Goal: Task Accomplishment & Management: Manage account settings

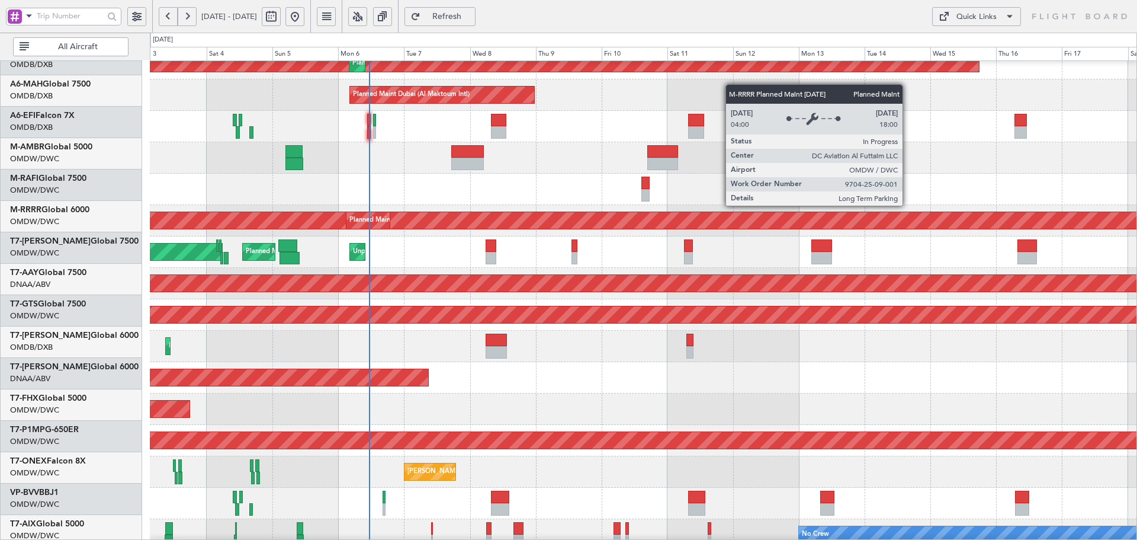
scroll to position [211, 0]
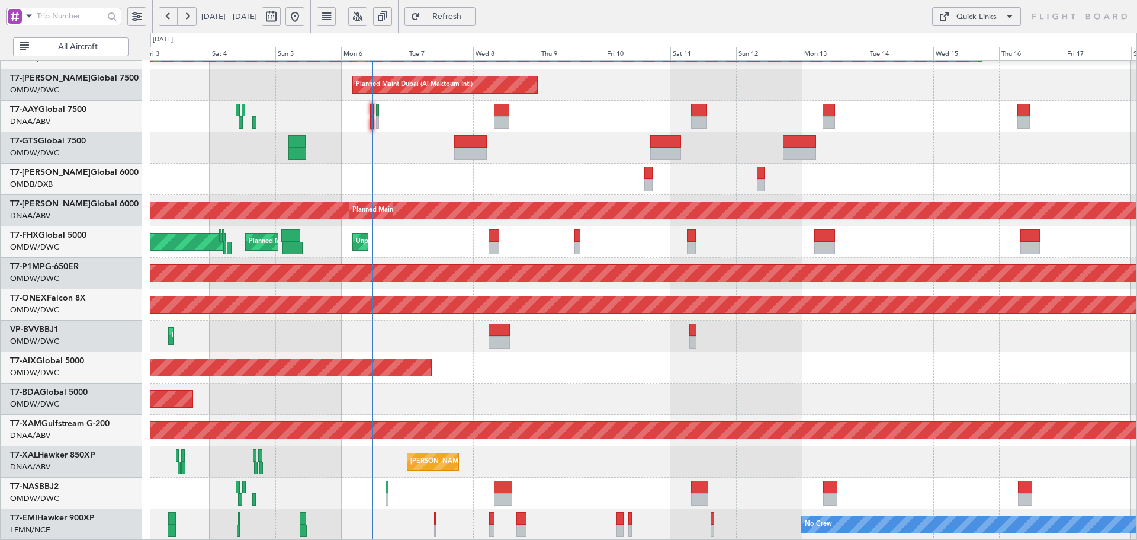
click at [736, 48] on div "Planned Maint Dubai (Al Maktoum Intl) Planned Maint [GEOGRAPHIC_DATA] (Al Makto…" at bounding box center [568, 286] width 1137 height 507
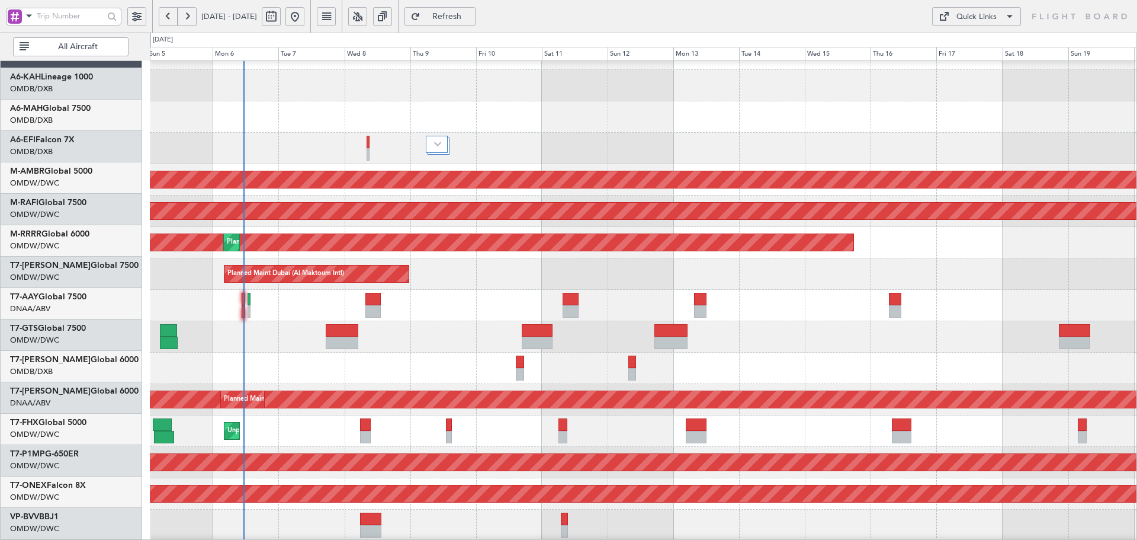
scroll to position [23, 0]
click at [650, 274] on div "Planned Maint Dubai (Al Maktoum Intl)" at bounding box center [643, 273] width 987 height 31
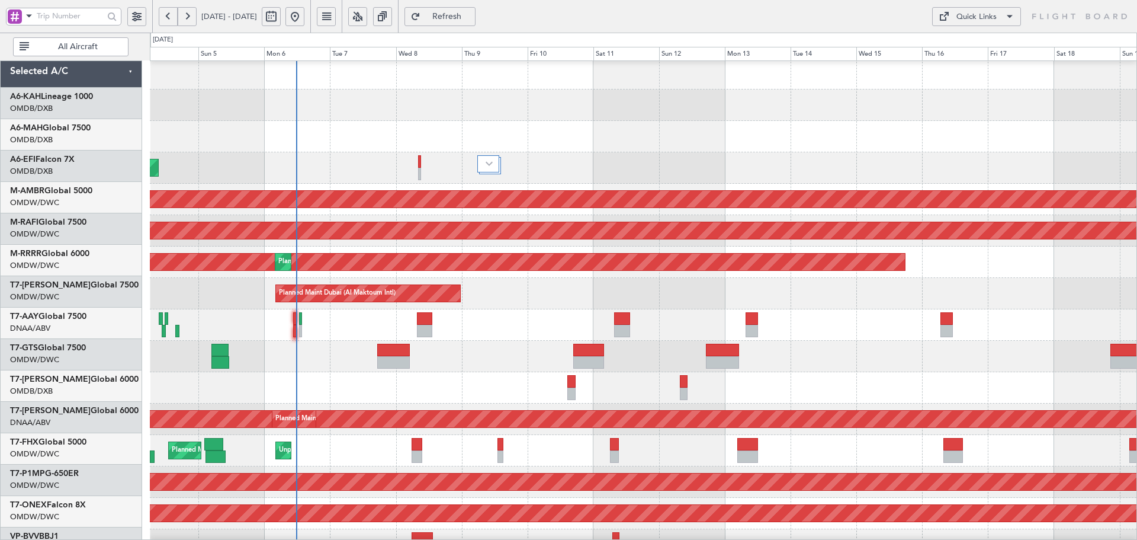
scroll to position [0, 0]
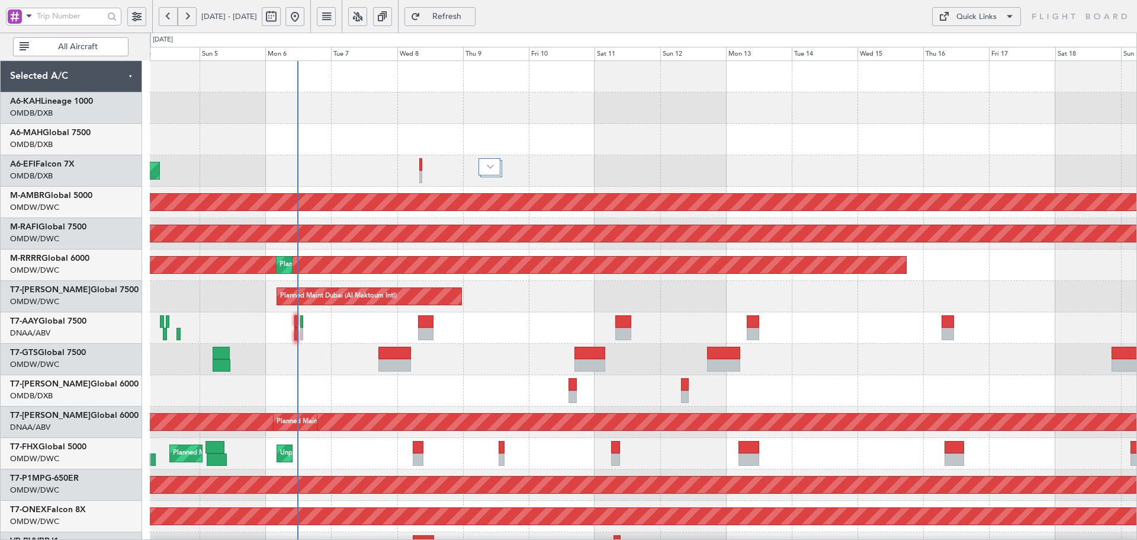
click at [361, 331] on div at bounding box center [643, 327] width 987 height 31
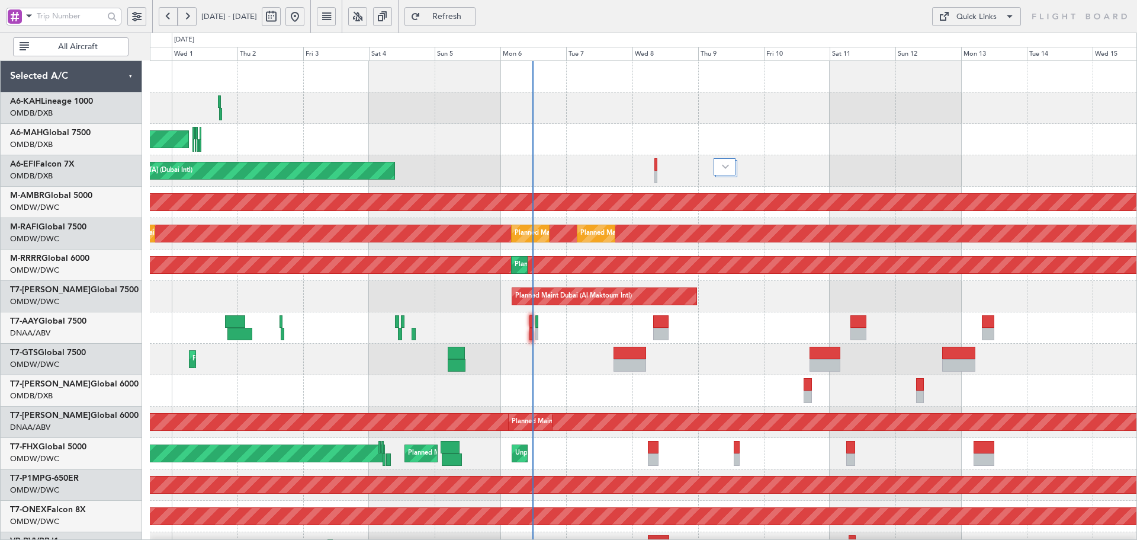
click at [503, 367] on div "Planned Maint Dubai (Al Maktoum Intl)" at bounding box center [643, 358] width 987 height 31
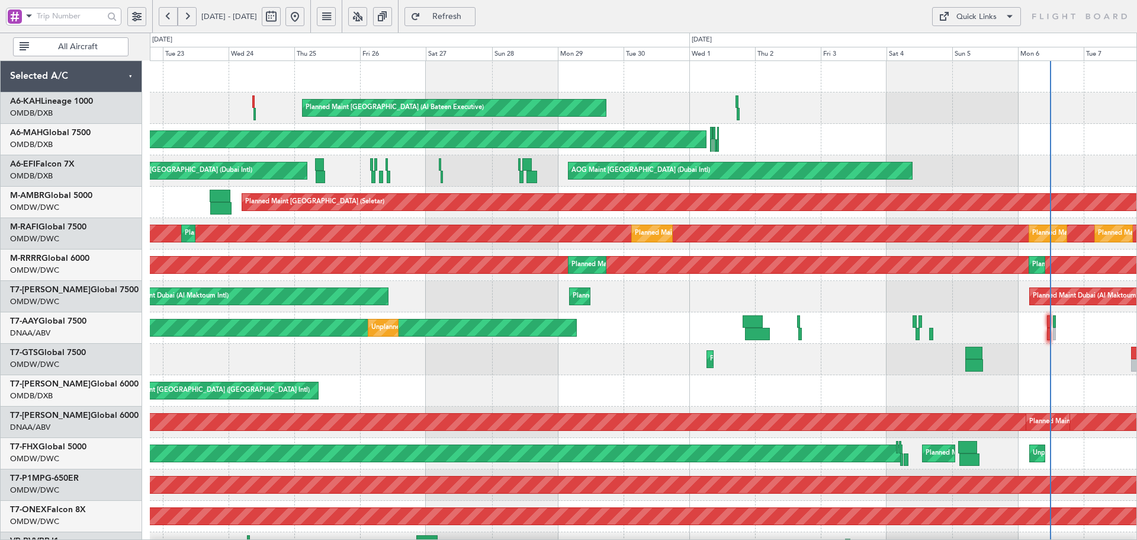
click at [779, 149] on div "Planned Maint Dubai (Dubai Intl) Planned Maint Dubai (Dubai Intl)" at bounding box center [643, 139] width 987 height 31
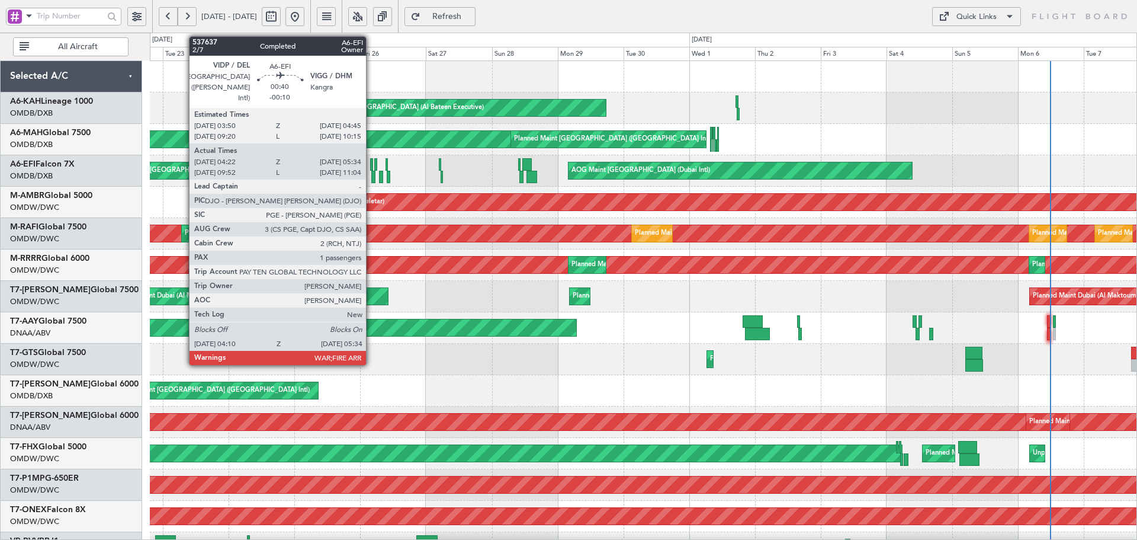
click at [371, 165] on div at bounding box center [371, 164] width 3 height 12
click at [371, 163] on div at bounding box center [371, 164] width 3 height 12
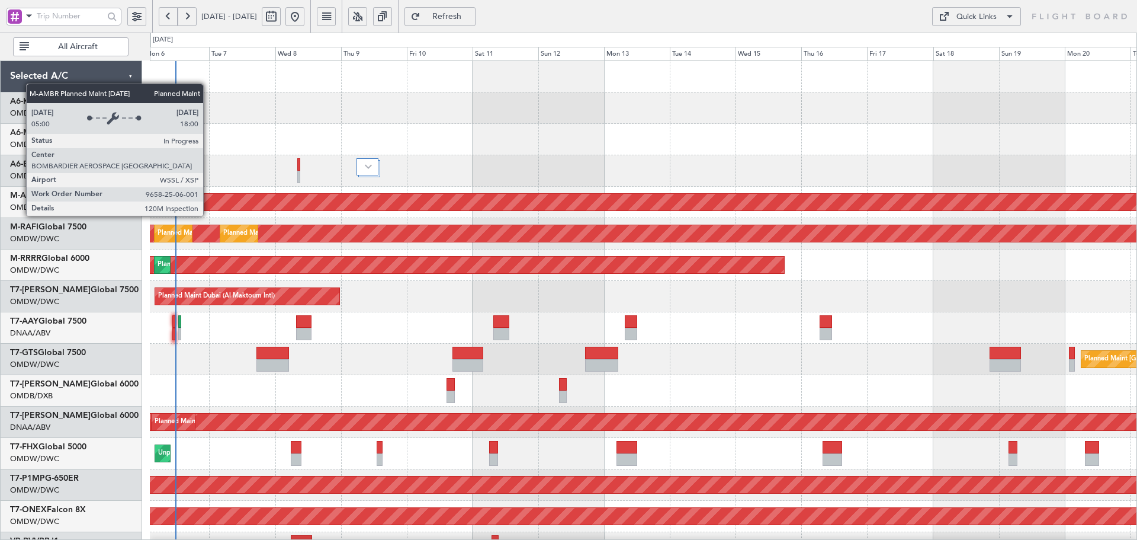
click at [353, 204] on div "Planned Maint [GEOGRAPHIC_DATA] (Seletar)" at bounding box center [744, 202] width 2755 height 17
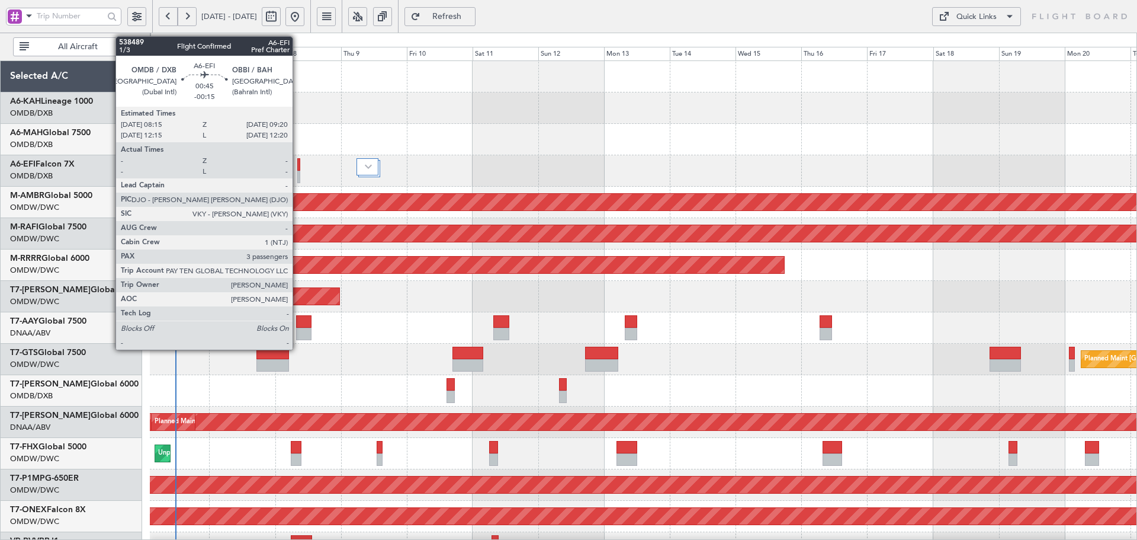
click at [298, 166] on div at bounding box center [299, 164] width 4 height 12
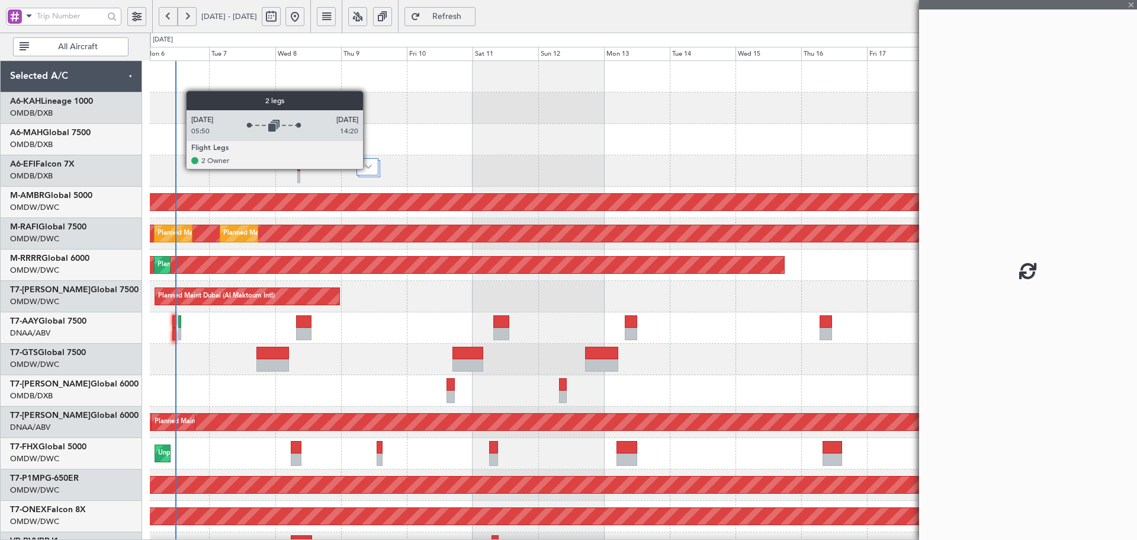
click at [368, 168] on img at bounding box center [368, 166] width 7 height 5
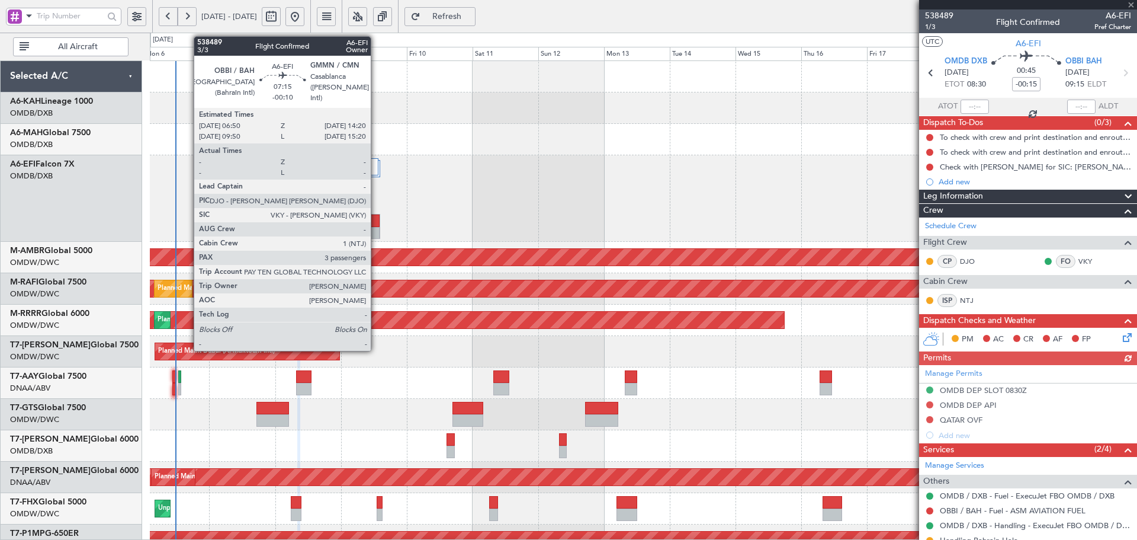
click at [376, 217] on div at bounding box center [369, 220] width 20 height 12
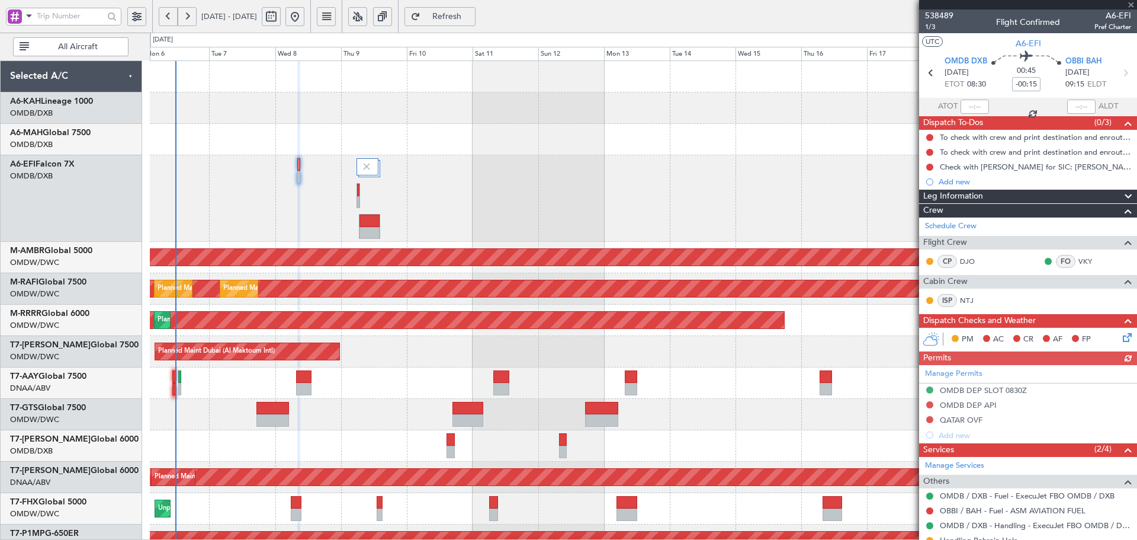
type input "-00:10"
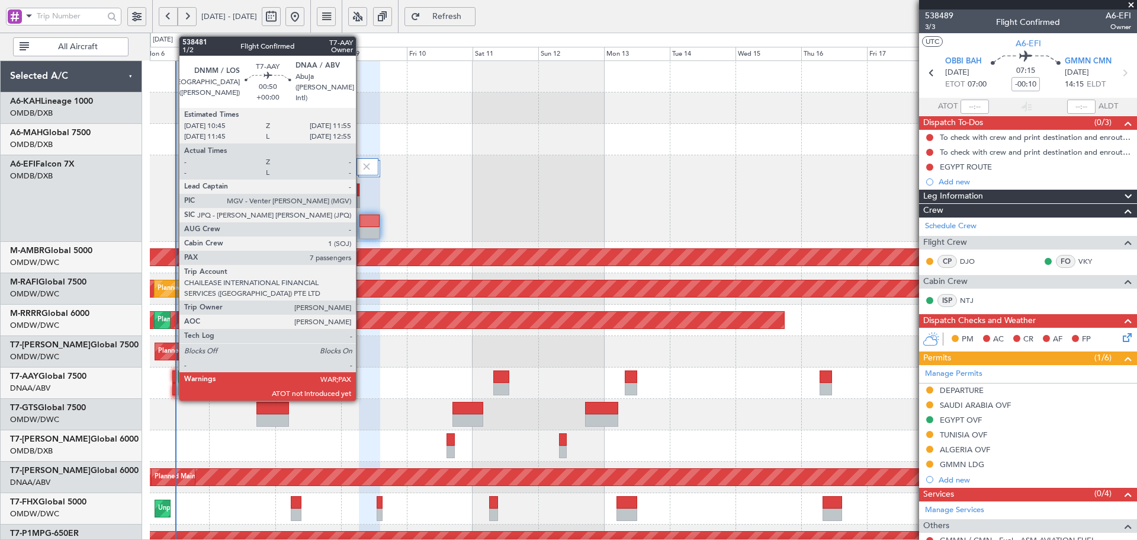
click at [173, 377] on div at bounding box center [174, 376] width 4 height 12
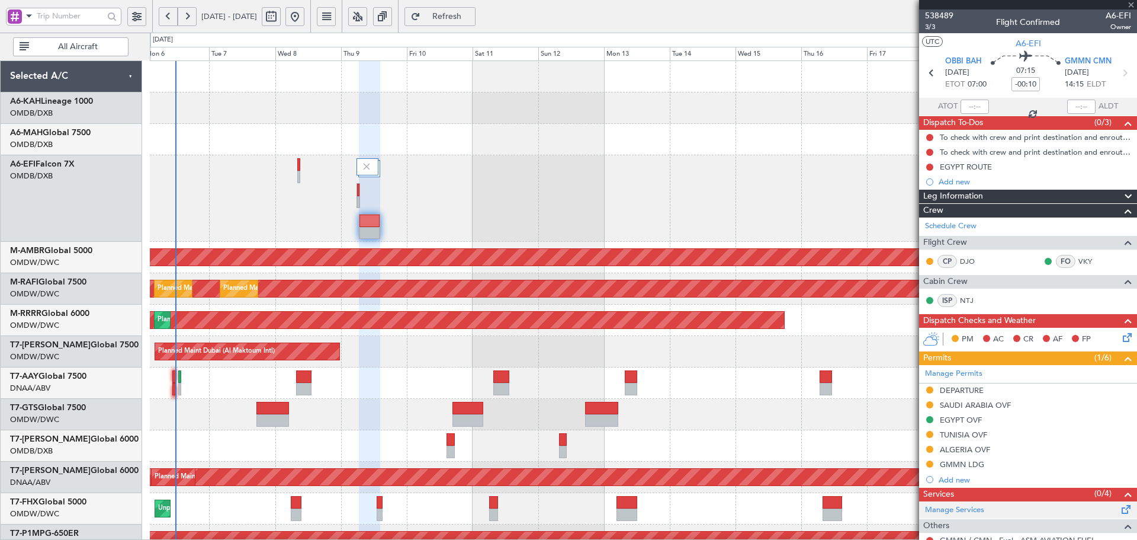
type input "7"
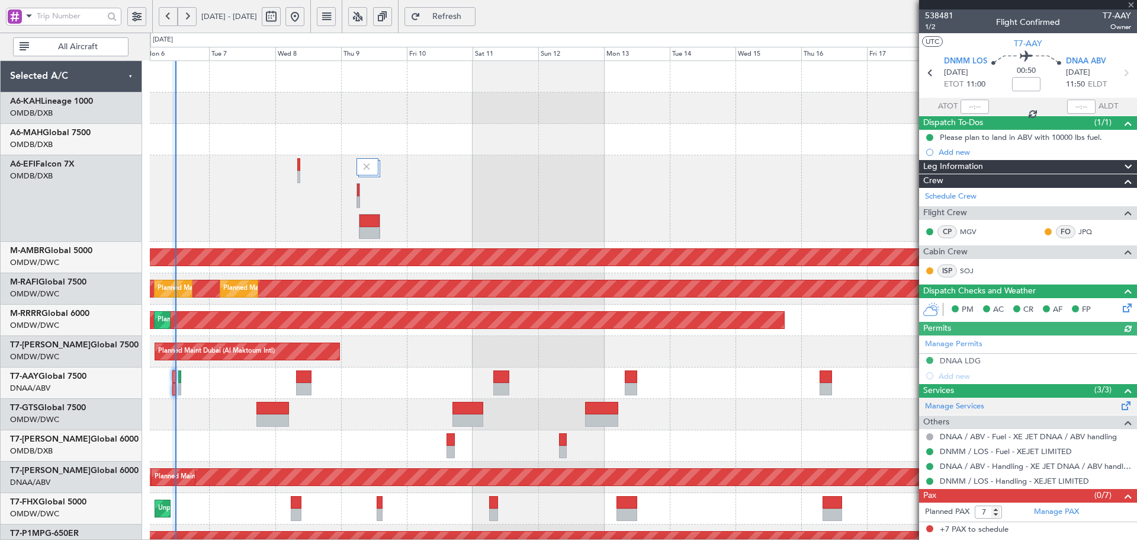
type input "Dherander Fithani (DHF)"
type input "7472"
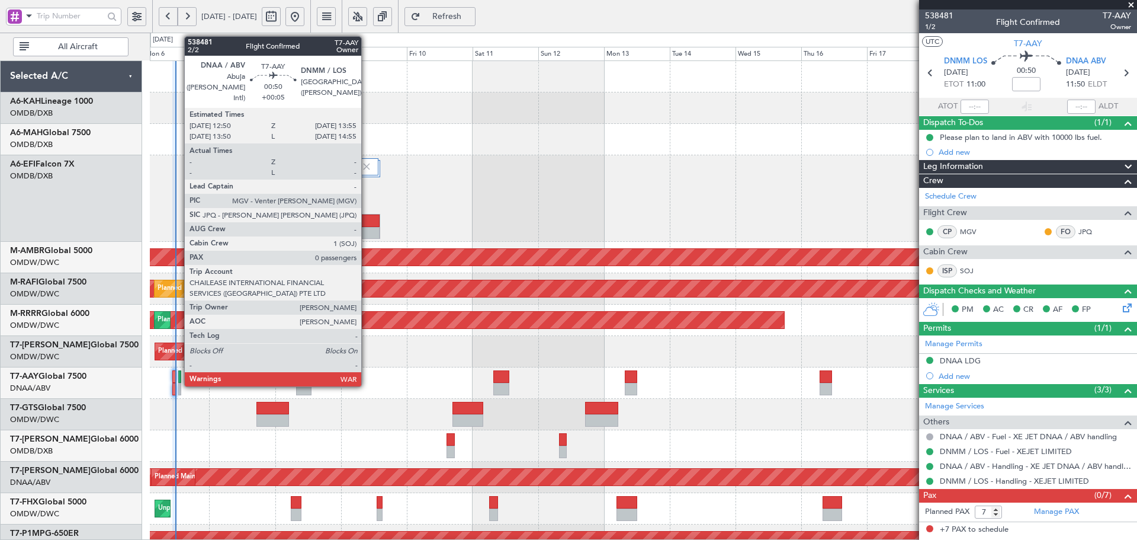
click at [178, 380] on div at bounding box center [180, 376] width 4 height 12
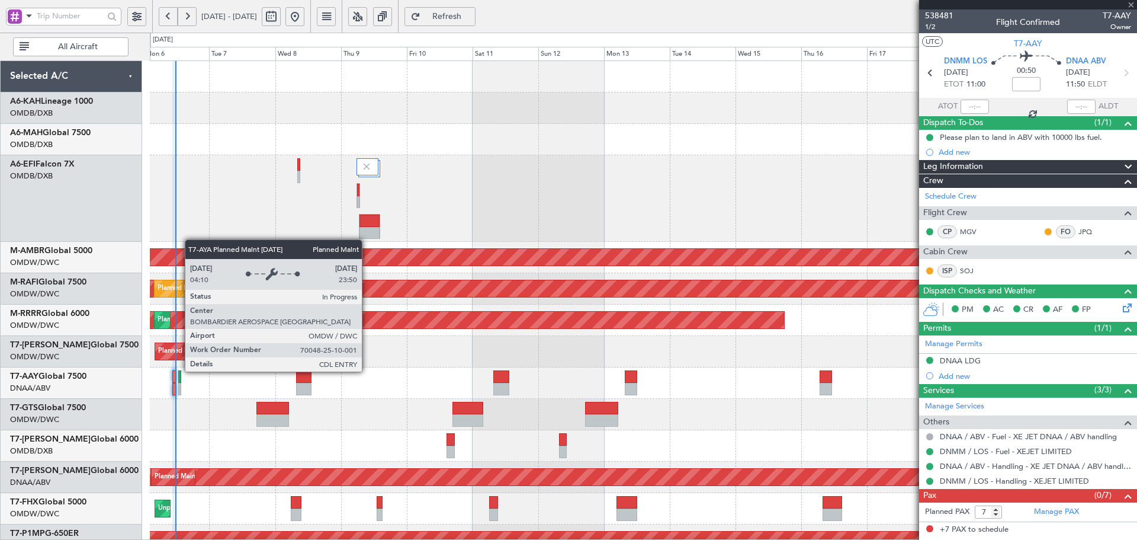
type input "+00:05"
type input "0"
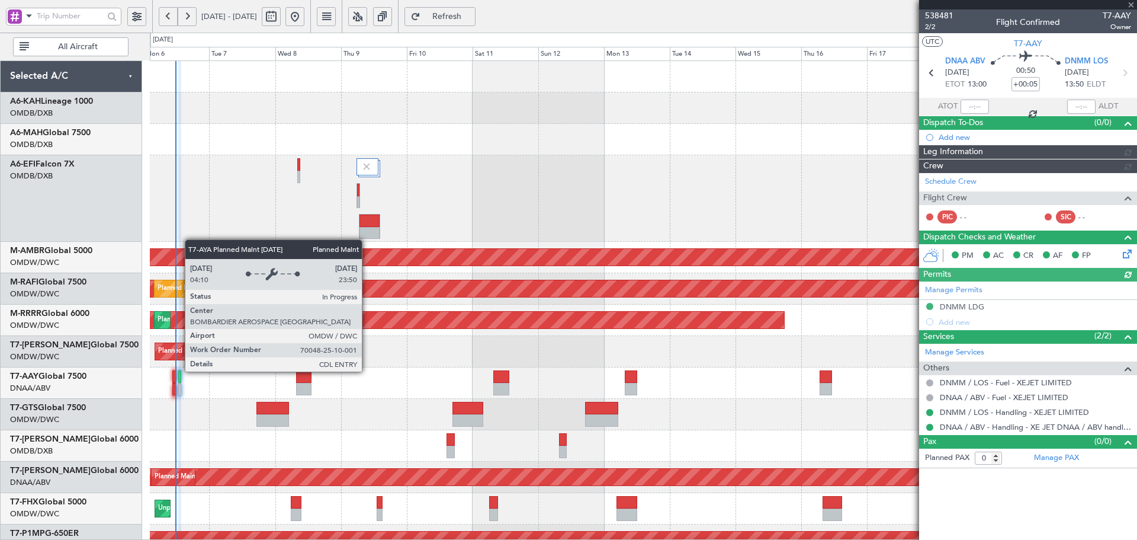
type input "Dherander Fithani (DHF)"
type input "7473"
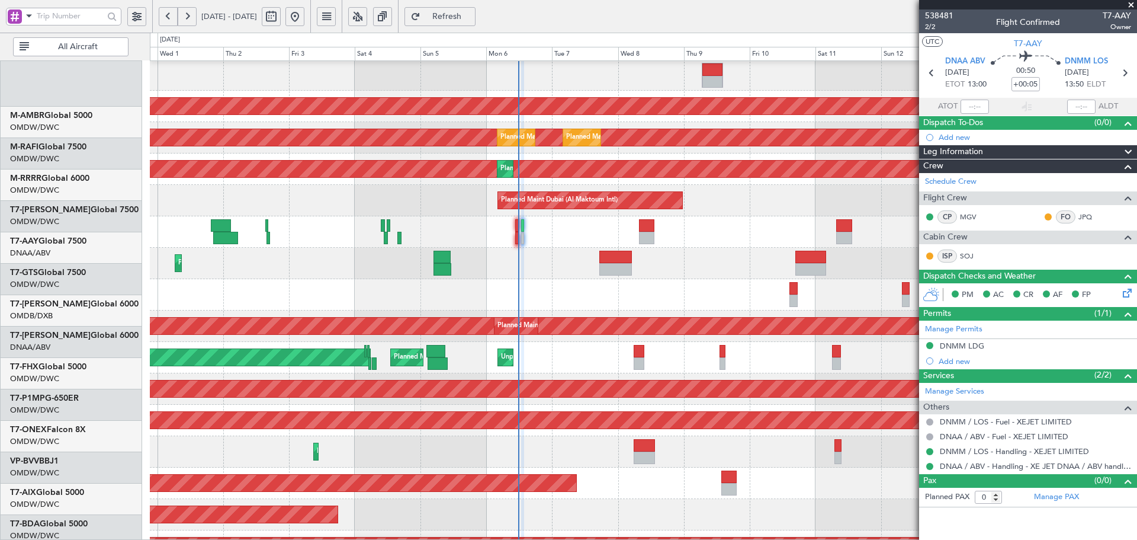
scroll to position [151, 0]
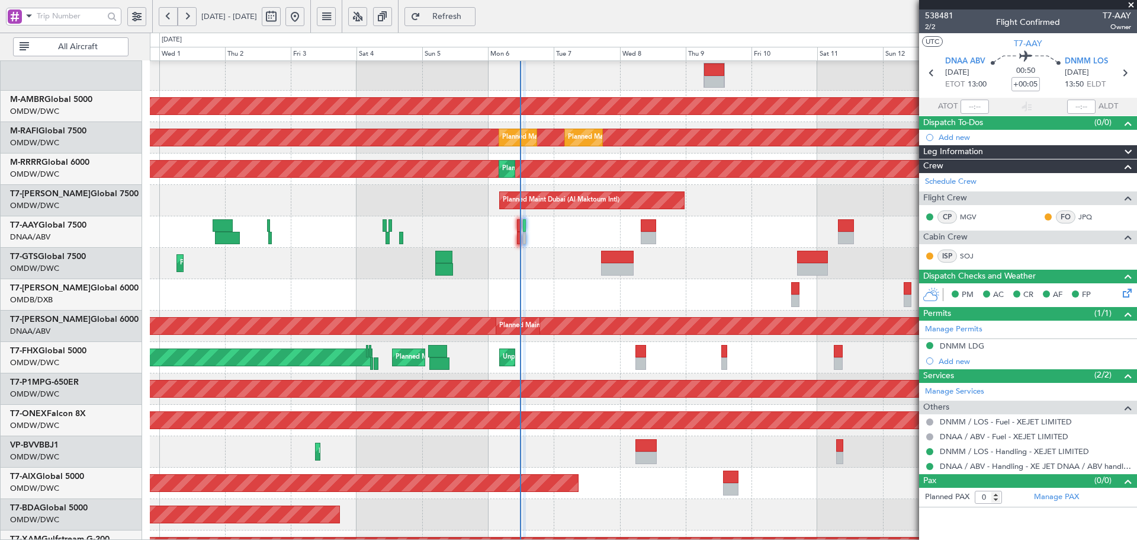
click at [603, 341] on div "AOG Maint Dubai (Al Maktoum Intl) Planned Maint Dubai (Al Maktoum Intl)" at bounding box center [643, 325] width 987 height 31
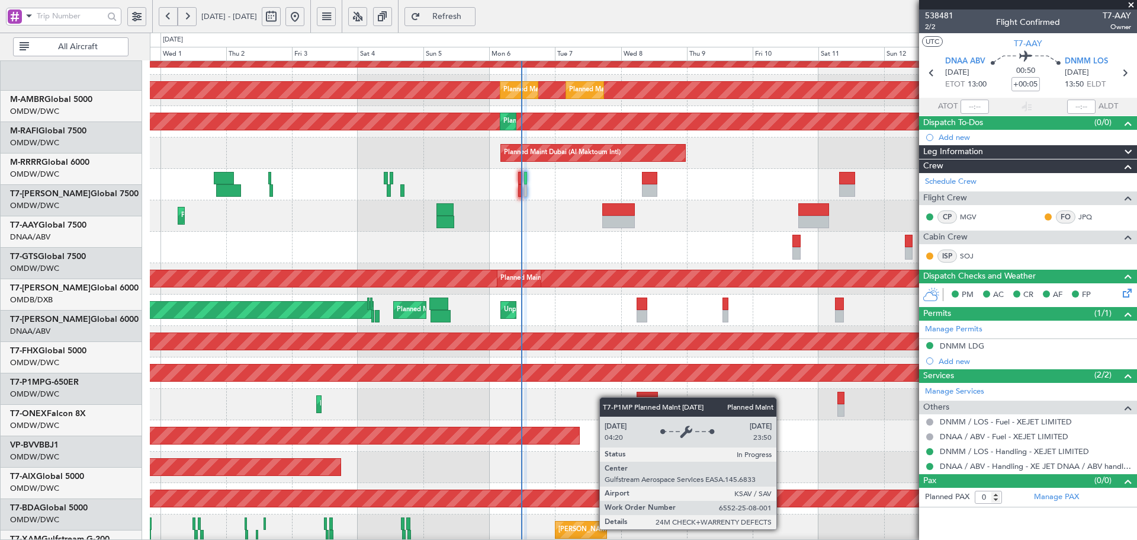
scroll to position [267, 0]
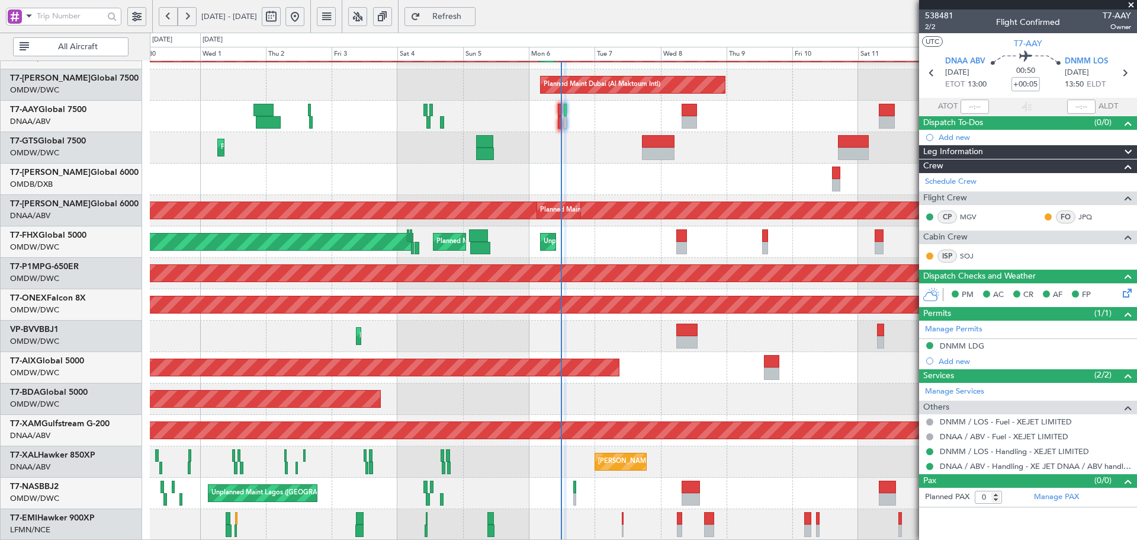
click at [640, 162] on div "Planned Maint Dubai (Al Maktoum Intl) Planned Maint Dubai (Al Maktoum Intl) Pla…" at bounding box center [643, 167] width 987 height 746
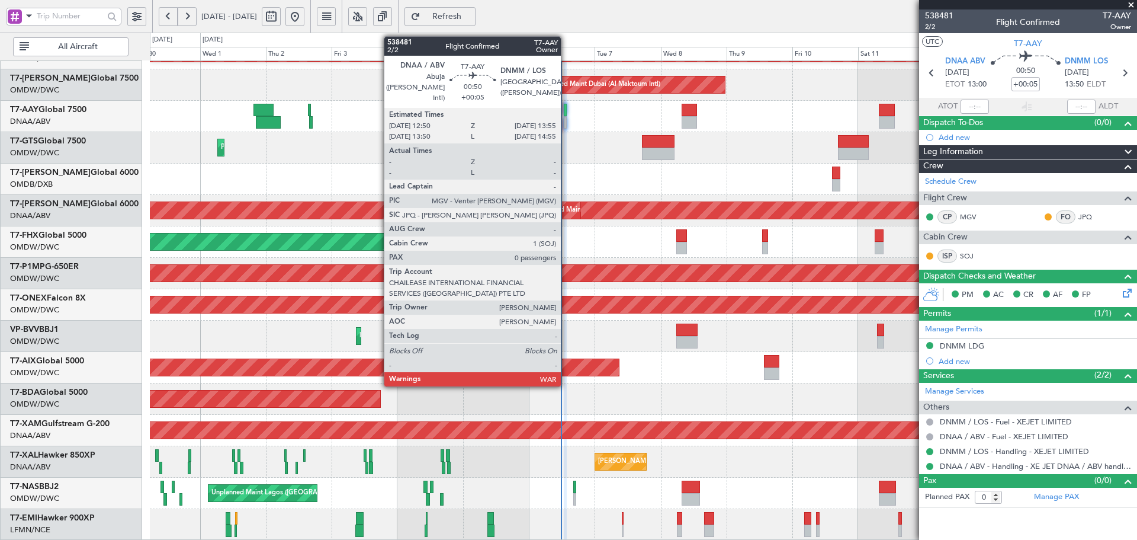
click at [566, 107] on div at bounding box center [566, 110] width 4 height 12
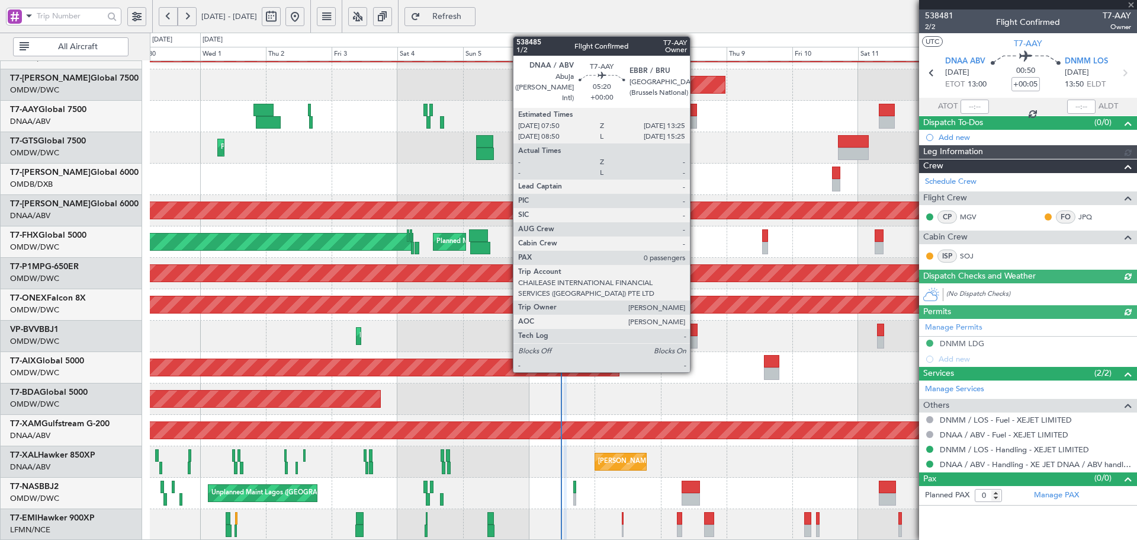
type input "Dherander Fithani (DHF)"
type input "7473"
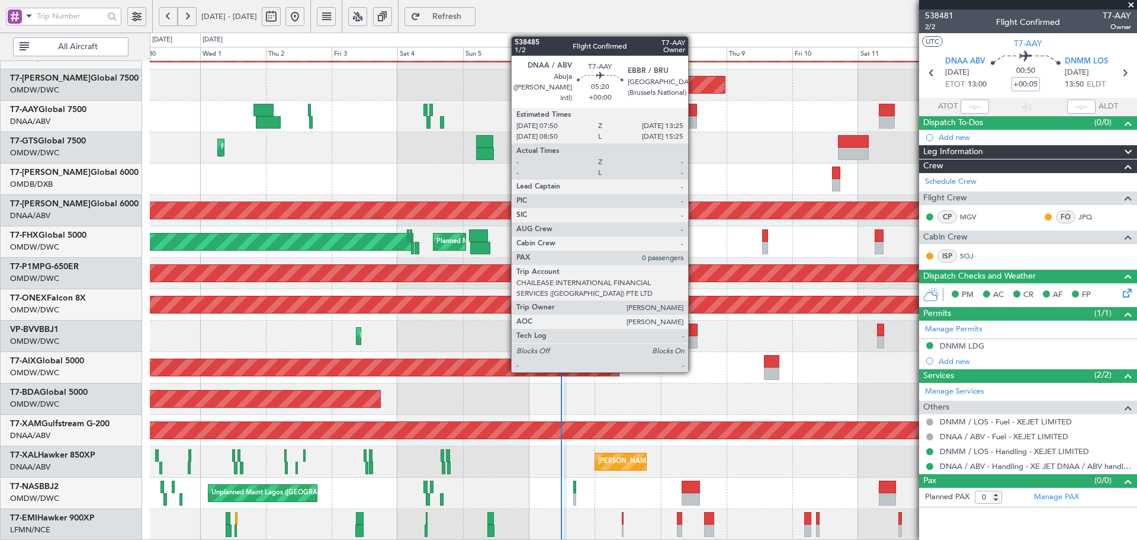
click at [694, 116] on div at bounding box center [689, 122] width 15 height 12
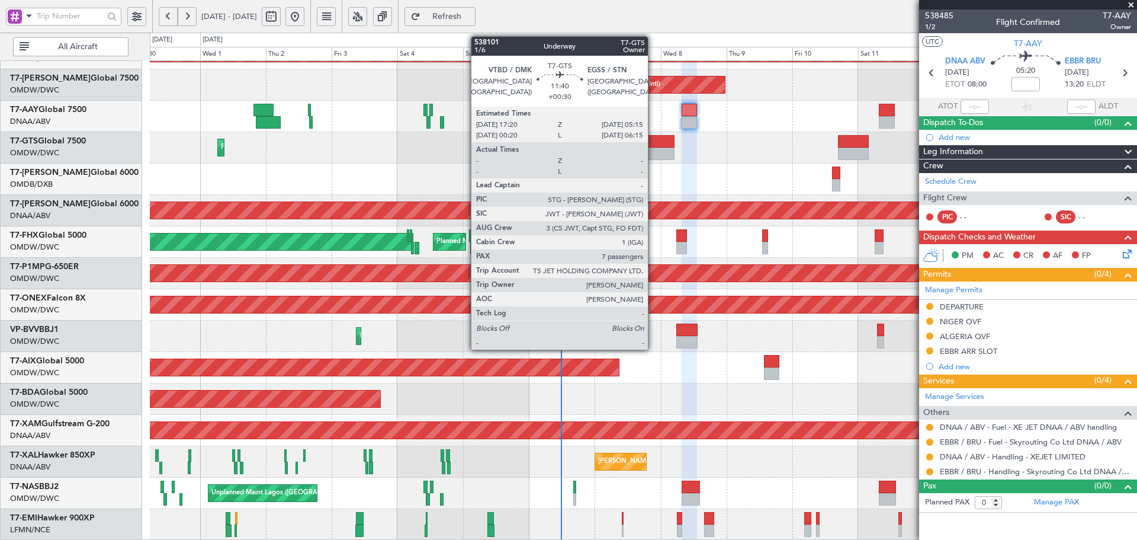
click at [653, 147] on div at bounding box center [658, 153] width 33 height 12
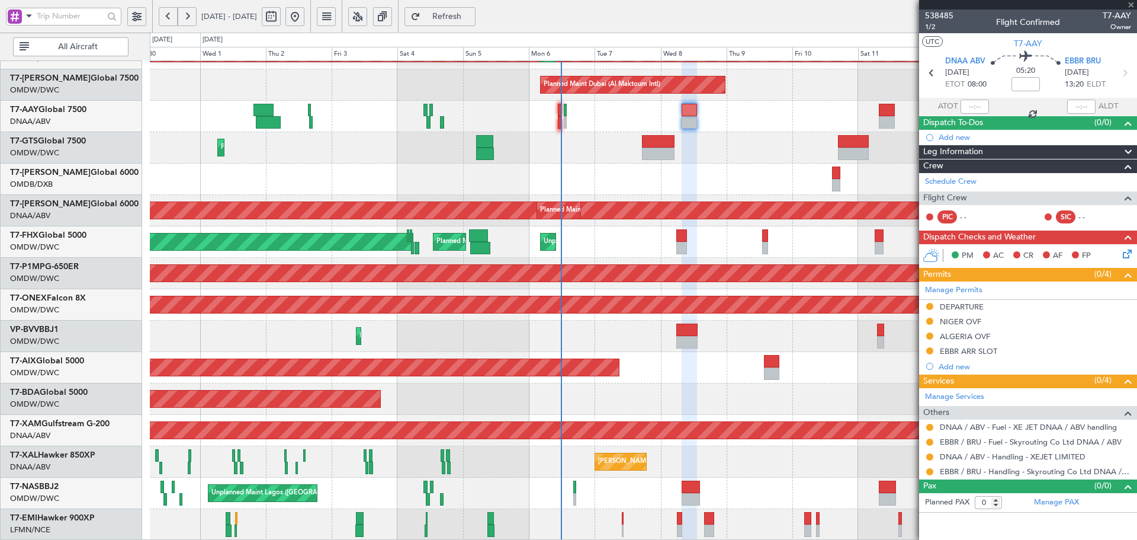
type input "+00:30"
type input "7"
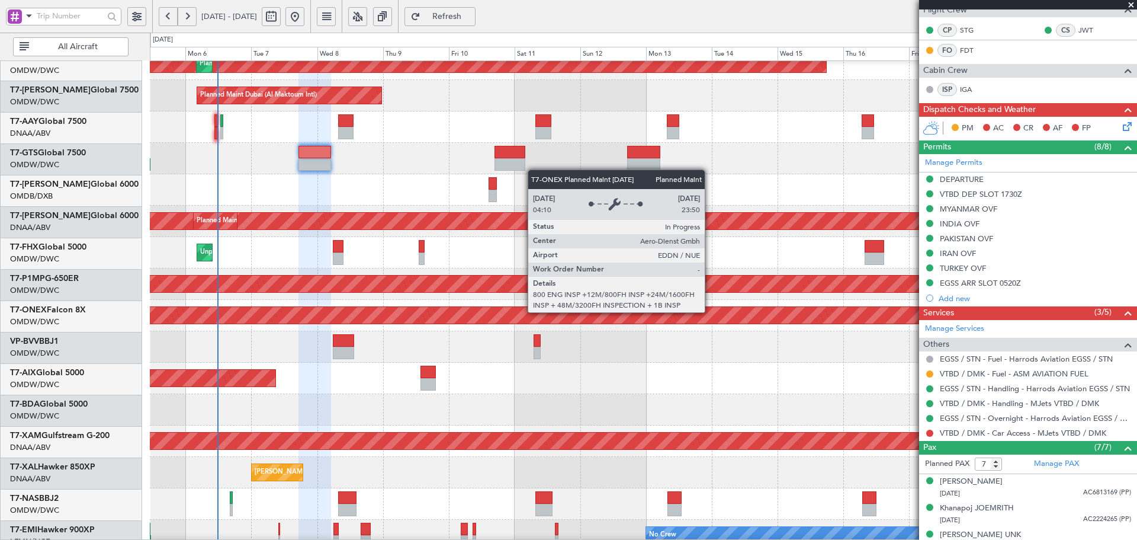
scroll to position [252, 0]
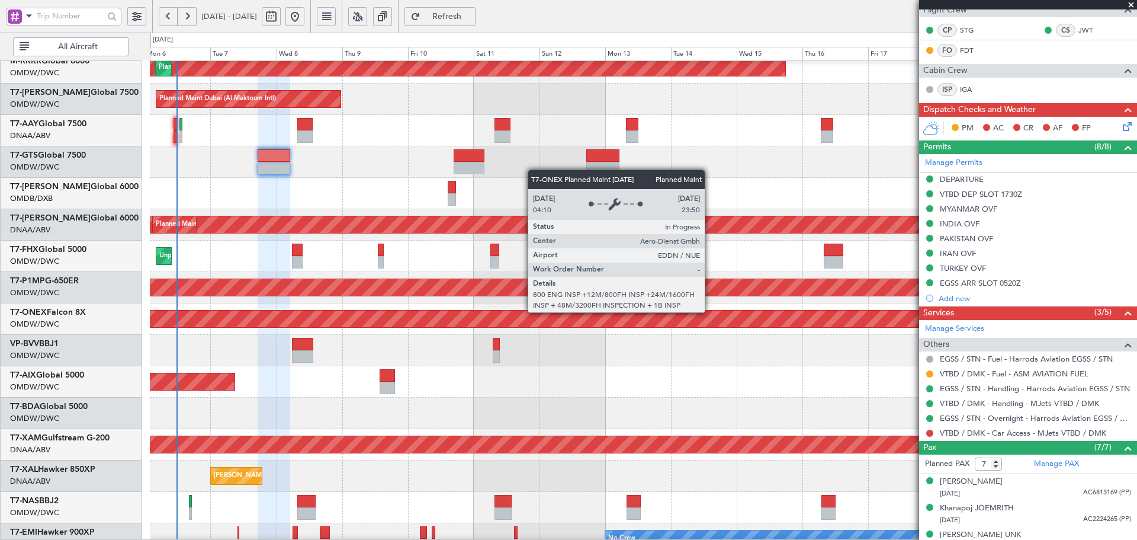
click at [326, 326] on div "Planned Maint Nurnberg" at bounding box center [279, 318] width 2230 height 17
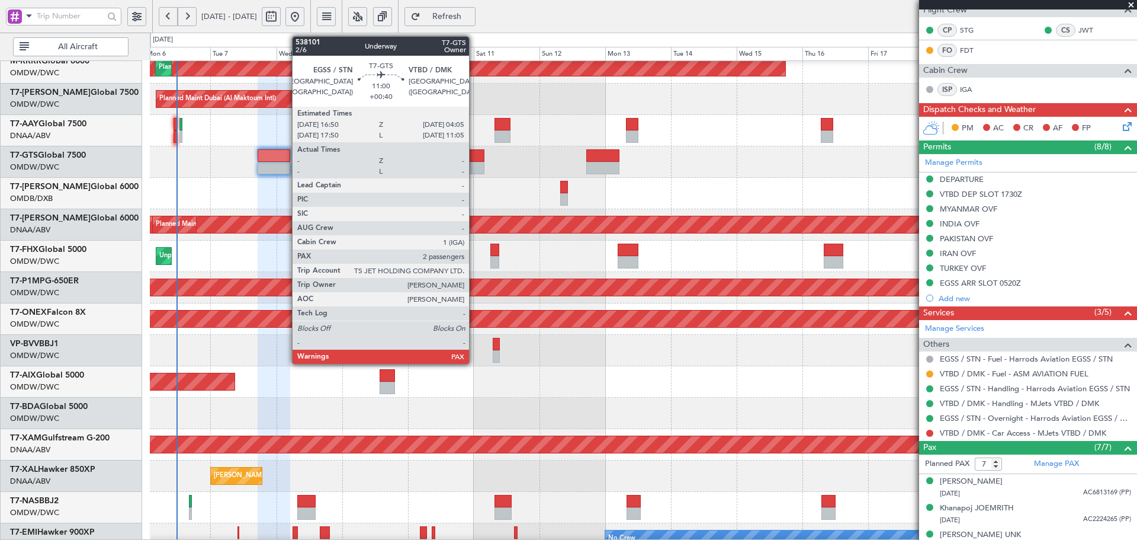
click at [476, 165] on div at bounding box center [469, 168] width 31 height 12
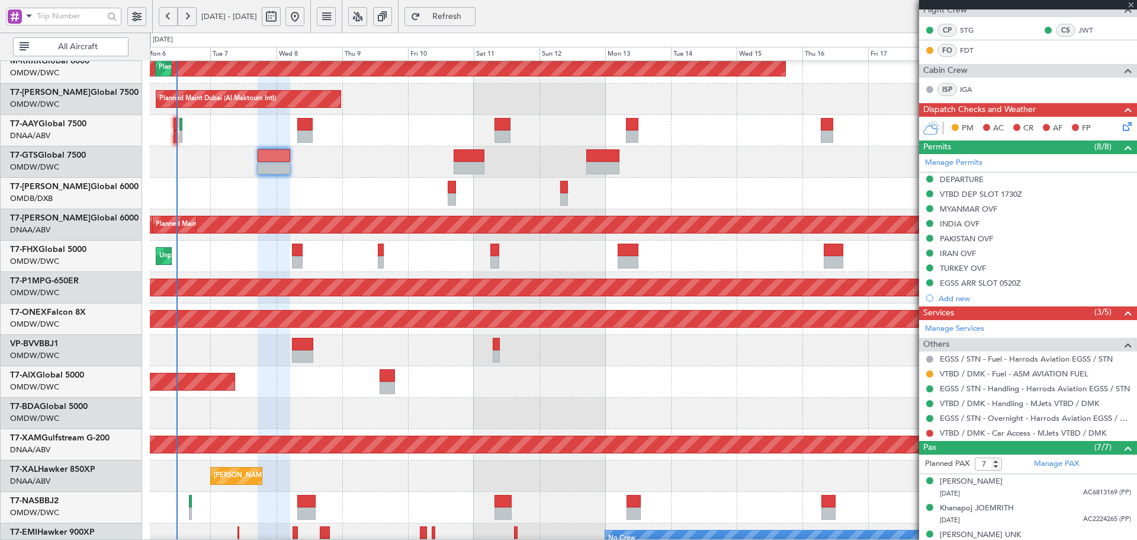
type input "+00:40"
type input "2"
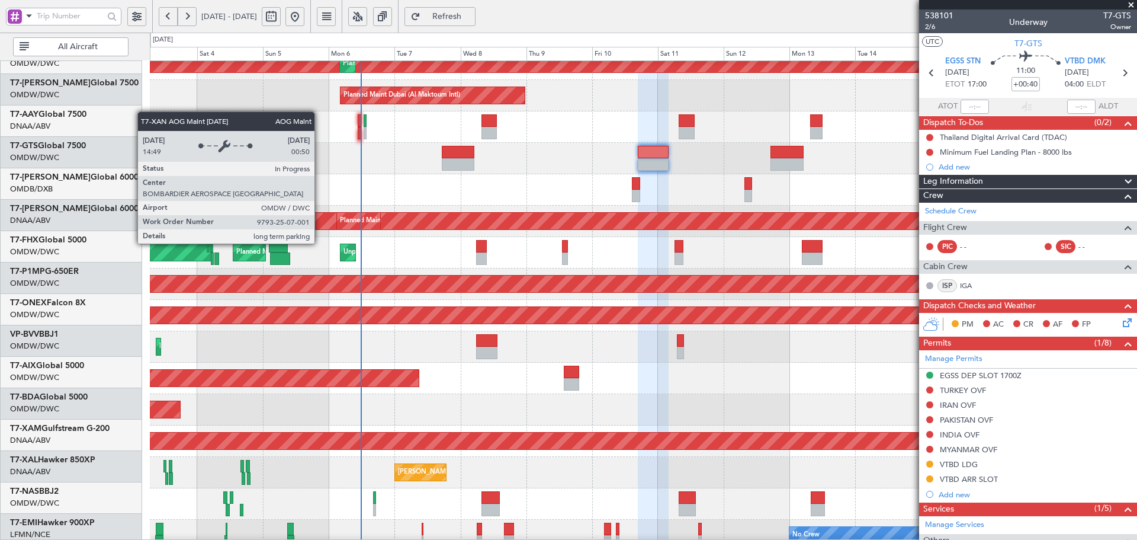
scroll to position [264, 0]
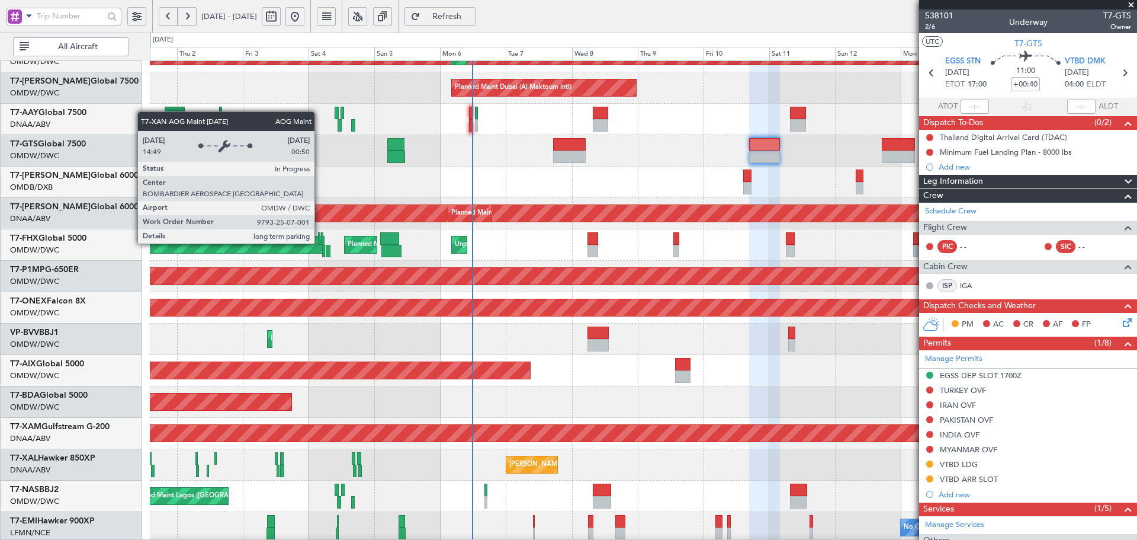
click at [615, 221] on div "AOG Maint Dubai (Al Maktoum Intl)" at bounding box center [625, 213] width 2923 height 17
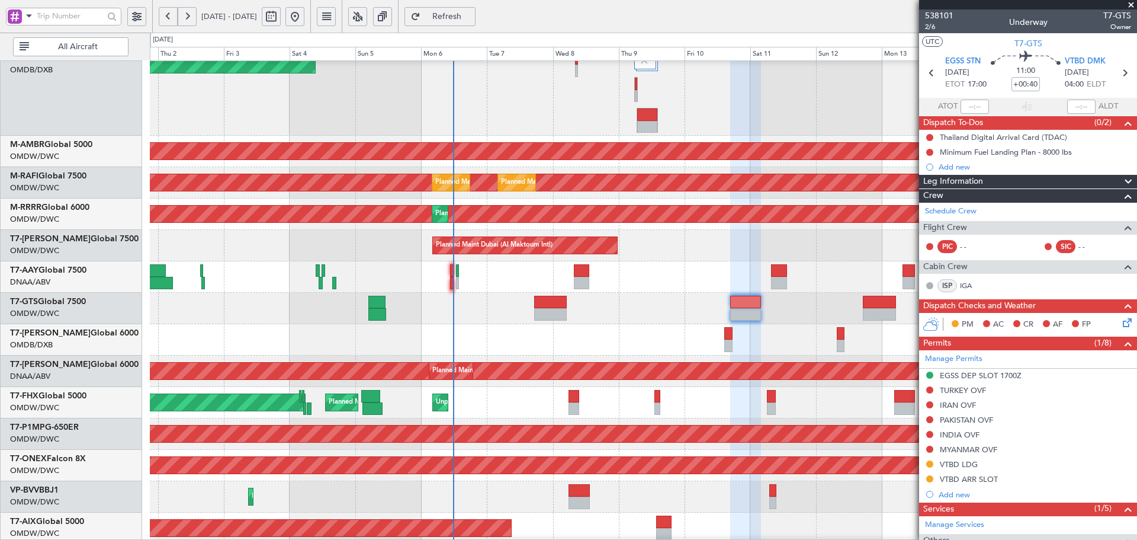
scroll to position [61, 0]
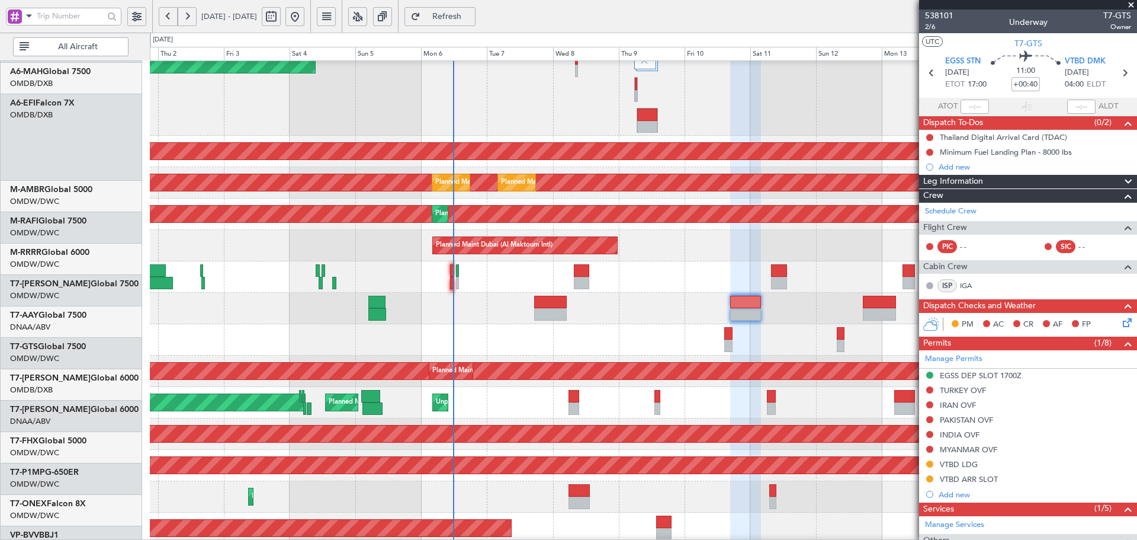
click at [546, 293] on div "Unplanned Maint [GEOGRAPHIC_DATA] (Al Maktoum Intl)" at bounding box center [643, 276] width 987 height 31
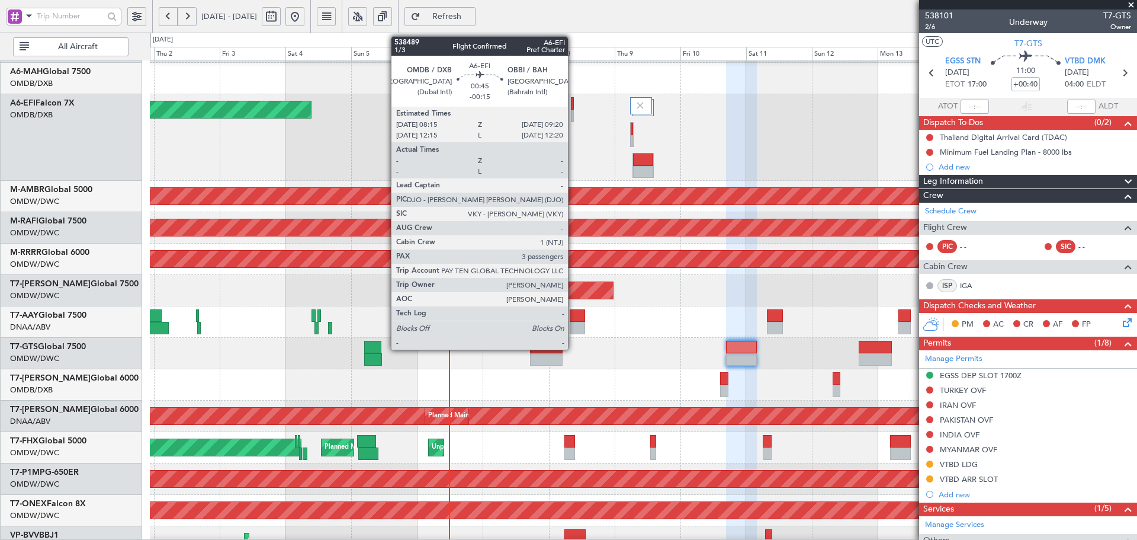
click at [573, 105] on div at bounding box center [573, 103] width 4 height 12
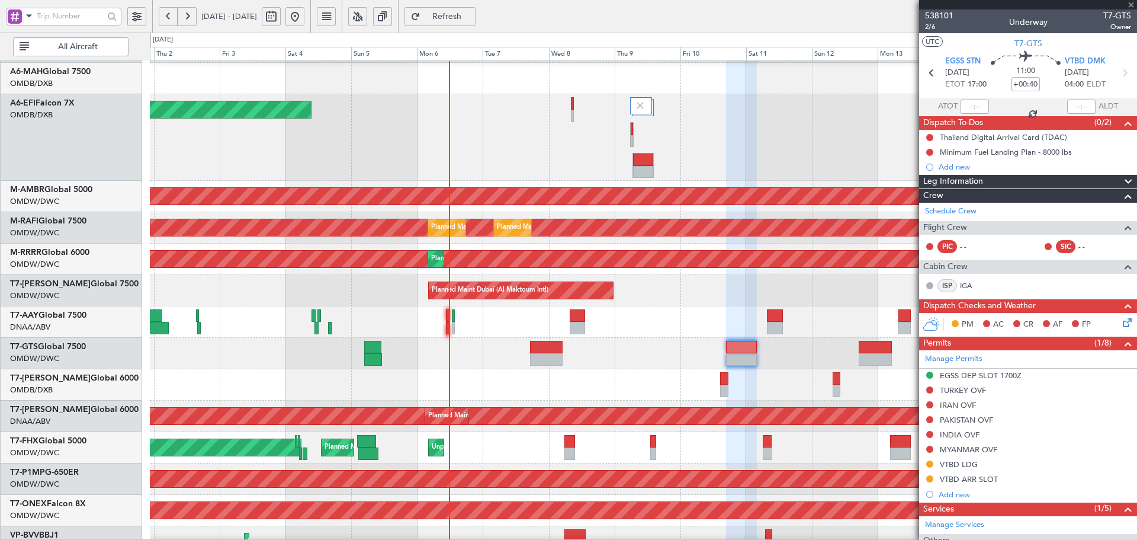
type input "-00:15"
type input "3"
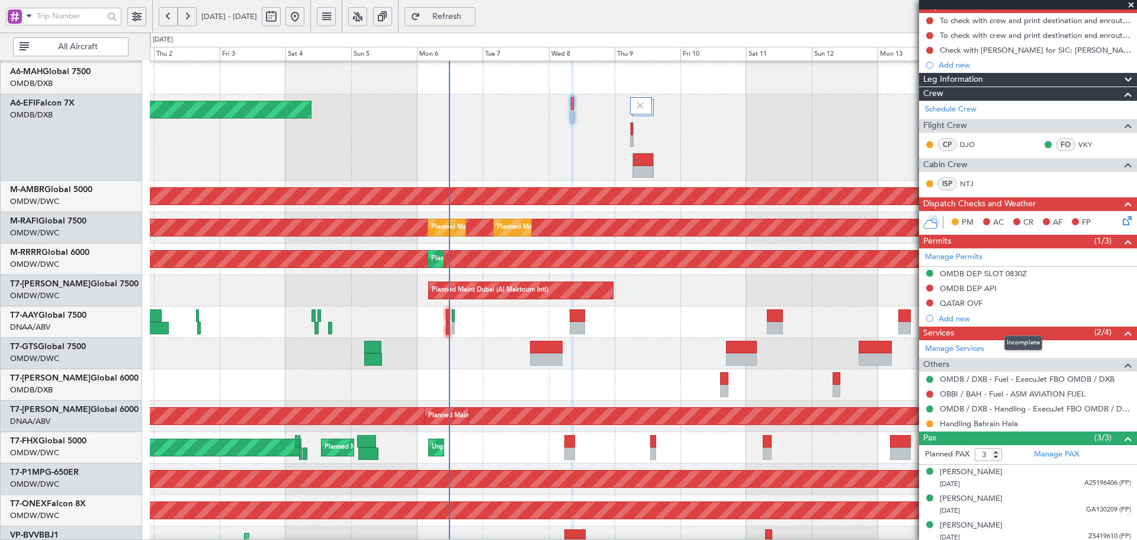
scroll to position [121, 0]
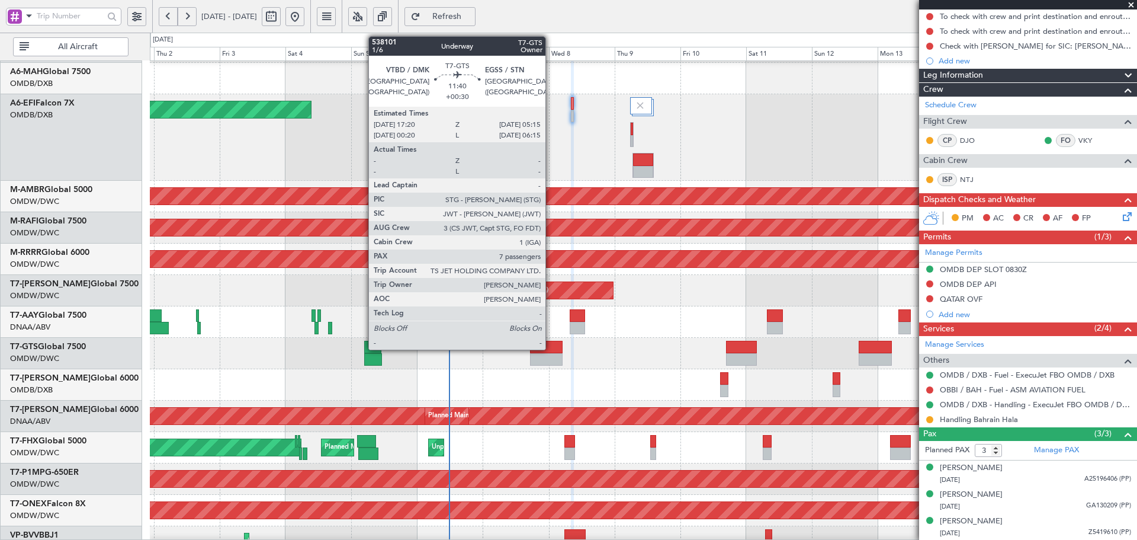
click at [551, 348] on div at bounding box center [546, 347] width 33 height 12
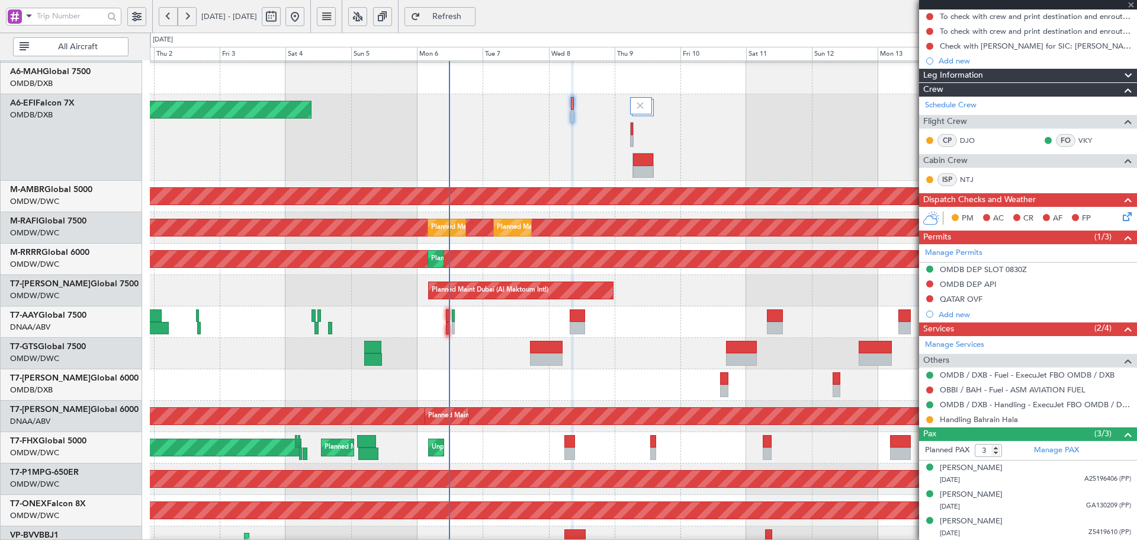
type input "+00:30"
type input "7"
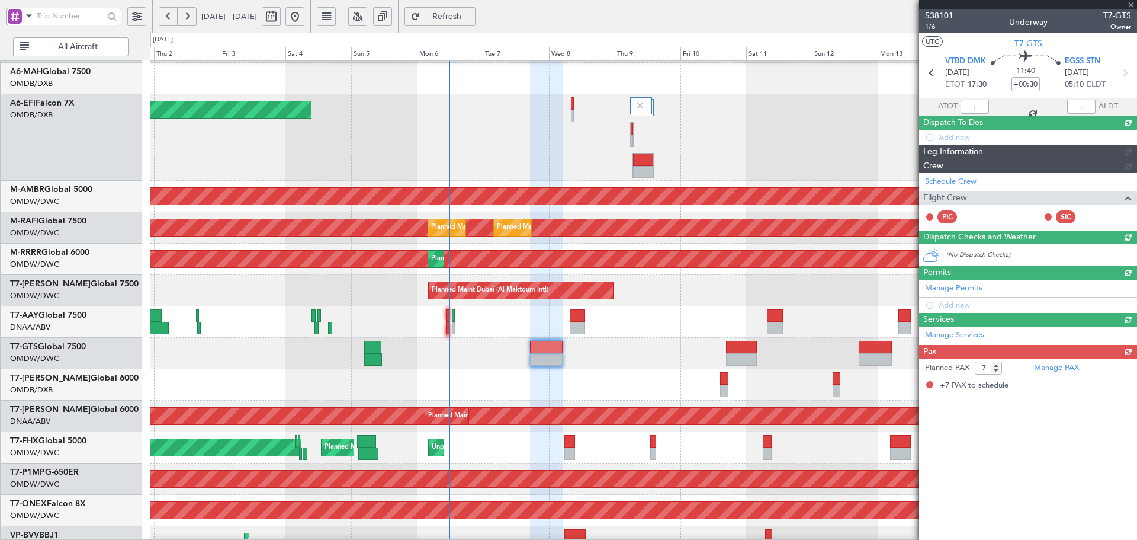
scroll to position [0, 0]
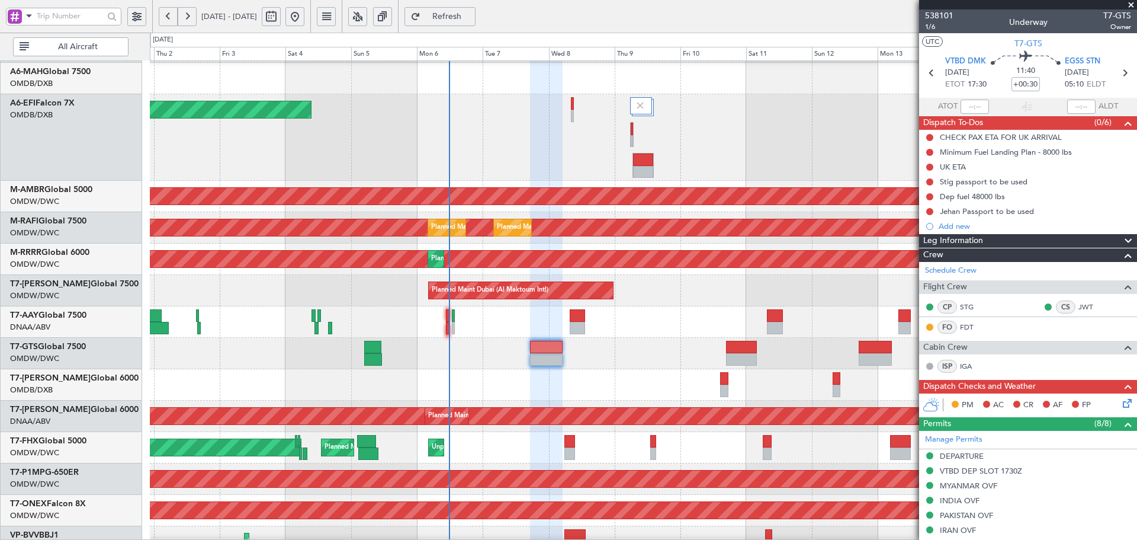
click at [466, 18] on span "Refresh" at bounding box center [447, 16] width 49 height 8
click at [556, 432] on div "Planned Maint Singapore (Changi) Planned Maint Singapore (Seletar) Unplanned Ma…" at bounding box center [643, 447] width 987 height 31
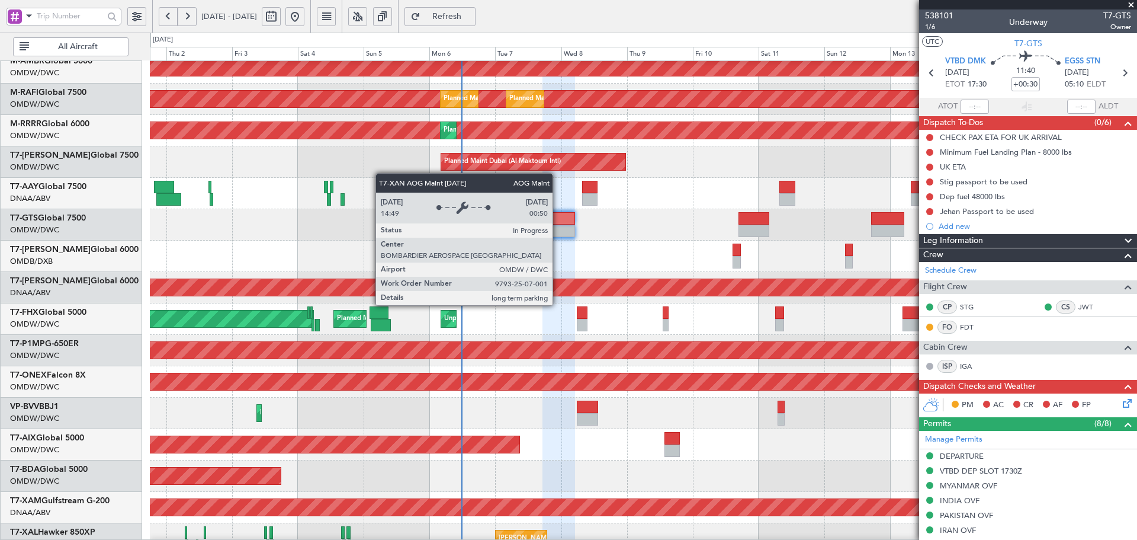
click at [558, 294] on div "AOG Maint Dubai (Al Maktoum Intl)" at bounding box center [620, 287] width 2912 height 17
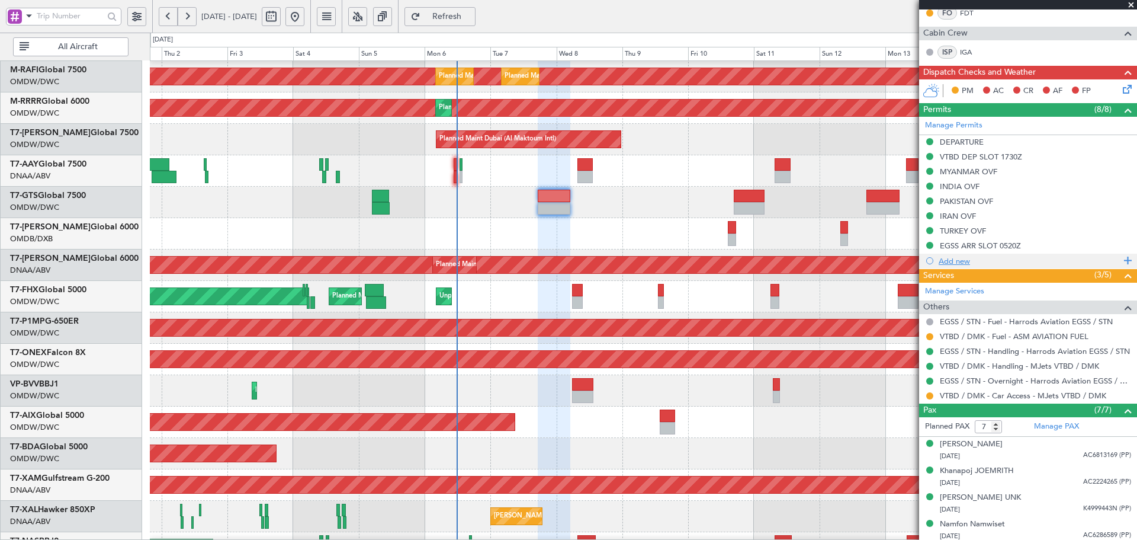
scroll to position [316, 0]
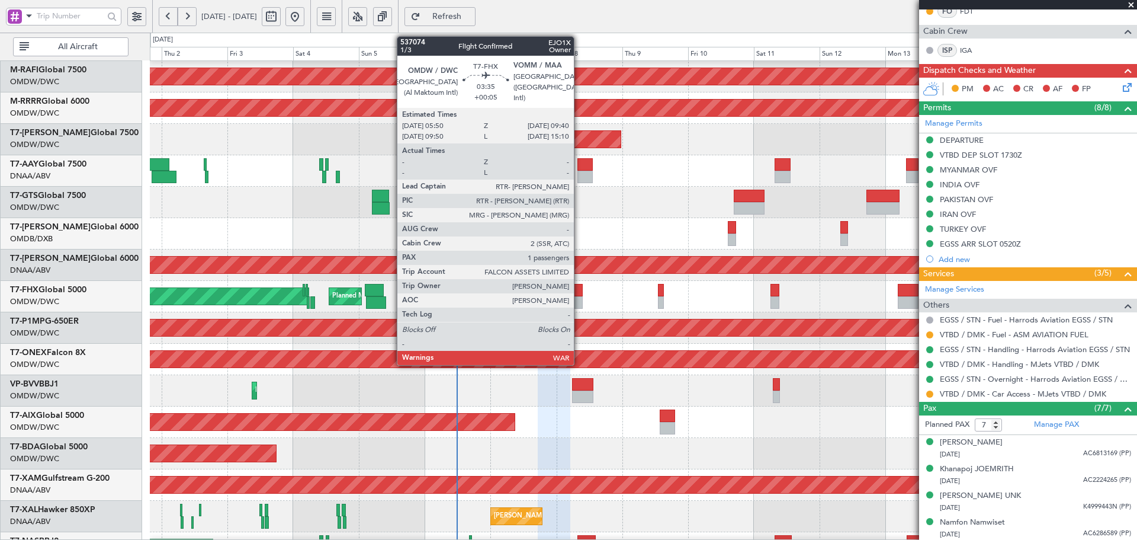
click at [579, 293] on div at bounding box center [577, 290] width 11 height 12
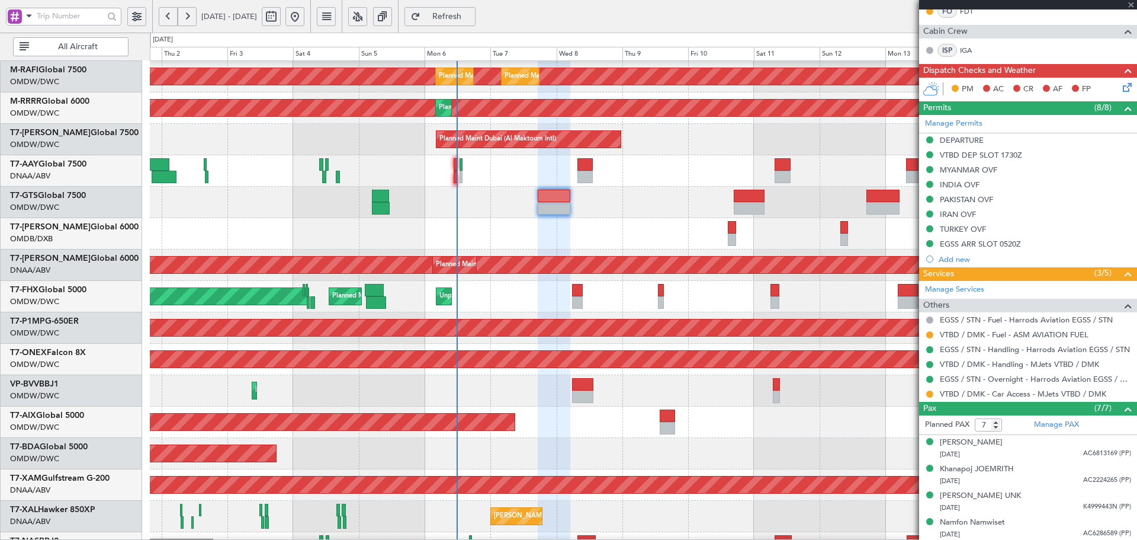
type input "+00:05"
type input "1"
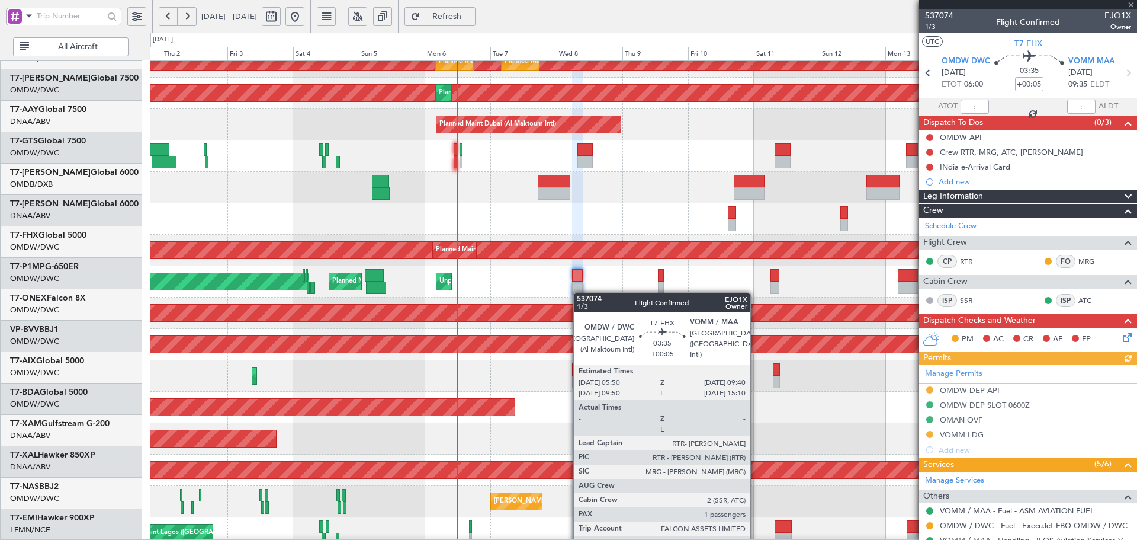
scroll to position [227, 0]
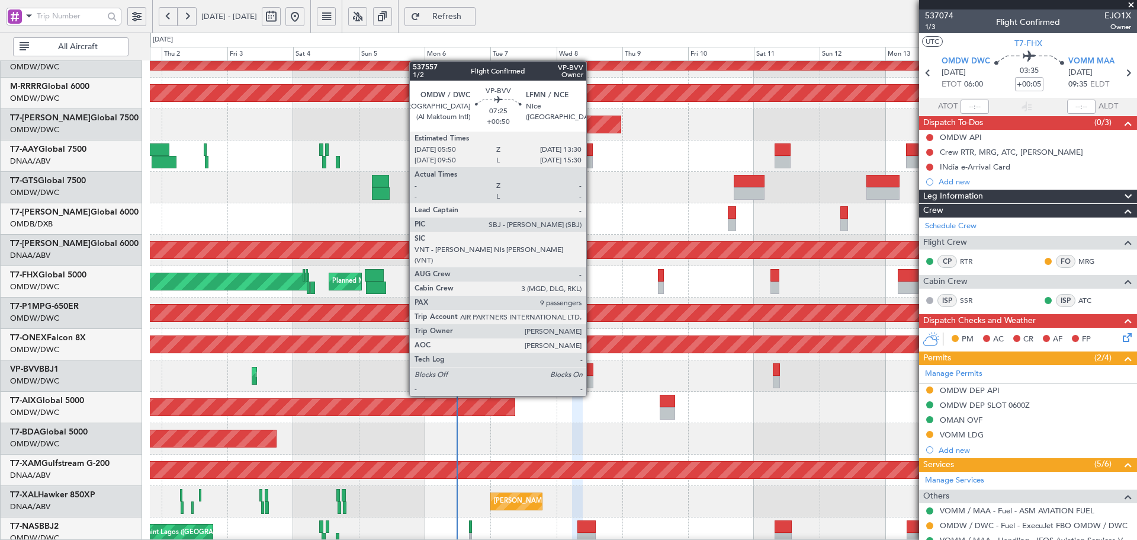
click at [592, 373] on div at bounding box center [582, 369] width 21 height 12
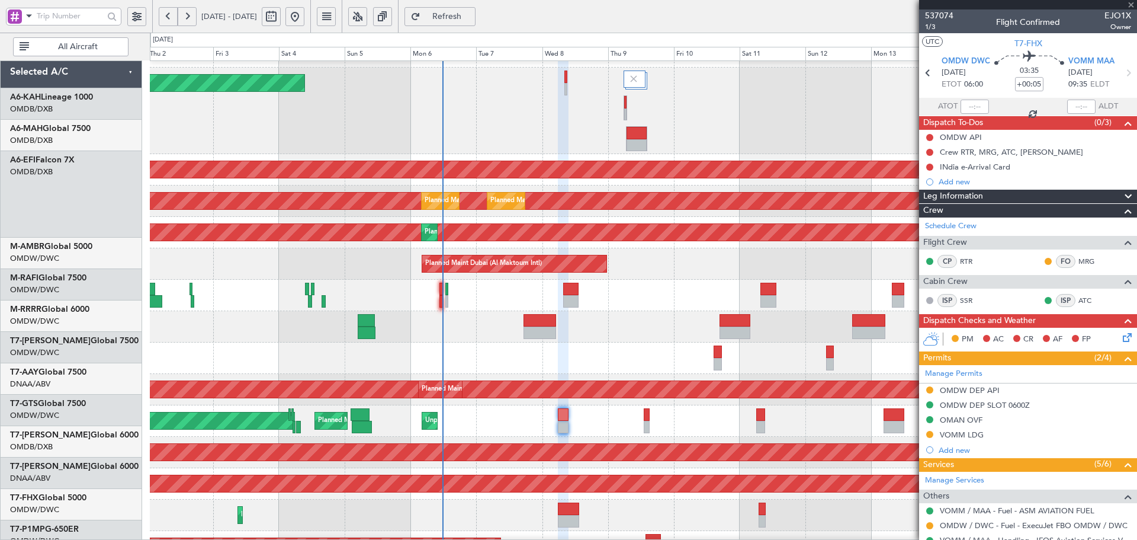
scroll to position [0, 0]
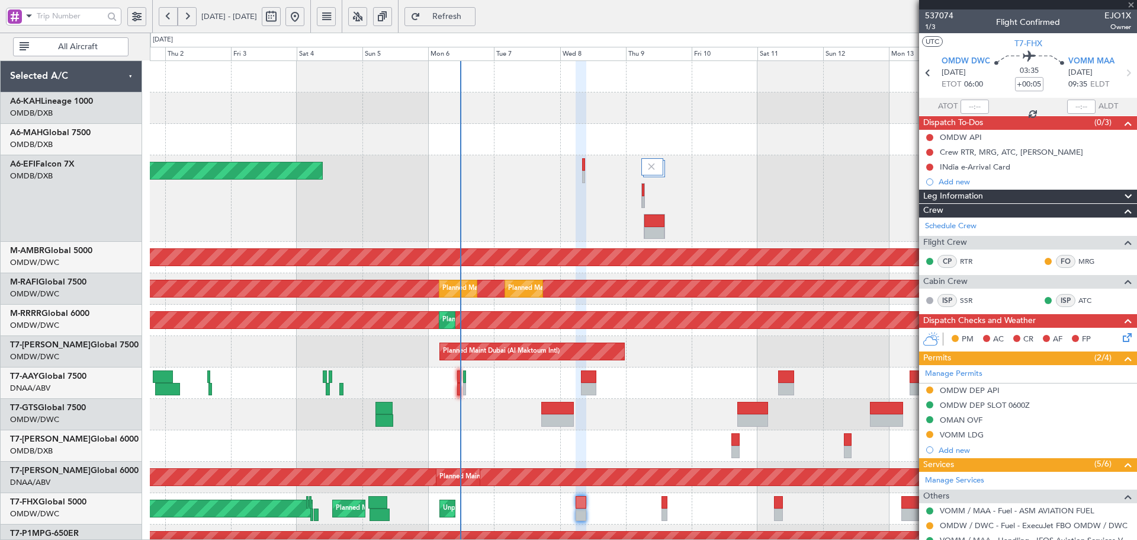
click at [702, 500] on div "Planned Maint Abu Dhabi (Al Bateen Executive) Planned Maint Dubai (Dubai Intl) …" at bounding box center [643, 434] width 987 height 746
type input "+00:50"
type input "9"
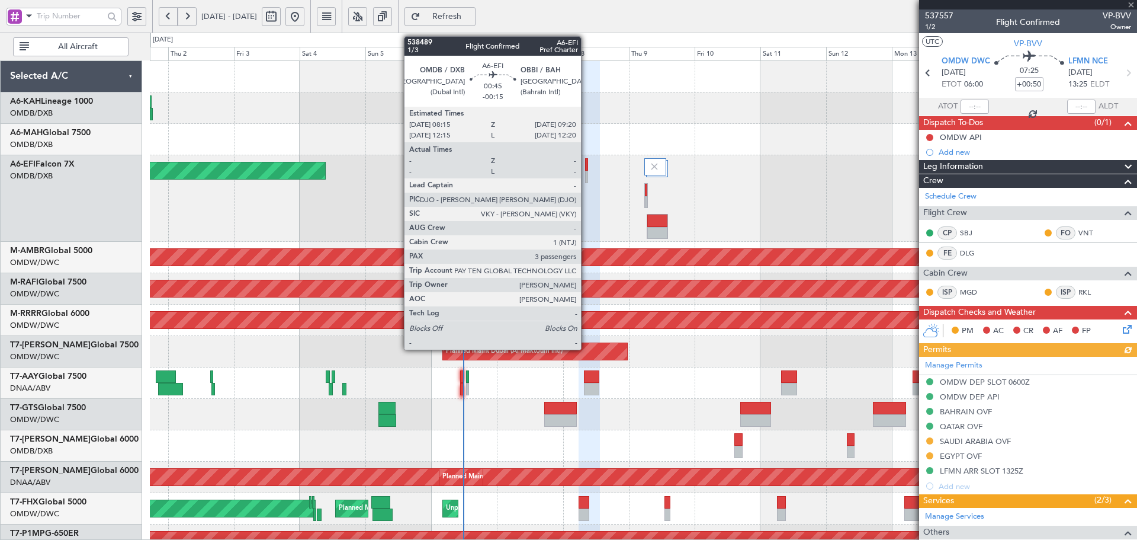
click at [586, 166] on div at bounding box center [587, 164] width 4 height 12
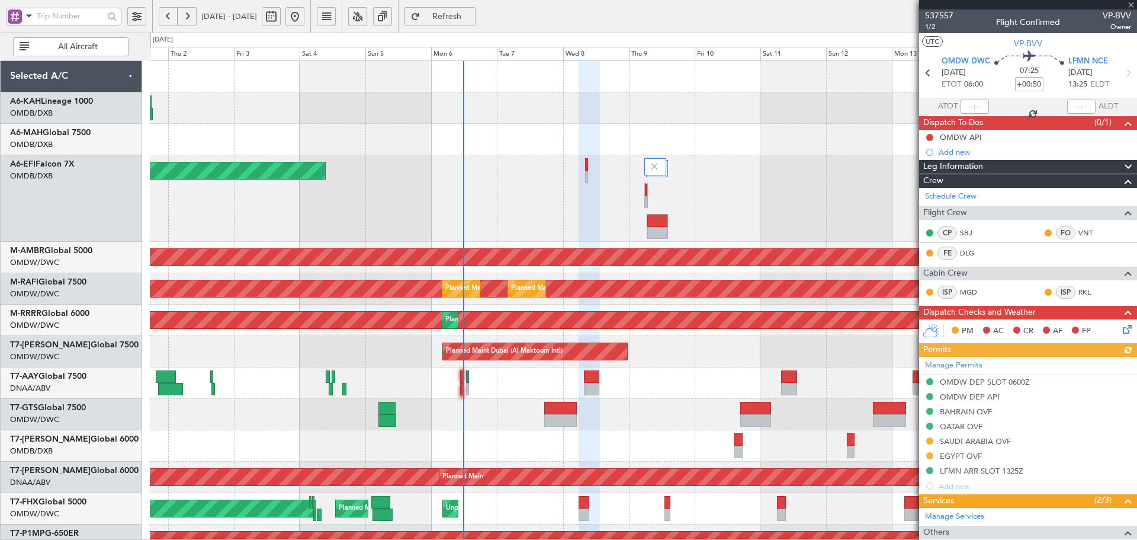
type input "-00:15"
type input "3"
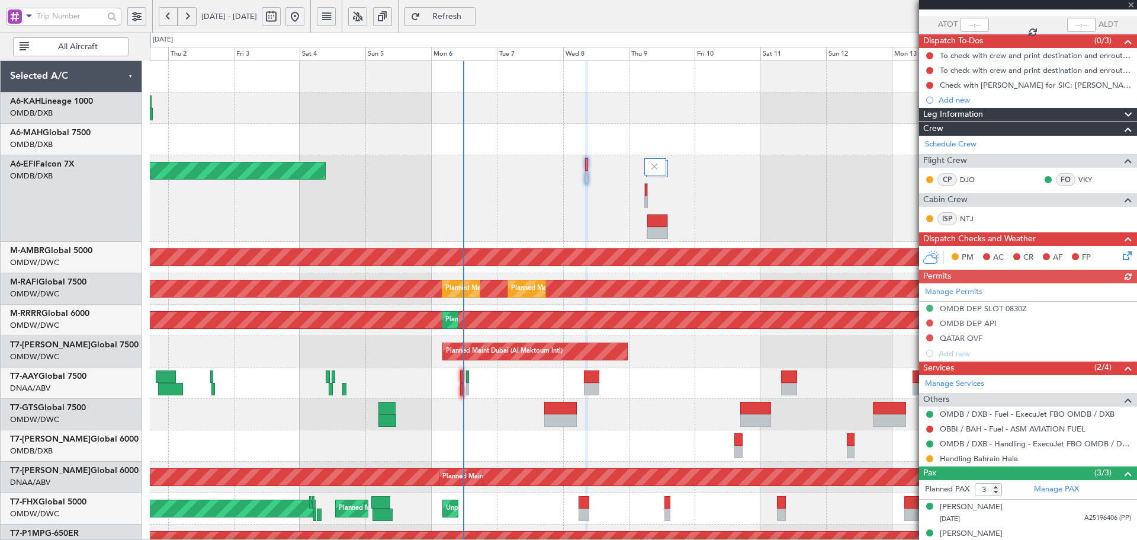
scroll to position [121, 0]
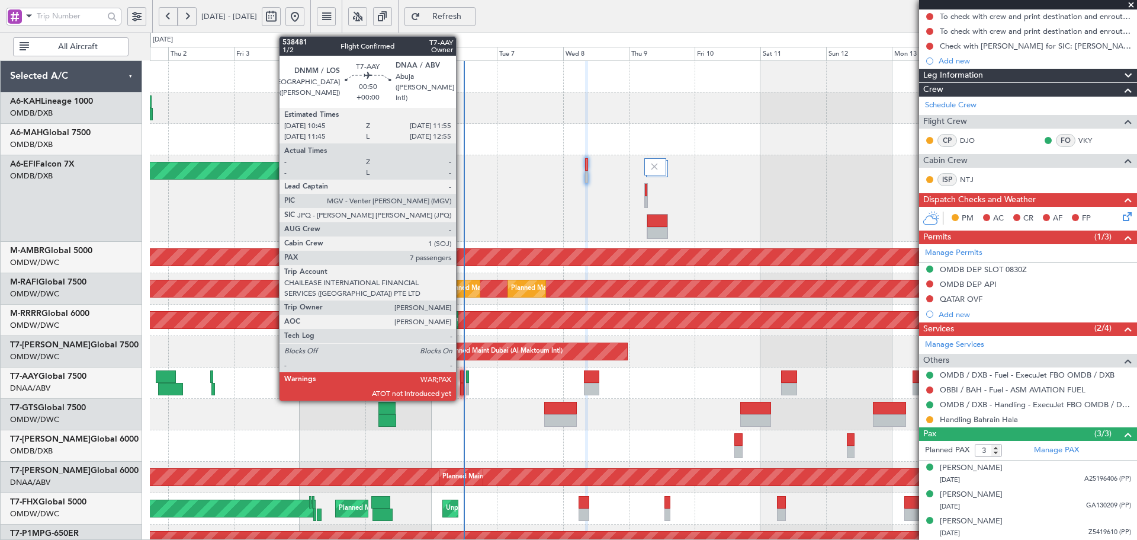
click at [461, 378] on div at bounding box center [462, 376] width 4 height 12
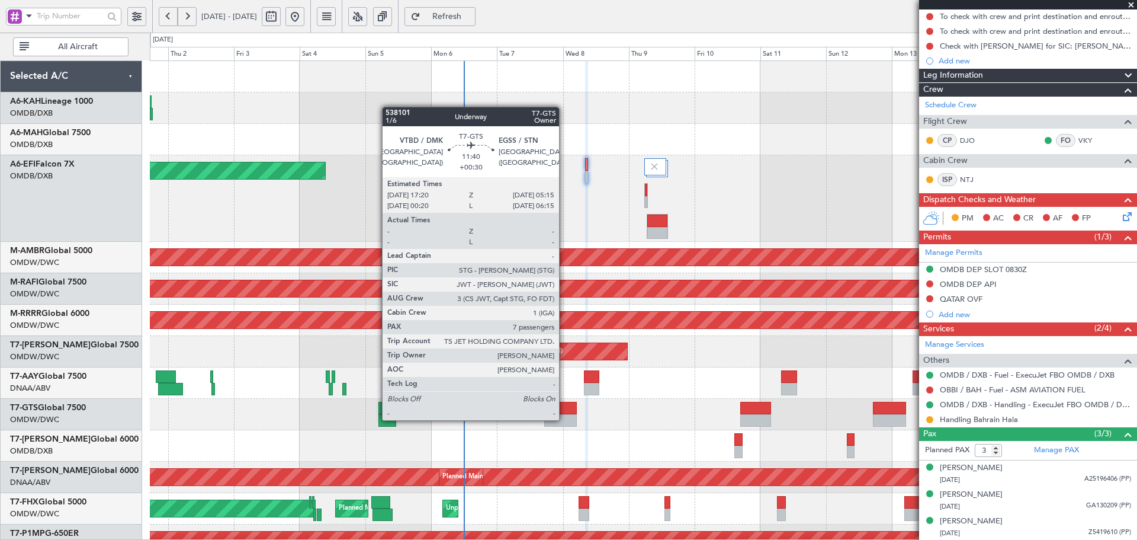
click at [564, 419] on div at bounding box center [560, 420] width 33 height 12
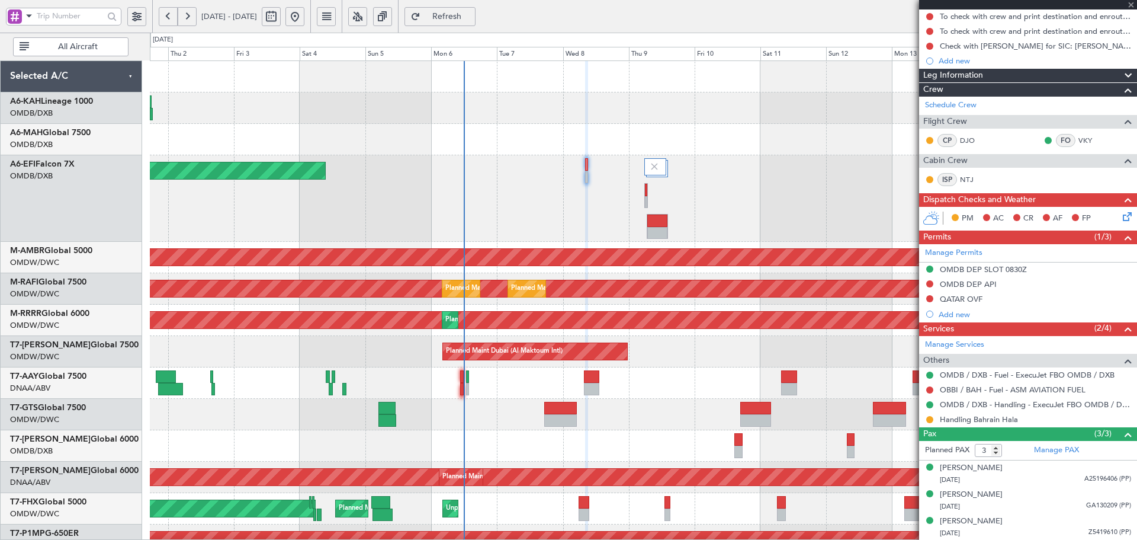
type input "+00:30"
type input "7"
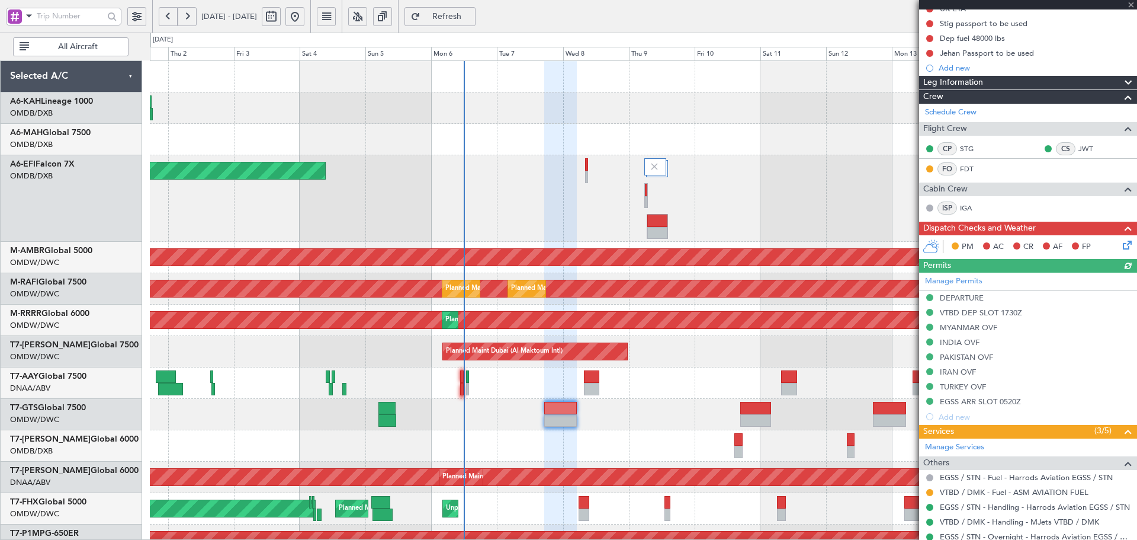
scroll to position [277, 0]
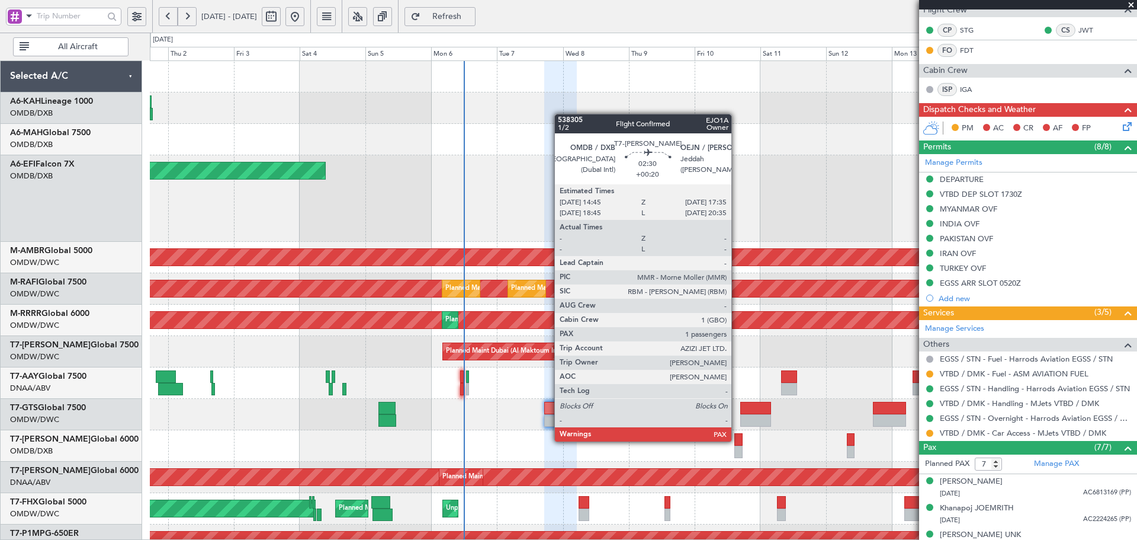
click at [737, 440] on div at bounding box center [738, 439] width 8 height 12
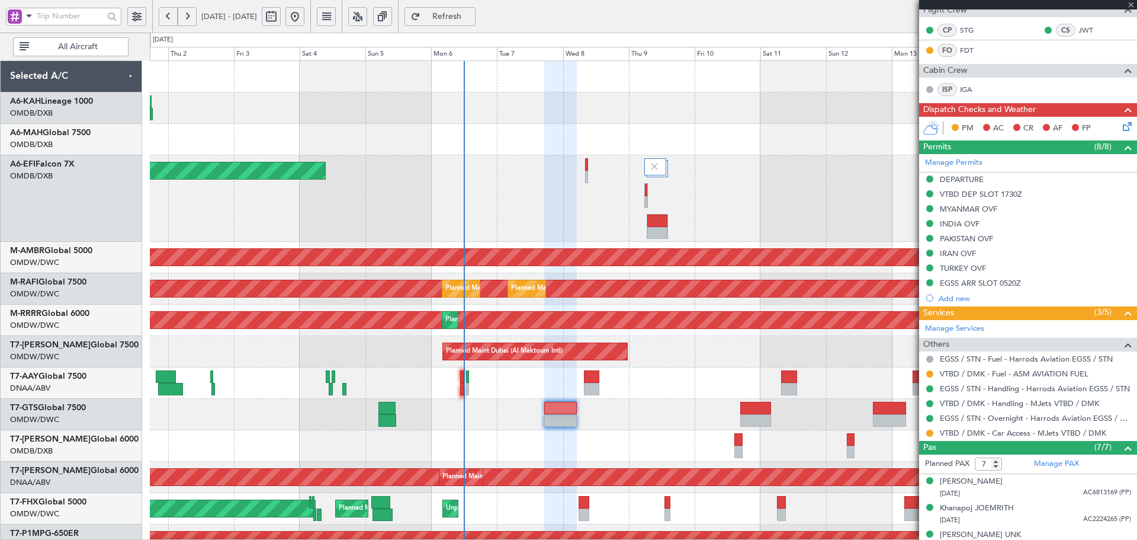
type input "+00:20"
type input "1"
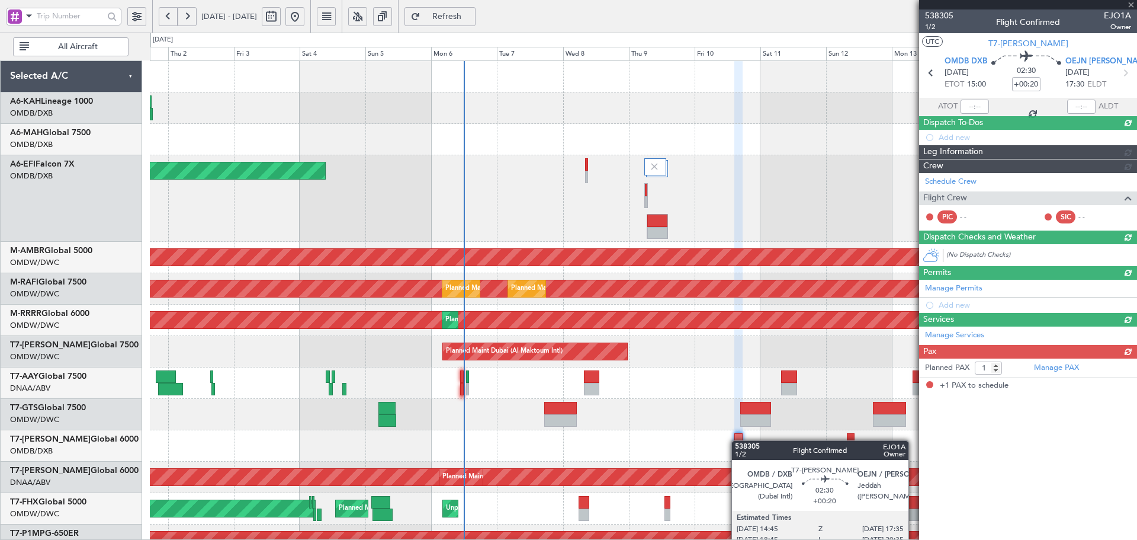
scroll to position [0, 0]
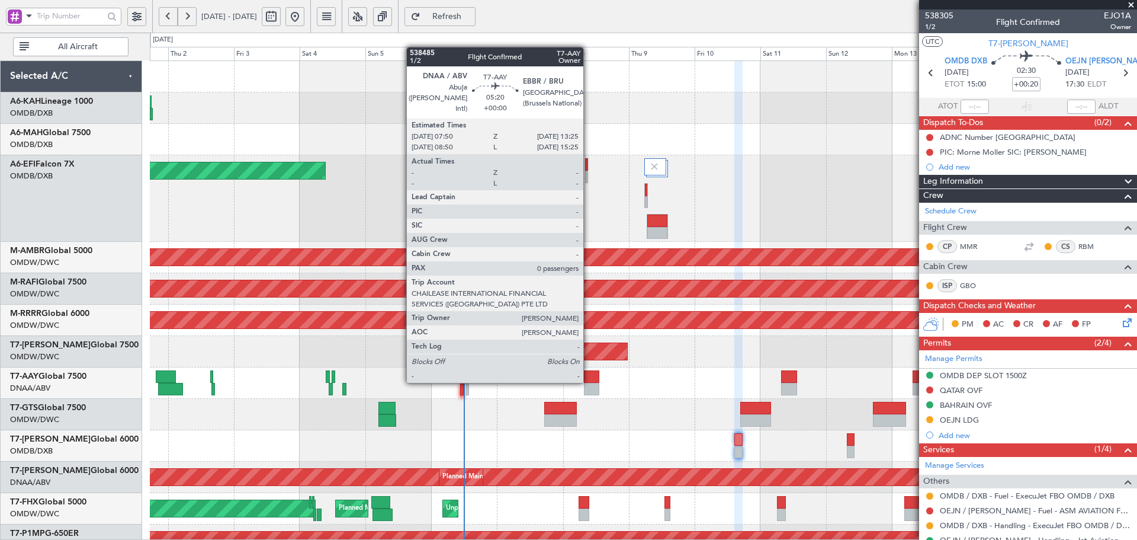
click at [589, 381] on div at bounding box center [591, 376] width 15 height 12
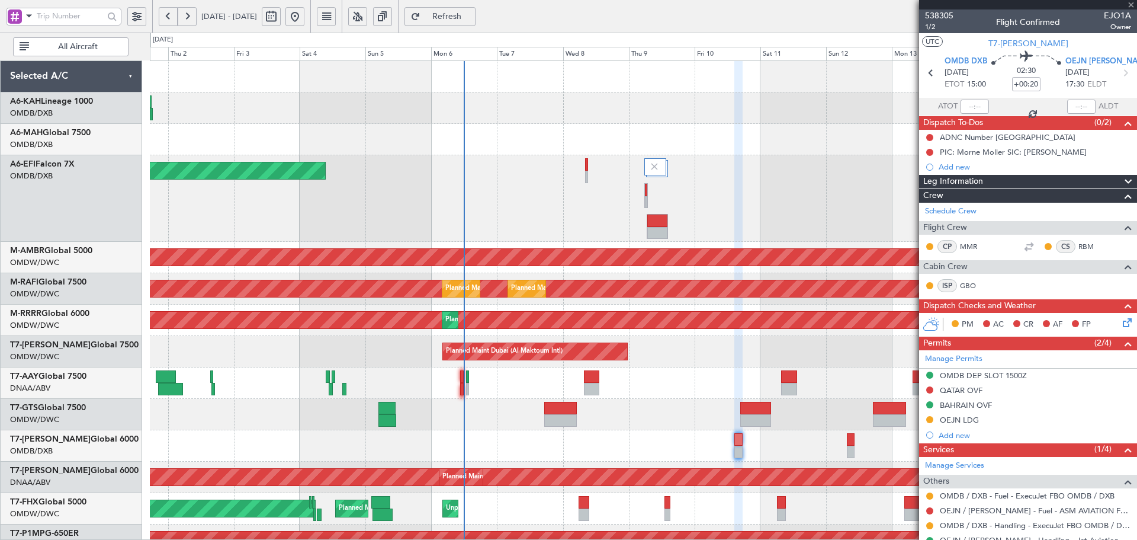
type input "0"
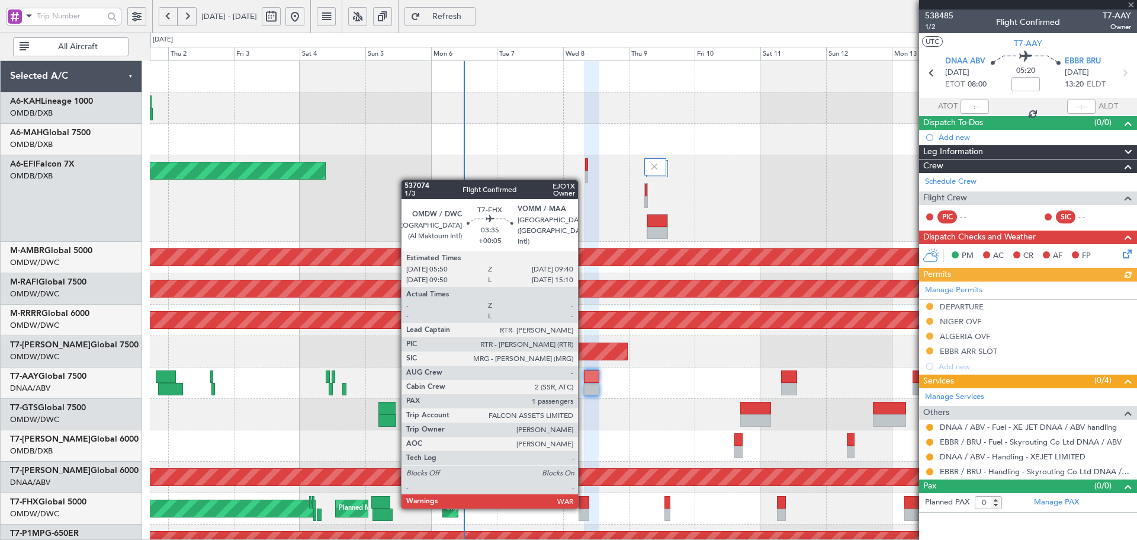
click at [583, 506] on div at bounding box center [584, 502] width 11 height 12
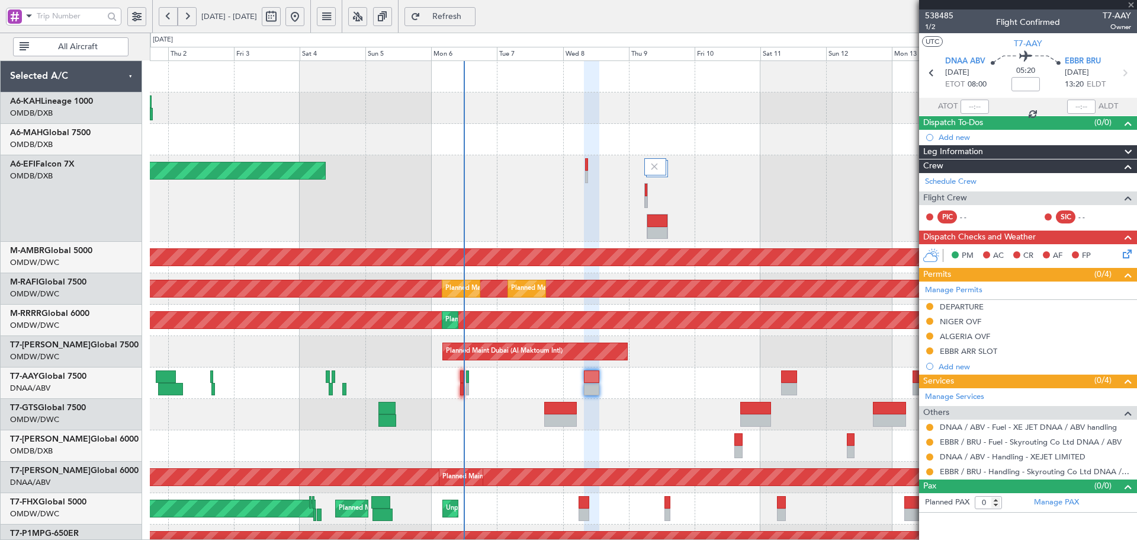
type input "+00:05"
type input "1"
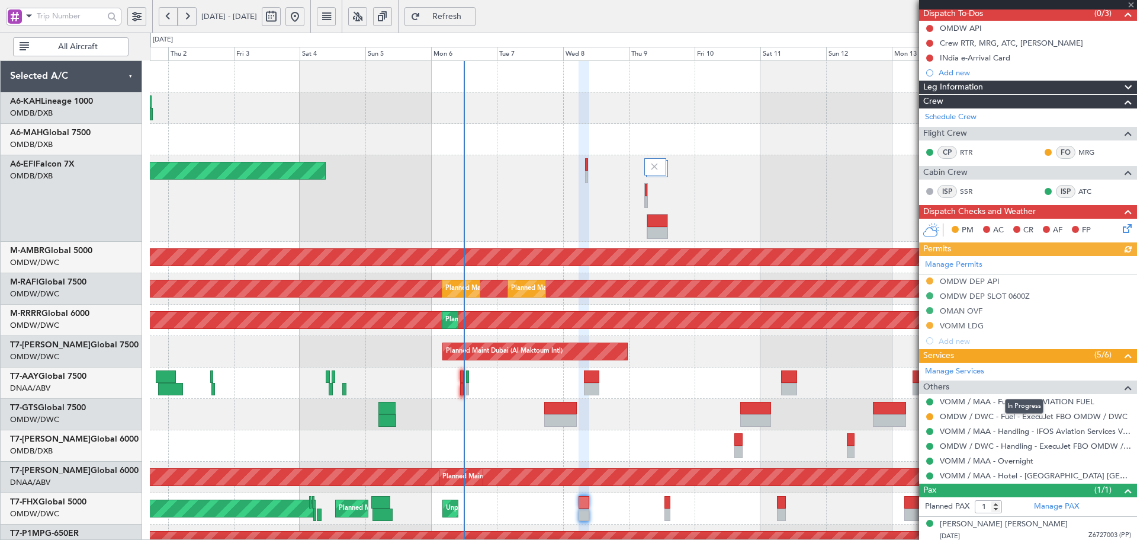
scroll to position [112, 0]
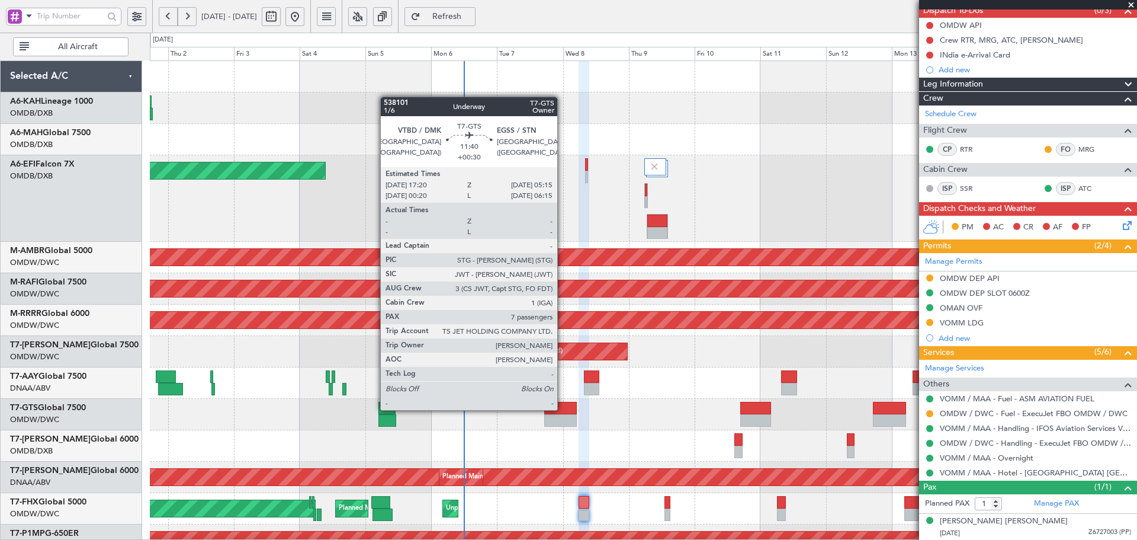
click at [563, 409] on div at bounding box center [560, 408] width 33 height 12
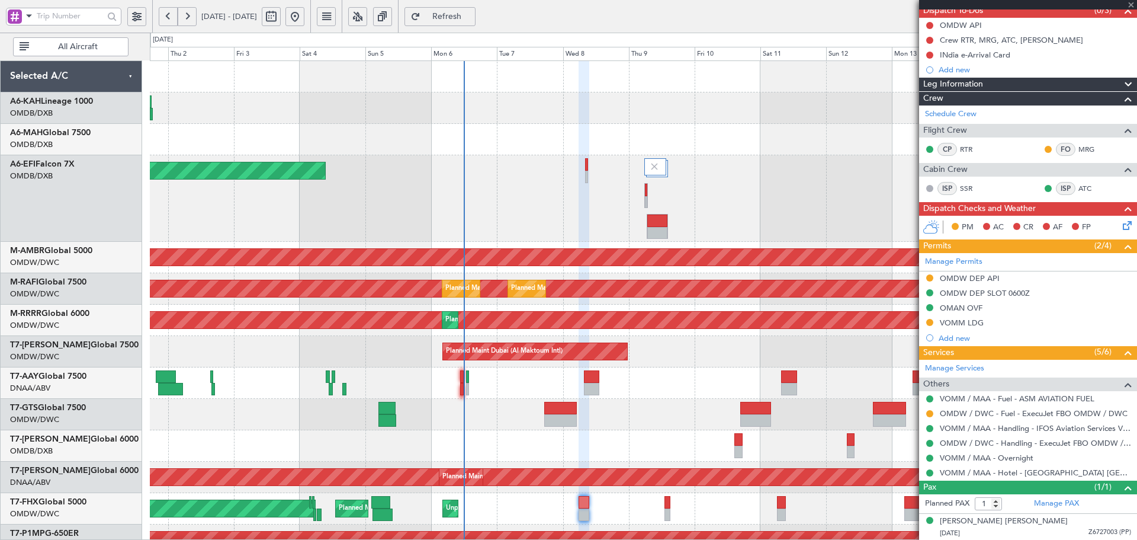
type input "+00:30"
type input "7"
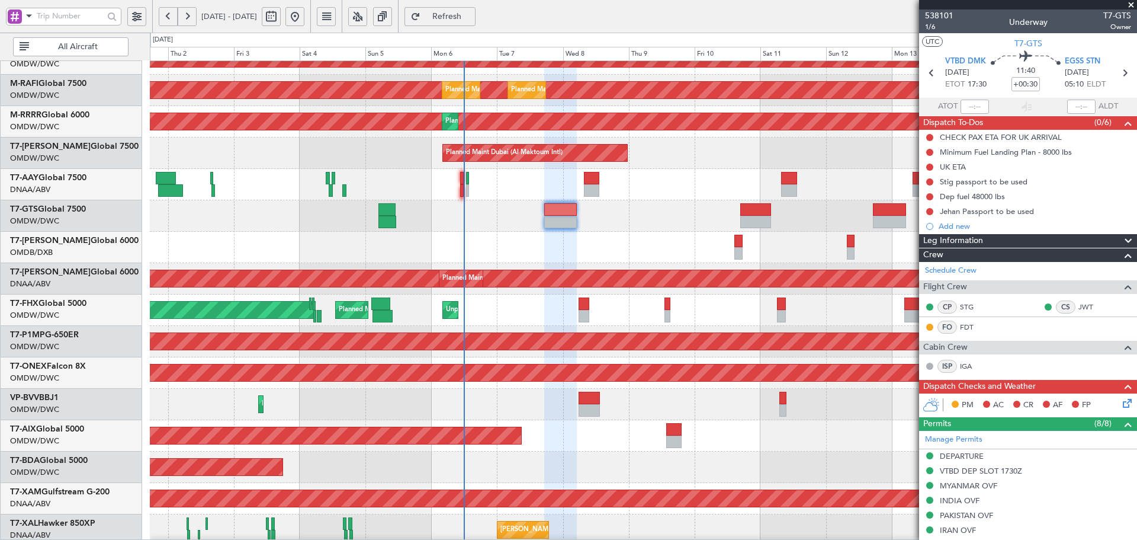
scroll to position [267, 0]
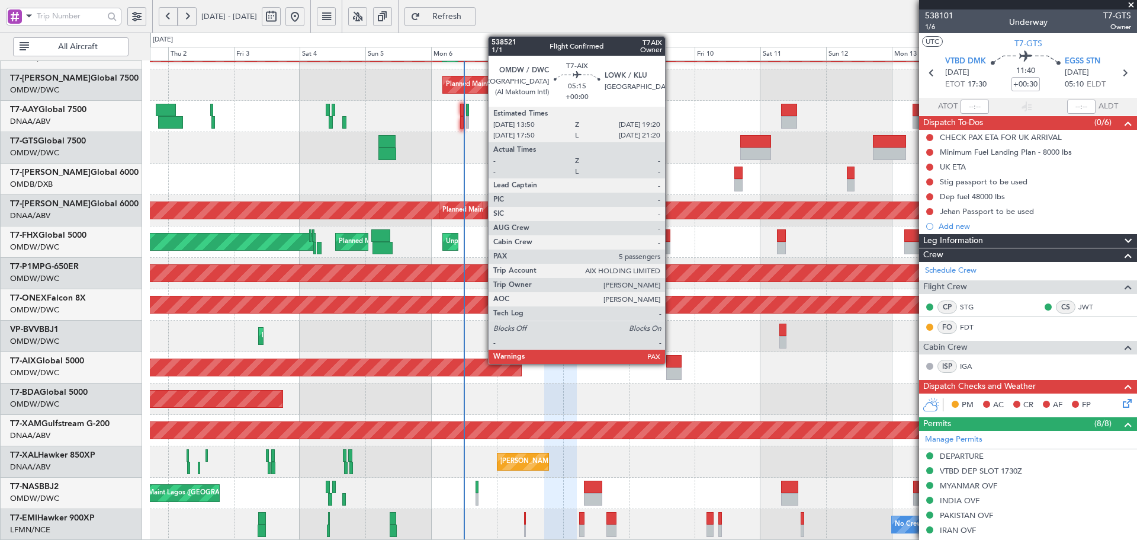
click at [670, 361] on div at bounding box center [673, 361] width 15 height 12
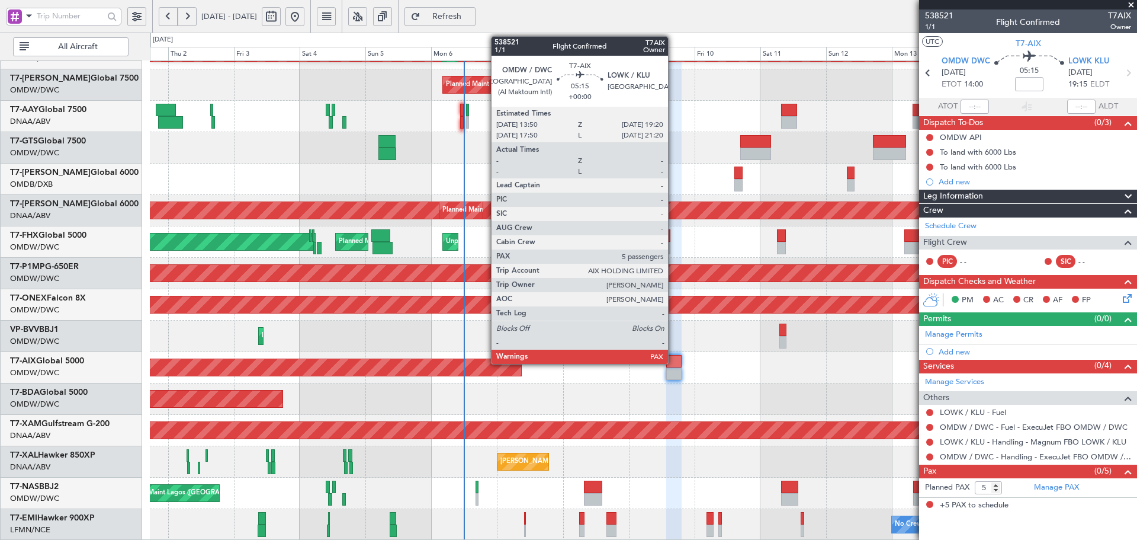
click at [673, 357] on div at bounding box center [673, 361] width 15 height 12
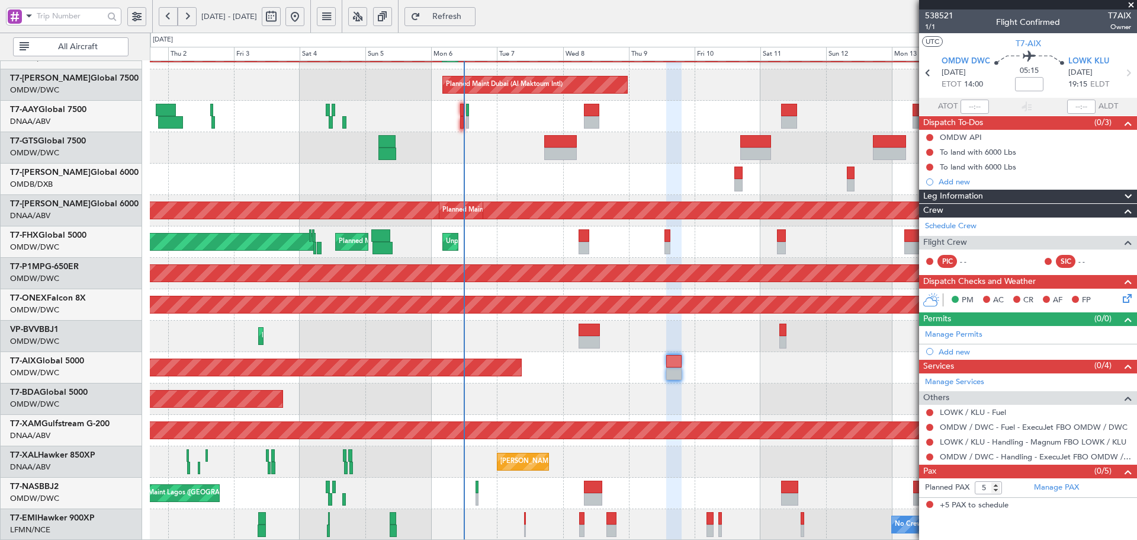
click at [476, 9] on button "Refresh" at bounding box center [439, 16] width 71 height 19
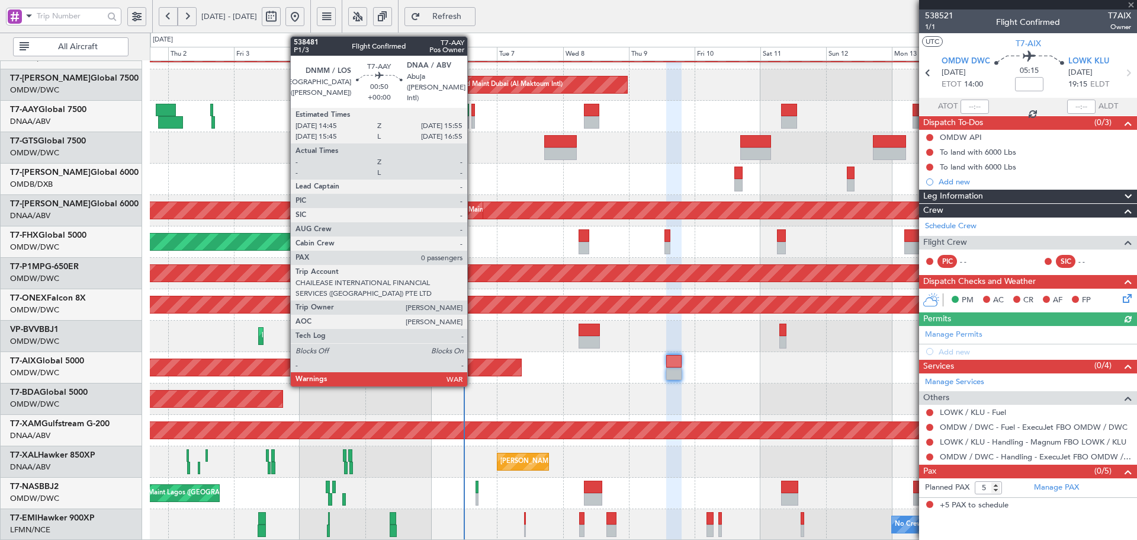
click at [473, 109] on div at bounding box center [473, 110] width 4 height 12
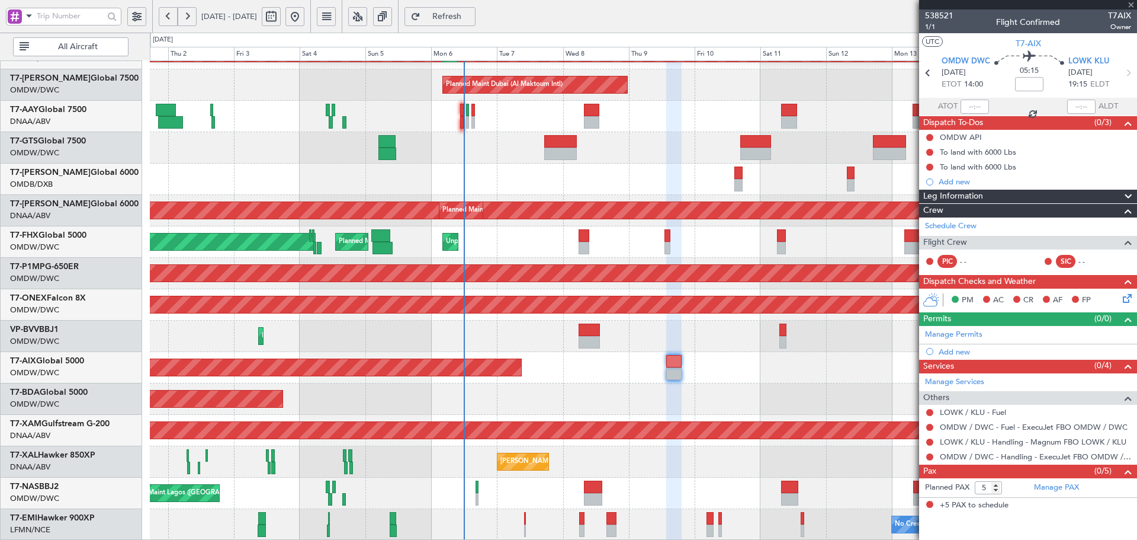
type input "0"
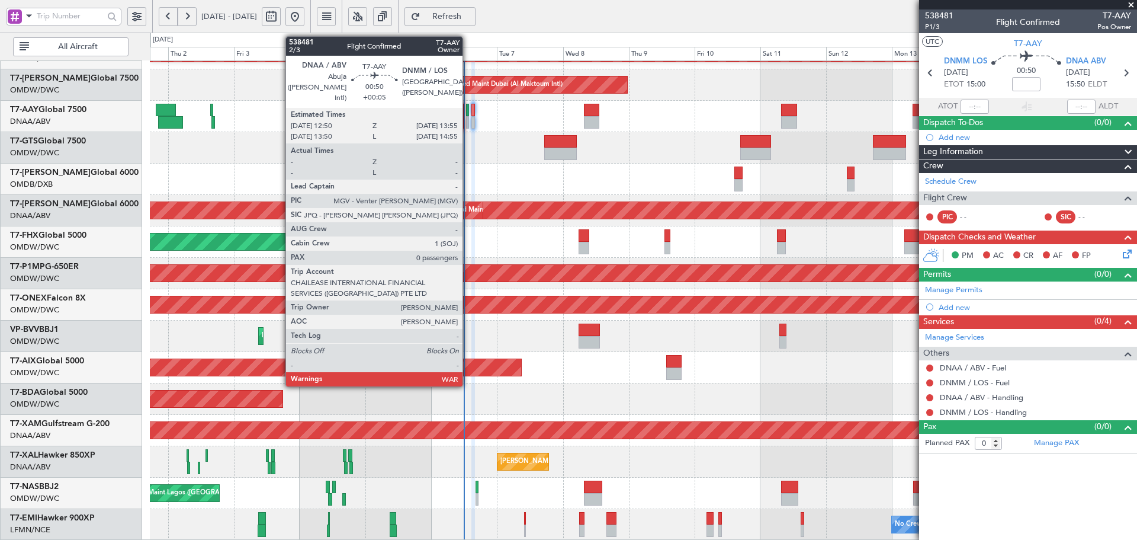
click at [468, 115] on div at bounding box center [468, 110] width 4 height 12
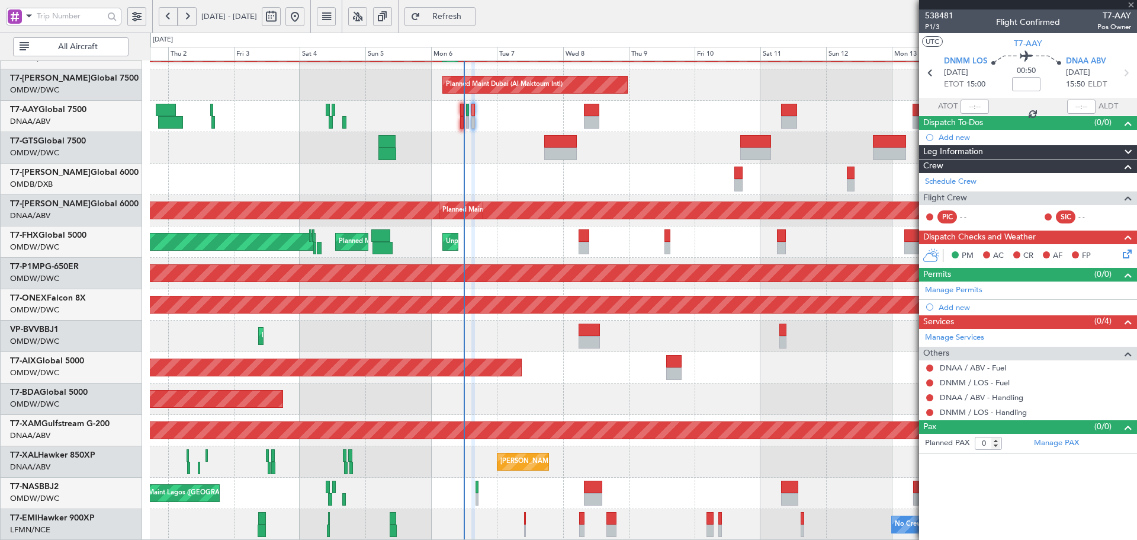
type input "+00:05"
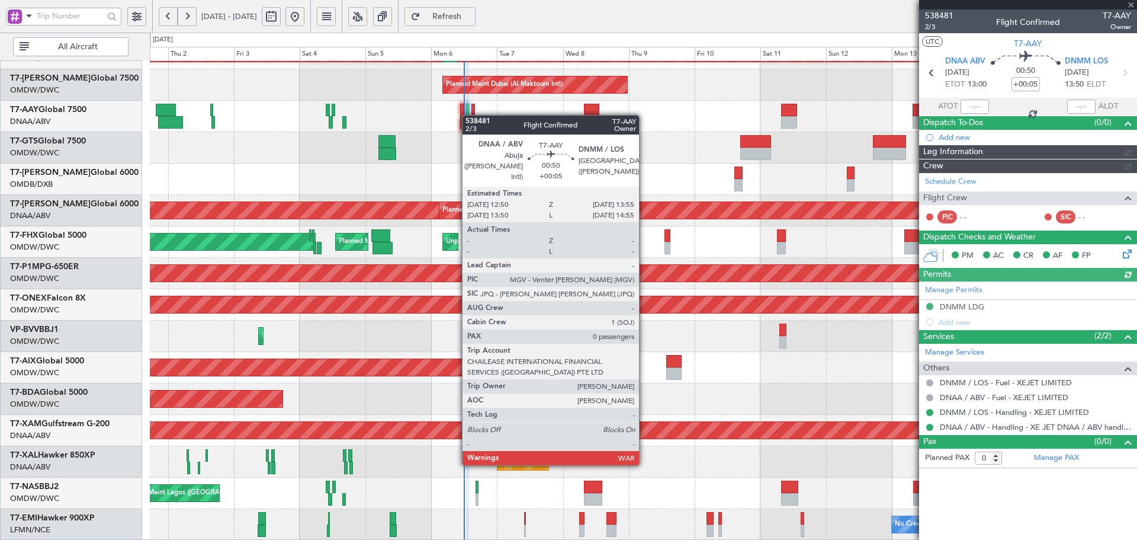
type input "Dherander Fithani (DHF)"
type input "7473"
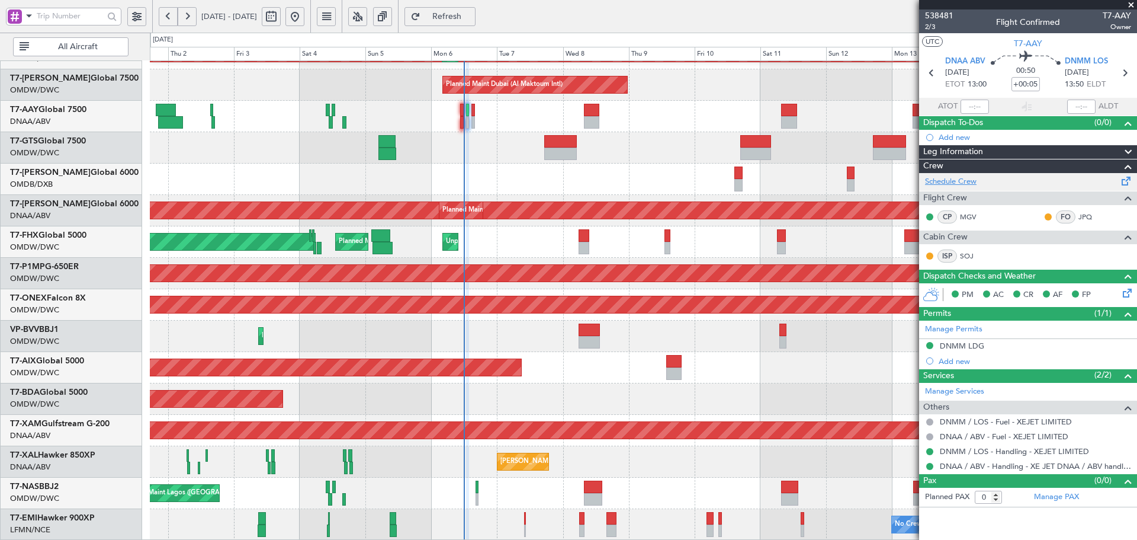
click at [959, 176] on link "Schedule Crew" at bounding box center [951, 182] width 52 height 12
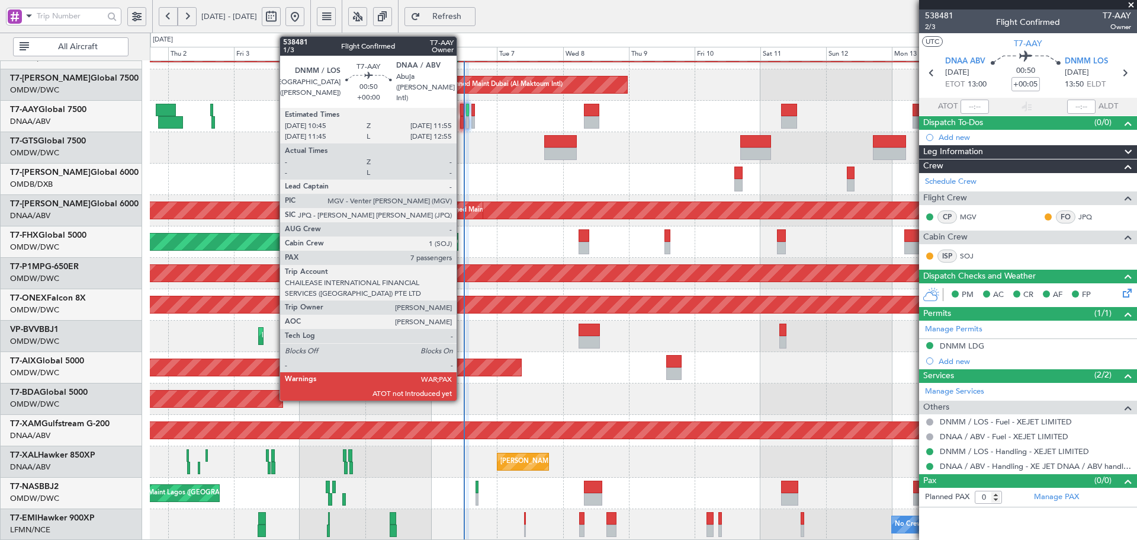
click at [462, 115] on div at bounding box center [462, 110] width 4 height 12
click at [463, 115] on div at bounding box center [462, 110] width 4 height 12
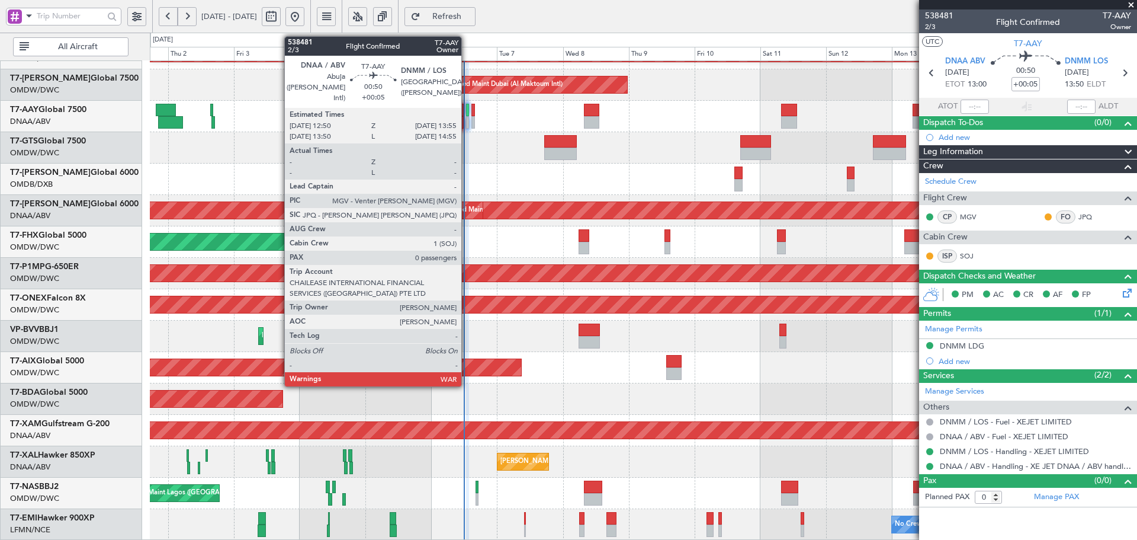
click at [467, 114] on div at bounding box center [468, 110] width 4 height 12
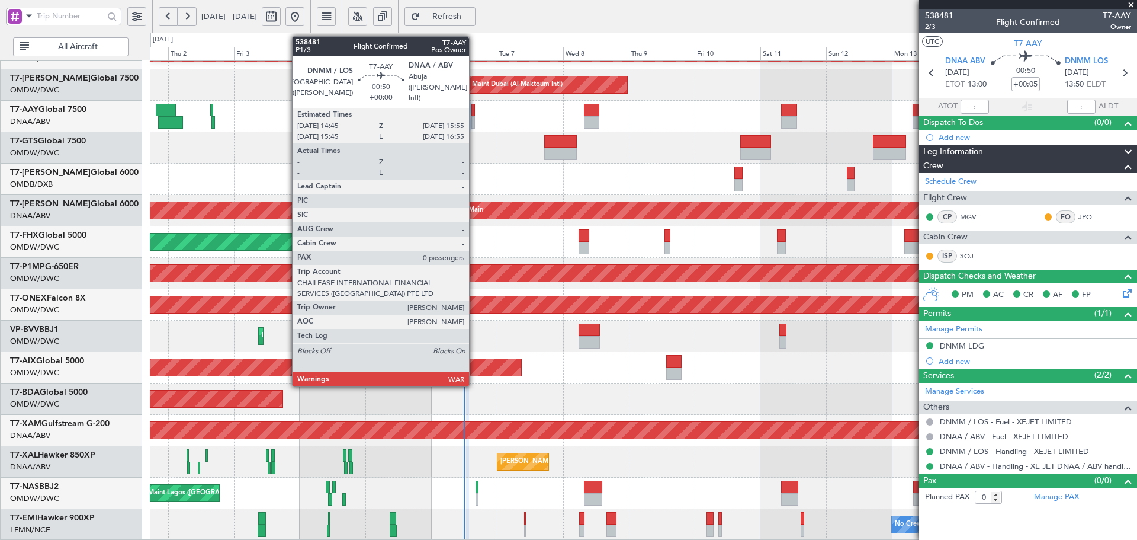
click at [474, 109] on div at bounding box center [473, 110] width 4 height 12
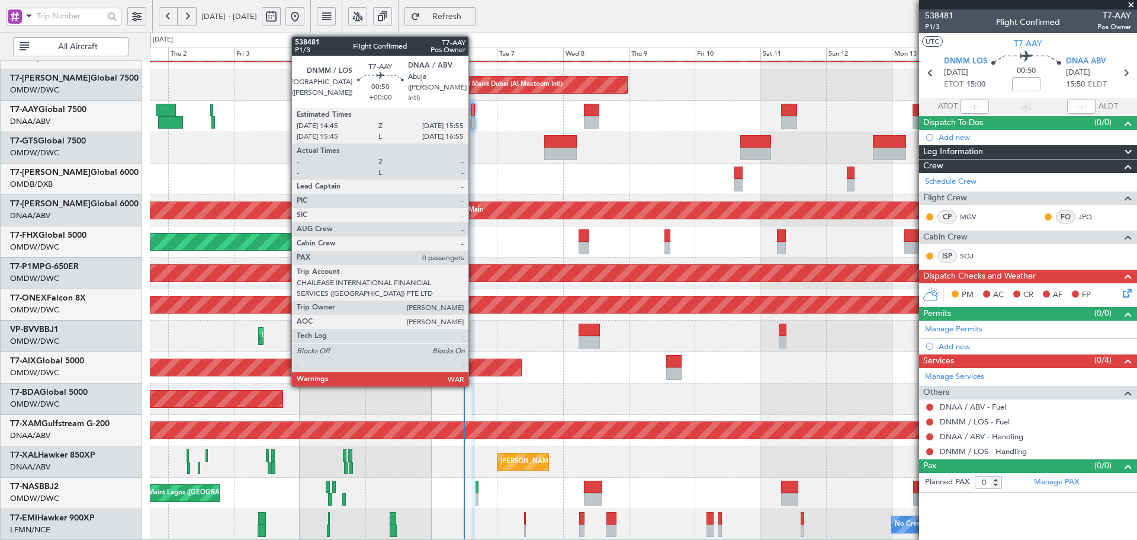
click at [474, 113] on div at bounding box center [473, 110] width 4 height 12
click at [473, 107] on div at bounding box center [473, 110] width 4 height 12
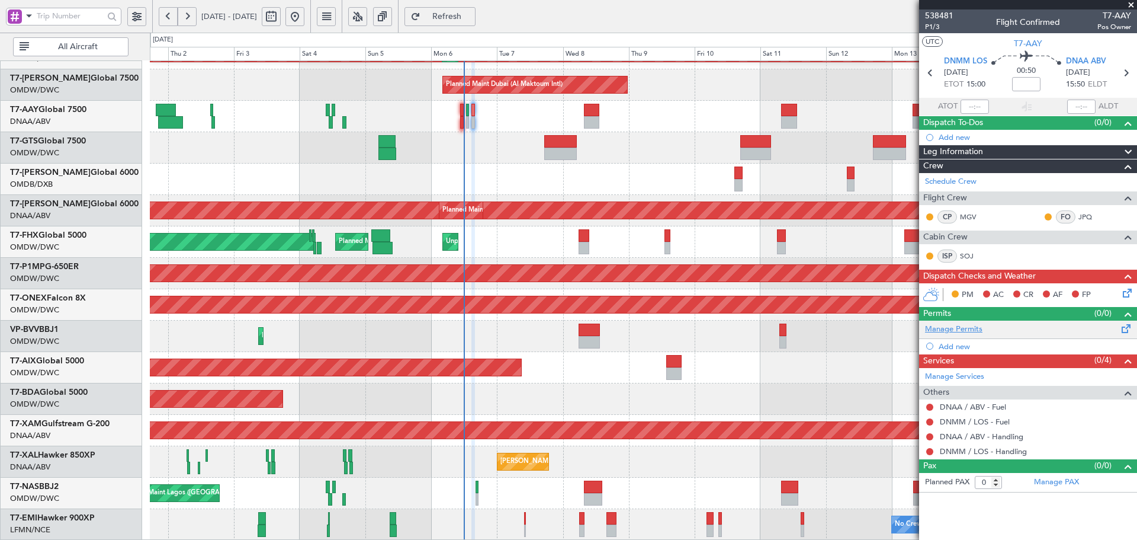
click at [951, 326] on link "Manage Permits" at bounding box center [953, 329] width 57 height 12
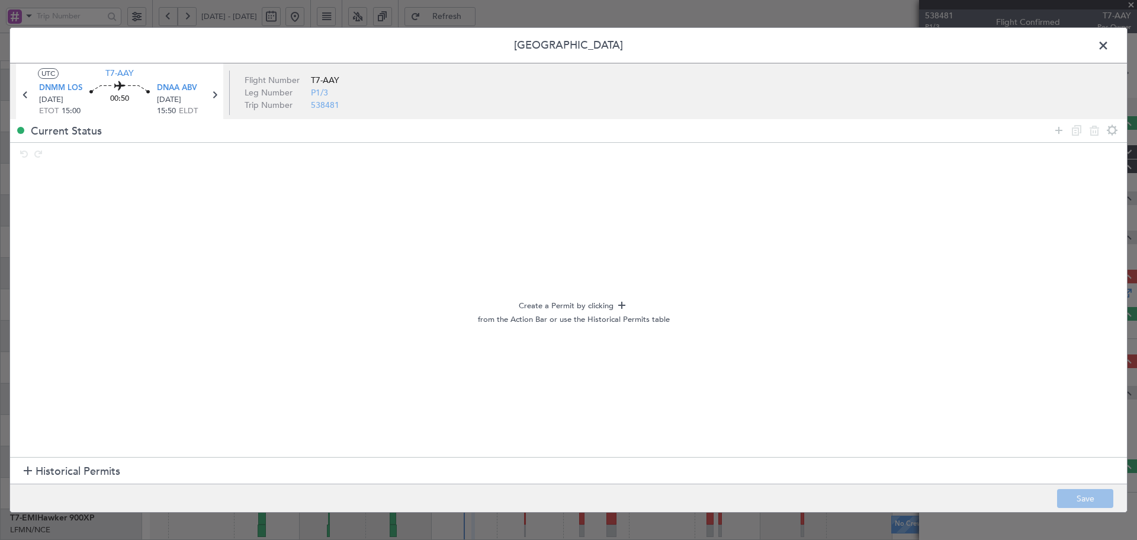
click at [64, 466] on span "Historical Permits" at bounding box center [78, 471] width 85 height 16
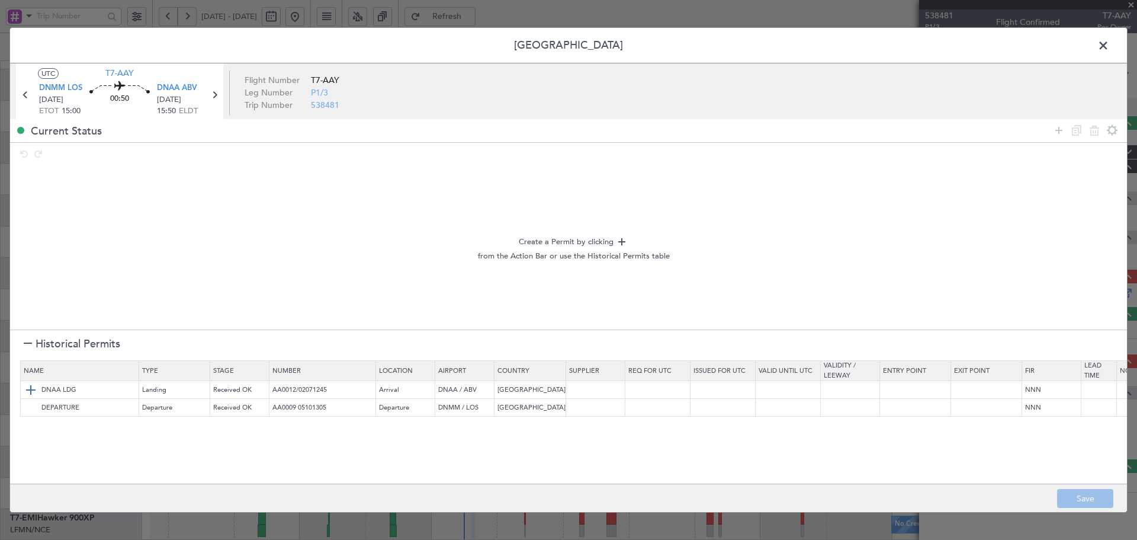
click at [27, 389] on img at bounding box center [31, 390] width 14 height 14
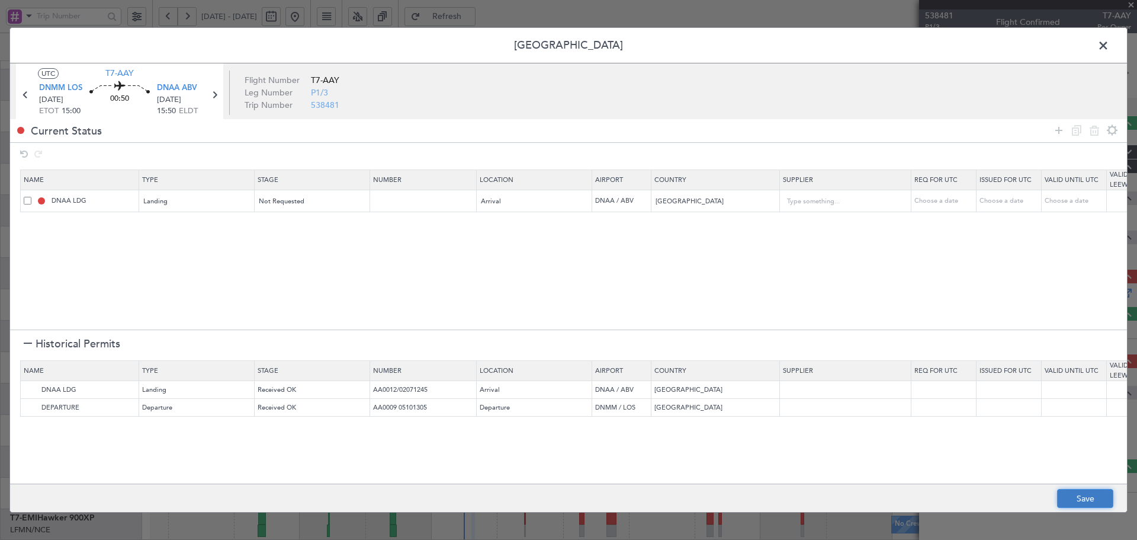
click at [1093, 492] on button "Save" at bounding box center [1085, 498] width 56 height 19
type input "NNN"
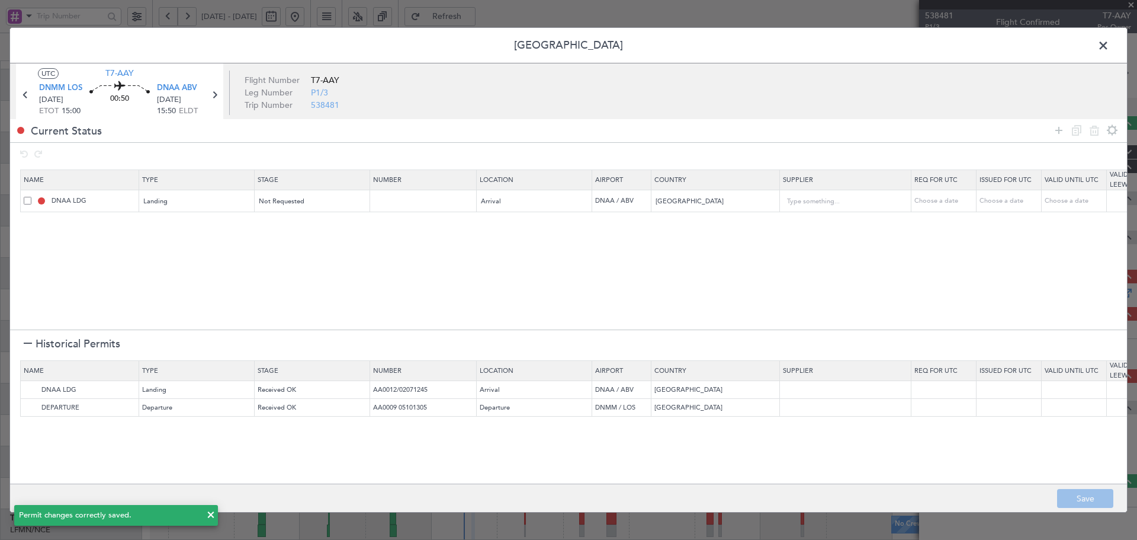
click at [1109, 47] on span at bounding box center [1109, 49] width 0 height 24
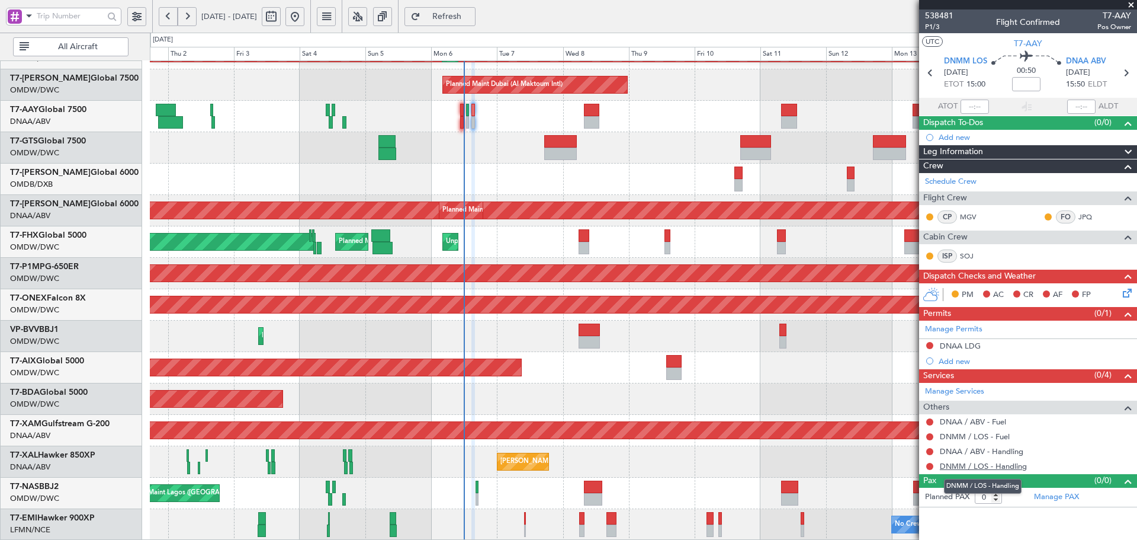
click at [1016, 467] on link "DNMM / LOS - Handling" at bounding box center [983, 466] width 87 height 10
click at [975, 452] on link "DNAA / ABV - Handling" at bounding box center [982, 451] width 84 height 10
click at [967, 436] on link "DNMM / LOS - Fuel" at bounding box center [975, 436] width 70 height 10
click at [965, 420] on link "DNAA / ABV - Fuel" at bounding box center [973, 421] width 66 height 10
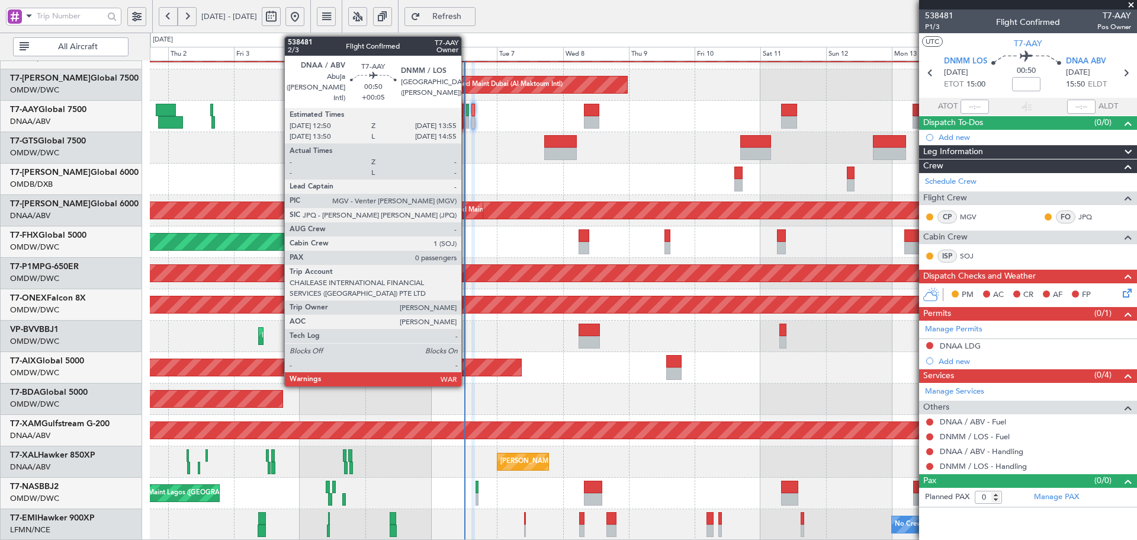
click at [467, 111] on div at bounding box center [468, 110] width 4 height 12
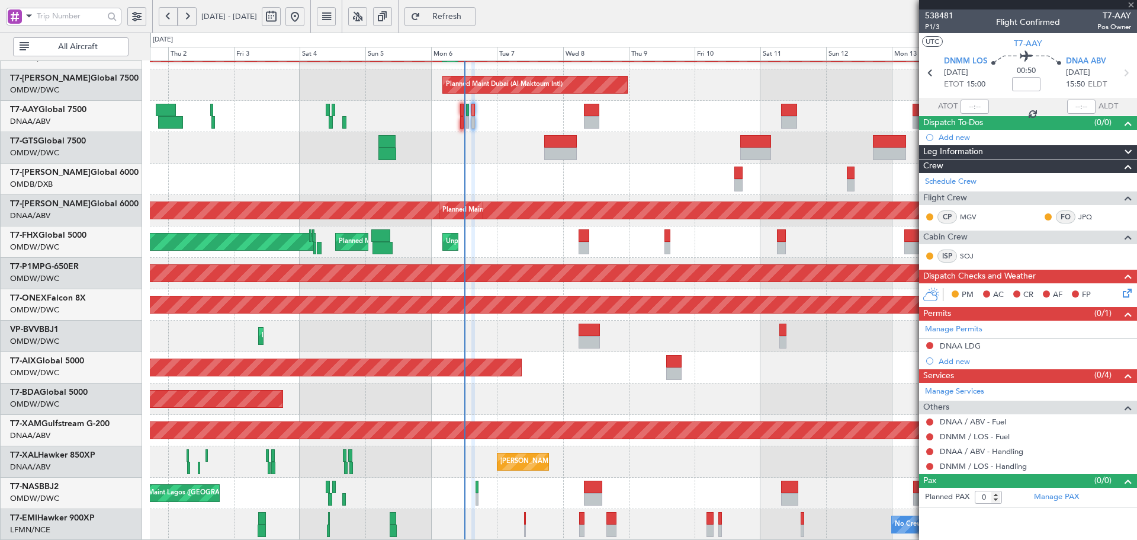
type input "+00:05"
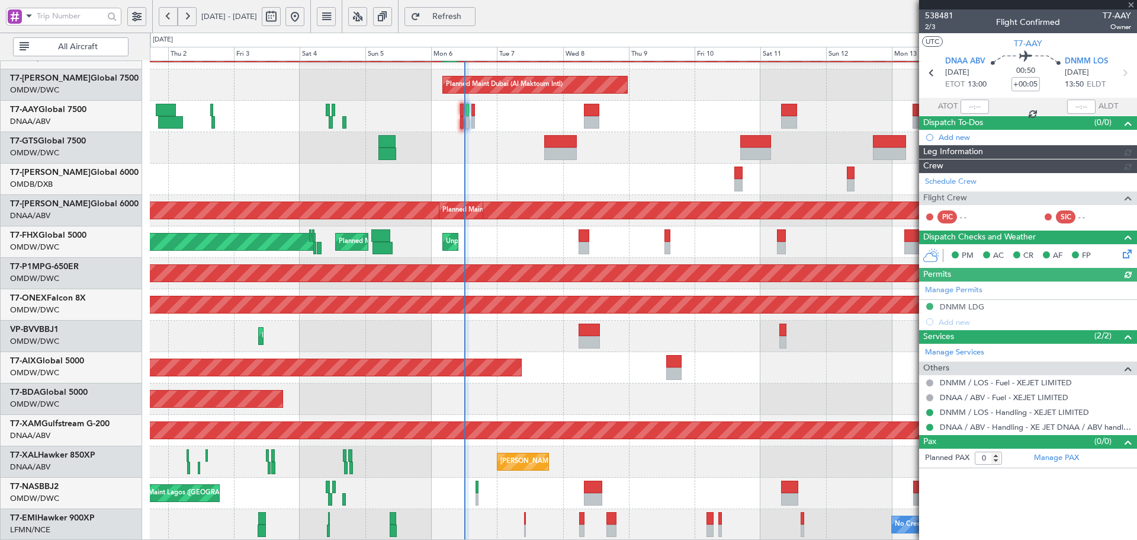
type input "Dherander Fithani (DHF)"
type input "7473"
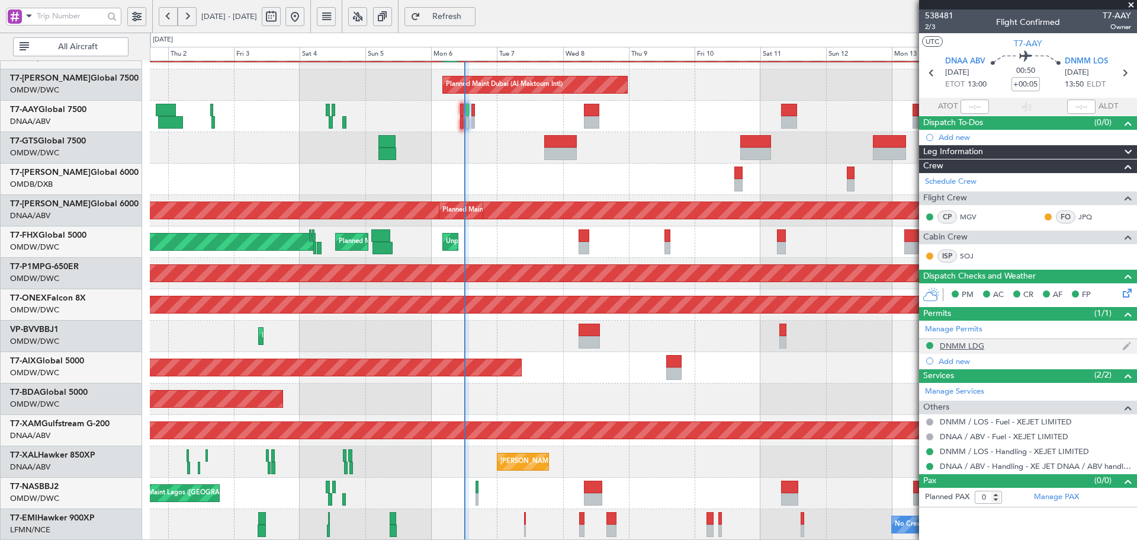
click at [968, 346] on div "DNMM LDG" at bounding box center [962, 346] width 44 height 10
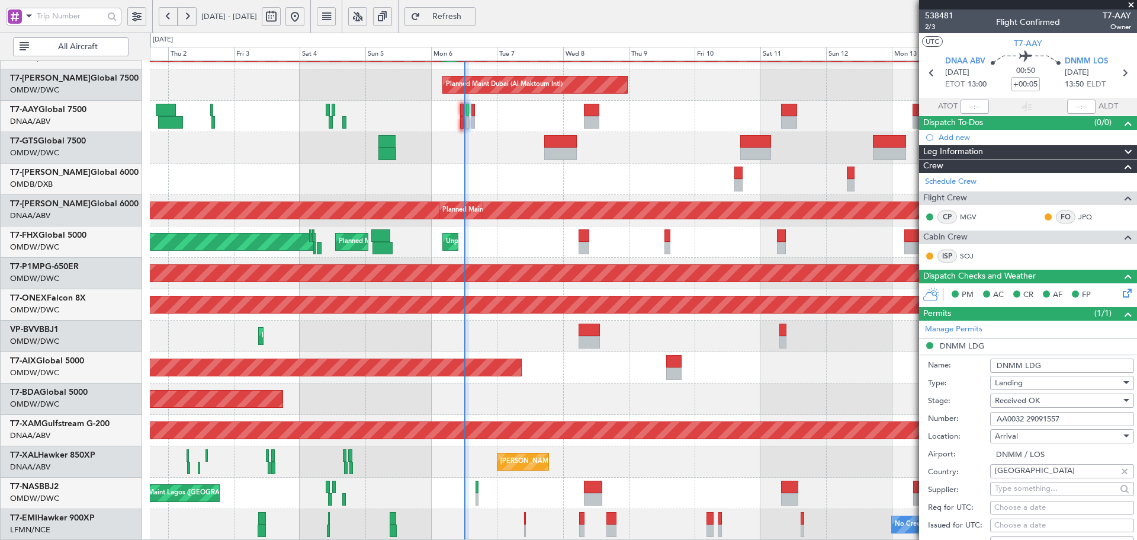
click at [1070, 418] on input "AA0032 29091557" at bounding box center [1062, 419] width 144 height 14
drag, startPoint x: 1077, startPoint y: 419, endPoint x: 959, endPoint y: 419, distance: 118.4
click at [959, 419] on div "Number: AA0032 29091557" at bounding box center [1031, 419] width 206 height 18
paste input "text"
type input "AA0032 29091557"
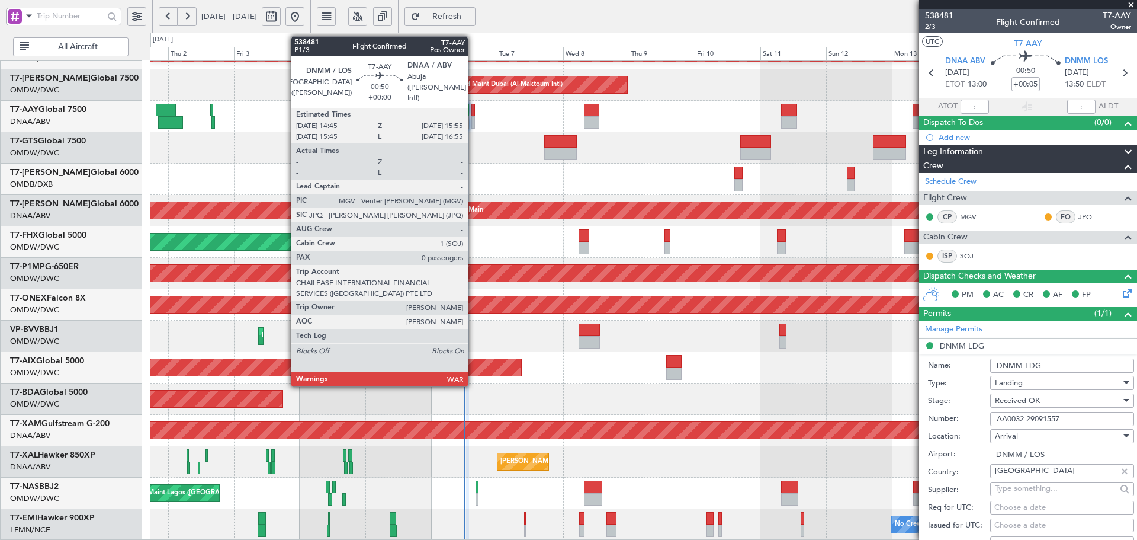
click at [473, 114] on div at bounding box center [473, 110] width 4 height 12
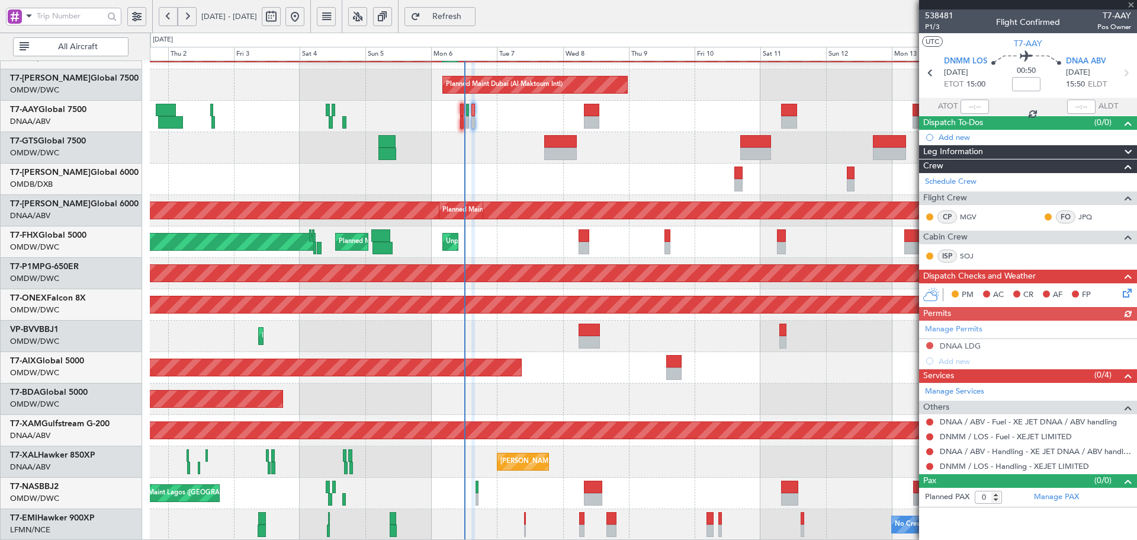
click at [965, 347] on div "Manage Permits DNAA LDG Add new" at bounding box center [1028, 344] width 218 height 48
click at [971, 345] on div "DNAA LDG" at bounding box center [960, 346] width 41 height 10
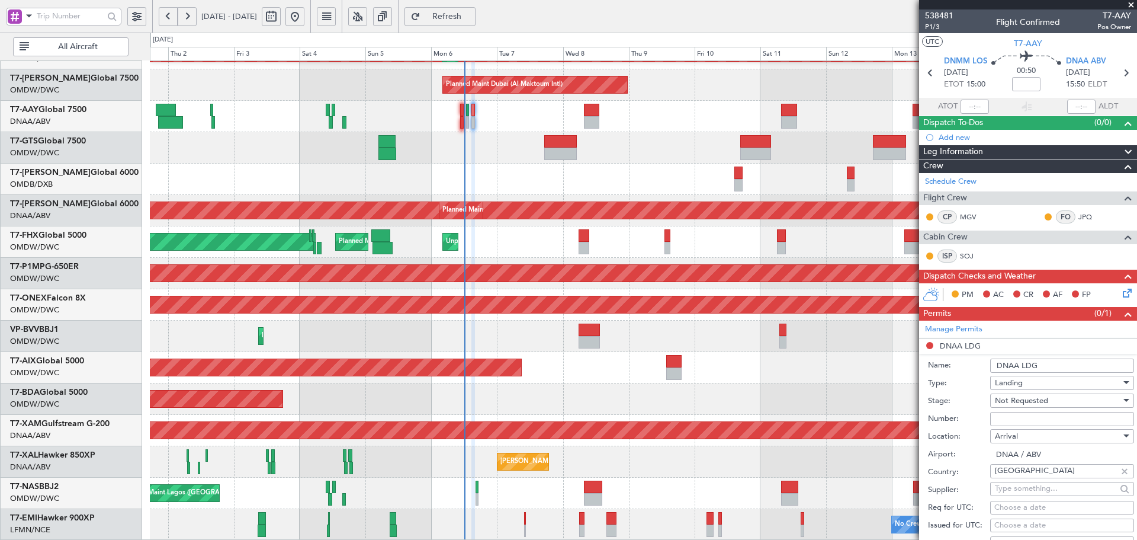
drag, startPoint x: 1023, startPoint y: 417, endPoint x: 1029, endPoint y: 413, distance: 6.9
click at [1023, 417] on input "Number:" at bounding box center [1062, 419] width 144 height 14
paste input "AA0032 29091557"
type input "AA0032 29091557"
click at [1042, 402] on span "Not Requested" at bounding box center [1021, 400] width 53 height 11
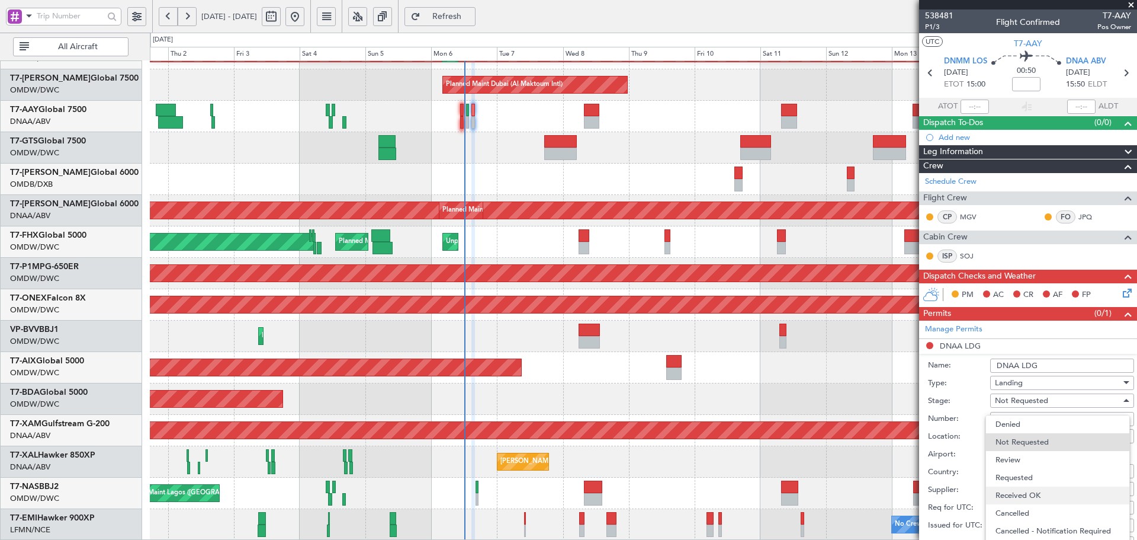
click at [1038, 492] on span "Received OK" at bounding box center [1058, 495] width 124 height 18
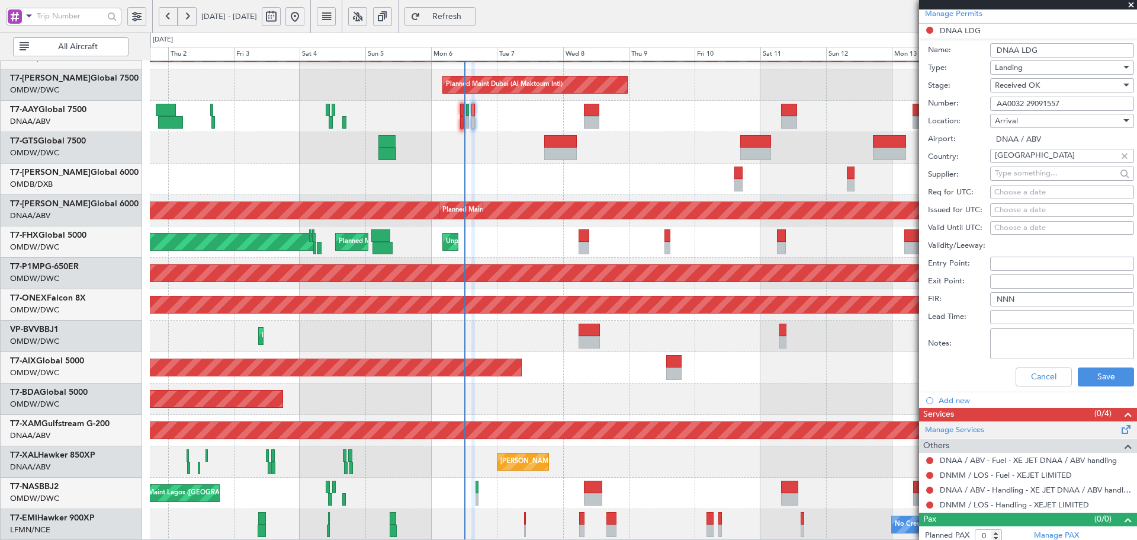
scroll to position [320, 0]
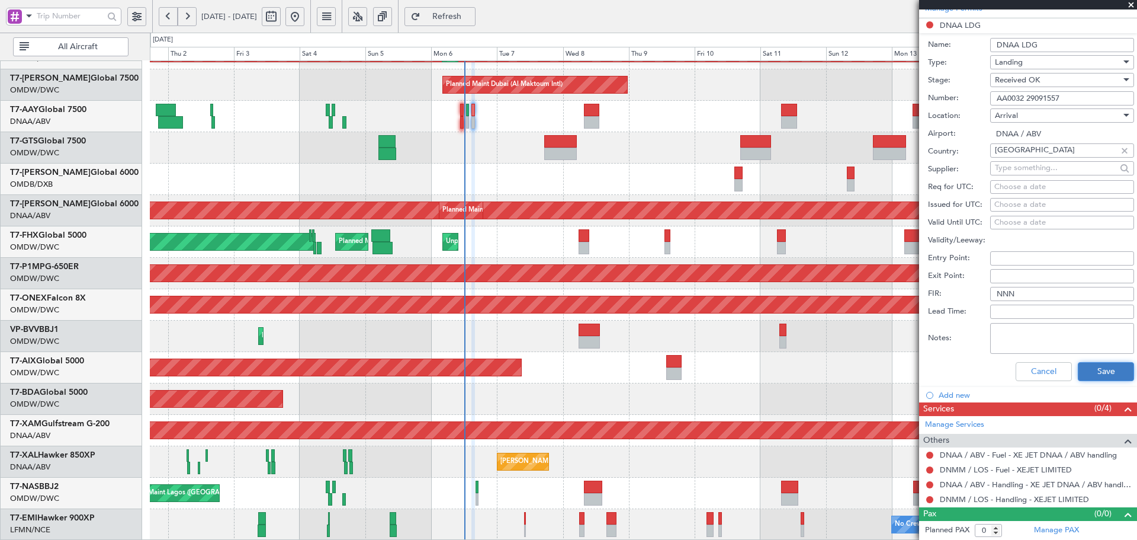
click at [1078, 369] on button "Save" at bounding box center [1106, 371] width 56 height 19
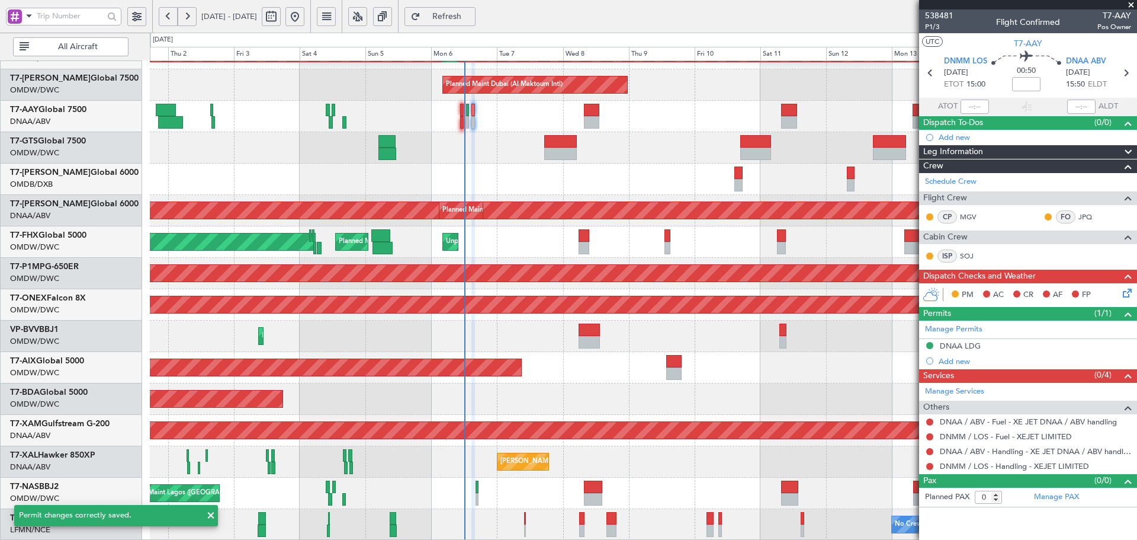
scroll to position [0, 0]
click at [929, 465] on button at bounding box center [929, 466] width 7 height 7
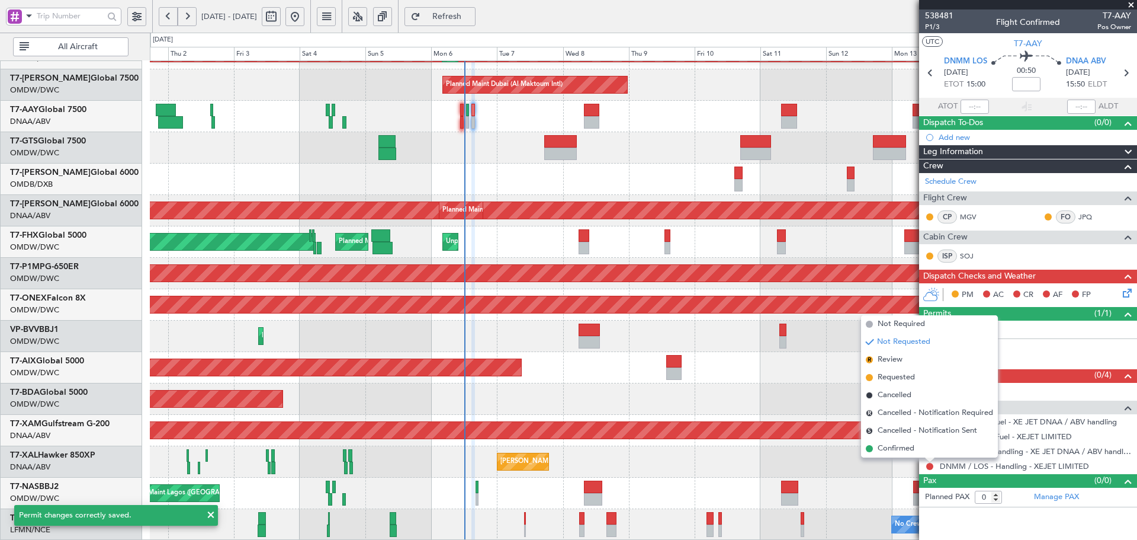
drag, startPoint x: 895, startPoint y: 449, endPoint x: 922, endPoint y: 453, distance: 26.4
click at [896, 449] on span "Confirmed" at bounding box center [896, 448] width 37 height 12
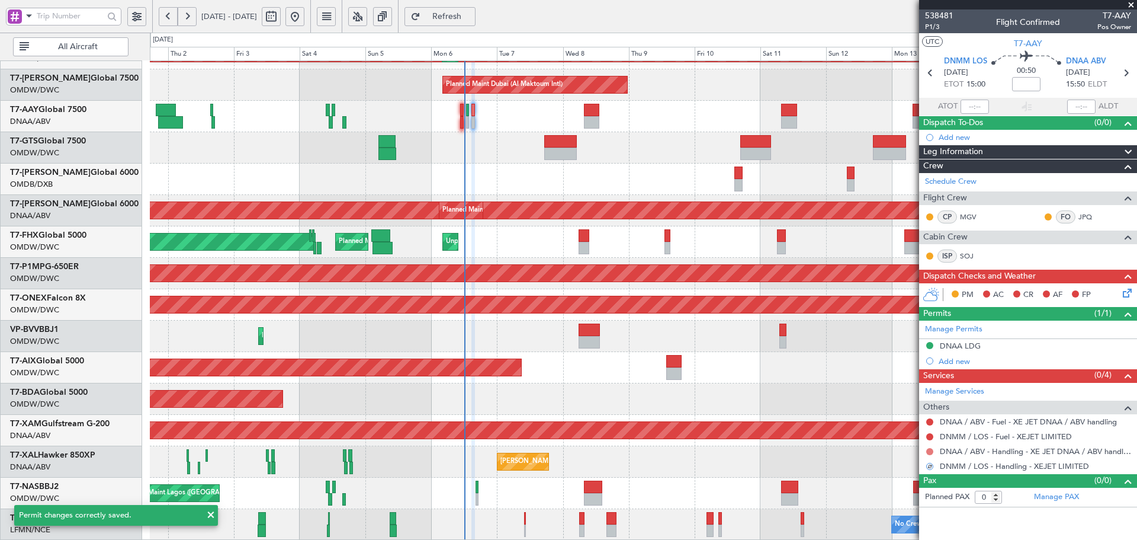
click at [930, 450] on button at bounding box center [929, 451] width 7 height 7
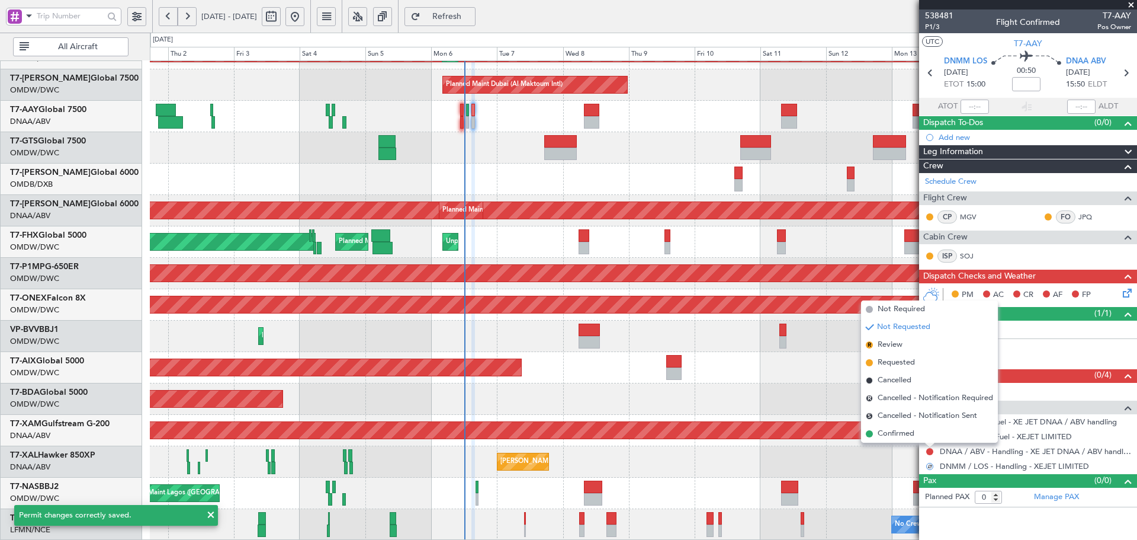
click at [890, 429] on span "Confirmed" at bounding box center [896, 434] width 37 height 12
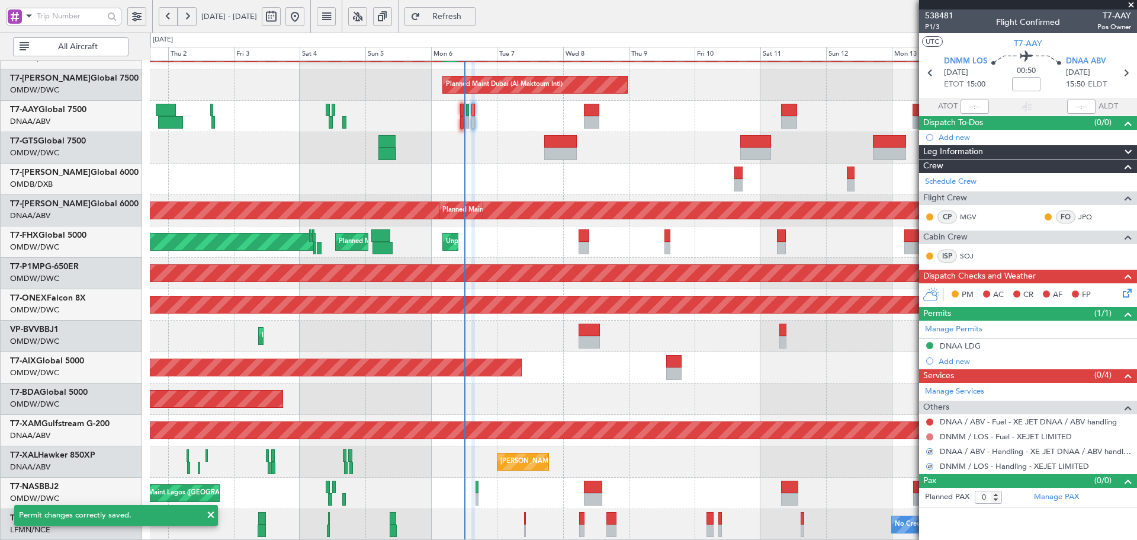
click at [930, 435] on button at bounding box center [929, 436] width 7 height 7
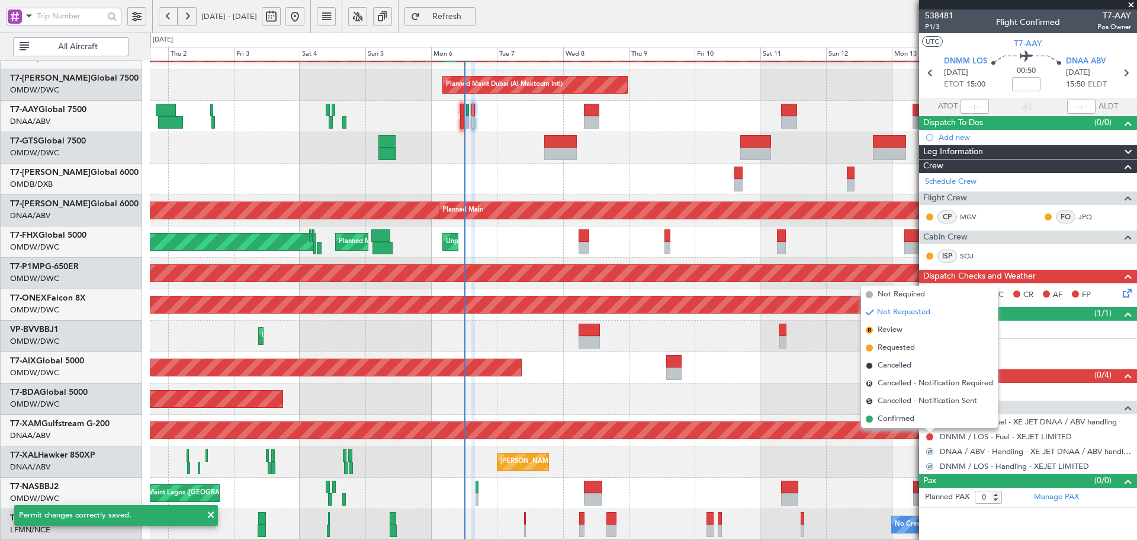
click at [907, 288] on li "Not Required" at bounding box center [929, 294] width 137 height 18
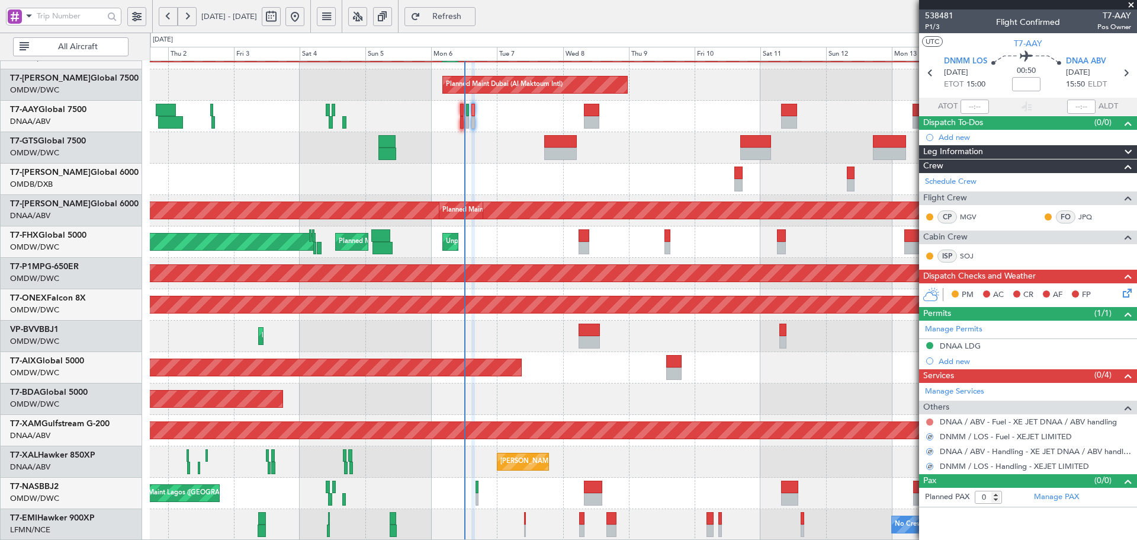
click at [930, 419] on button at bounding box center [929, 421] width 7 height 7
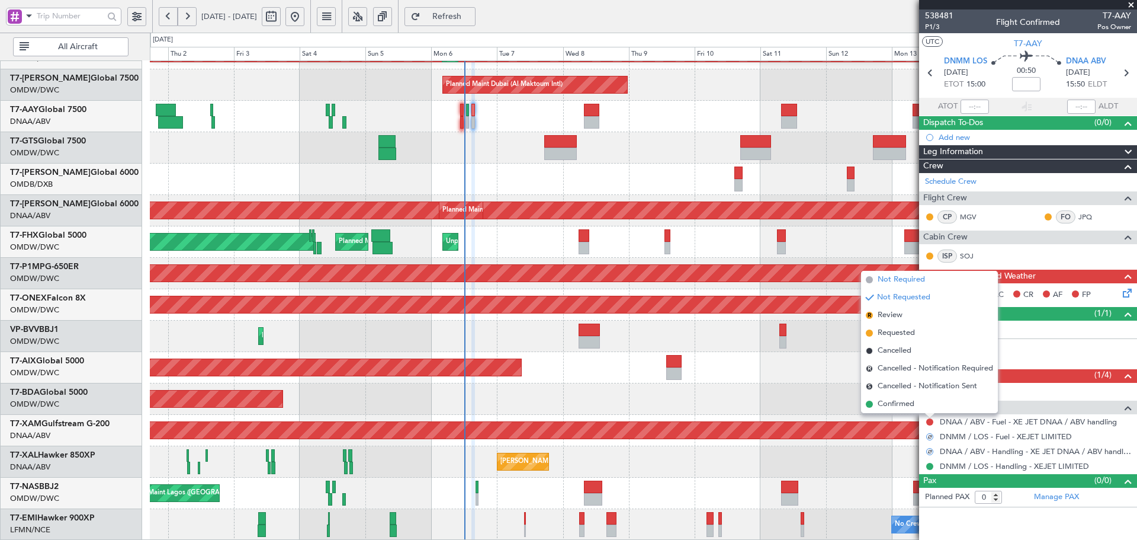
click at [898, 285] on li "Not Required" at bounding box center [929, 280] width 137 height 18
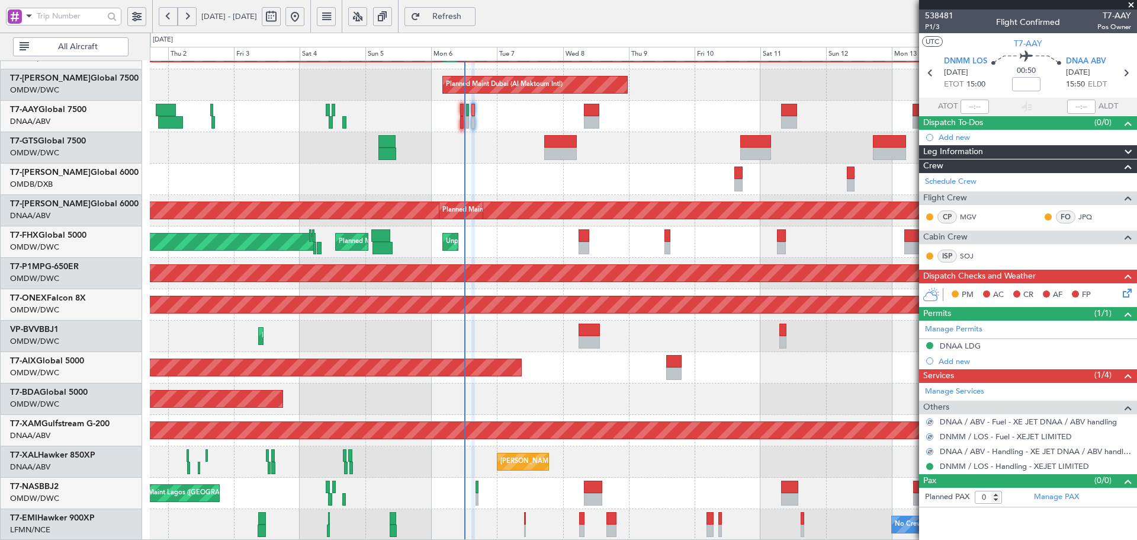
click at [736, 369] on div "Planned Maint Dubai (Al Maktoum Intl)" at bounding box center [643, 367] width 987 height 31
click at [471, 13] on span "Refresh" at bounding box center [447, 16] width 49 height 8
click at [634, 440] on div "Planned Maint Cologne-[GEOGRAPHIC_DATA]" at bounding box center [643, 430] width 987 height 31
click at [76, 108] on link "T7-AAY Global 7500" at bounding box center [48, 109] width 76 height 8
type input "[PERSON_NAME] (ANI)"
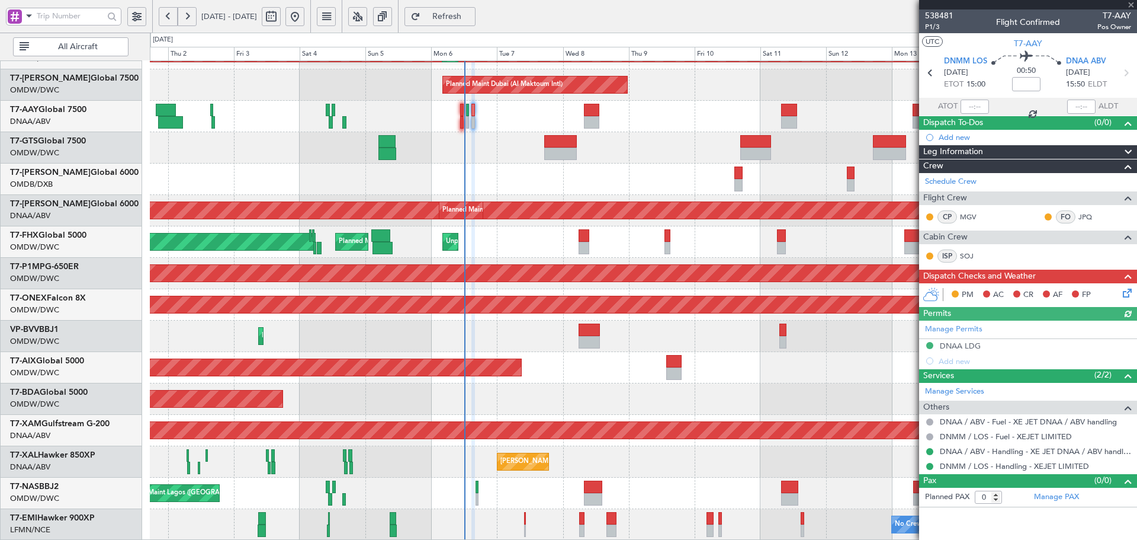
type input "7476"
type input "[PERSON_NAME] (ANI)"
type input "7476"
type input "[PERSON_NAME] (ANI)"
type input "7476"
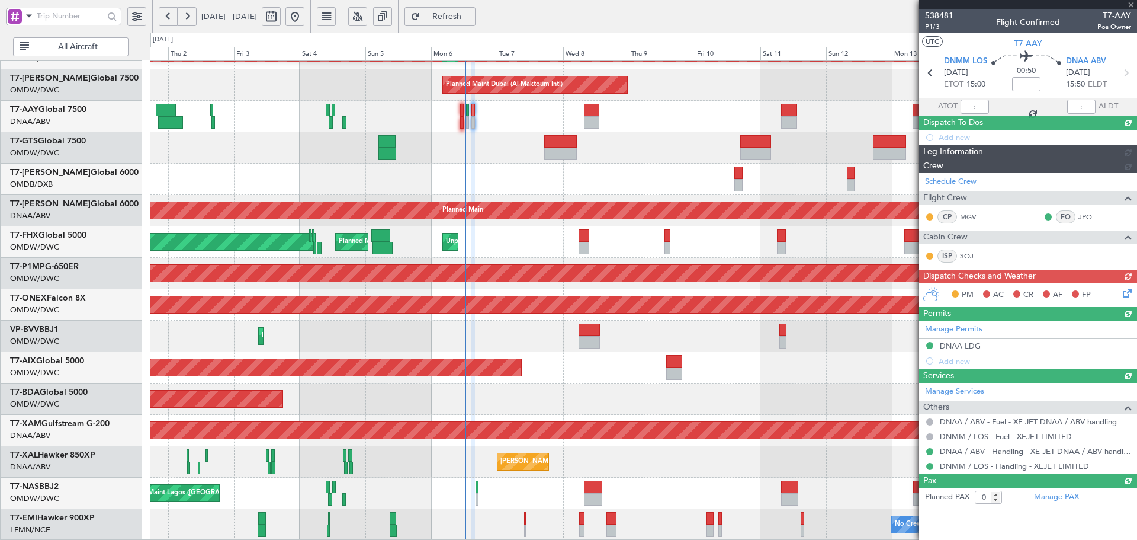
type input "[PERSON_NAME] (ANI)"
type input "7476"
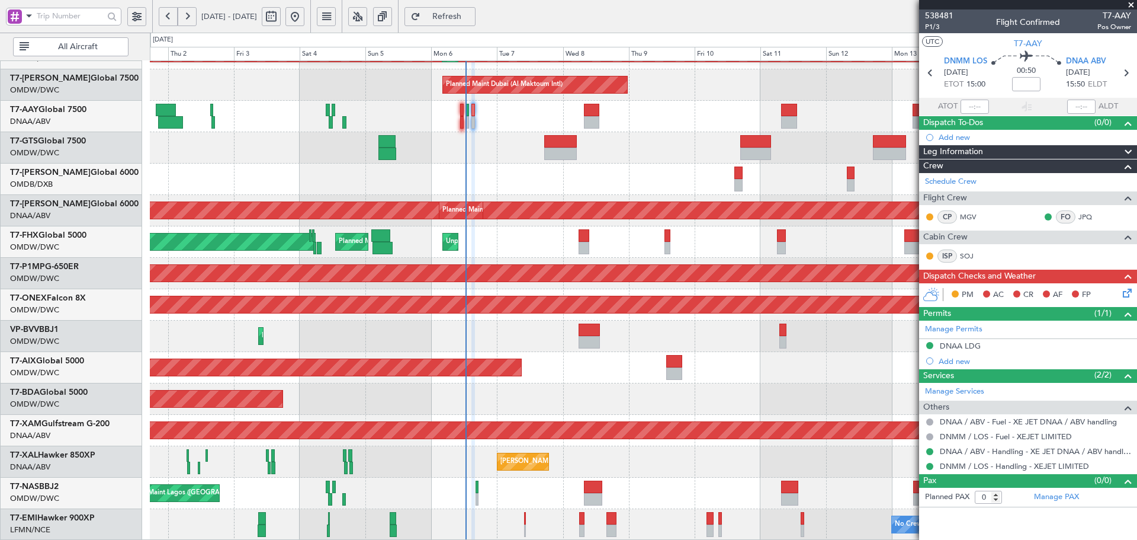
type input "[PERSON_NAME] (ANI)"
type input "7476"
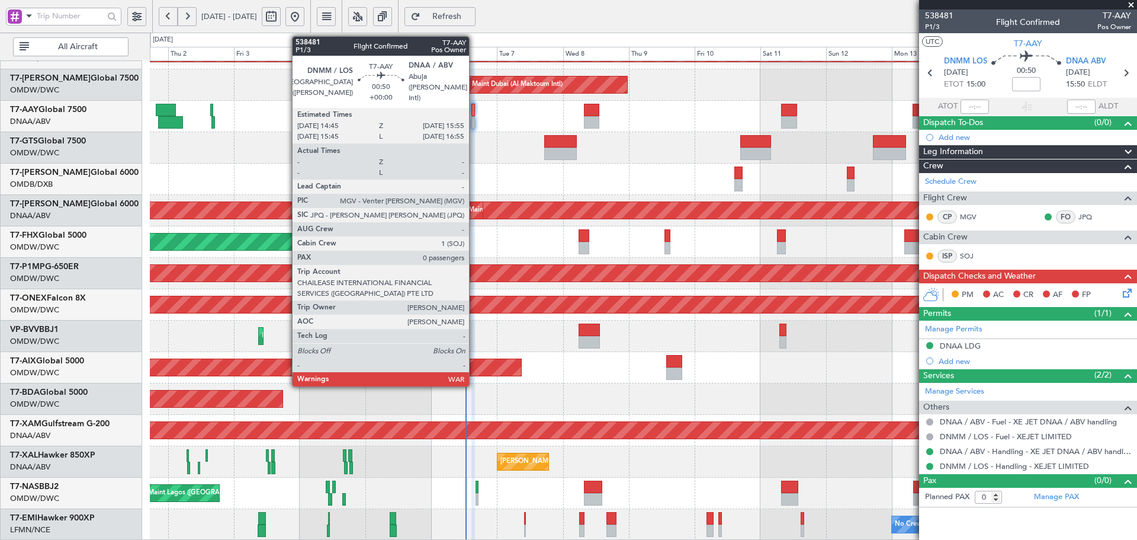
click at [474, 107] on div at bounding box center [473, 110] width 4 height 12
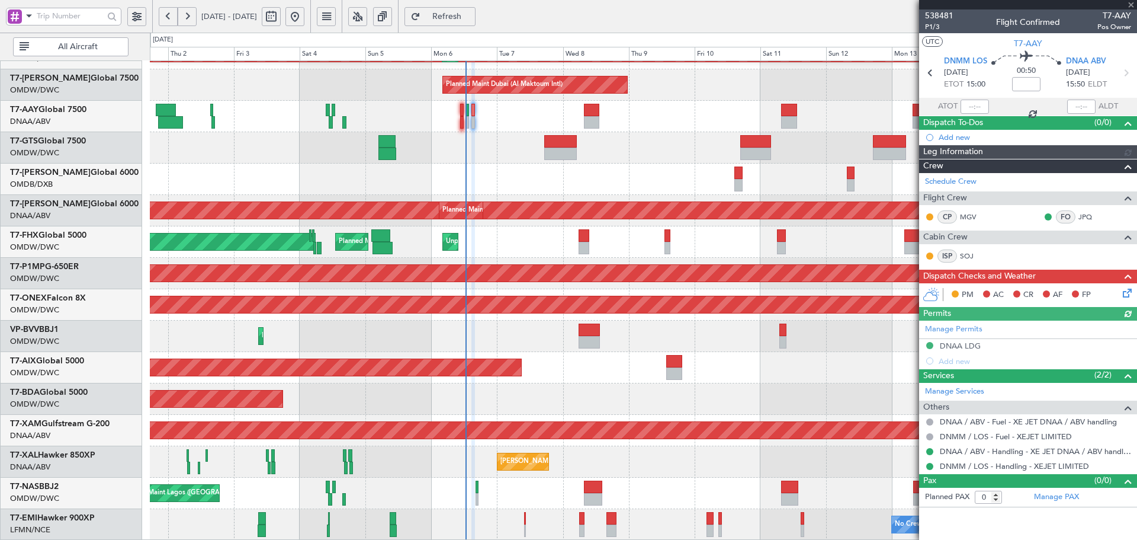
type input "[PERSON_NAME] (ANI)"
type input "7476"
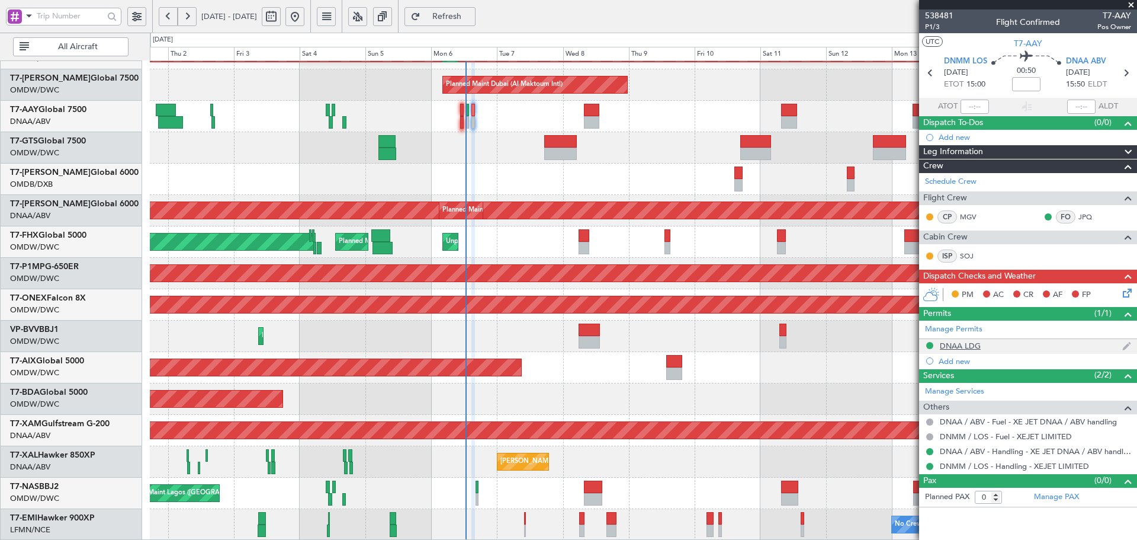
click at [968, 343] on div "DNAA LDG" at bounding box center [960, 346] width 41 height 10
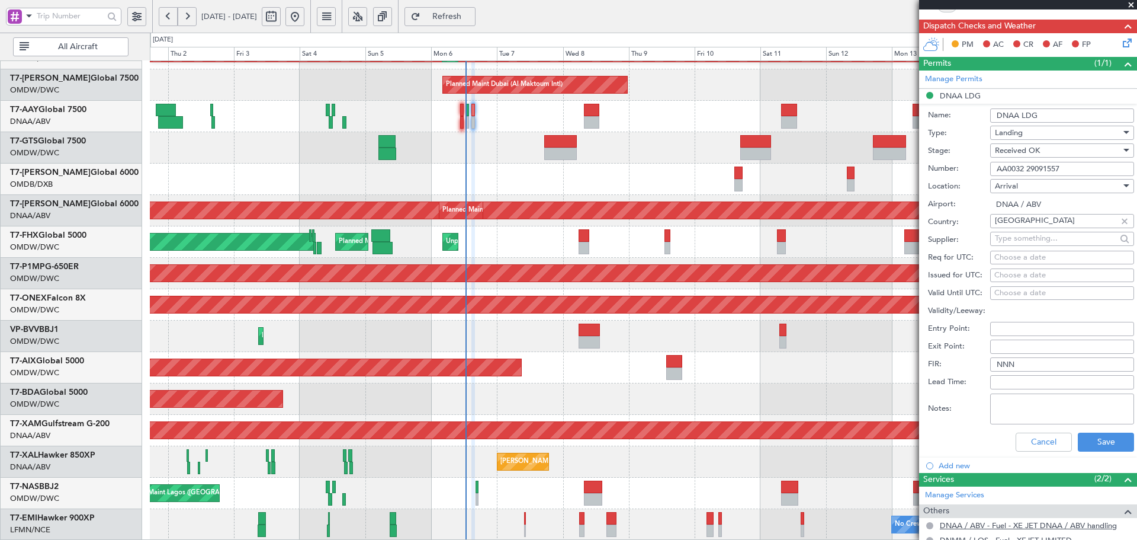
scroll to position [277, 0]
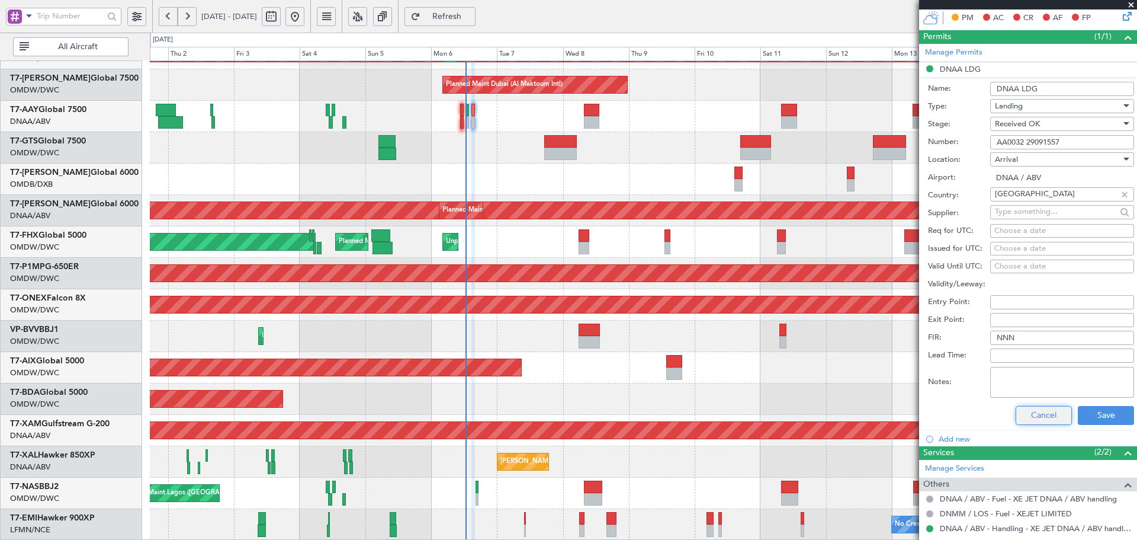
click at [1032, 420] on button "Cancel" at bounding box center [1044, 415] width 56 height 19
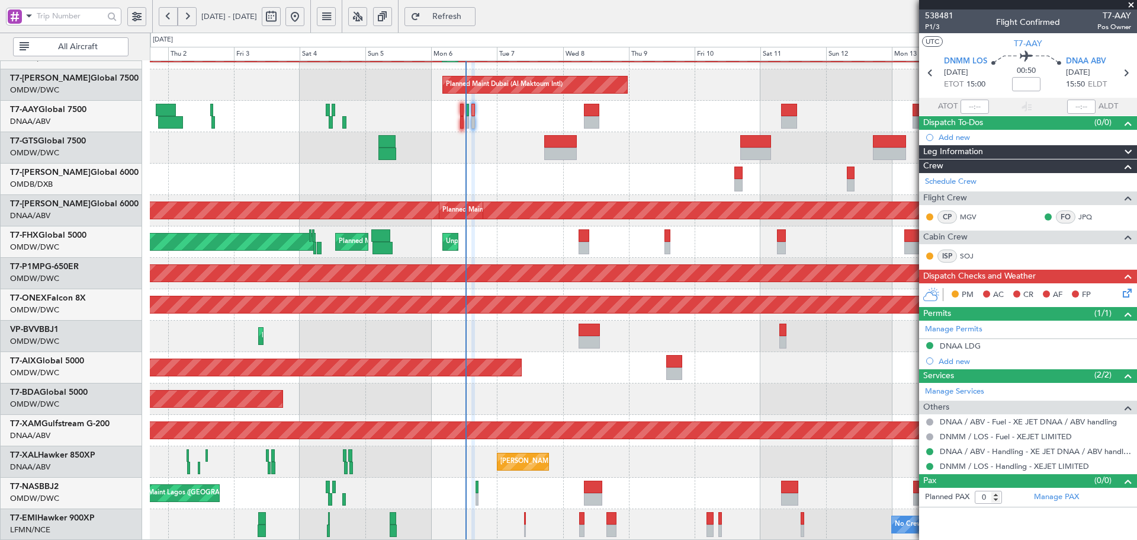
click at [1125, 292] on icon at bounding box center [1124, 290] width 9 height 9
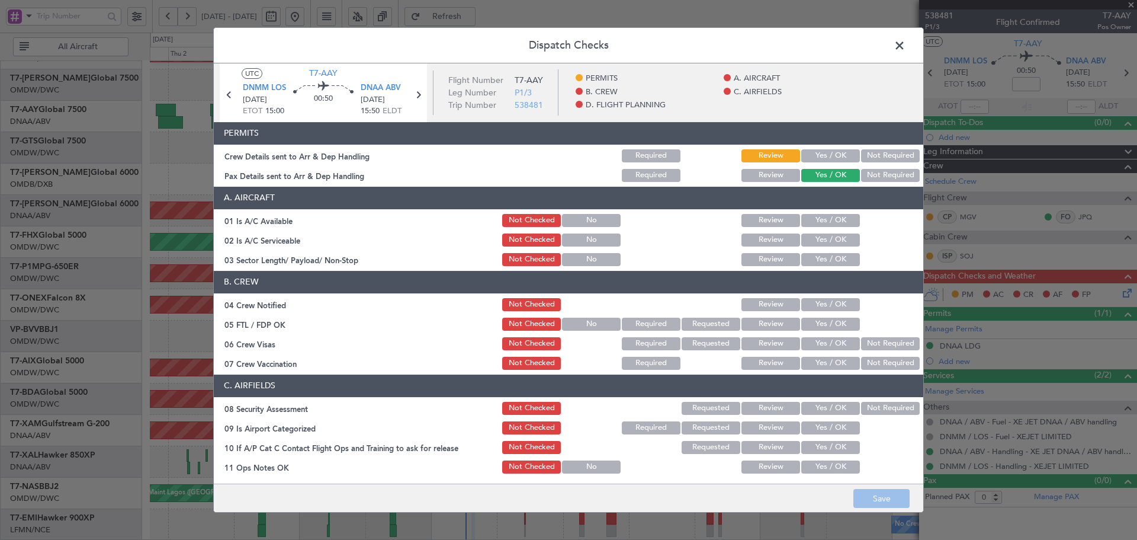
click at [826, 157] on button "Yes / OK" at bounding box center [830, 155] width 59 height 13
click at [824, 219] on button "Yes / OK" at bounding box center [830, 220] width 59 height 13
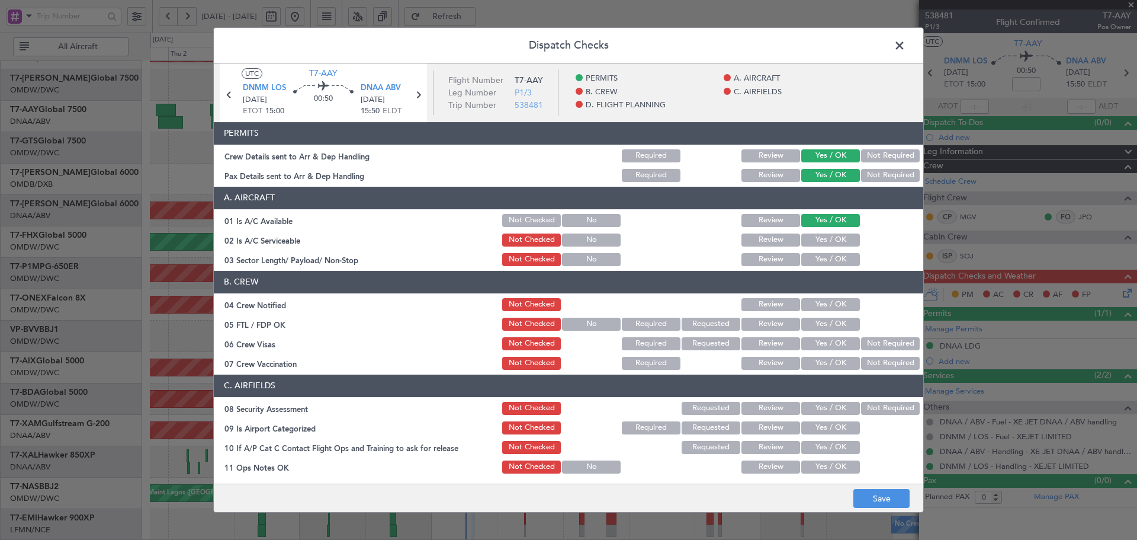
click at [821, 242] on button "Yes / OK" at bounding box center [830, 239] width 59 height 13
click at [815, 259] on button "Yes / OK" at bounding box center [830, 259] width 59 height 13
click at [821, 304] on button "Yes / OK" at bounding box center [830, 304] width 59 height 13
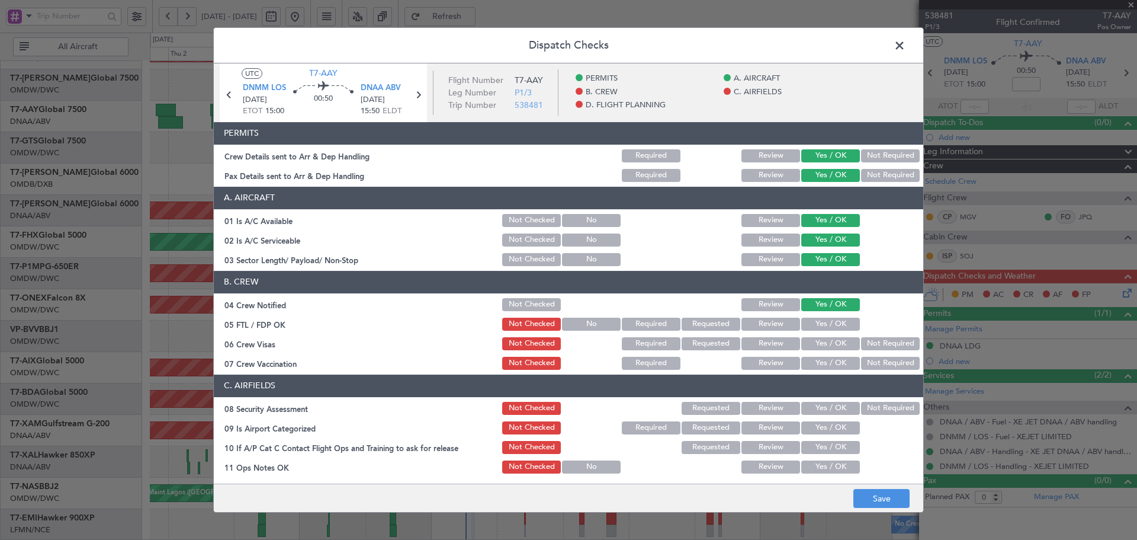
click at [814, 319] on button "Yes / OK" at bounding box center [830, 323] width 59 height 13
click at [816, 346] on button "Yes / OK" at bounding box center [830, 343] width 59 height 13
drag, startPoint x: 884, startPoint y: 363, endPoint x: 826, endPoint y: 413, distance: 76.4
click at [883, 363] on button "Not Required" at bounding box center [890, 363] width 59 height 13
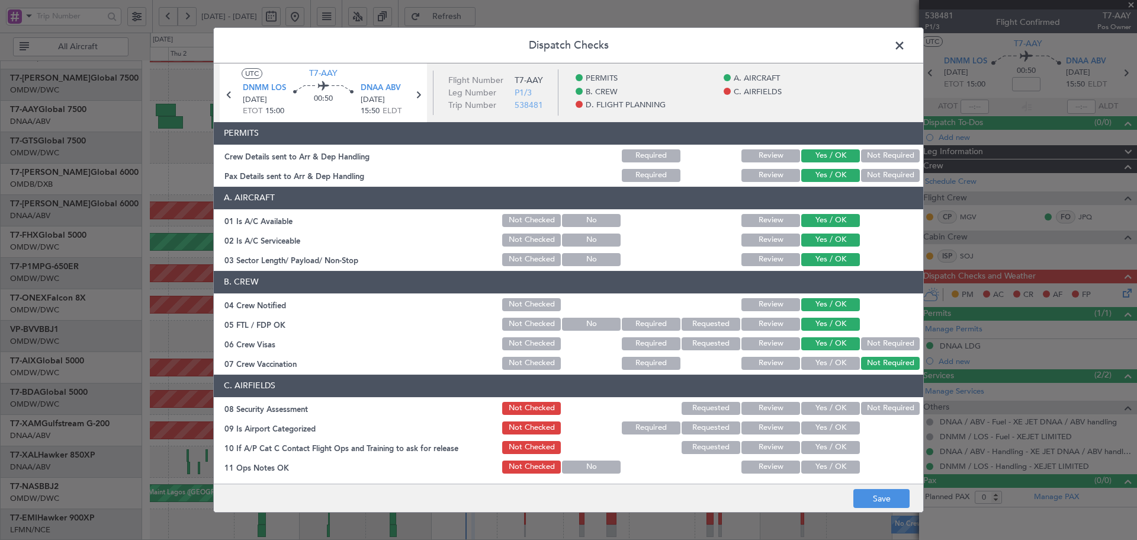
click at [821, 415] on div "Yes / OK" at bounding box center [830, 408] width 60 height 17
click at [815, 426] on button "Yes / OK" at bounding box center [830, 427] width 59 height 13
click at [815, 407] on button "Yes / OK" at bounding box center [830, 408] width 59 height 13
click at [811, 452] on button "Yes / OK" at bounding box center [830, 447] width 59 height 13
click at [811, 468] on button "Yes / OK" at bounding box center [830, 466] width 59 height 13
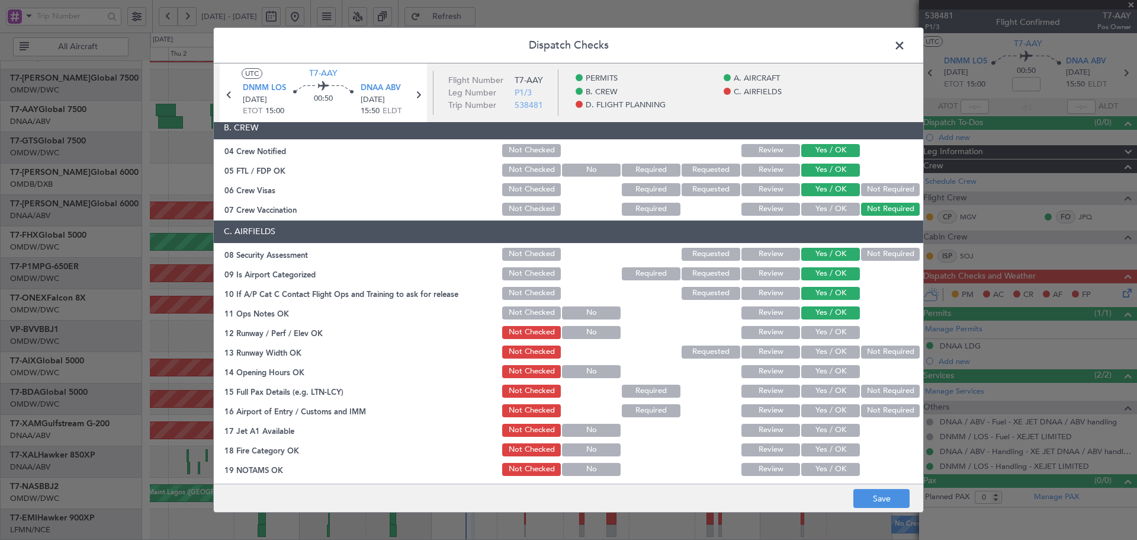
scroll to position [158, 0]
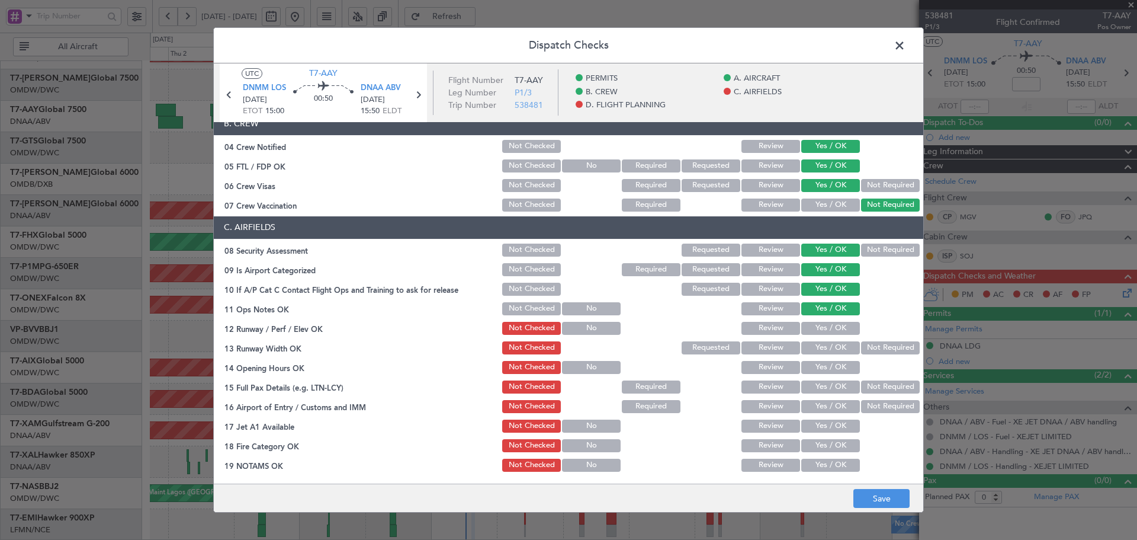
click at [820, 331] on button "Yes / OK" at bounding box center [830, 328] width 59 height 13
click at [815, 347] on button "Yes / OK" at bounding box center [830, 347] width 59 height 13
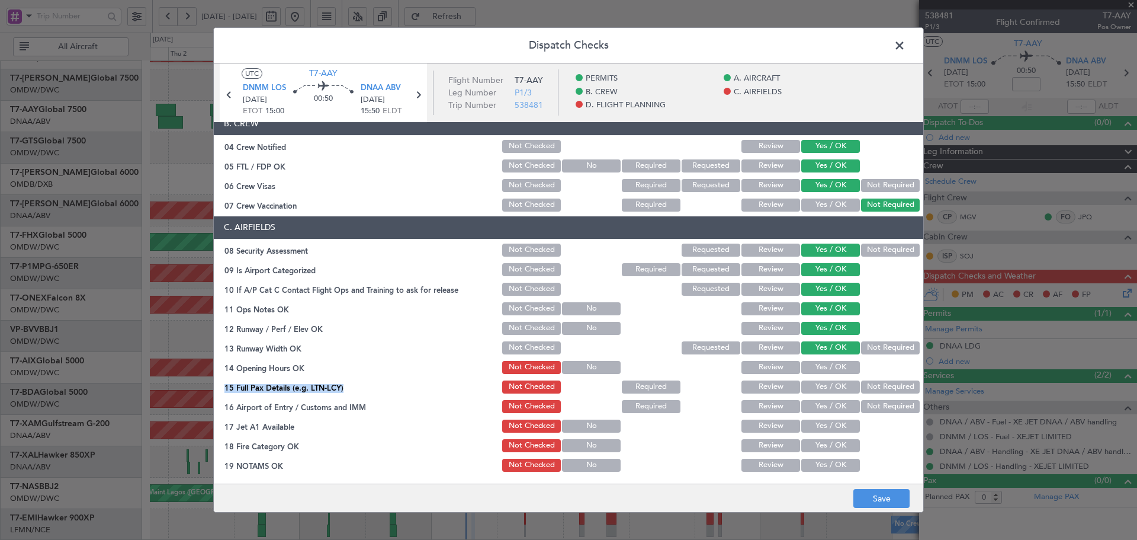
click at [828, 373] on section "C. AIRFIELDS 08 Security Assessment Not Checked Requested Review Yes / OK Not R…" at bounding box center [568, 403] width 709 height 374
click at [827, 370] on button "Yes / OK" at bounding box center [830, 367] width 59 height 13
drag, startPoint x: 823, startPoint y: 389, endPoint x: 824, endPoint y: 404, distance: 15.4
click at [823, 390] on button "Yes / OK" at bounding box center [830, 386] width 59 height 13
click at [825, 406] on button "Yes / OK" at bounding box center [830, 406] width 59 height 13
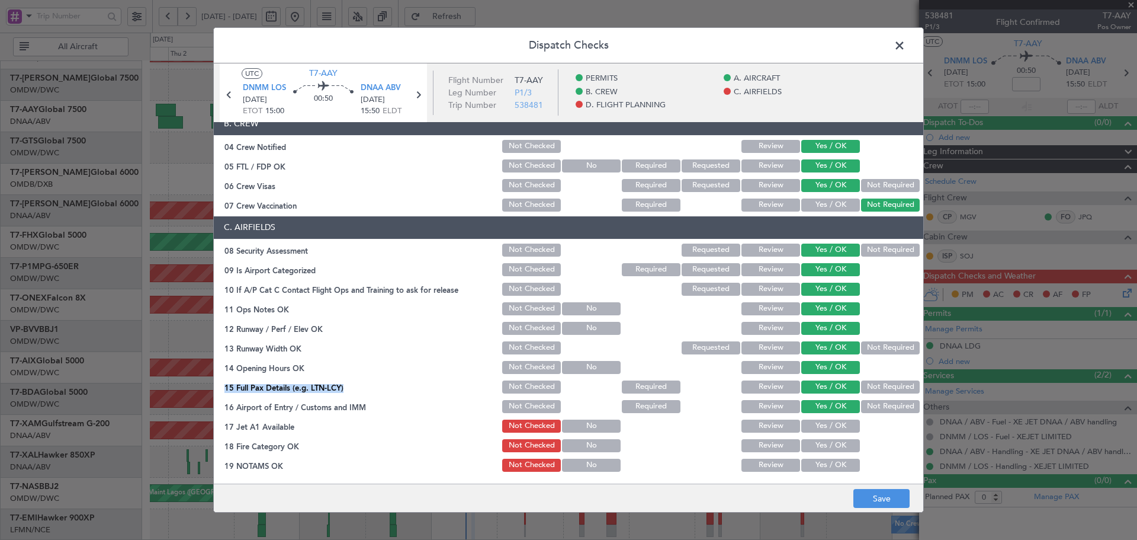
drag, startPoint x: 829, startPoint y: 422, endPoint x: 829, endPoint y: 438, distance: 15.4
click at [829, 423] on button "Yes / OK" at bounding box center [830, 425] width 59 height 13
click at [830, 444] on div "Yes / OK" at bounding box center [830, 445] width 60 height 17
click at [826, 448] on button "Yes / OK" at bounding box center [830, 445] width 59 height 13
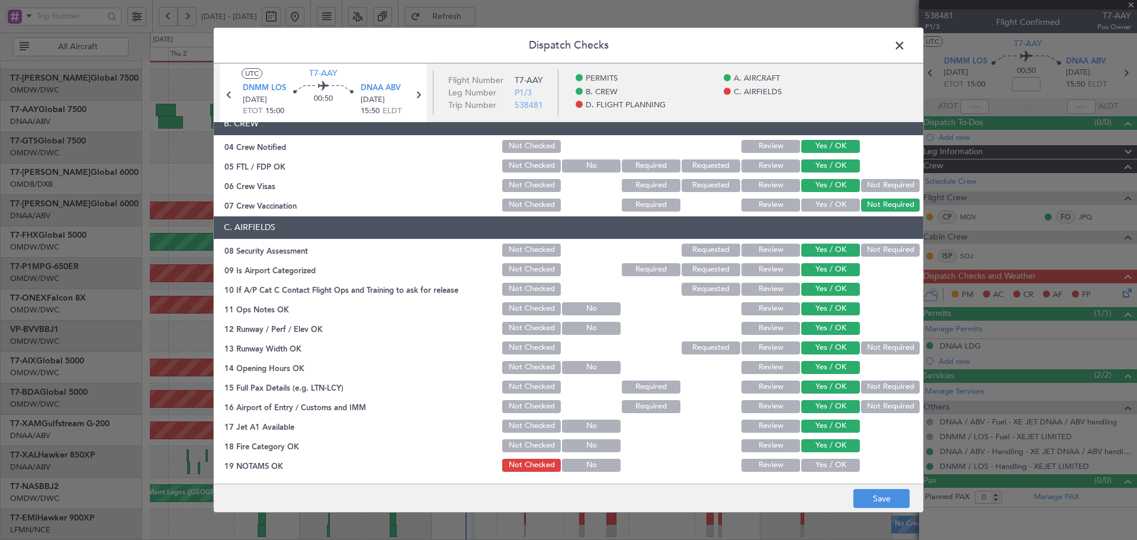
click at [836, 470] on button "Yes / OK" at bounding box center [830, 464] width 59 height 13
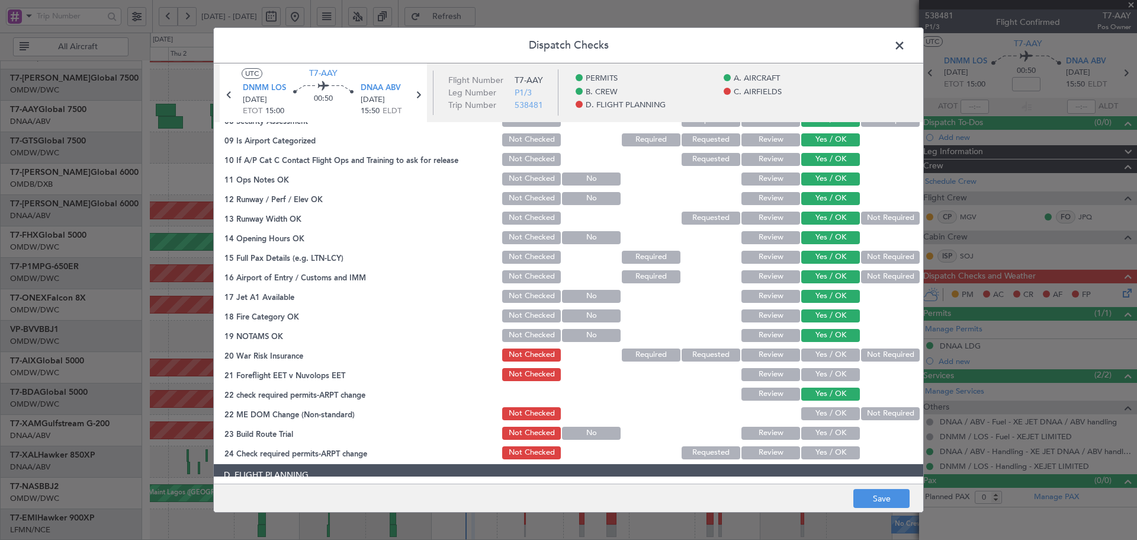
scroll to position [395, 0]
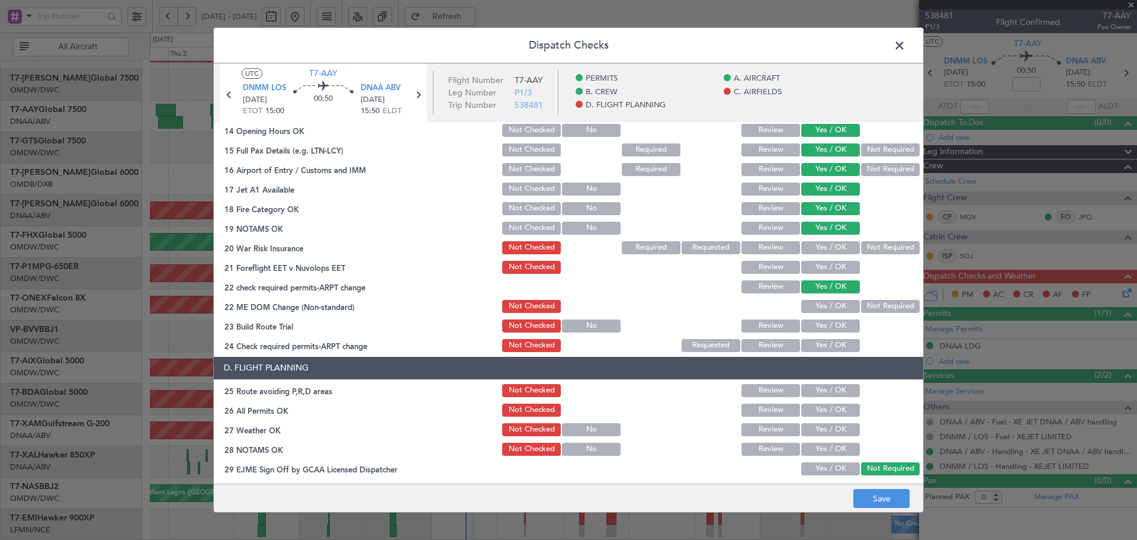
click at [830, 303] on button "Yes / OK" at bounding box center [830, 306] width 59 height 13
click at [879, 247] on button "Not Required" at bounding box center [890, 247] width 59 height 13
click at [836, 265] on button "Yes / OK" at bounding box center [830, 267] width 59 height 13
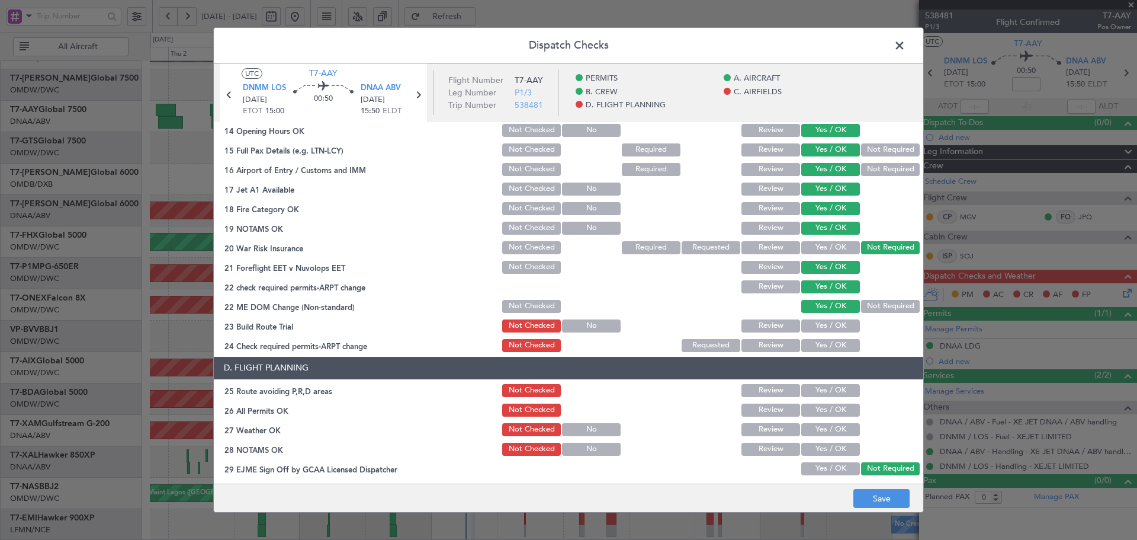
click at [822, 329] on button "Yes / OK" at bounding box center [830, 325] width 59 height 13
click at [820, 345] on button "Yes / OK" at bounding box center [830, 345] width 59 height 13
click at [813, 391] on button "Yes / OK" at bounding box center [830, 390] width 59 height 13
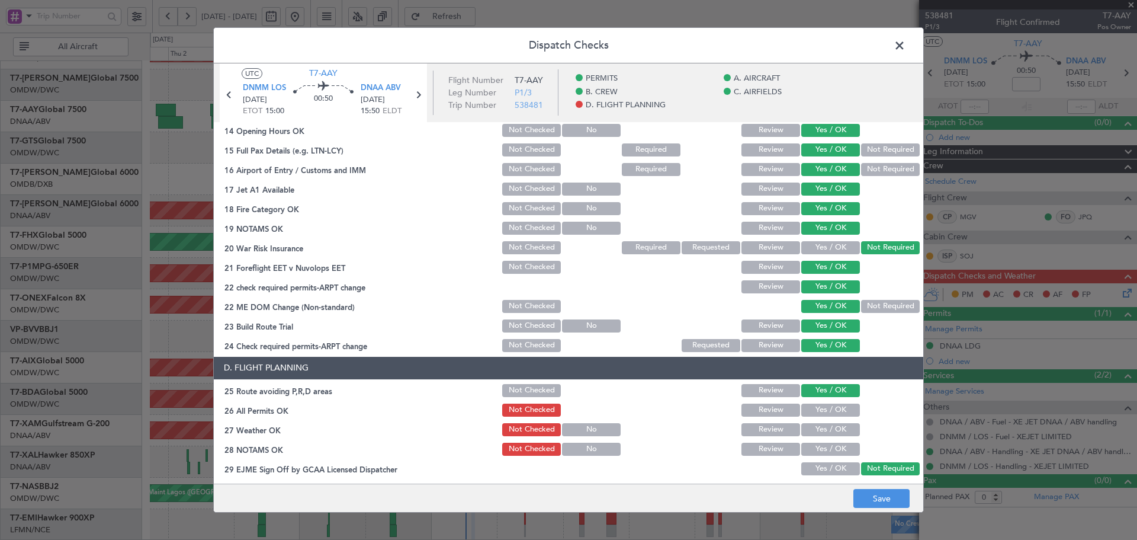
click at [818, 416] on button "Yes / OK" at bounding box center [830, 409] width 59 height 13
drag, startPoint x: 815, startPoint y: 436, endPoint x: 815, endPoint y: 452, distance: 16.6
click at [815, 437] on div "Yes / OK" at bounding box center [830, 429] width 60 height 17
click at [814, 455] on div "Yes / OK" at bounding box center [830, 449] width 60 height 17
click at [813, 469] on button "Yes / OK" at bounding box center [830, 468] width 59 height 13
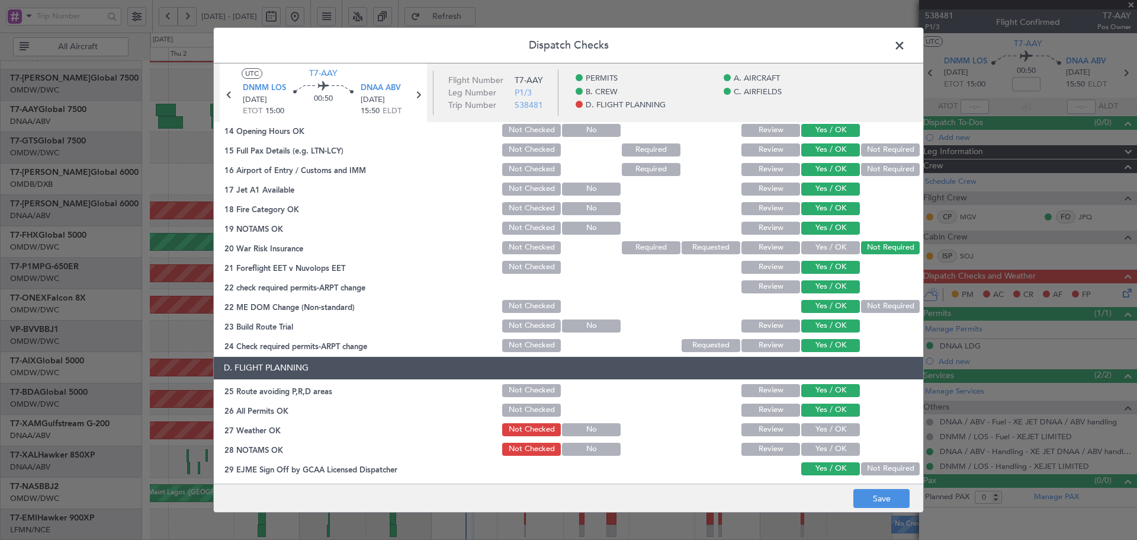
click at [812, 450] on button "Yes / OK" at bounding box center [830, 448] width 59 height 13
click at [818, 426] on button "Yes / OK" at bounding box center [830, 429] width 59 height 13
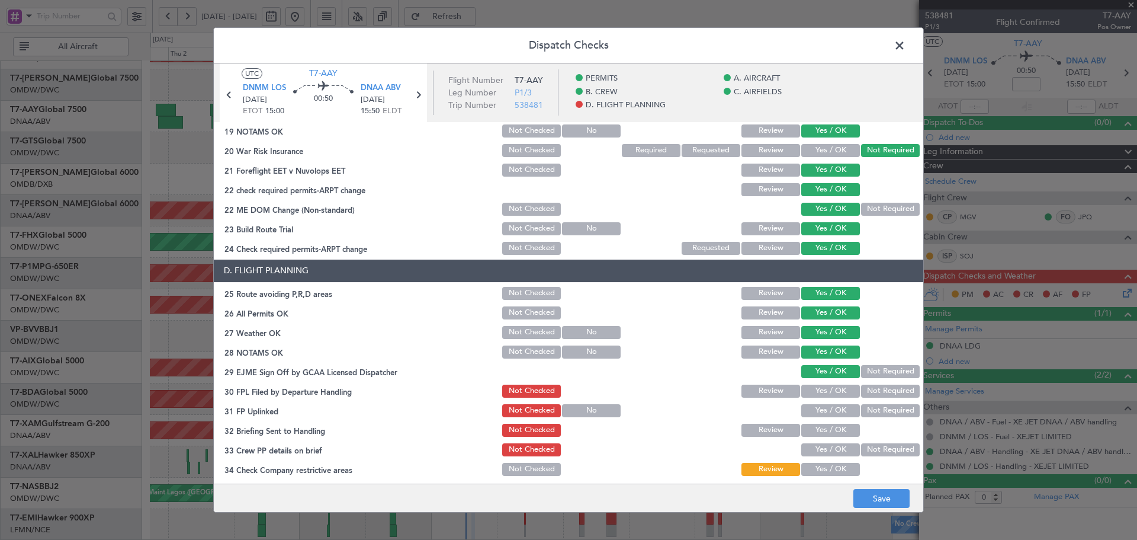
scroll to position [513, 0]
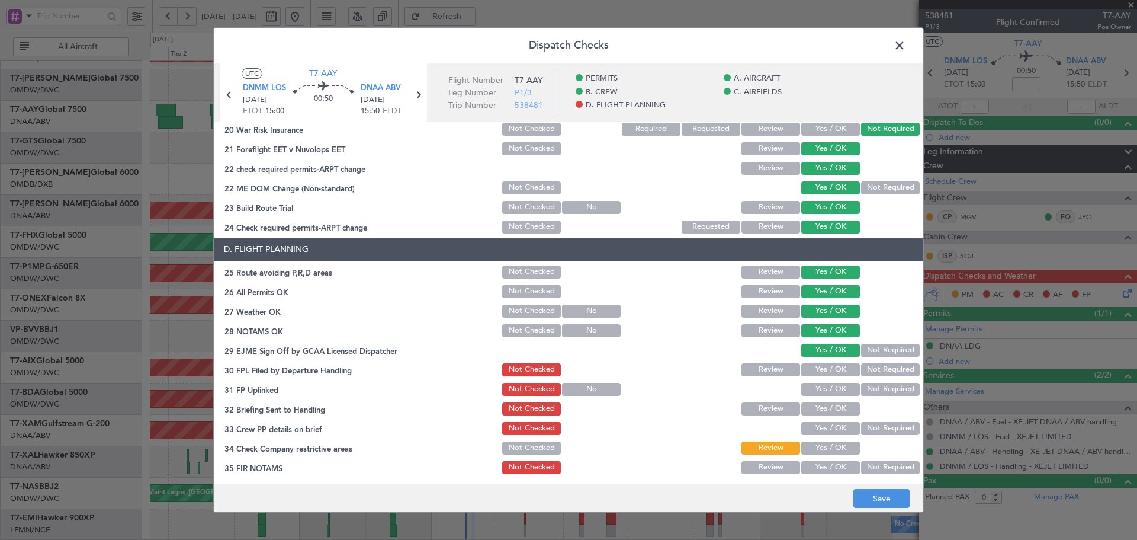
drag, startPoint x: 818, startPoint y: 367, endPoint x: 813, endPoint y: 400, distance: 33.1
click at [818, 368] on button "Yes / OK" at bounding box center [830, 369] width 59 height 13
drag, startPoint x: 813, startPoint y: 400, endPoint x: 811, endPoint y: 418, distance: 17.8
click at [811, 405] on div "Yes / OK" at bounding box center [830, 408] width 60 height 17
click at [812, 407] on button "Yes / OK" at bounding box center [830, 408] width 59 height 13
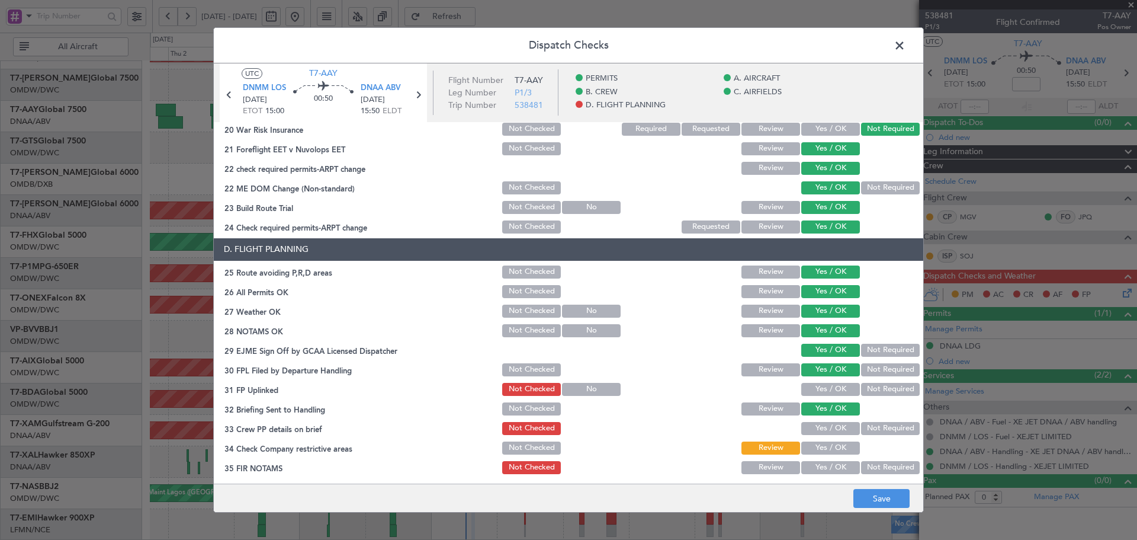
click at [817, 381] on div "Yes / OK" at bounding box center [830, 389] width 60 height 17
click at [818, 390] on button "Yes / OK" at bounding box center [830, 389] width 59 height 13
click at [821, 430] on button "Yes / OK" at bounding box center [830, 428] width 59 height 13
drag, startPoint x: 818, startPoint y: 447, endPoint x: 818, endPoint y: 470, distance: 22.5
click at [819, 448] on button "Yes / OK" at bounding box center [830, 447] width 59 height 13
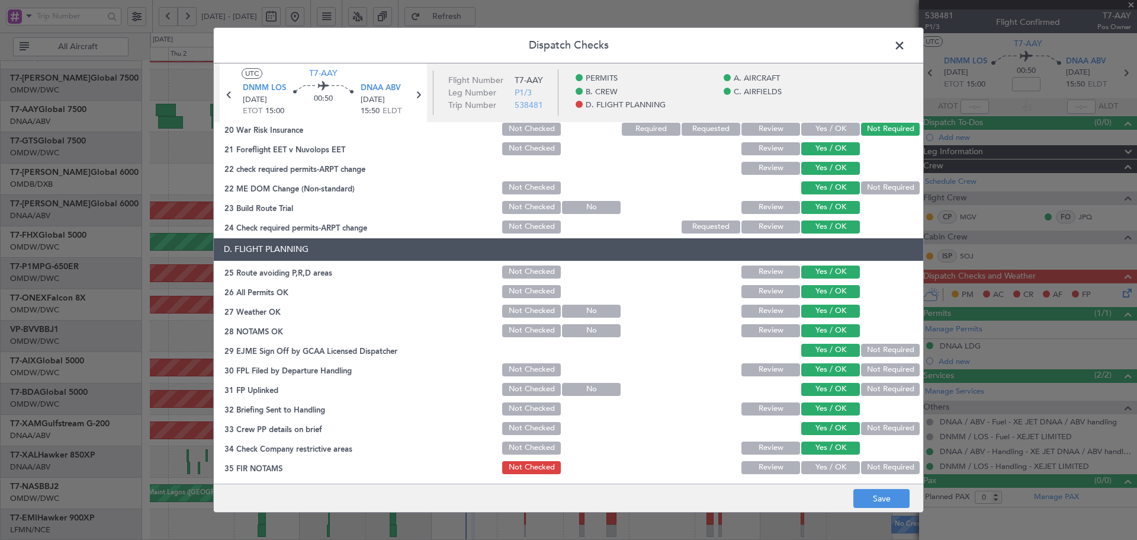
click at [818, 470] on button "Yes / OK" at bounding box center [830, 467] width 59 height 13
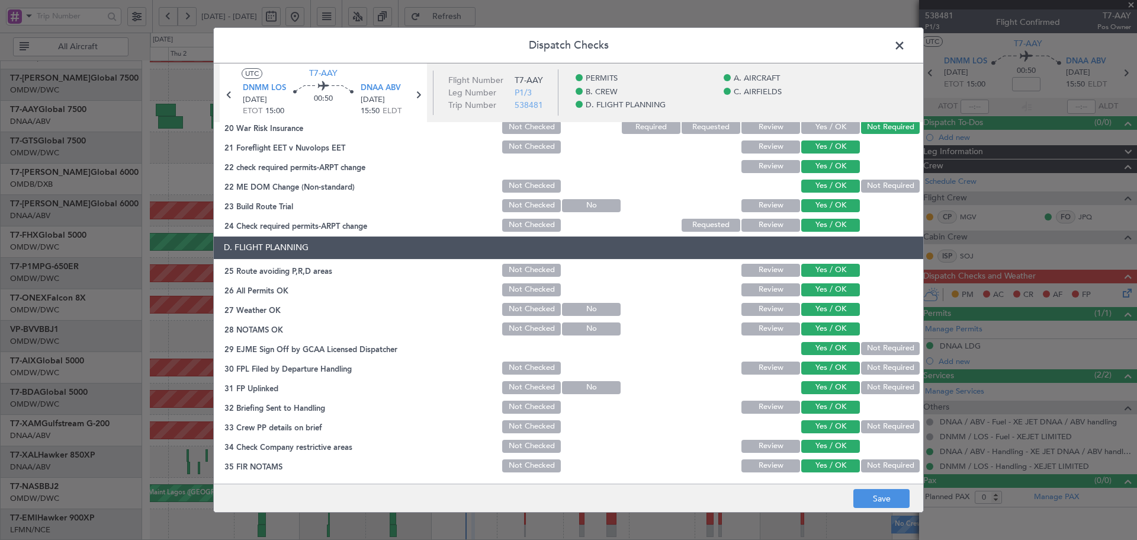
scroll to position [516, 0]
click at [871, 493] on button "Save" at bounding box center [881, 498] width 56 height 19
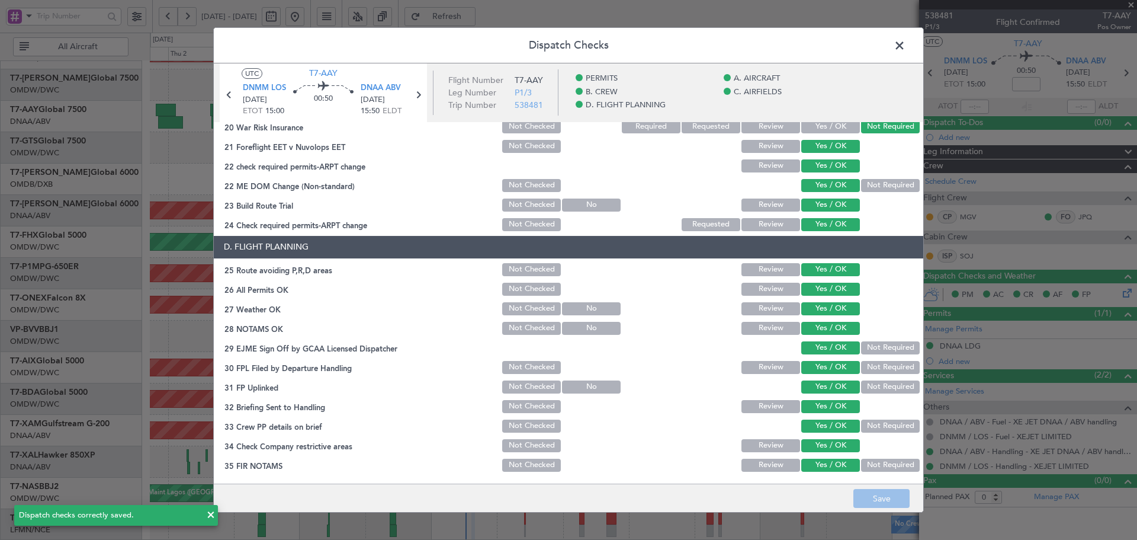
click at [906, 45] on span at bounding box center [906, 49] width 0 height 24
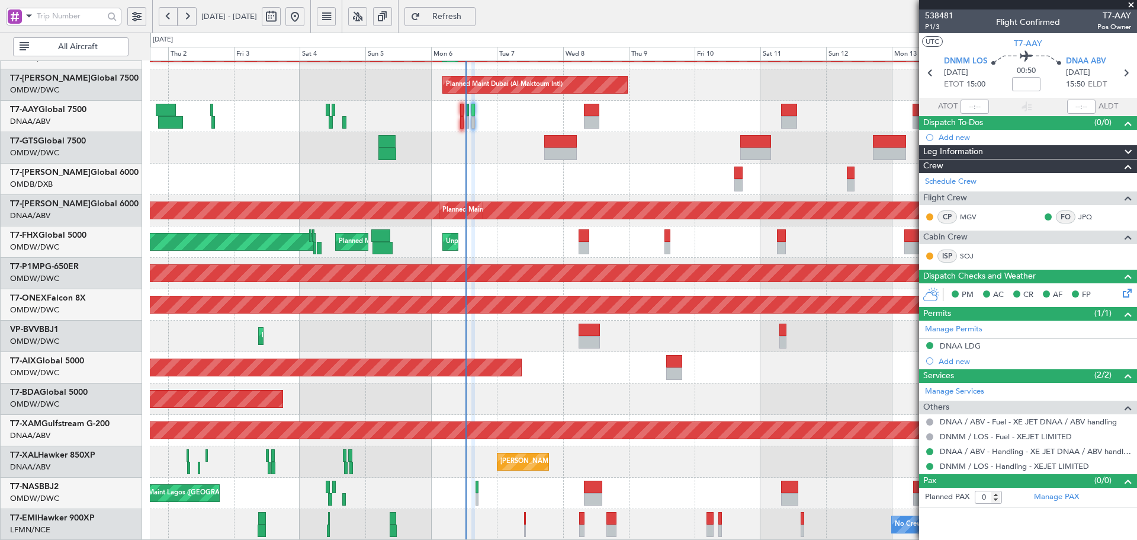
click at [471, 18] on span "Refresh" at bounding box center [447, 16] width 49 height 8
type input "Anita Mani (ANI)"
type input "7476"
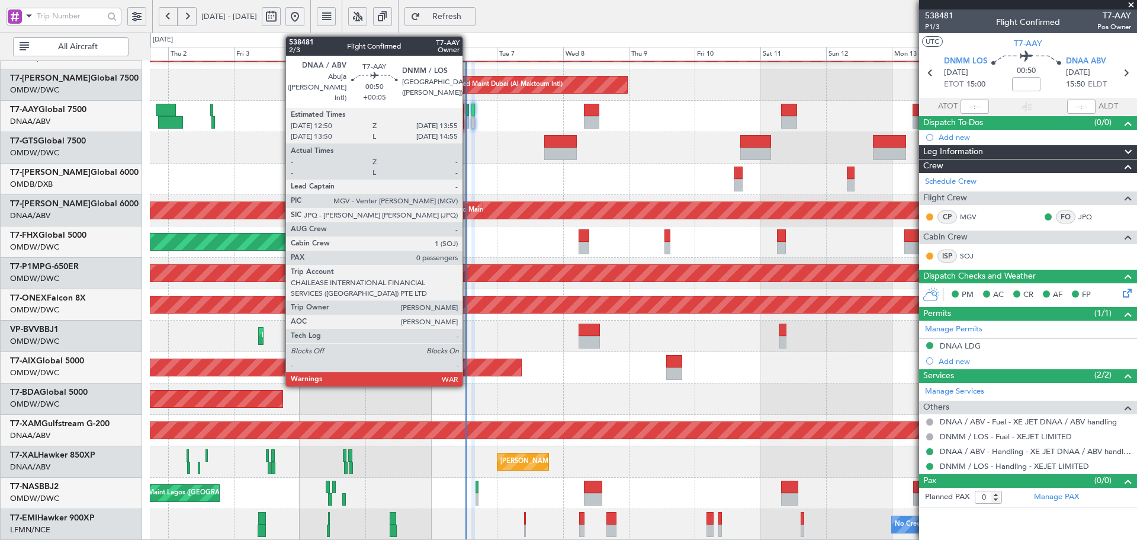
click at [468, 111] on div at bounding box center [468, 110] width 4 height 12
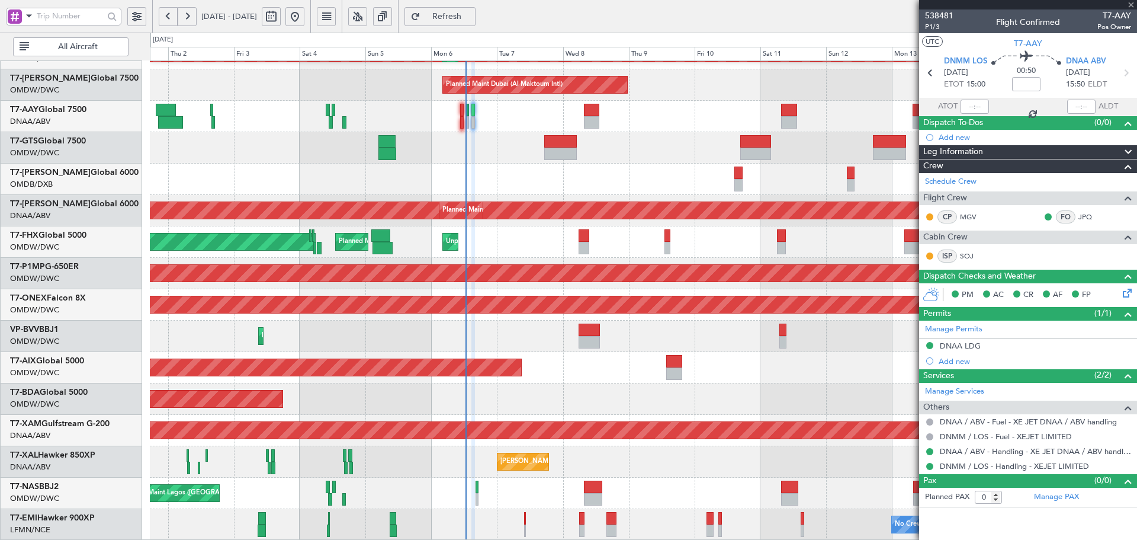
type input "+00:05"
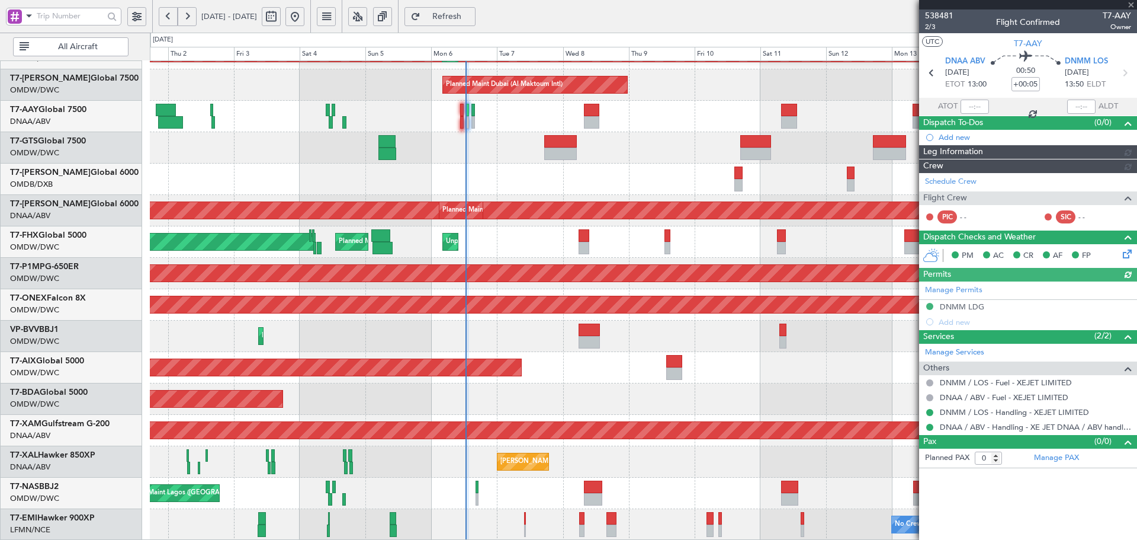
type input "Dherander Fithani (DHF)"
type input "7473"
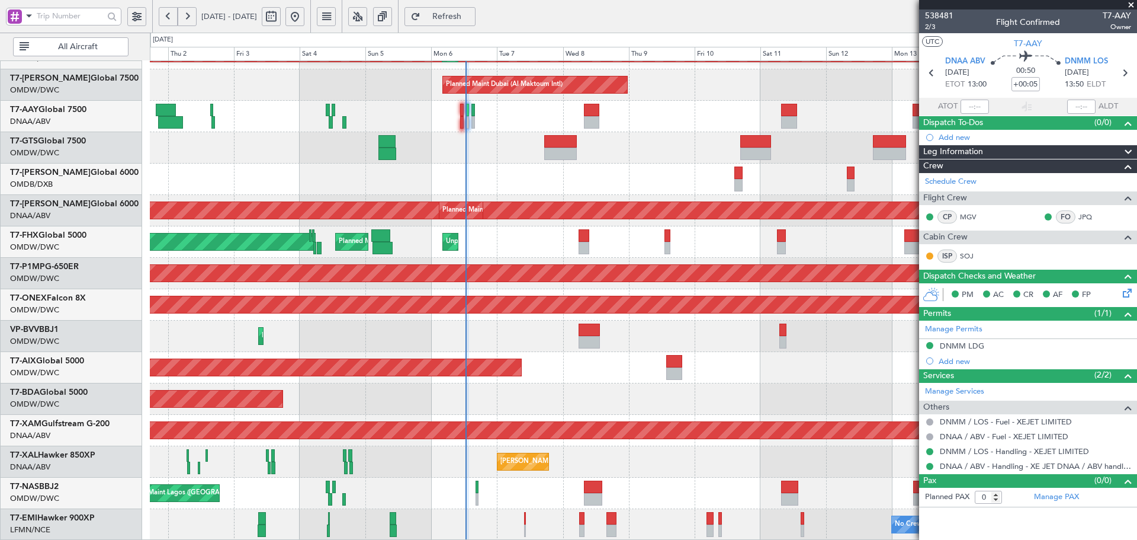
click at [471, 14] on span "Refresh" at bounding box center [447, 16] width 49 height 8
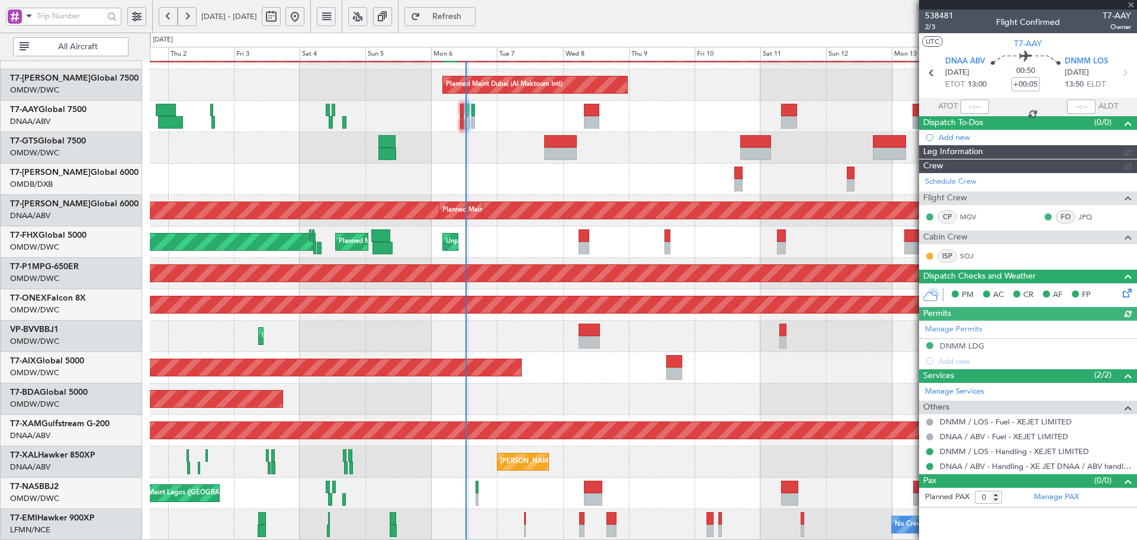
type input "Dherander Fithani (DHF)"
type input "7473"
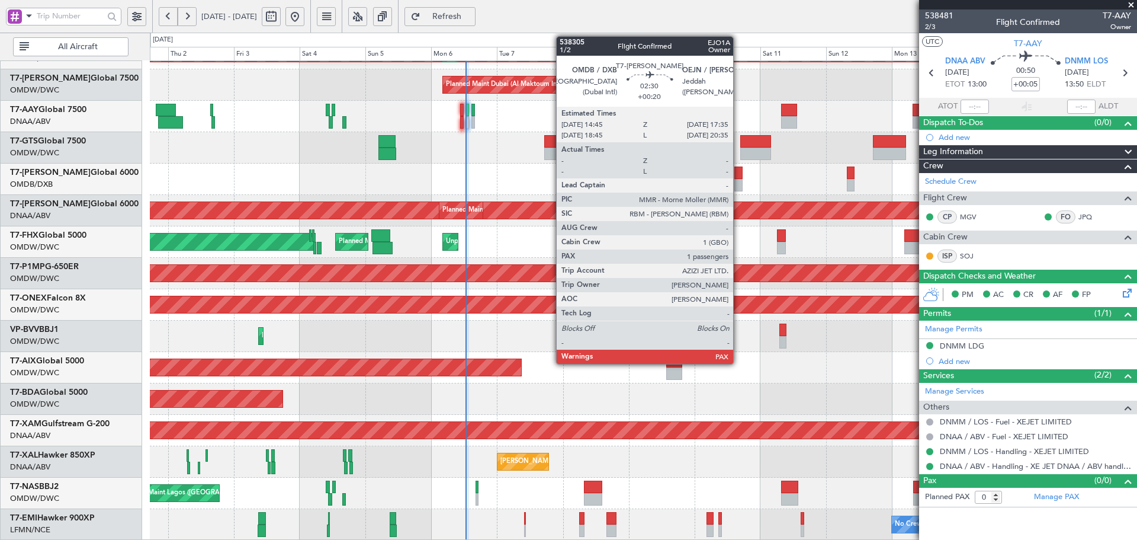
click at [739, 174] on div at bounding box center [738, 172] width 8 height 12
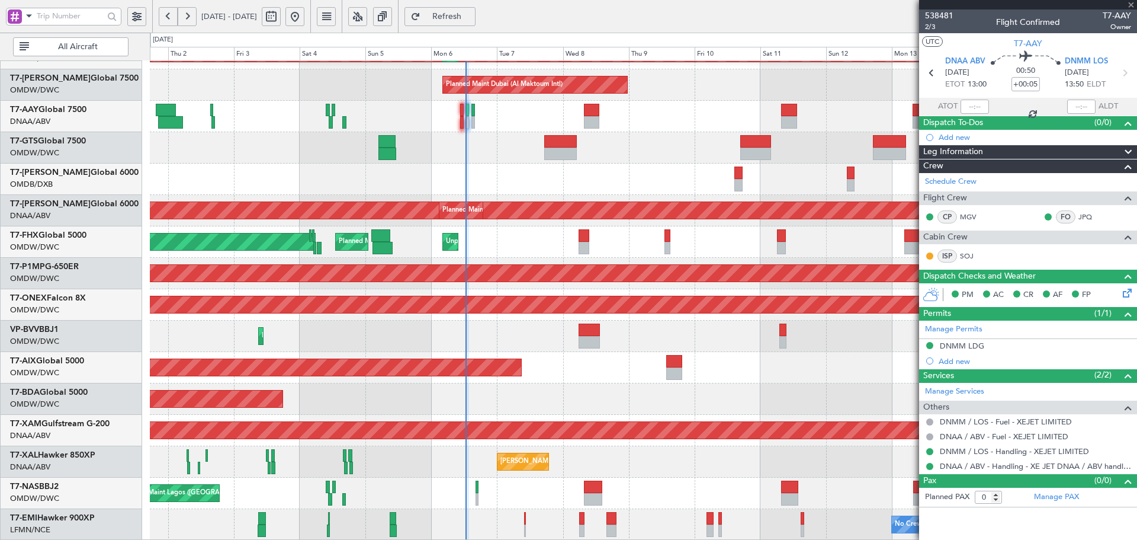
type input "+00:20"
type input "1"
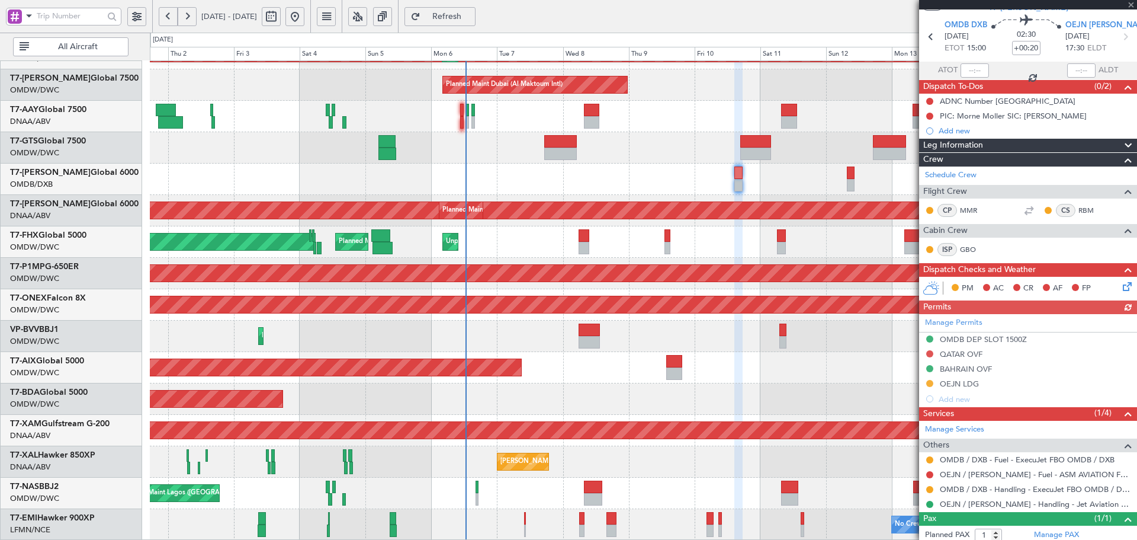
scroll to position [68, 0]
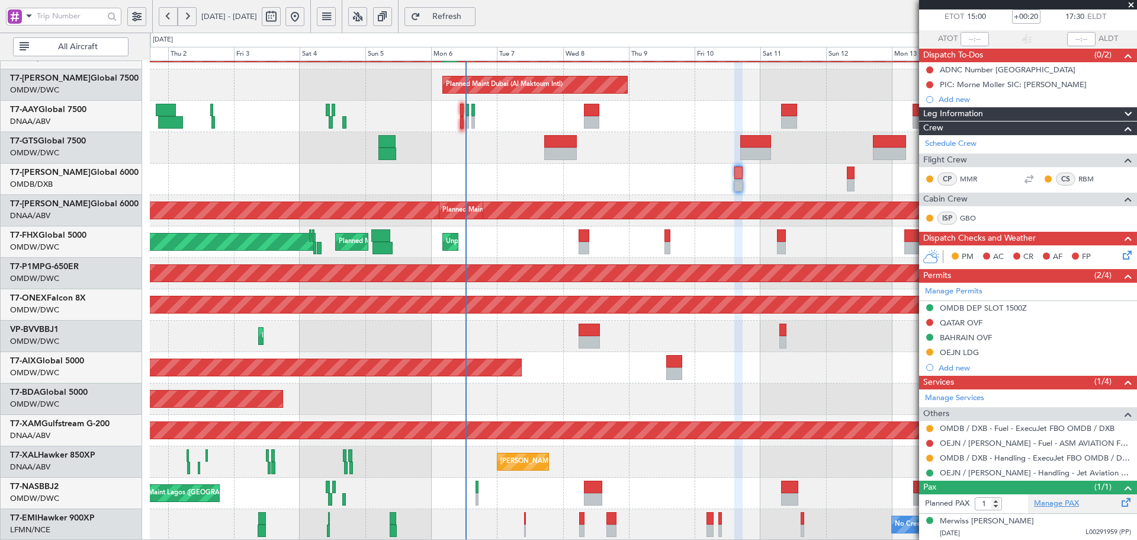
click at [1057, 507] on link "Manage PAX" at bounding box center [1056, 503] width 45 height 12
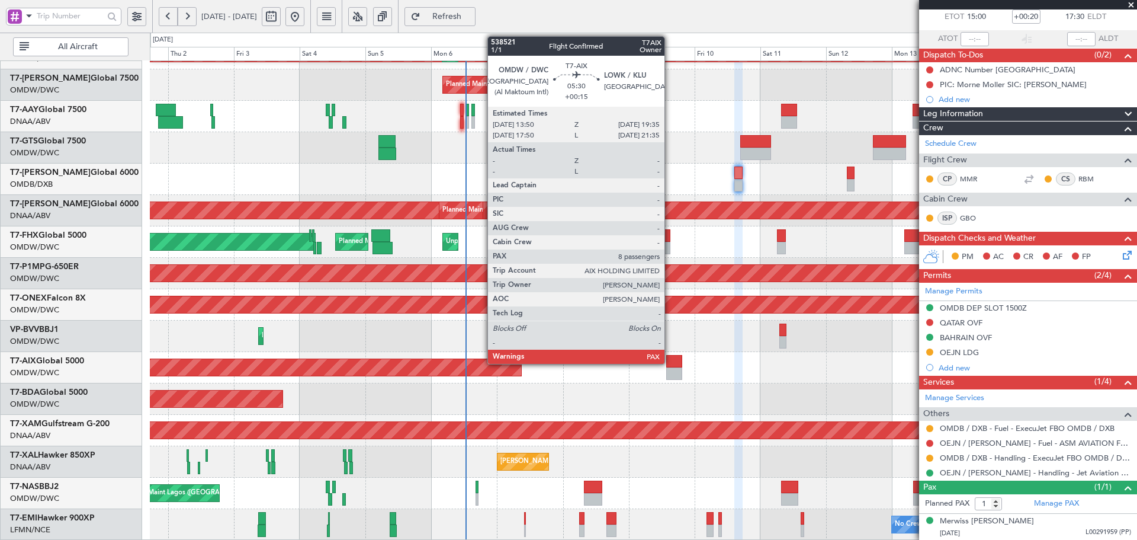
click at [670, 361] on div at bounding box center [674, 361] width 16 height 12
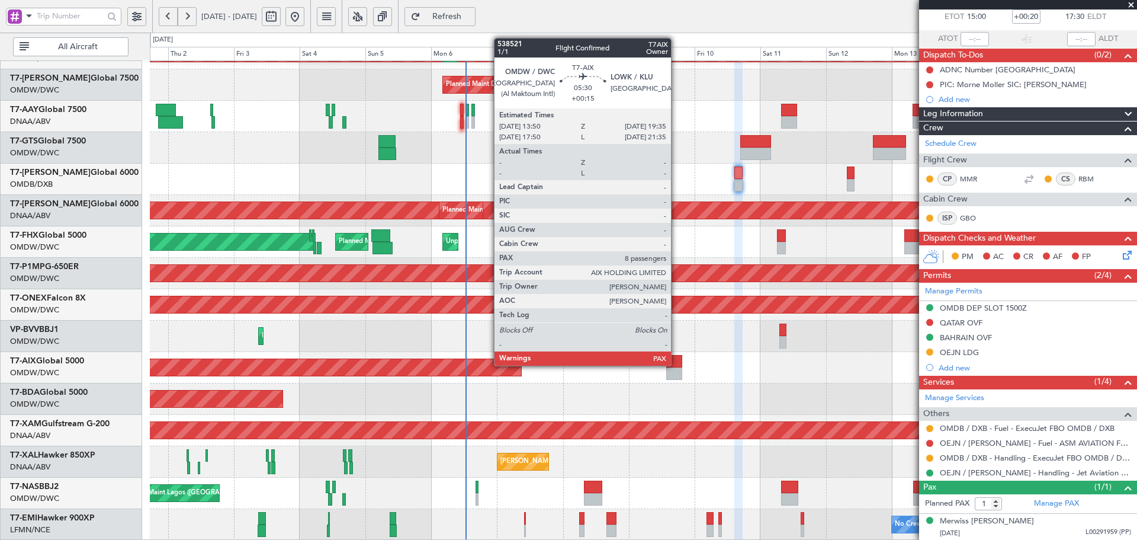
click at [676, 364] on div at bounding box center [674, 361] width 16 height 12
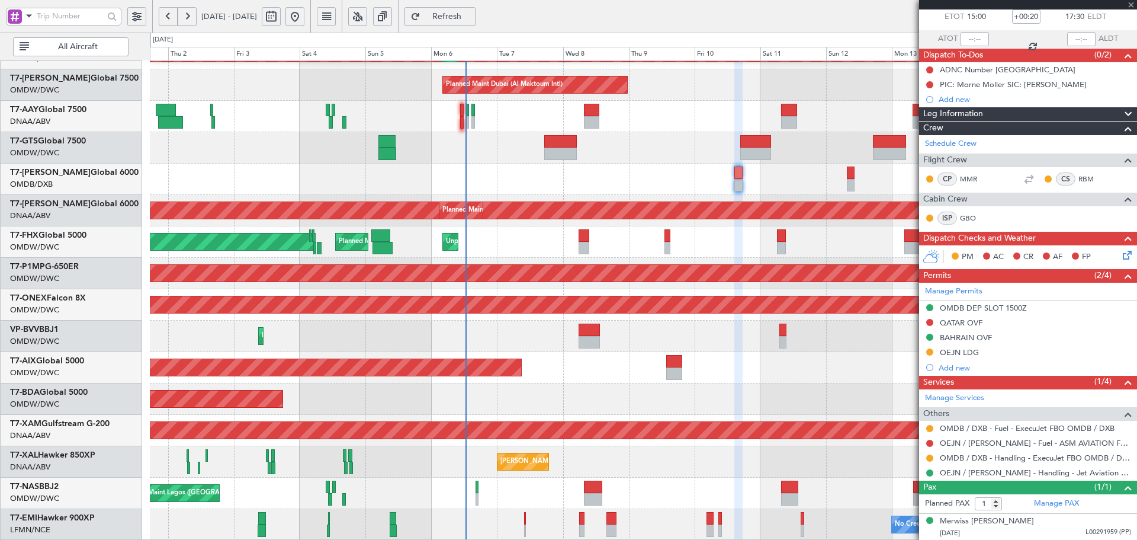
type input "+00:15"
type input "8"
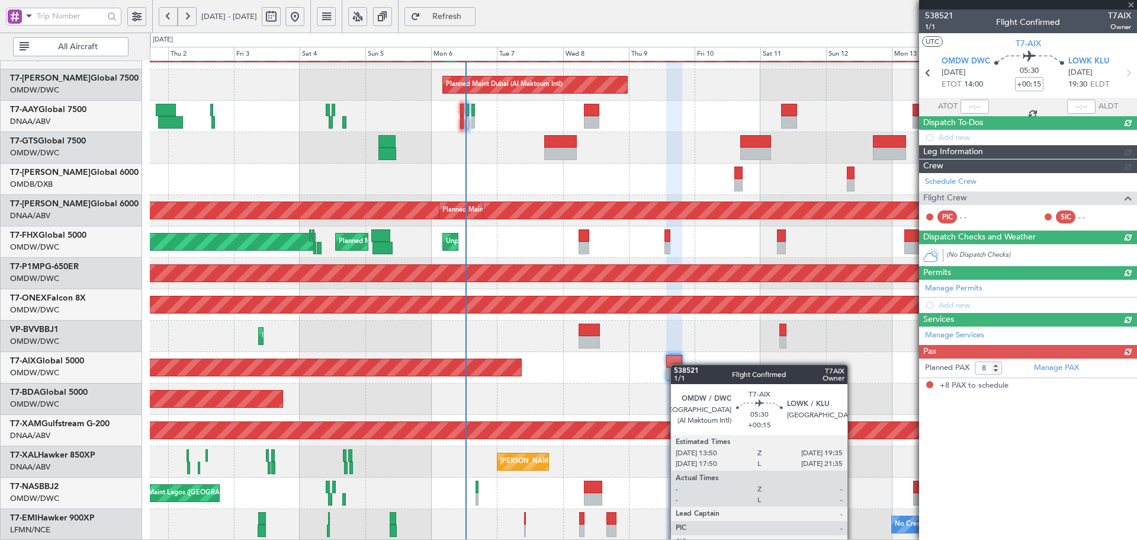
scroll to position [0, 0]
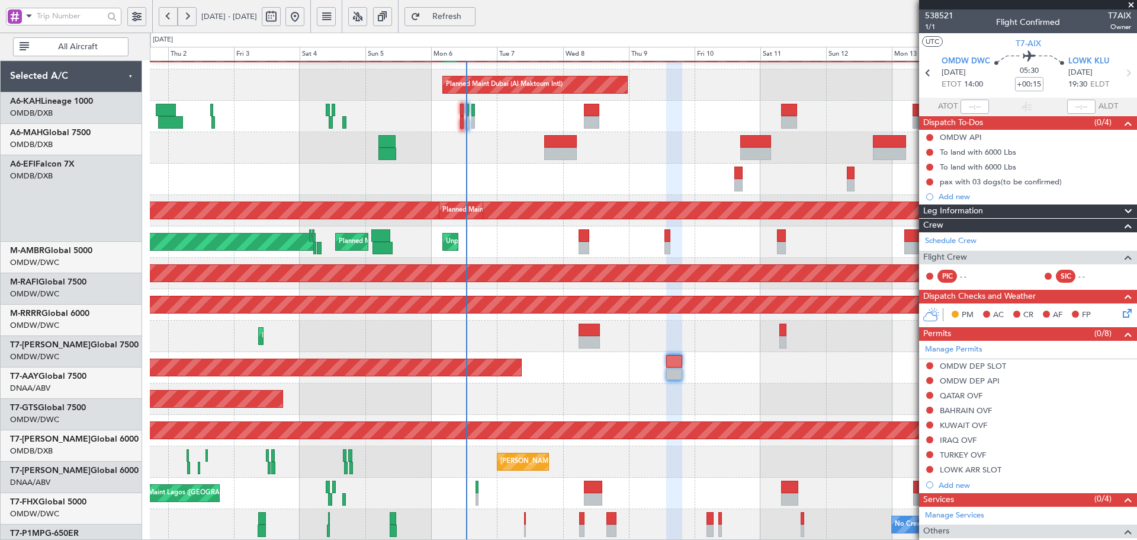
scroll to position [267, 0]
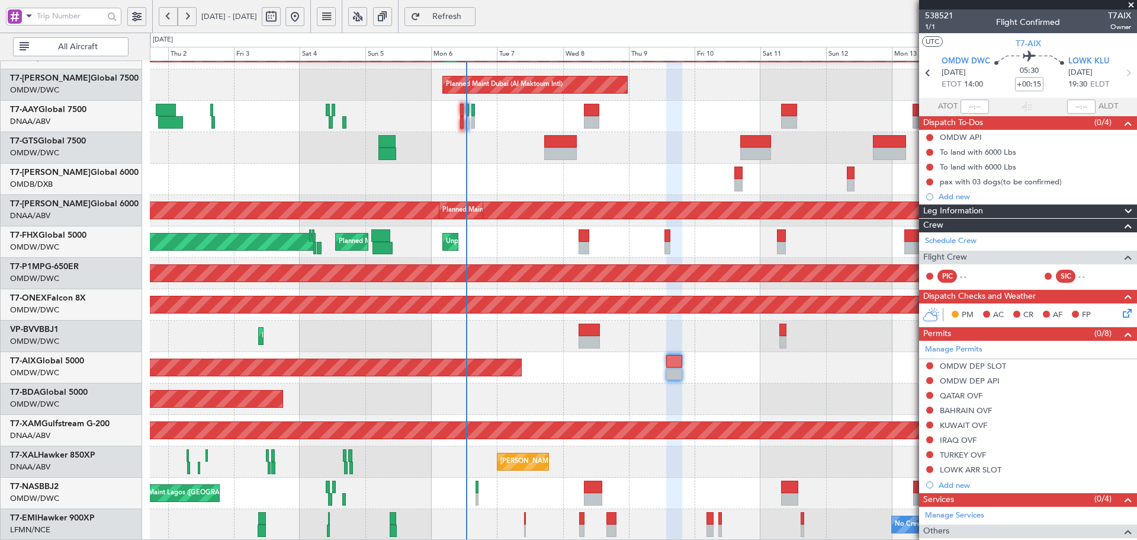
drag, startPoint x: 488, startPoint y: 6, endPoint x: 492, endPoint y: 19, distance: 13.7
click at [481, 7] on fb-refresh-button "Refresh" at bounding box center [440, 16] width 83 height 33
click at [471, 17] on span "Refresh" at bounding box center [447, 16] width 49 height 8
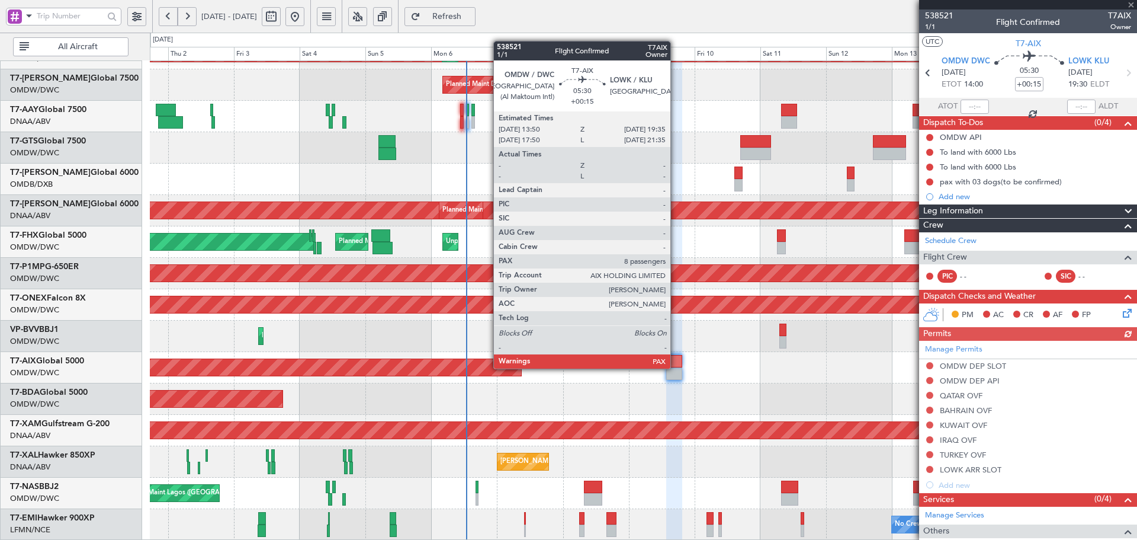
click at [677, 366] on div at bounding box center [674, 361] width 16 height 12
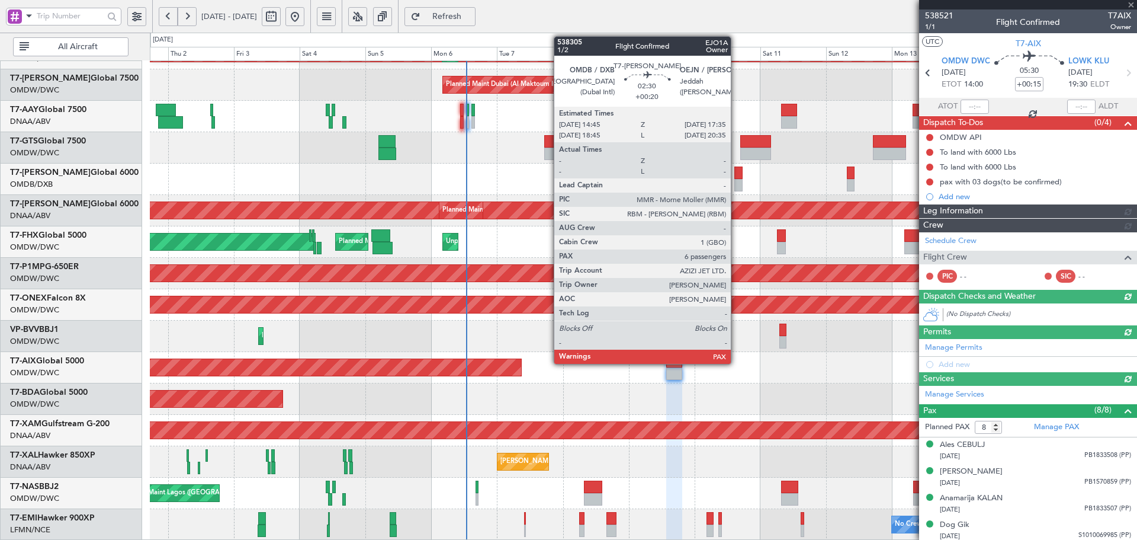
click at [736, 178] on div at bounding box center [738, 172] width 8 height 12
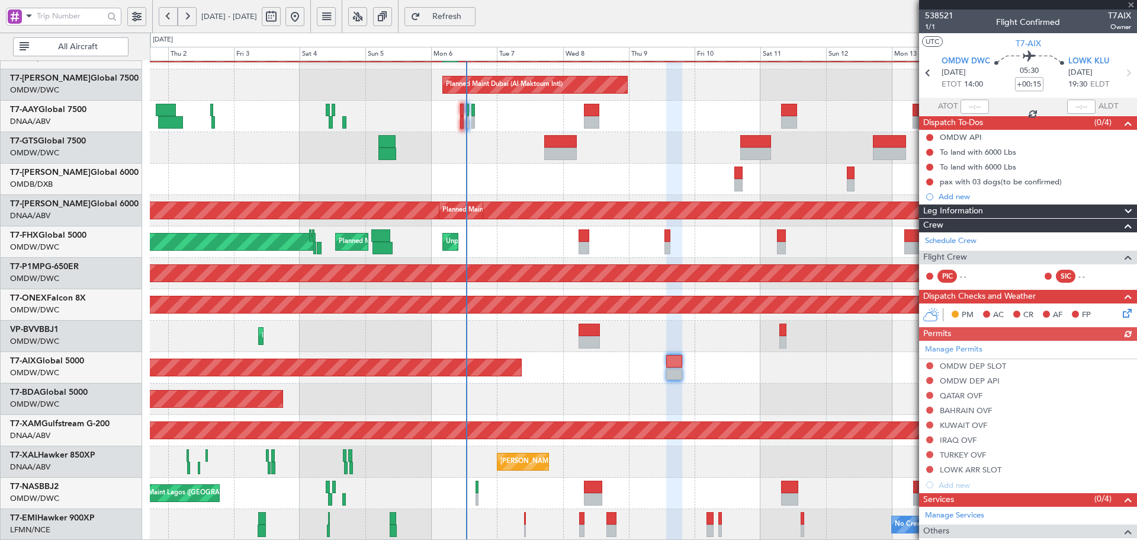
type input "+00:20"
type input "6"
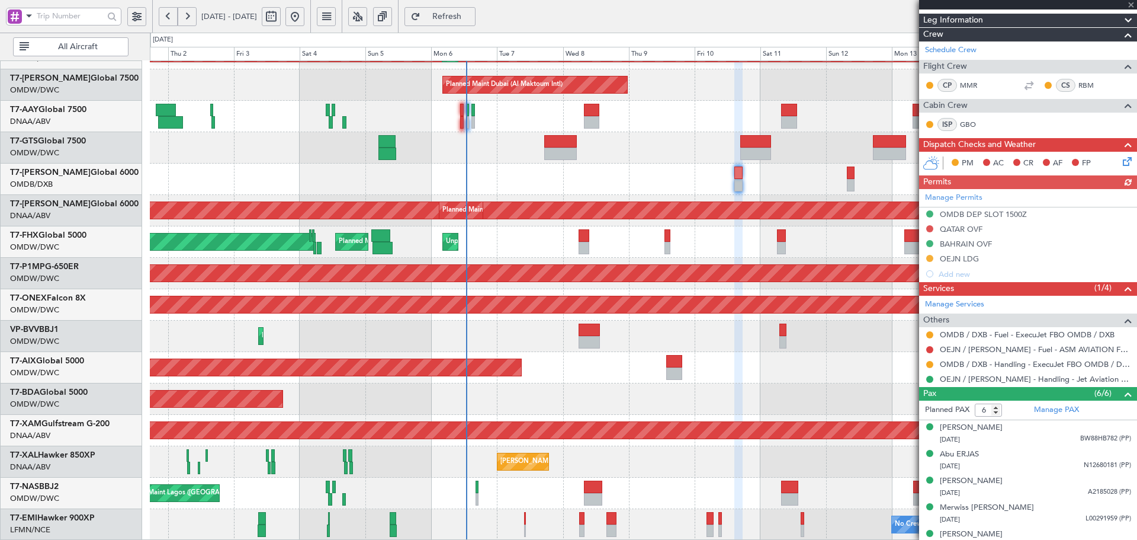
scroll to position [201, 0]
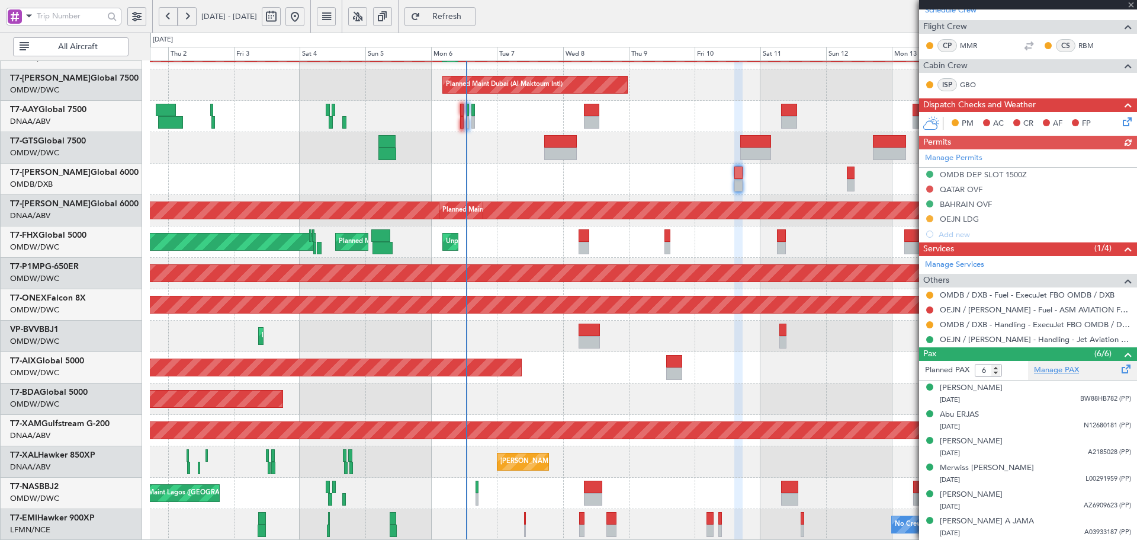
click at [1049, 368] on link "Manage PAX" at bounding box center [1056, 370] width 45 height 12
click at [471, 20] on span "Refresh" at bounding box center [447, 16] width 49 height 8
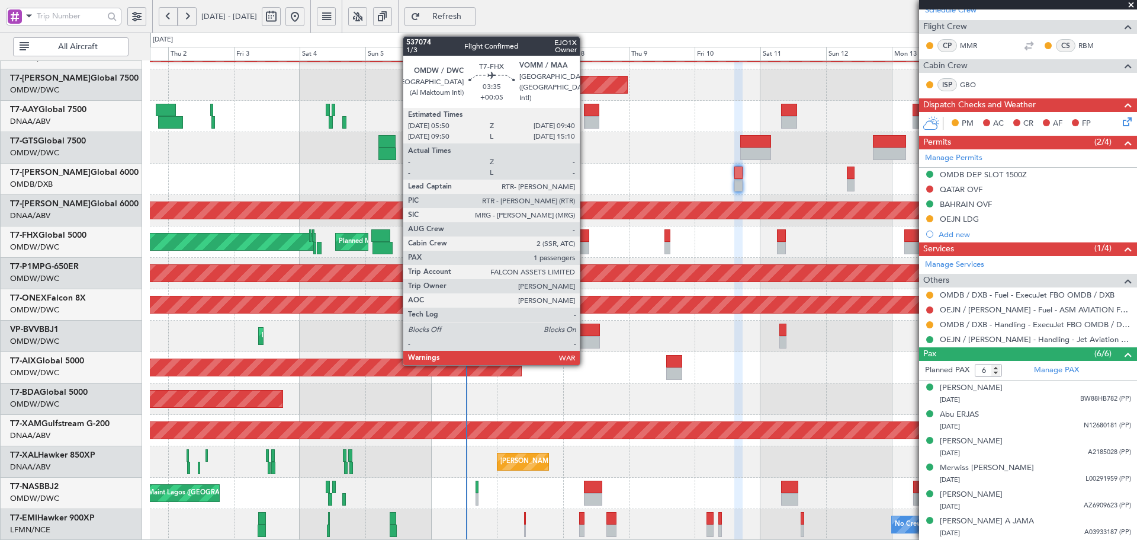
click at [585, 233] on div at bounding box center [584, 235] width 11 height 12
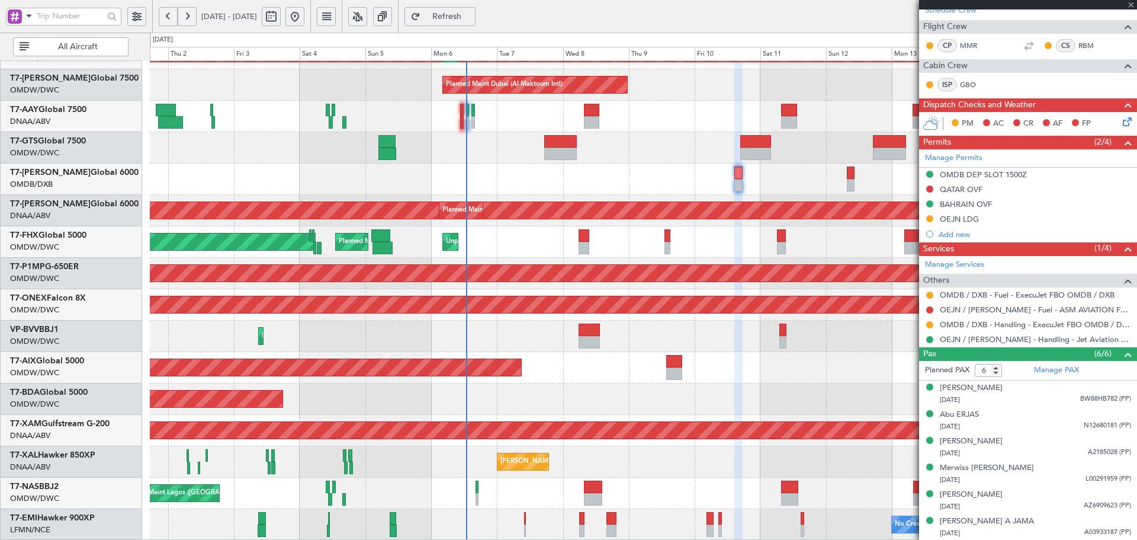
type input "+00:05"
type input "1"
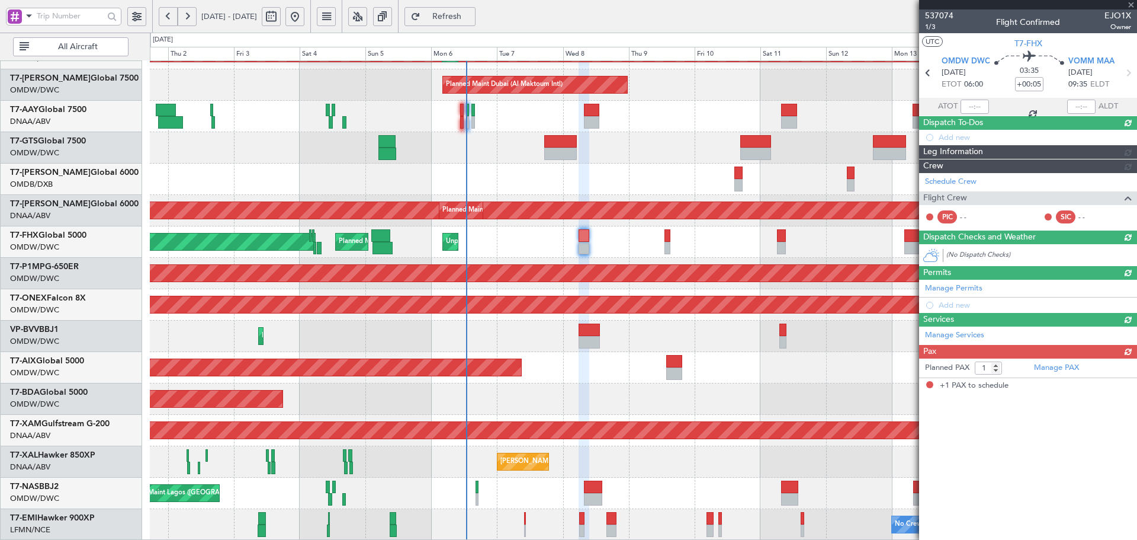
scroll to position [0, 0]
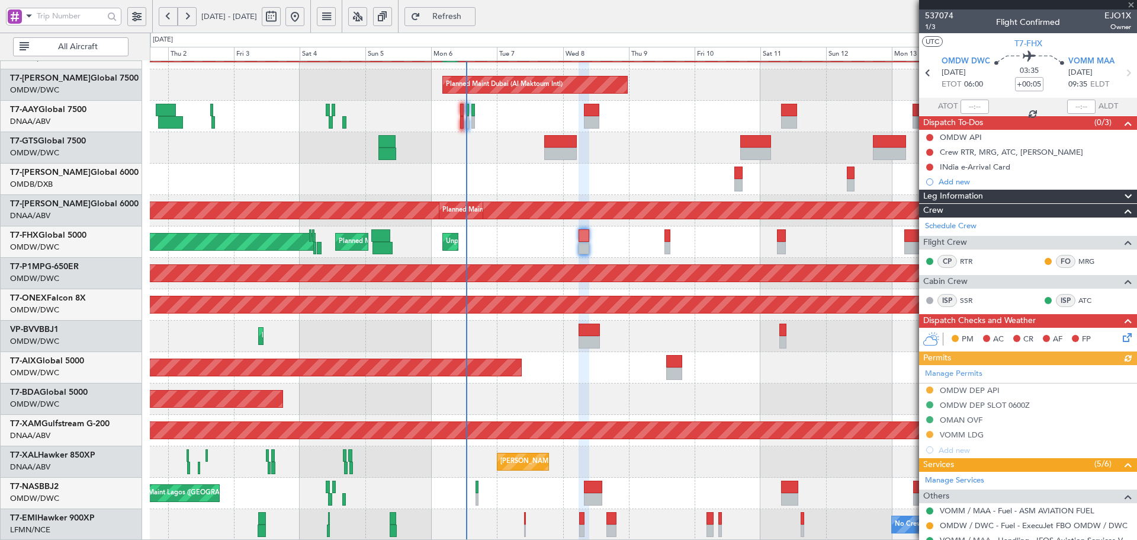
click at [970, 432] on div "Manage Permits OMDW DEP API OMDW DEP SLOT 0600Z OMAN OVF VOMM LDG Add new" at bounding box center [1028, 411] width 218 height 92
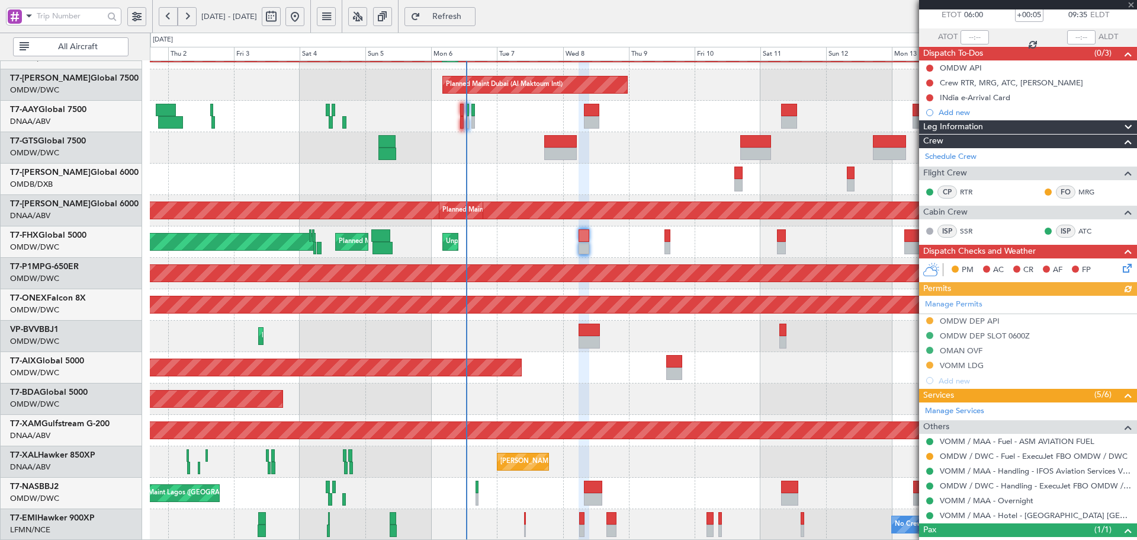
scroll to position [79, 0]
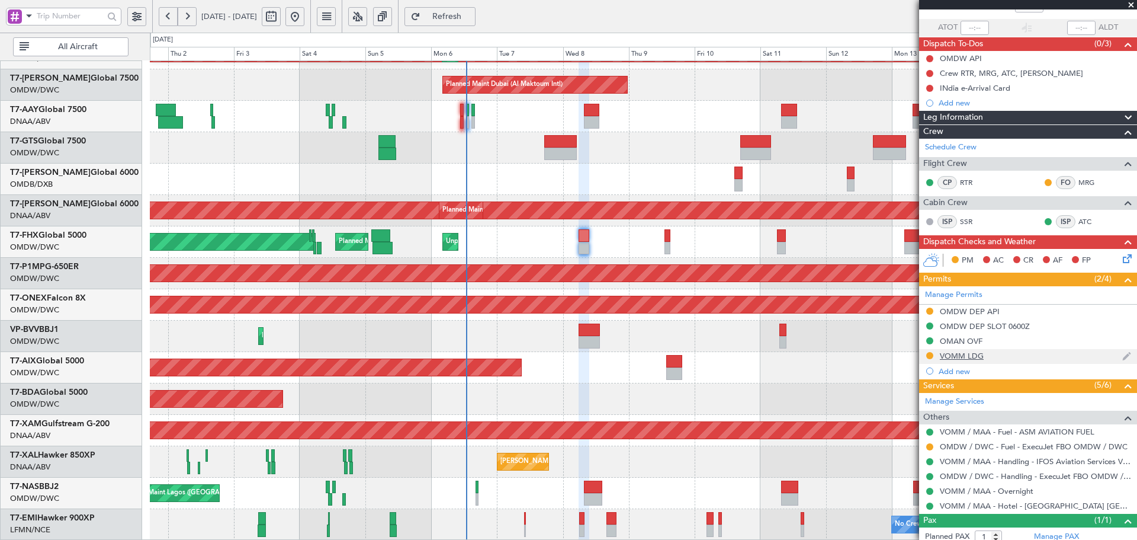
click at [972, 356] on div "VOMM LDG" at bounding box center [962, 356] width 44 height 10
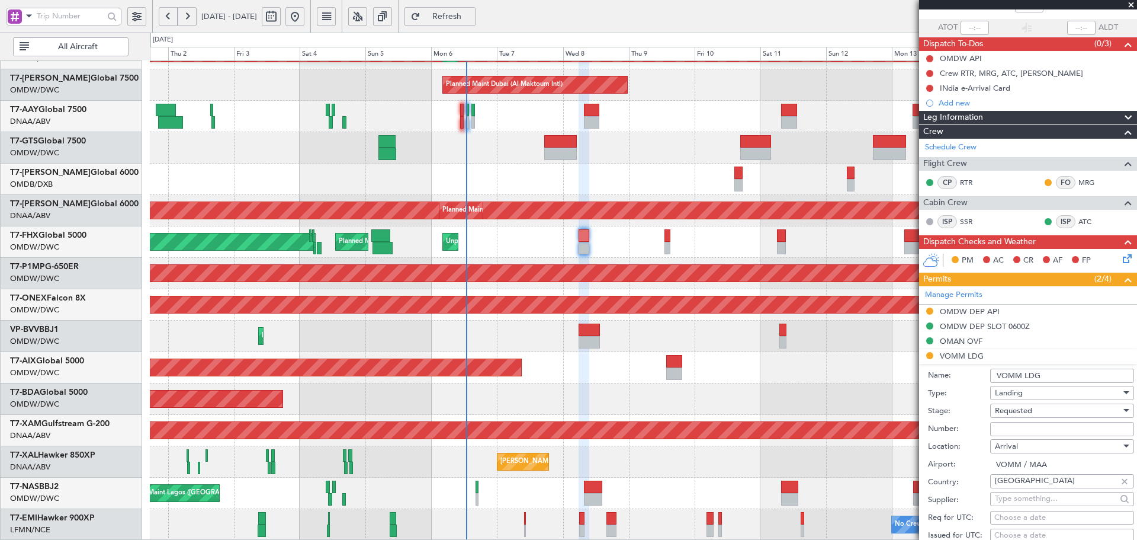
click at [1005, 437] on div "Arrival" at bounding box center [1058, 446] width 126 height 18
click at [1006, 428] on div at bounding box center [568, 270] width 1137 height 540
click at [1011, 433] on input "Number:" at bounding box center [1062, 429] width 144 height 14
paste input "YA/N/0543/10/06"
type input "YA/N/0543/10/06"
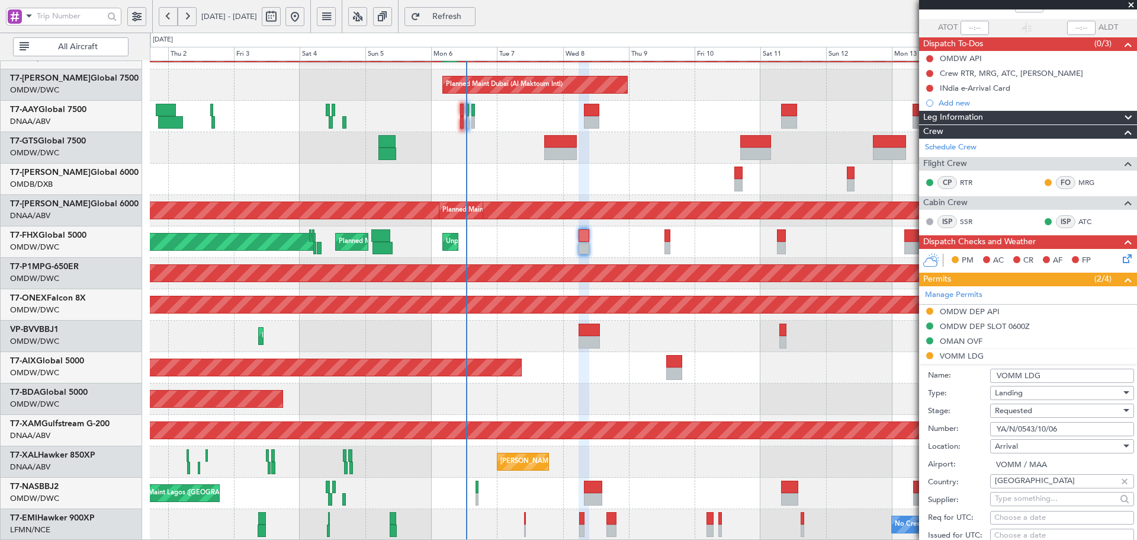
click at [1012, 413] on span "Requested" at bounding box center [1013, 410] width 37 height 11
click at [1012, 506] on span "Received OK" at bounding box center [1058, 505] width 124 height 18
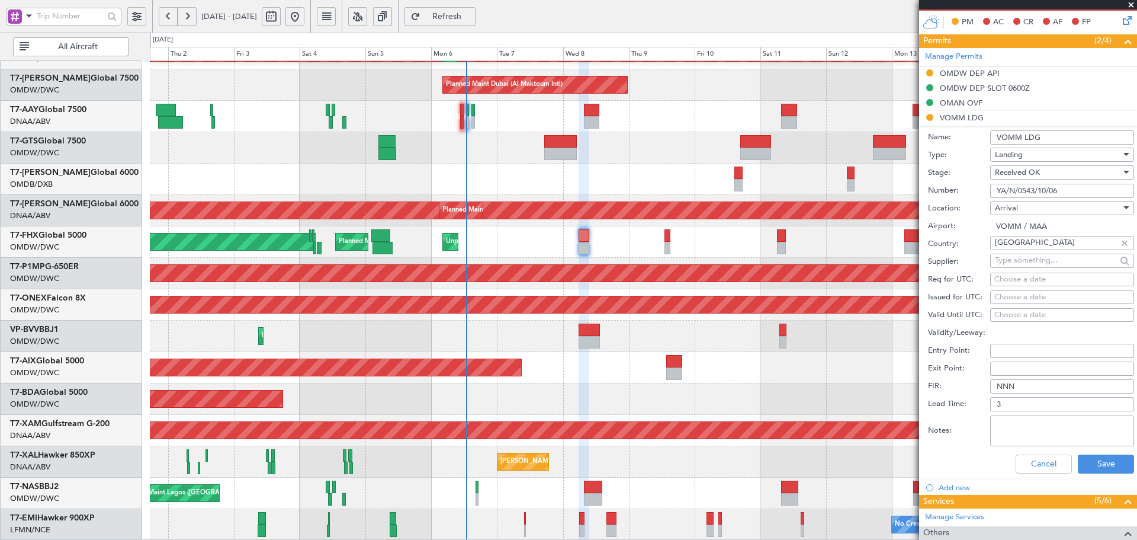
scroll to position [434, 0]
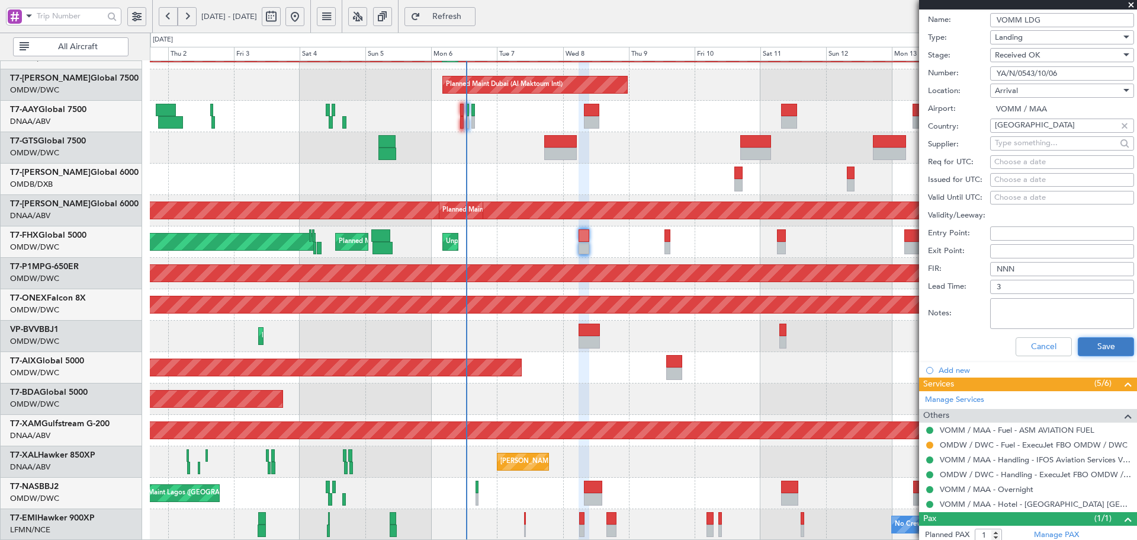
click at [1089, 347] on button "Save" at bounding box center [1106, 346] width 56 height 19
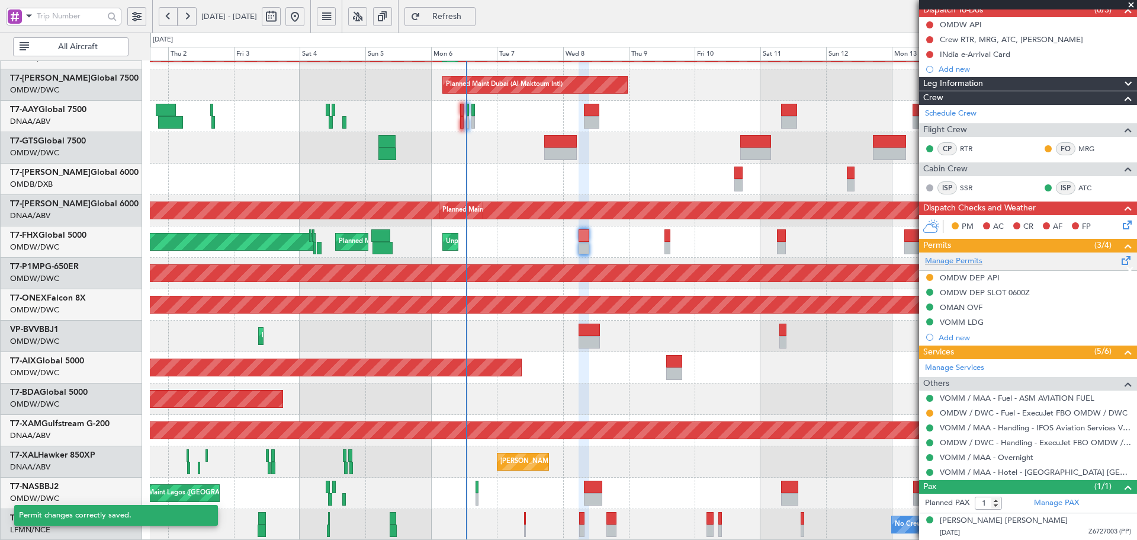
scroll to position [81, 0]
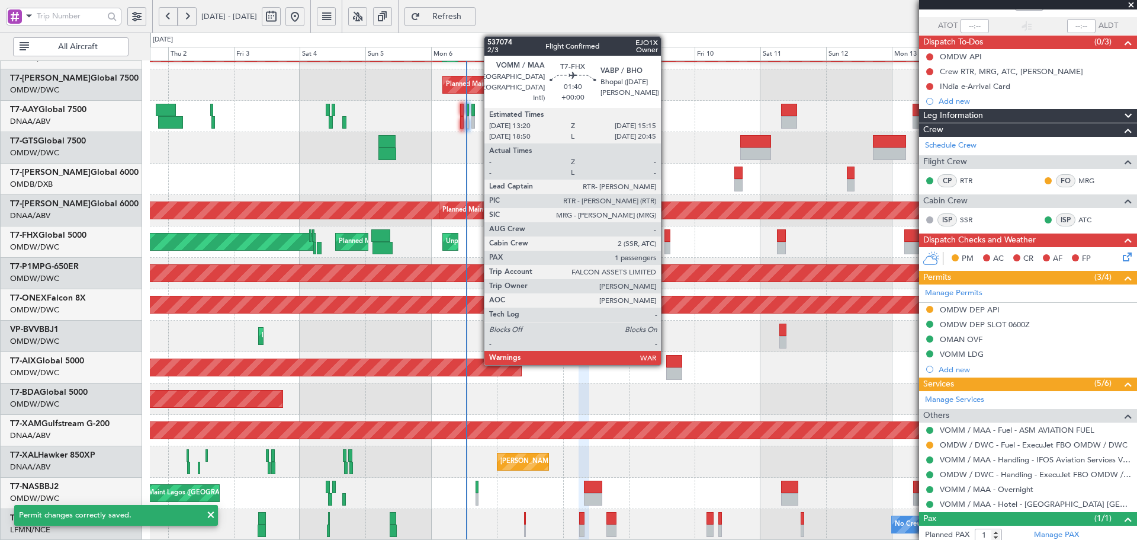
click at [666, 236] on div at bounding box center [666, 235] width 5 height 12
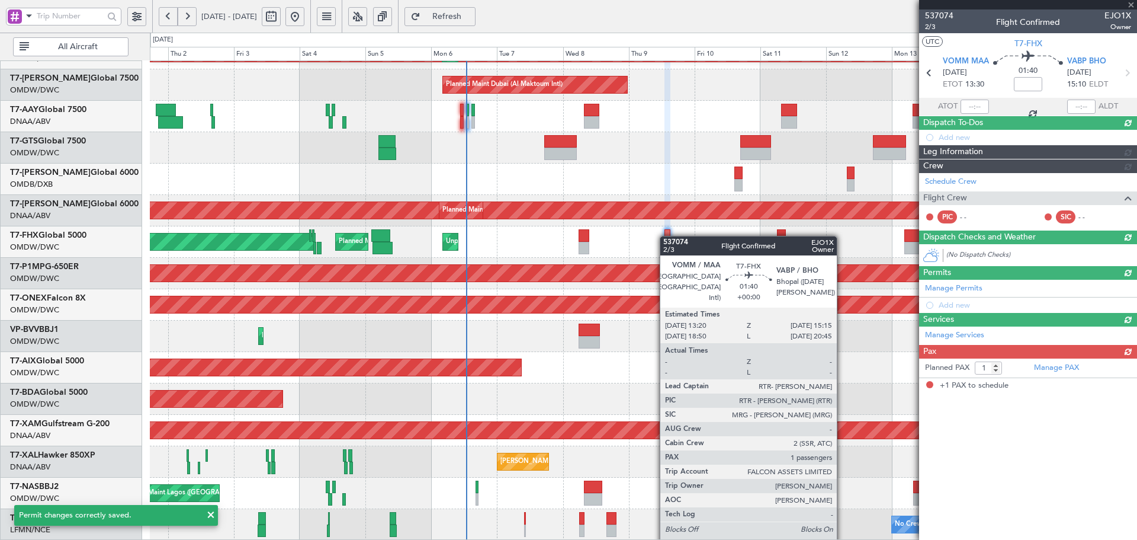
scroll to position [0, 0]
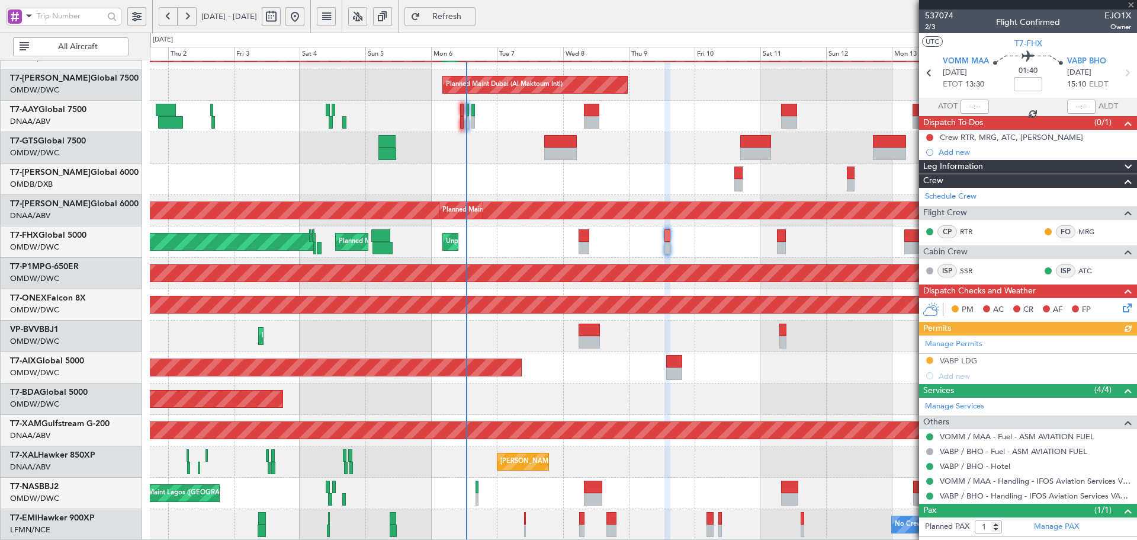
click at [964, 360] on div "Manage Permits VABP LDG Add new" at bounding box center [1028, 359] width 218 height 48
click at [972, 357] on div "VABP LDG" at bounding box center [958, 360] width 37 height 10
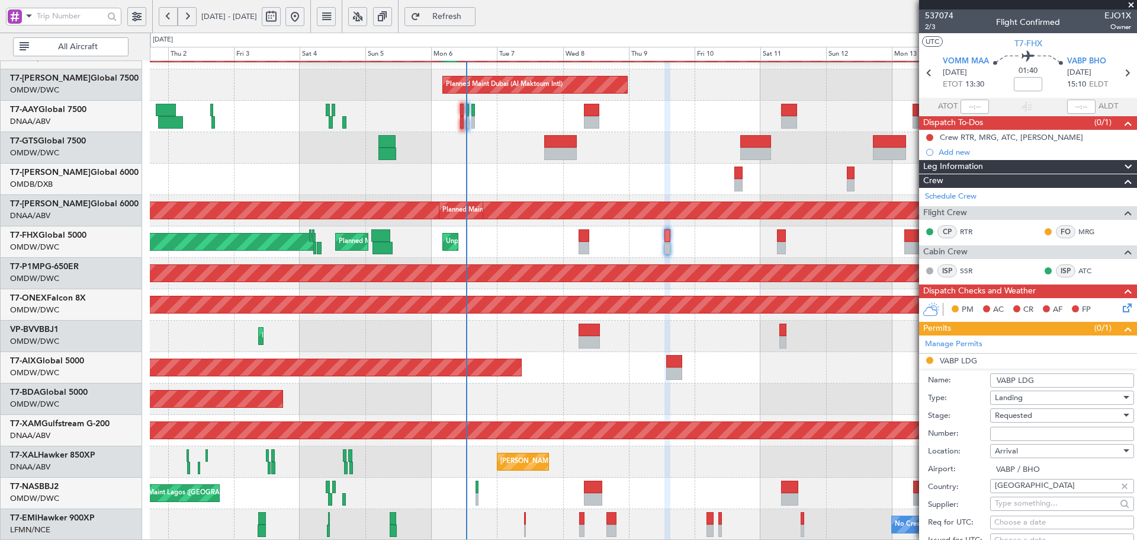
click at [1039, 434] on input "Number:" at bounding box center [1062, 433] width 144 height 14
paste input "YA/N/0543/10/06"
type input "YA/N/0543/10/06"
click at [1007, 414] on span "Requested" at bounding box center [1013, 415] width 37 height 11
click at [1022, 513] on span "Received OK" at bounding box center [1058, 510] width 124 height 18
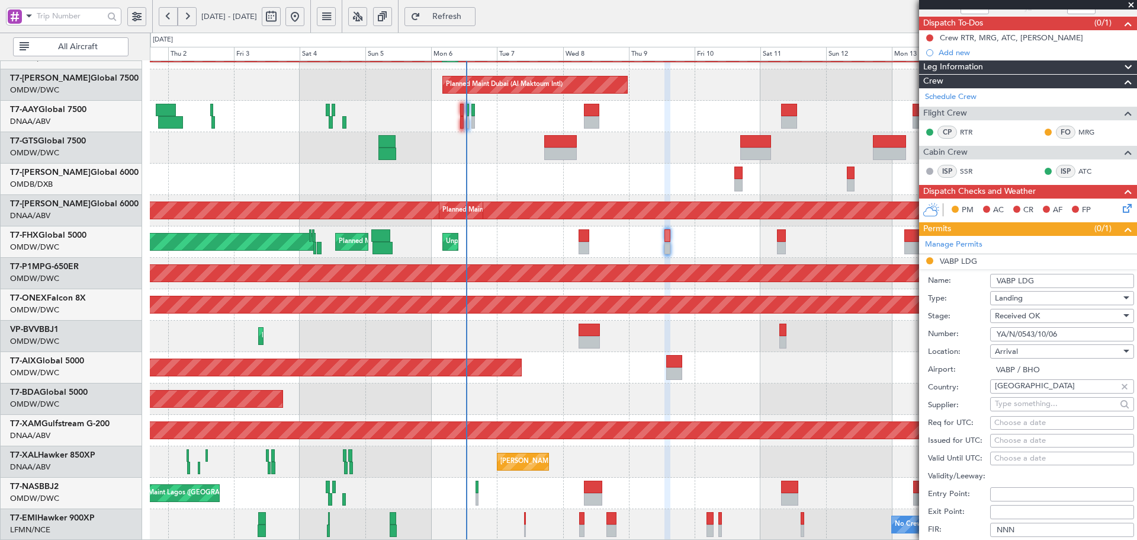
scroll to position [277, 0]
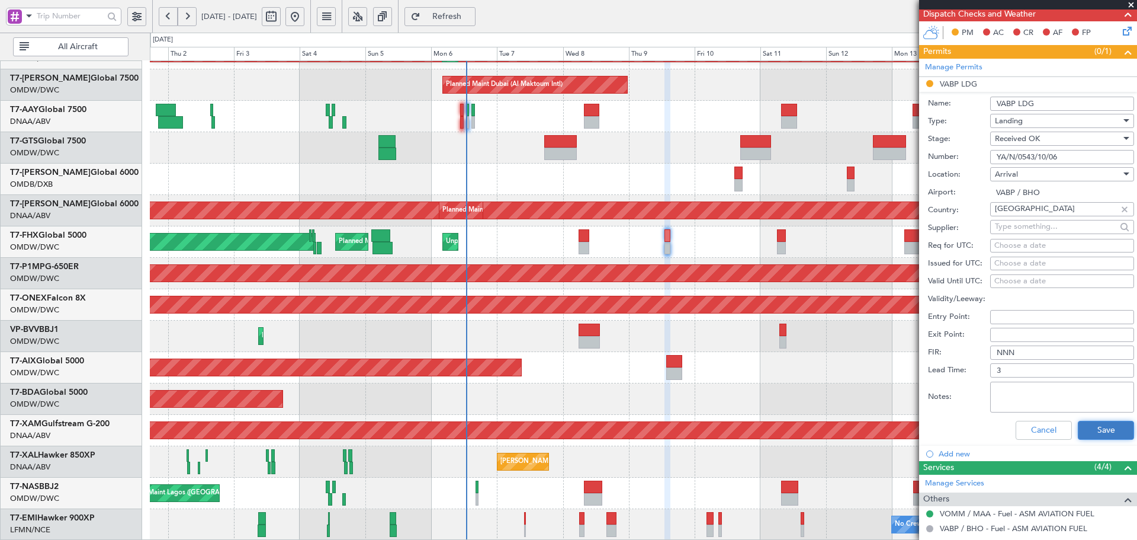
click at [1086, 420] on button "Save" at bounding box center [1106, 429] width 56 height 19
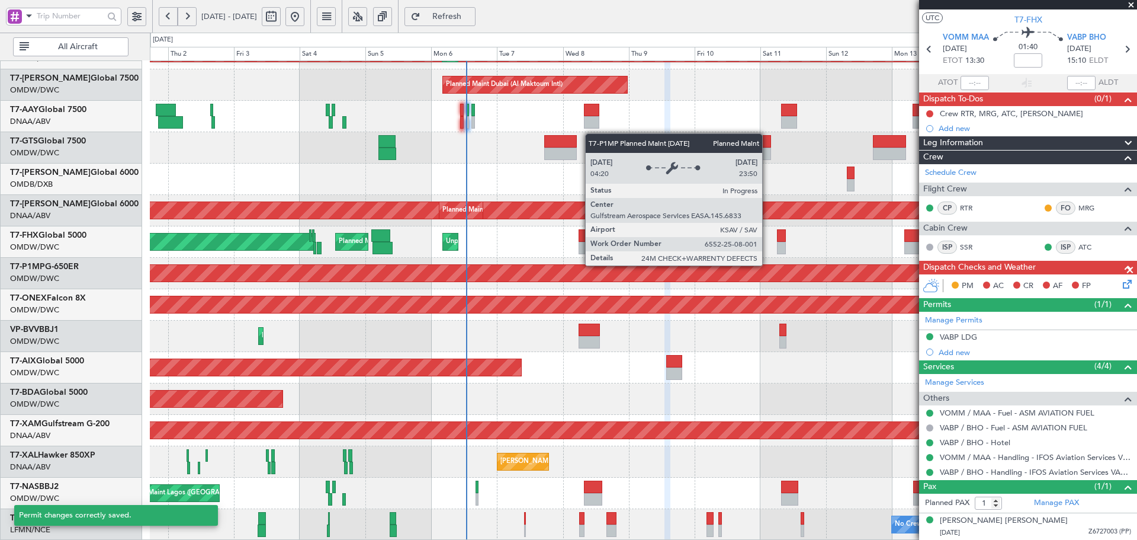
scroll to position [23, 0]
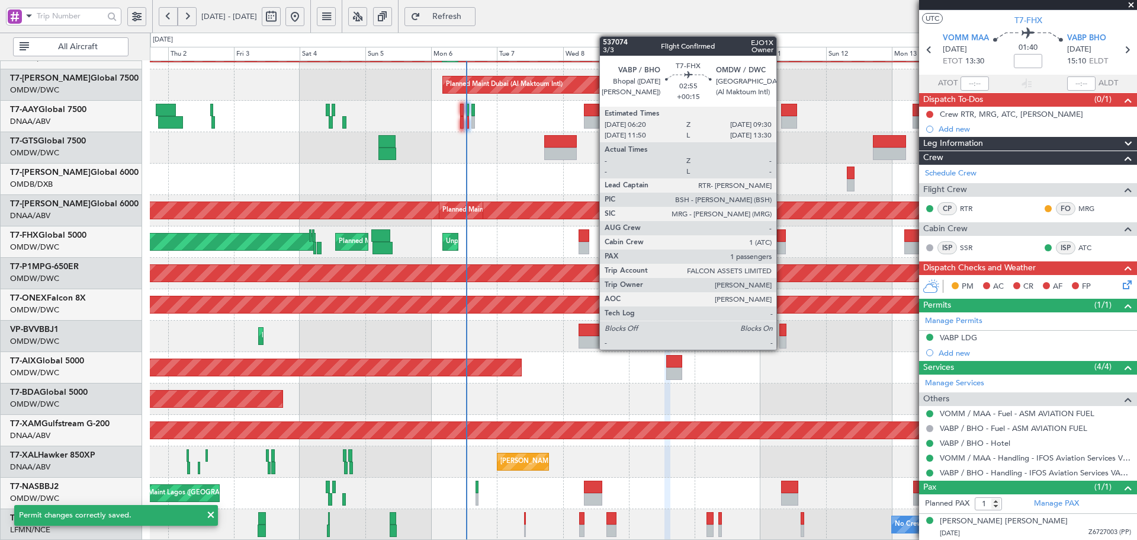
click at [782, 239] on div at bounding box center [781, 235] width 9 height 12
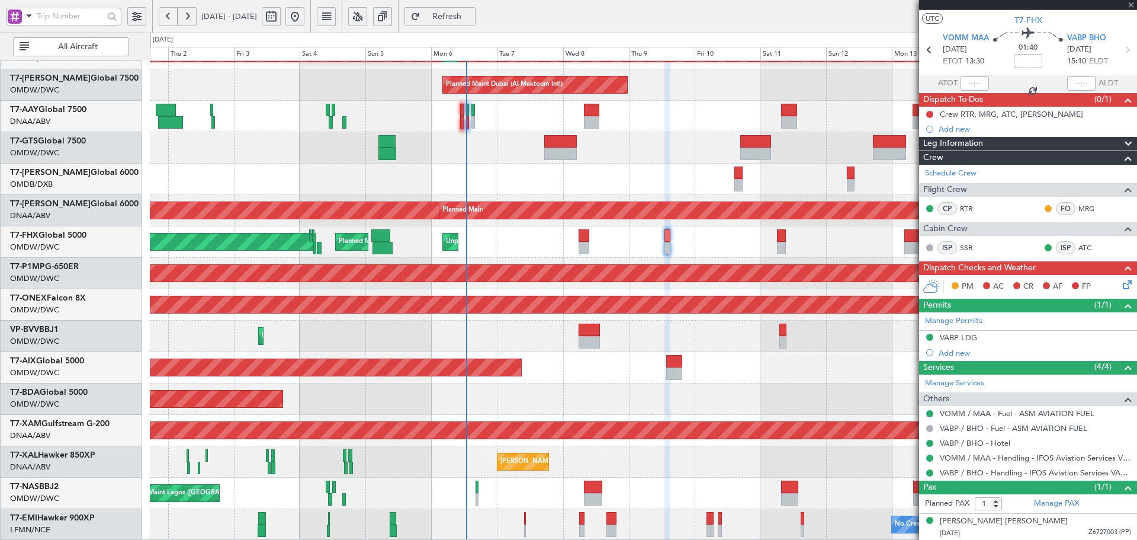
type input "+00:15"
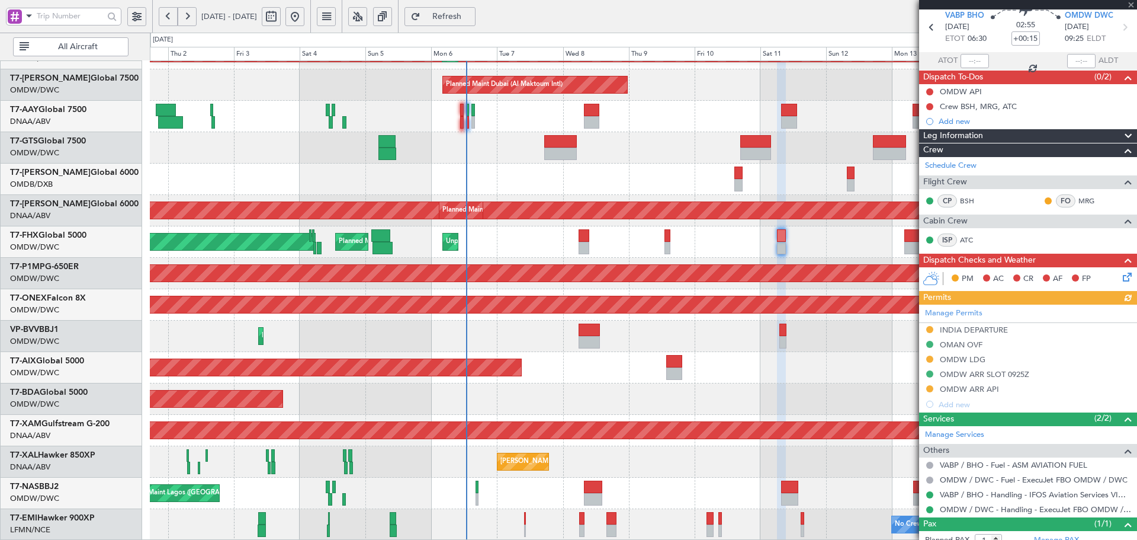
scroll to position [82, 0]
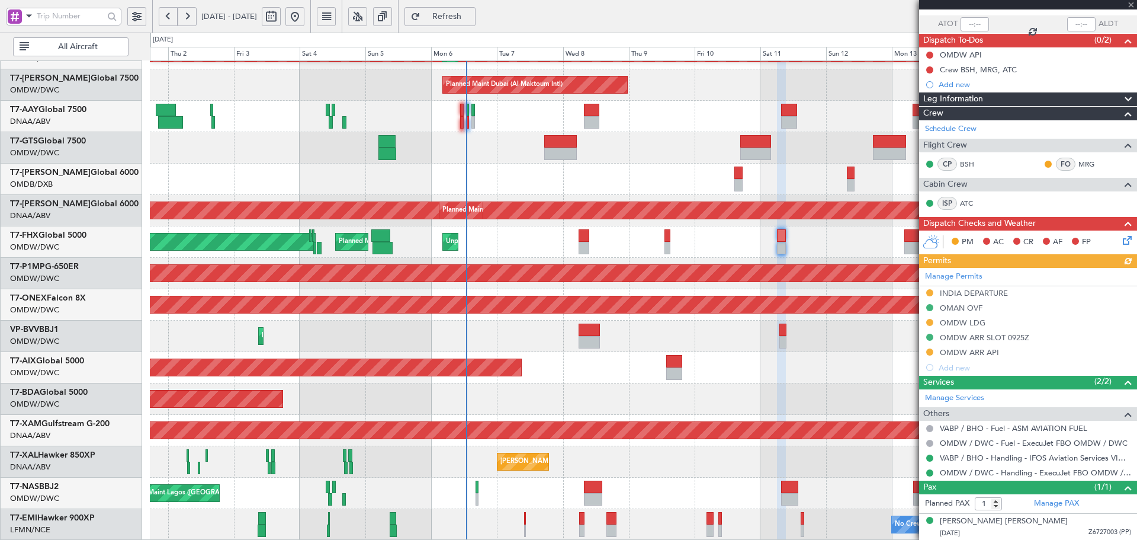
click at [970, 294] on div "Manage Permits INDIA DEPARTURE OMAN OVF OMDW LDG OMDW ARR SLOT 0925Z OMDW ARR A…" at bounding box center [1028, 321] width 218 height 107
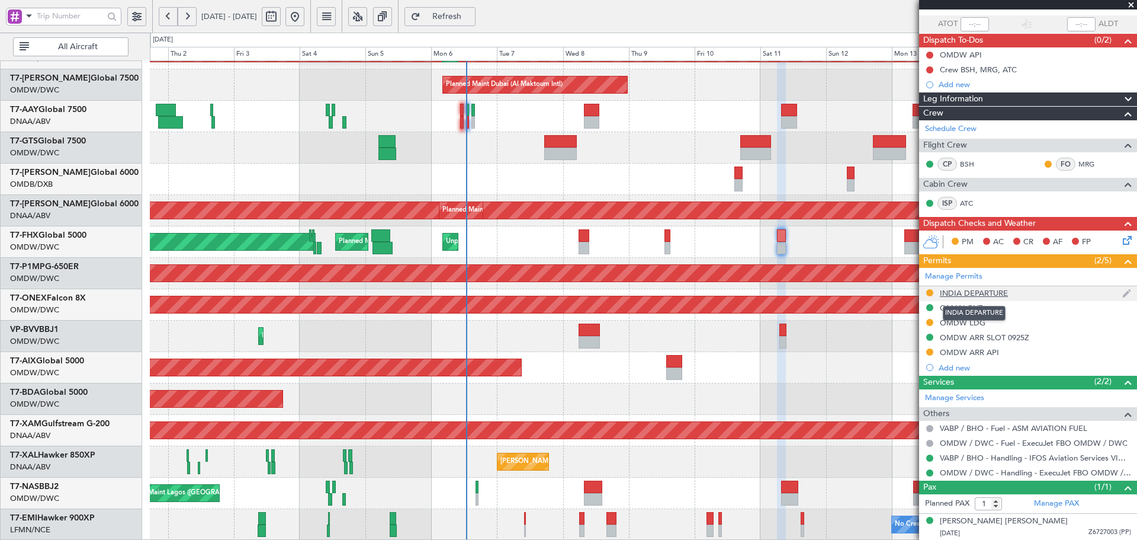
click at [991, 290] on div "INDIA DEPARTURE" at bounding box center [974, 293] width 68 height 10
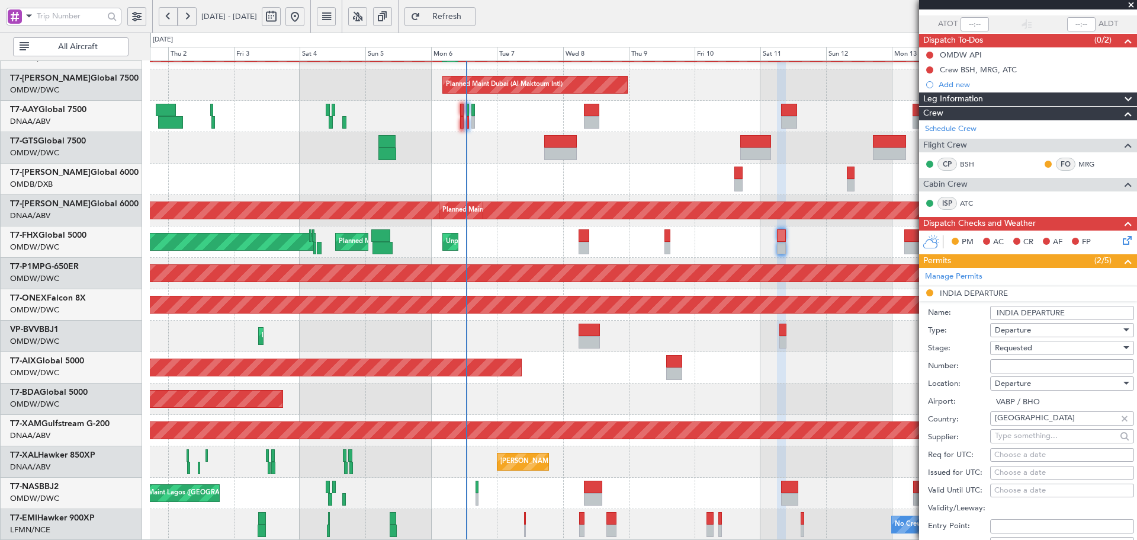
click at [1067, 367] on input "Number:" at bounding box center [1062, 366] width 144 height 14
paste input "YA/N/0543/10/06"
type input "YA/N/0543/10/06"
click at [1030, 348] on span "Requested" at bounding box center [1013, 347] width 37 height 11
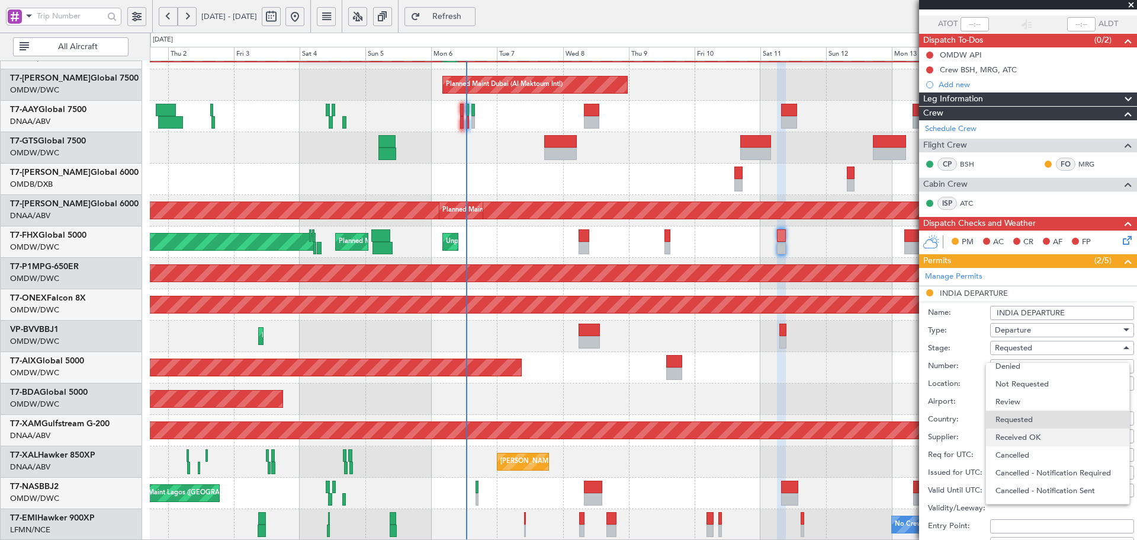
click at [1034, 437] on span "Received OK" at bounding box center [1058, 437] width 124 height 18
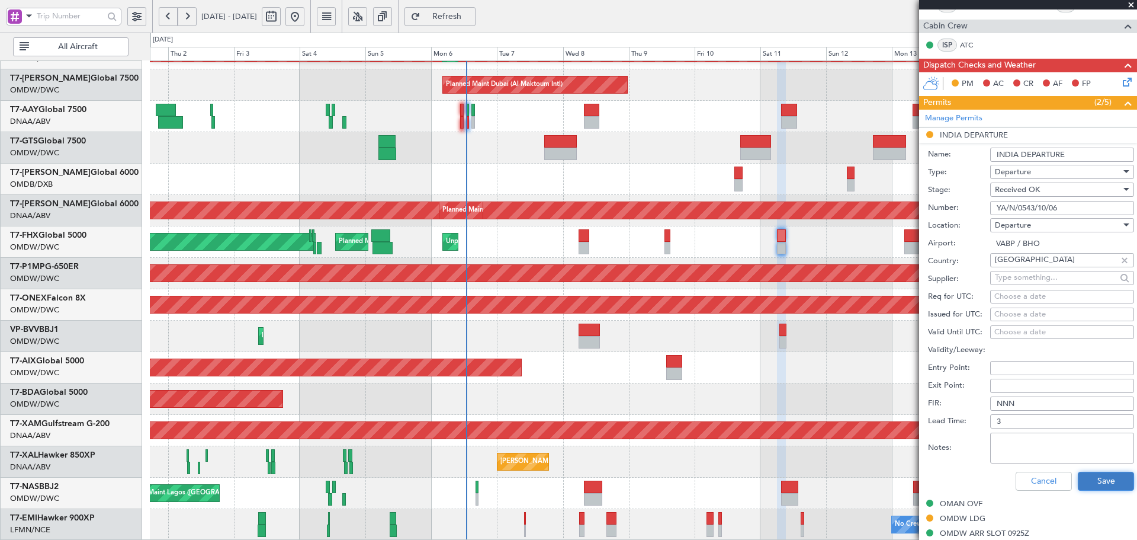
click at [1083, 476] on button "Save" at bounding box center [1106, 480] width 56 height 19
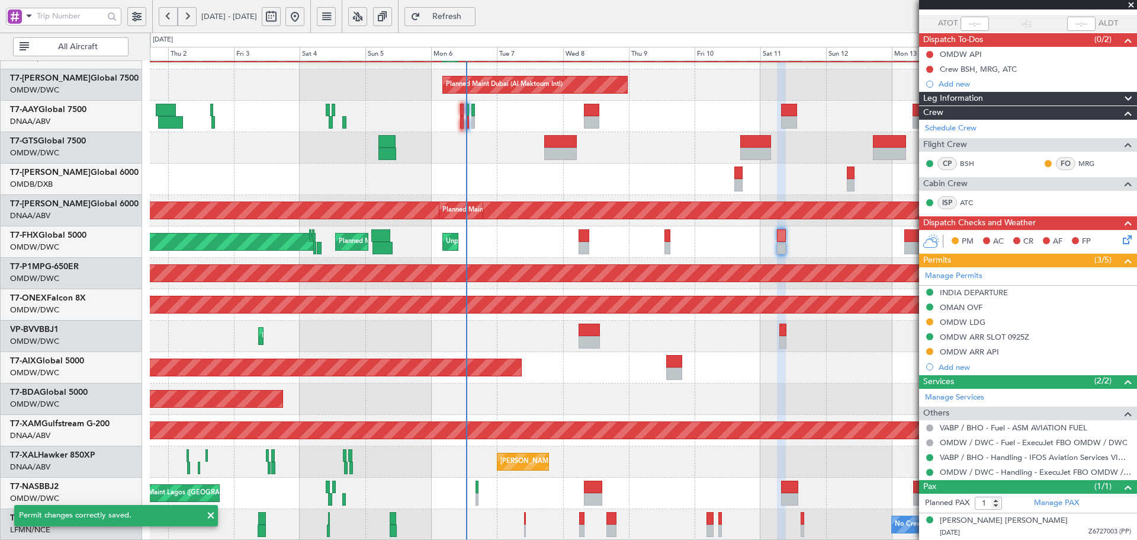
scroll to position [82, 0]
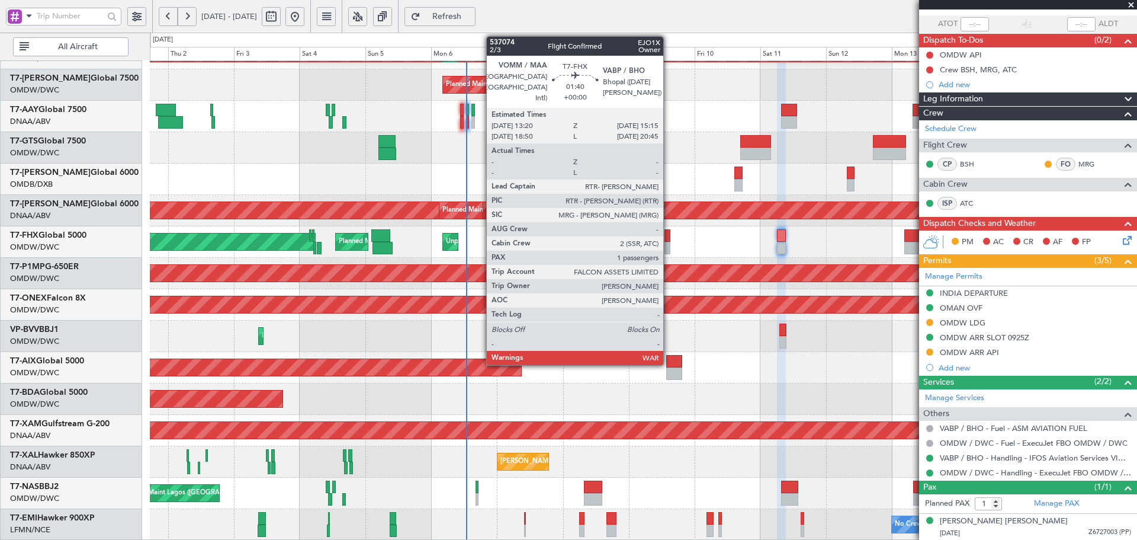
click at [670, 236] on div at bounding box center [666, 235] width 5 height 12
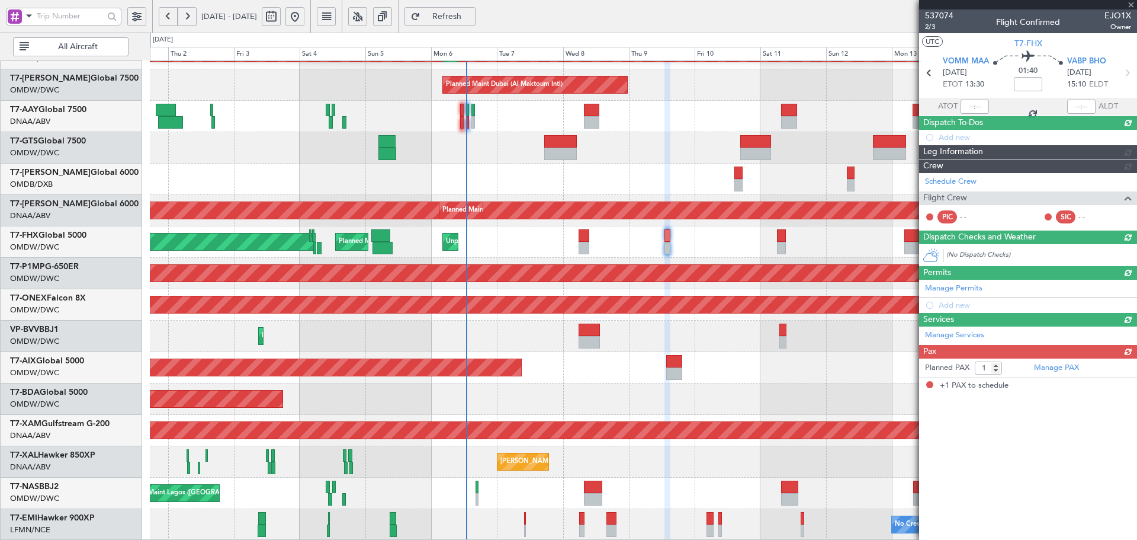
scroll to position [0, 0]
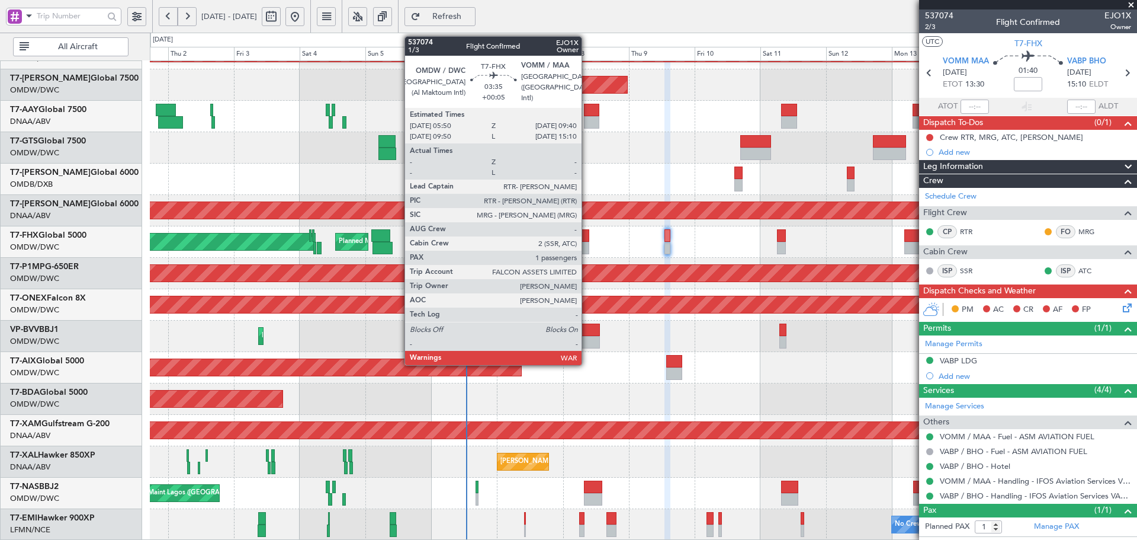
click at [586, 242] on div at bounding box center [584, 248] width 11 height 12
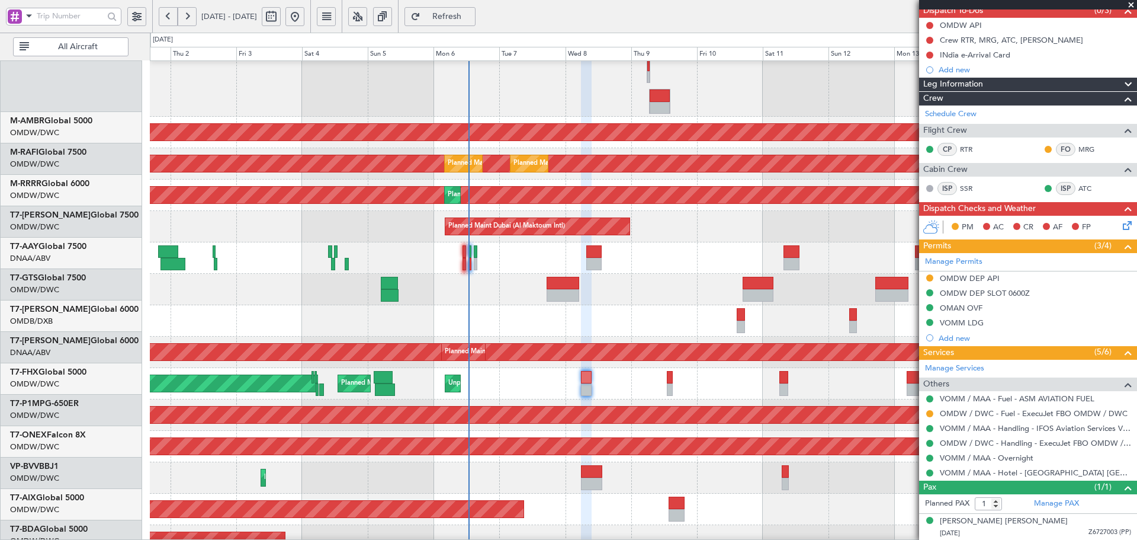
scroll to position [125, 0]
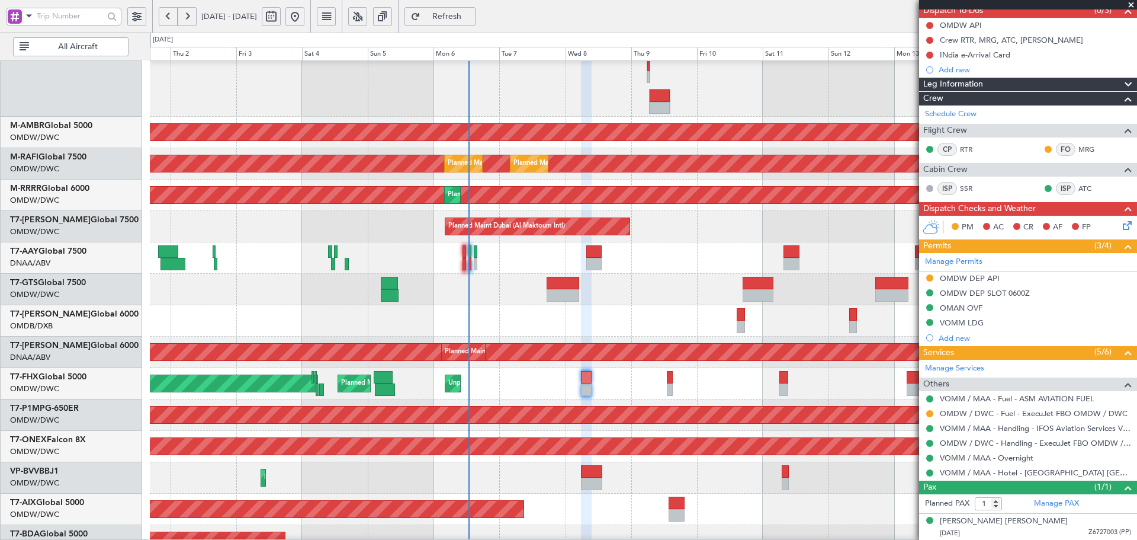
click at [526, 485] on div "Planned Maint Dubai (Al Maktoum Intl)" at bounding box center [643, 477] width 987 height 31
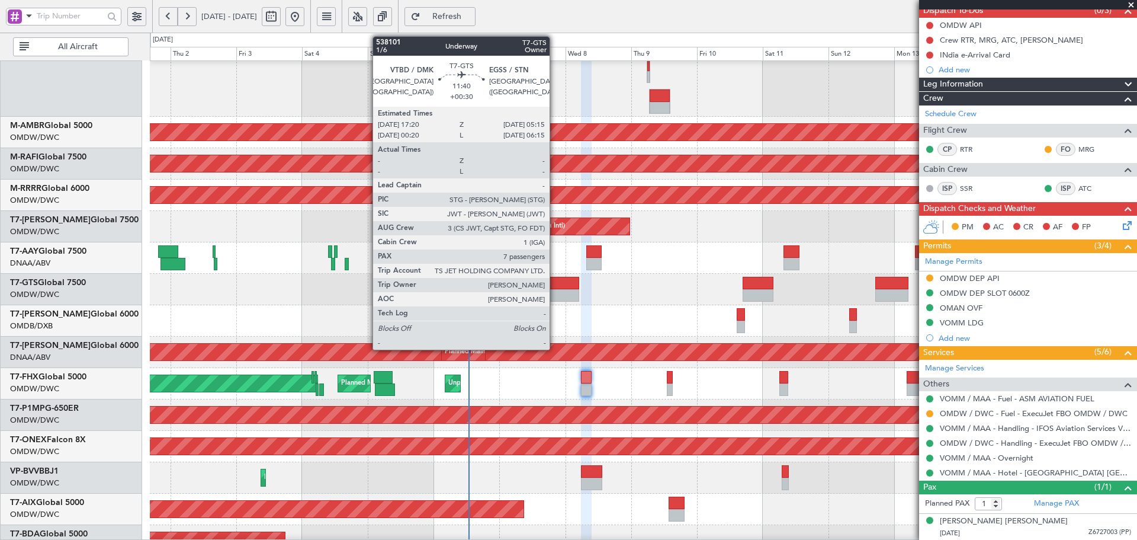
click at [555, 289] on div at bounding box center [563, 295] width 33 height 12
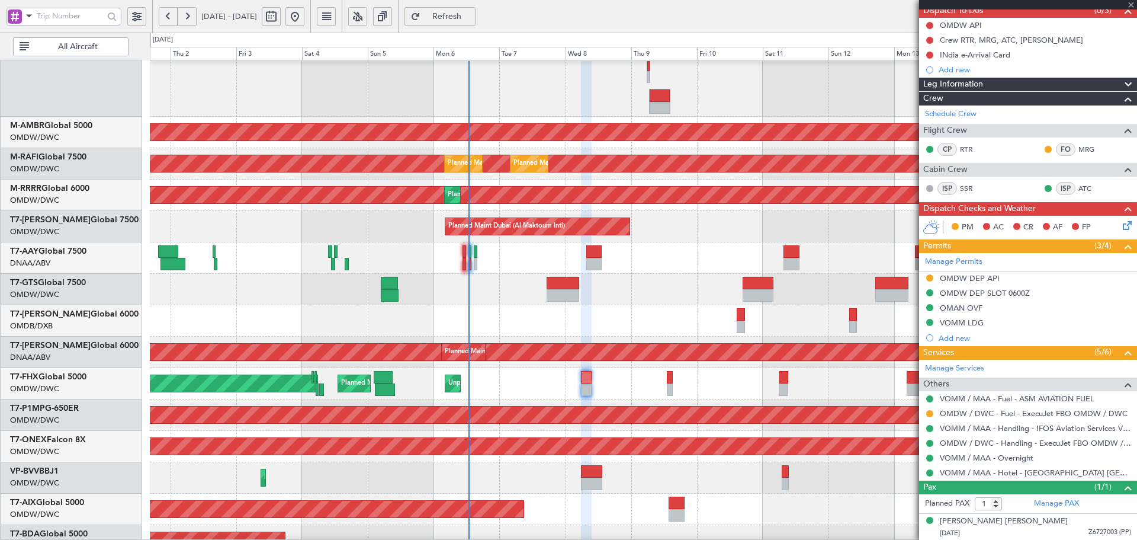
type input "+00:30"
type input "7"
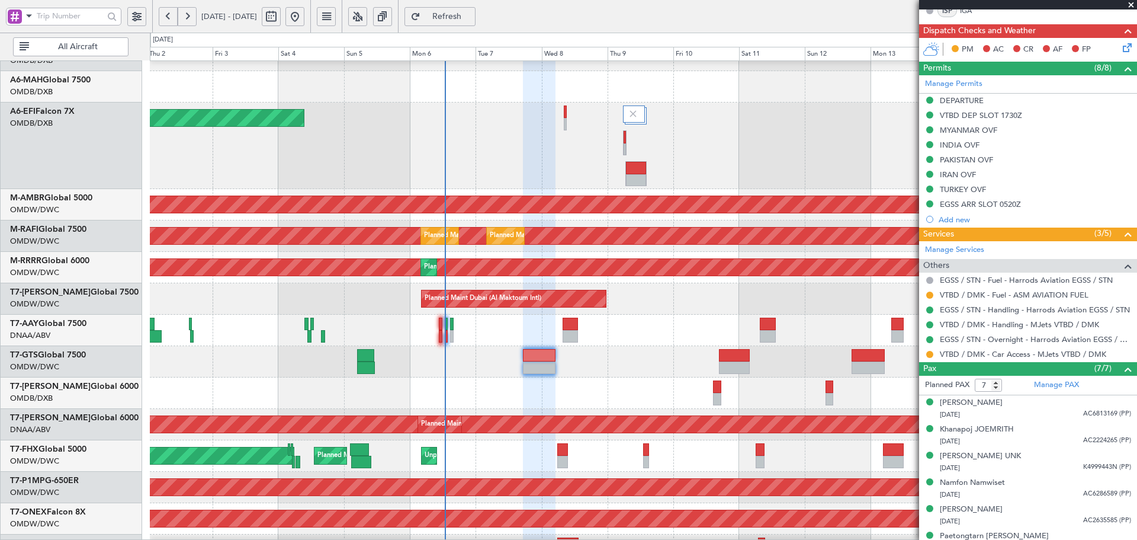
scroll to position [55, 0]
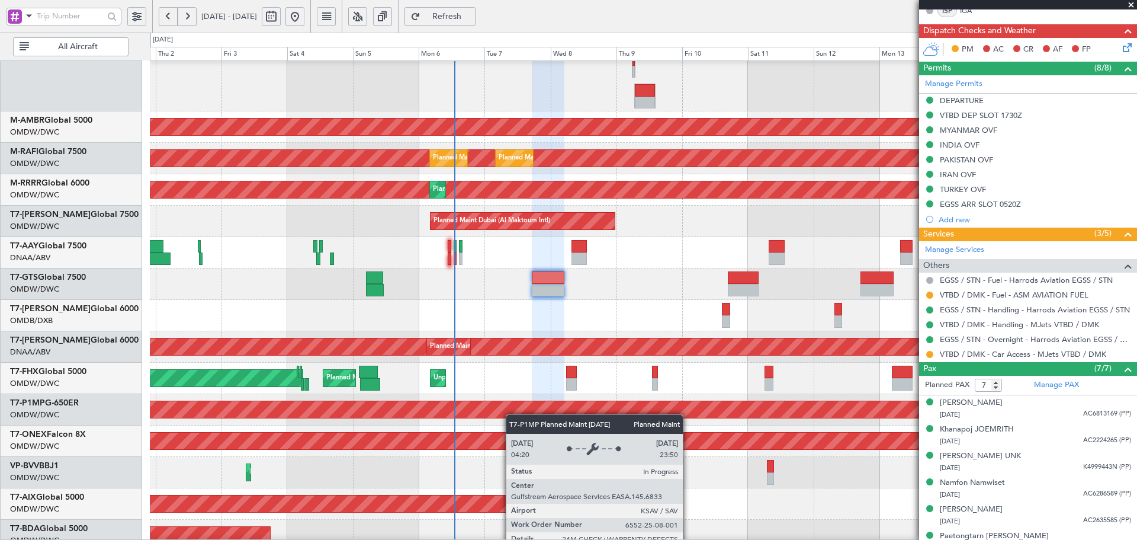
click at [512, 415] on div "Planned Maint Savannah (Savannah/hilton Head Intl)" at bounding box center [383, 409] width 2438 height 17
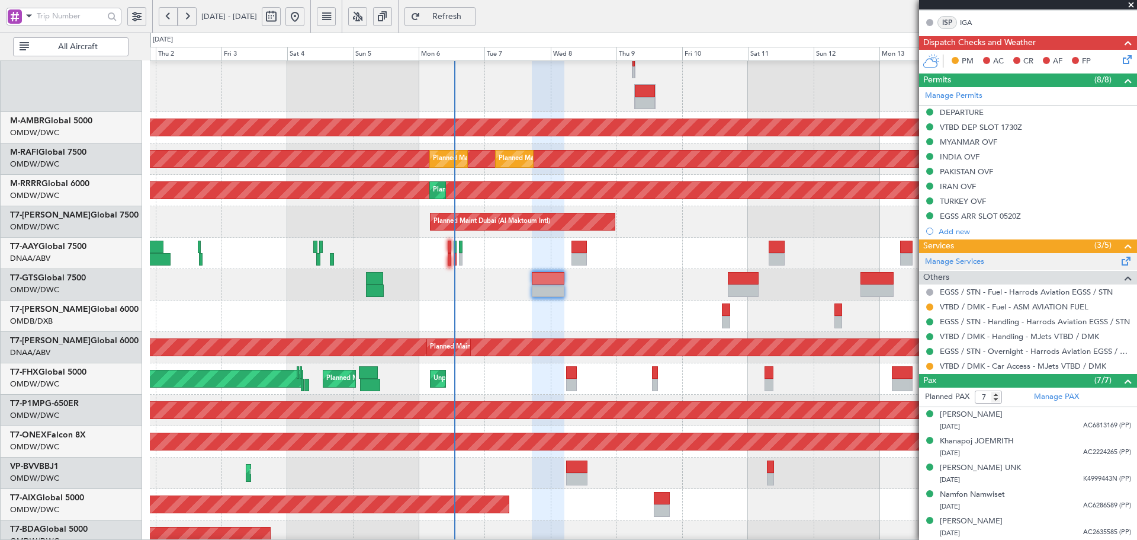
scroll to position [355, 0]
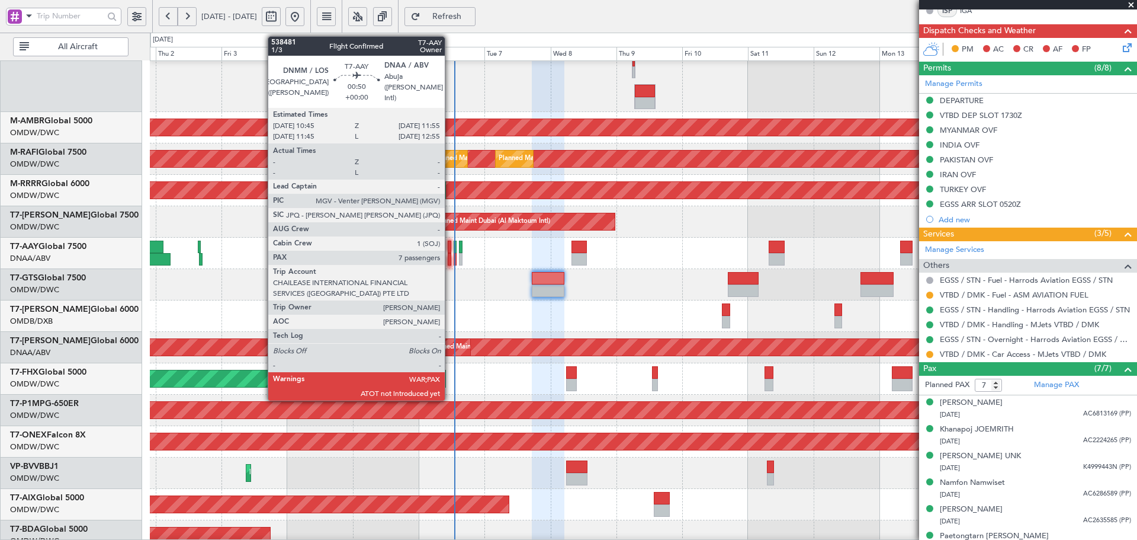
click at [450, 247] on div at bounding box center [450, 246] width 4 height 12
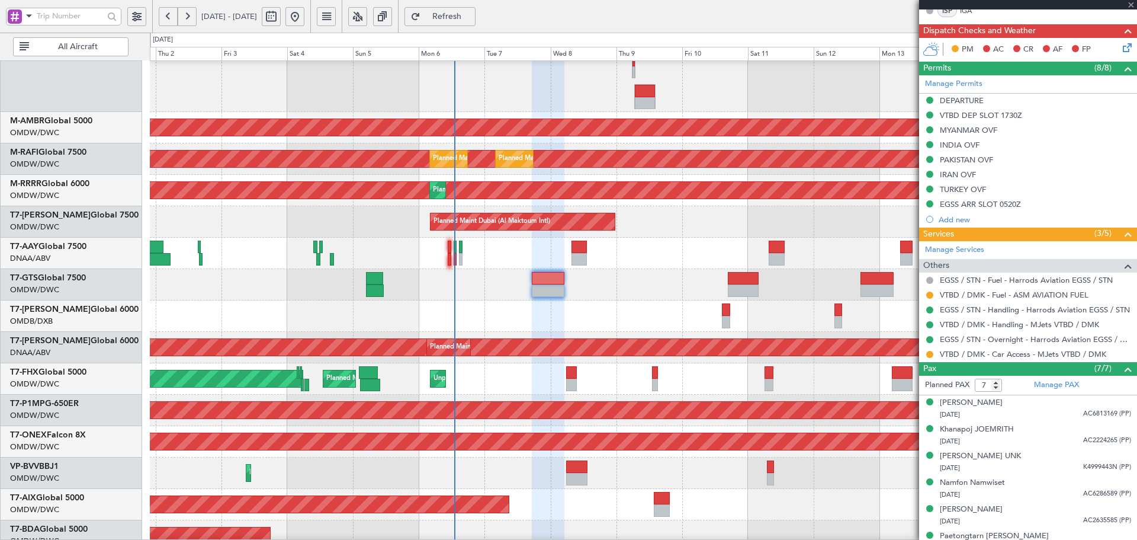
scroll to position [0, 0]
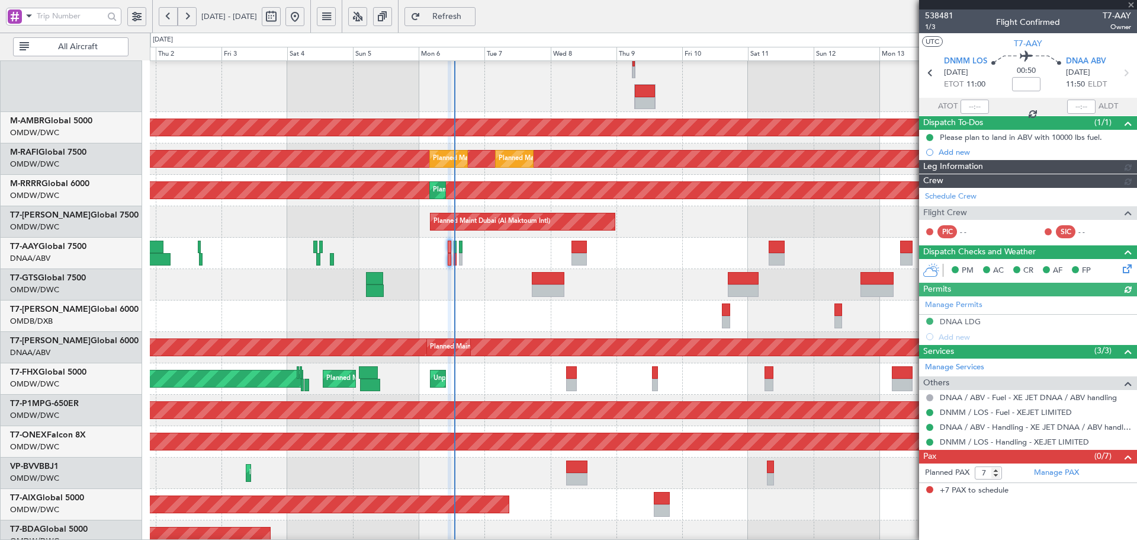
type input "Dherander Fithani (DHF)"
type input "7472"
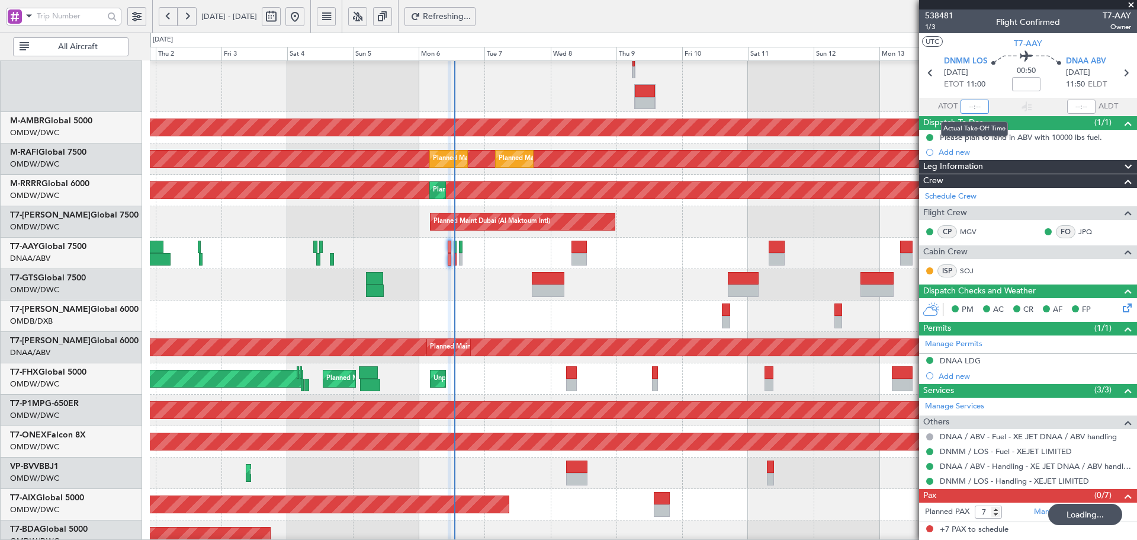
click at [973, 107] on input "text" at bounding box center [975, 106] width 28 height 14
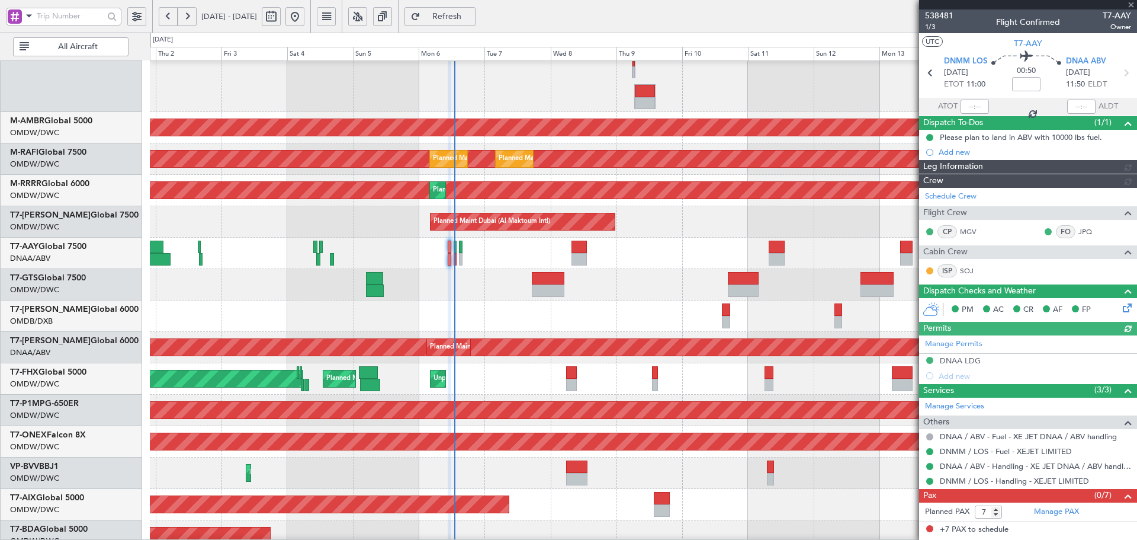
type input "Dherander Fithani (DHF)"
type input "7472"
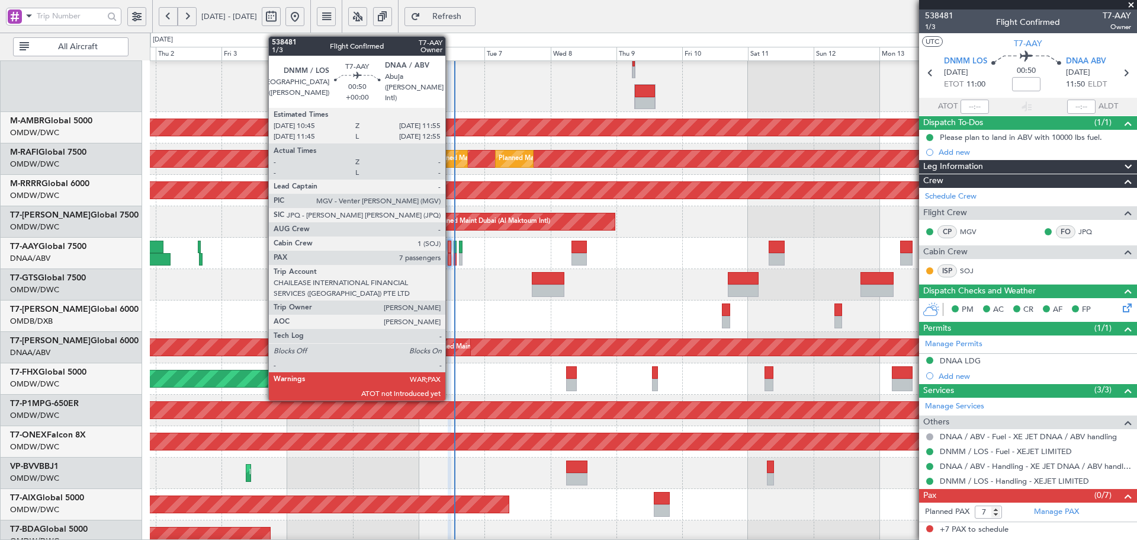
click at [451, 248] on div at bounding box center [450, 246] width 4 height 12
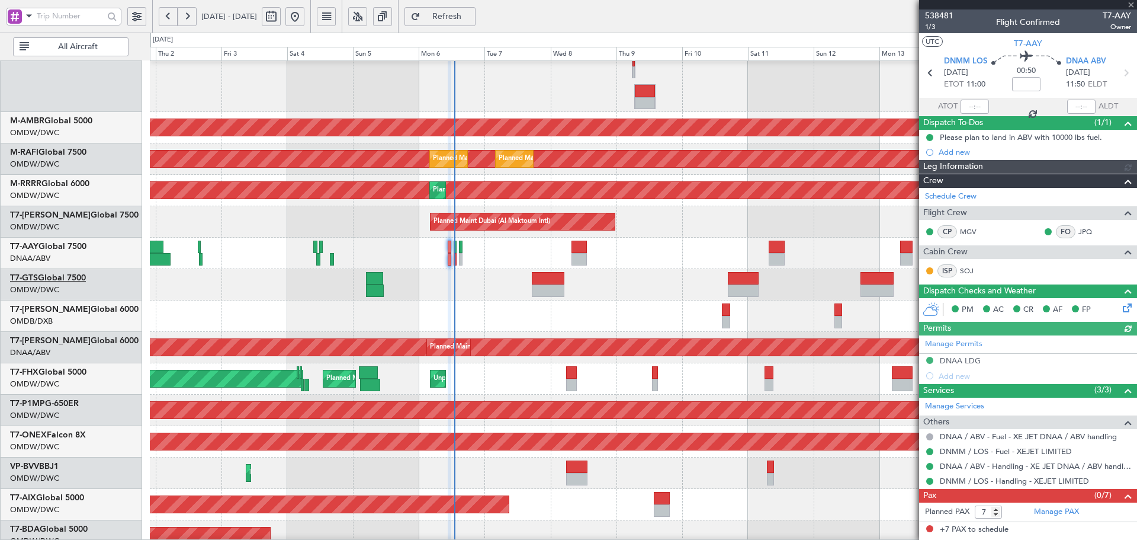
type input "Dherander Fithani (DHF)"
type input "7472"
click at [973, 104] on input "text" at bounding box center [975, 106] width 28 height 14
click at [675, 213] on div "Planned Maint Dubai (Al Maktoum Intl) Planned Maint Dubai (Al Maktoum Intl)" at bounding box center [643, 221] width 987 height 31
type input "12:56"
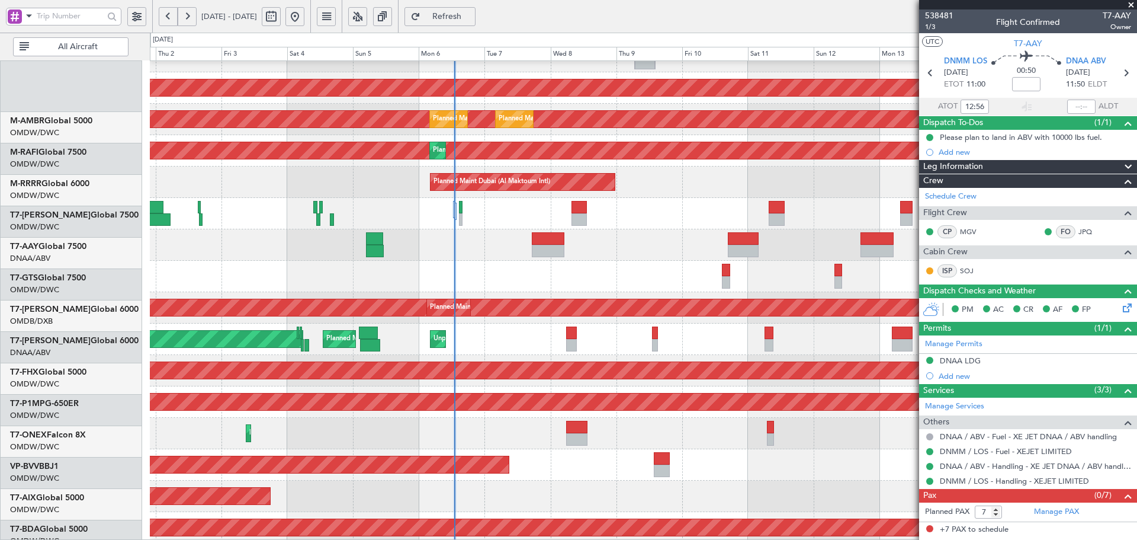
scroll to position [209, 0]
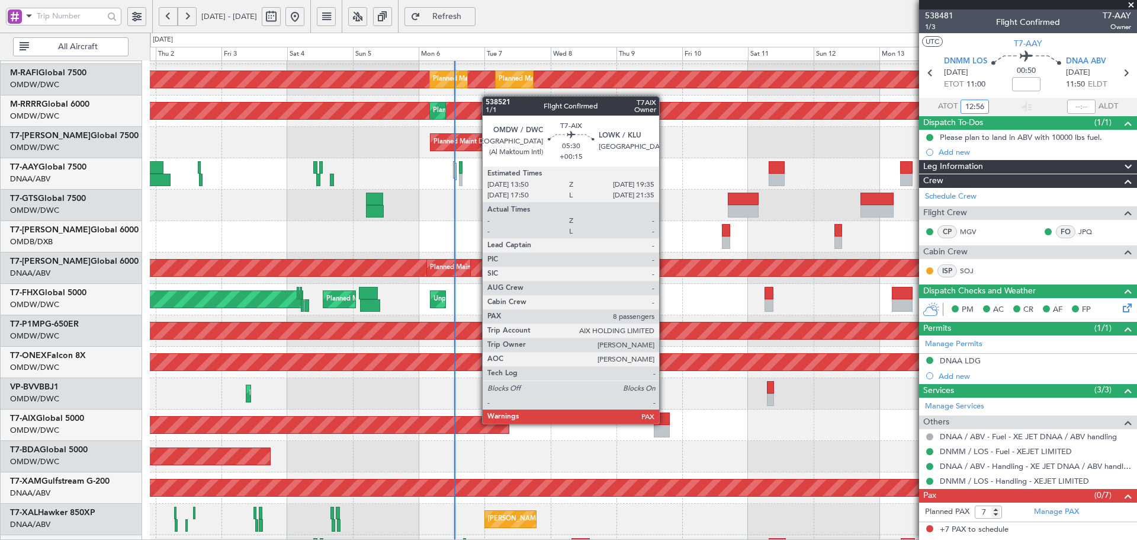
click at [664, 422] on div at bounding box center [662, 418] width 16 height 12
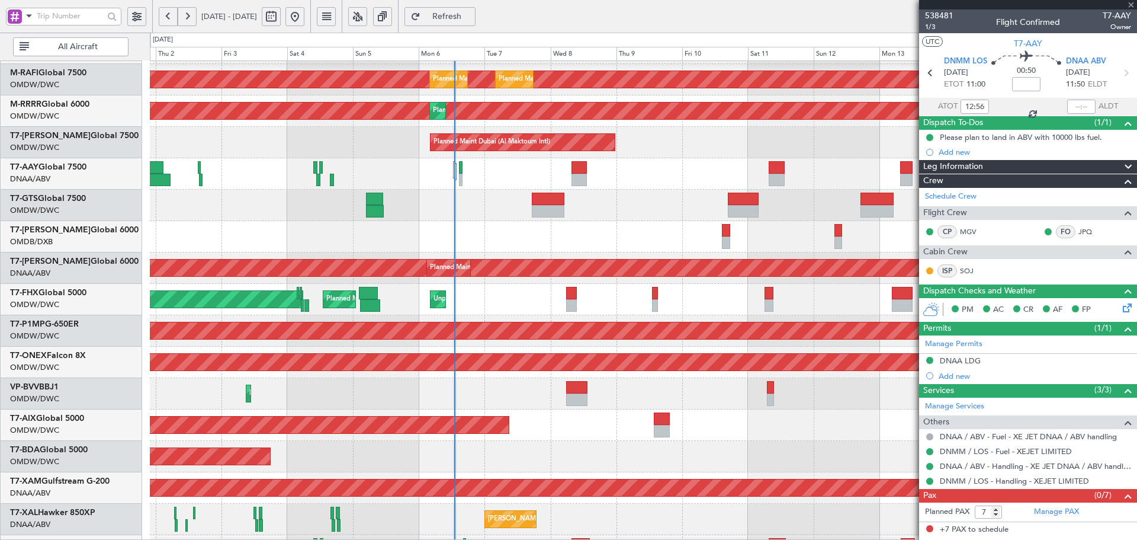
type input "+00:15"
type input "8"
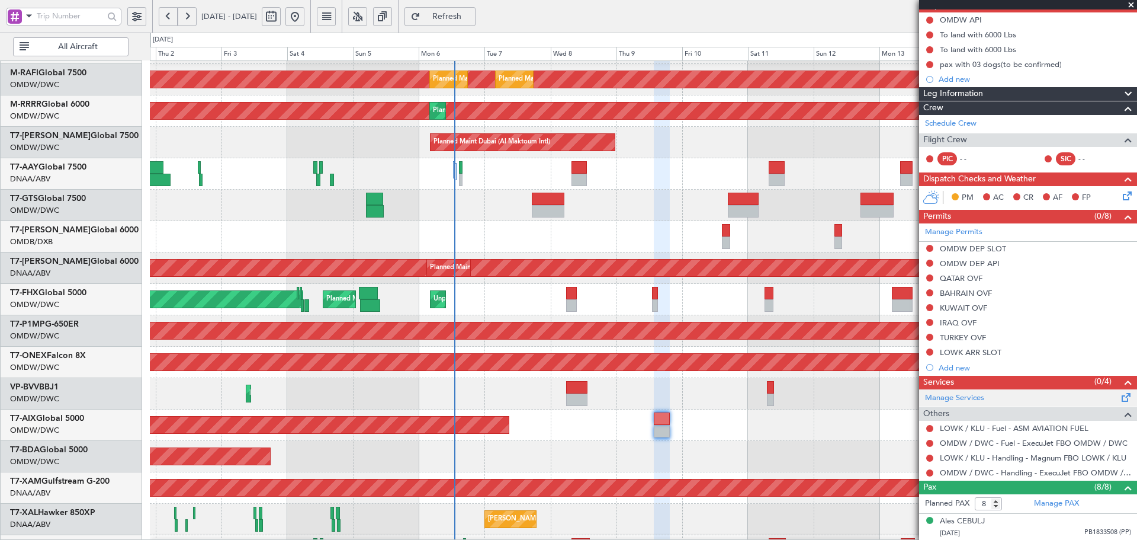
scroll to position [197, 0]
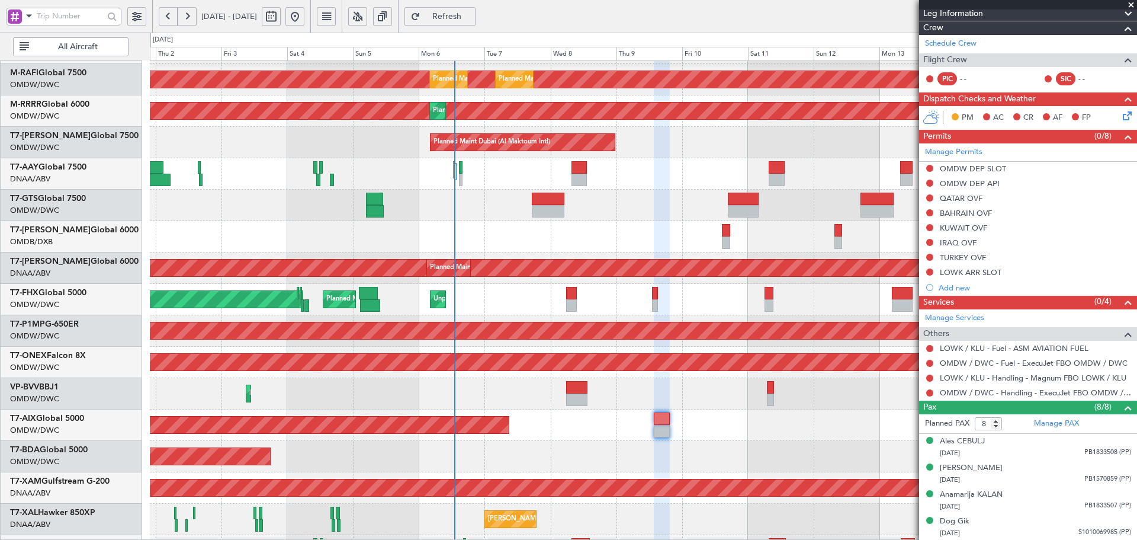
click at [811, 451] on div "AOG Maint Dubai (Al Maktoum Intl)" at bounding box center [643, 456] width 987 height 31
click at [1058, 394] on link "OMDW / DWC - Handling - ExecuJet FBO OMDW / DWC" at bounding box center [1035, 392] width 191 height 10
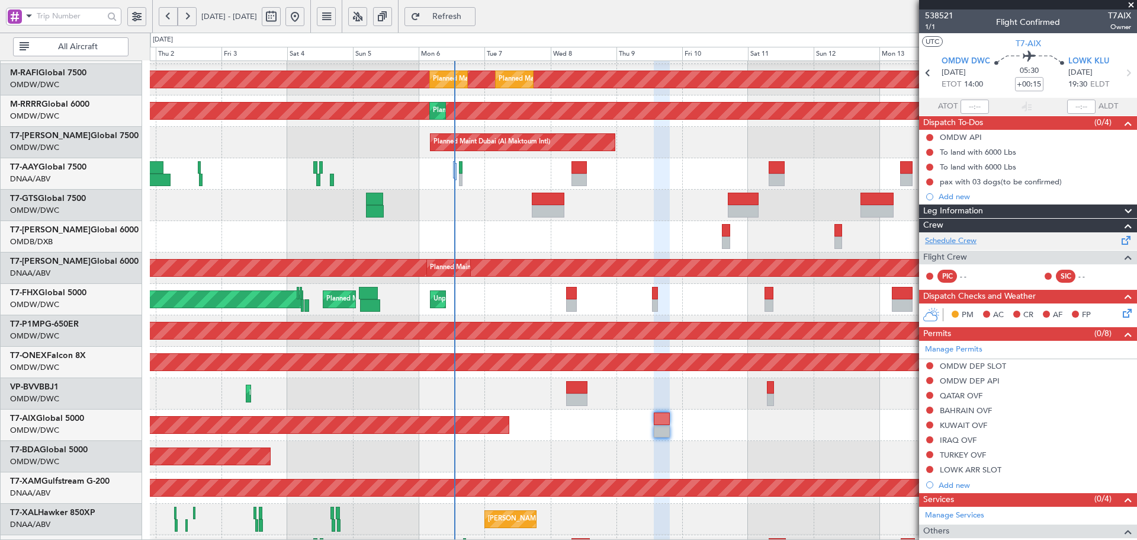
click at [969, 240] on link "Schedule Crew" at bounding box center [951, 241] width 52 height 12
click at [471, 15] on span "Refresh" at bounding box center [447, 16] width 49 height 8
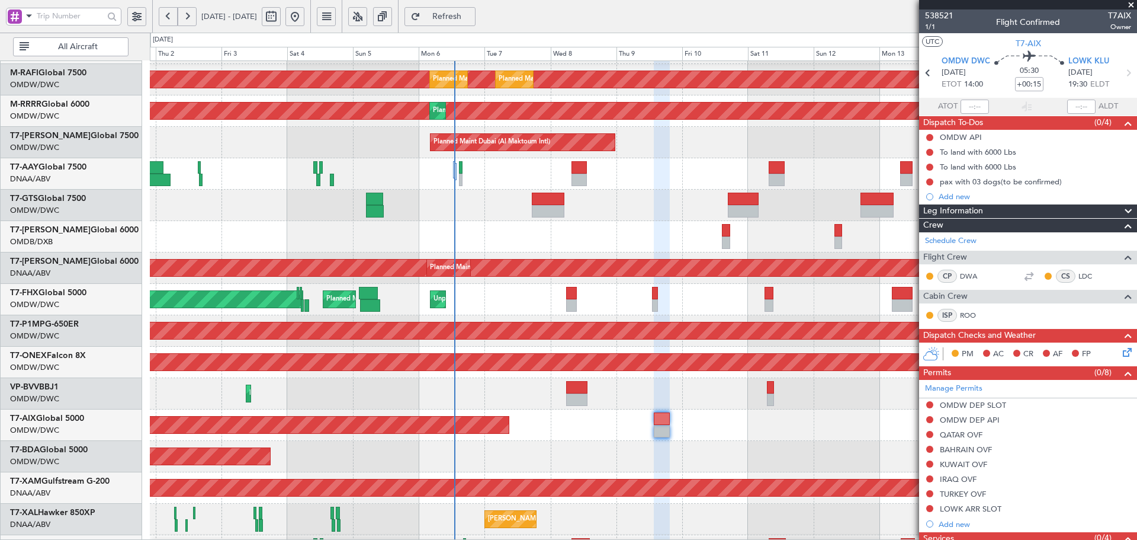
click at [471, 16] on span "Refresh" at bounding box center [447, 16] width 49 height 8
click at [471, 18] on span "Refresh" at bounding box center [447, 16] width 49 height 8
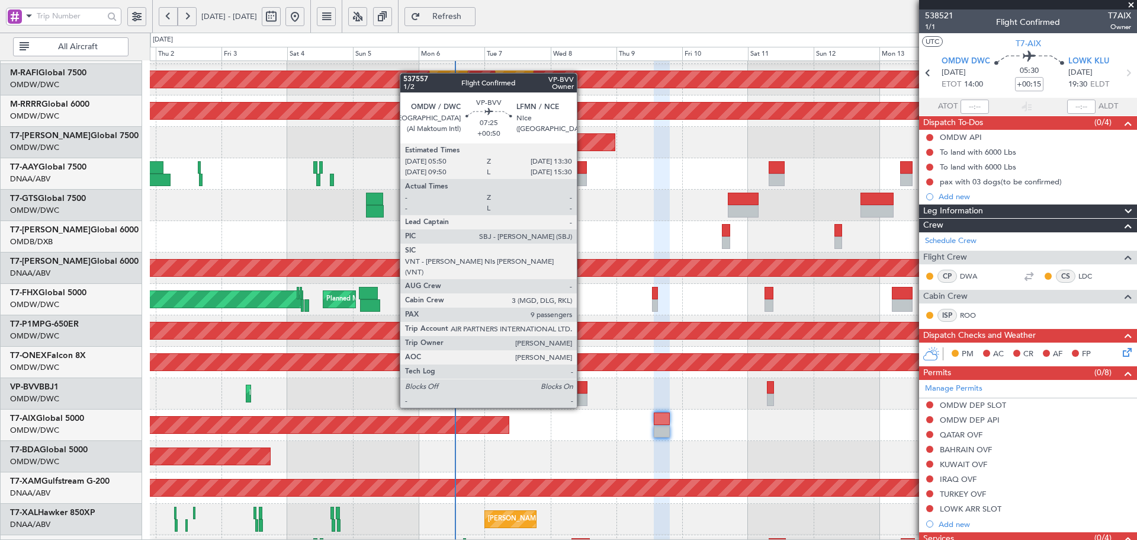
click at [582, 385] on div at bounding box center [576, 387] width 21 height 12
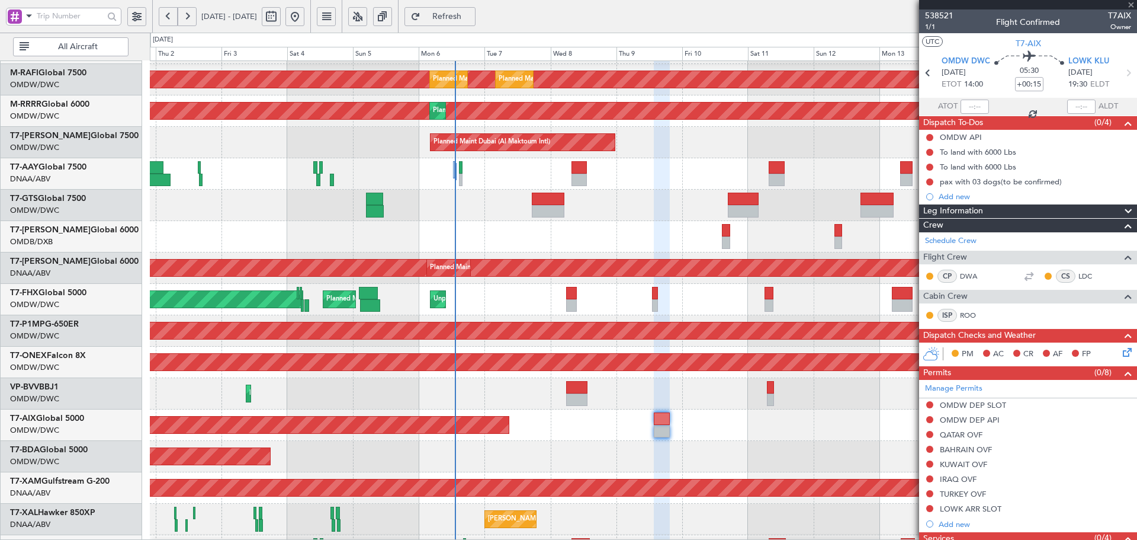
type input "+00:50"
type input "9"
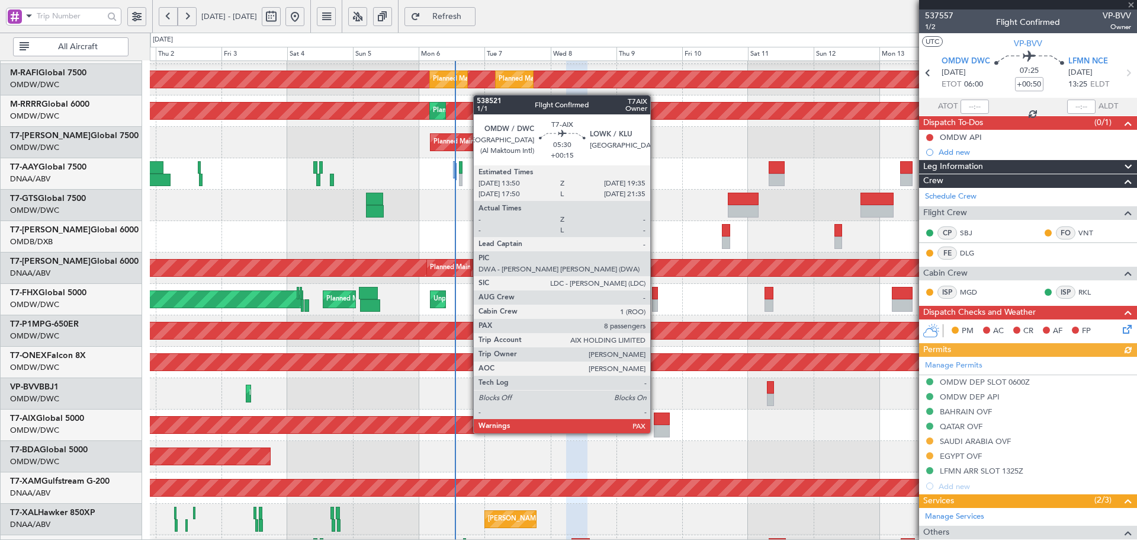
click at [656, 421] on div at bounding box center [662, 418] width 16 height 12
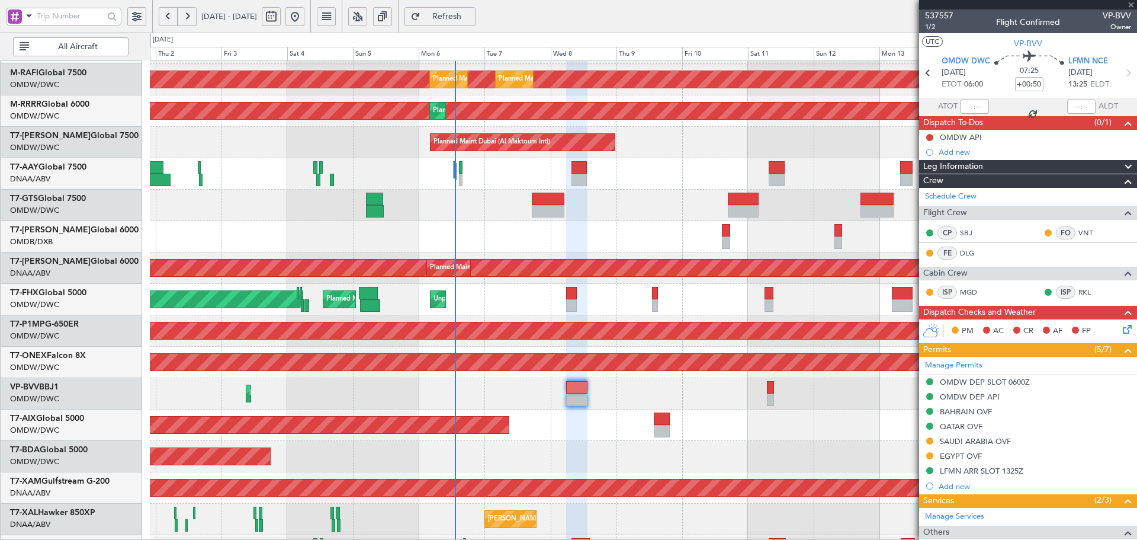
type input "+00:15"
type input "8"
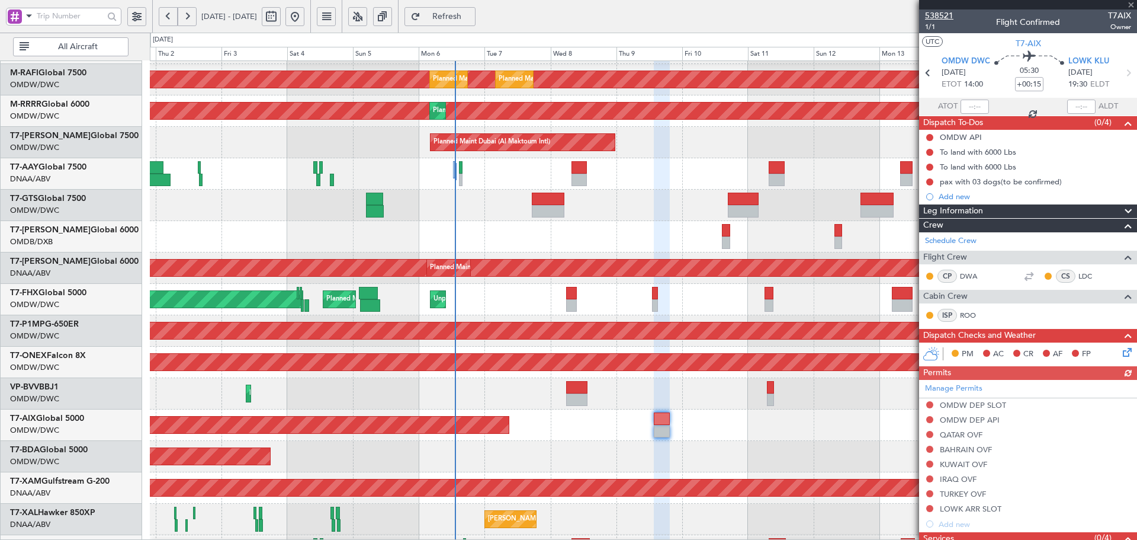
click at [946, 15] on span "538521" at bounding box center [939, 15] width 28 height 12
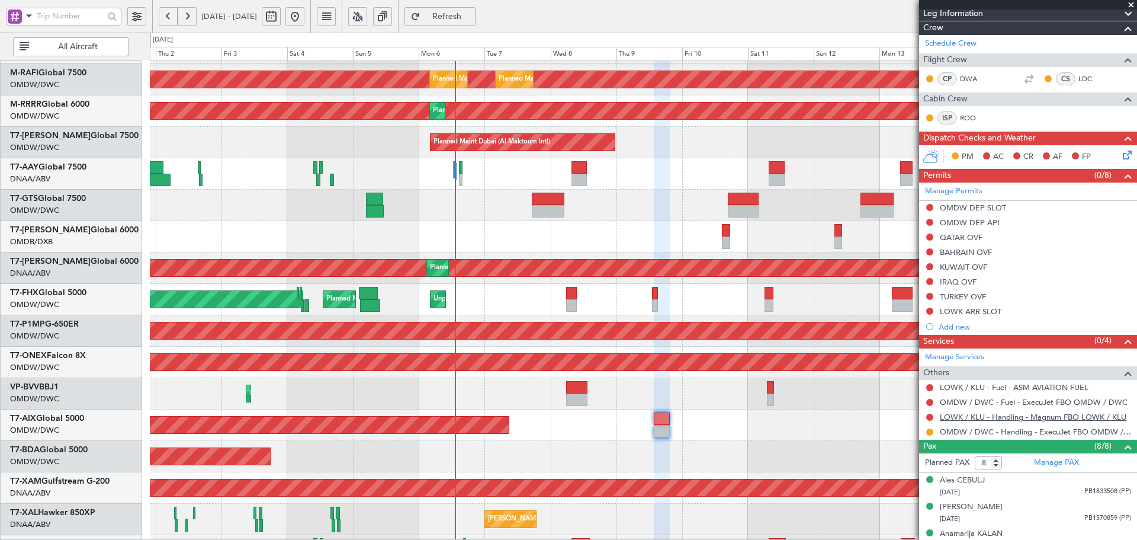
click at [980, 416] on link "LOWK / KLU - Handling - Magnum FBO LOWK / KLU" at bounding box center [1033, 417] width 187 height 10
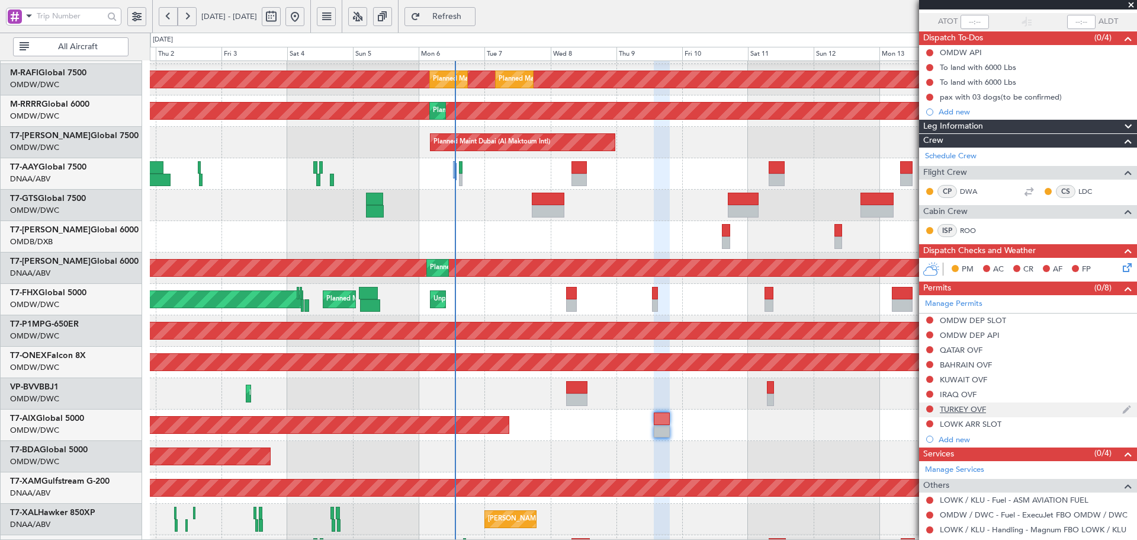
scroll to position [0, 0]
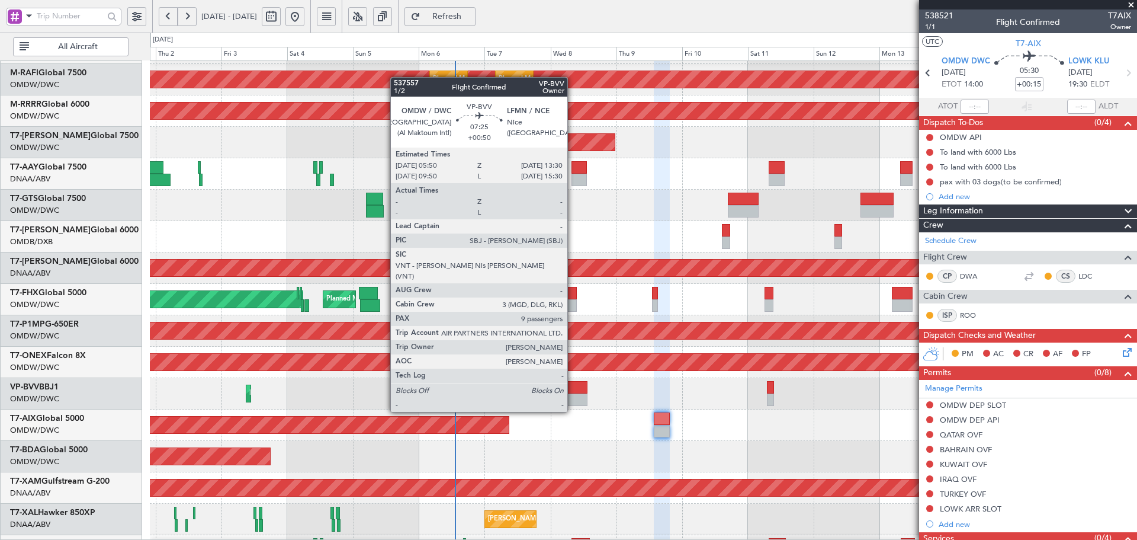
click at [573, 389] on div at bounding box center [576, 387] width 21 height 12
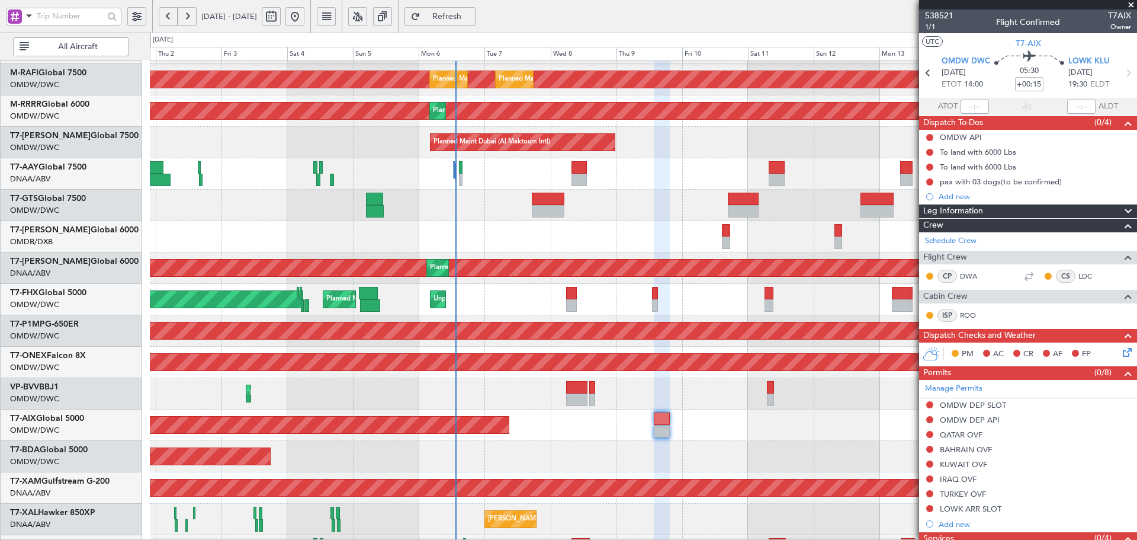
click at [471, 14] on span "Refresh" at bounding box center [447, 16] width 49 height 8
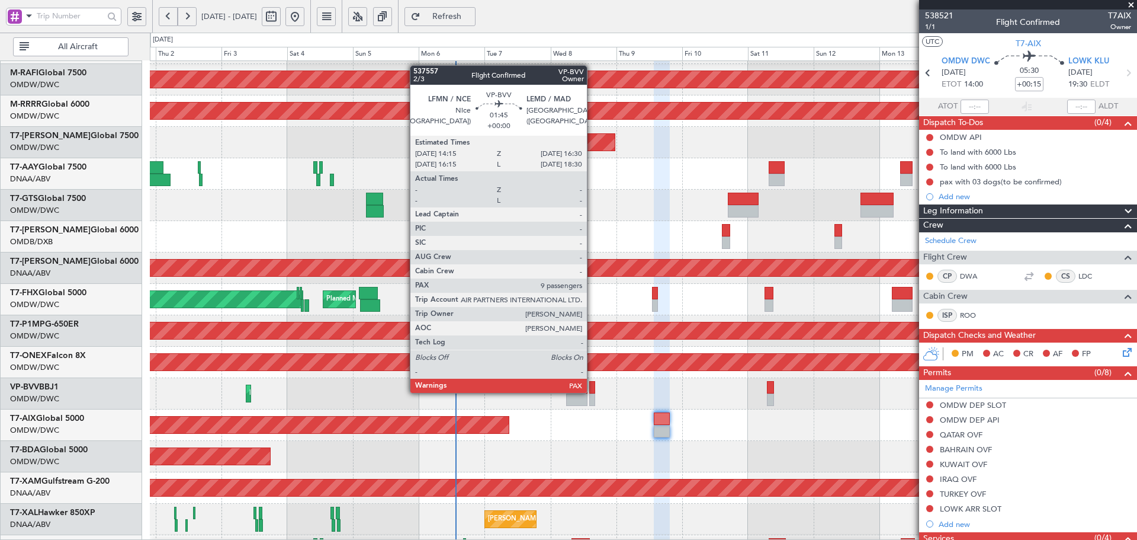
click at [592, 391] on div at bounding box center [592, 387] width 7 height 12
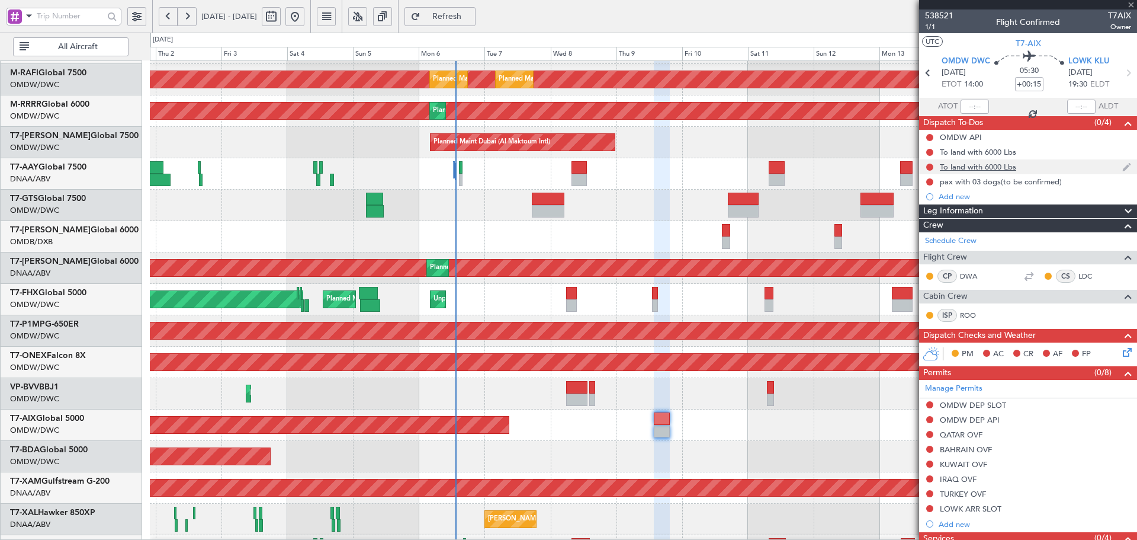
type input "9"
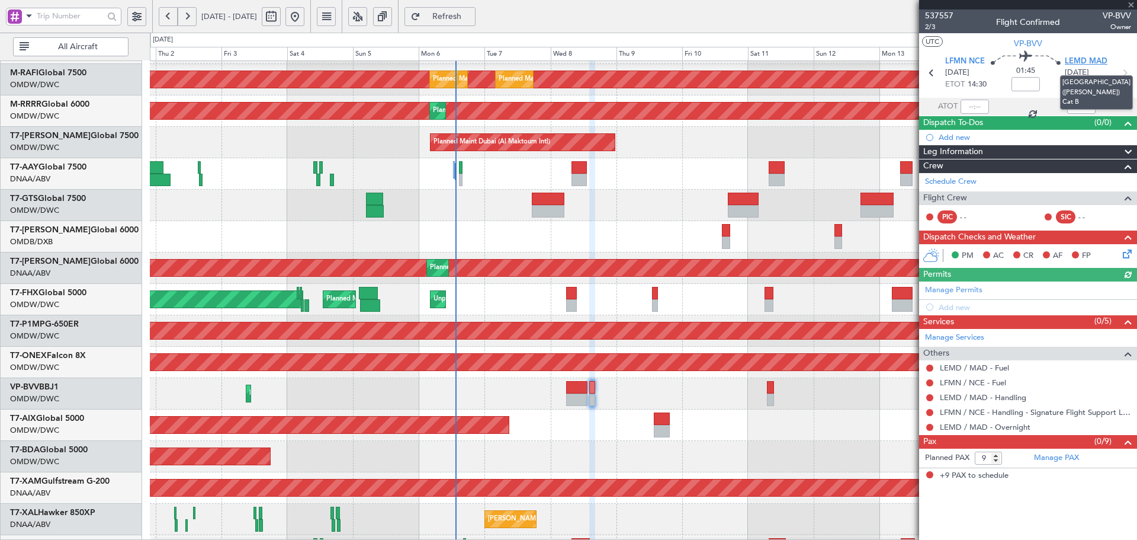
click at [1097, 61] on span "LEMD MAD" at bounding box center [1086, 62] width 43 height 12
click at [1028, 82] on input at bounding box center [1026, 84] width 28 height 14
type input "-00:20"
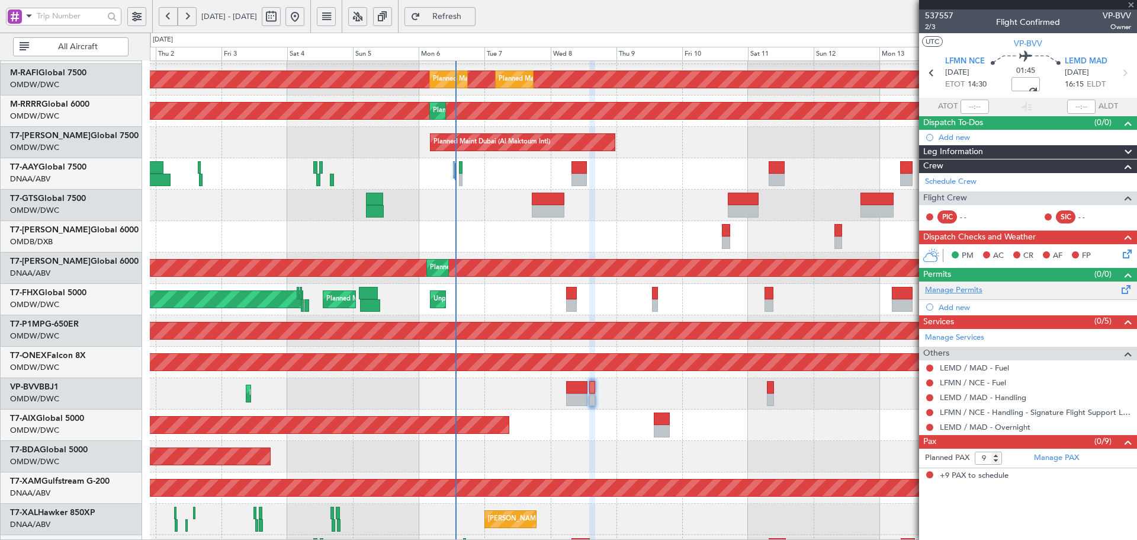
click at [975, 288] on link "Manage Permits" at bounding box center [953, 290] width 57 height 12
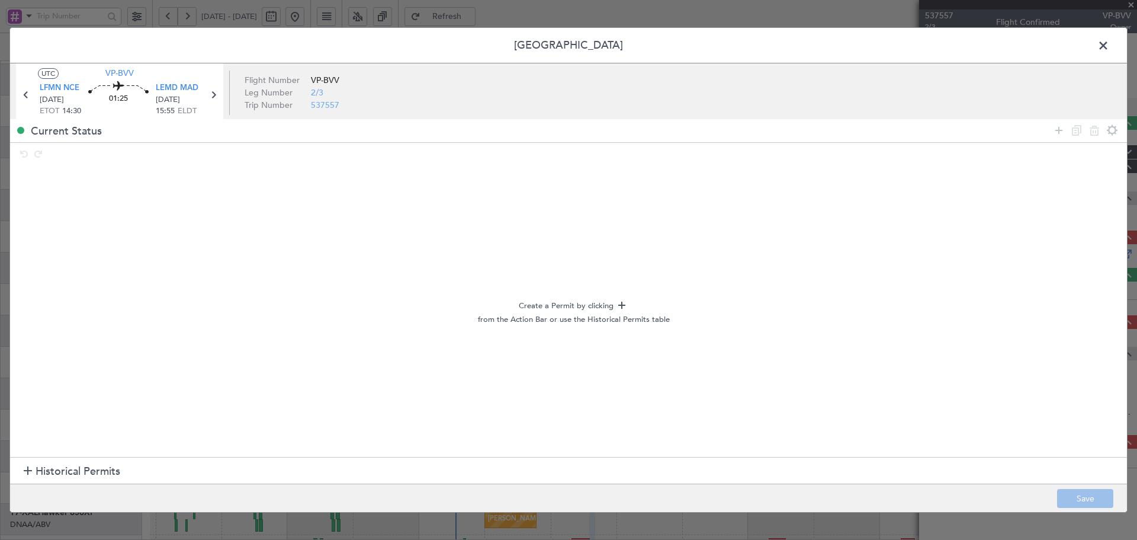
type input "-00:20"
click at [68, 477] on span "Historical Permits" at bounding box center [78, 471] width 85 height 16
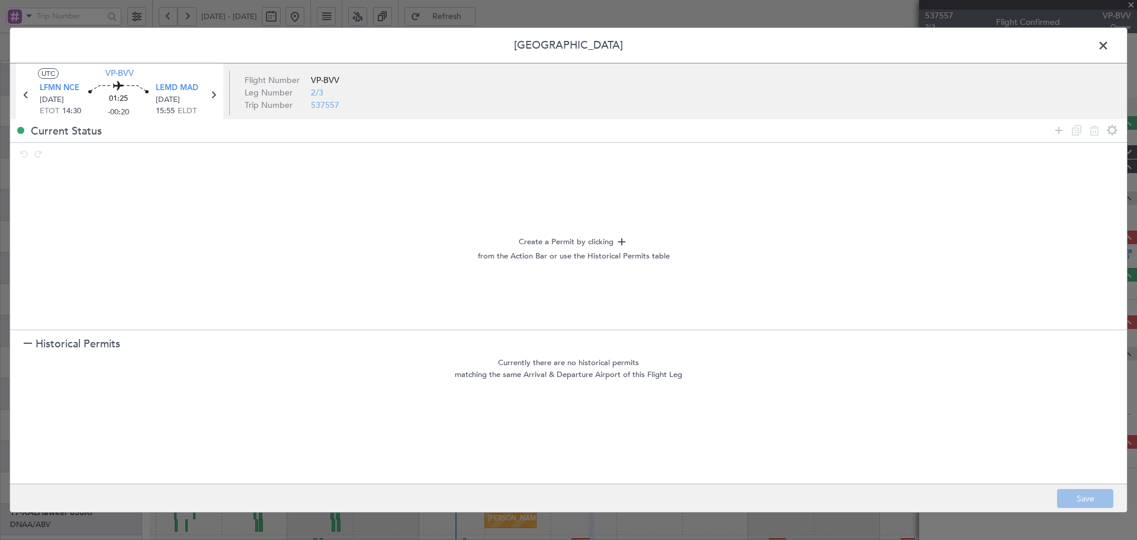
click at [111, 333] on section "Historical Permits" at bounding box center [568, 343] width 1117 height 28
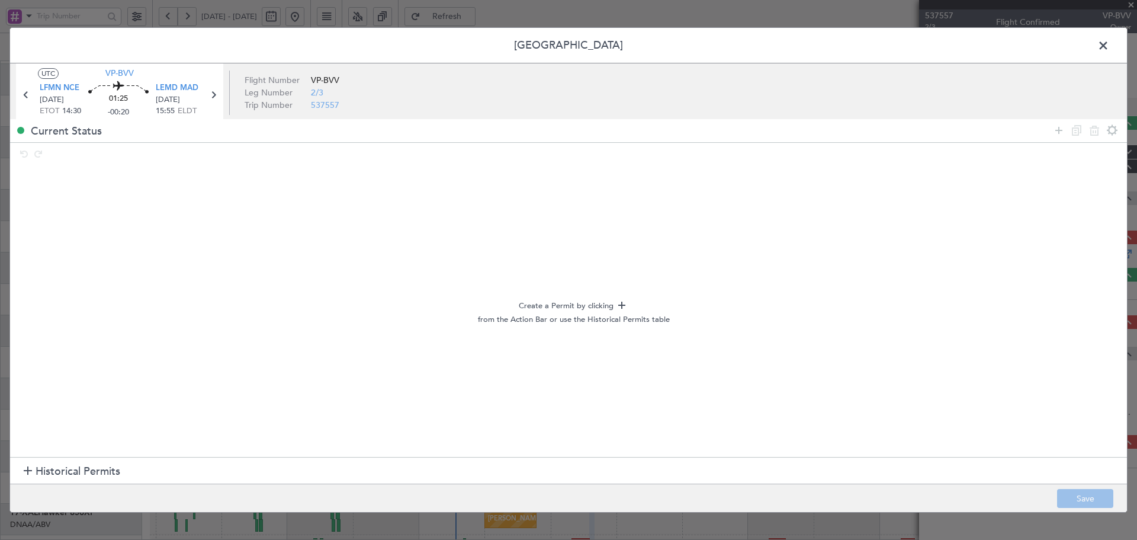
click at [1057, 133] on icon at bounding box center [1059, 130] width 14 height 14
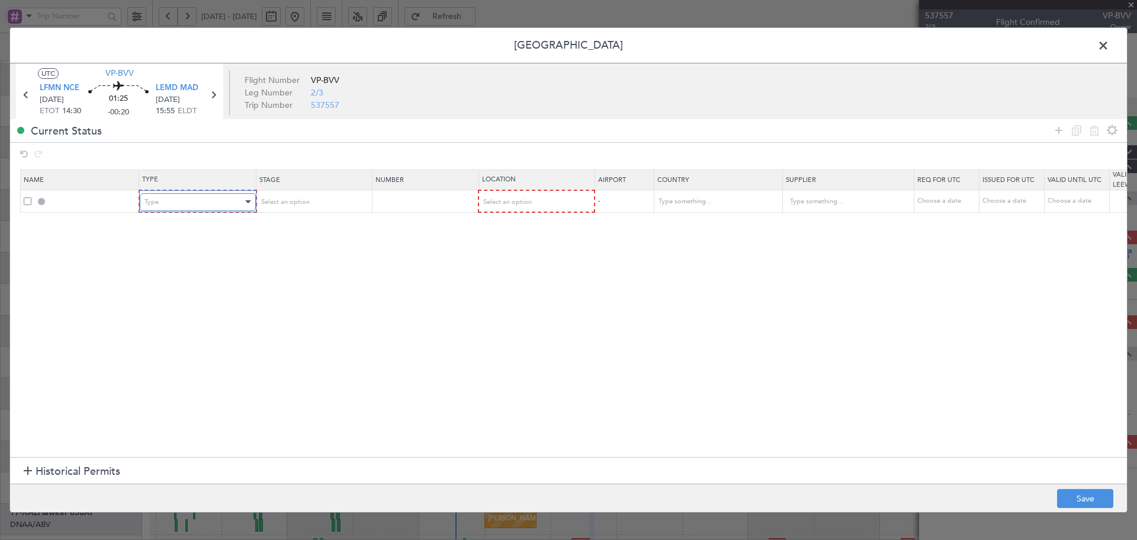
click at [195, 207] on div "Type" at bounding box center [194, 202] width 98 height 18
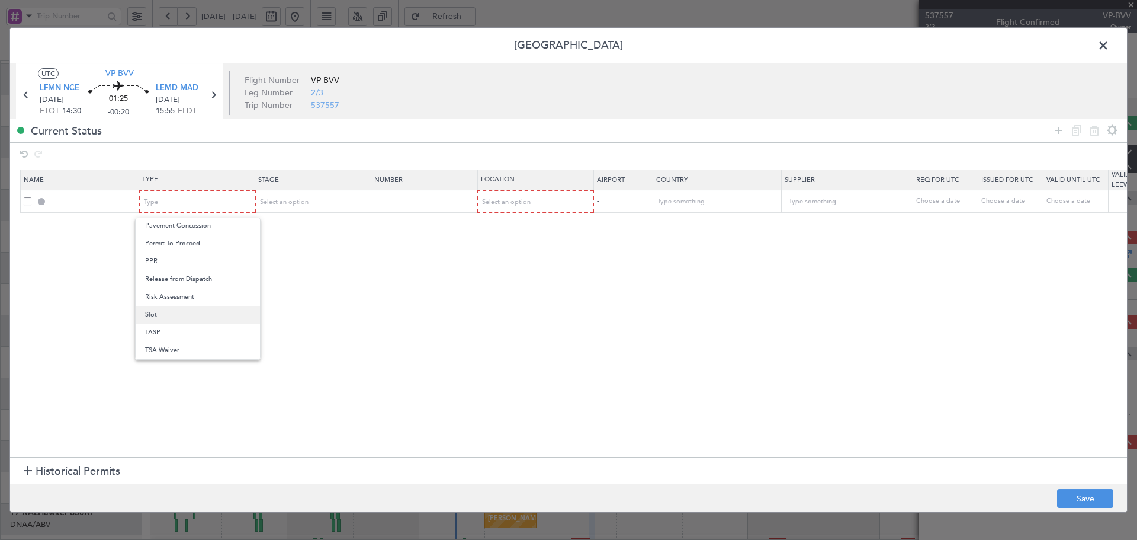
click at [173, 310] on span "Slot" at bounding box center [197, 315] width 105 height 18
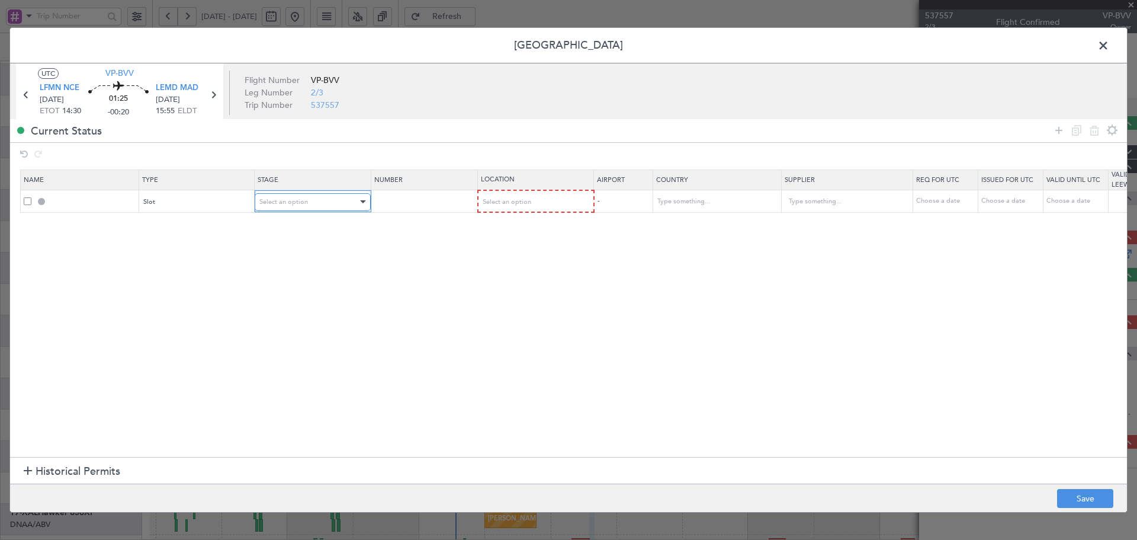
click at [317, 208] on div "Select an option" at bounding box center [308, 202] width 98 height 18
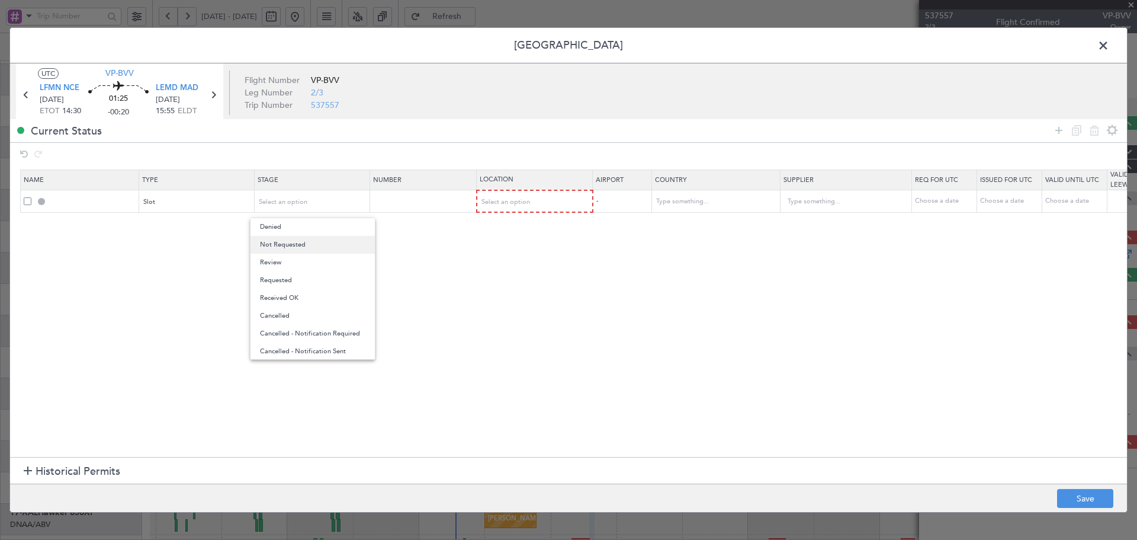
click at [300, 241] on span "Not Requested" at bounding box center [312, 245] width 105 height 18
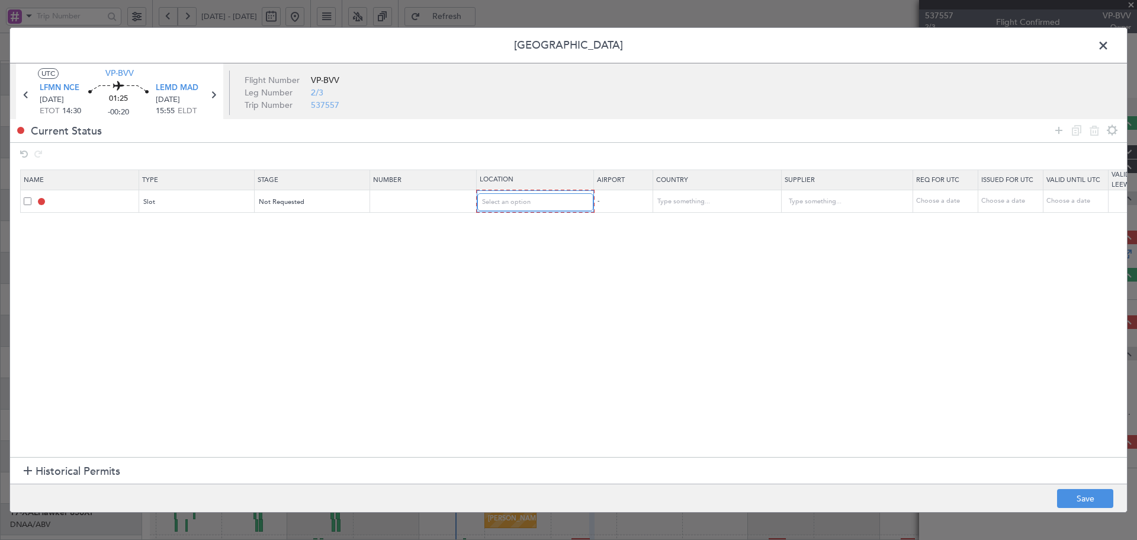
drag, startPoint x: 497, startPoint y: 208, endPoint x: 497, endPoint y: 216, distance: 7.7
click at [497, 209] on div "Select an option" at bounding box center [531, 202] width 98 height 18
click at [500, 228] on span "Departure" at bounding box center [535, 227] width 105 height 18
click at [1060, 128] on icon at bounding box center [1059, 130] width 14 height 14
click at [238, 224] on div "Type" at bounding box center [194, 224] width 98 height 18
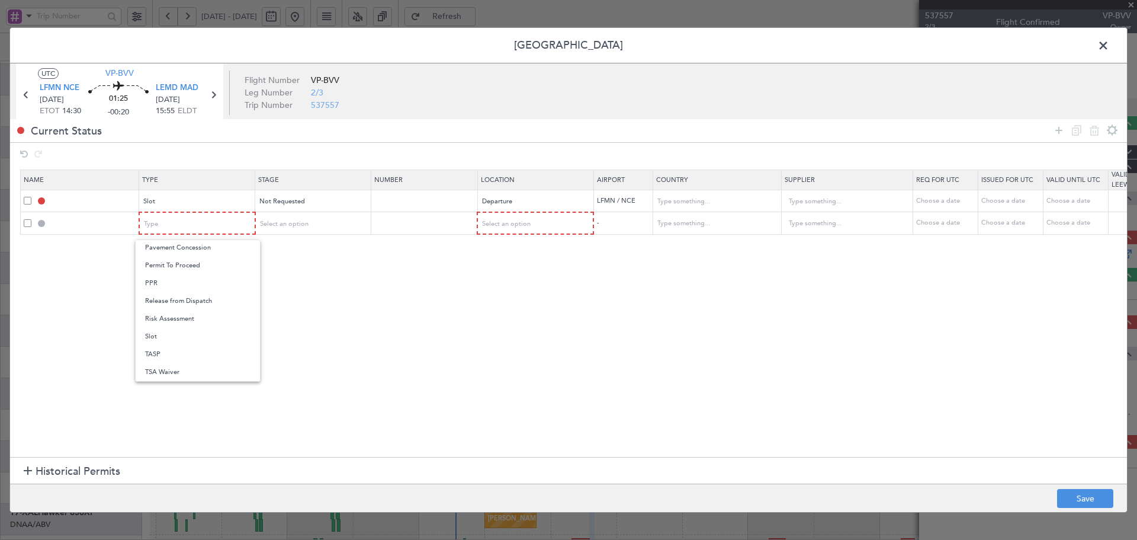
drag, startPoint x: 182, startPoint y: 339, endPoint x: 202, endPoint y: 319, distance: 28.5
click at [183, 338] on span "Slot" at bounding box center [197, 337] width 105 height 18
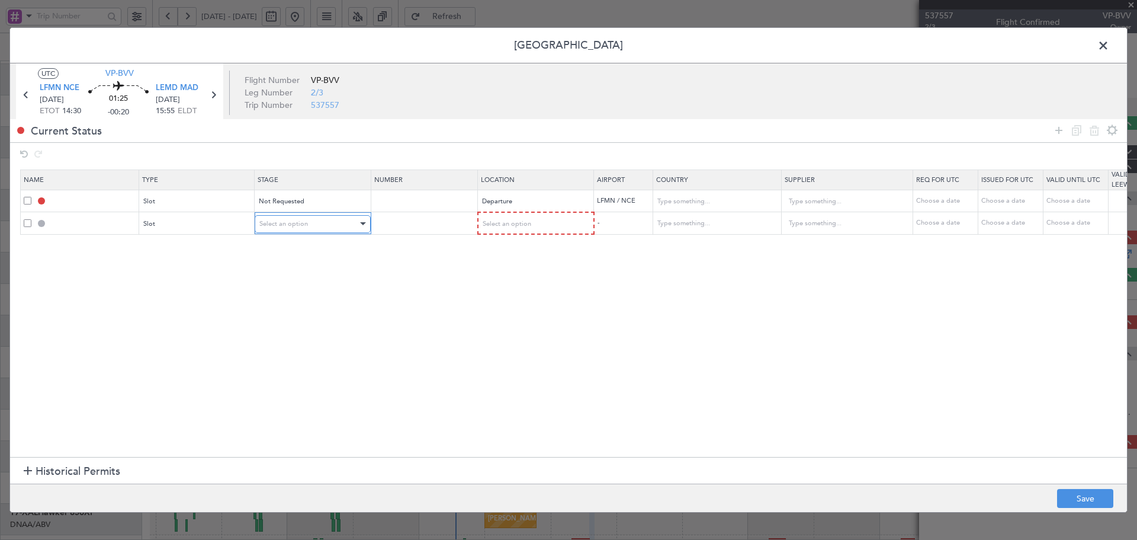
click at [300, 227] on span "Select an option" at bounding box center [283, 223] width 49 height 9
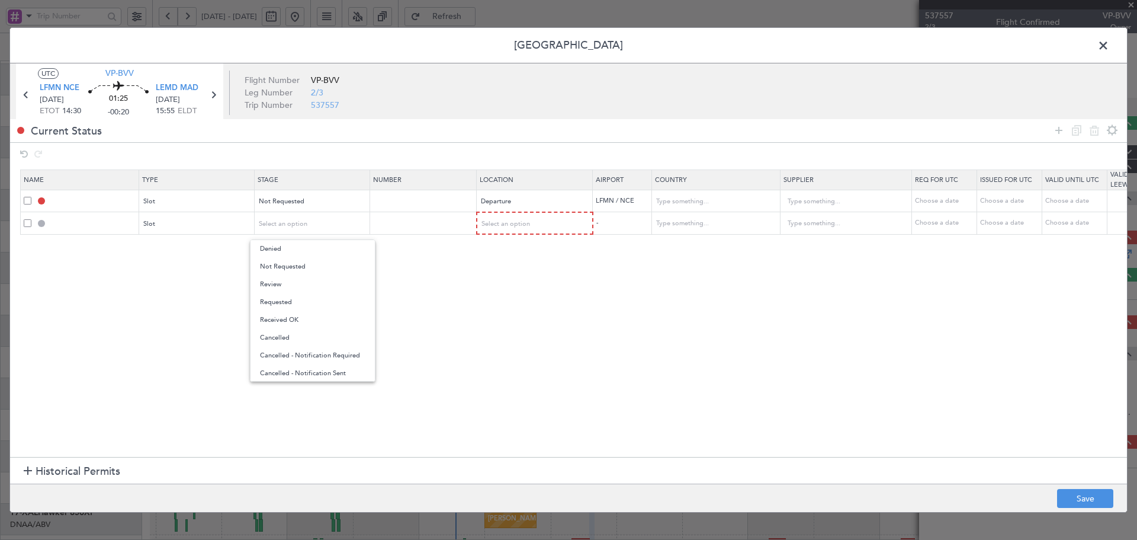
drag, startPoint x: 288, startPoint y: 267, endPoint x: 381, endPoint y: 255, distance: 93.7
click at [288, 267] on span "Not Requested" at bounding box center [312, 267] width 105 height 18
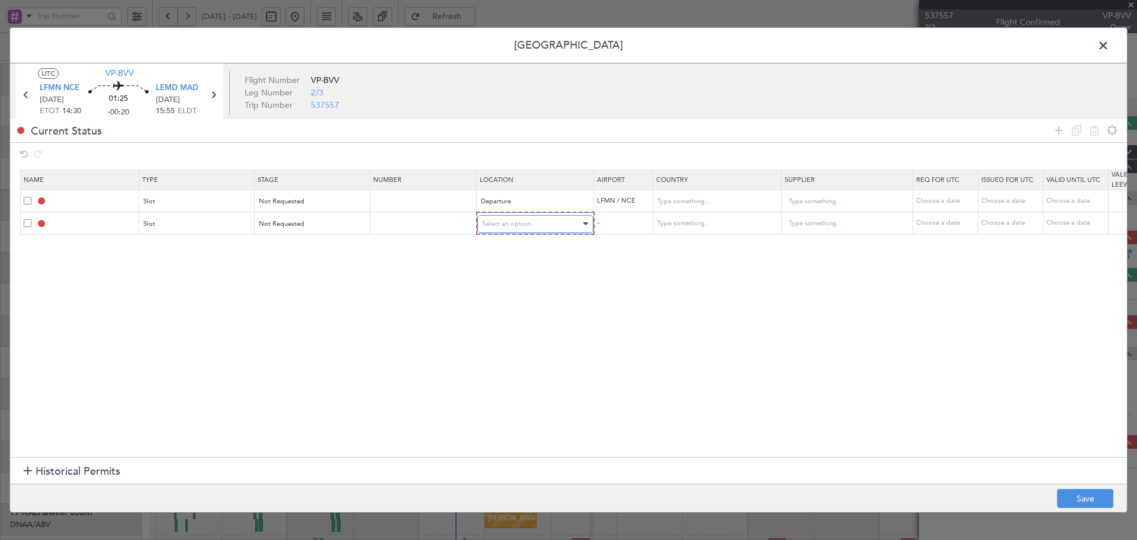
click at [499, 230] on div "Select an option" at bounding box center [531, 224] width 98 height 18
drag, startPoint x: 506, startPoint y: 280, endPoint x: 485, endPoint y: 286, distance: 21.6
click at [503, 280] on span "Arrival" at bounding box center [535, 284] width 105 height 18
click at [275, 337] on section "Name Type Stage Number Location Airport Country Supplier Req For Utc Issued For…" at bounding box center [568, 311] width 1117 height 290
click at [1075, 489] on button "Save" at bounding box center [1085, 498] width 56 height 19
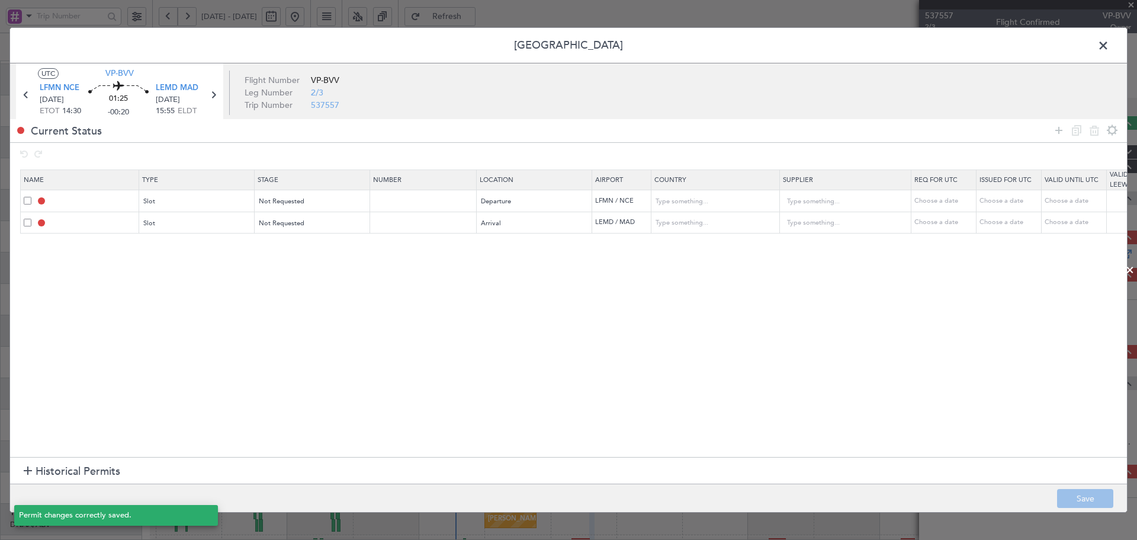
type input "LFMN DEP SLOT"
type input "[GEOGRAPHIC_DATA]"
type input "NNN"
type input "LEMD ARR SLOT"
type input "[GEOGRAPHIC_DATA]"
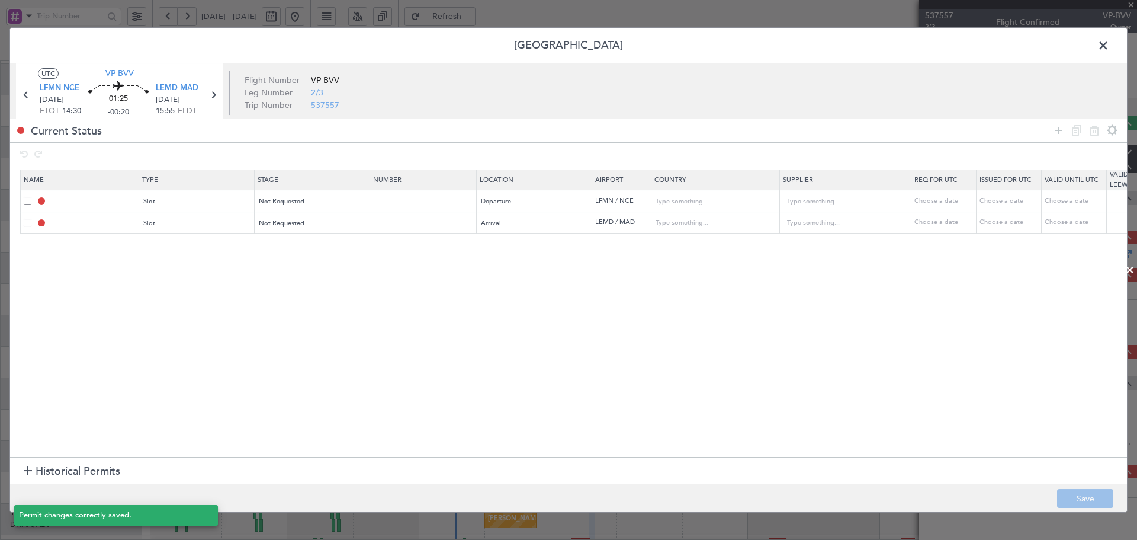
type input "NNN"
click at [1109, 43] on span at bounding box center [1109, 49] width 0 height 24
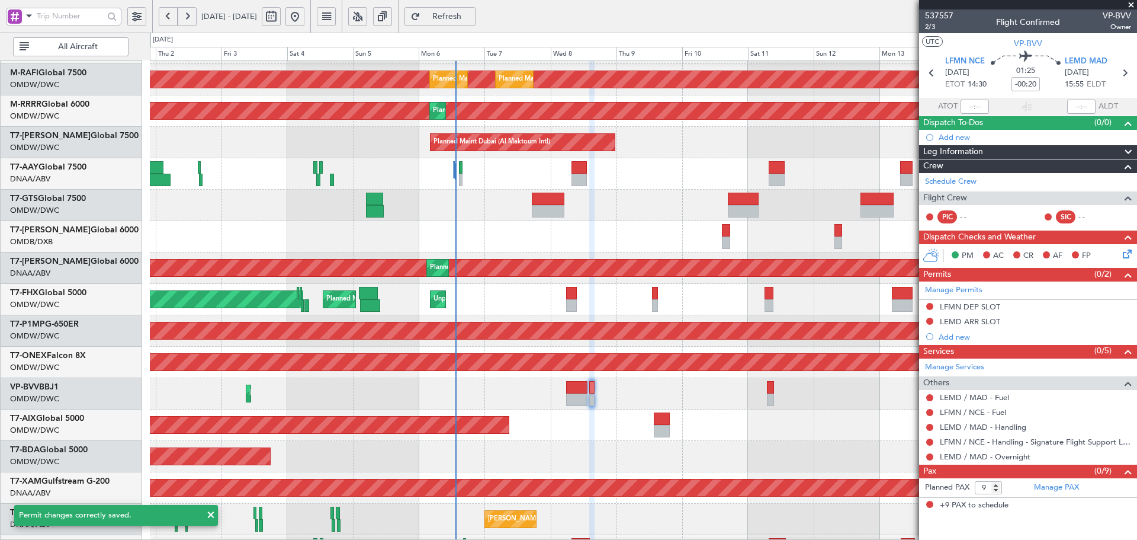
click at [476, 23] on button "Refresh" at bounding box center [439, 16] width 71 height 19
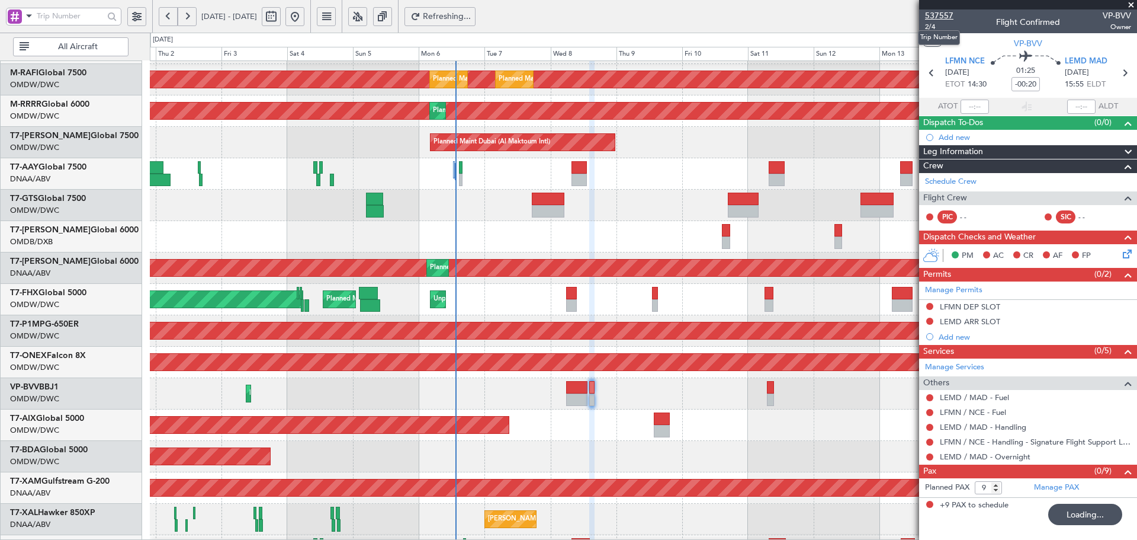
click at [937, 15] on span "537557" at bounding box center [939, 15] width 28 height 12
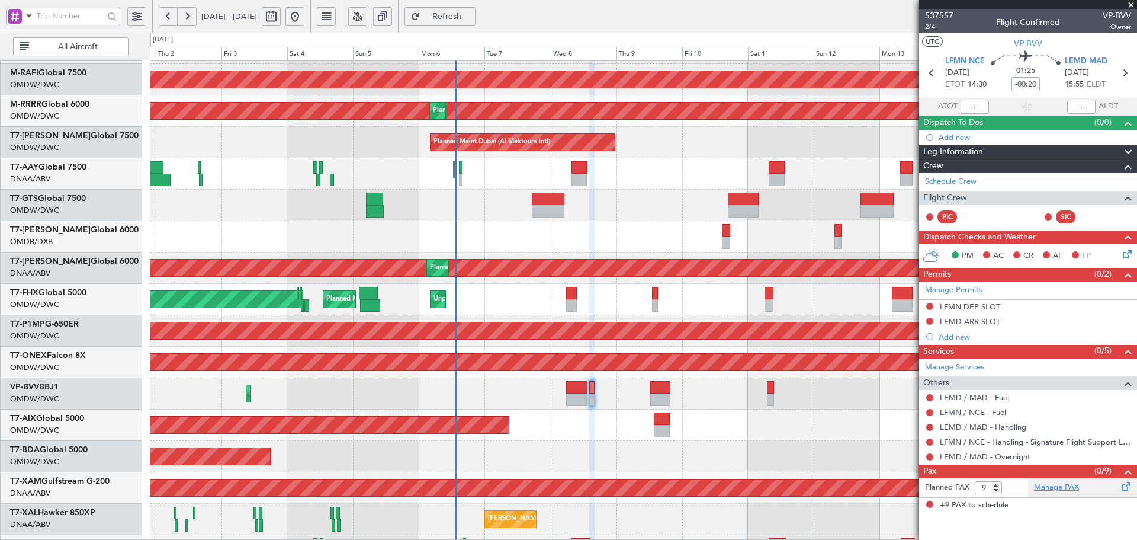
click at [1049, 487] on link "Manage PAX" at bounding box center [1056, 487] width 45 height 12
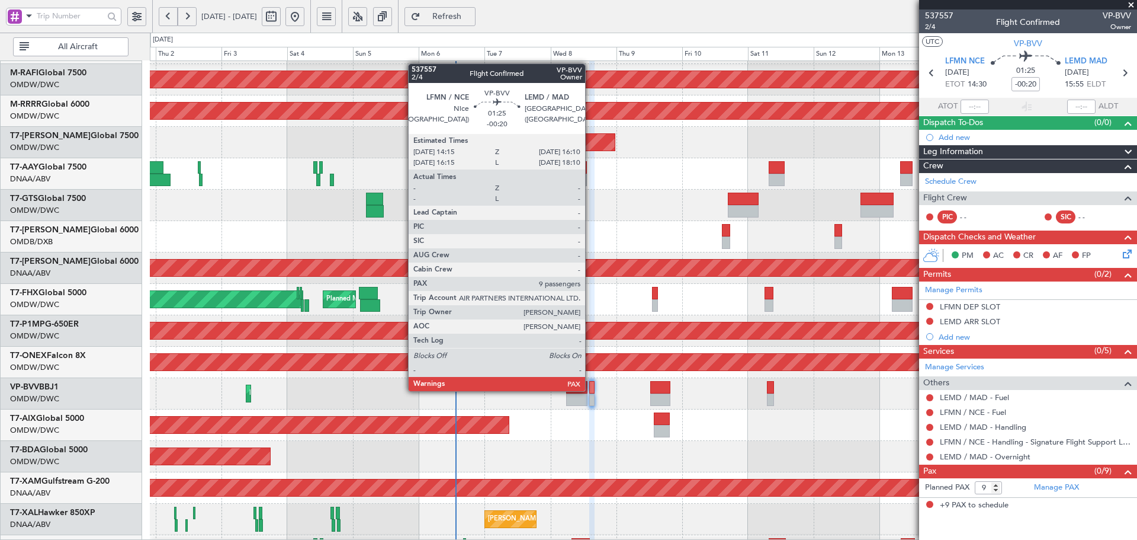
click at [591, 388] on div at bounding box center [591, 387] width 5 height 12
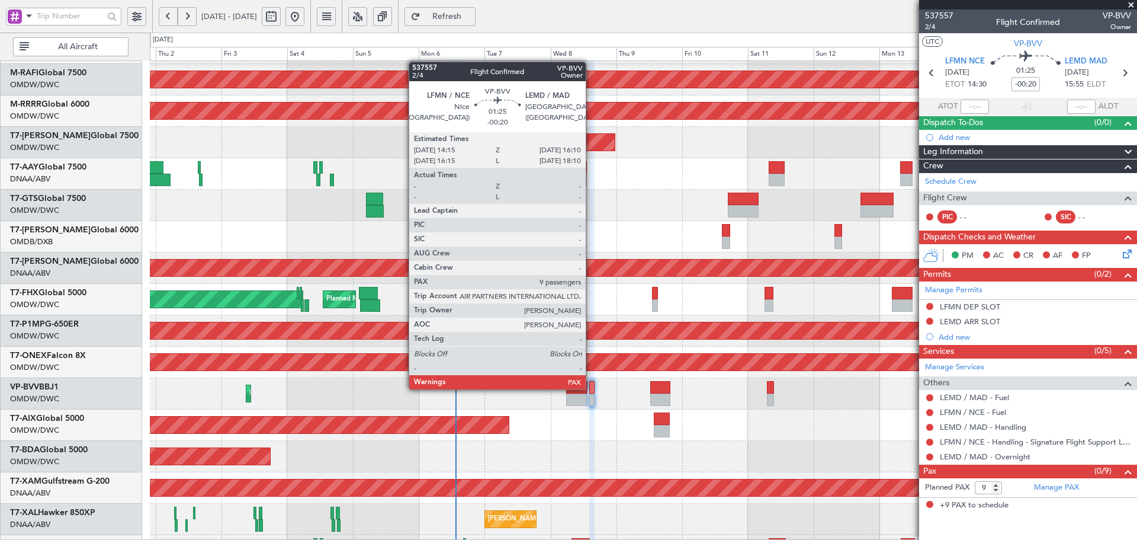
click at [591, 388] on div at bounding box center [591, 387] width 5 height 12
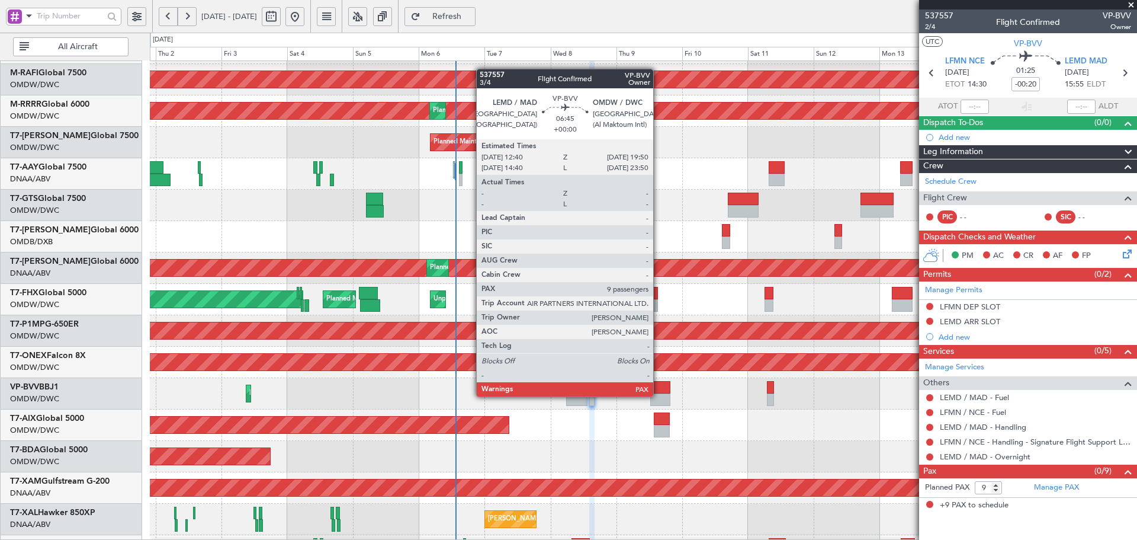
click at [659, 395] on div at bounding box center [660, 399] width 20 height 12
click at [659, 394] on div at bounding box center [660, 399] width 20 height 12
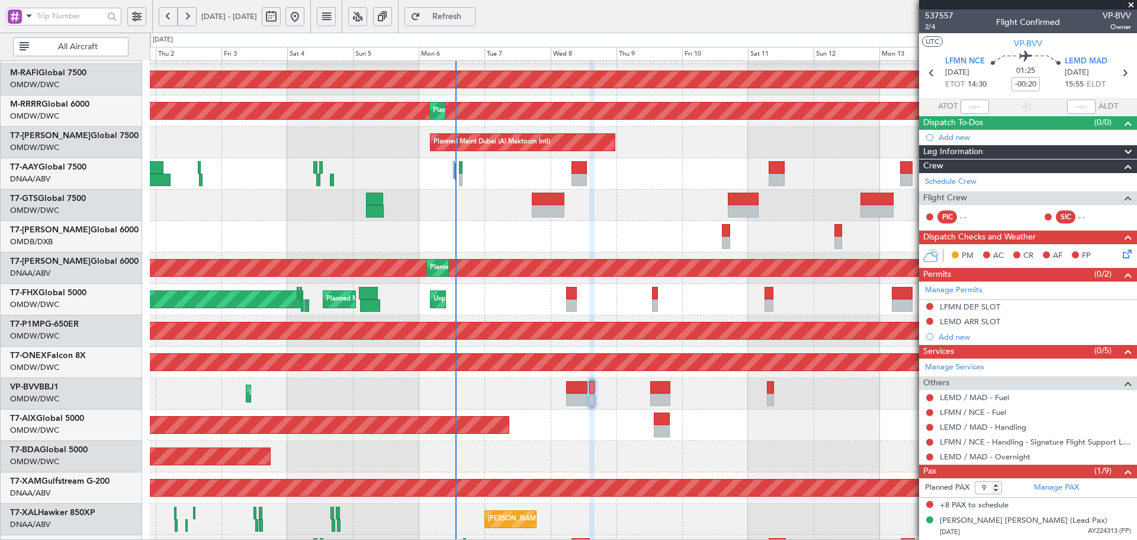
type input "1"
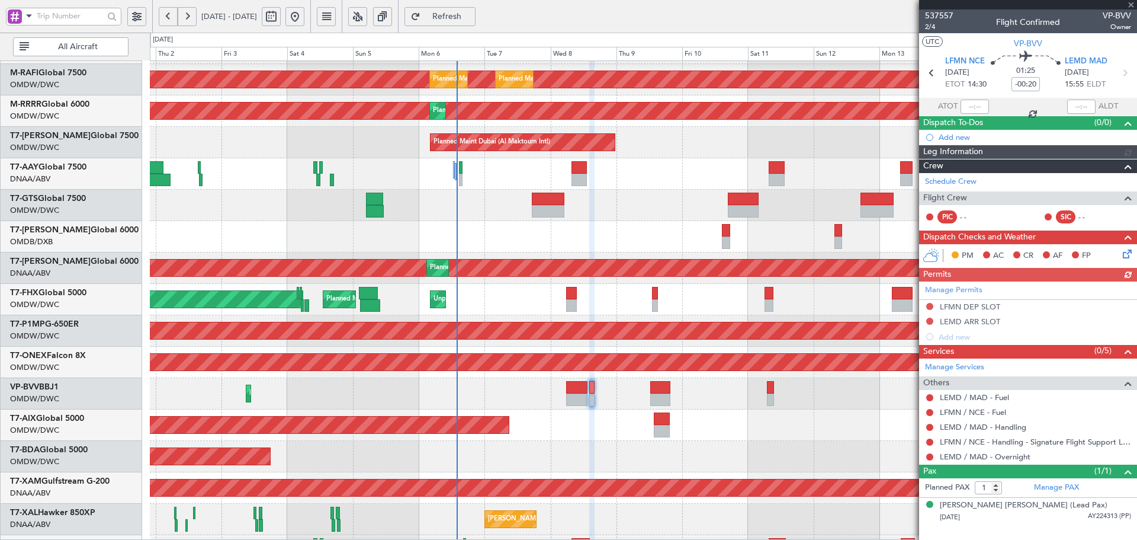
click at [471, 14] on span "Refresh" at bounding box center [447, 16] width 49 height 8
click at [471, 15] on span "Refresh" at bounding box center [447, 16] width 49 height 8
click at [1007, 429] on link "LEMD / MAD - Handling" at bounding box center [983, 427] width 86 height 10
click at [471, 18] on span "Refresh" at bounding box center [447, 16] width 49 height 8
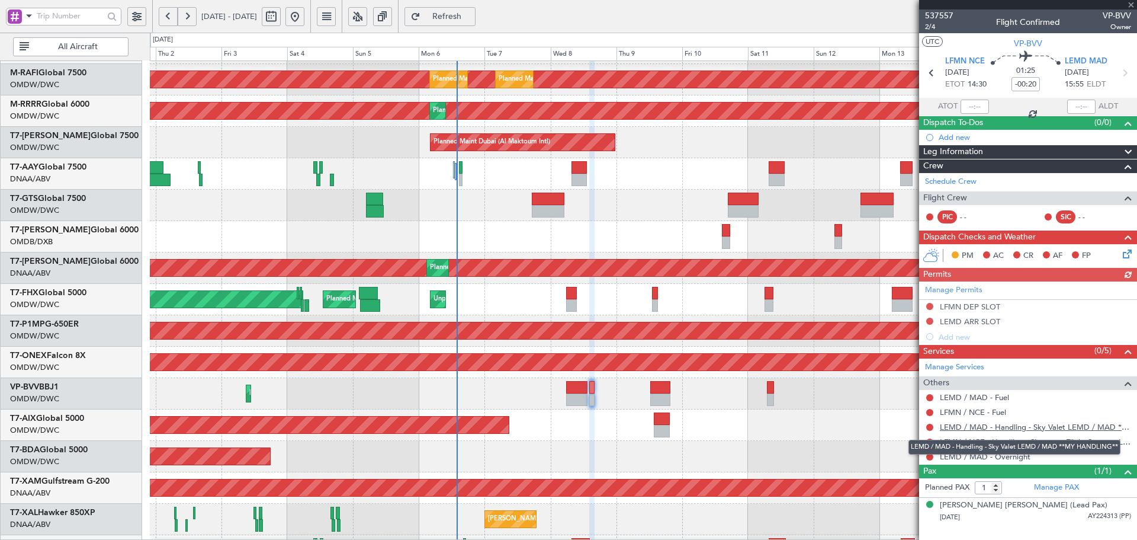
click at [1023, 429] on link "LEMD / MAD - Handling - Sky Valet LEMD / MAD **MY HANDLING**" at bounding box center [1035, 427] width 191 height 10
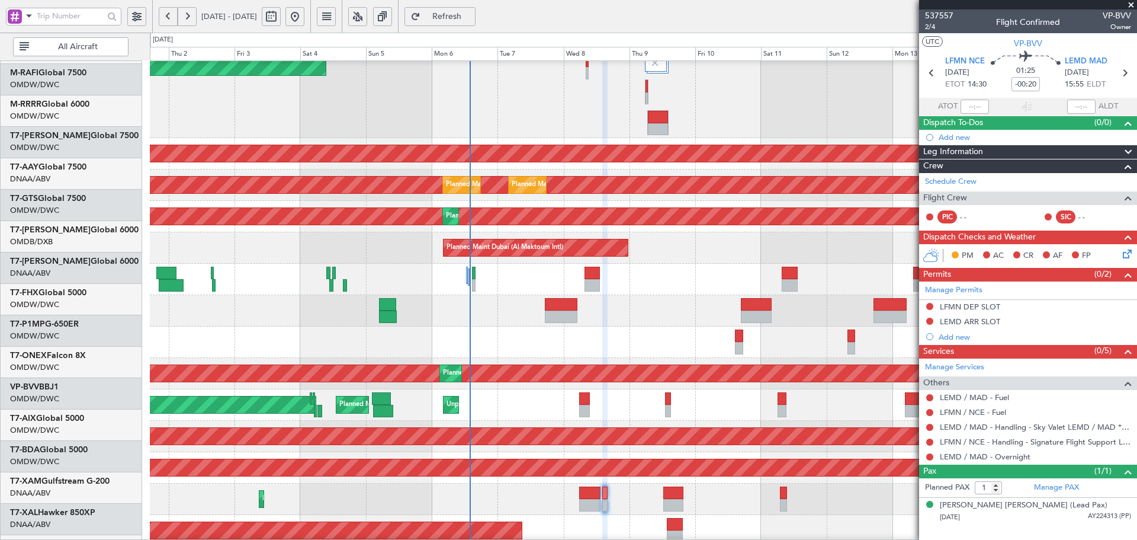
scroll to position [60, 0]
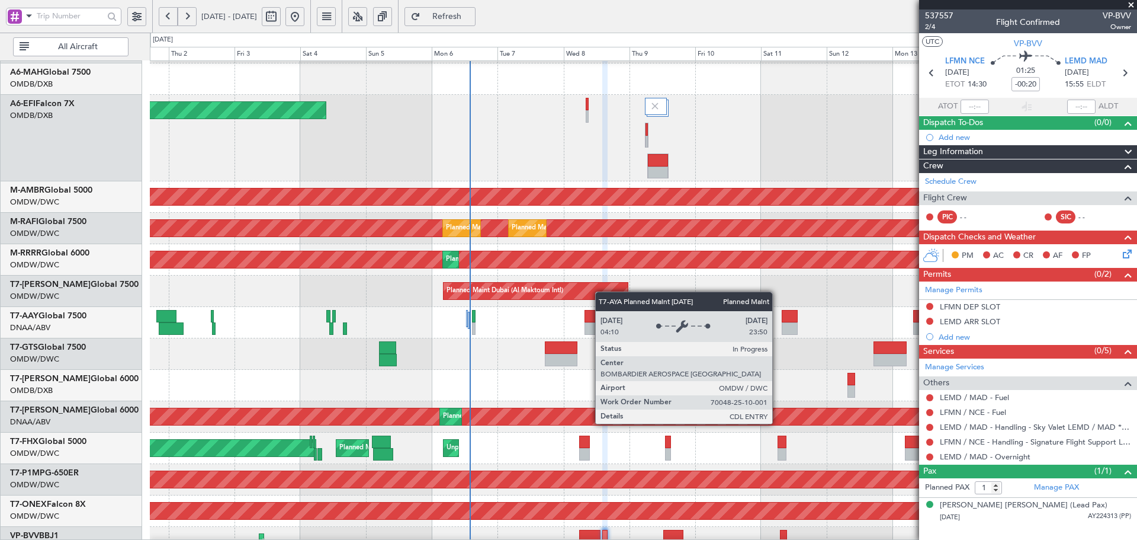
click at [601, 294] on div "Planned Maint Dubai (Al Maktoum Intl)" at bounding box center [536, 290] width 185 height 17
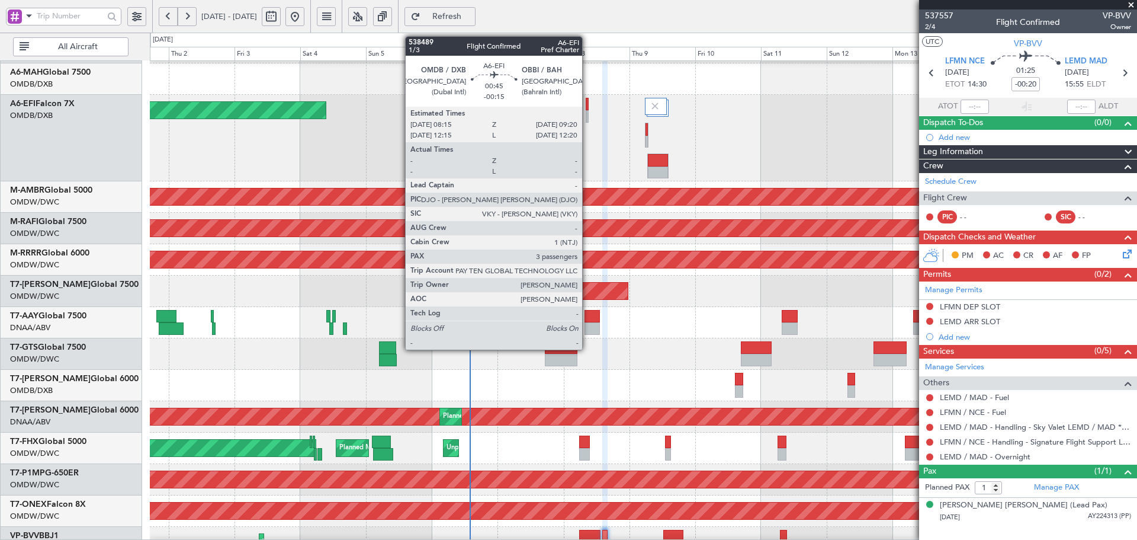
click at [587, 105] on div at bounding box center [588, 104] width 4 height 12
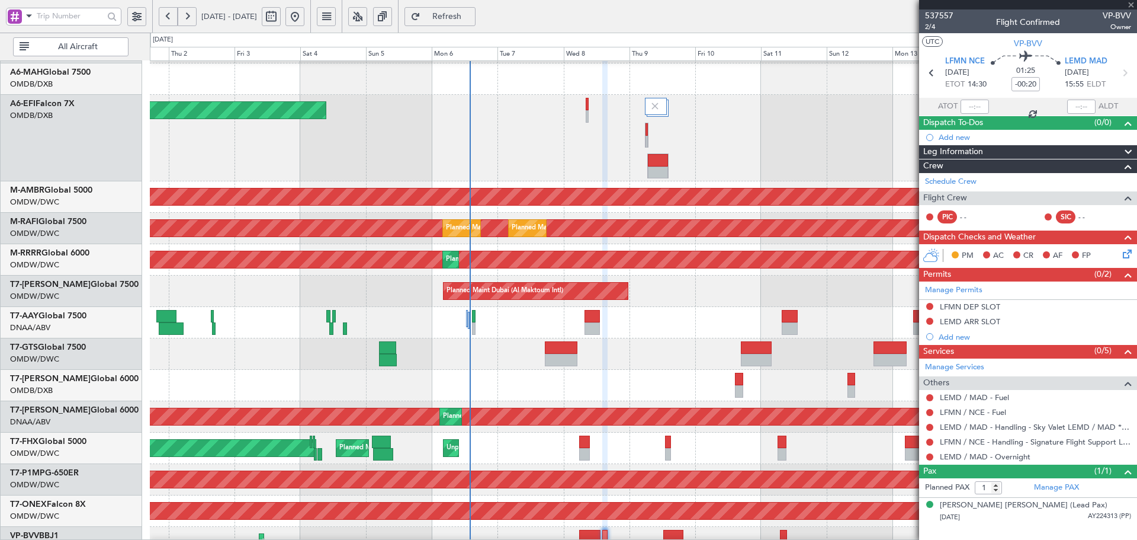
type input "-00:15"
type input "3"
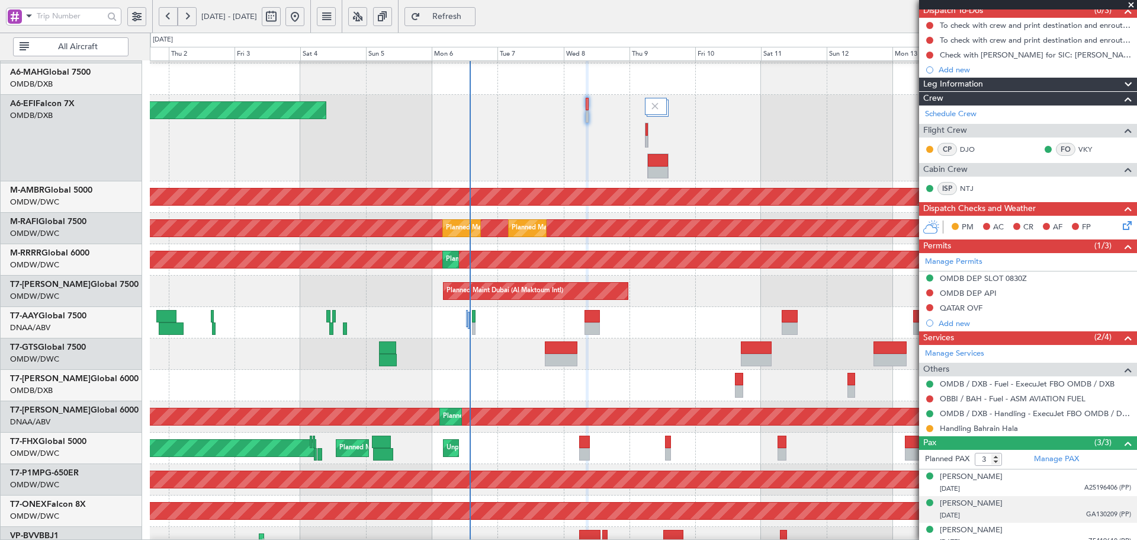
scroll to position [121, 0]
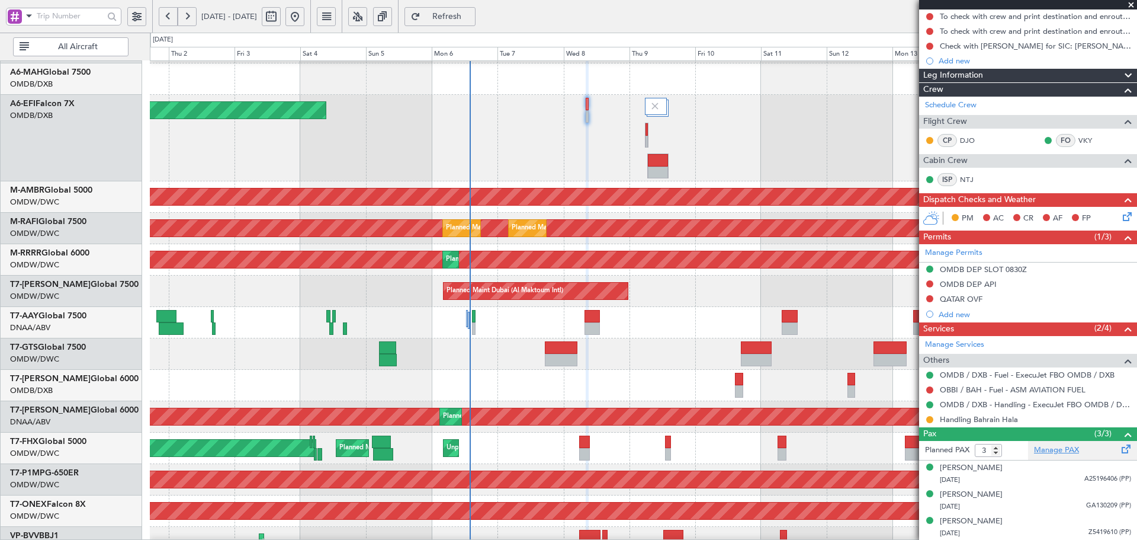
click at [1054, 450] on link "Manage PAX" at bounding box center [1056, 450] width 45 height 12
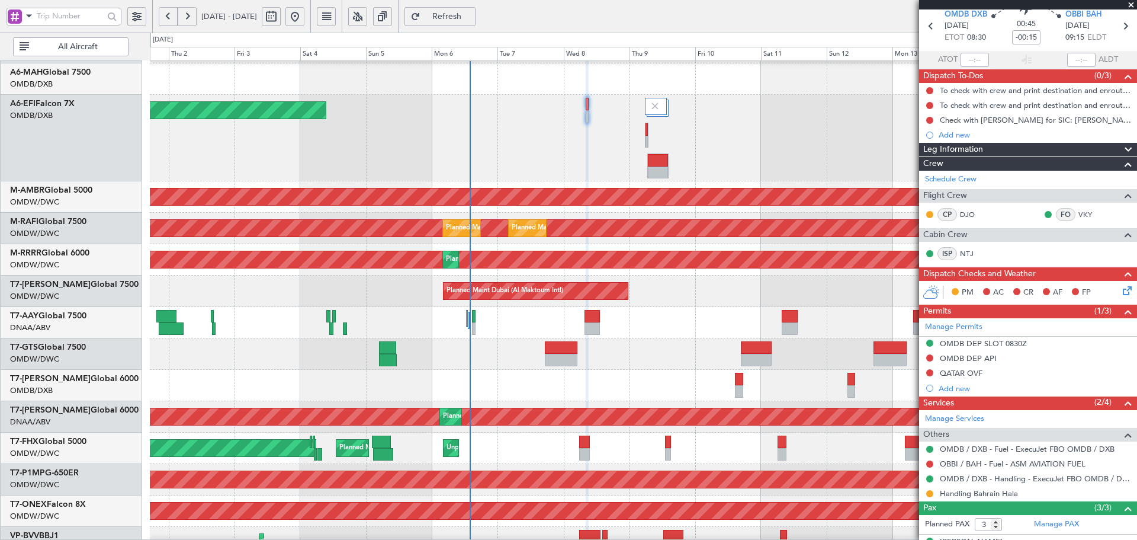
scroll to position [0, 0]
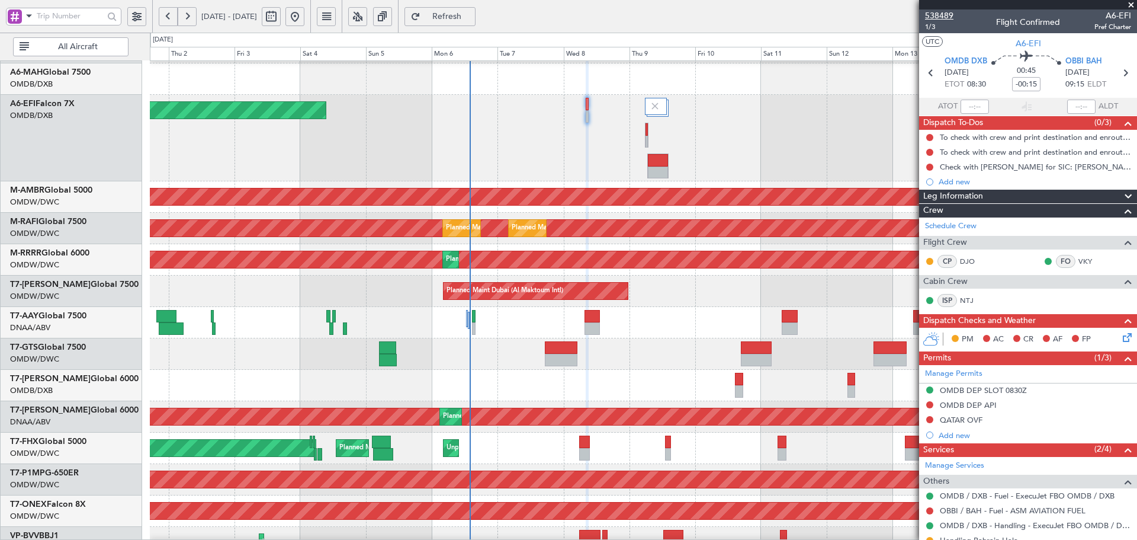
click at [946, 14] on span "538489" at bounding box center [939, 15] width 28 height 12
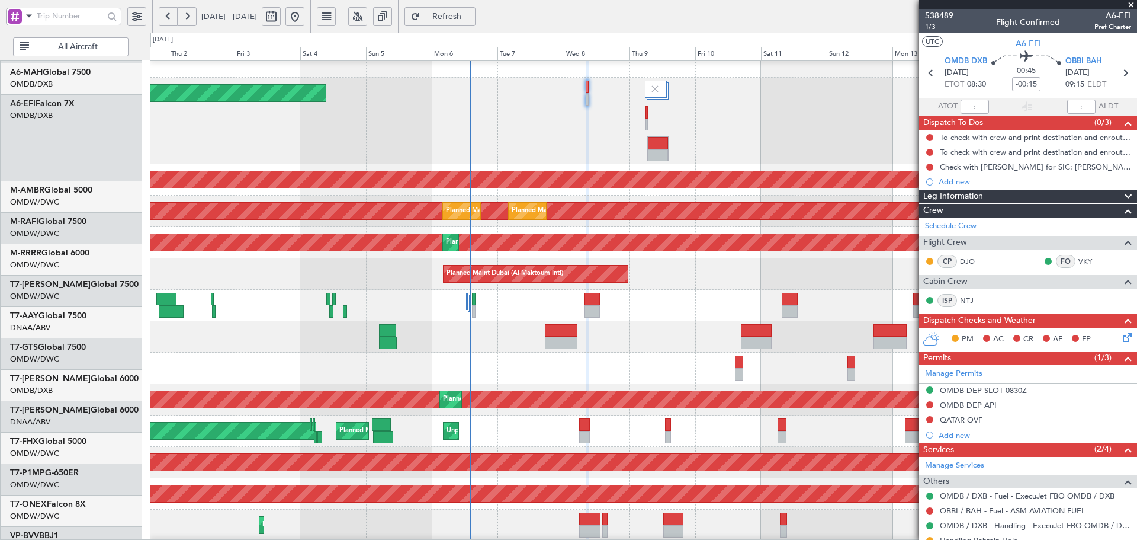
scroll to position [113, 0]
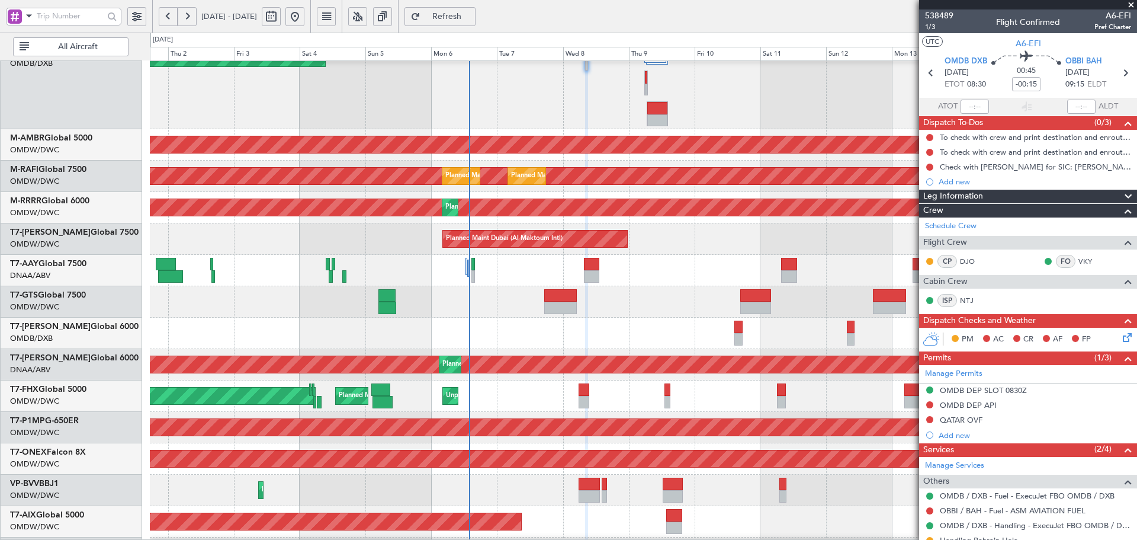
click at [486, 315] on div "Planned Maint Dubai (Al Maktoum Intl) Planned Maint Singapore (Seletar)" at bounding box center [643, 301] width 987 height 31
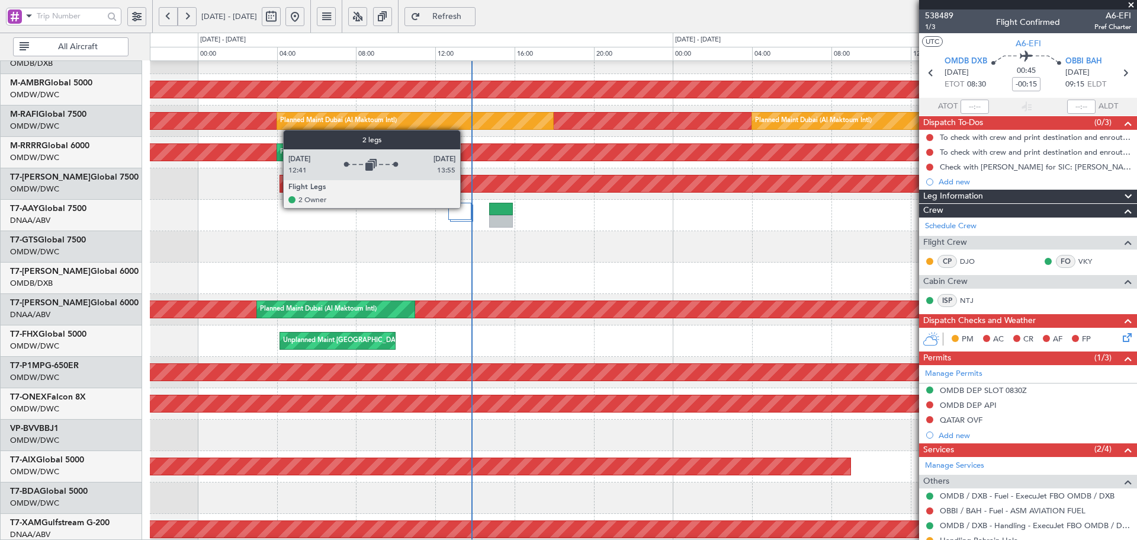
click at [465, 207] on div at bounding box center [459, 211] width 23 height 17
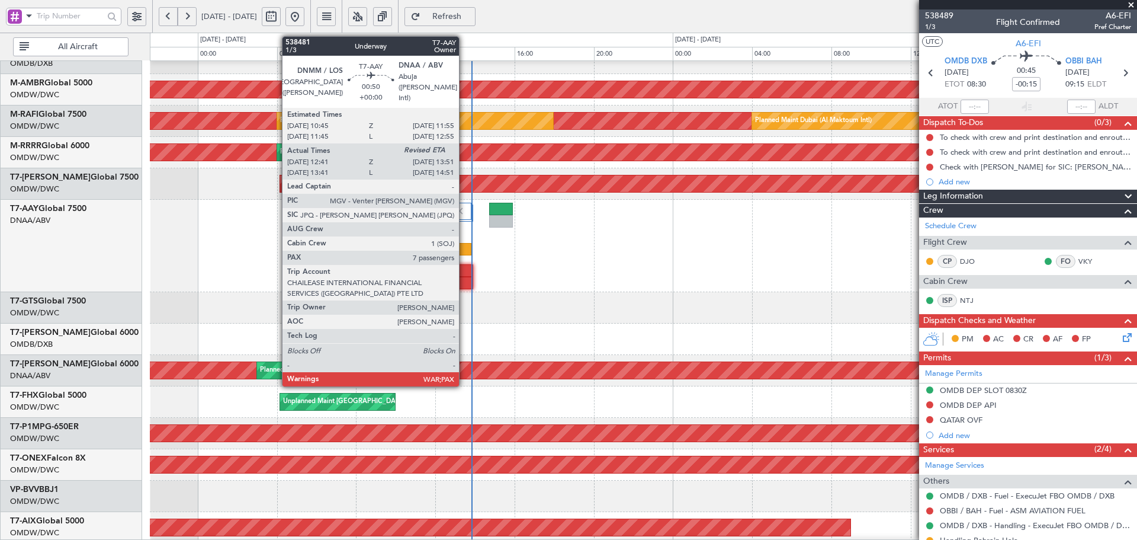
click at [464, 248] on div at bounding box center [460, 249] width 24 height 12
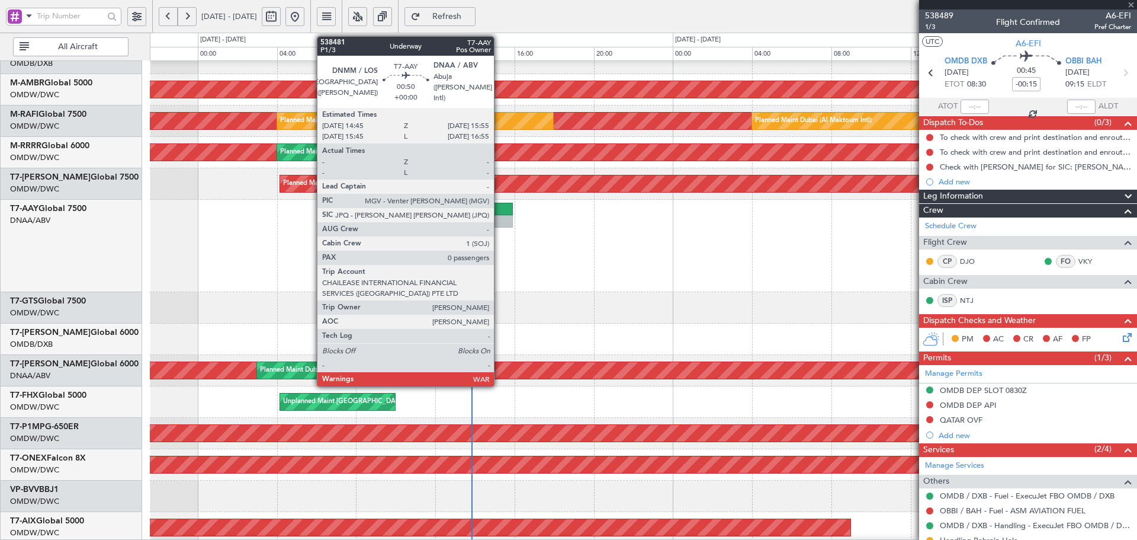
type input "12:56"
type input "7"
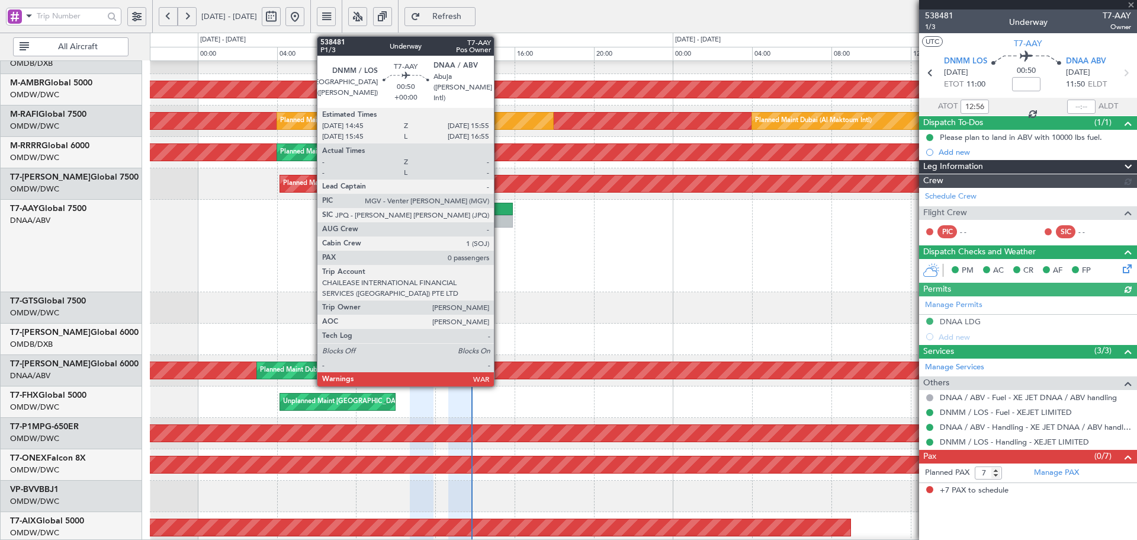
type input "Dherander Fithani (DHF)"
type input "7472"
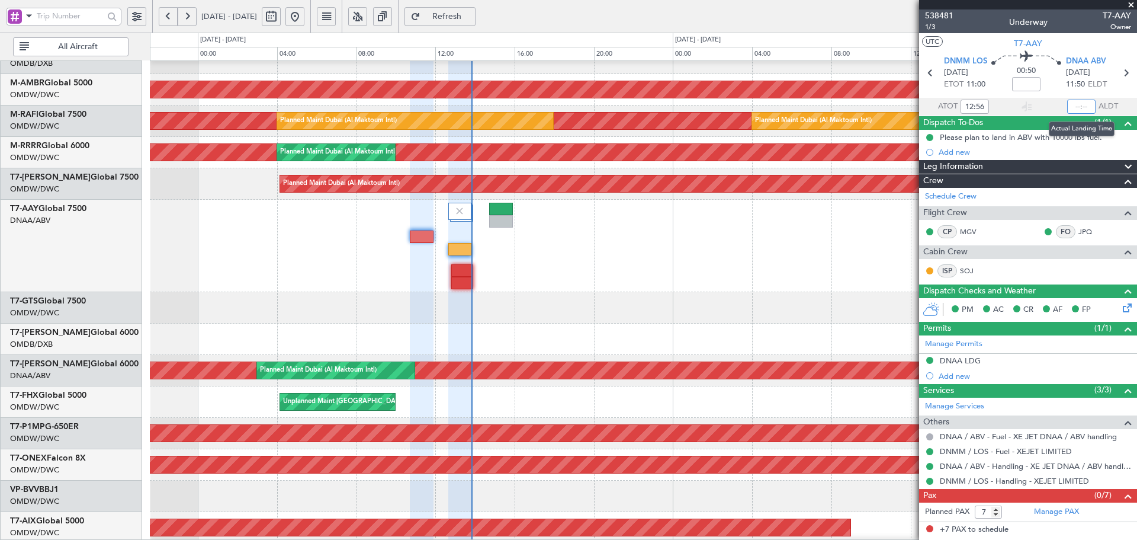
click at [1084, 104] on input "text" at bounding box center [1081, 106] width 28 height 14
type input "13:49"
click at [471, 12] on span "Refresh" at bounding box center [447, 16] width 49 height 8
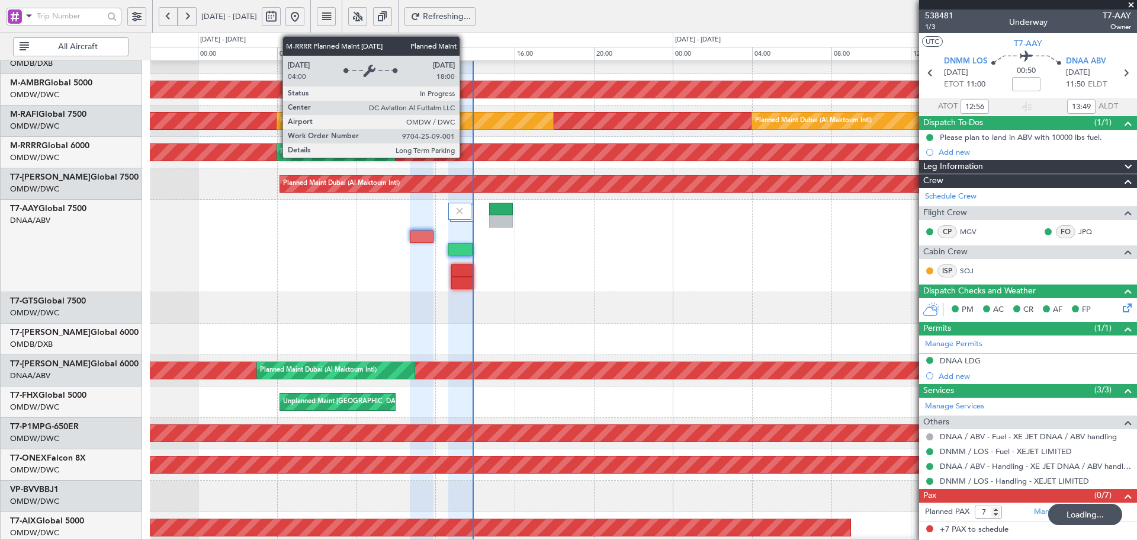
scroll to position [0, 0]
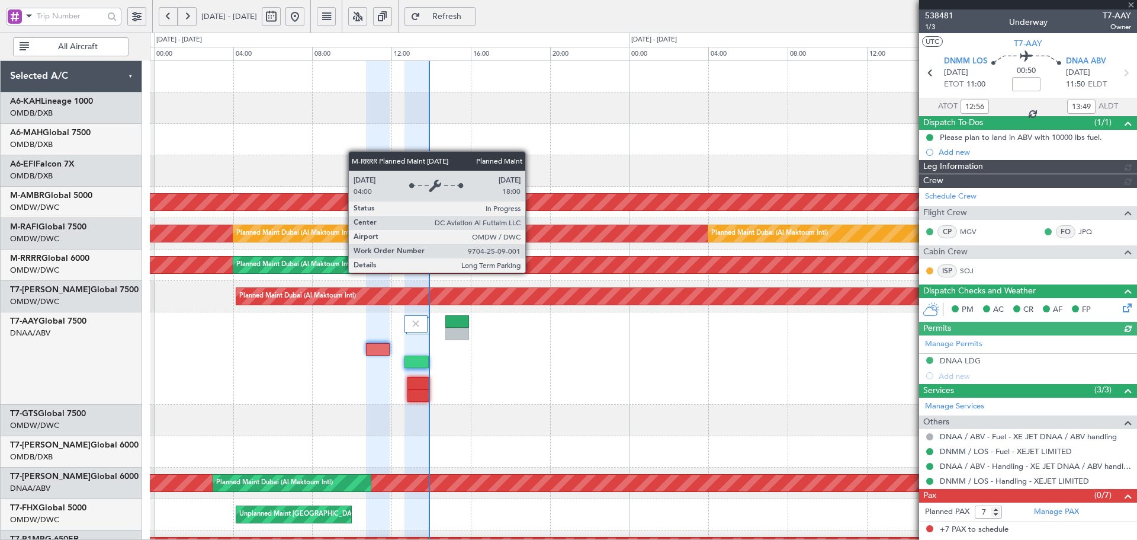
type input "Dherander Fithani (DHF)"
type input "7472"
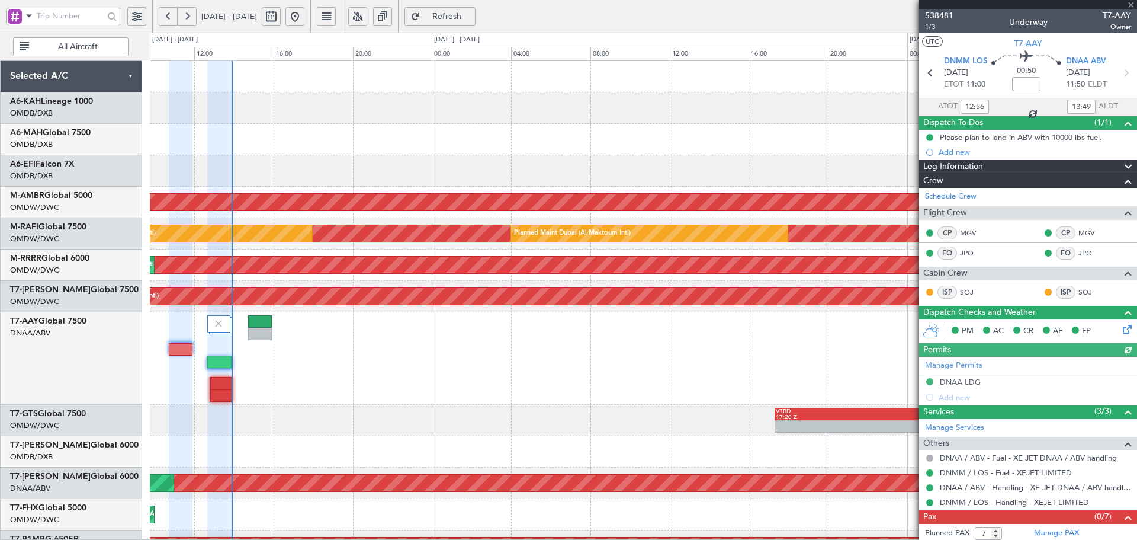
click at [367, 167] on div at bounding box center [643, 170] width 987 height 31
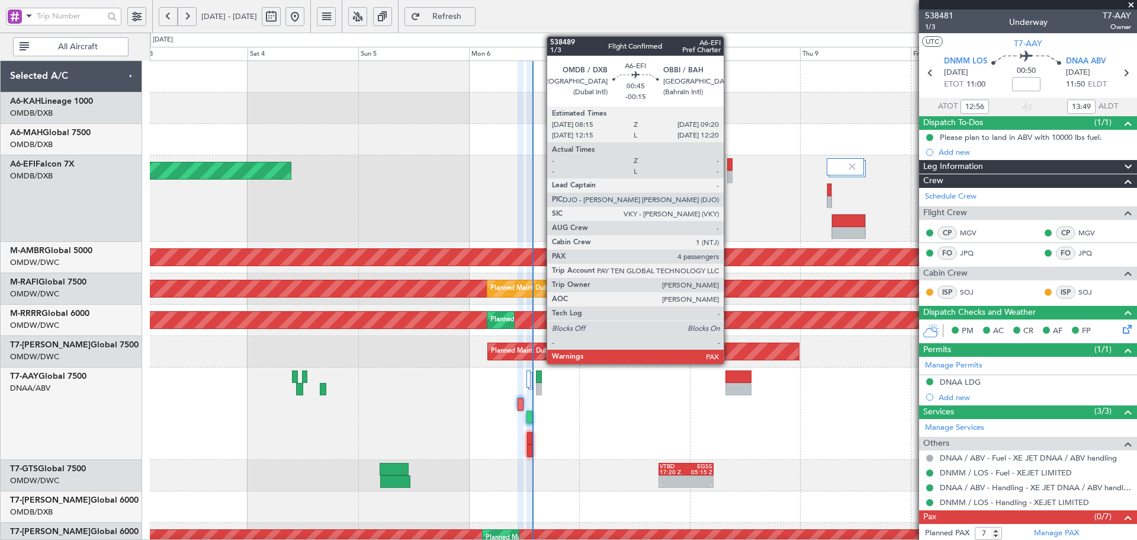
click at [729, 163] on div at bounding box center [729, 164] width 5 height 12
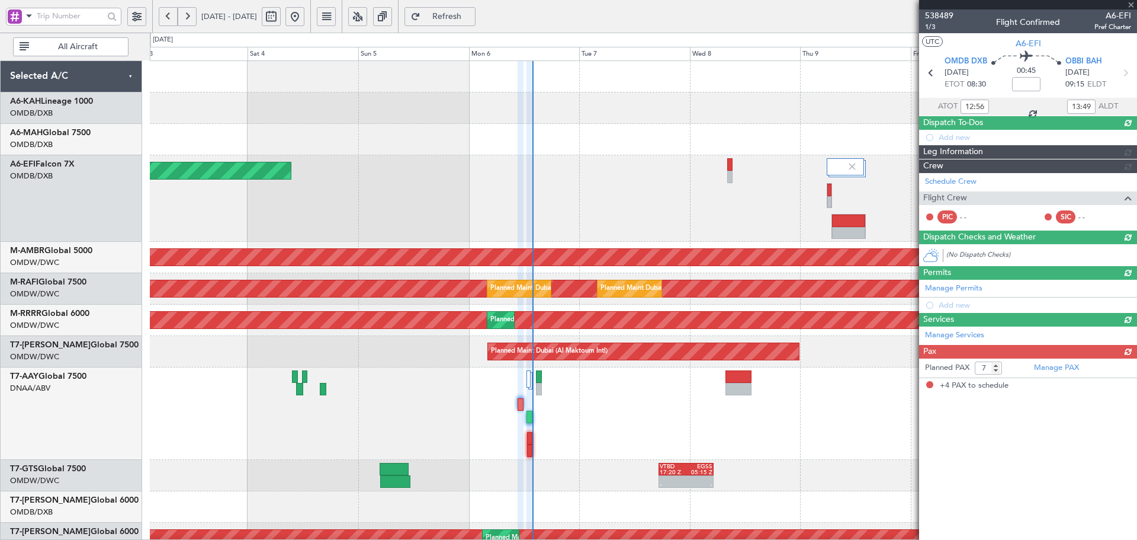
type input "-00:15"
type input "4"
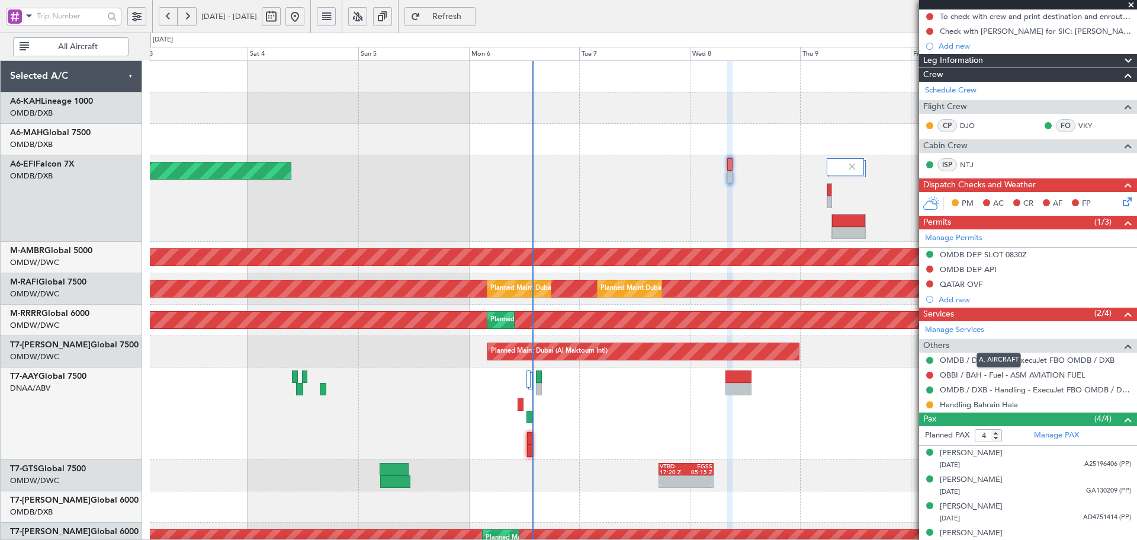
scroll to position [147, 0]
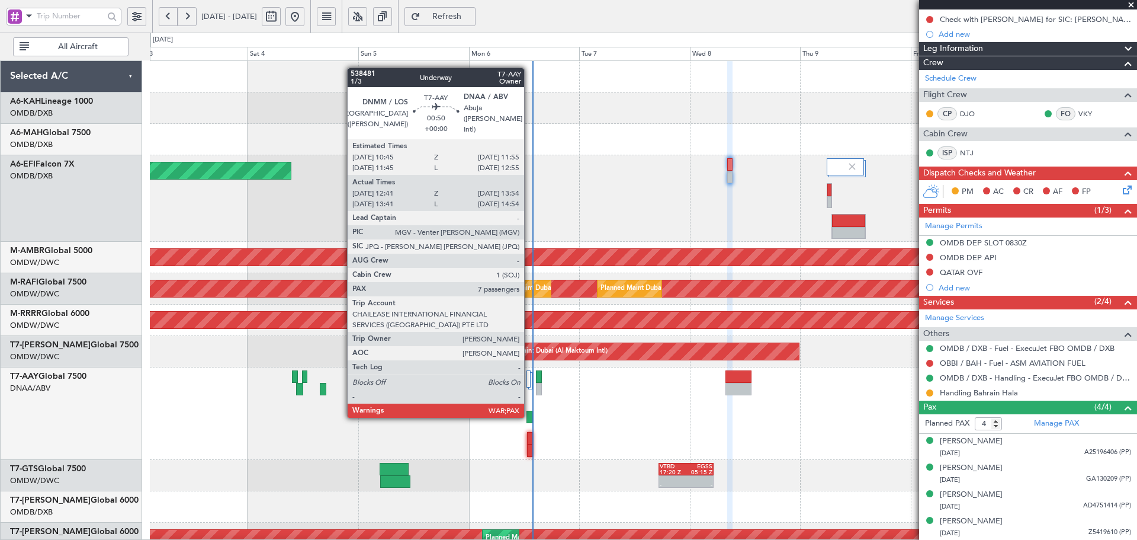
click at [529, 415] on div at bounding box center [529, 416] width 6 height 12
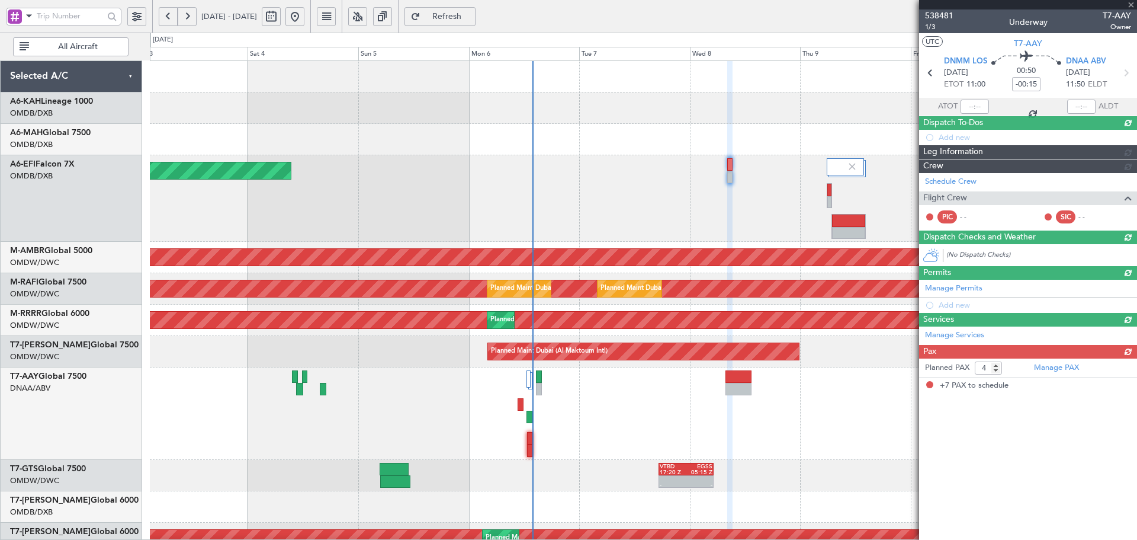
type input "12:56"
type input "13:49"
type input "7"
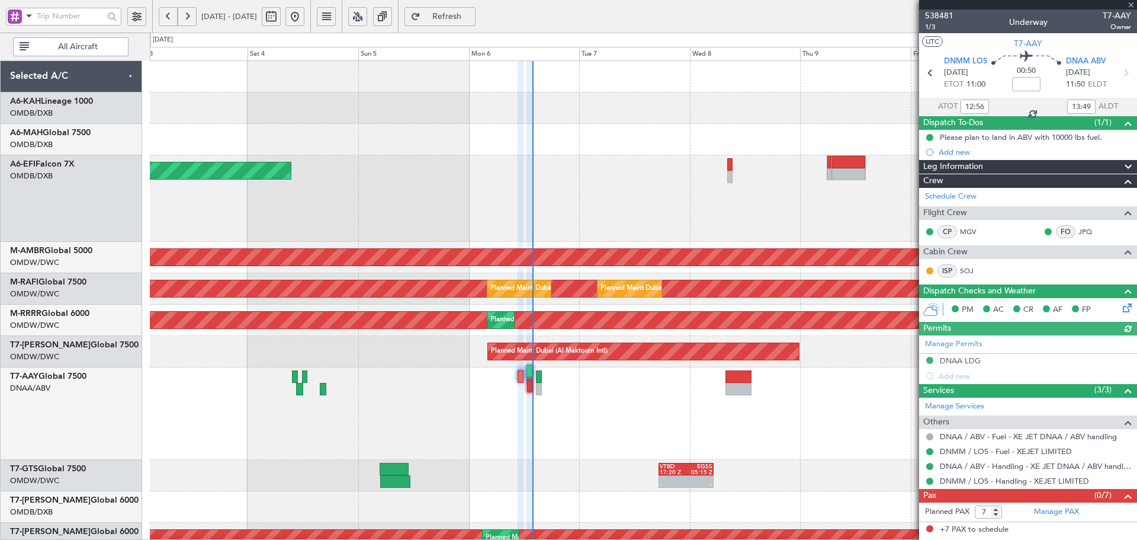
type input "Dherander Fithani (DHF)"
type input "7472"
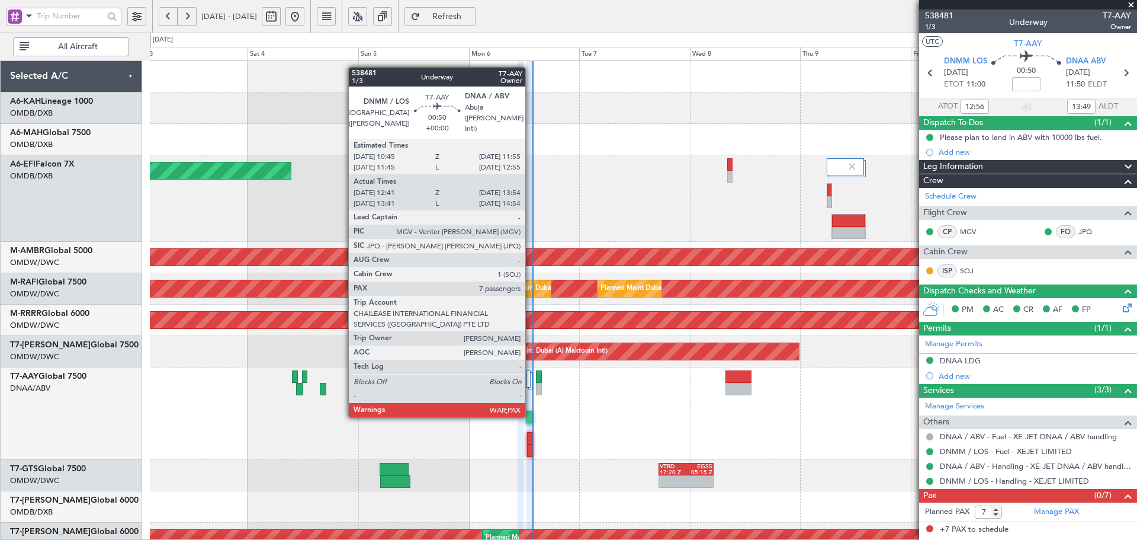
click at [531, 415] on div at bounding box center [529, 416] width 6 height 12
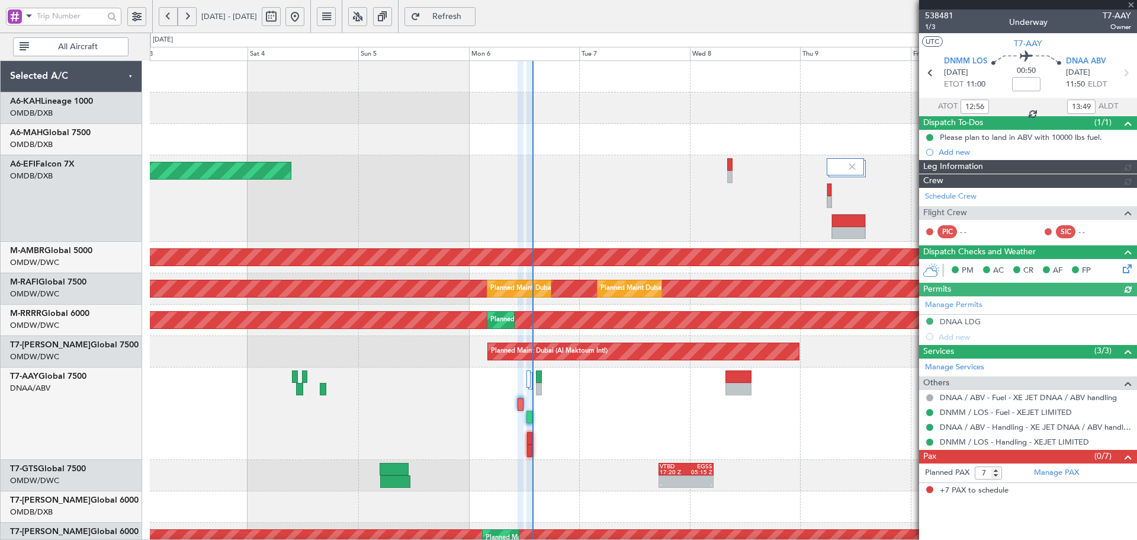
type input "Dherander Fithani (DHF)"
type input "7472"
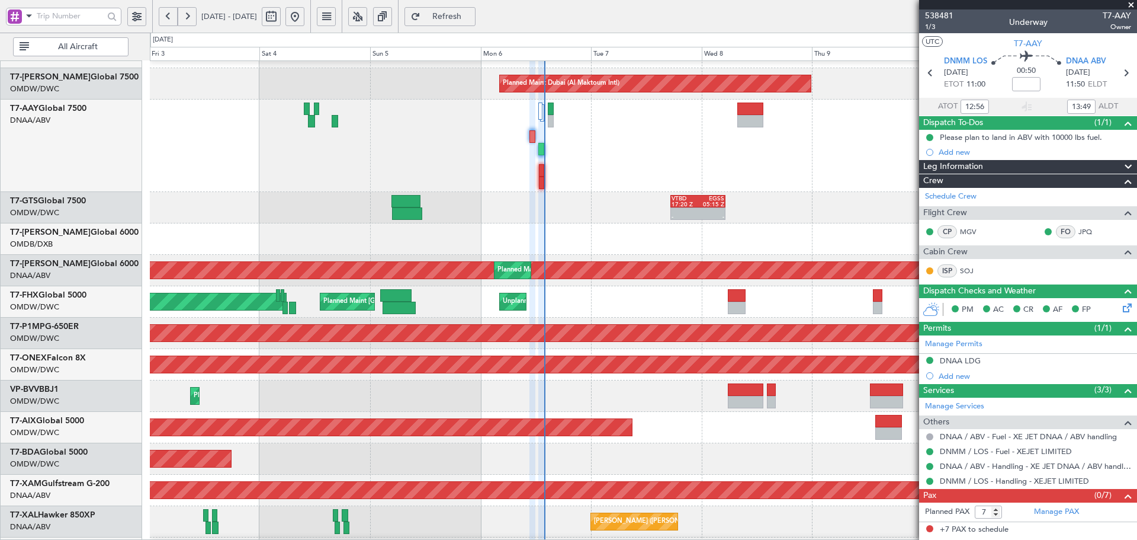
scroll to position [268, 0]
click at [617, 232] on div at bounding box center [643, 238] width 987 height 31
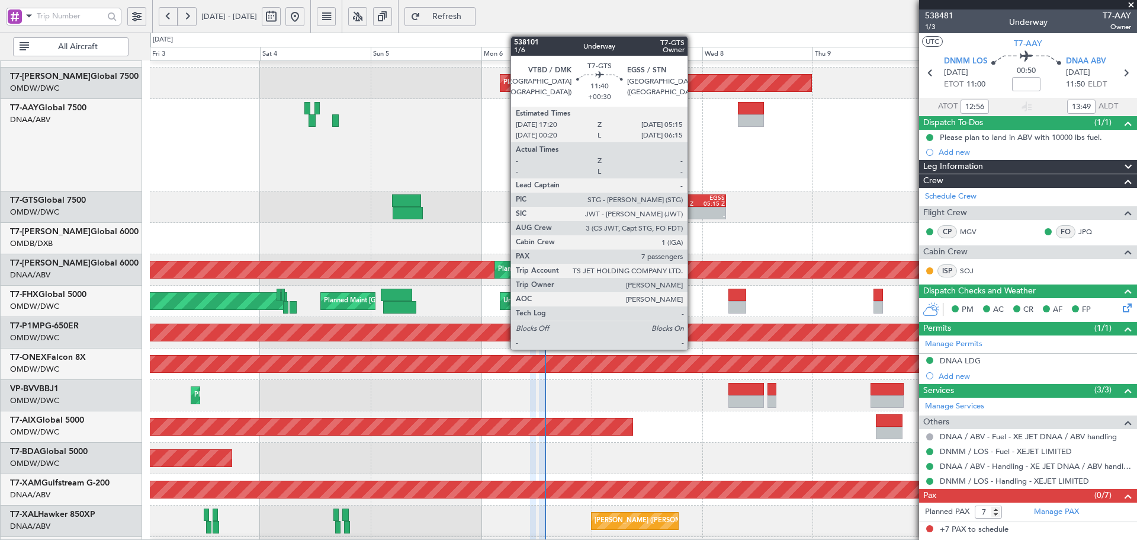
click at [693, 205] on div "17:20 Z" at bounding box center [685, 204] width 27 height 6
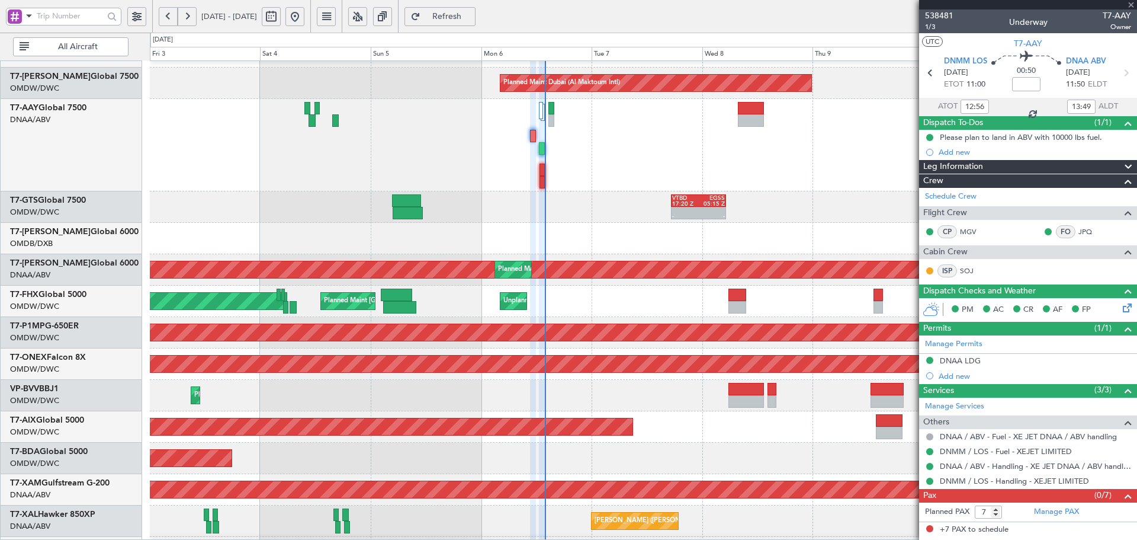
type input "+00:30"
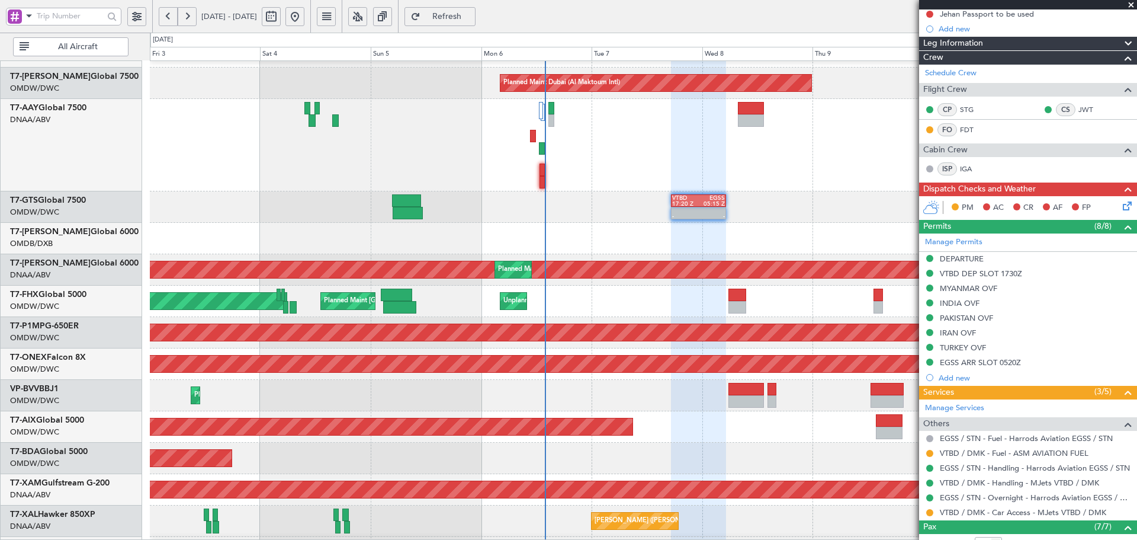
scroll to position [214, 0]
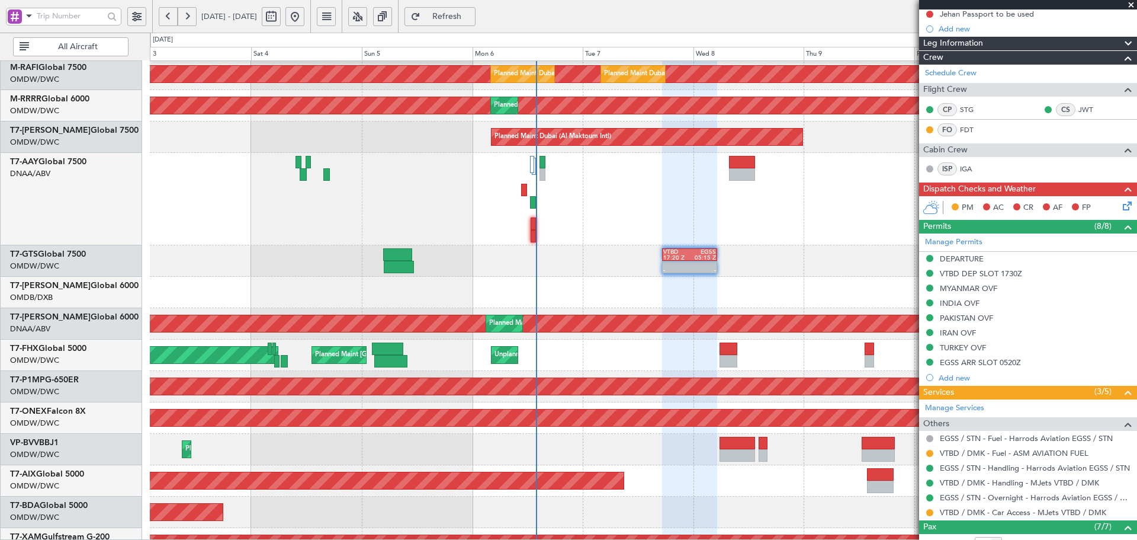
click at [599, 248] on div "- - VTBD 17:20 Z EGSS 05:15 Z - - EGSS 16:50 Z VTBD 04:05 Z Planned Maint Dubai…" at bounding box center [643, 260] width 987 height 31
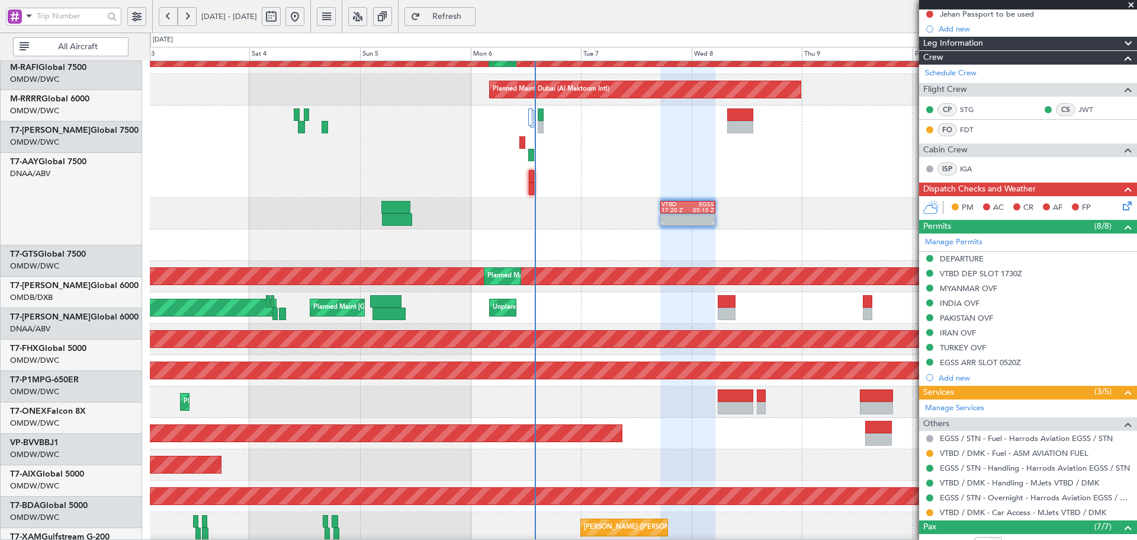
scroll to position [328, 0]
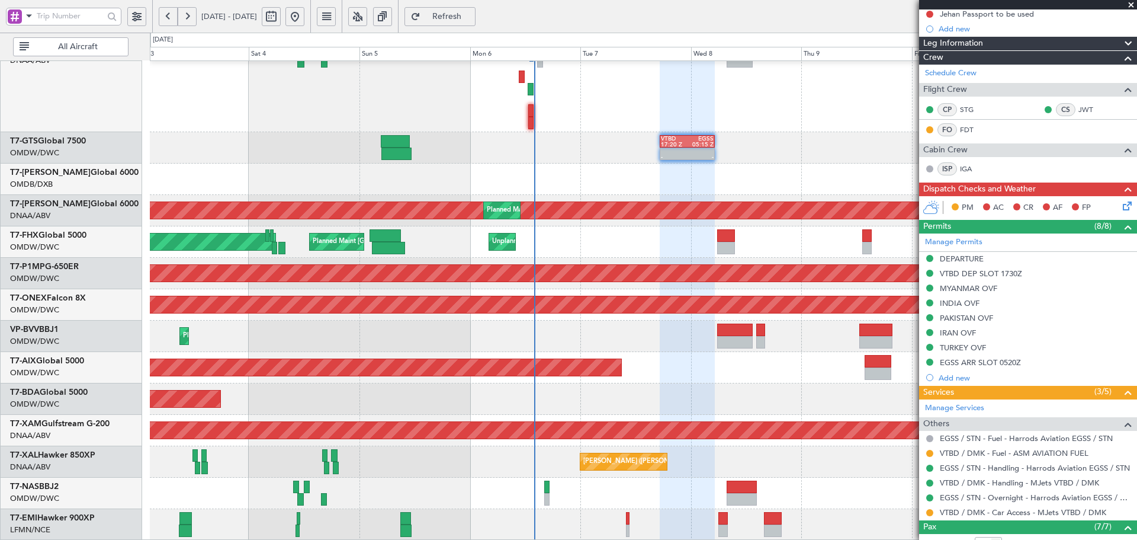
click at [545, 291] on div "- - VTBD 17:20 Z EGSS 05:15 Z - - EGSS 16:50 Z VTBD 04:05 Z Planned Maint Dubai…" at bounding box center [643, 136] width 987 height 807
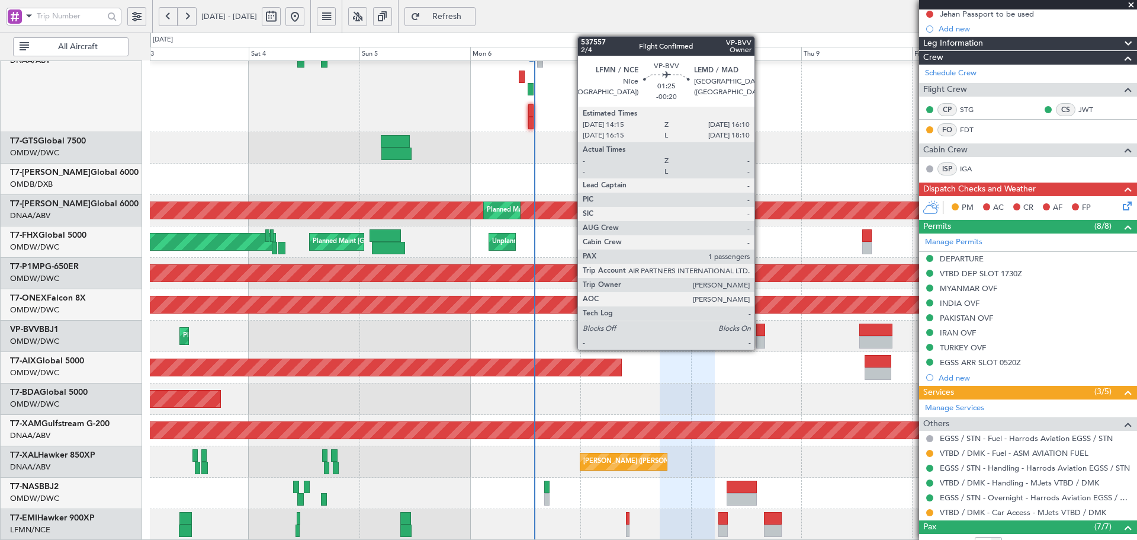
click at [760, 333] on div at bounding box center [760, 329] width 9 height 12
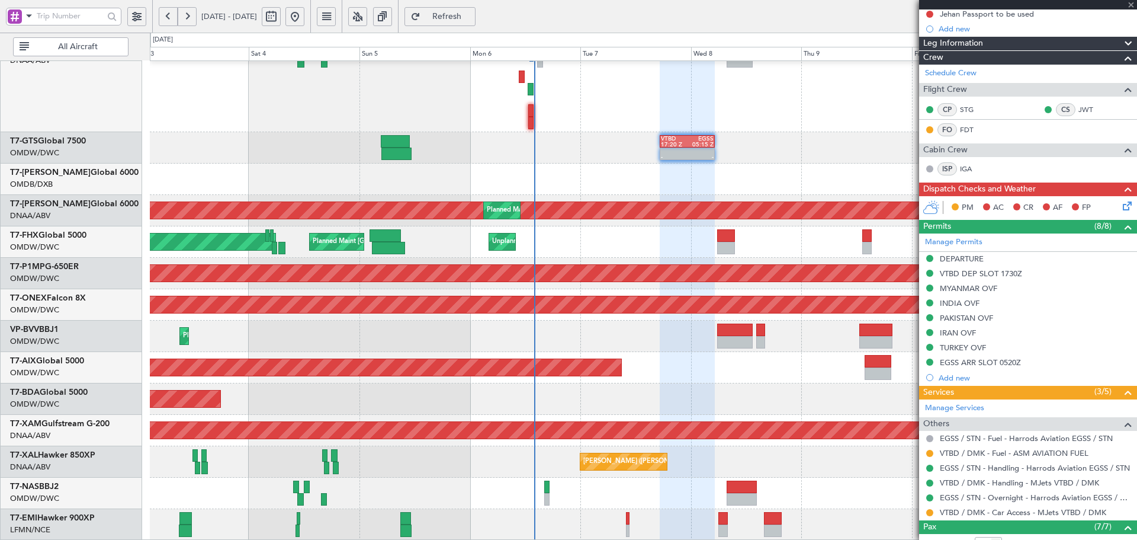
type input "-00:20"
type input "1"
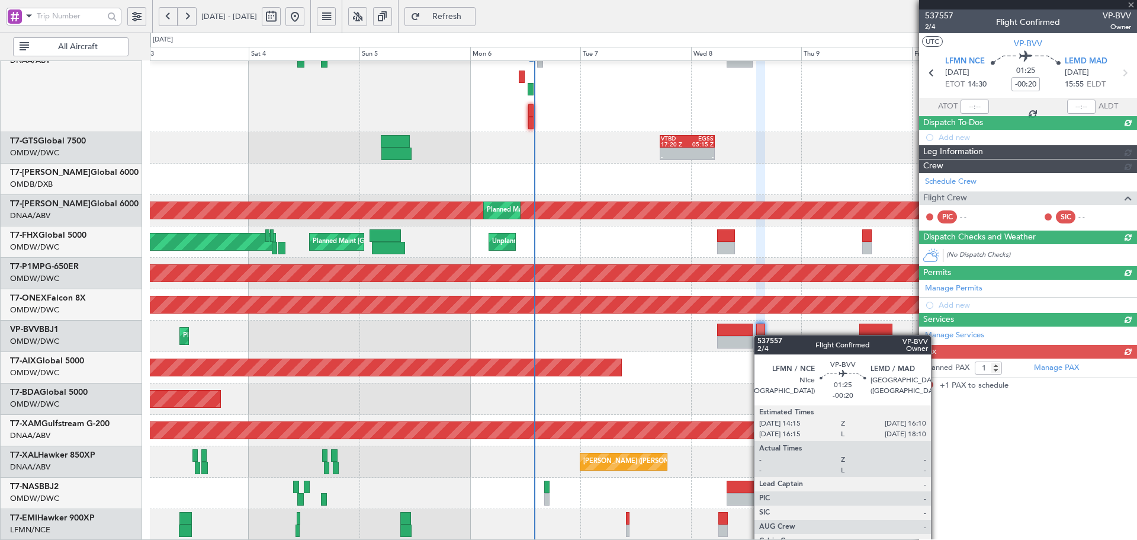
scroll to position [0, 0]
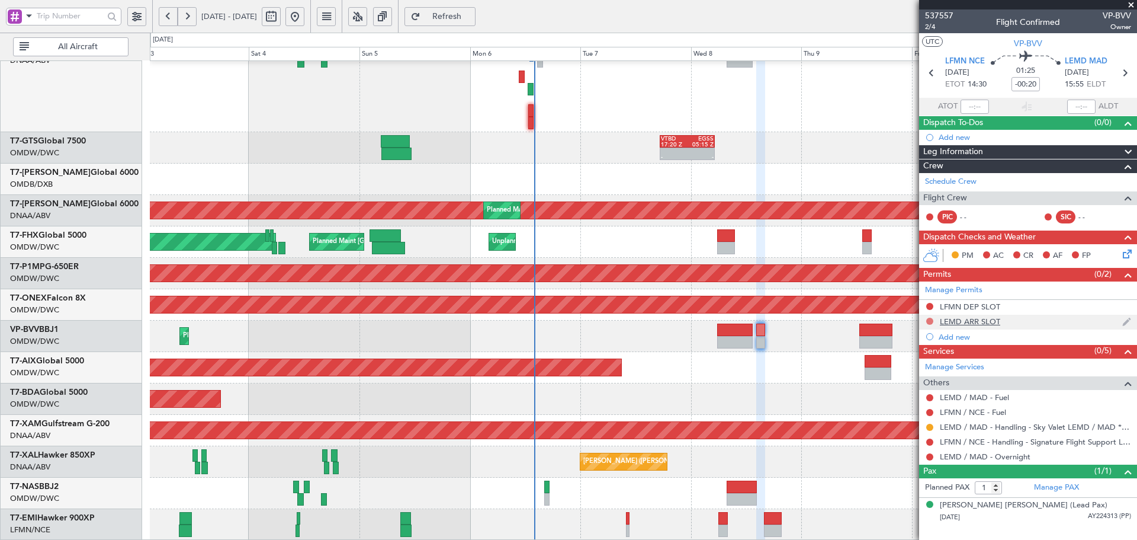
click at [929, 318] on button at bounding box center [929, 320] width 7 height 7
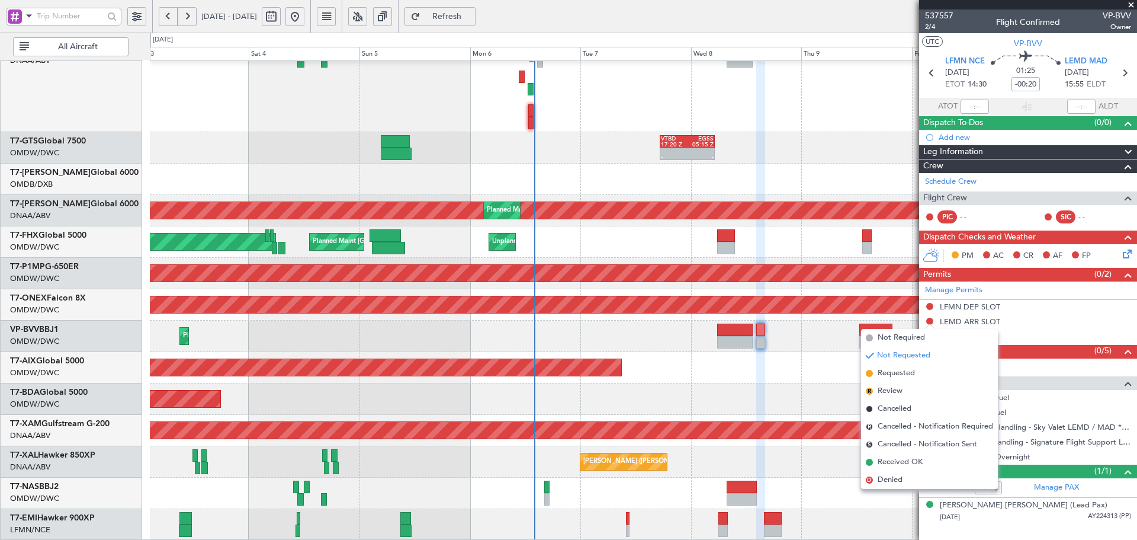
click at [902, 375] on span "Requested" at bounding box center [896, 373] width 37 height 12
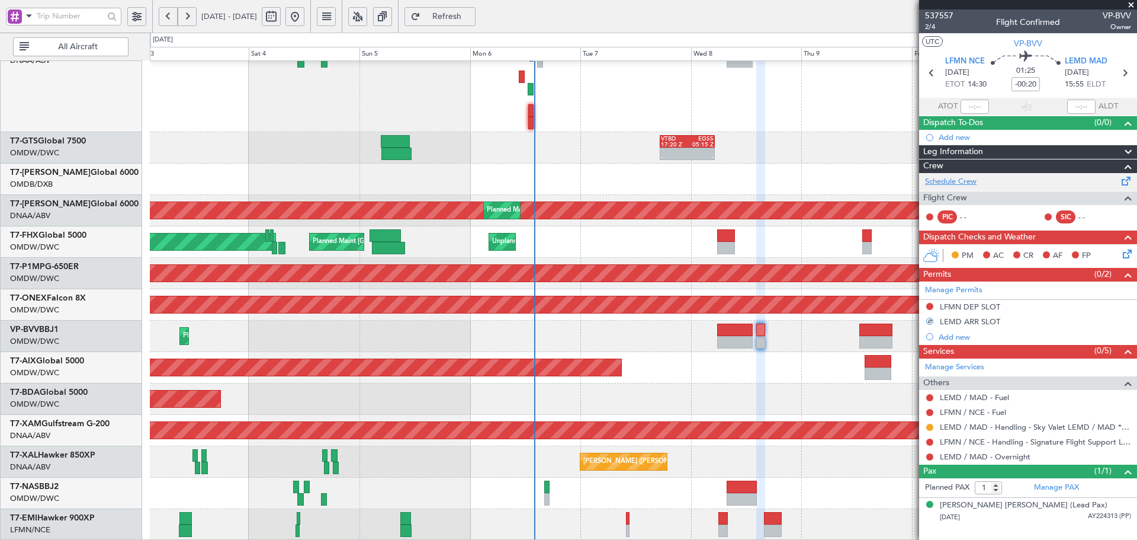
click at [959, 178] on link "Schedule Crew" at bounding box center [951, 182] width 52 height 12
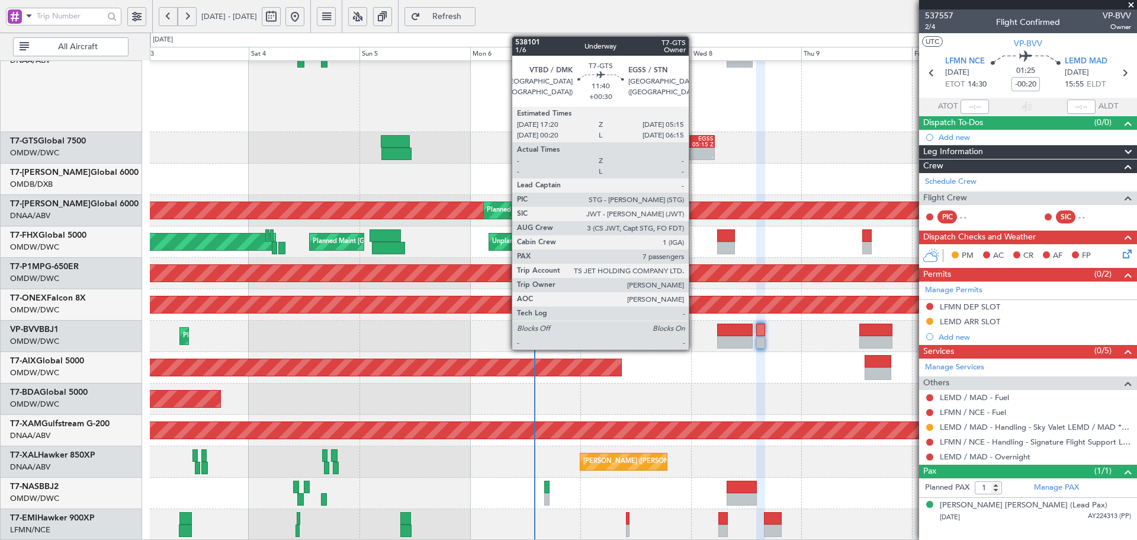
click at [694, 148] on div at bounding box center [701, 151] width 27 height 6
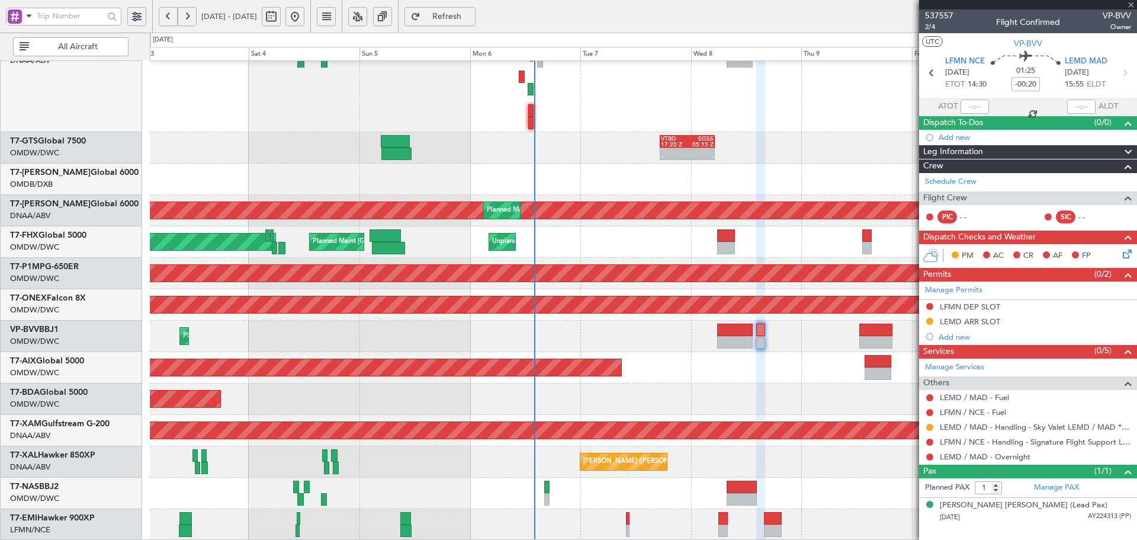
type input "+00:30"
type input "7"
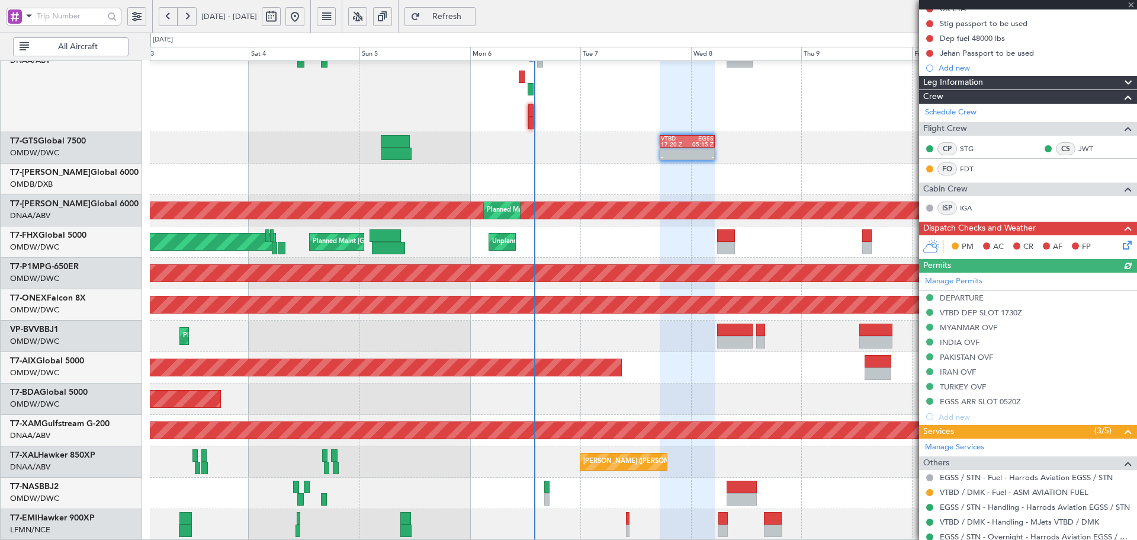
scroll to position [277, 0]
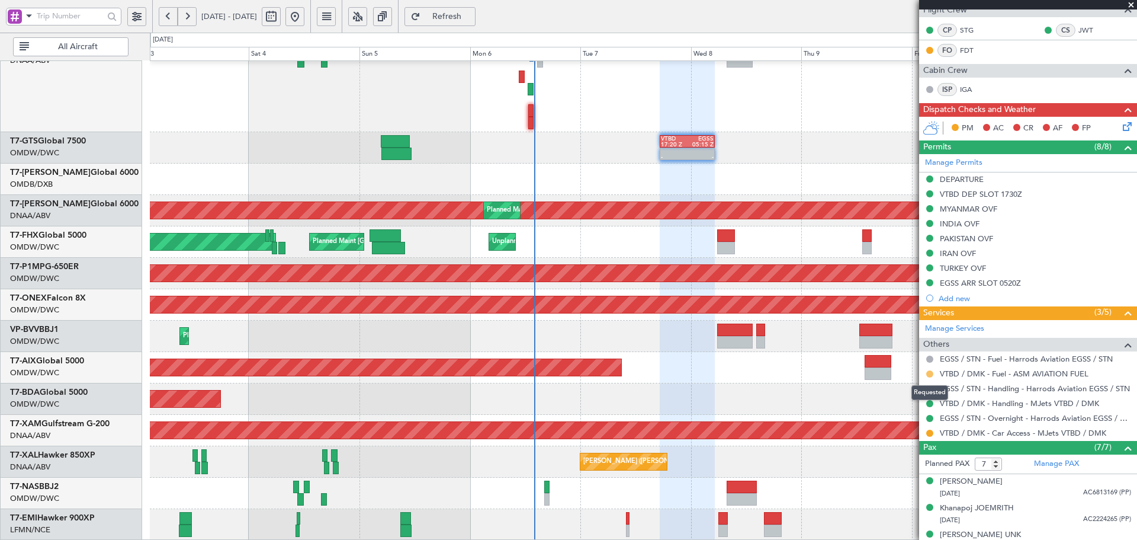
click at [929, 371] on button at bounding box center [929, 373] width 7 height 7
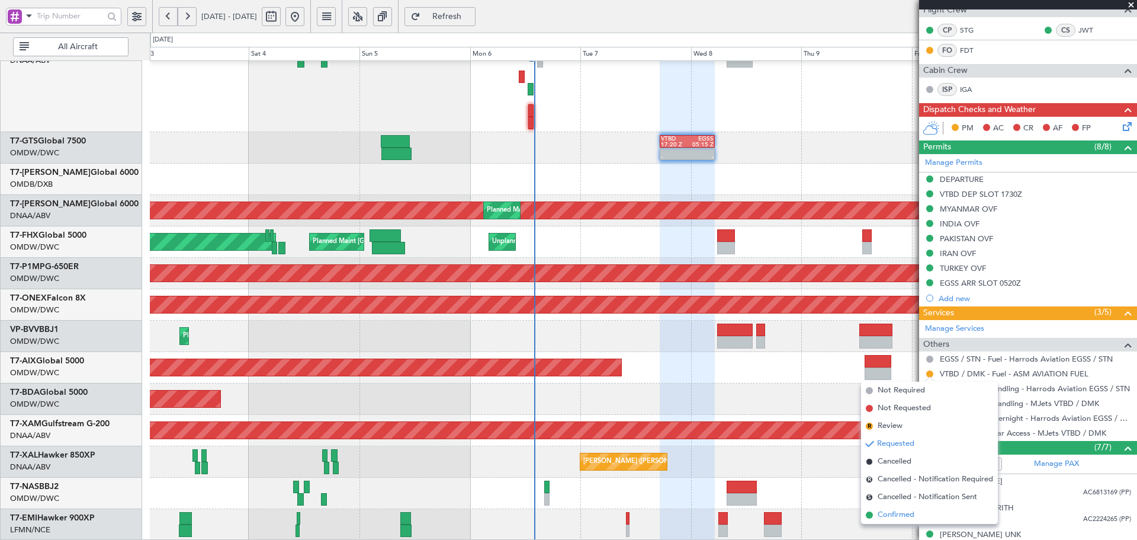
click at [887, 517] on span "Confirmed" at bounding box center [896, 515] width 37 height 12
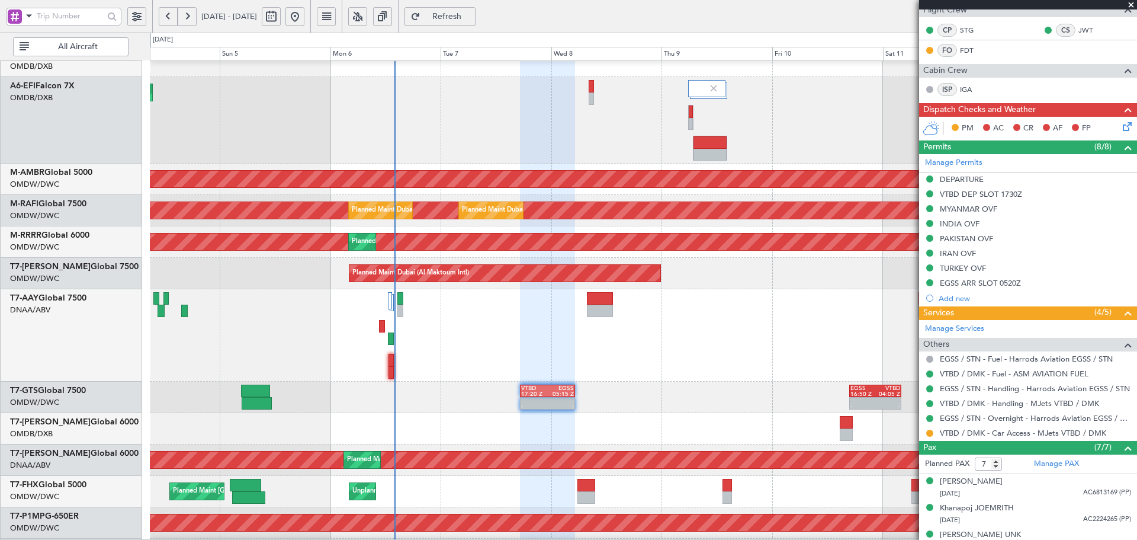
click at [471, 372] on div at bounding box center [643, 335] width 987 height 92
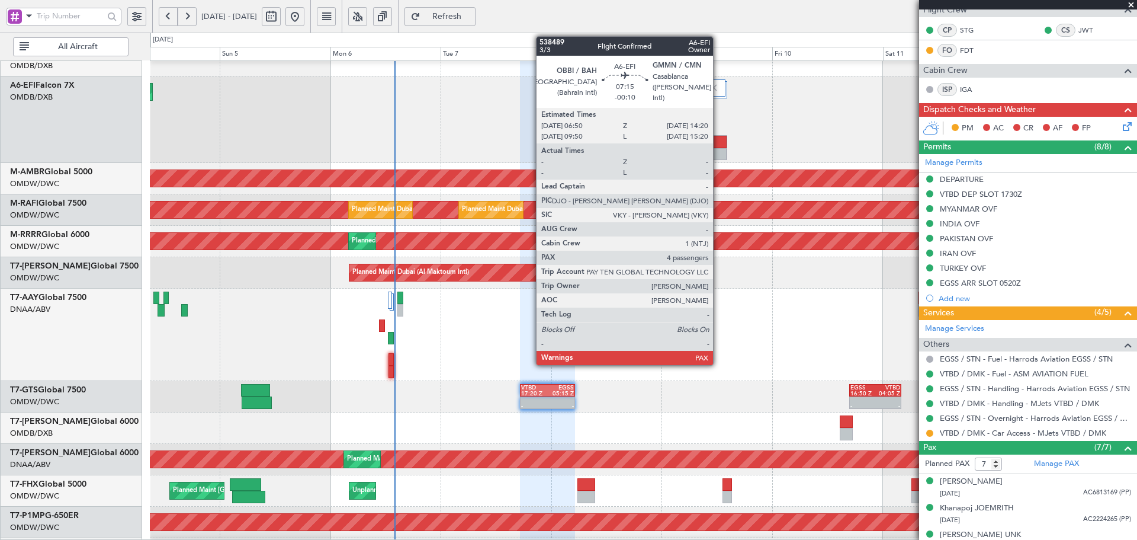
click at [718, 146] on div at bounding box center [711, 142] width 34 height 12
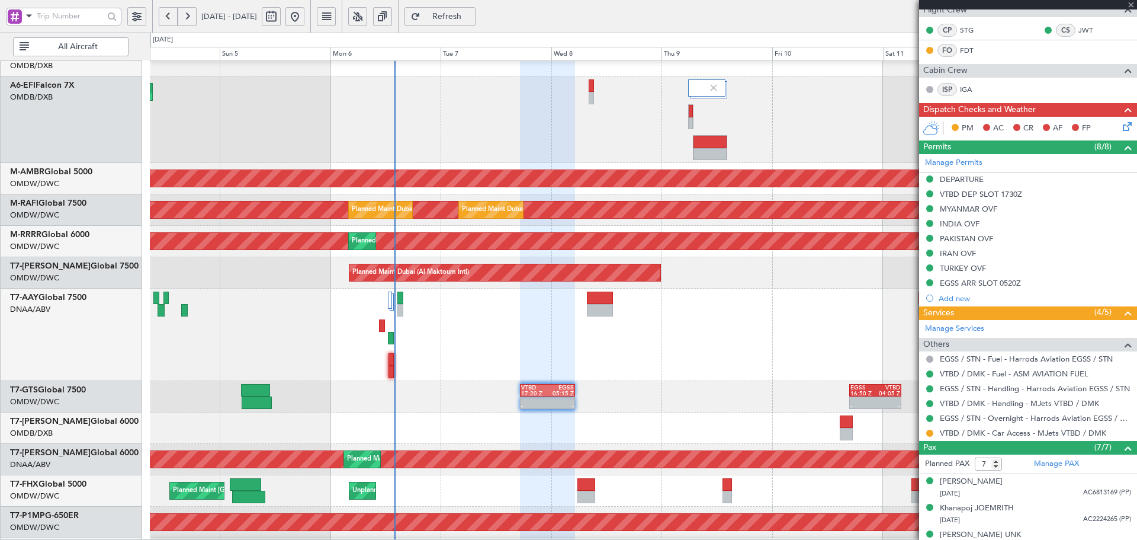
type input "-00:10"
type input "4"
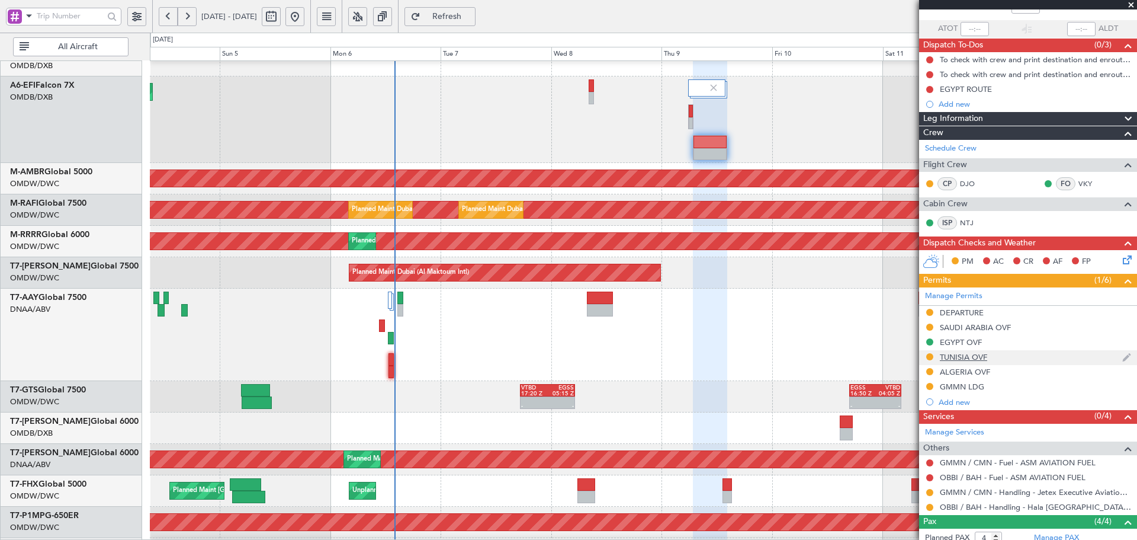
scroll to position [0, 0]
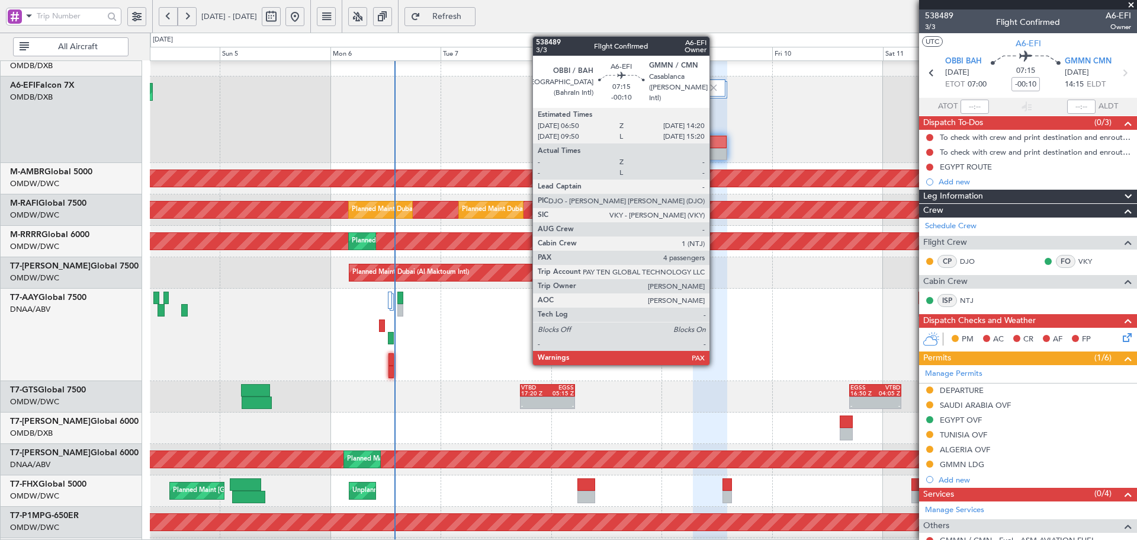
click at [715, 143] on div at bounding box center [711, 142] width 34 height 12
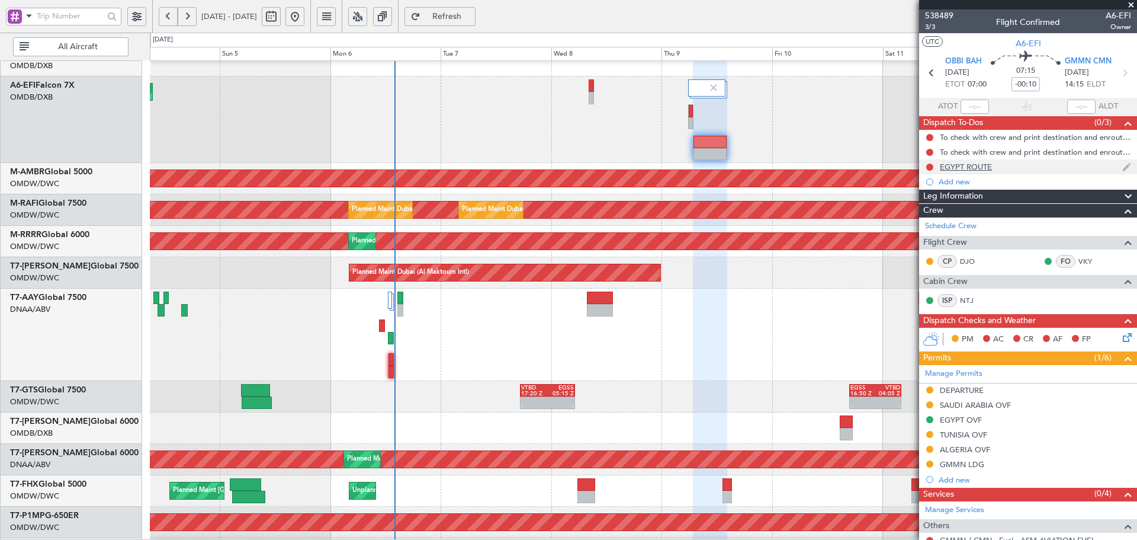
click at [981, 166] on div "EGYPT ROUTE" at bounding box center [966, 167] width 52 height 10
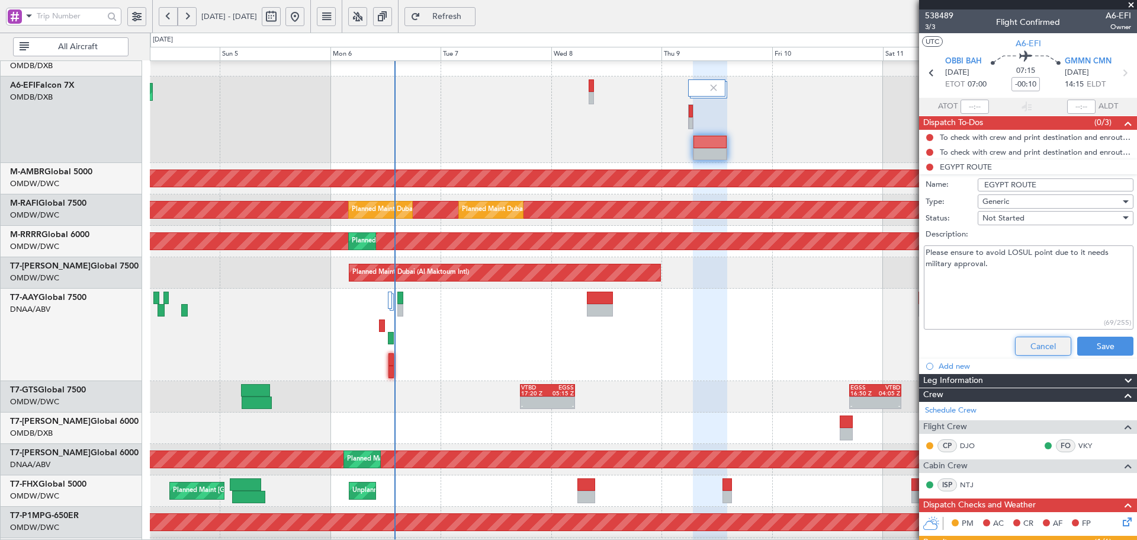
click at [1024, 351] on button "Cancel" at bounding box center [1043, 345] width 56 height 19
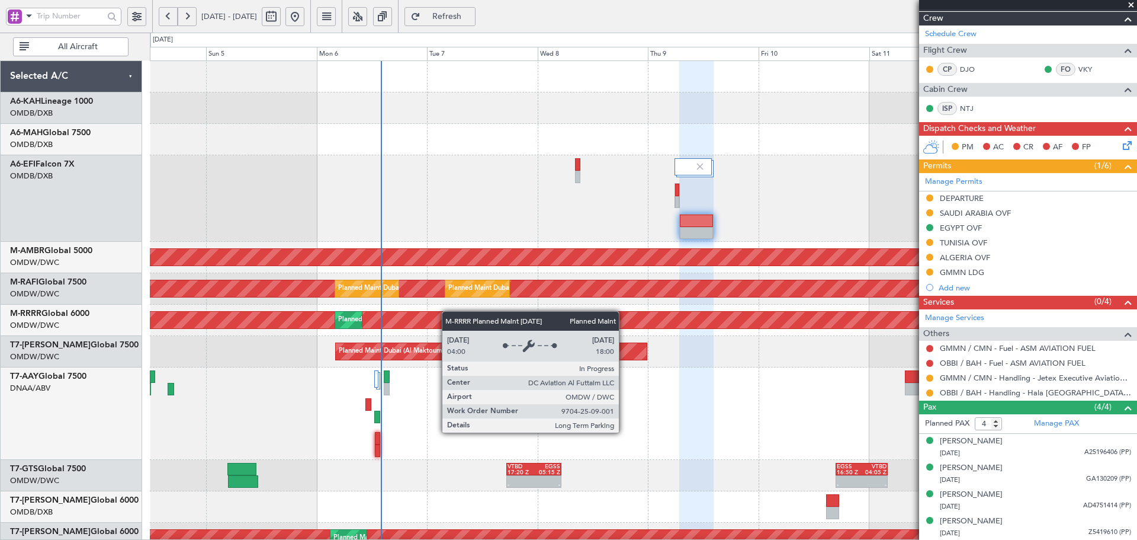
click at [448, 314] on div "AOG Maint Dubai (Dubai Intl) Planned Maint Singapore (Seletar) Planned Maint Du…" at bounding box center [643, 464] width 987 height 807
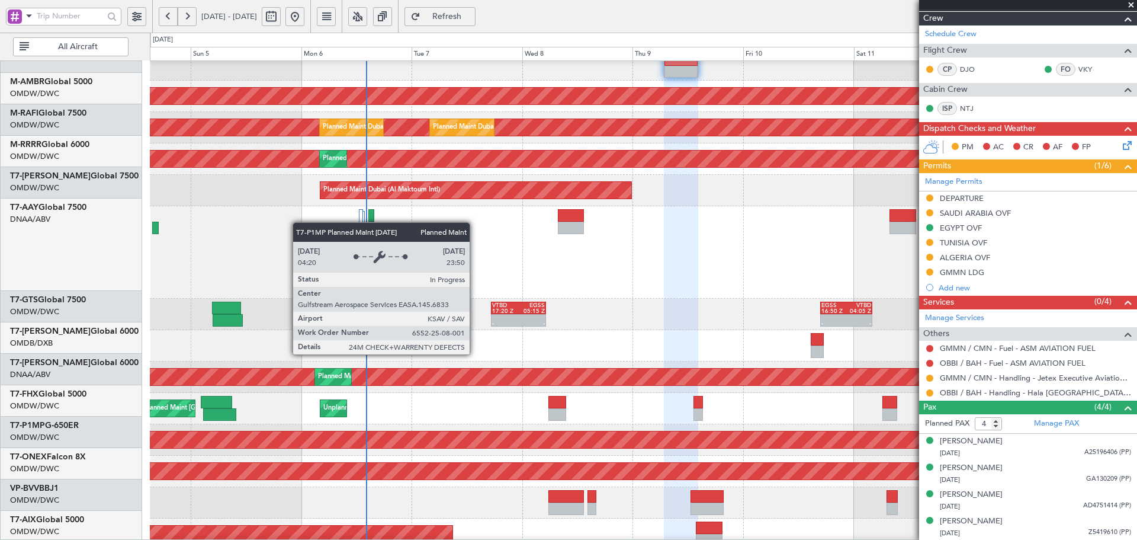
scroll to position [160, 0]
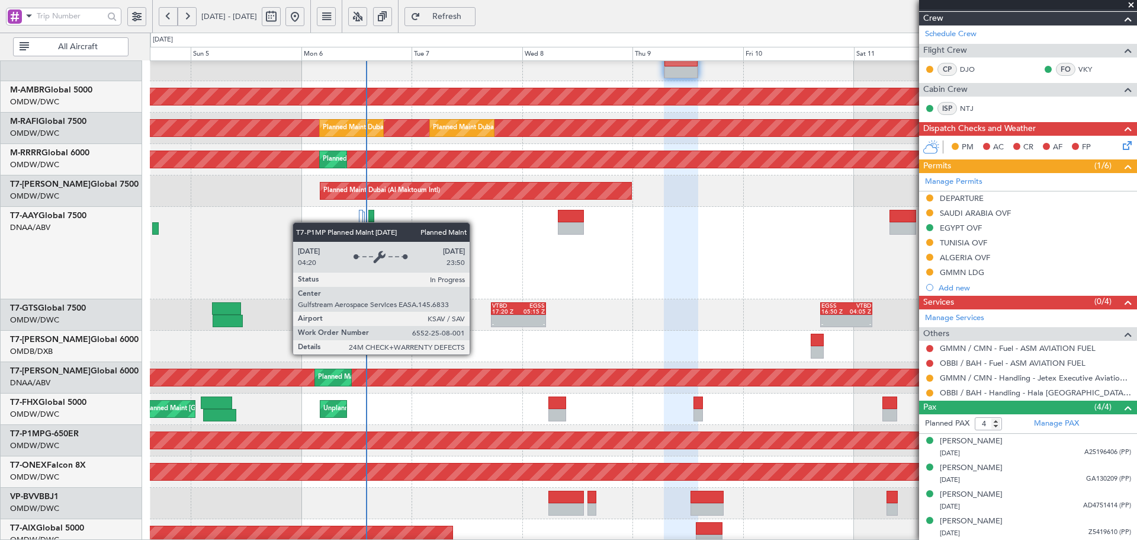
click at [463, 431] on div "Planned Maint Savannah (Savannah/hilton Head Intl)" at bounding box center [643, 440] width 2961 height 18
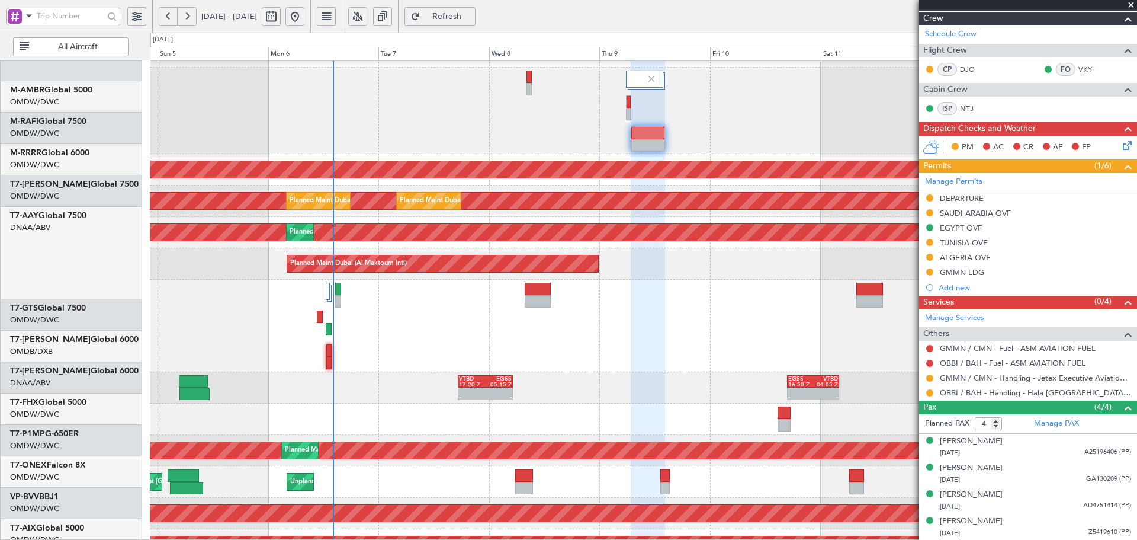
scroll to position [69, 0]
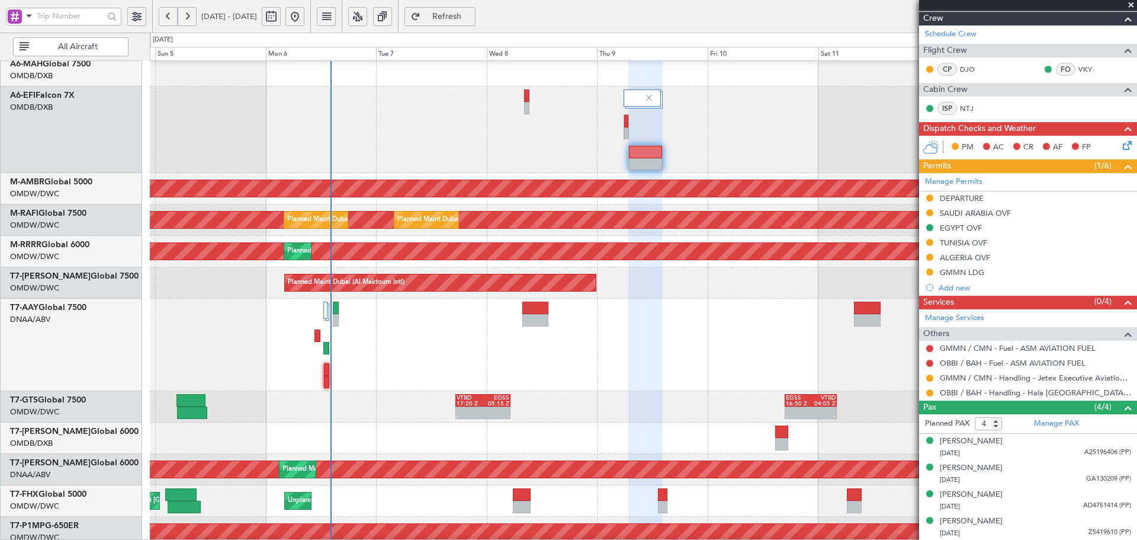
click at [503, 487] on div "Planned Maint Singapore (Seletar) Unplanned Maint Dubai (Al Maktoum Intl) Plann…" at bounding box center [643, 500] width 987 height 31
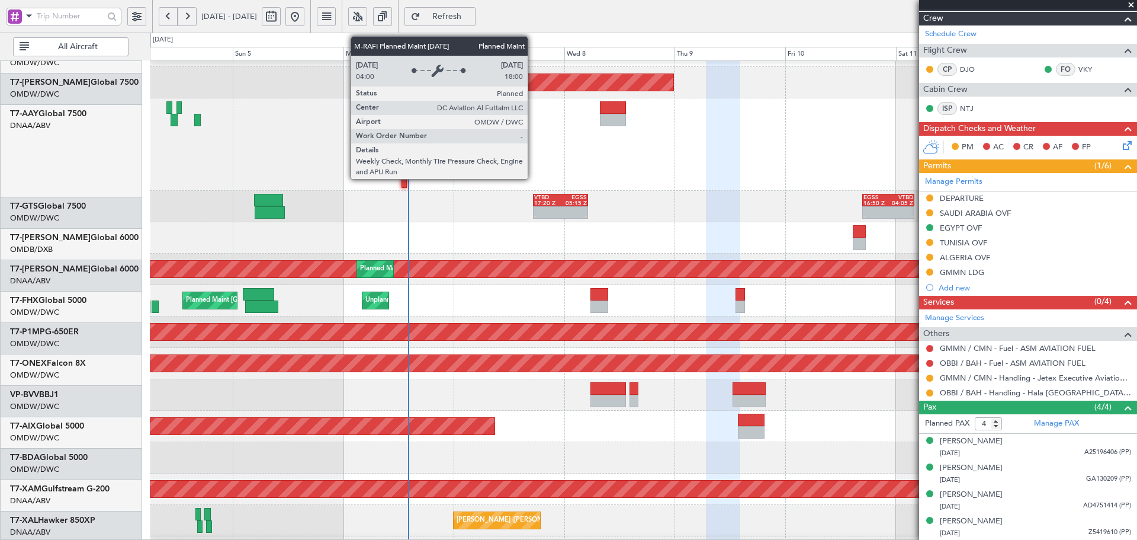
scroll to position [269, 0]
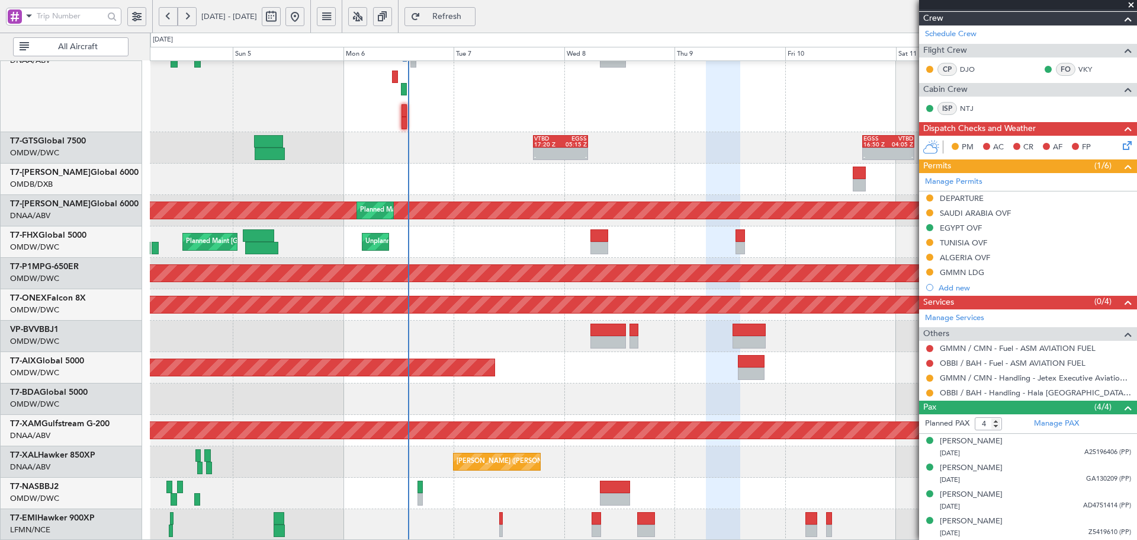
scroll to position [328, 0]
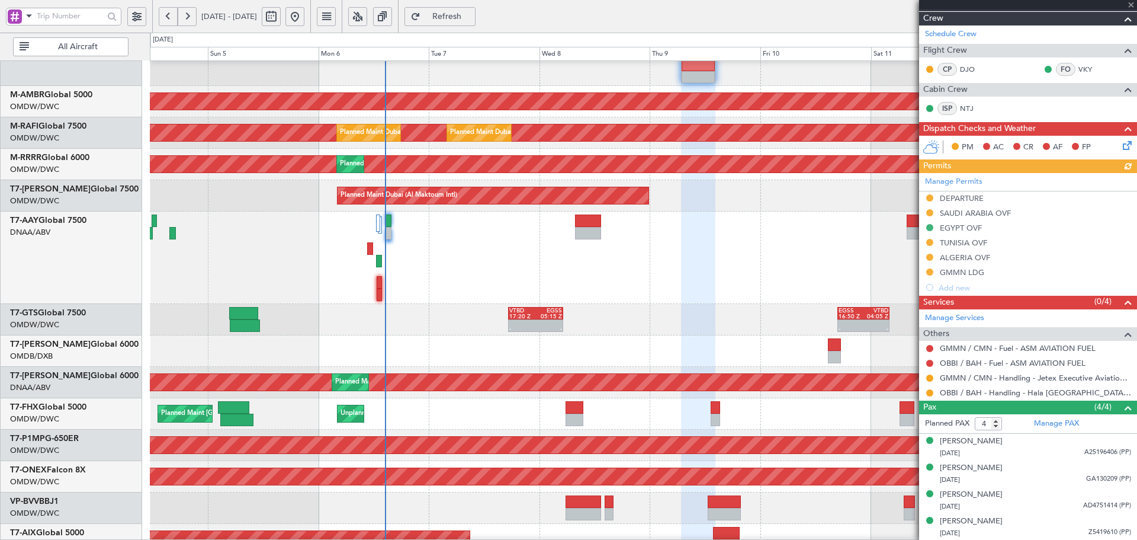
click at [415, 357] on div at bounding box center [643, 350] width 987 height 31
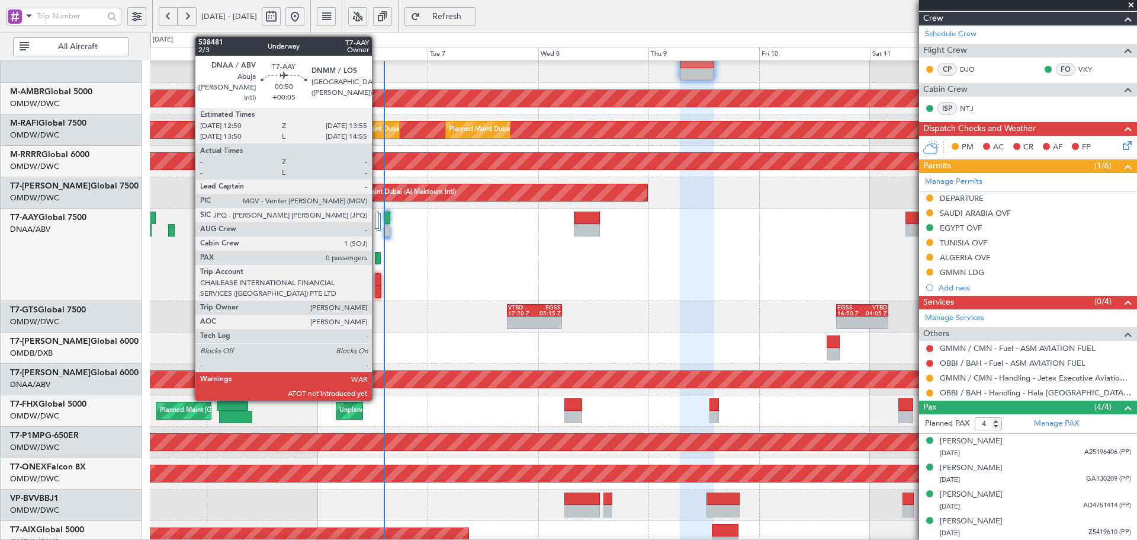
click at [377, 278] on div at bounding box center [377, 279] width 5 height 12
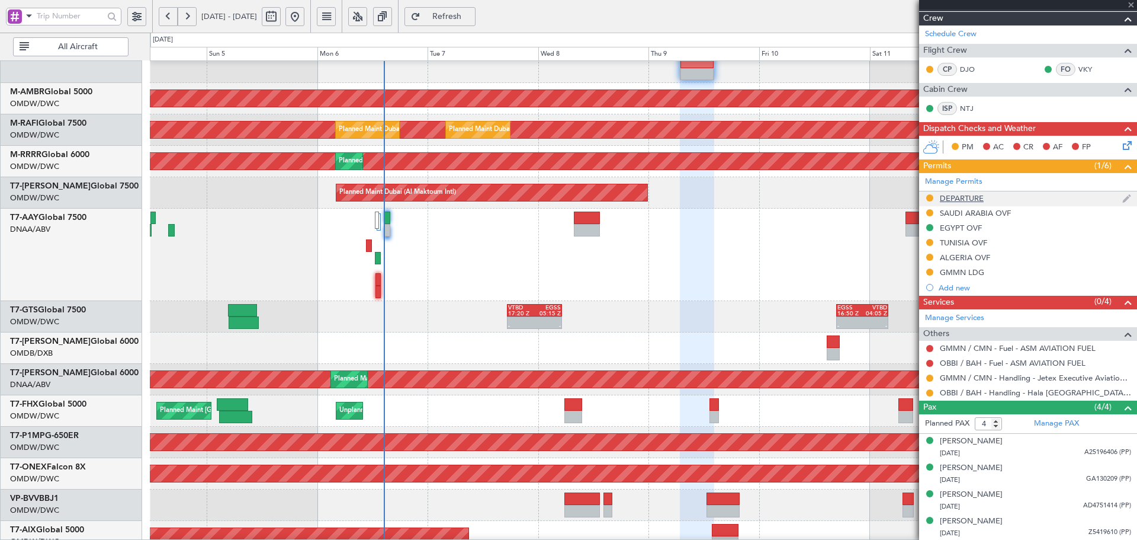
type input "+00:05"
type input "0"
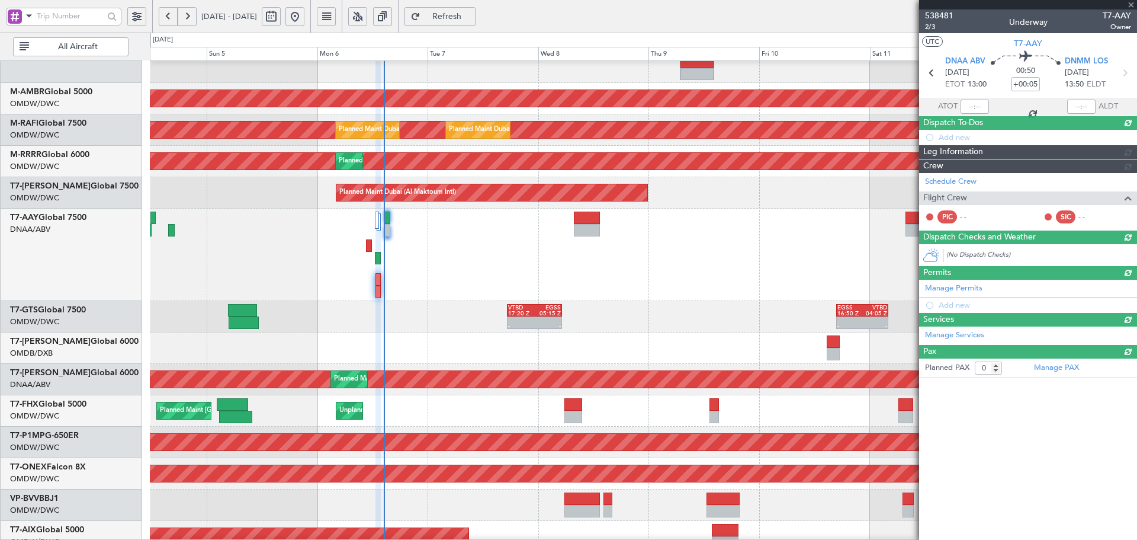
scroll to position [0, 0]
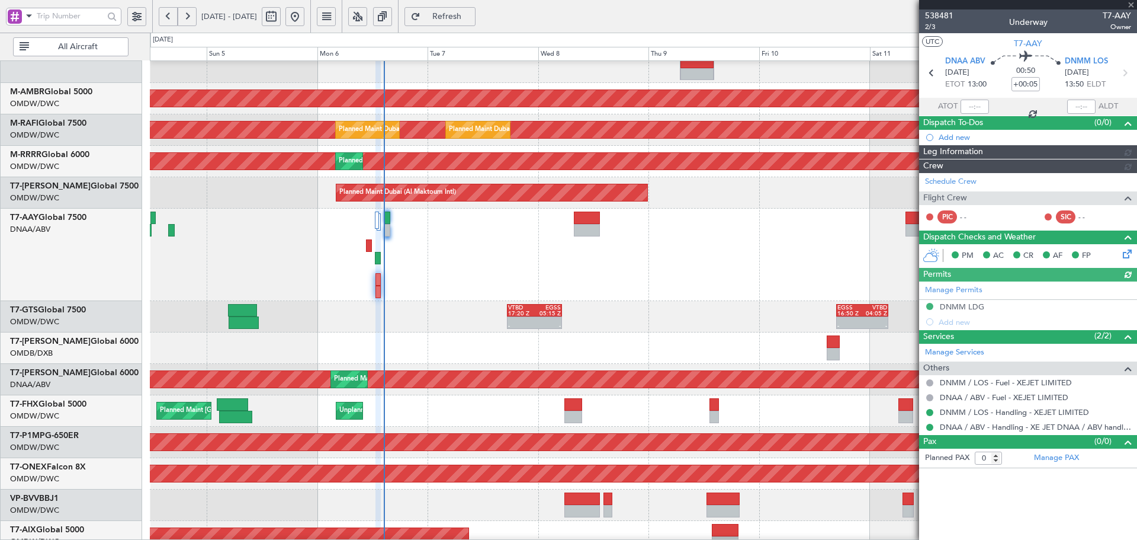
type input "Dherander Fithani (DHF)"
type input "7473"
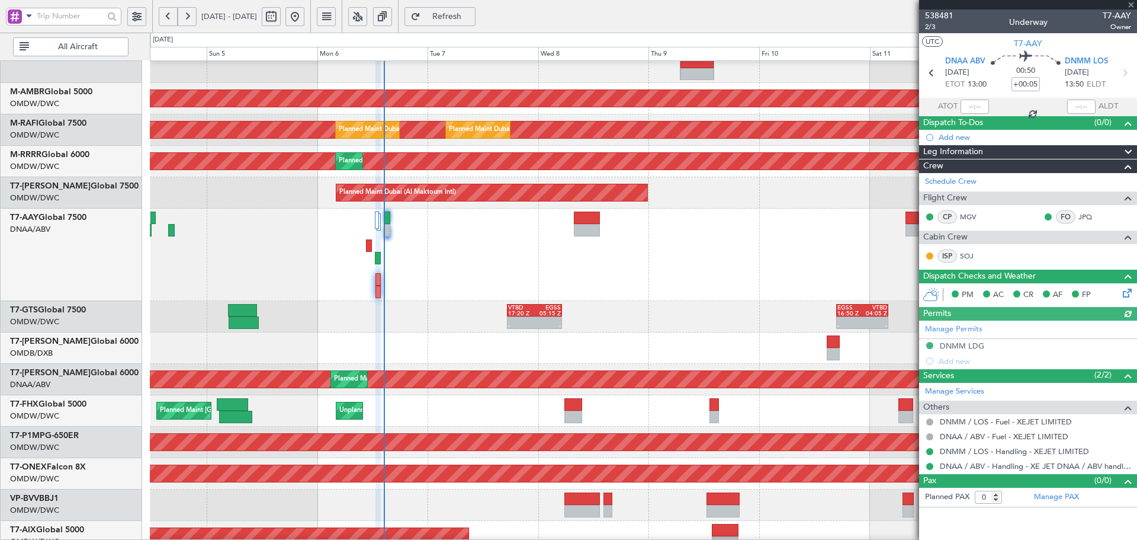
click at [975, 107] on div at bounding box center [975, 106] width 28 height 14
click at [977, 102] on input "text" at bounding box center [975, 106] width 28 height 14
type input "14:27"
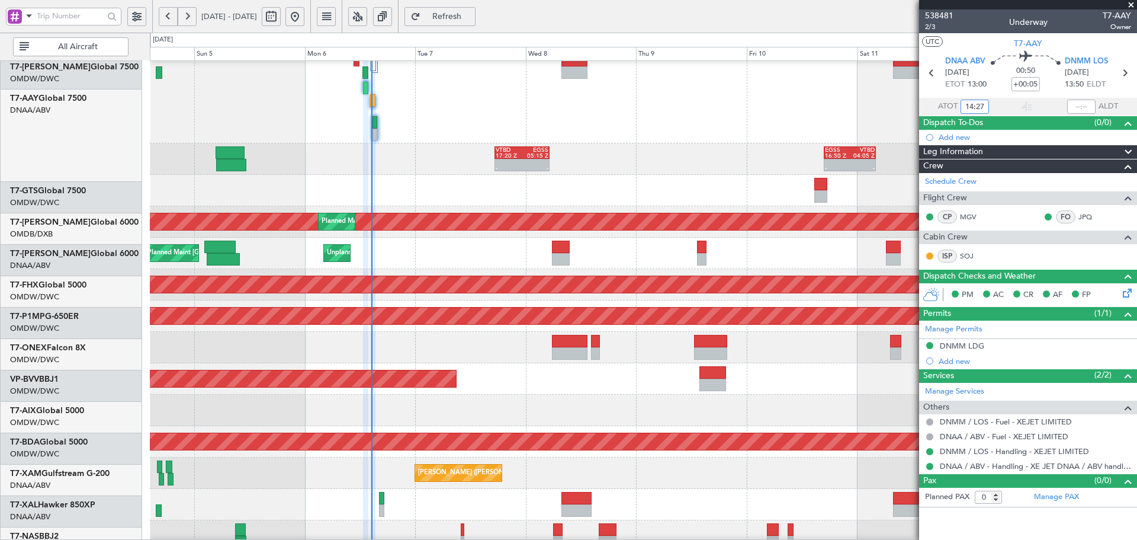
scroll to position [328, 0]
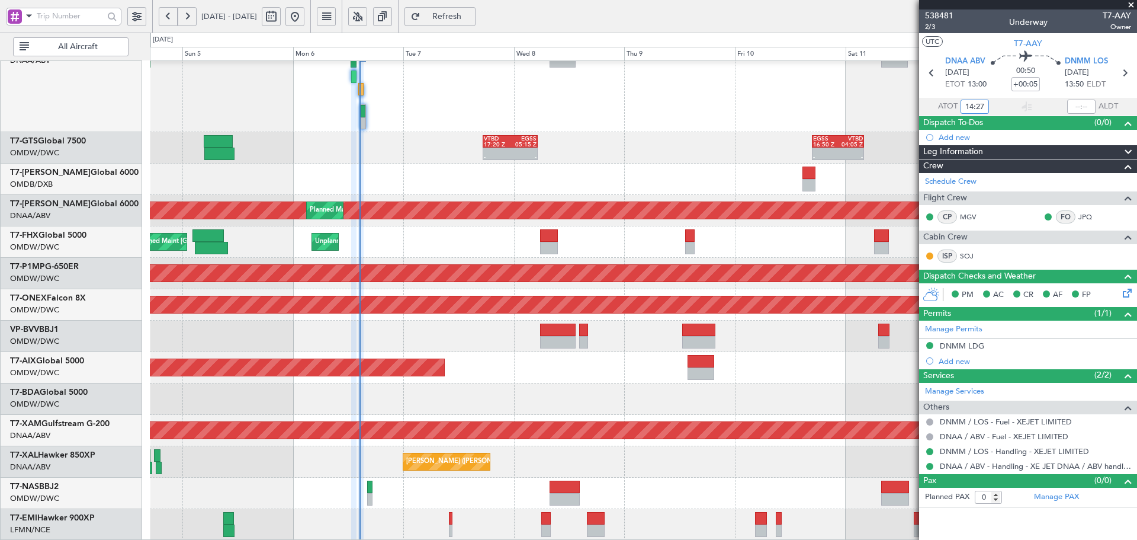
click at [513, 164] on div "- - VTBD 17:20 Z EGSS 05:15 Z - - EGSS 16:50 Z VTBD 04:05 Z - - VTBD 17:20 Z EG…" at bounding box center [643, 136] width 987 height 807
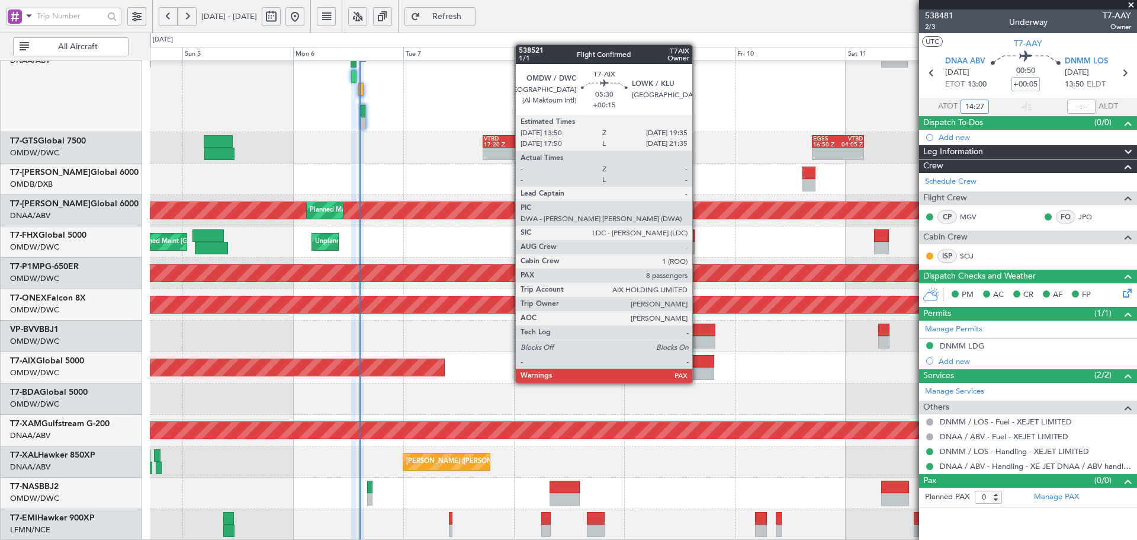
click at [702, 371] on div at bounding box center [701, 373] width 27 height 12
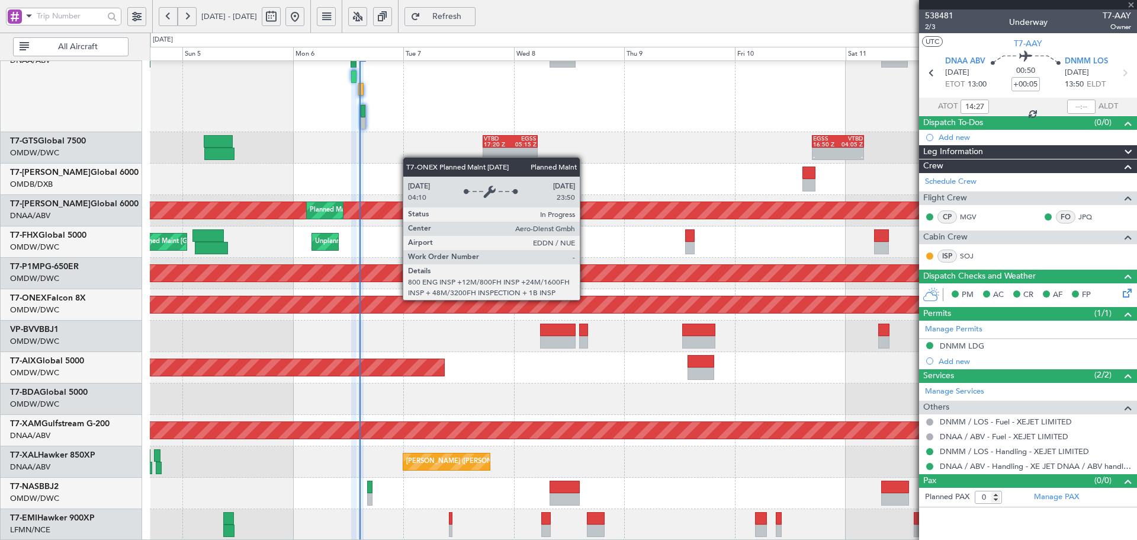
type input "+00:15"
type input "8"
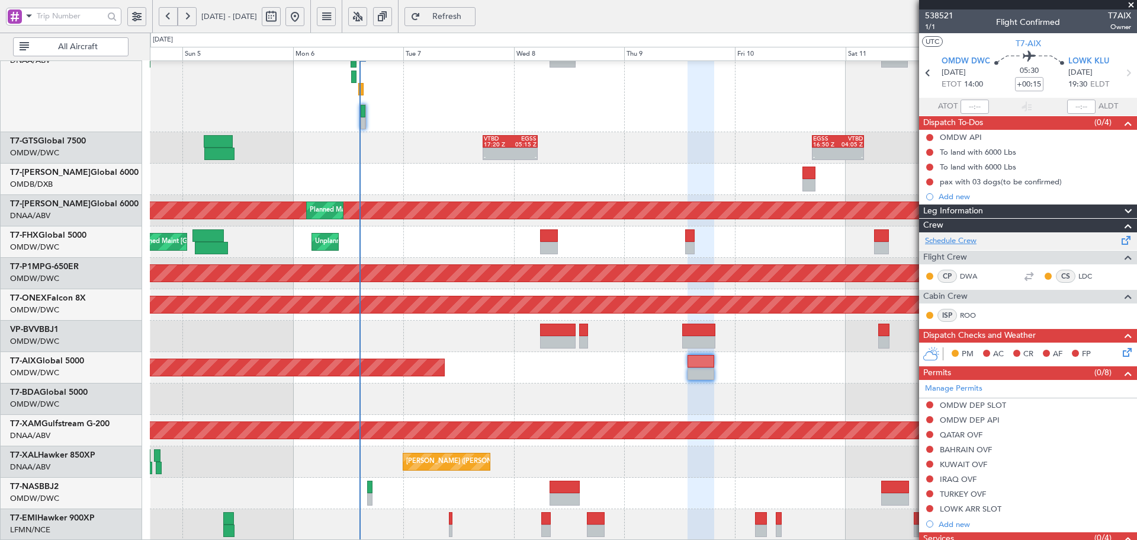
click at [945, 240] on link "Schedule Crew" at bounding box center [951, 241] width 52 height 12
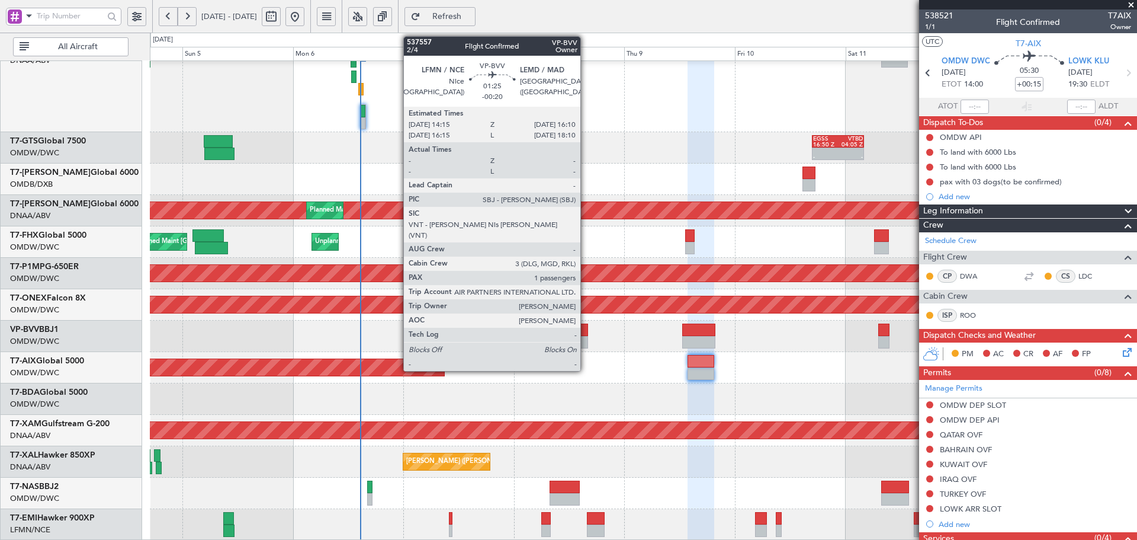
click at [586, 330] on div at bounding box center [583, 329] width 9 height 12
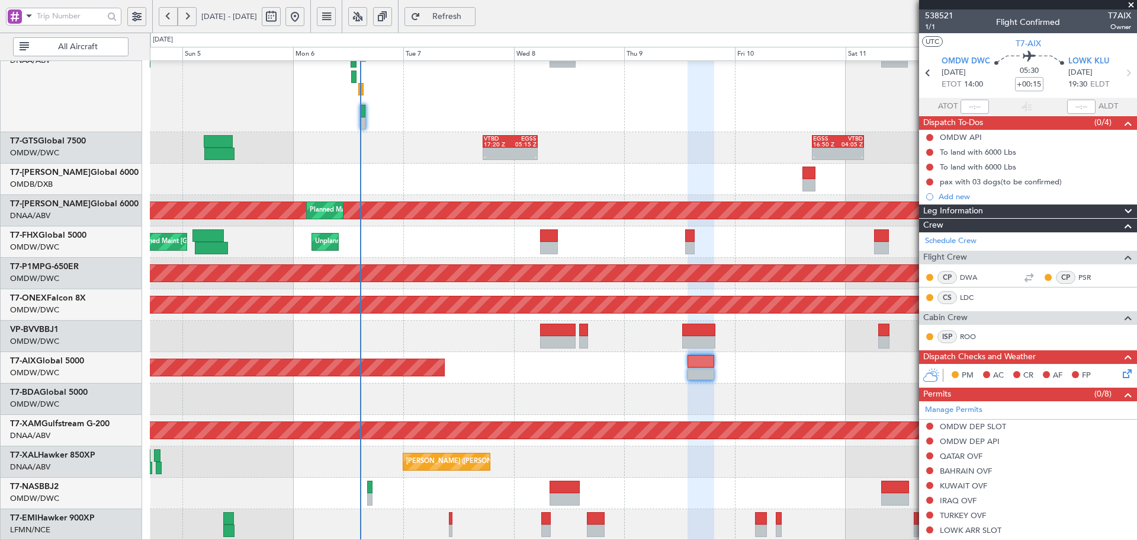
click at [471, 15] on span "Refresh" at bounding box center [447, 16] width 49 height 8
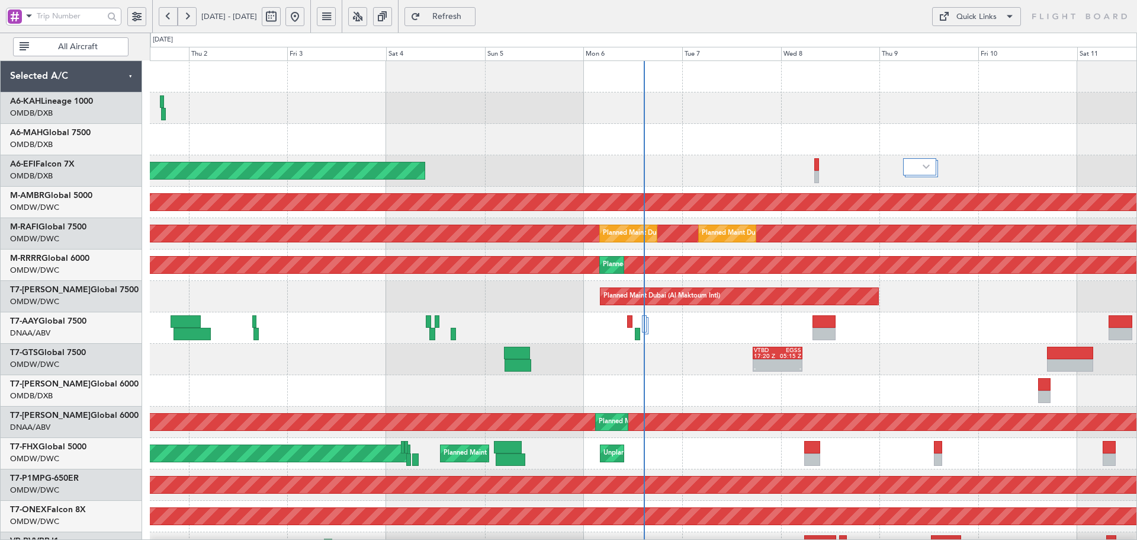
click at [476, 7] on button "Refresh" at bounding box center [439, 16] width 71 height 19
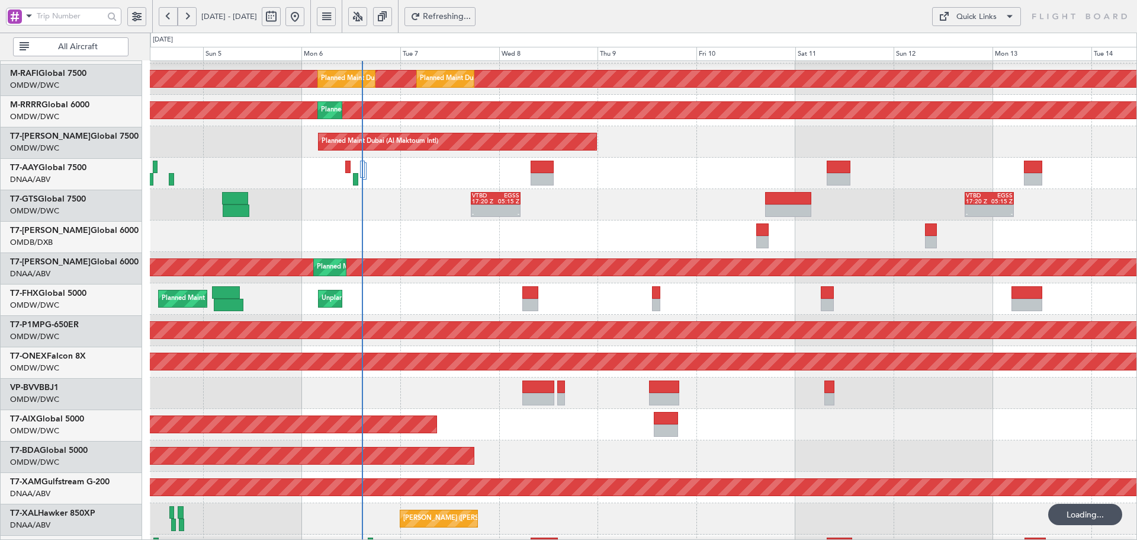
scroll to position [155, 0]
click at [377, 242] on div at bounding box center [643, 235] width 987 height 31
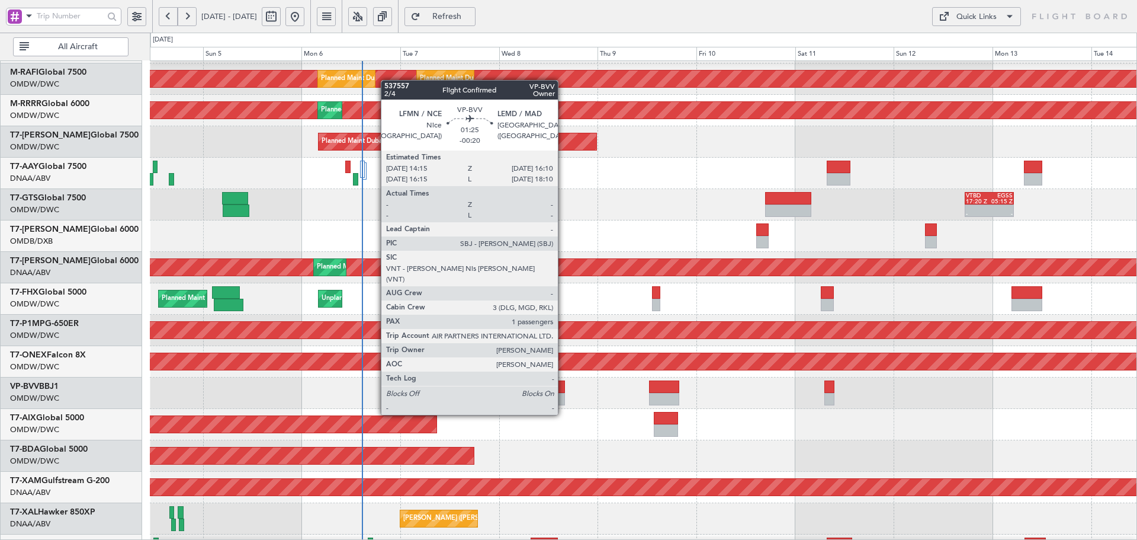
click at [563, 392] on div at bounding box center [561, 386] width 8 height 12
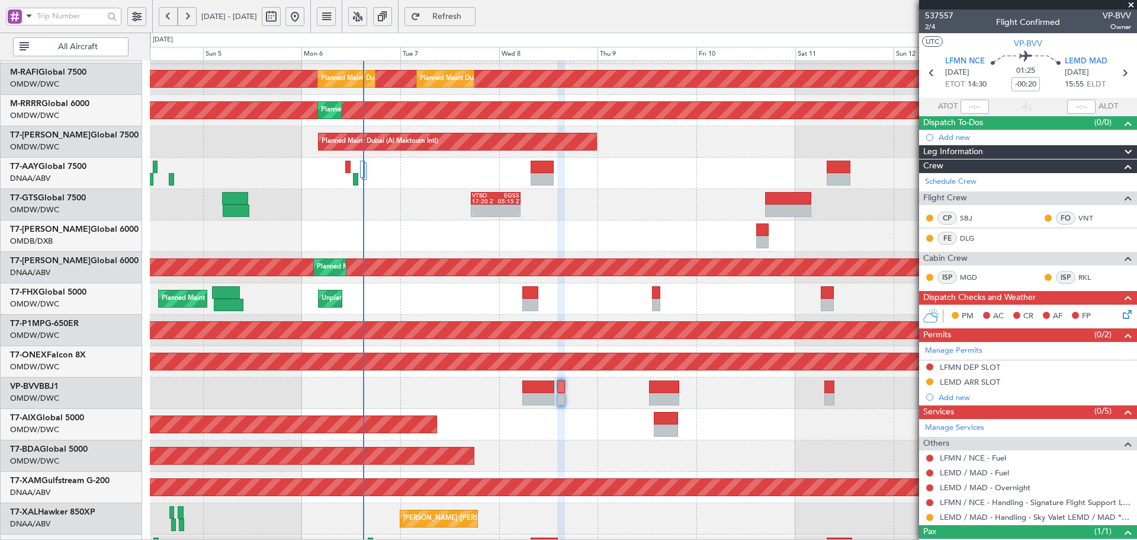
scroll to position [211, 0]
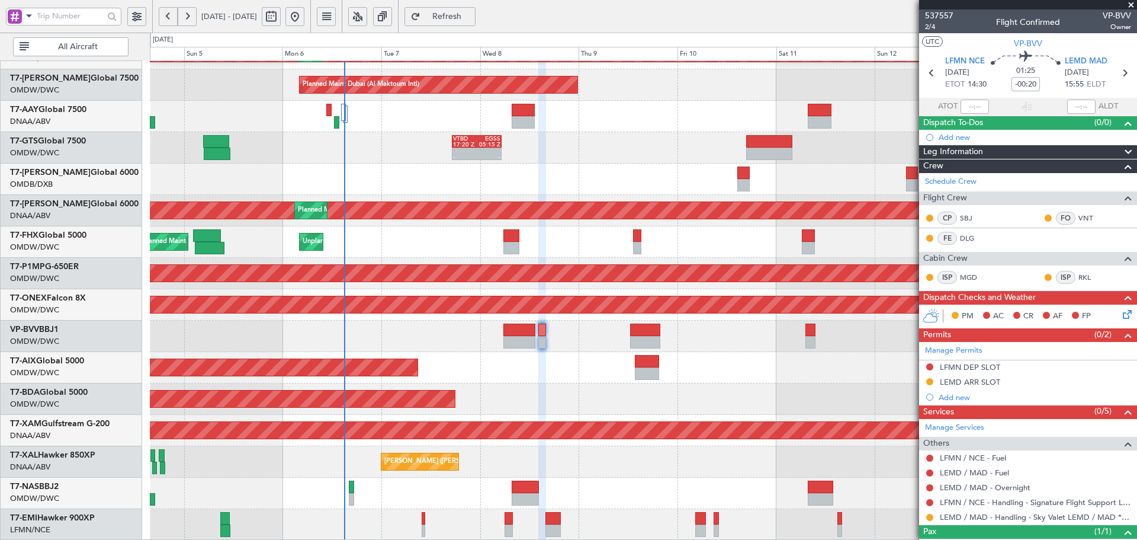
click at [463, 158] on div "Planned Maint Dubai (Al Maktoum Intl) Planned Maint Dubai (Al Maktoum Intl) Pla…" at bounding box center [643, 195] width 987 height 691
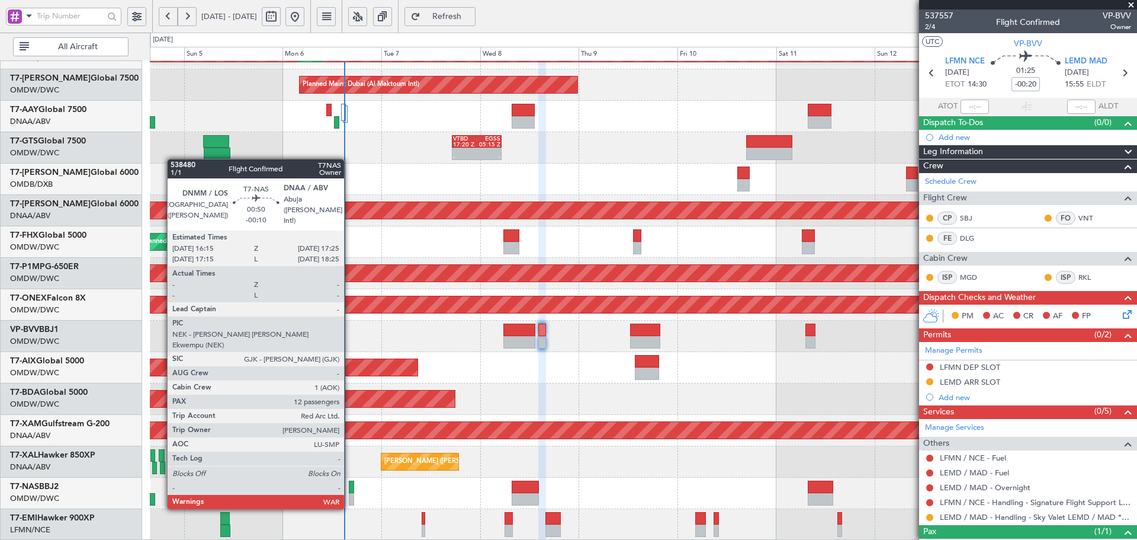
click at [351, 493] on div at bounding box center [351, 499] width 5 height 12
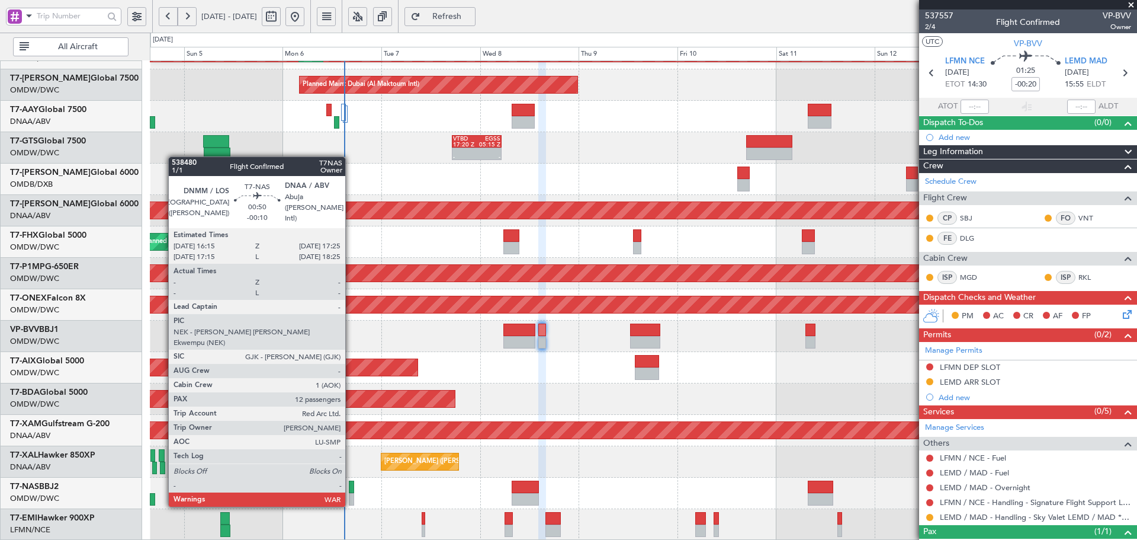
click at [351, 493] on div at bounding box center [351, 499] width 5 height 12
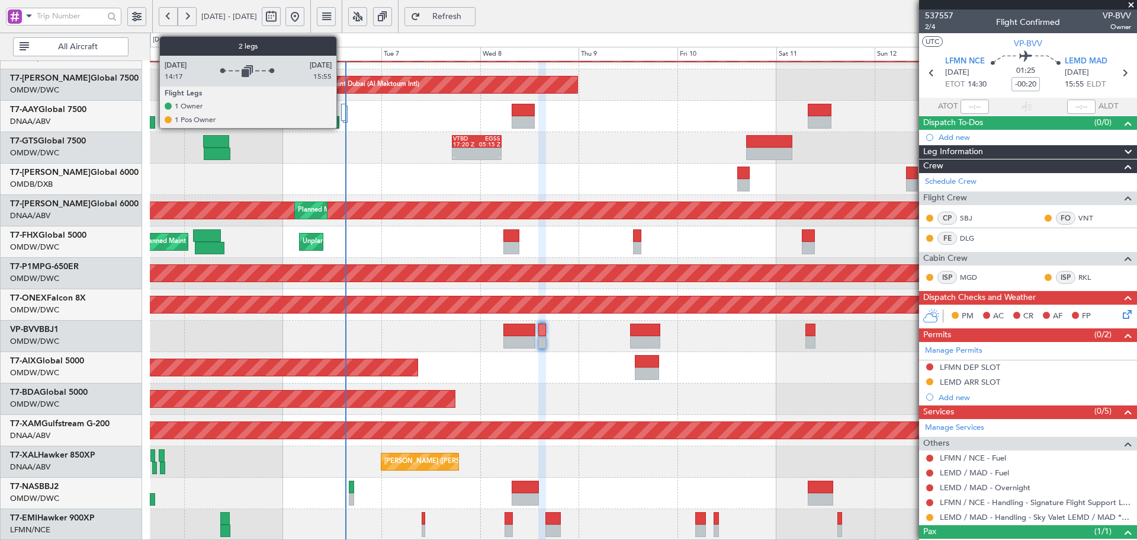
click at [341, 113] on div at bounding box center [343, 112] width 5 height 17
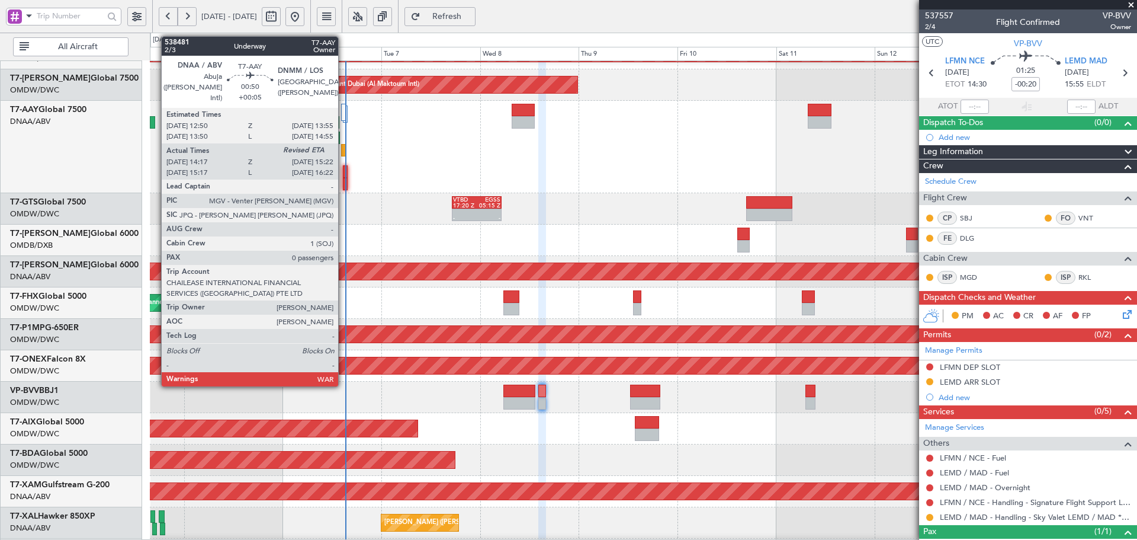
click at [343, 150] on div at bounding box center [343, 150] width 5 height 12
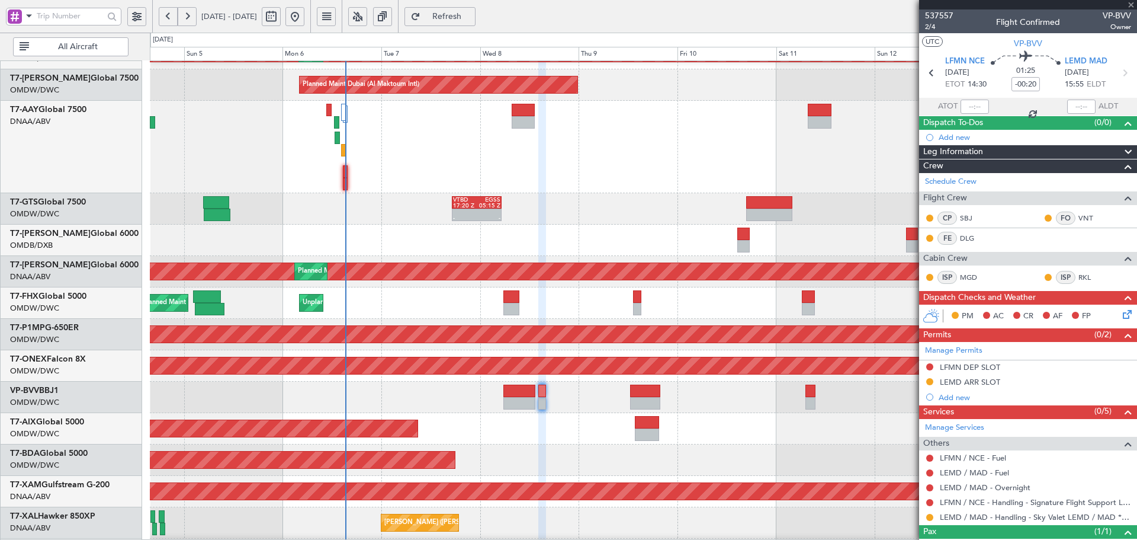
type input "+00:05"
type input "14:27"
type input "0"
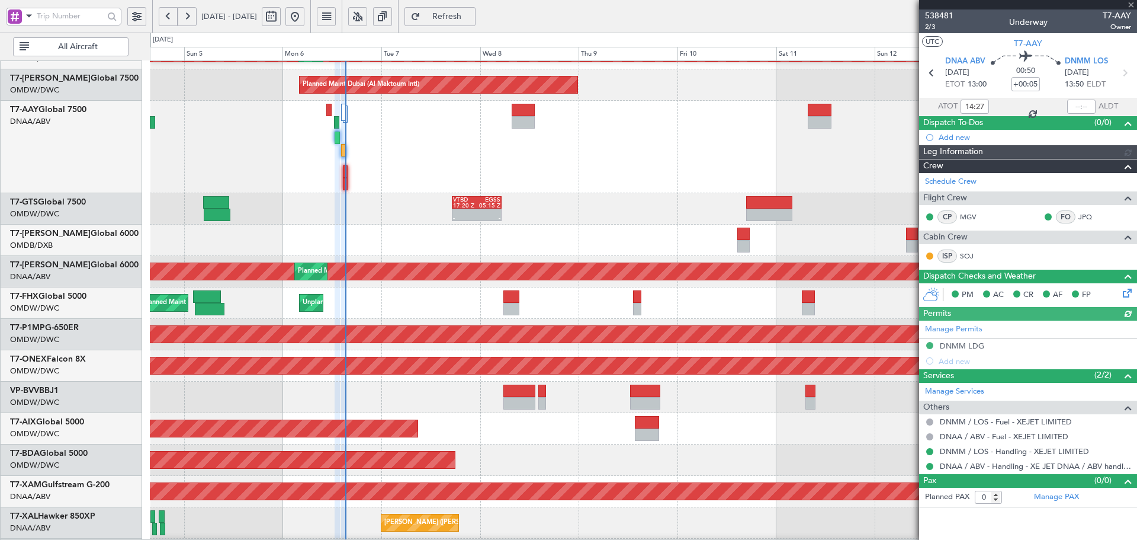
type input "Dherander Fithani (DHF)"
type input "7473"
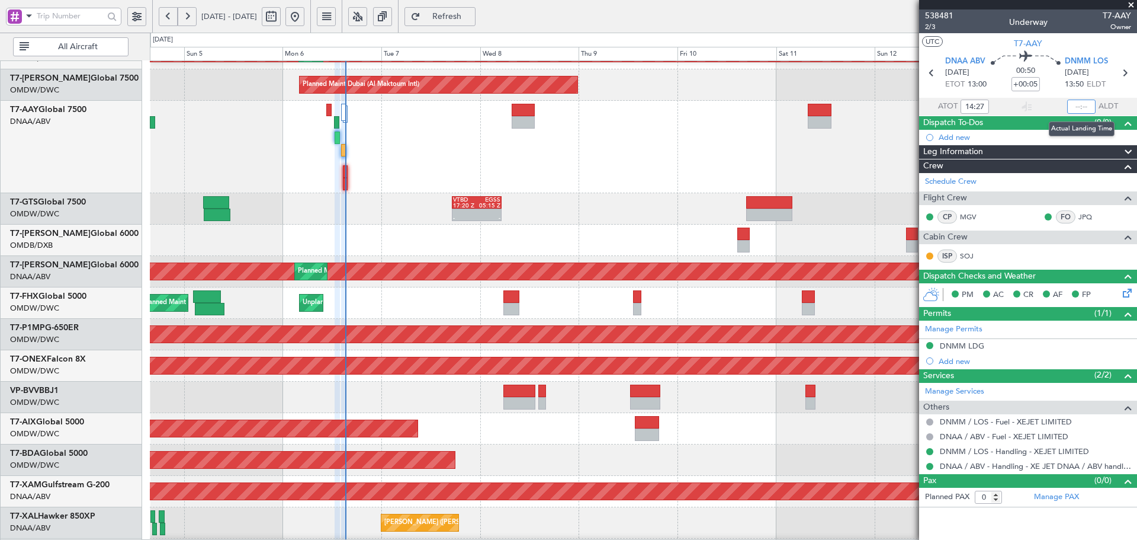
click at [1083, 103] on input "text" at bounding box center [1081, 106] width 28 height 14
click at [416, 146] on div at bounding box center [643, 147] width 987 height 92
type input "15:14"
click at [433, 135] on div at bounding box center [643, 147] width 987 height 92
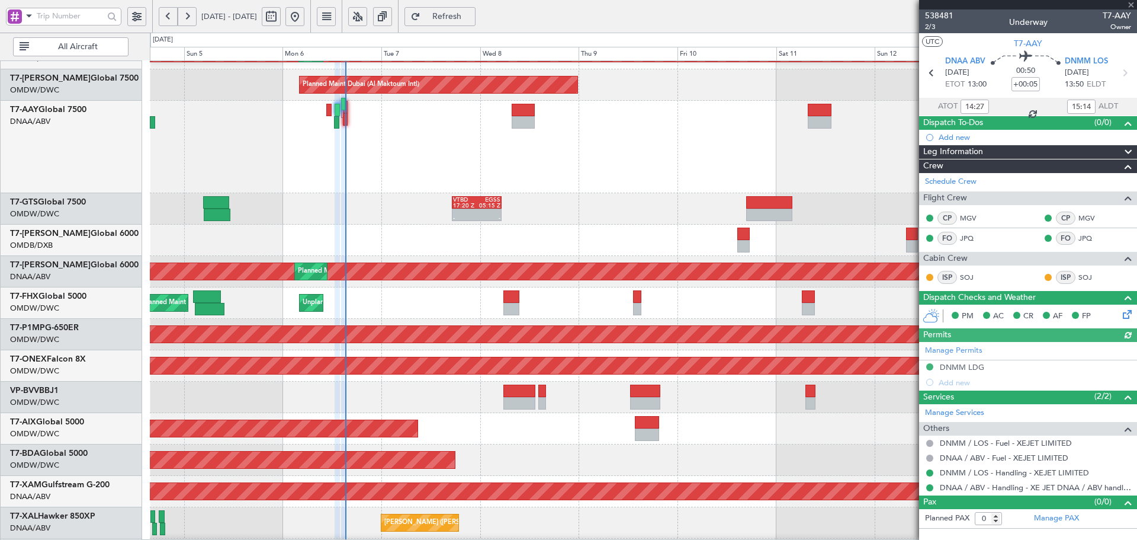
type input "Dherander Fithani (DHF)"
type input "7473"
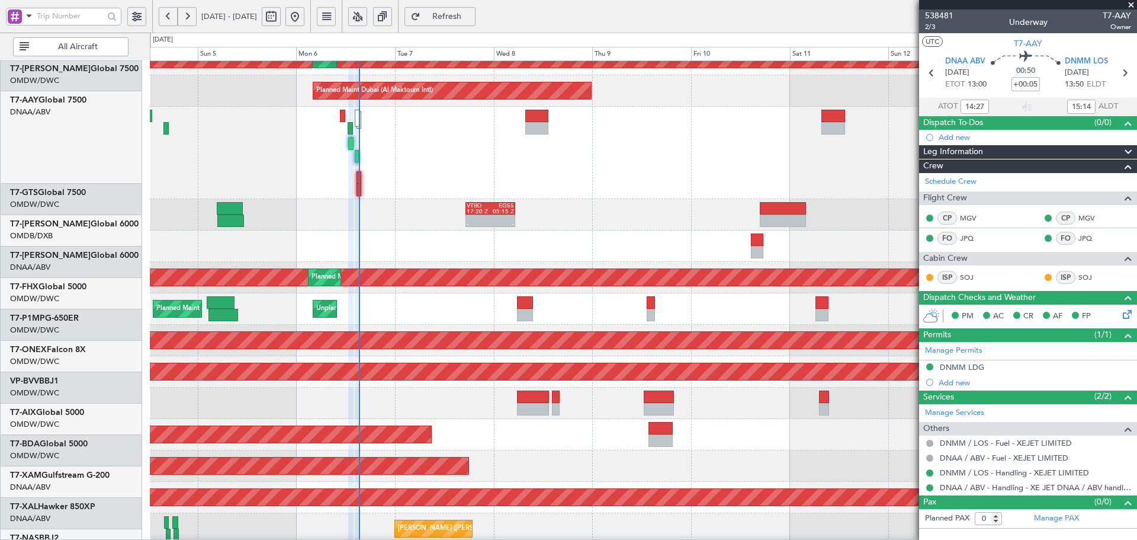
scroll to position [231, 0]
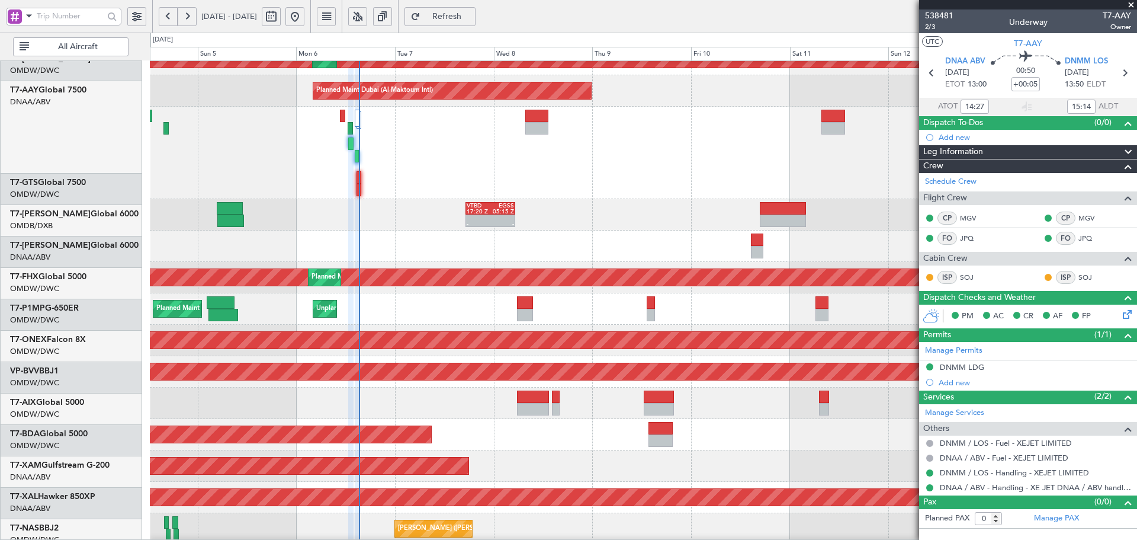
click at [361, 146] on div at bounding box center [643, 153] width 987 height 92
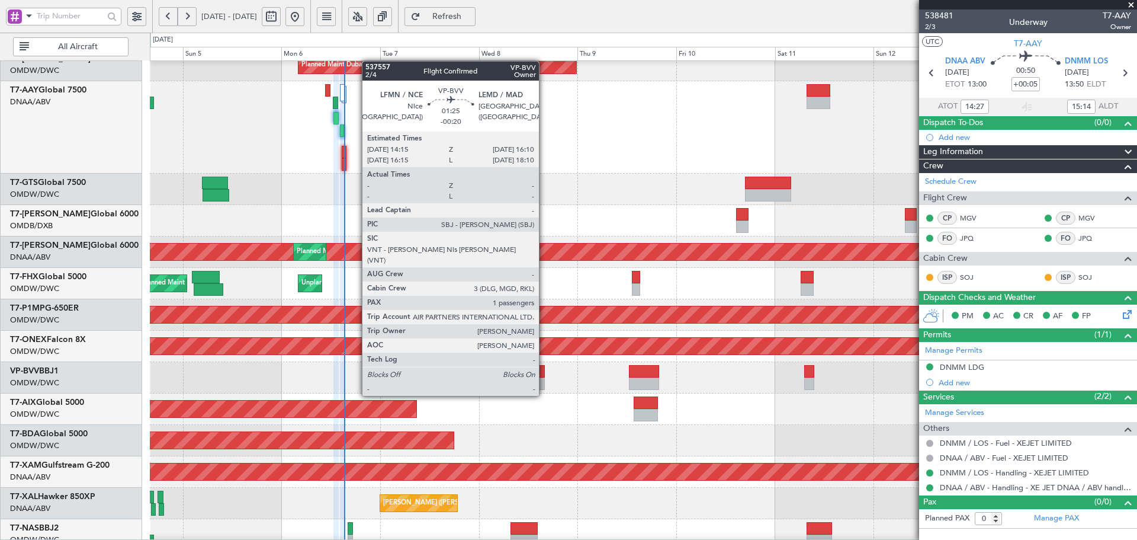
click at [544, 373] on div at bounding box center [541, 371] width 8 height 12
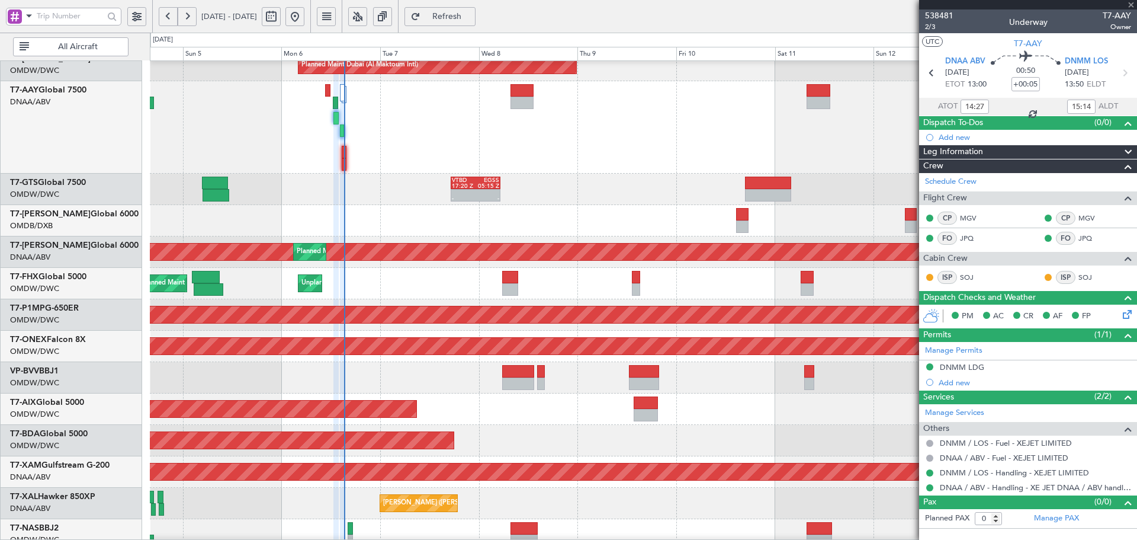
type input "-00:20"
type input "1"
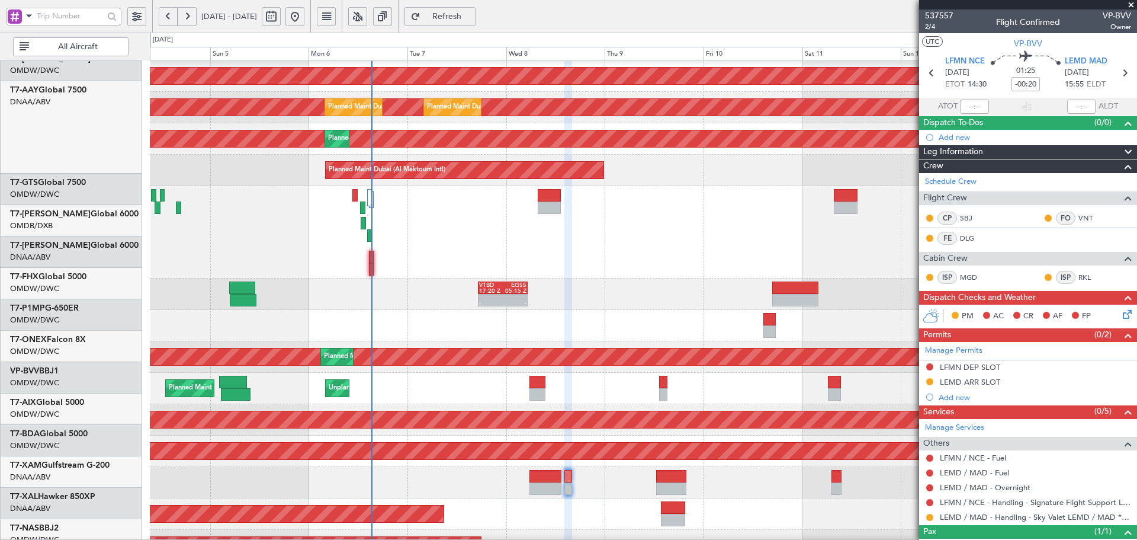
scroll to position [33, 0]
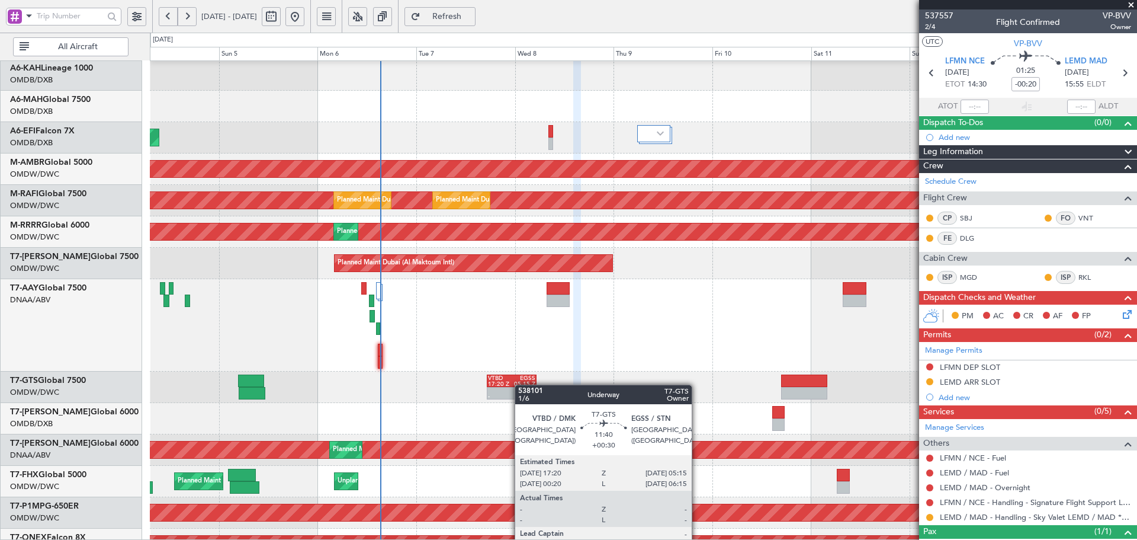
click at [521, 384] on div "05:15 Z" at bounding box center [524, 384] width 24 height 6
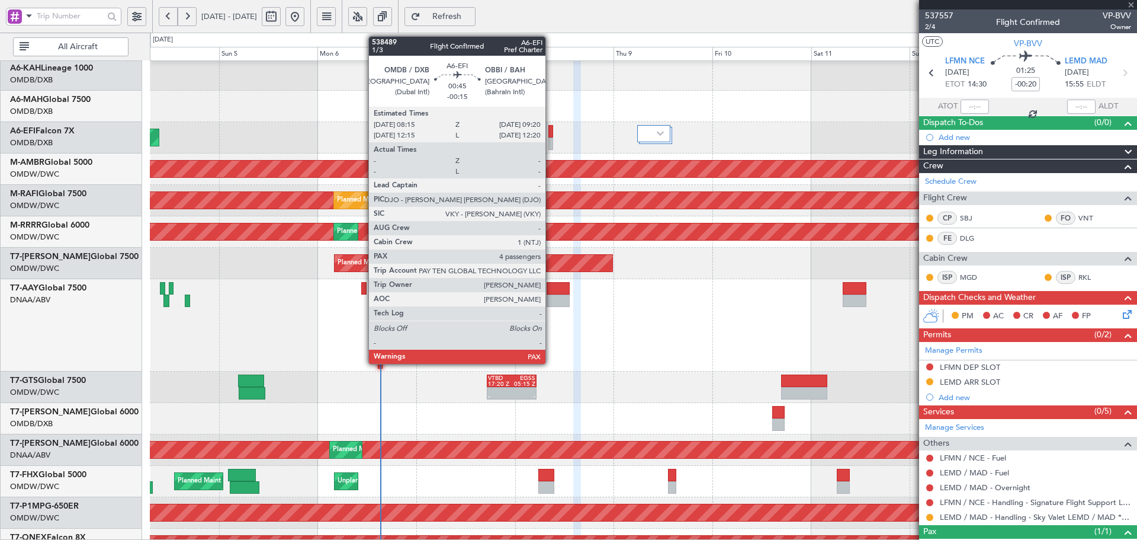
click at [551, 134] on div at bounding box center [550, 131] width 5 height 12
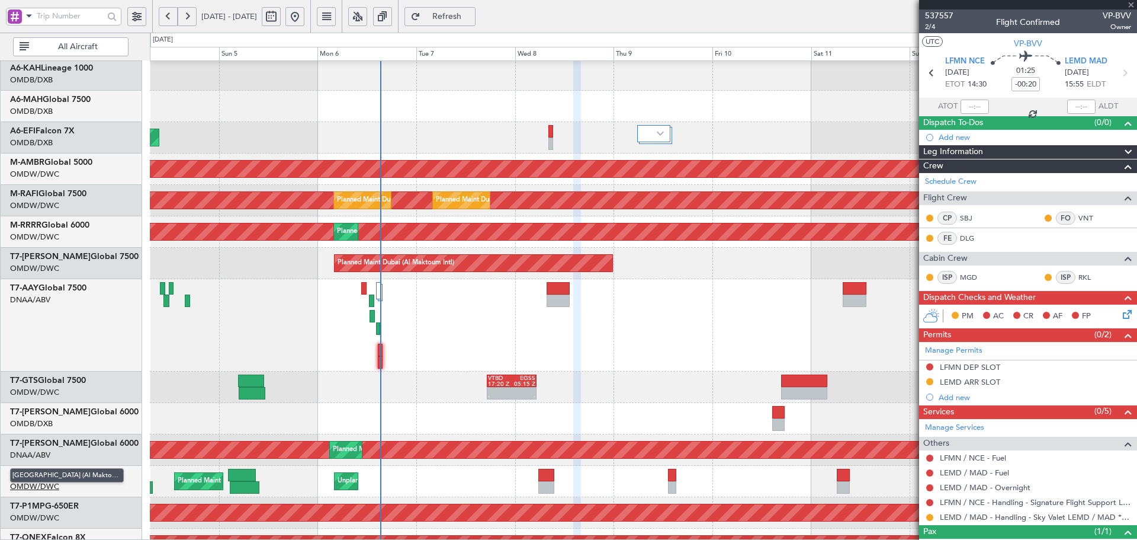
type input "-00:15"
type input "4"
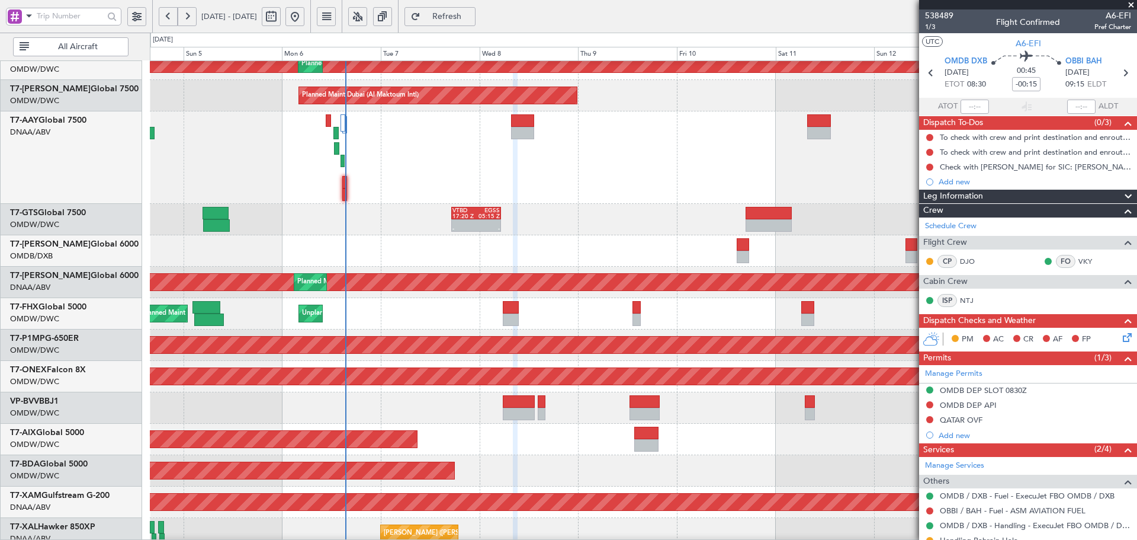
click at [412, 182] on div at bounding box center [643, 157] width 987 height 92
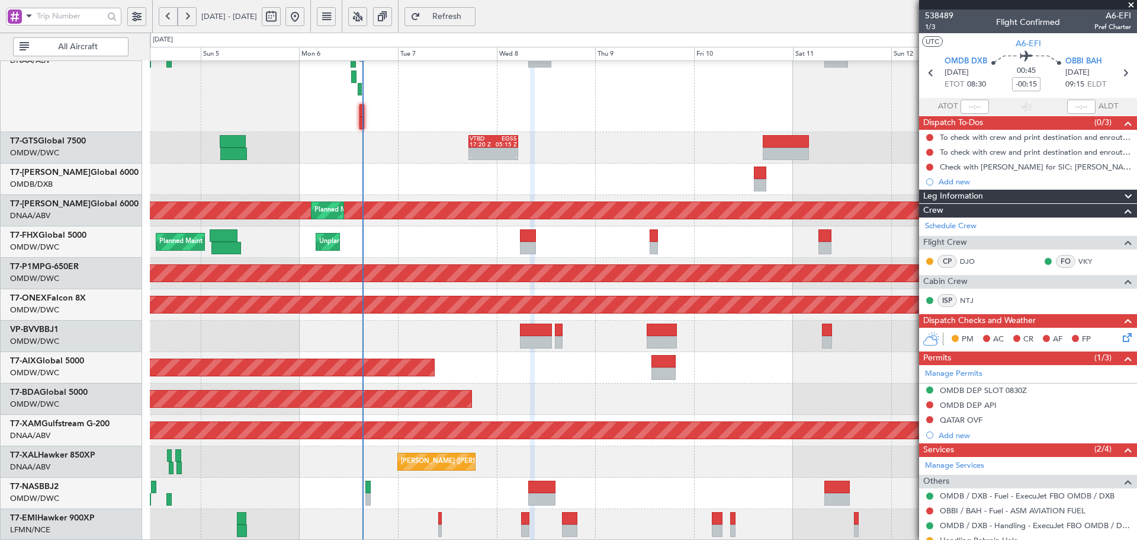
click at [433, 235] on div "- - VTBD 17:20 Z EGSS 05:15 Z - - VTBD 17:20 Z EGSS 05:15 Z AOG Maint Dubai (Al…" at bounding box center [643, 165] width 987 height 752
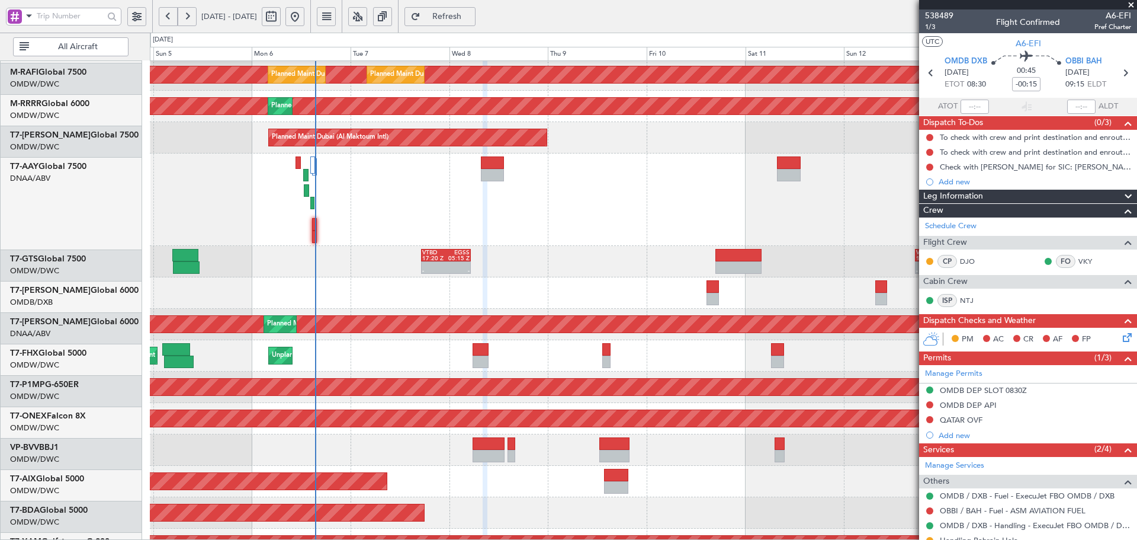
scroll to position [159, 0]
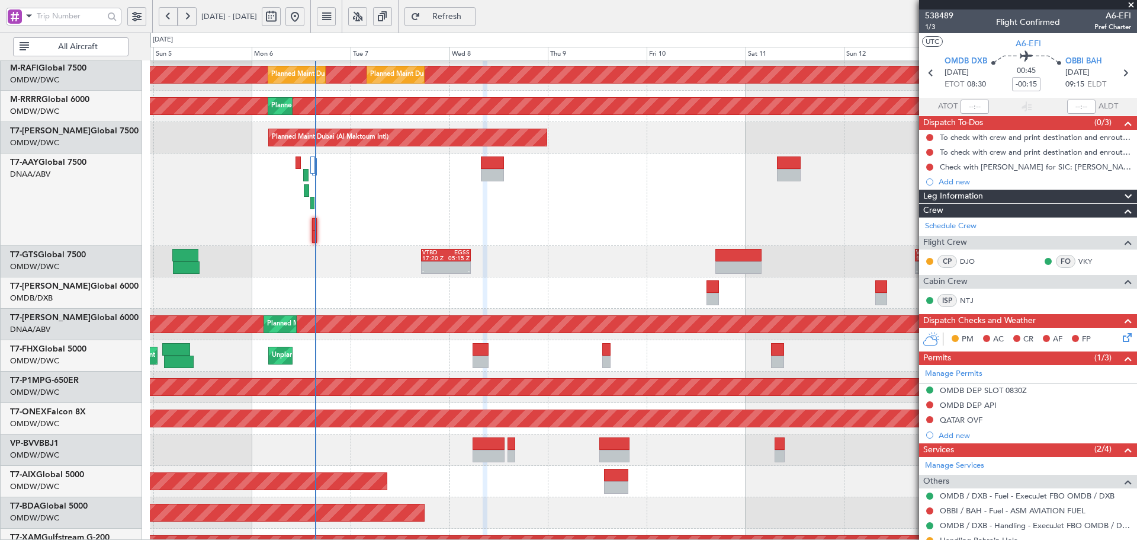
click at [346, 264] on div "- - VTBD 17:20 Z EGSS 05:15 Z - - VTBD 17:20 Z EGSS 05:15 Z" at bounding box center [643, 261] width 987 height 31
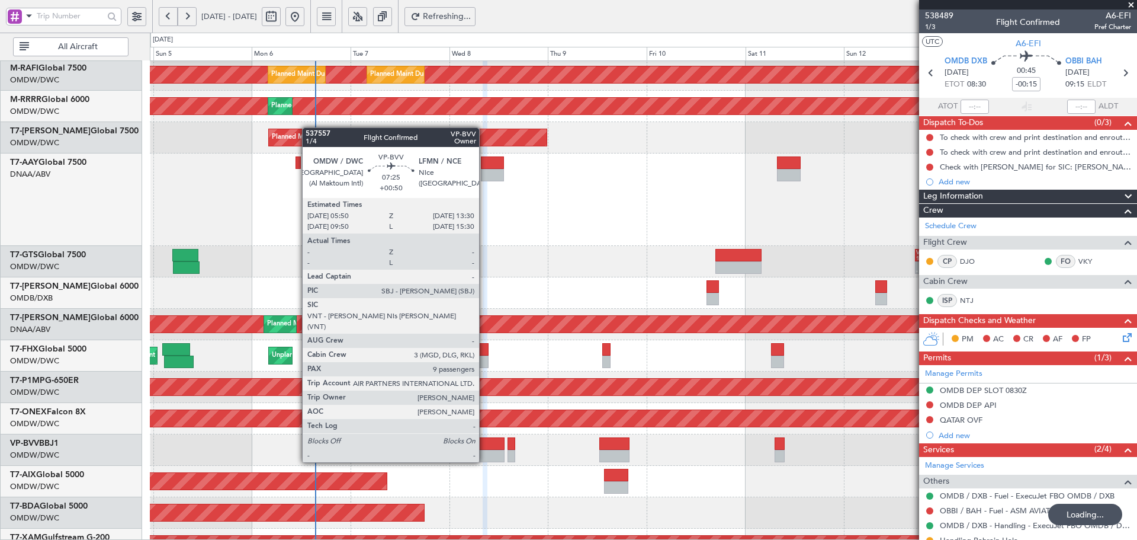
click at [484, 439] on div at bounding box center [489, 443] width 32 height 12
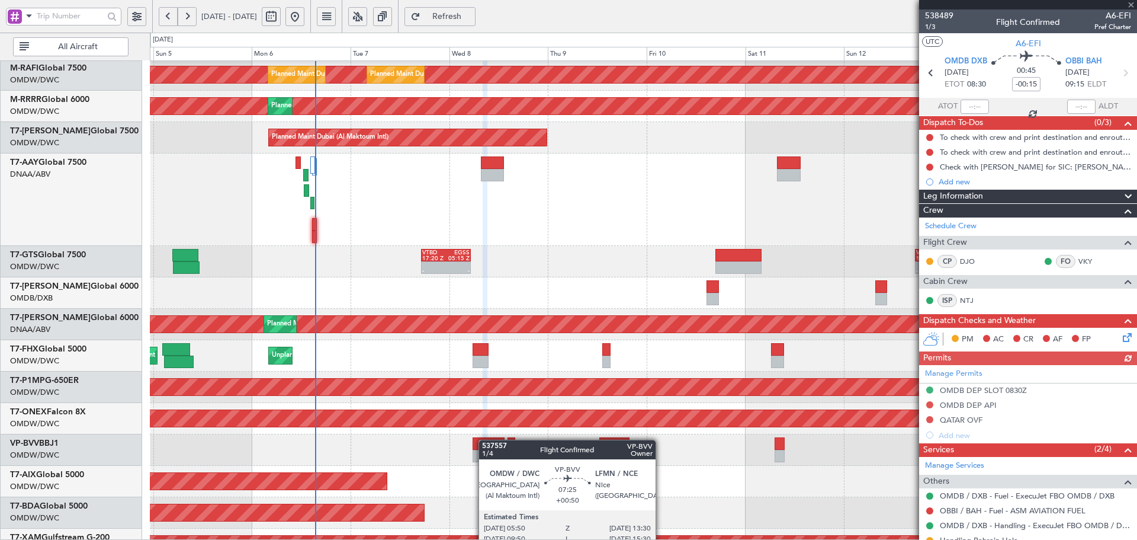
type input "+00:50"
type input "9"
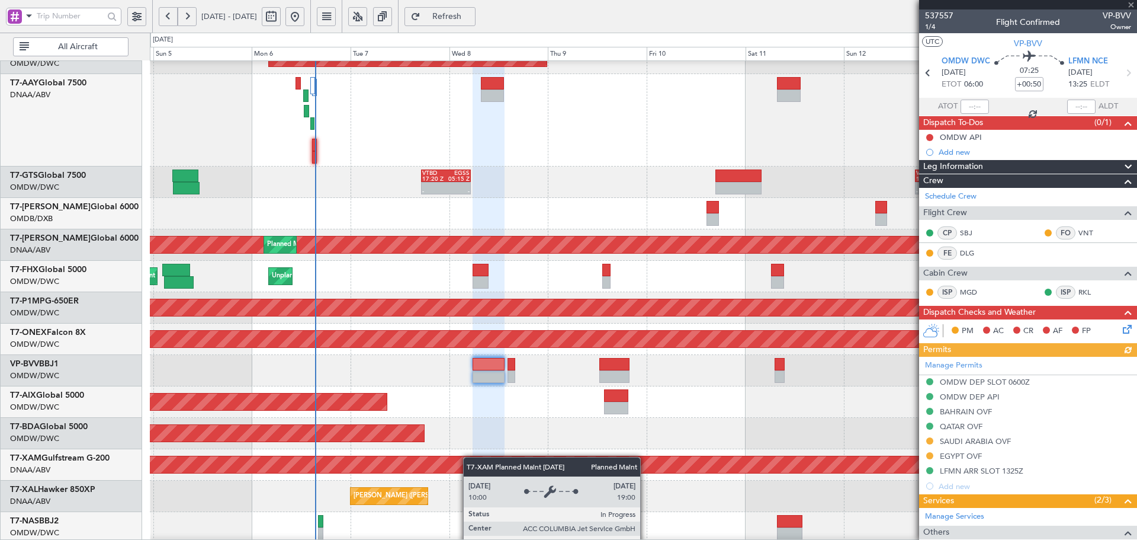
scroll to position [0, 0]
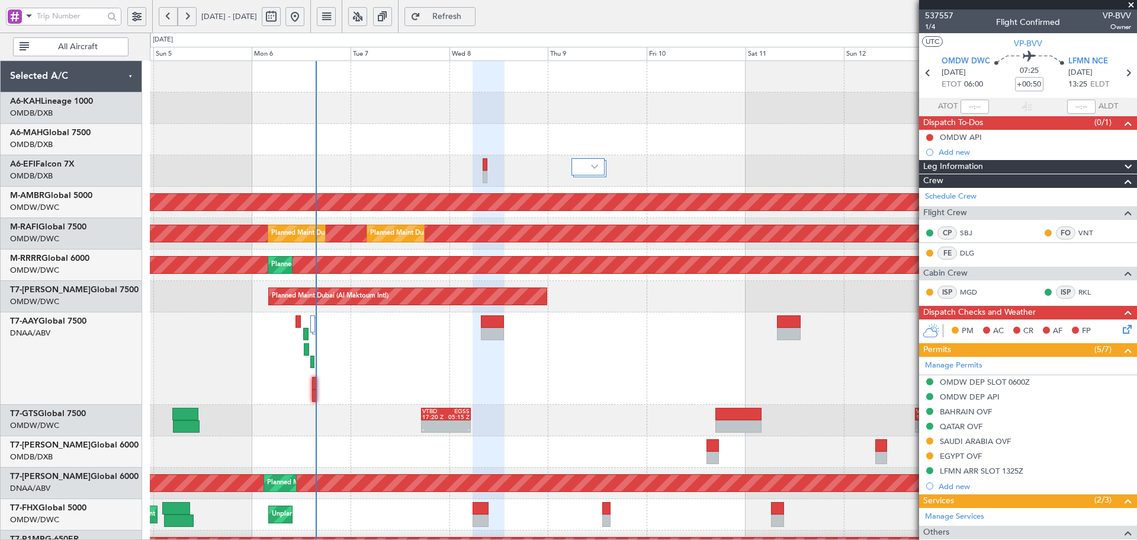
click at [471, 19] on span "Refresh" at bounding box center [447, 16] width 49 height 8
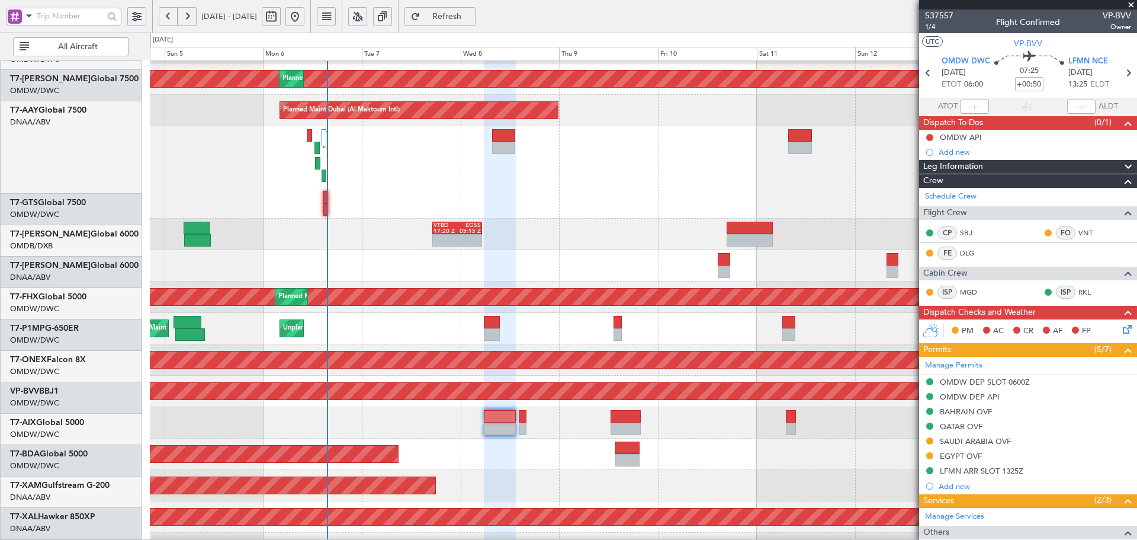
scroll to position [216, 0]
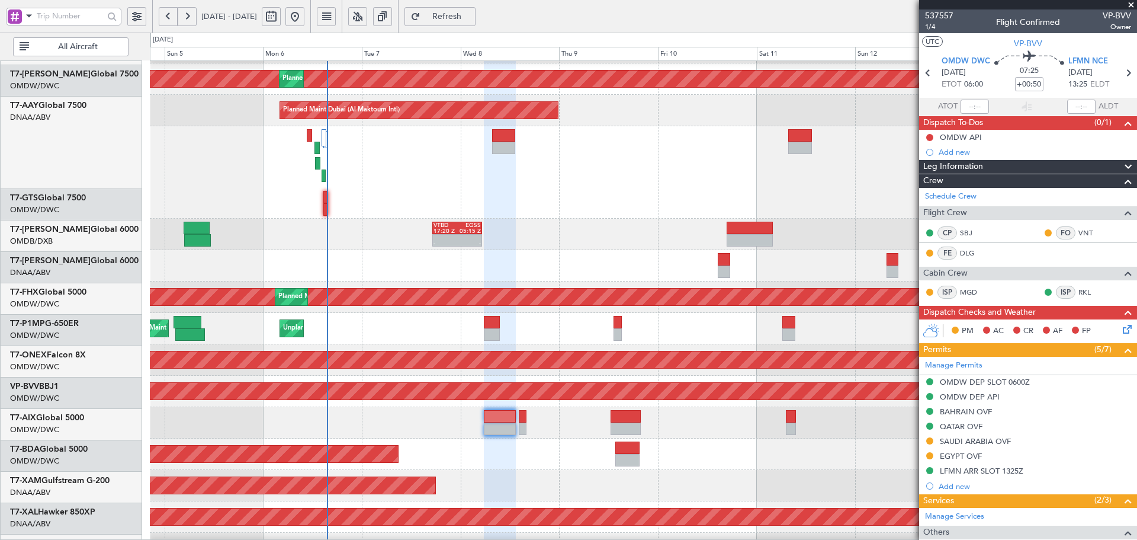
click at [481, 219] on div "- - VTBD 17:20 Z EGSS 05:15 Z - - VTBD 17:20 Z EGSS 05:15 Z" at bounding box center [643, 234] width 987 height 31
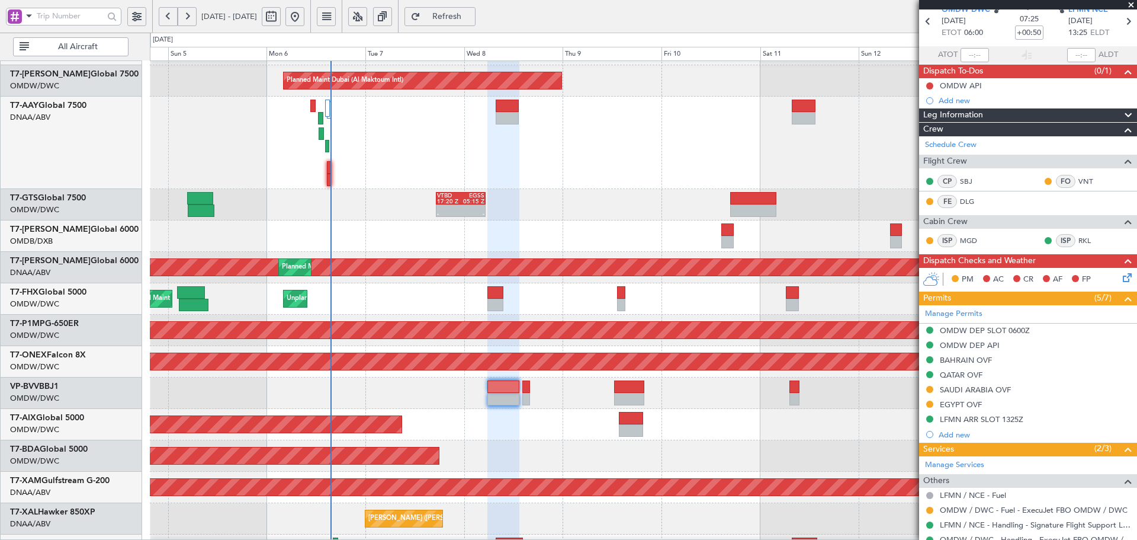
scroll to position [118, 0]
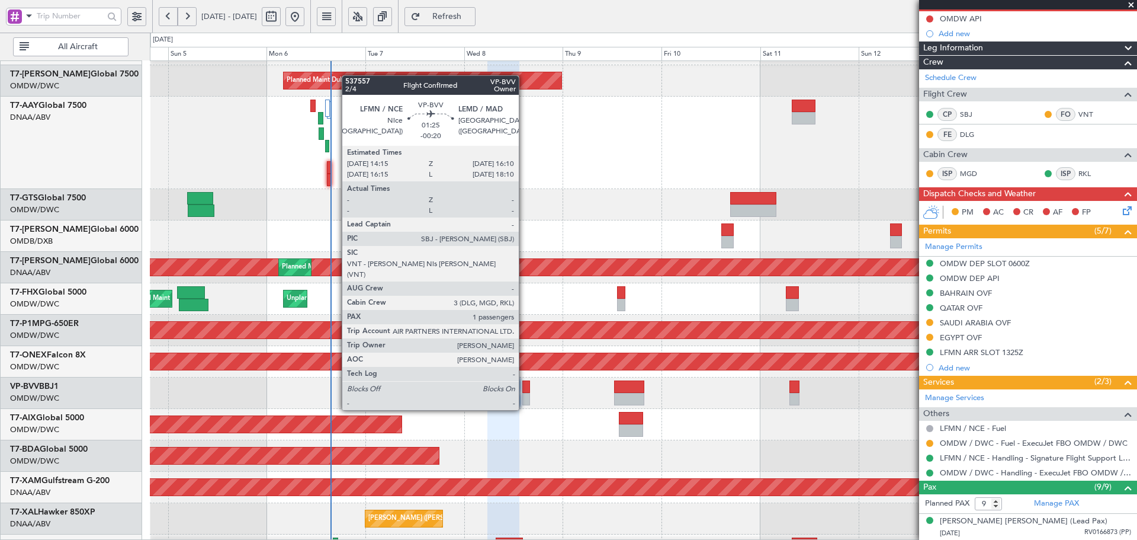
click at [524, 386] on div at bounding box center [526, 386] width 8 height 12
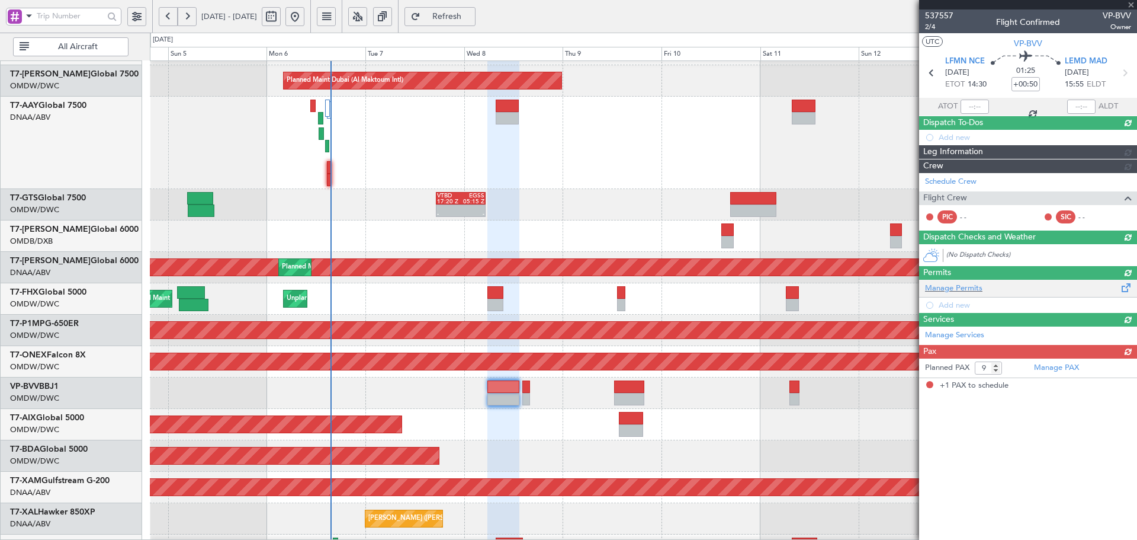
type input "-00:20"
type input "1"
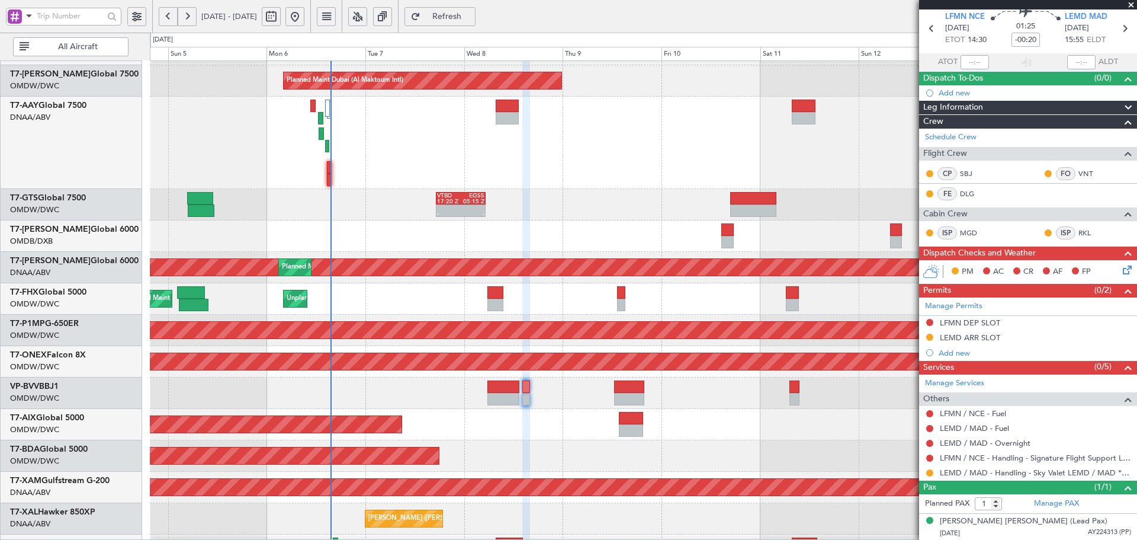
scroll to position [44, 0]
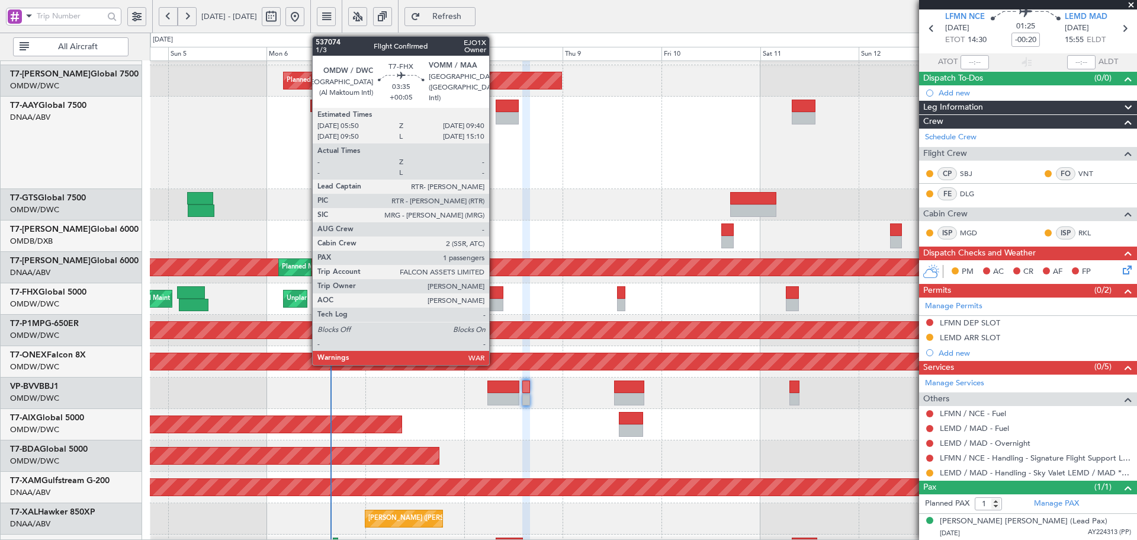
click at [495, 293] on div at bounding box center [495, 292] width 16 height 12
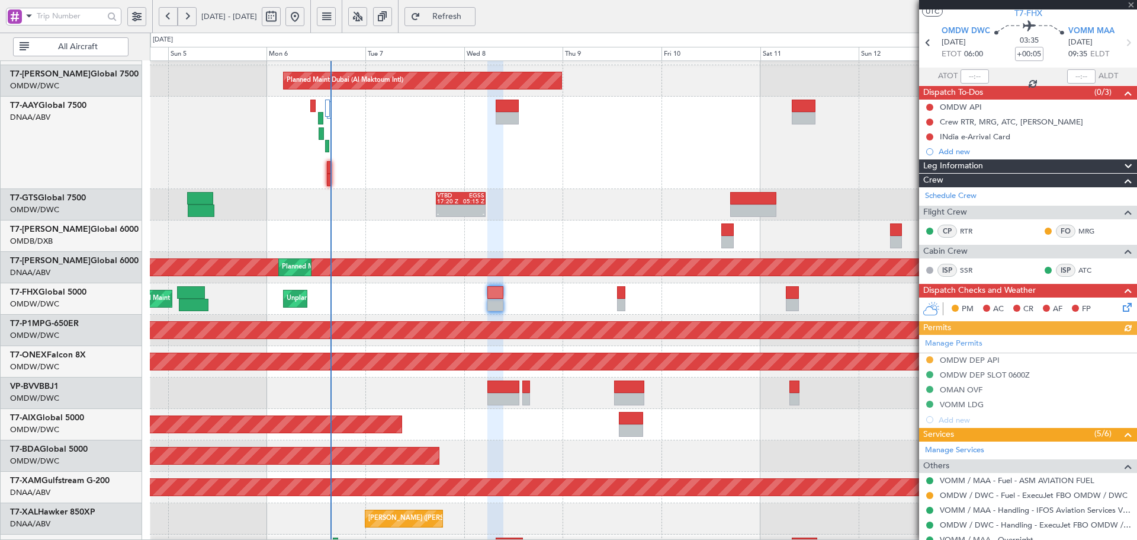
scroll to position [40, 0]
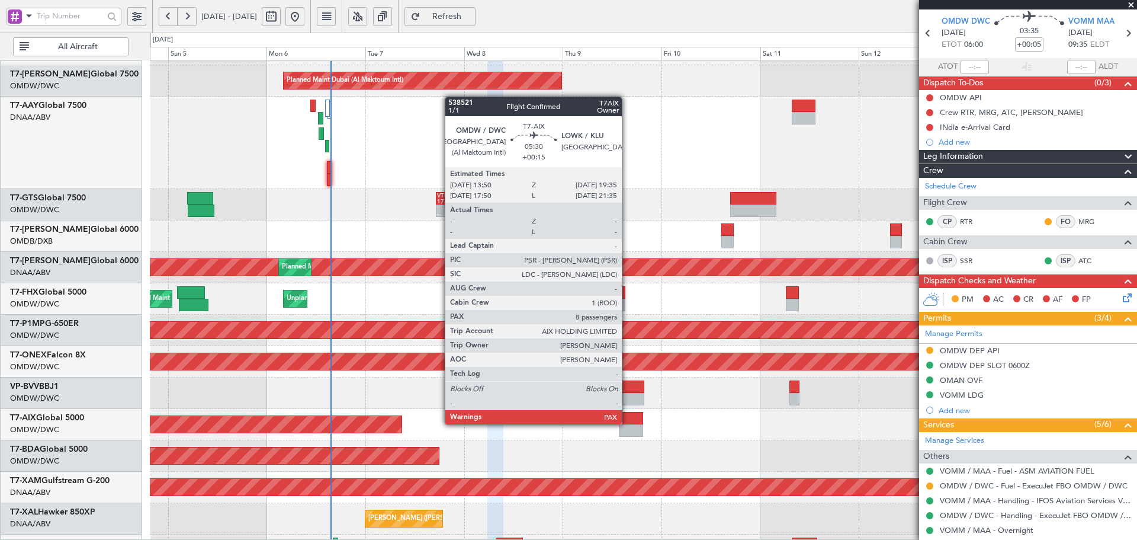
click at [627, 423] on div at bounding box center [631, 418] width 24 height 12
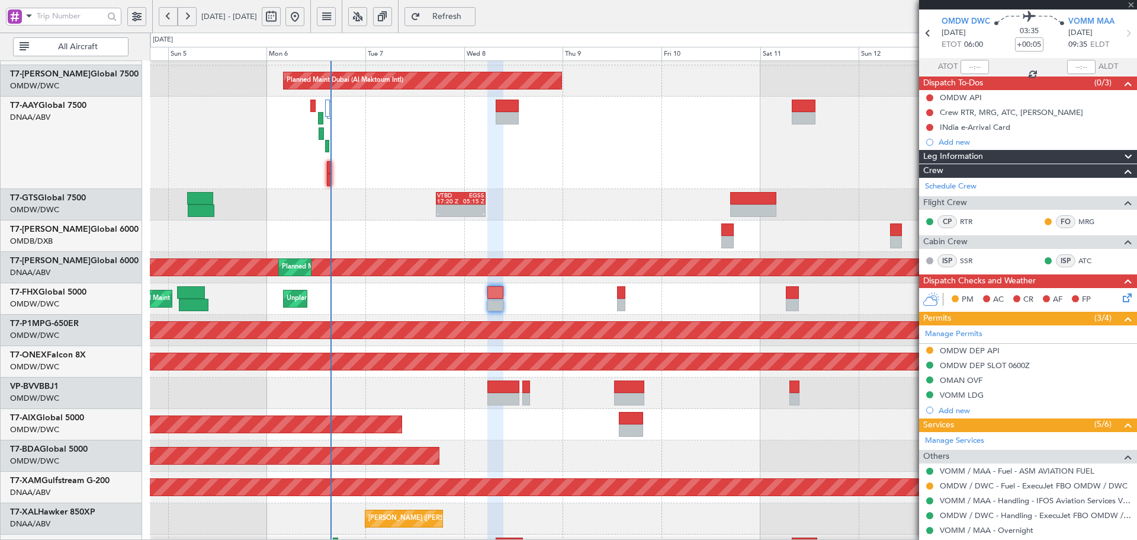
type input "+00:15"
type input "8"
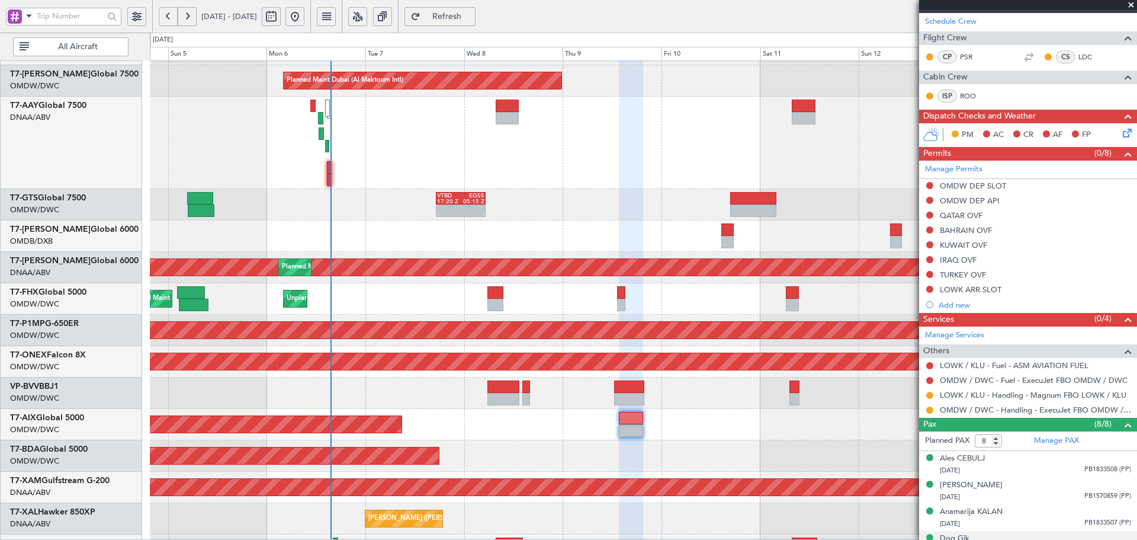
scroll to position [197, 0]
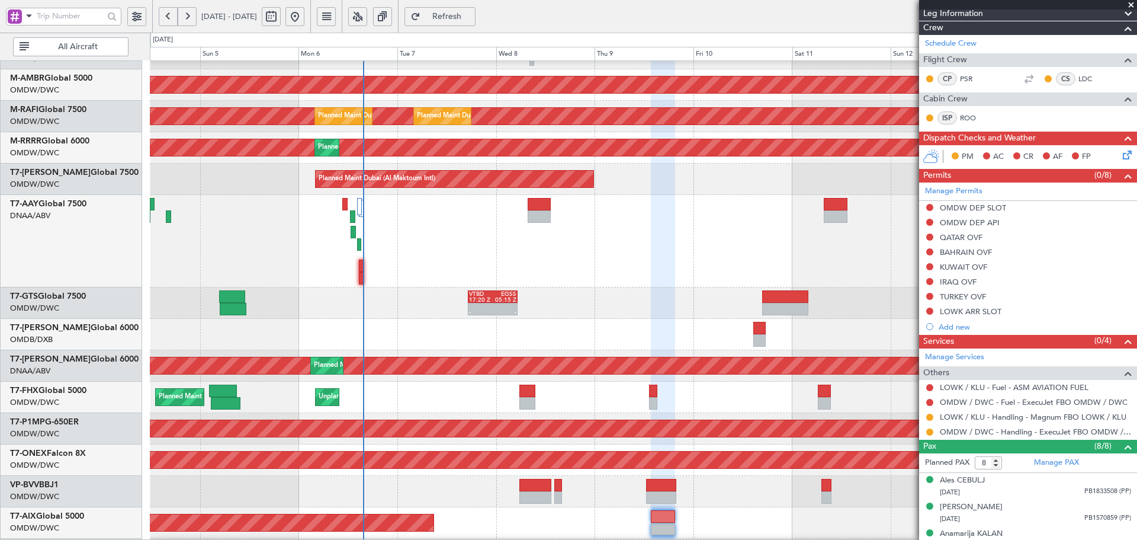
click at [498, 233] on div at bounding box center [643, 241] width 987 height 92
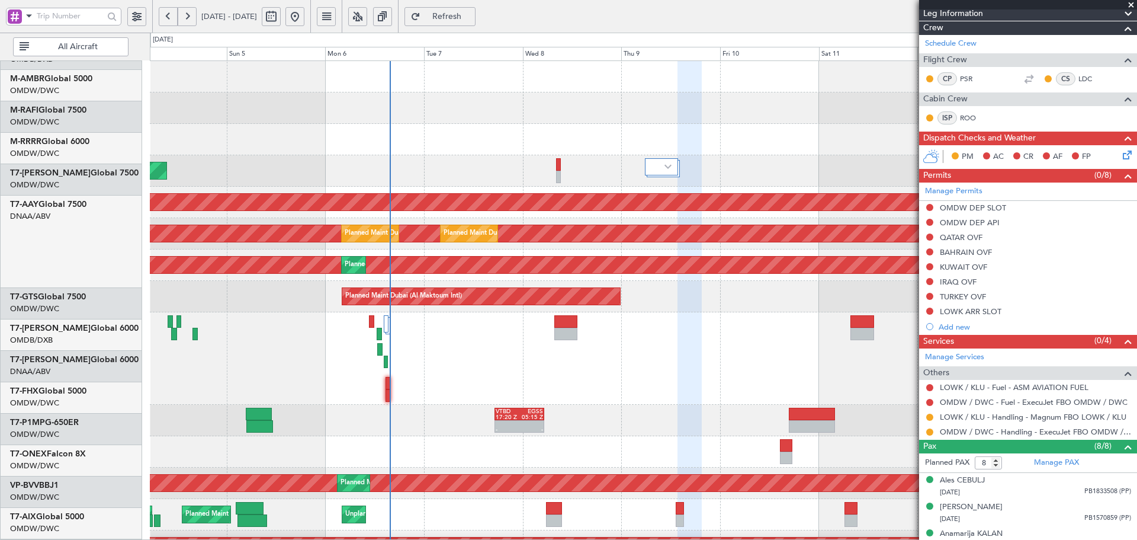
scroll to position [0, 0]
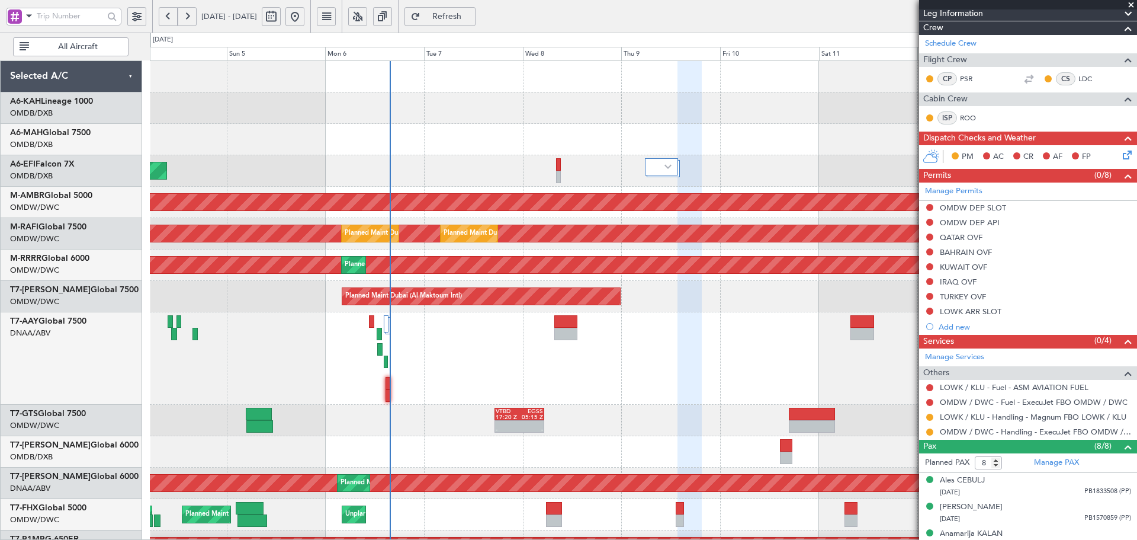
click at [459, 451] on div "AOG Maint Dubai (Dubai Intl) Planned Maint Singapore (Seletar) Planned Maint Du…" at bounding box center [643, 437] width 987 height 752
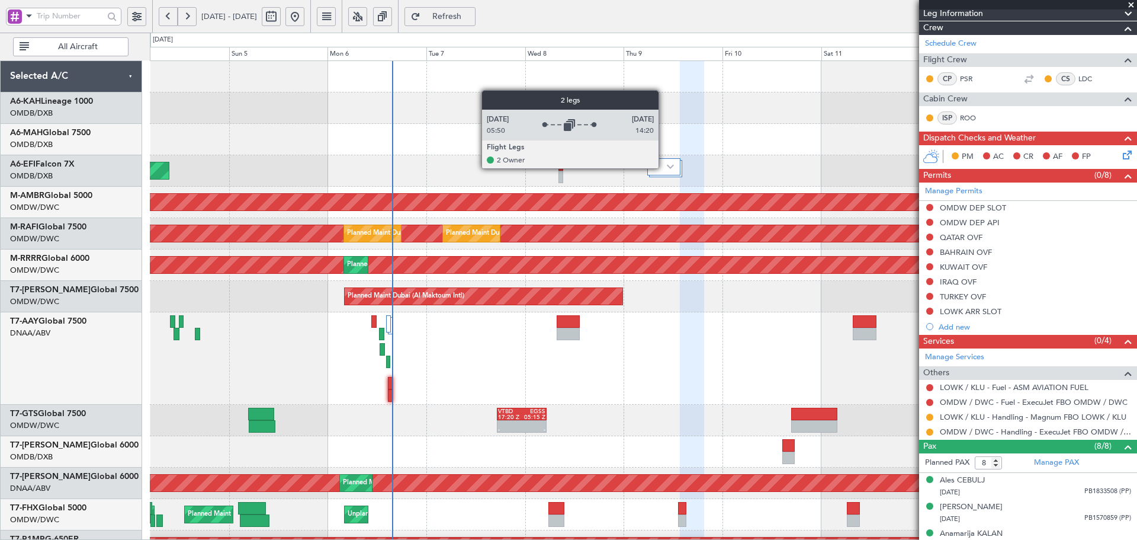
click at [664, 167] on div at bounding box center [664, 166] width 34 height 17
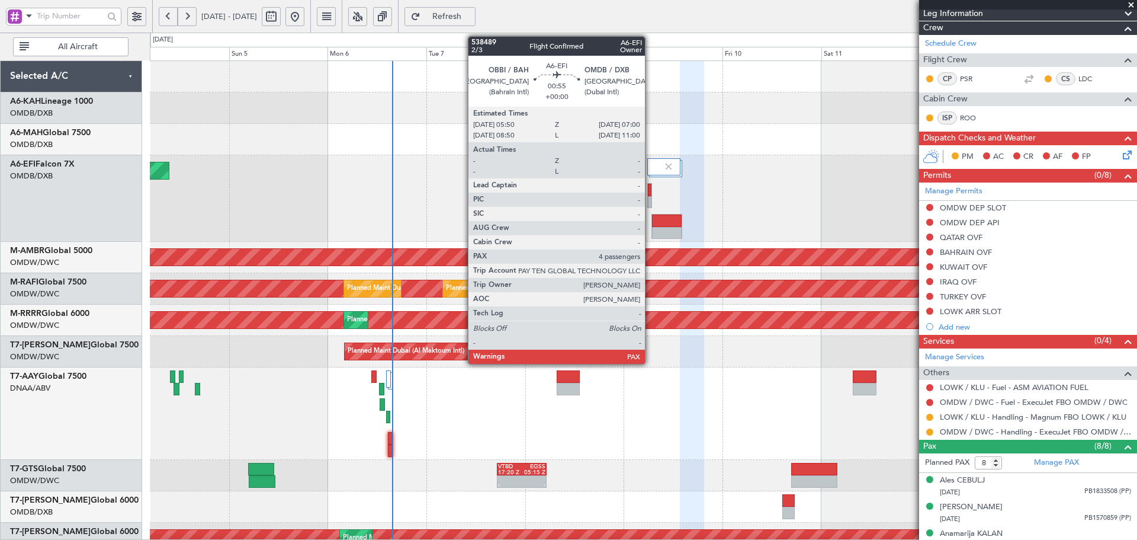
click at [650, 193] on div at bounding box center [650, 190] width 4 height 12
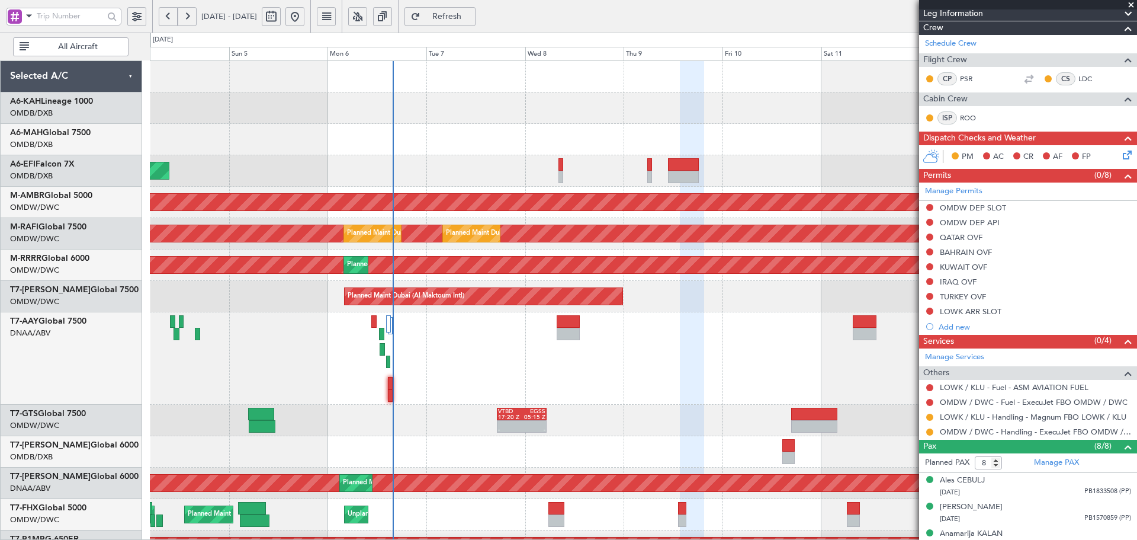
click at [474, 9] on button "Refresh" at bounding box center [439, 16] width 71 height 19
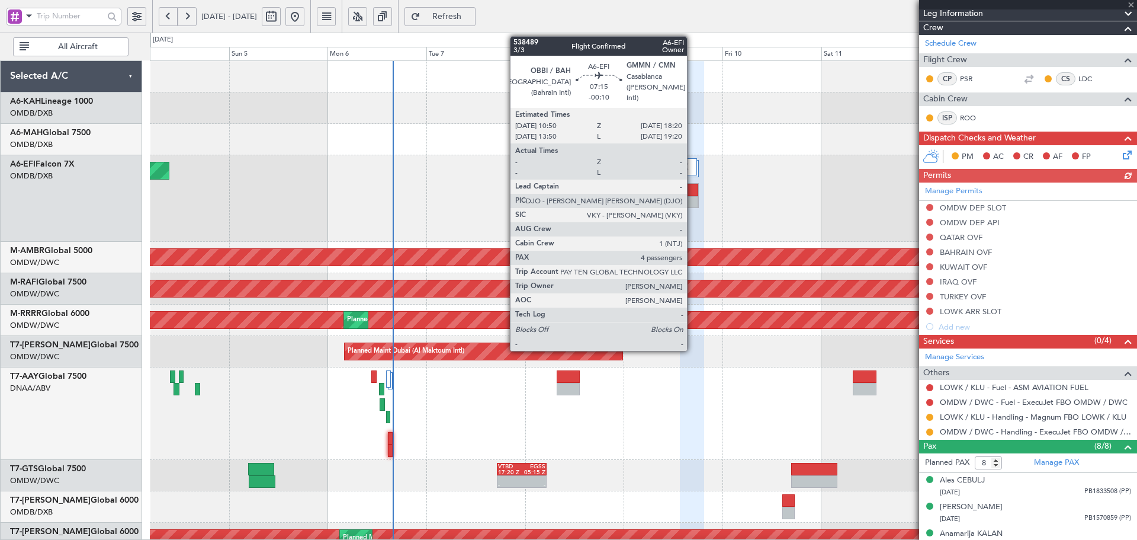
click at [692, 193] on div at bounding box center [684, 190] width 30 height 12
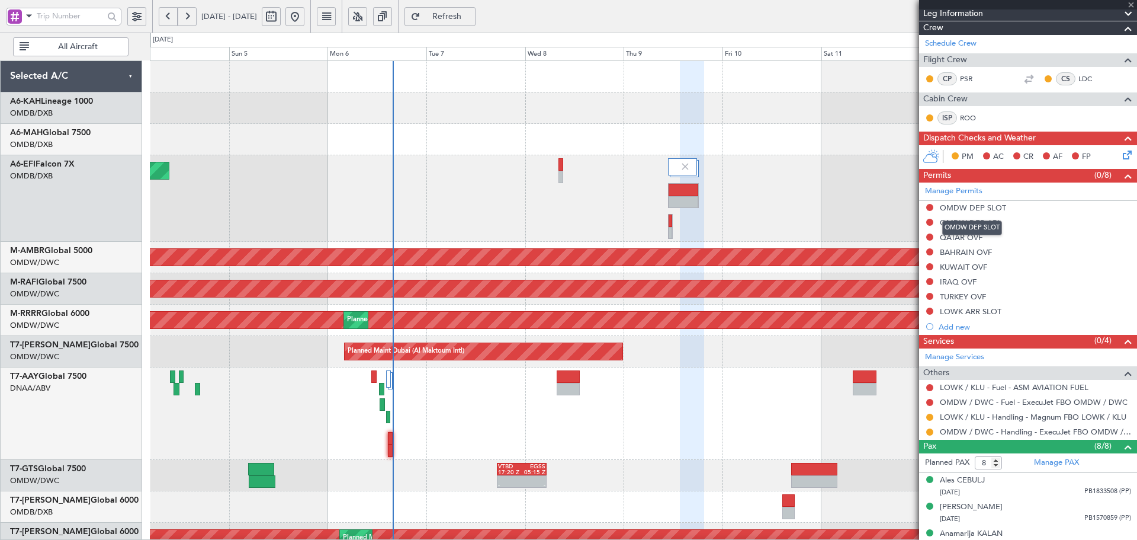
type input "-00:10"
type input "4"
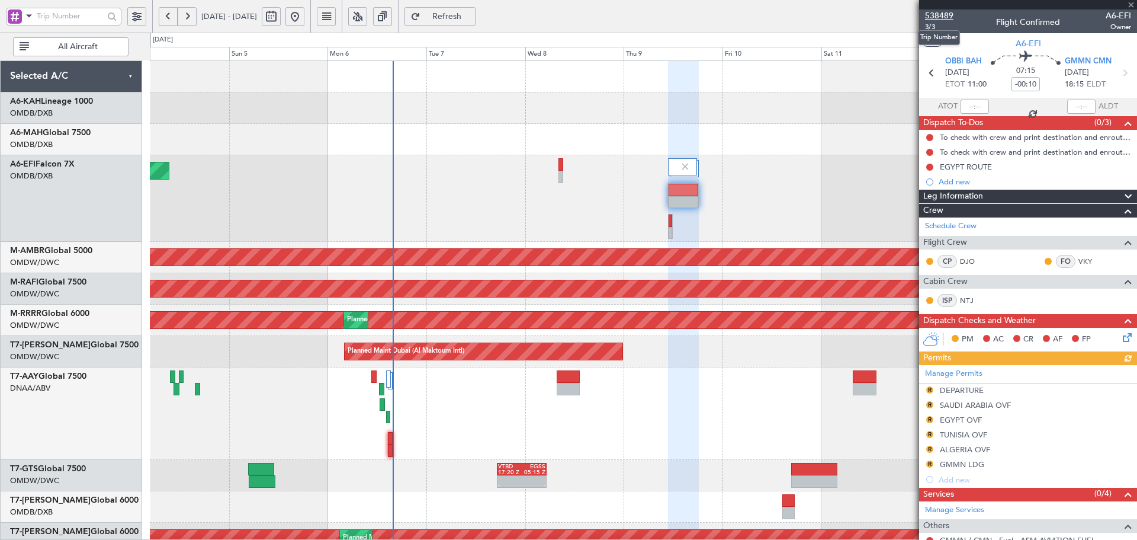
click at [939, 14] on span "538489" at bounding box center [939, 15] width 28 height 12
drag, startPoint x: 475, startPoint y: 13, endPoint x: 12, endPoint y: 58, distance: 464.7
click at [471, 13] on span "Refresh" at bounding box center [447, 16] width 49 height 8
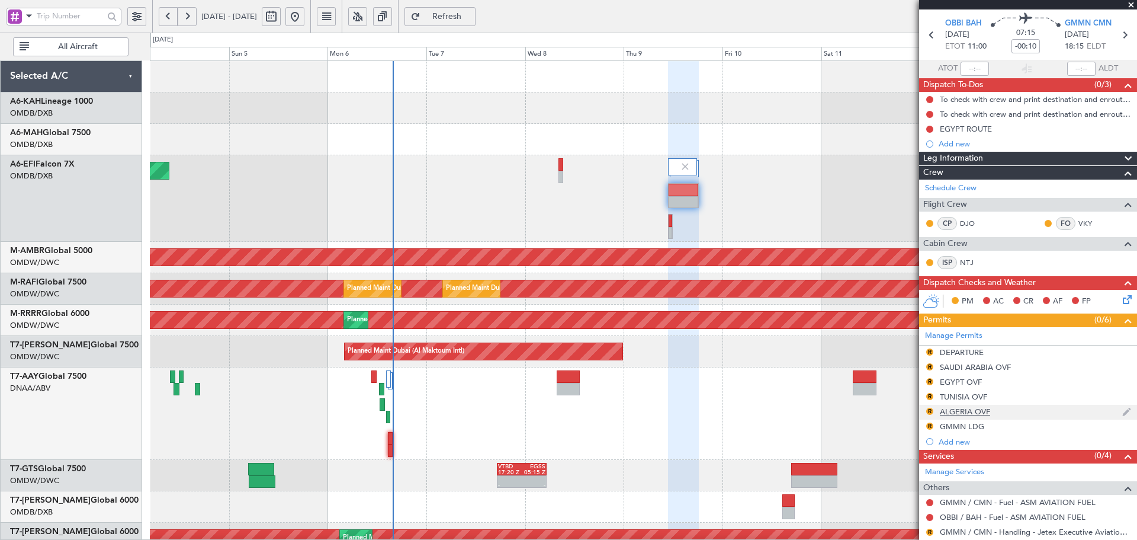
scroll to position [40, 0]
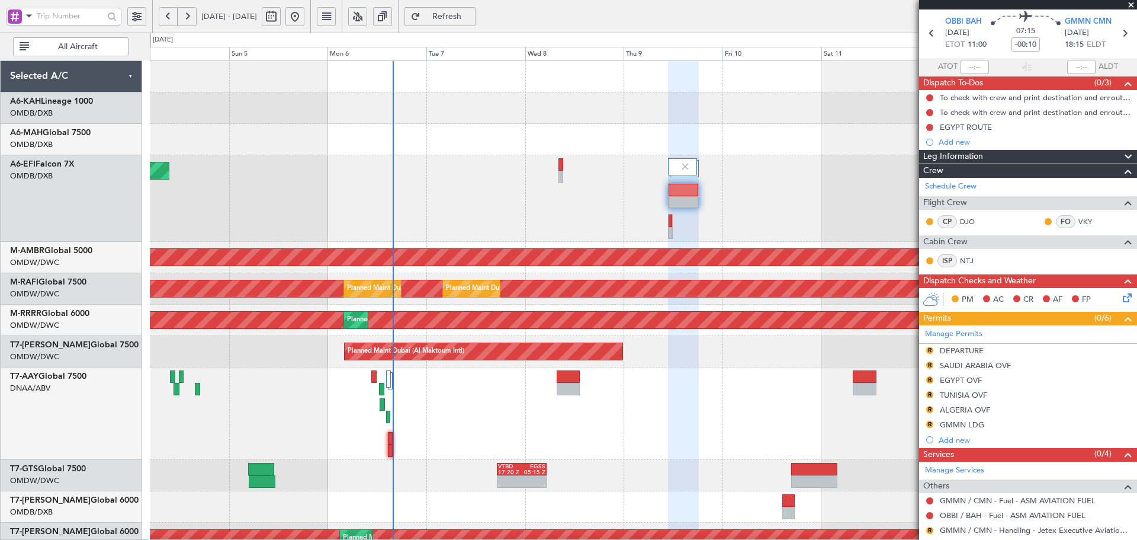
click at [977, 366] on div "SAUDI ARABIA OVF" at bounding box center [975, 365] width 71 height 10
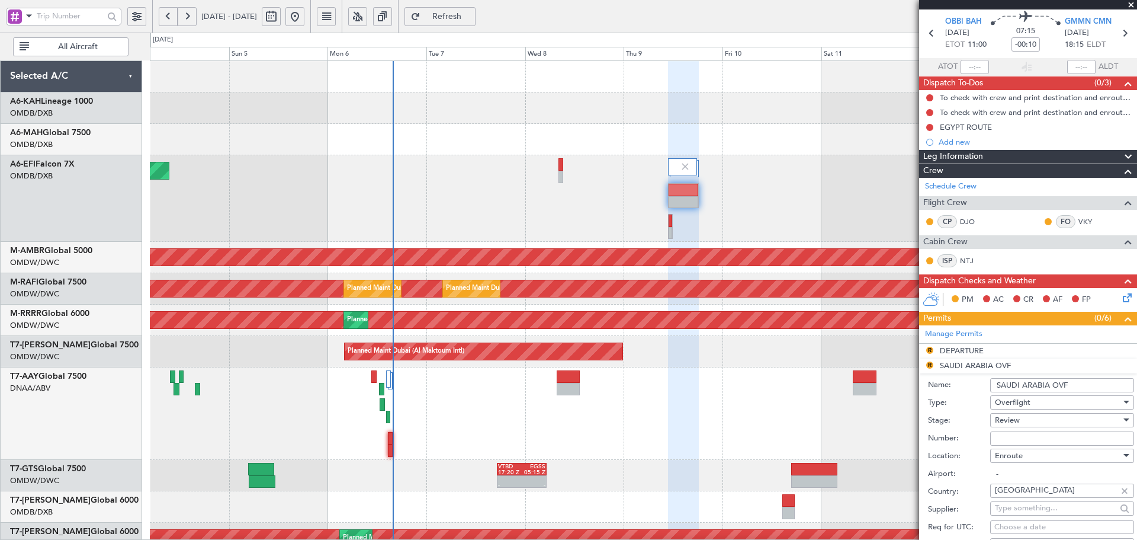
click at [1020, 432] on input "Number:" at bounding box center [1062, 438] width 144 height 14
paste input "2501022154"
type input "2501022154"
click at [1013, 424] on span "Review" at bounding box center [1007, 420] width 25 height 11
click at [1013, 515] on span "Received OK" at bounding box center [1058, 515] width 124 height 18
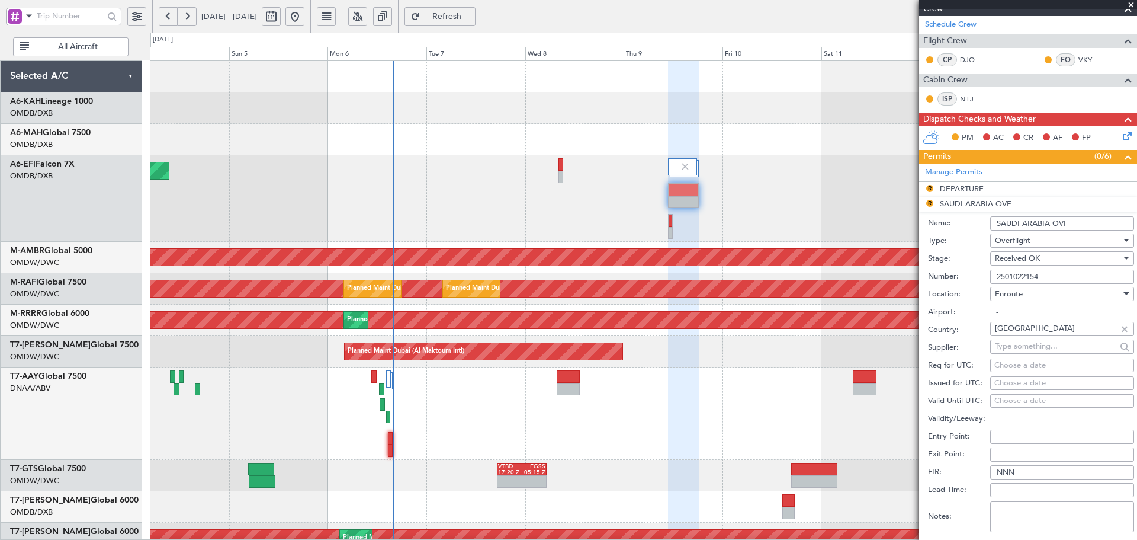
scroll to position [237, 0]
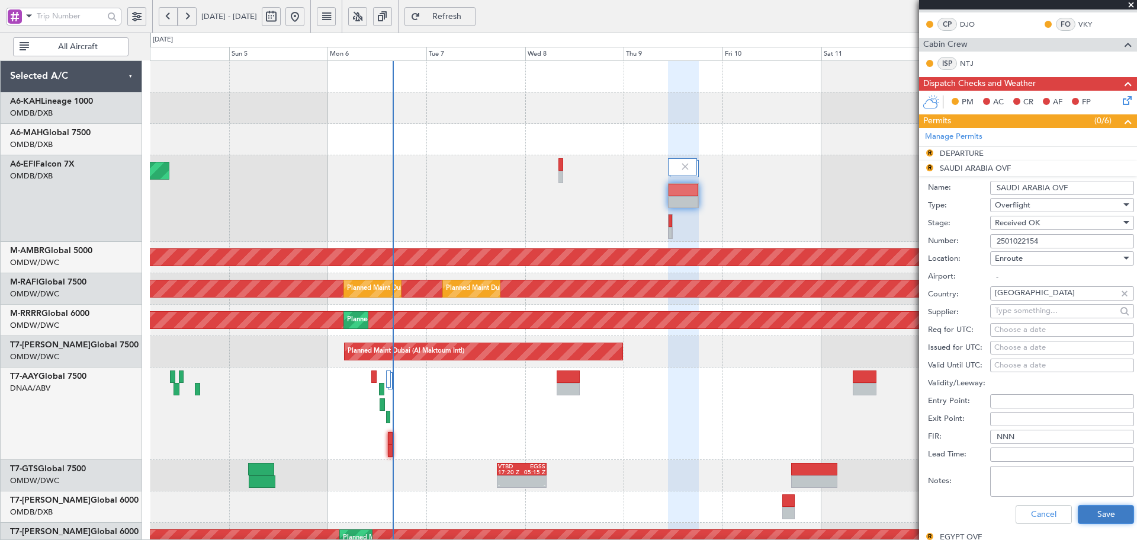
click at [1083, 513] on button "Save" at bounding box center [1106, 514] width 56 height 19
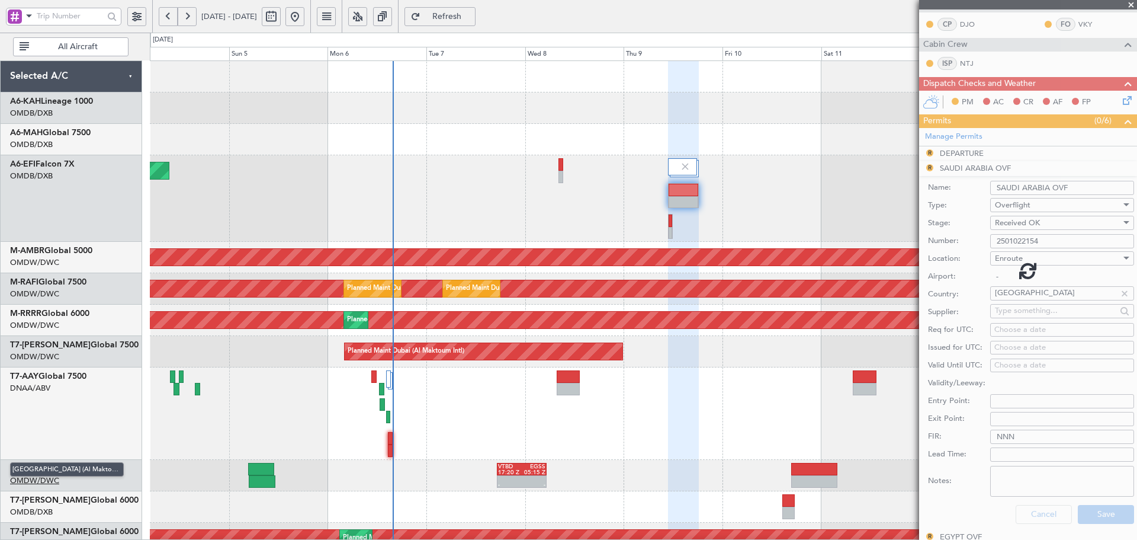
scroll to position [192, 0]
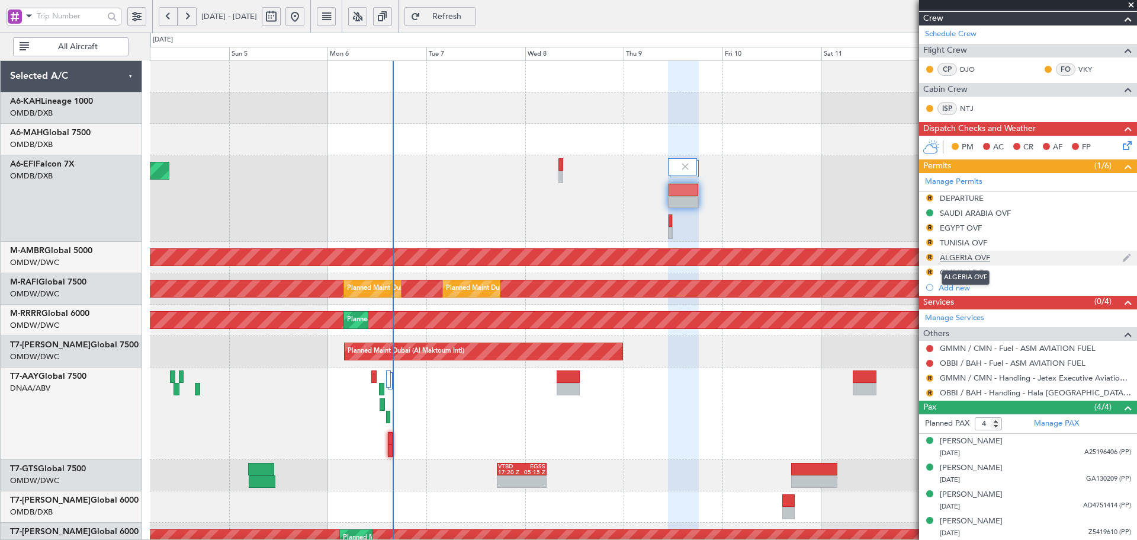
click at [964, 257] on div "ALGERIA OVF" at bounding box center [965, 257] width 50 height 10
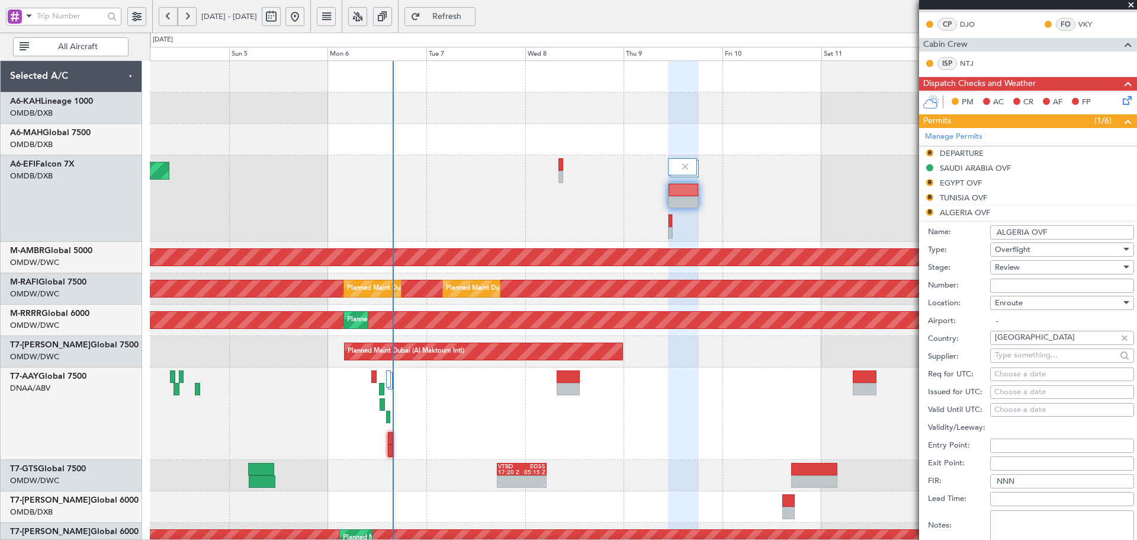
click at [1025, 285] on input "Number:" at bounding box center [1062, 285] width 144 height 14
paste input "NR 8721/ANAC/BS/2025"
type input "NR 8721/ANAC/BS/2025"
click at [1023, 272] on div "Review" at bounding box center [1058, 267] width 126 height 18
click at [1022, 365] on span "Received OK" at bounding box center [1058, 362] width 124 height 18
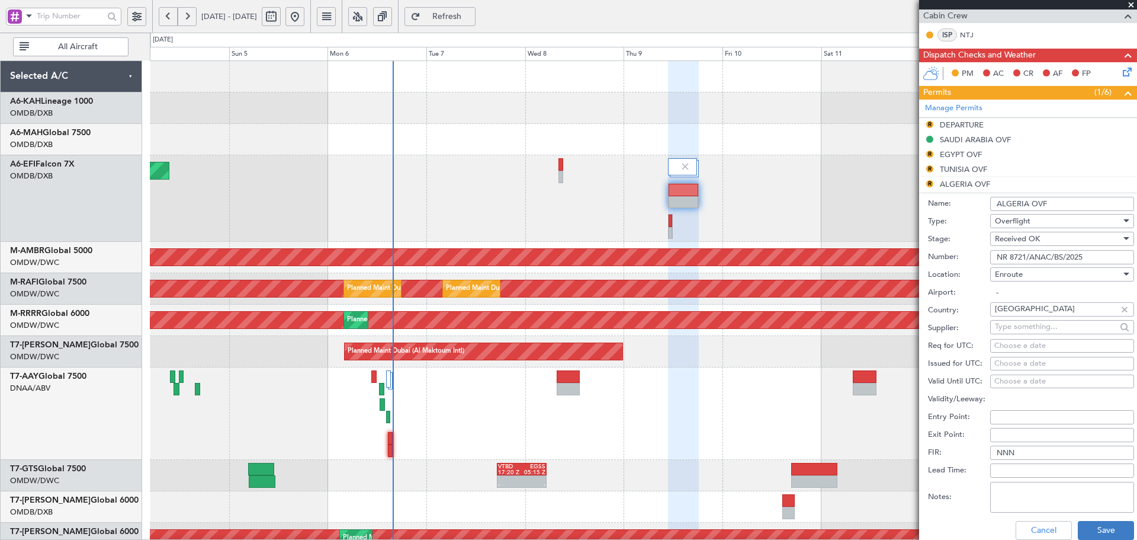
scroll to position [277, 0]
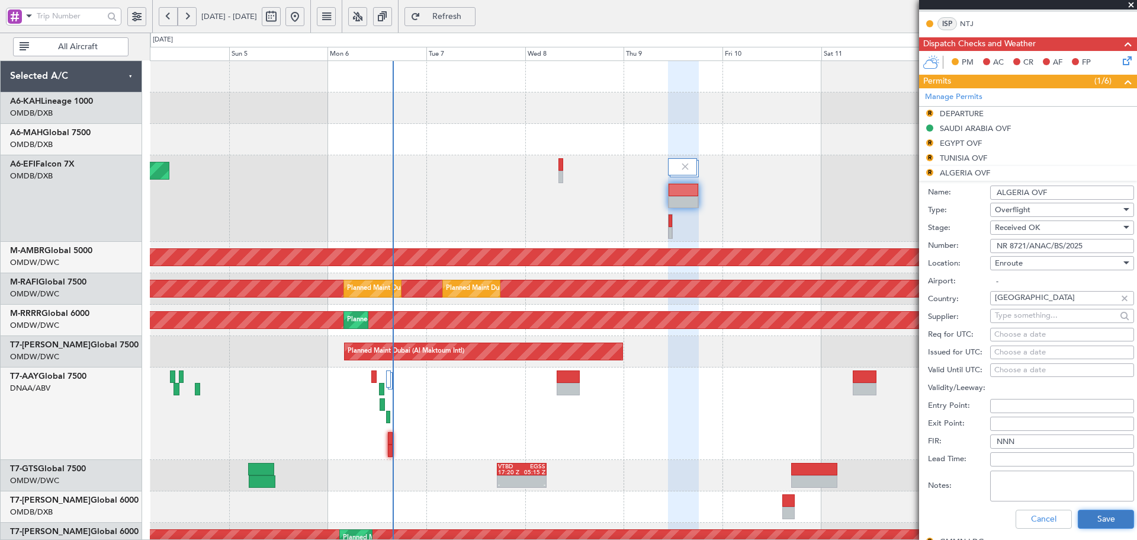
click at [1087, 524] on button "Save" at bounding box center [1106, 518] width 56 height 19
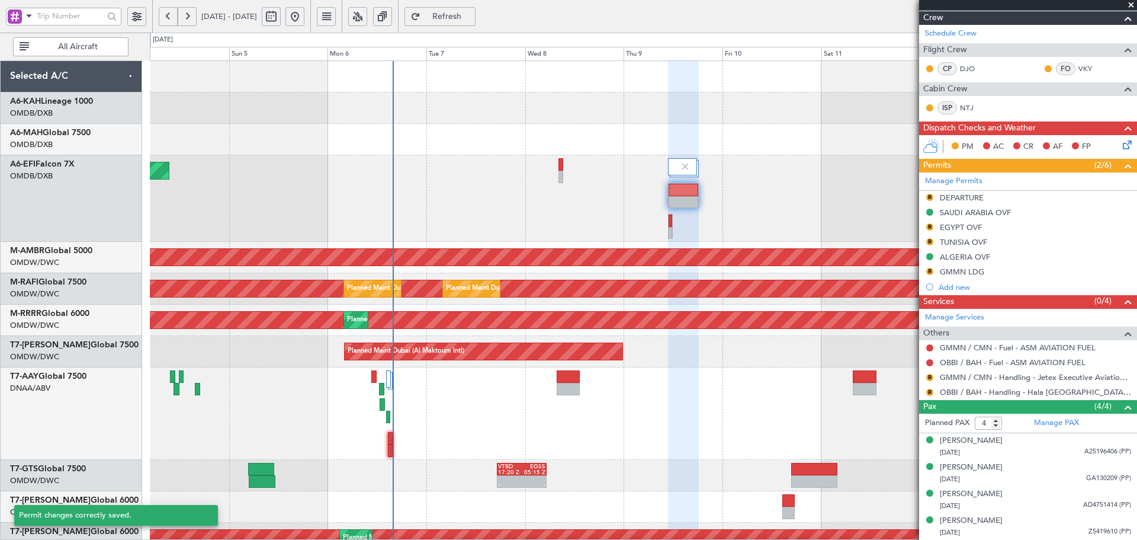
scroll to position [192, 0]
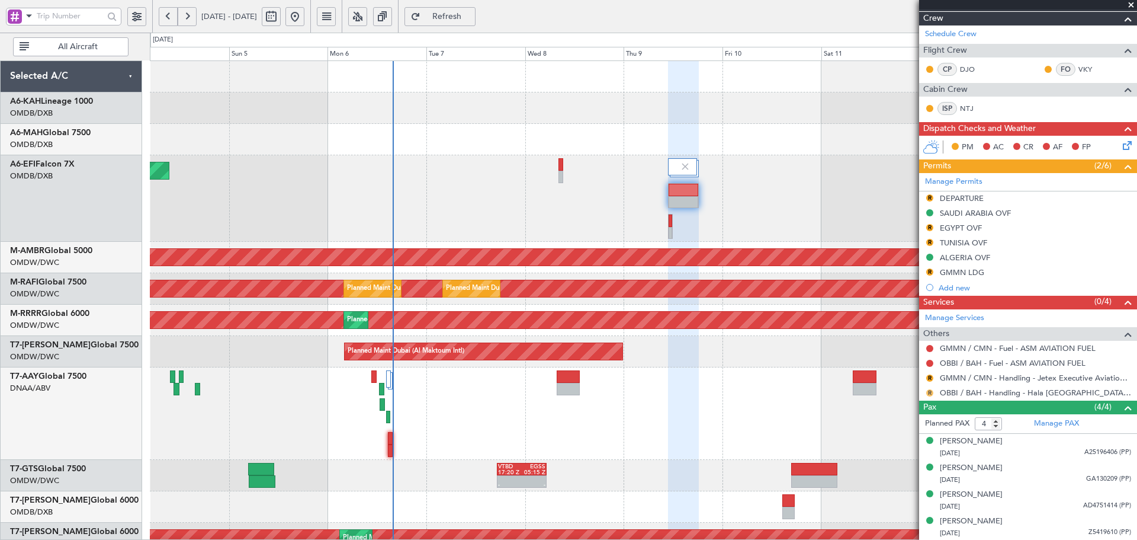
click at [929, 390] on button "R" at bounding box center [929, 392] width 7 height 7
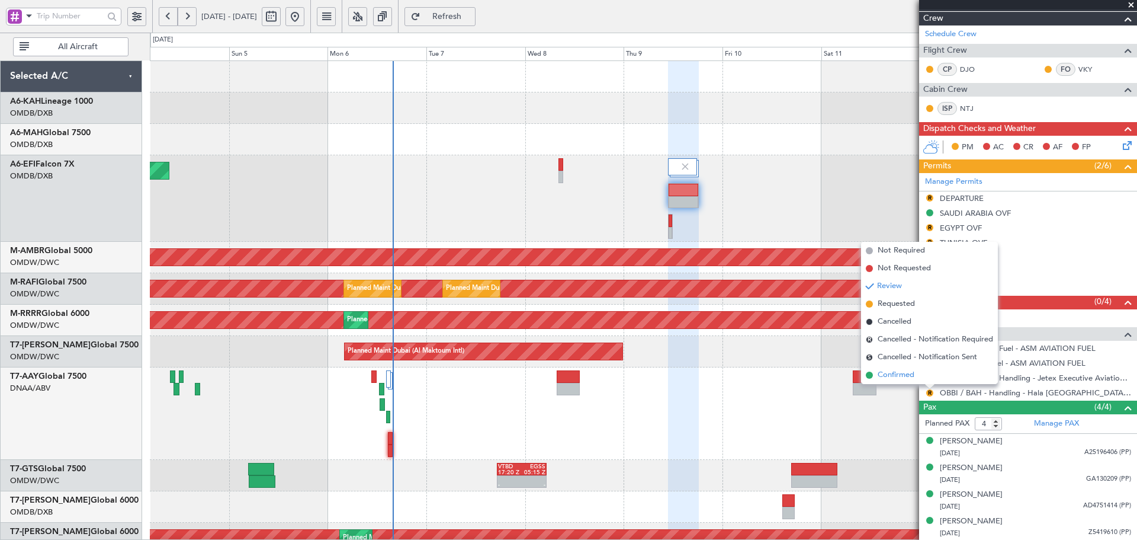
click at [893, 369] on span "Confirmed" at bounding box center [896, 375] width 37 height 12
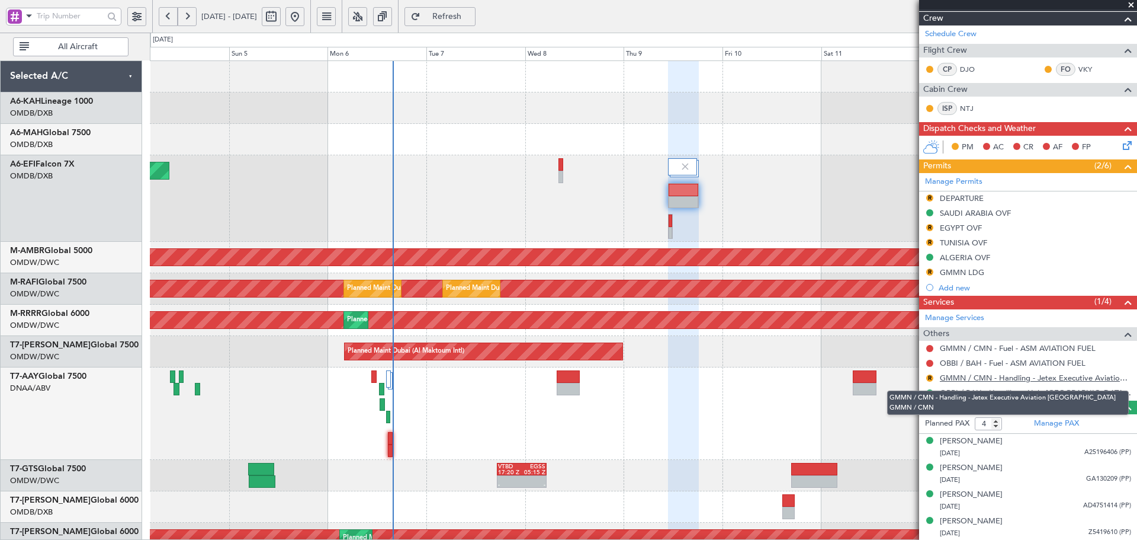
click at [984, 378] on link "GMMN / CMN - Handling - Jetex Executive Aviation [GEOGRAPHIC_DATA] GMMN / CMN" at bounding box center [1035, 378] width 191 height 10
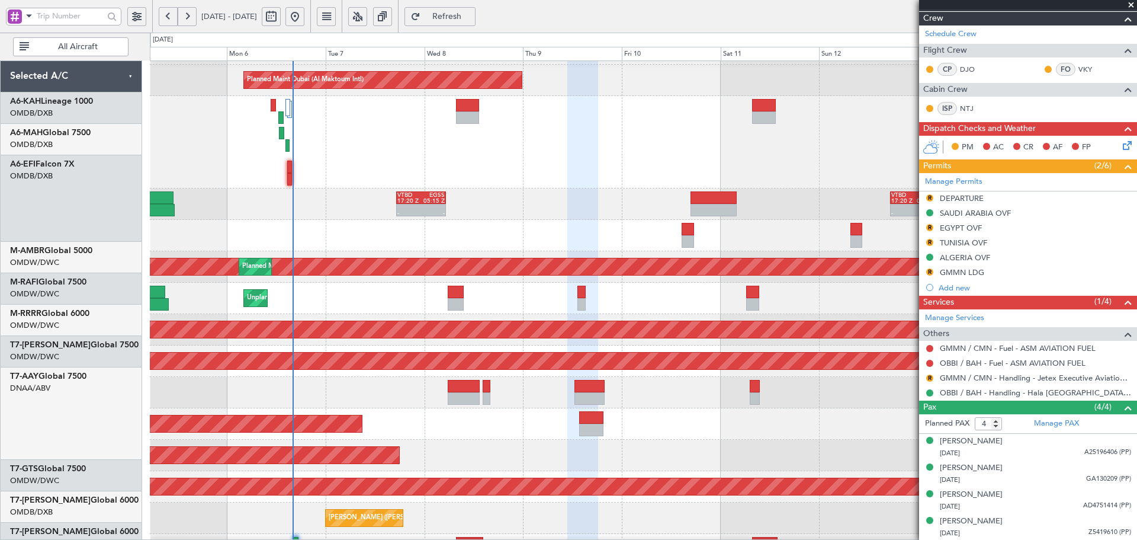
scroll to position [306, 0]
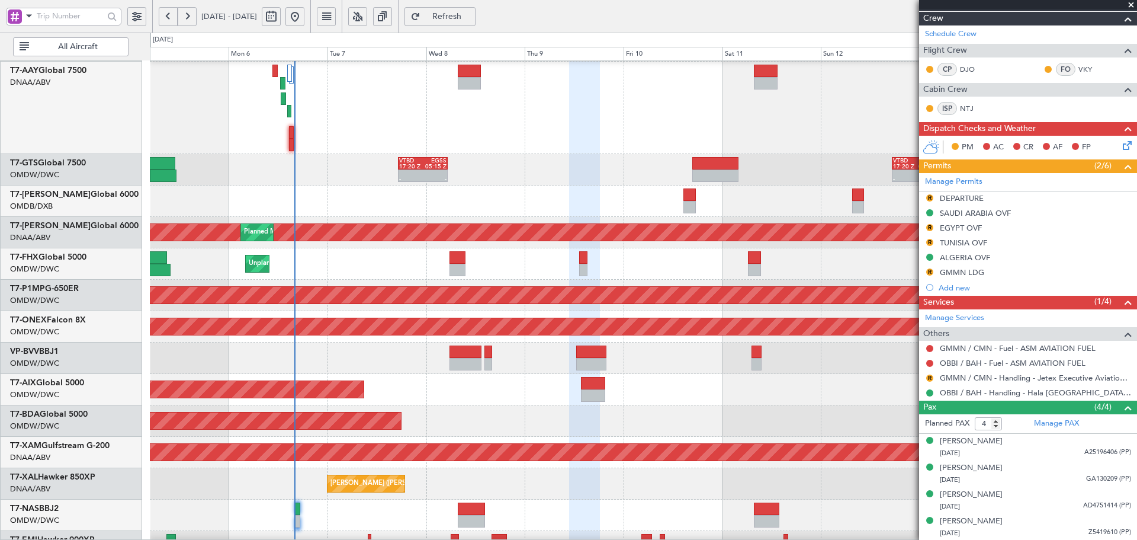
click at [462, 124] on div at bounding box center [643, 108] width 987 height 92
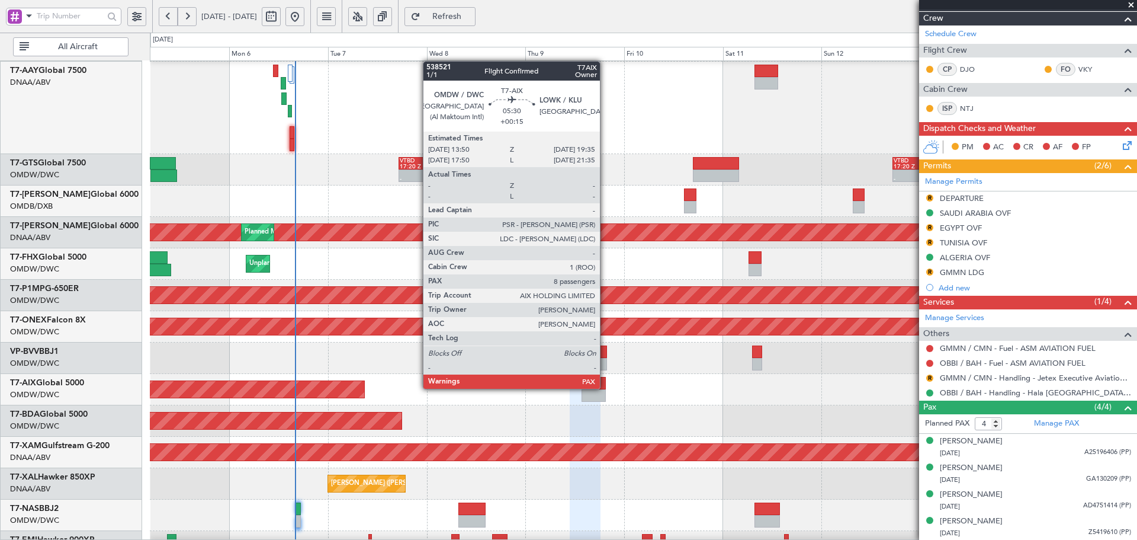
click at [605, 387] on div at bounding box center [594, 383] width 24 height 12
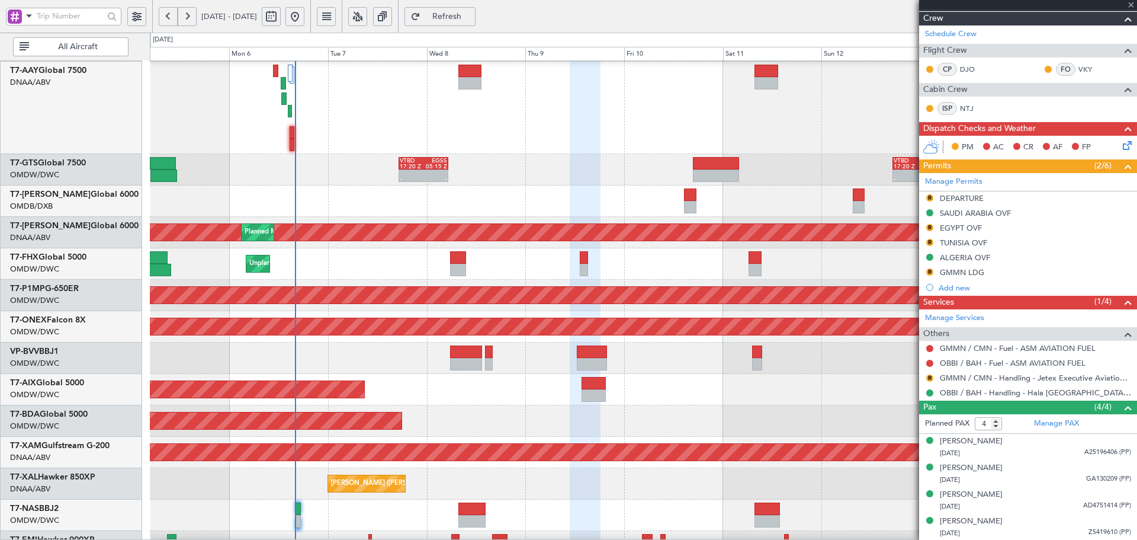
type input "+00:15"
type input "8"
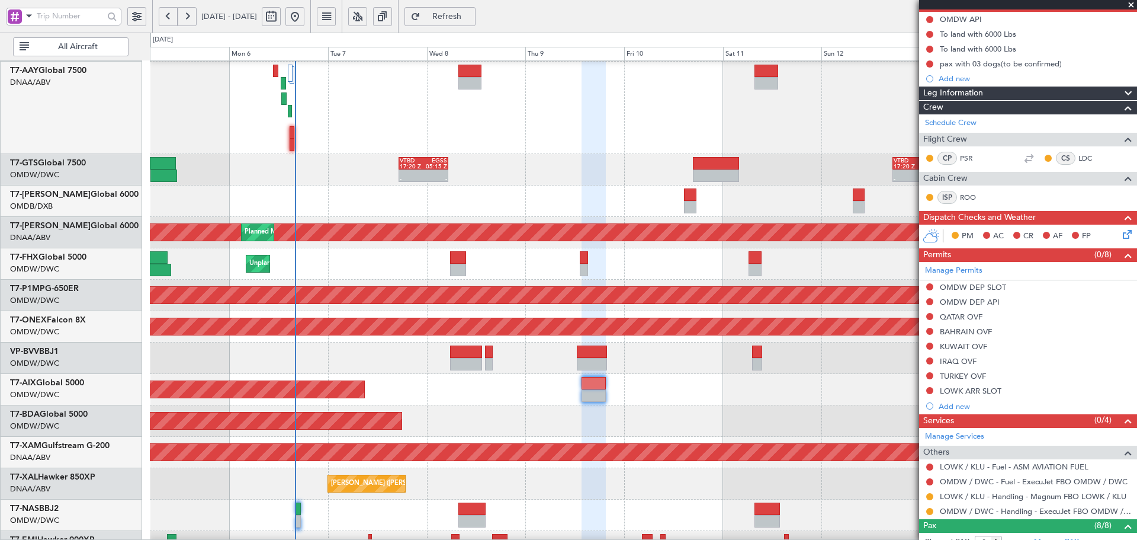
scroll to position [118, 0]
click at [930, 389] on button at bounding box center [929, 389] width 7 height 7
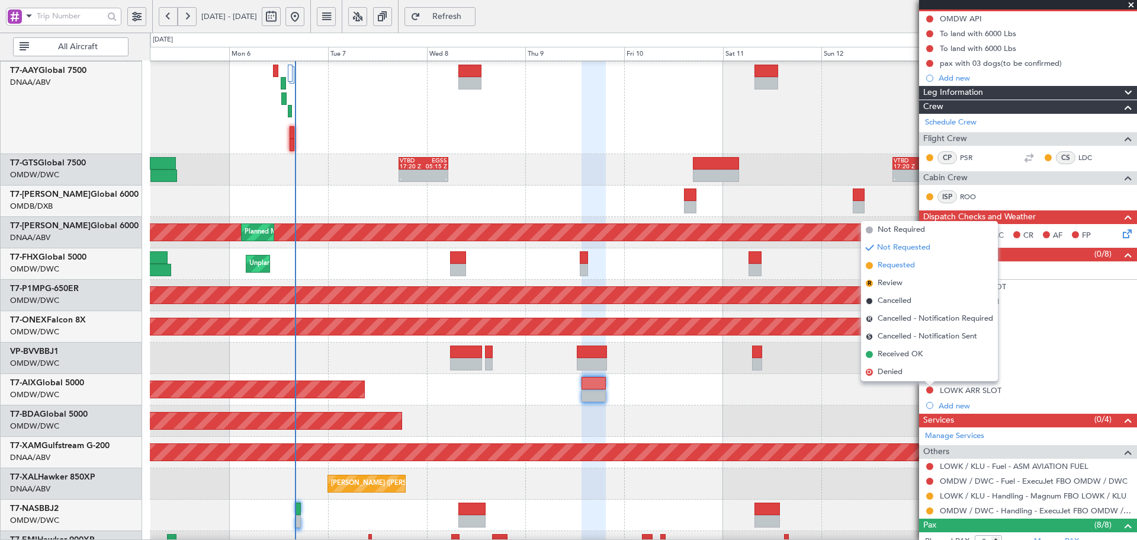
click at [894, 265] on span "Requested" at bounding box center [896, 265] width 37 height 12
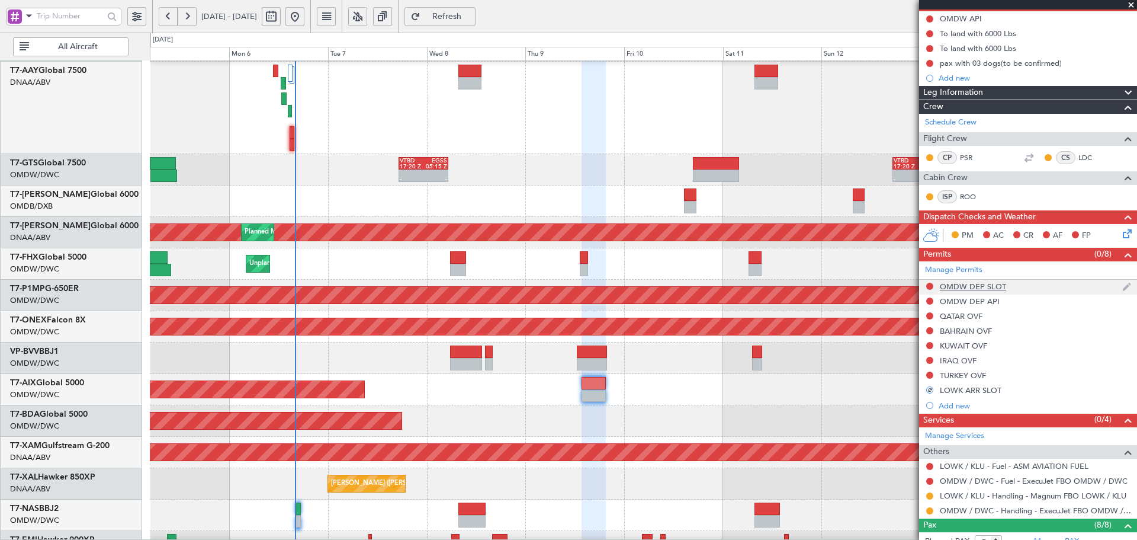
click at [969, 287] on div "OMDW DEP SLOT" at bounding box center [973, 286] width 66 height 10
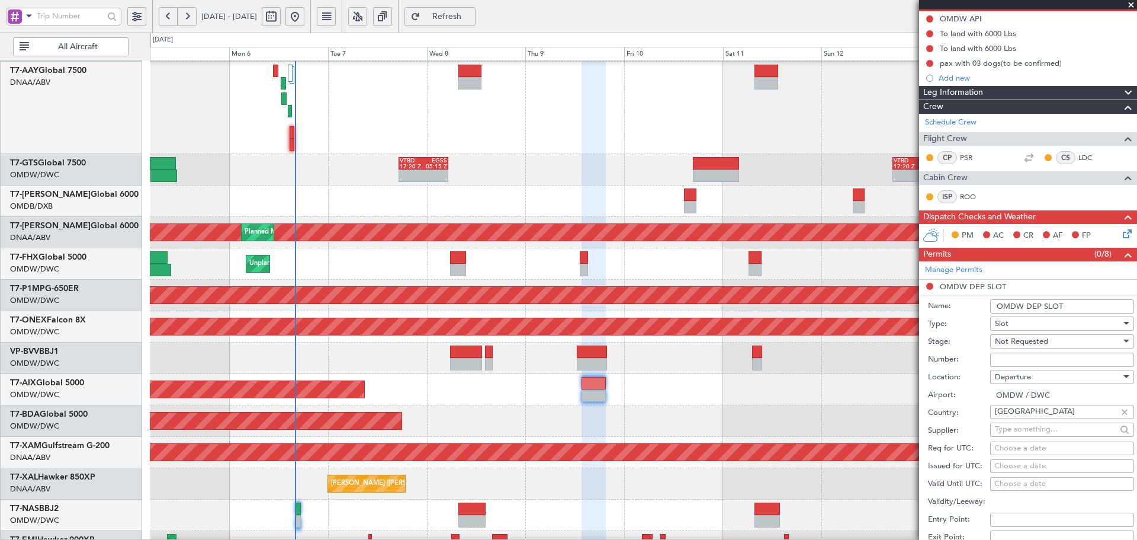
click at [1017, 340] on span "Not Requested" at bounding box center [1021, 341] width 53 height 11
click at [1020, 438] on span "Received OK" at bounding box center [1058, 436] width 124 height 18
click at [1006, 356] on input "Number:" at bounding box center [1062, 359] width 144 height 14
paste input "EJO199"
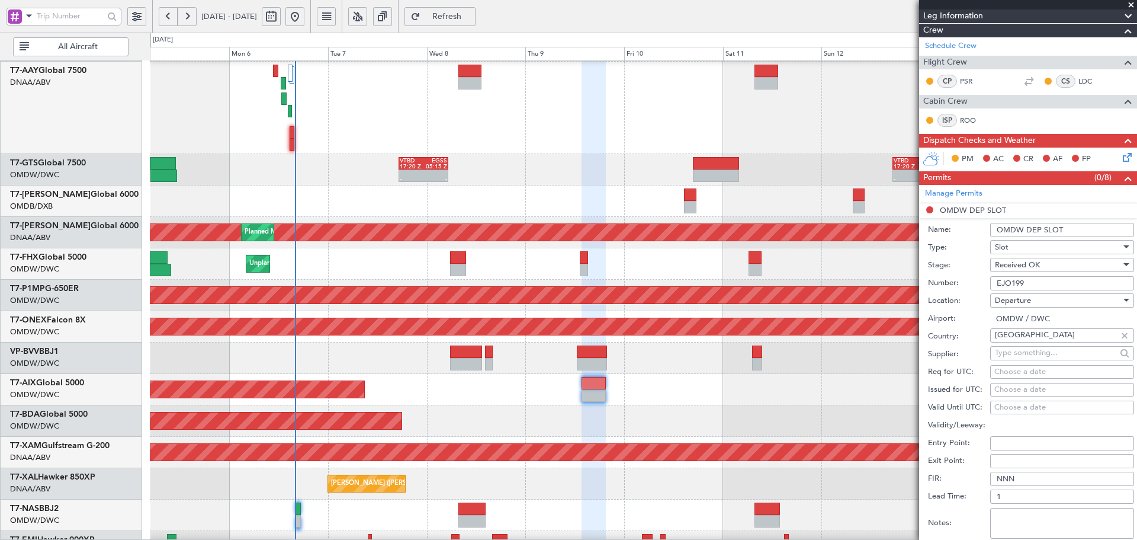
scroll to position [197, 0]
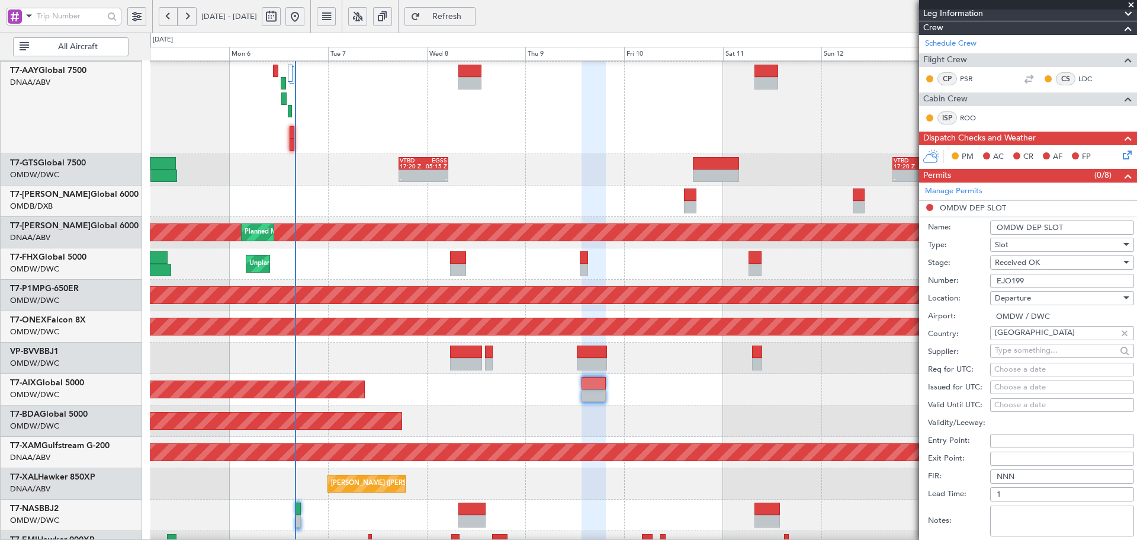
type input "EJO199"
click at [1021, 367] on div "Choose a date" at bounding box center [1062, 370] width 136 height 12
select select "10"
select select "2025"
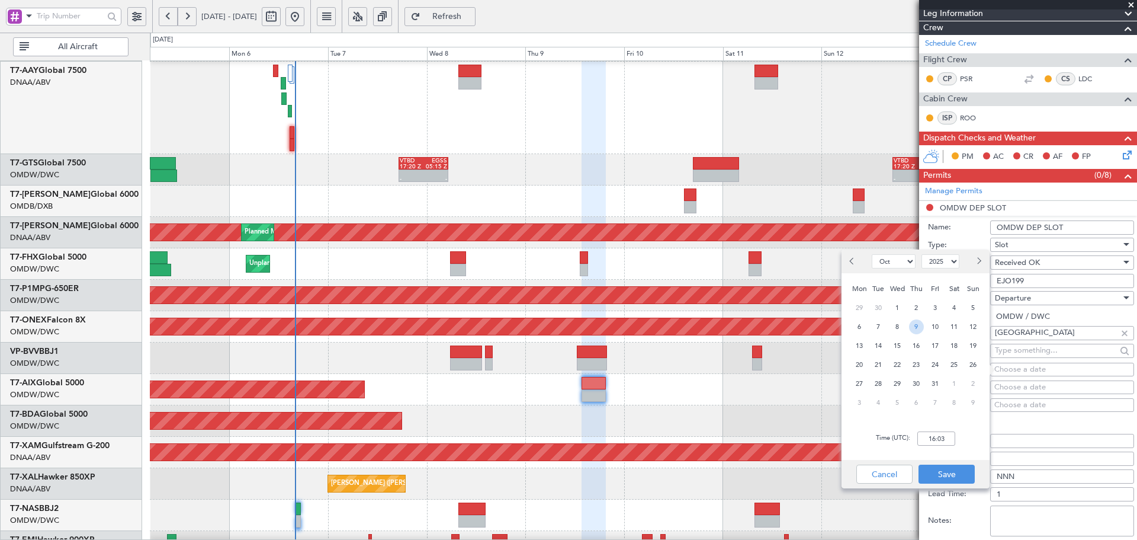
click at [914, 325] on span "9" at bounding box center [916, 326] width 15 height 15
click at [947, 445] on div "Time (UTC): 00:00" at bounding box center [916, 438] width 148 height 43
click at [945, 436] on input "00:00" at bounding box center [936, 438] width 38 height 14
type input "14:00"
click at [941, 471] on button "Save" at bounding box center [947, 473] width 56 height 19
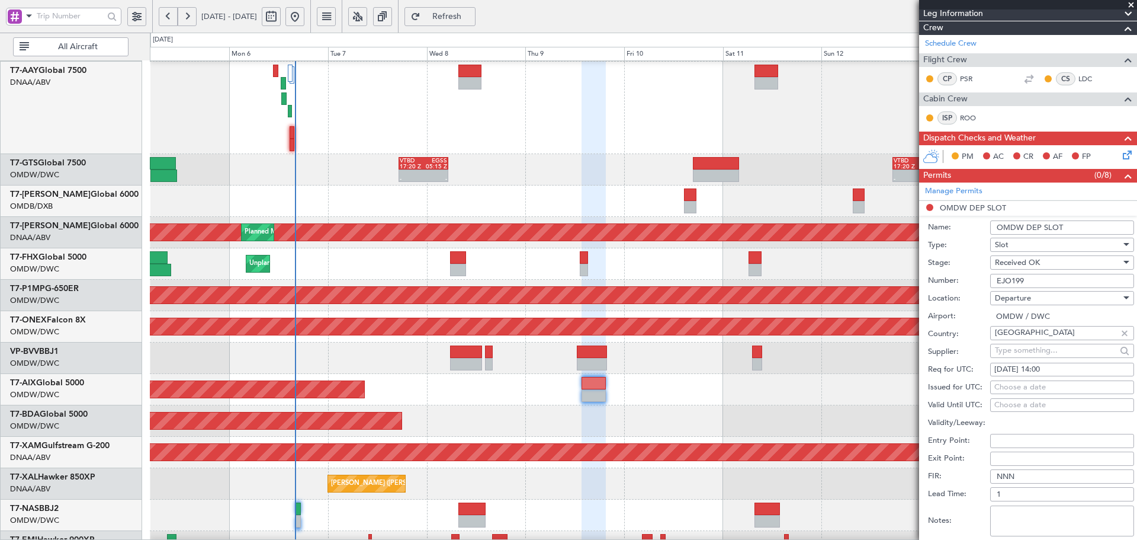
click at [1004, 386] on div "Choose a date" at bounding box center [1062, 387] width 136 height 12
select select "10"
select select "2025"
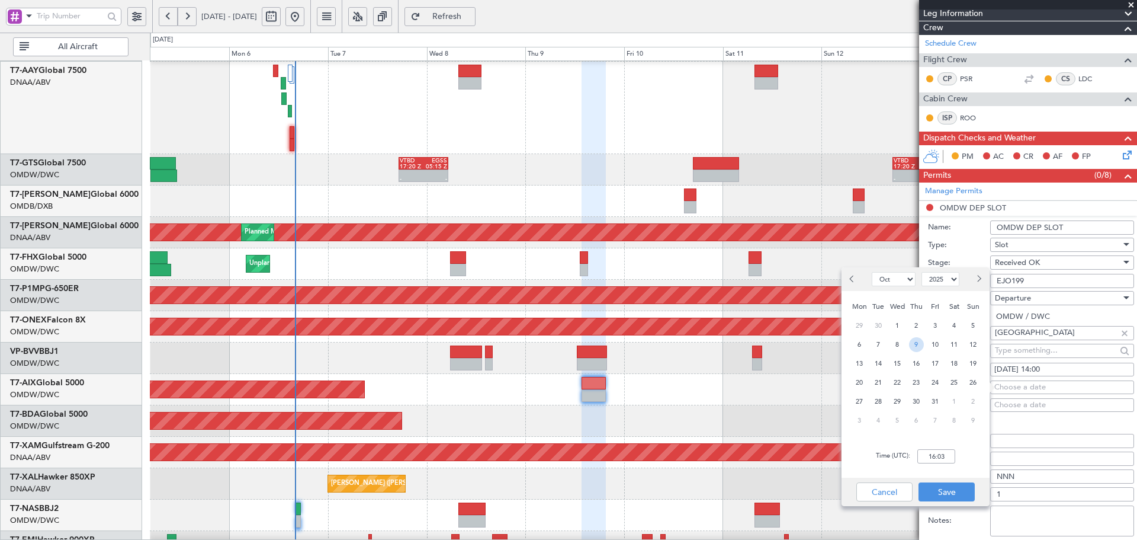
drag, startPoint x: 917, startPoint y: 341, endPoint x: 922, endPoint y: 346, distance: 7.6
click at [918, 341] on span "9" at bounding box center [916, 344] width 15 height 15
click at [924, 459] on input "00:00" at bounding box center [936, 456] width 38 height 14
type input "14:00"
click at [933, 488] on button "Save" at bounding box center [947, 491] width 56 height 19
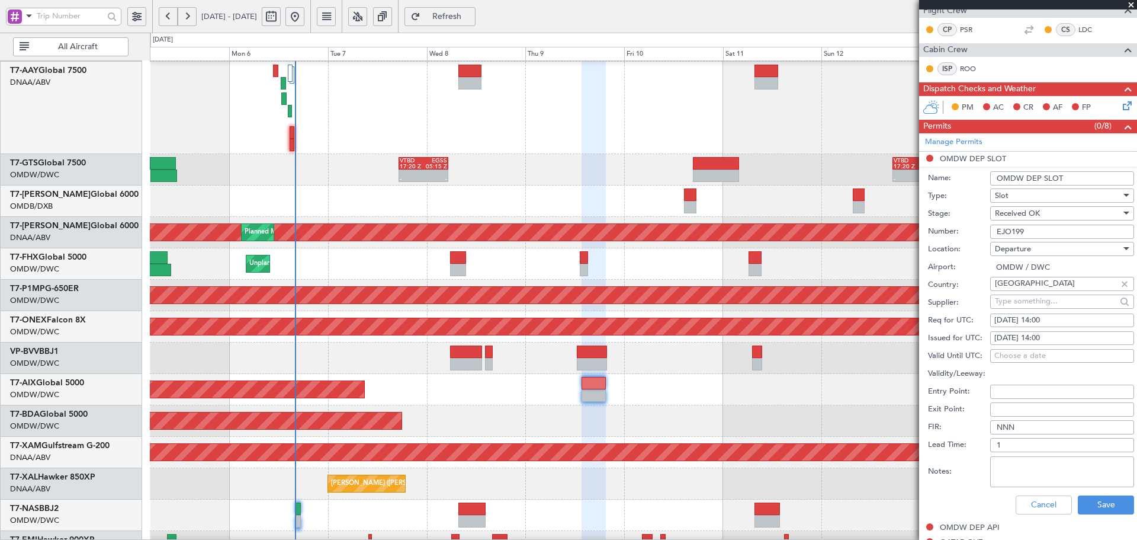
scroll to position [277, 0]
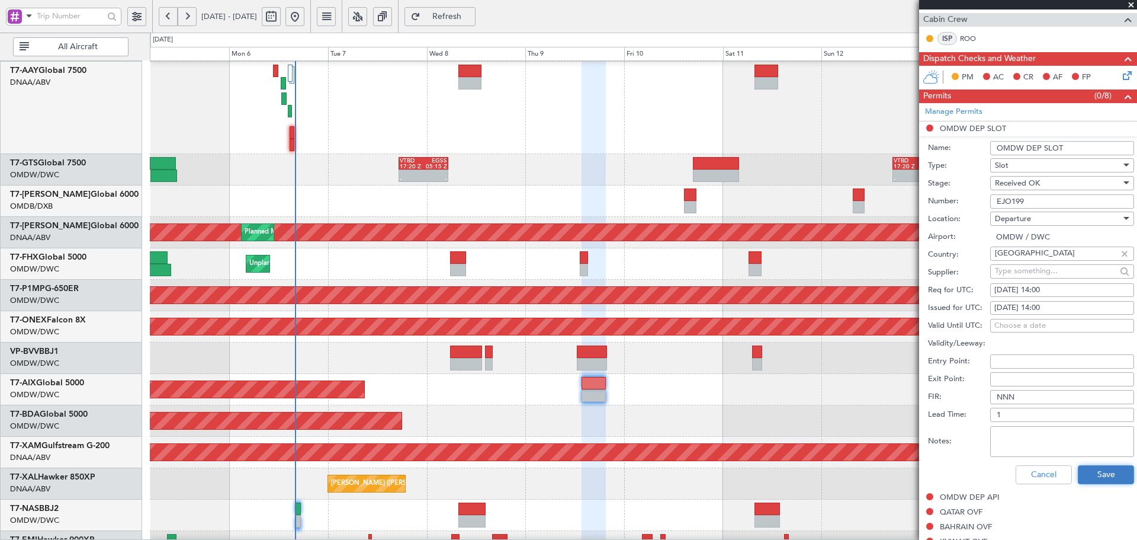
click at [1097, 475] on button "Save" at bounding box center [1106, 474] width 56 height 19
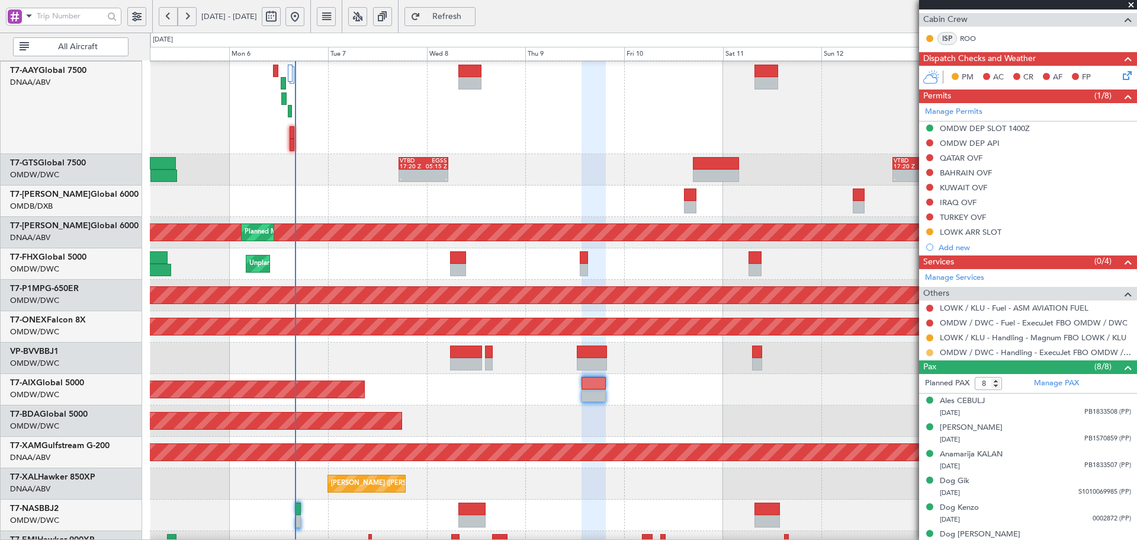
click at [930, 352] on button at bounding box center [929, 352] width 7 height 7
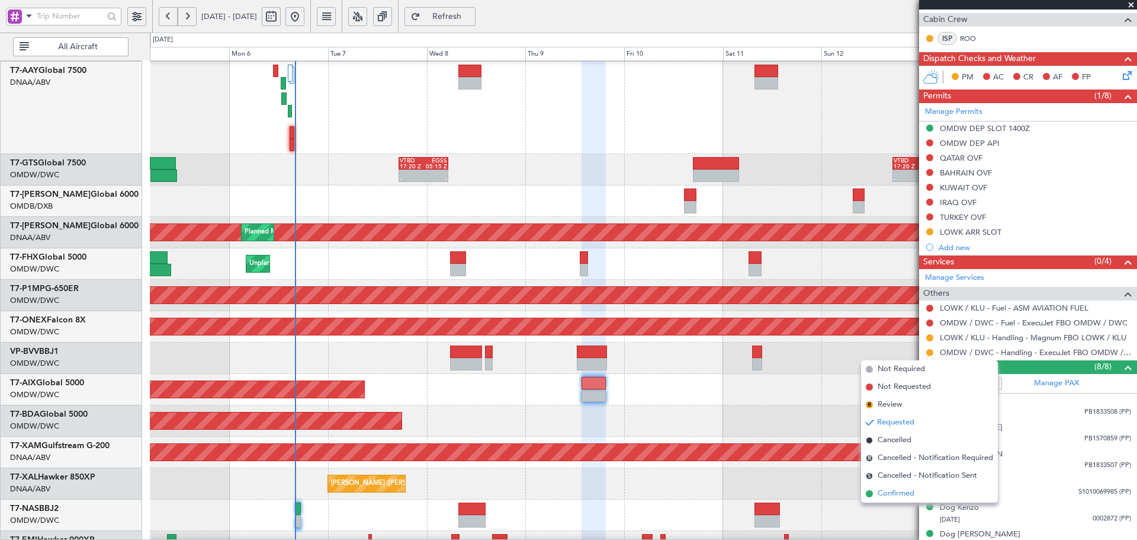
click at [881, 498] on span "Confirmed" at bounding box center [896, 493] width 37 height 12
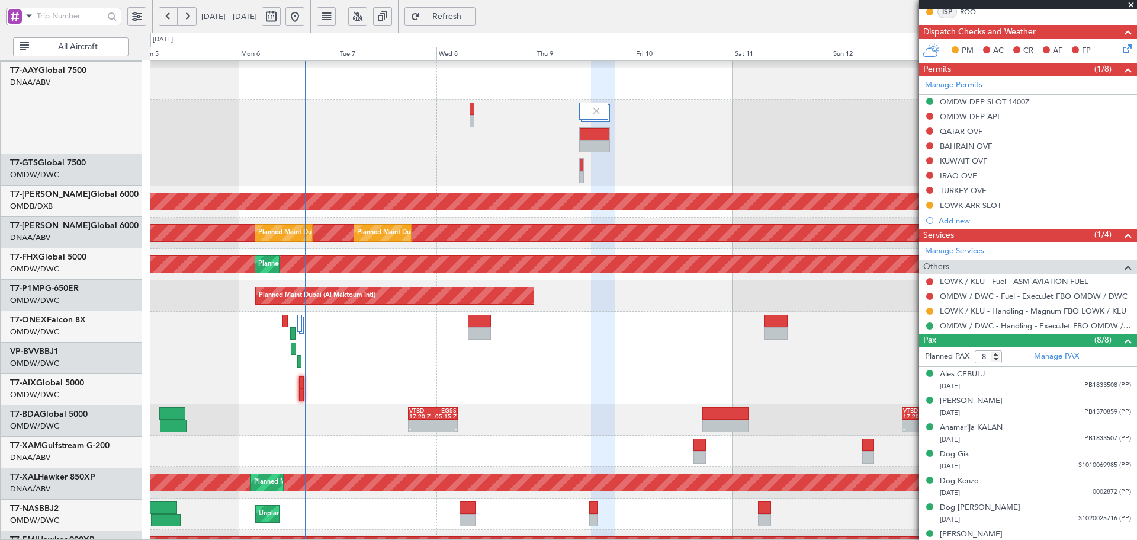
scroll to position [21, 0]
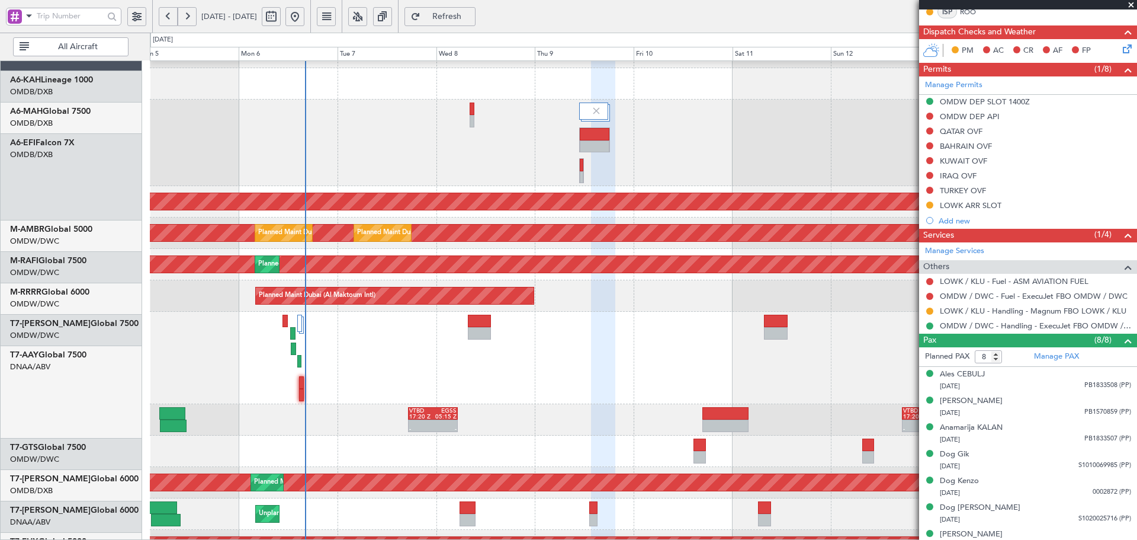
click at [526, 467] on div at bounding box center [643, 450] width 987 height 31
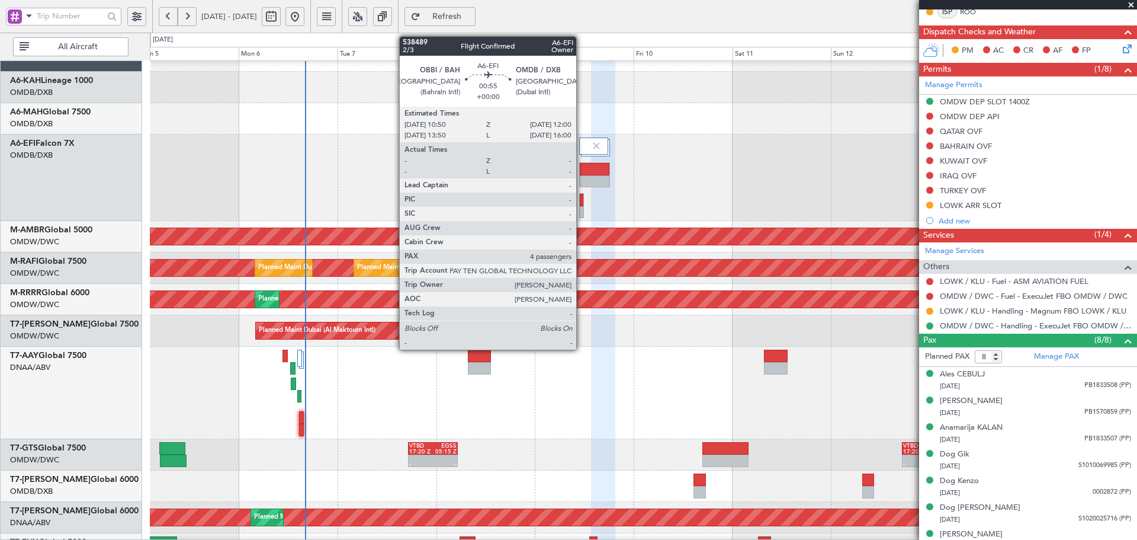
click at [582, 206] on div at bounding box center [582, 200] width 4 height 12
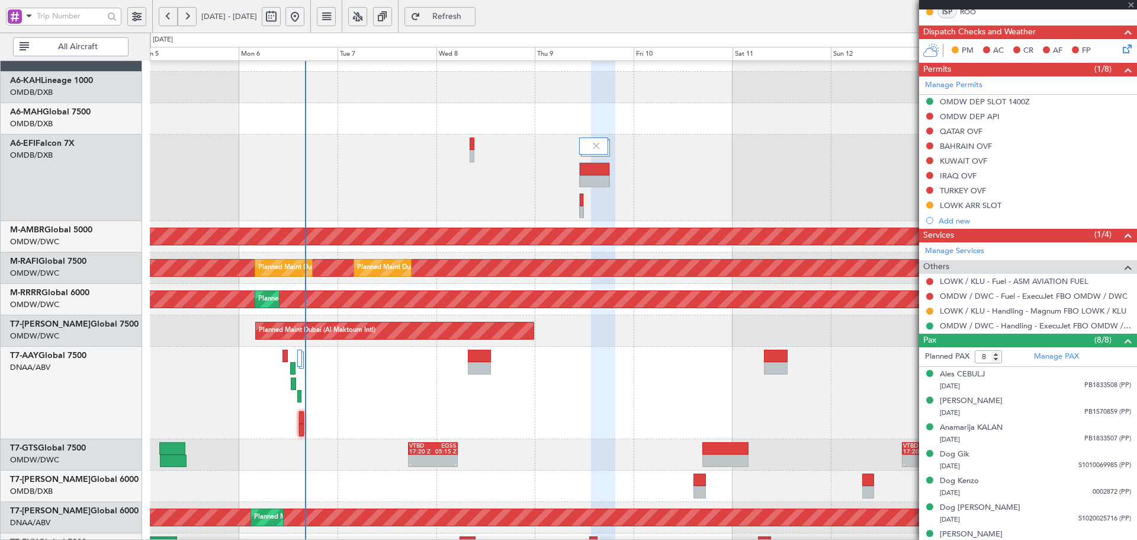
type input "4"
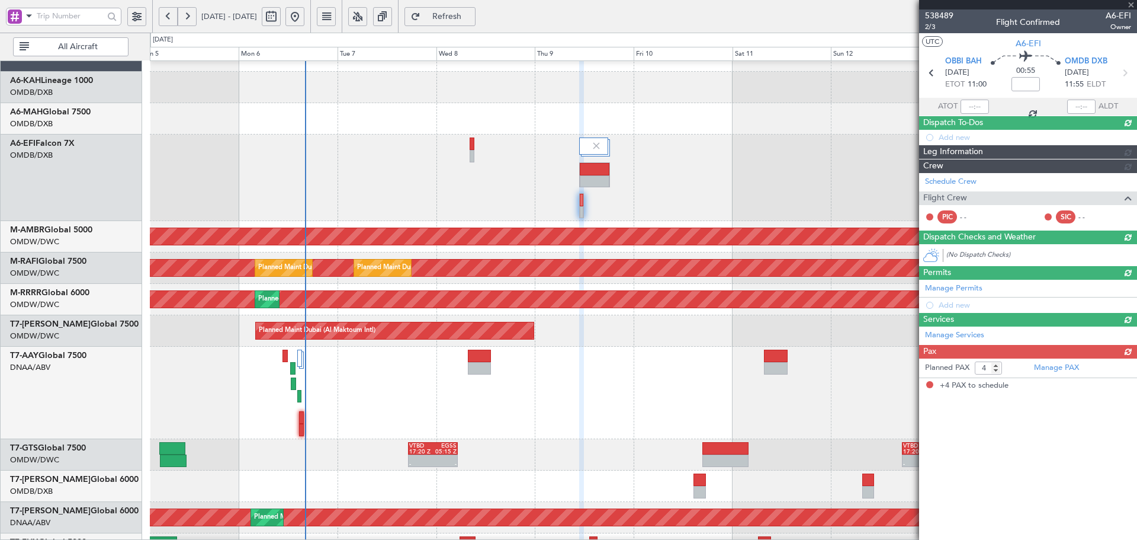
scroll to position [0, 0]
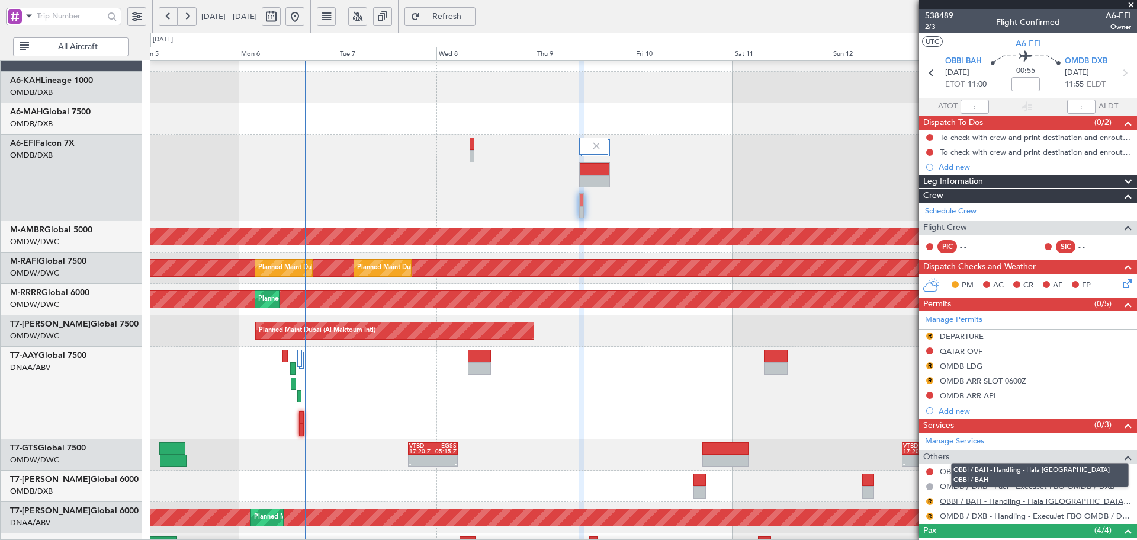
click at [960, 497] on link "OBBI / BAH - Handling - Hala Bahrain OBBI / BAH" at bounding box center [1035, 501] width 191 height 10
click at [1022, 501] on link "OBBI / BAH - Handling - Hala Bahrain OBBI / BAH" at bounding box center [1035, 501] width 191 height 10
click at [990, 518] on link "OMDB / DXB - Handling - ExecuJet FBO OMDB / DXB" at bounding box center [1035, 516] width 191 height 10
click at [471, 15] on span "Refresh" at bounding box center [447, 16] width 49 height 8
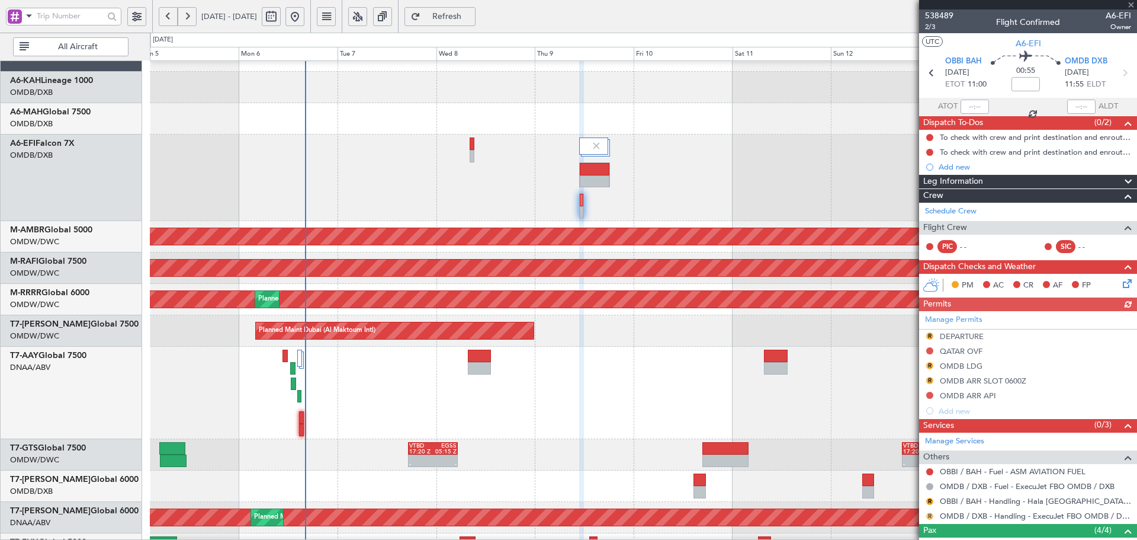
click at [930, 513] on button "R" at bounding box center [929, 515] width 7 height 7
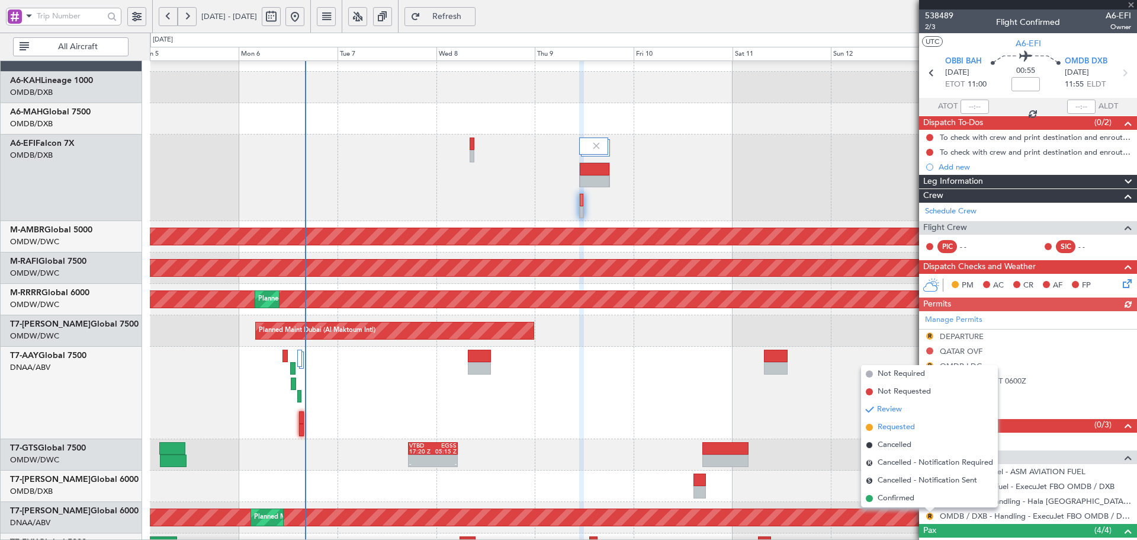
click at [875, 421] on li "Requested" at bounding box center [929, 427] width 137 height 18
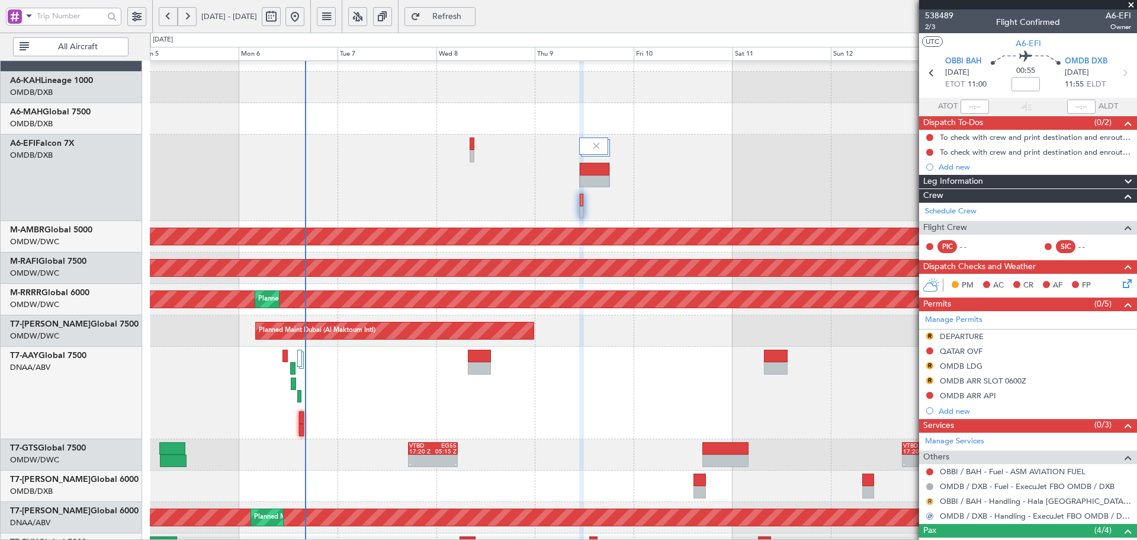
click at [930, 501] on button "R" at bounding box center [929, 500] width 7 height 7
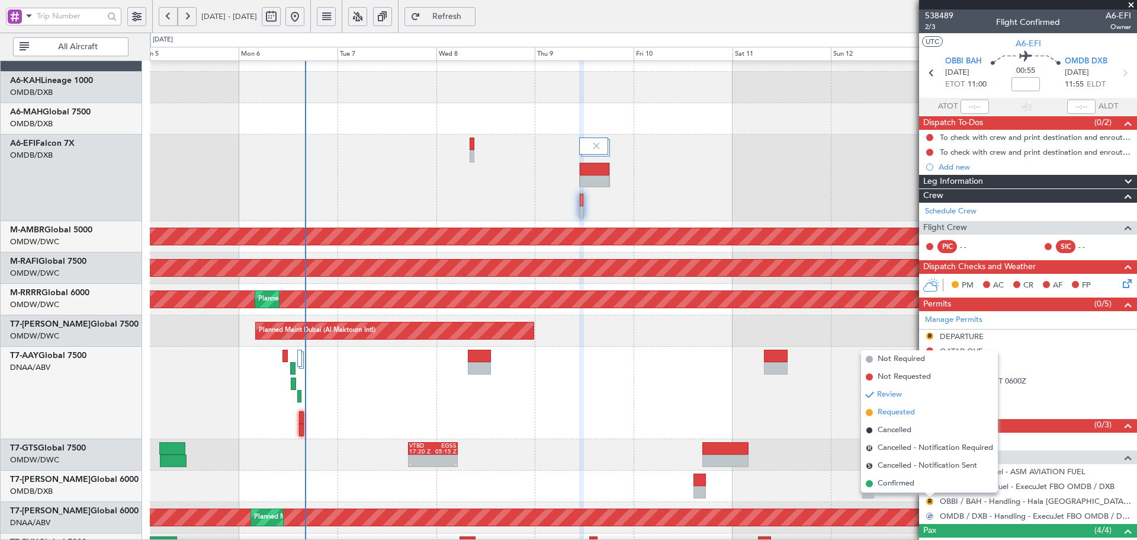
click at [878, 410] on span "Requested" at bounding box center [896, 412] width 37 height 12
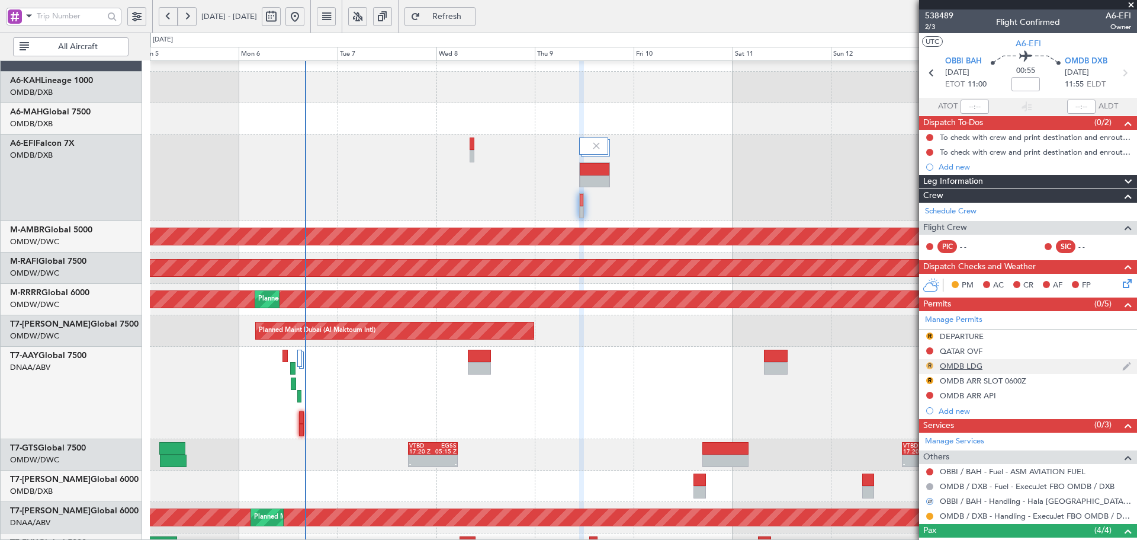
click at [928, 364] on button "R" at bounding box center [929, 365] width 7 height 7
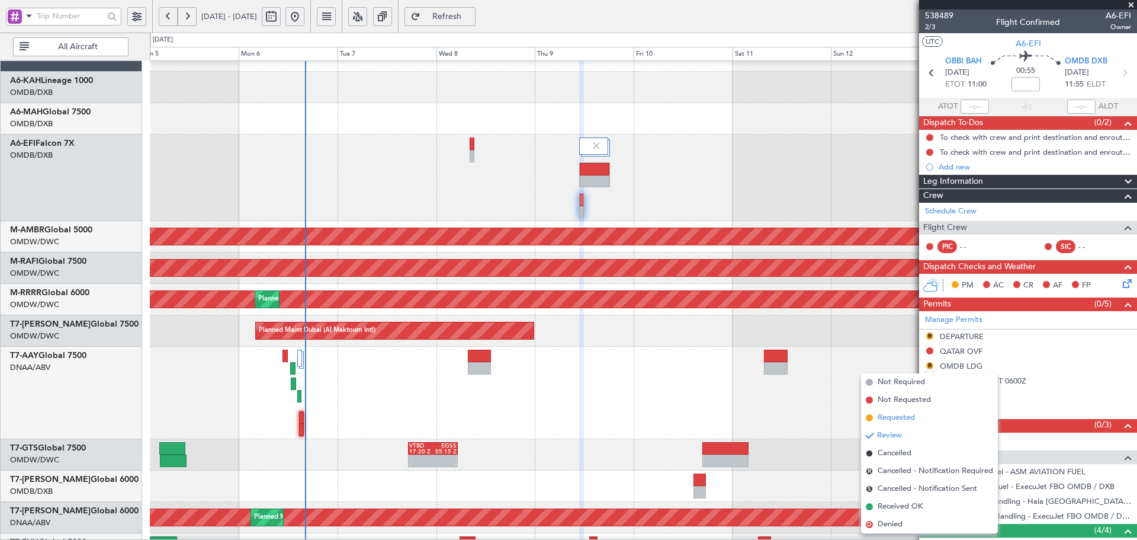
click at [879, 418] on span "Requested" at bounding box center [896, 418] width 37 height 12
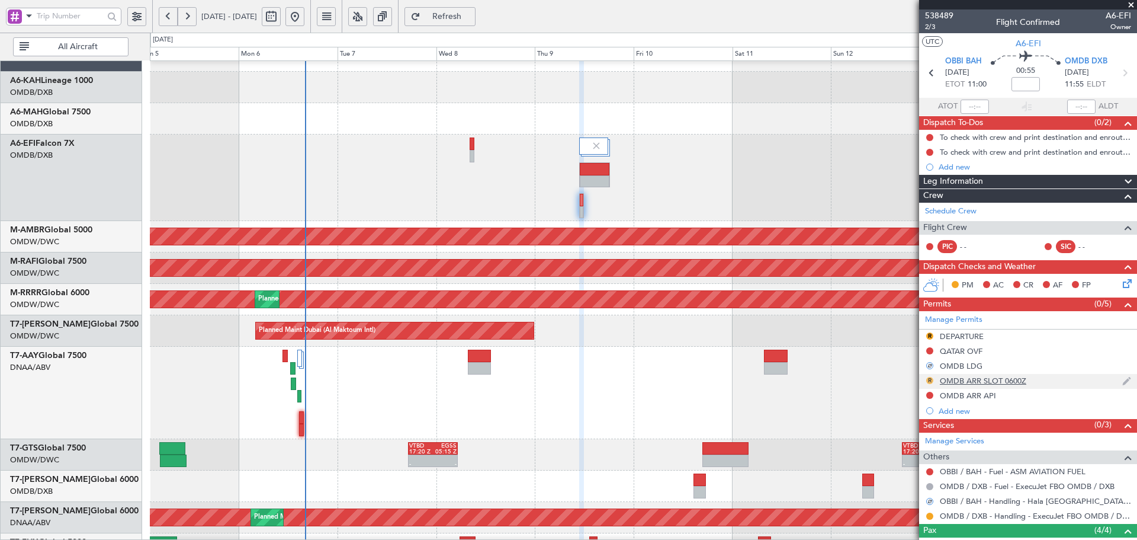
click at [929, 378] on button "R" at bounding box center [929, 380] width 7 height 7
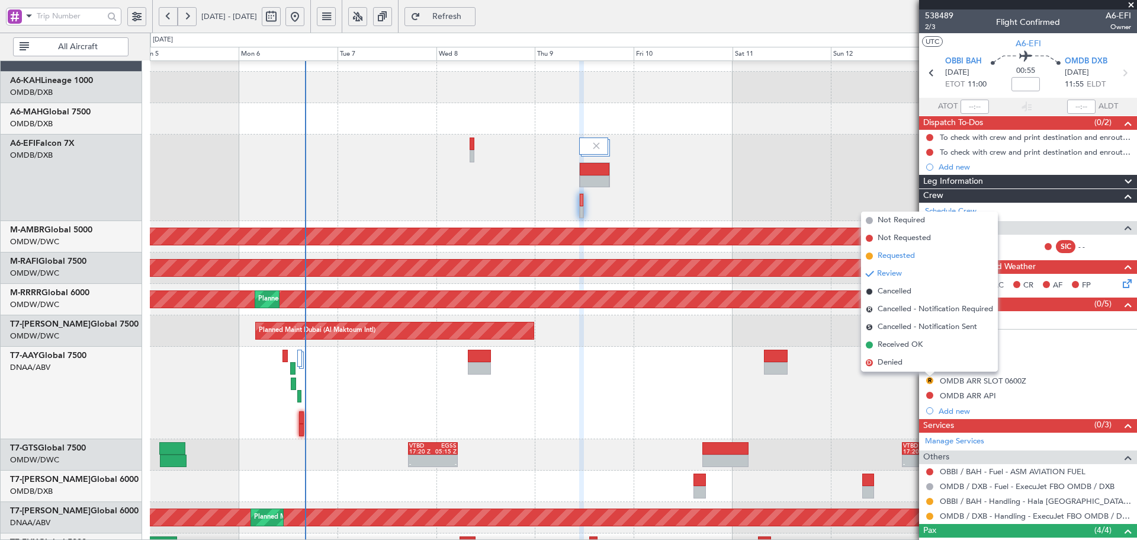
click at [895, 254] on span "Requested" at bounding box center [896, 256] width 37 height 12
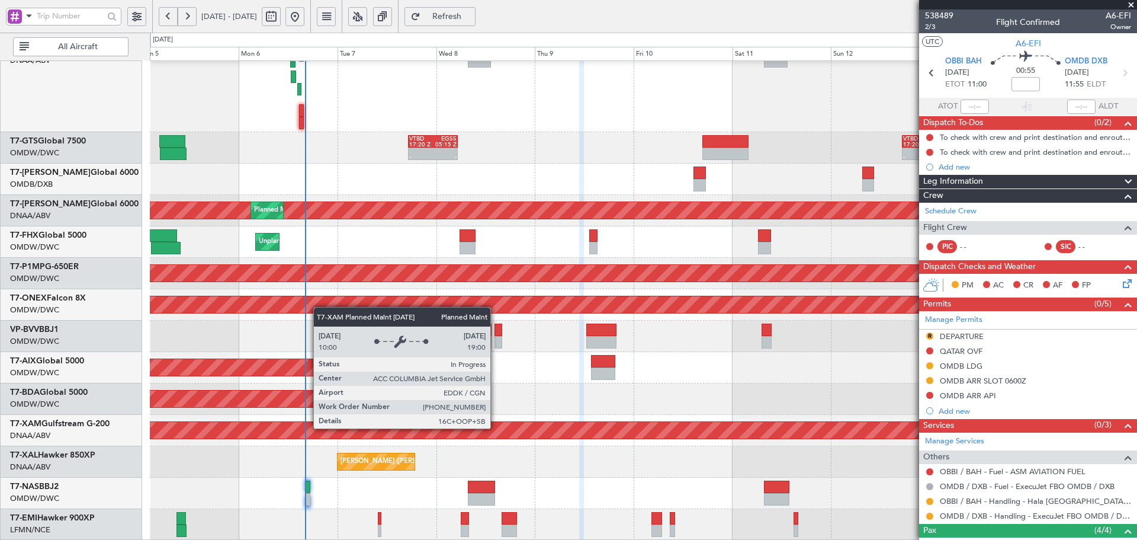
scroll to position [328, 0]
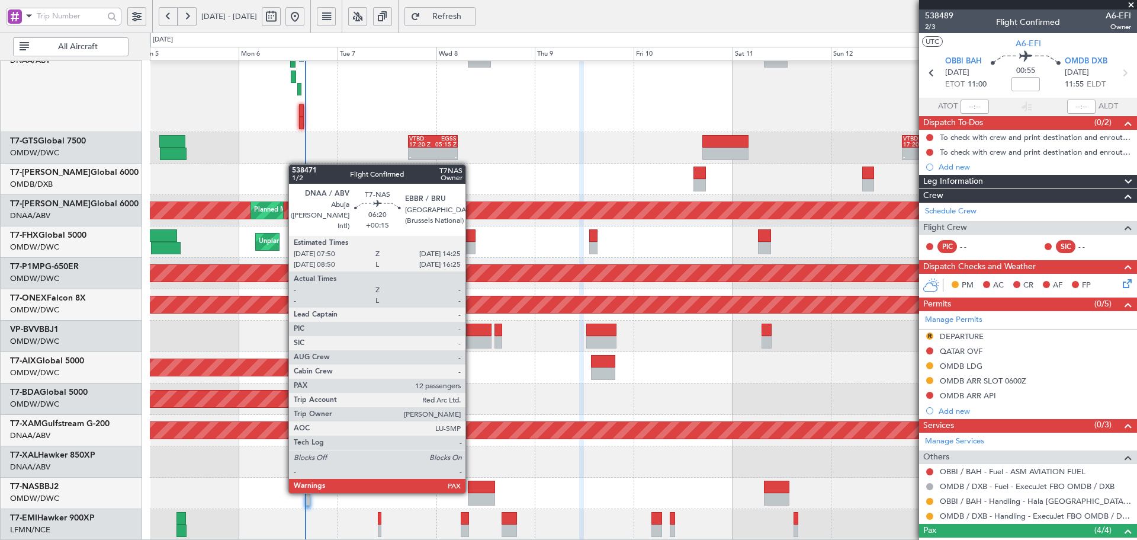
click at [471, 492] on div at bounding box center [481, 486] width 27 height 12
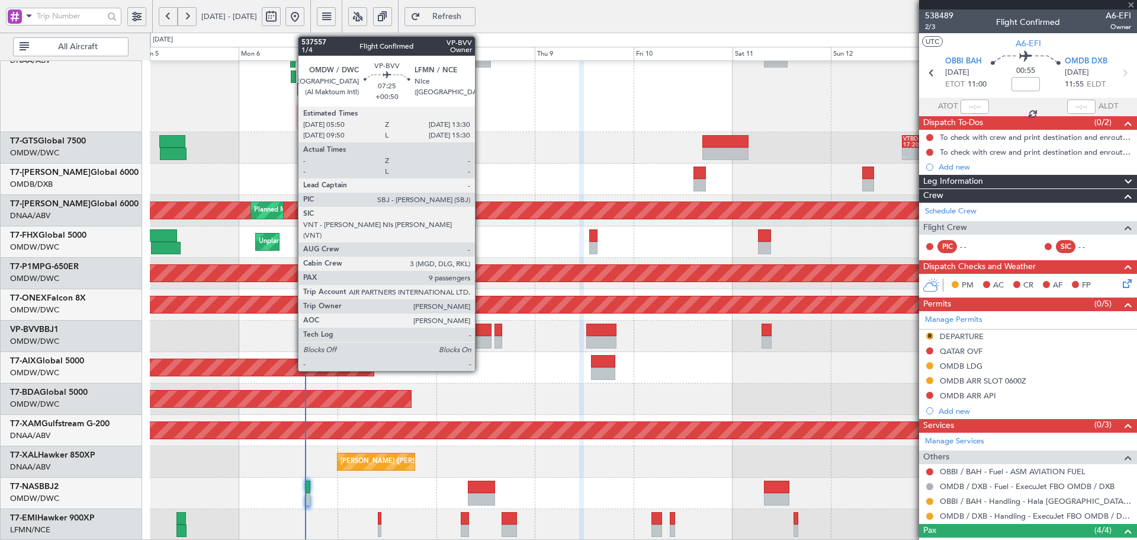
click at [480, 337] on div at bounding box center [476, 342] width 32 height 12
type input "+00:15"
type input "12"
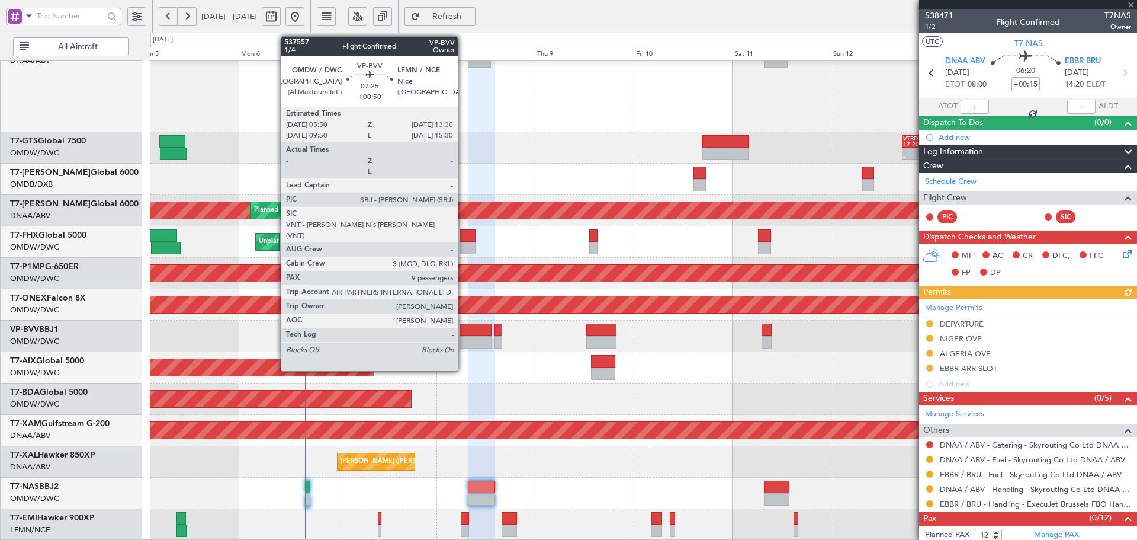
type input "+00:50"
type input "9"
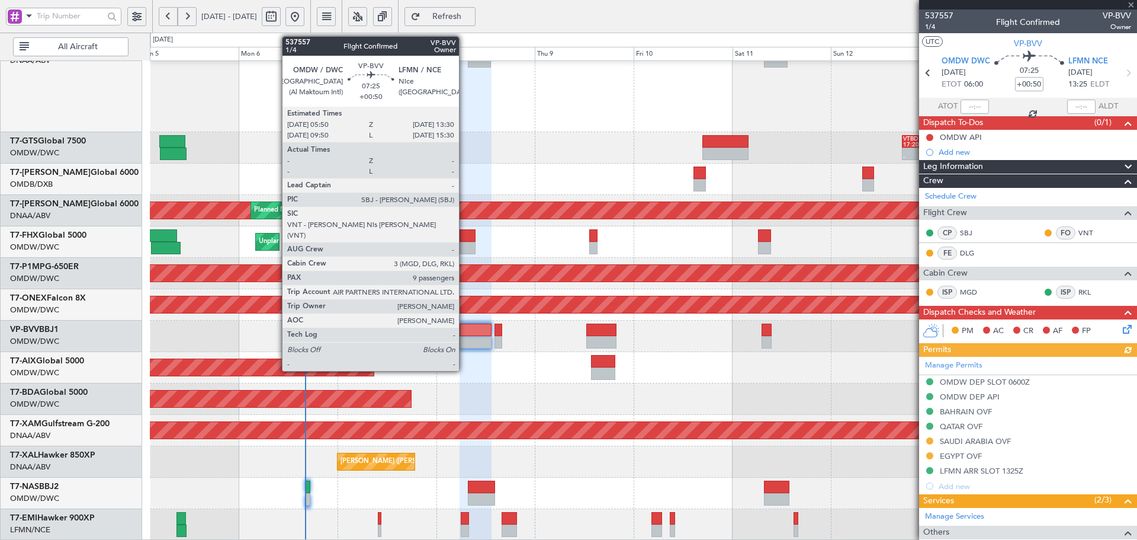
click at [464, 345] on div at bounding box center [476, 342] width 32 height 12
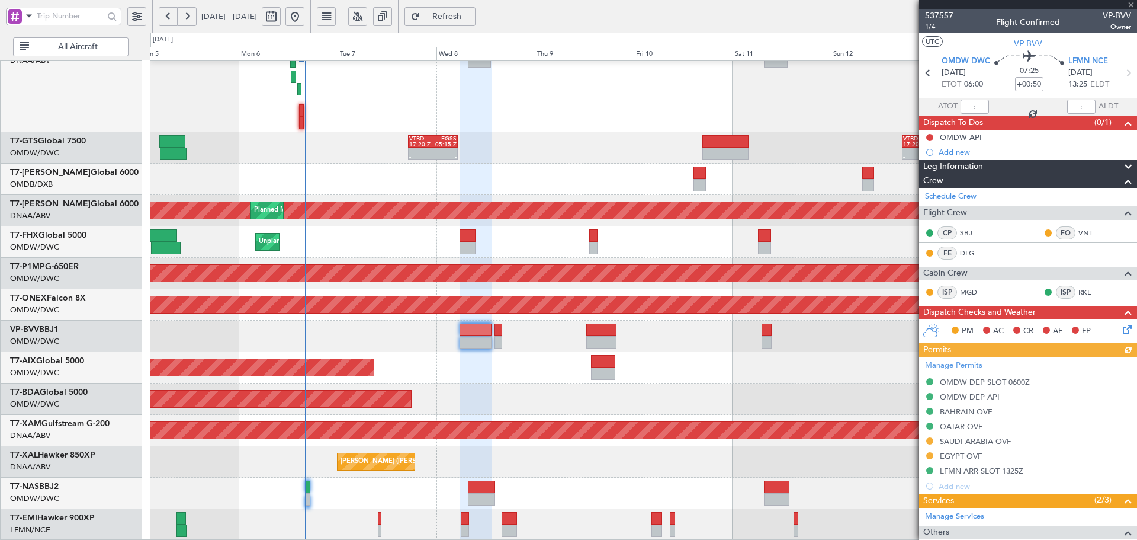
click at [991, 439] on div "Manage Permits OMDW DEP SLOT 0600Z OMDW DEP API BAHRAIN OVF QATAR OVF SAUDI ARA…" at bounding box center [1028, 425] width 218 height 137
click at [995, 442] on div "SAUDI ARABIA OVF" at bounding box center [975, 441] width 71 height 10
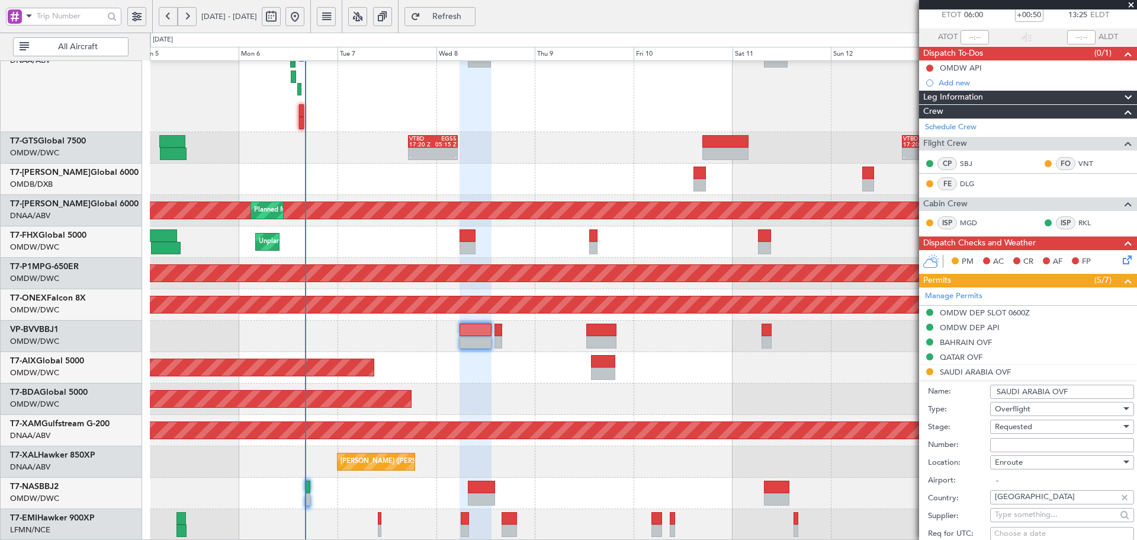
scroll to position [79, 0]
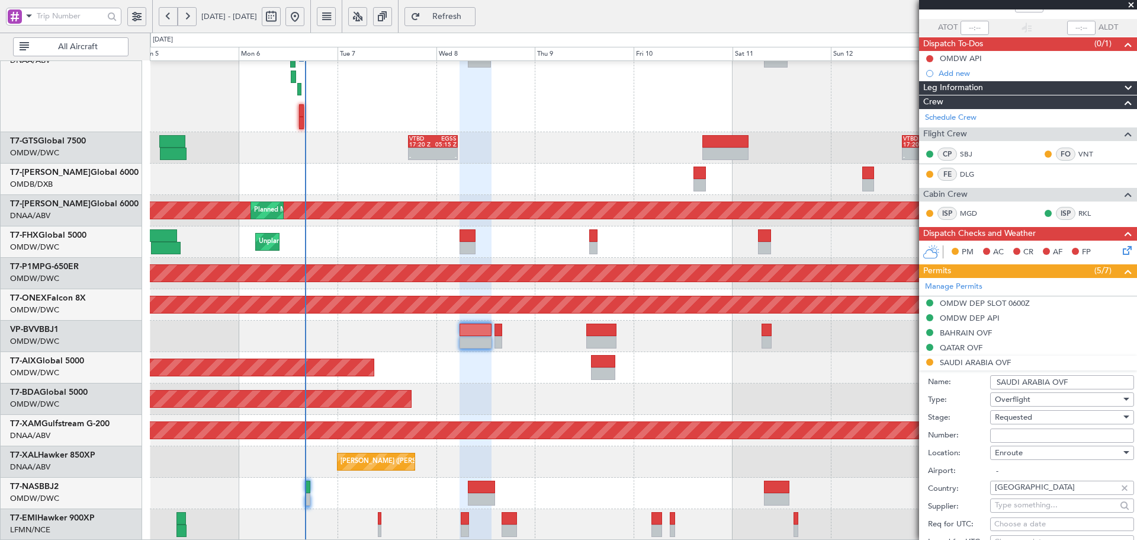
click at [1019, 435] on input "Number:" at bounding box center [1062, 435] width 144 height 14
paste input "2501022173"
type input "2501022173"
click at [1018, 416] on span "Requested" at bounding box center [1013, 417] width 37 height 11
click at [1032, 510] on span "Received OK" at bounding box center [1058, 512] width 124 height 18
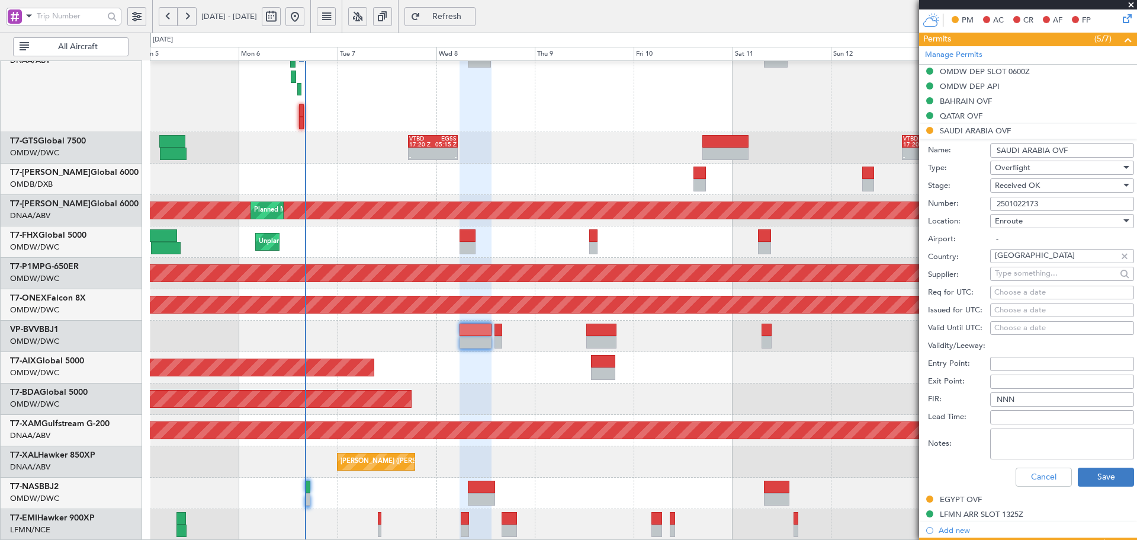
scroll to position [316, 0]
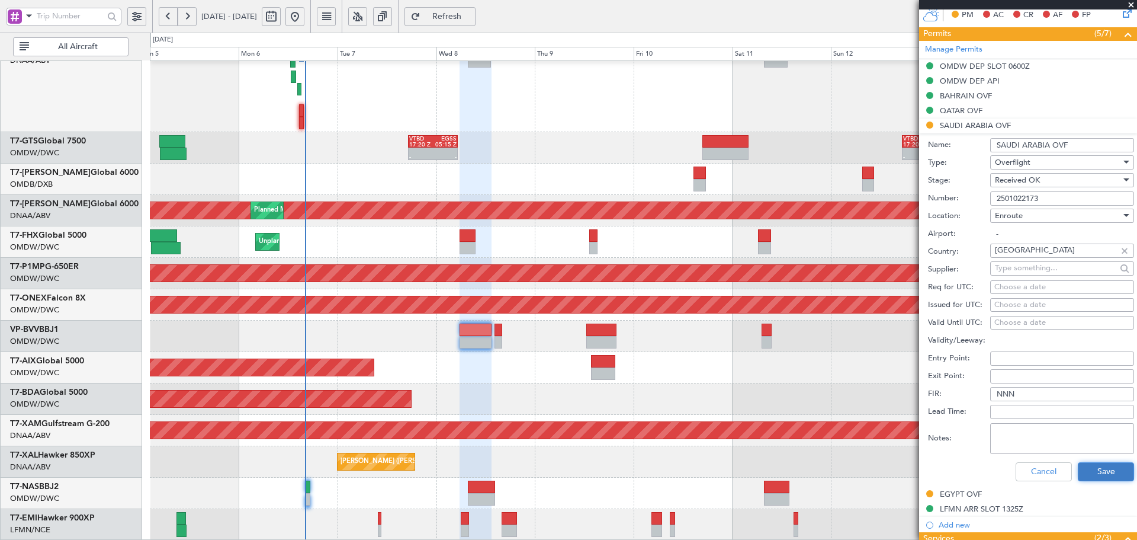
click at [1096, 462] on button "Save" at bounding box center [1106, 471] width 56 height 19
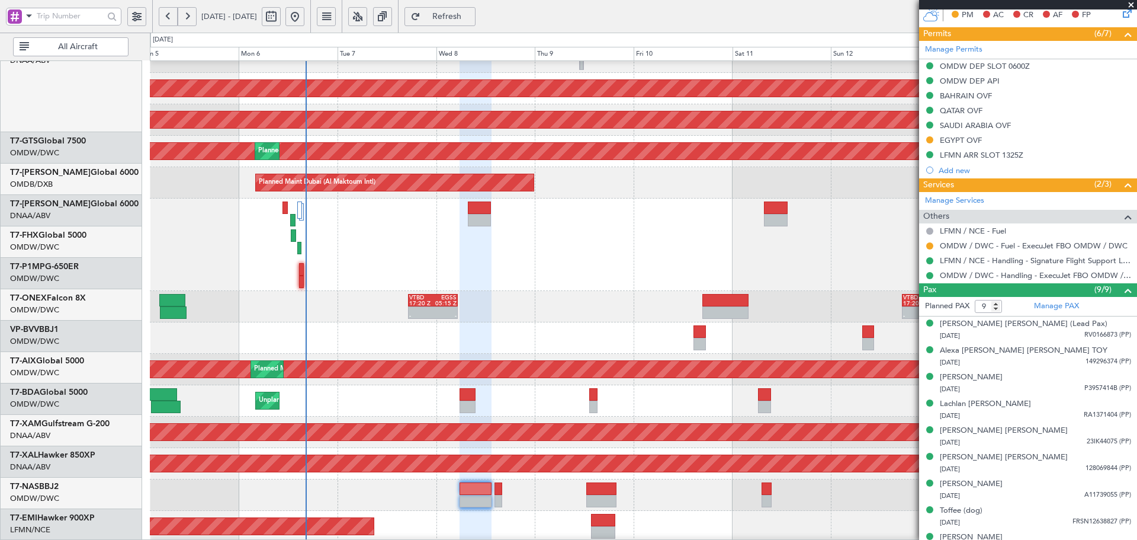
scroll to position [169, 0]
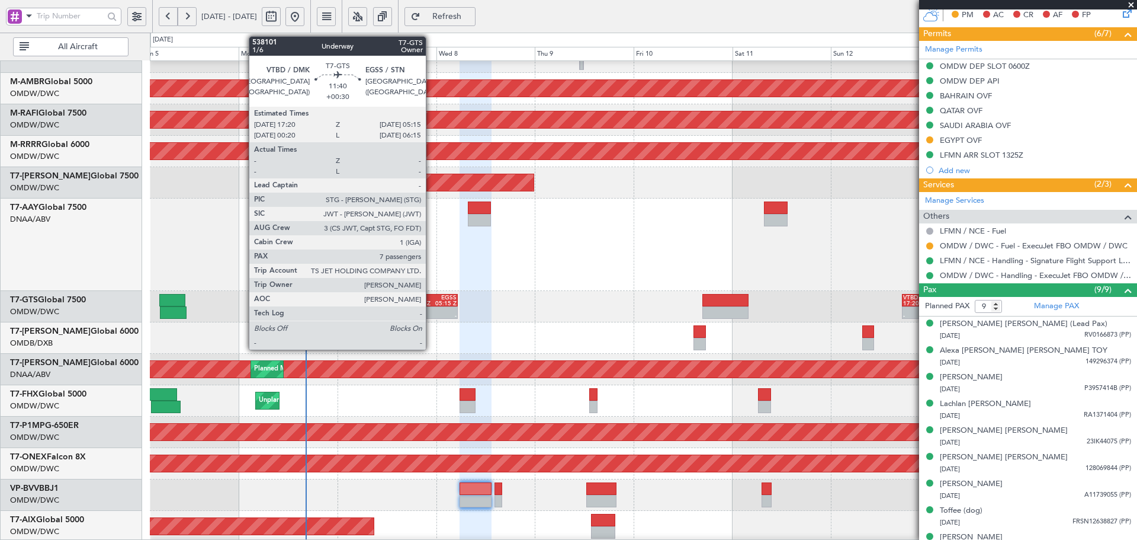
click at [431, 298] on div "VTBD" at bounding box center [421, 297] width 24 height 6
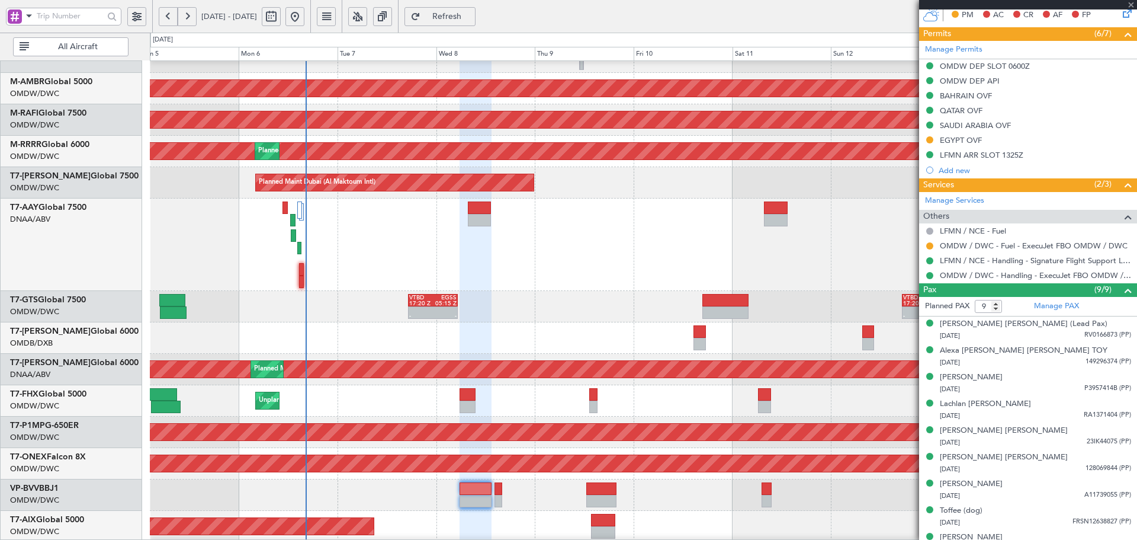
type input "+00:30"
type input "7"
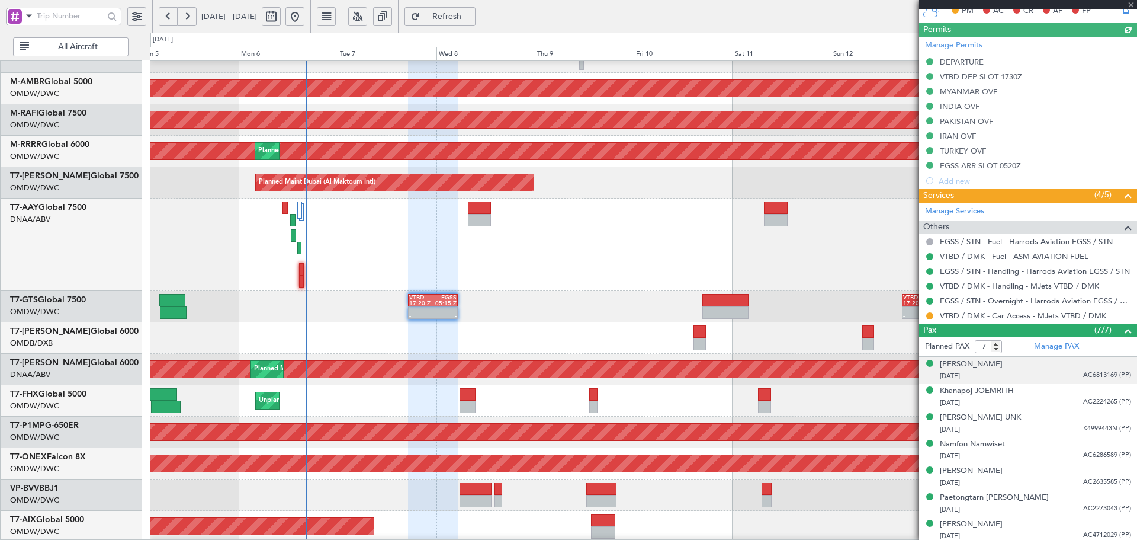
scroll to position [395, 0]
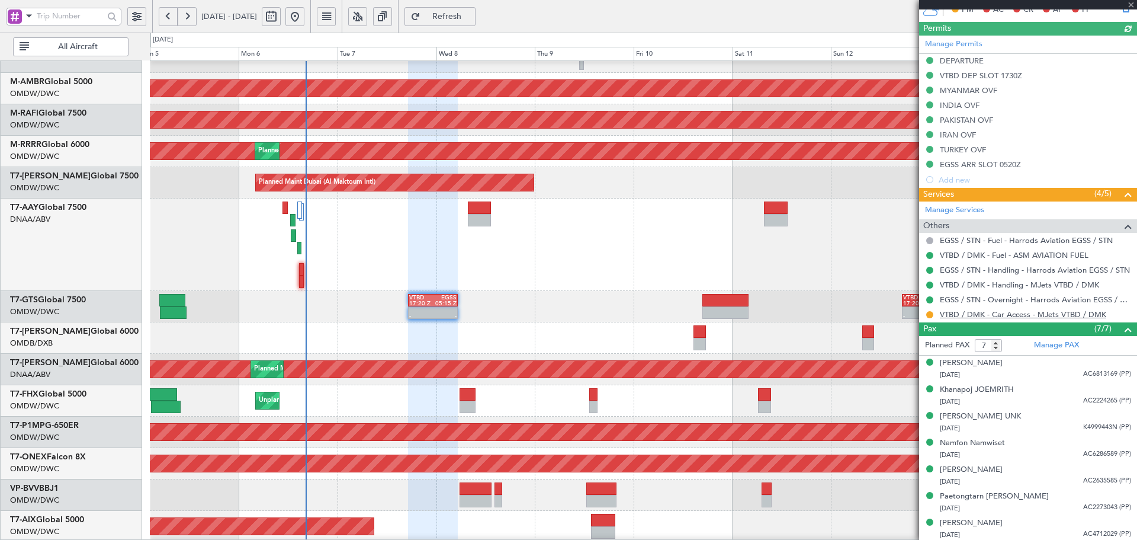
click at [990, 317] on link "VTBD / DMK - Car Access - MJets VTBD / DMK" at bounding box center [1023, 314] width 166 height 10
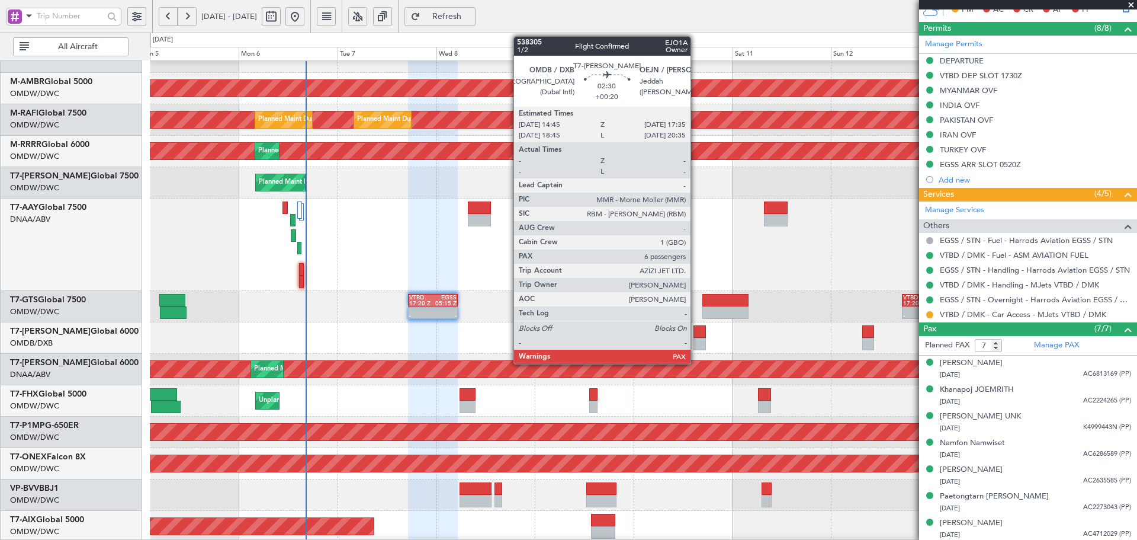
click at [696, 338] on div at bounding box center [700, 344] width 12 height 12
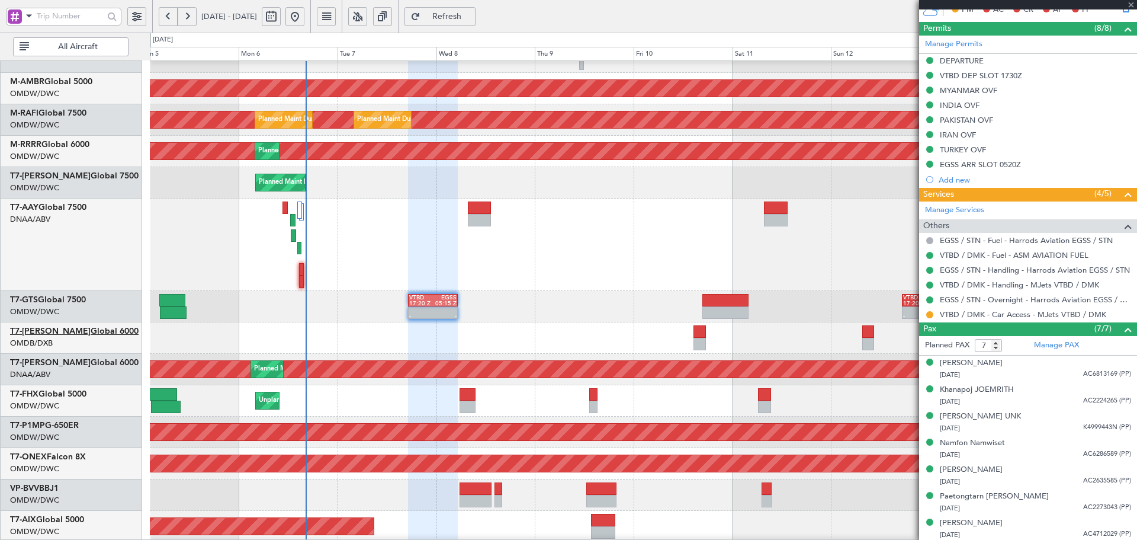
type input "+00:20"
type input "6"
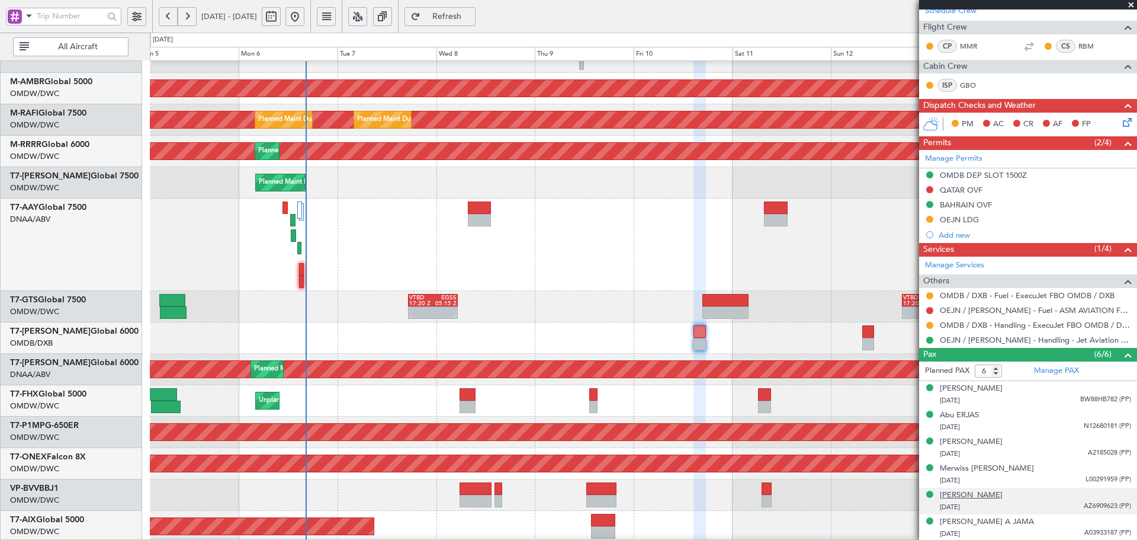
scroll to position [201, 0]
click at [994, 491] on div "Murtaza HAROON" at bounding box center [971, 495] width 63 height 12
click at [471, 20] on span "Refresh" at bounding box center [447, 16] width 49 height 8
click at [471, 17] on span "Refresh" at bounding box center [447, 16] width 49 height 8
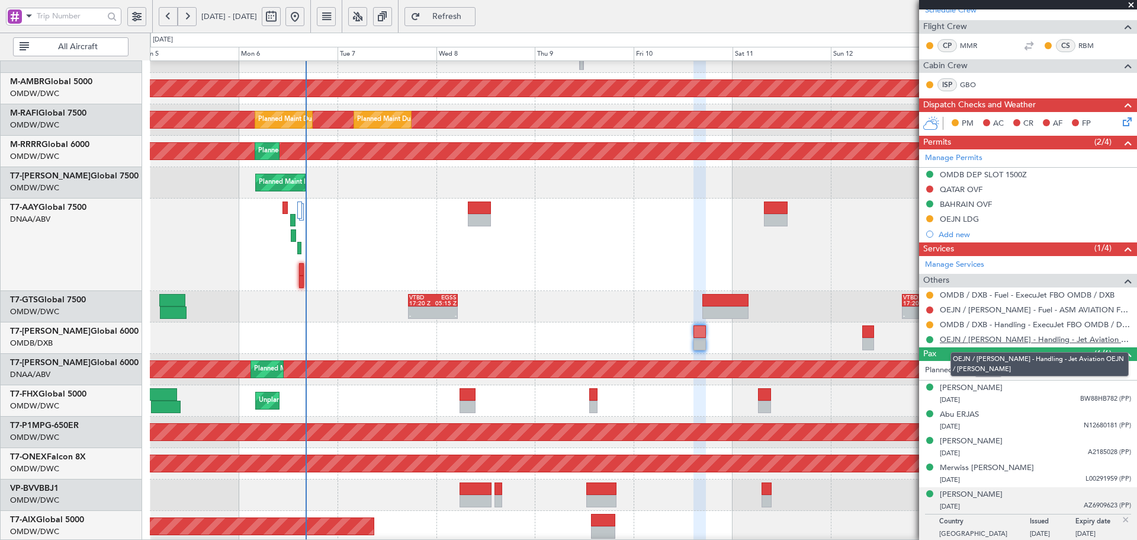
click at [1002, 342] on link "OEJN / JED - Handling - Jet Aviation OEJN / JED" at bounding box center [1035, 339] width 191 height 10
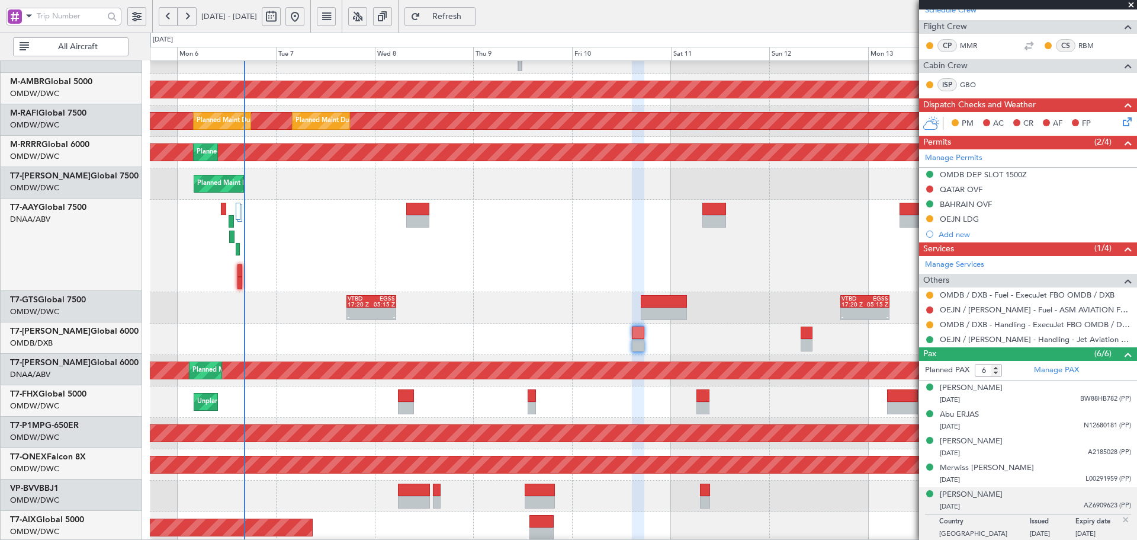
scroll to position [168, 0]
click at [678, 352] on div at bounding box center [643, 338] width 987 height 31
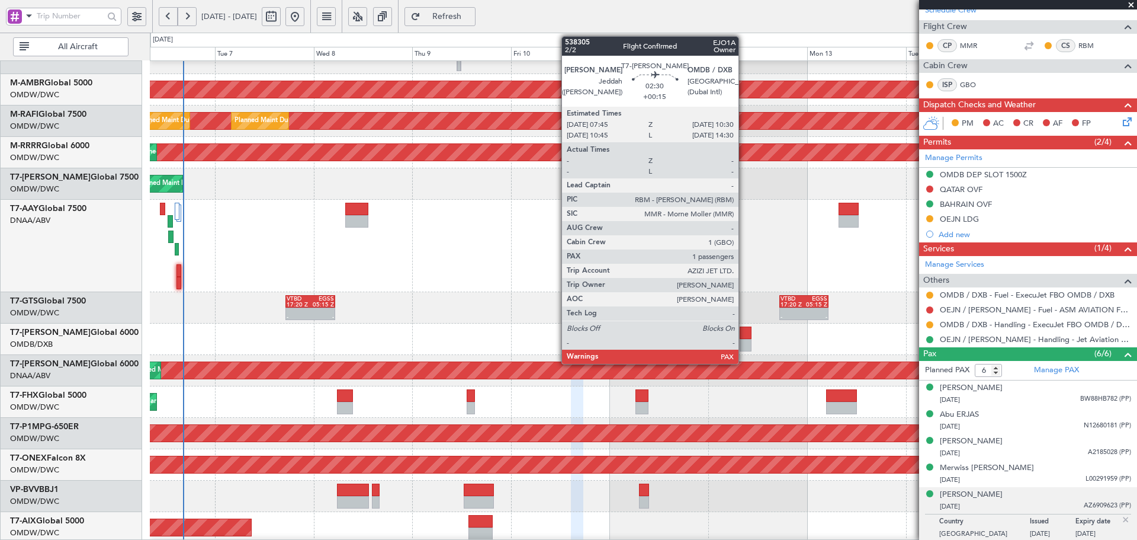
click at [744, 330] on div at bounding box center [746, 332] width 12 height 12
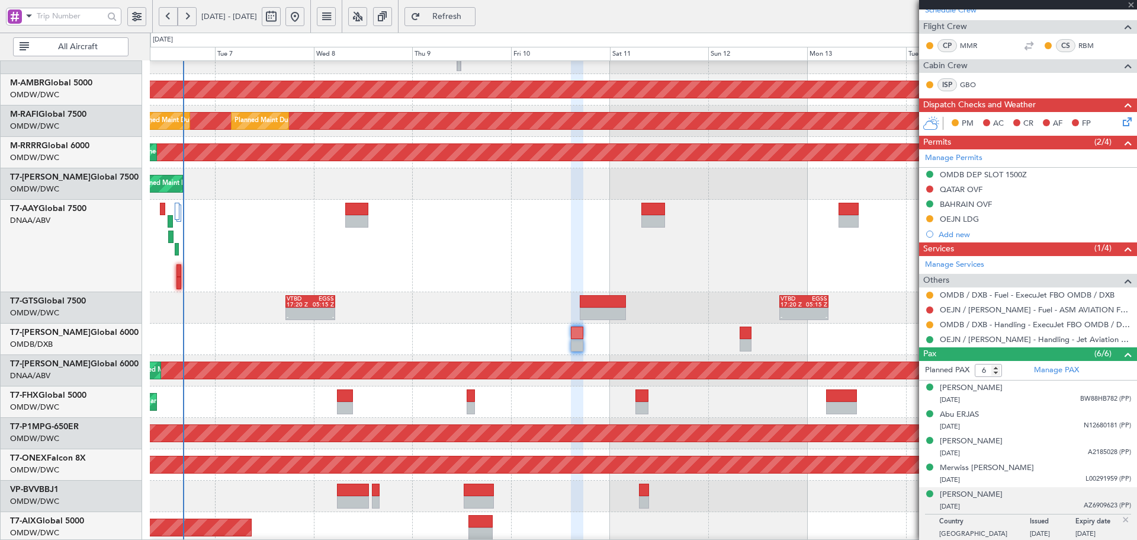
type input "+00:15"
type input "1"
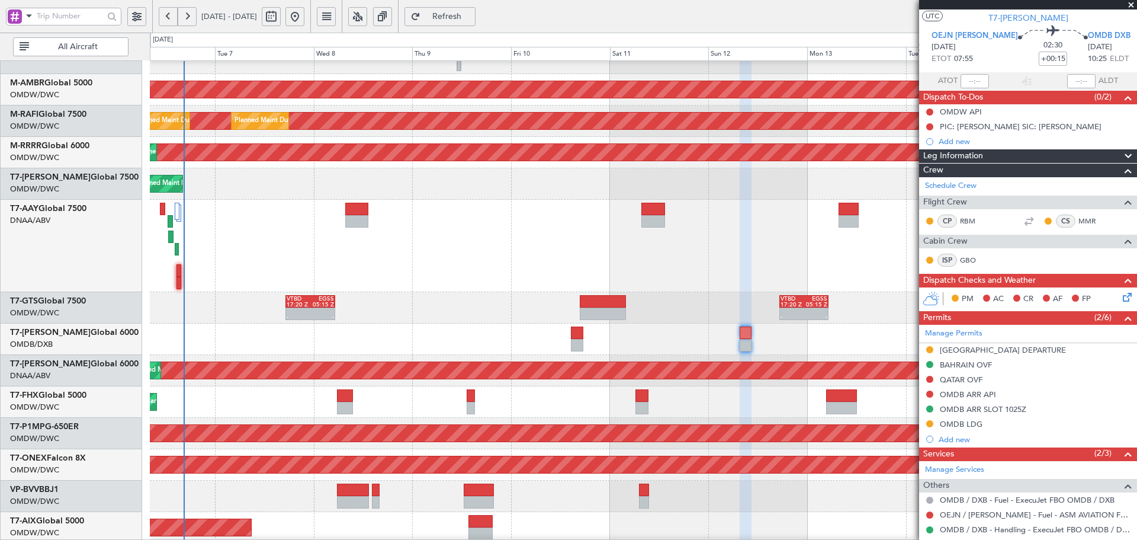
scroll to position [0, 0]
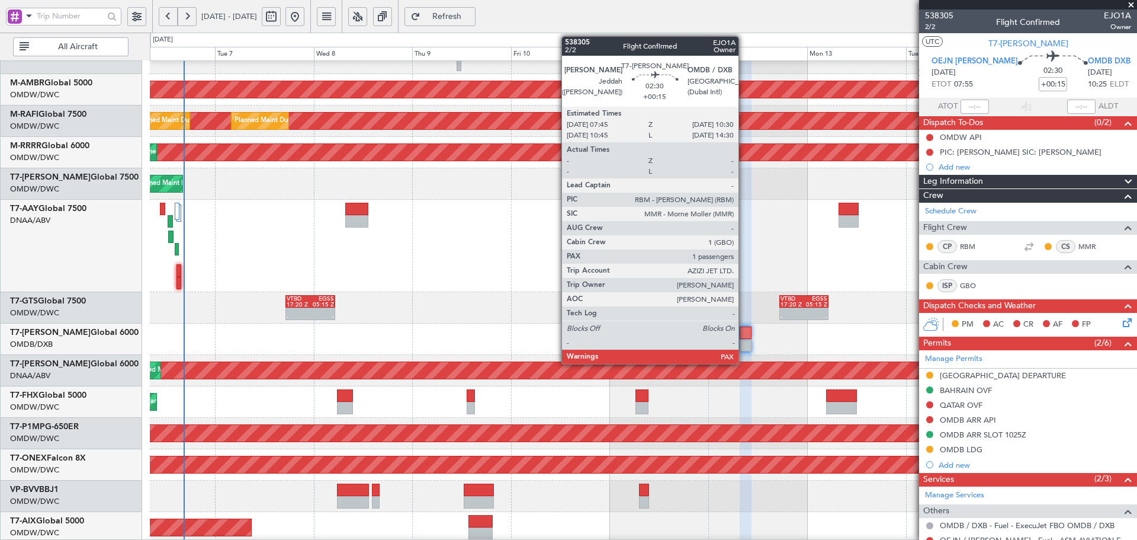
click at [744, 332] on div at bounding box center [746, 332] width 12 height 12
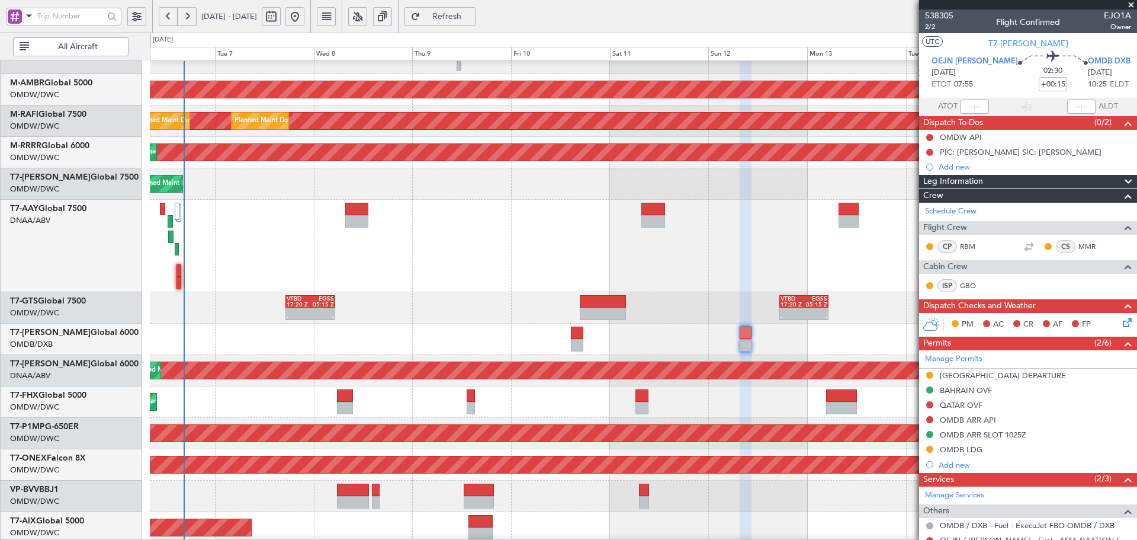
click at [471, 15] on span "Refresh" at bounding box center [447, 16] width 49 height 8
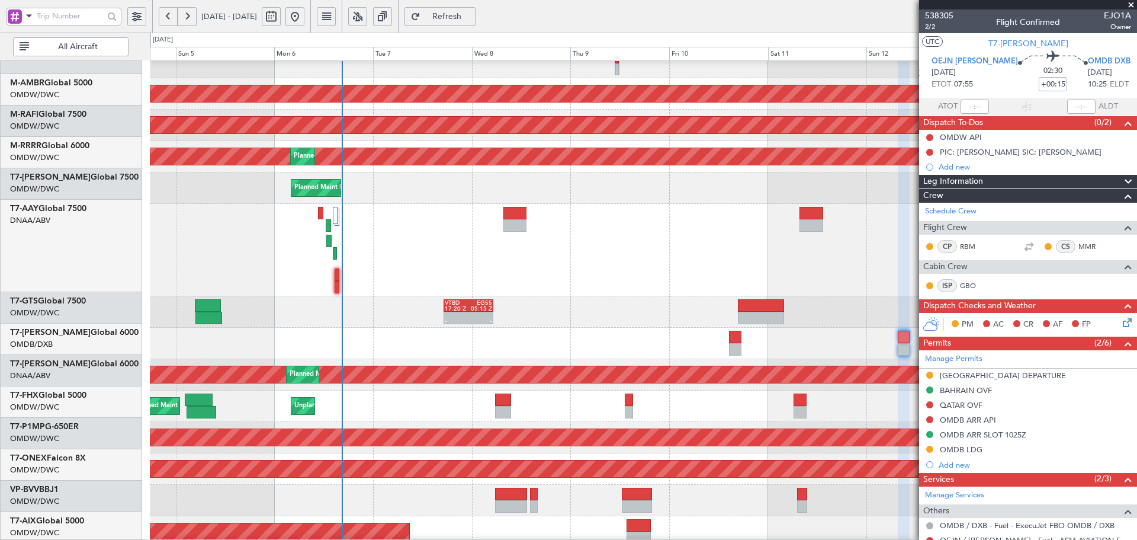
scroll to position [163, 0]
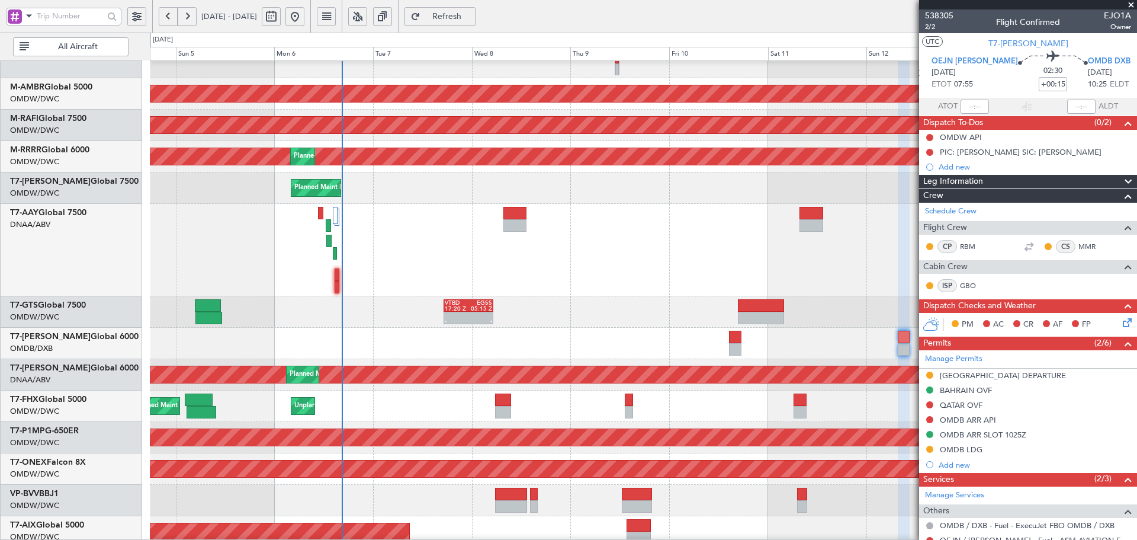
click at [411, 333] on div at bounding box center [643, 343] width 987 height 31
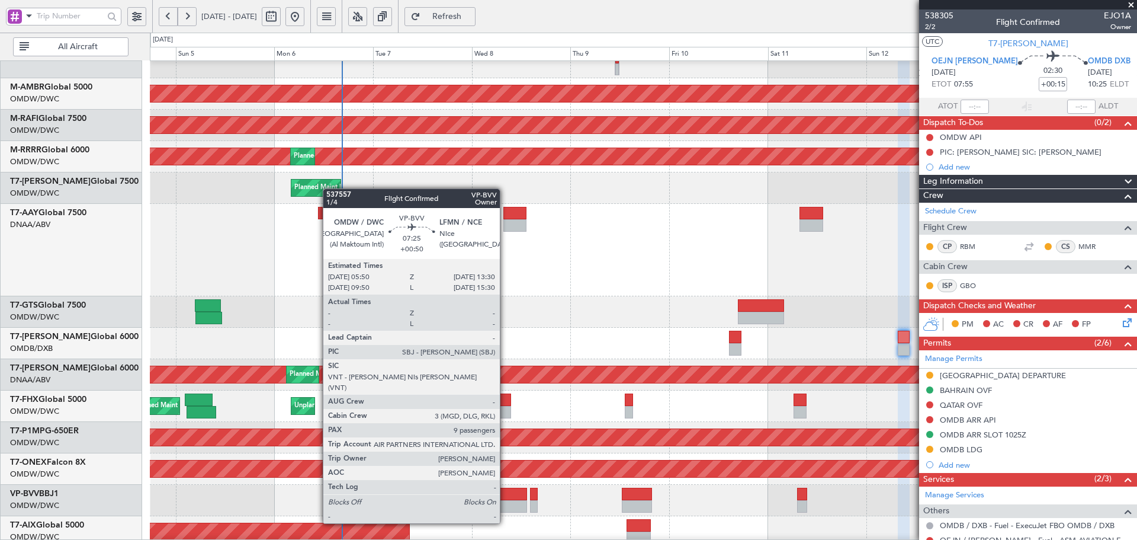
click at [505, 500] on div at bounding box center [511, 506] width 32 height 12
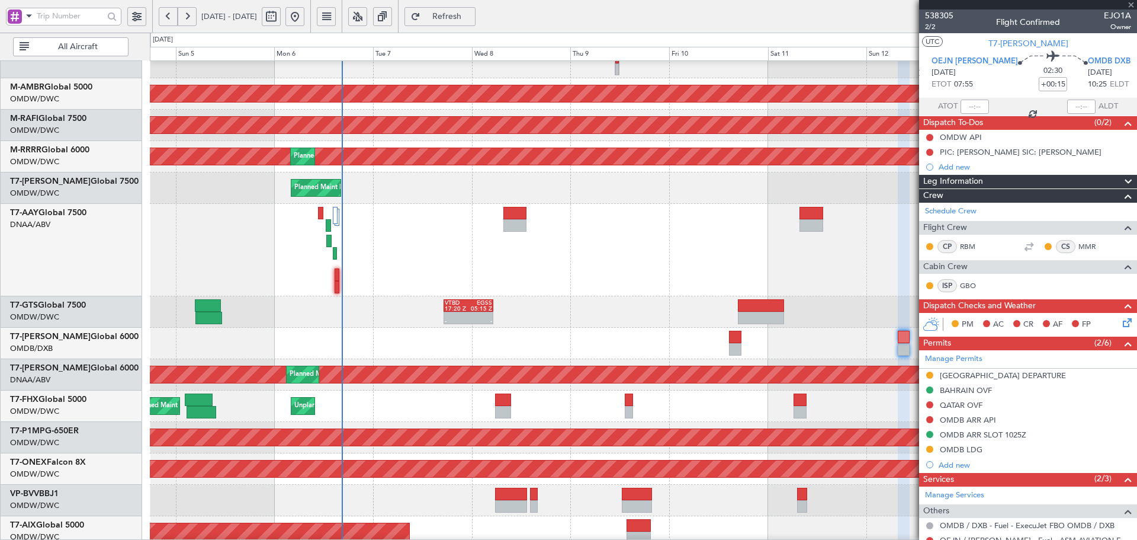
type input "+00:50"
type input "9"
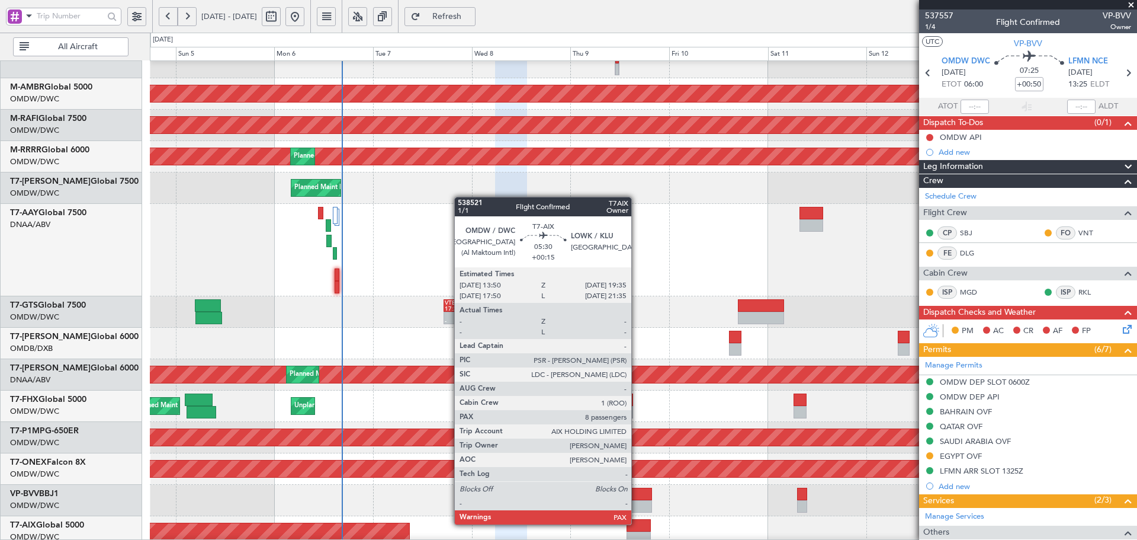
click at [637, 523] on div at bounding box center [639, 525] width 24 height 12
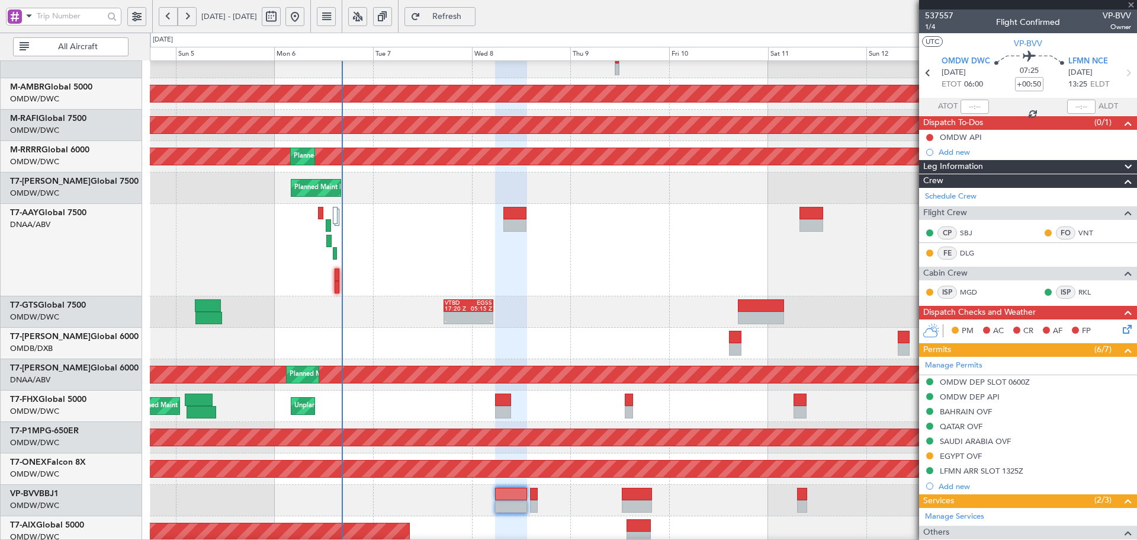
type input "+00:15"
type input "8"
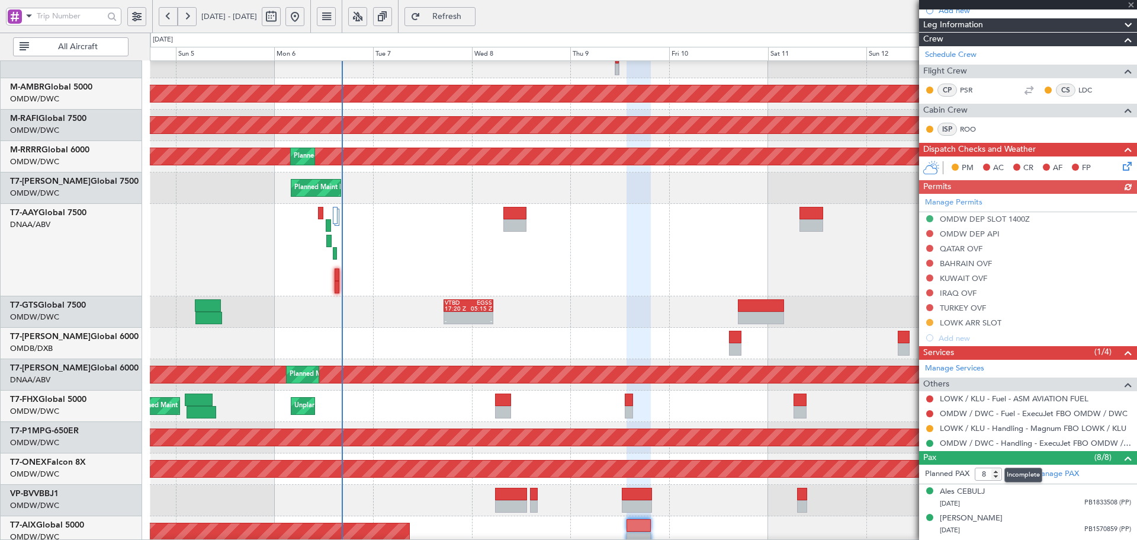
scroll to position [197, 0]
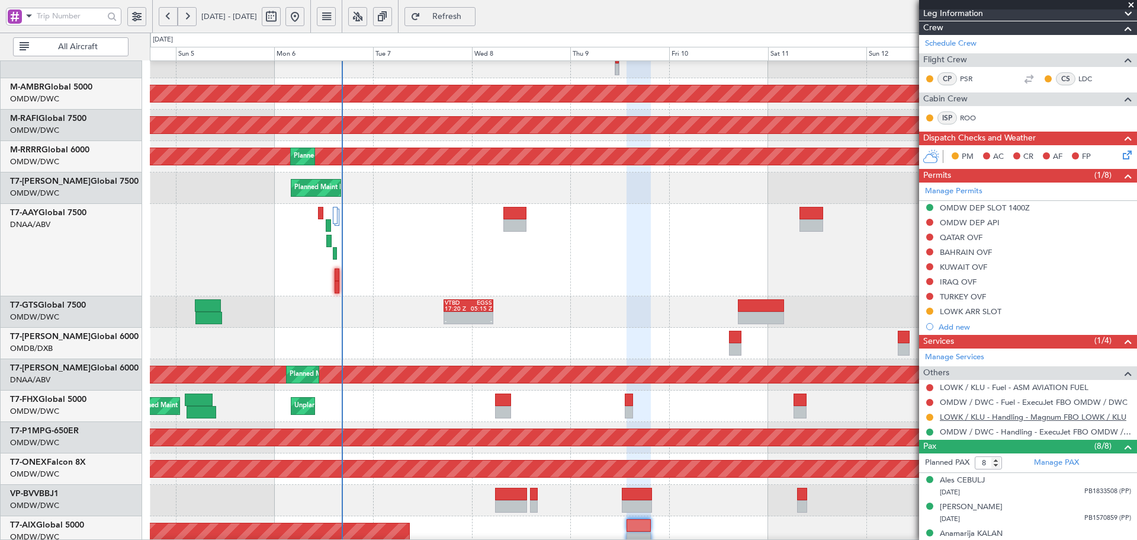
click at [1037, 417] on link "LOWK / KLU - Handling - Magnum FBO LOWK / KLU" at bounding box center [1033, 417] width 187 height 10
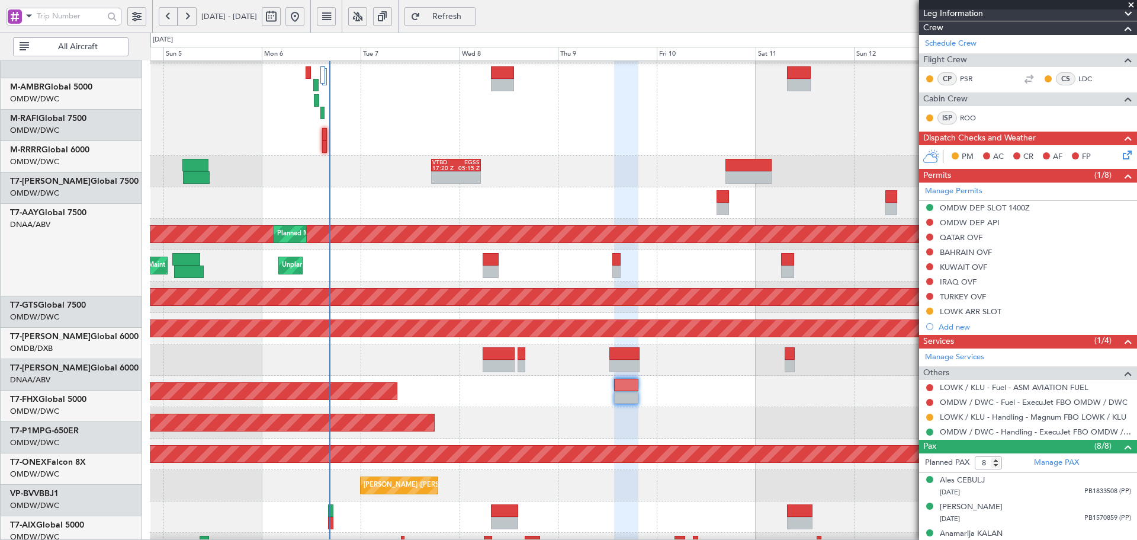
scroll to position [312, 0]
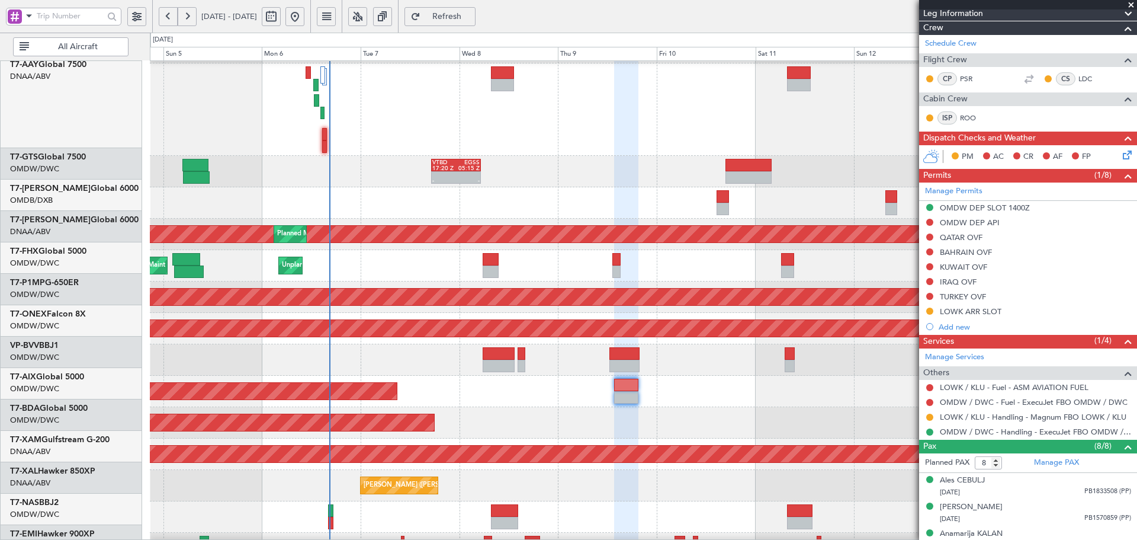
click at [374, 349] on div "Planned Maint Dubai (Al Maktoum Intl)" at bounding box center [643, 359] width 987 height 31
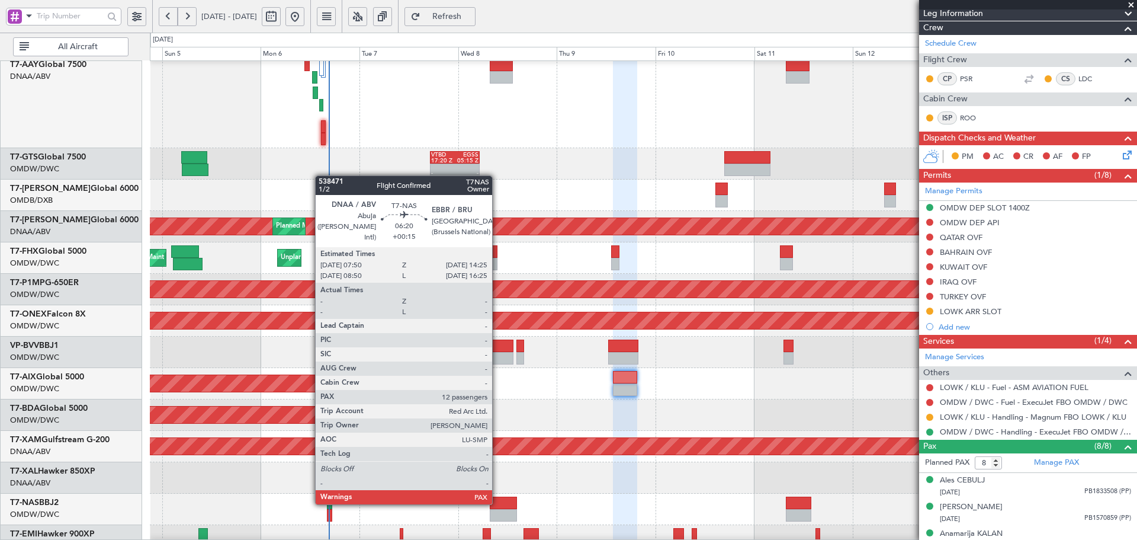
click at [497, 503] on div at bounding box center [503, 502] width 27 height 12
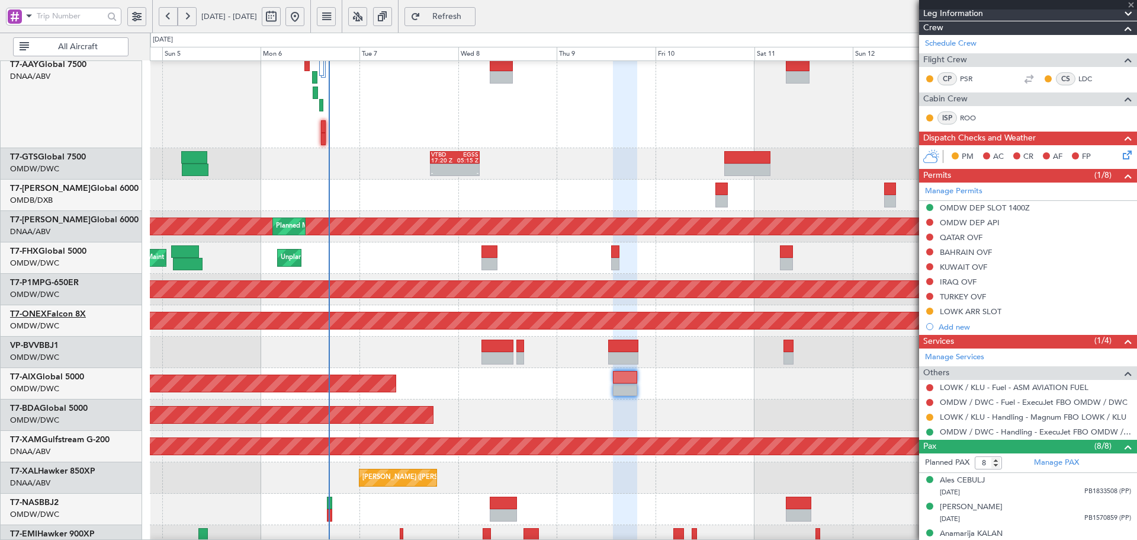
type input "12"
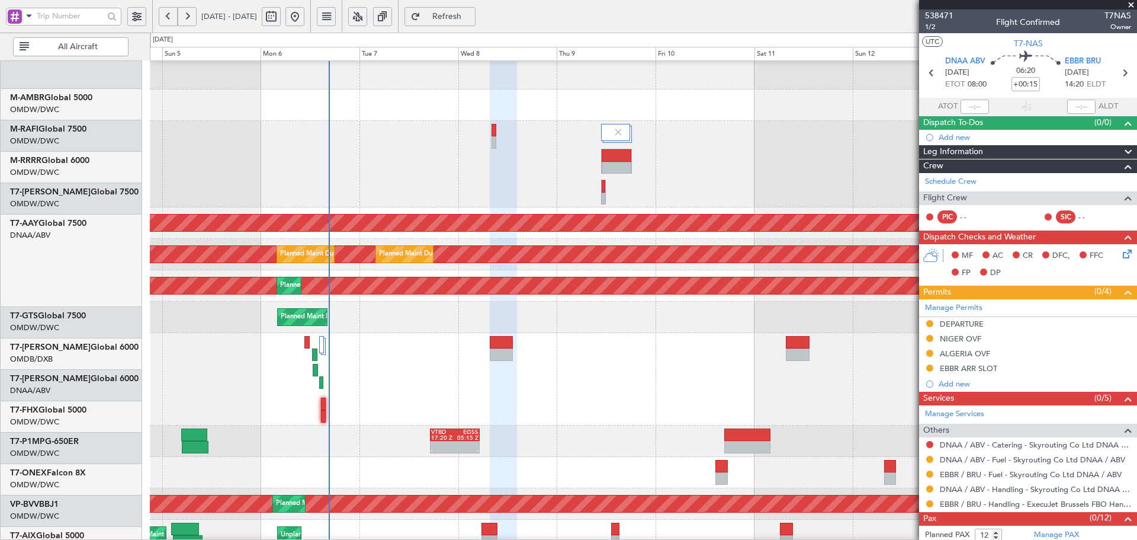
scroll to position [34, 0]
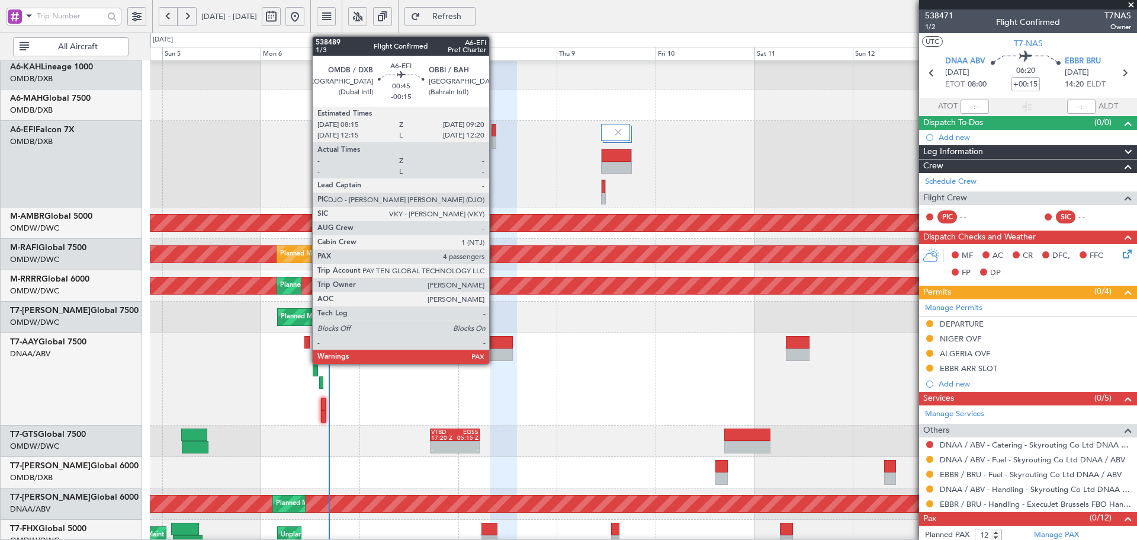
click at [495, 131] on div at bounding box center [494, 130] width 5 height 12
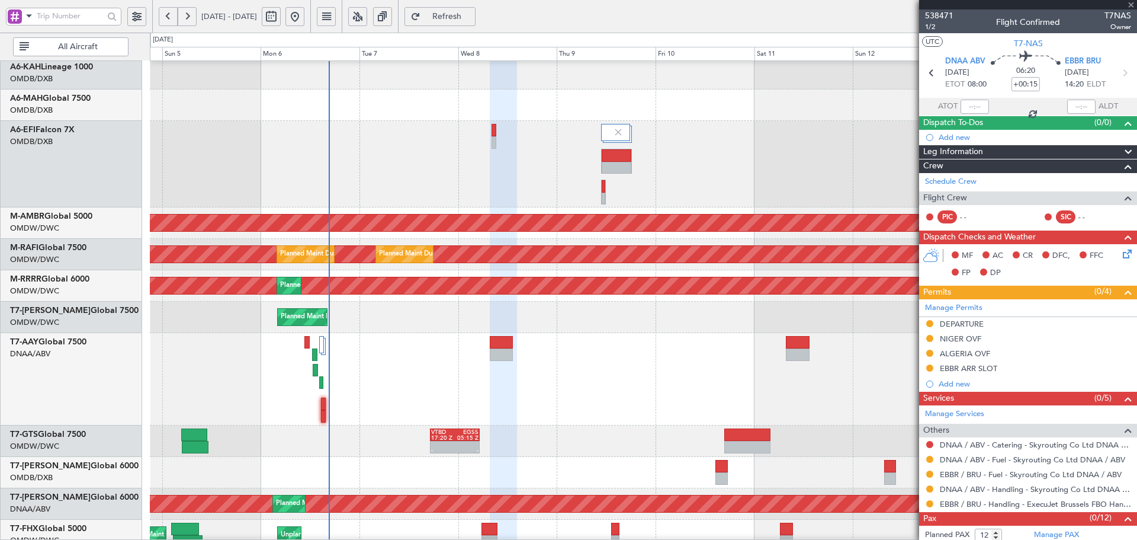
type input "-00:15"
type input "4"
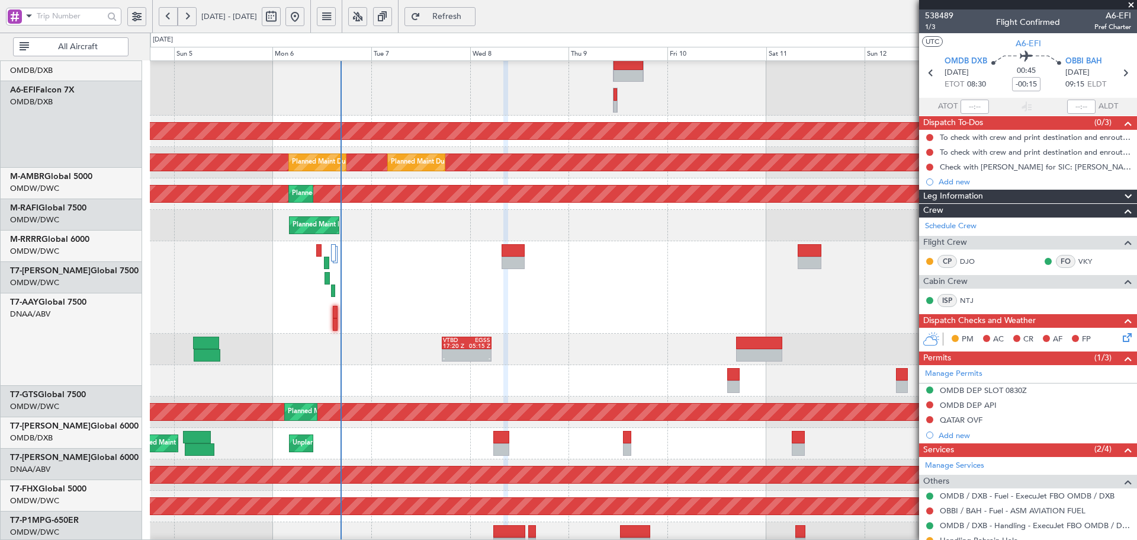
scroll to position [252, 0]
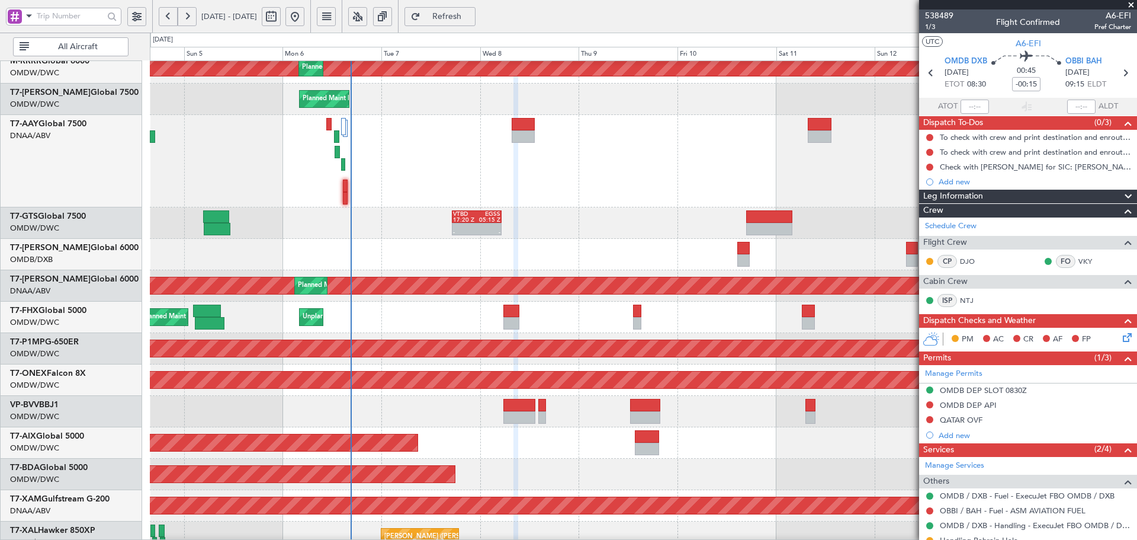
click at [447, 267] on div at bounding box center [643, 254] width 987 height 31
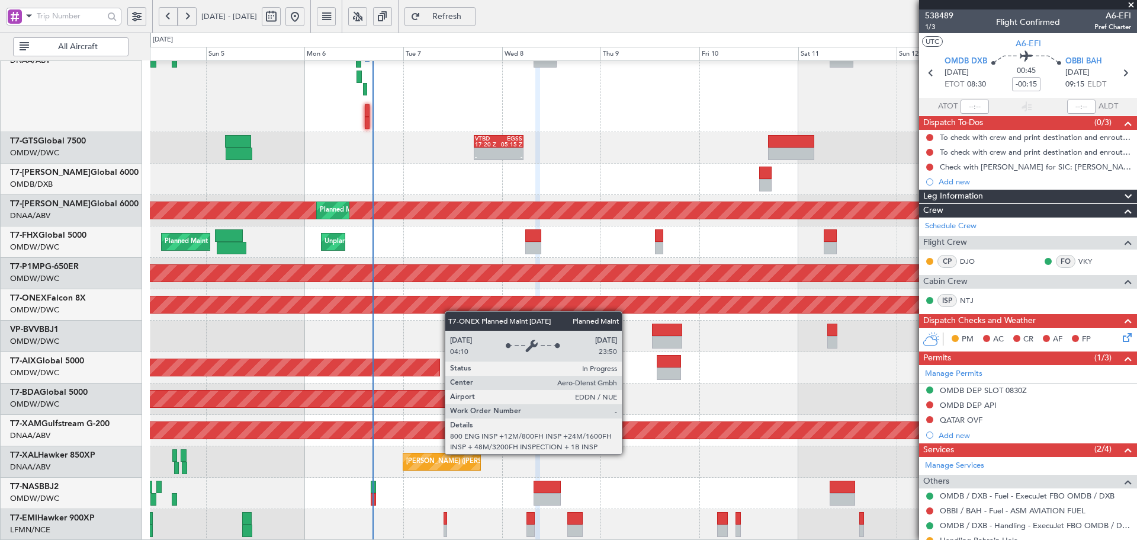
click at [451, 307] on div "- - VTBD 17:20 Z EGSS 05:15 Z - - VTBD 17:20 Z EGSS 05:15 Z AOG Maint [GEOGRAPH…" at bounding box center [643, 136] width 987 height 807
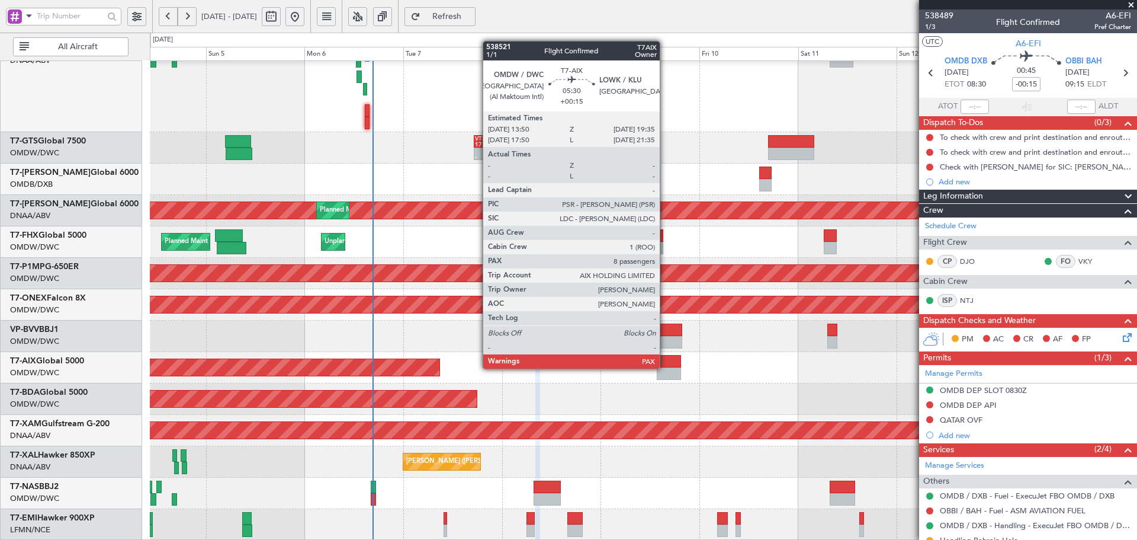
click at [665, 367] on div at bounding box center [669, 373] width 24 height 12
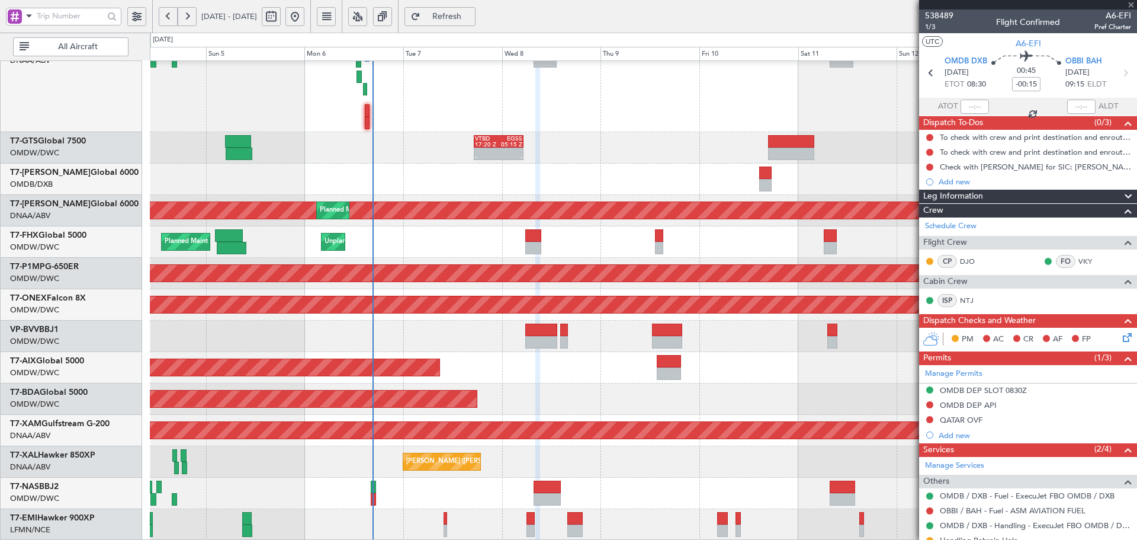
type input "+00:15"
type input "8"
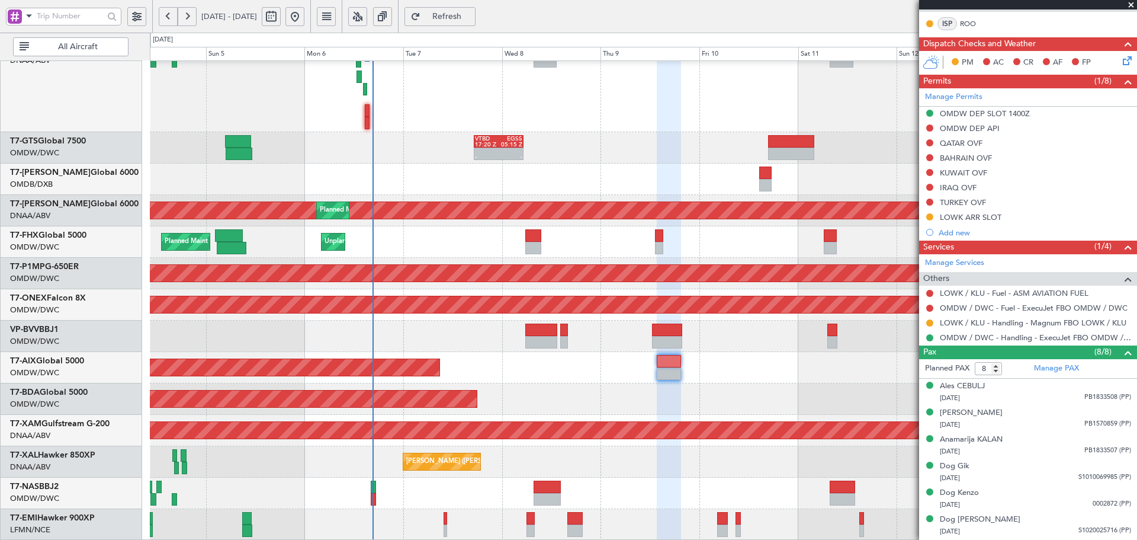
scroll to position [316, 0]
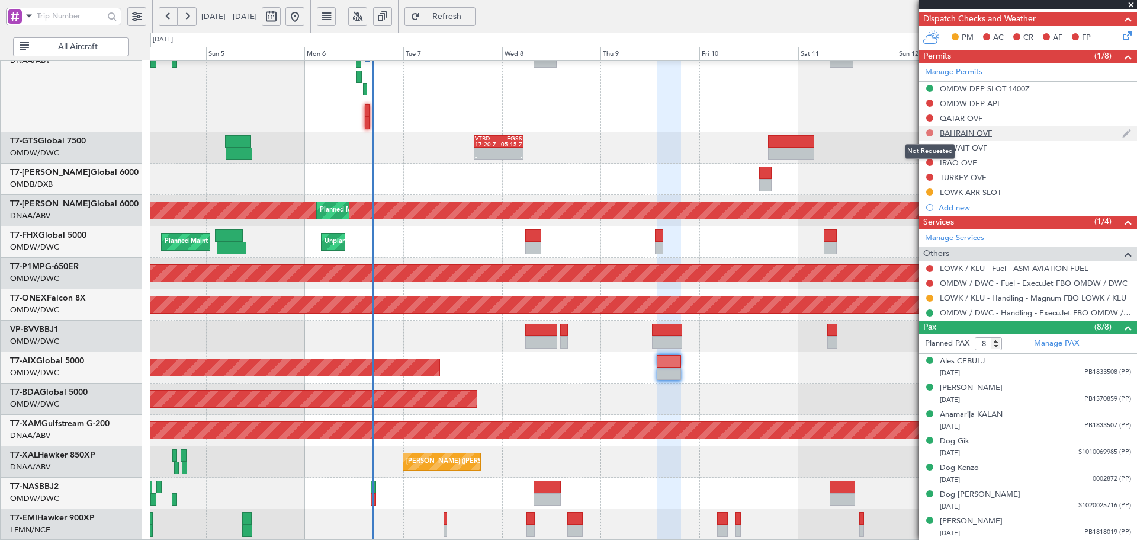
click at [932, 134] on button at bounding box center [929, 132] width 7 height 7
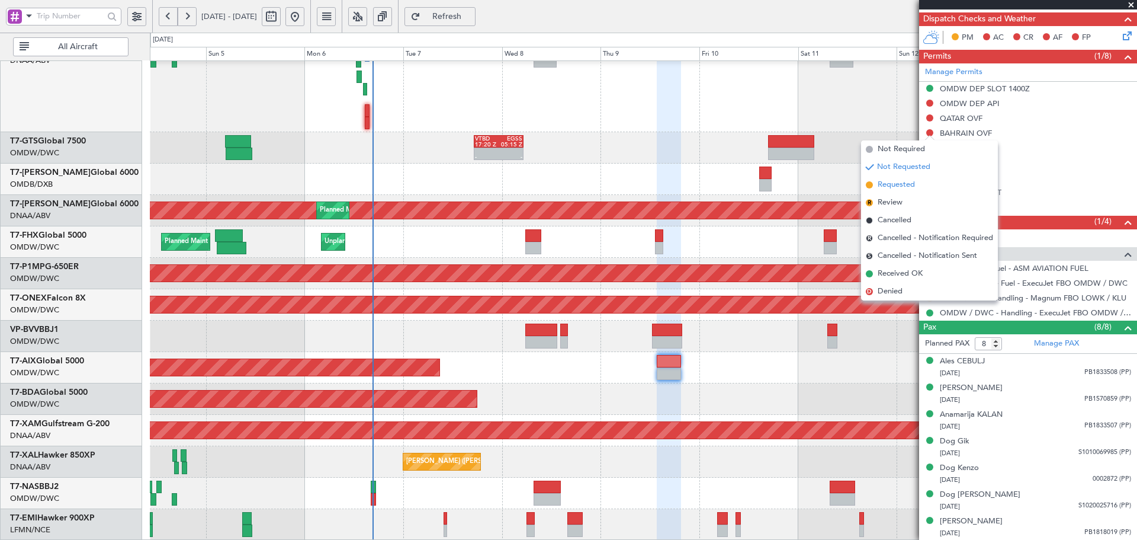
click at [885, 187] on span "Requested" at bounding box center [896, 185] width 37 height 12
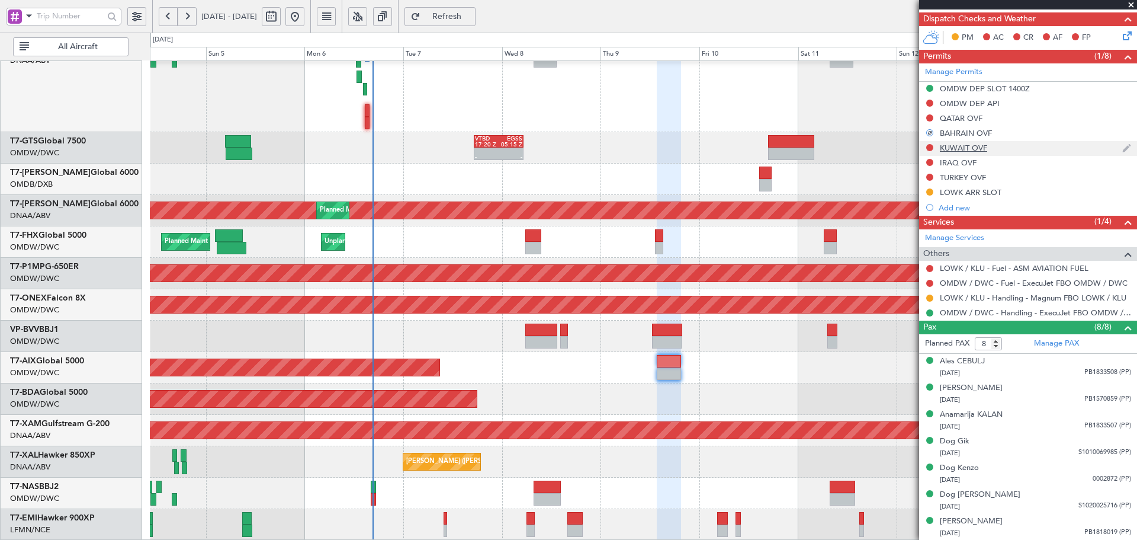
click at [926, 146] on div at bounding box center [929, 147] width 9 height 9
drag, startPoint x: 929, startPoint y: 145, endPoint x: 923, endPoint y: 161, distance: 17.3
click at [929, 145] on button at bounding box center [929, 147] width 7 height 7
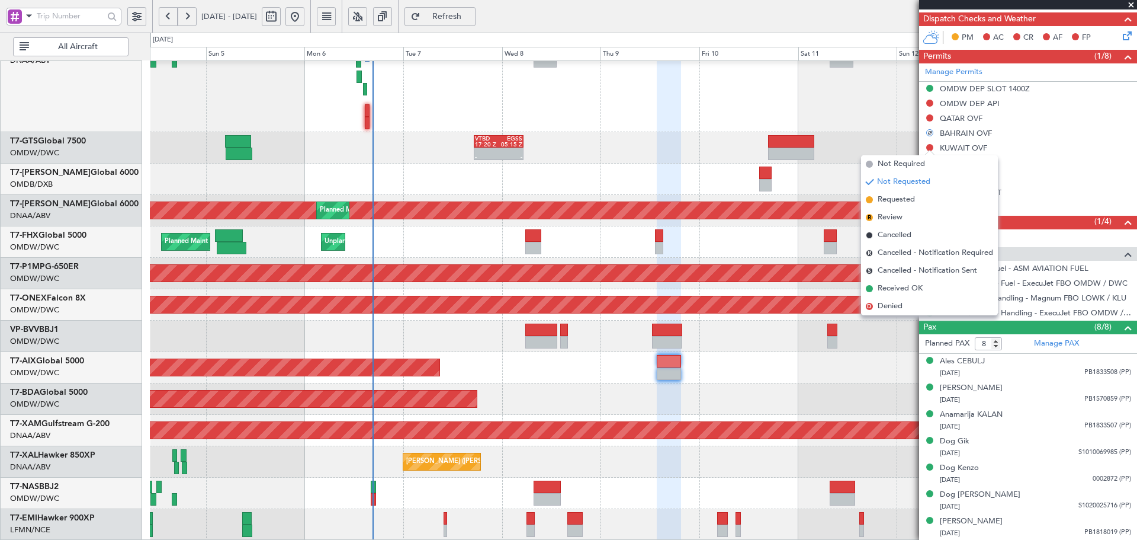
drag, startPoint x: 893, startPoint y: 198, endPoint x: 895, endPoint y: 191, distance: 6.8
click at [893, 198] on span "Requested" at bounding box center [896, 200] width 37 height 12
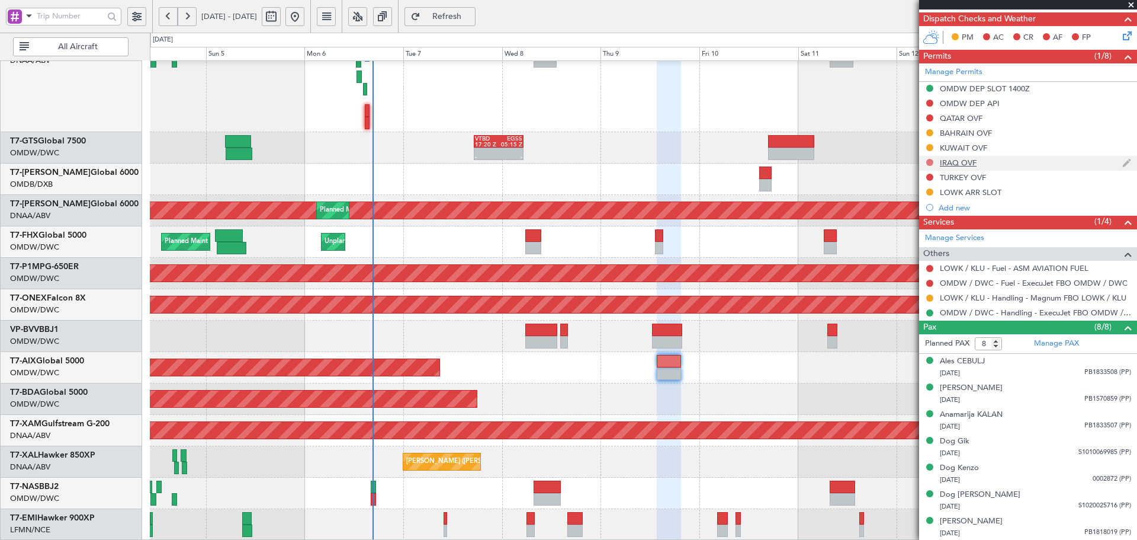
click at [930, 160] on button at bounding box center [929, 162] width 7 height 7
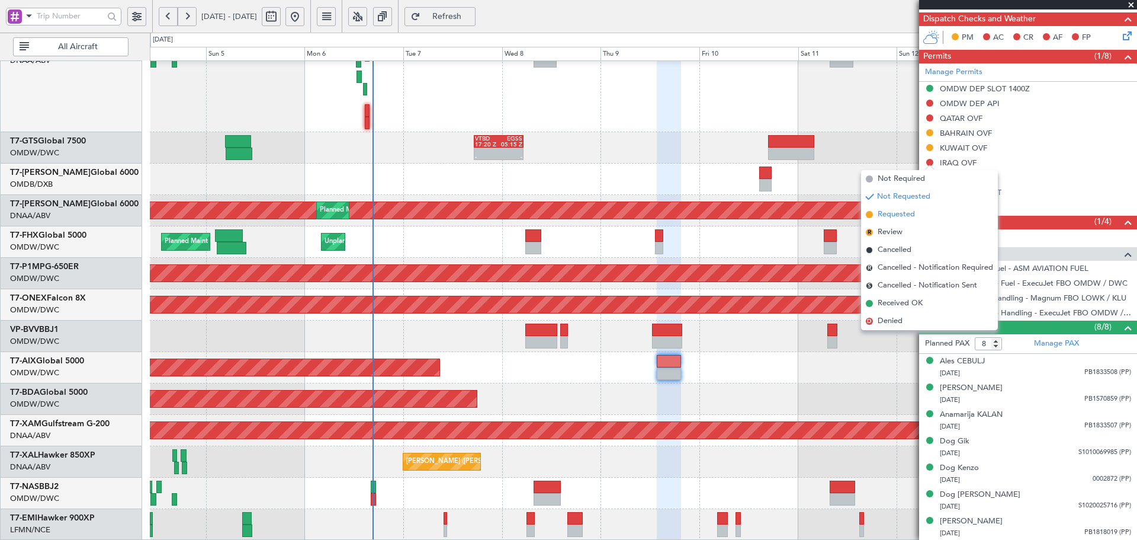
click at [897, 214] on span "Requested" at bounding box center [896, 214] width 37 height 12
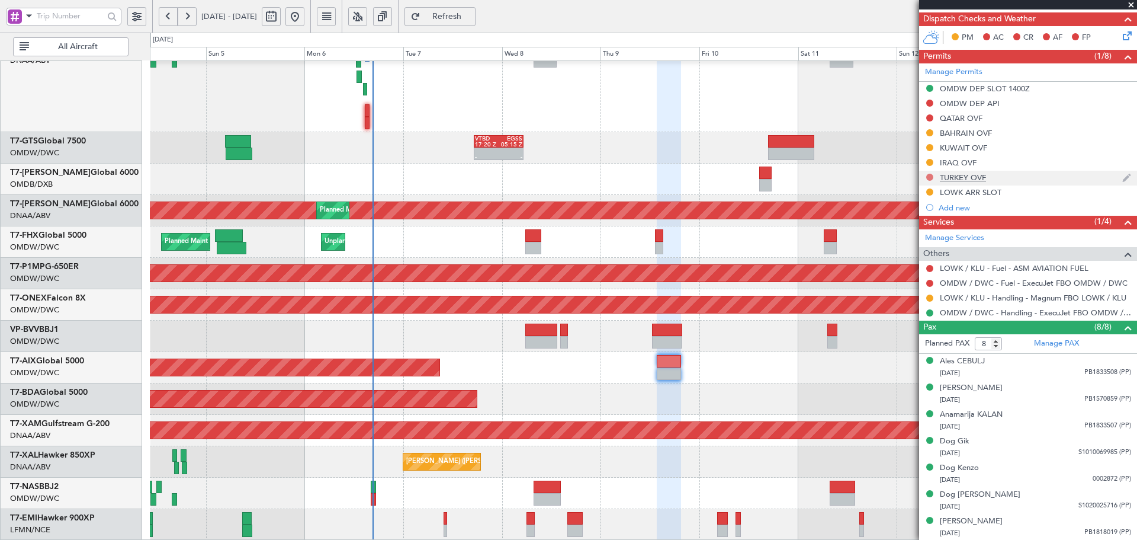
click at [928, 175] on button at bounding box center [929, 177] width 7 height 7
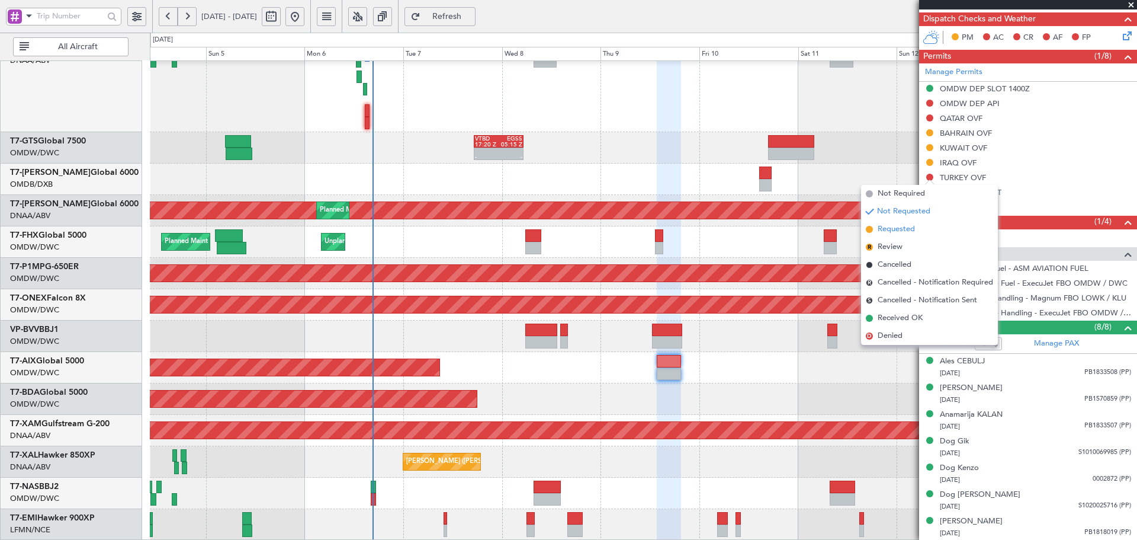
click at [894, 228] on span "Requested" at bounding box center [896, 229] width 37 height 12
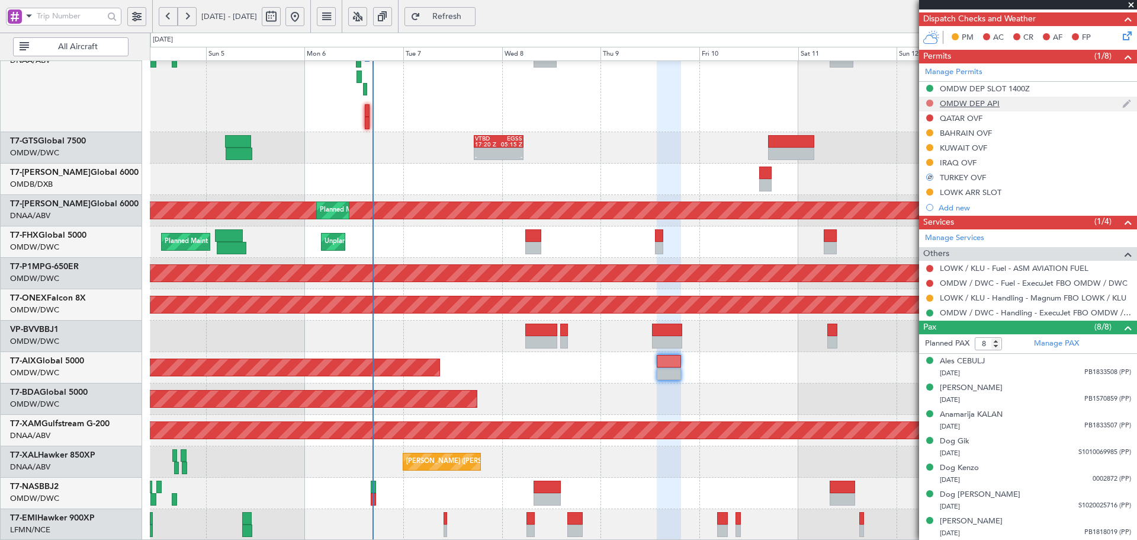
click at [930, 104] on button at bounding box center [929, 102] width 7 height 7
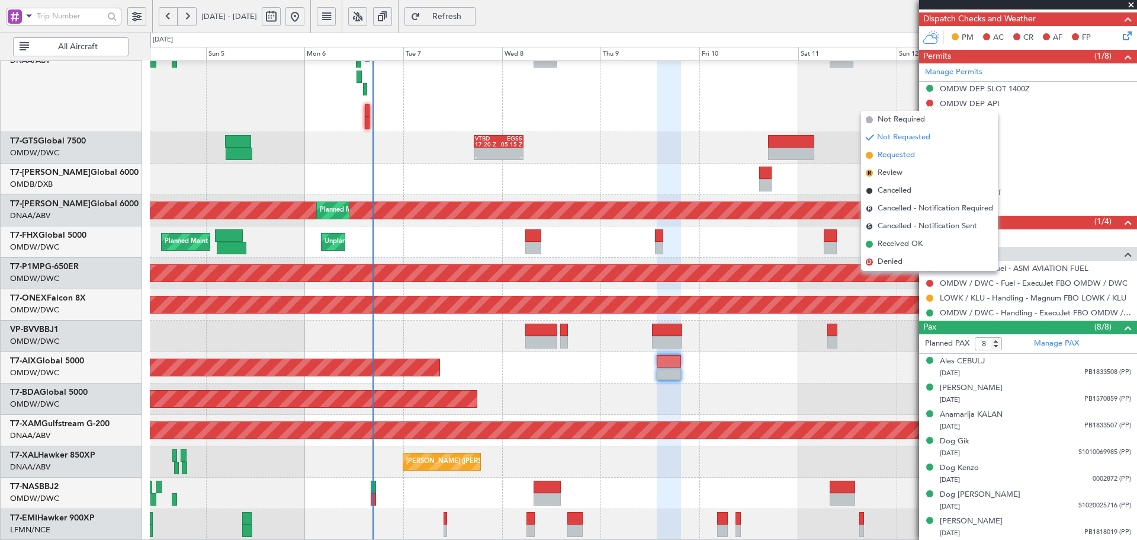
click at [897, 158] on span "Requested" at bounding box center [896, 155] width 37 height 12
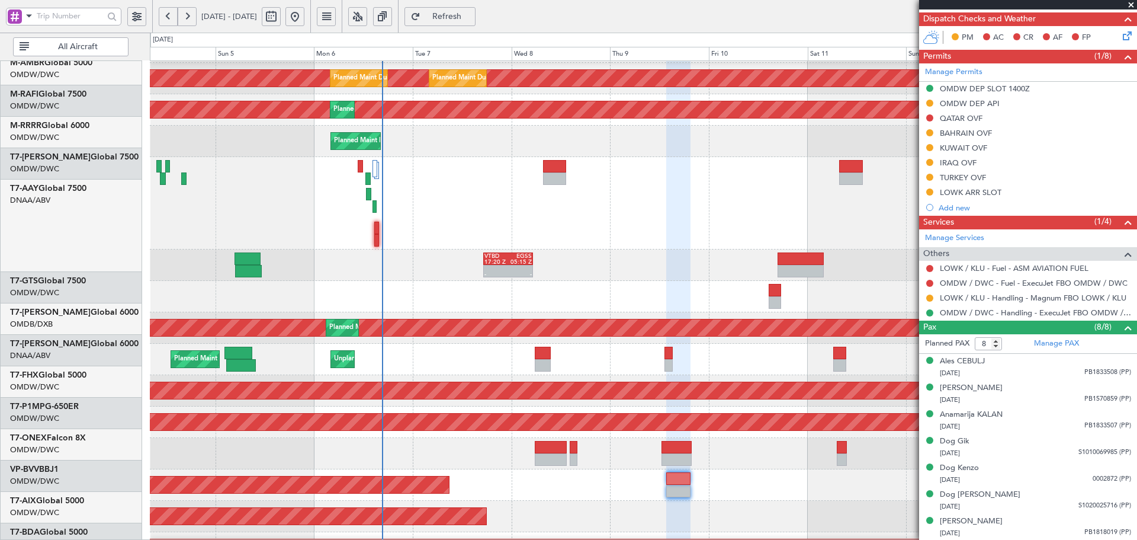
scroll to position [210, 0]
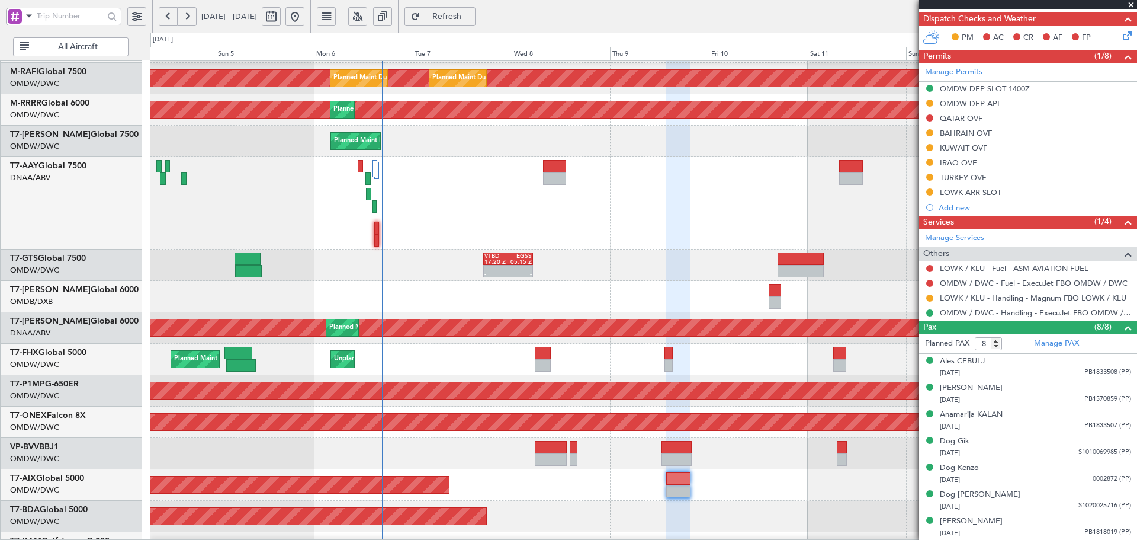
click at [429, 254] on div "- - VTBD 17:20 Z EGSS 05:15 Z - - VTBD 17:20 Z EGSS 05:15 Z" at bounding box center [643, 264] width 987 height 31
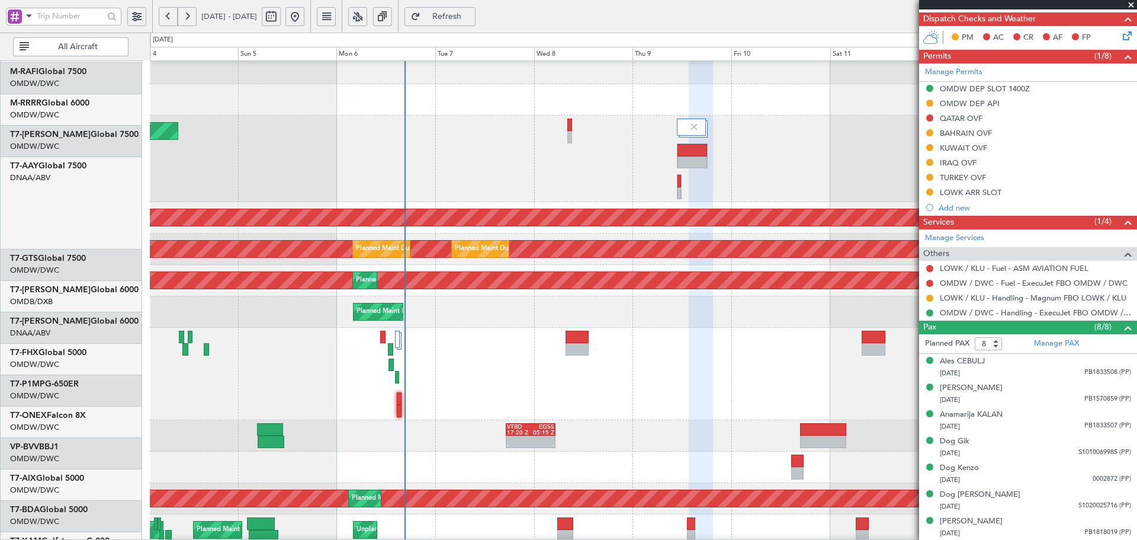
scroll to position [32, 0]
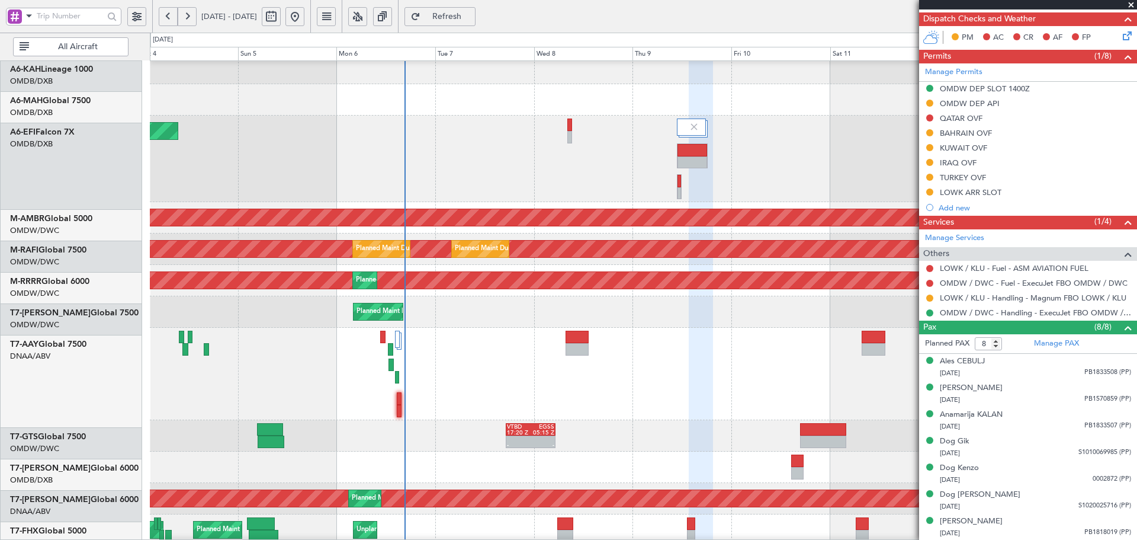
click at [388, 428] on div "- - VTBD 17:20 Z EGSS 05:15 Z - - VTBD 17:20 Z EGSS 05:15 Z" at bounding box center [643, 435] width 987 height 31
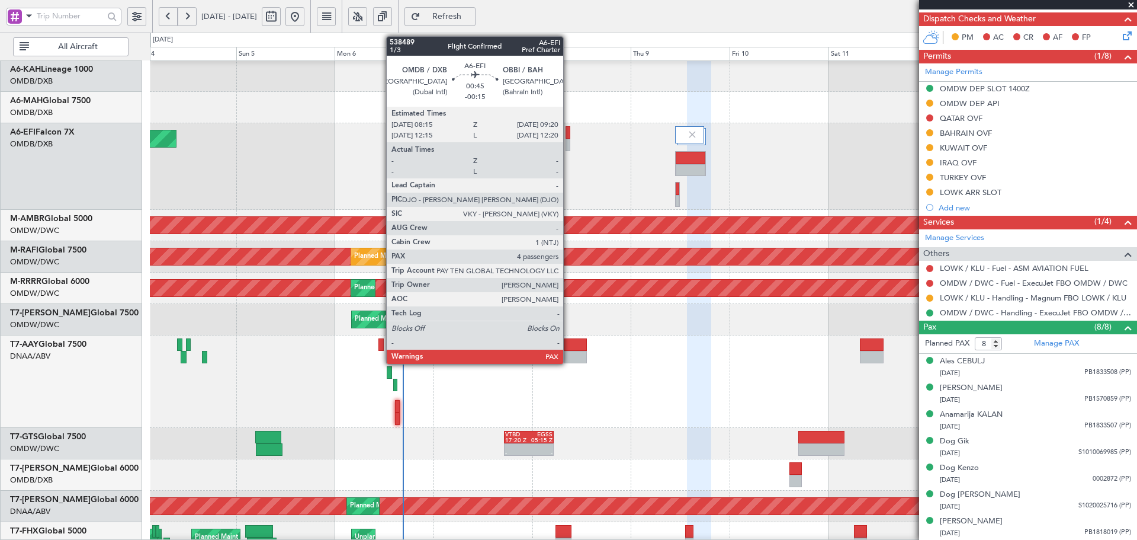
click at [569, 143] on div at bounding box center [568, 145] width 5 height 12
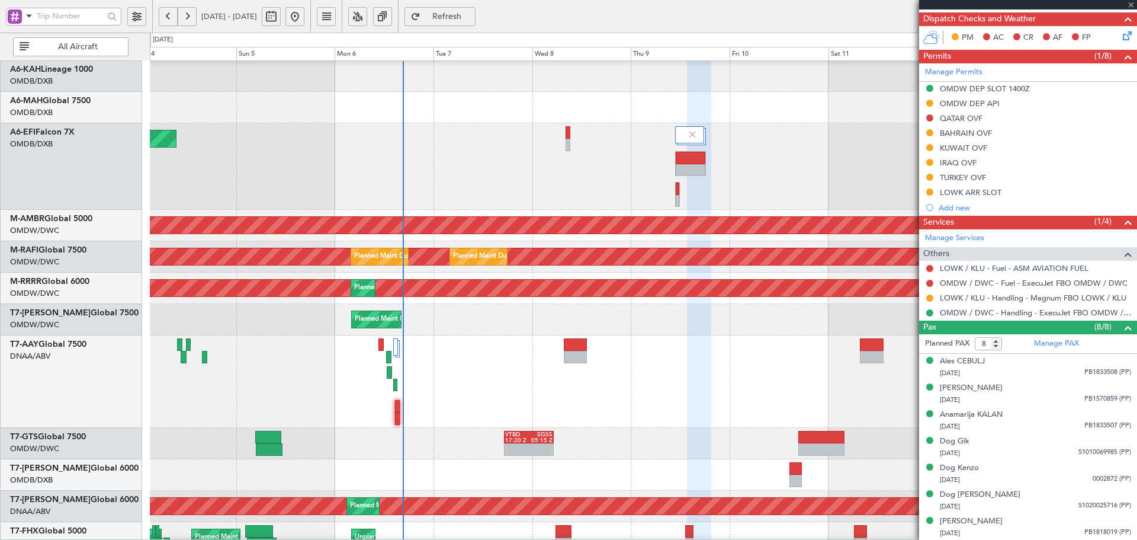
type input "-00:15"
type input "4"
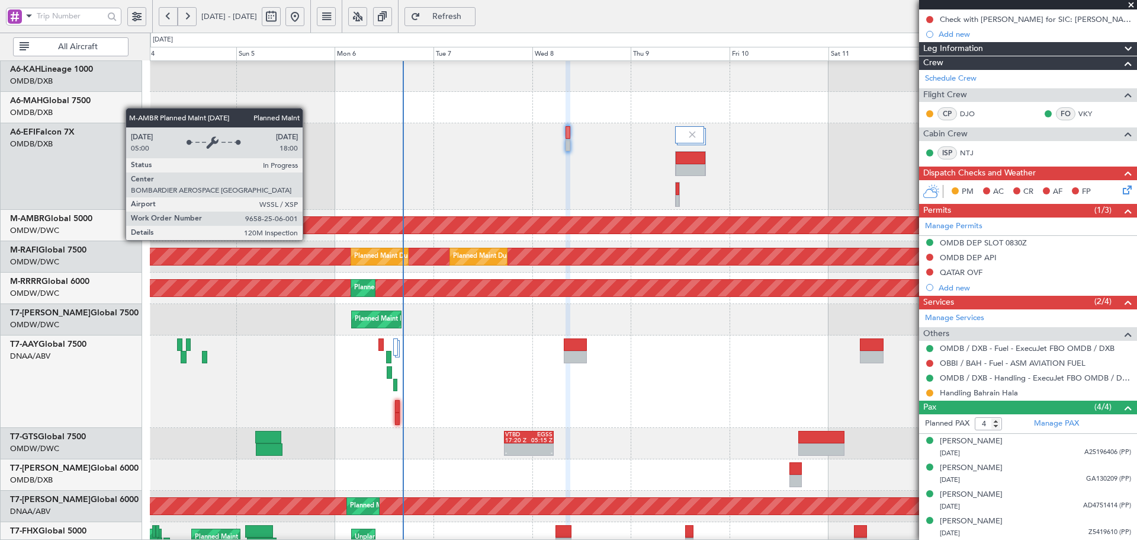
scroll to position [0, 0]
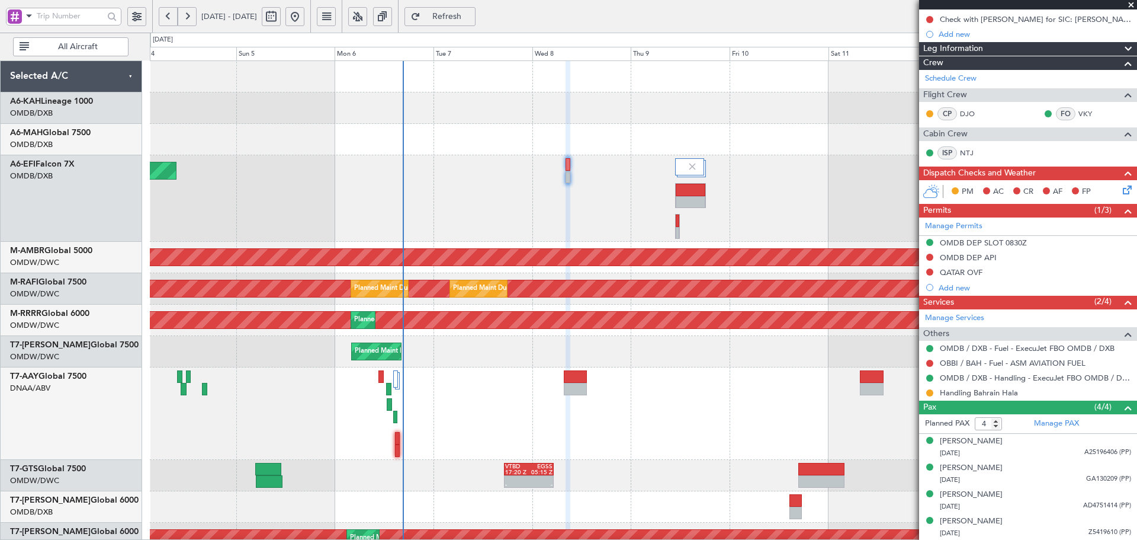
click at [457, 16] on button "Refresh" at bounding box center [439, 16] width 71 height 19
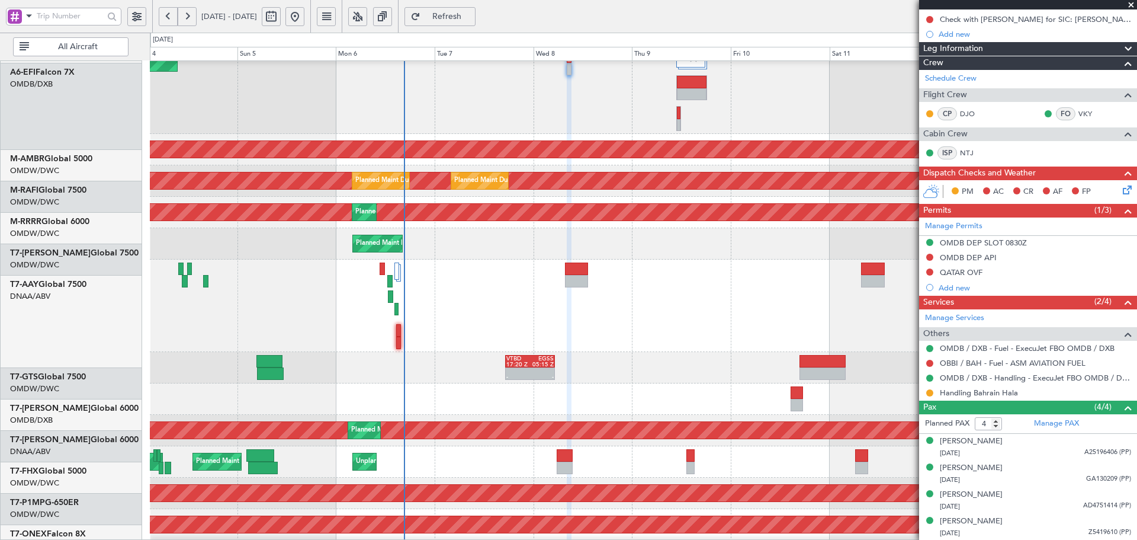
scroll to position [111, 0]
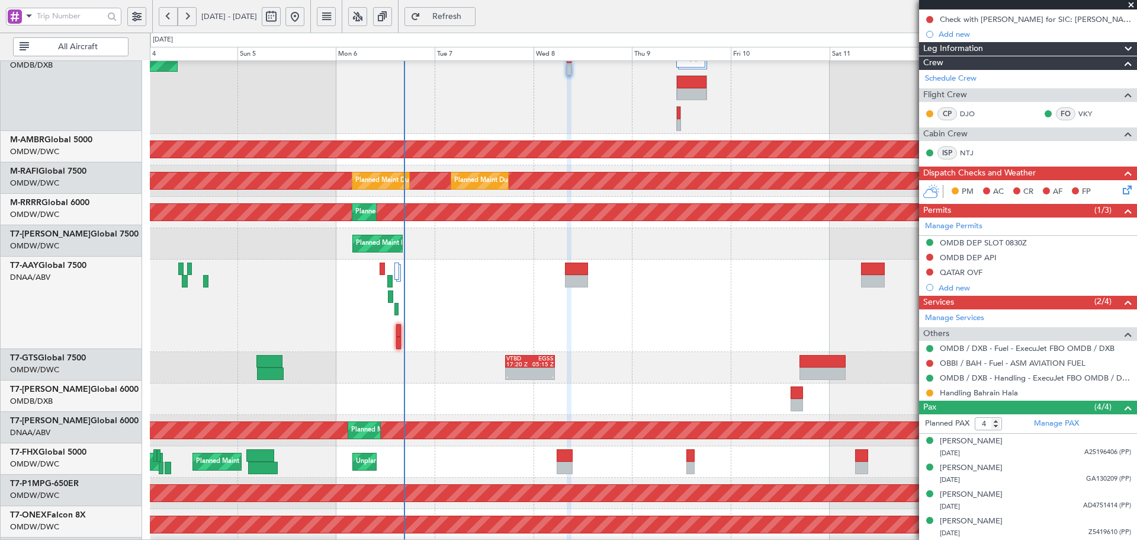
click at [705, 259] on div at bounding box center [643, 305] width 987 height 92
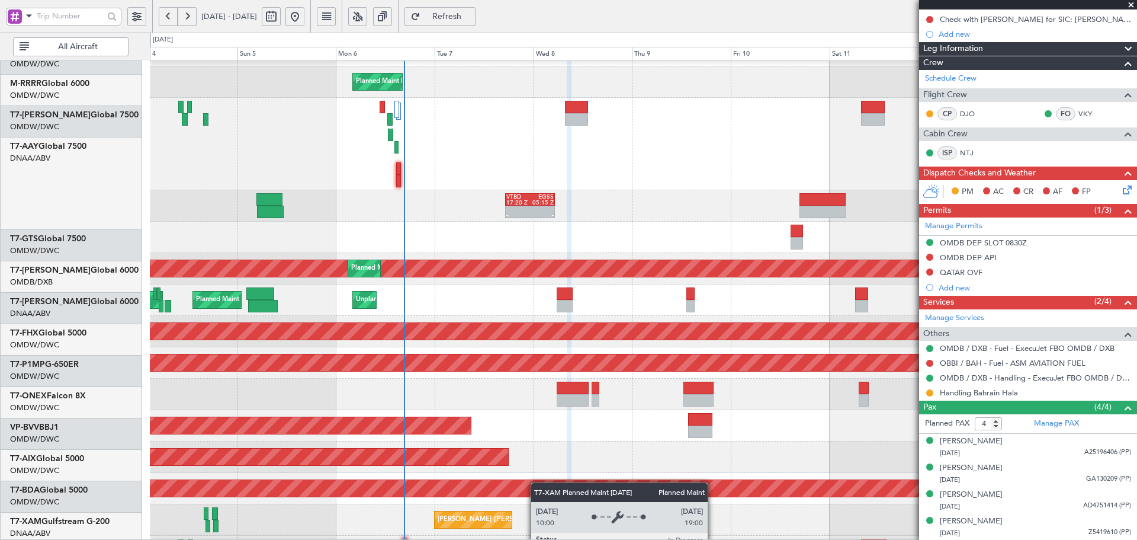
scroll to position [269, 0]
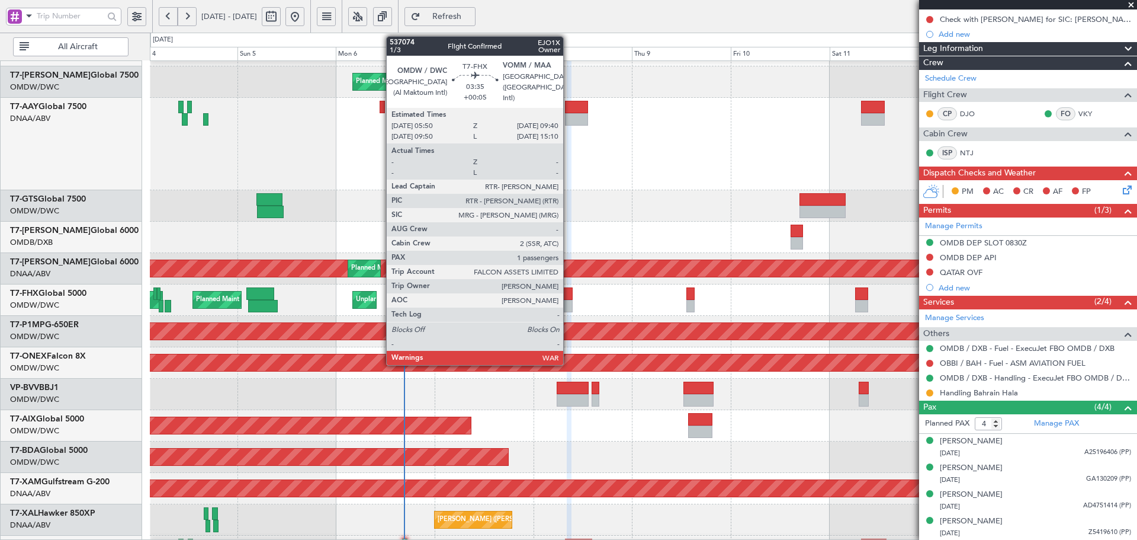
click at [569, 311] on div at bounding box center [565, 306] width 16 height 12
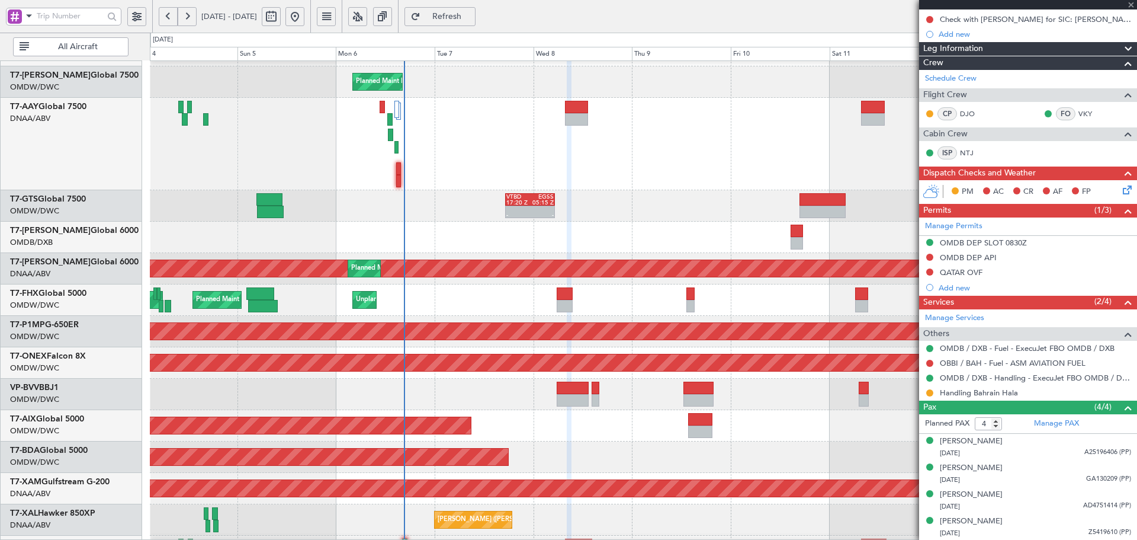
type input "+00:05"
type input "1"
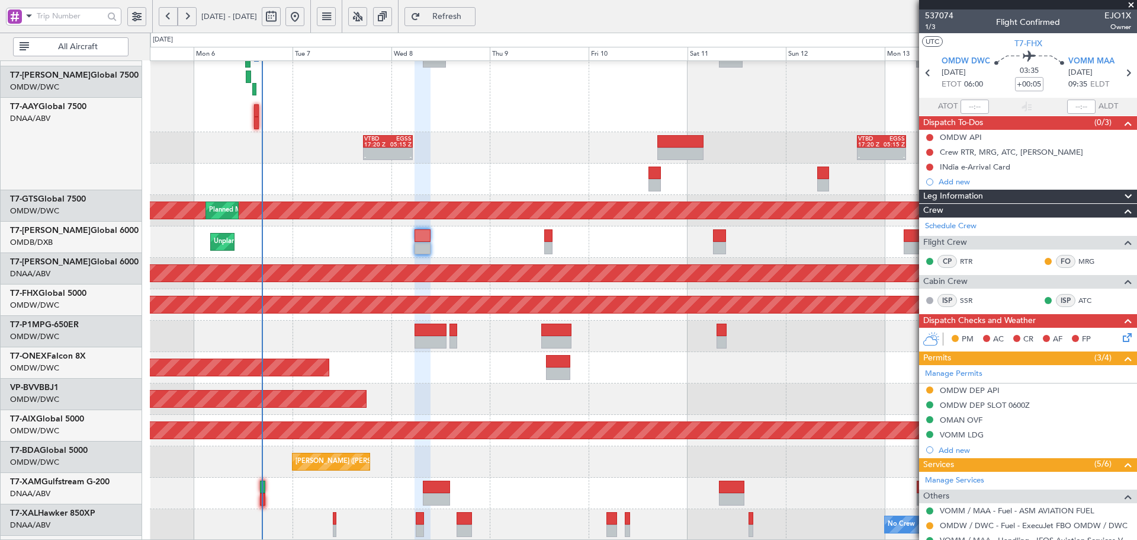
scroll to position [328, 0]
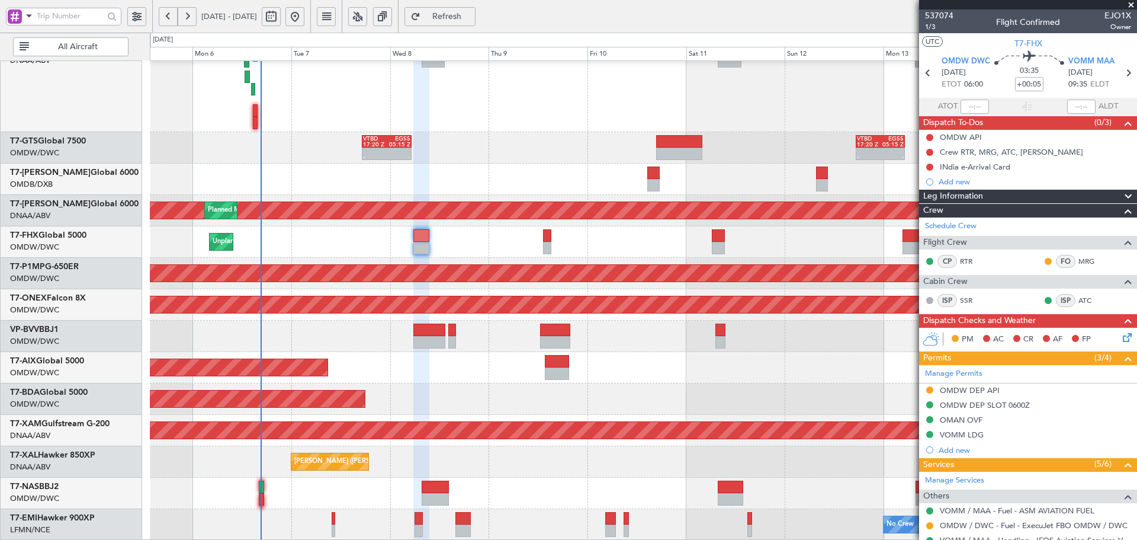
click at [220, 164] on div "- - VTBD 17:20 Z EGSS 05:15 Z - - VTBD 17:20 Z EGSS 05:15 Z AOG Maint [GEOGRAPH…" at bounding box center [643, 136] width 987 height 807
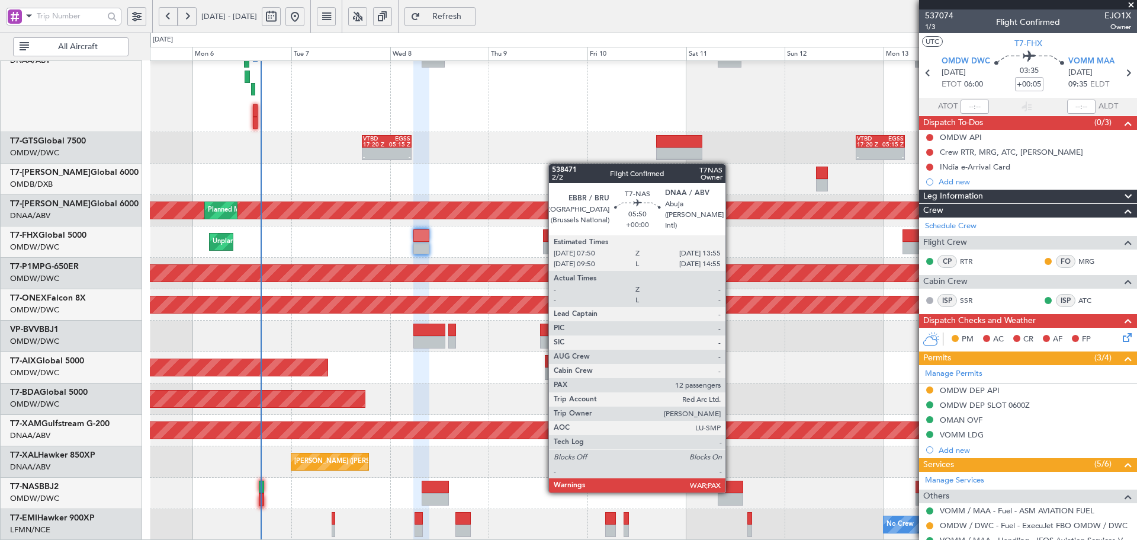
click at [731, 491] on div at bounding box center [730, 486] width 25 height 12
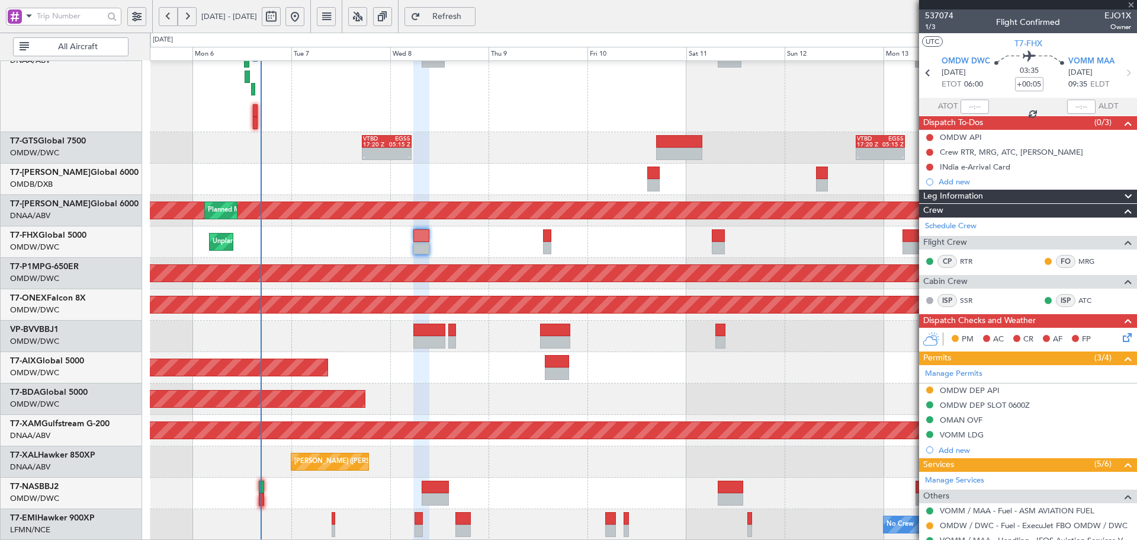
type input "12"
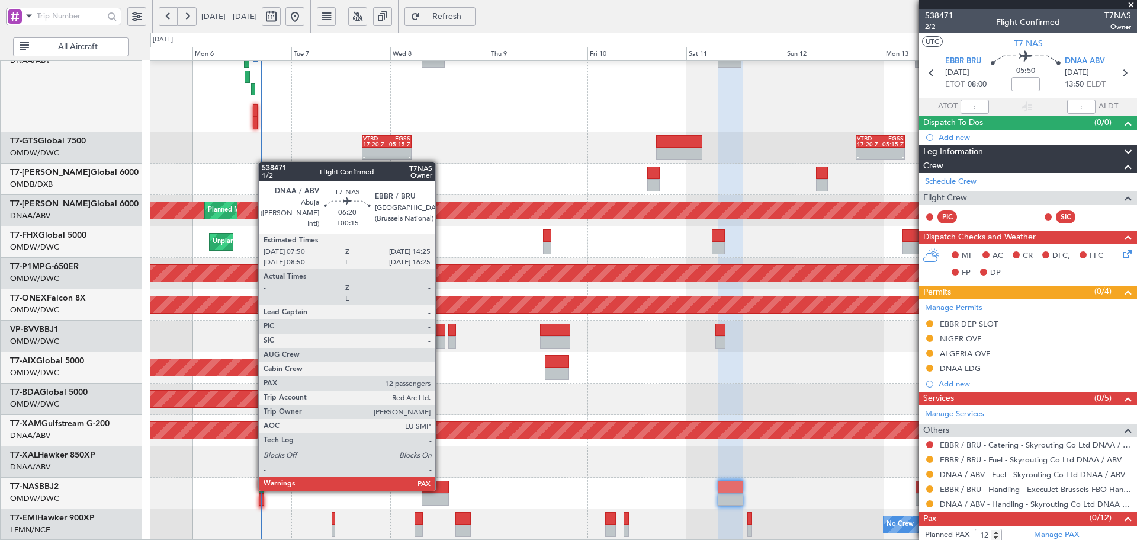
click at [441, 489] on div at bounding box center [435, 486] width 27 height 12
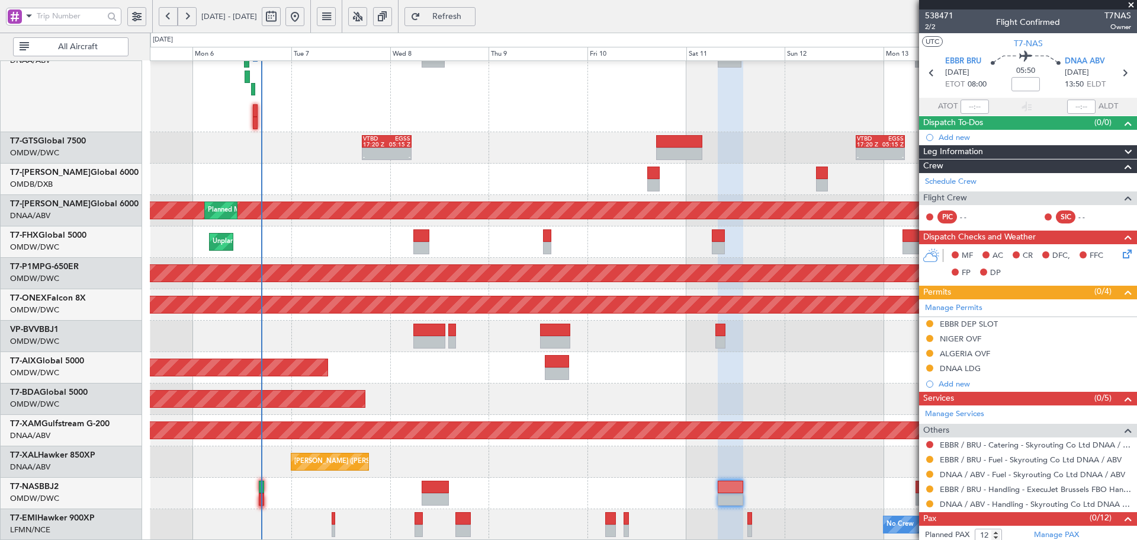
click at [471, 15] on span "Refresh" at bounding box center [447, 16] width 49 height 8
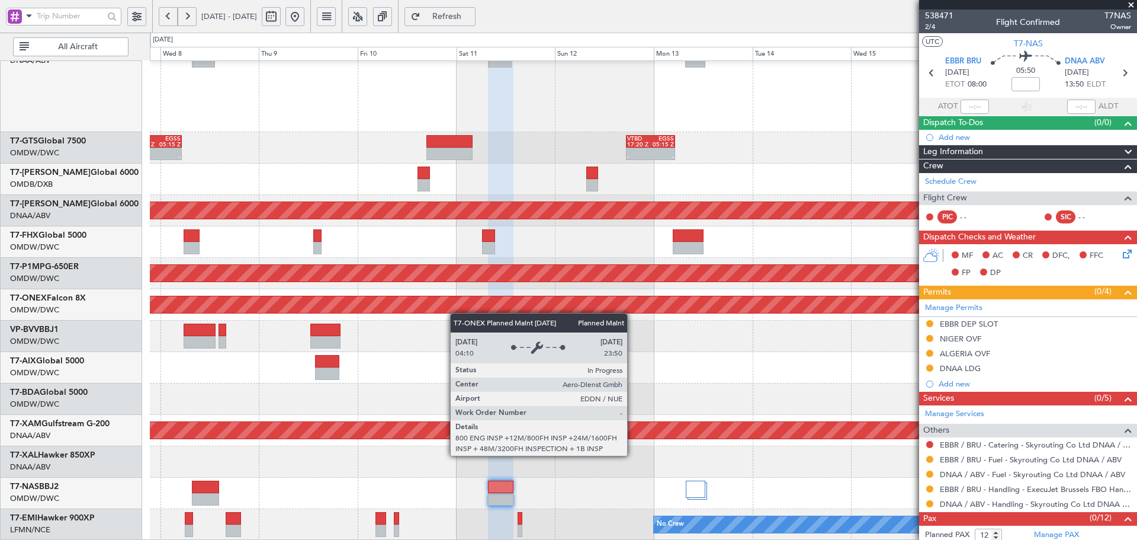
click at [448, 299] on div "- - VTBD 17:20 Z EGSS 05:15 Z - - VTBD 17:20 Z EGSS 05:15 Z Planned Maint [GEOG…" at bounding box center [643, 136] width 987 height 807
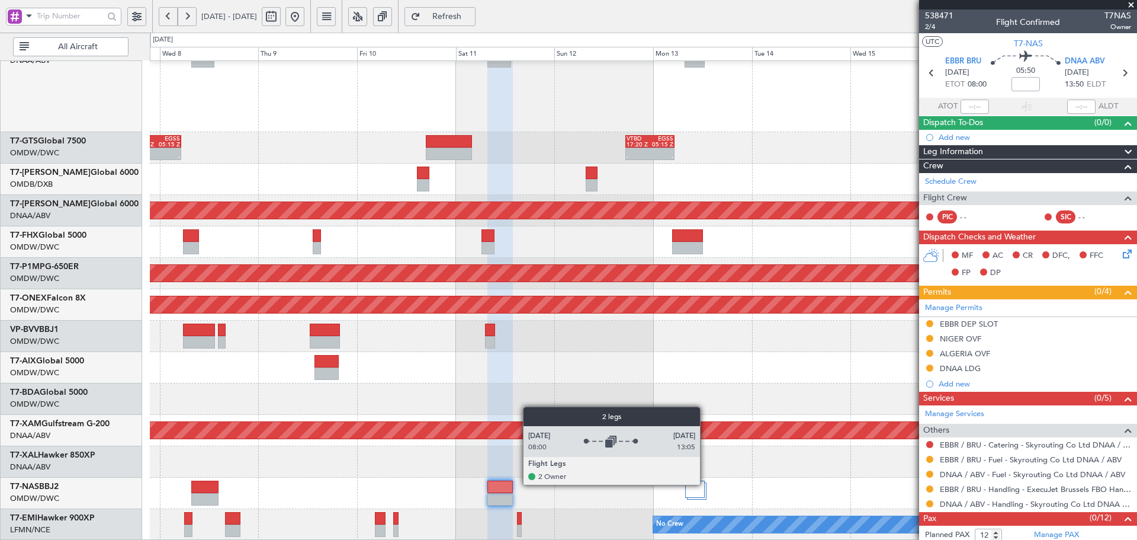
click at [705, 484] on div at bounding box center [697, 490] width 20 height 17
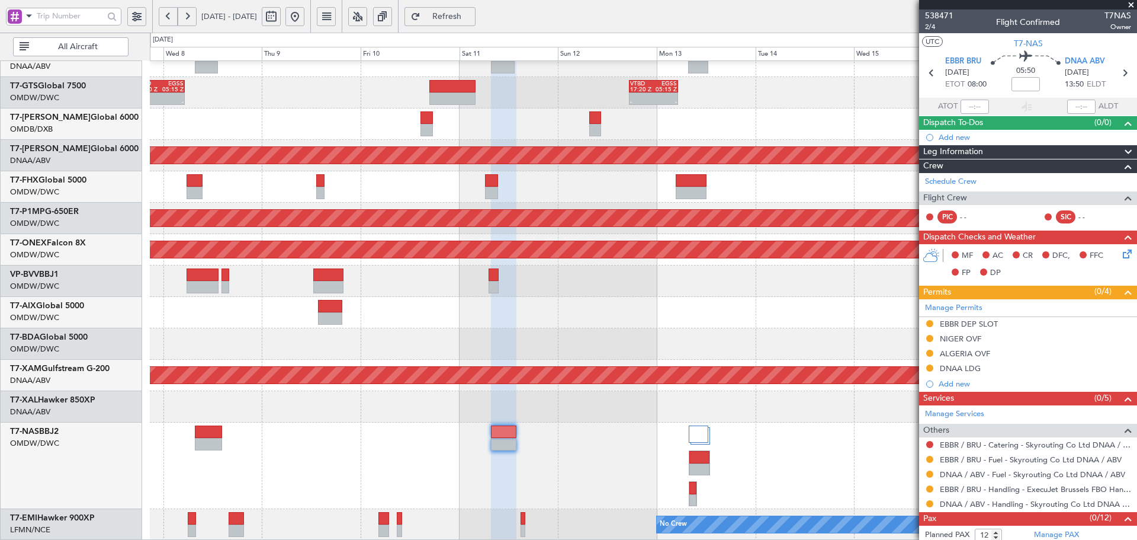
click at [525, 251] on div "- - VTBD 17:20 Z EGSS 05:15 Z - - VTBD 17:20 Z EGSS 05:15 Z Planned Maint [GEOG…" at bounding box center [643, 139] width 987 height 801
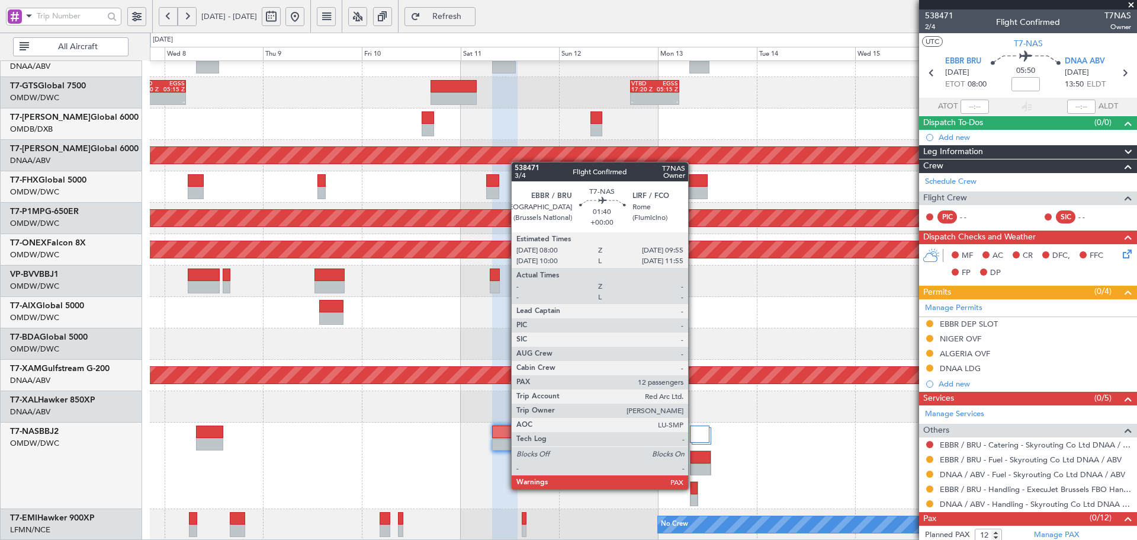
click at [694, 489] on div at bounding box center [694, 487] width 7 height 12
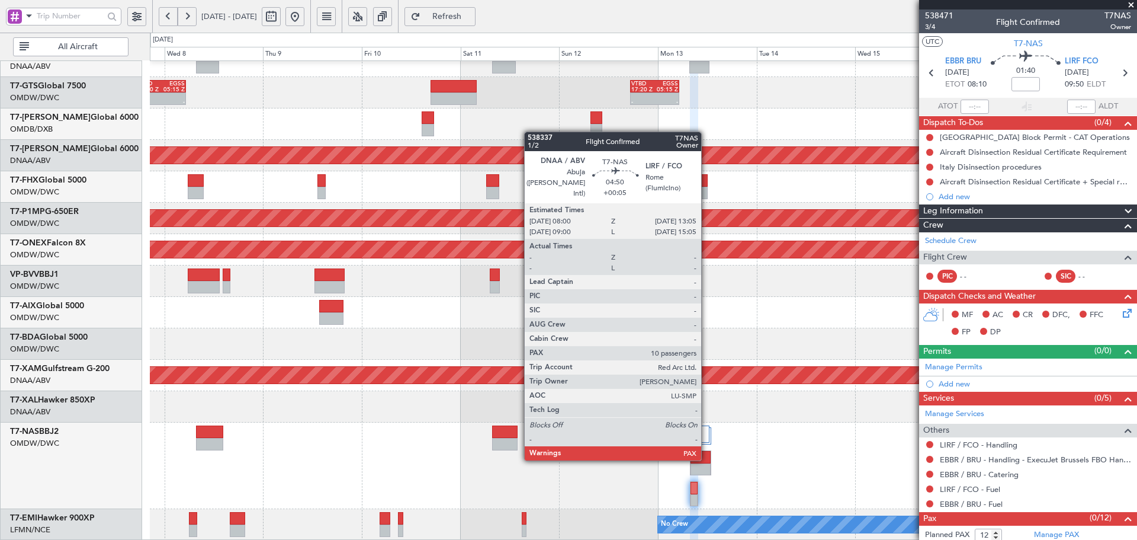
click at [707, 458] on div at bounding box center [701, 457] width 20 height 12
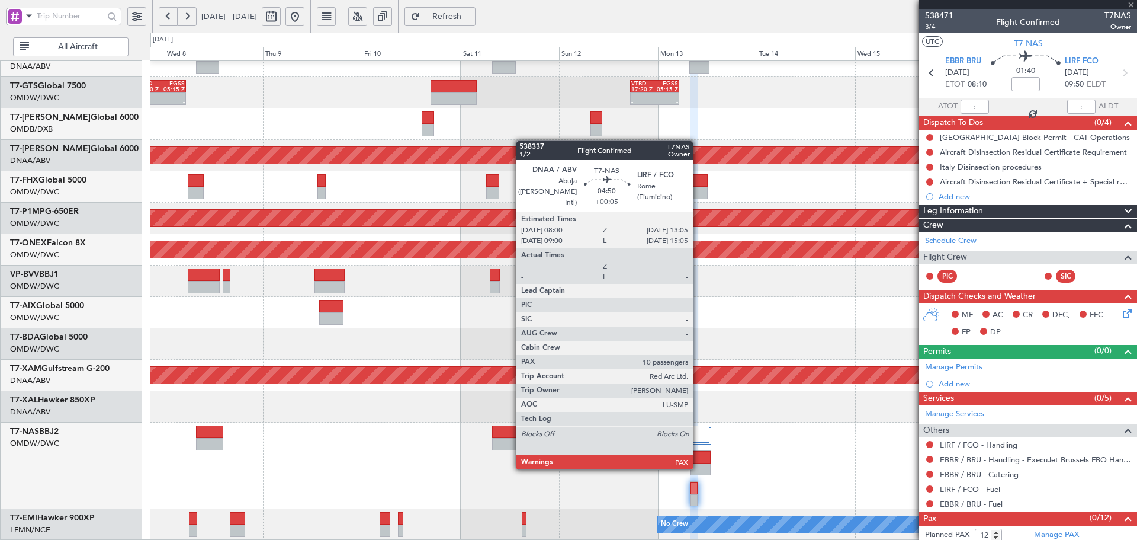
type input "+00:05"
type input "10"
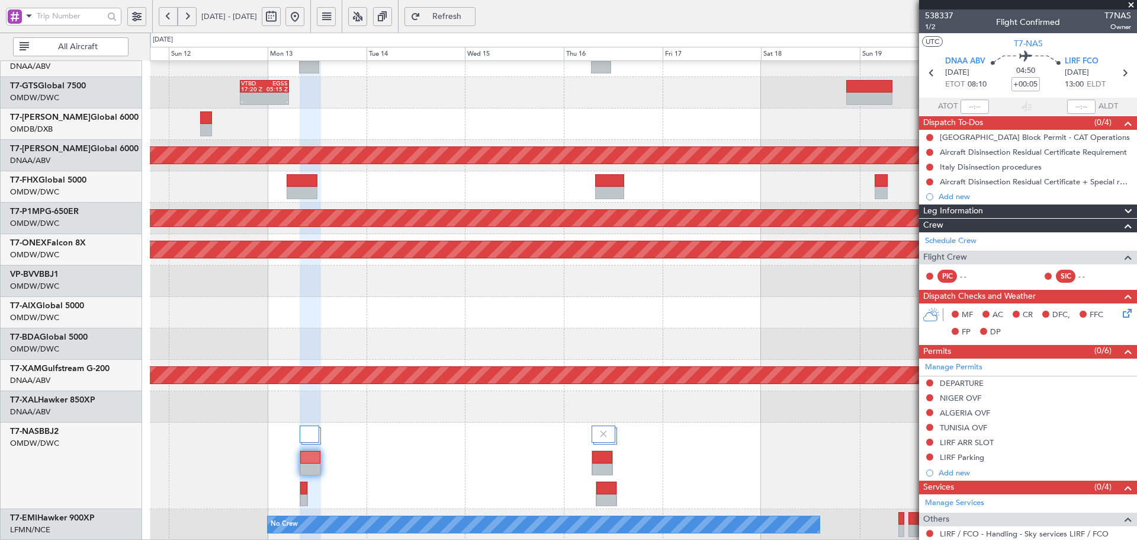
scroll to position [291, 0]
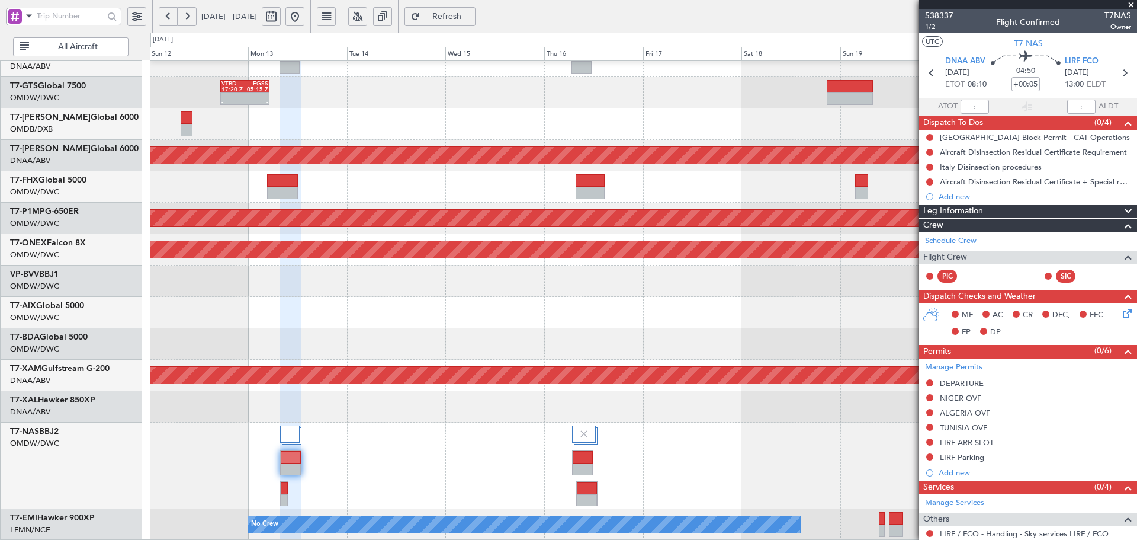
click at [362, 330] on div "- - VTBD 17:20 Z EGSS 05:15 Z Planned Maint [GEOGRAPHIC_DATA] (Seletar) AOG Mai…" at bounding box center [643, 155] width 987 height 770
click at [939, 15] on span "538337" at bounding box center [939, 15] width 28 height 12
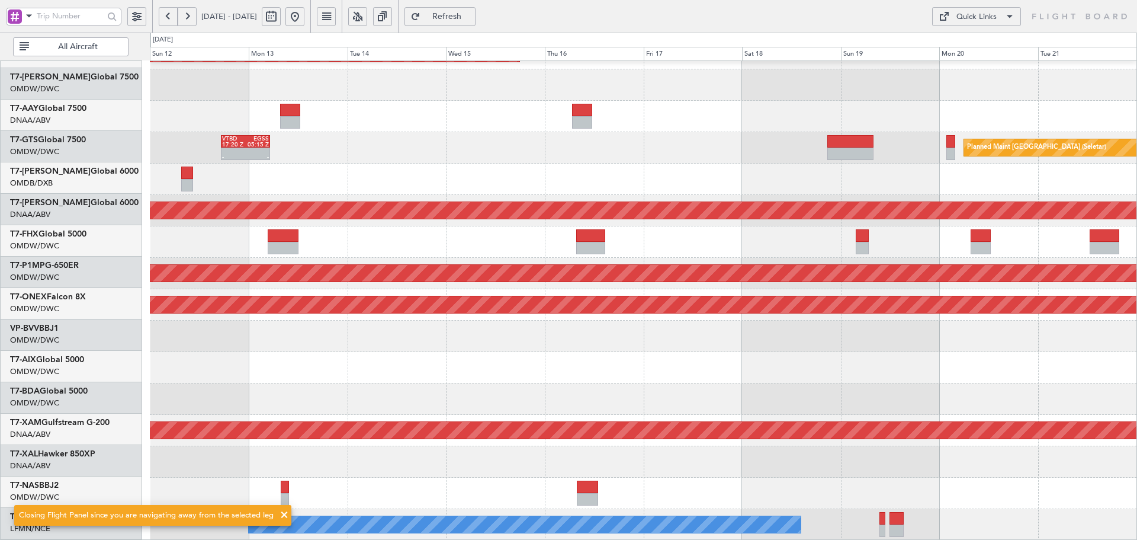
scroll to position [211, 0]
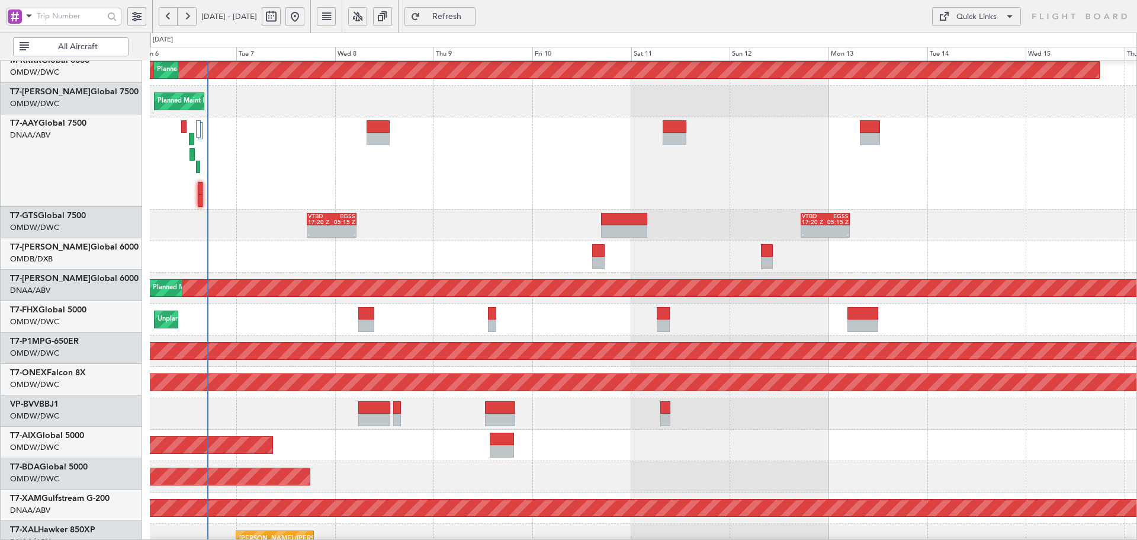
click at [789, 402] on div "Planned Maint Dubai (Al Maktoum Intl) Planned Maint [GEOGRAPHIC_DATA] (Al Makto…" at bounding box center [643, 214] width 987 height 807
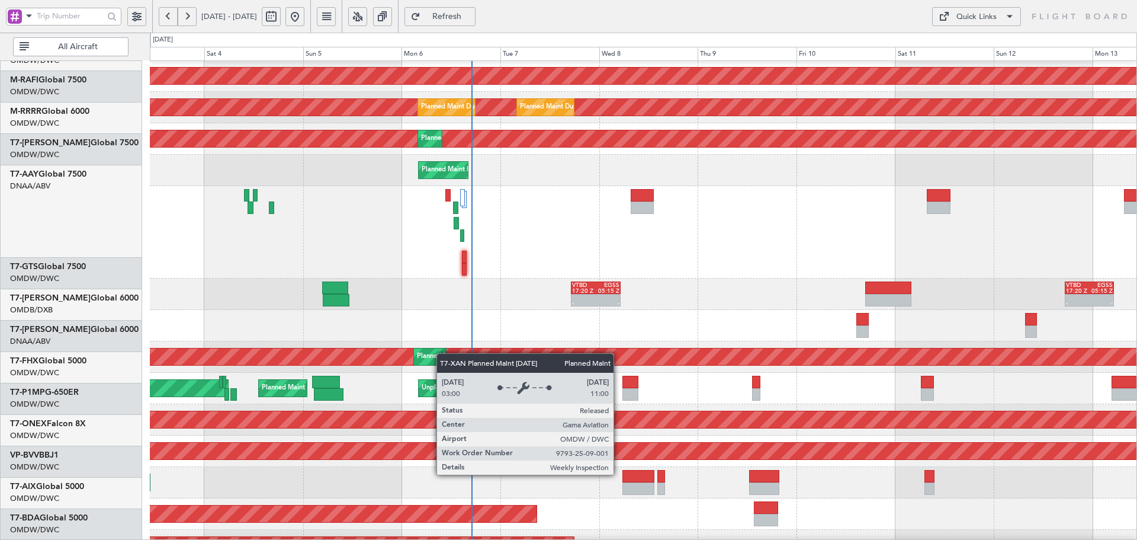
scroll to position [176, 0]
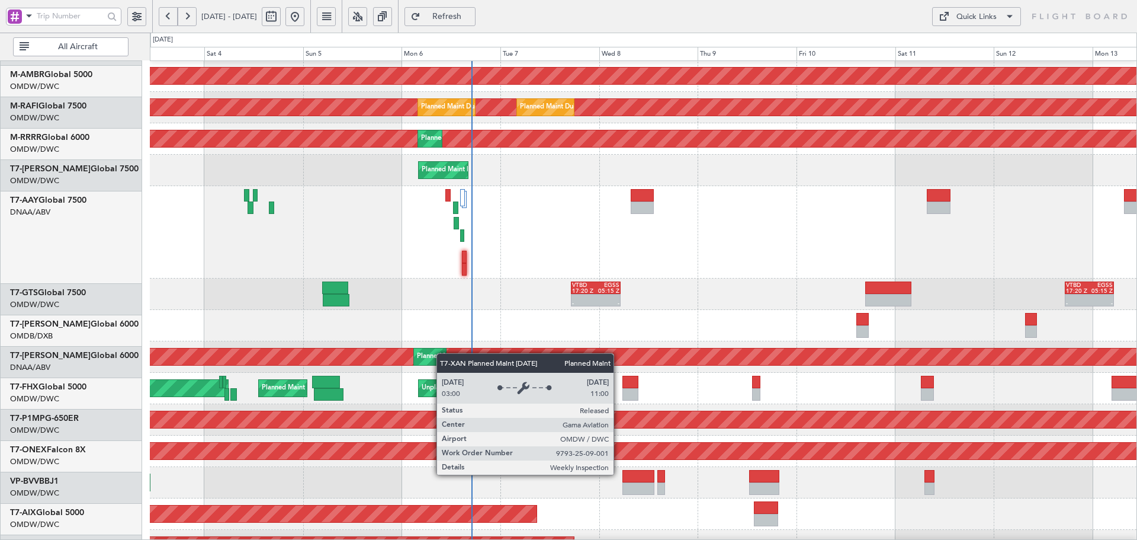
click at [443, 364] on div "AOG Maint Dubai (Al Maktoum Intl) Planned Maint [GEOGRAPHIC_DATA] (Al Maktoum I…" at bounding box center [643, 356] width 987 height 31
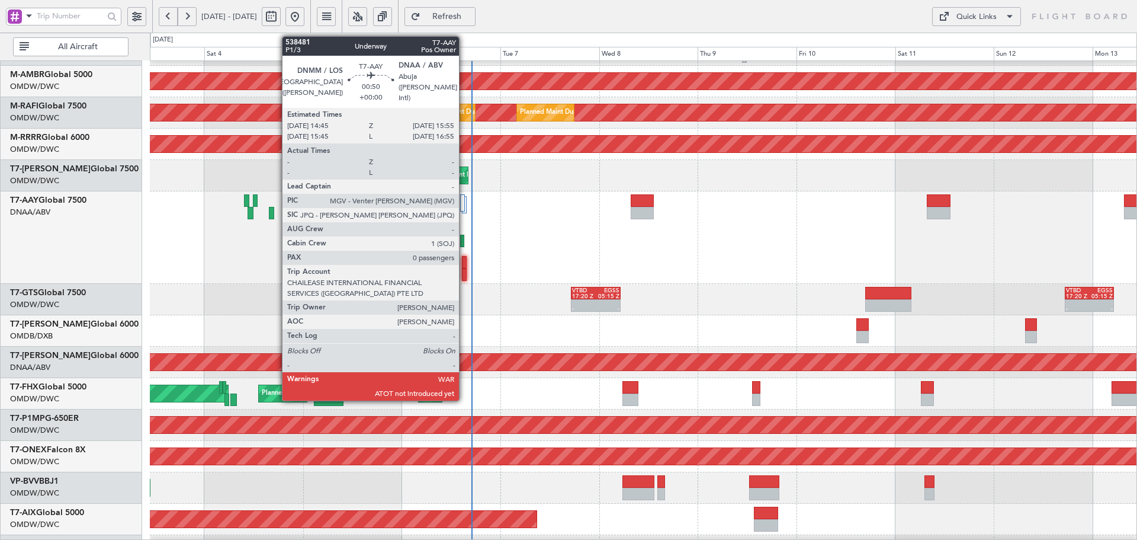
click at [464, 269] on div at bounding box center [464, 274] width 5 height 12
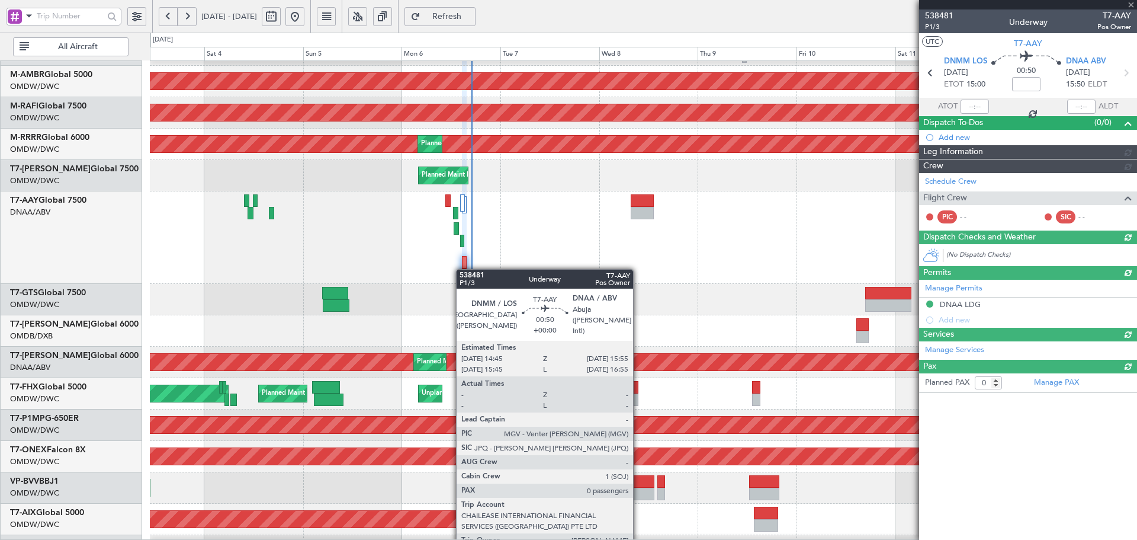
type input "[PERSON_NAME] (ANI)"
type input "7476"
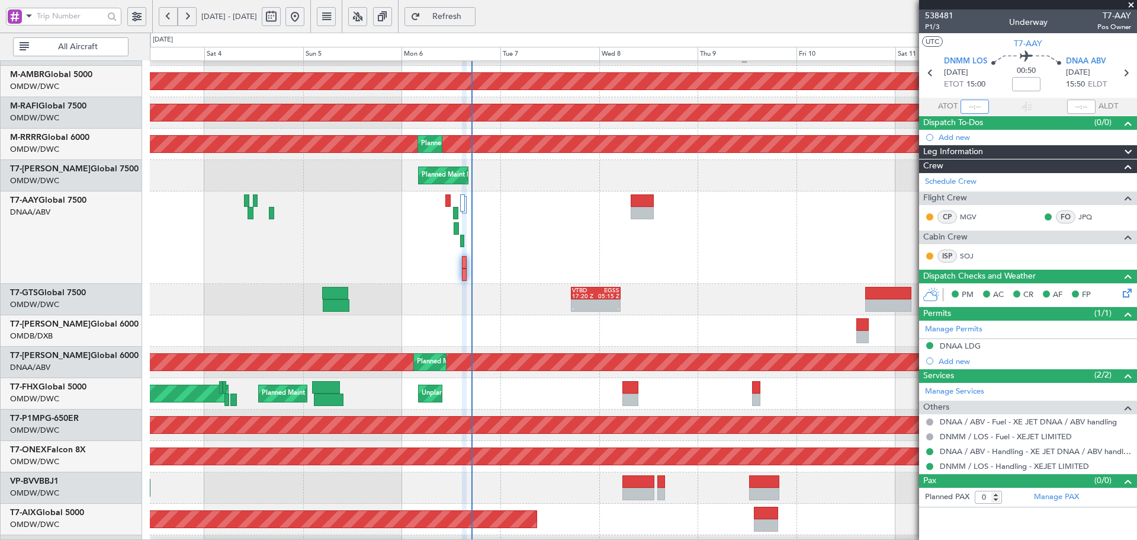
click at [975, 102] on input "text" at bounding box center [975, 106] width 28 height 14
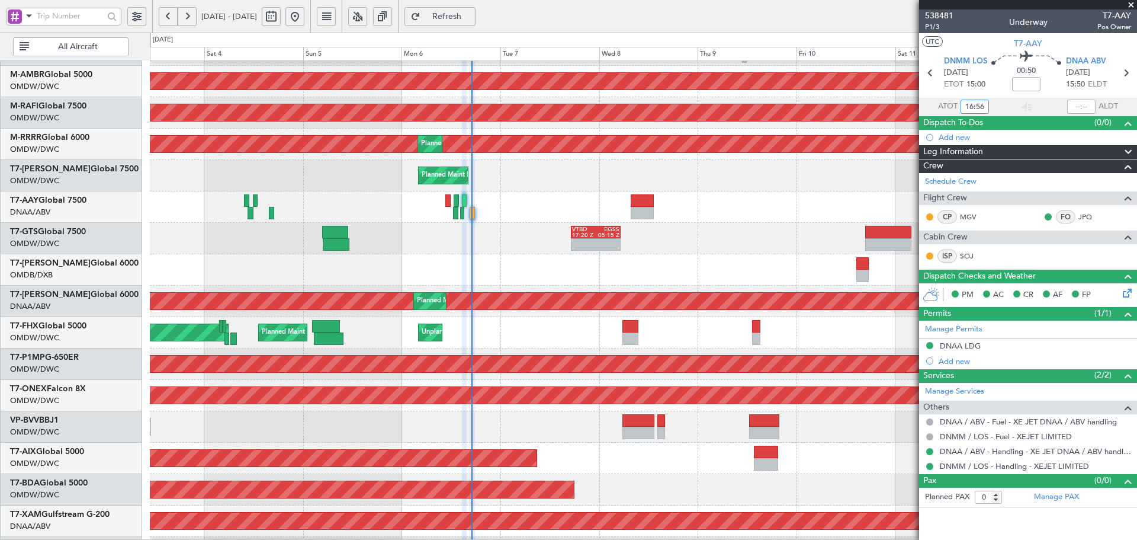
type input "16:56"
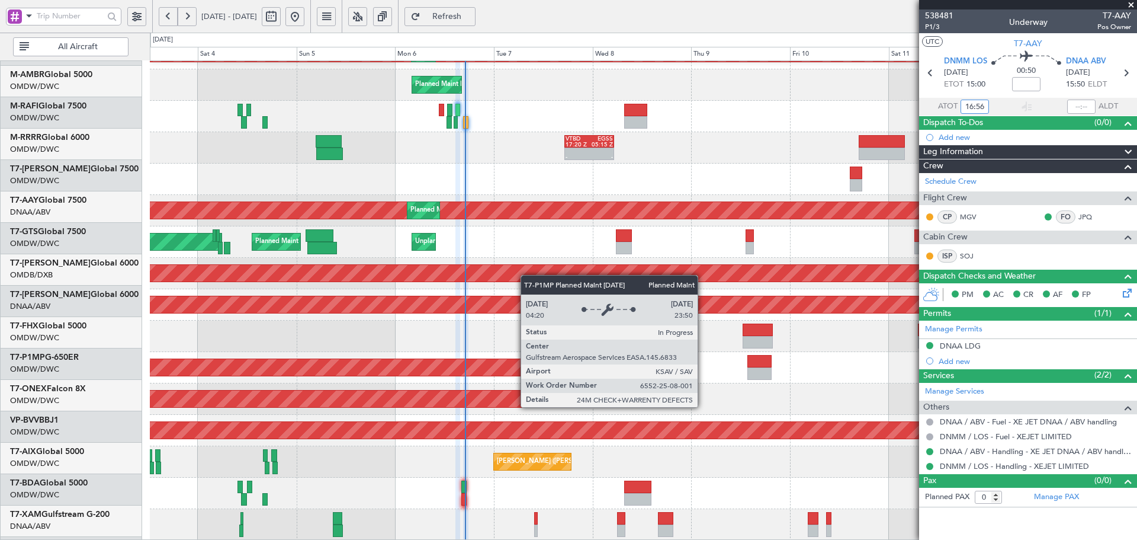
scroll to position [267, 0]
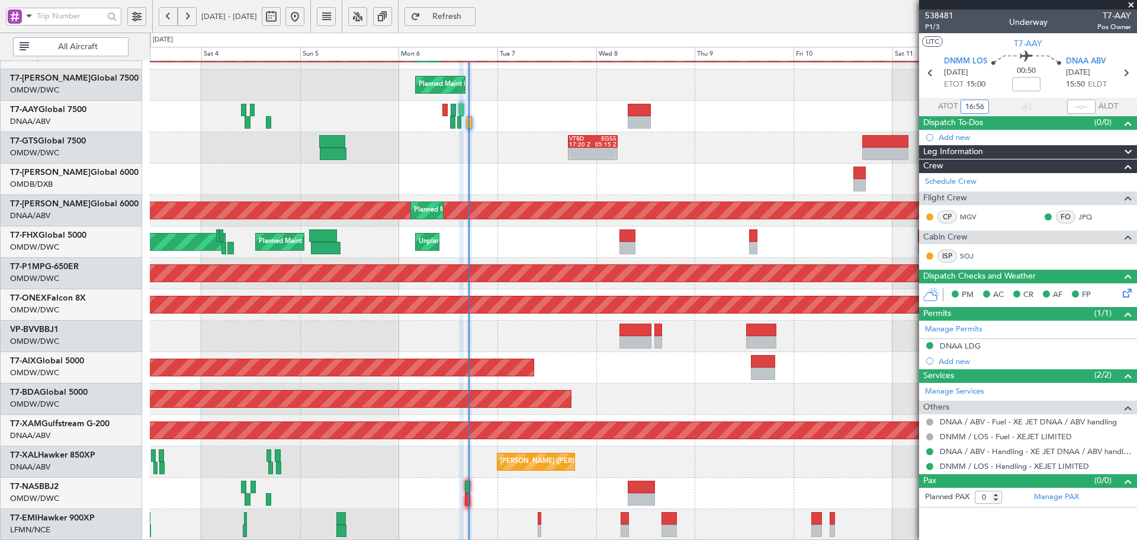
click at [530, 243] on div "Planned Maint Dubai (Al Maktoum Intl) Planned Maint [GEOGRAPHIC_DATA] (Al Makto…" at bounding box center [643, 167] width 987 height 746
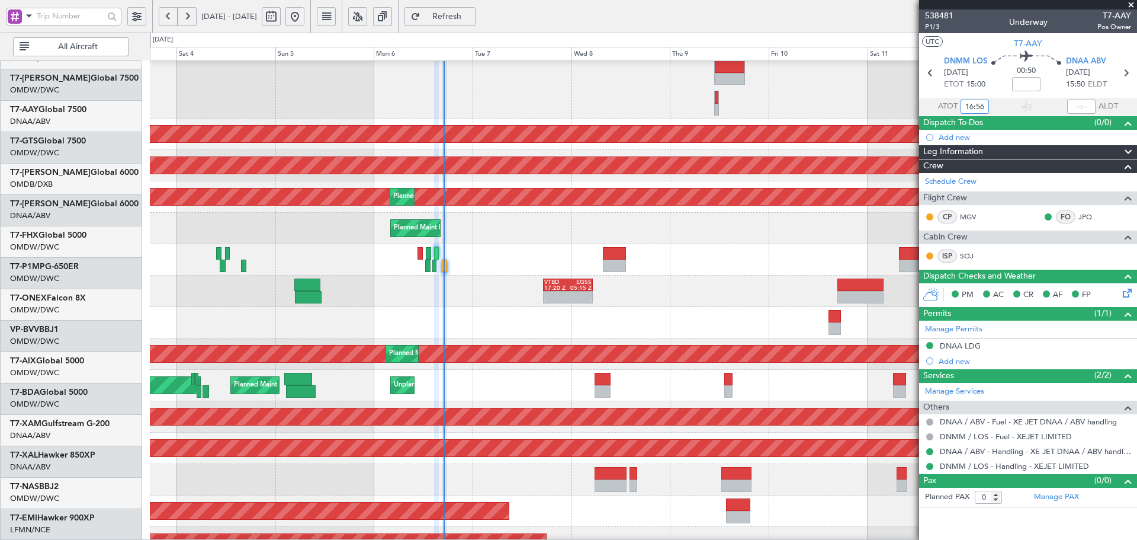
scroll to position [76, 0]
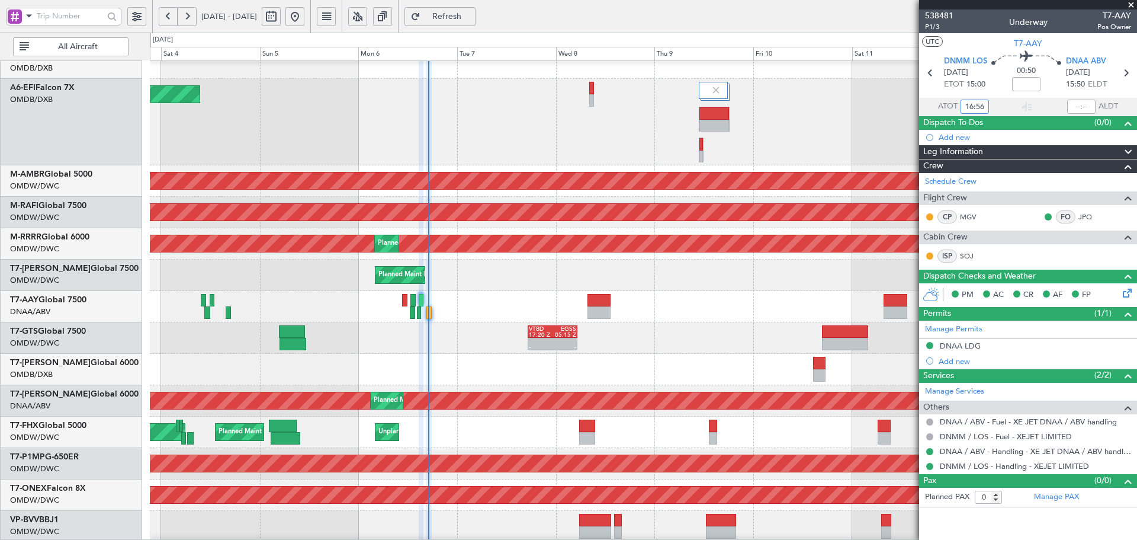
click at [466, 529] on div "Planned Maint Dubai (Al Maktoum Intl)" at bounding box center [643, 526] width 987 height 31
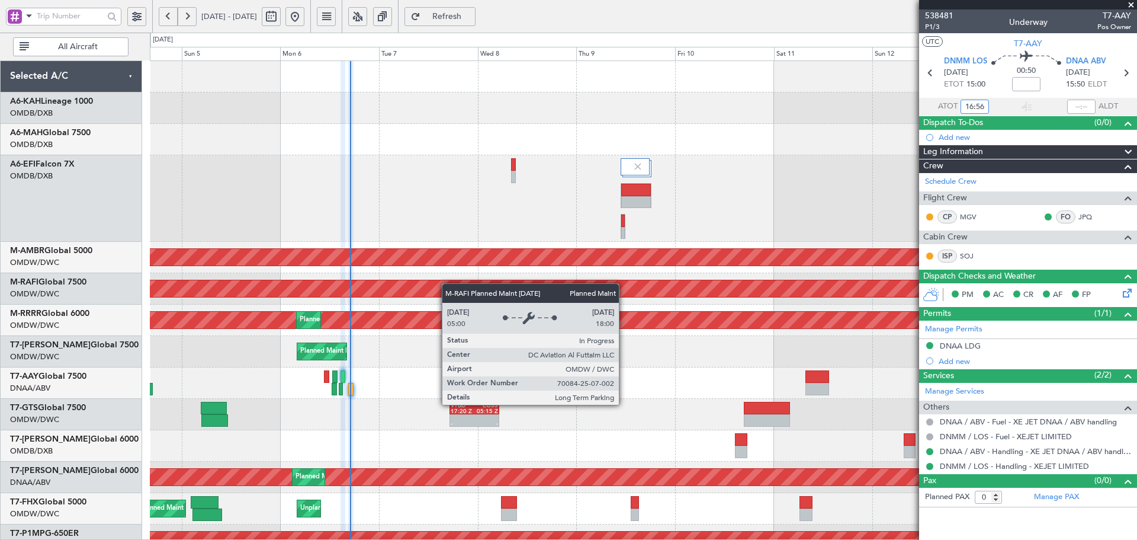
click at [437, 301] on div "AOG Maint [GEOGRAPHIC_DATA] (Dubai Intl) Planned Maint [GEOGRAPHIC_DATA] (Selet…" at bounding box center [643, 434] width 987 height 746
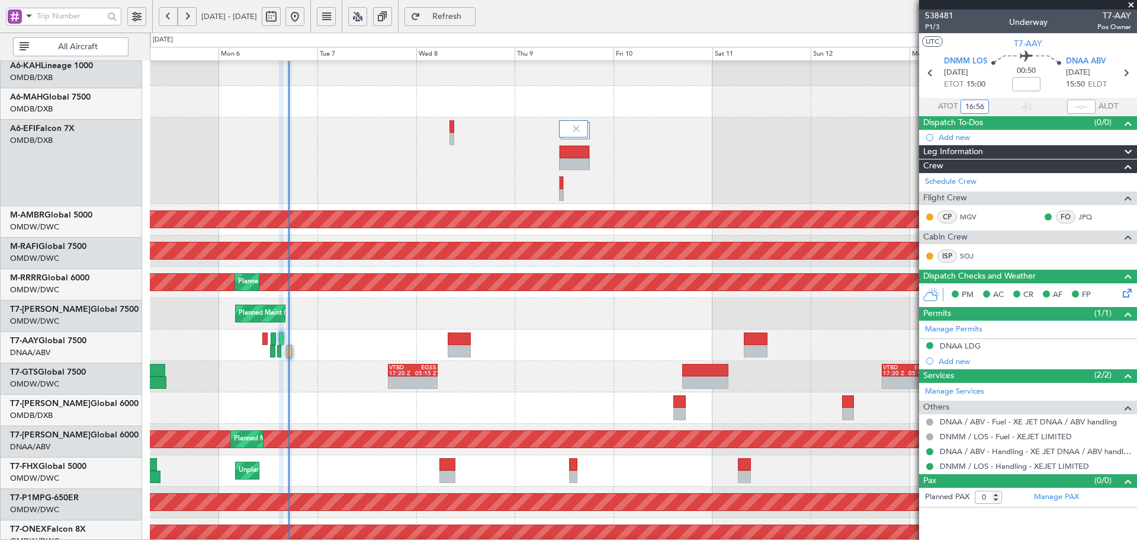
click at [483, 107] on div at bounding box center [643, 101] width 987 height 31
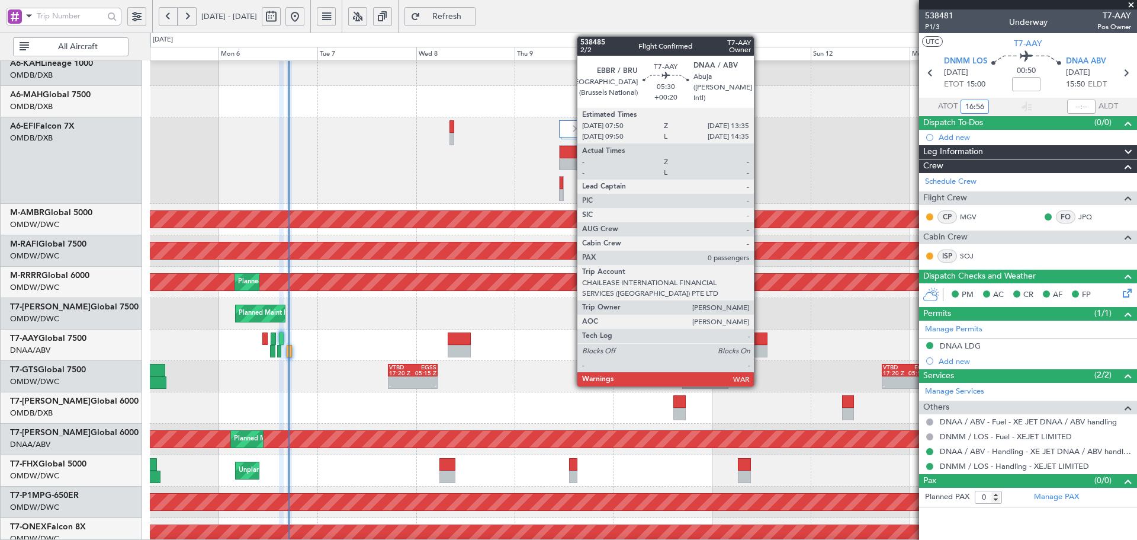
click at [759, 339] on div at bounding box center [756, 338] width 24 height 12
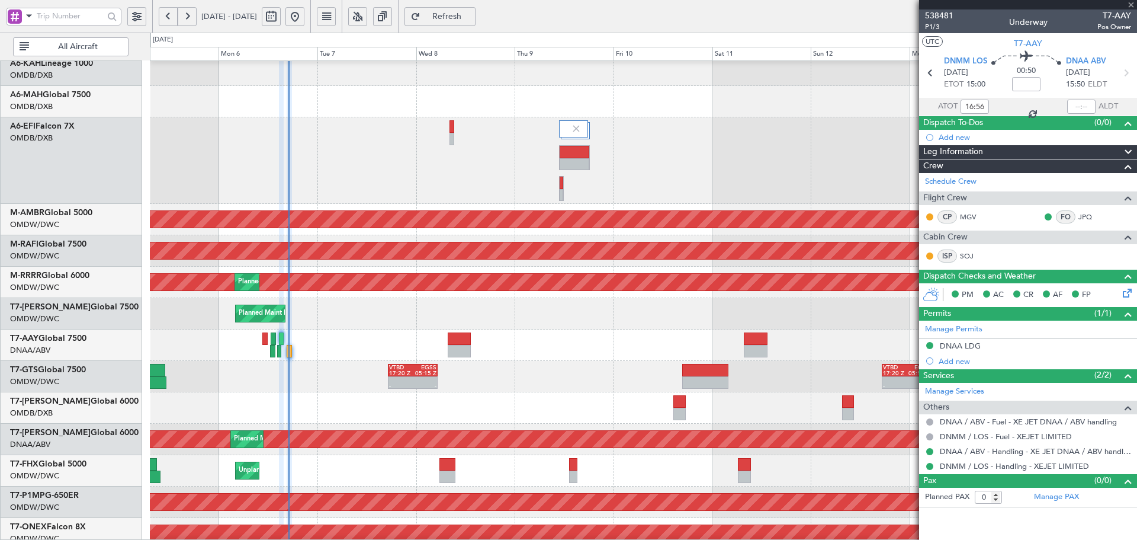
type input "+00:20"
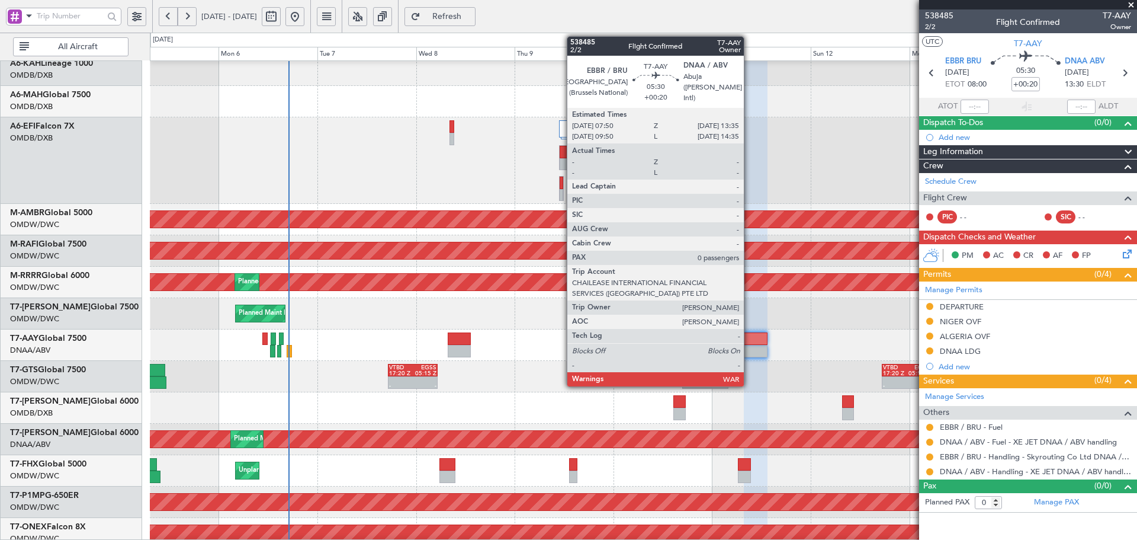
click at [749, 346] on div at bounding box center [756, 351] width 24 height 12
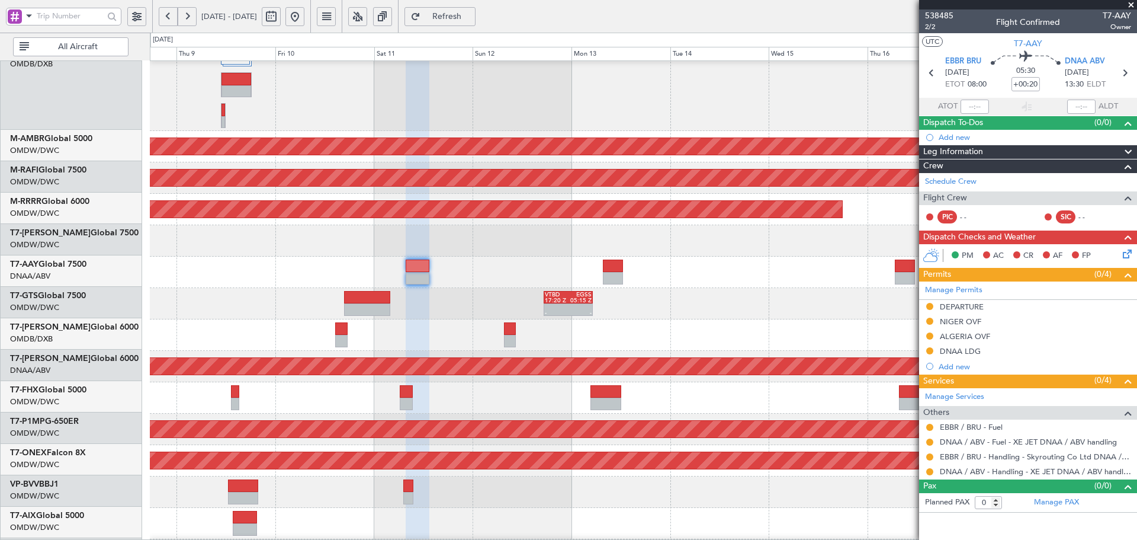
scroll to position [114, 0]
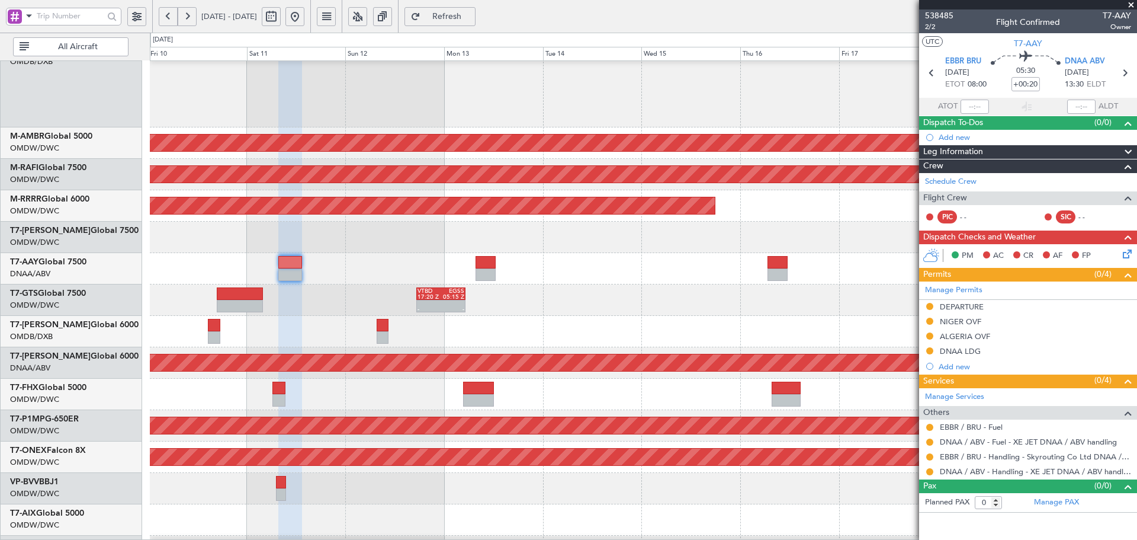
click at [297, 245] on div at bounding box center [643, 236] width 987 height 31
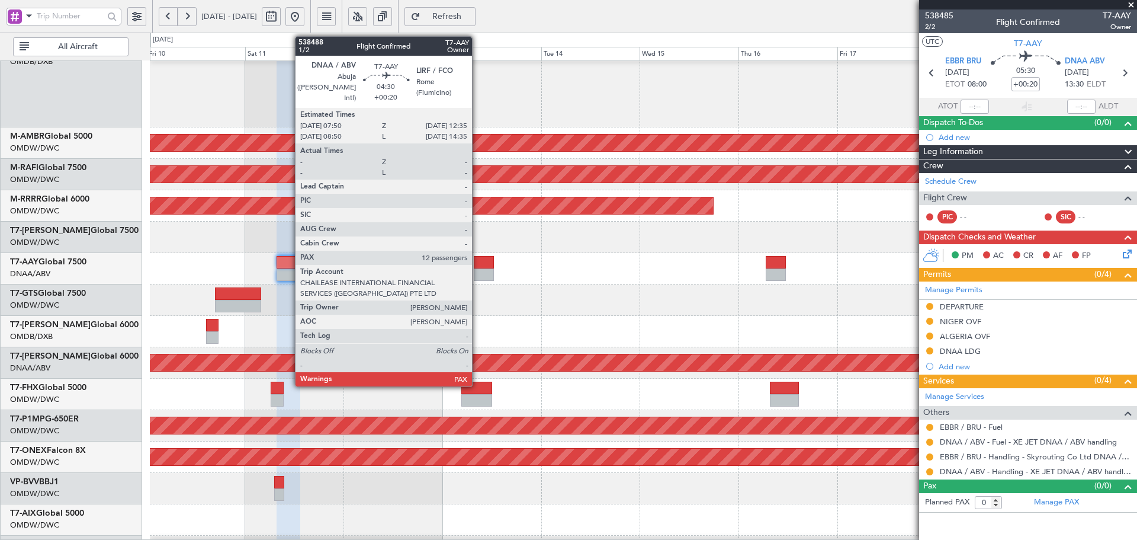
click at [477, 262] on div at bounding box center [484, 262] width 20 height 12
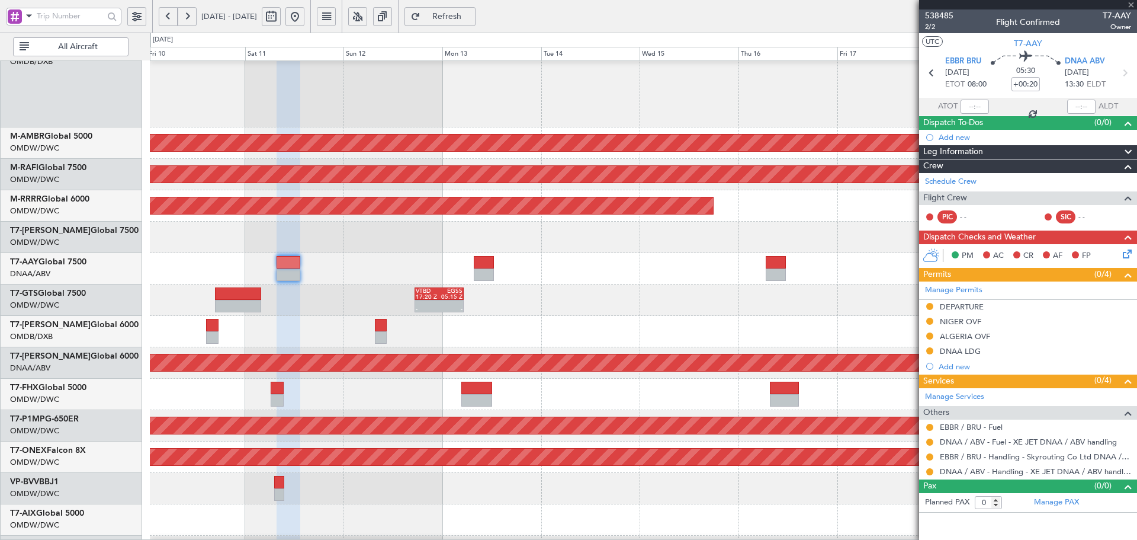
click at [477, 262] on div at bounding box center [484, 262] width 20 height 12
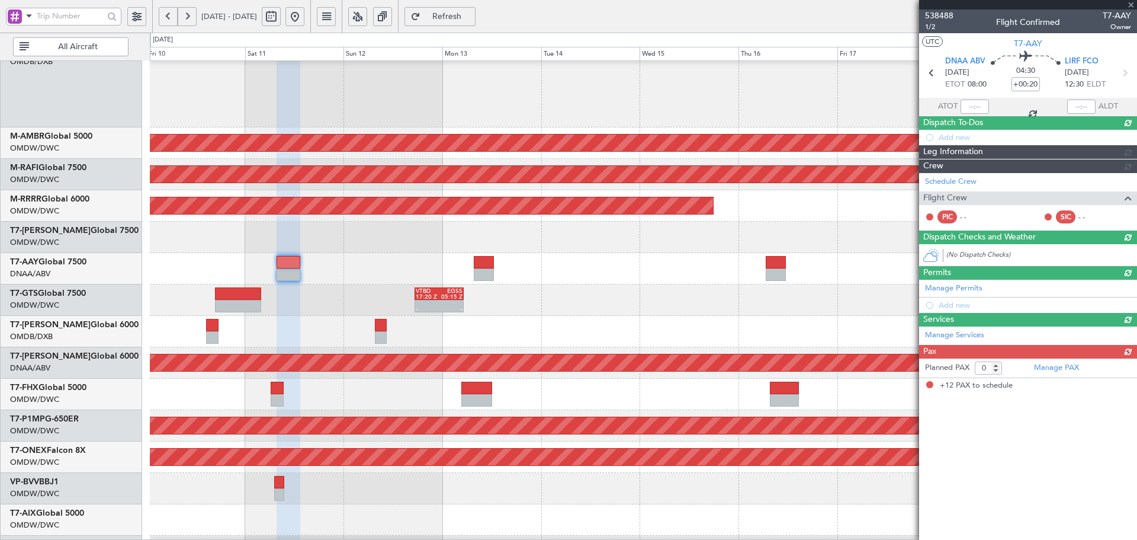
type input "12"
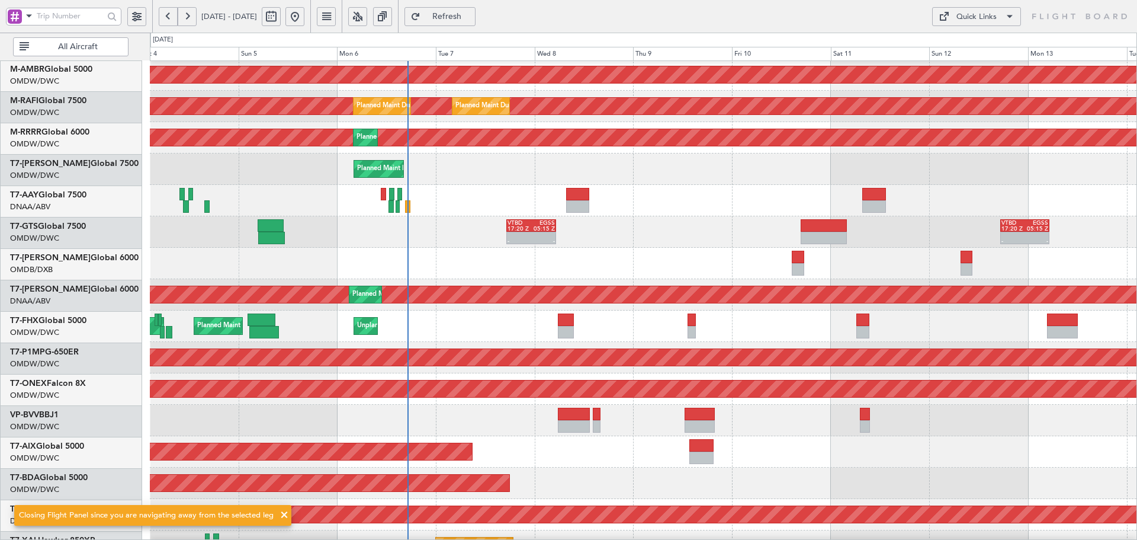
scroll to position [182, 0]
click at [920, 329] on div "AOG Maint [GEOGRAPHIC_DATA] (Dubai Intl) Planned Maint [GEOGRAPHIC_DATA] (Selet…" at bounding box center [643, 252] width 987 height 746
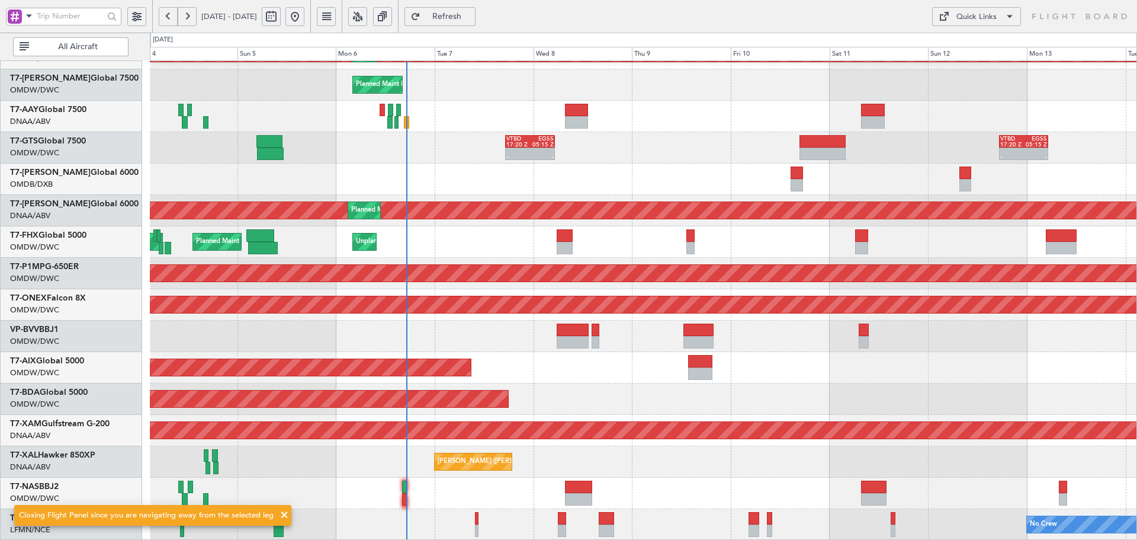
click at [530, 15] on fb-flight-board "[DATE] - [DATE] Refresh Quick Links All Aircraft Planned Maint [GEOGRAPHIC_DATA…" at bounding box center [568, 277] width 1137 height 525
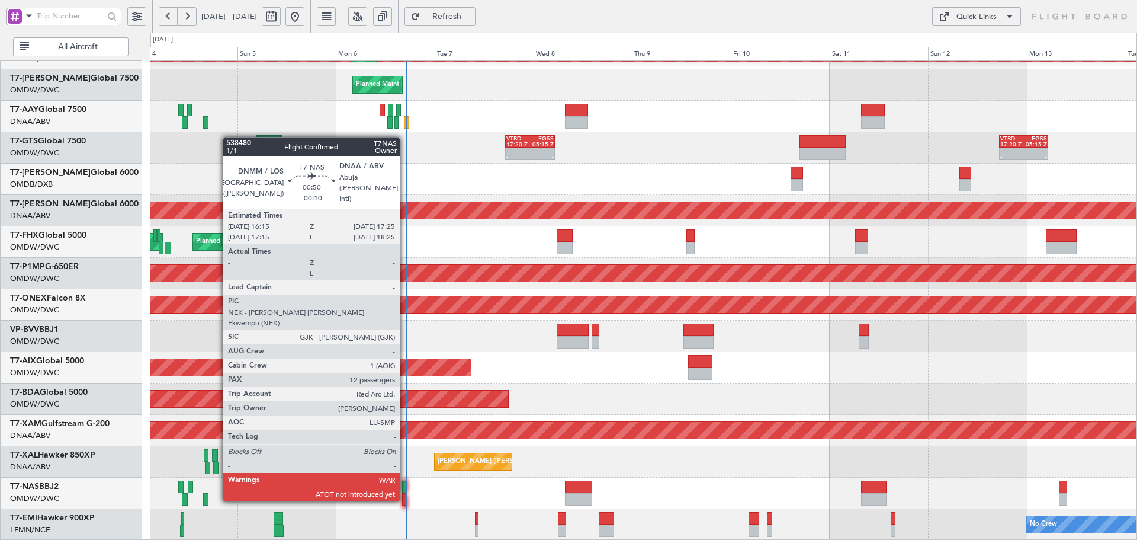
click at [405, 488] on div at bounding box center [404, 486] width 5 height 12
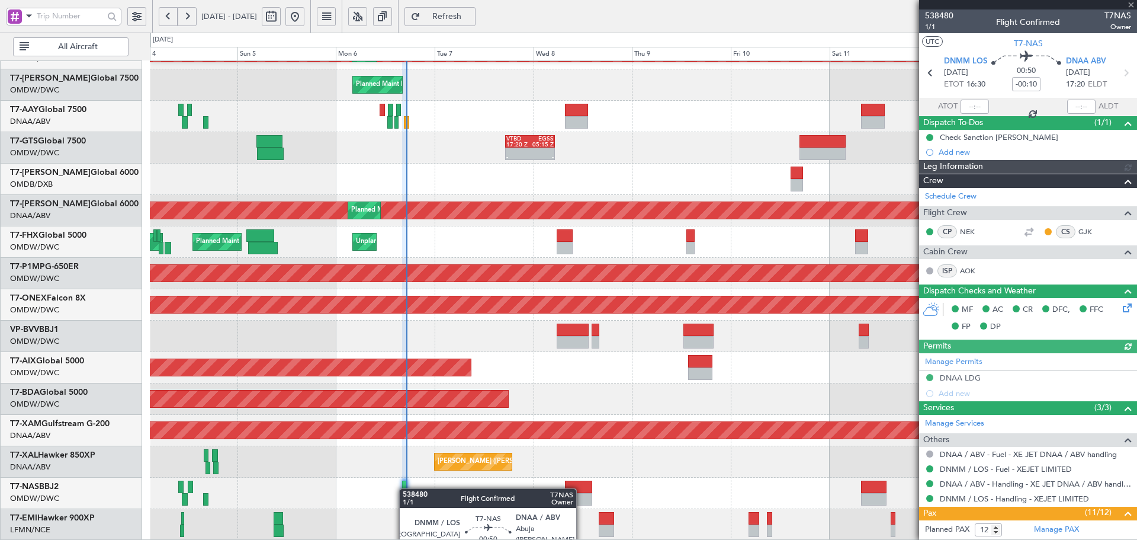
type input "Dherander Fithani (DHF)"
type input "7465"
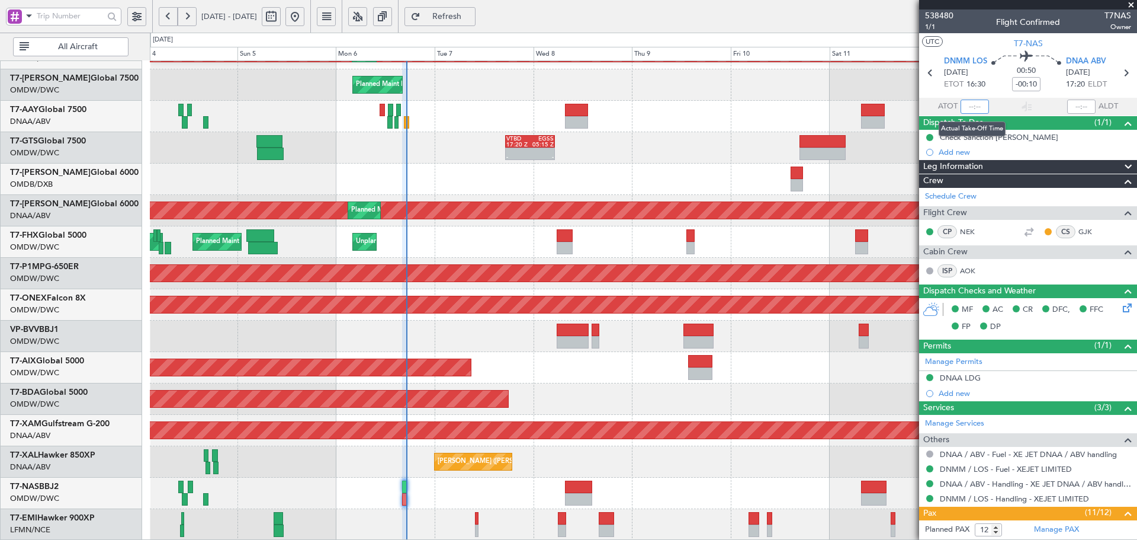
click at [974, 102] on input "text" at bounding box center [975, 106] width 28 height 14
type input "17:02"
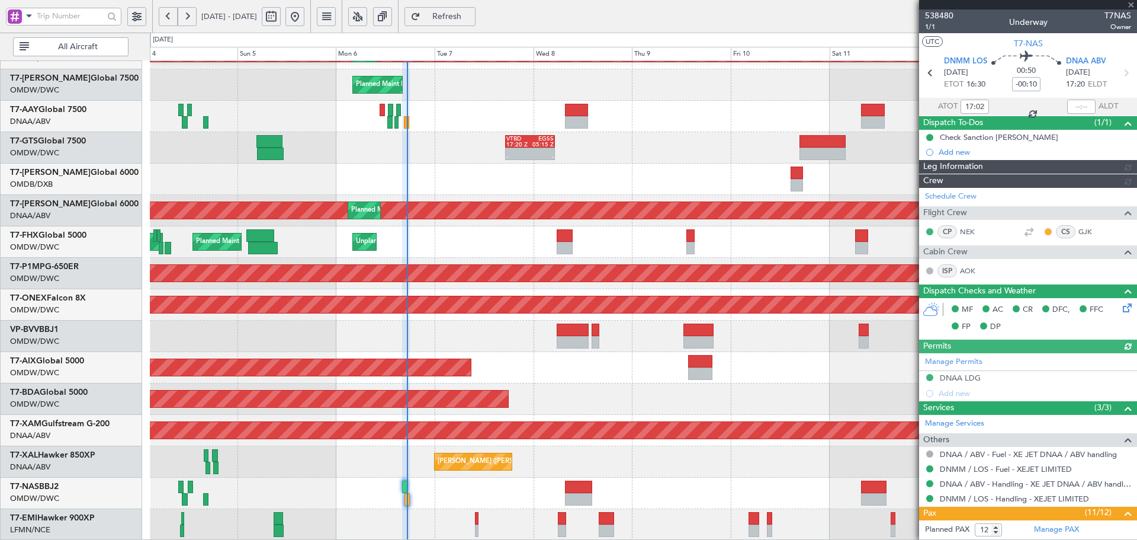
type input "Dherander Fithani (DHF)"
type input "7465"
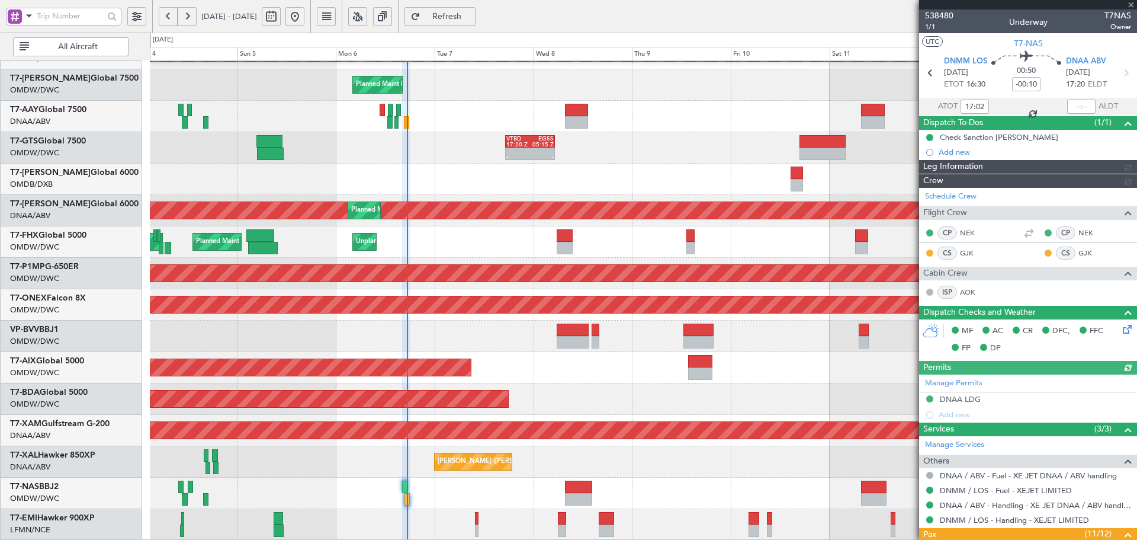
type input "Dherander Fithani (DHF)"
type input "7465"
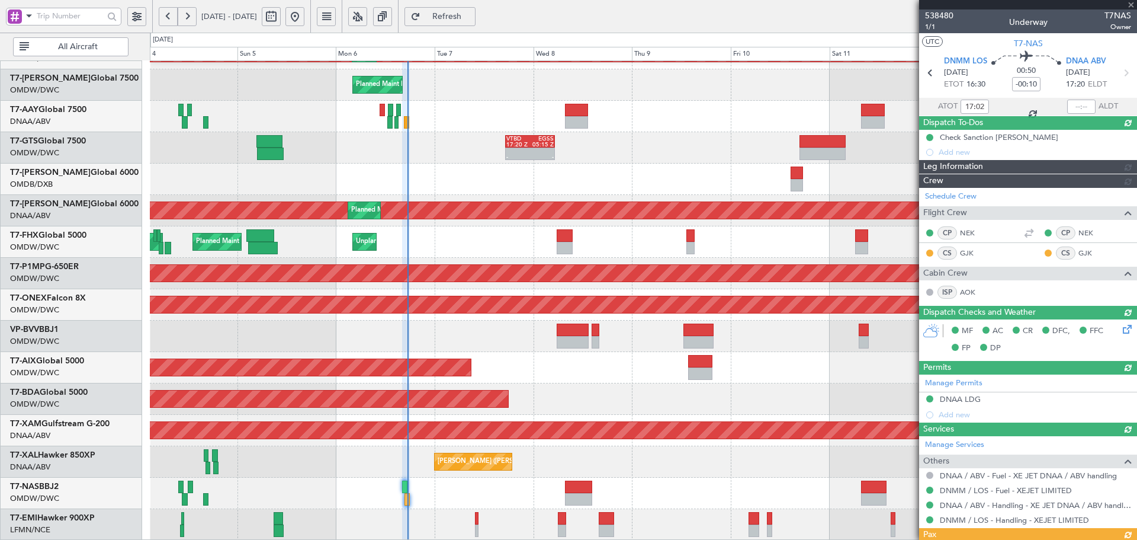
type input "Dherander Fithani (DHF)"
type input "7465"
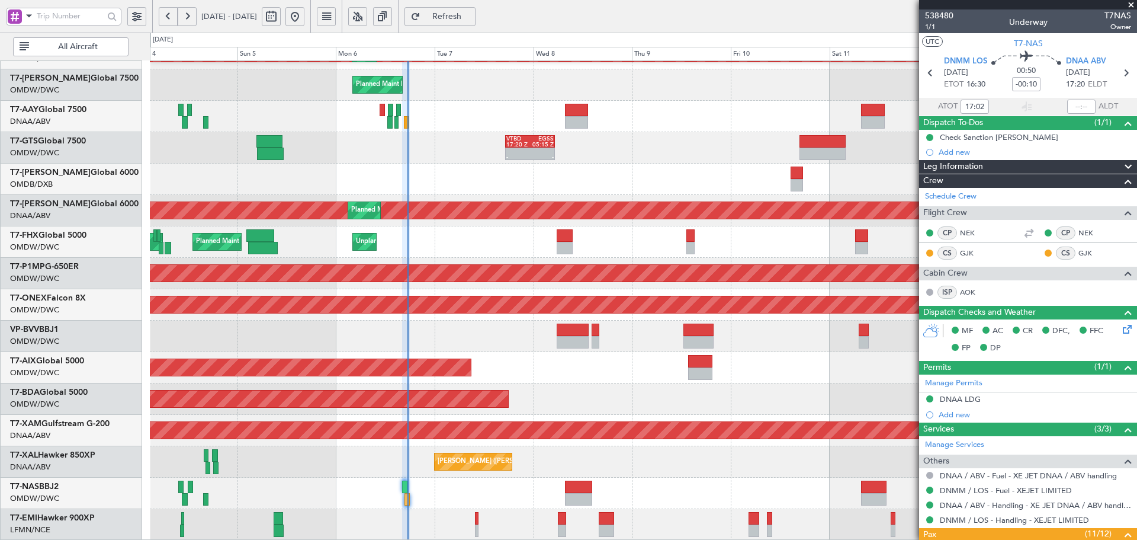
click at [471, 14] on span "Refresh" at bounding box center [447, 16] width 49 height 8
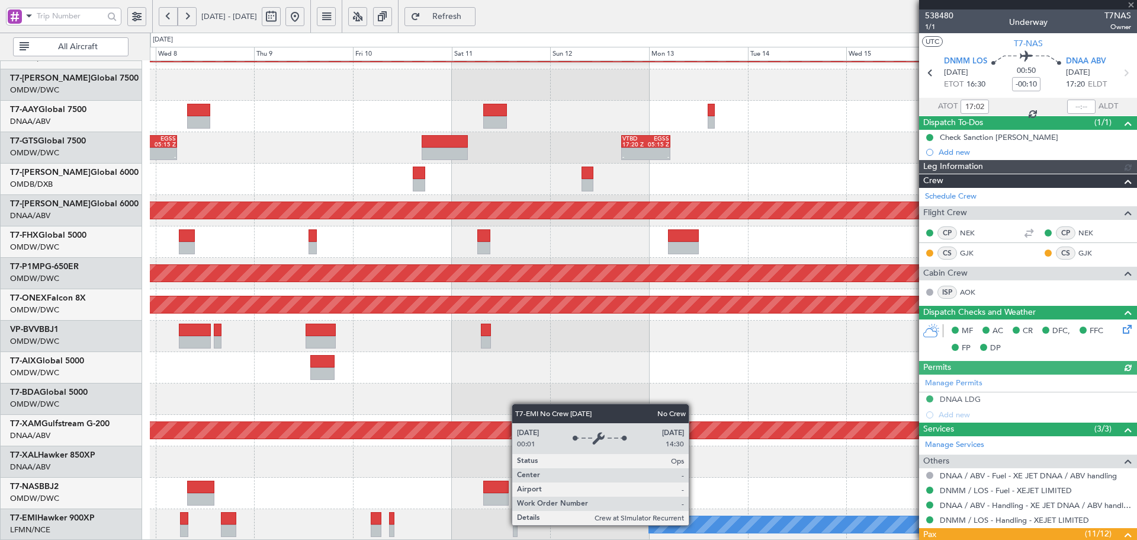
type input "Dherander Fithani (DHF)"
type input "7465"
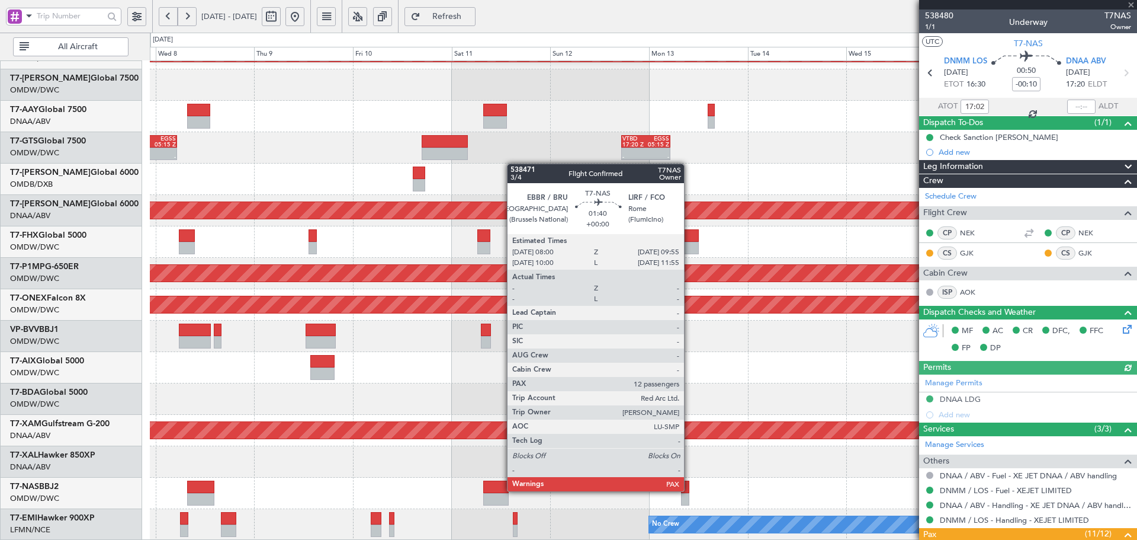
click at [689, 491] on div at bounding box center [685, 486] width 8 height 12
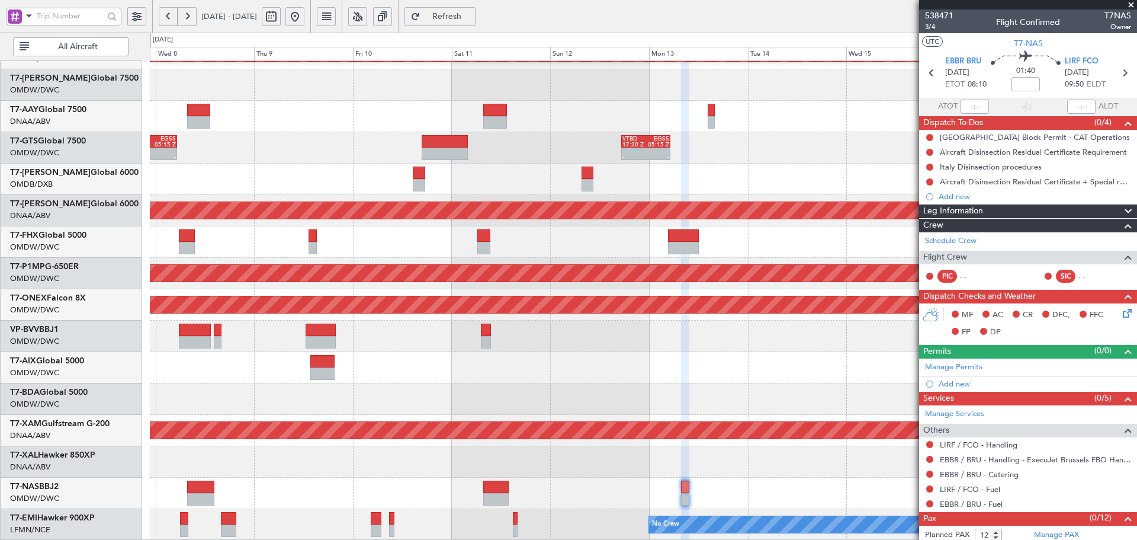
click at [471, 15] on span "Refresh" at bounding box center [447, 16] width 49 height 8
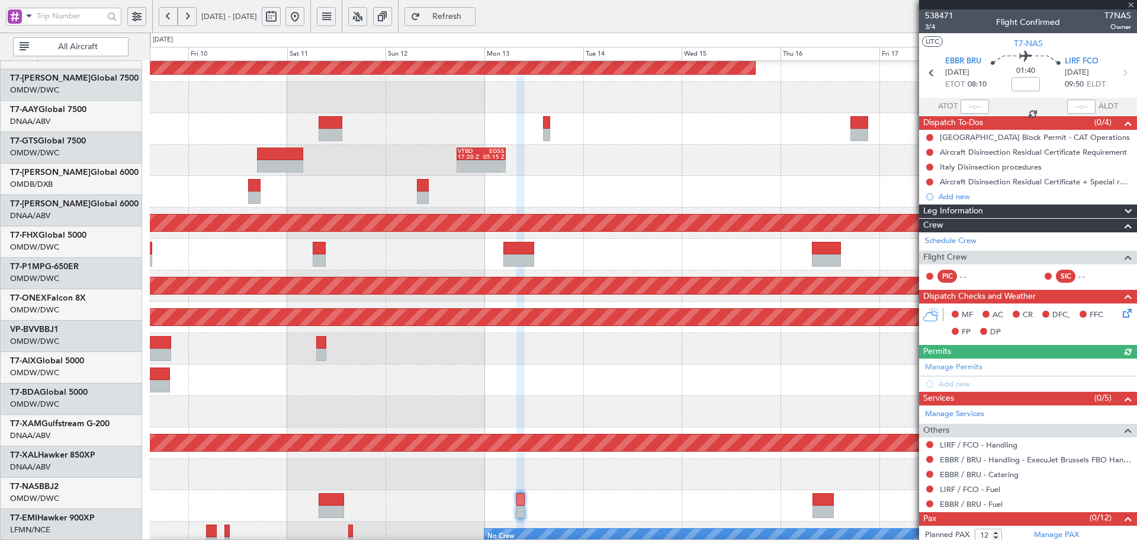
scroll to position [255, 0]
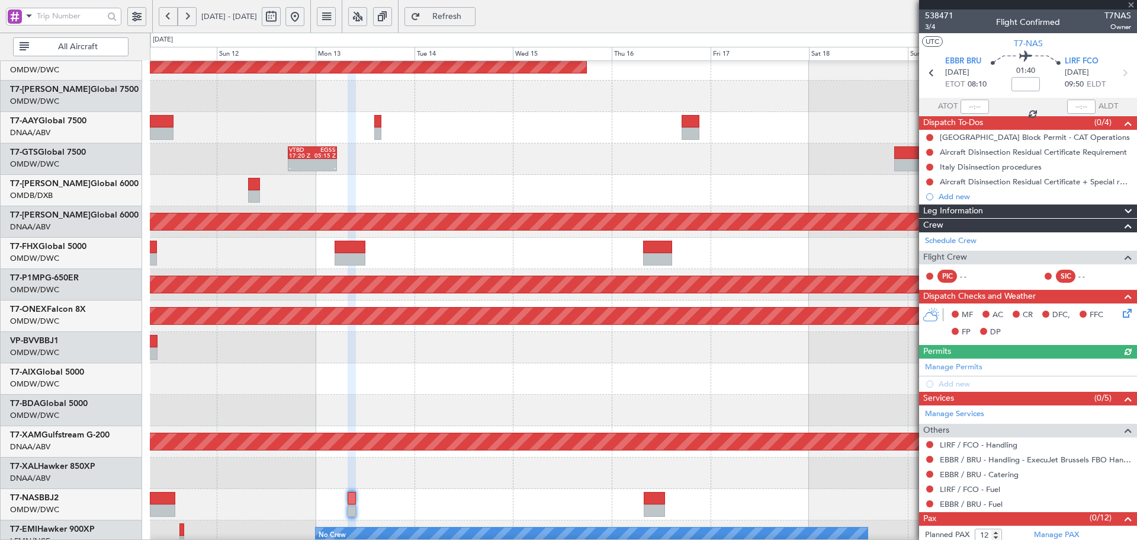
click at [393, 151] on div "- - VTBD 17:20 Z EGSS 05:15 Z Planned Maint [GEOGRAPHIC_DATA] (Seletar)" at bounding box center [643, 158] width 987 height 31
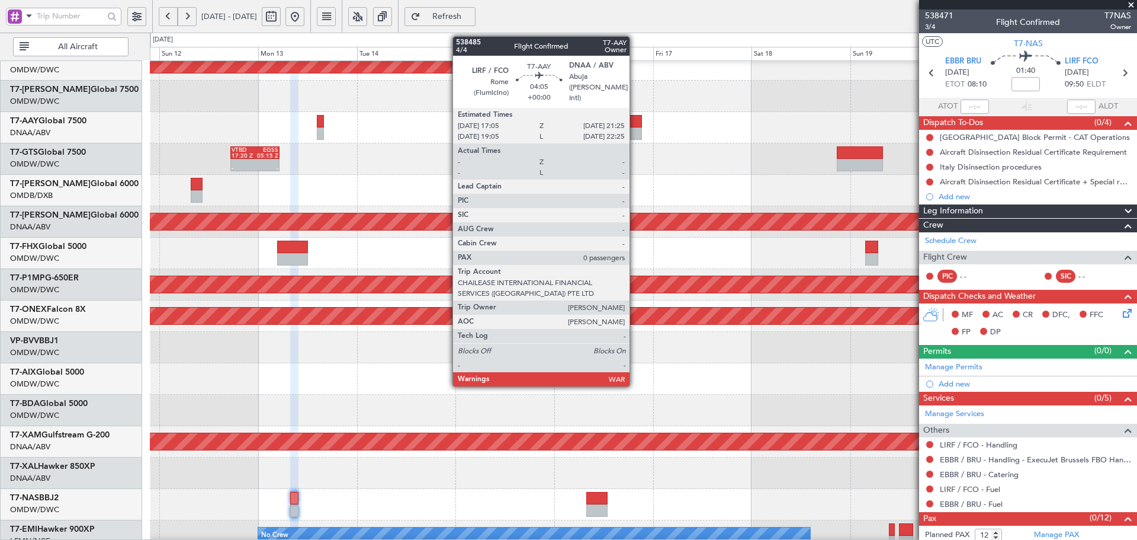
click at [635, 120] on div at bounding box center [633, 121] width 18 height 12
click at [632, 120] on div at bounding box center [633, 121] width 18 height 12
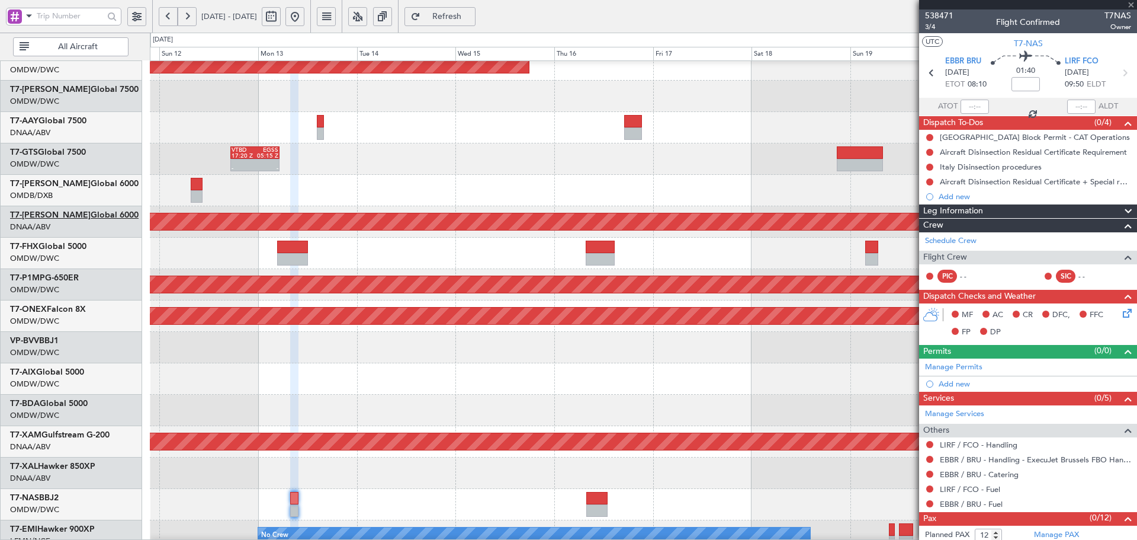
type input "0"
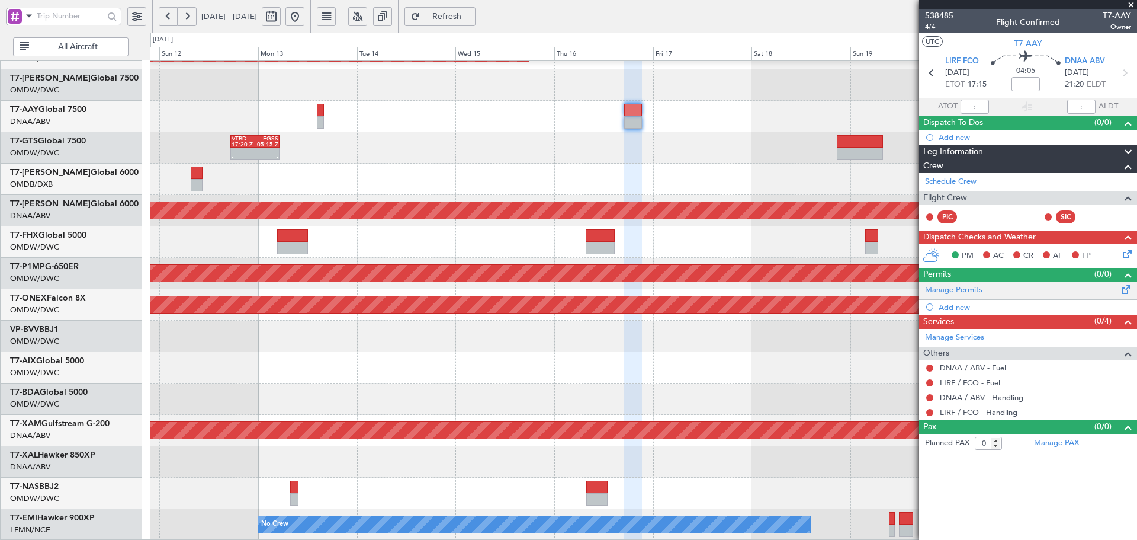
click at [960, 291] on link "Manage Permits" at bounding box center [953, 290] width 57 height 12
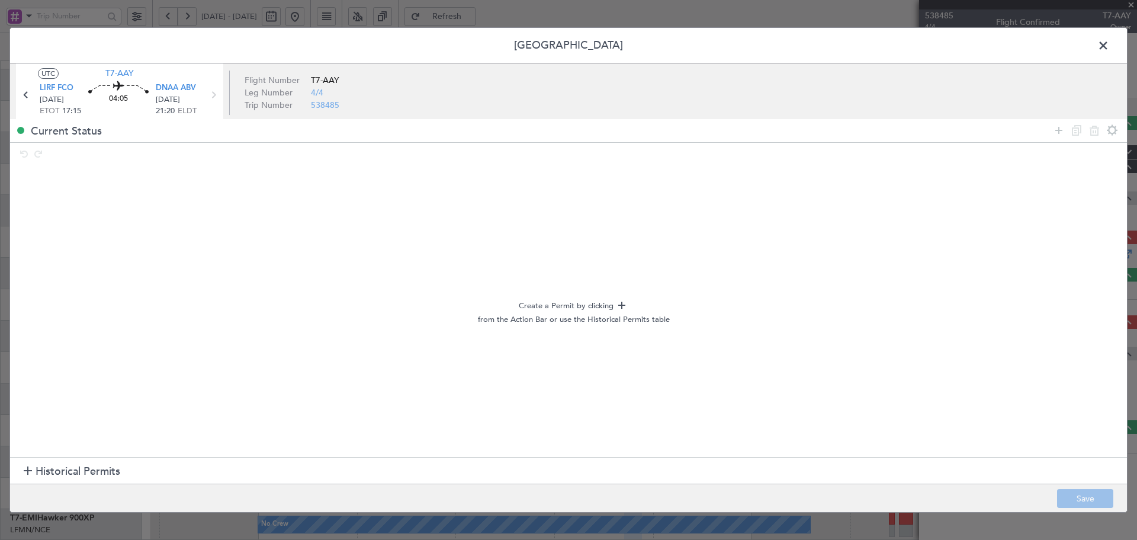
click at [52, 468] on span "Historical Permits" at bounding box center [78, 471] width 85 height 16
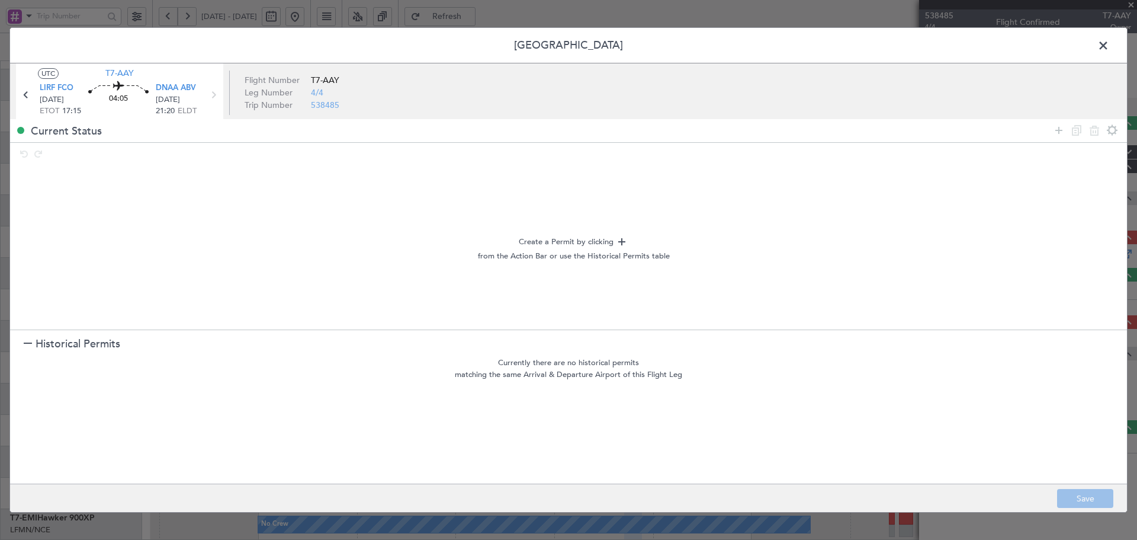
drag, startPoint x: 66, startPoint y: 342, endPoint x: 114, endPoint y: 304, distance: 61.6
click at [65, 343] on span "Historical Permits" at bounding box center [78, 344] width 85 height 16
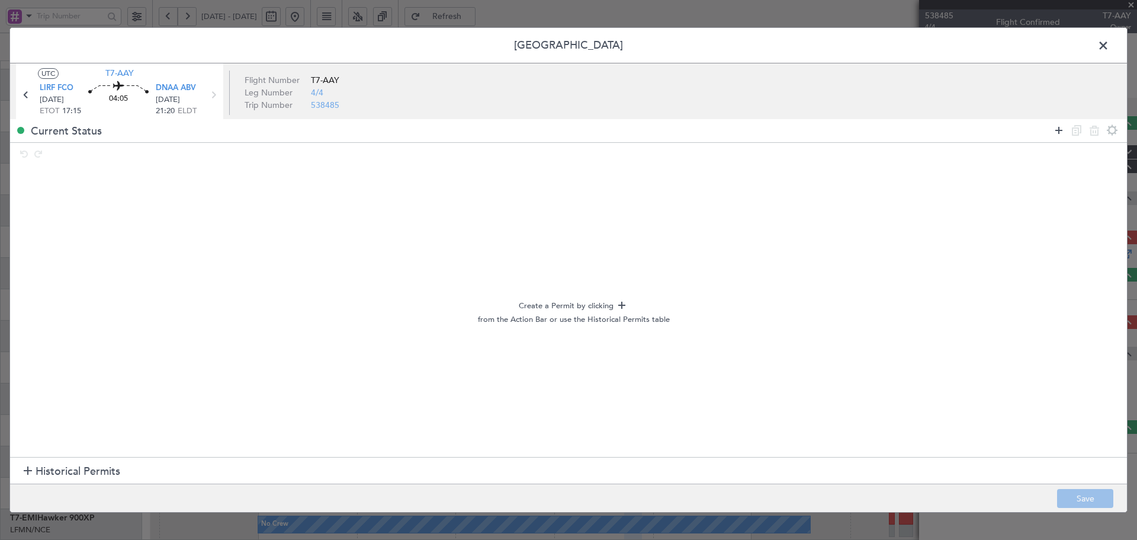
click at [1058, 128] on icon at bounding box center [1059, 130] width 14 height 14
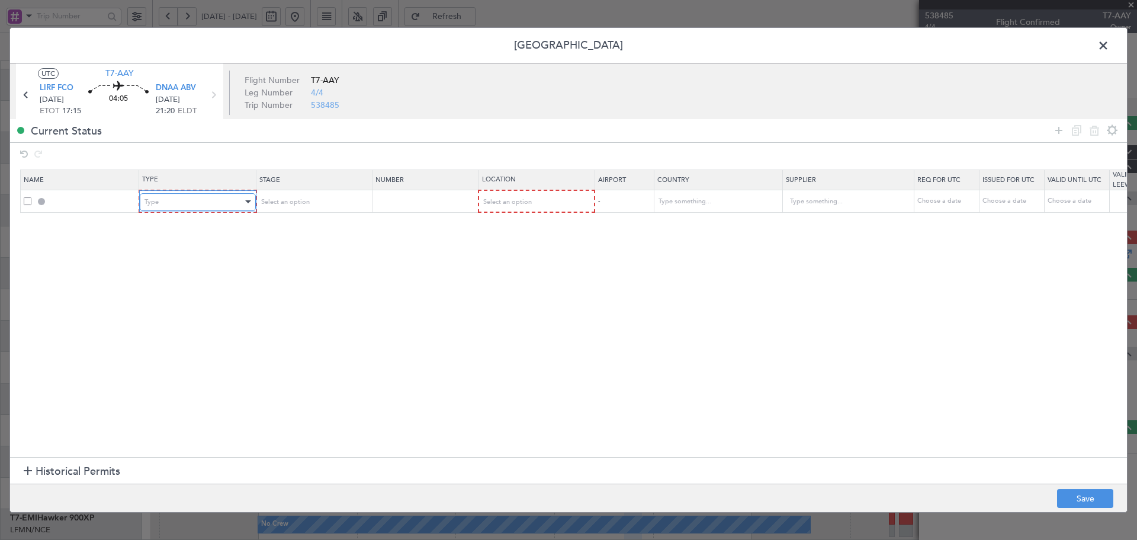
click at [193, 199] on div "Type" at bounding box center [194, 202] width 98 height 18
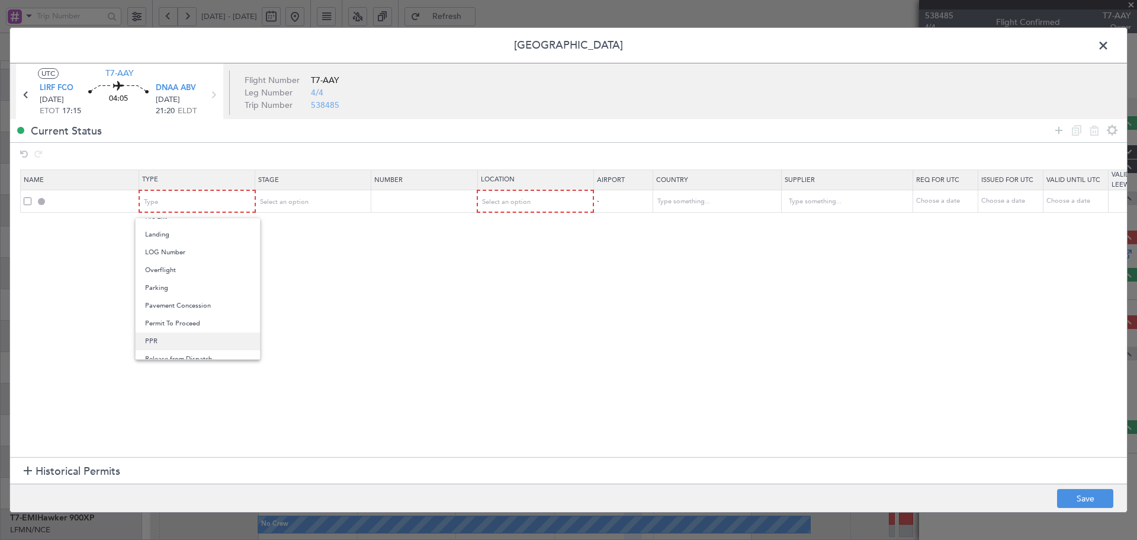
click at [150, 335] on span "PPR" at bounding box center [197, 341] width 105 height 18
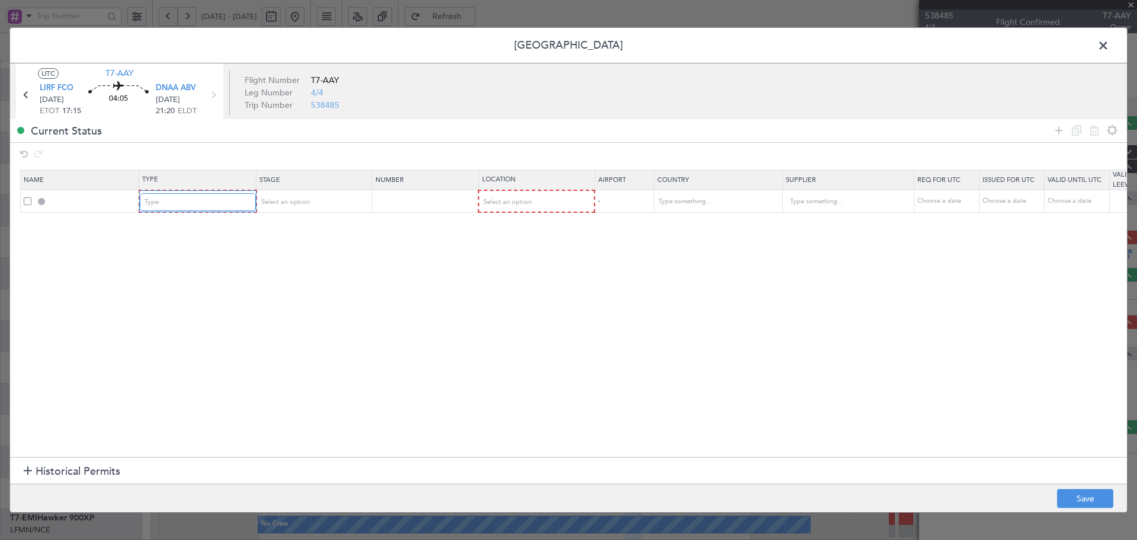
scroll to position [298, 0]
click at [275, 204] on span "Select an option" at bounding box center [283, 201] width 49 height 9
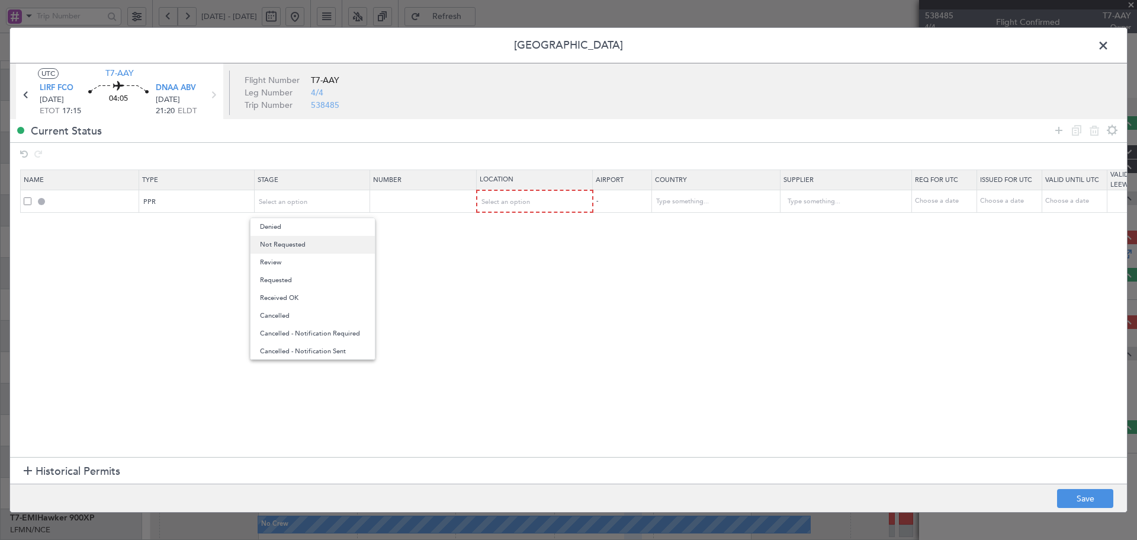
click at [278, 245] on span "Not Requested" at bounding box center [312, 245] width 105 height 18
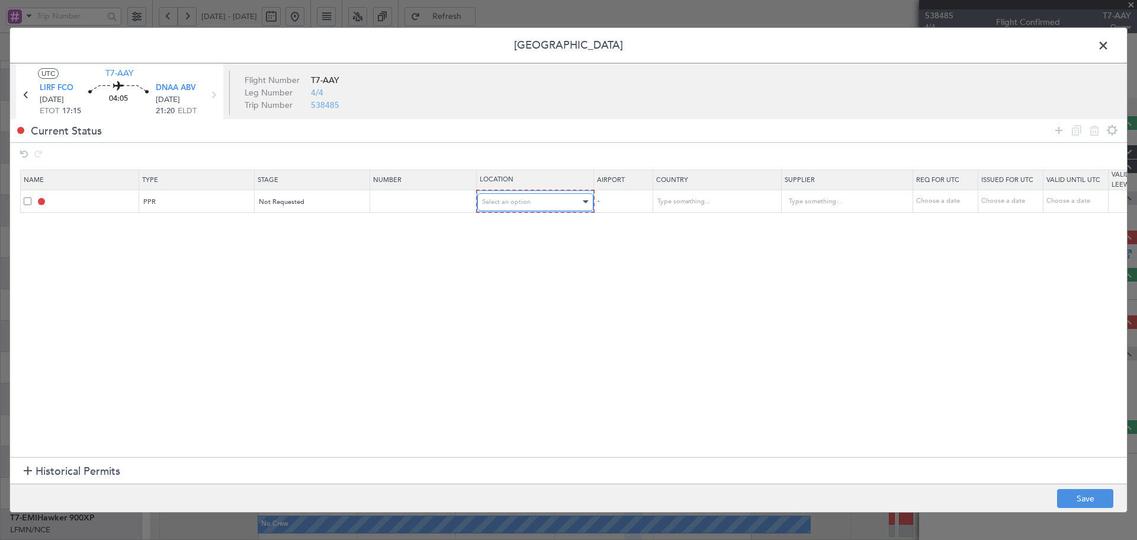
click at [530, 208] on div "Select an option" at bounding box center [531, 202] width 98 height 18
click at [518, 229] on span "Departure" at bounding box center [535, 227] width 105 height 18
click at [1059, 131] on icon at bounding box center [1059, 130] width 14 height 14
click at [219, 226] on div "Type" at bounding box center [194, 224] width 98 height 18
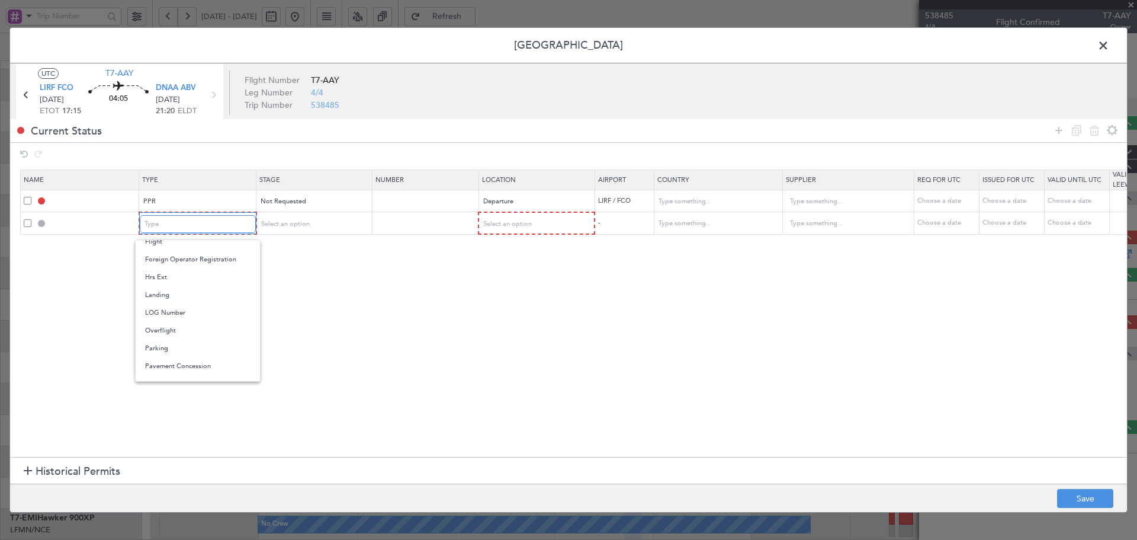
scroll to position [237, 0]
click at [177, 332] on span "Overflight" at bounding box center [197, 332] width 105 height 18
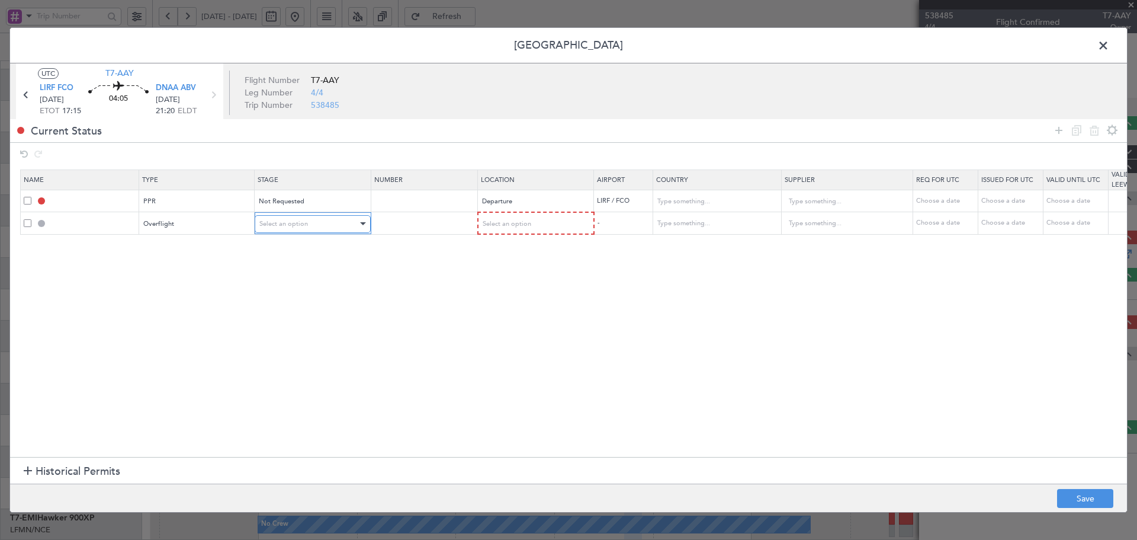
click at [271, 229] on div "Select an option" at bounding box center [308, 224] width 98 height 18
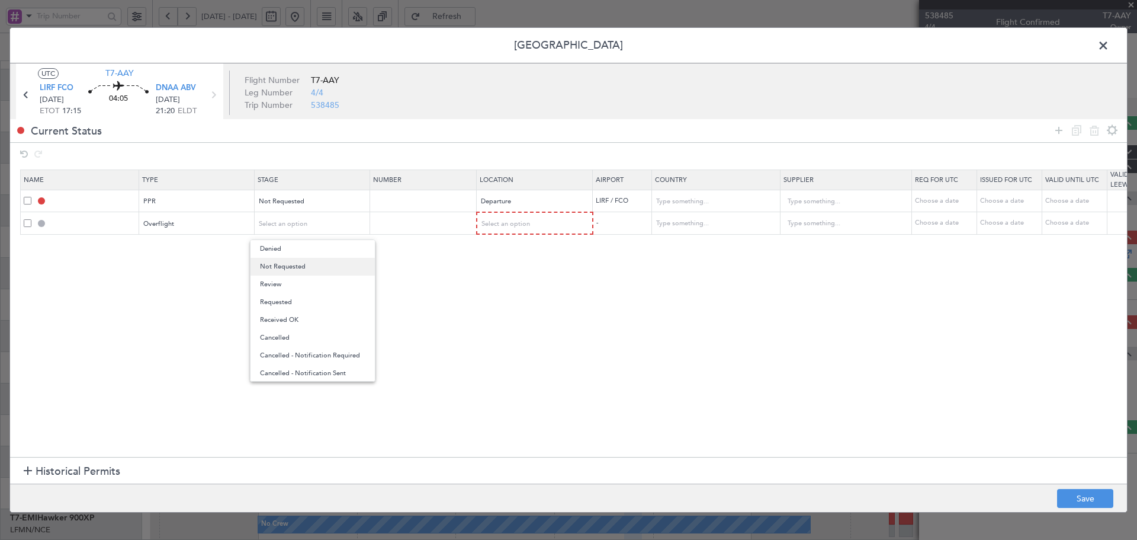
click at [289, 268] on span "Not Requested" at bounding box center [312, 267] width 105 height 18
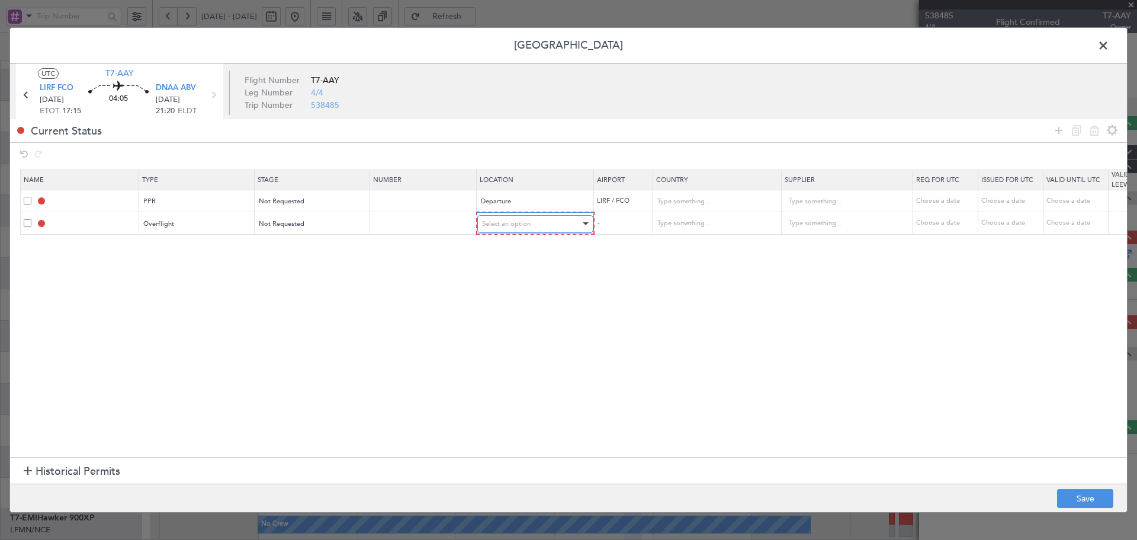
click at [526, 225] on span "Select an option" at bounding box center [506, 223] width 49 height 9
click at [489, 317] on span "Enroute" at bounding box center [535, 320] width 105 height 18
click at [849, 227] on input "text" at bounding box center [841, 223] width 107 height 18
click at [680, 225] on input "text" at bounding box center [709, 223] width 107 height 18
click at [728, 242] on span "Tunisia" at bounding box center [716, 242] width 110 height 18
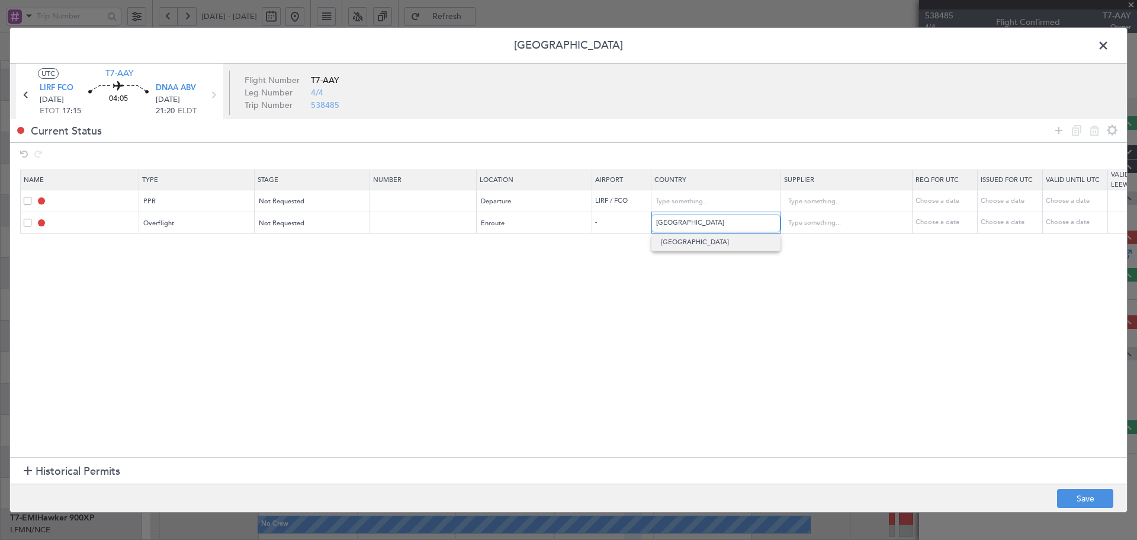
type input "Tunisia"
click at [624, 327] on section "Name Type Stage Number Location Airport Country Supplier Req For Utc Issued For…" at bounding box center [568, 311] width 1117 height 290
drag, startPoint x: 1059, startPoint y: 132, endPoint x: 852, endPoint y: 144, distance: 208.2
click at [1057, 131] on icon at bounding box center [1059, 130] width 14 height 14
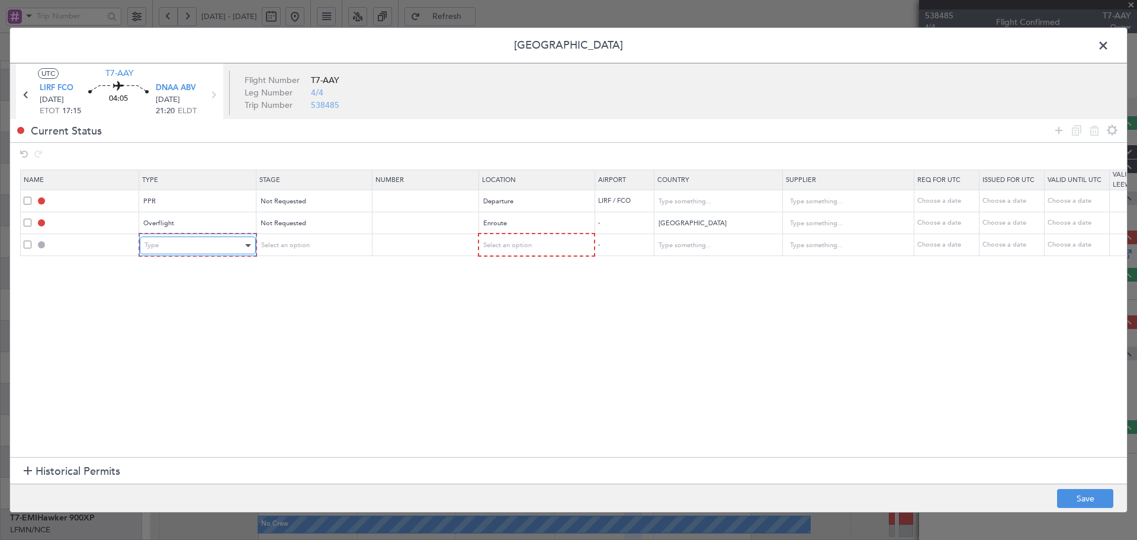
click at [166, 242] on div "Type" at bounding box center [194, 245] width 98 height 18
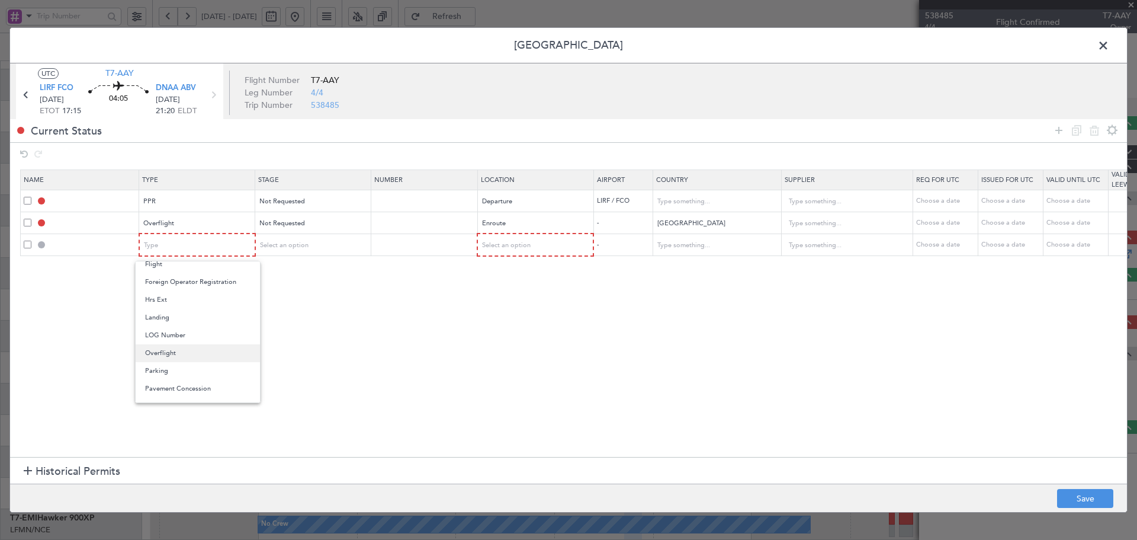
click at [160, 354] on span "Overflight" at bounding box center [197, 353] width 105 height 18
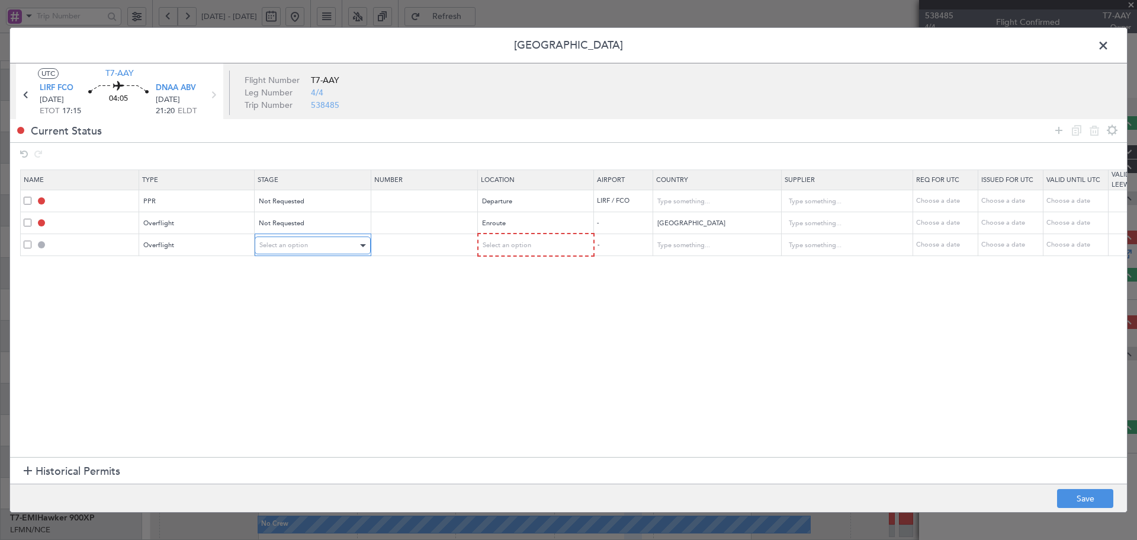
click at [301, 246] on span "Select an option" at bounding box center [283, 244] width 49 height 9
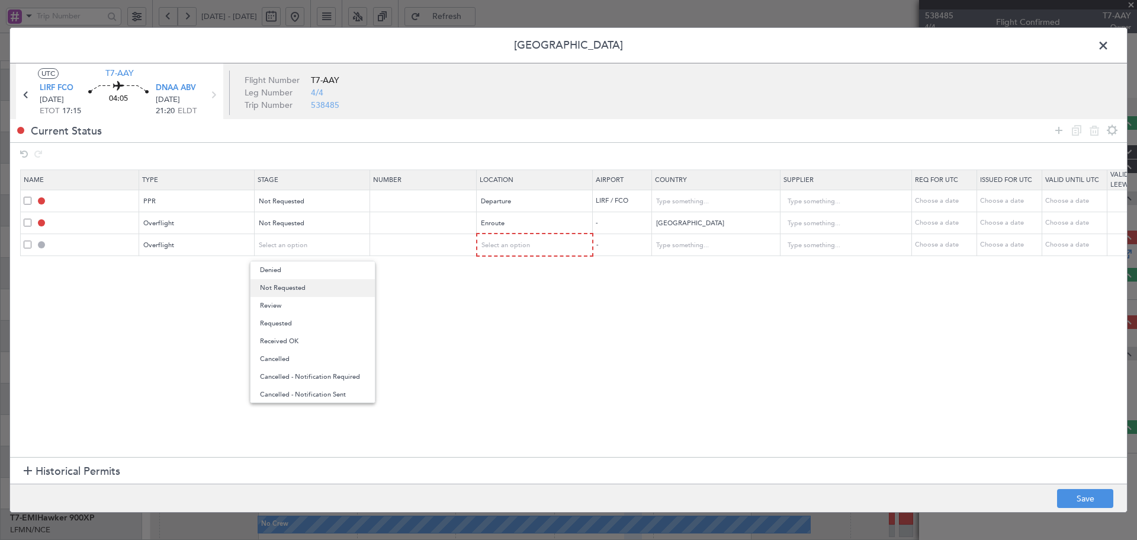
click at [307, 286] on span "Not Requested" at bounding box center [312, 288] width 105 height 18
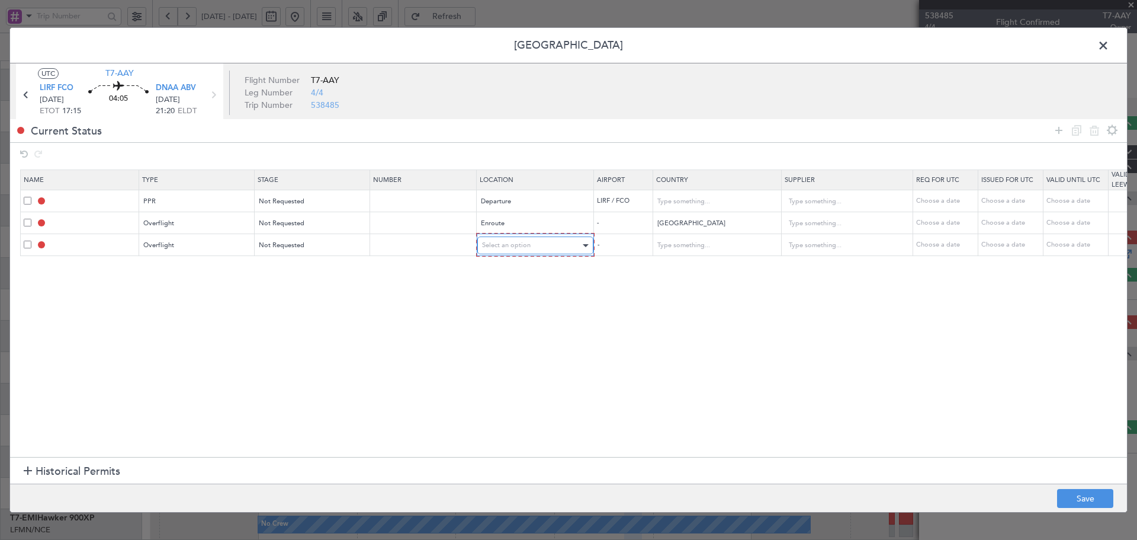
click at [519, 246] on span "Select an option" at bounding box center [506, 244] width 49 height 9
drag, startPoint x: 496, startPoint y: 342, endPoint x: 518, endPoint y: 333, distance: 24.2
click at [496, 341] on span "Enroute" at bounding box center [535, 341] width 105 height 18
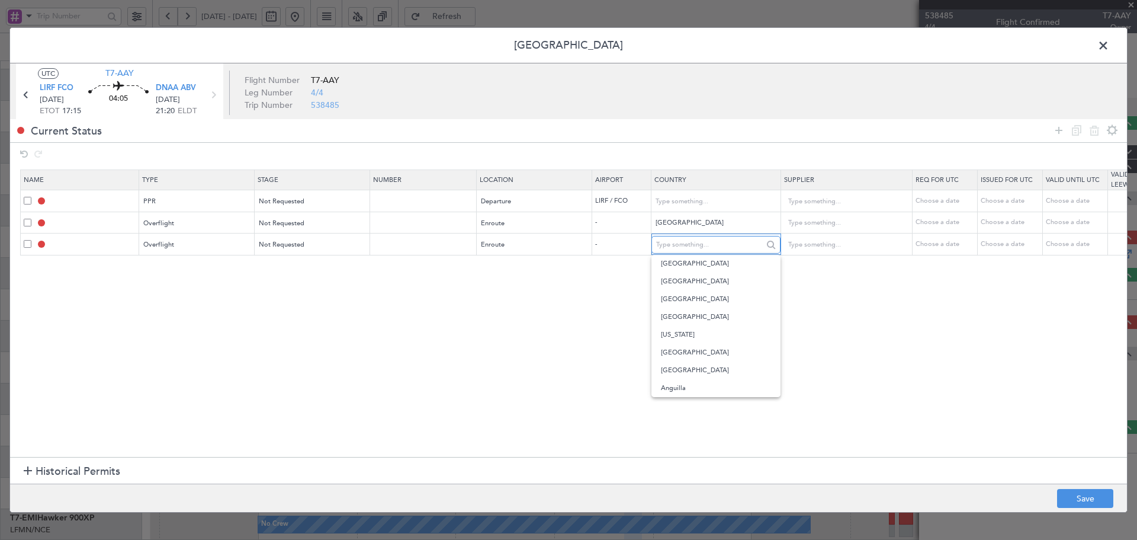
click at [723, 242] on input "text" at bounding box center [709, 245] width 107 height 18
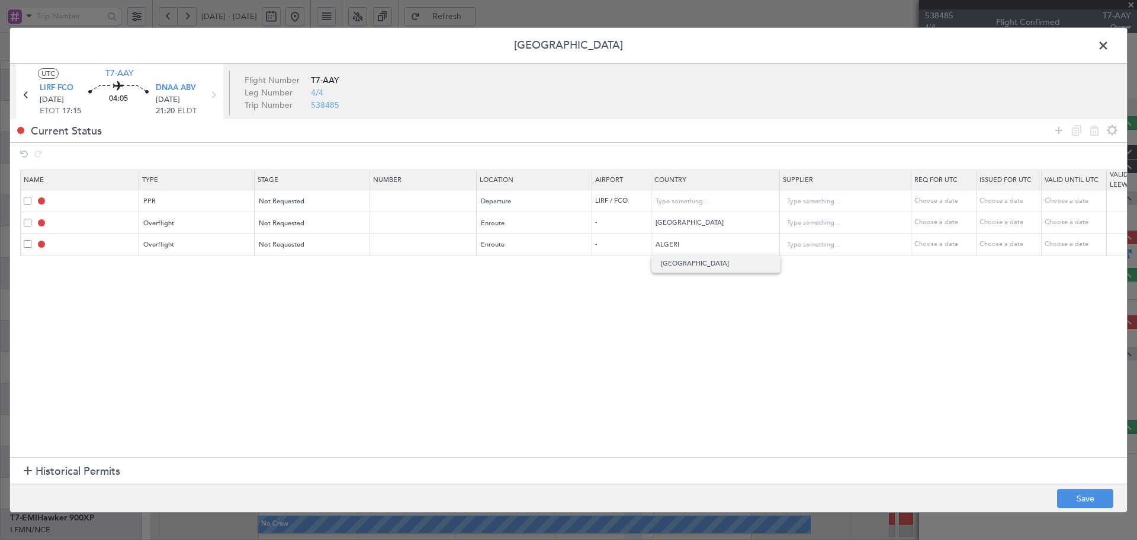
click at [701, 264] on span "Algeria" at bounding box center [716, 264] width 110 height 18
type input "Algeria"
click at [1059, 129] on icon at bounding box center [1059, 130] width 14 height 14
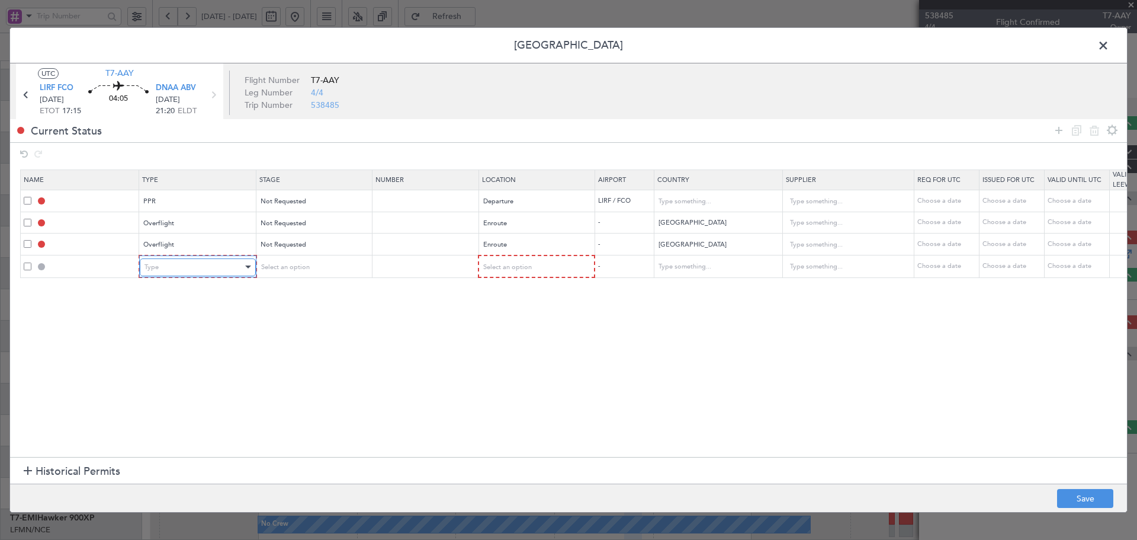
click at [200, 266] on div "Type" at bounding box center [194, 267] width 98 height 18
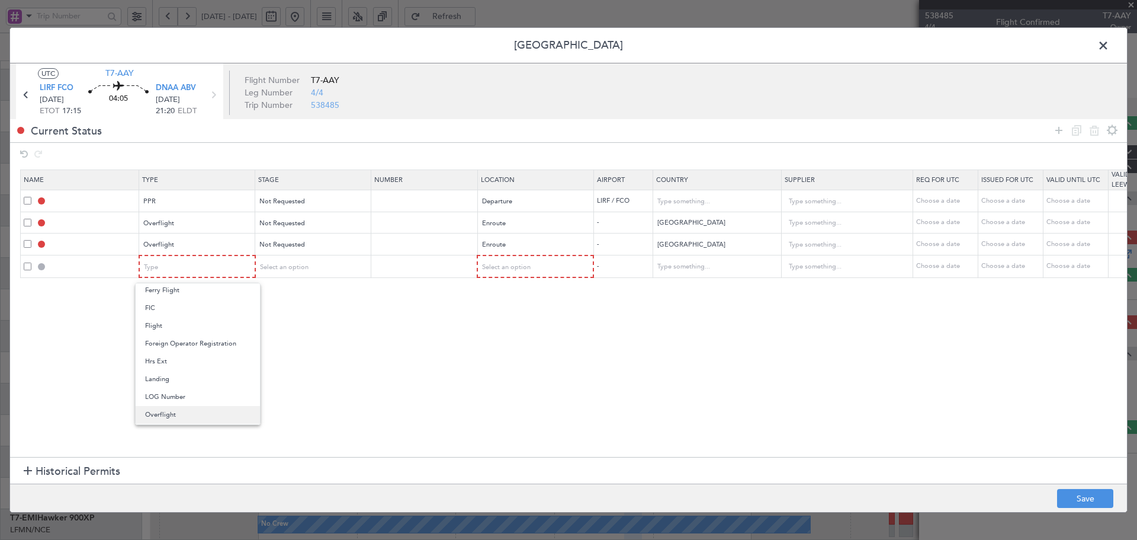
click at [158, 415] on span "Overflight" at bounding box center [197, 415] width 105 height 18
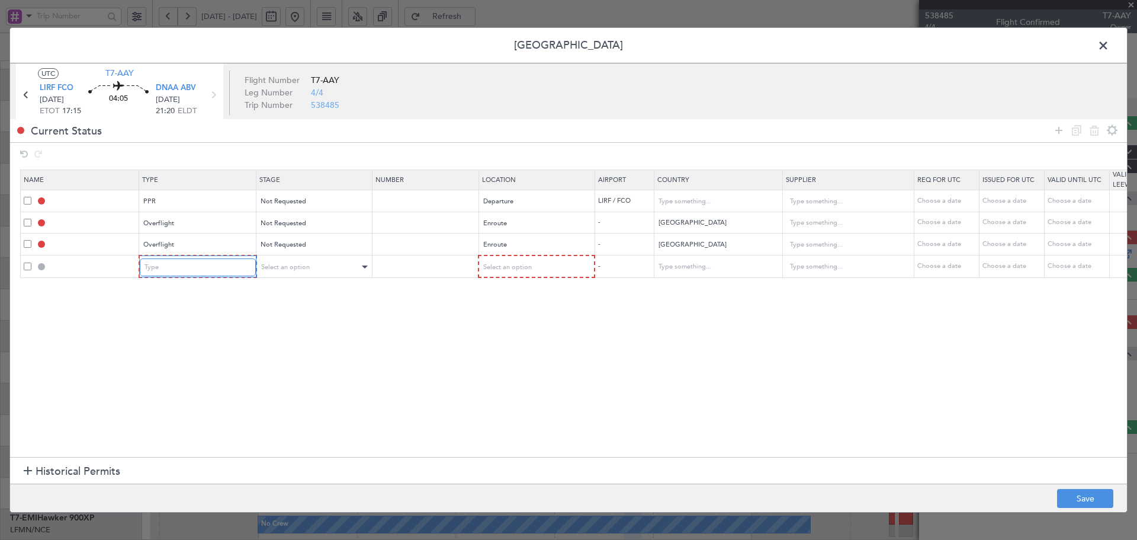
scroll to position [220, 0]
click at [349, 267] on div "Select an option" at bounding box center [308, 267] width 98 height 18
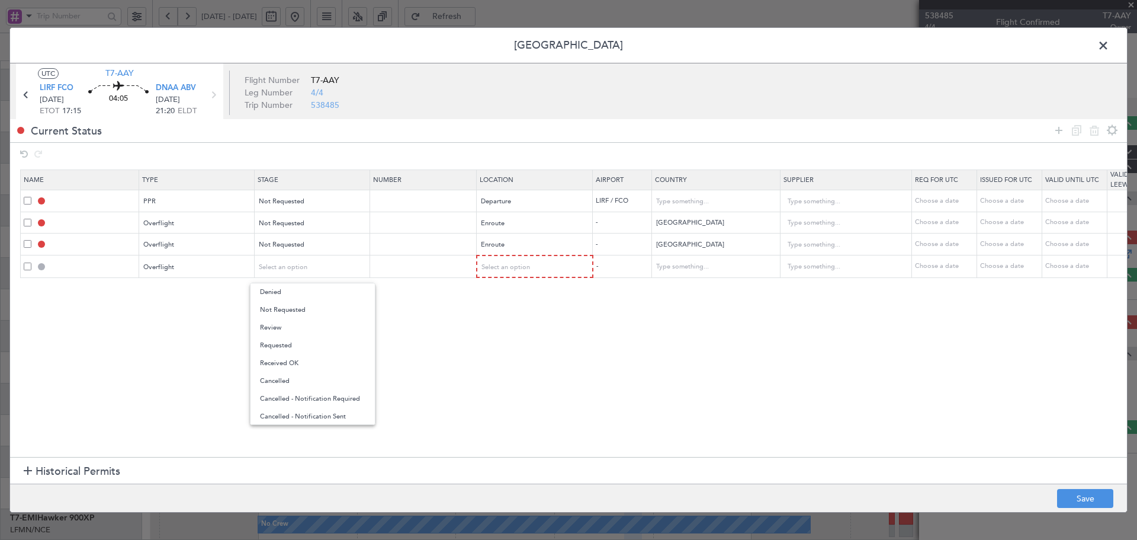
drag, startPoint x: 312, startPoint y: 313, endPoint x: 599, endPoint y: 285, distance: 288.0
click at [314, 313] on span "Not Requested" at bounding box center [312, 310] width 105 height 18
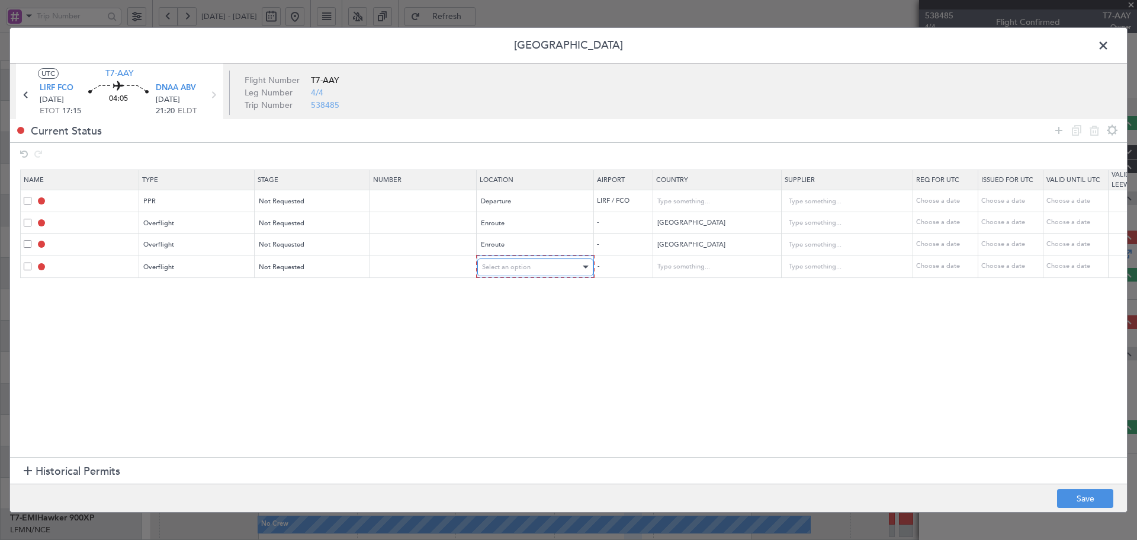
click at [531, 272] on div "Select an option" at bounding box center [531, 267] width 98 height 18
drag, startPoint x: 506, startPoint y: 366, endPoint x: 739, endPoint y: 303, distance: 240.6
click at [507, 366] on span "Enroute" at bounding box center [535, 363] width 105 height 18
click at [686, 265] on input "text" at bounding box center [709, 267] width 107 height 18
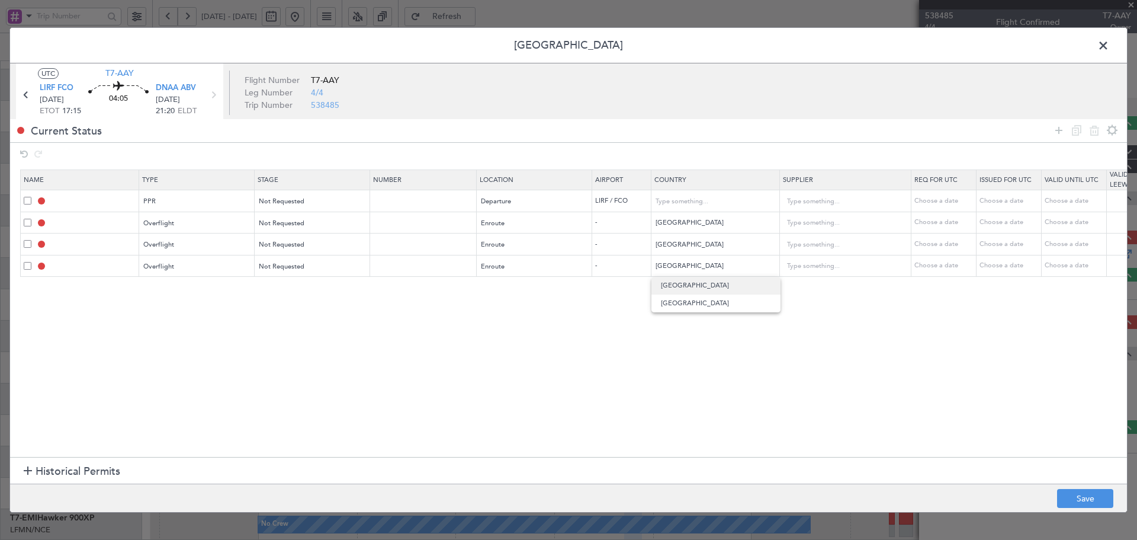
click at [680, 288] on span "Niger" at bounding box center [716, 286] width 110 height 18
type input "Niger"
click at [1057, 128] on icon at bounding box center [1059, 130] width 14 height 14
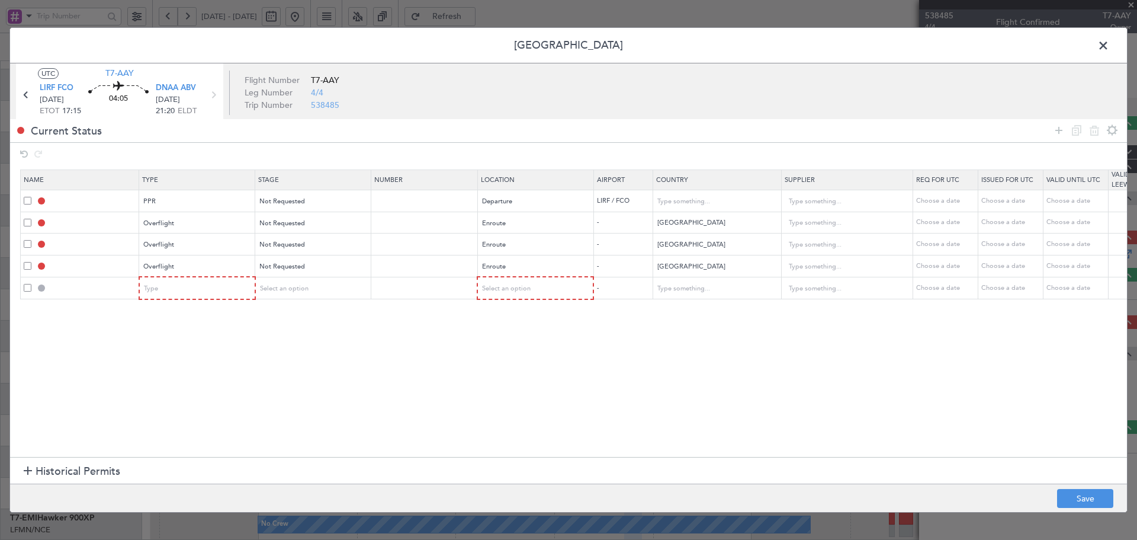
click at [165, 298] on td "Type" at bounding box center [197, 288] width 116 height 23
click at [162, 286] on div "Type" at bounding box center [194, 289] width 98 height 18
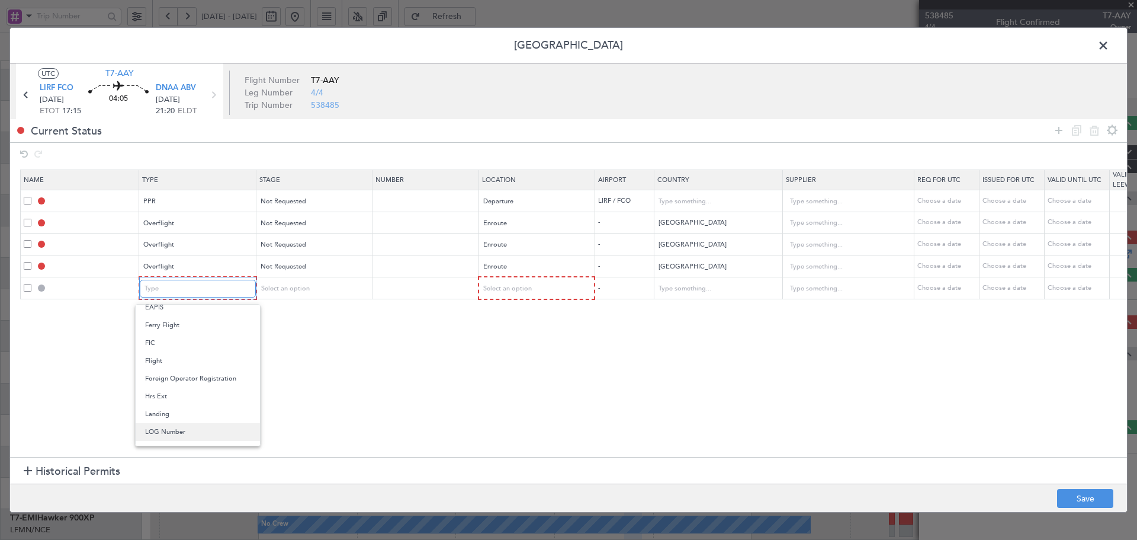
scroll to position [197, 0]
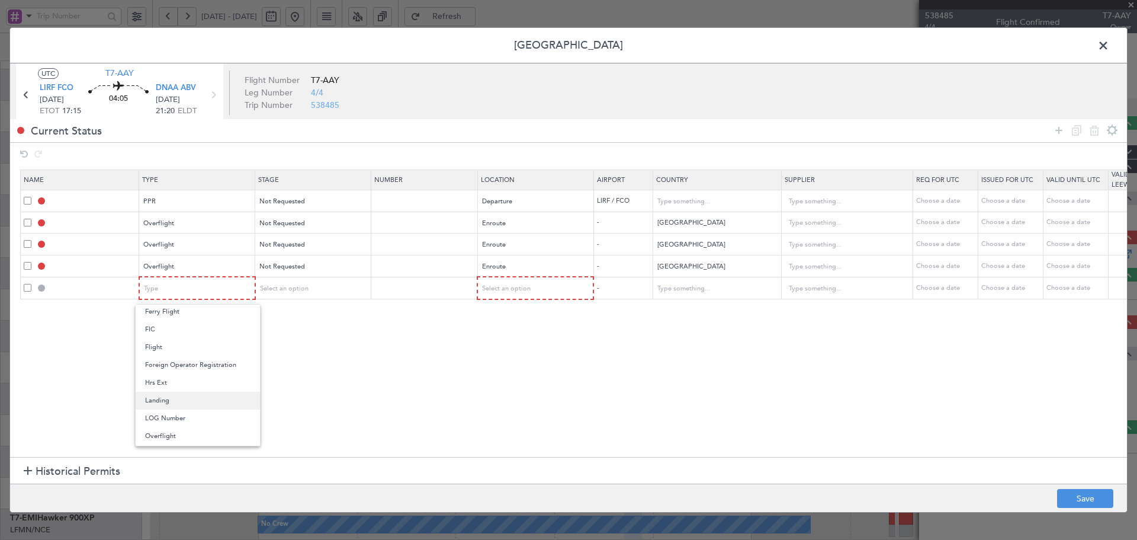
click at [161, 394] on span "Landing" at bounding box center [197, 400] width 105 height 18
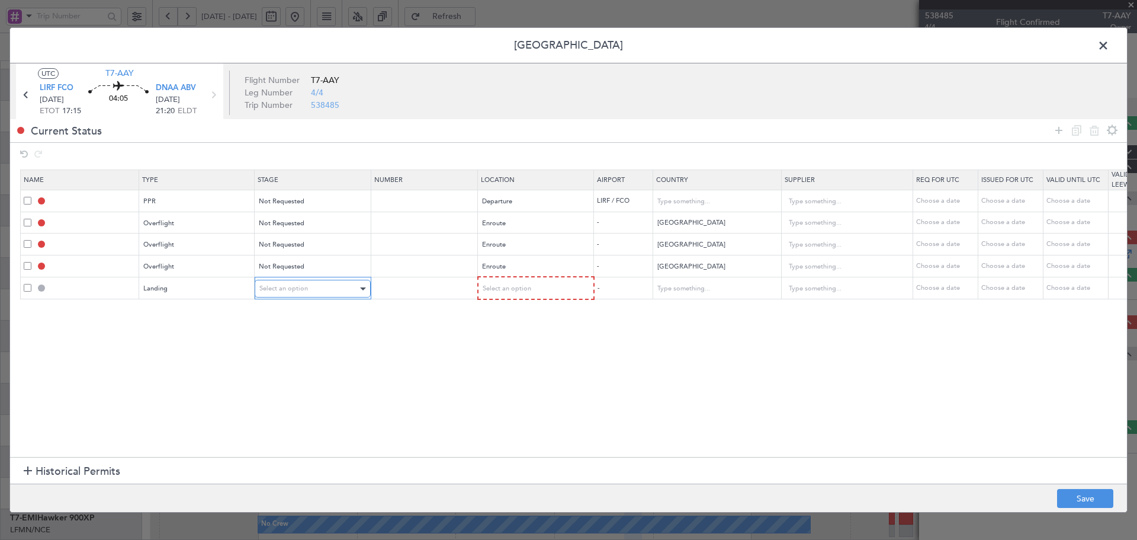
click at [278, 289] on span "Select an option" at bounding box center [283, 288] width 49 height 9
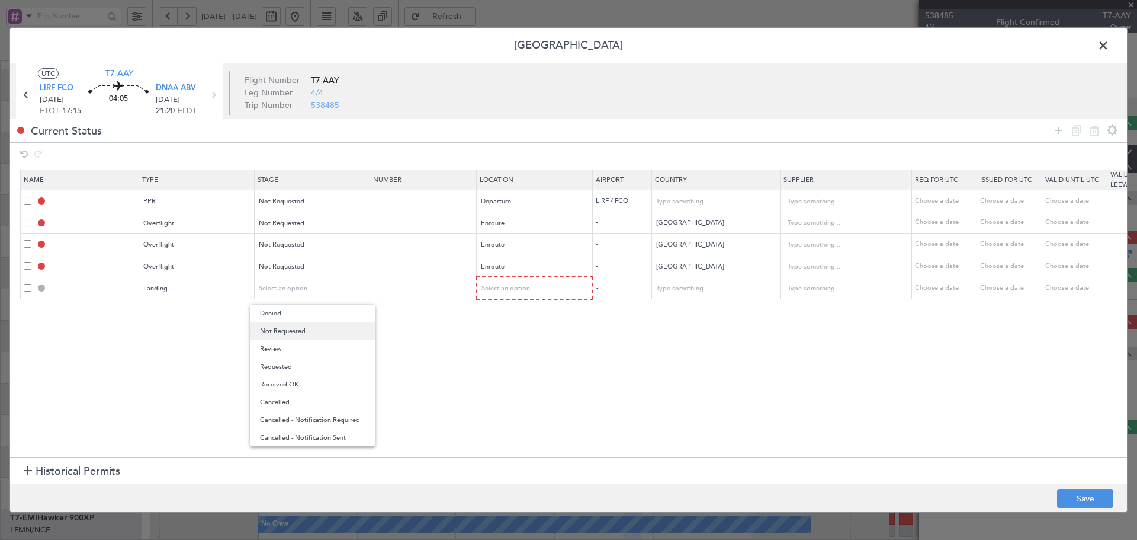
click at [283, 330] on span "Not Requested" at bounding box center [312, 331] width 105 height 18
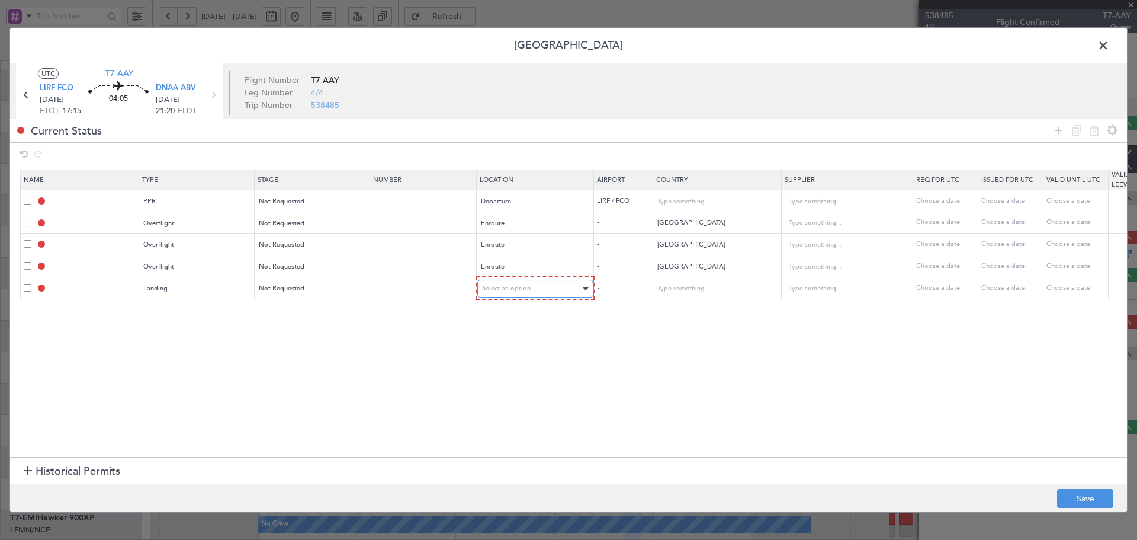
click at [528, 293] on span "Select an option" at bounding box center [506, 288] width 49 height 9
drag, startPoint x: 492, startPoint y: 352, endPoint x: 299, endPoint y: 409, distance: 201.4
click at [492, 352] on span "Arrival" at bounding box center [535, 349] width 105 height 18
click at [291, 405] on section "Name Type Stage Number Location Airport Country Supplier Req For Utc Issued For…" at bounding box center [568, 311] width 1117 height 290
click at [1090, 497] on button "Save" at bounding box center [1085, 498] width 56 height 19
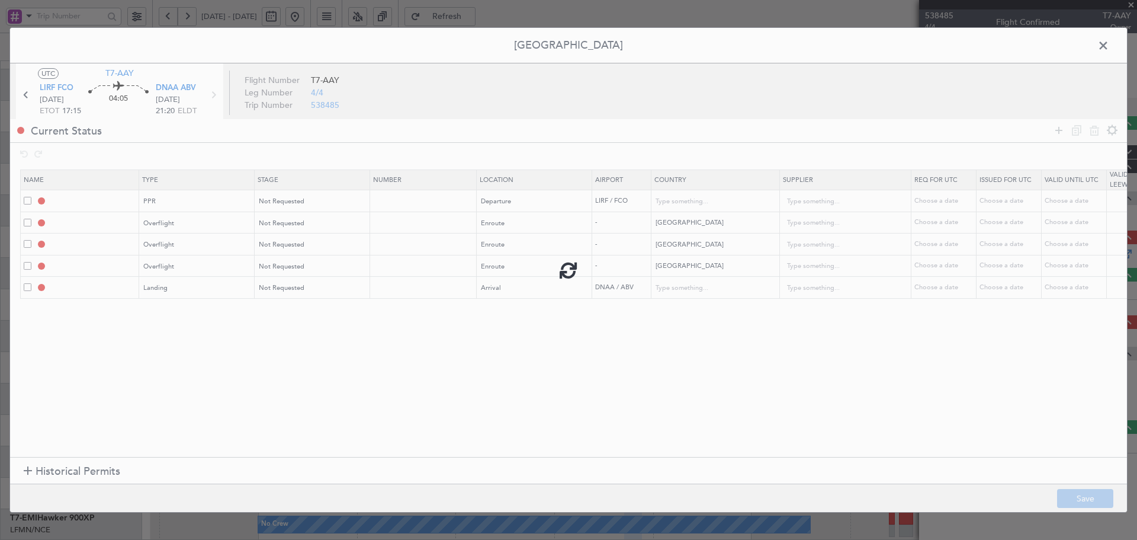
type input "LIRF PPR"
type input "Italy"
type input "NNN"
type input "TUNISIA OVF"
type input "NNN"
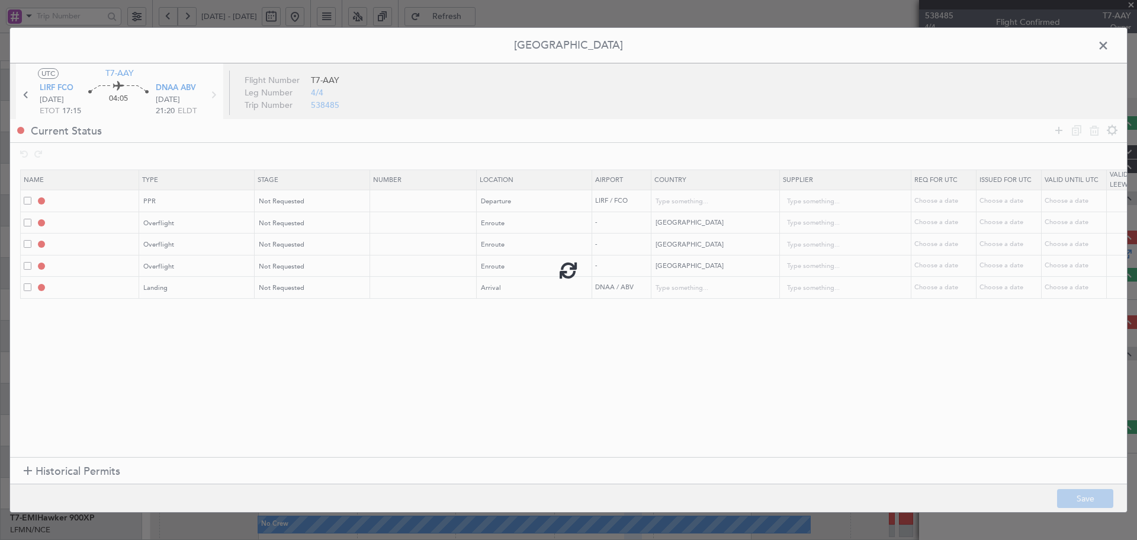
type input "ALGERIA OVF"
type input "NNN"
type input "NIGER OVF"
type input "NNN"
type input "DNAA LDG"
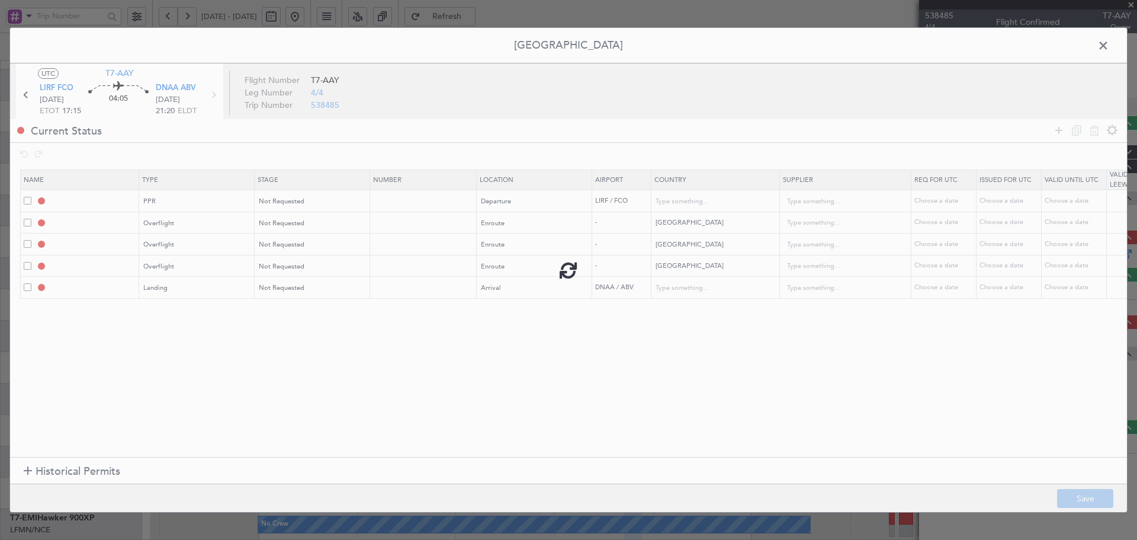
type input "Nigeria"
type input "NNN"
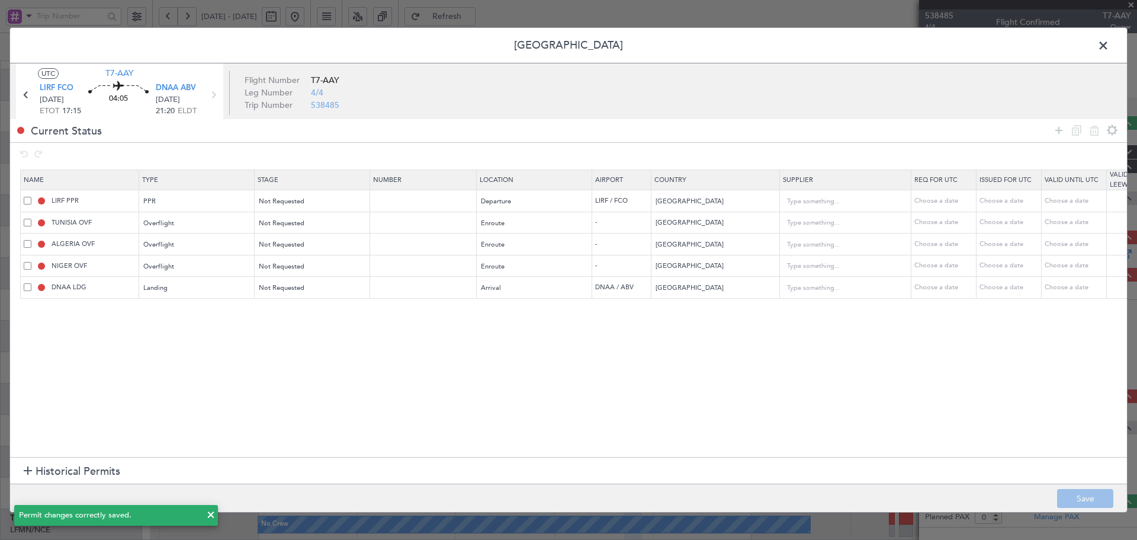
click at [1109, 49] on span at bounding box center [1109, 49] width 0 height 24
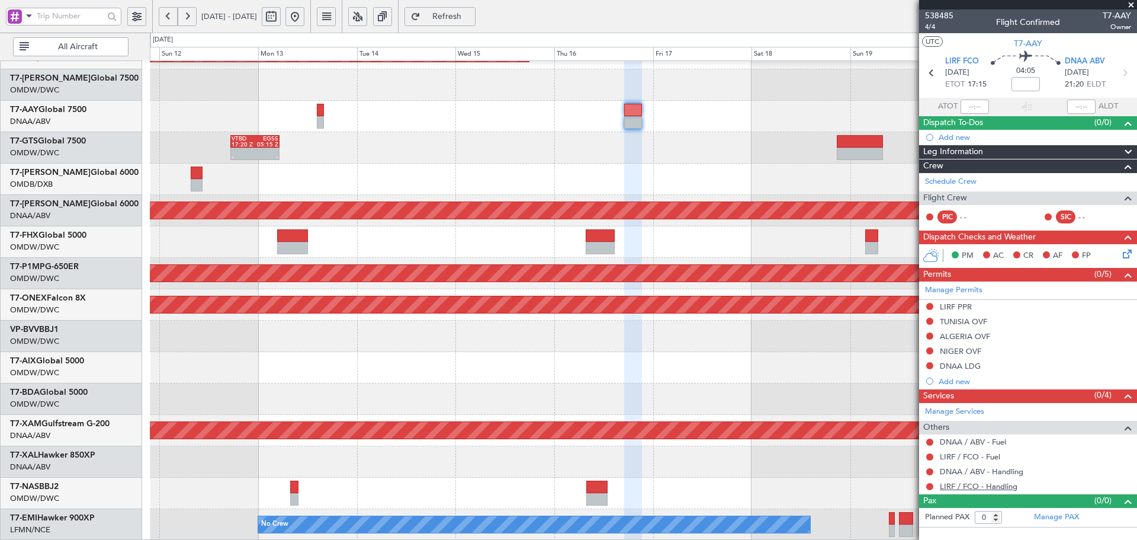
click at [996, 486] on link "LIRF / FCO - Handling" at bounding box center [979, 486] width 78 height 10
click at [1011, 473] on link "DNAA / ABV - Handling" at bounding box center [982, 471] width 84 height 10
click at [972, 460] on link "LIRF / FCO - Fuel" at bounding box center [970, 456] width 60 height 10
click at [956, 441] on link "DNAA / ABV - Fuel" at bounding box center [973, 441] width 66 height 10
click at [471, 17] on span "Refresh" at bounding box center [447, 16] width 49 height 8
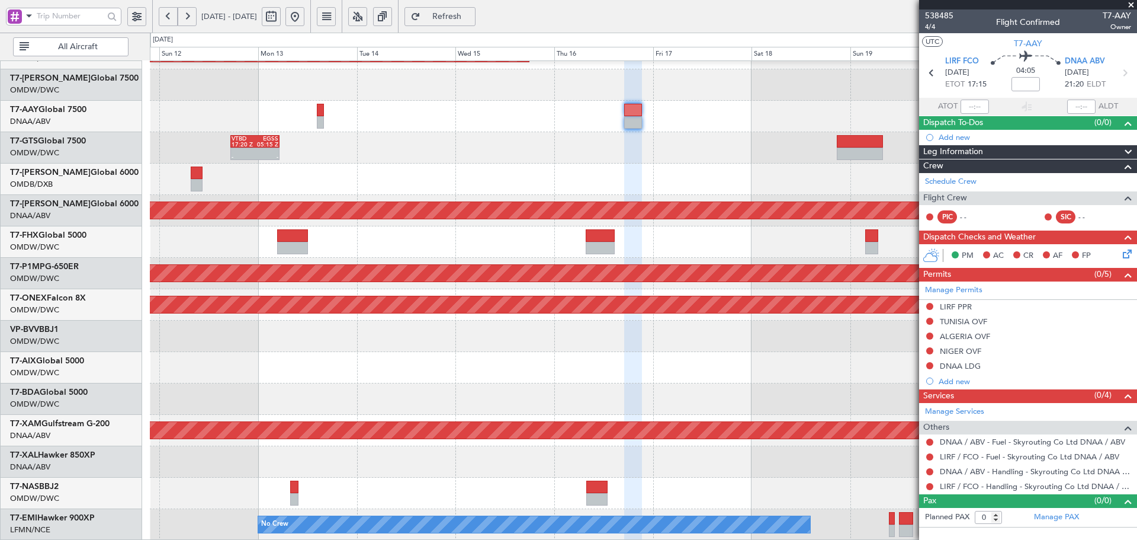
click at [471, 16] on span "Refresh" at bounding box center [447, 16] width 49 height 8
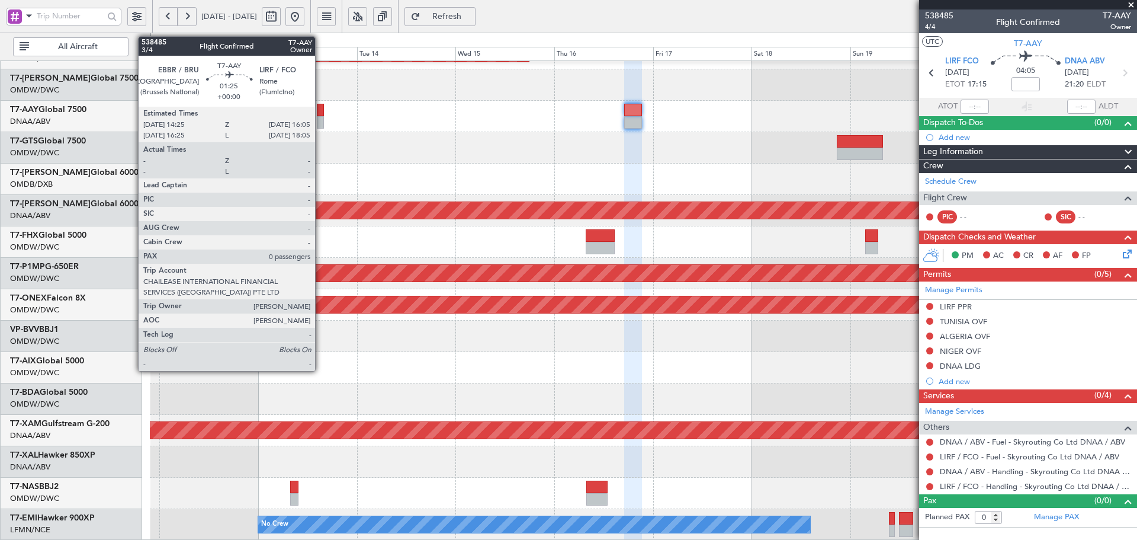
click at [320, 110] on div at bounding box center [320, 110] width 7 height 12
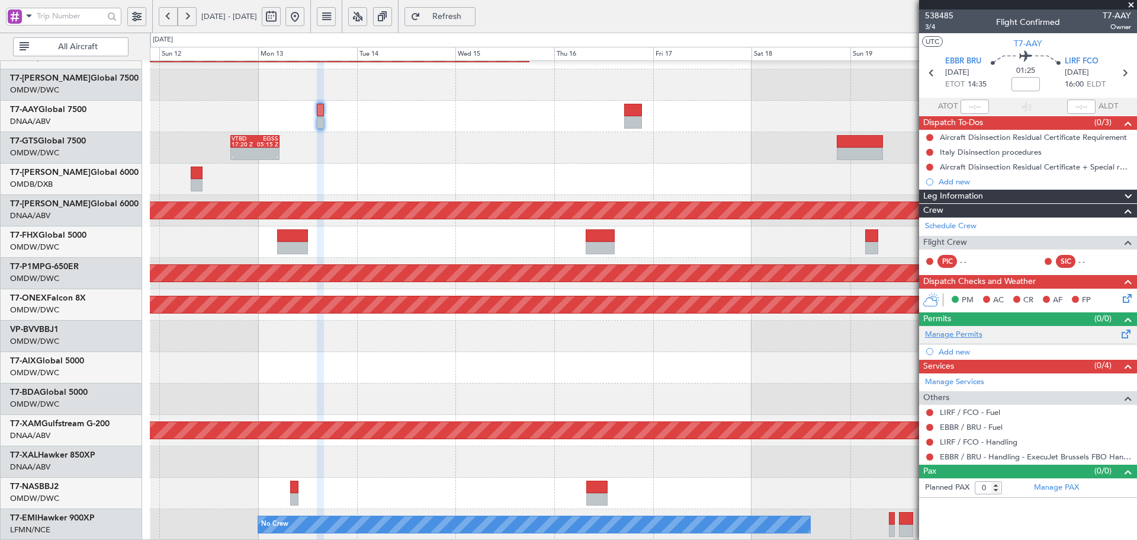
click at [975, 335] on link "Manage Permits" at bounding box center [953, 335] width 57 height 12
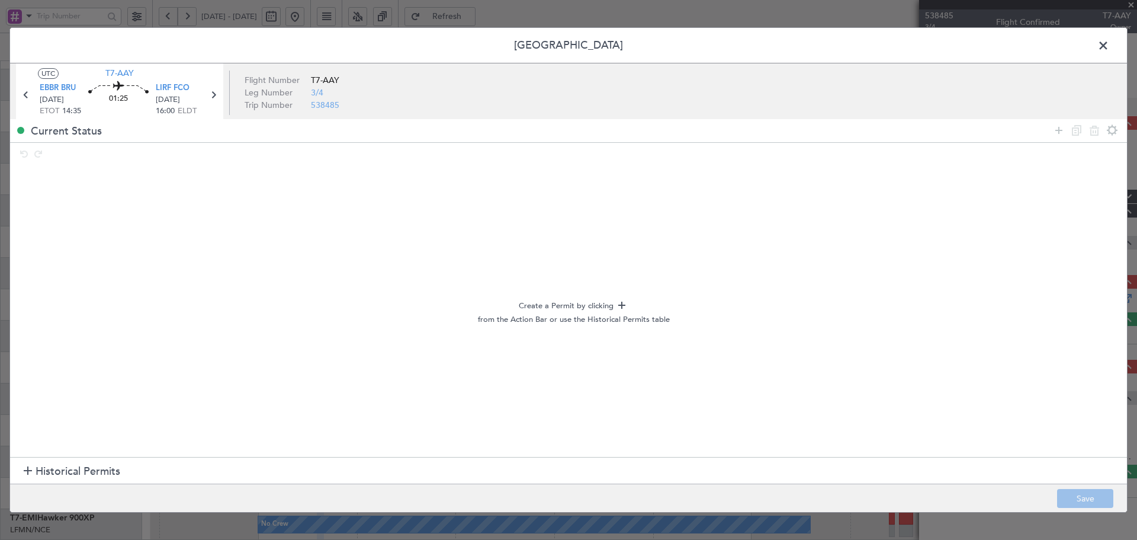
click at [68, 470] on span "Historical Permits" at bounding box center [78, 471] width 85 height 16
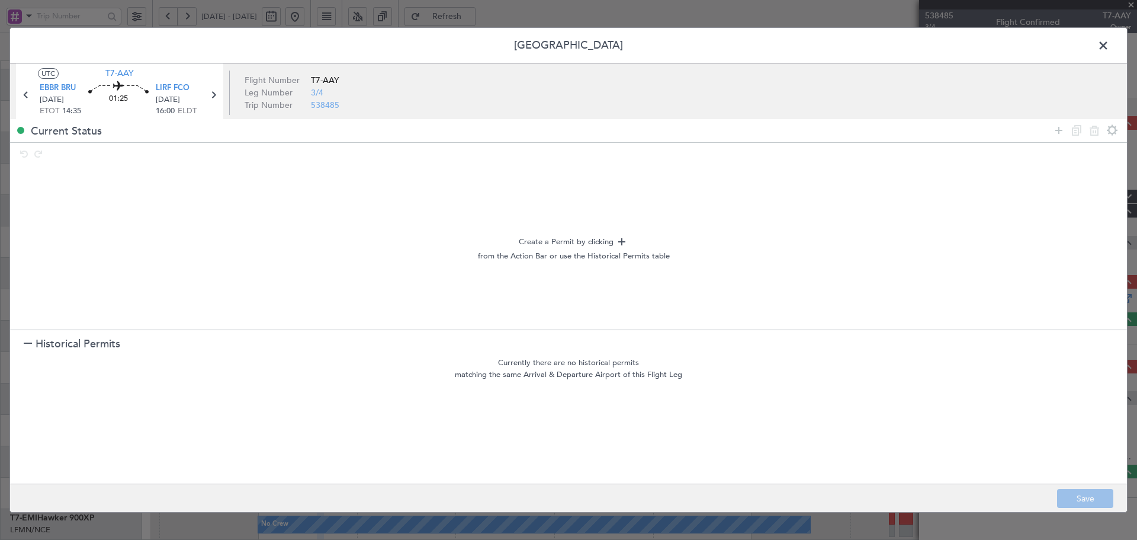
drag, startPoint x: 109, startPoint y: 340, endPoint x: 667, endPoint y: 277, distance: 561.4
click at [110, 340] on span "Historical Permits" at bounding box center [78, 344] width 85 height 16
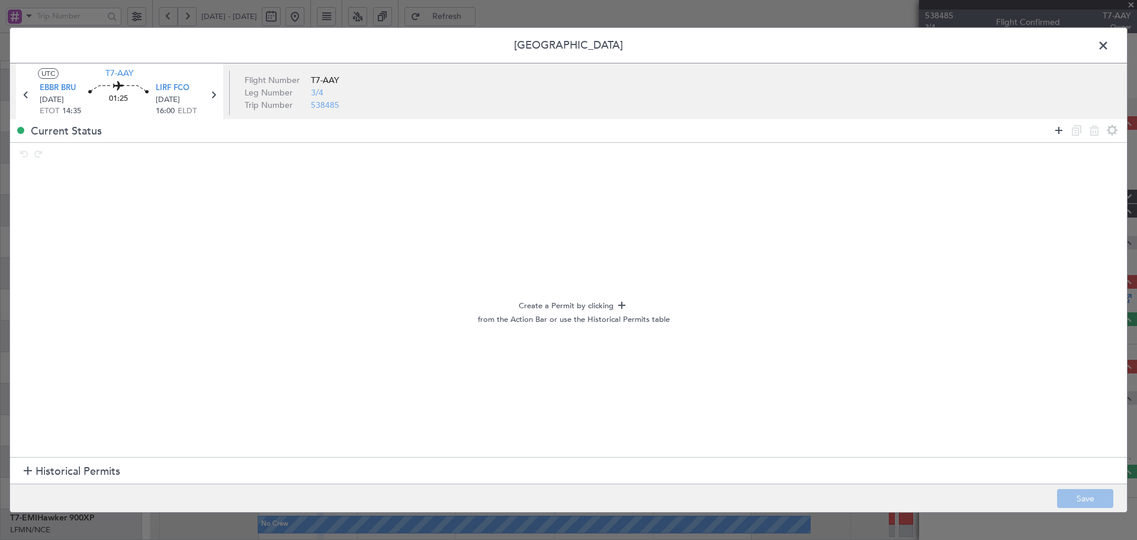
click at [1060, 130] on icon at bounding box center [1059, 130] width 14 height 14
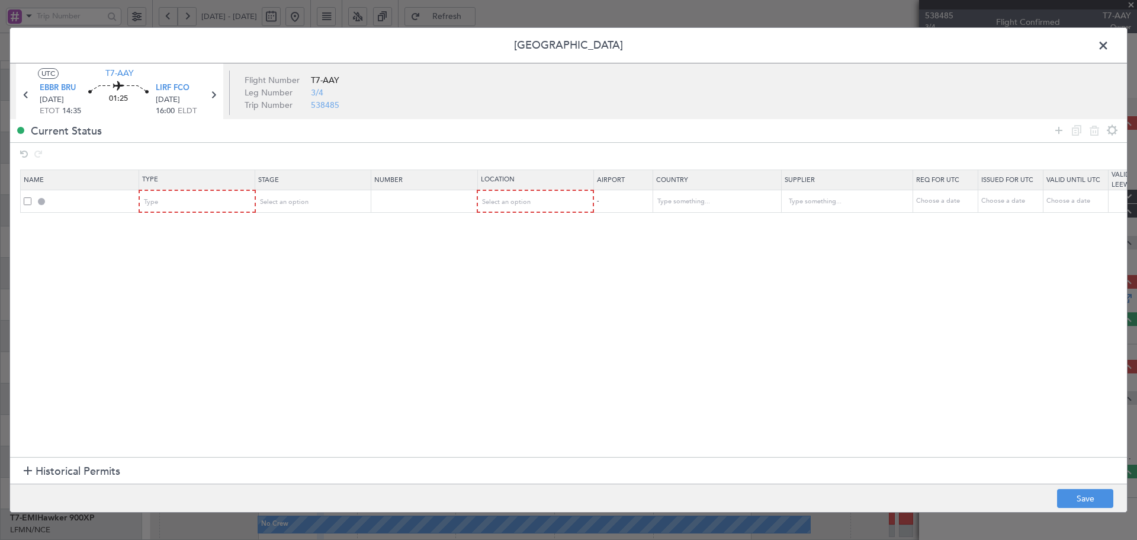
click at [180, 211] on mat-form-field "Type" at bounding box center [197, 201] width 115 height 21
click at [180, 199] on div "Type" at bounding box center [194, 202] width 98 height 18
click at [53, 88] on div at bounding box center [568, 270] width 1137 height 540
click at [53, 88] on span "EBBR BRU" at bounding box center [58, 88] width 36 height 12
click at [176, 203] on div "Type" at bounding box center [194, 202] width 98 height 18
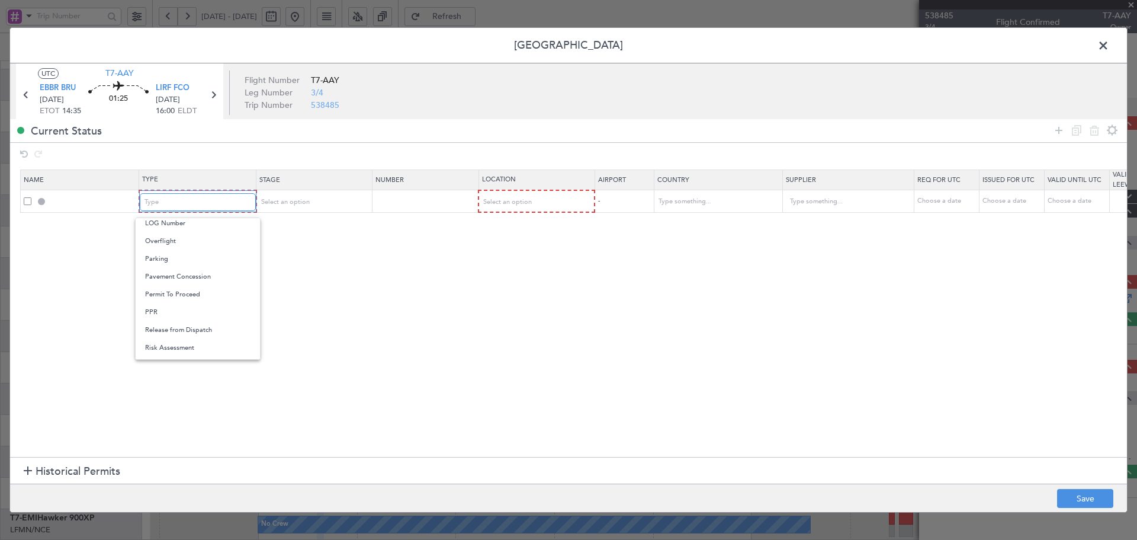
scroll to position [316, 0]
click at [165, 349] on span "Slot" at bounding box center [197, 355] width 105 height 18
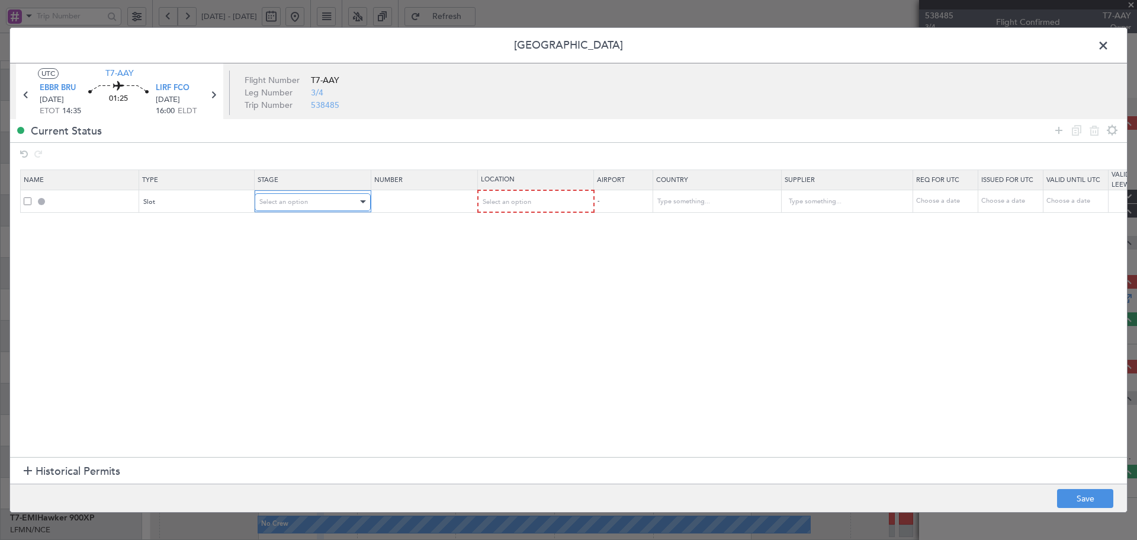
click at [304, 205] on span "Select an option" at bounding box center [283, 201] width 49 height 9
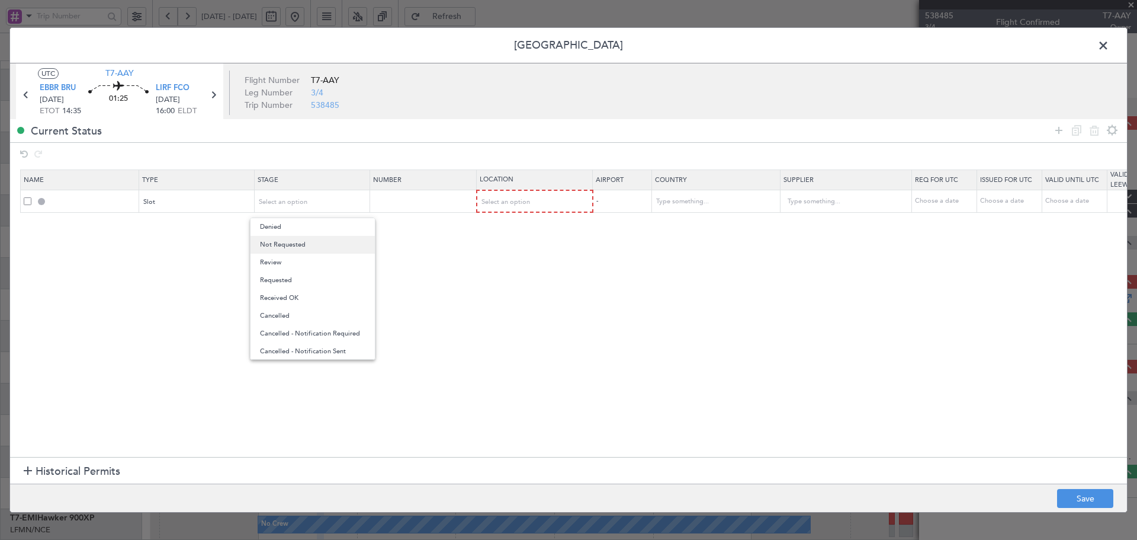
click at [295, 247] on span "Not Requested" at bounding box center [312, 245] width 105 height 18
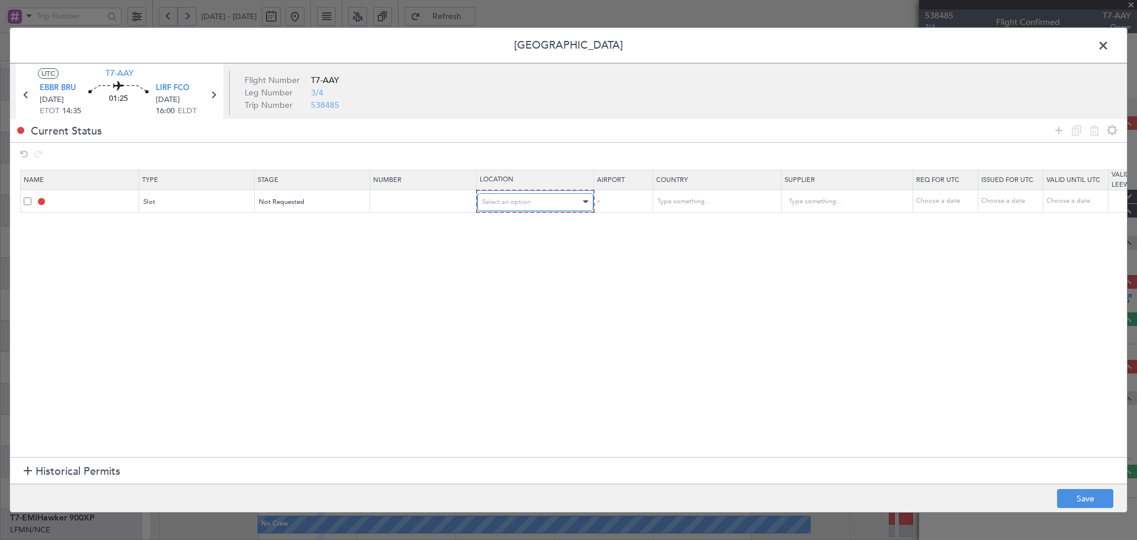
click at [513, 205] on span "Select an option" at bounding box center [506, 201] width 49 height 9
click at [503, 226] on span "Departure" at bounding box center [535, 227] width 105 height 18
click at [1057, 127] on icon at bounding box center [1059, 130] width 14 height 14
click at [185, 89] on span "LIRF FCO" at bounding box center [173, 88] width 34 height 12
click at [166, 225] on div "Type" at bounding box center [194, 224] width 98 height 18
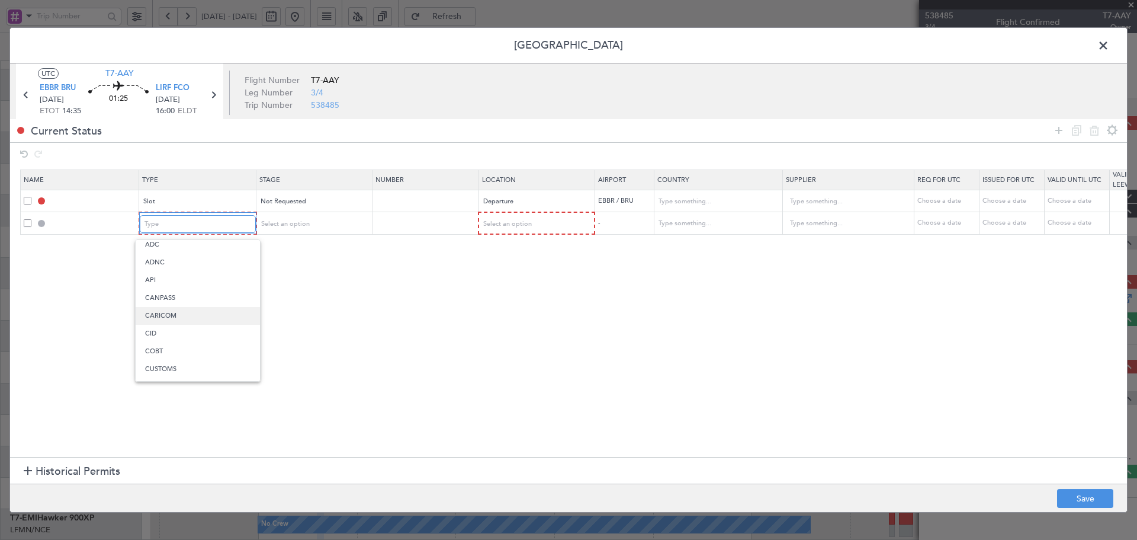
scroll to position [0, 0]
click at [645, 307] on div at bounding box center [568, 270] width 1137 height 540
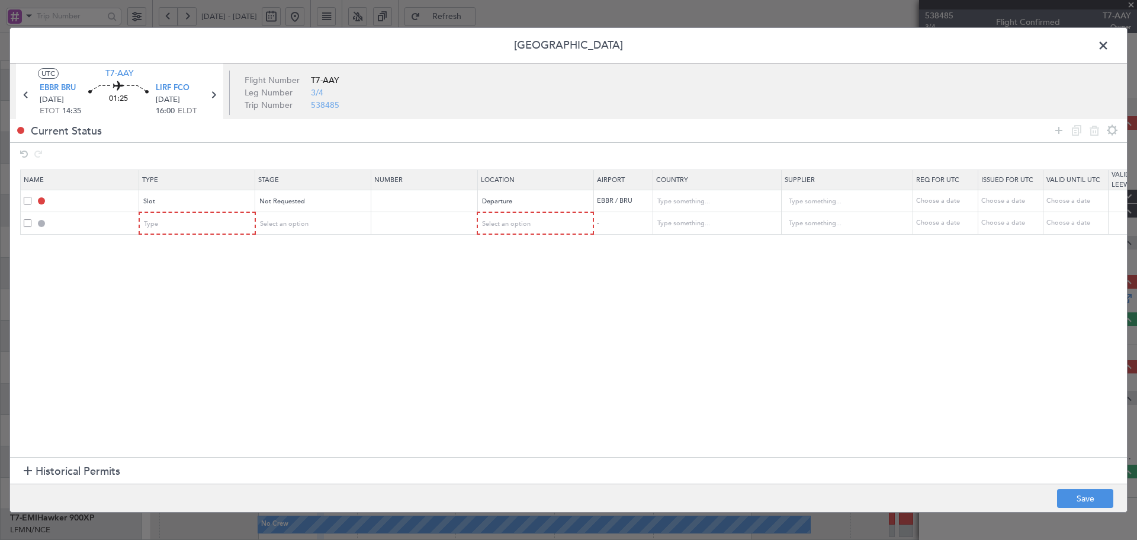
drag, startPoint x: 27, startPoint y: 221, endPoint x: 91, endPoint y: 242, distance: 67.6
click at [27, 222] on span at bounding box center [28, 223] width 8 height 8
click at [32, 219] on input "checkbox" at bounding box center [32, 219] width 0 height 0
drag, startPoint x: 1094, startPoint y: 131, endPoint x: 975, endPoint y: 186, distance: 131.2
click at [1094, 130] on icon at bounding box center [1094, 130] width 14 height 14
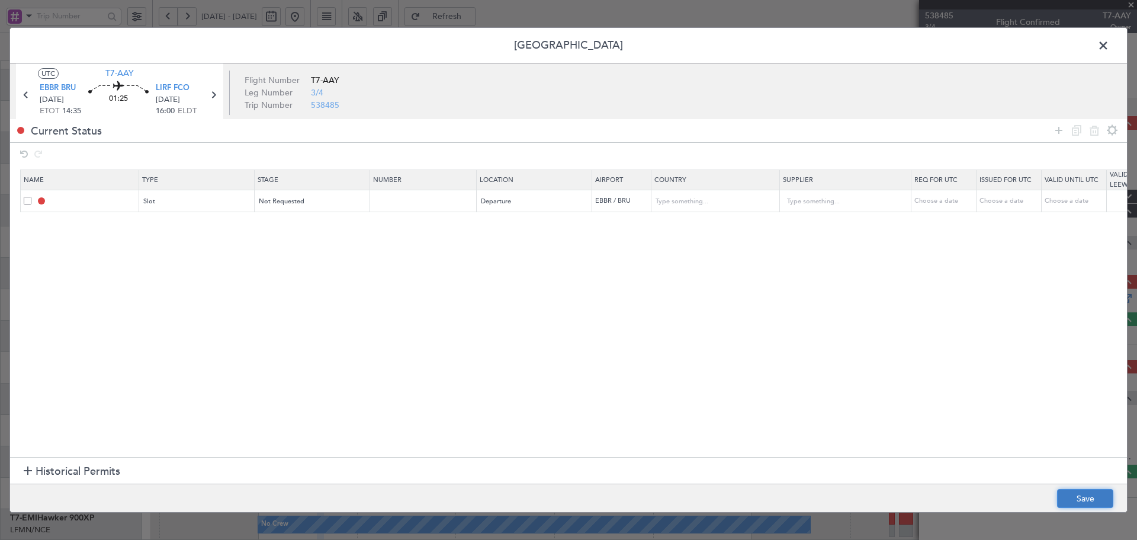
click at [1080, 497] on button "Save" at bounding box center [1085, 498] width 56 height 19
type input "EBBR DEP SLOT"
type input "Belgium"
type input "NNN"
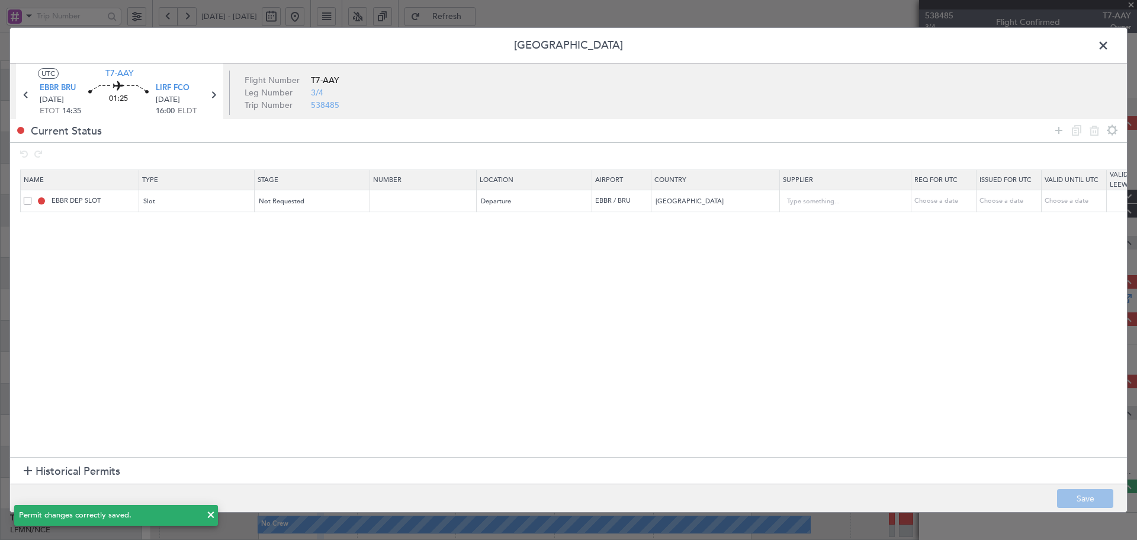
click at [1109, 46] on span at bounding box center [1109, 49] width 0 height 24
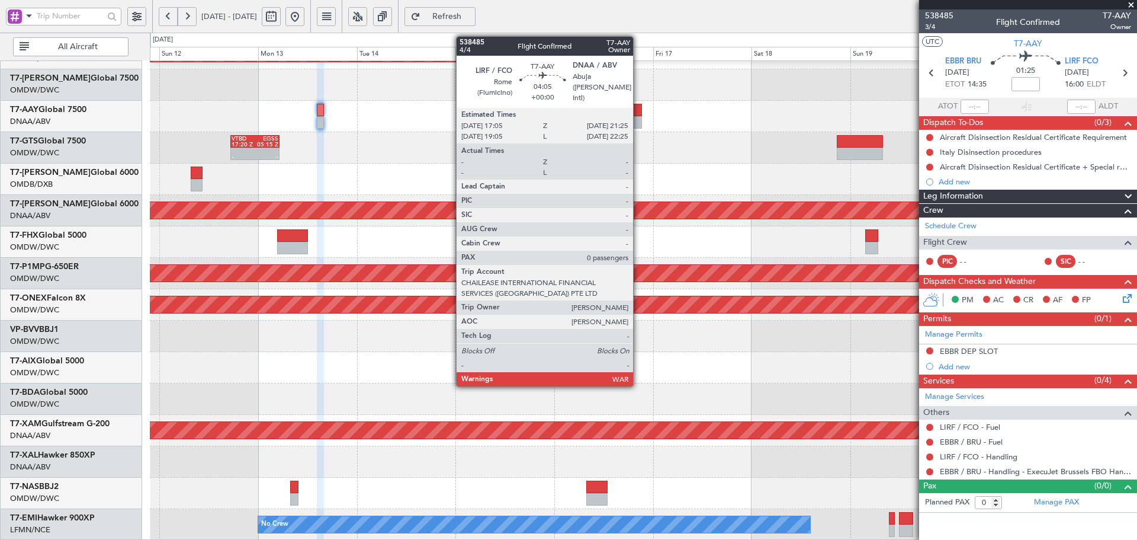
click at [638, 113] on div at bounding box center [633, 110] width 18 height 12
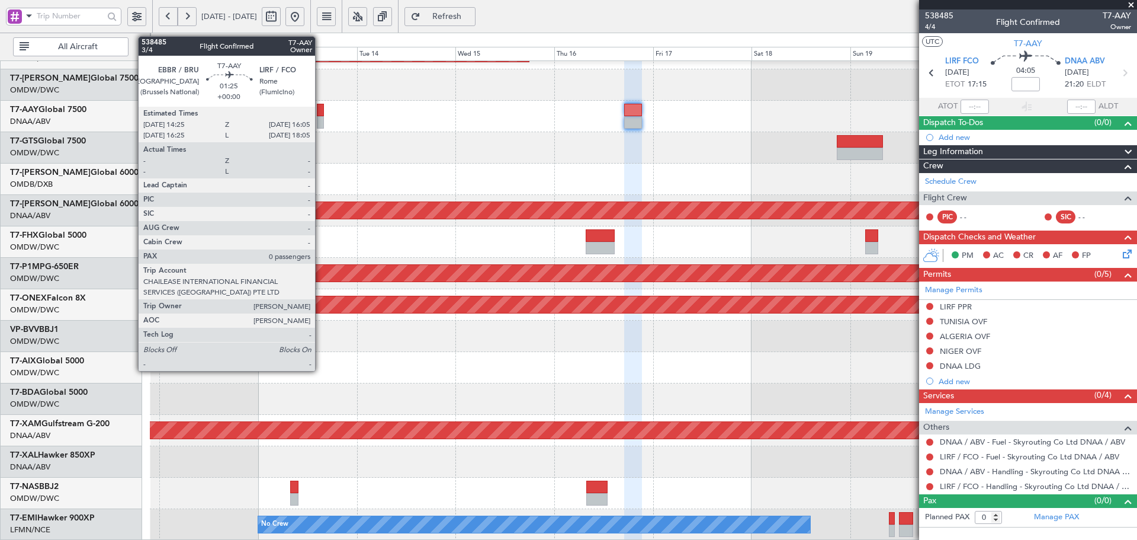
click at [320, 110] on div at bounding box center [320, 110] width 7 height 12
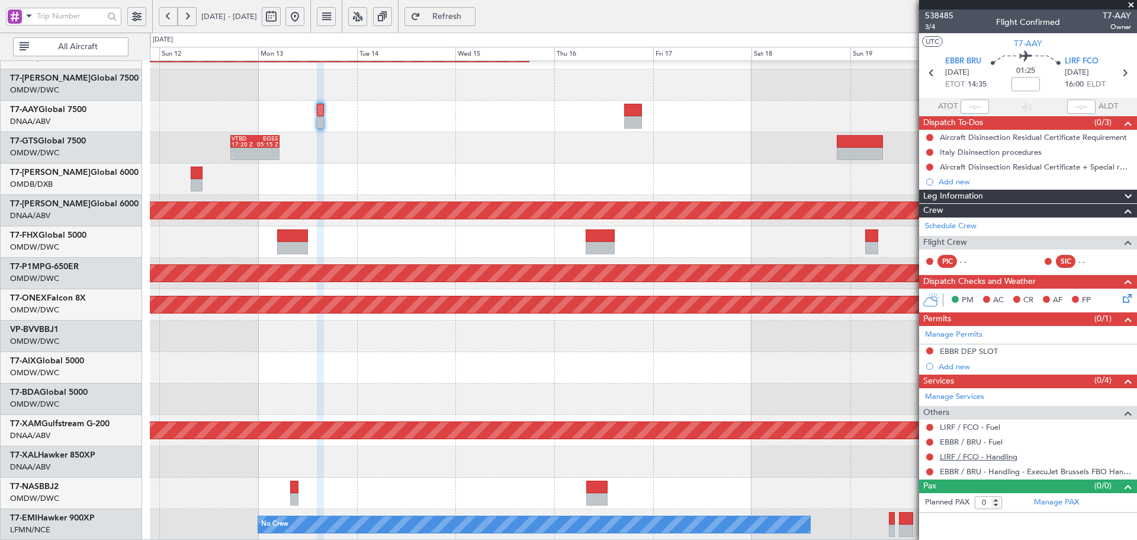
click at [1004, 456] on link "LIRF / FCO - Handling" at bounding box center [979, 456] width 78 height 10
click at [473, 25] on button "Refresh" at bounding box center [439, 16] width 71 height 19
click at [991, 442] on link "EBBR / BRU - Fuel" at bounding box center [971, 441] width 63 height 10
click at [984, 428] on link "LIRF / FCO - Fuel" at bounding box center [970, 427] width 60 height 10
click at [460, 14] on span "Refresh" at bounding box center [447, 16] width 49 height 8
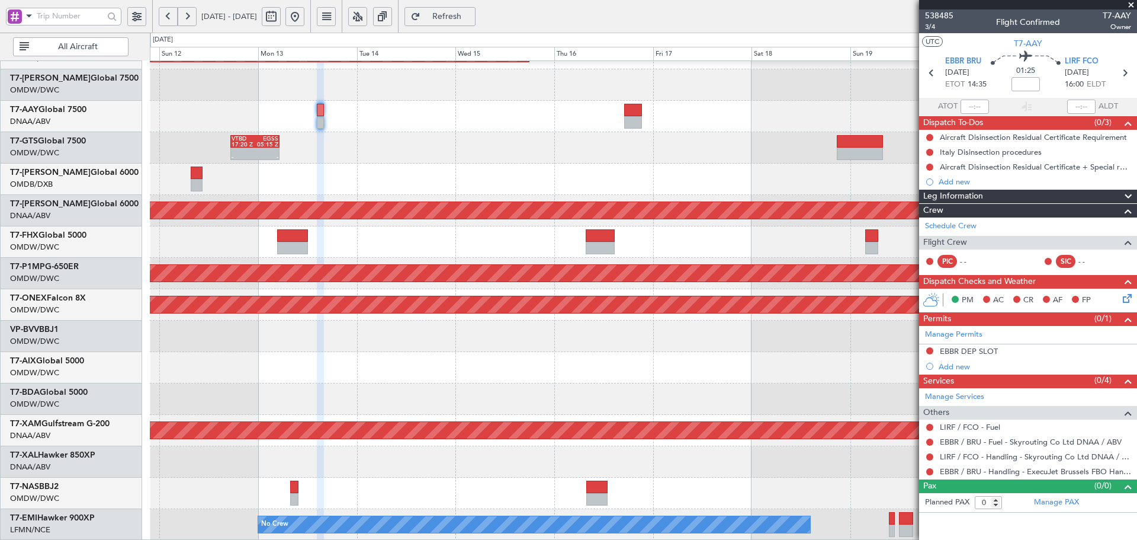
click at [471, 18] on span "Refresh" at bounding box center [447, 16] width 49 height 8
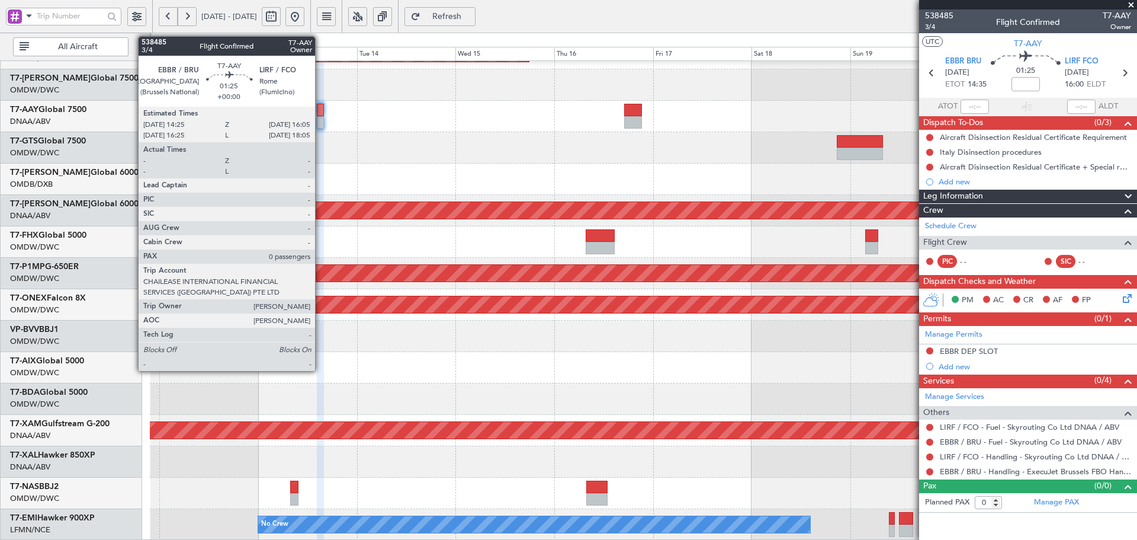
click at [320, 110] on div at bounding box center [320, 110] width 7 height 12
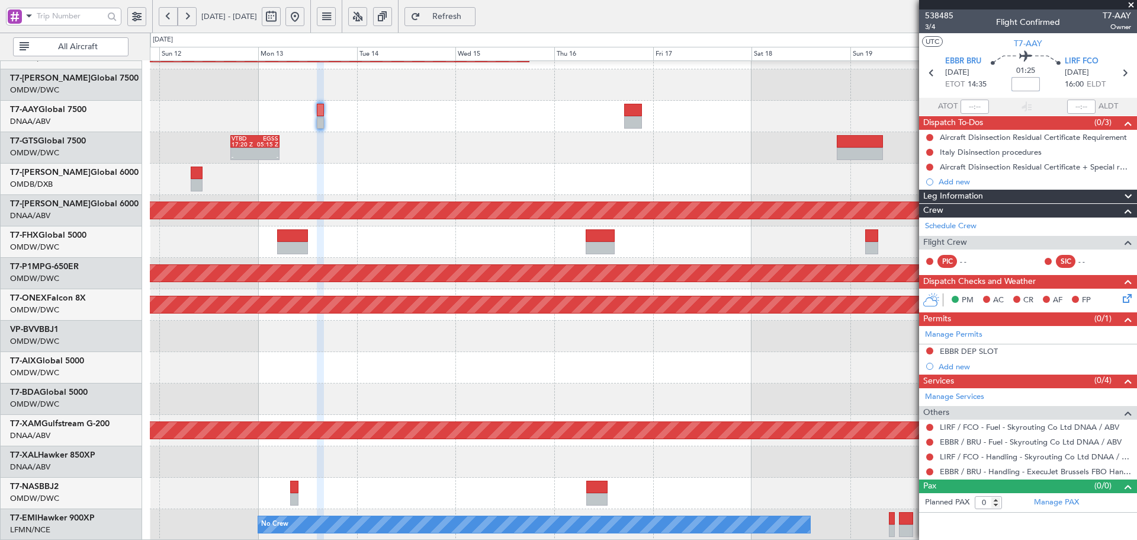
click at [1020, 85] on input at bounding box center [1026, 84] width 28 height 14
type input "+00:10"
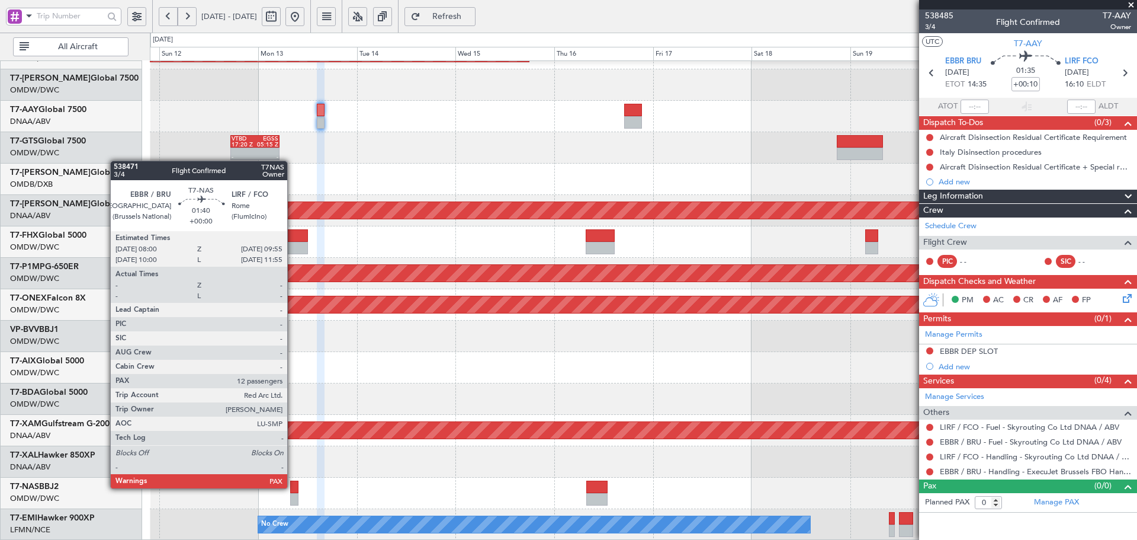
click at [293, 488] on div at bounding box center [294, 486] width 8 height 12
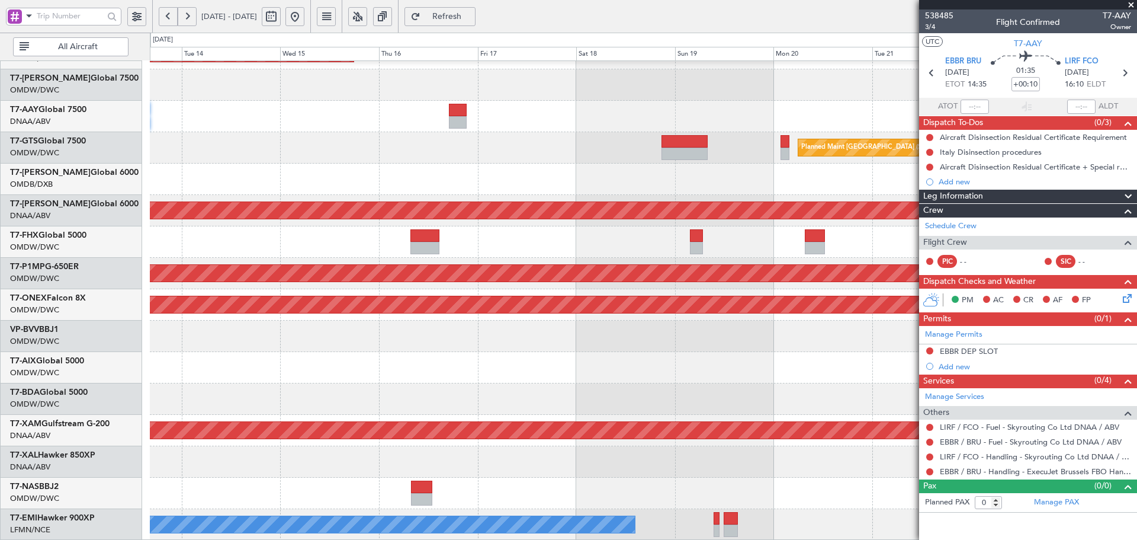
click at [314, 337] on div "Planned Maint Dubai (Al Maktoum Intl) Planned Maint Singapore (Seletar) VTBD 17…" at bounding box center [643, 195] width 987 height 691
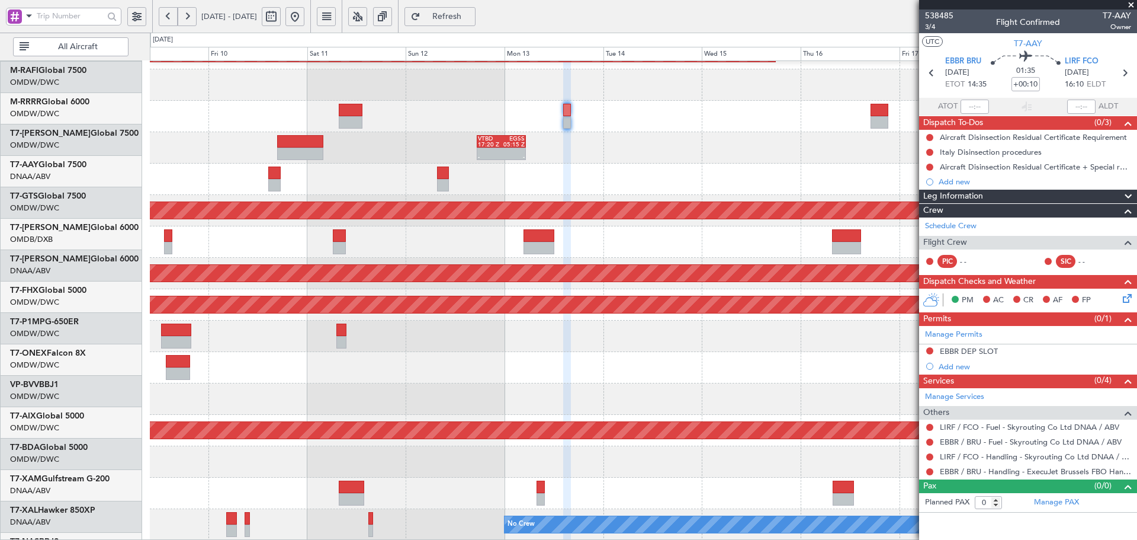
scroll to position [267, 0]
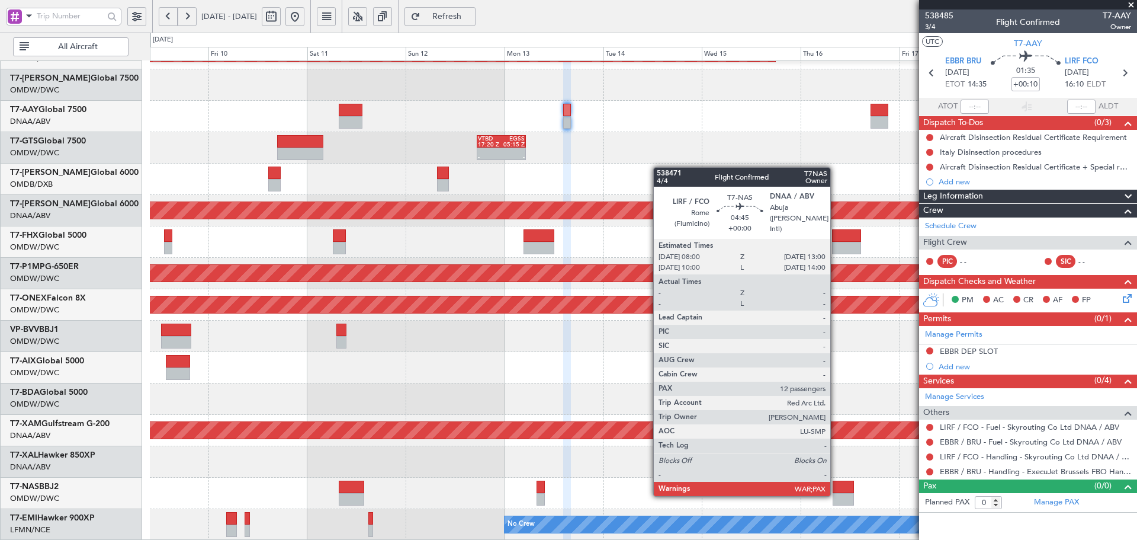
click at [837, 491] on div at bounding box center [843, 486] width 21 height 12
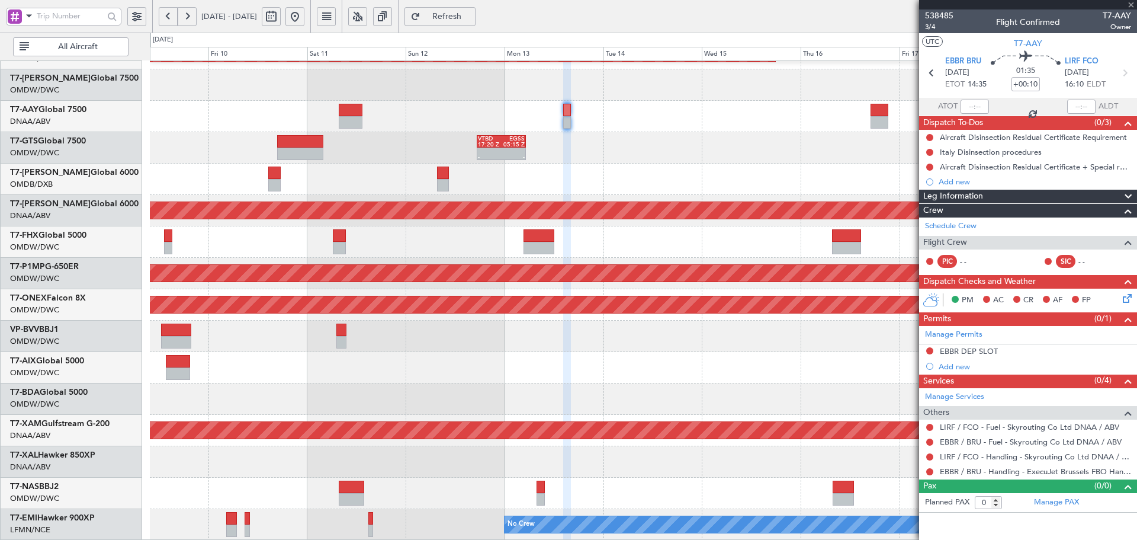
type input "12"
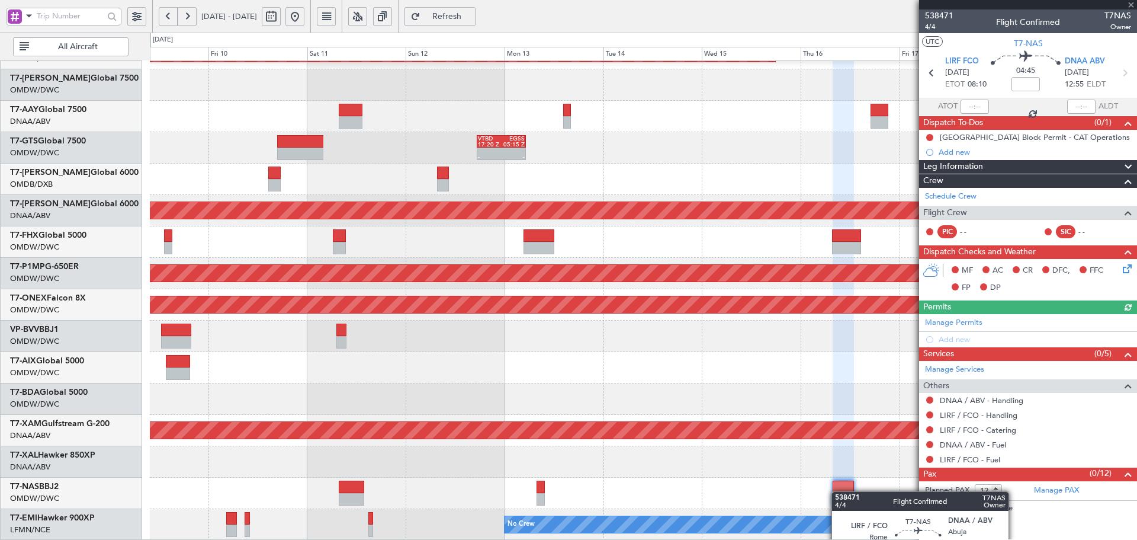
click at [837, 491] on div at bounding box center [843, 486] width 21 height 12
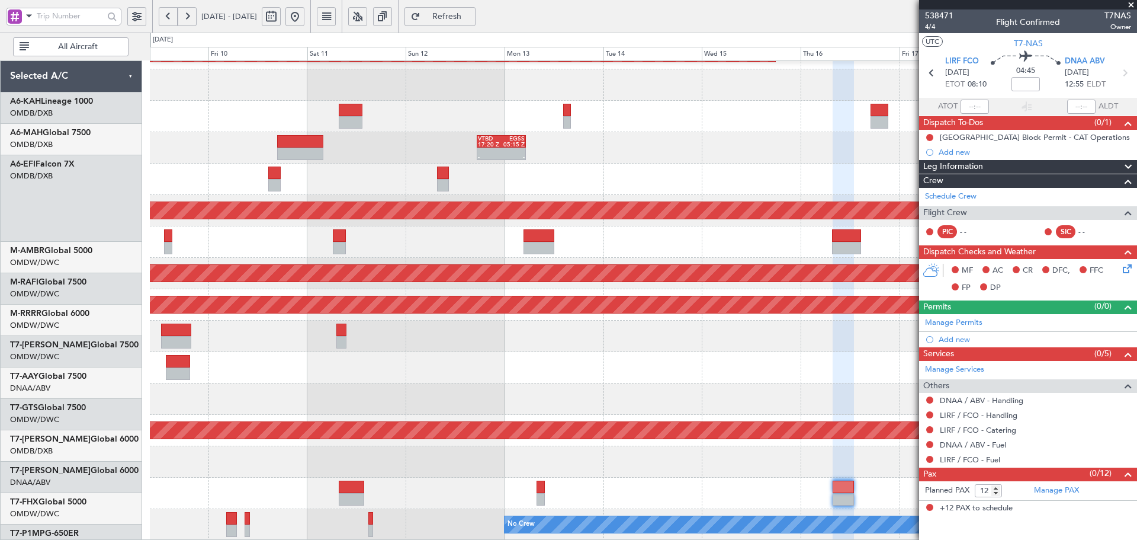
scroll to position [267, 0]
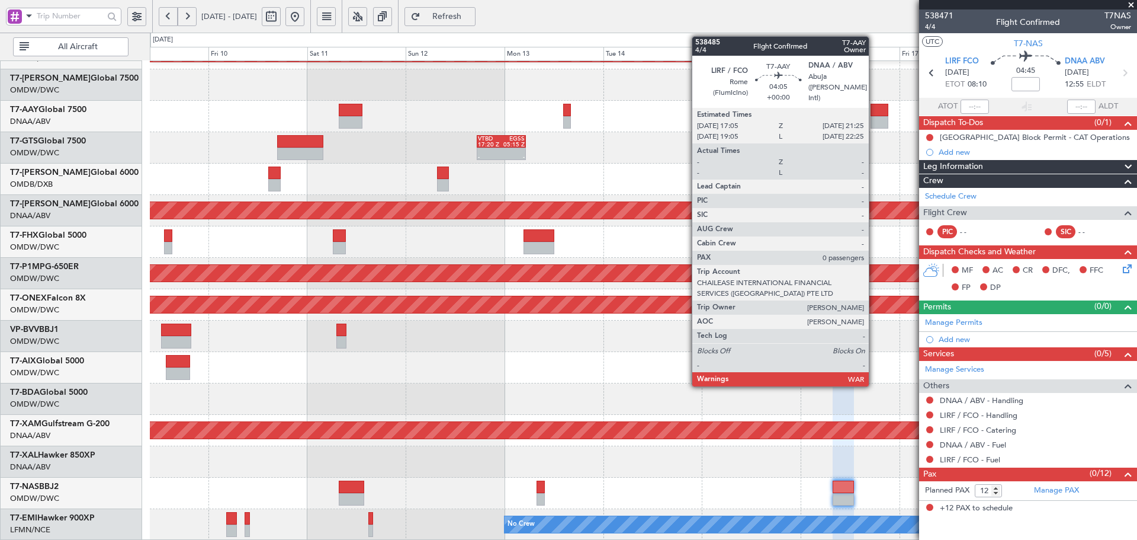
click at [874, 112] on div at bounding box center [880, 110] width 18 height 12
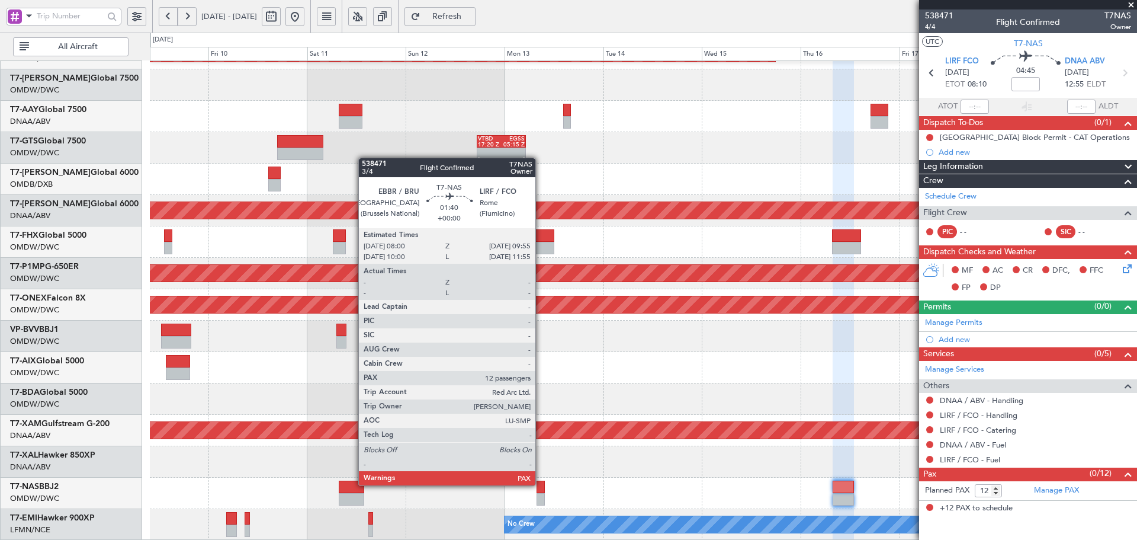
click at [541, 485] on div at bounding box center [541, 486] width 8 height 12
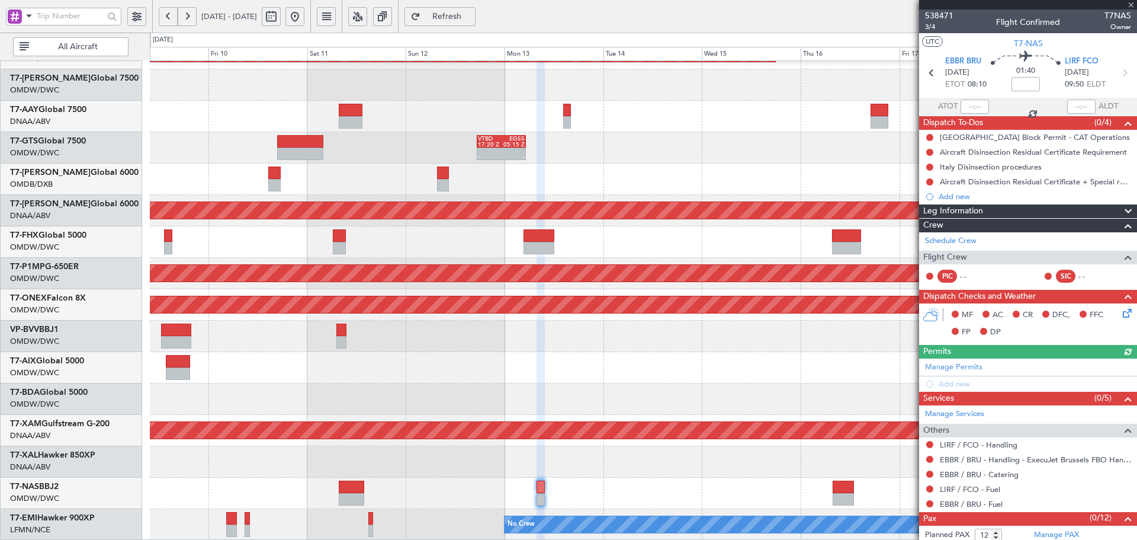
click at [854, 492] on div at bounding box center [643, 492] width 987 height 31
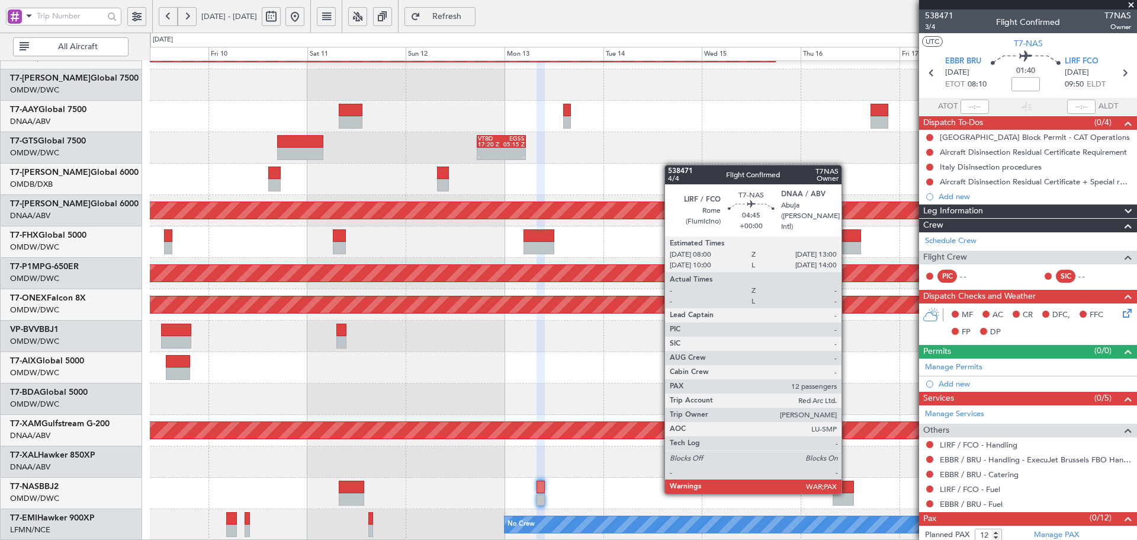
click at [847, 490] on div at bounding box center [843, 486] width 21 height 12
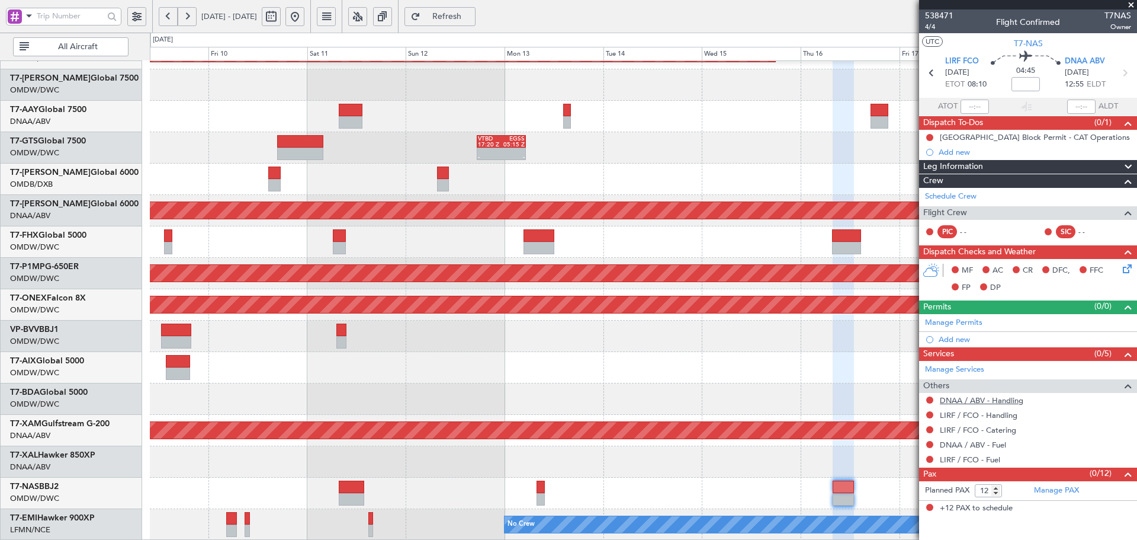
click at [1003, 402] on link "DNAA / ABV - Handling" at bounding box center [982, 400] width 84 height 10
click at [993, 411] on link "LIRF / FCO - Handling" at bounding box center [979, 415] width 78 height 10
click at [992, 447] on link "DNAA / ABV - Fuel" at bounding box center [973, 444] width 66 height 10
click at [991, 459] on link "LIRF / FCO - Fuel" at bounding box center [970, 459] width 60 height 10
click at [471, 12] on span "Refresh" at bounding box center [447, 16] width 49 height 8
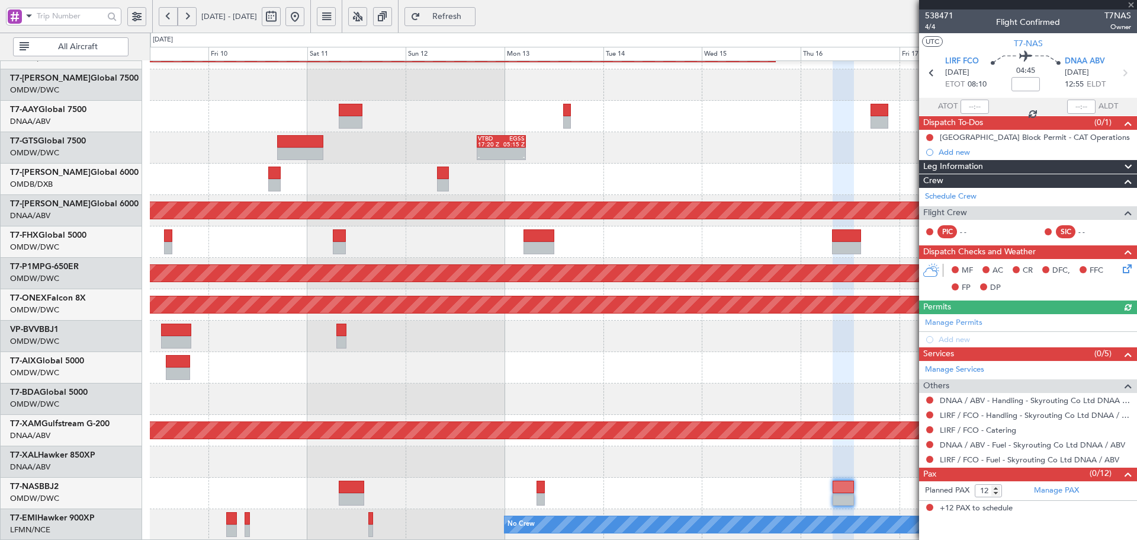
drag, startPoint x: 972, startPoint y: 321, endPoint x: 968, endPoint y: 339, distance: 18.8
click at [972, 320] on div "Manage Permits Add new" at bounding box center [1028, 330] width 218 height 33
click at [968, 323] on link "Manage Permits" at bounding box center [953, 323] width 57 height 12
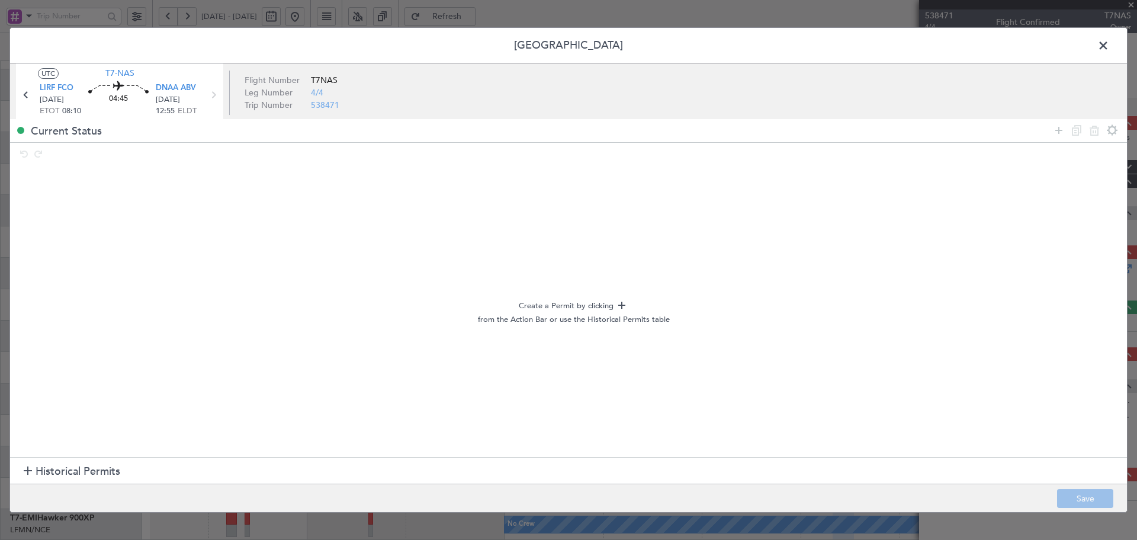
click at [44, 477] on span "Historical Permits" at bounding box center [78, 471] width 85 height 16
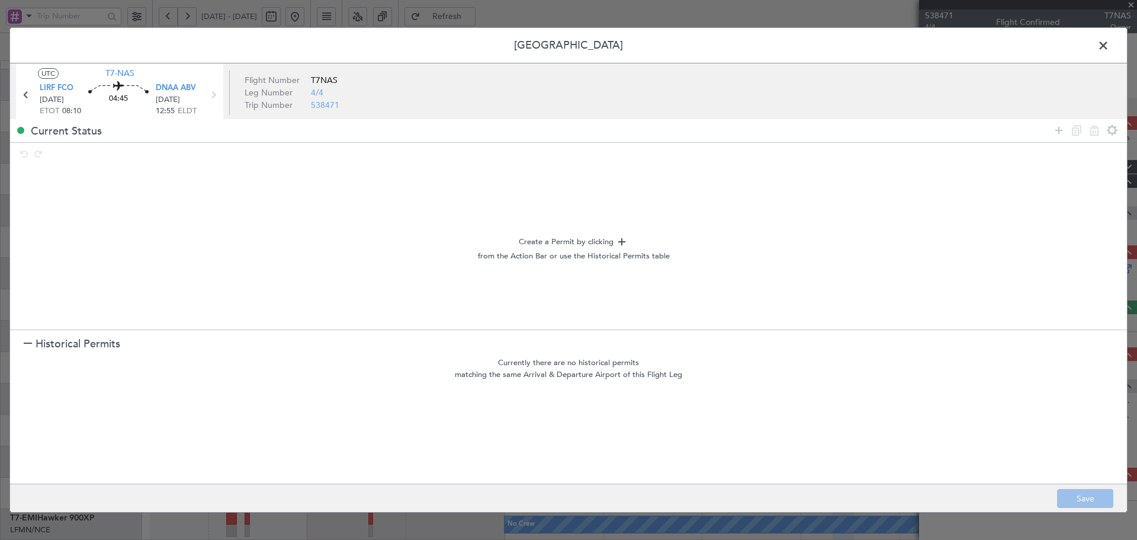
click at [1109, 49] on span at bounding box center [1109, 49] width 0 height 24
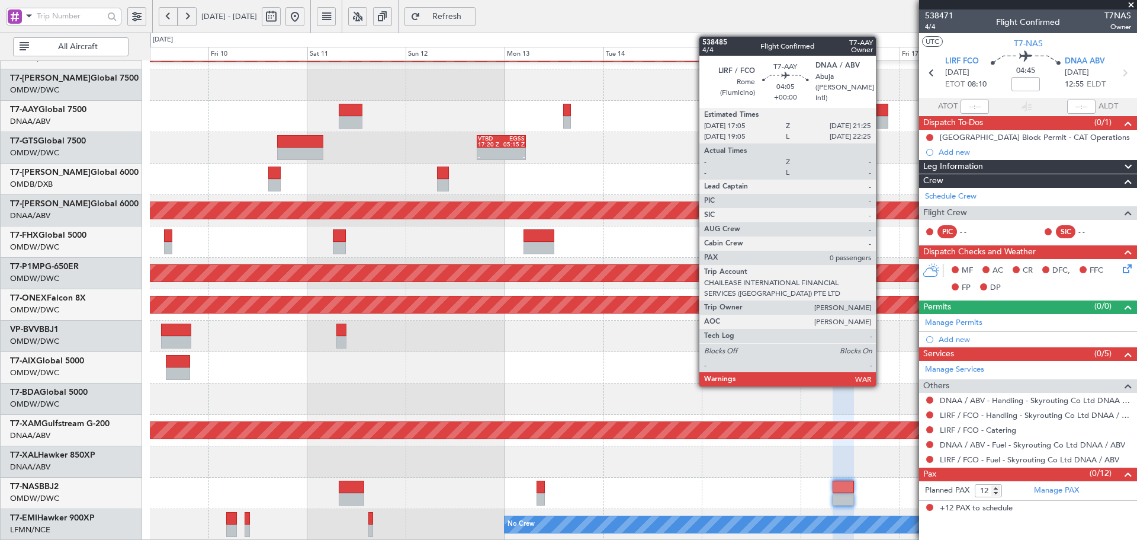
click at [881, 110] on div at bounding box center [880, 110] width 18 height 12
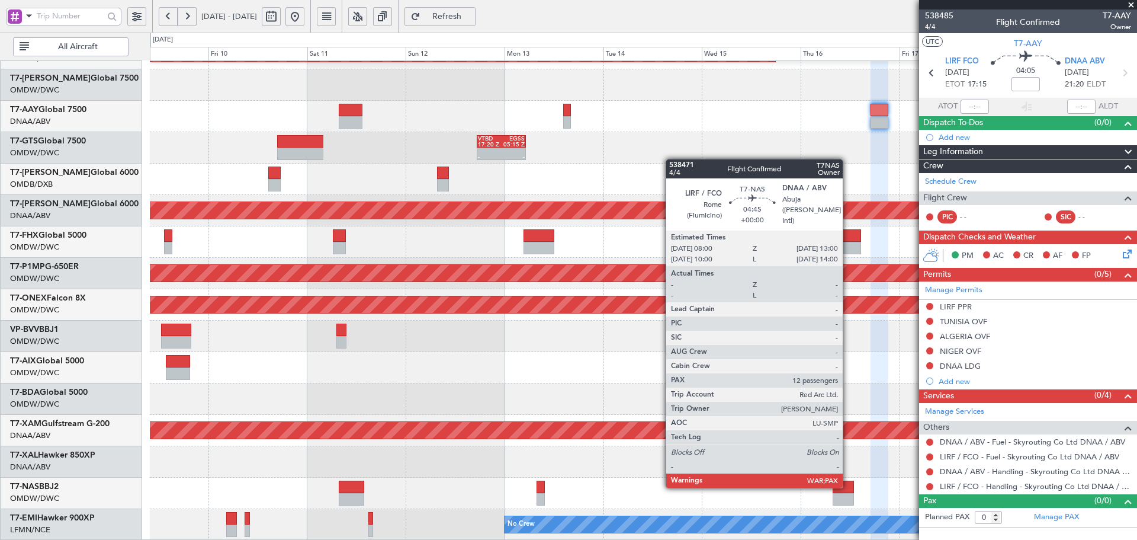
click at [848, 484] on div at bounding box center [843, 486] width 21 height 12
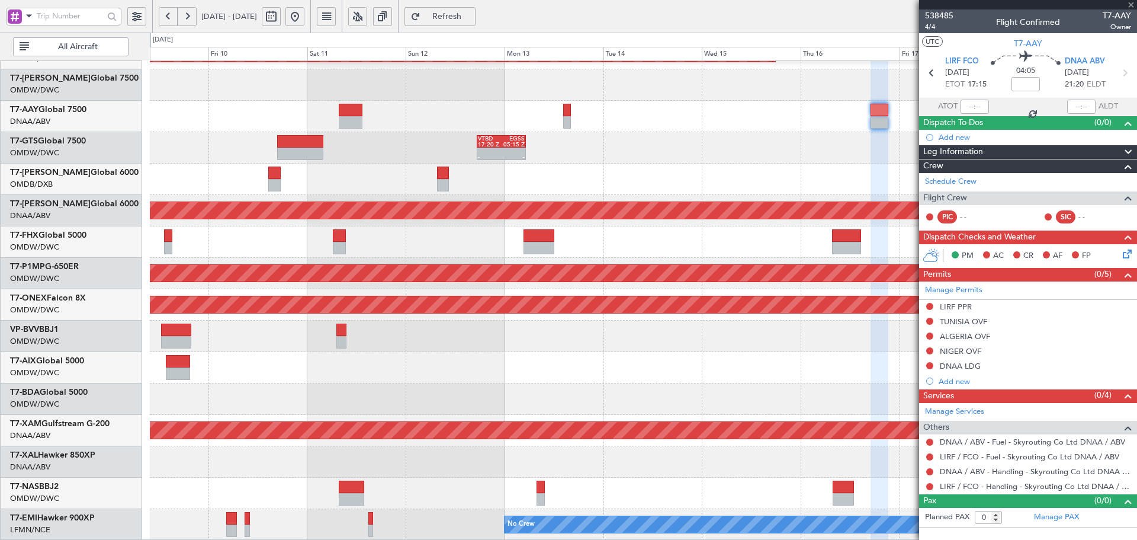
type input "12"
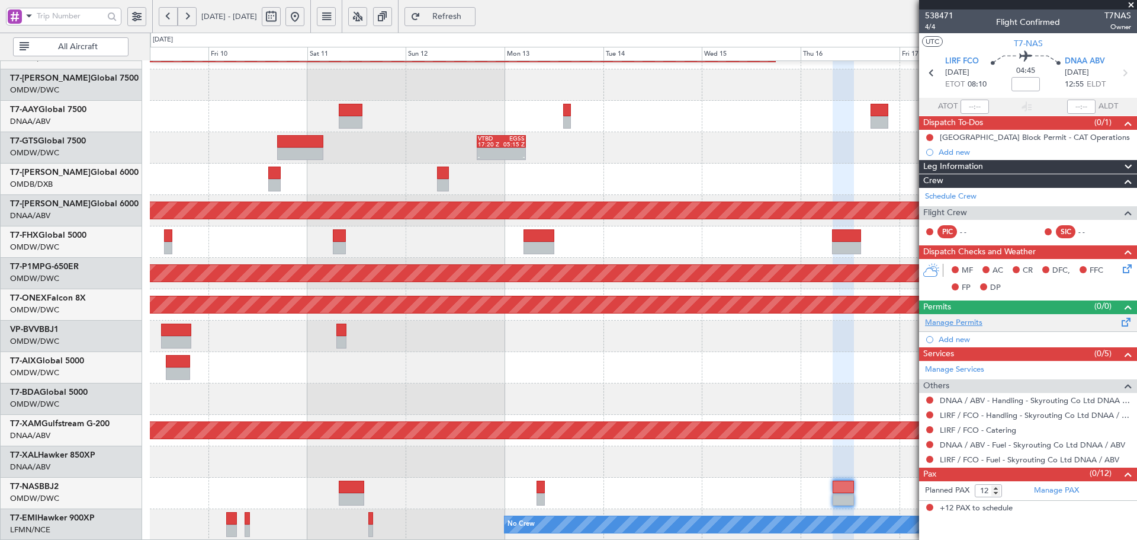
click at [976, 322] on link "Manage Permits" at bounding box center [953, 323] width 57 height 12
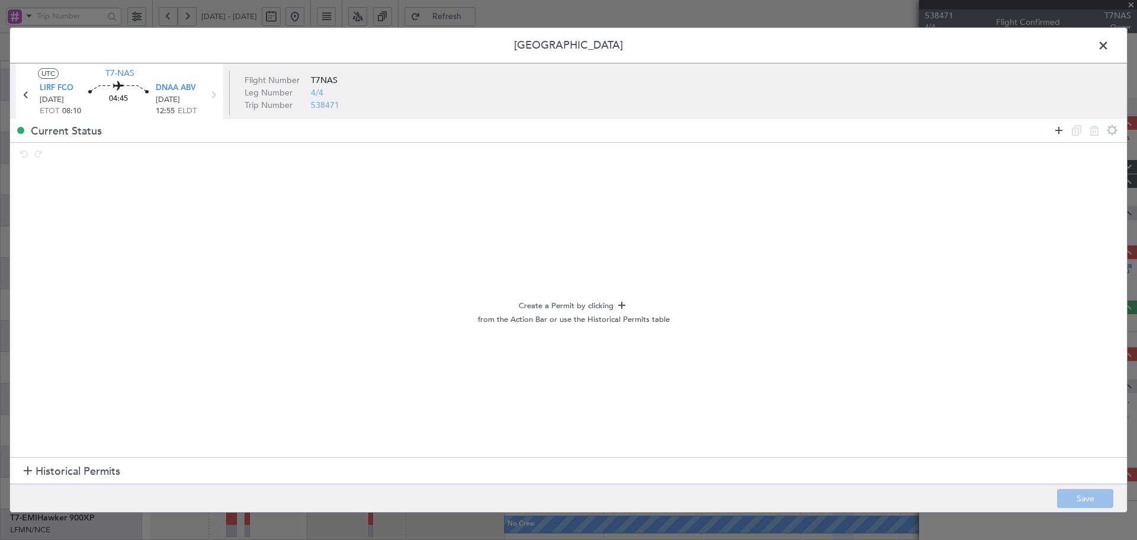
click at [1058, 131] on icon at bounding box center [1059, 130] width 14 height 14
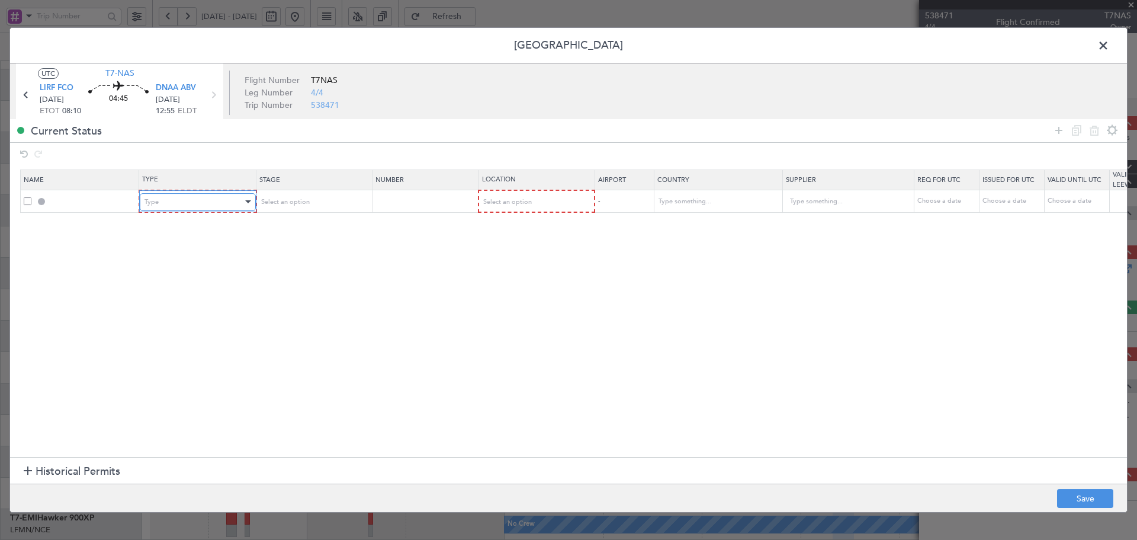
click at [155, 193] on div "Type" at bounding box center [194, 202] width 98 height 18
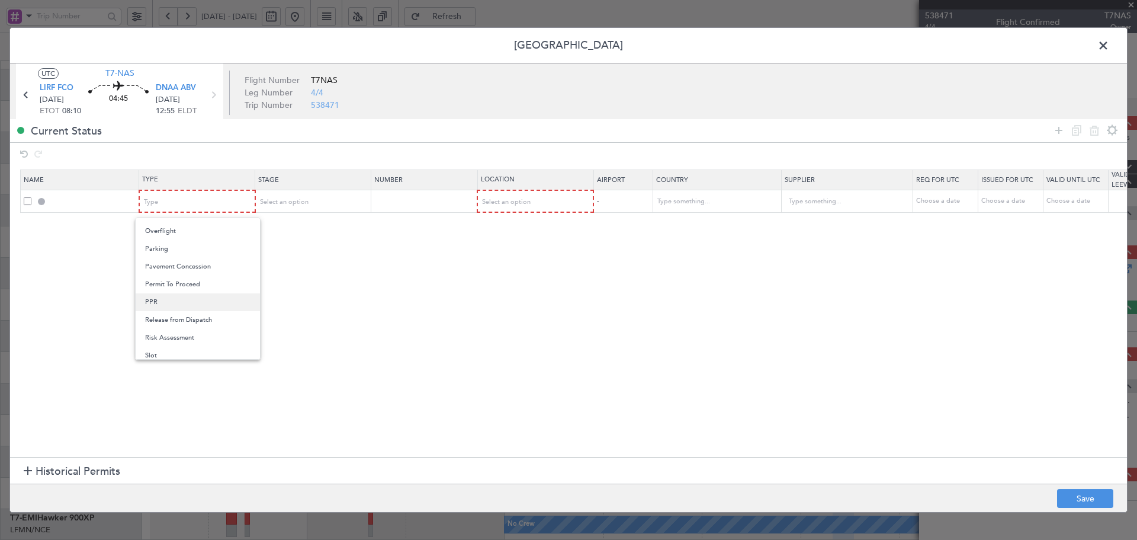
click at [174, 301] on span "PPR" at bounding box center [197, 302] width 105 height 18
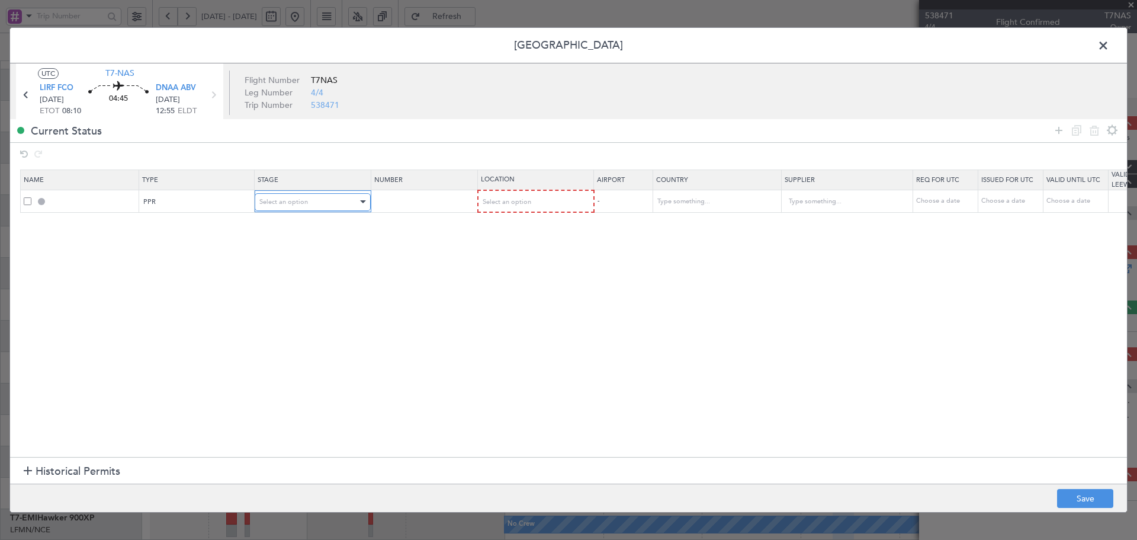
click at [334, 208] on div "Select an option" at bounding box center [308, 202] width 98 height 18
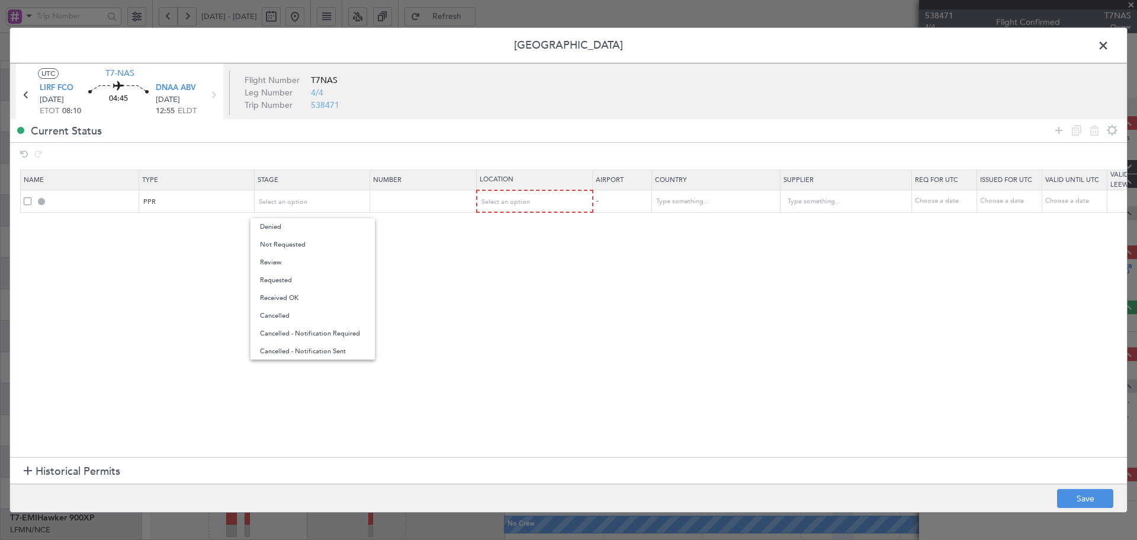
drag, startPoint x: 326, startPoint y: 239, endPoint x: 497, endPoint y: 217, distance: 172.6
click at [326, 239] on span "Not Requested" at bounding box center [312, 245] width 105 height 18
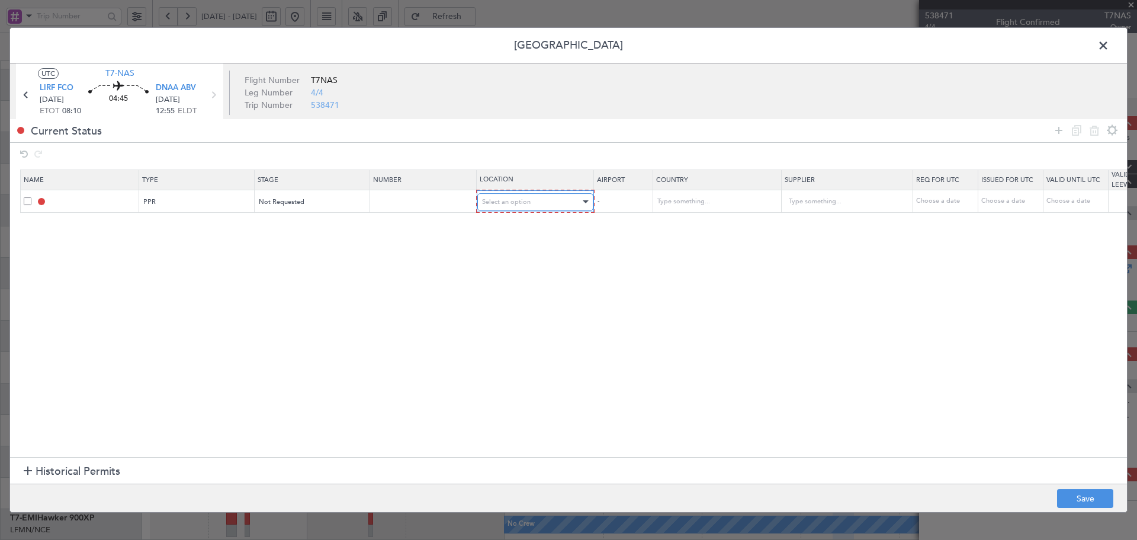
click at [503, 209] on div "Select an option" at bounding box center [531, 202] width 98 height 18
click at [501, 229] on span "Departure" at bounding box center [535, 227] width 105 height 18
click at [1058, 134] on icon at bounding box center [1059, 130] width 14 height 14
click at [173, 223] on div "Type" at bounding box center [194, 224] width 98 height 18
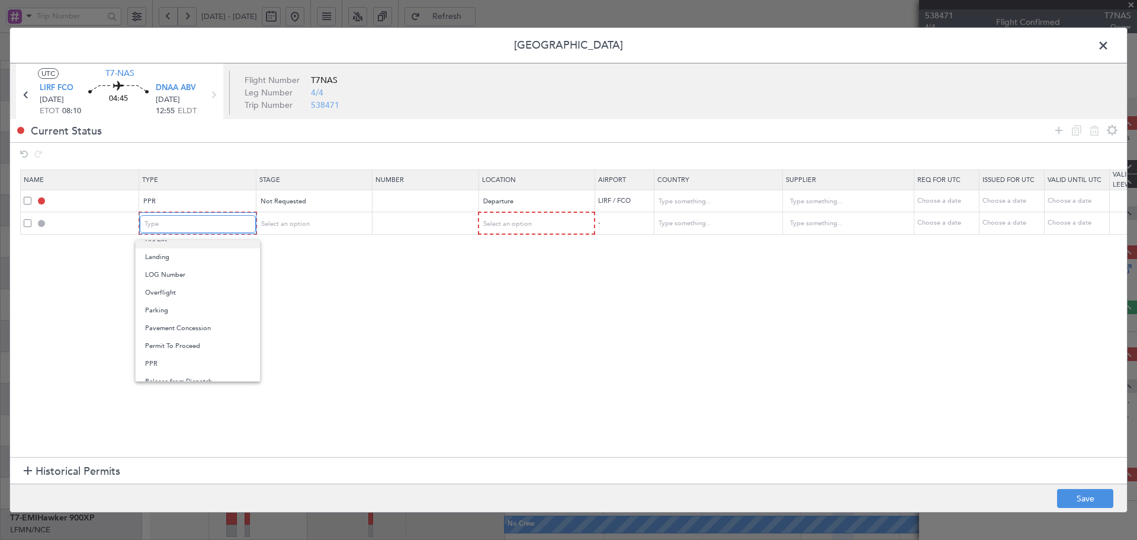
scroll to position [277, 0]
click at [155, 296] on span "Overflight" at bounding box center [197, 292] width 105 height 18
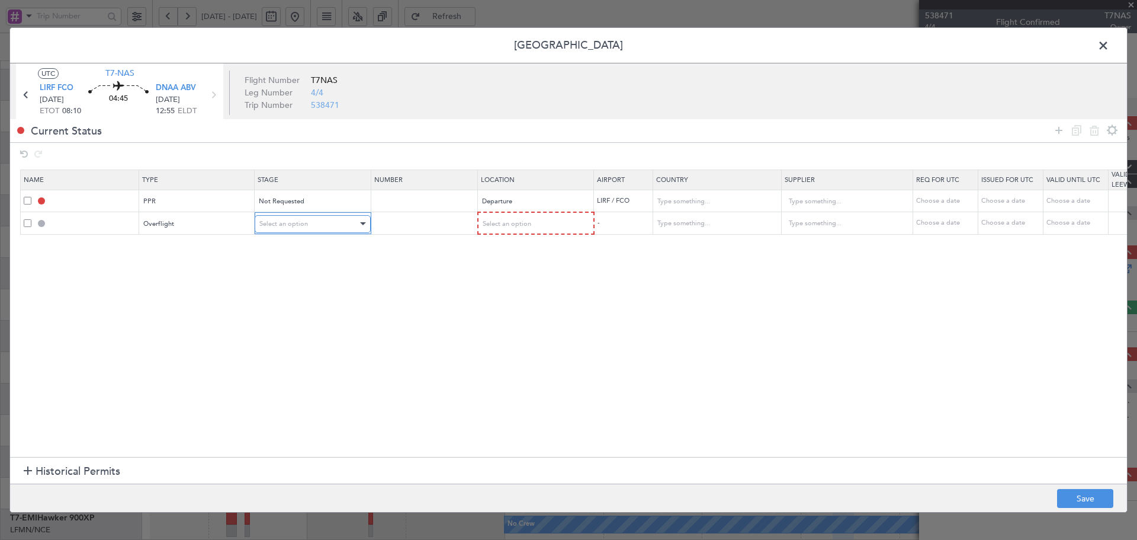
click at [290, 228] on div "Select an option" at bounding box center [308, 224] width 98 height 18
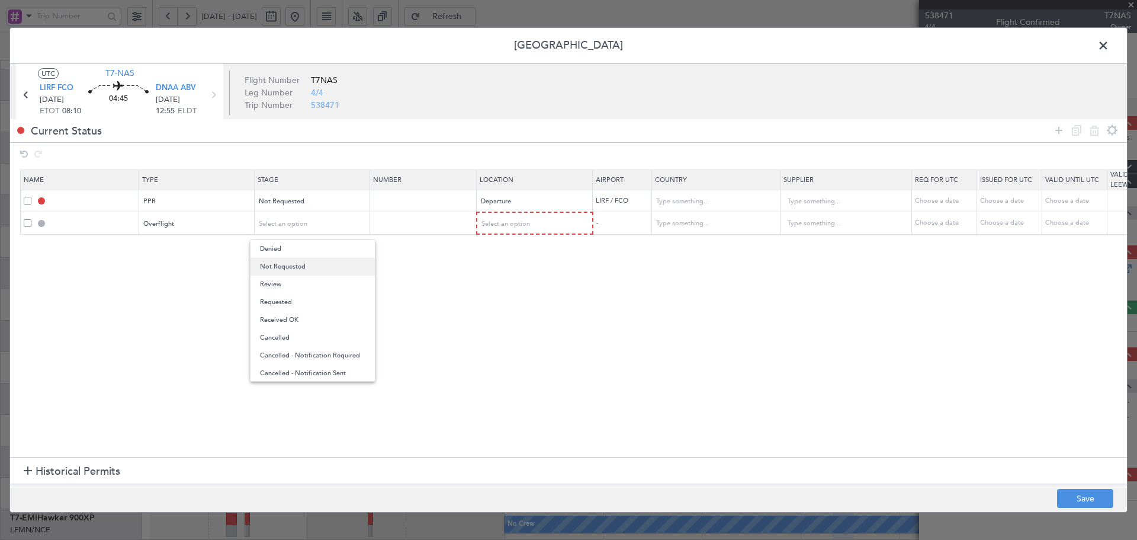
click at [288, 262] on span "Not Requested" at bounding box center [312, 267] width 105 height 18
click at [509, 233] on mat-form-field "Select an option" at bounding box center [534, 223] width 115 height 21
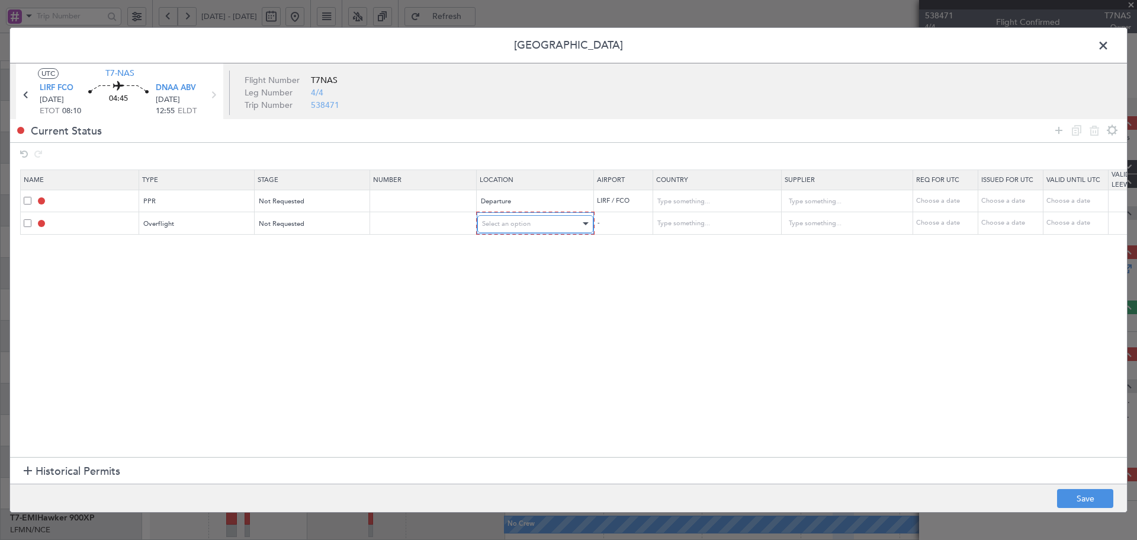
click at [515, 226] on span "Select an option" at bounding box center [506, 223] width 49 height 9
click at [500, 317] on span "Enroute" at bounding box center [535, 320] width 105 height 18
click at [712, 221] on input "text" at bounding box center [709, 223] width 107 height 18
click at [682, 235] on span "Tunisia" at bounding box center [716, 242] width 110 height 18
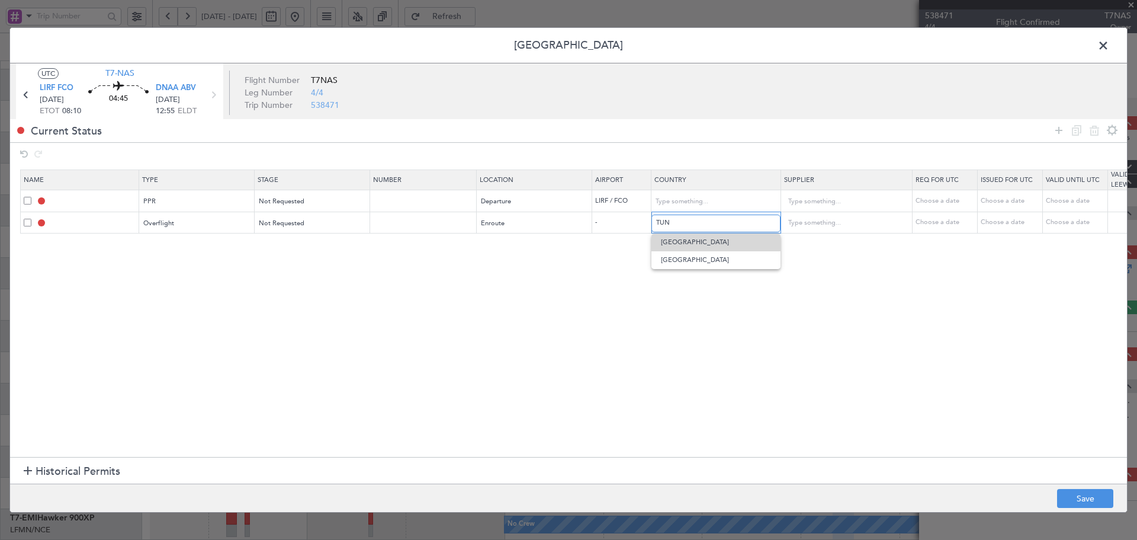
type input "Tunisia"
click at [1059, 128] on icon at bounding box center [1059, 130] width 14 height 14
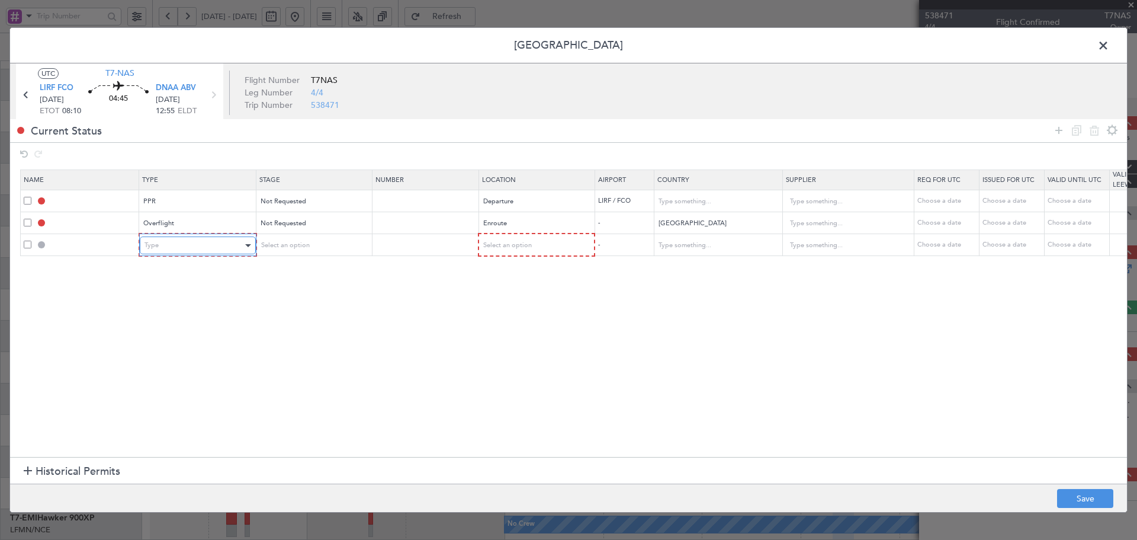
click at [229, 251] on div "Type" at bounding box center [194, 245] width 98 height 18
click at [168, 314] on span "Overflight" at bounding box center [197, 313] width 105 height 18
click at [309, 243] on div "Select an option" at bounding box center [308, 245] width 98 height 18
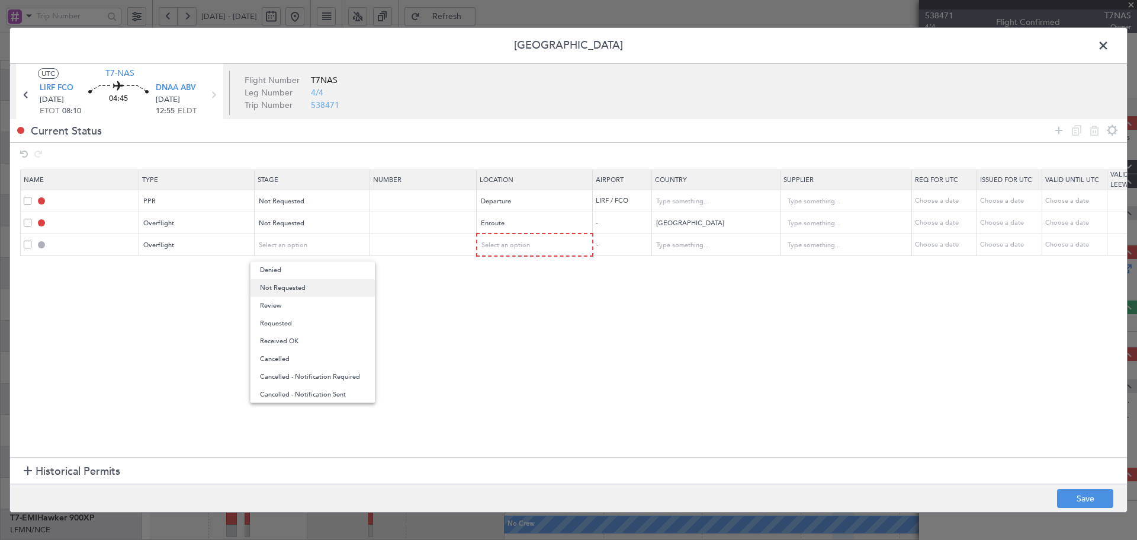
click at [297, 289] on span "Not Requested" at bounding box center [312, 288] width 105 height 18
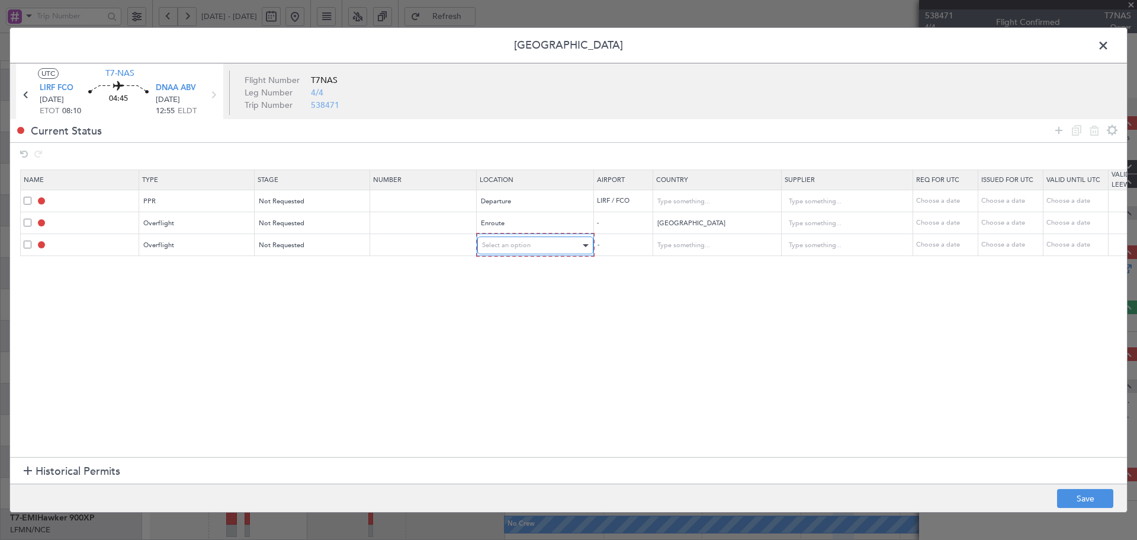
click at [575, 245] on div "Select an option" at bounding box center [531, 245] width 98 height 18
drag, startPoint x: 506, startPoint y: 341, endPoint x: 686, endPoint y: 245, distance: 203.8
click at [507, 341] on span "Enroute" at bounding box center [535, 341] width 105 height 18
click at [686, 243] on input "text" at bounding box center [709, 245] width 107 height 18
click at [679, 265] on span "Algeria" at bounding box center [716, 264] width 110 height 18
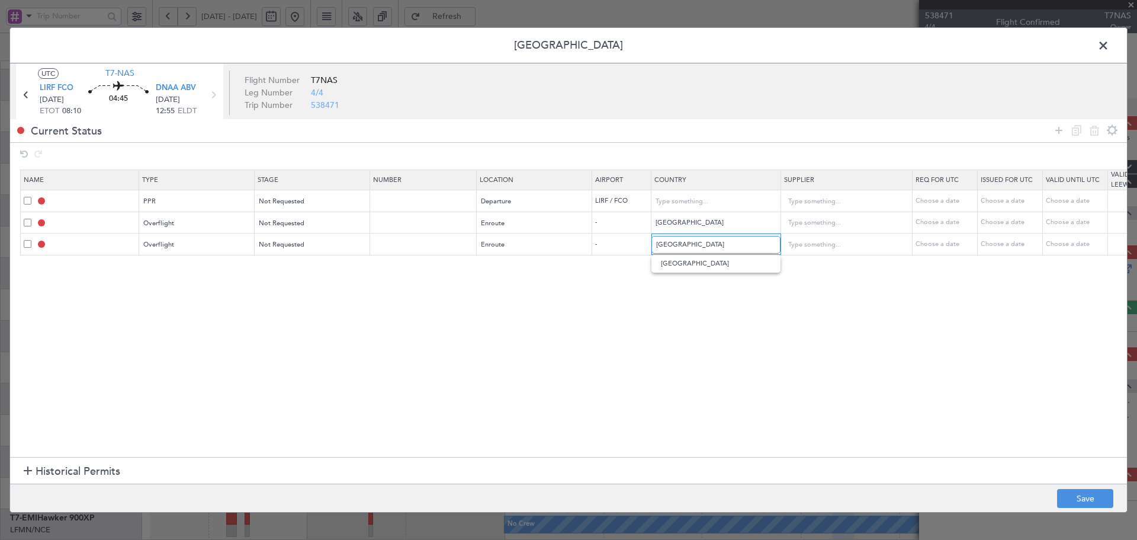
type input "Algeria"
click at [1061, 132] on icon at bounding box center [1059, 130] width 14 height 14
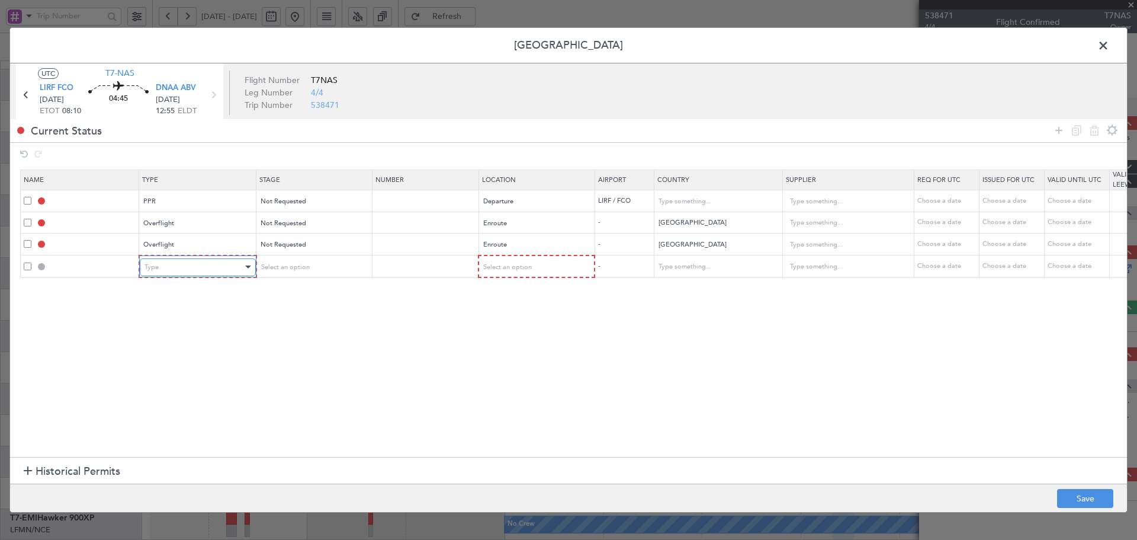
click at [174, 269] on div "Type" at bounding box center [194, 267] width 98 height 18
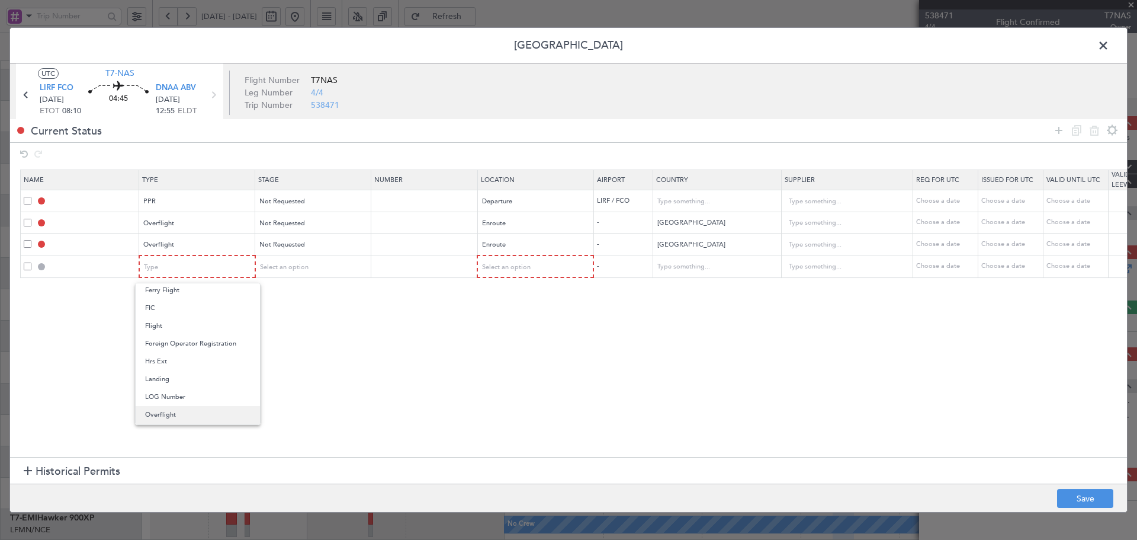
click at [181, 411] on span "Overflight" at bounding box center [197, 415] width 105 height 18
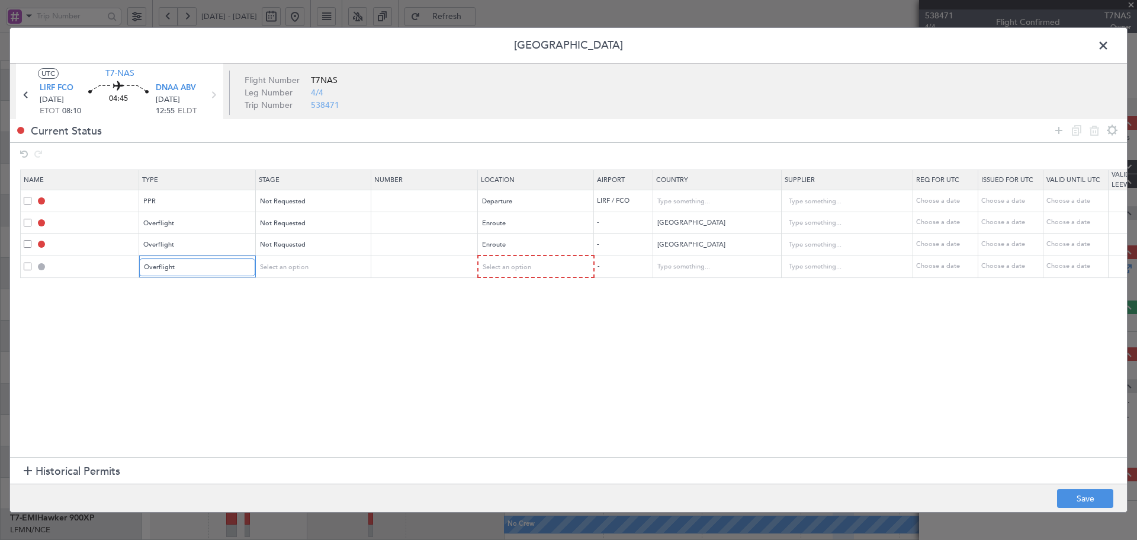
scroll to position [220, 0]
drag, startPoint x: 285, startPoint y: 269, endPoint x: 282, endPoint y: 278, distance: 9.4
click at [285, 271] on div "Select an option" at bounding box center [308, 267] width 98 height 18
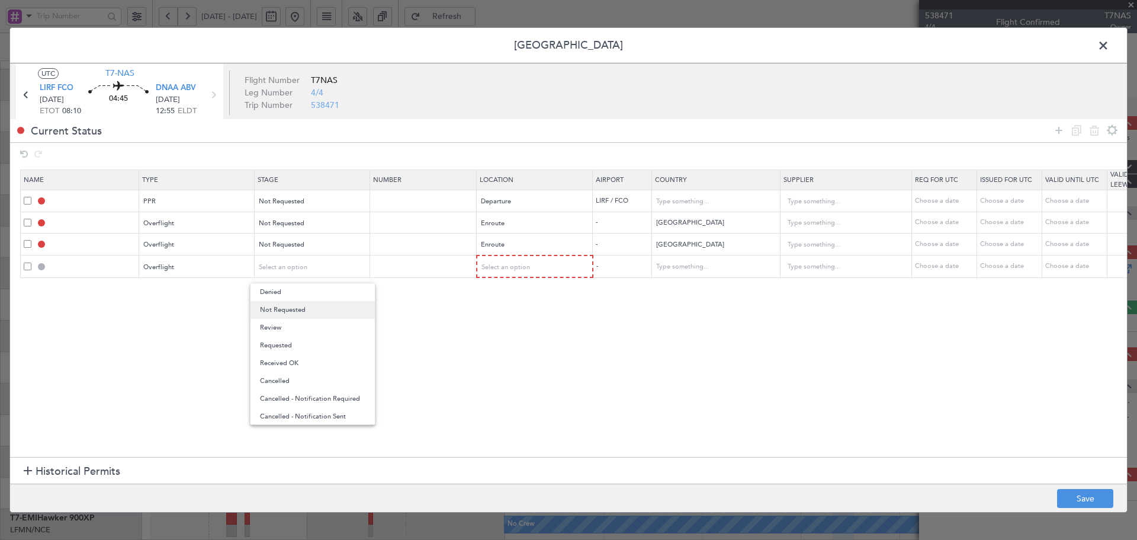
click at [281, 313] on span "Not Requested" at bounding box center [312, 310] width 105 height 18
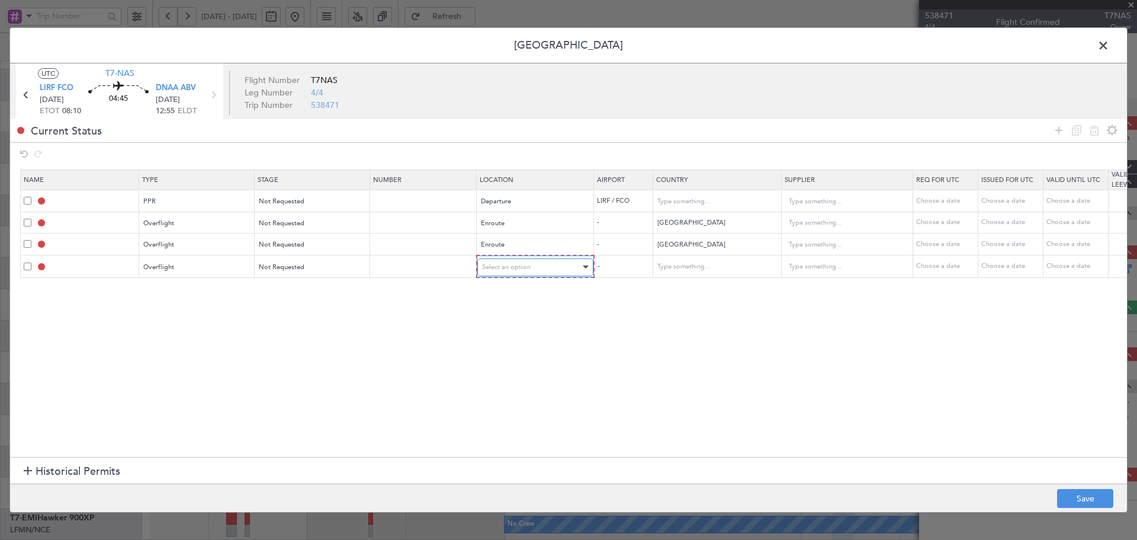
click at [515, 269] on span "Select an option" at bounding box center [506, 266] width 49 height 9
drag, startPoint x: 507, startPoint y: 364, endPoint x: 676, endPoint y: 315, distance: 175.8
click at [508, 364] on span "Enroute" at bounding box center [535, 363] width 105 height 18
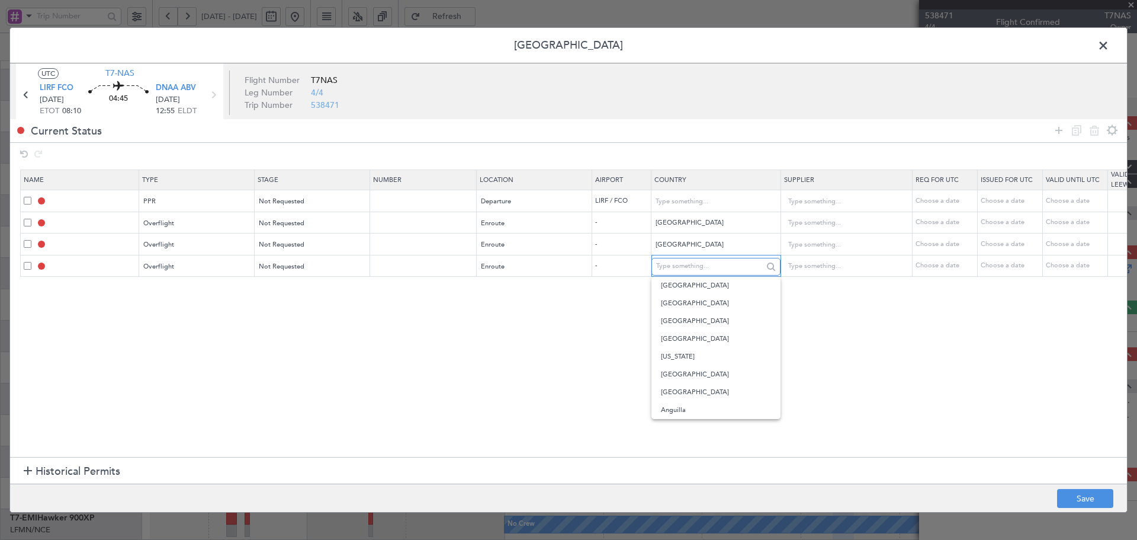
click at [699, 265] on input "text" at bounding box center [709, 267] width 107 height 18
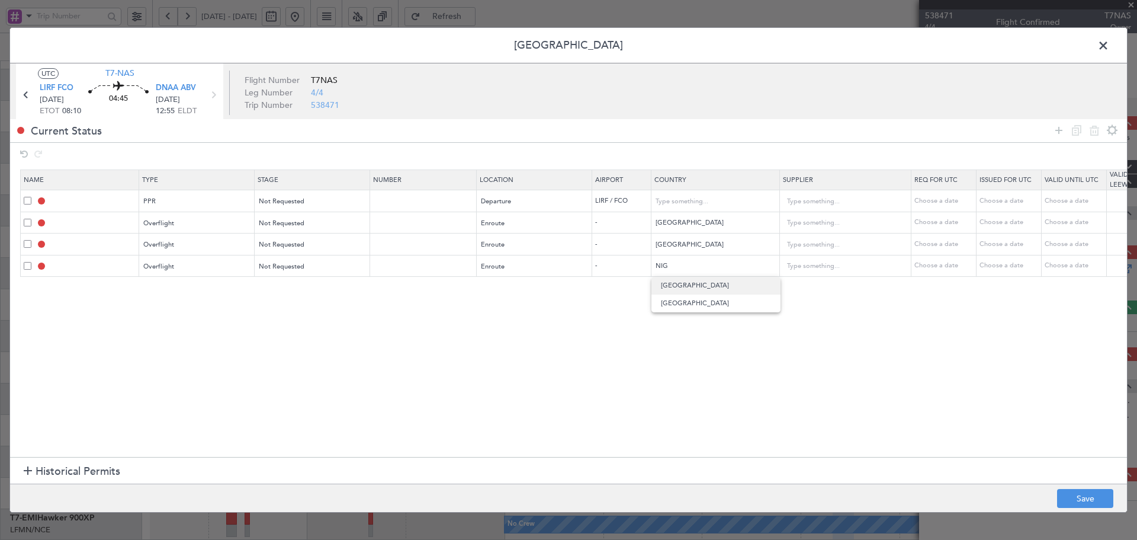
click at [670, 288] on span "Niger" at bounding box center [716, 286] width 110 height 18
type input "Niger"
drag, startPoint x: 1061, startPoint y: 129, endPoint x: 309, endPoint y: 206, distance: 756.0
click at [1060, 129] on icon at bounding box center [1059, 130] width 14 height 14
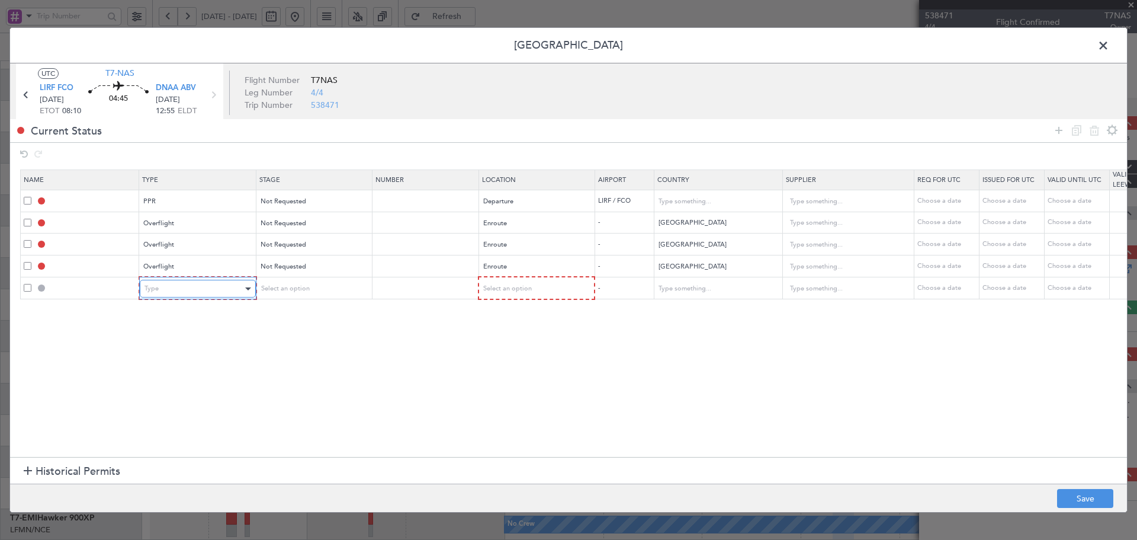
click at [172, 282] on div "Type" at bounding box center [194, 289] width 98 height 18
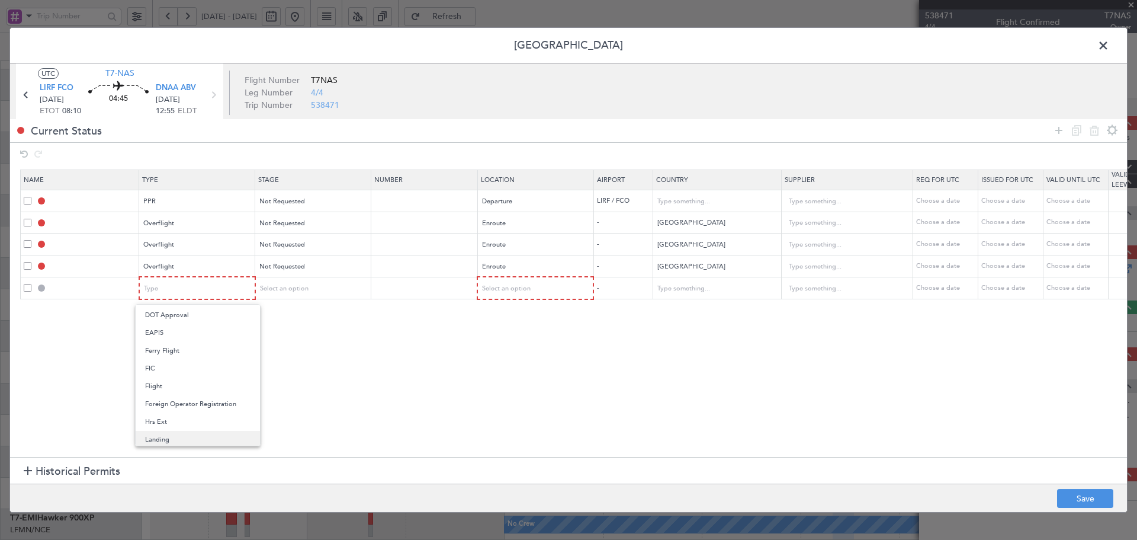
click at [147, 435] on span "Landing" at bounding box center [197, 440] width 105 height 18
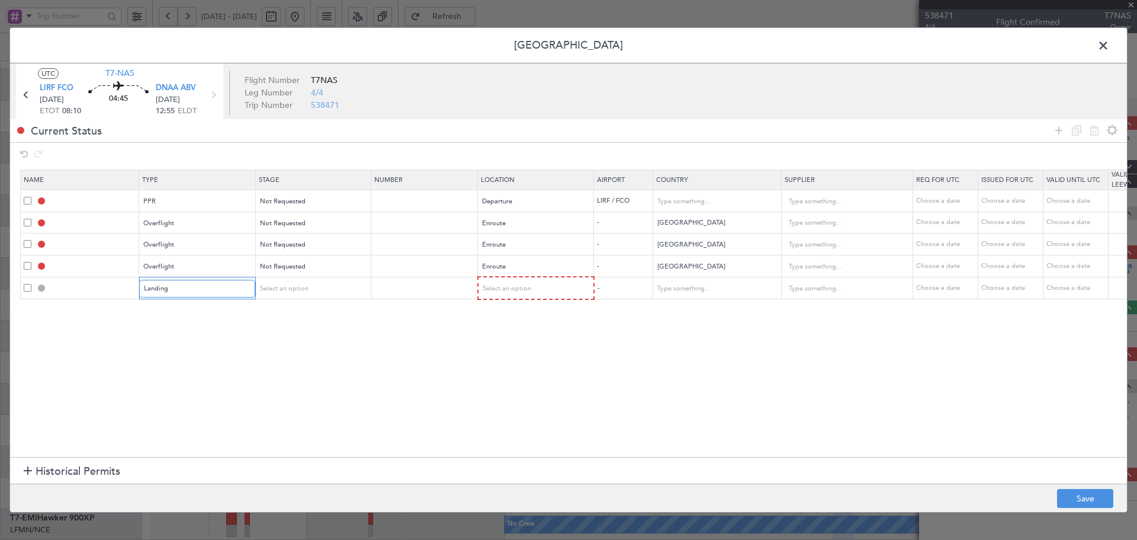
scroll to position [181, 0]
click at [288, 285] on span "Select an option" at bounding box center [283, 288] width 49 height 9
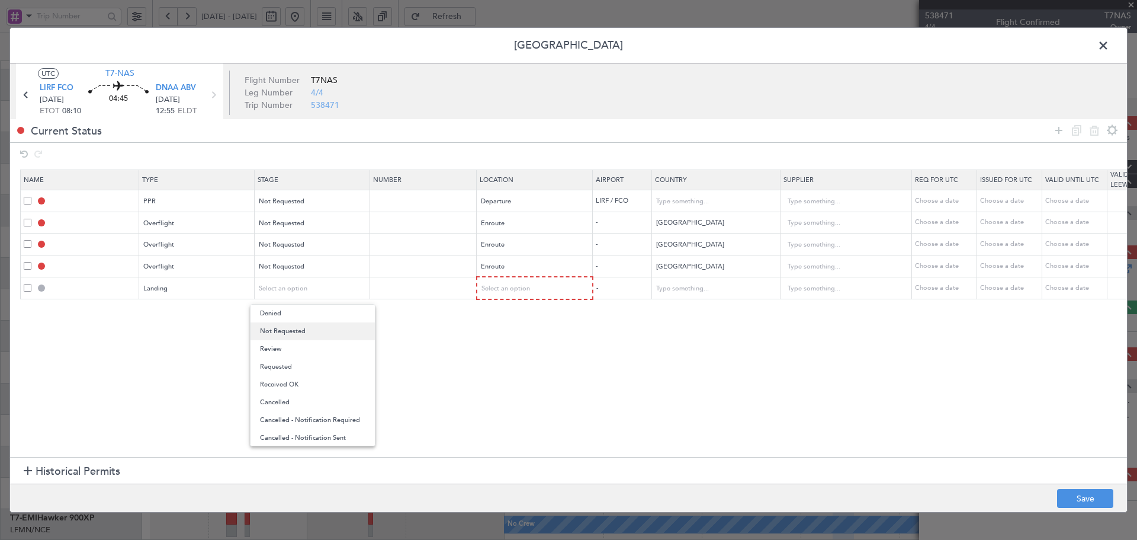
click at [285, 335] on span "Not Requested" at bounding box center [312, 331] width 105 height 18
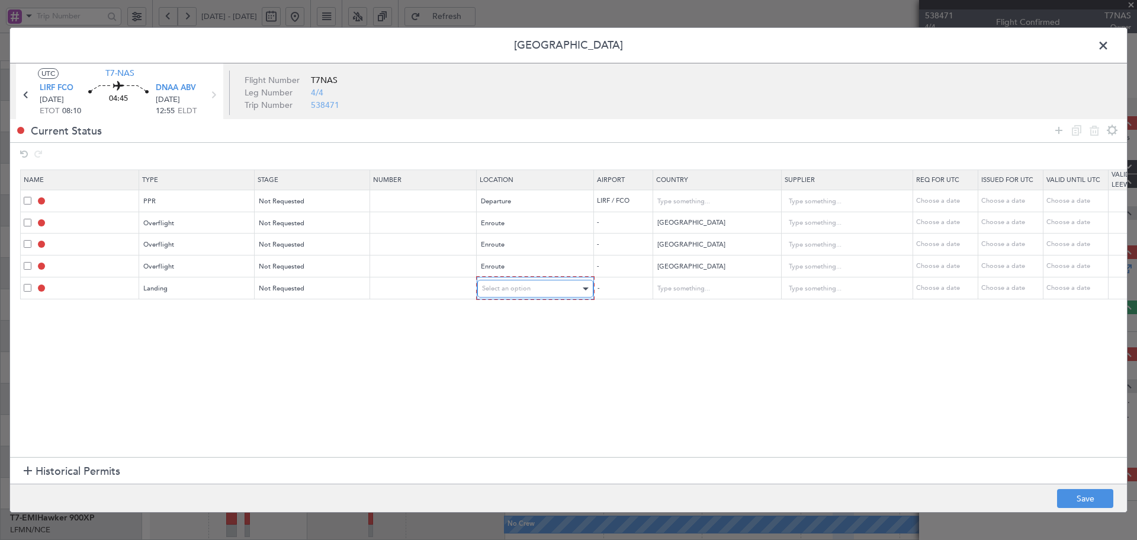
click at [507, 281] on div "Select an option" at bounding box center [531, 289] width 98 height 18
click at [505, 346] on span "Arrival" at bounding box center [535, 349] width 105 height 18
drag, startPoint x: 473, startPoint y: 370, endPoint x: 964, endPoint y: 469, distance: 500.9
click at [476, 369] on section "Name Type Stage Number Location Airport Country Supplier Req For Utc Issued For…" at bounding box center [568, 311] width 1117 height 290
click at [1068, 505] on button "Save" at bounding box center [1085, 498] width 56 height 19
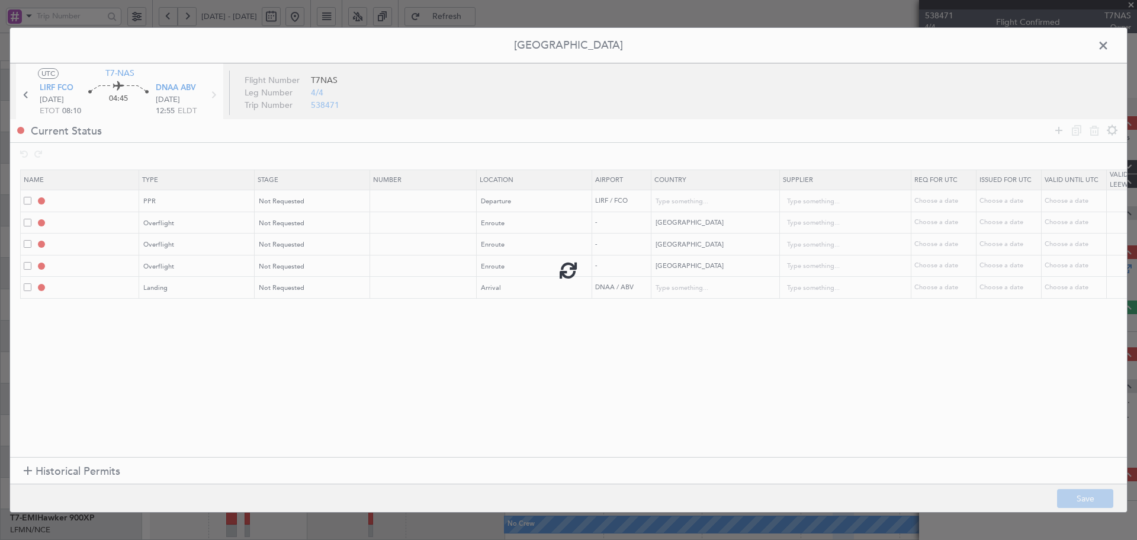
click at [1105, 46] on div at bounding box center [568, 270] width 1117 height 484
type input "LIRF PPR"
type input "Italy"
type input "NNN"
type input "TUNISIA OVF"
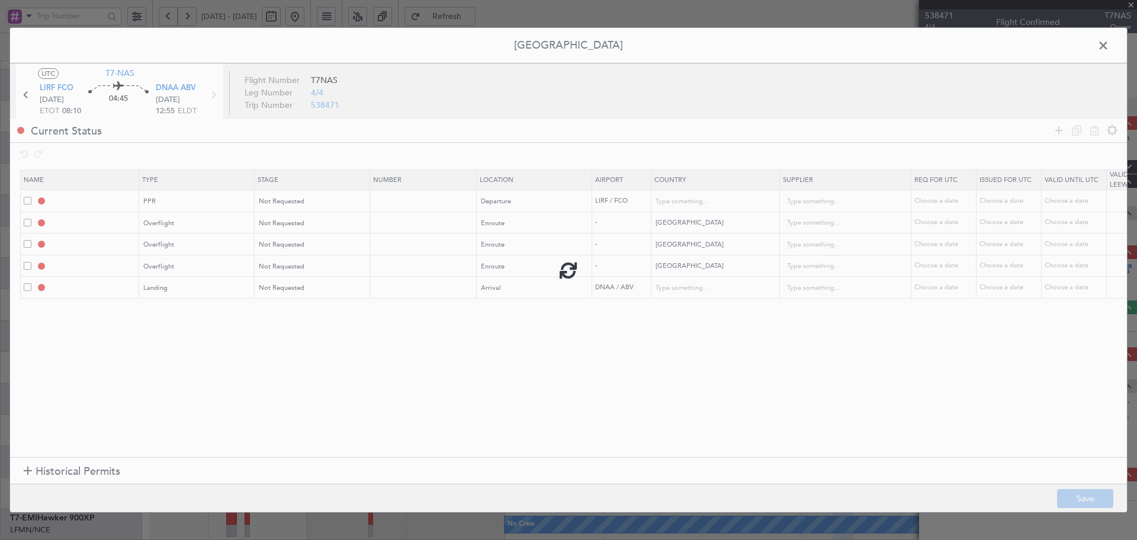
type input "NNN"
type input "ALGERIA OVF"
type input "NNN"
type input "NIGER OVF"
type input "NNN"
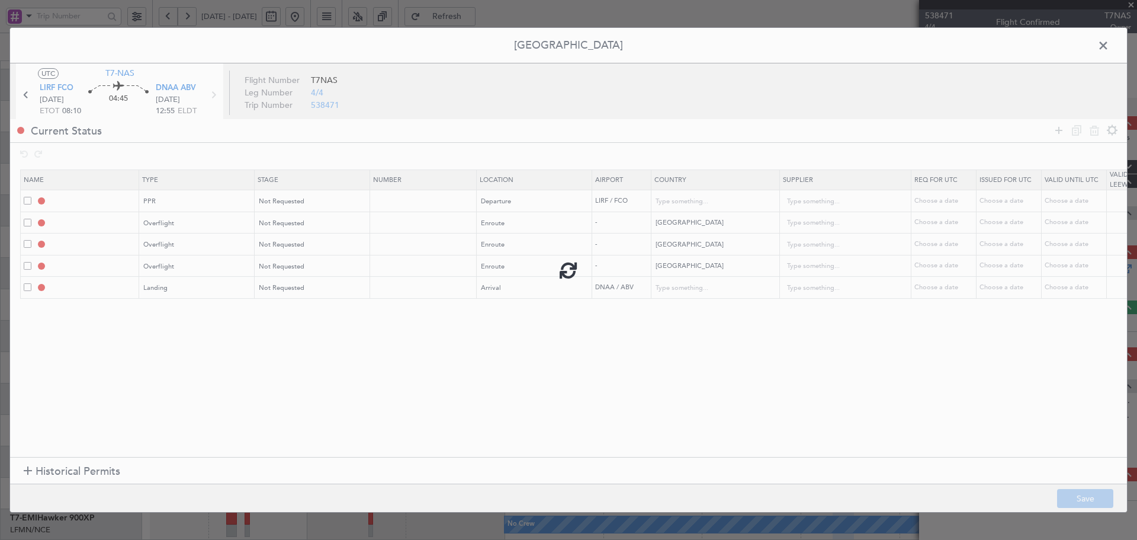
type input "DNAA LDG"
type input "Nigeria"
type input "NNN"
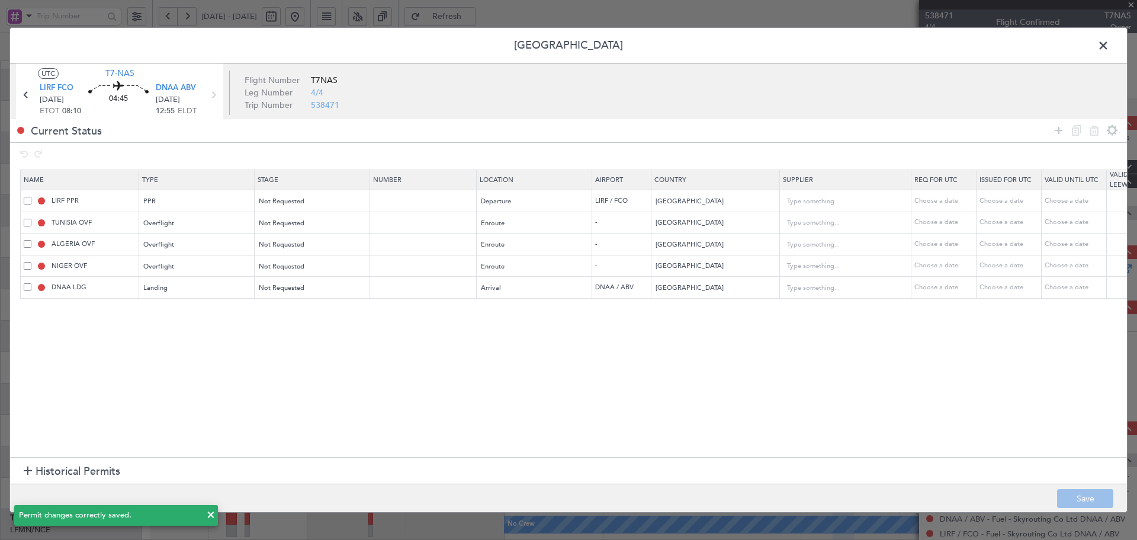
drag, startPoint x: 1102, startPoint y: 41, endPoint x: 898, endPoint y: 4, distance: 207.7
click at [1109, 41] on span at bounding box center [1109, 49] width 0 height 24
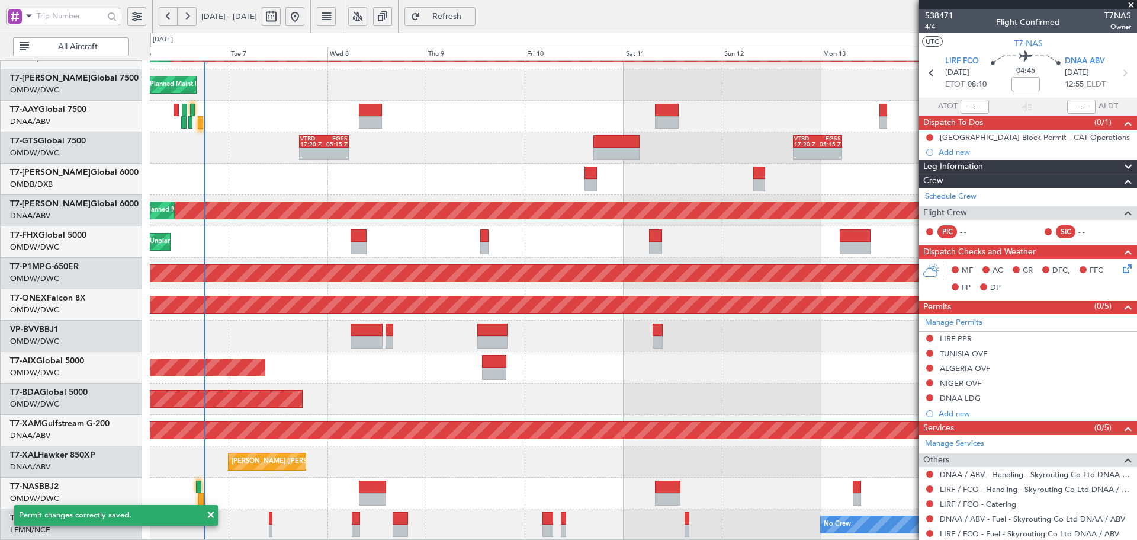
click at [628, 325] on div "Planned Maint Dubai (Al Maktoum Intl) Planned Maint [GEOGRAPHIC_DATA] (Al Makto…" at bounding box center [643, 167] width 987 height 746
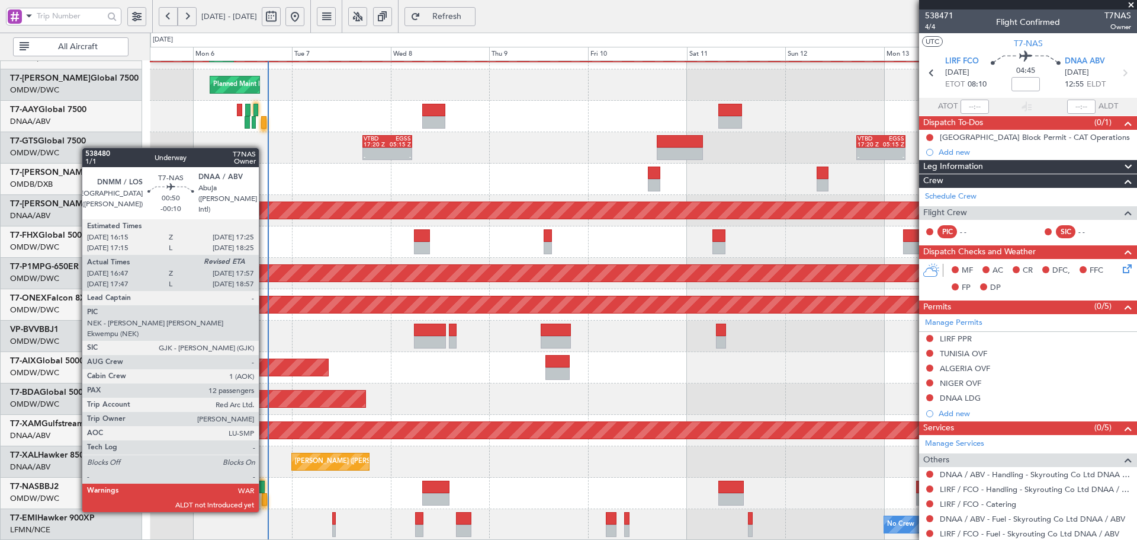
click at [264, 499] on div at bounding box center [264, 499] width 5 height 12
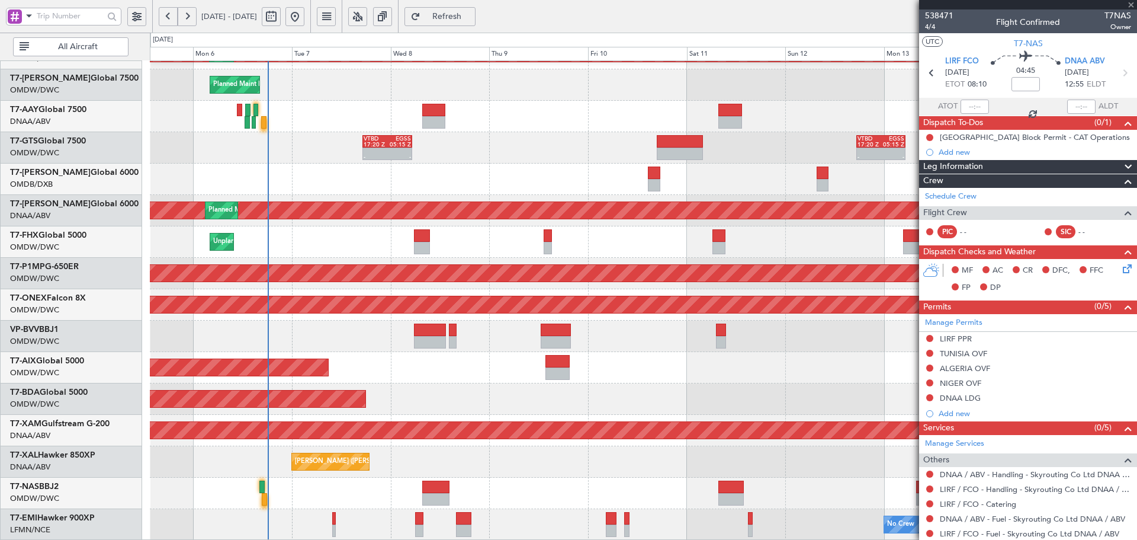
type input "-00:10"
type input "17:02"
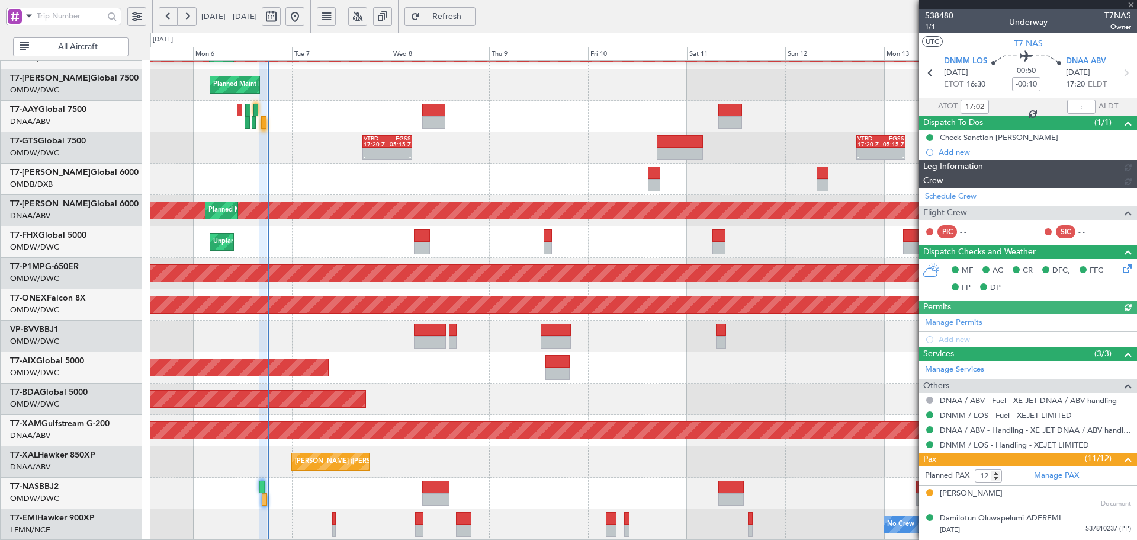
type input "Dherander Fithani (DHF)"
type input "7465"
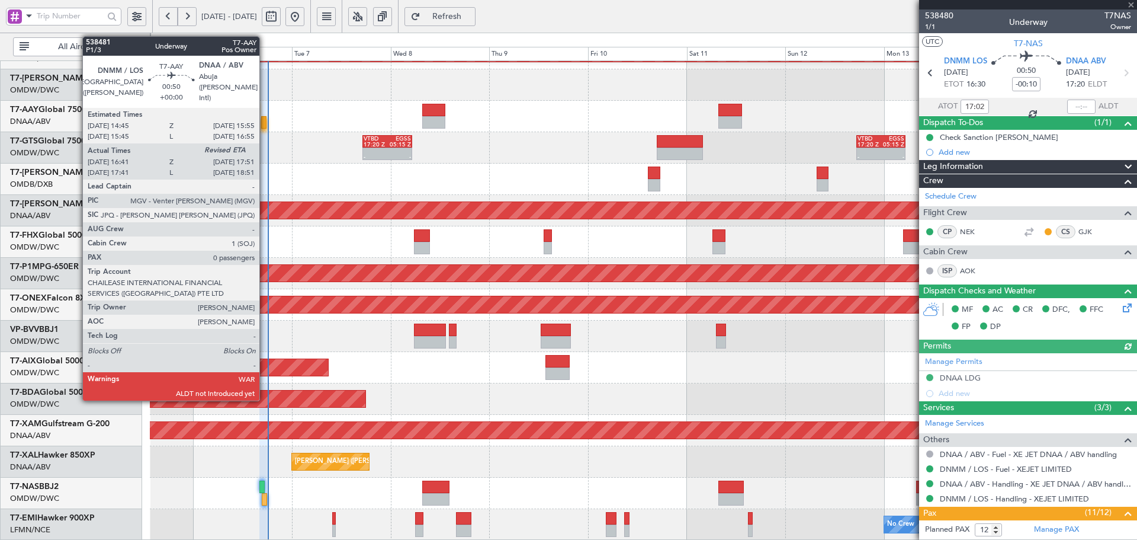
click at [265, 120] on div at bounding box center [263, 122] width 5 height 12
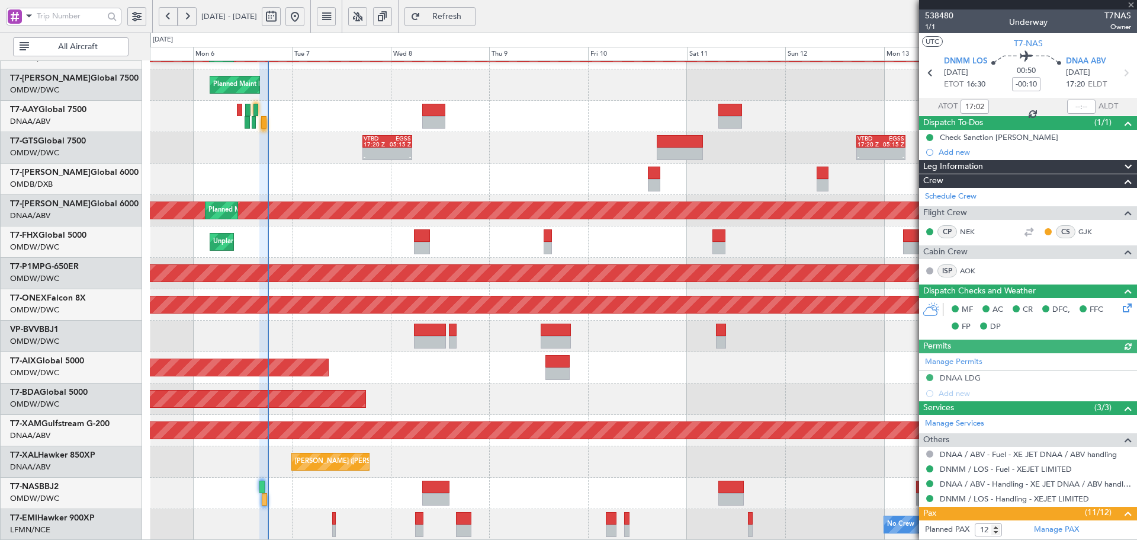
type input "16:56"
type input "0"
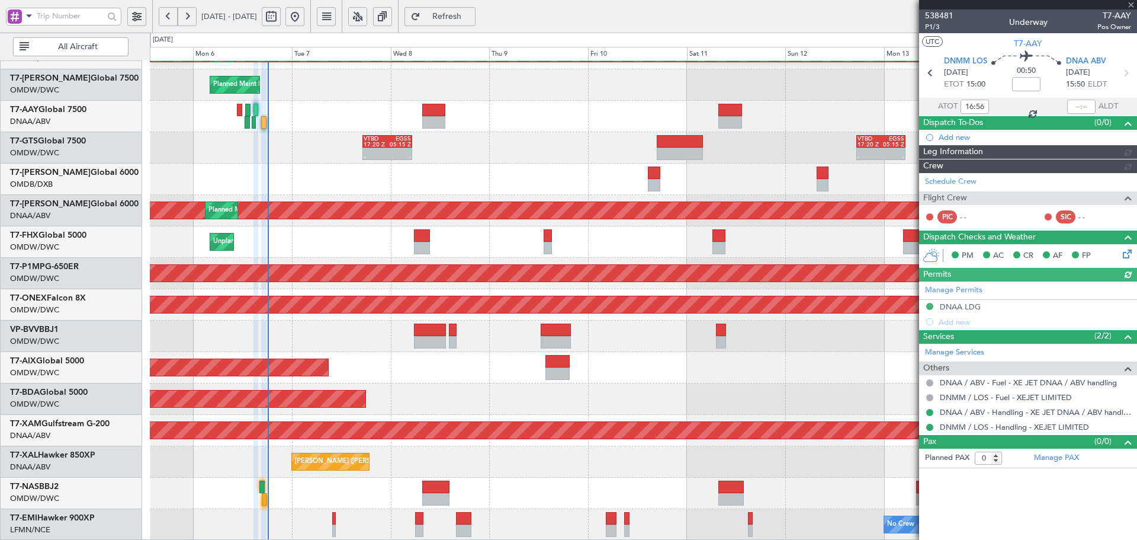
type input "Anita Mani (ANI)"
type input "7476"
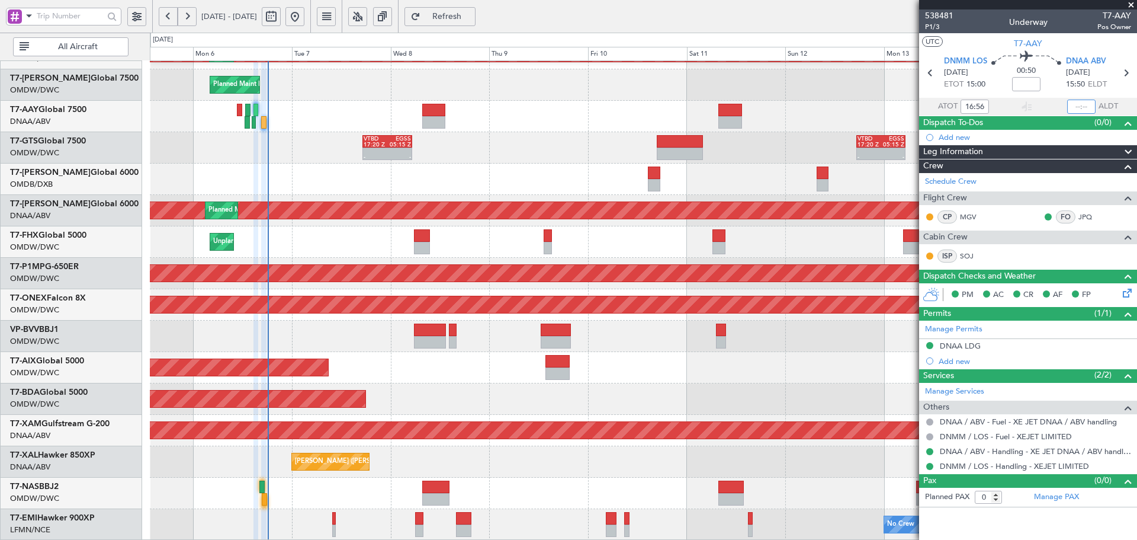
click at [1080, 105] on input "text" at bounding box center [1081, 106] width 28 height 14
type input "17:46"
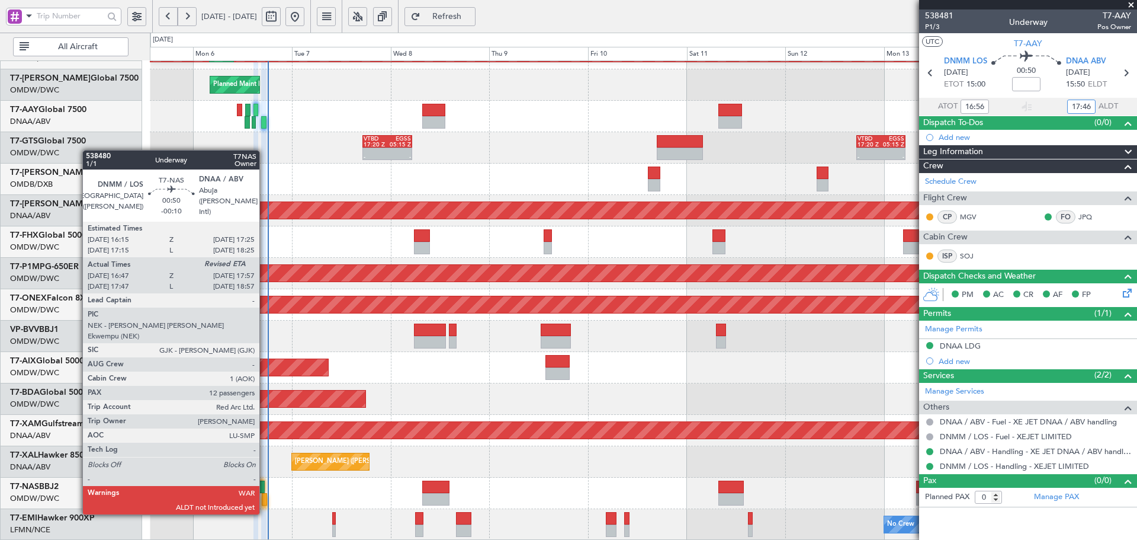
click at [265, 500] on div at bounding box center [264, 499] width 5 height 12
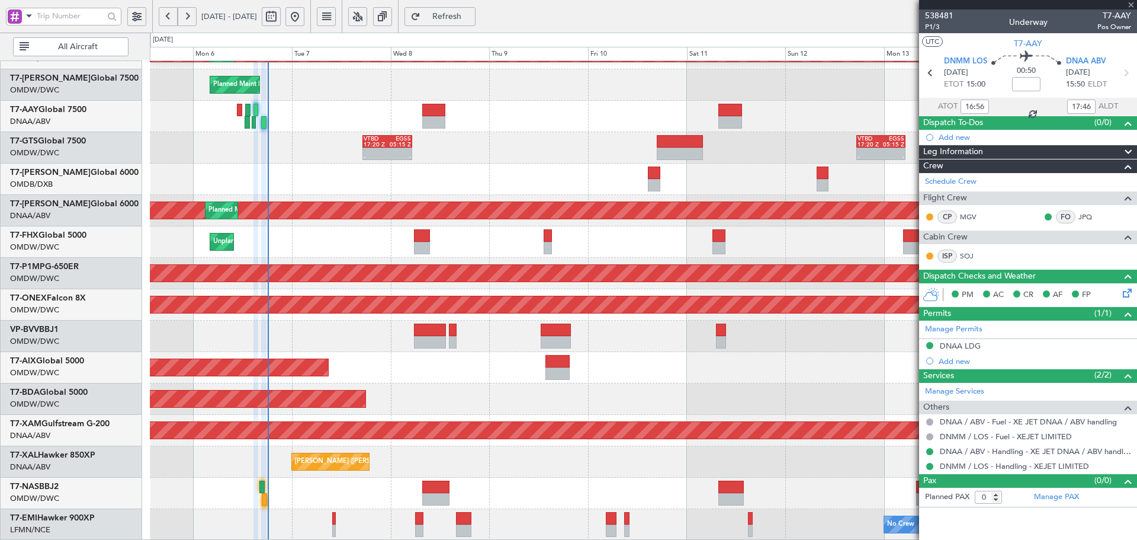
type input "-00:10"
type input "17:02"
type input "12"
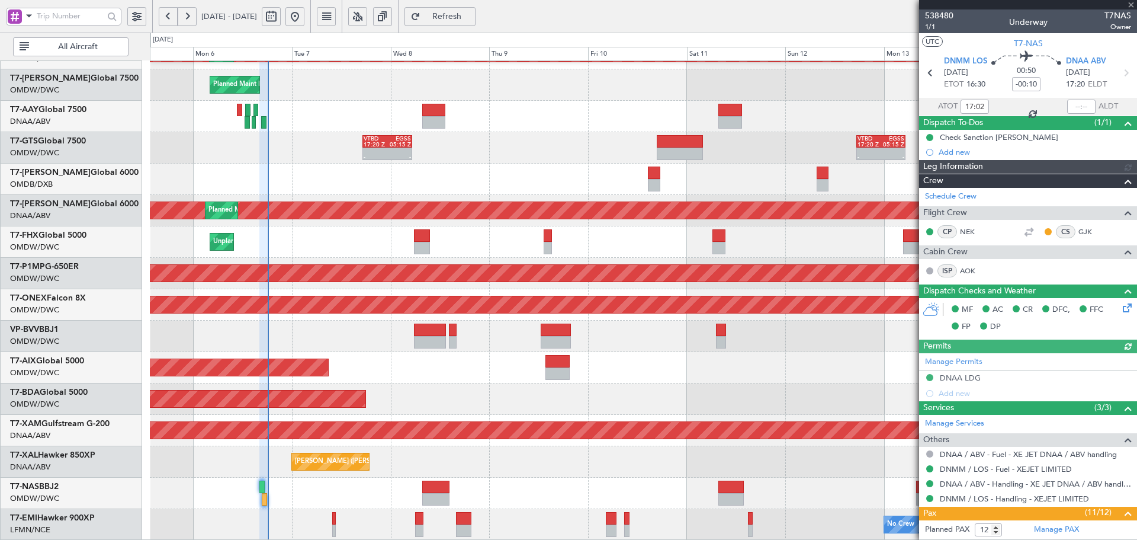
type input "Dherander Fithani (DHF)"
type input "7465"
click at [1074, 105] on div at bounding box center [1081, 106] width 28 height 14
click at [1075, 105] on input "text" at bounding box center [1081, 106] width 28 height 14
type input "17:56"
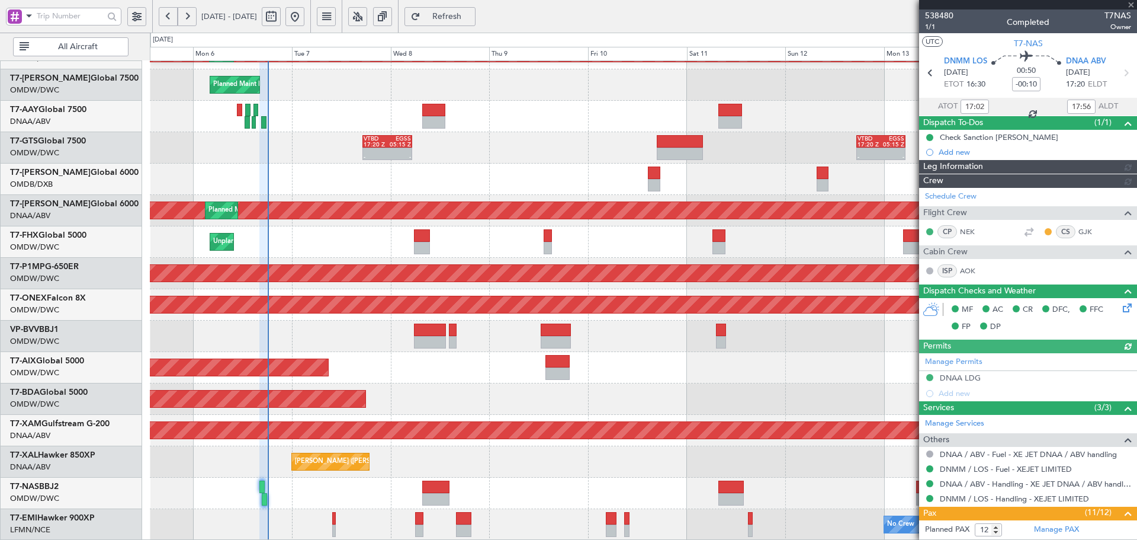
type input "Dherander Fithani (DHF)"
type input "7465"
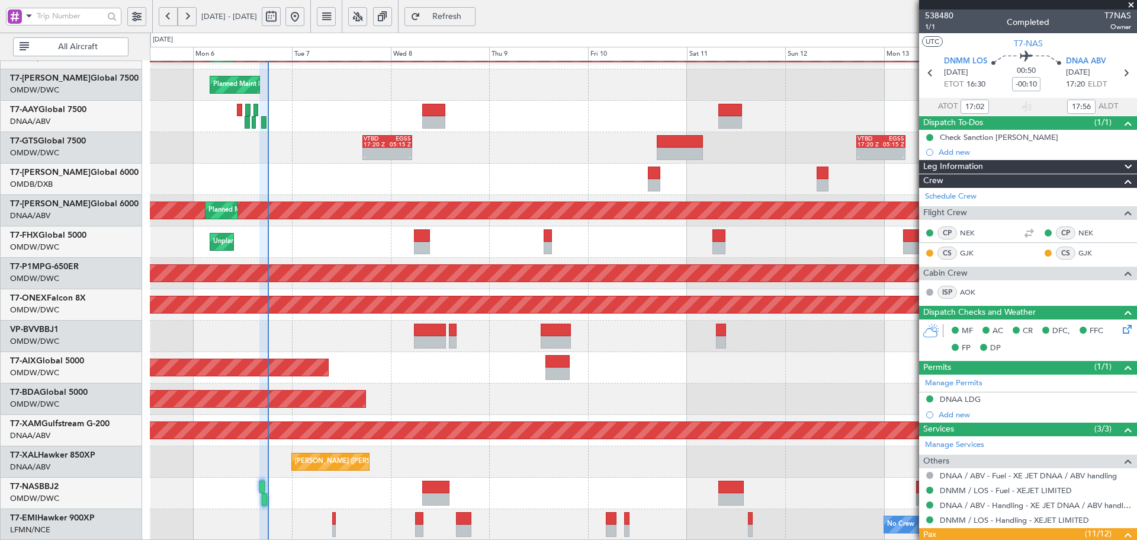
click at [471, 12] on span "Refresh" at bounding box center [447, 16] width 49 height 8
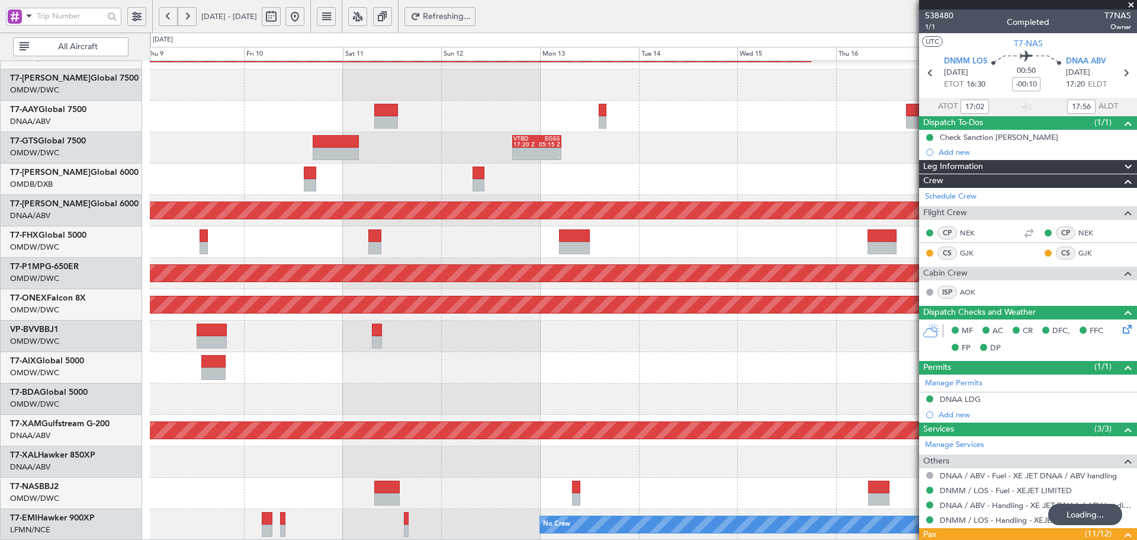
click at [360, 128] on div at bounding box center [643, 116] width 987 height 31
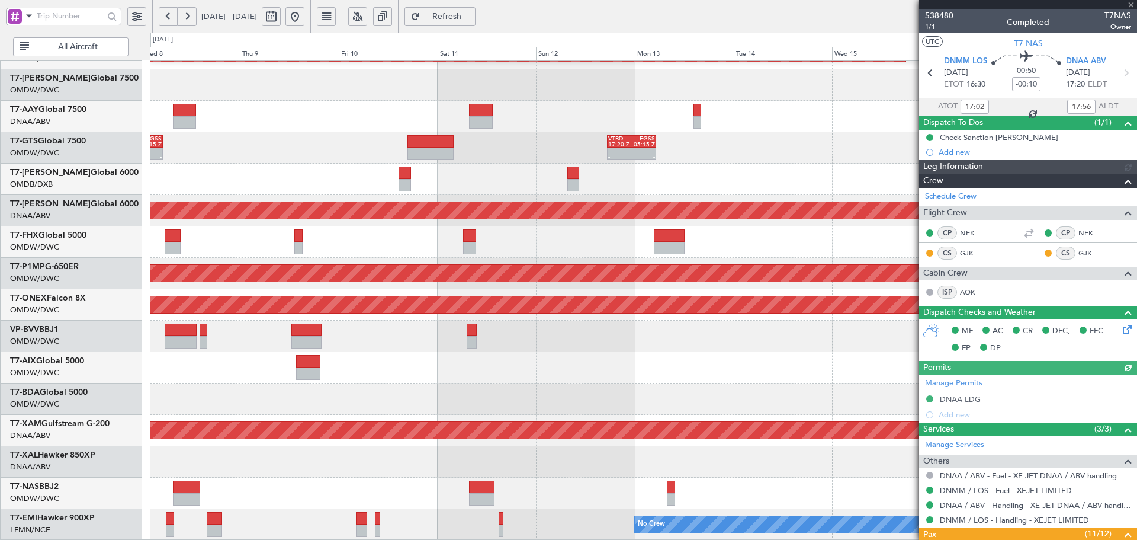
type input "Dherander Fithani (DHF)"
type input "7465"
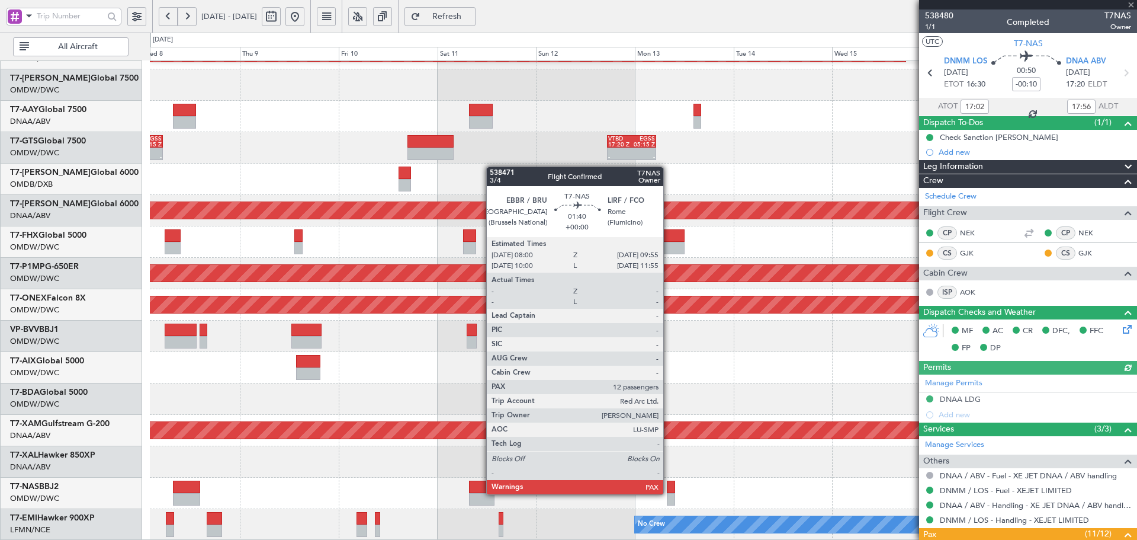
click at [669, 493] on div at bounding box center [671, 499] width 8 height 12
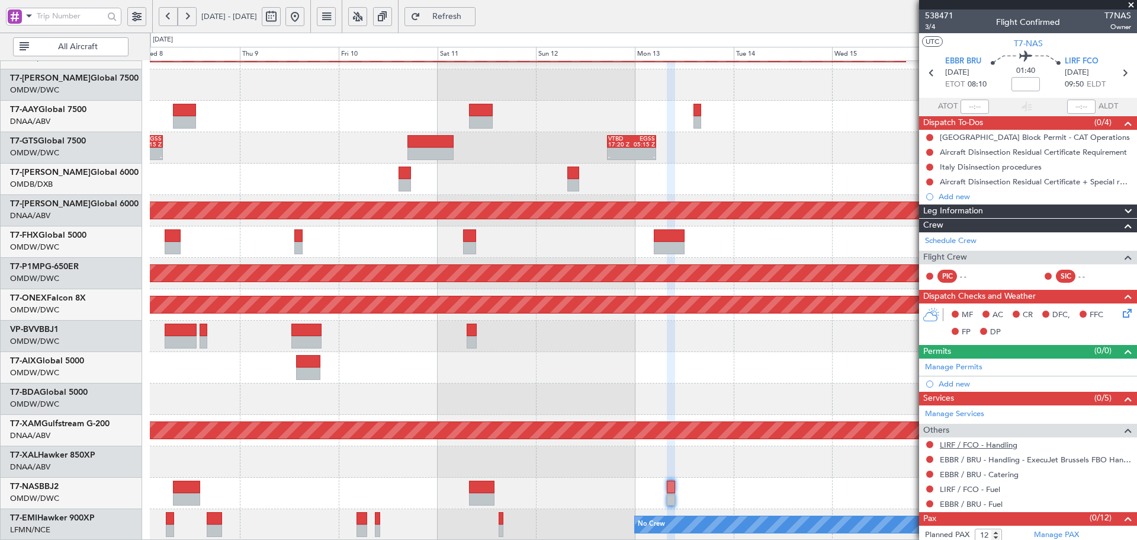
click at [998, 445] on link "LIRF / FCO - Handling" at bounding box center [979, 444] width 78 height 10
click at [983, 505] on link "EBBR / BRU - Fuel" at bounding box center [971, 504] width 63 height 10
click at [980, 486] on link "LIRF / FCO - Fuel" at bounding box center [970, 489] width 60 height 10
click at [471, 16] on span "Refresh" at bounding box center [447, 16] width 49 height 8
click at [471, 20] on span "Refresh" at bounding box center [447, 16] width 49 height 8
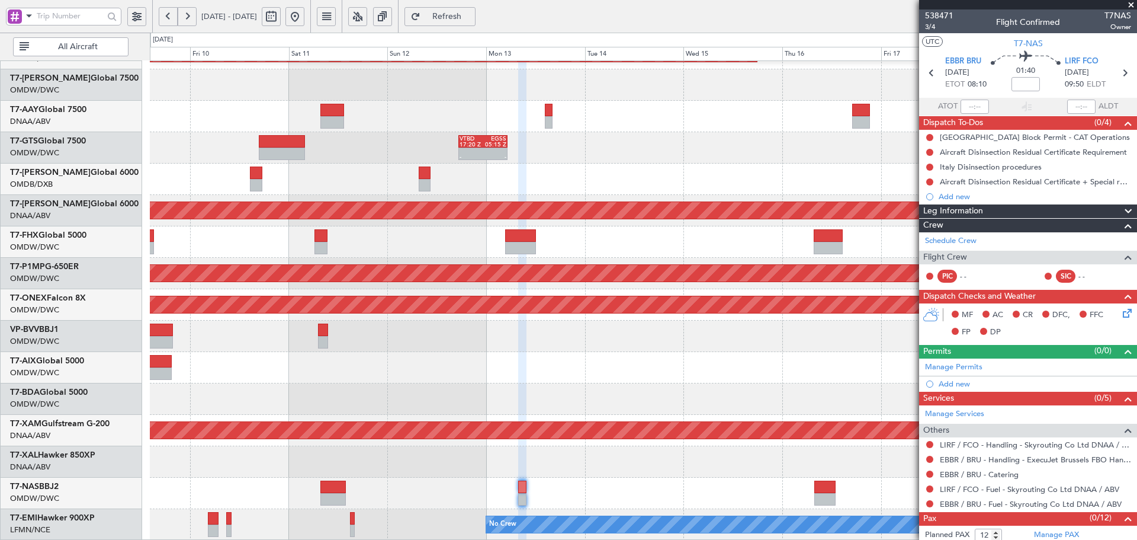
click at [614, 374] on div "Planned Maint Dubai (Al Maktoum Intl) - - VTBD 17:20 Z EGSS 05:15 Z VTBD 17:20 …" at bounding box center [643, 167] width 987 height 746
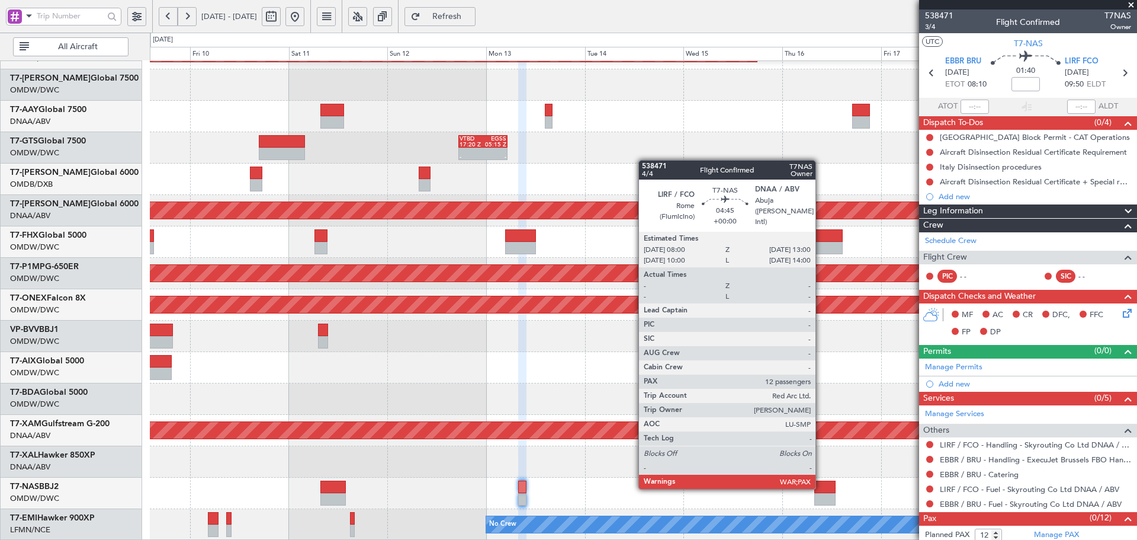
click at [821, 486] on div at bounding box center [824, 486] width 21 height 12
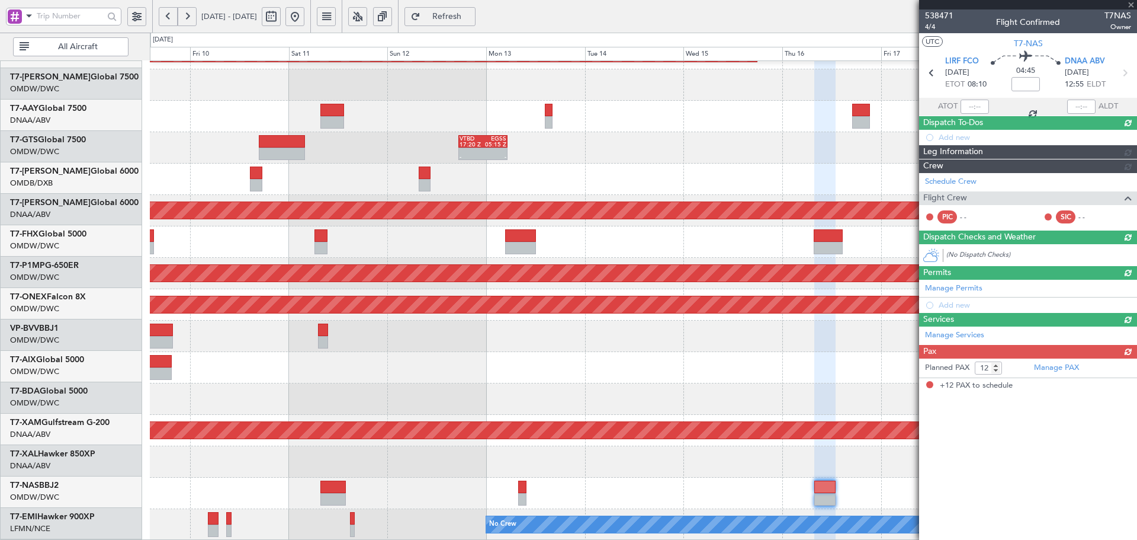
scroll to position [236, 0]
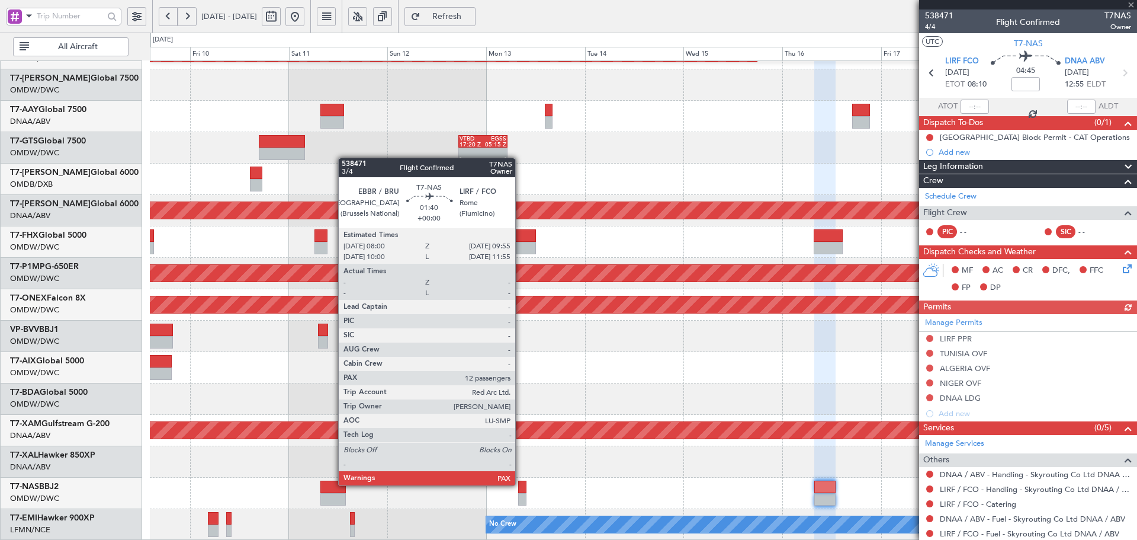
click at [521, 485] on div at bounding box center [522, 486] width 8 height 12
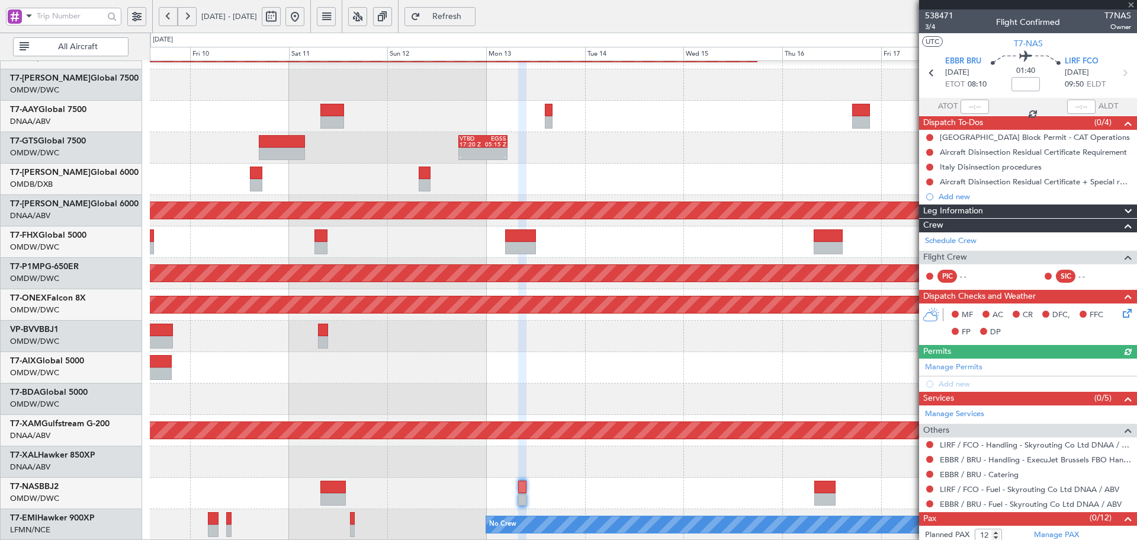
click at [969, 368] on div "Manage Permits Add new" at bounding box center [1028, 374] width 218 height 33
click at [969, 368] on link "Manage Permits" at bounding box center [953, 367] width 57 height 12
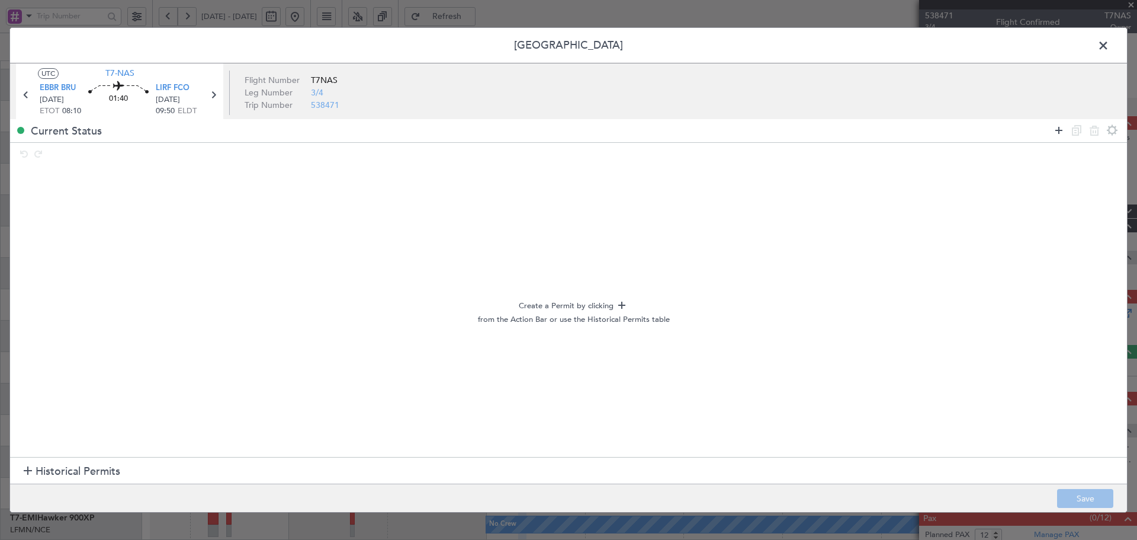
click at [1062, 133] on icon at bounding box center [1059, 130] width 14 height 14
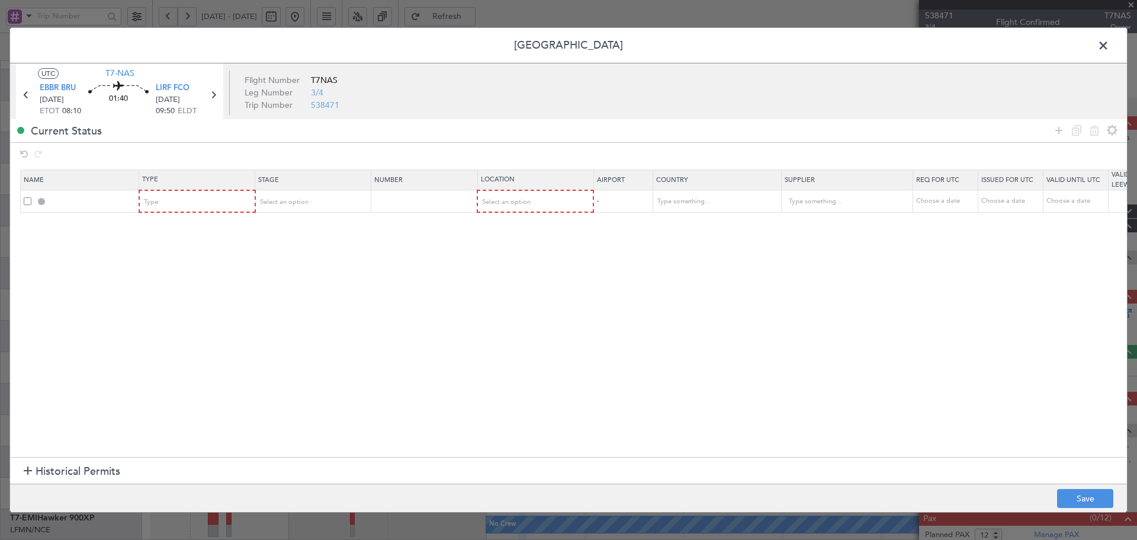
click at [173, 211] on mat-form-field "Type" at bounding box center [197, 201] width 115 height 21
click at [174, 205] on div "Type" at bounding box center [194, 202] width 98 height 18
click at [153, 349] on span "Slot" at bounding box center [197, 355] width 105 height 18
click at [255, 197] on tr "Slot Select an option Select an option - Choose a date Choose a date Choose a d…" at bounding box center [776, 201] width 1511 height 23
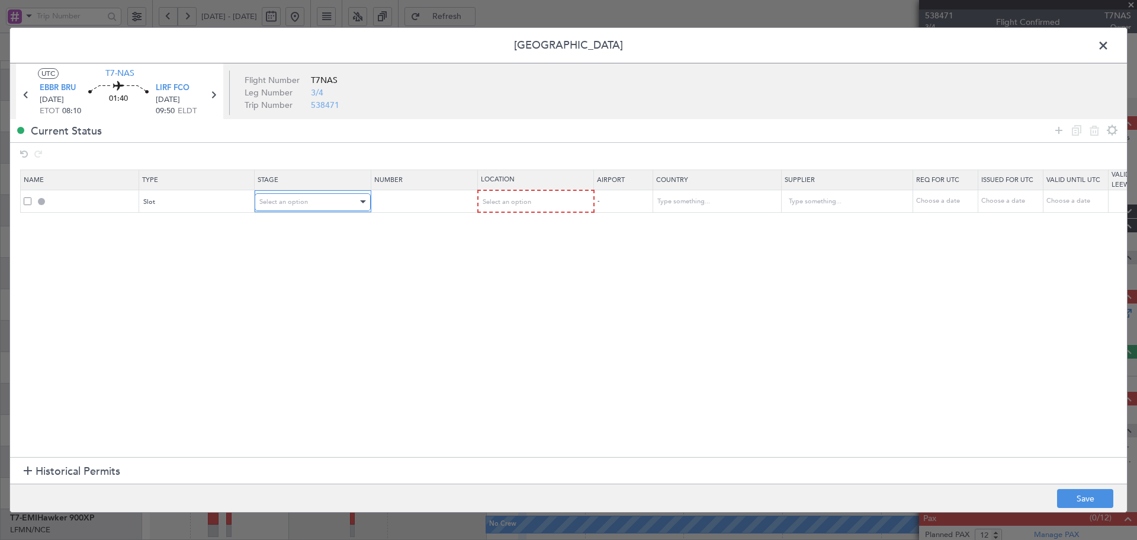
click at [320, 206] on div "Select an option" at bounding box center [308, 202] width 98 height 18
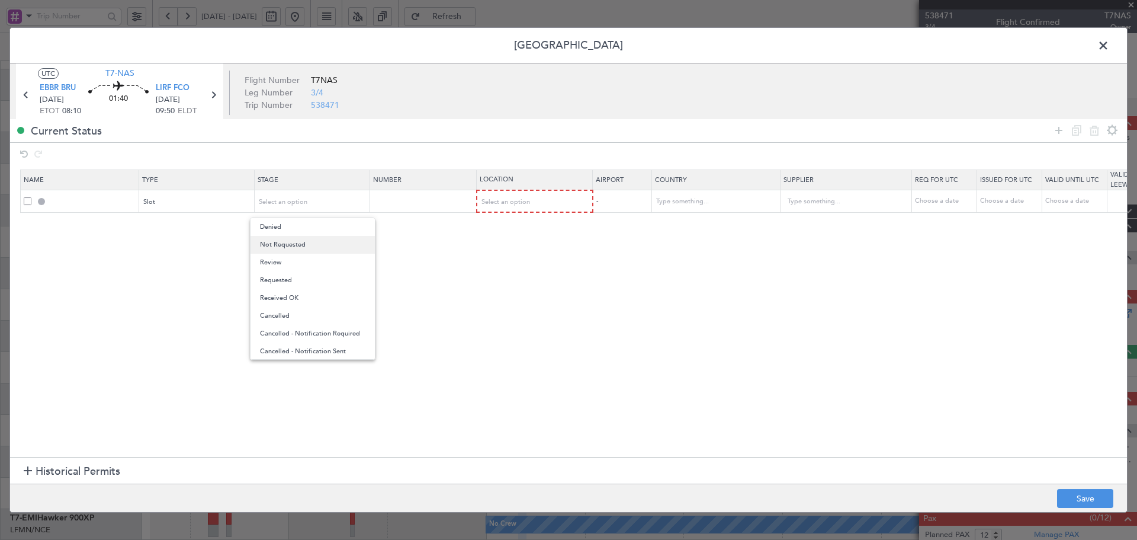
click at [306, 245] on span "Not Requested" at bounding box center [312, 245] width 105 height 18
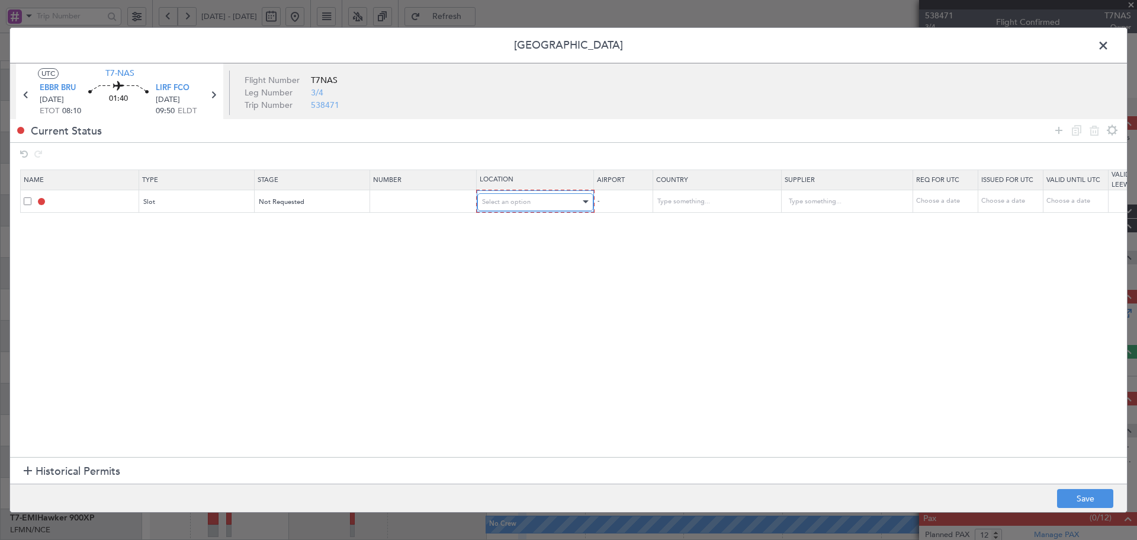
click at [516, 204] on span "Select an option" at bounding box center [506, 201] width 49 height 9
click at [515, 225] on span "Departure" at bounding box center [535, 227] width 105 height 18
click at [1058, 127] on icon at bounding box center [1059, 130] width 14 height 14
click at [214, 223] on div "Type" at bounding box center [194, 224] width 98 height 18
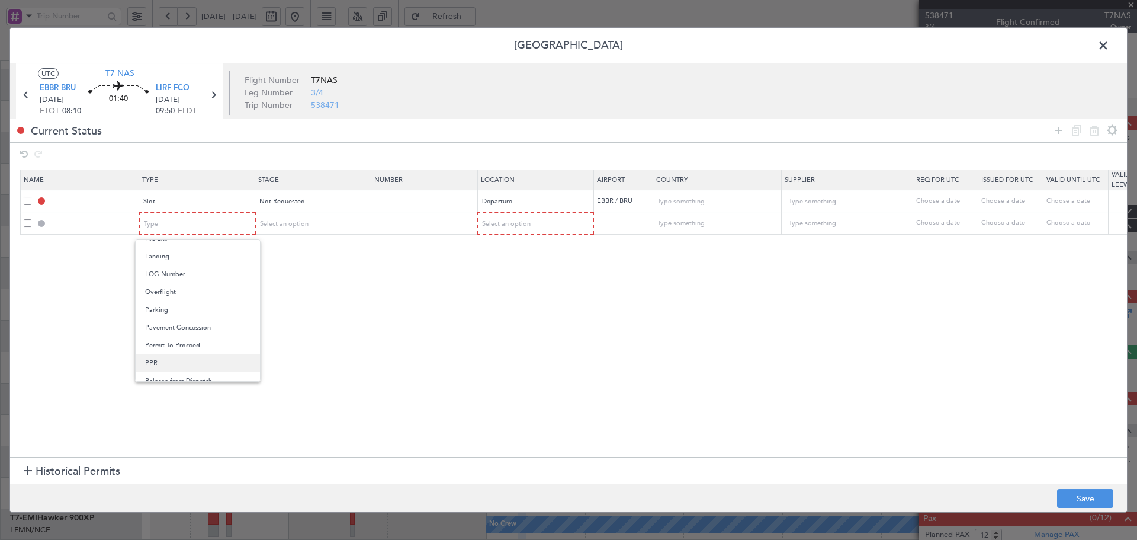
click at [165, 357] on span "PPR" at bounding box center [197, 363] width 105 height 18
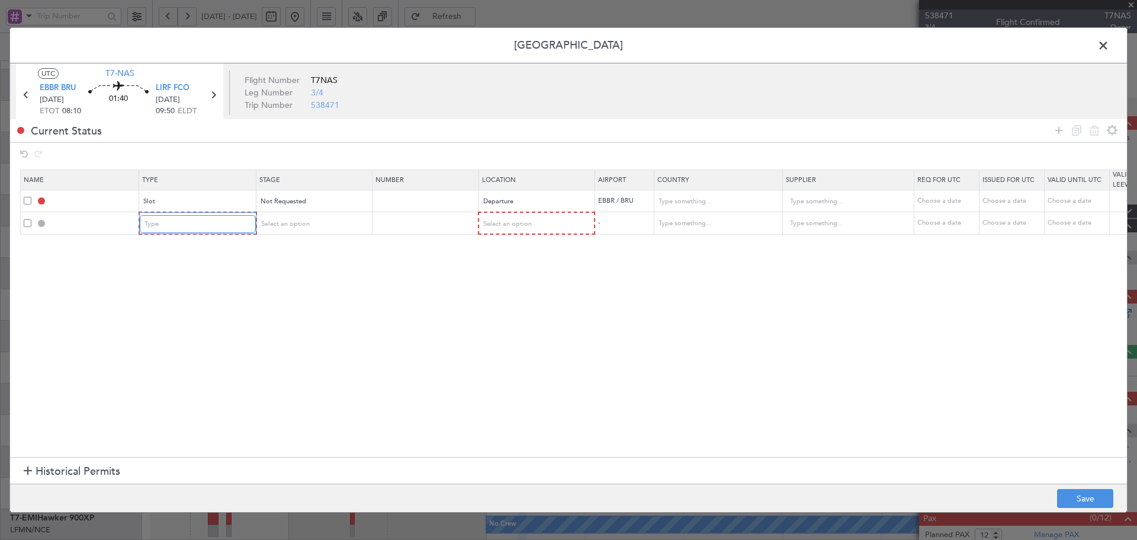
scroll to position [298, 0]
click at [282, 226] on span "Select an option" at bounding box center [283, 223] width 49 height 9
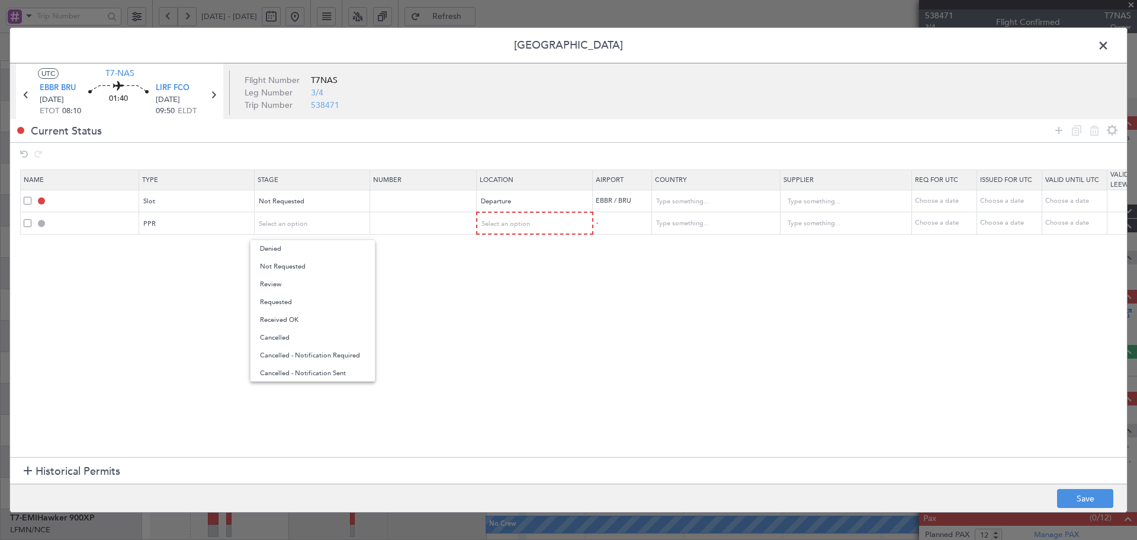
drag, startPoint x: 283, startPoint y: 265, endPoint x: 300, endPoint y: 265, distance: 16.6
click at [284, 265] on span "Not Requested" at bounding box center [312, 267] width 105 height 18
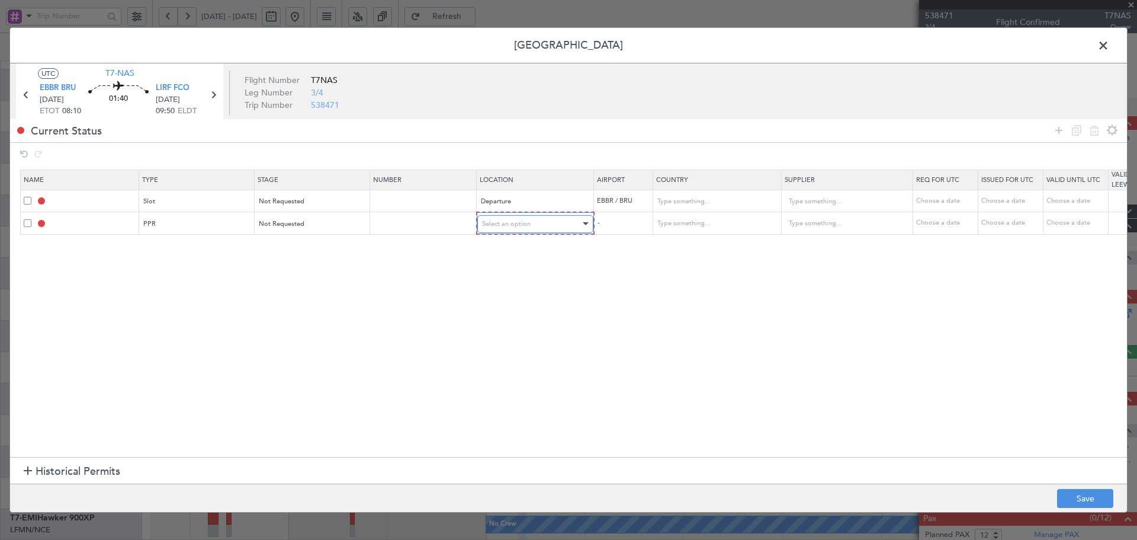
click at [500, 231] on div "Select an option" at bounding box center [531, 224] width 98 height 18
drag, startPoint x: 492, startPoint y: 280, endPoint x: 332, endPoint y: 357, distance: 177.7
click at [489, 284] on span "Arrival" at bounding box center [535, 284] width 105 height 18
click at [332, 357] on section "Name Type Stage Number Location Airport Country Supplier Req For Utc Issued For…" at bounding box center [568, 311] width 1117 height 290
click at [1088, 500] on button "Save" at bounding box center [1085, 498] width 56 height 19
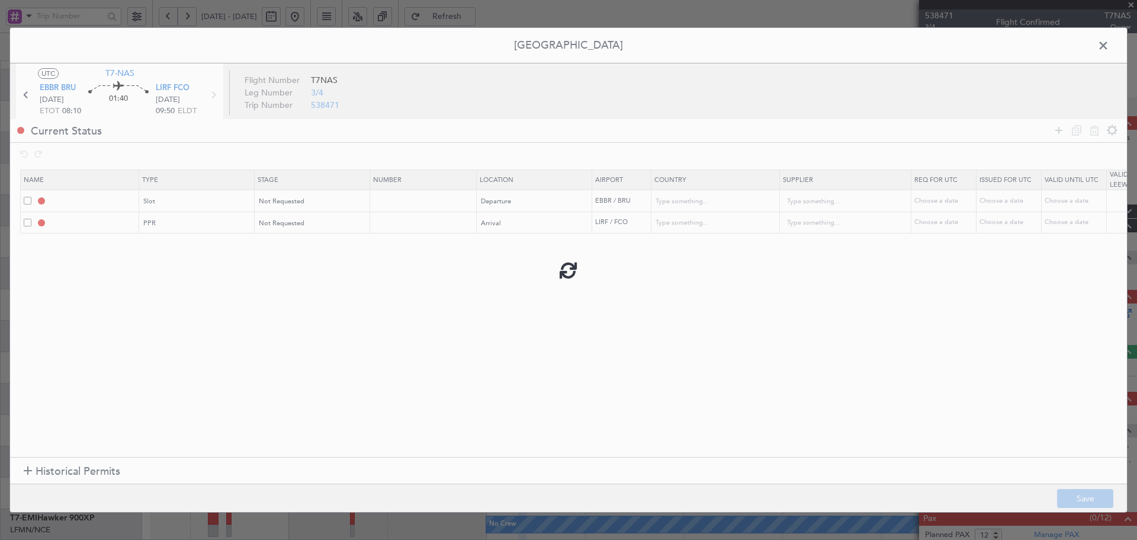
type input "EBBR DEP SLOT"
type input "Belgium"
type input "NNN"
type input "LIRF PPR"
type input "Italy"
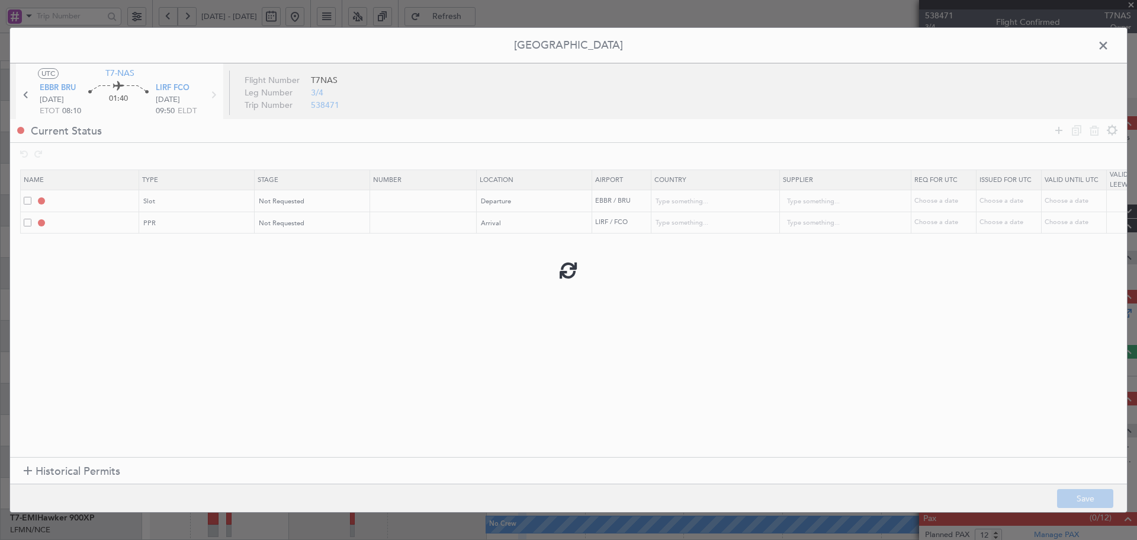
type input "NNN"
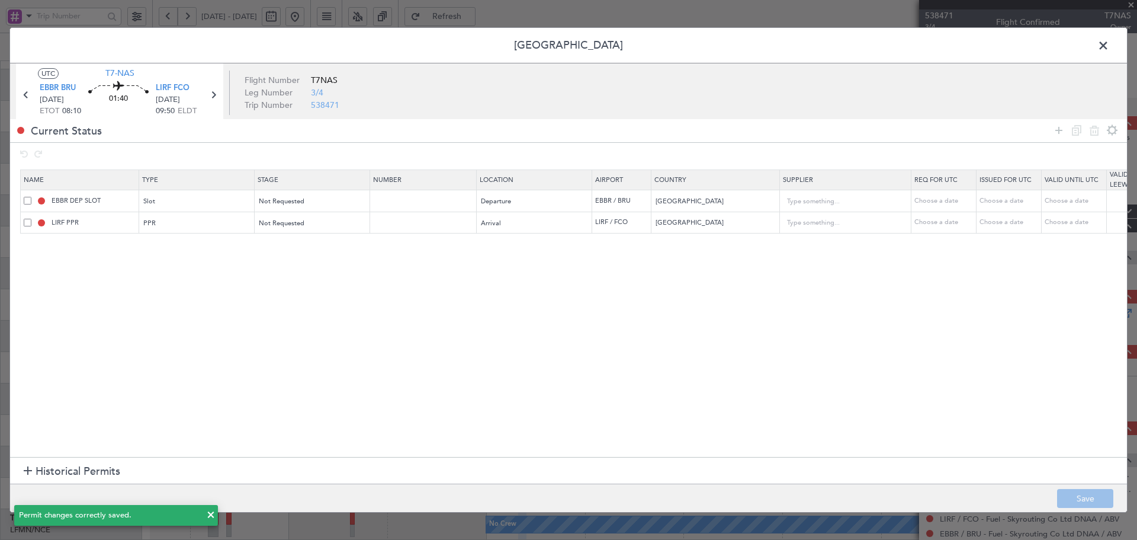
click at [1109, 43] on span at bounding box center [1109, 49] width 0 height 24
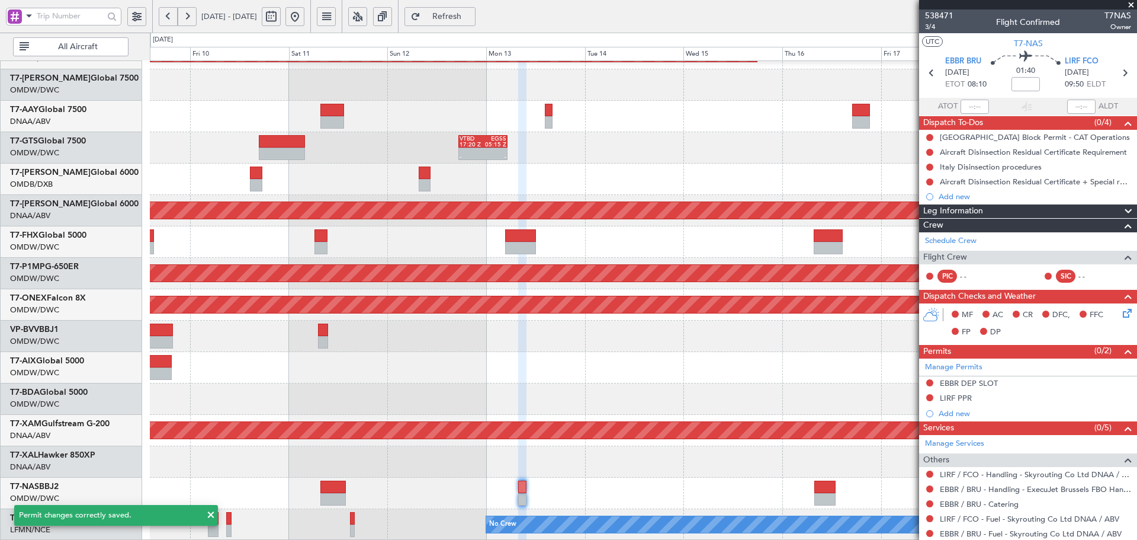
click at [471, 19] on span "Refresh" at bounding box center [447, 16] width 49 height 8
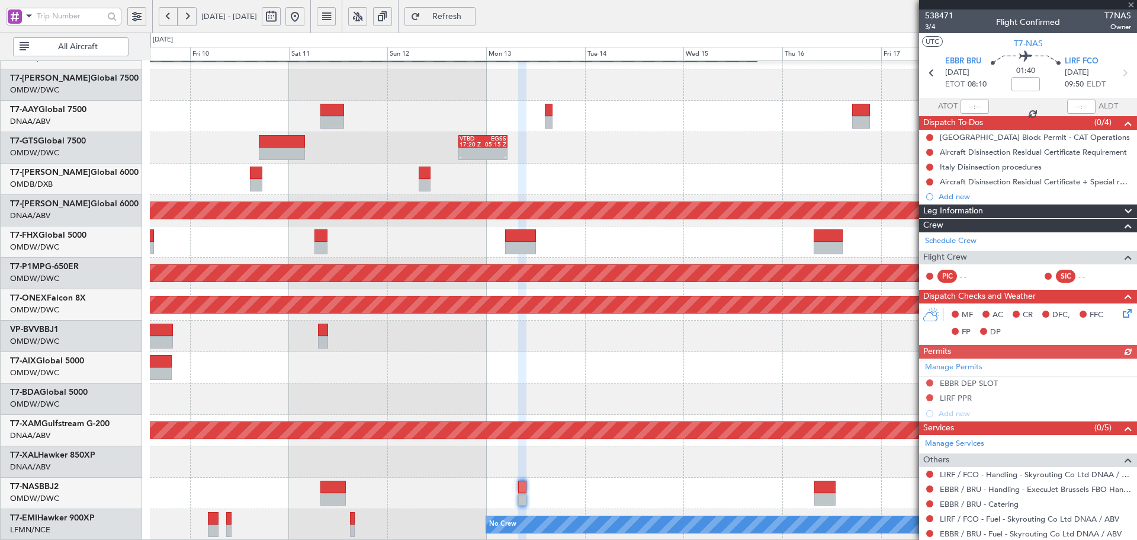
click at [565, 472] on div "[PERSON_NAME] ([PERSON_NAME] Intl)" at bounding box center [643, 461] width 987 height 31
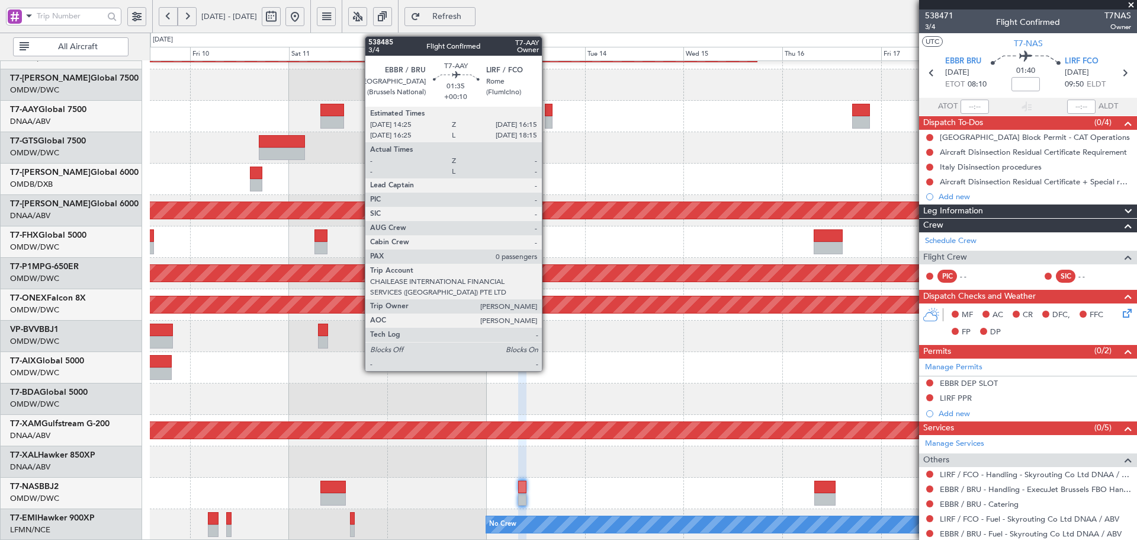
click at [547, 111] on div at bounding box center [549, 110] width 8 height 12
click at [547, 110] on div at bounding box center [549, 110] width 8 height 12
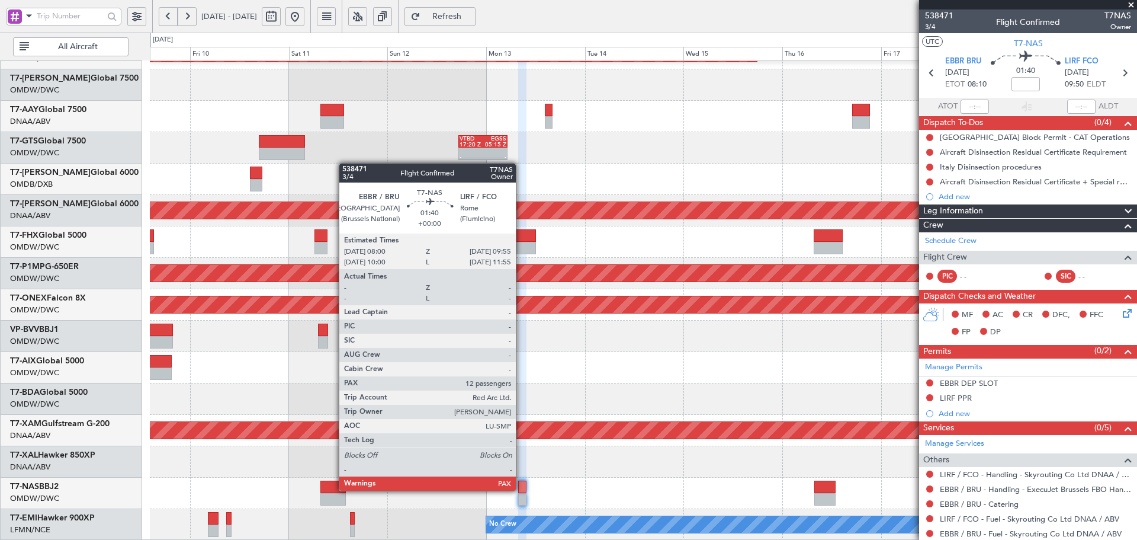
click at [521, 490] on div at bounding box center [522, 486] width 8 height 12
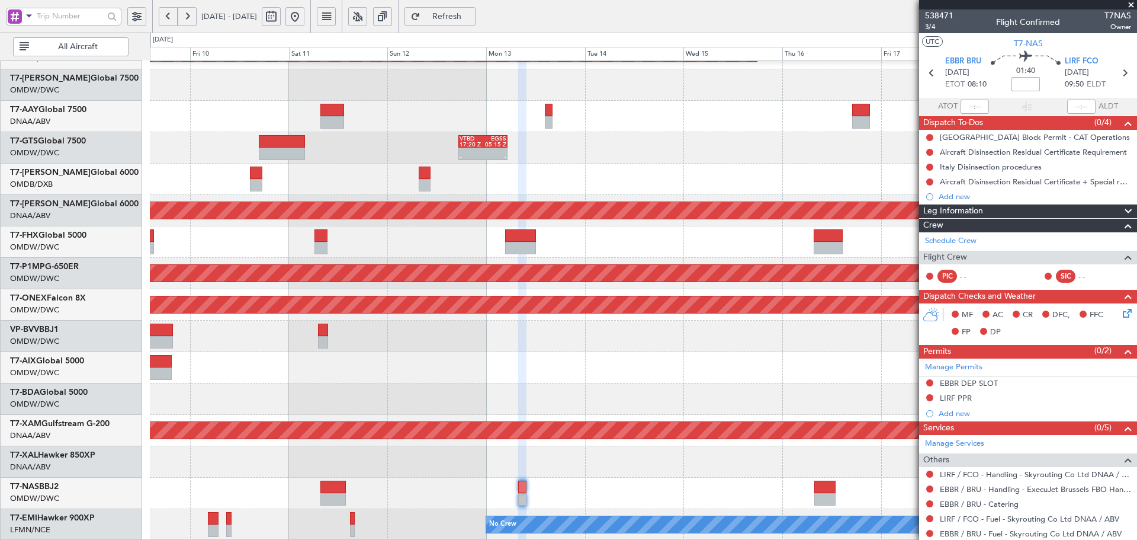
click at [1021, 79] on input at bounding box center [1026, 84] width 28 height 14
type input "+00:05"
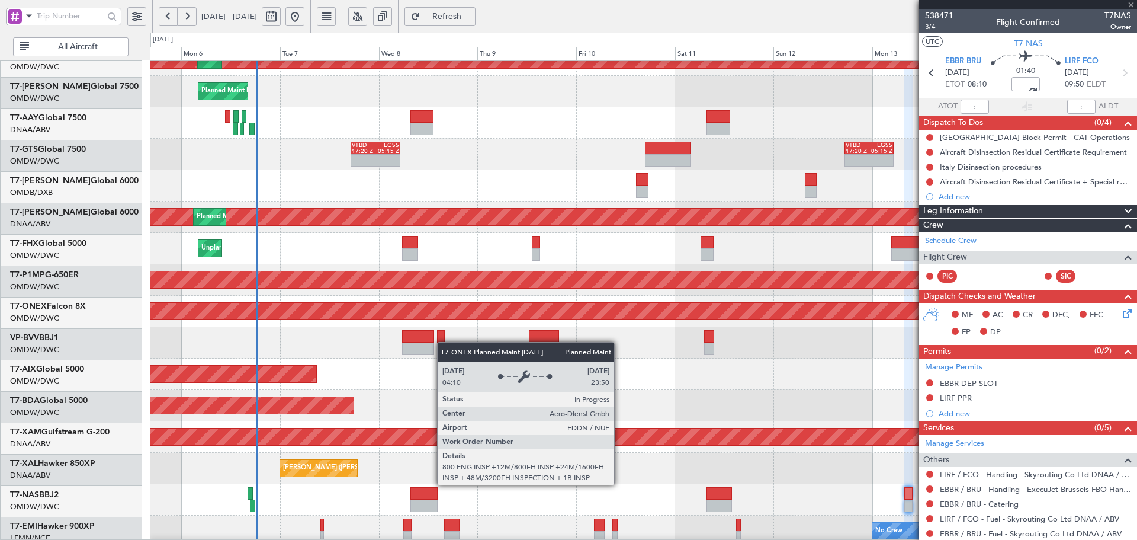
scroll to position [261, 0]
click at [774, 315] on div "Planned Maint Dubai (Al Maktoum Intl) Planned Maint Dubai (Al Maktoum Intl) Pla…" at bounding box center [643, 174] width 987 height 746
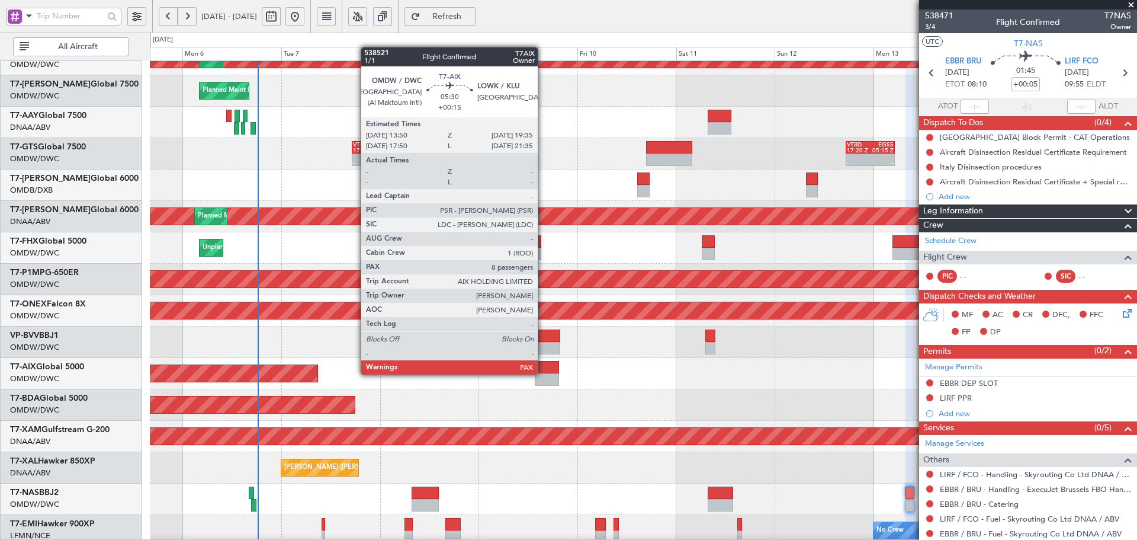
click at [545, 373] on div at bounding box center [547, 367] width 24 height 12
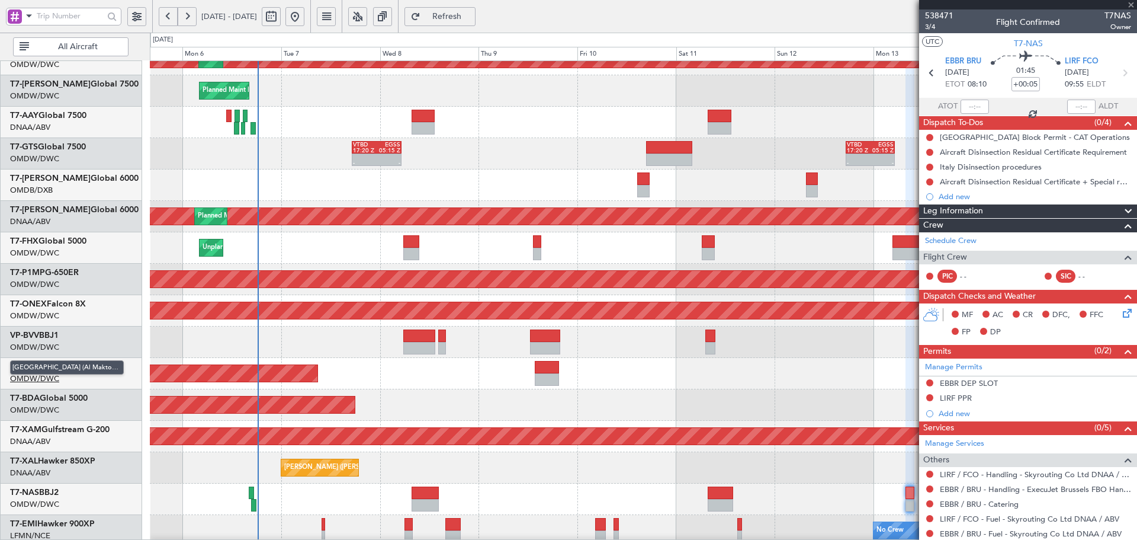
type input "+00:15"
type input "8"
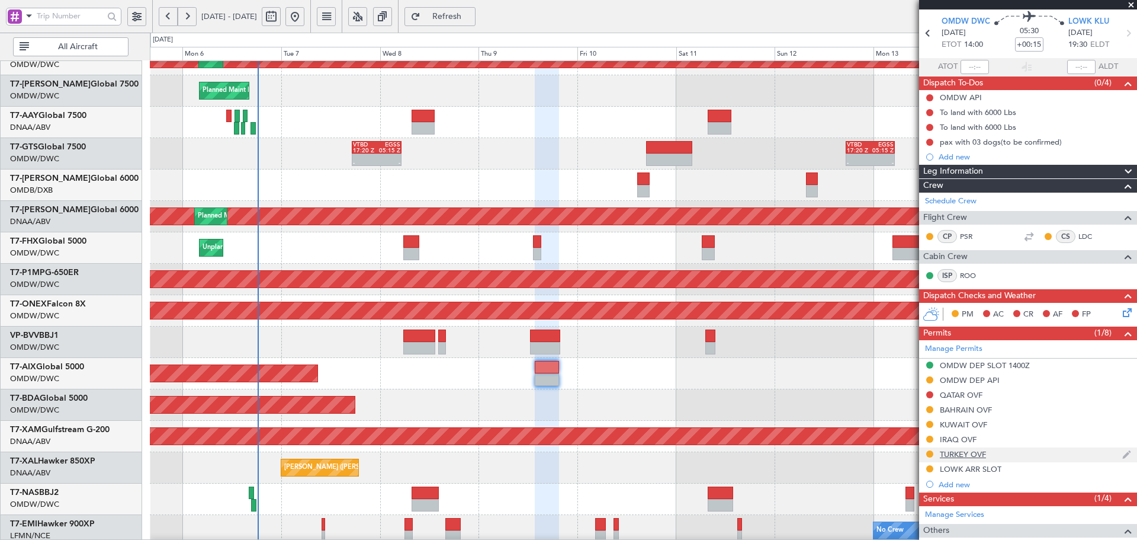
click at [967, 451] on div "TURKEY OVF" at bounding box center [963, 454] width 46 height 10
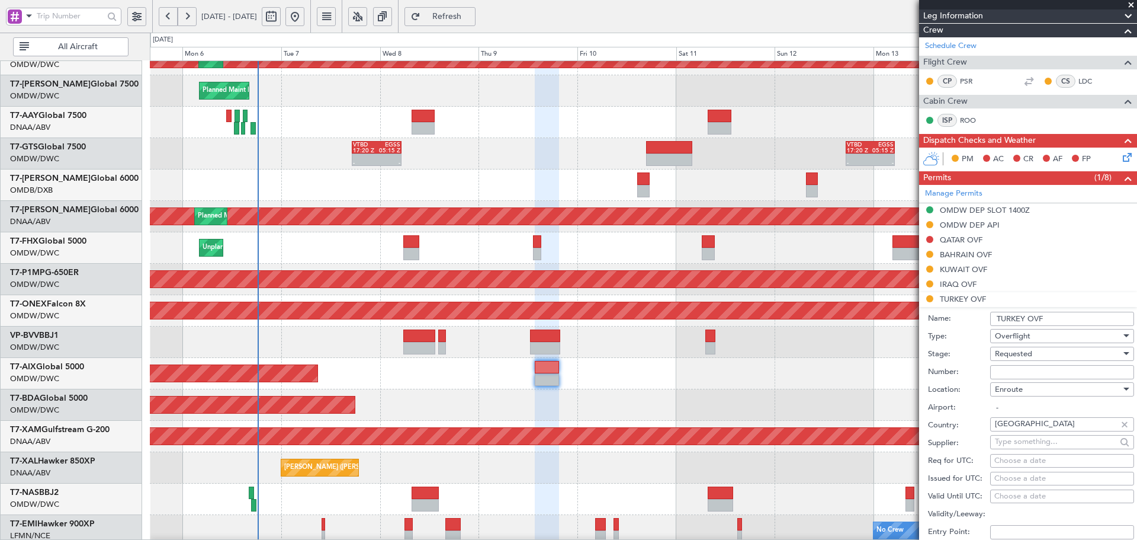
scroll to position [197, 0]
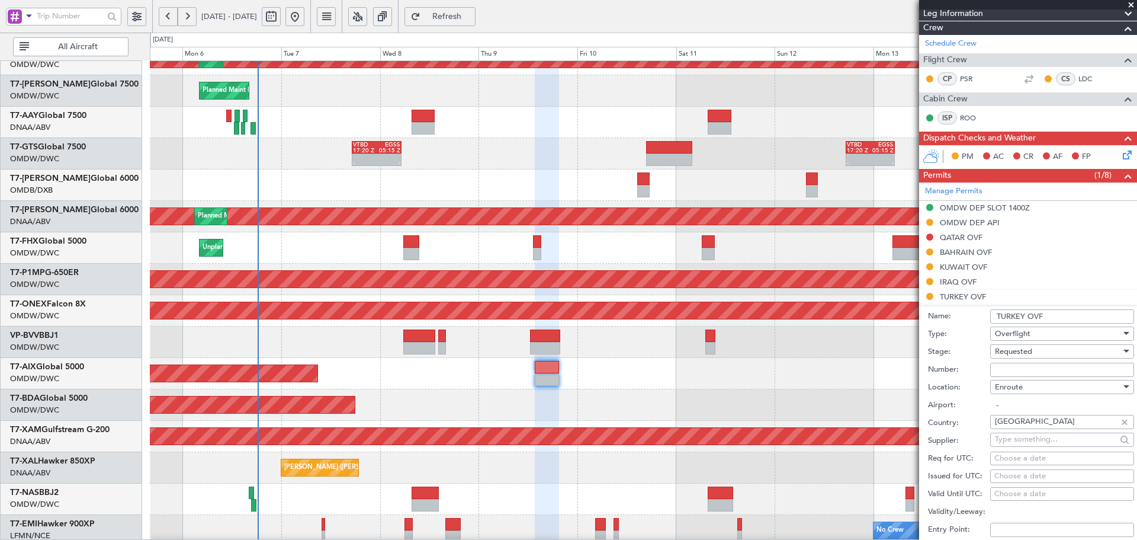
click at [1014, 368] on input "Number:" at bounding box center [1062, 369] width 144 height 14
type input "a"
type input "APPROVED ECAC BUSINES FLT"
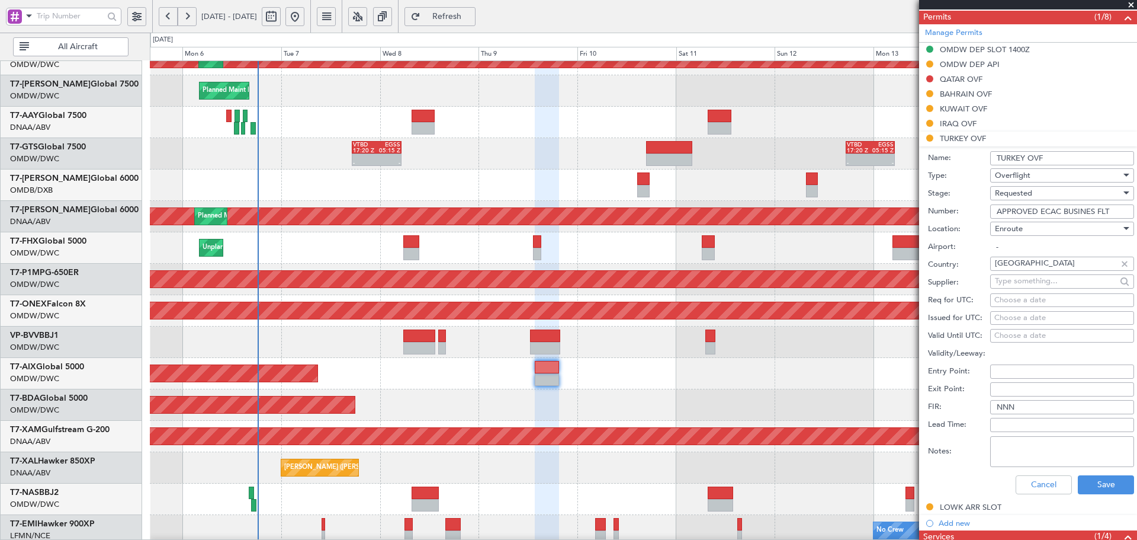
click at [1025, 192] on span "Requested" at bounding box center [1013, 193] width 37 height 11
click at [1024, 285] on span "Received OK" at bounding box center [1058, 283] width 124 height 18
click at [1086, 485] on button "Save" at bounding box center [1106, 484] width 56 height 19
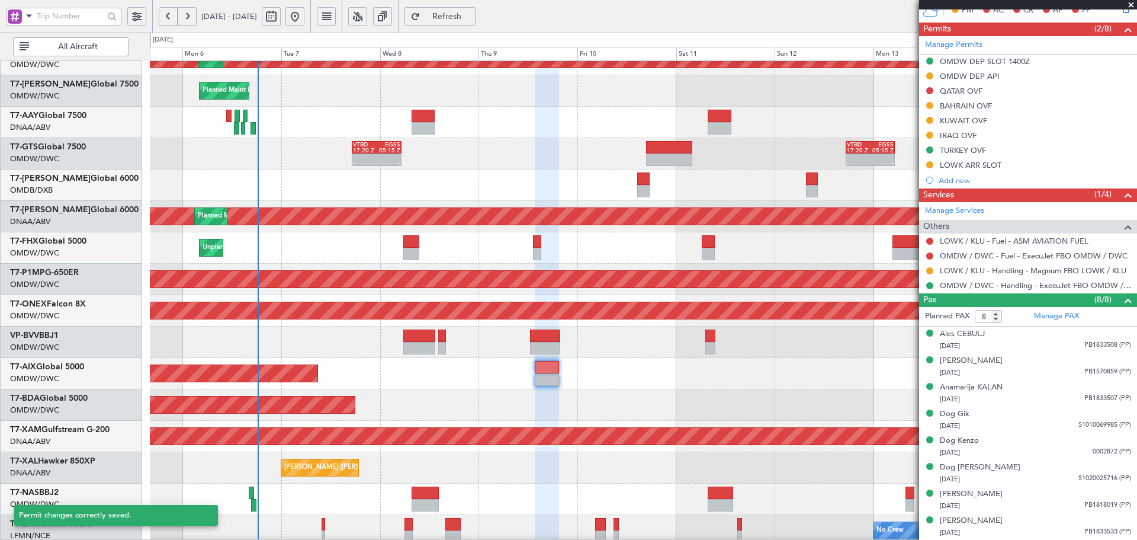
scroll to position [343, 0]
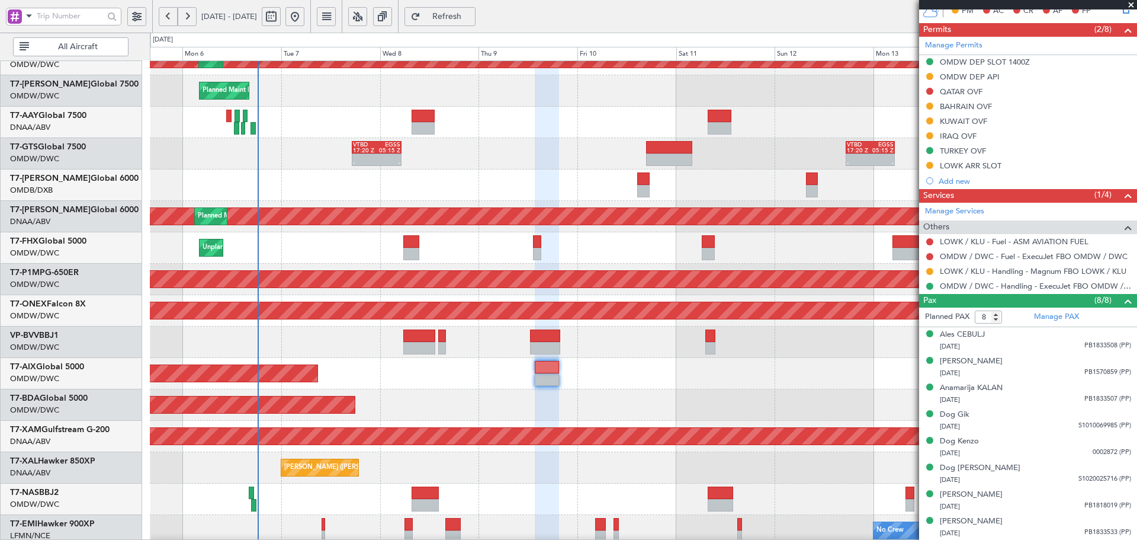
click at [463, 21] on button "Refresh" at bounding box center [439, 16] width 71 height 19
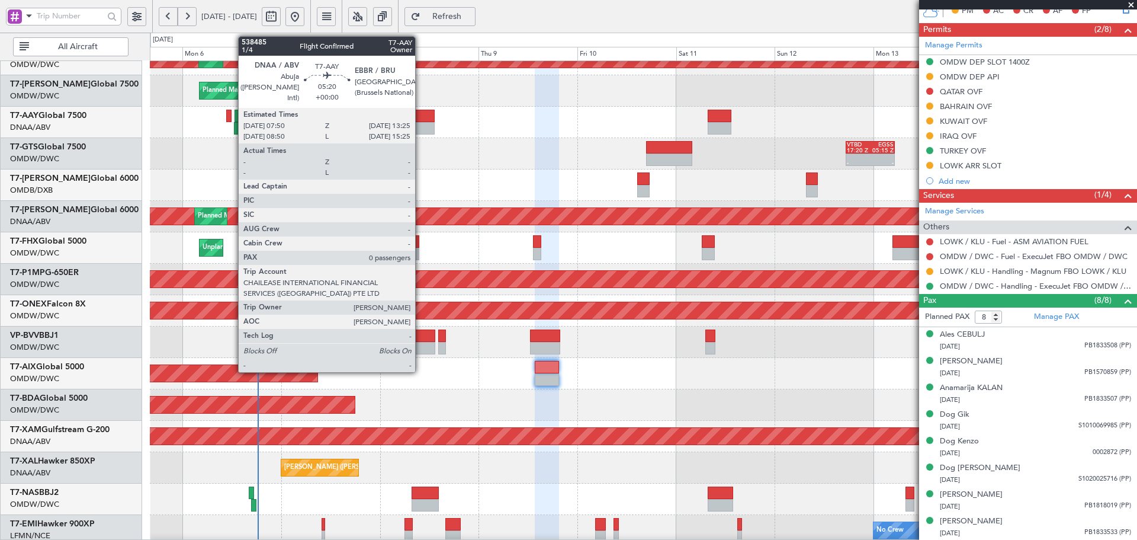
click at [420, 119] on div at bounding box center [423, 116] width 23 height 12
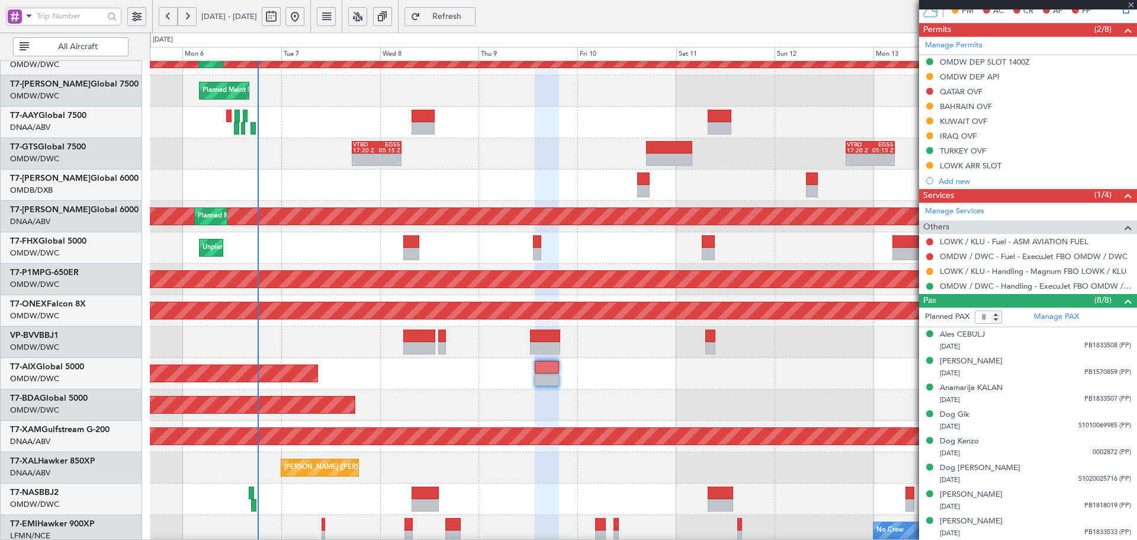
type input "0"
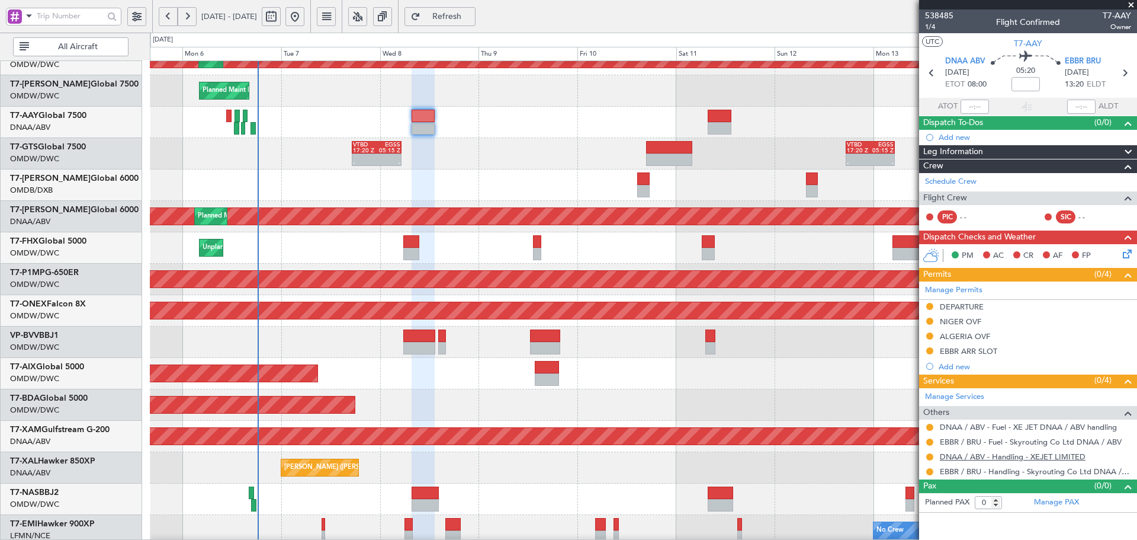
click at [1018, 457] on link "DNAA / ABV - Handling - XEJET LIMITED" at bounding box center [1013, 456] width 146 height 10
click at [1055, 474] on link "EBBR / BRU - Handling - Skyrouting Co Ltd DNAA / ABV" at bounding box center [1035, 471] width 191 height 10
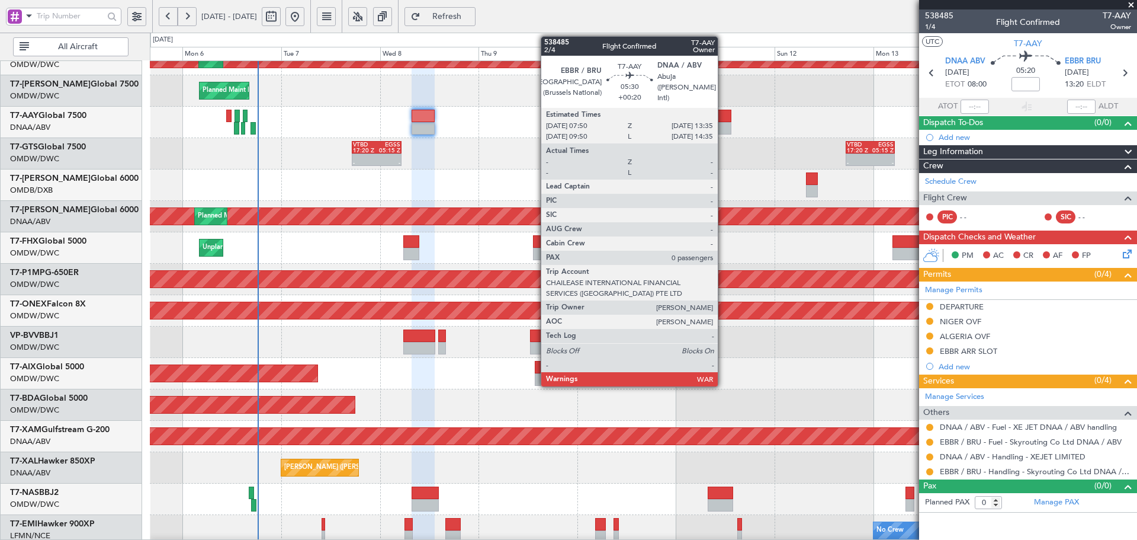
click at [724, 117] on div at bounding box center [720, 116] width 24 height 12
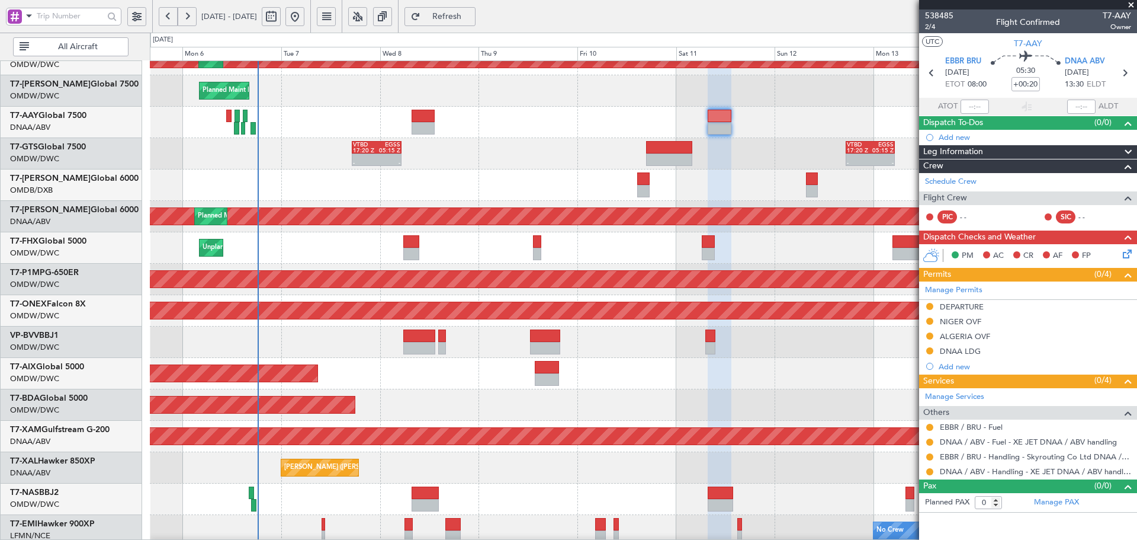
scroll to position [266, 0]
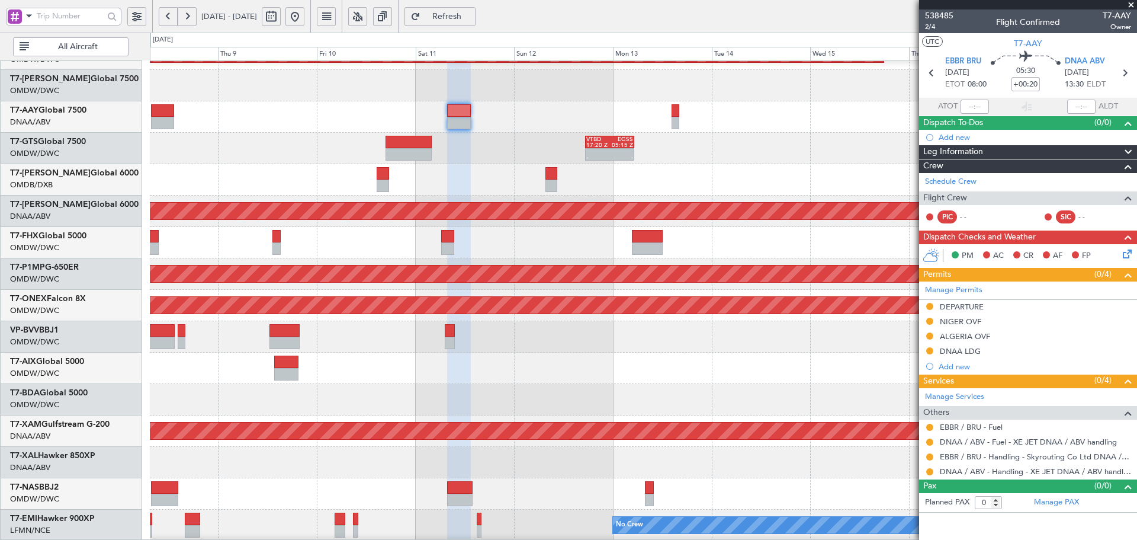
click at [581, 124] on div at bounding box center [643, 116] width 987 height 31
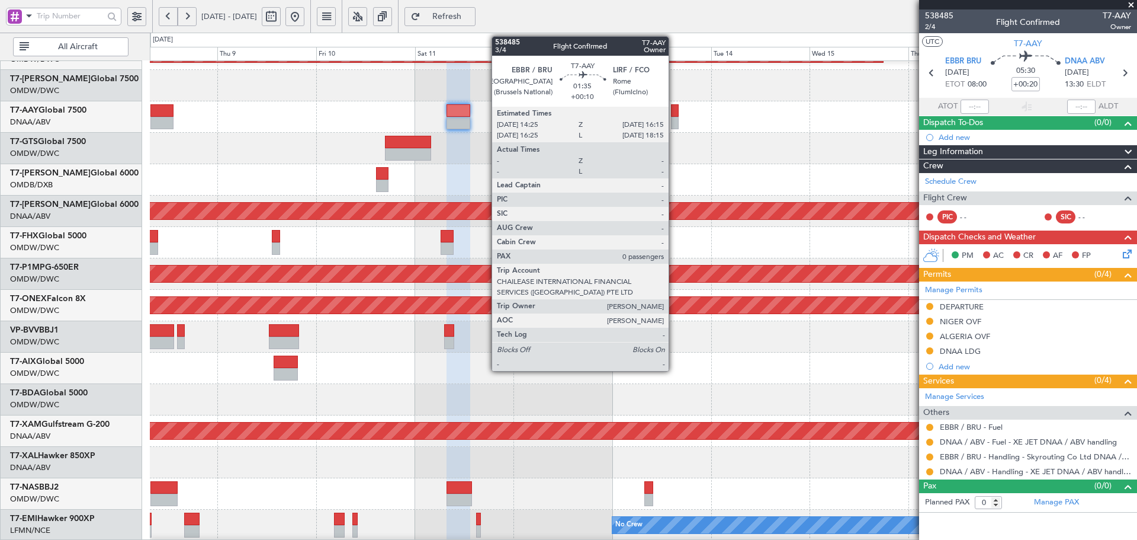
click at [674, 113] on div at bounding box center [675, 110] width 8 height 12
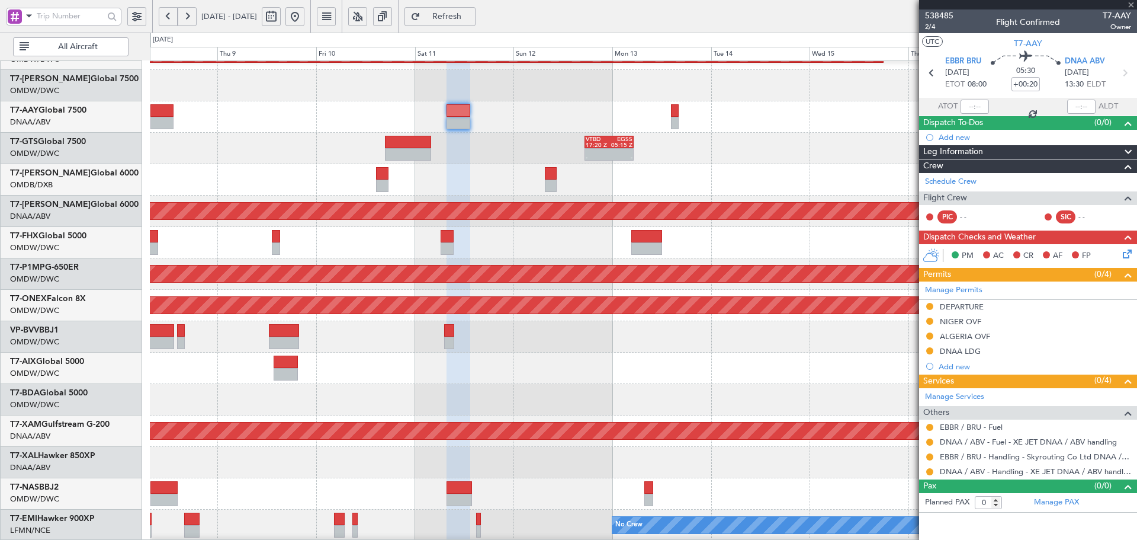
type input "+00:10"
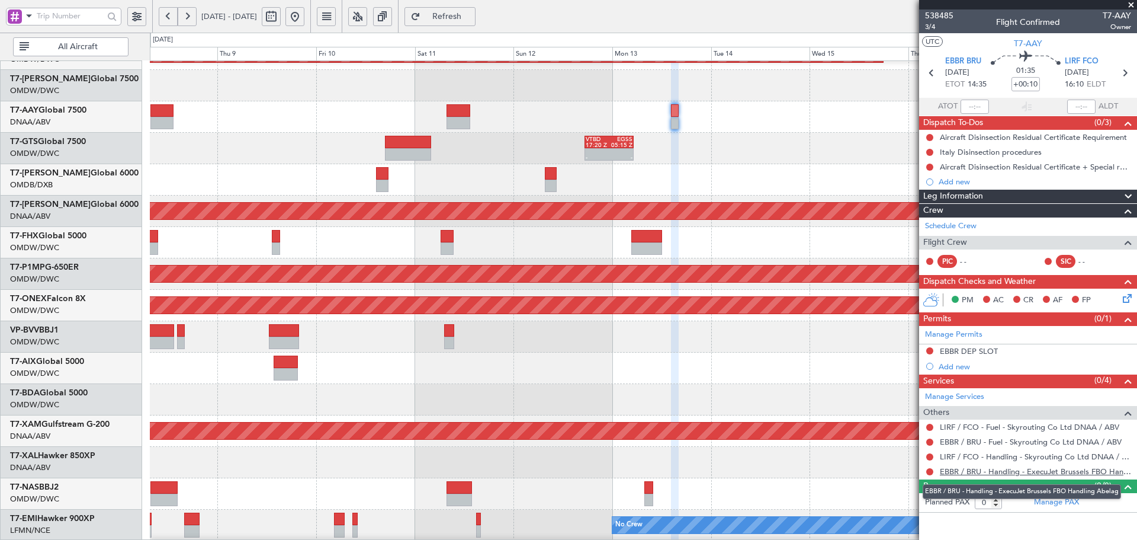
click at [1008, 471] on link "EBBR / BRU - Handling - ExecuJet Brussels FBO Handling Abelag" at bounding box center [1035, 471] width 191 height 10
click at [471, 17] on span "Refresh" at bounding box center [447, 16] width 49 height 8
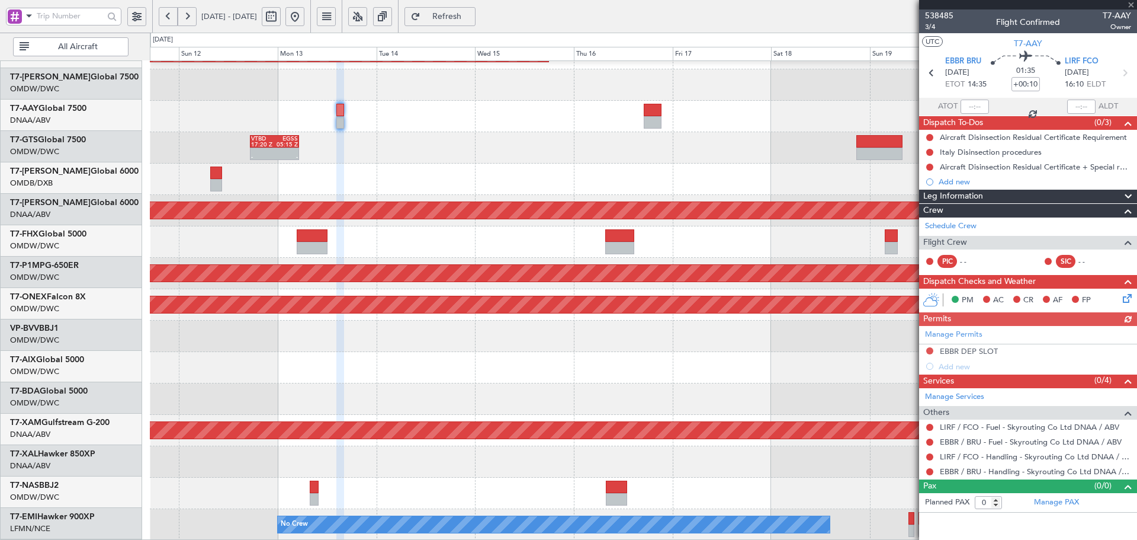
scroll to position [211, 0]
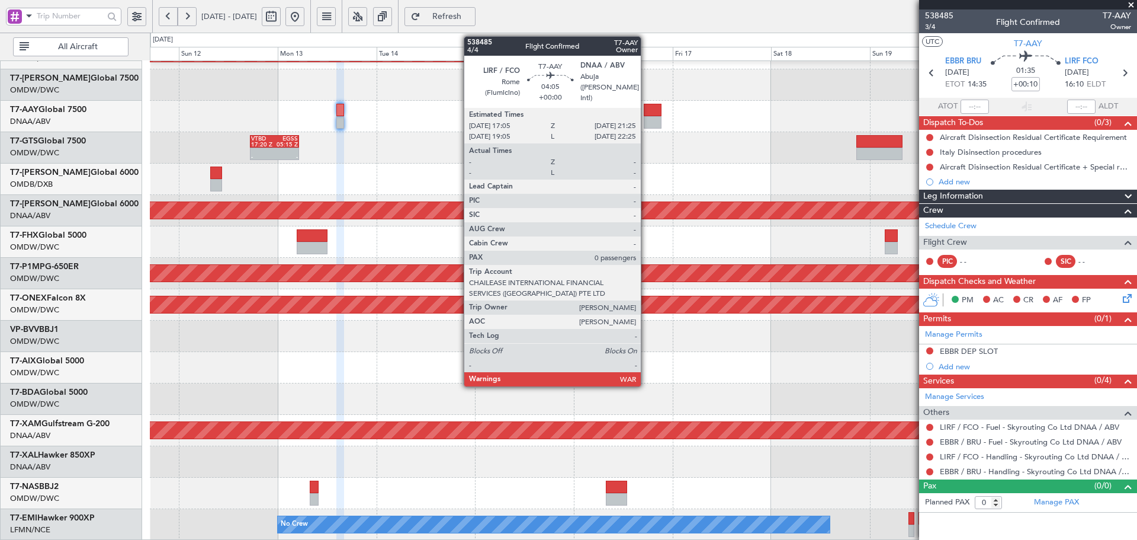
click at [656, 114] on div at bounding box center [653, 110] width 18 height 12
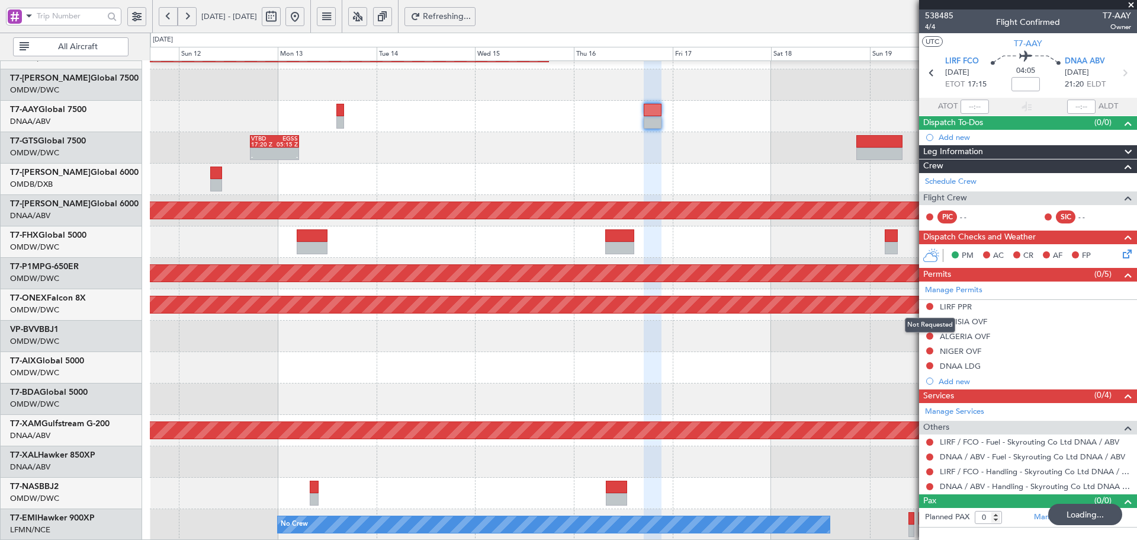
drag, startPoint x: 929, startPoint y: 304, endPoint x: 925, endPoint y: 315, distance: 11.2
click at [929, 304] on button at bounding box center [929, 306] width 7 height 7
click at [930, 304] on div "Manage Permits LIRF PPR TUNISIA OVF ALGERIA OVF NIGER OVF DNAA LDG Add new" at bounding box center [1028, 334] width 218 height 107
click at [928, 307] on button at bounding box center [929, 306] width 7 height 7
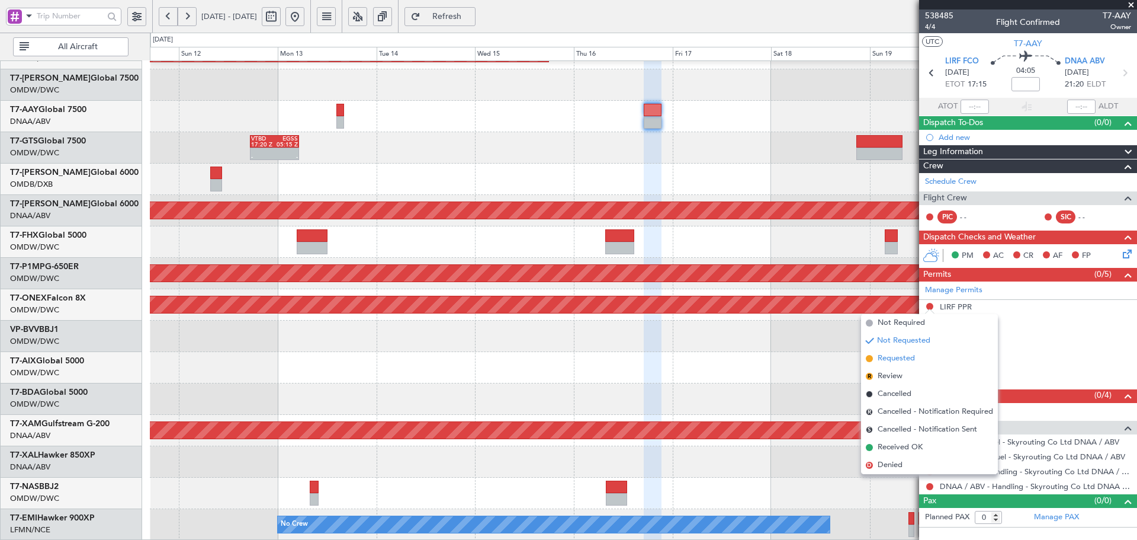
click at [891, 358] on span "Requested" at bounding box center [896, 358] width 37 height 12
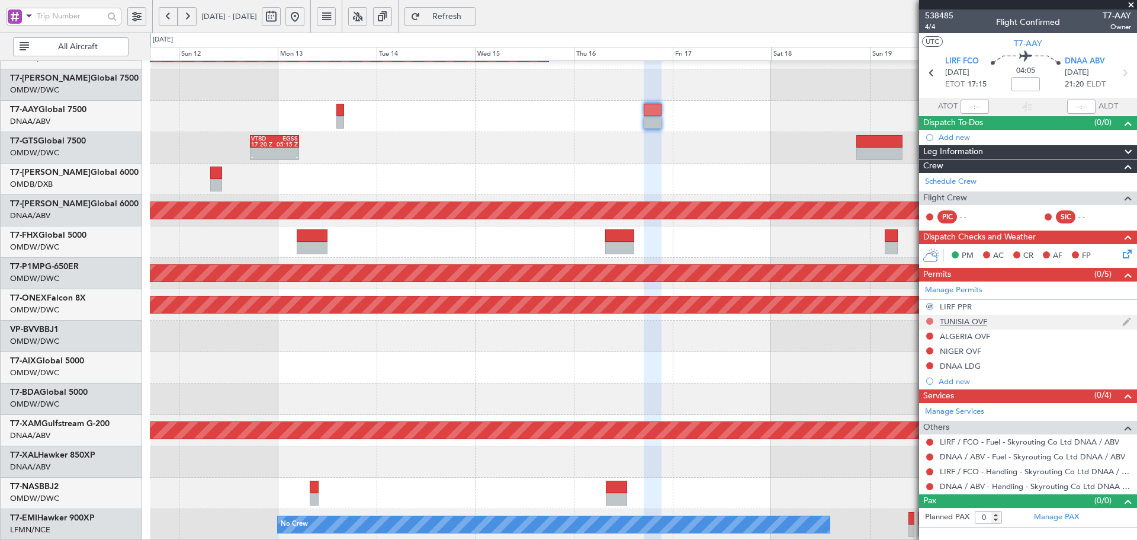
click at [929, 320] on button at bounding box center [929, 320] width 7 height 7
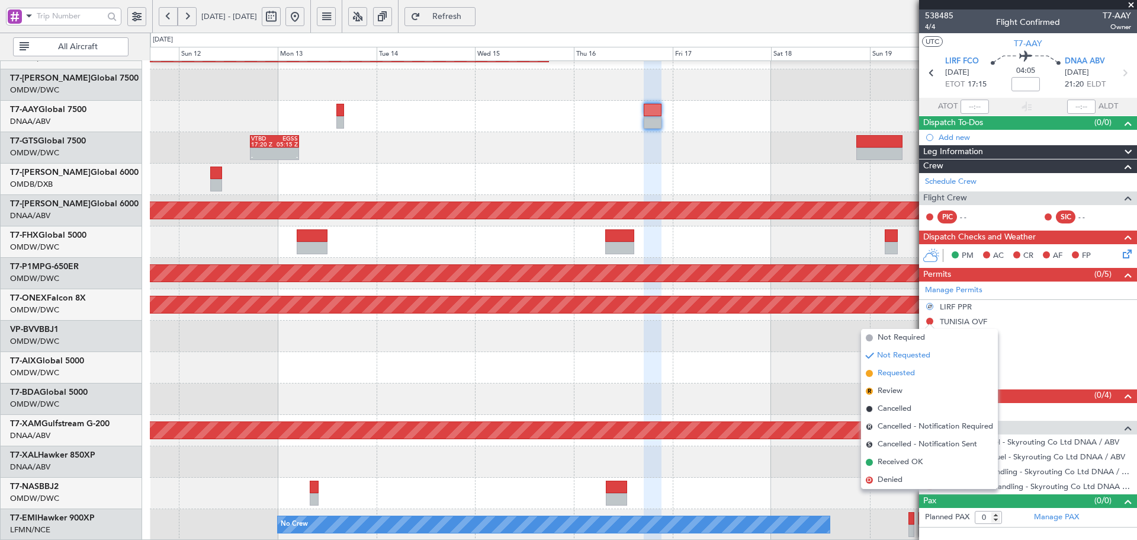
click at [901, 374] on span "Requested" at bounding box center [896, 373] width 37 height 12
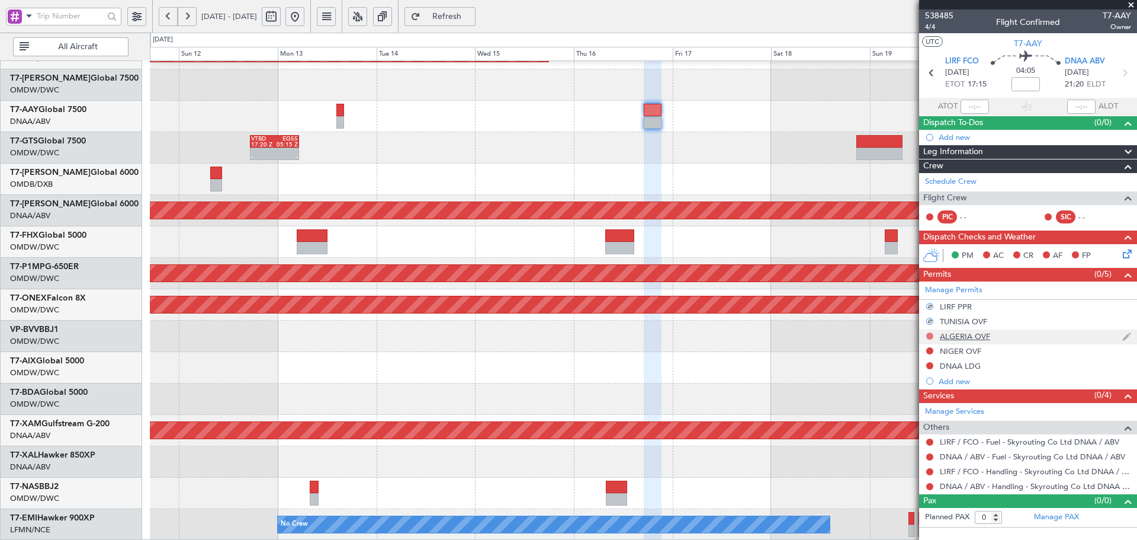
click at [929, 333] on button at bounding box center [929, 335] width 7 height 7
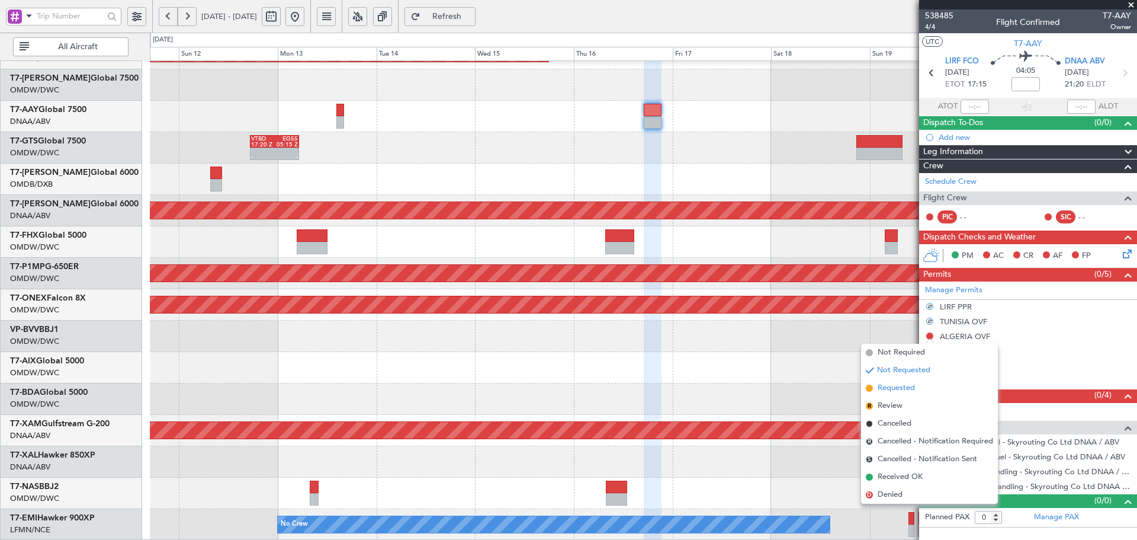
click at [900, 389] on span "Requested" at bounding box center [896, 388] width 37 height 12
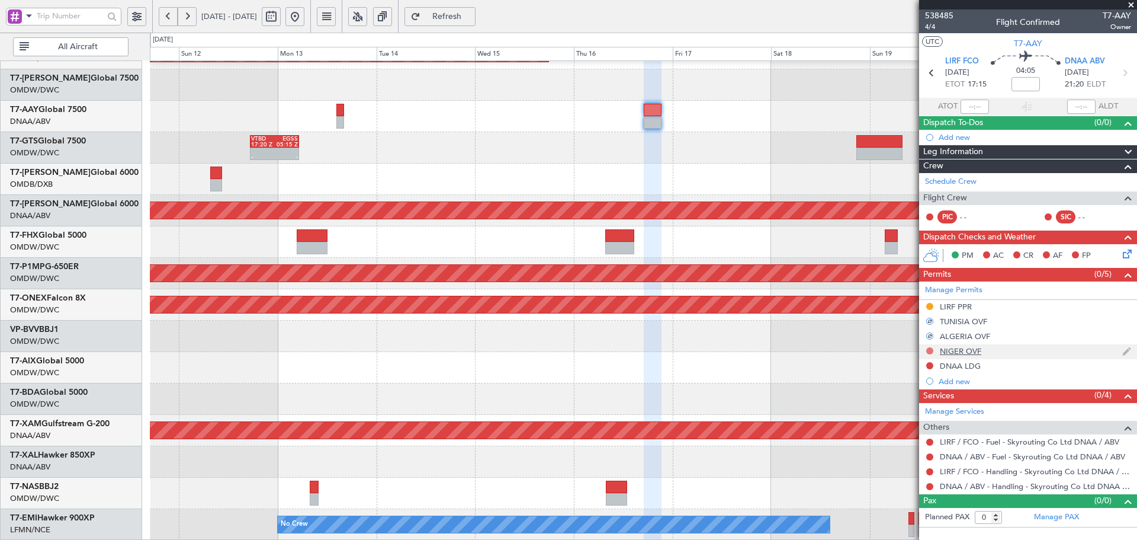
click at [929, 352] on button at bounding box center [929, 350] width 7 height 7
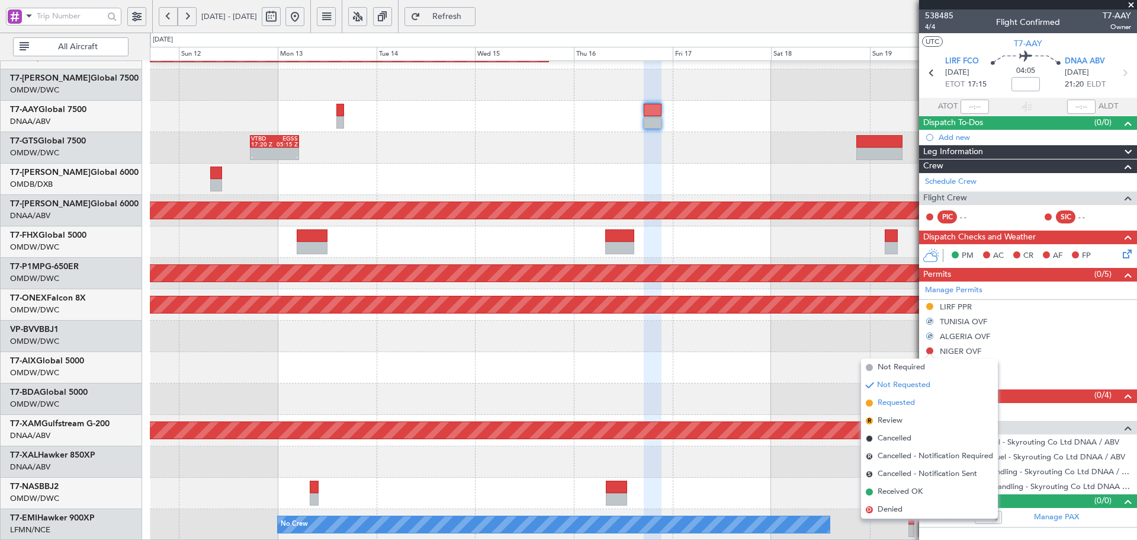
click at [885, 400] on span "Requested" at bounding box center [896, 403] width 37 height 12
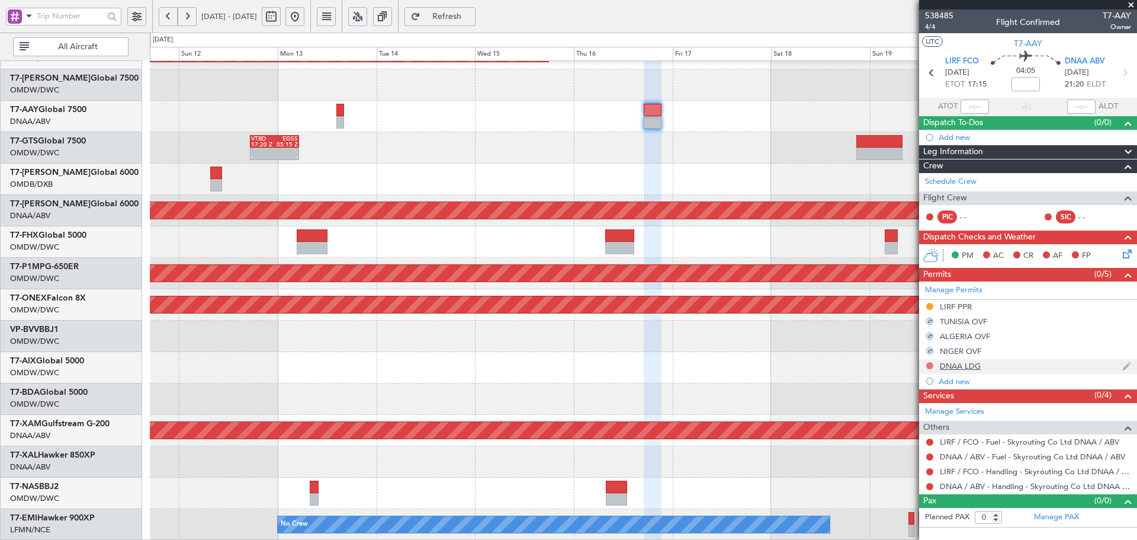
click at [929, 364] on button at bounding box center [929, 365] width 7 height 7
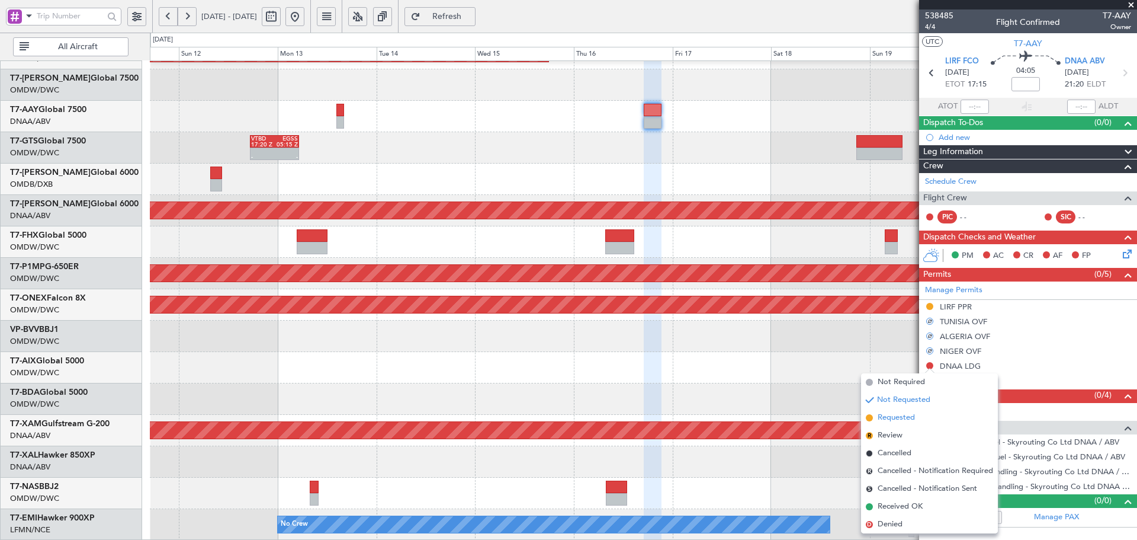
click at [882, 417] on span "Requested" at bounding box center [896, 418] width 37 height 12
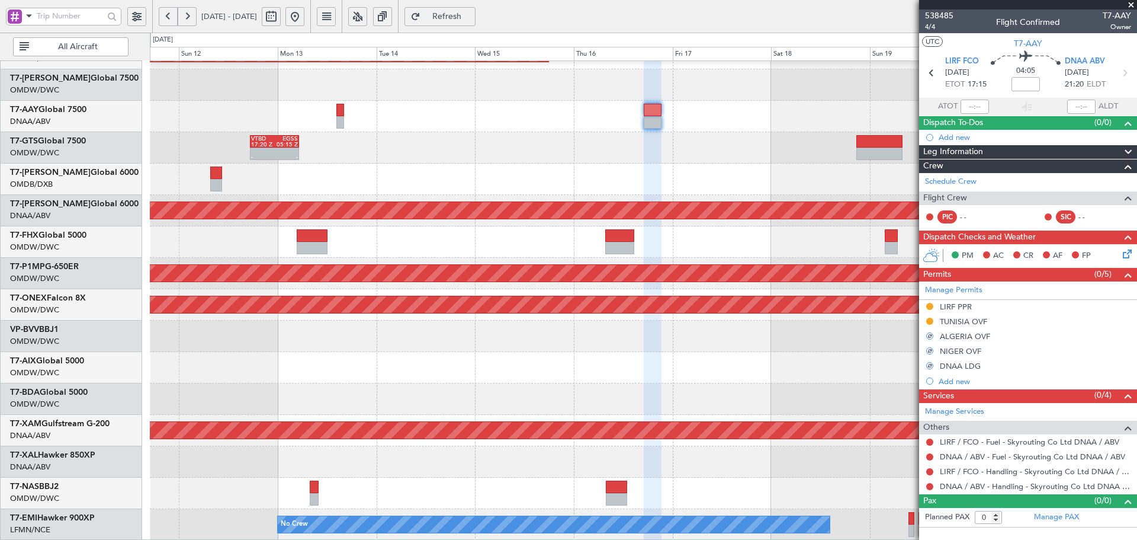
click at [926, 440] on div at bounding box center [929, 441] width 9 height 9
click at [929, 441] on button at bounding box center [929, 441] width 7 height 7
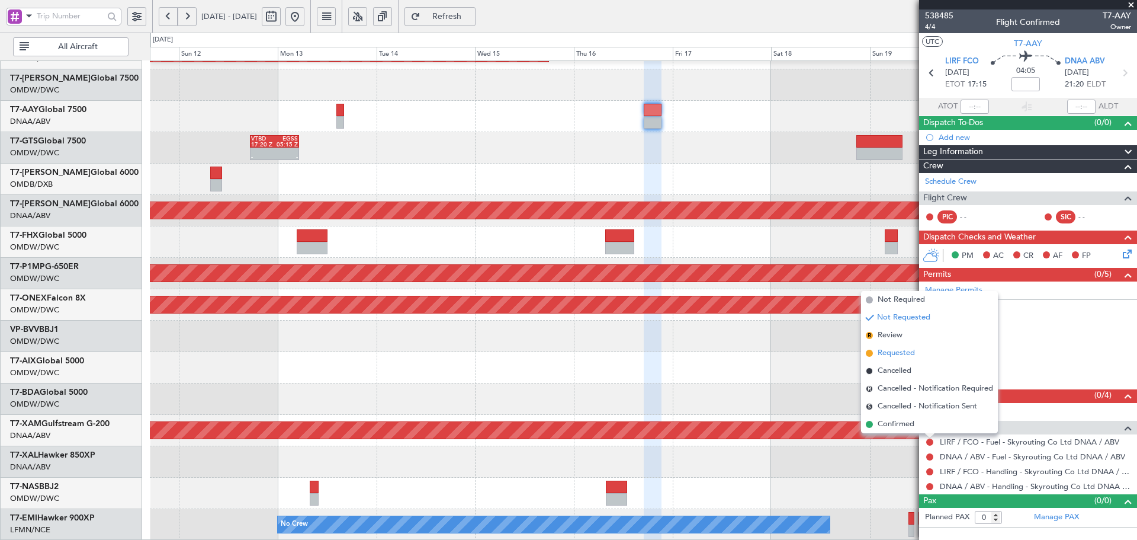
click at [892, 356] on span "Requested" at bounding box center [896, 353] width 37 height 12
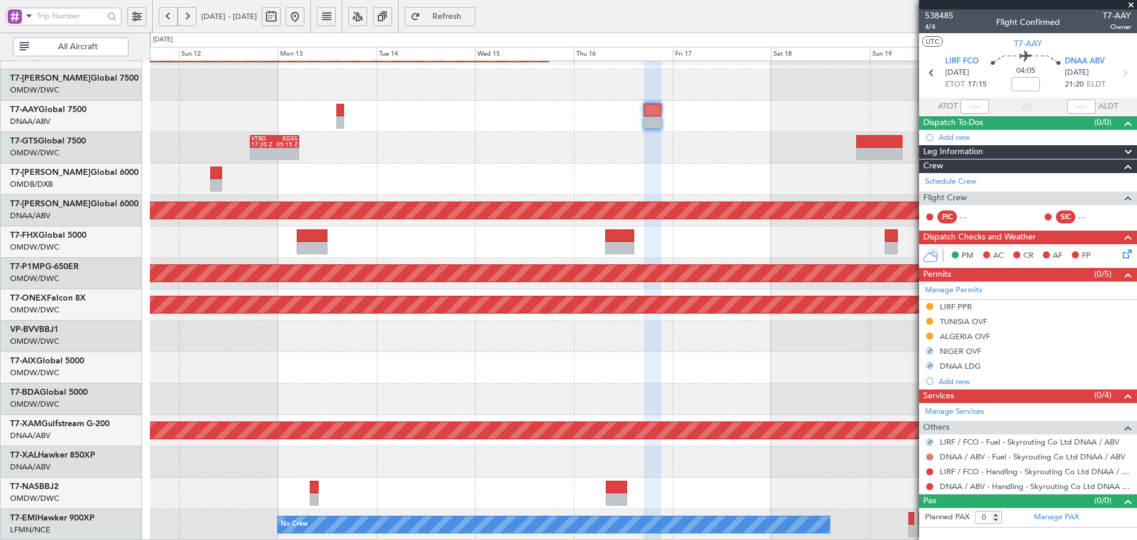
click at [931, 455] on button at bounding box center [929, 456] width 7 height 7
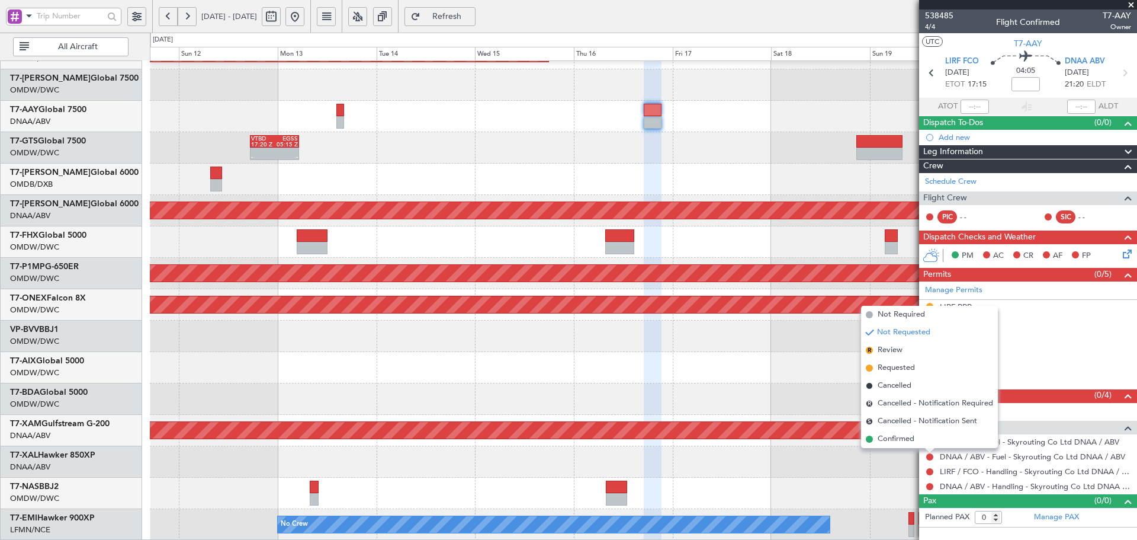
click at [892, 370] on span "Requested" at bounding box center [896, 368] width 37 height 12
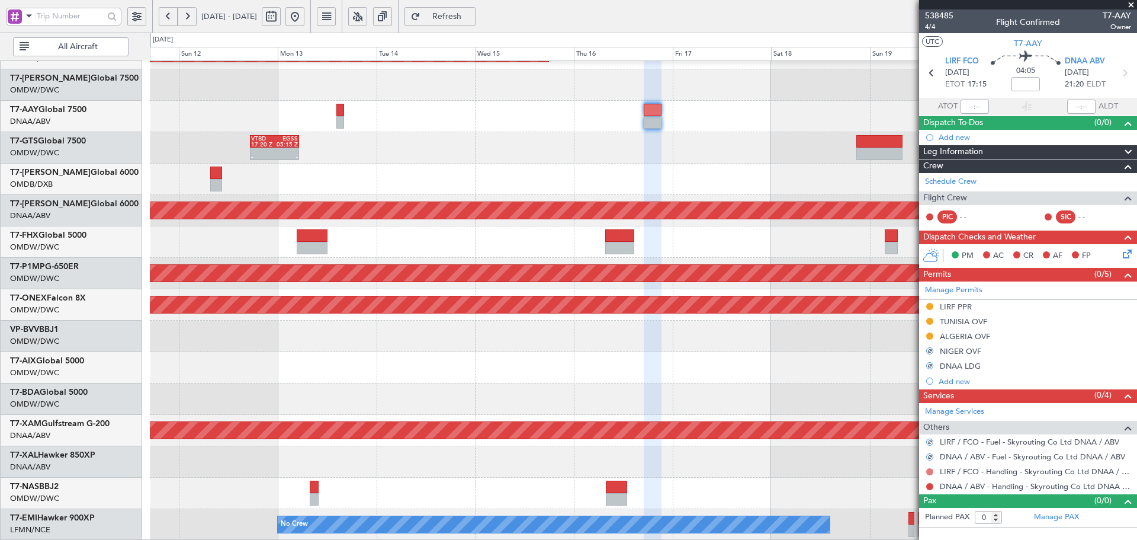
click at [929, 471] on button at bounding box center [929, 471] width 7 height 7
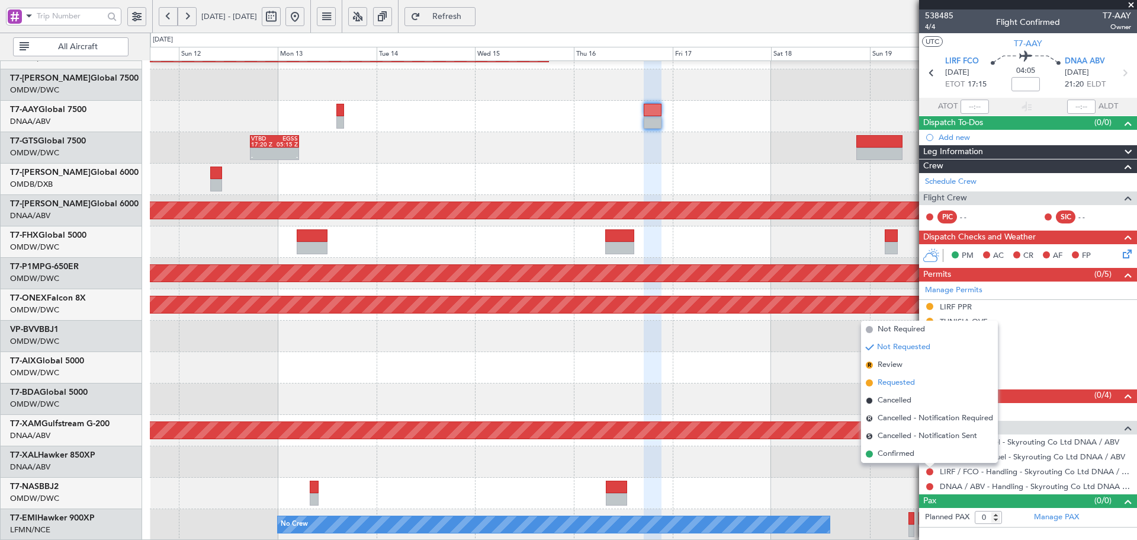
click at [895, 380] on span "Requested" at bounding box center [896, 383] width 37 height 12
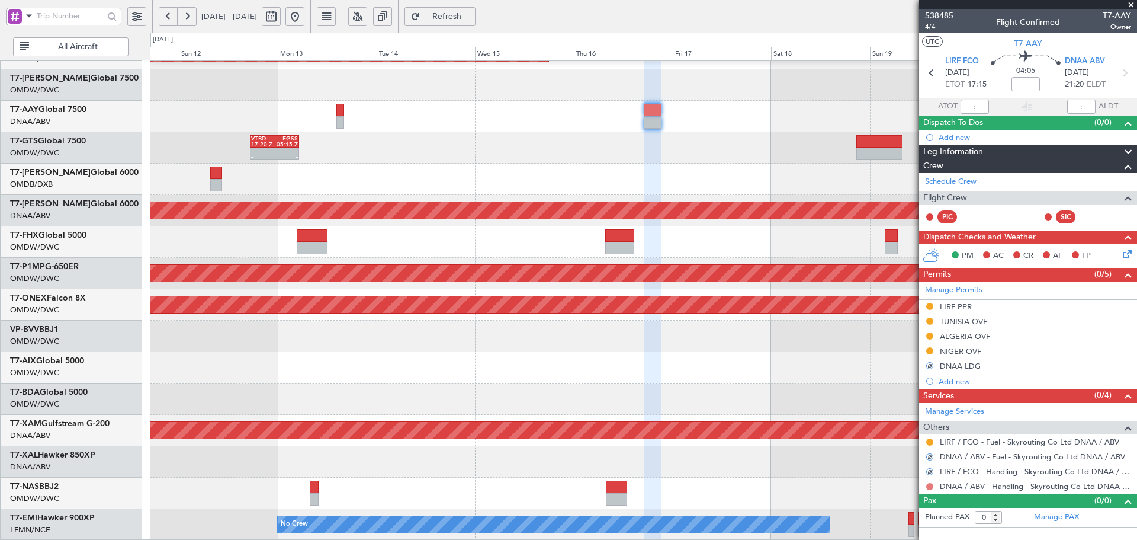
click at [930, 486] on button at bounding box center [929, 486] width 7 height 7
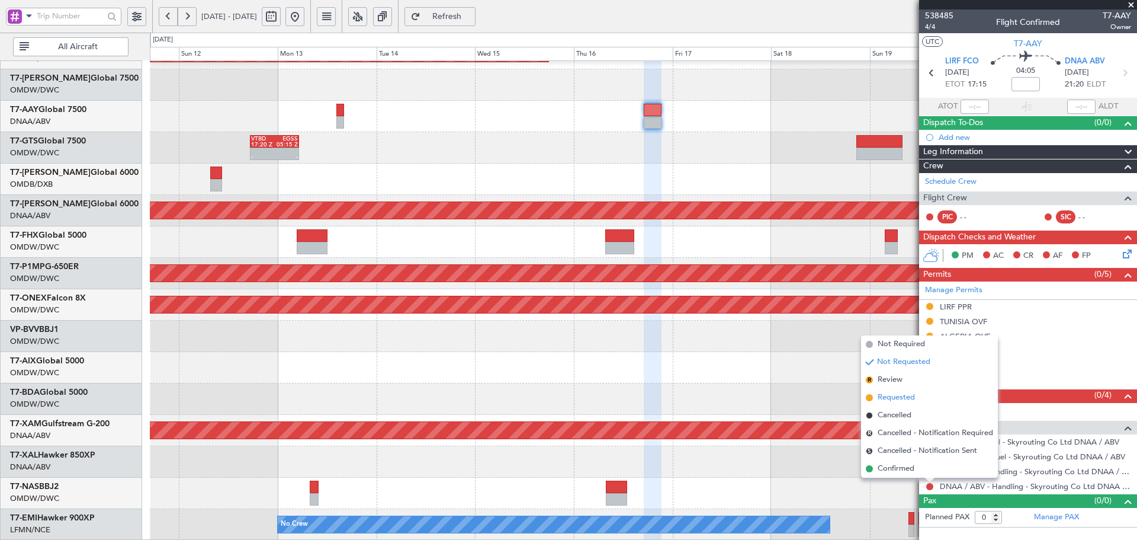
click at [888, 395] on span "Requested" at bounding box center [896, 397] width 37 height 12
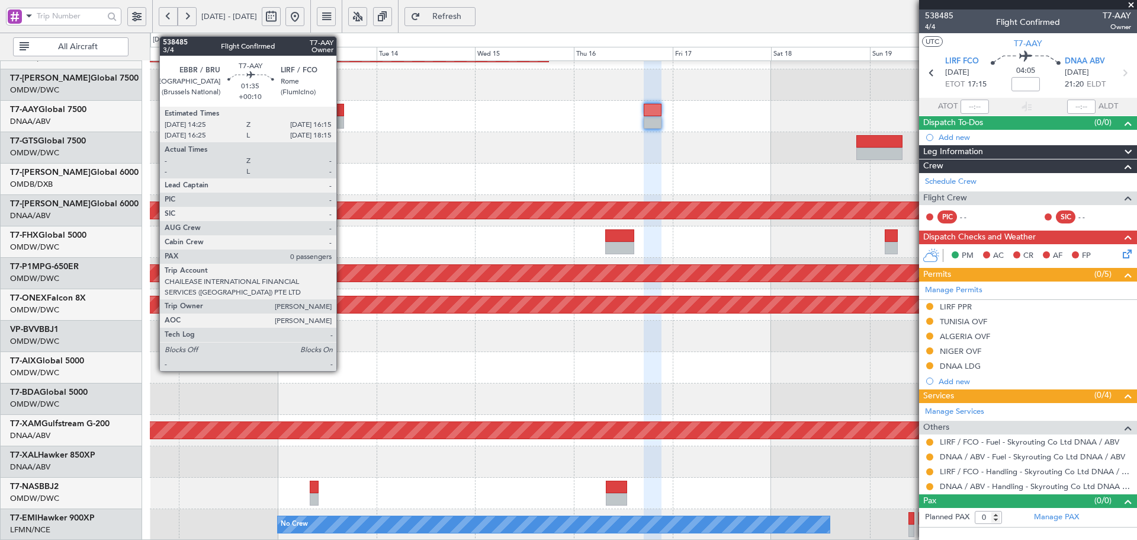
click at [342, 104] on div at bounding box center [340, 110] width 8 height 12
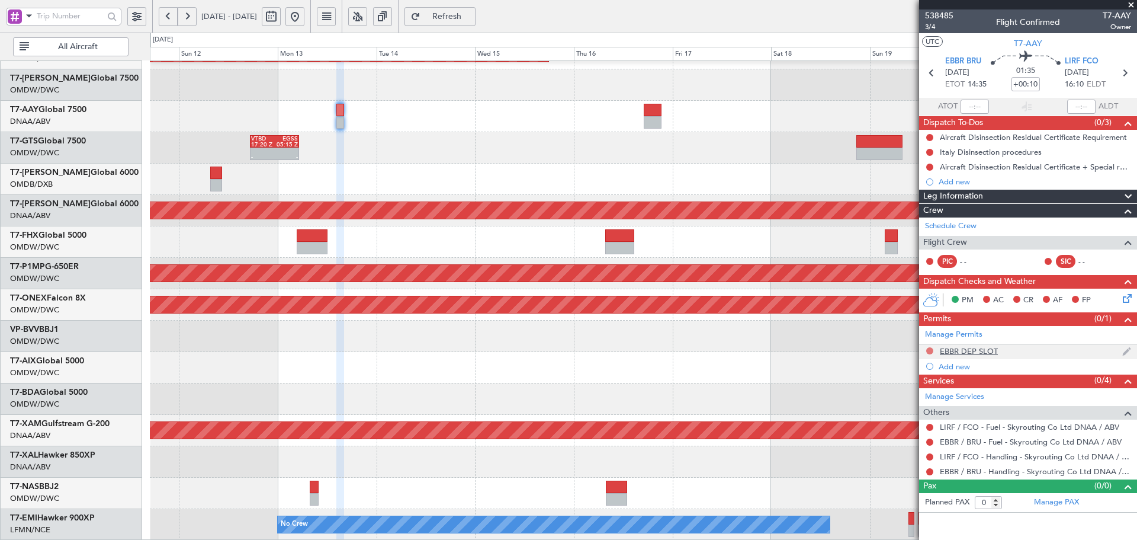
click at [929, 349] on button at bounding box center [929, 350] width 7 height 7
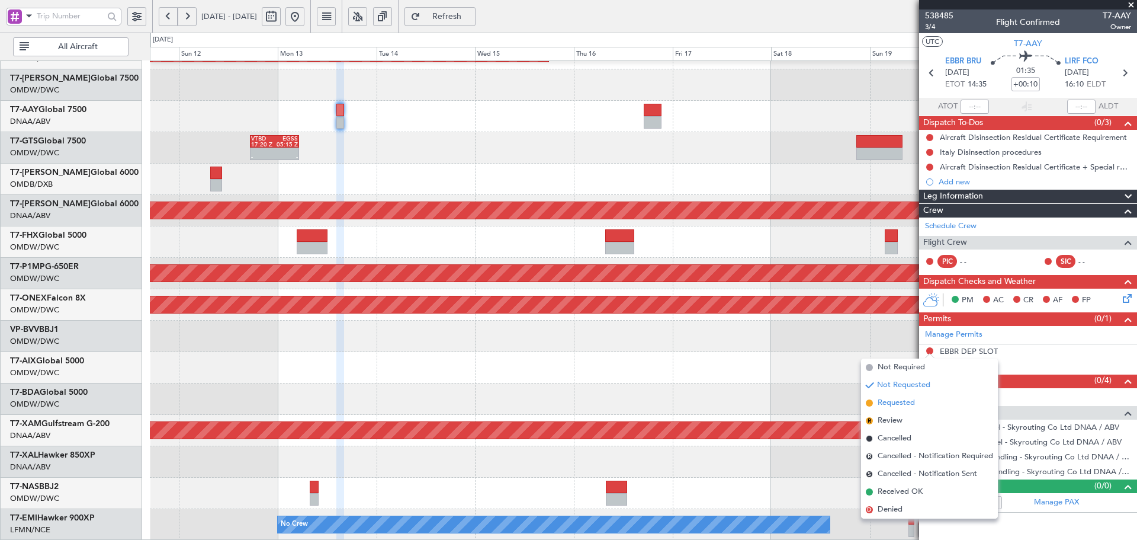
click at [903, 404] on span "Requested" at bounding box center [896, 403] width 37 height 12
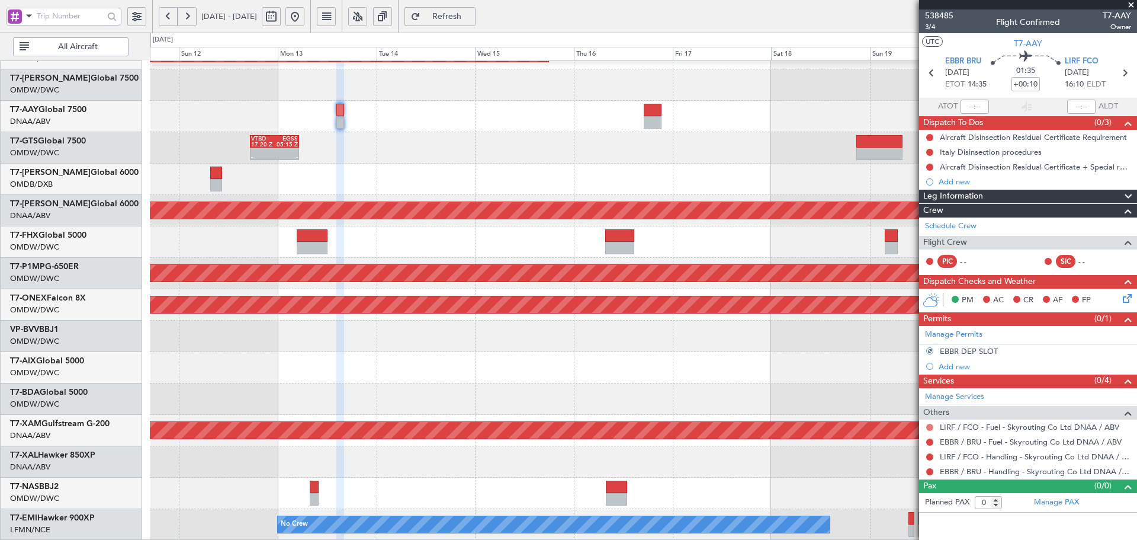
click at [930, 426] on button at bounding box center [929, 426] width 7 height 7
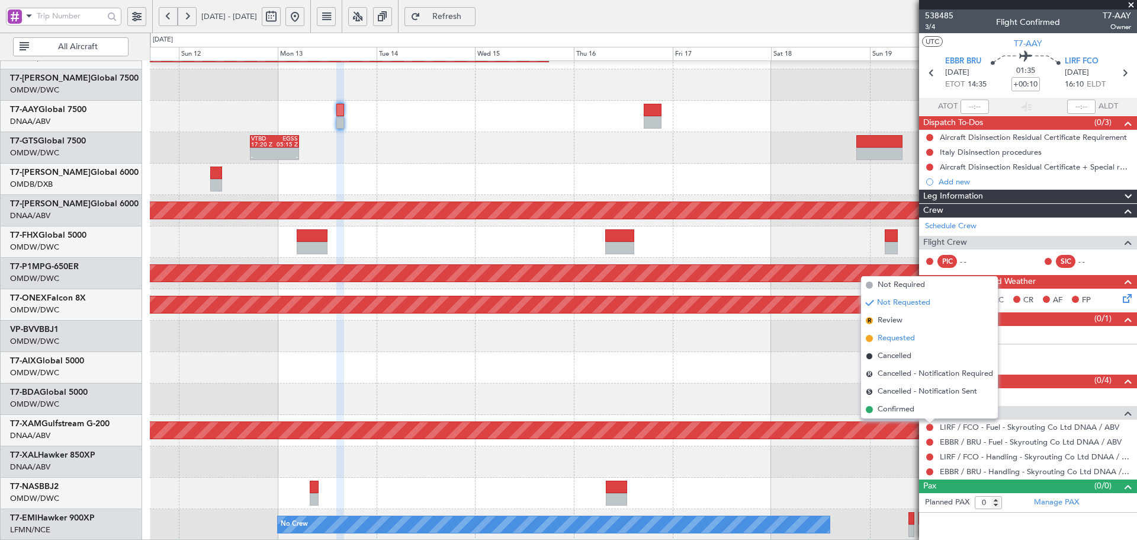
click at [888, 338] on span "Requested" at bounding box center [896, 338] width 37 height 12
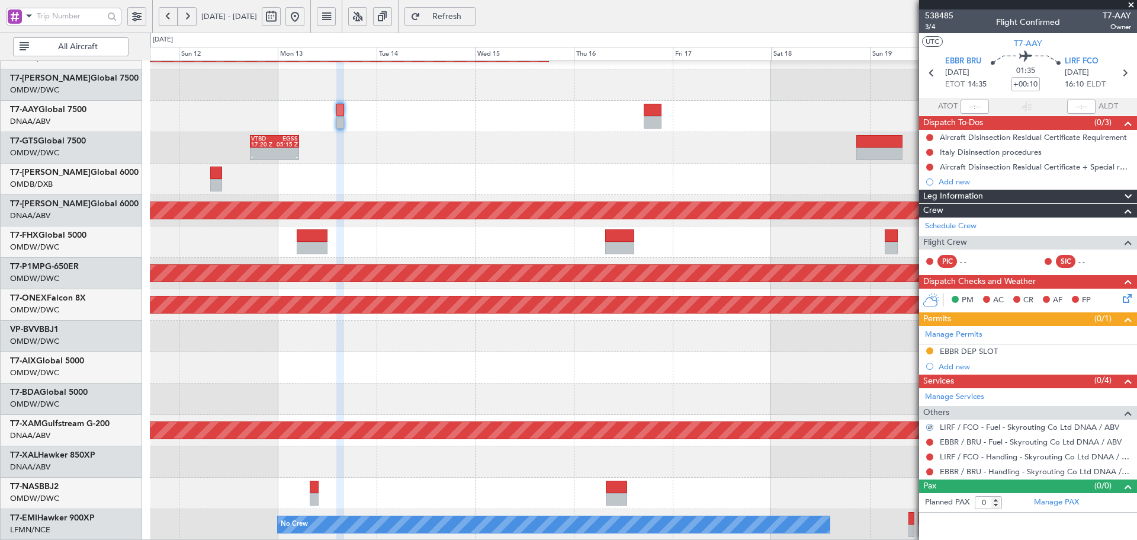
click at [930, 447] on mat-tooltip-component "Not Requested" at bounding box center [930, 460] width 67 height 31
click at [930, 441] on button at bounding box center [929, 441] width 7 height 7
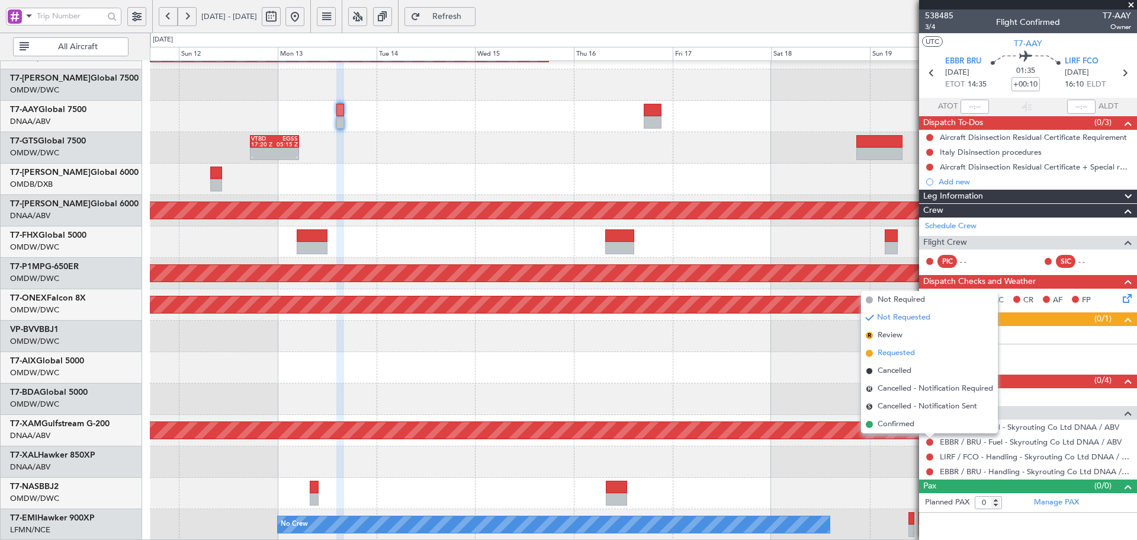
click at [891, 351] on span "Requested" at bounding box center [896, 353] width 37 height 12
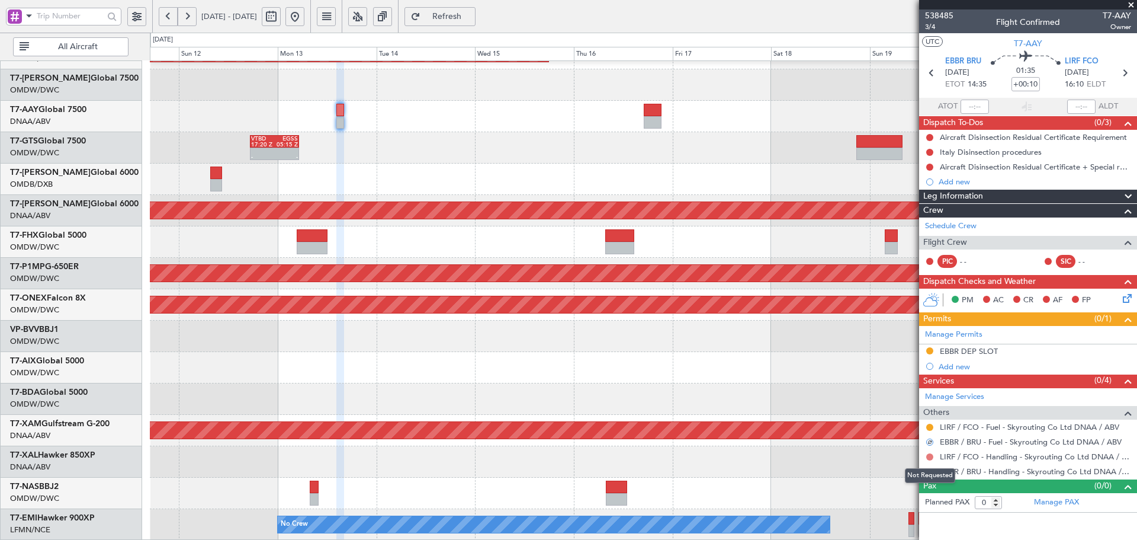
click at [930, 456] on button at bounding box center [929, 456] width 7 height 7
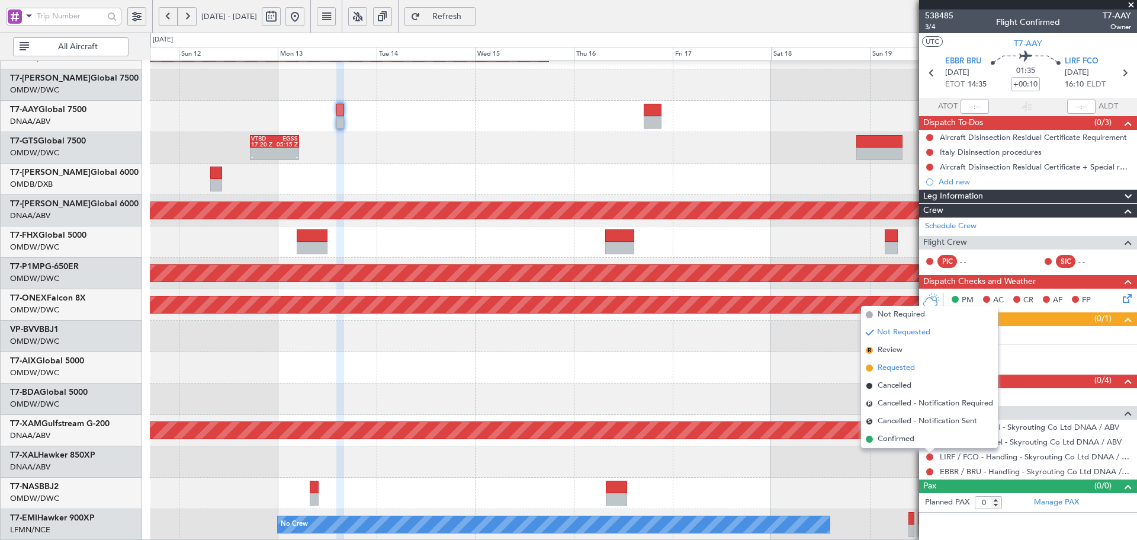
click at [906, 367] on span "Requested" at bounding box center [896, 368] width 37 height 12
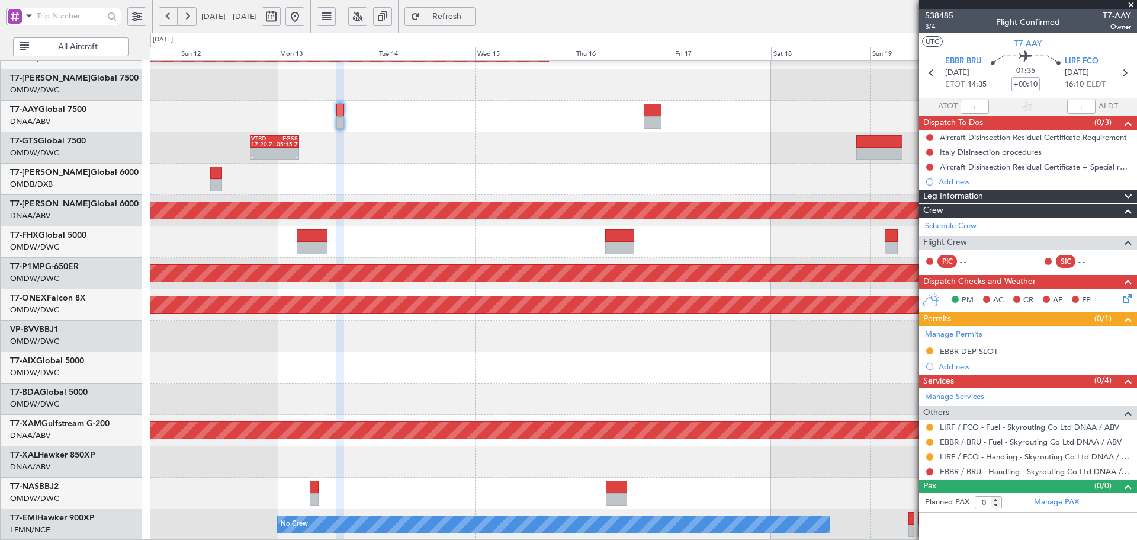
click at [930, 474] on mat-tooltip-component "Not Requested" at bounding box center [930, 489] width 67 height 31
click at [929, 470] on button at bounding box center [929, 471] width 7 height 7
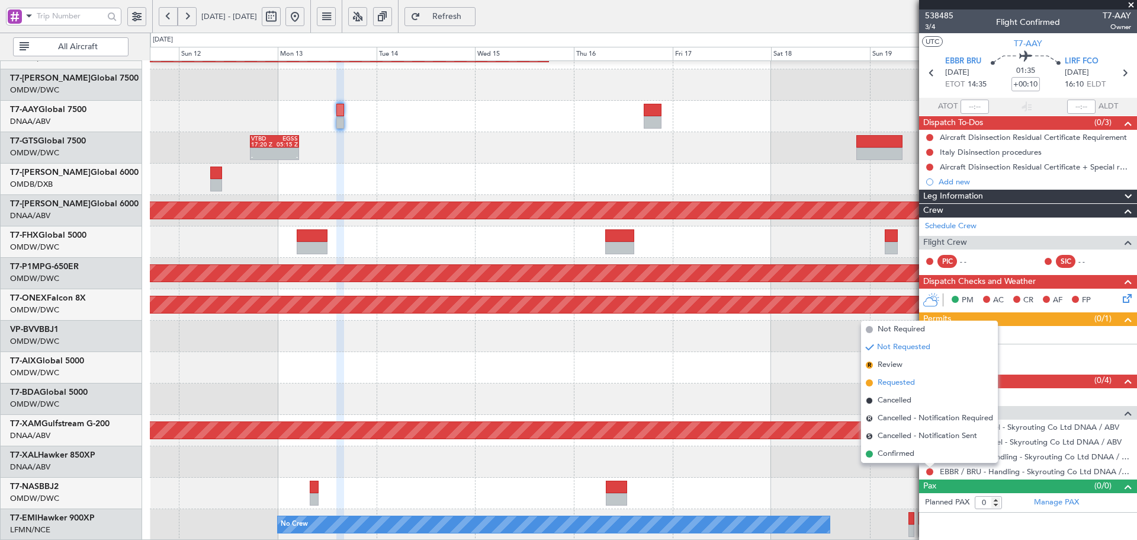
click at [889, 384] on span "Requested" at bounding box center [896, 383] width 37 height 12
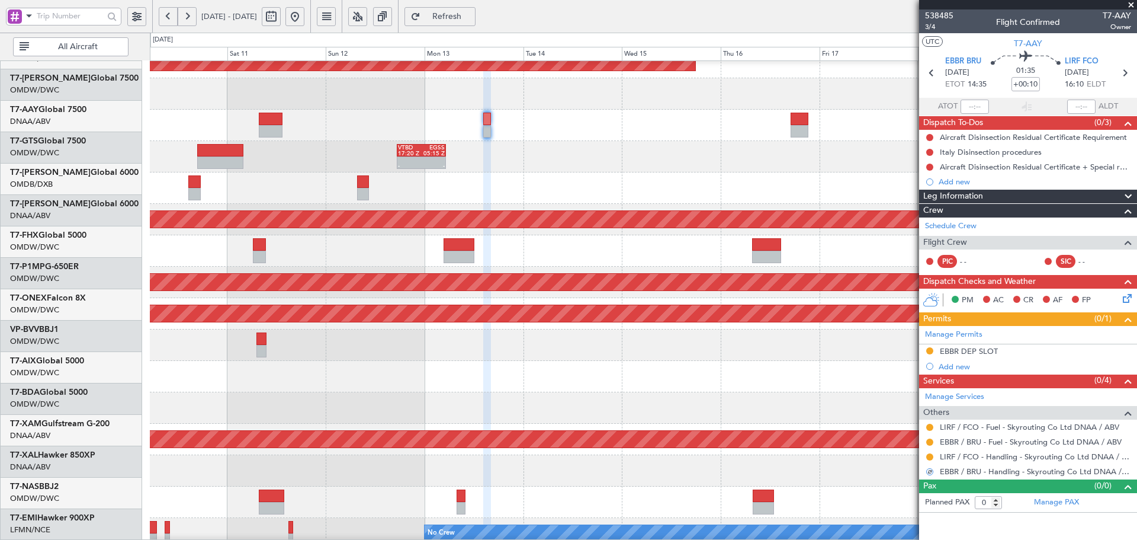
scroll to position [197, 0]
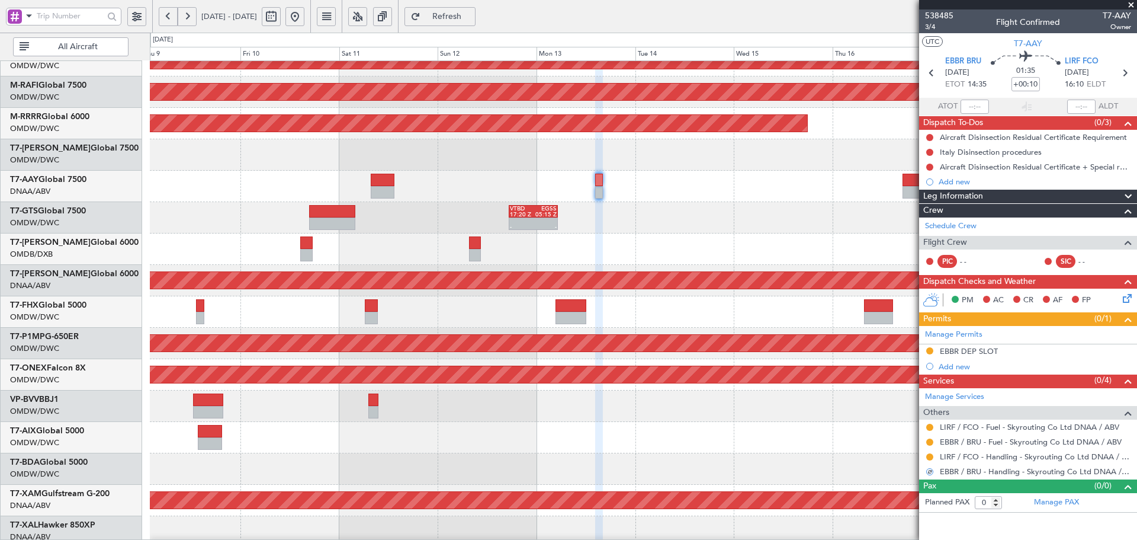
click at [724, 172] on div "Planned Maint Singapore (Seletar) Planned Maint Dubai (Al Maktoum Intl) Planned…" at bounding box center [643, 237] width 987 height 746
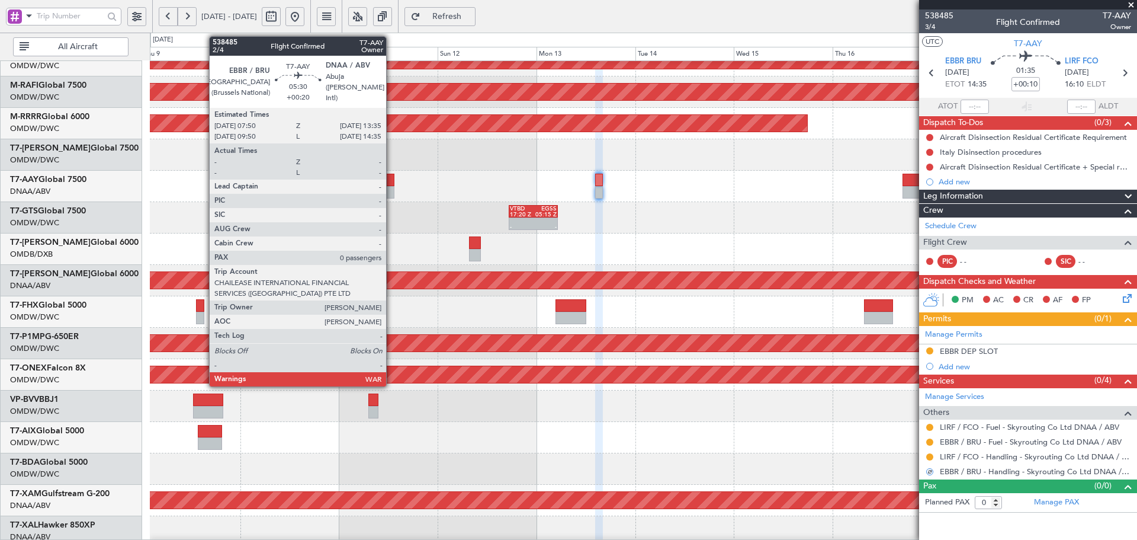
click at [391, 176] on div at bounding box center [383, 180] width 24 height 12
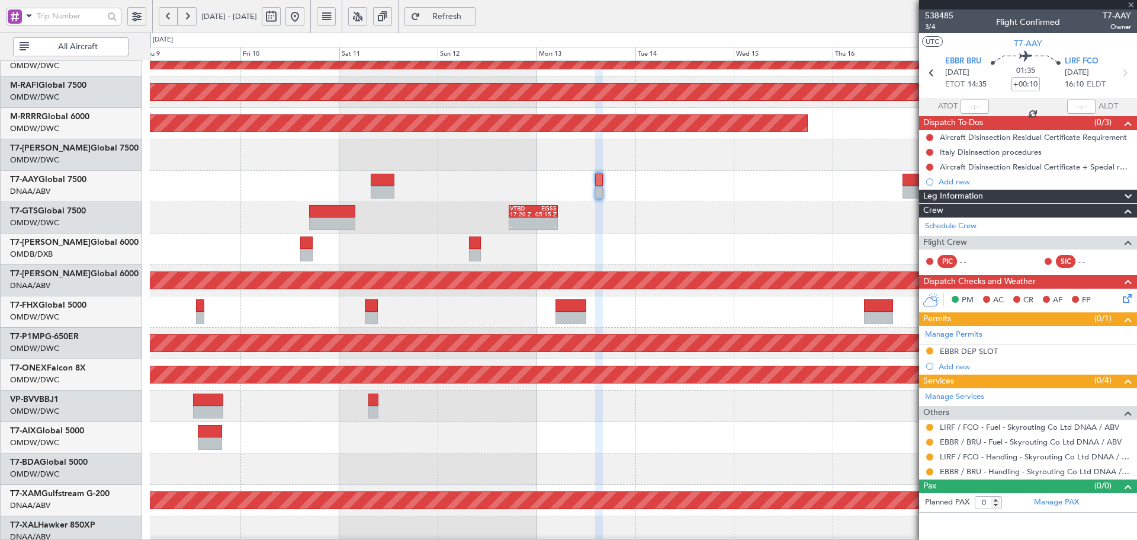
type input "+00:20"
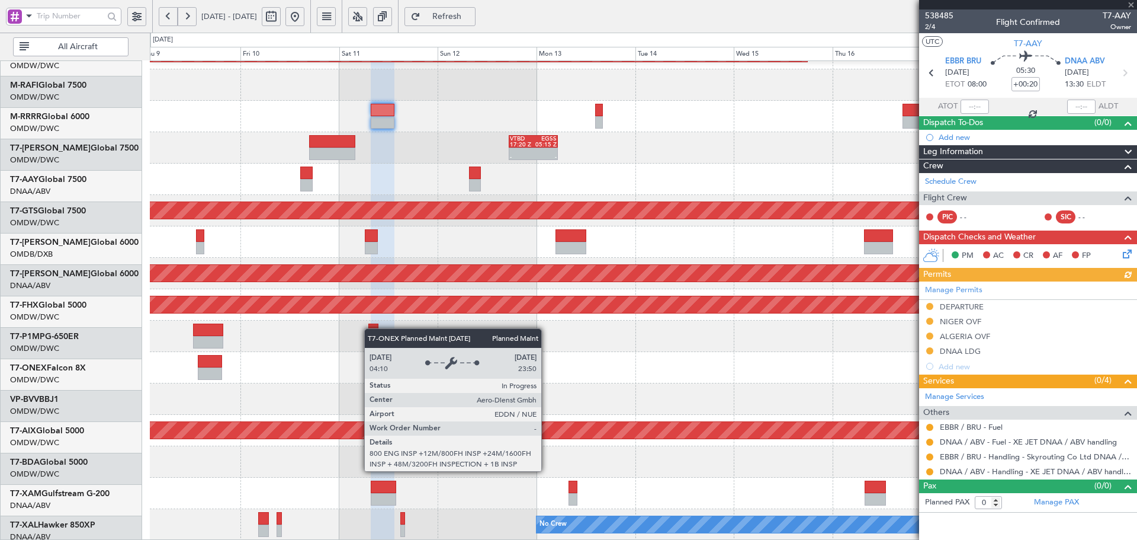
scroll to position [267, 0]
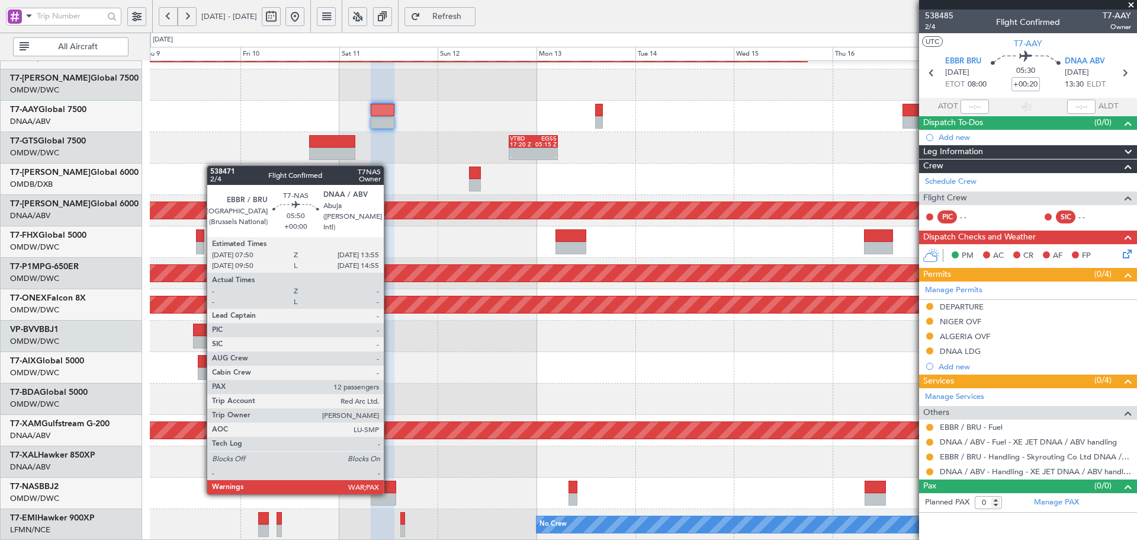
click at [393, 493] on div at bounding box center [383, 499] width 25 height 12
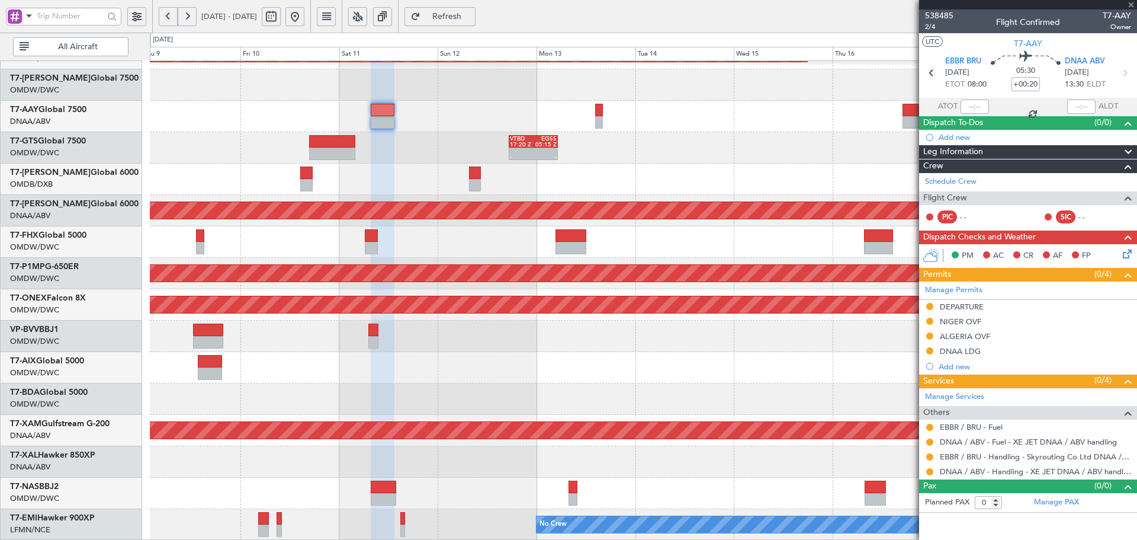
type input "12"
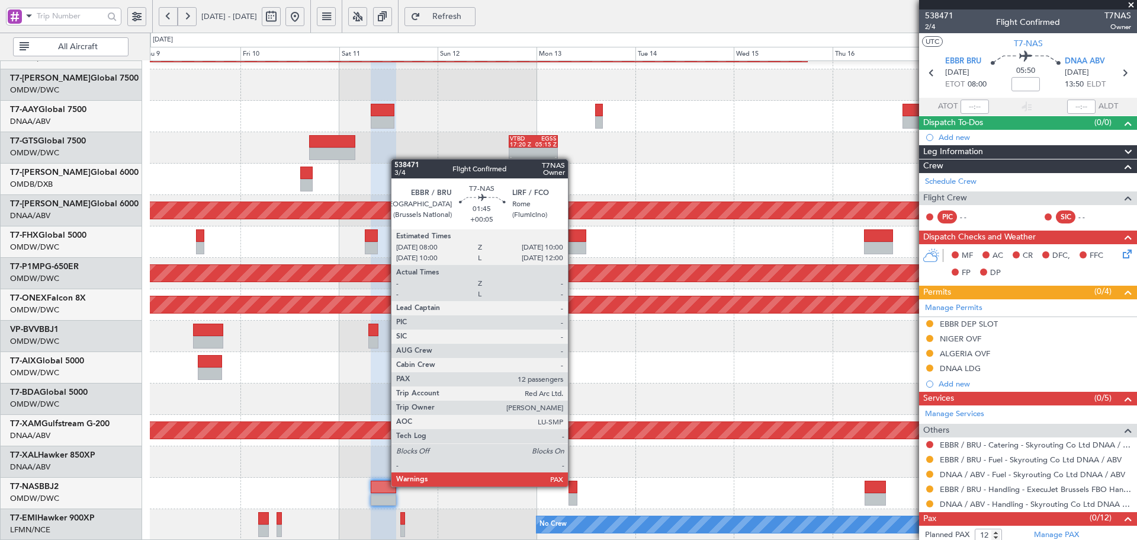
click at [573, 486] on div at bounding box center [573, 486] width 8 height 12
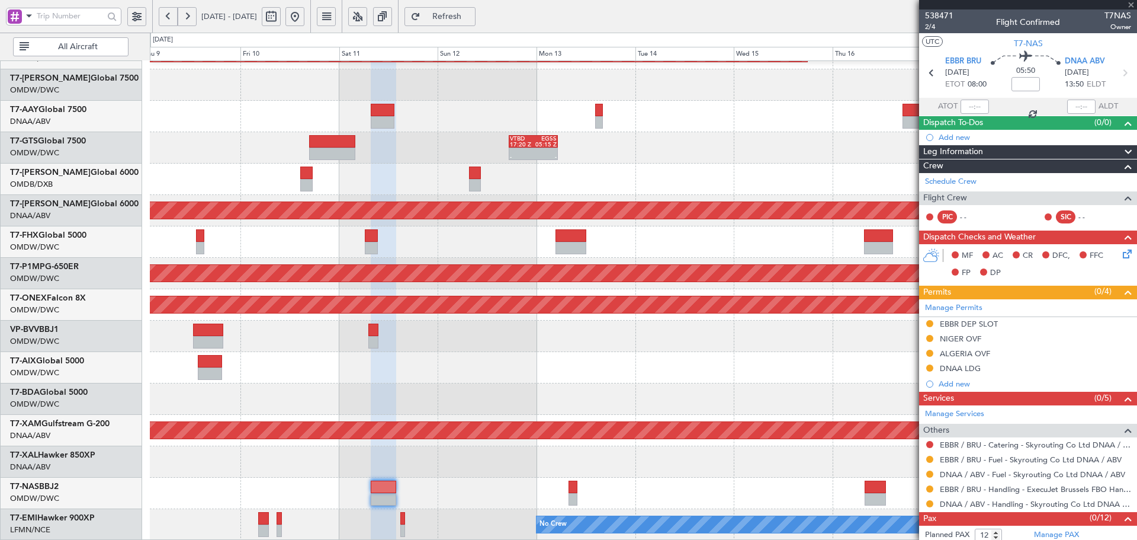
type input "+00:05"
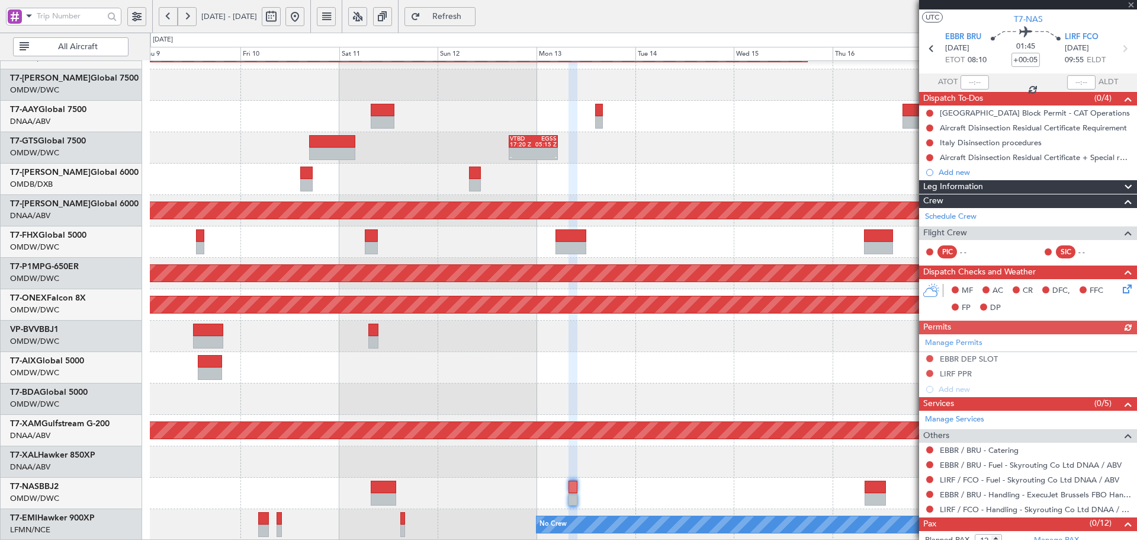
scroll to position [49, 0]
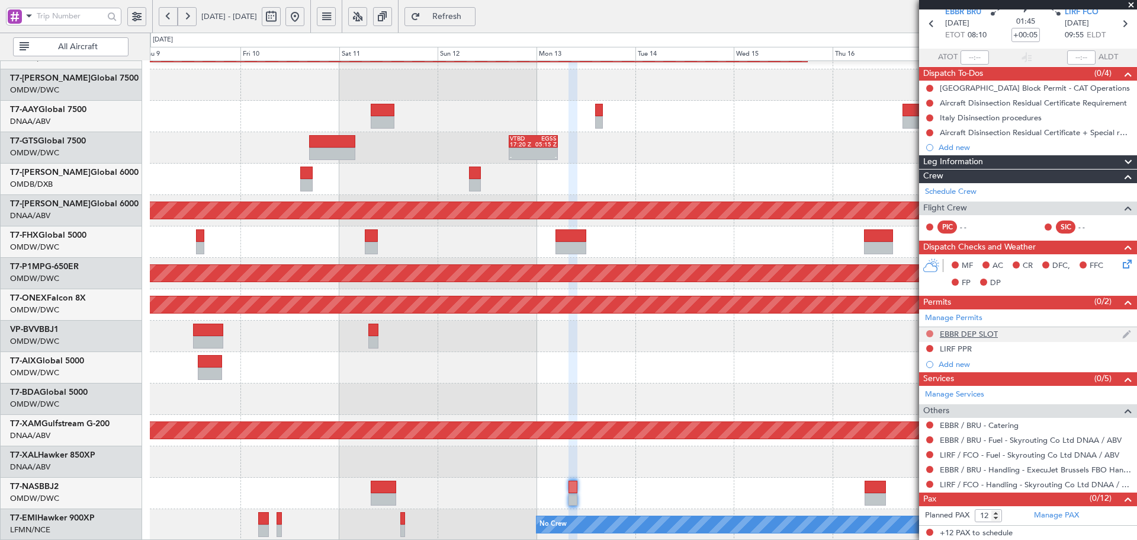
click at [929, 332] on button at bounding box center [929, 333] width 7 height 7
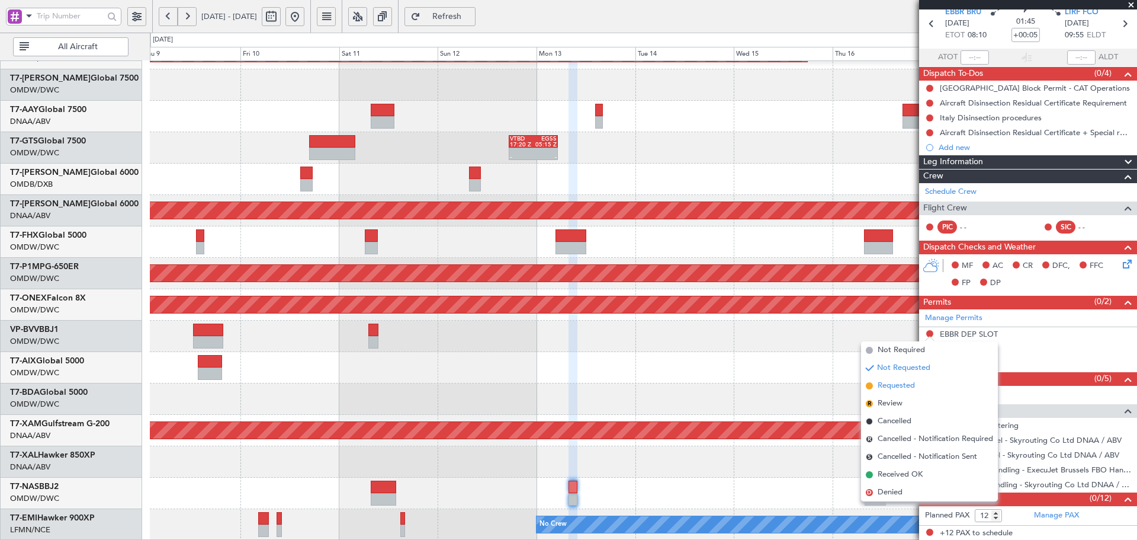
click at [884, 386] on span "Requested" at bounding box center [896, 386] width 37 height 12
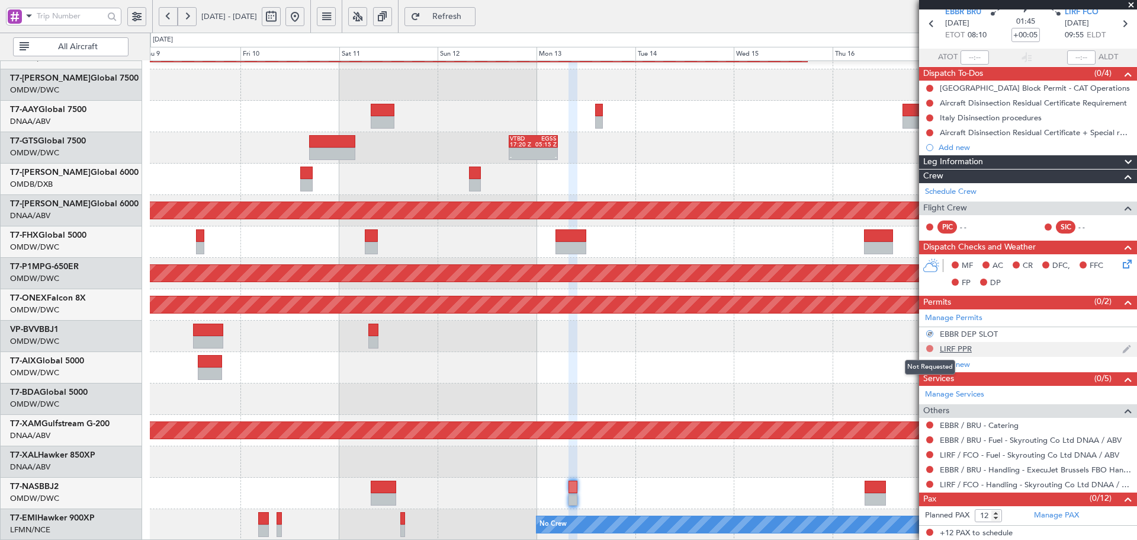
click at [930, 345] on button at bounding box center [929, 348] width 7 height 7
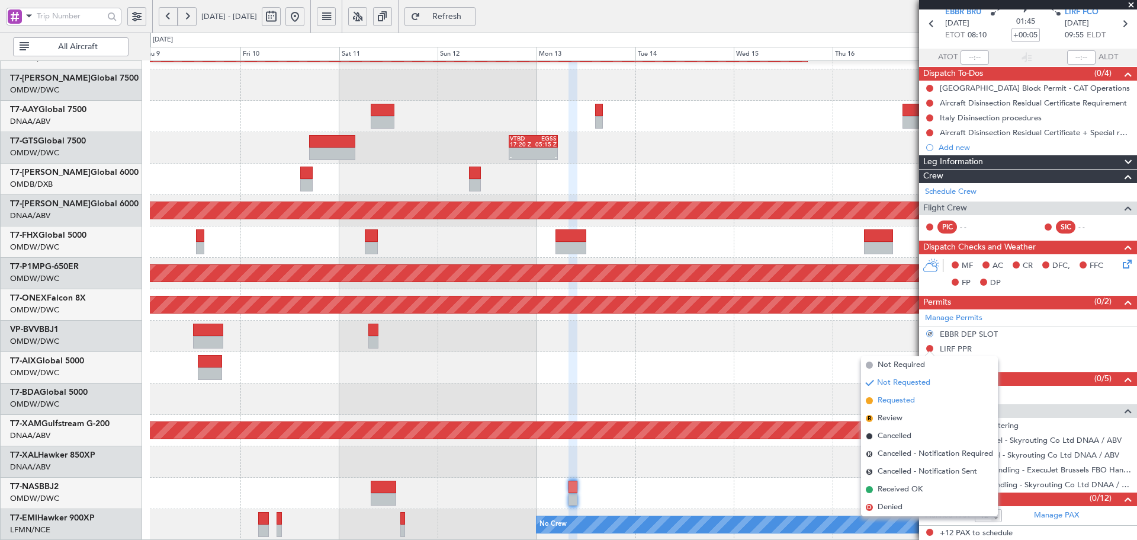
click at [895, 398] on span "Requested" at bounding box center [896, 400] width 37 height 12
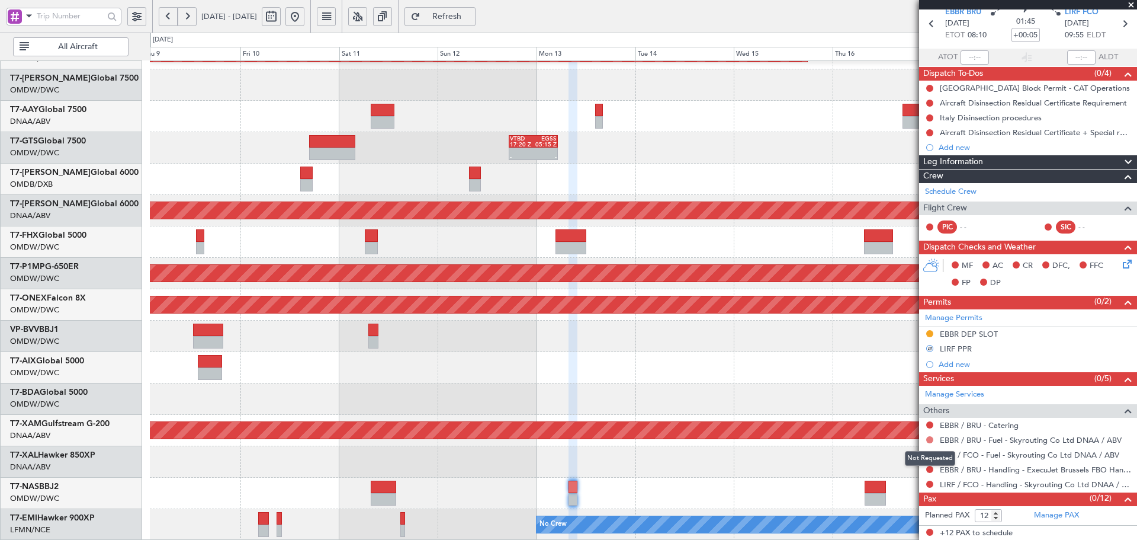
click at [932, 437] on button at bounding box center [929, 439] width 7 height 7
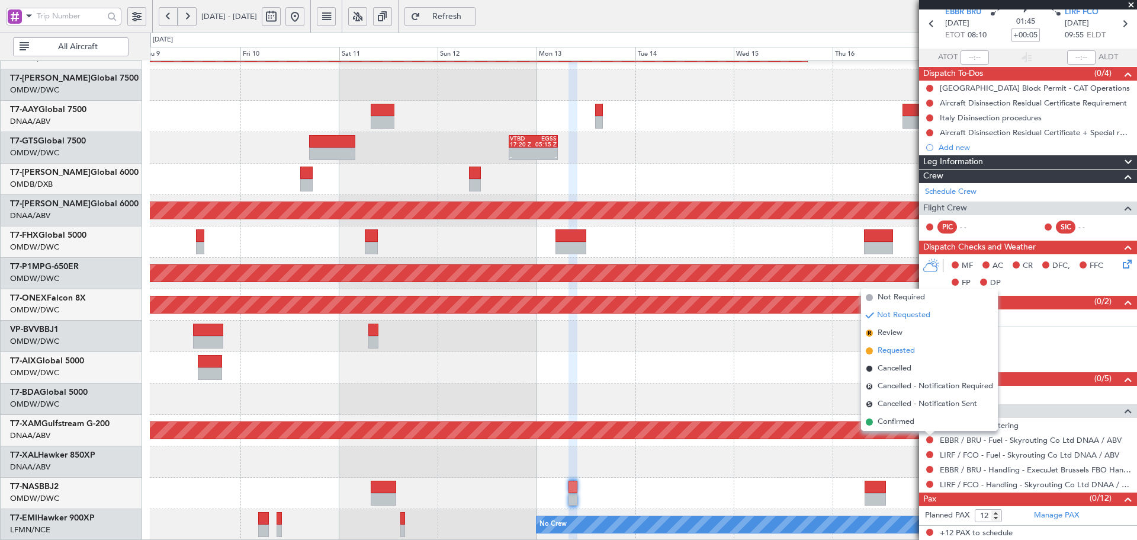
click at [892, 345] on span "Requested" at bounding box center [896, 351] width 37 height 12
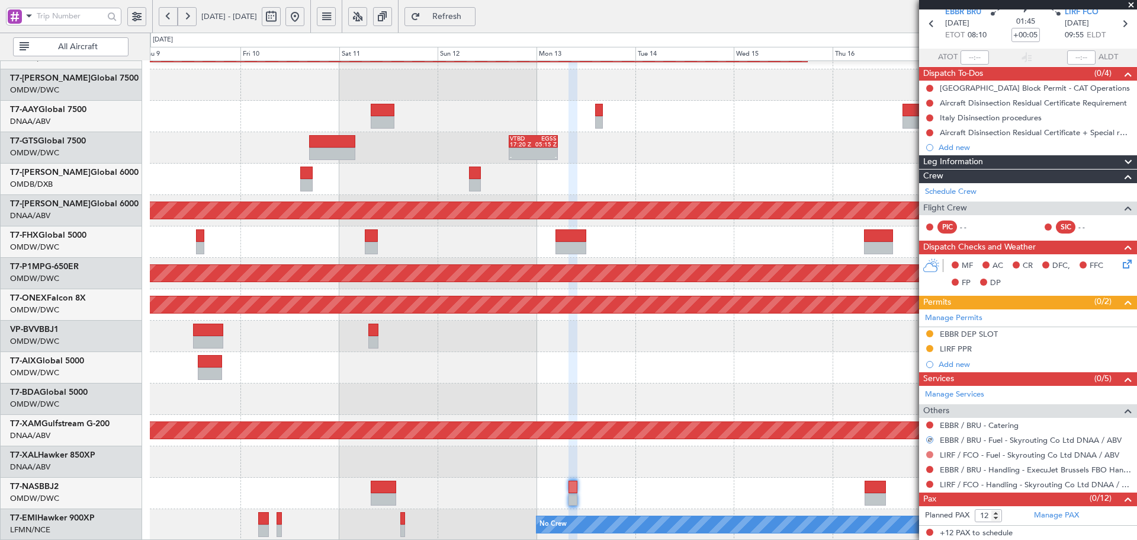
click at [929, 451] on button at bounding box center [929, 454] width 7 height 7
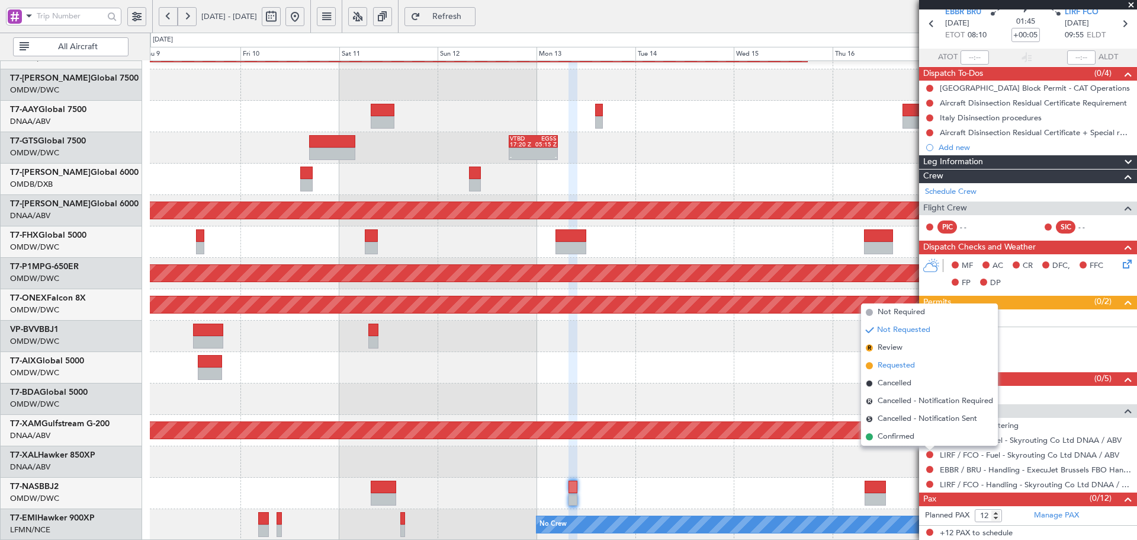
click at [905, 366] on span "Requested" at bounding box center [896, 365] width 37 height 12
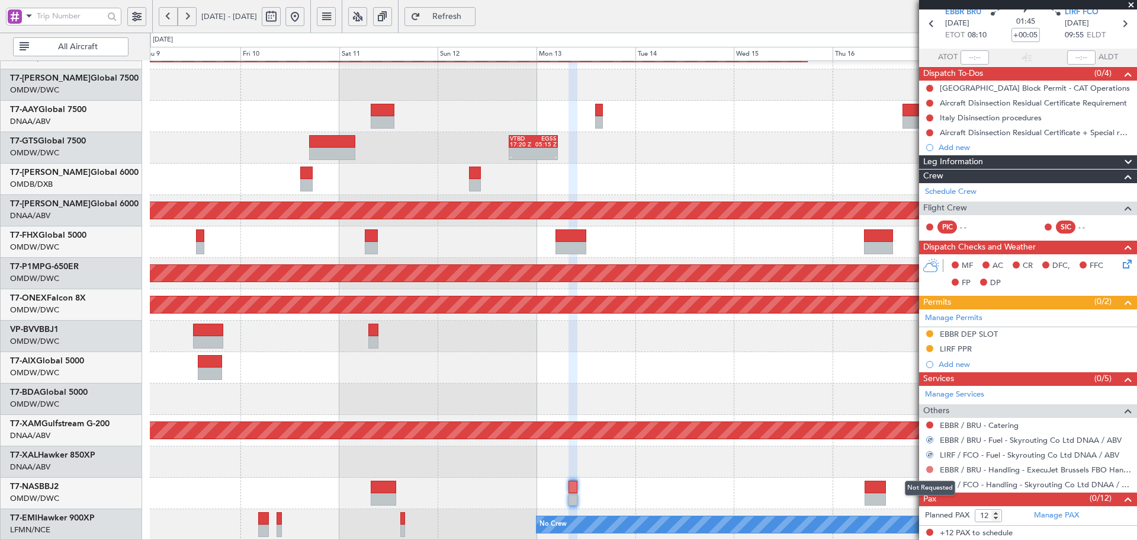
click at [927, 467] on button at bounding box center [929, 468] width 7 height 7
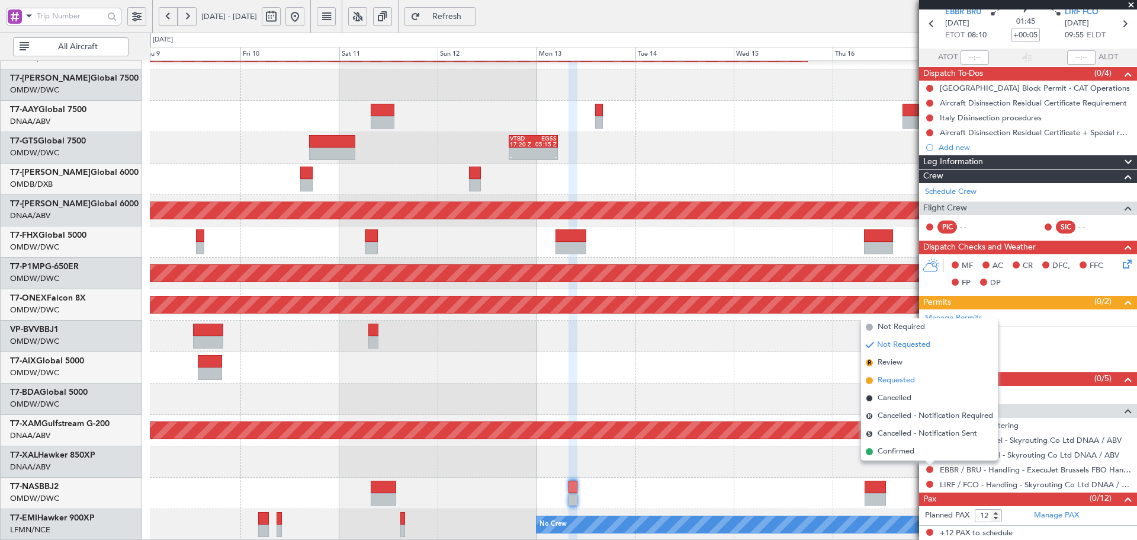
click at [895, 382] on span "Requested" at bounding box center [896, 380] width 37 height 12
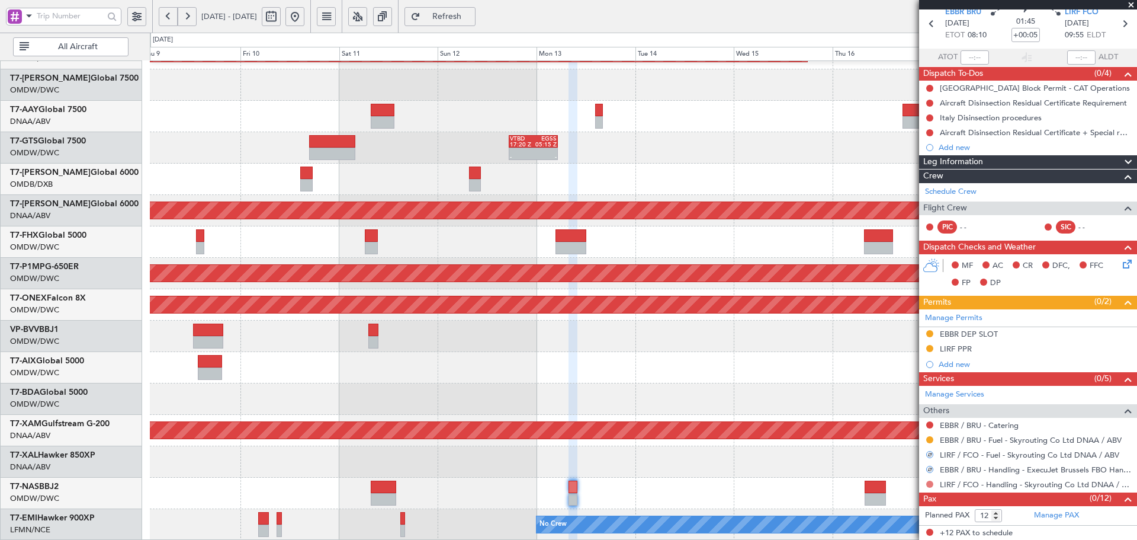
click at [930, 483] on button at bounding box center [929, 483] width 7 height 7
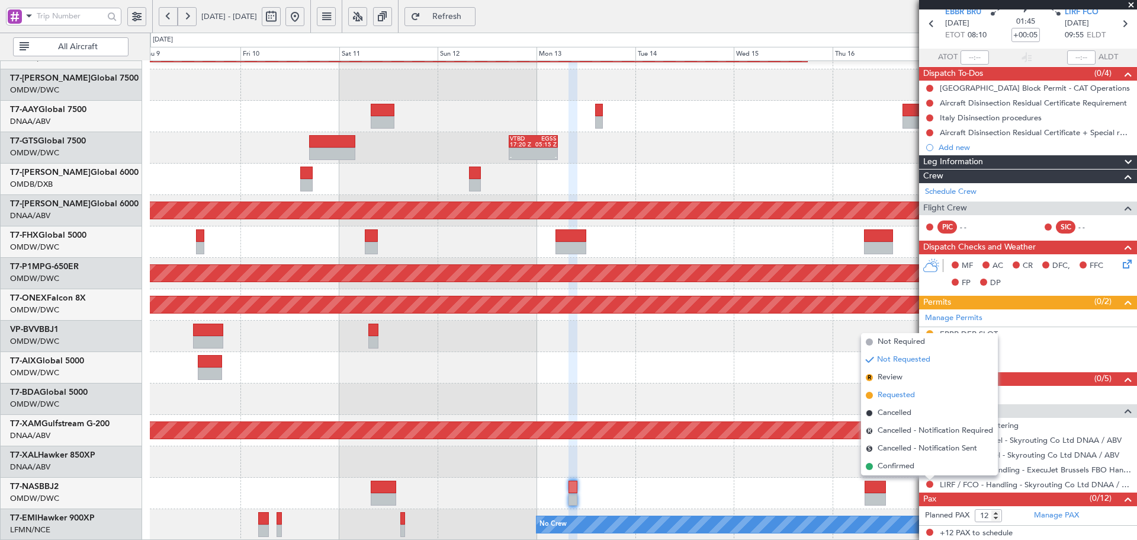
click at [910, 392] on span "Requested" at bounding box center [896, 395] width 37 height 12
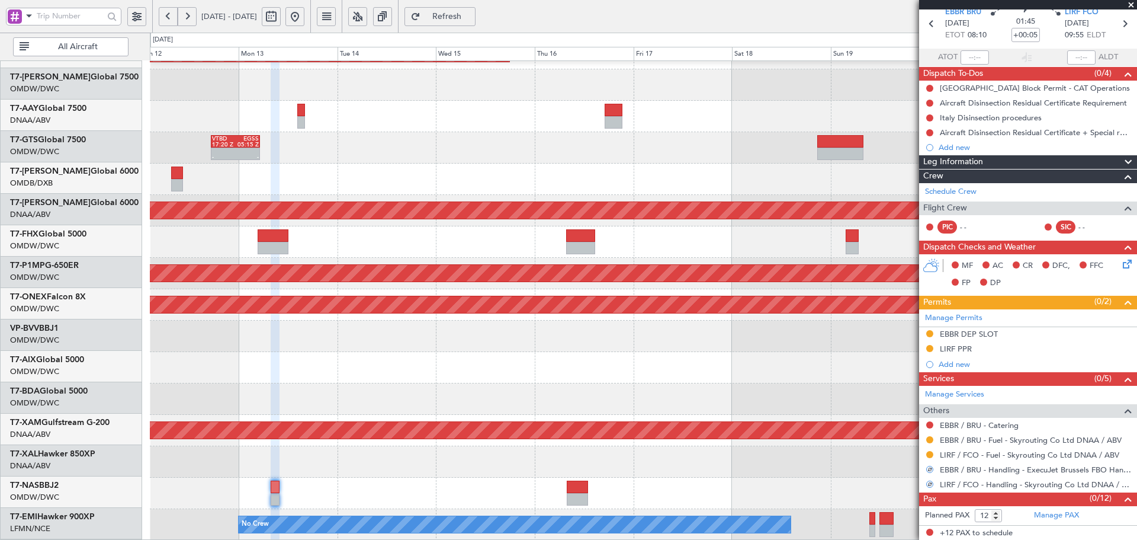
scroll to position [236, 0]
click at [545, 412] on div "Planned Maint Dubai (Al Maktoum Intl) - - VTBD 17:20 Z EGSS 05:15 Z Planned Mai…" at bounding box center [643, 182] width 987 height 715
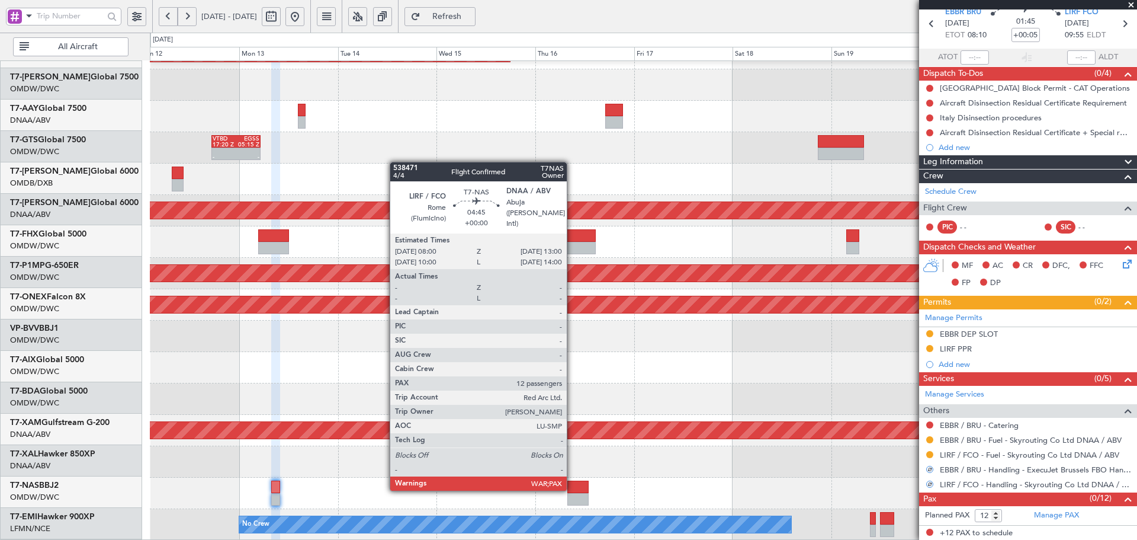
scroll to position [211, 0]
click at [572, 488] on div at bounding box center [577, 486] width 21 height 12
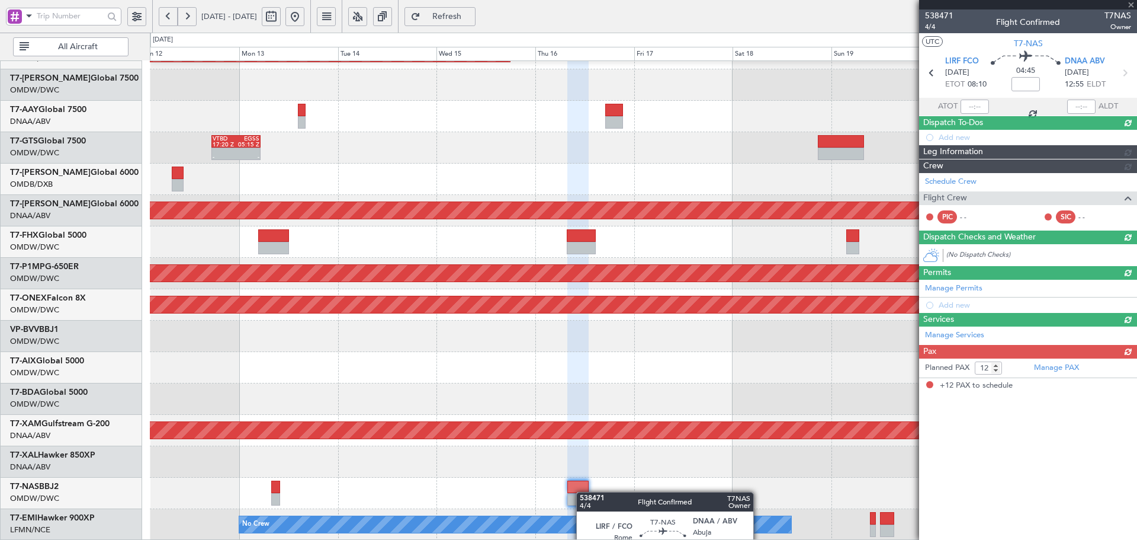
scroll to position [0, 0]
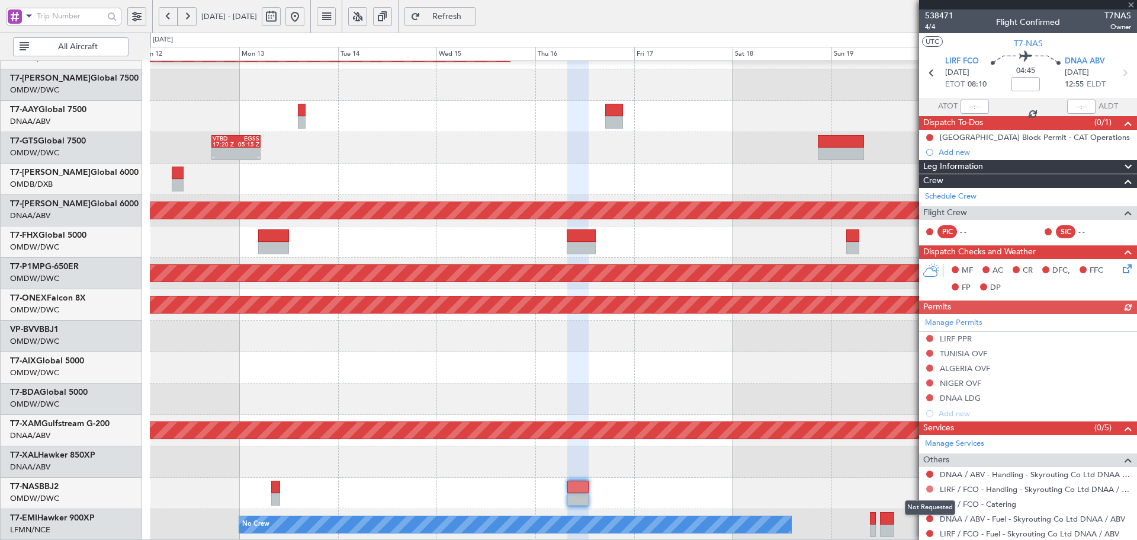
click at [929, 487] on button at bounding box center [929, 488] width 7 height 7
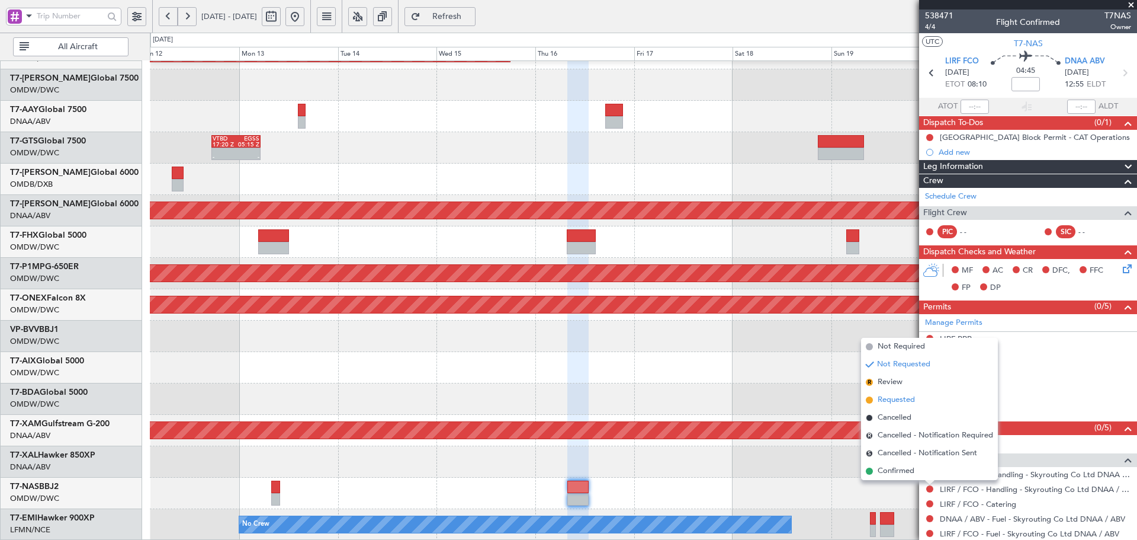
click at [882, 400] on span "Requested" at bounding box center [896, 400] width 37 height 12
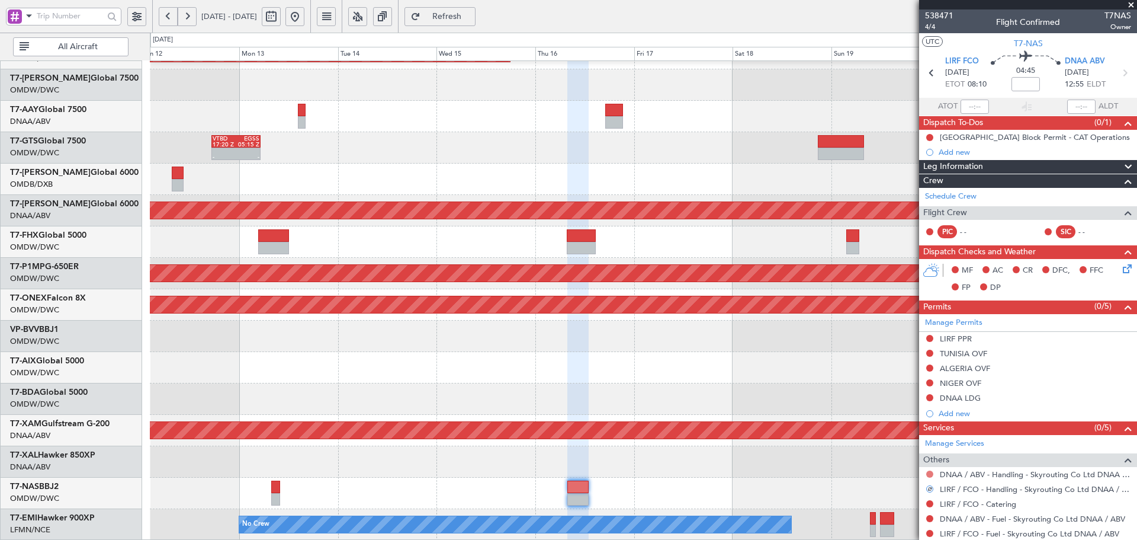
click at [929, 471] on button at bounding box center [929, 473] width 7 height 7
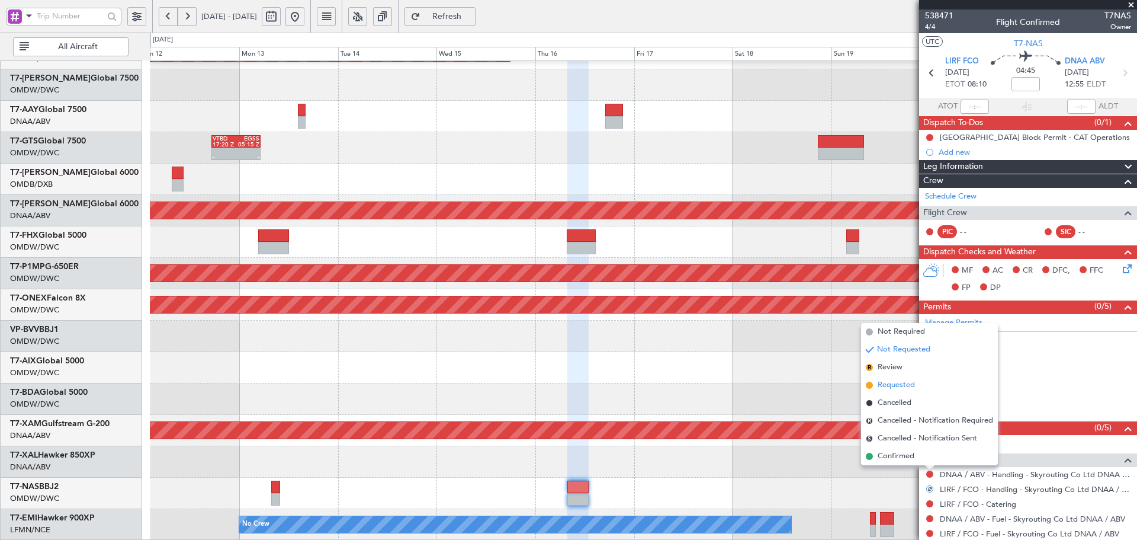
click at [901, 385] on span "Requested" at bounding box center [896, 385] width 37 height 12
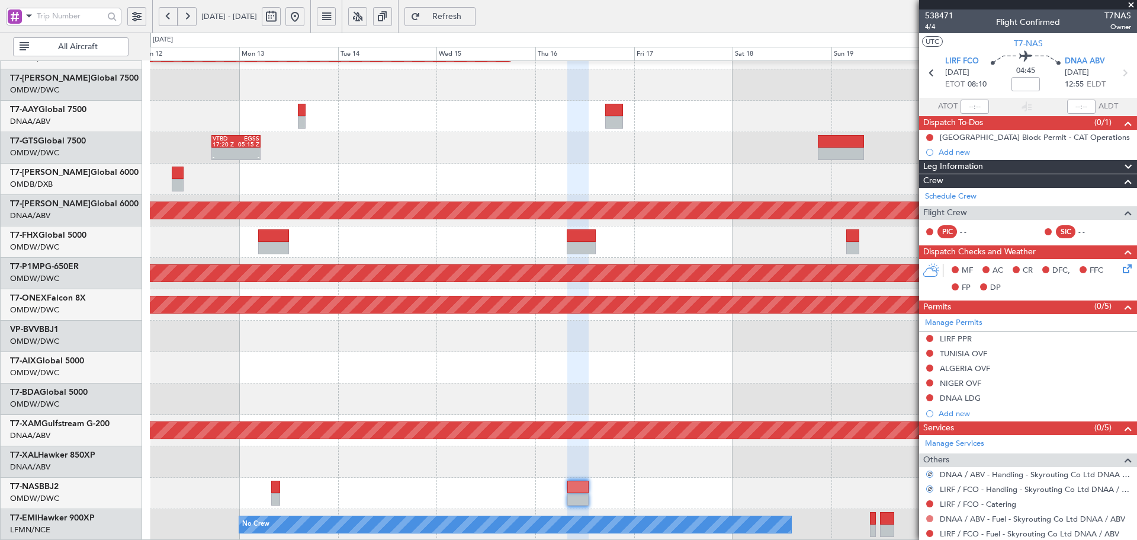
click at [930, 517] on button at bounding box center [929, 518] width 7 height 7
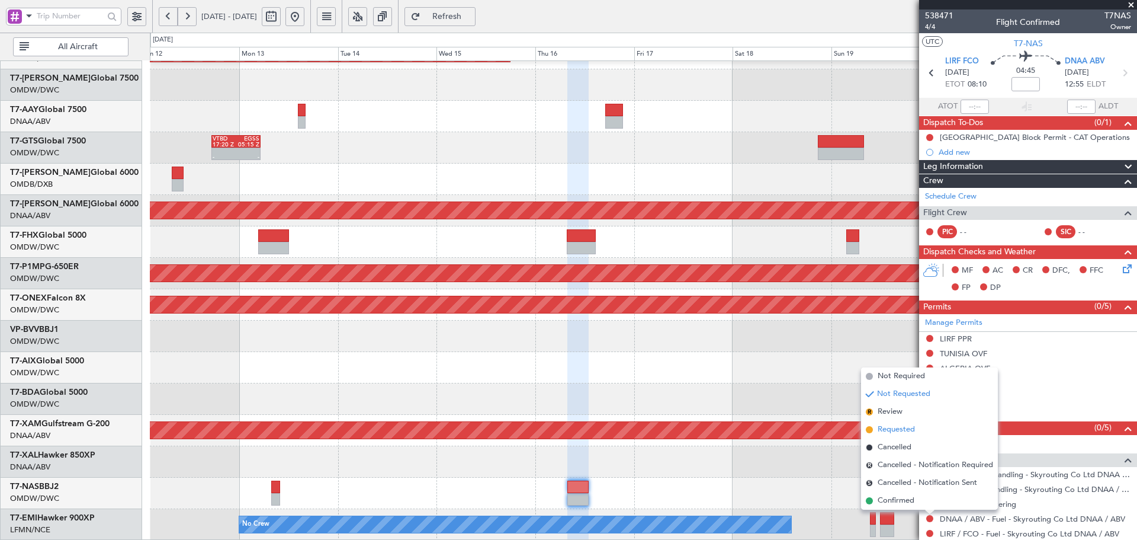
click at [908, 427] on span "Requested" at bounding box center [896, 429] width 37 height 12
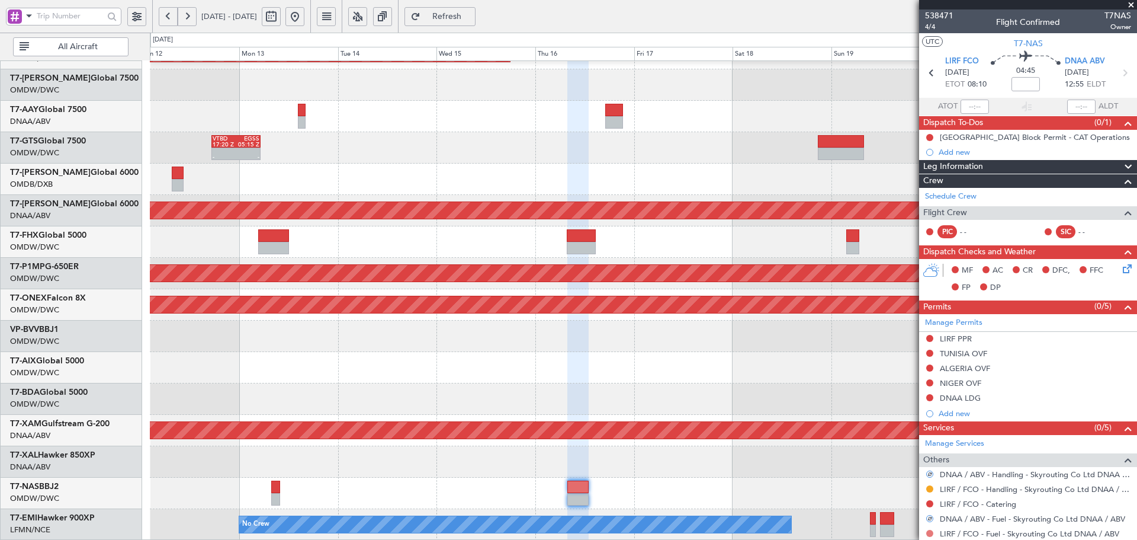
click at [931, 532] on button at bounding box center [929, 532] width 7 height 7
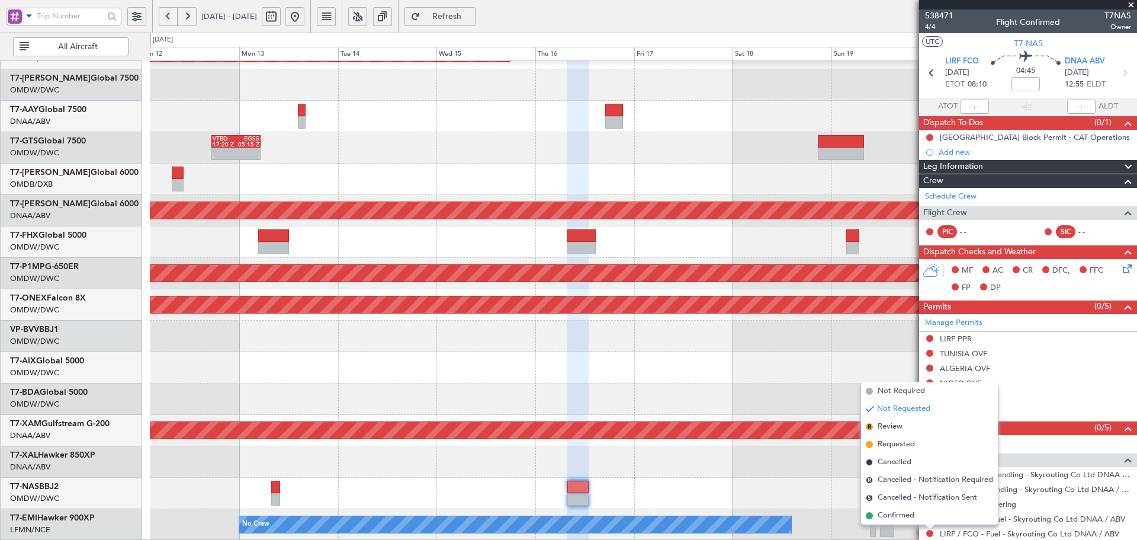
click at [891, 444] on span "Requested" at bounding box center [896, 444] width 37 height 12
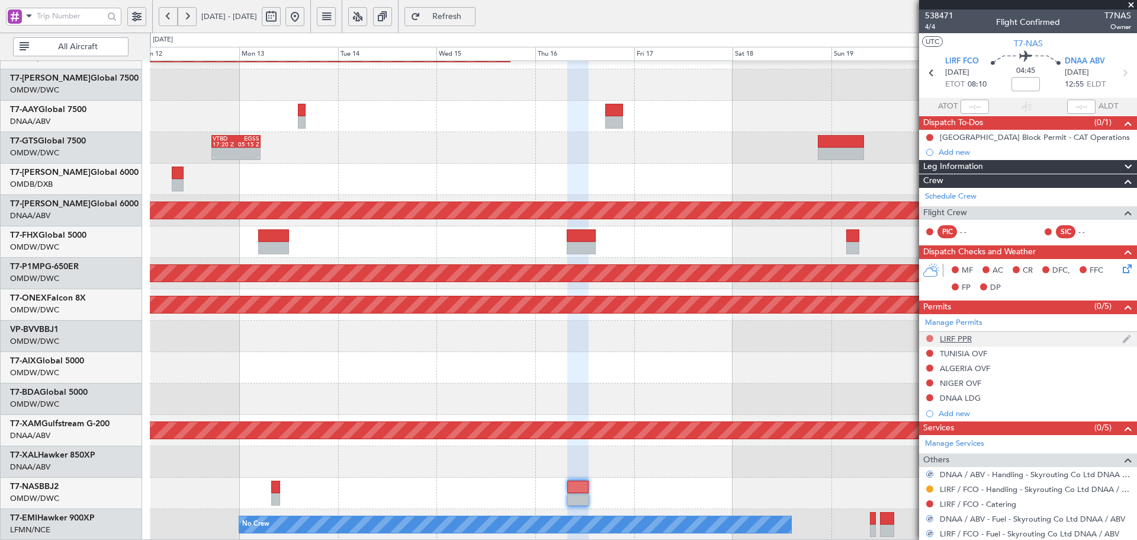
click at [929, 339] on button at bounding box center [929, 338] width 7 height 7
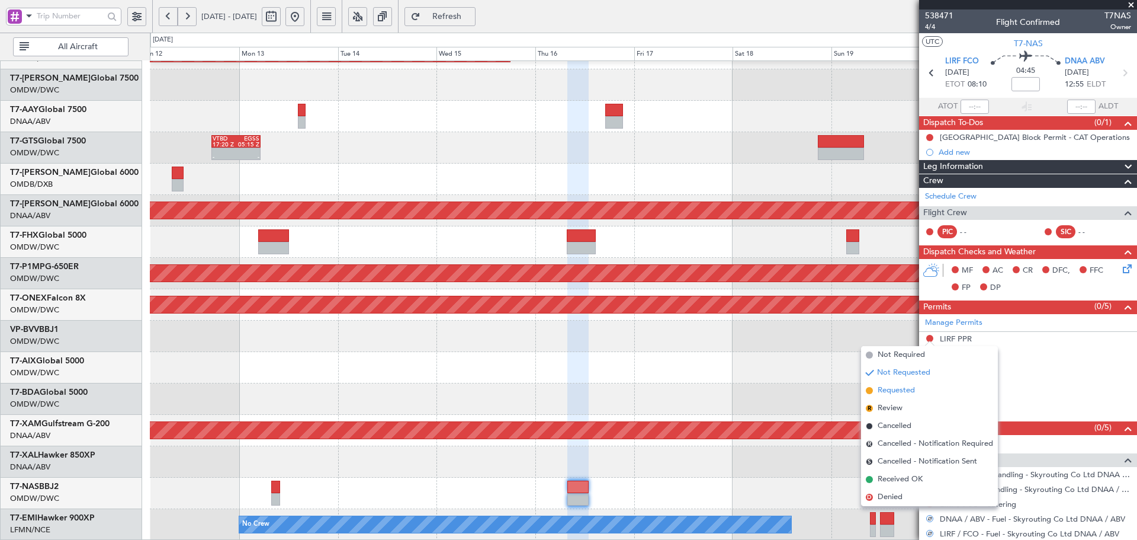
click at [900, 390] on span "Requested" at bounding box center [896, 390] width 37 height 12
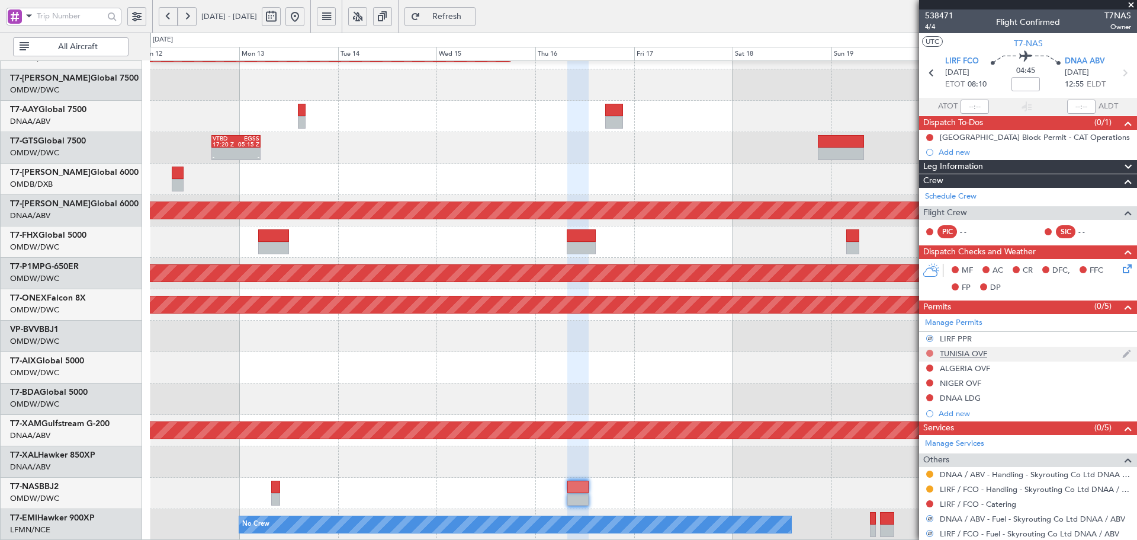
click at [930, 349] on button at bounding box center [929, 352] width 7 height 7
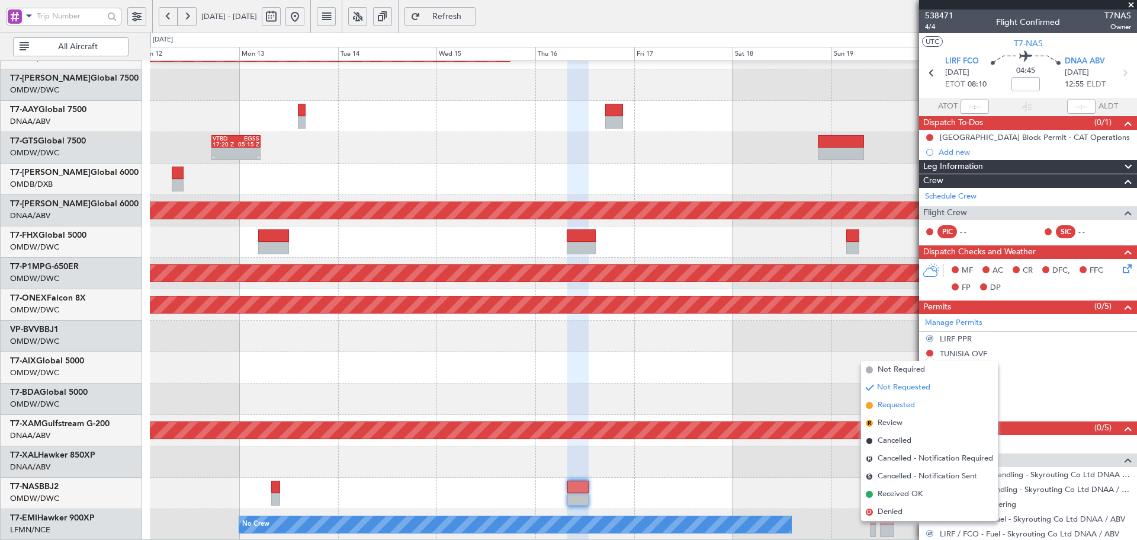
click at [907, 403] on span "Requested" at bounding box center [896, 405] width 37 height 12
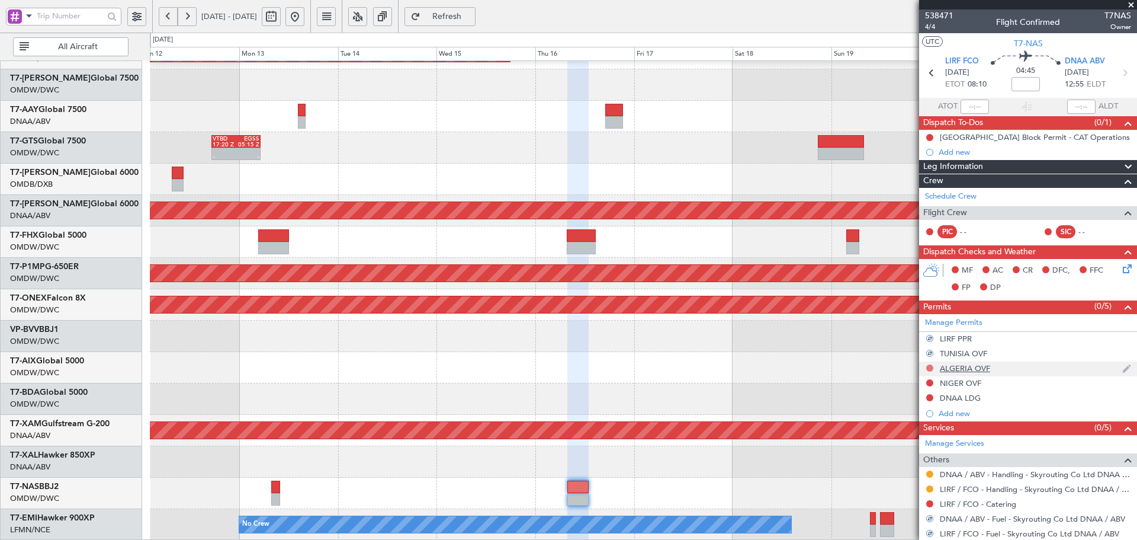
click at [932, 367] on button at bounding box center [929, 367] width 7 height 7
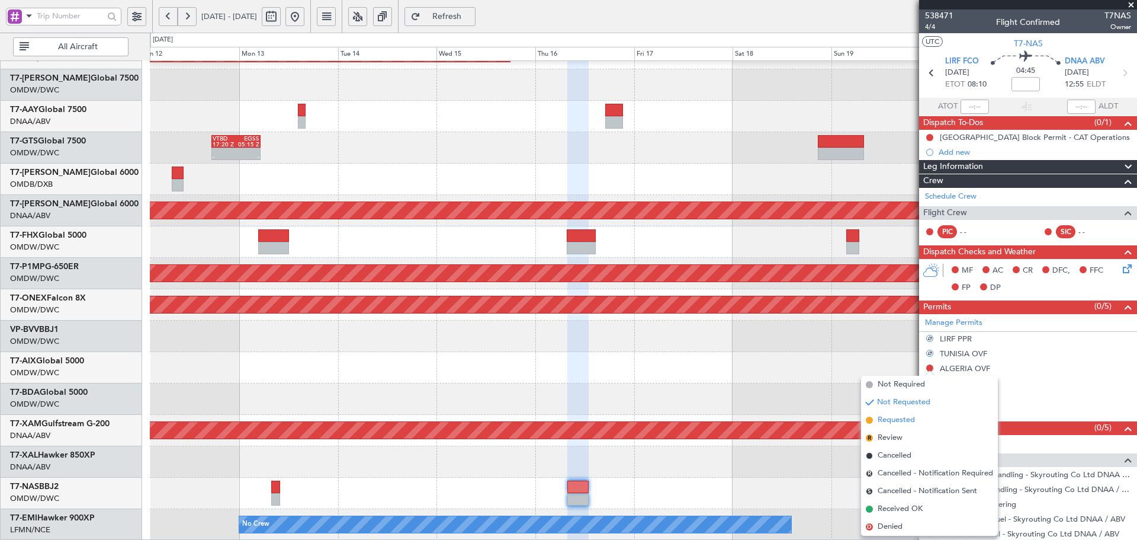
click at [890, 423] on span "Requested" at bounding box center [896, 420] width 37 height 12
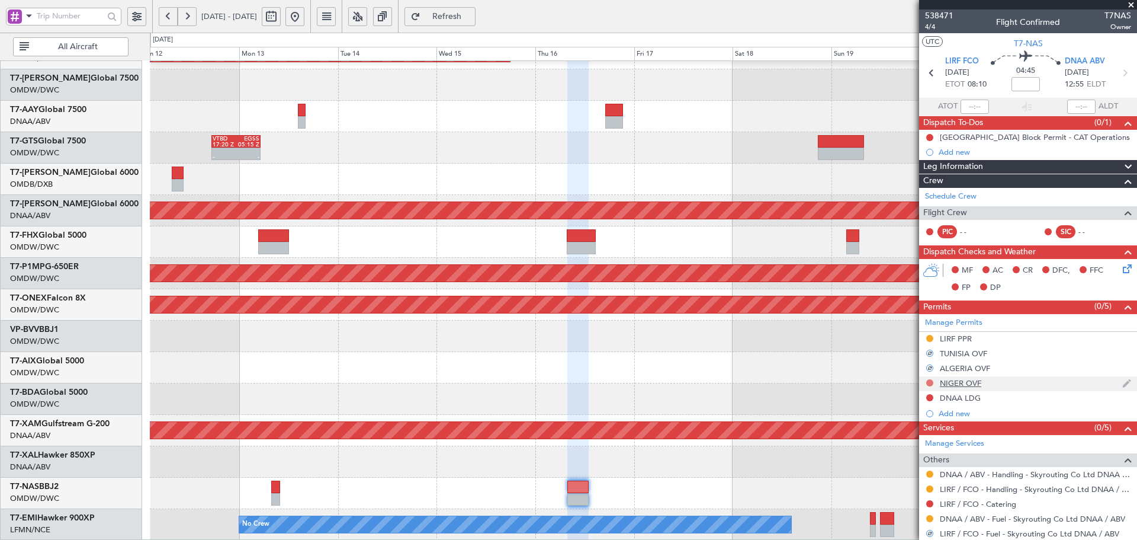
click at [930, 383] on button at bounding box center [929, 382] width 7 height 7
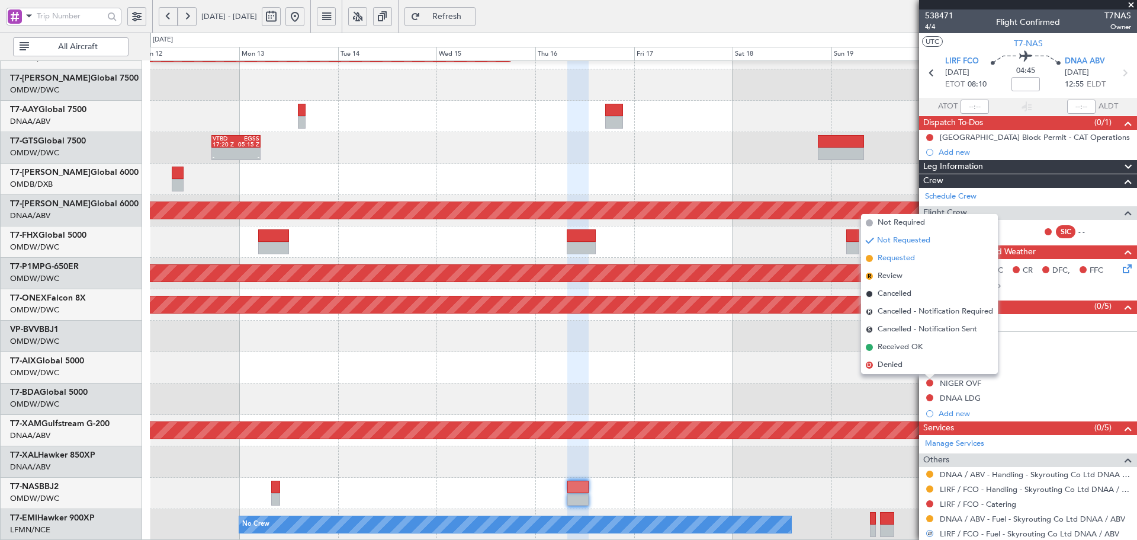
click at [902, 260] on span "Requested" at bounding box center [896, 258] width 37 height 12
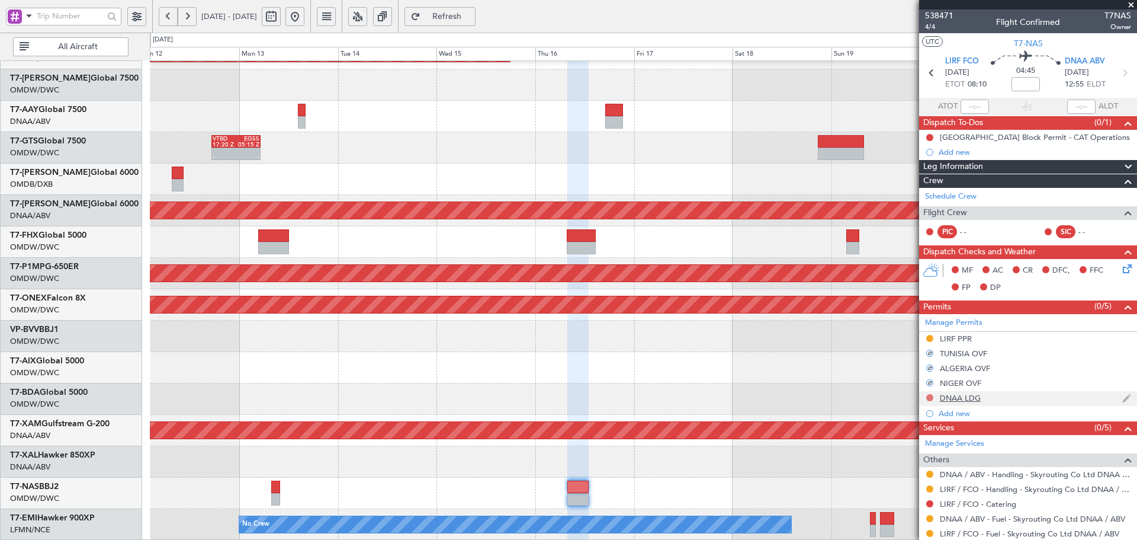
click at [927, 397] on button at bounding box center [929, 397] width 7 height 7
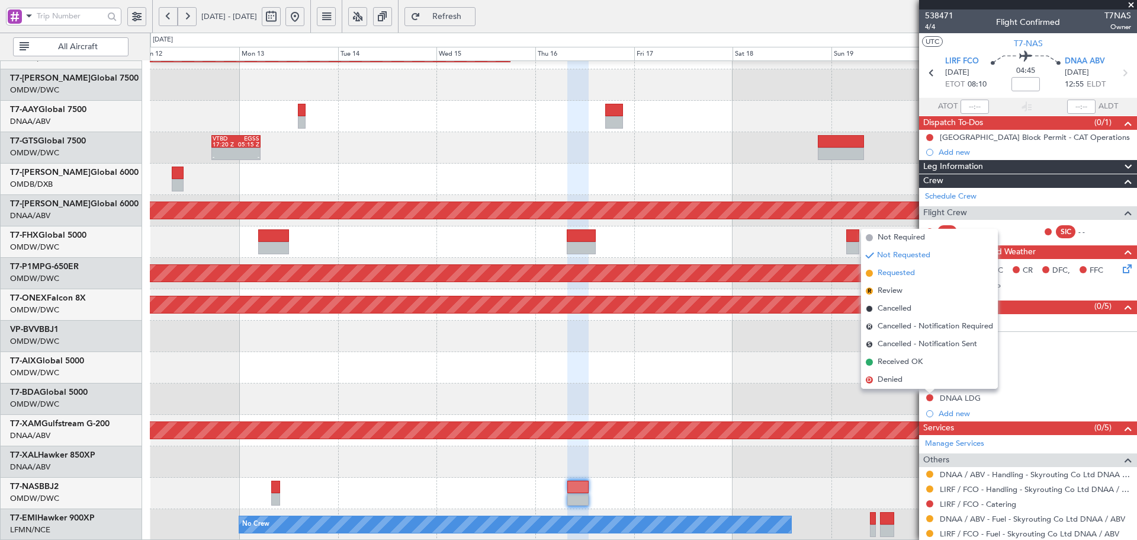
click at [895, 277] on span "Requested" at bounding box center [896, 273] width 37 height 12
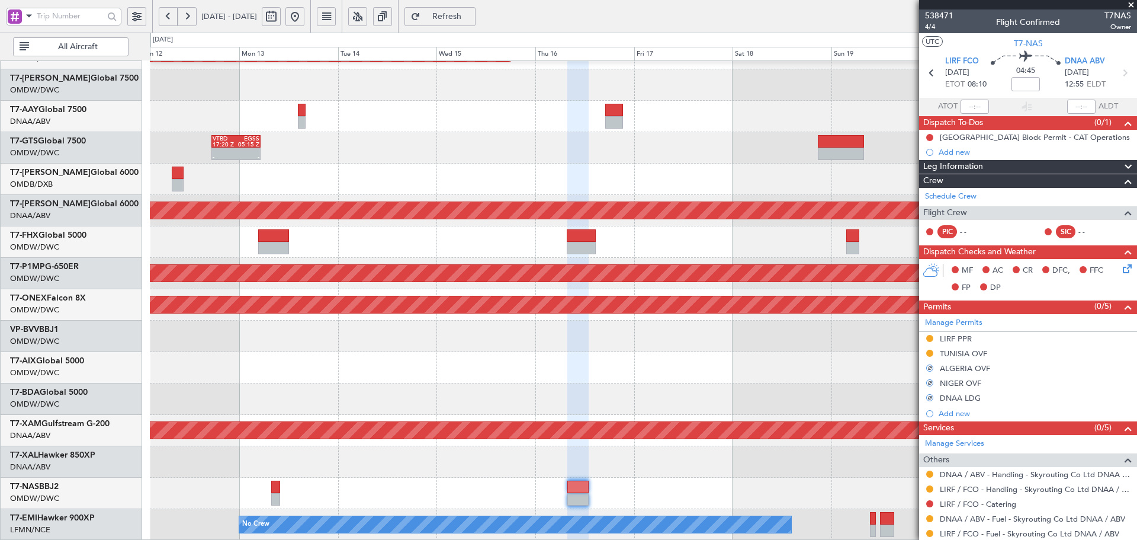
click at [832, 385] on div at bounding box center [643, 398] width 987 height 31
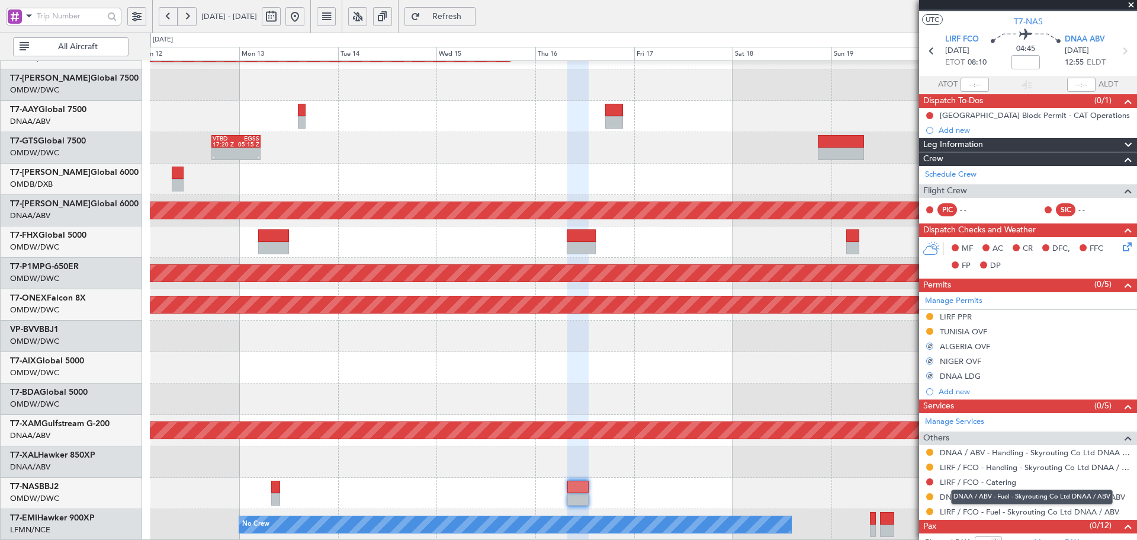
scroll to position [49, 0]
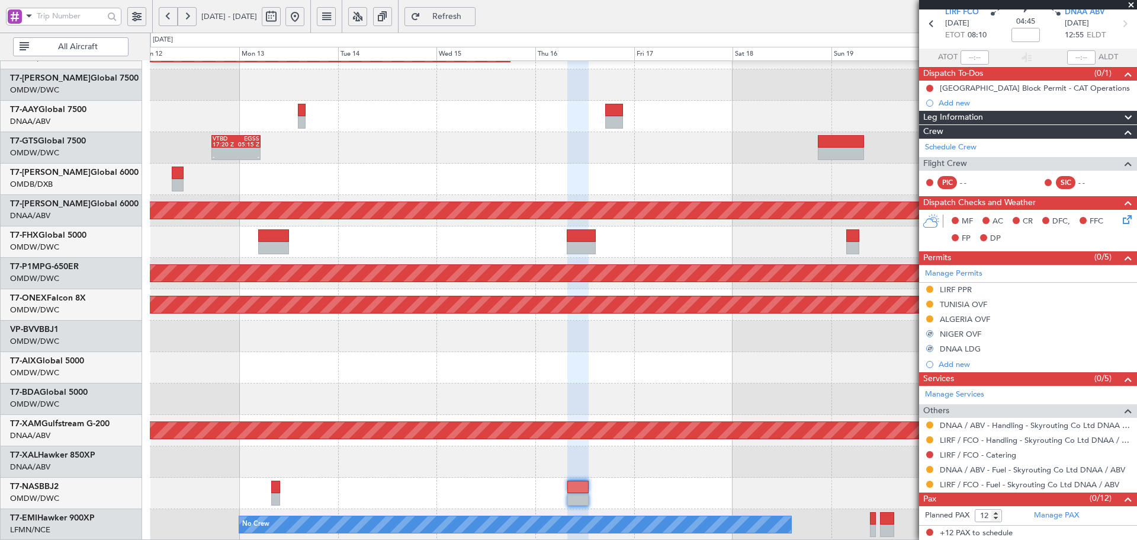
click at [648, 384] on div at bounding box center [643, 398] width 987 height 31
click at [471, 18] on span "Refresh" at bounding box center [447, 16] width 49 height 8
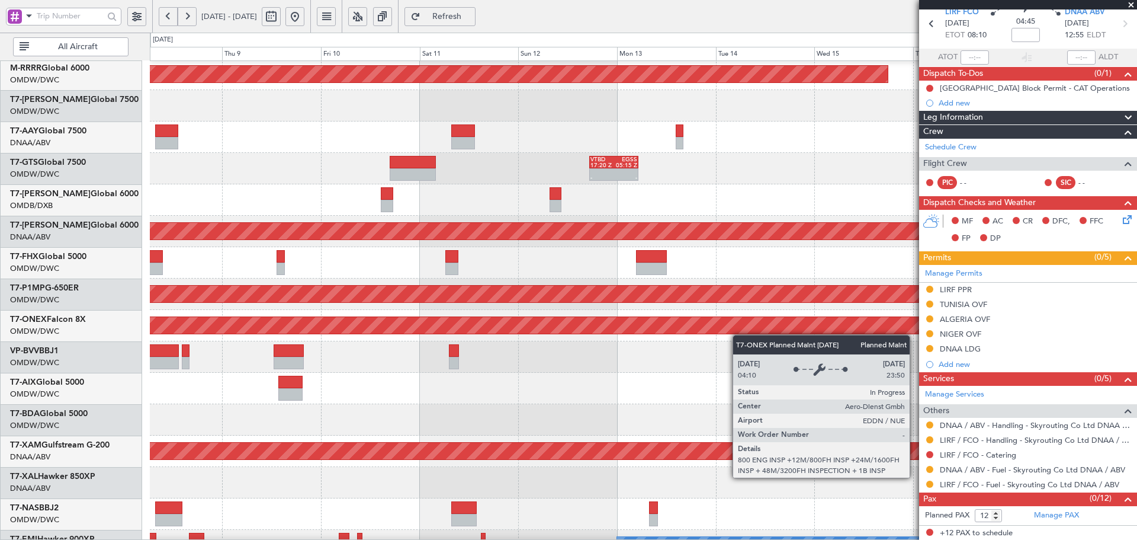
scroll to position [246, 0]
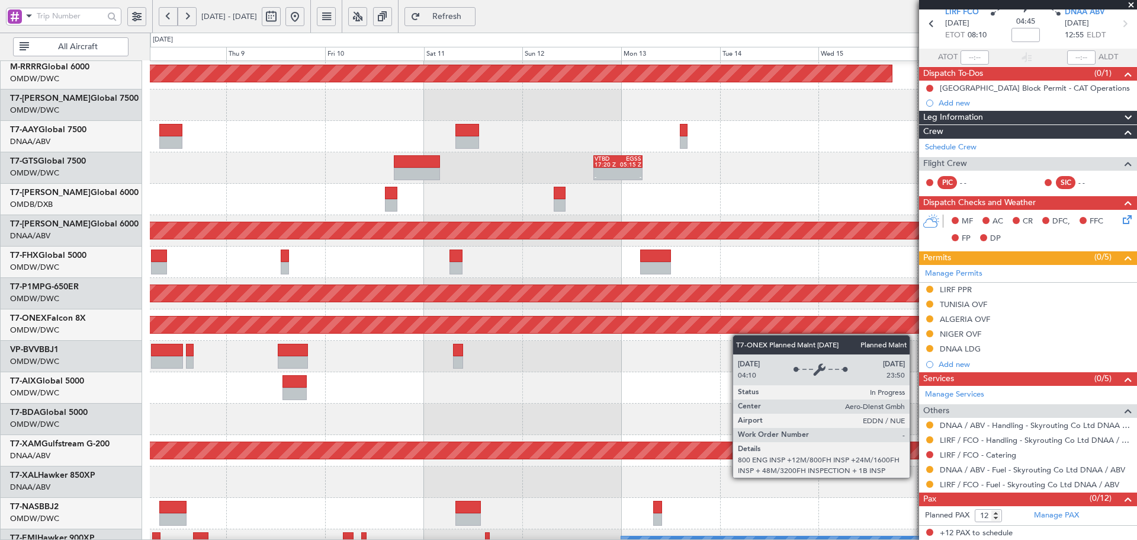
click at [748, 333] on div "Planned Maint Dubai (Al Maktoum Intl) Planned Maint Dubai (Al Maktoum Intl) Pla…" at bounding box center [643, 188] width 987 height 746
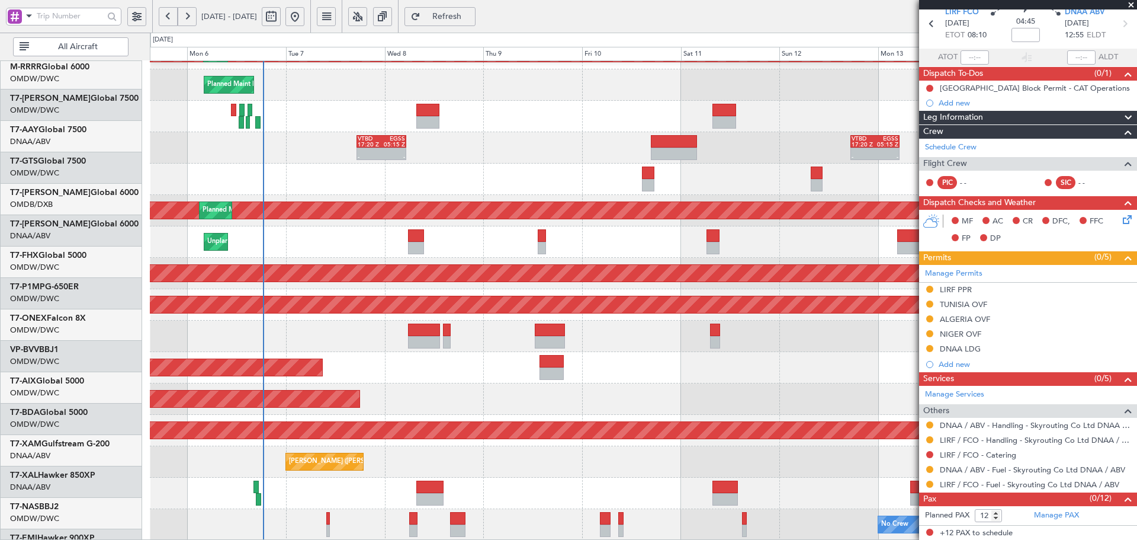
scroll to position [267, 0]
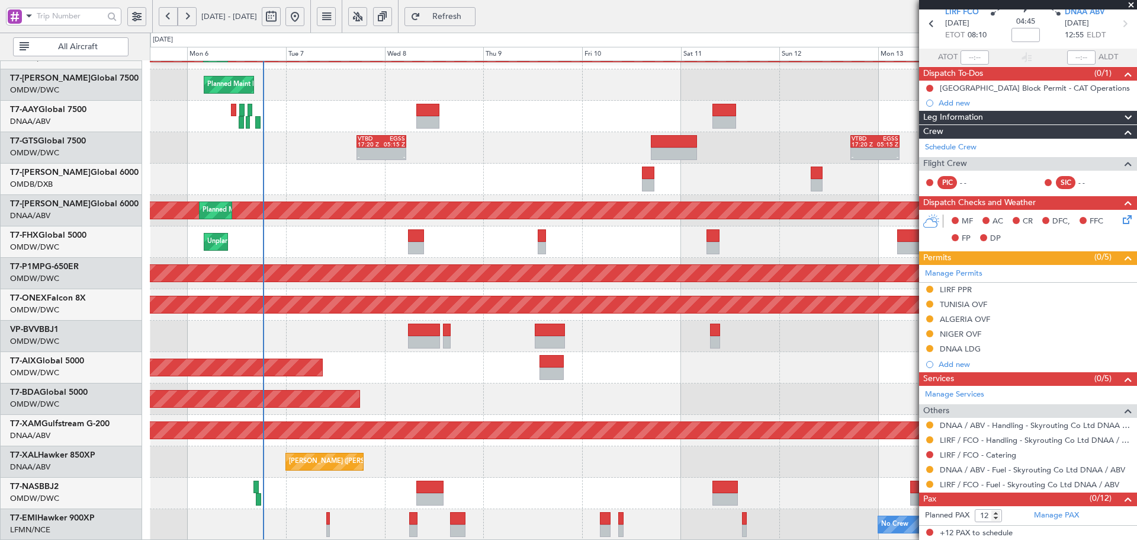
click at [647, 348] on div "Planned Maint Dubai (Al Maktoum Intl) Planned Maint Dubai (Al Maktoum Intl) Pla…" at bounding box center [643, 167] width 987 height 746
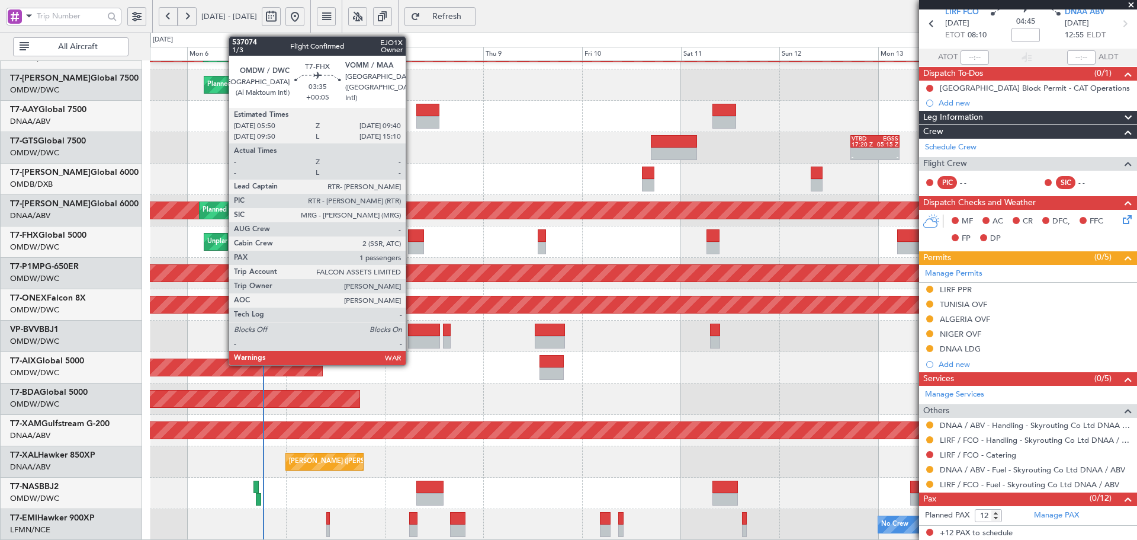
click at [411, 242] on div at bounding box center [416, 248] width 16 height 12
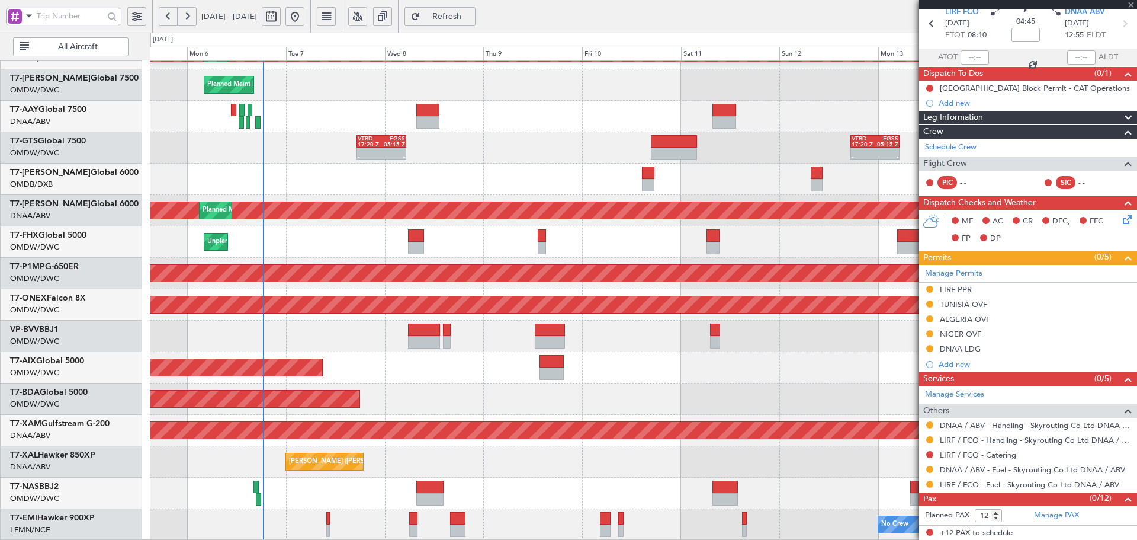
type input "+00:05"
type input "1"
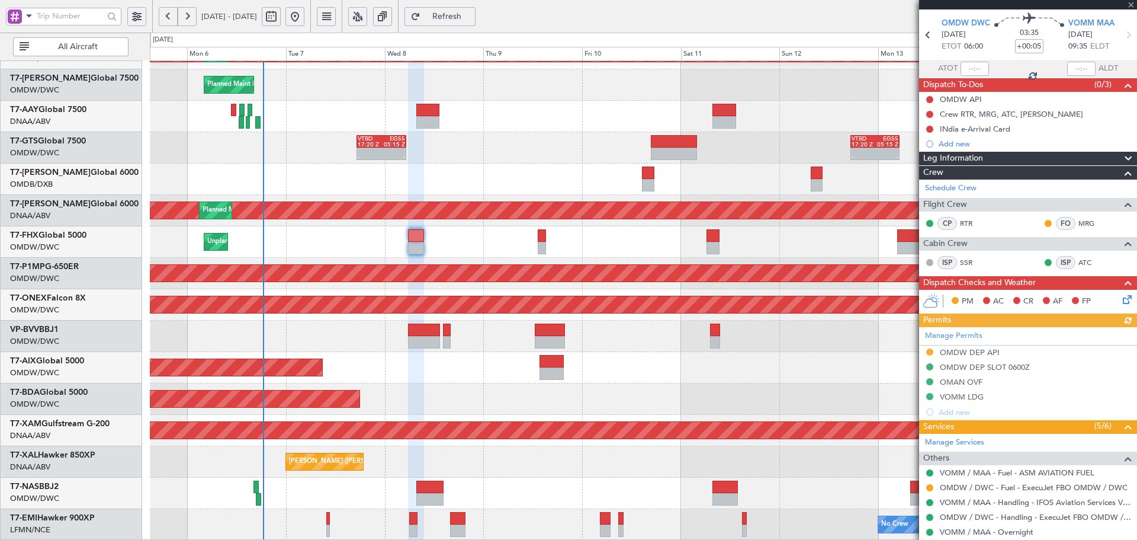
scroll to position [40, 0]
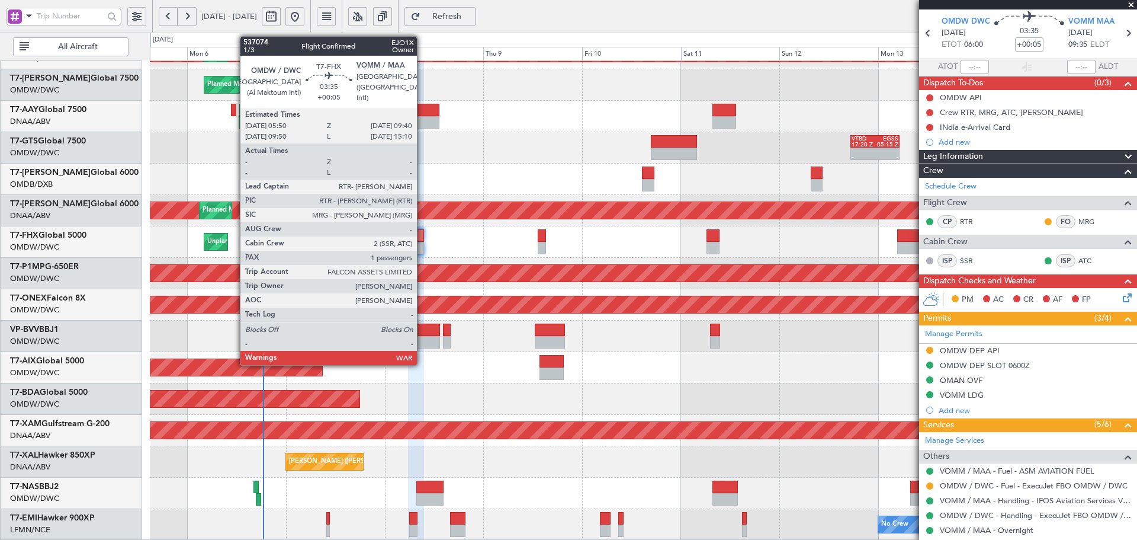
click at [422, 240] on div at bounding box center [416, 235] width 16 height 12
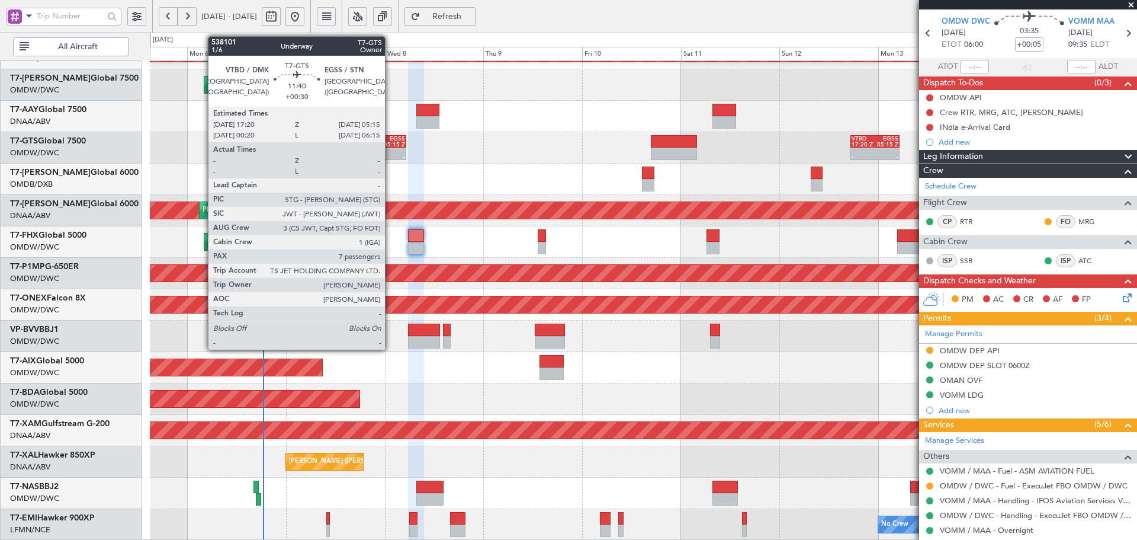
click at [390, 148] on div at bounding box center [393, 151] width 24 height 6
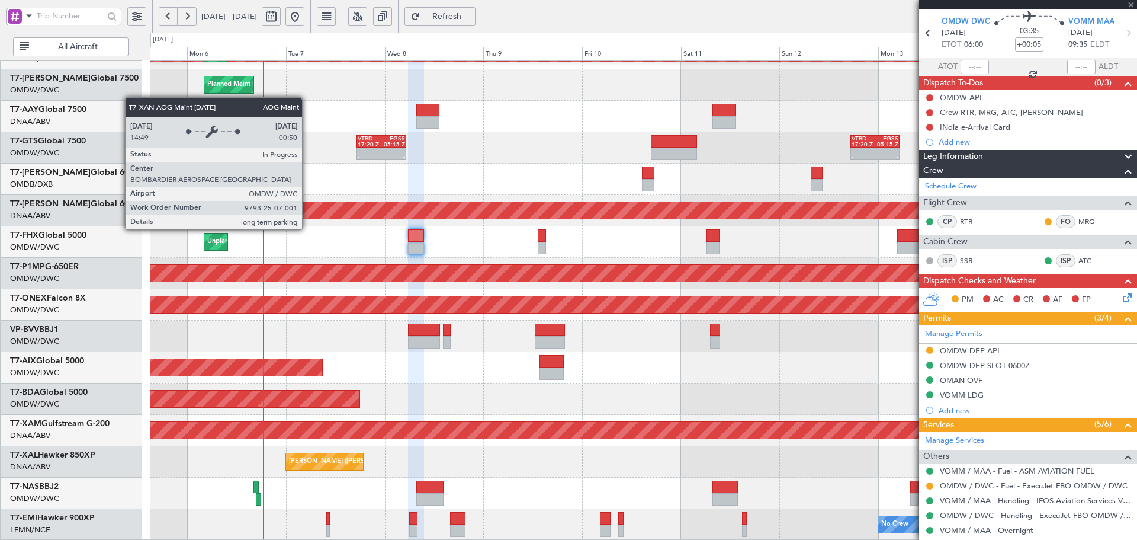
type input "+00:30"
type input "7"
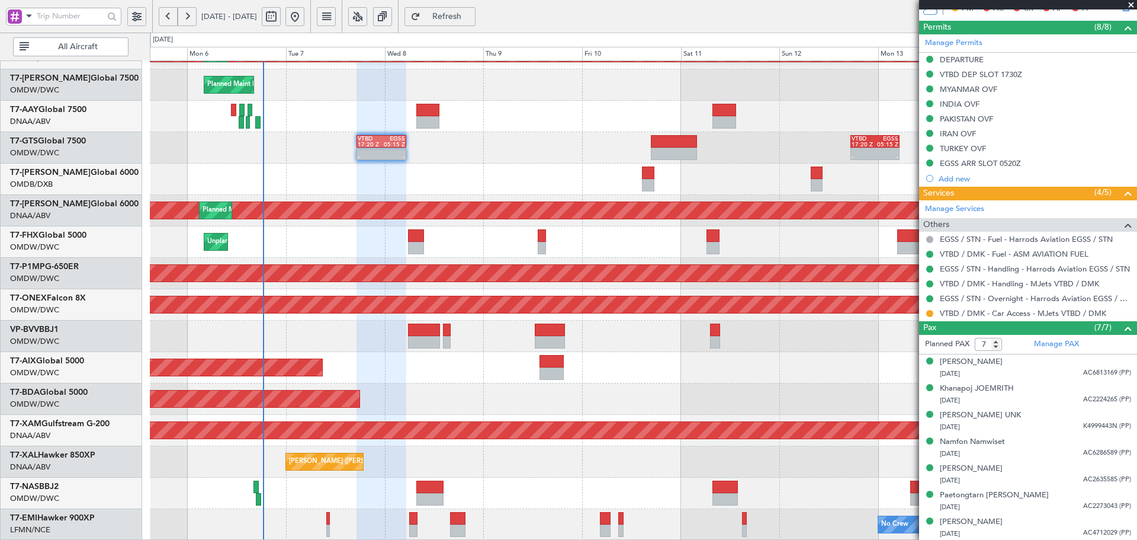
scroll to position [397, 0]
click at [1003, 312] on link "VTBD / DMK - Car Access - MJets VTBD / DMK" at bounding box center [1023, 312] width 166 height 10
click at [929, 310] on button at bounding box center [929, 312] width 7 height 7
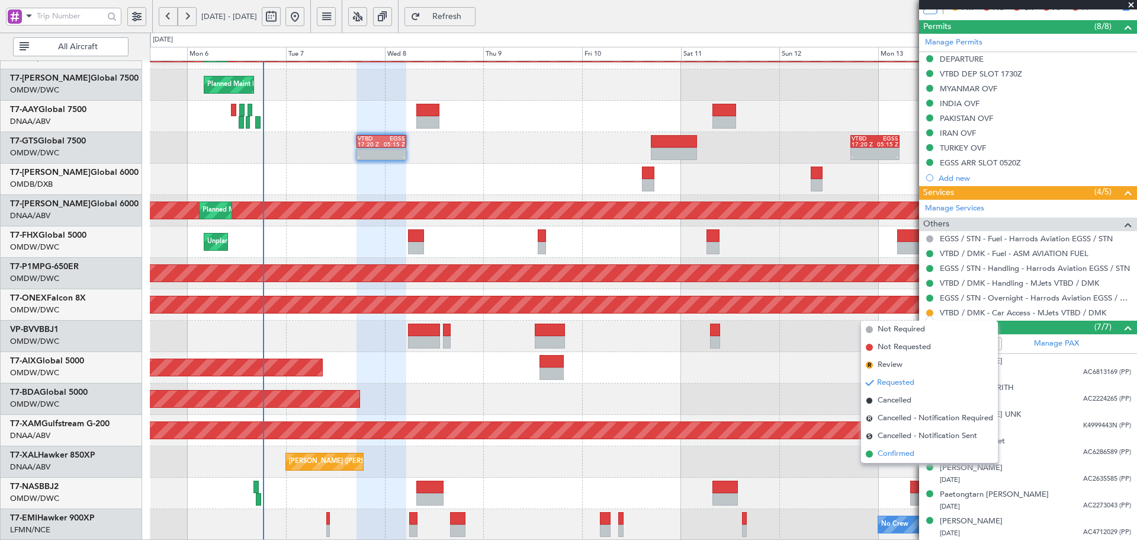
click at [903, 457] on span "Confirmed" at bounding box center [896, 454] width 37 height 12
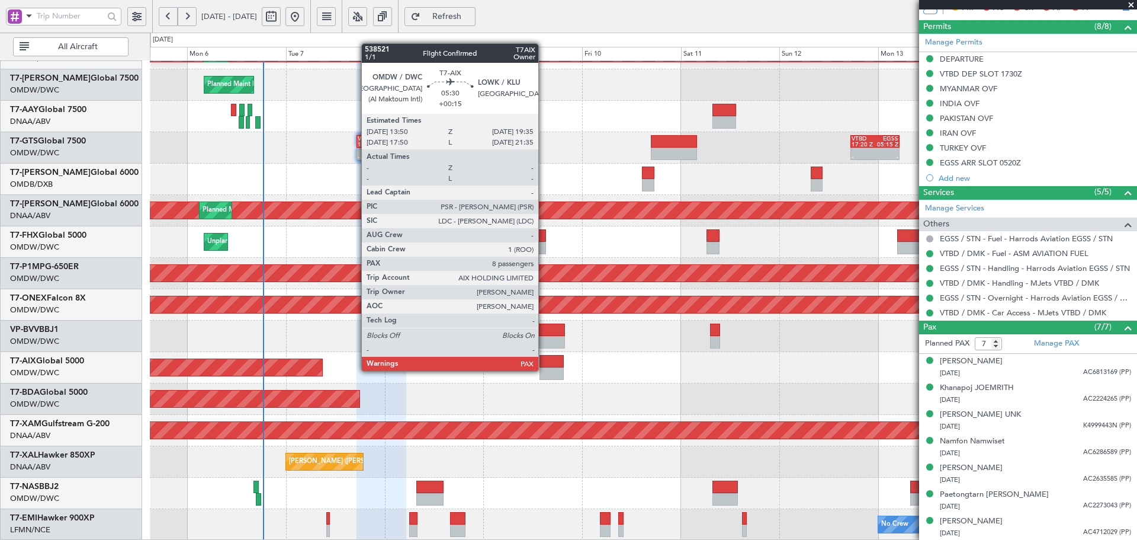
click at [544, 370] on div at bounding box center [552, 373] width 24 height 12
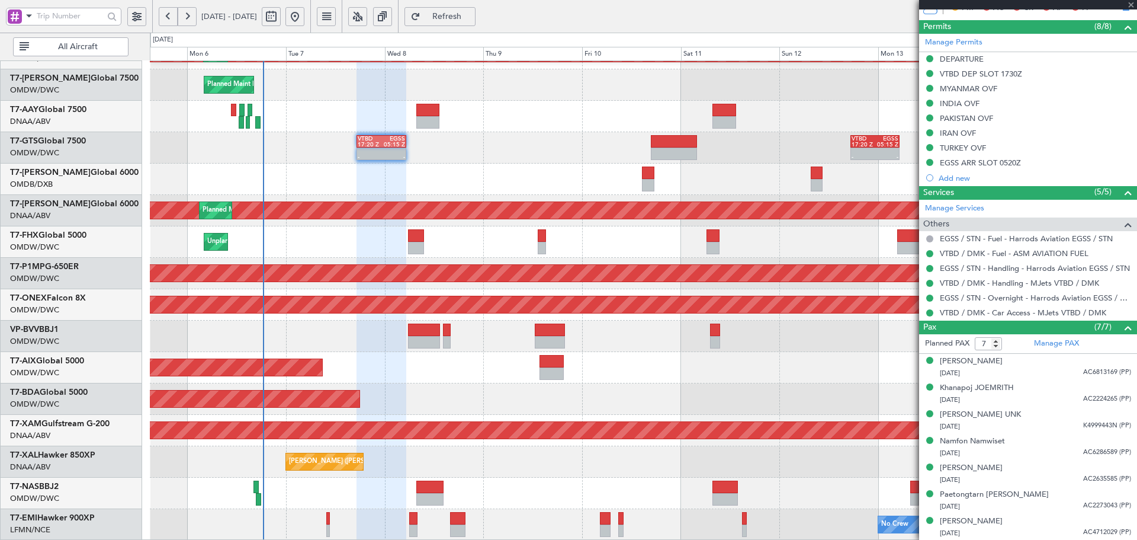
type input "+00:15"
type input "8"
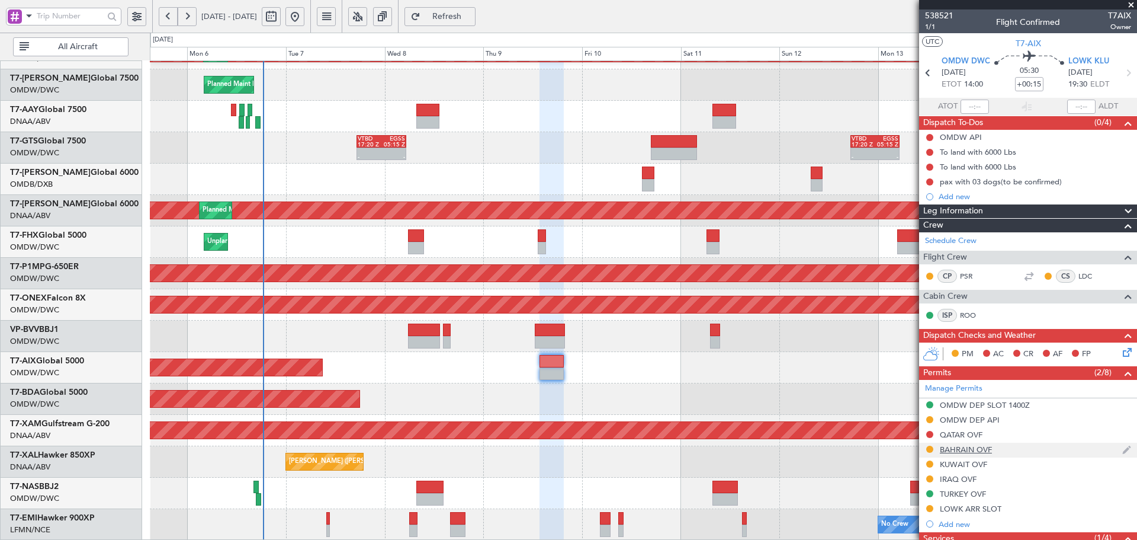
scroll to position [277, 0]
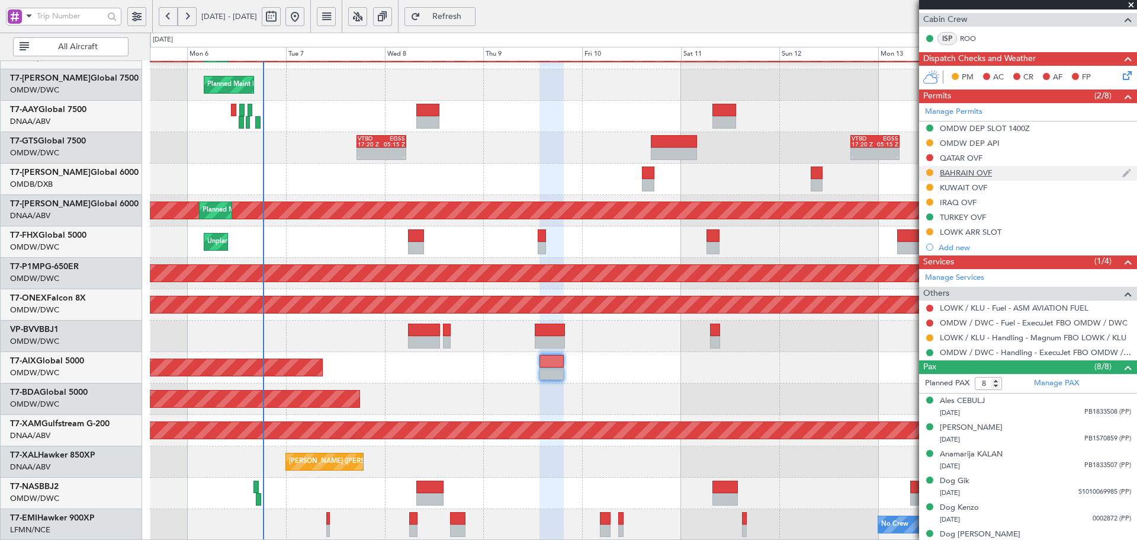
click at [954, 171] on div "BAHRAIN OVF" at bounding box center [966, 173] width 52 height 10
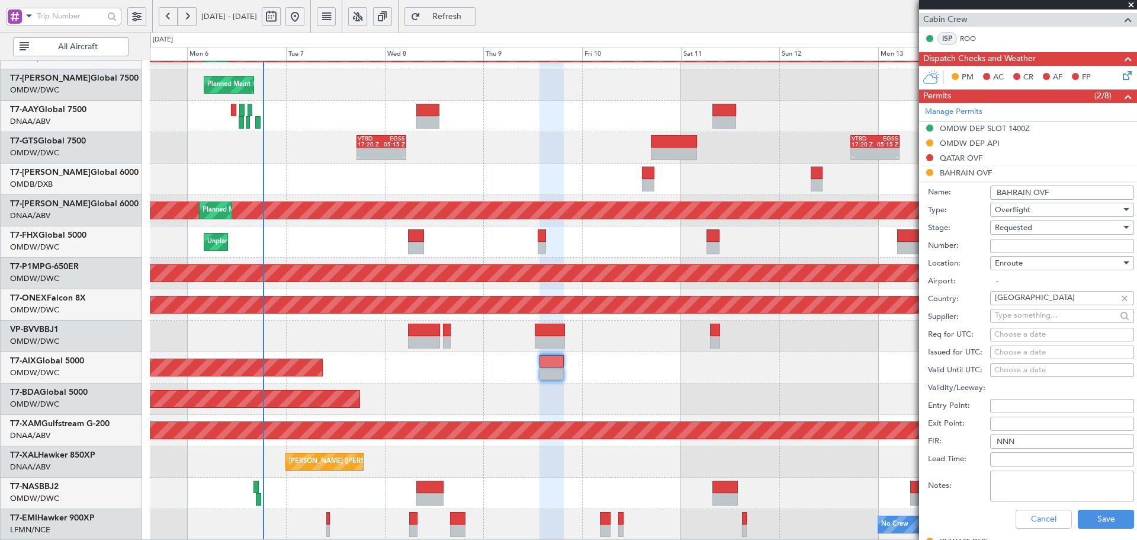
click at [1018, 245] on input "Number:" at bounding box center [1062, 246] width 144 height 14
paste input "AT/P/25-10/ON/000375"
type input "AT/P/25-10/ON/000375"
click at [1028, 232] on span "Requested" at bounding box center [1013, 227] width 37 height 11
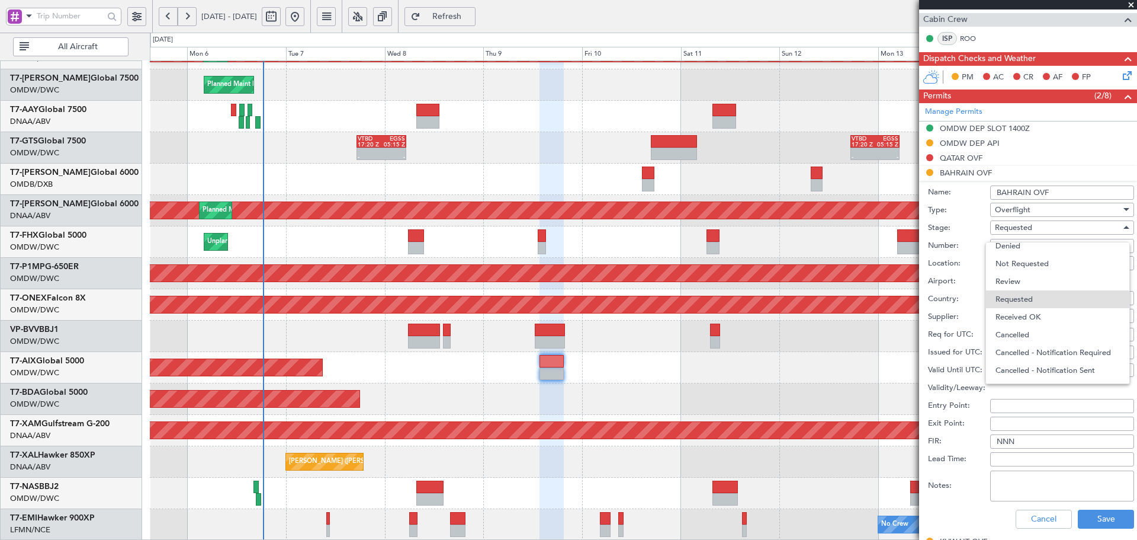
click at [1030, 314] on span "Received OK" at bounding box center [1058, 317] width 124 height 18
click at [1115, 518] on button "Save" at bounding box center [1106, 518] width 56 height 19
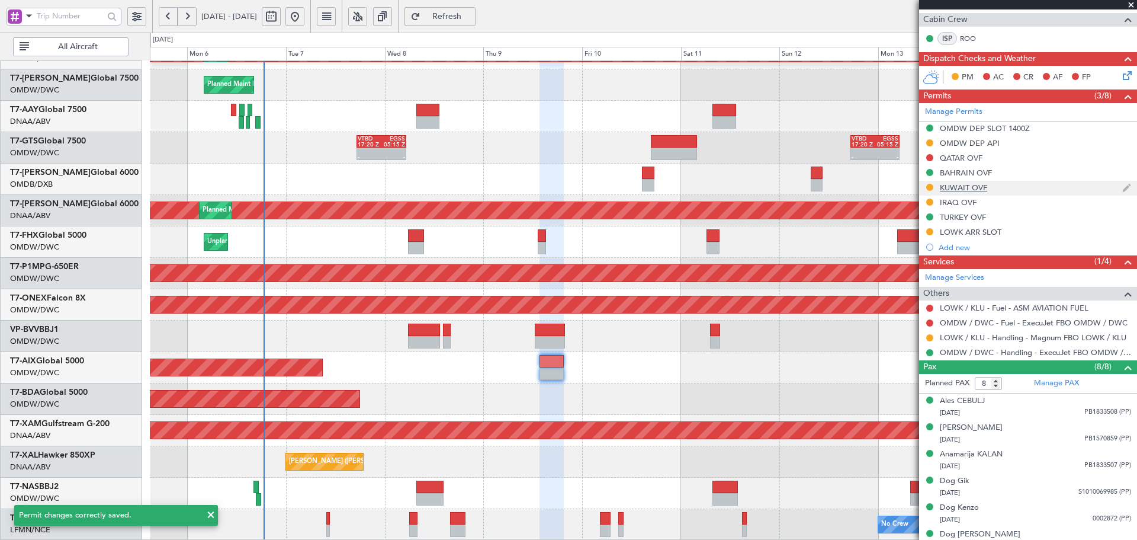
click at [974, 192] on div "KUWAIT OVF" at bounding box center [1028, 188] width 218 height 15
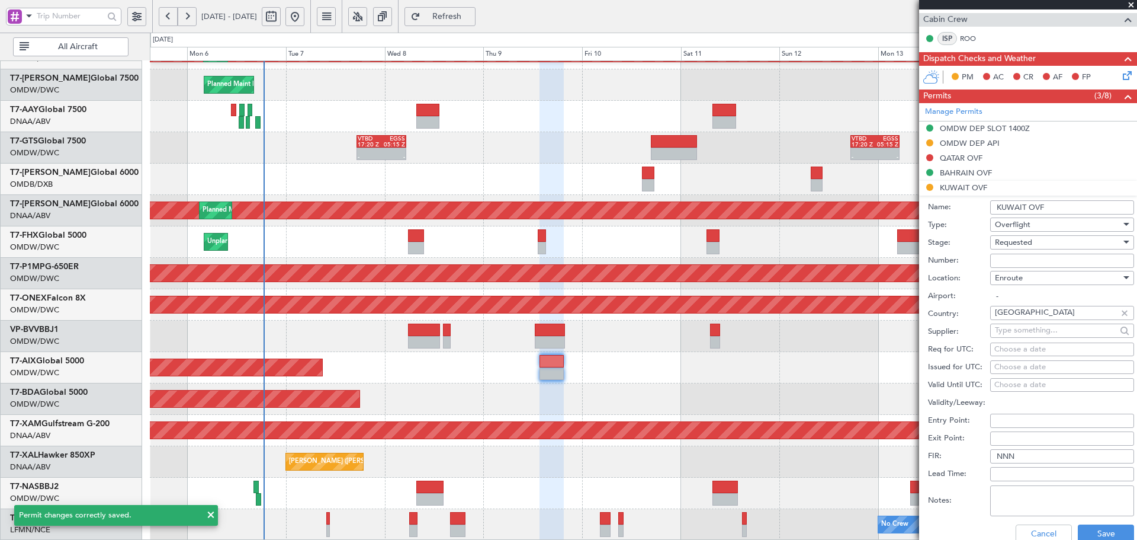
click at [1014, 264] on input "Number:" at bounding box center [1062, 260] width 144 height 14
paste input "8697-ATO/25"
type input "8697-ATO/25"
click at [1022, 240] on span "Requested" at bounding box center [1013, 242] width 37 height 11
click at [1026, 330] on span "Received OK" at bounding box center [1058, 332] width 124 height 18
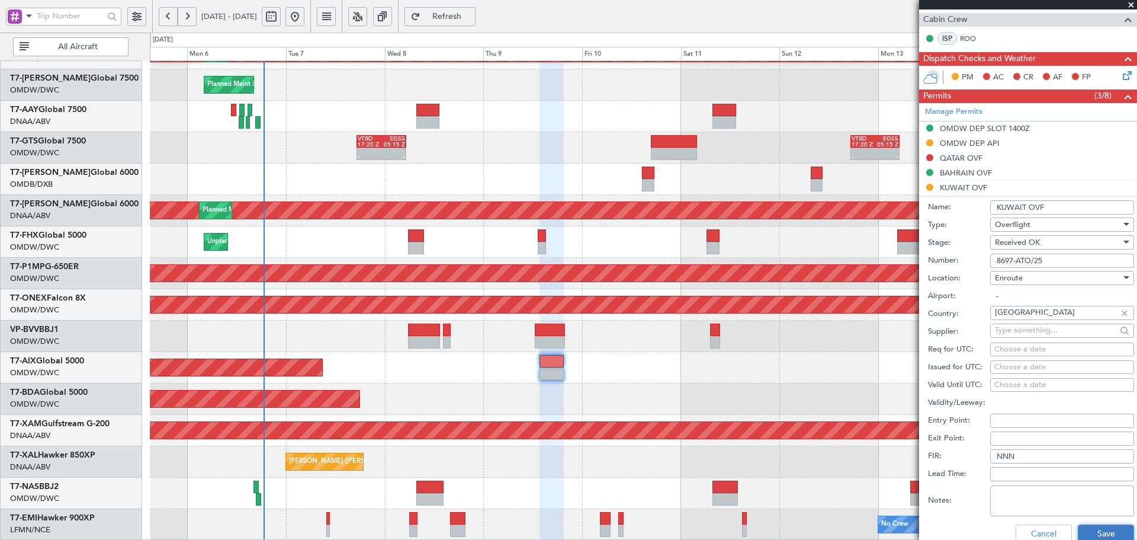
click at [1100, 532] on button "Save" at bounding box center [1106, 533] width 56 height 19
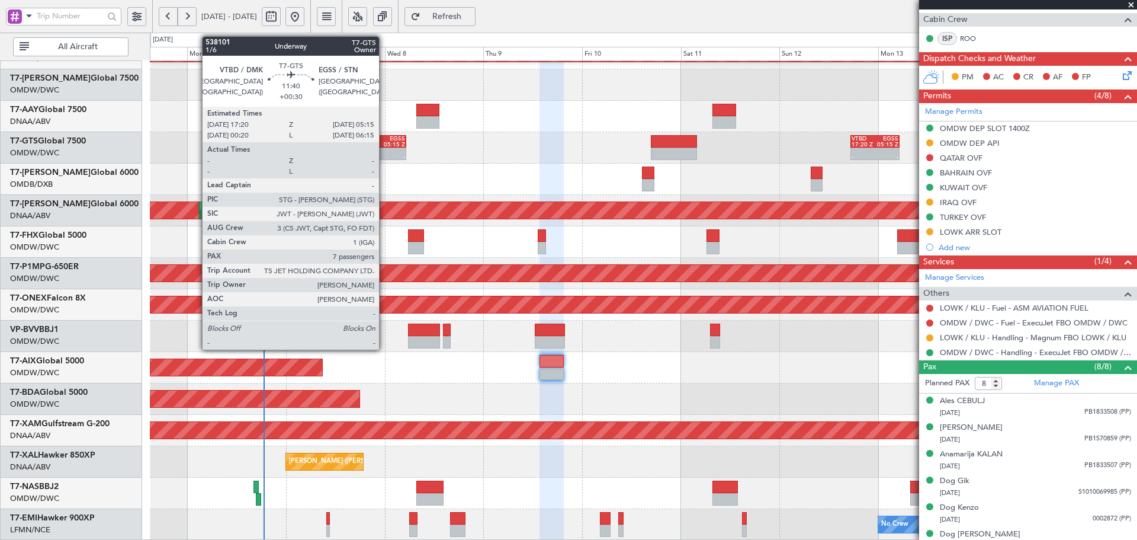
click at [384, 149] on div at bounding box center [393, 151] width 24 height 6
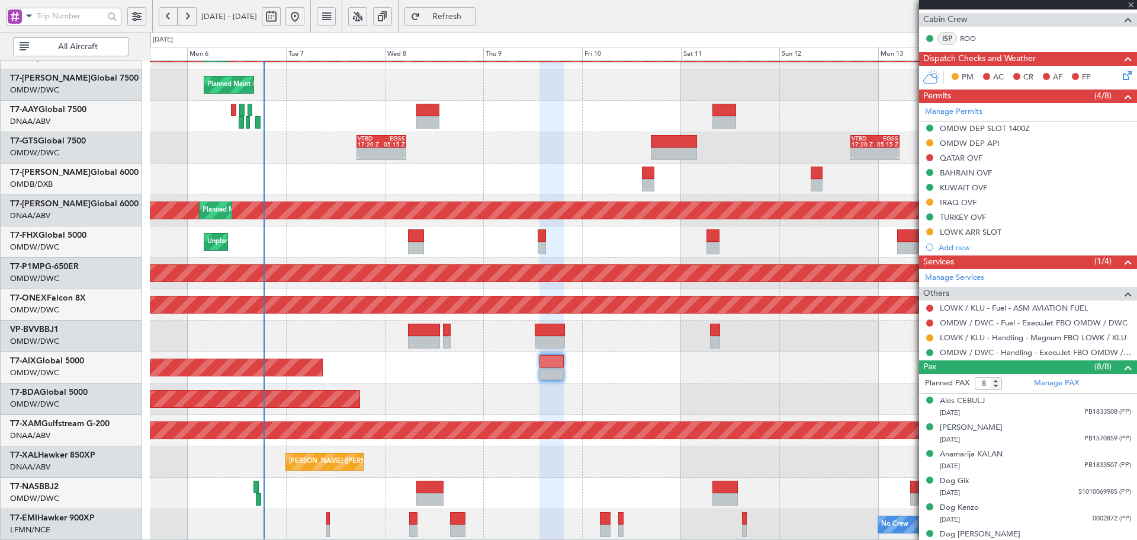
type input "+00:30"
type input "7"
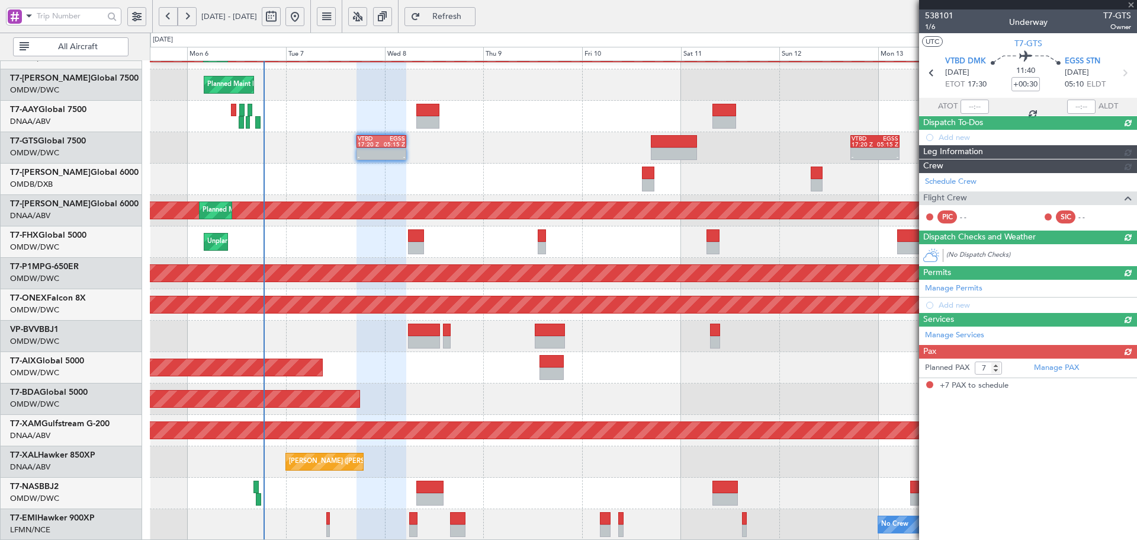
scroll to position [0, 0]
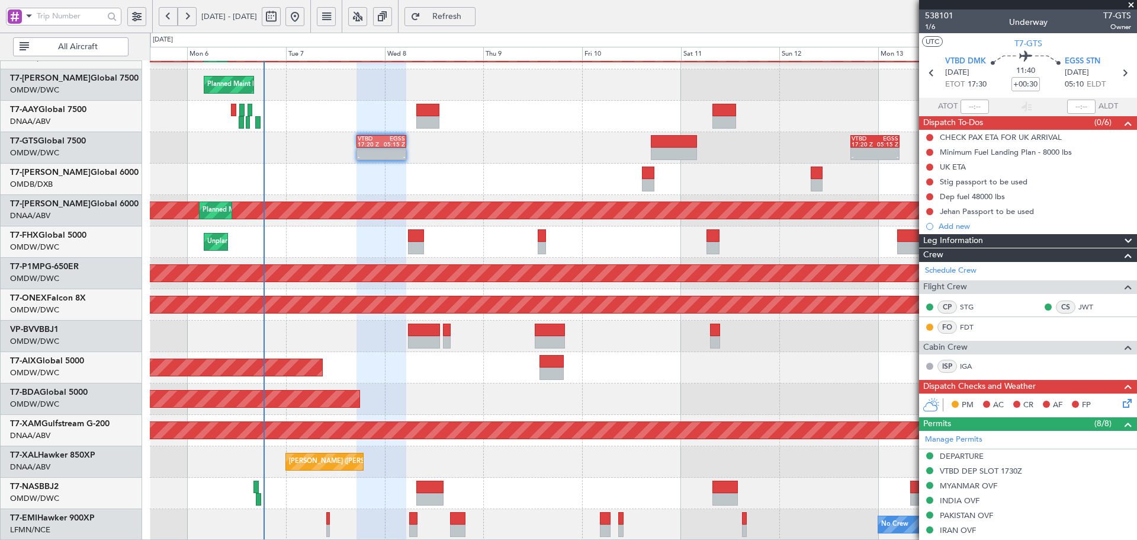
click at [471, 21] on span "Refresh" at bounding box center [447, 16] width 49 height 8
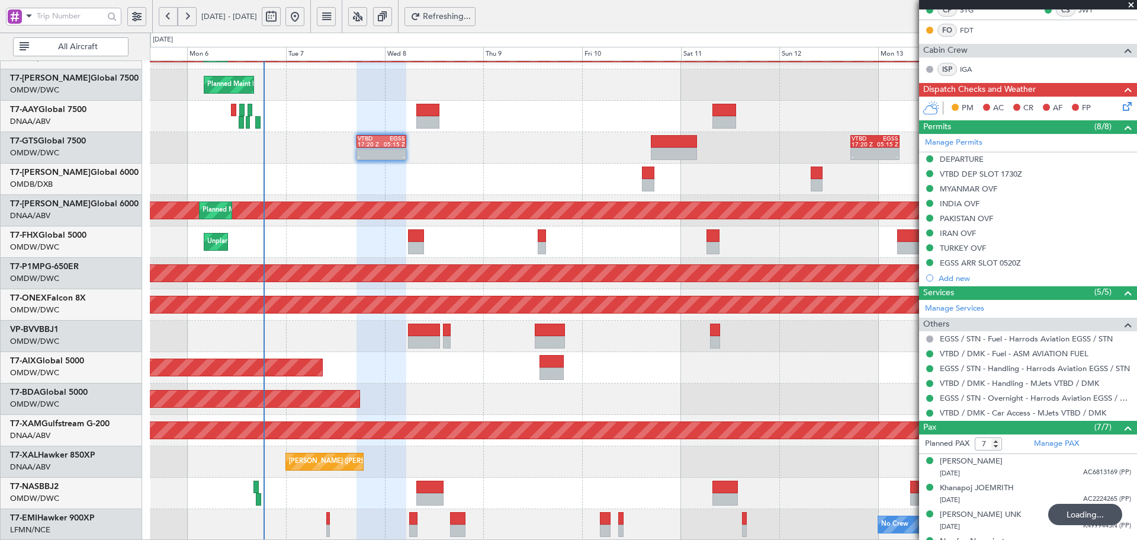
scroll to position [316, 0]
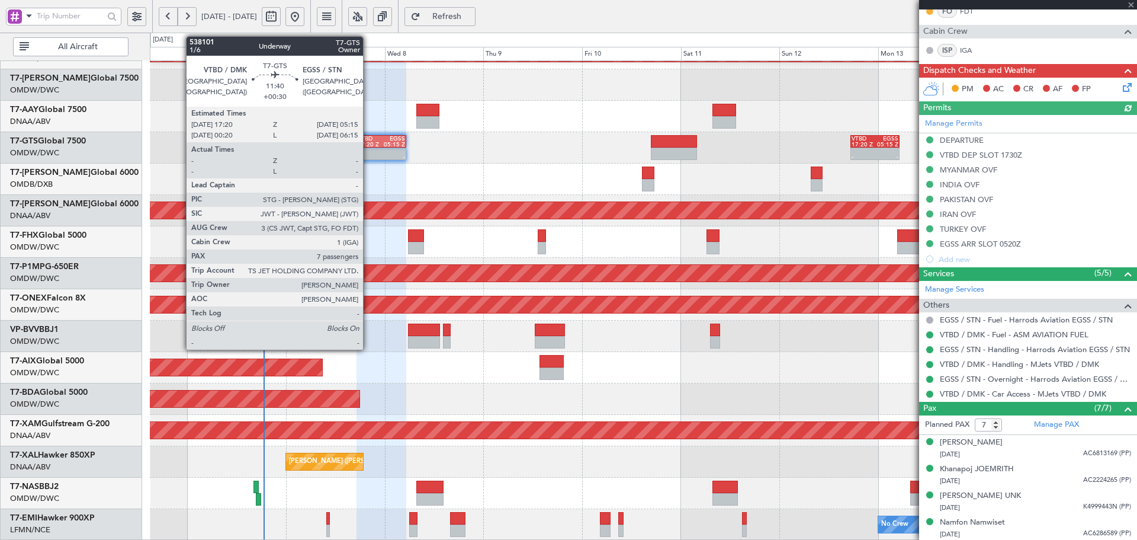
click at [368, 143] on div "17:20 Z" at bounding box center [370, 145] width 24 height 6
click at [368, 142] on div "17:20 Z" at bounding box center [370, 145] width 24 height 6
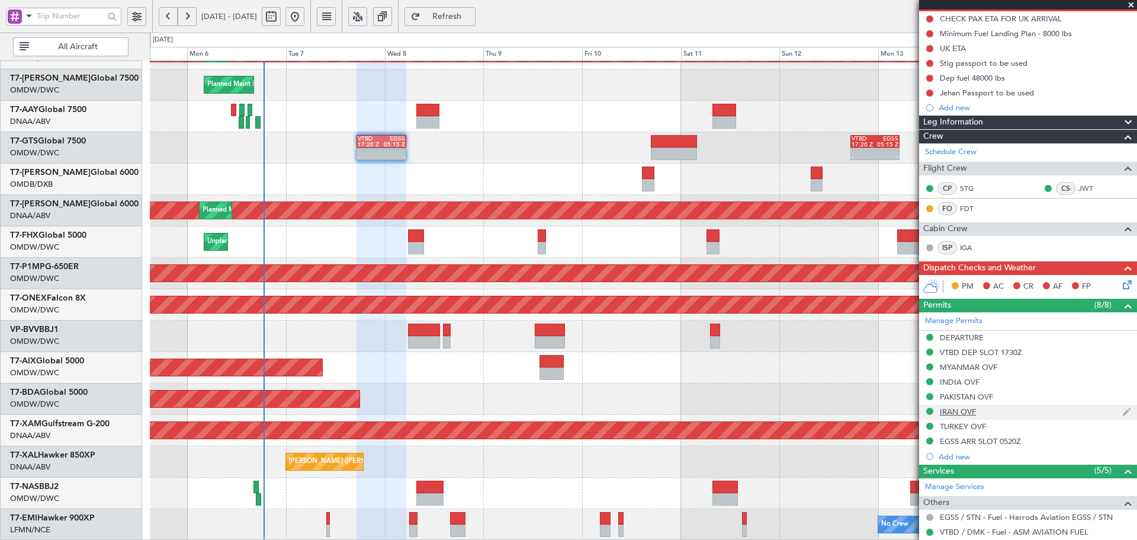
scroll to position [0, 0]
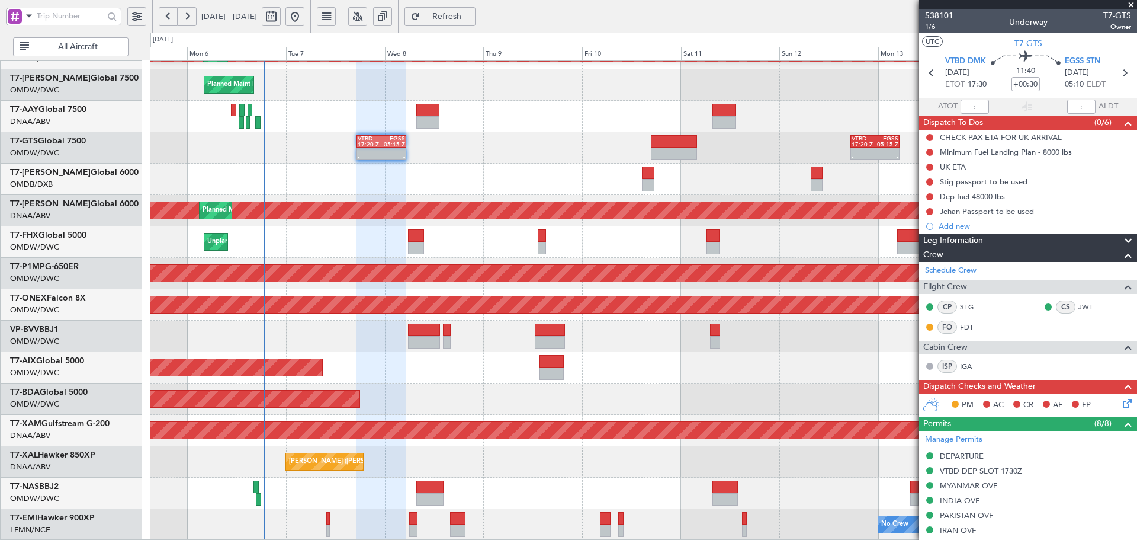
click at [466, 17] on span "Refresh" at bounding box center [447, 16] width 49 height 8
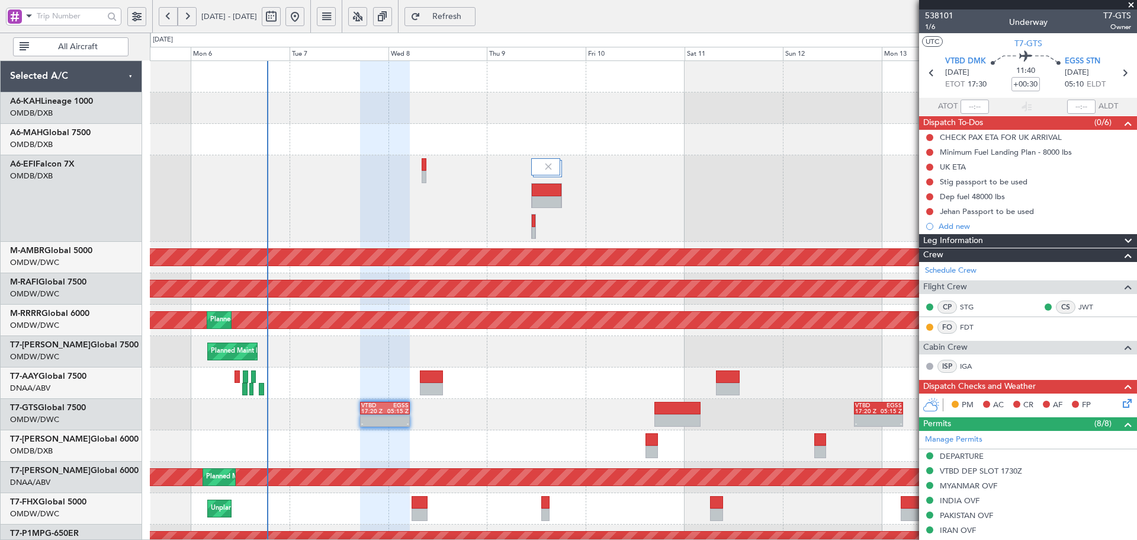
click at [479, 406] on div "AOG Maint Dubai (Dubai Intl) Planned Maint Singapore (Seletar) Planned Maint Du…" at bounding box center [643, 434] width 987 height 746
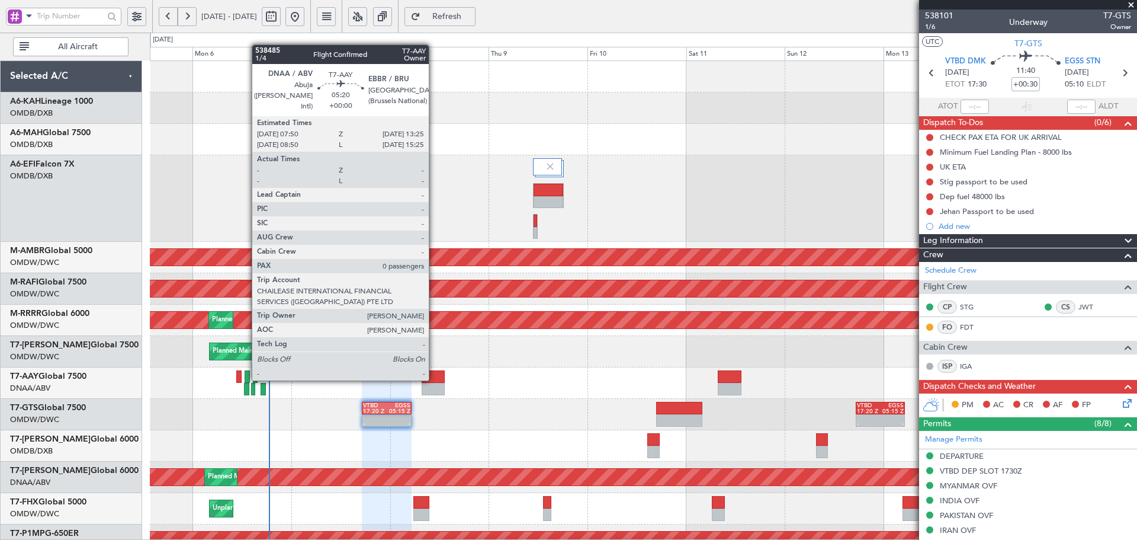
click at [435, 378] on div at bounding box center [433, 376] width 23 height 12
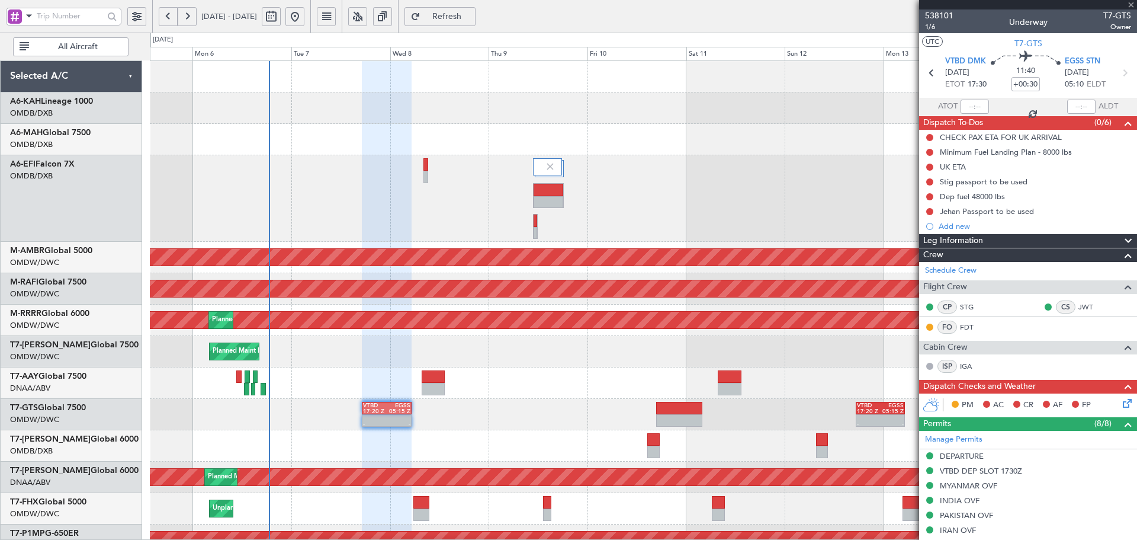
type input "0"
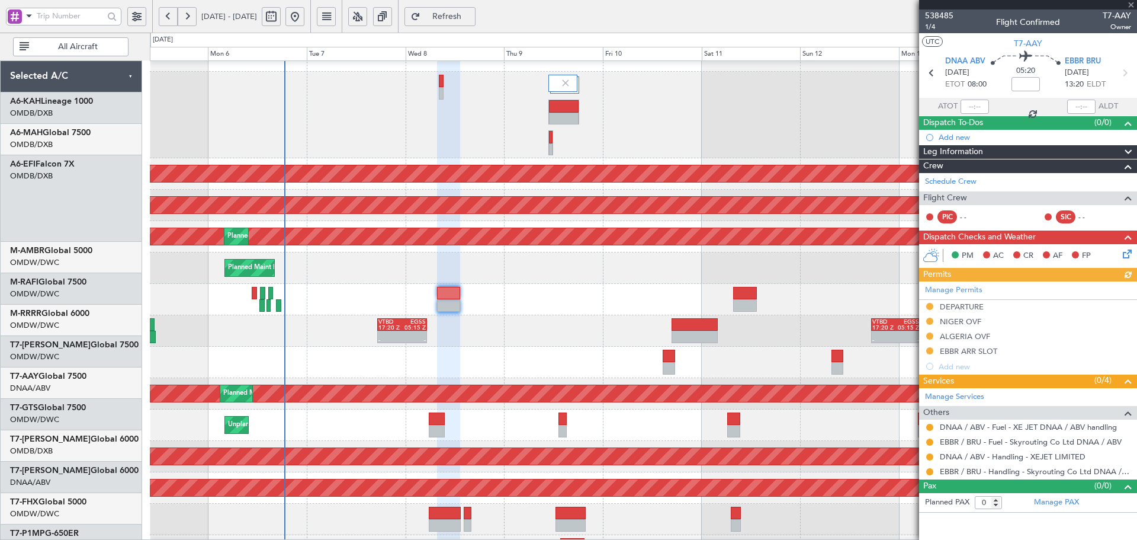
scroll to position [267, 0]
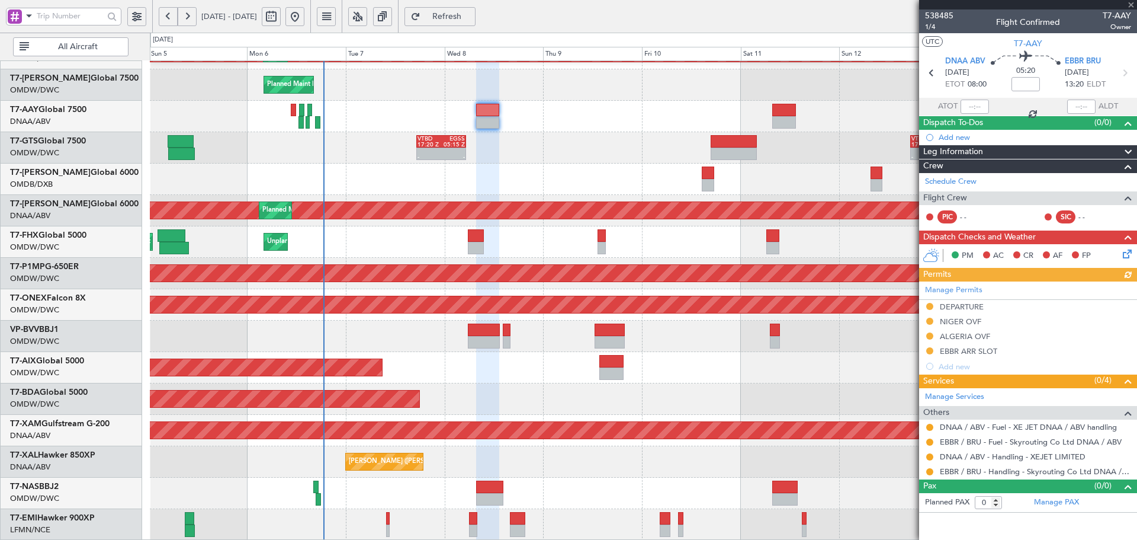
click at [520, 138] on div "Planned Maint Dubai (Al Maktoum Intl) Planned Maint Dubai (Al Maktoum Intl) Pla…" at bounding box center [643, 167] width 987 height 746
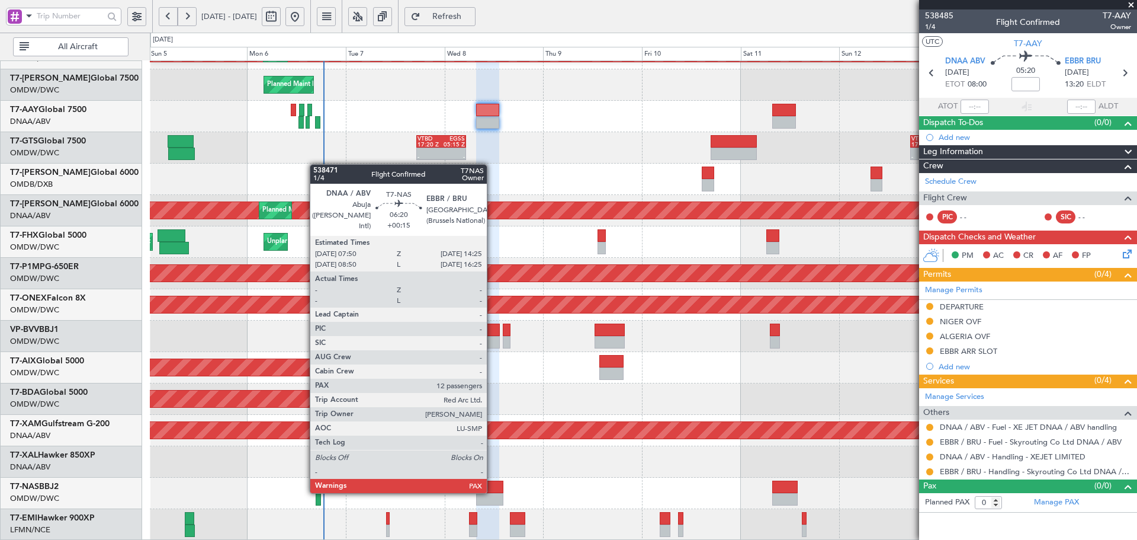
click at [492, 490] on div at bounding box center [489, 486] width 27 height 12
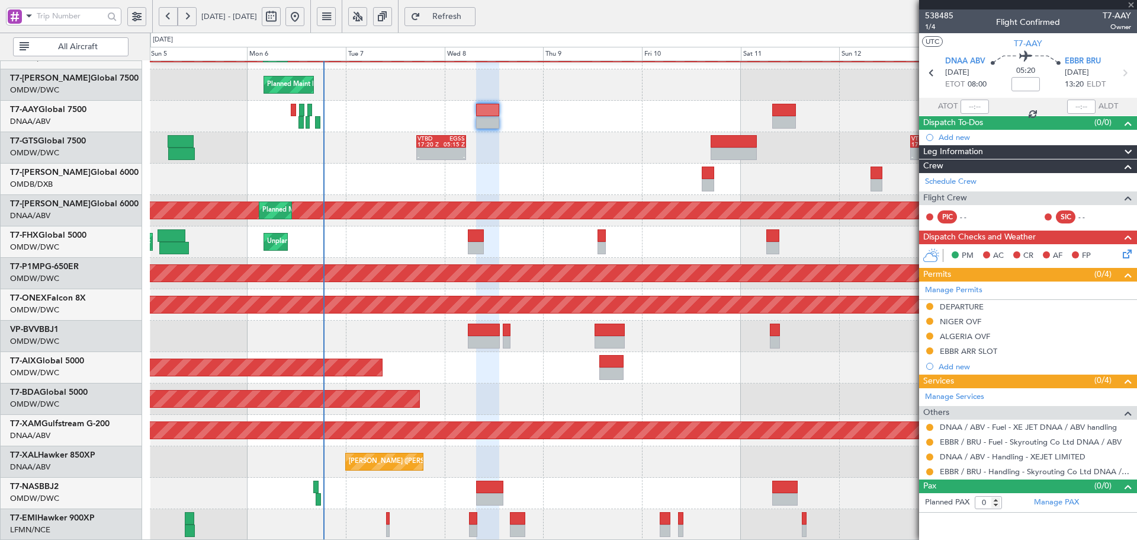
type input "+00:15"
type input "12"
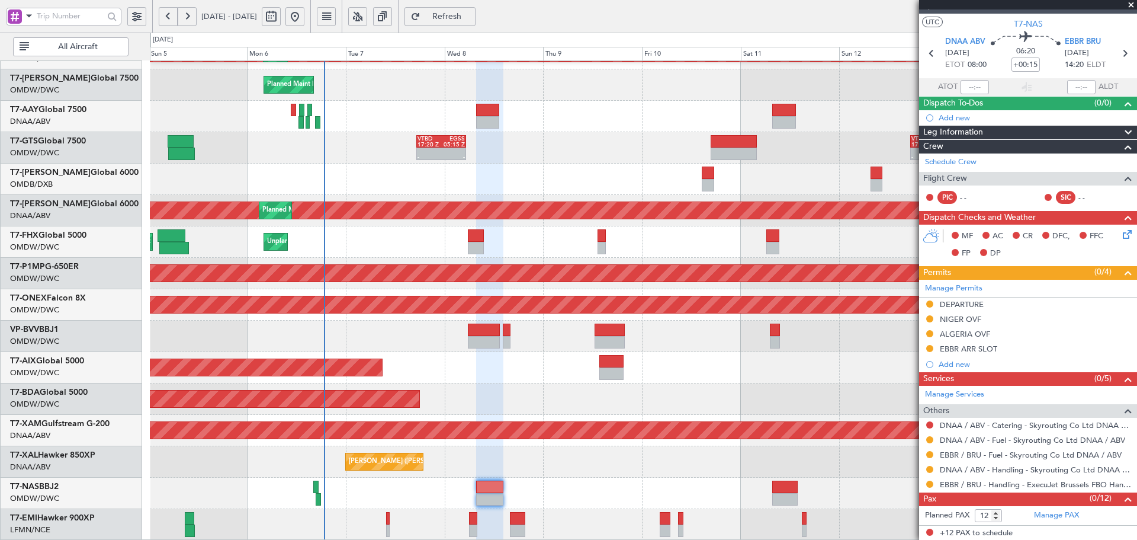
scroll to position [0, 0]
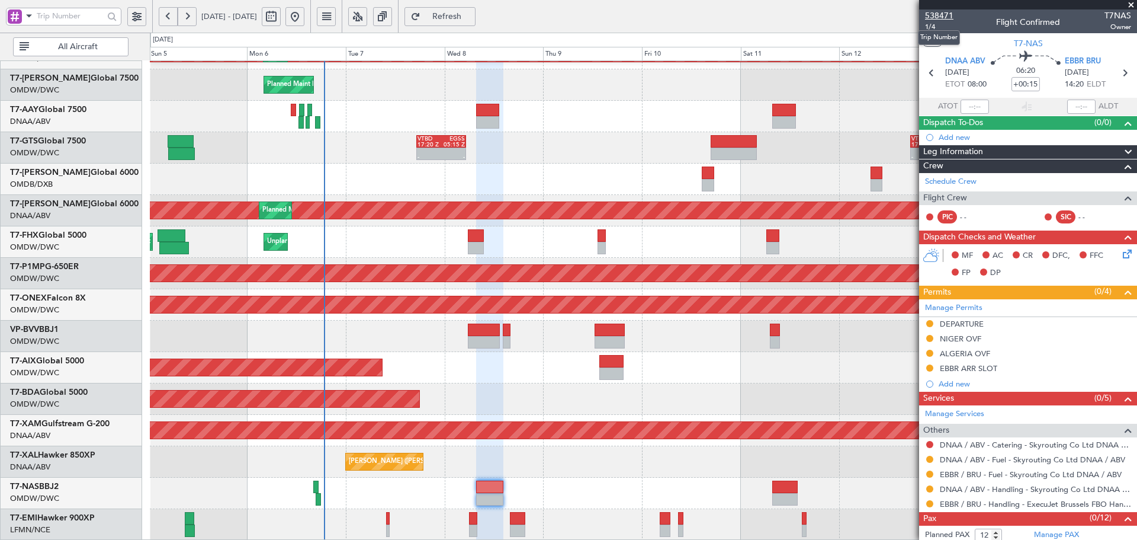
click at [946, 9] on span "538471" at bounding box center [939, 15] width 28 height 12
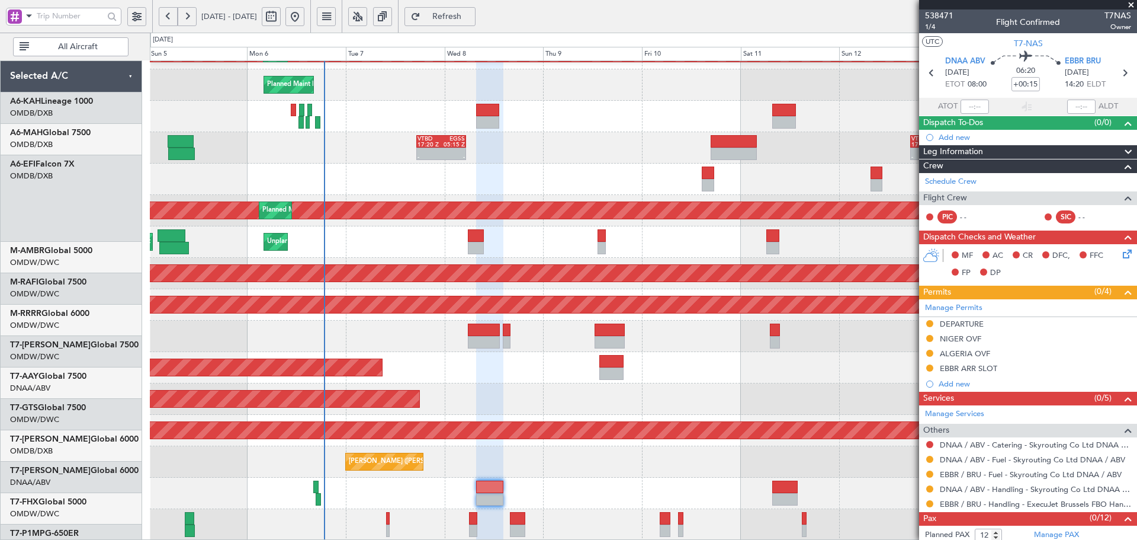
scroll to position [267, 0]
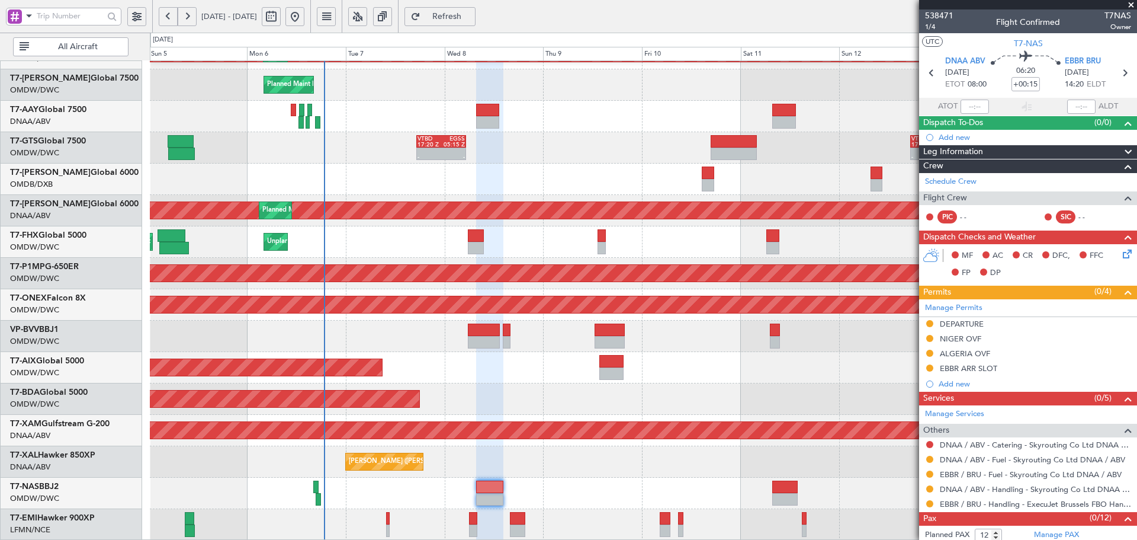
click at [486, 117] on div at bounding box center [487, 122] width 23 height 12
click at [465, 14] on span "Refresh" at bounding box center [447, 16] width 49 height 8
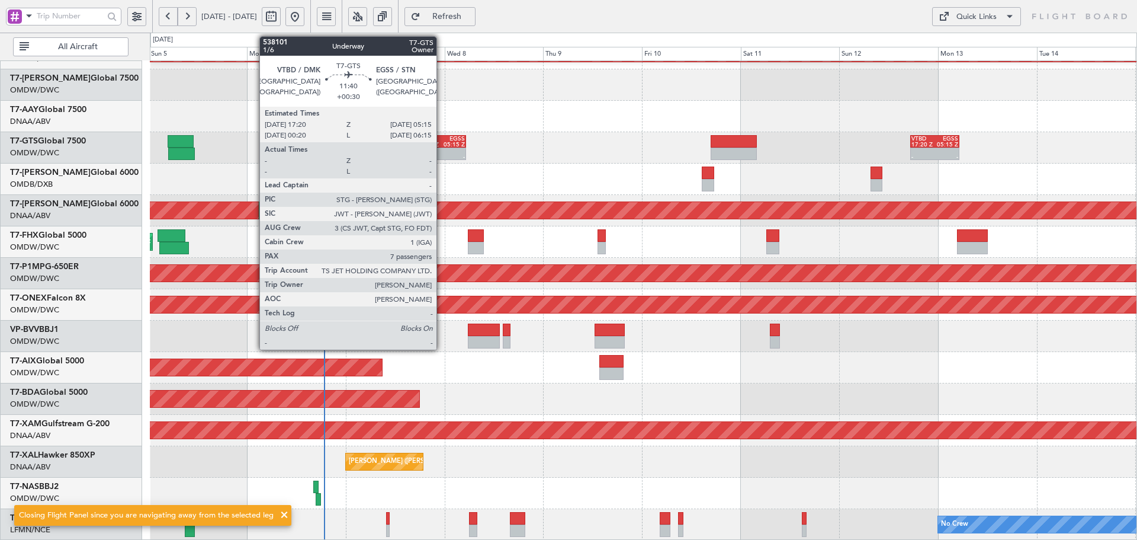
click at [442, 144] on div "05:15 Z" at bounding box center [453, 145] width 24 height 6
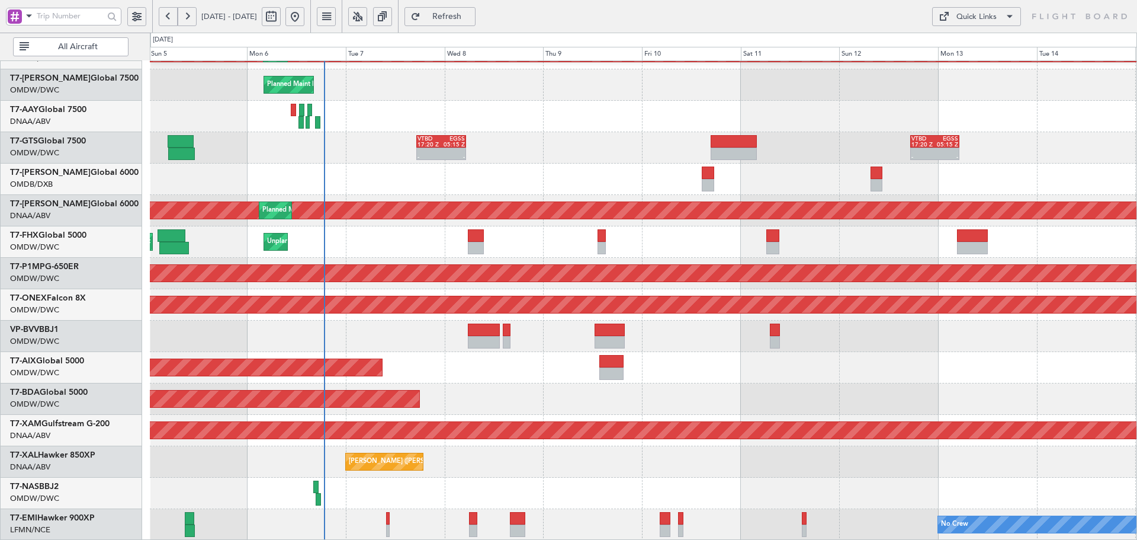
click at [471, 19] on span "Refresh" at bounding box center [447, 16] width 49 height 8
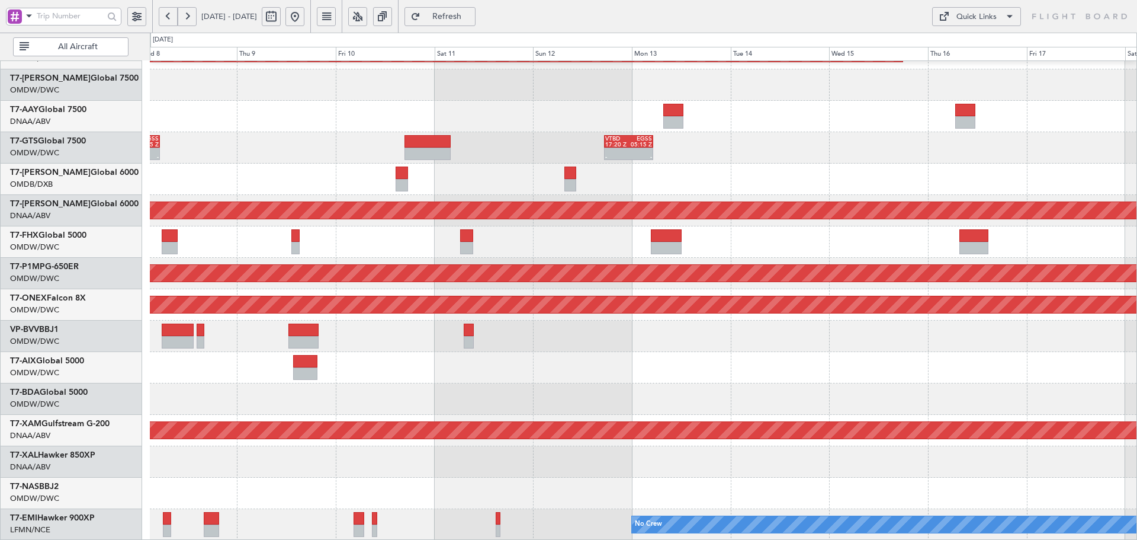
click at [403, 321] on div "Planned Maint Dubai (Al Maktoum Intl) Planned Maint [GEOGRAPHIC_DATA] (Al Makto…" at bounding box center [643, 167] width 987 height 746
click at [467, 14] on span "Refresh" at bounding box center [447, 16] width 49 height 8
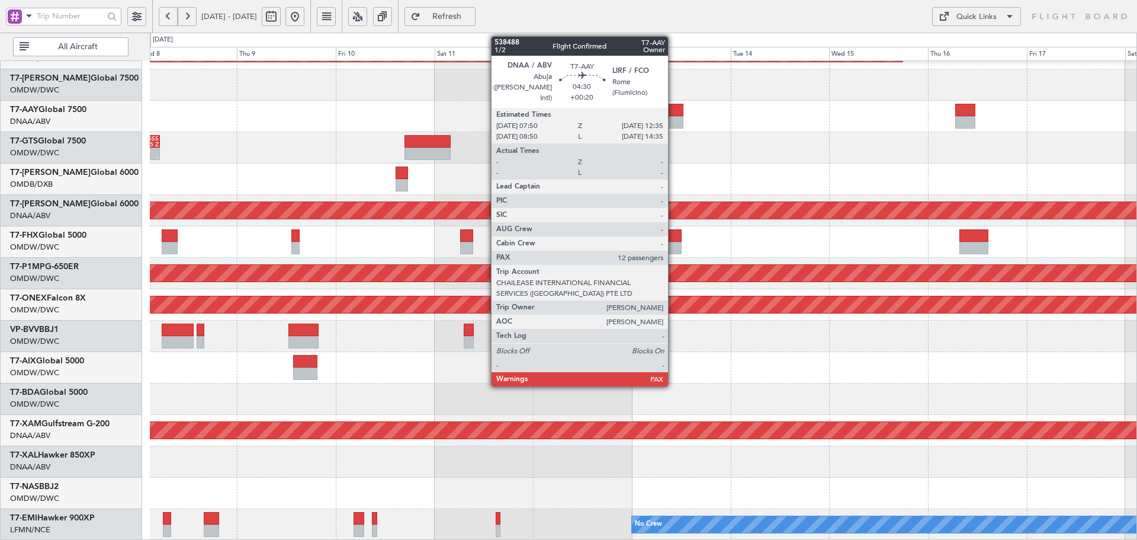
click at [673, 115] on div at bounding box center [673, 110] width 20 height 12
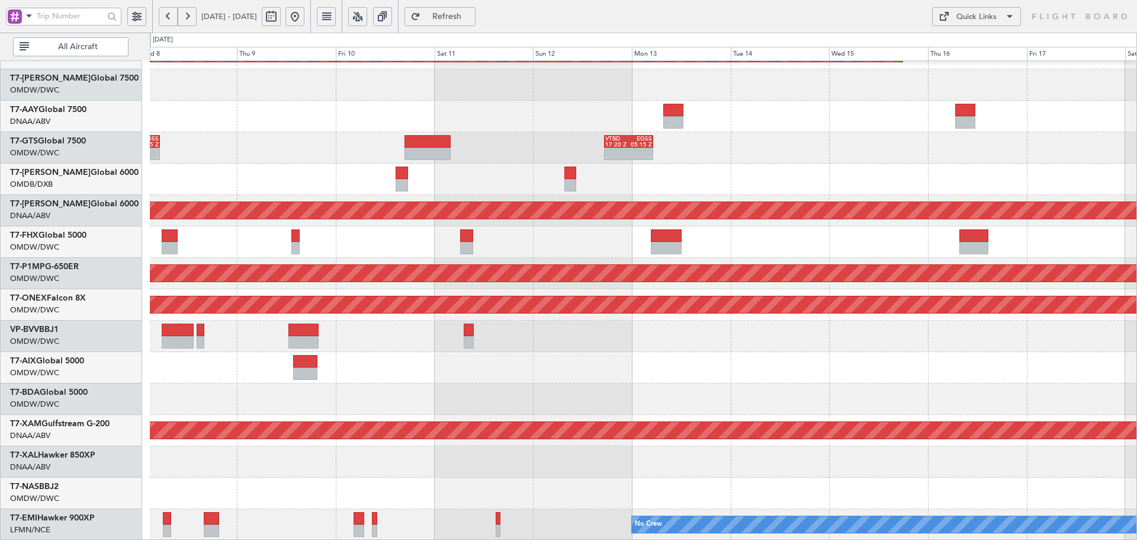
click at [471, 17] on span "Refresh" at bounding box center [447, 16] width 49 height 8
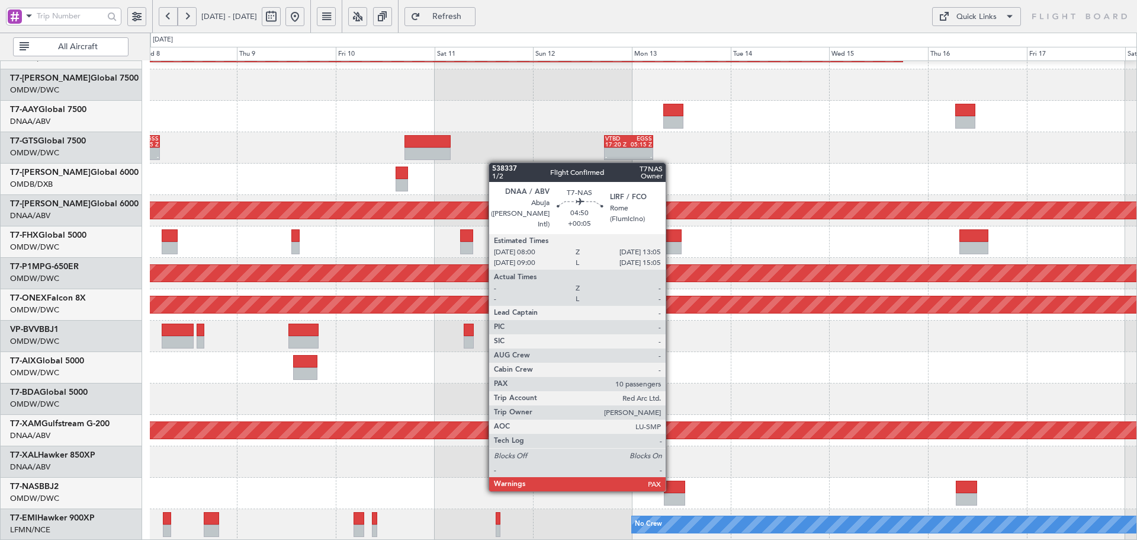
click at [671, 489] on div at bounding box center [674, 486] width 21 height 12
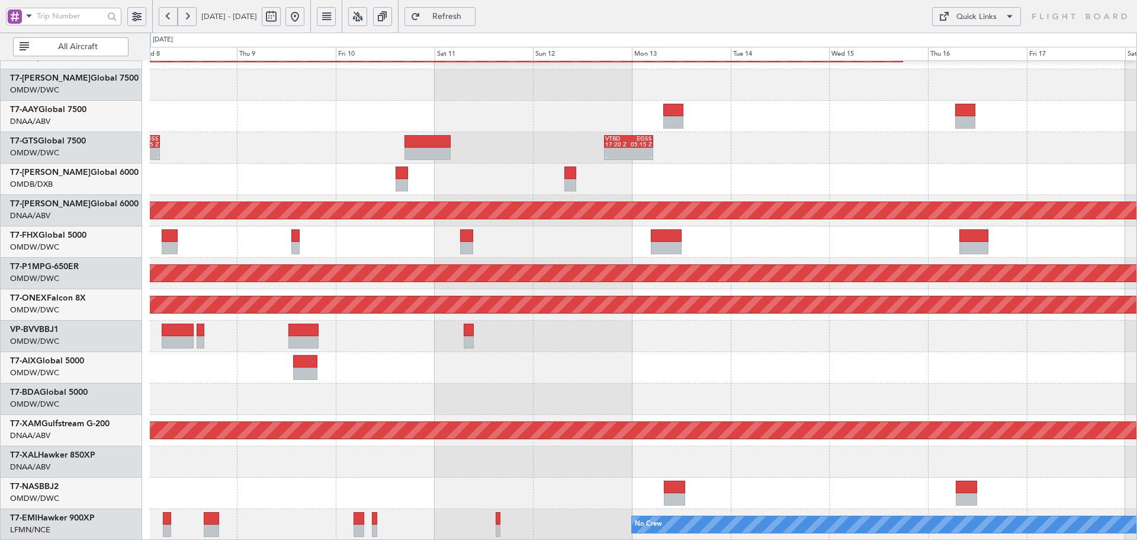
click at [471, 14] on span "Refresh" at bounding box center [447, 16] width 49 height 8
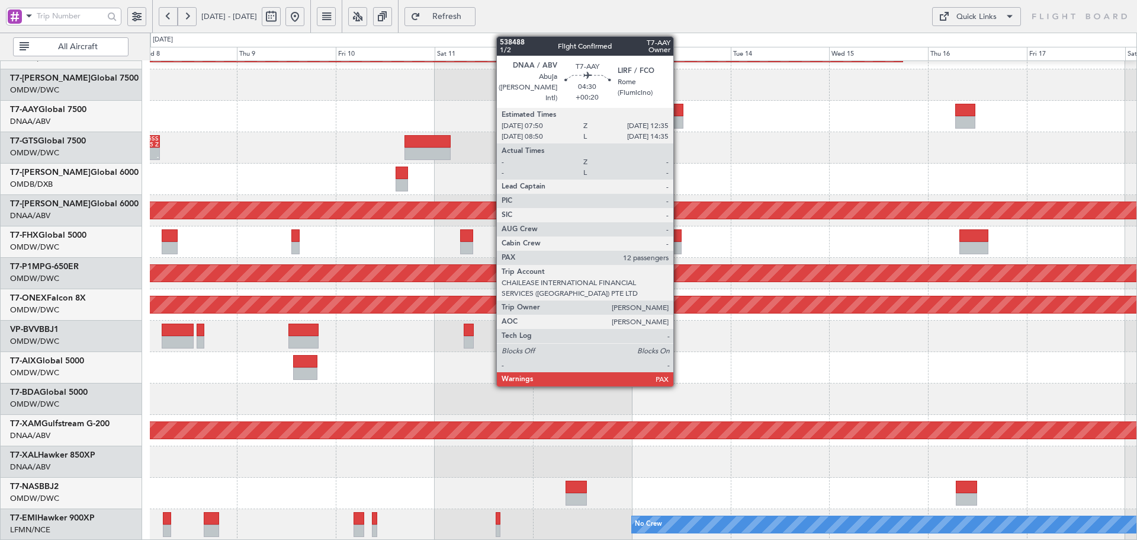
click at [679, 110] on div at bounding box center [673, 110] width 20 height 12
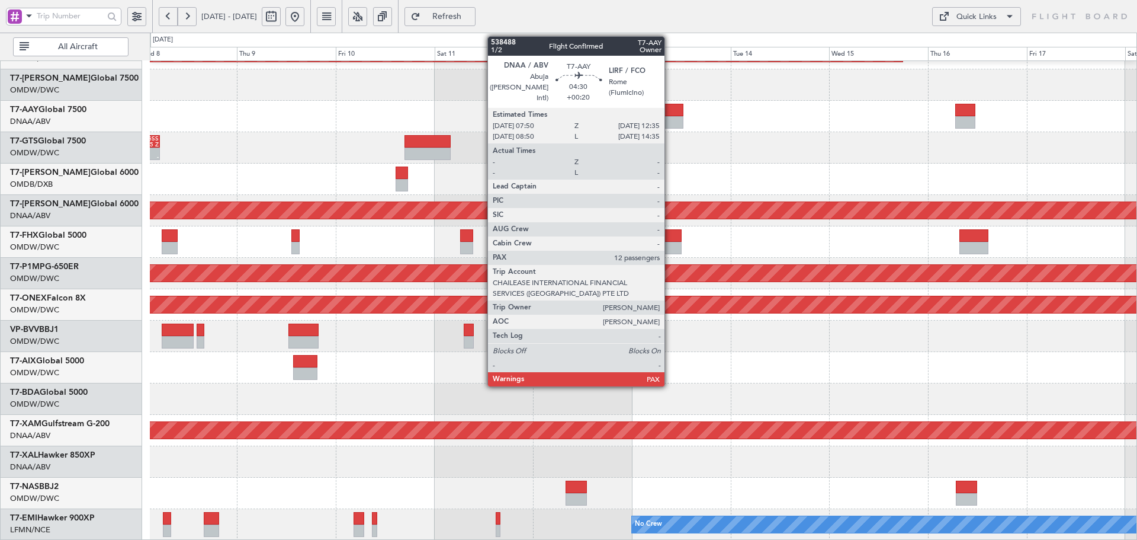
click at [670, 114] on div at bounding box center [673, 110] width 20 height 12
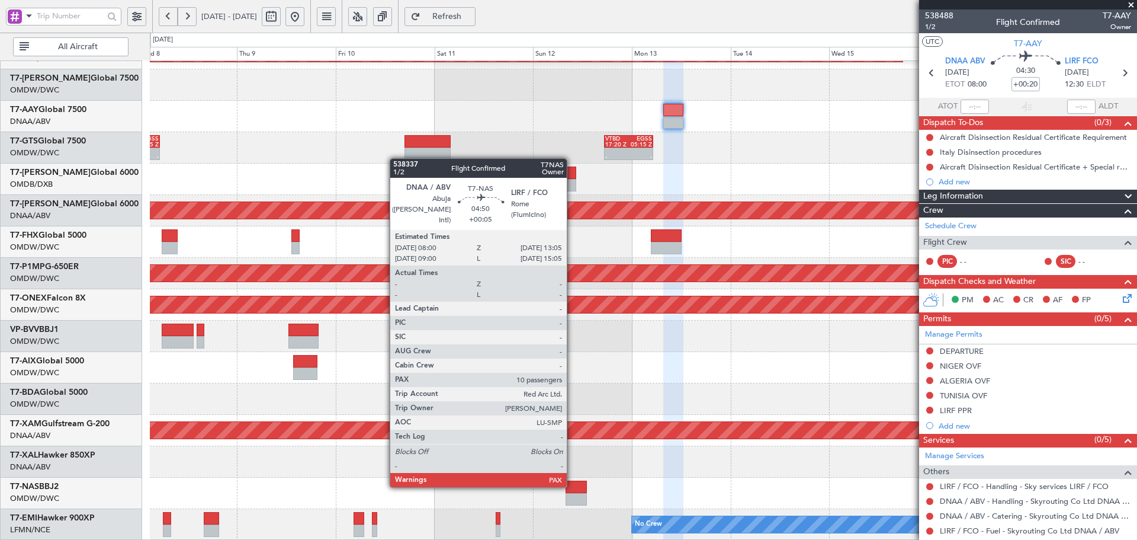
click at [572, 484] on div at bounding box center [576, 486] width 21 height 12
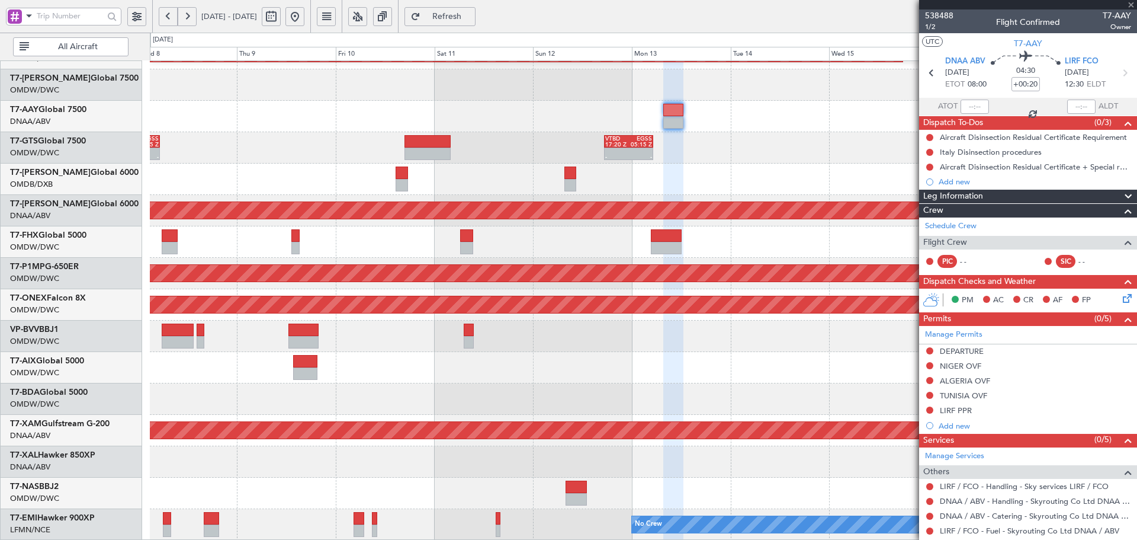
type input "+00:05"
type input "10"
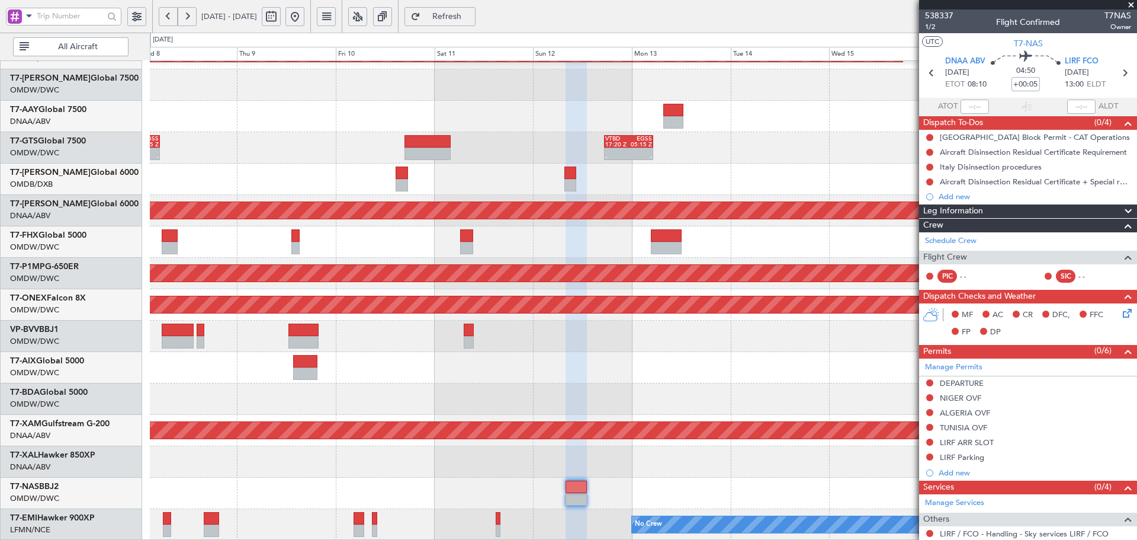
click at [471, 14] on span "Refresh" at bounding box center [447, 16] width 49 height 8
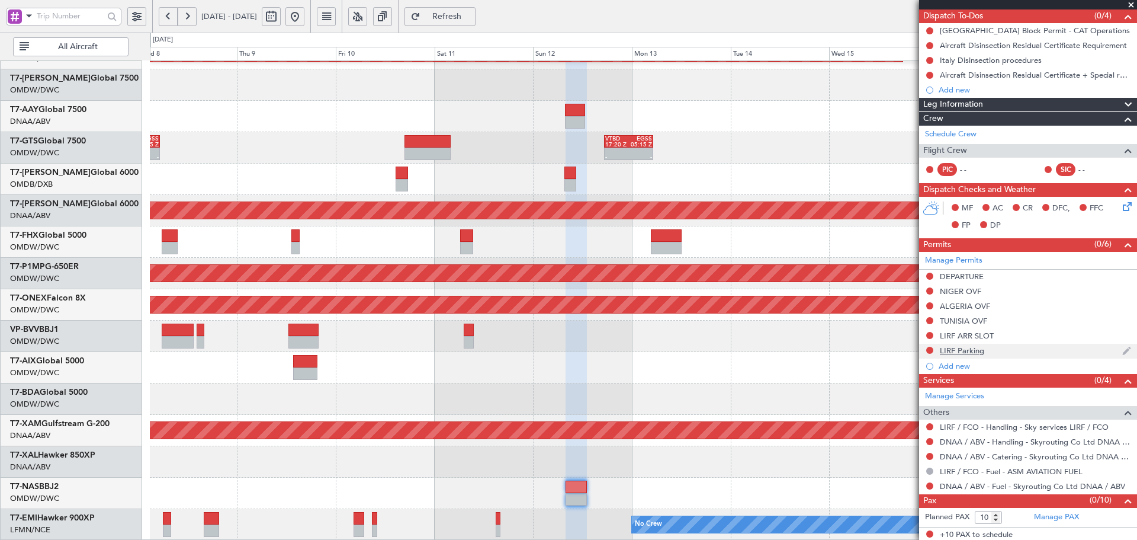
scroll to position [108, 0]
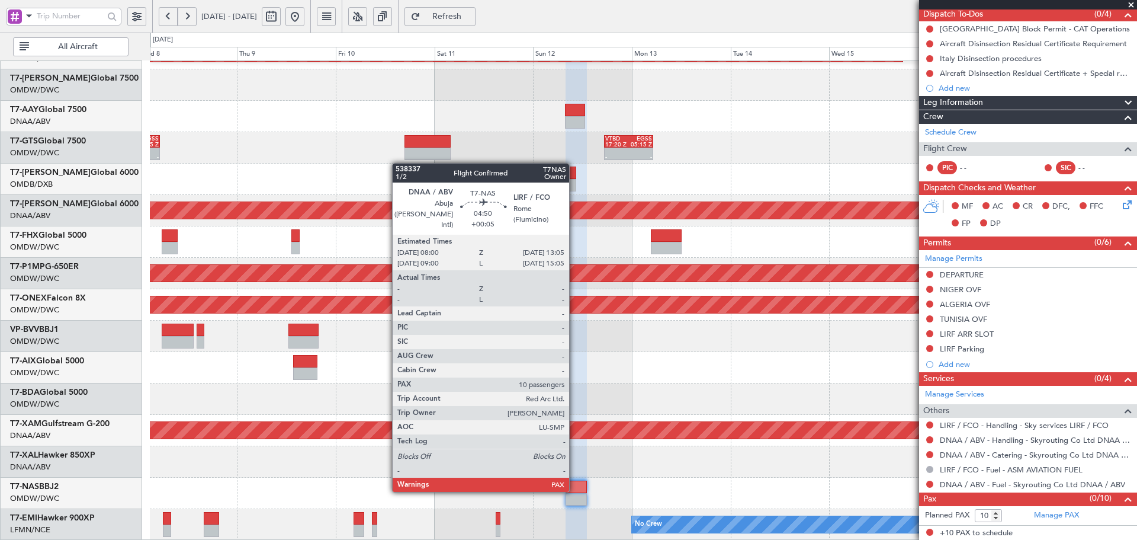
click at [574, 489] on div at bounding box center [576, 486] width 21 height 12
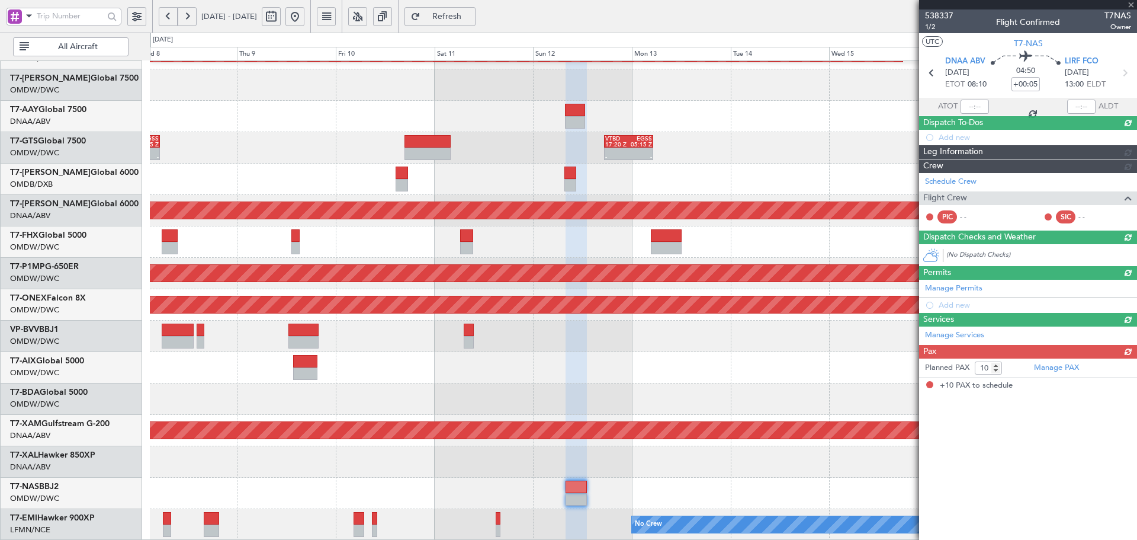
scroll to position [0, 0]
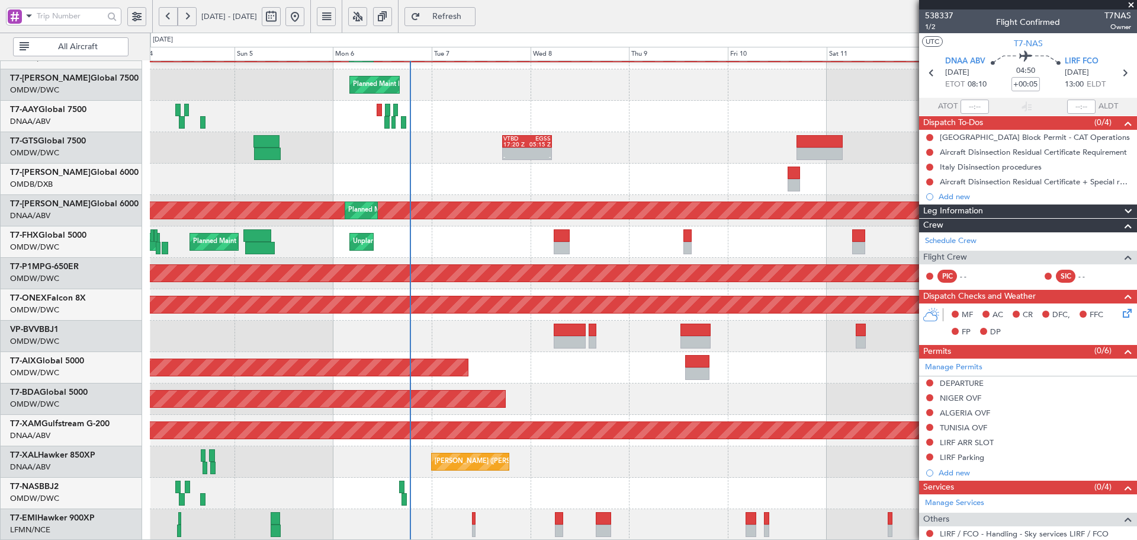
click at [627, 398] on div "AOG Maint Dubai (Al Maktoum Intl)" at bounding box center [643, 398] width 987 height 31
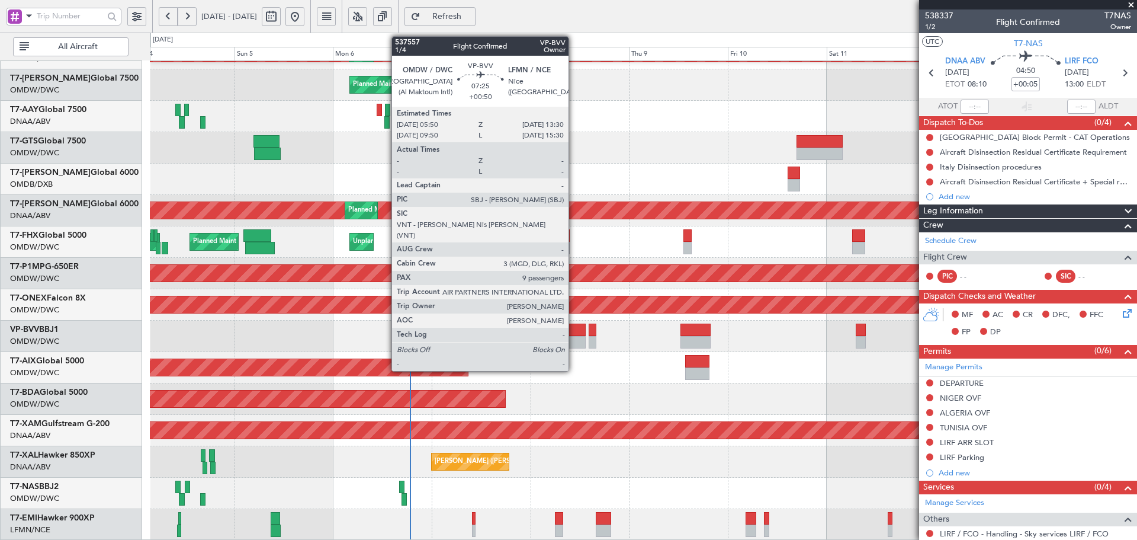
click at [574, 332] on div at bounding box center [570, 329] width 32 height 12
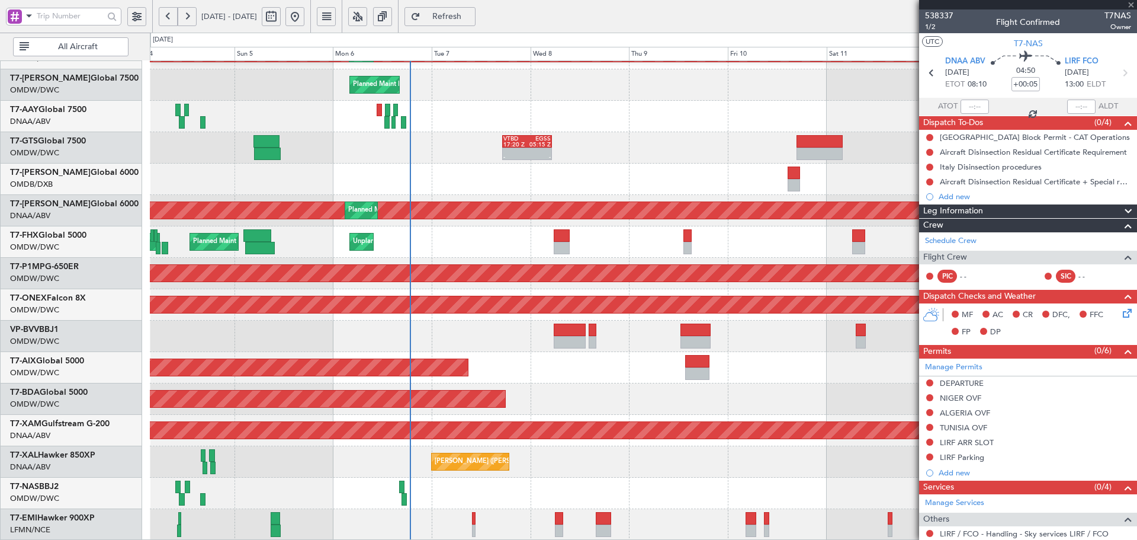
type input "+00:50"
type input "9"
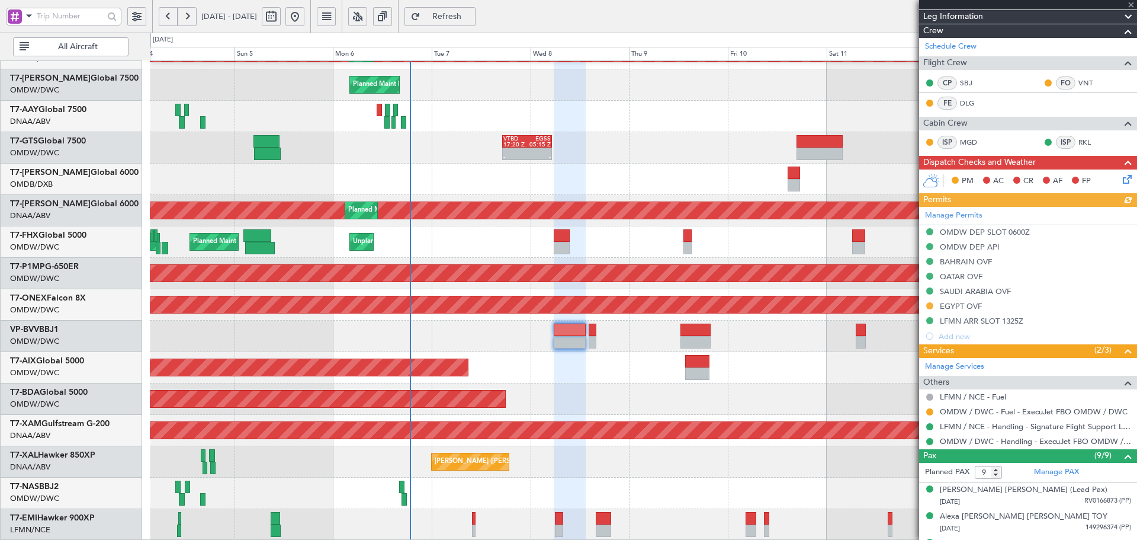
scroll to position [158, 0]
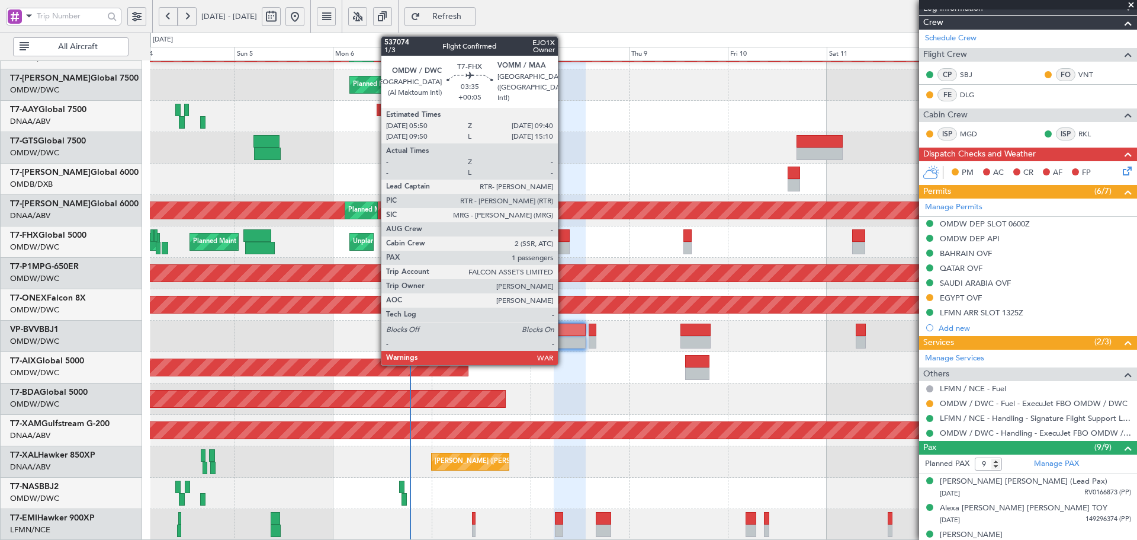
click at [563, 240] on div at bounding box center [562, 235] width 16 height 12
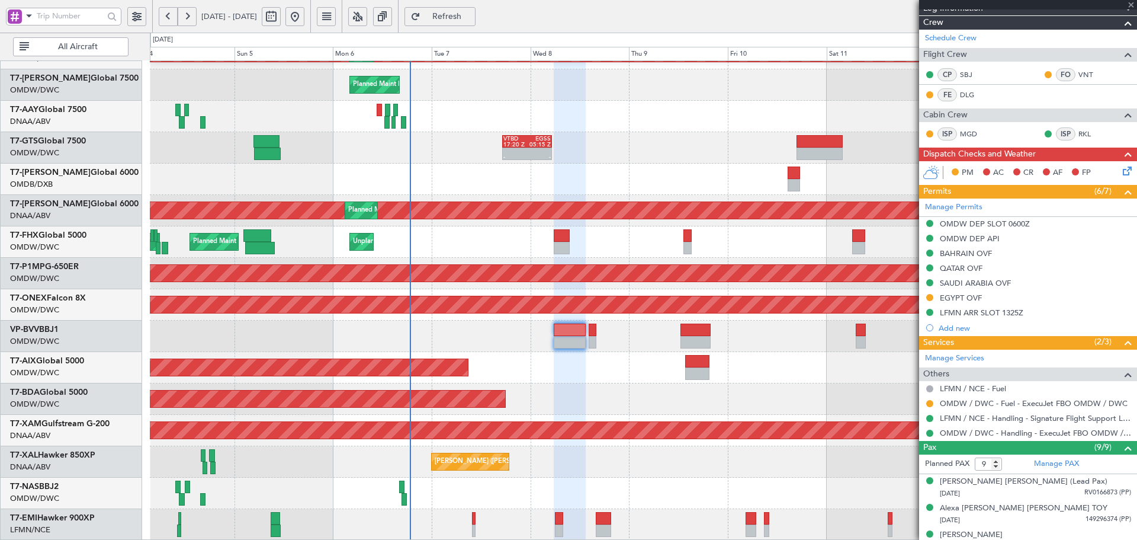
type input "+00:05"
type input "1"
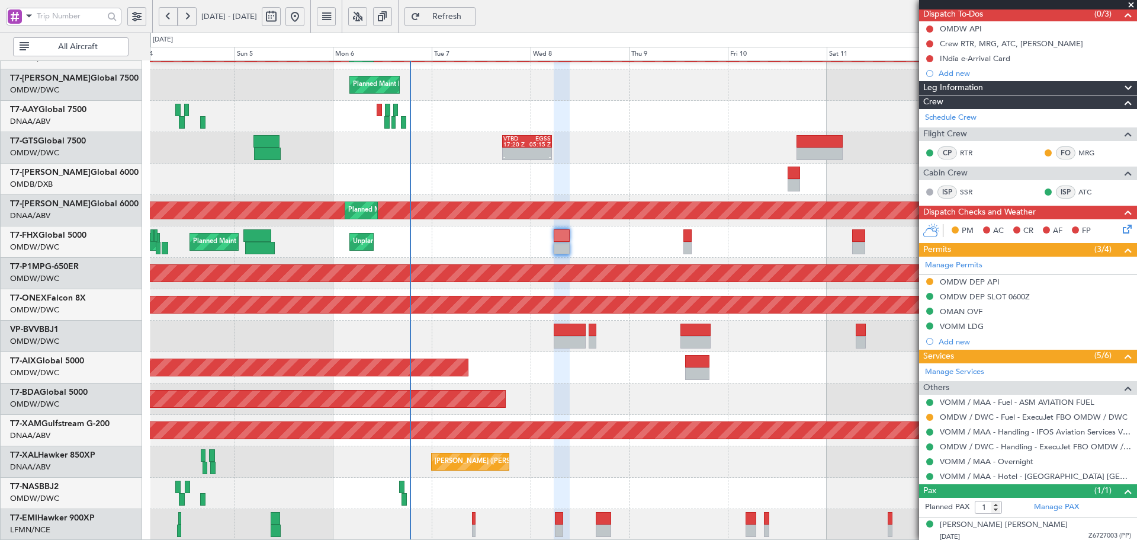
scroll to position [112, 0]
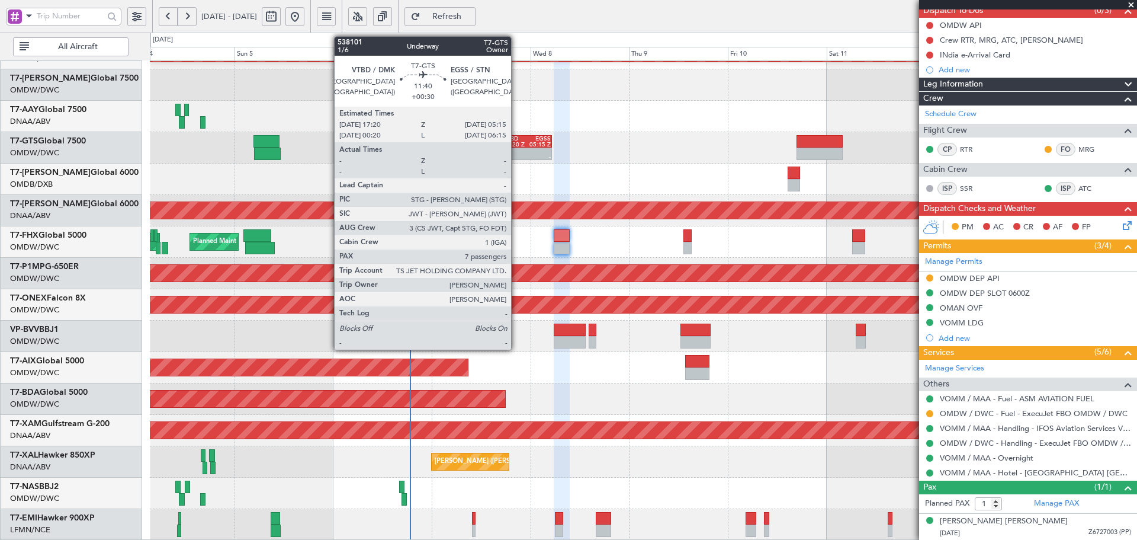
click at [516, 140] on div "VTBD 17:20 Z" at bounding box center [515, 141] width 24 height 11
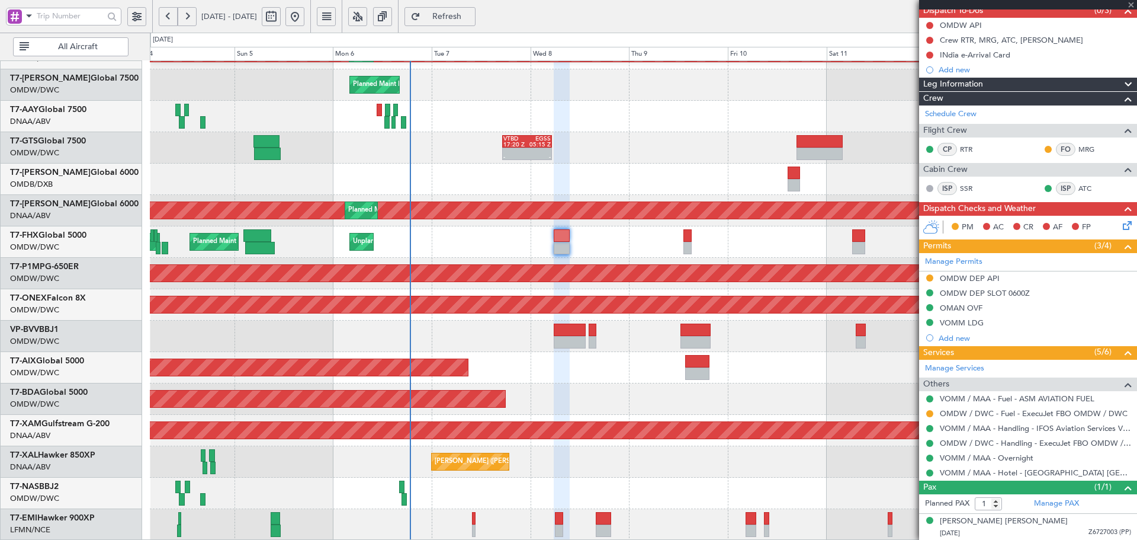
type input "+00:30"
type input "7"
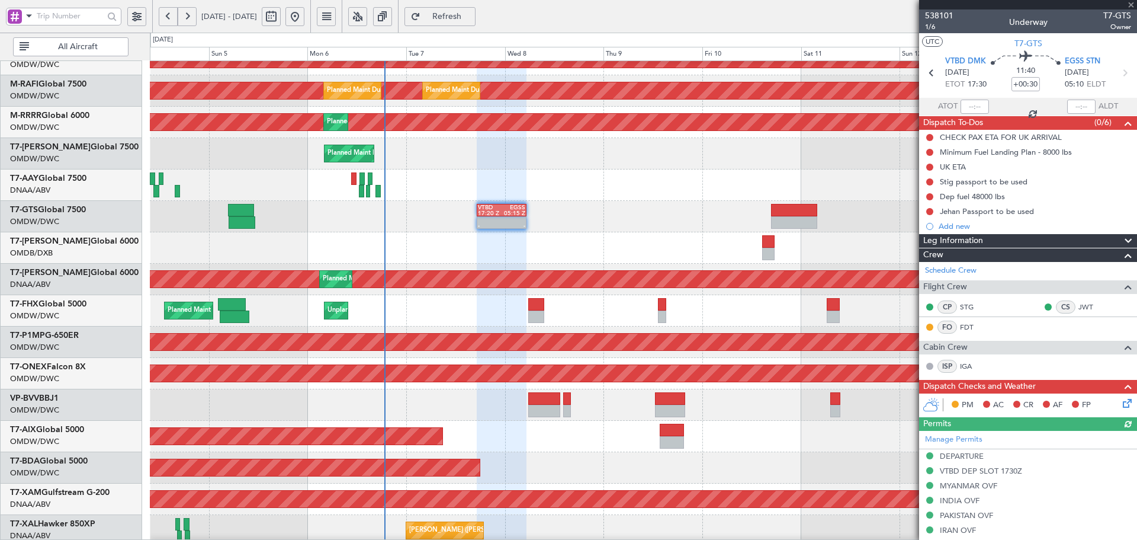
scroll to position [194, 0]
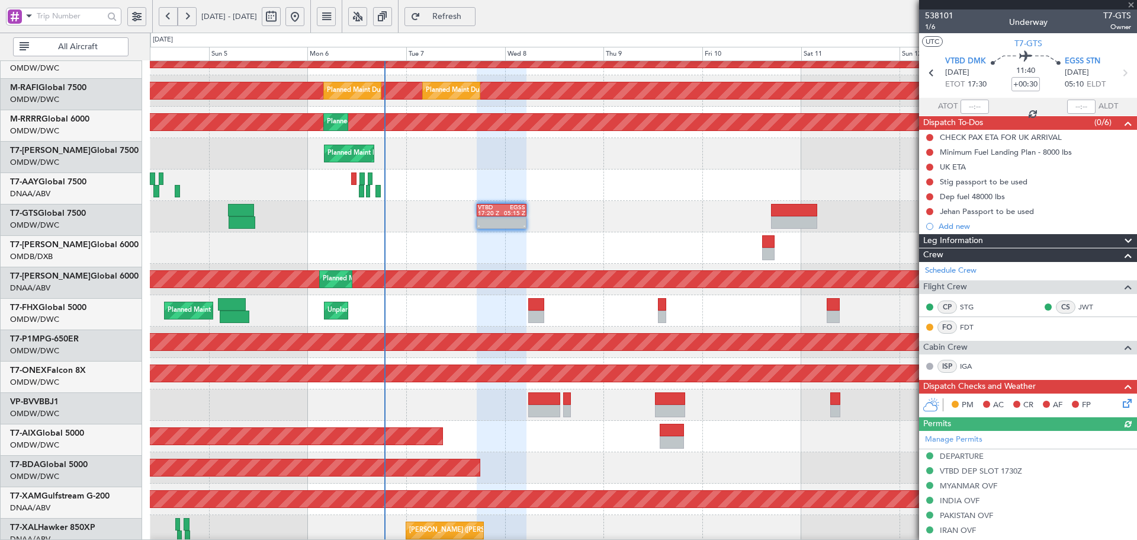
click at [531, 532] on div "[PERSON_NAME] ([PERSON_NAME] Intl)" at bounding box center [643, 530] width 987 height 31
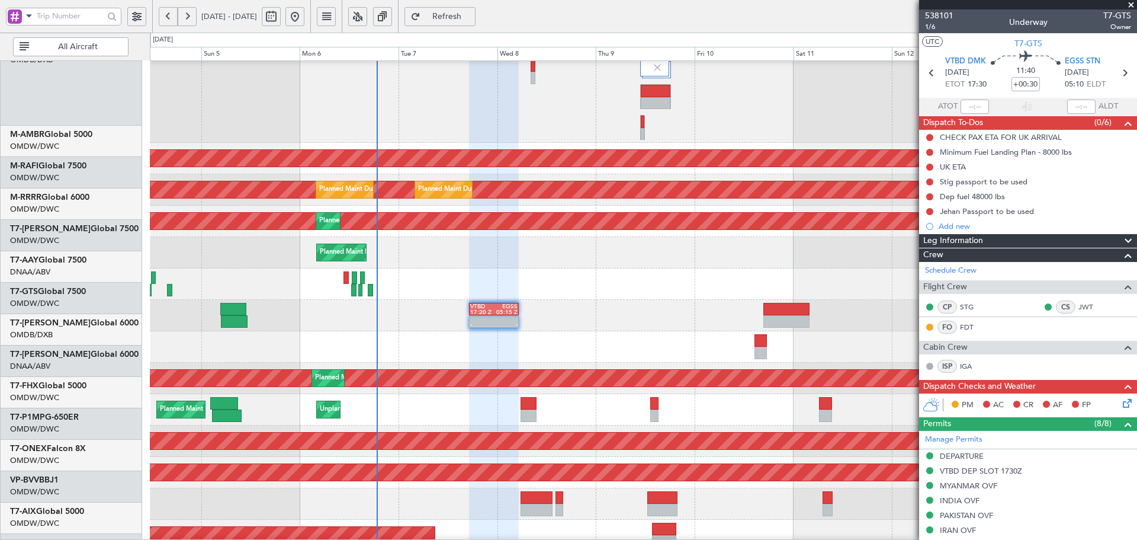
scroll to position [83, 0]
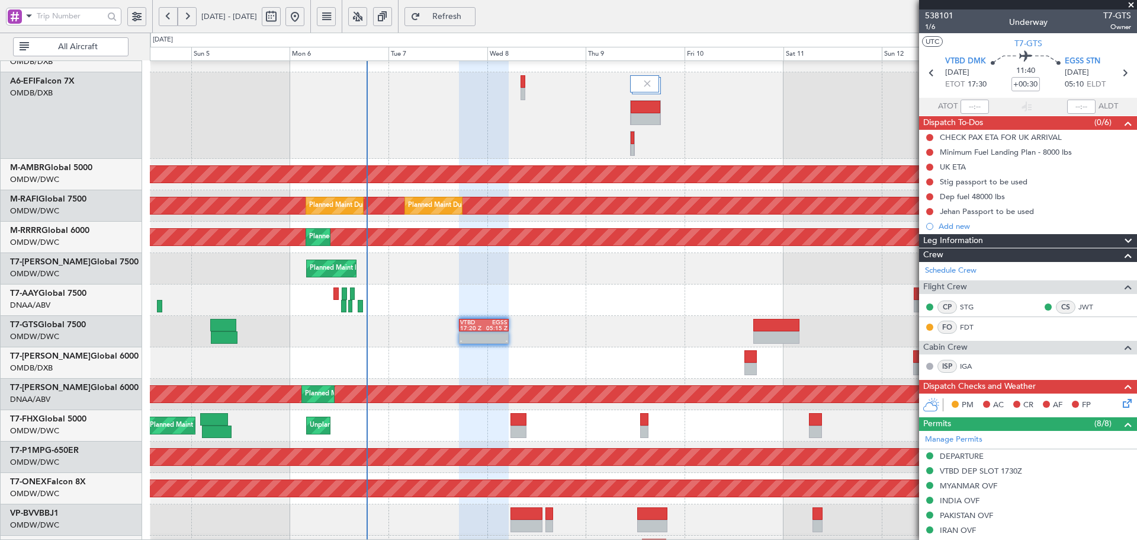
click at [541, 366] on div at bounding box center [643, 362] width 987 height 31
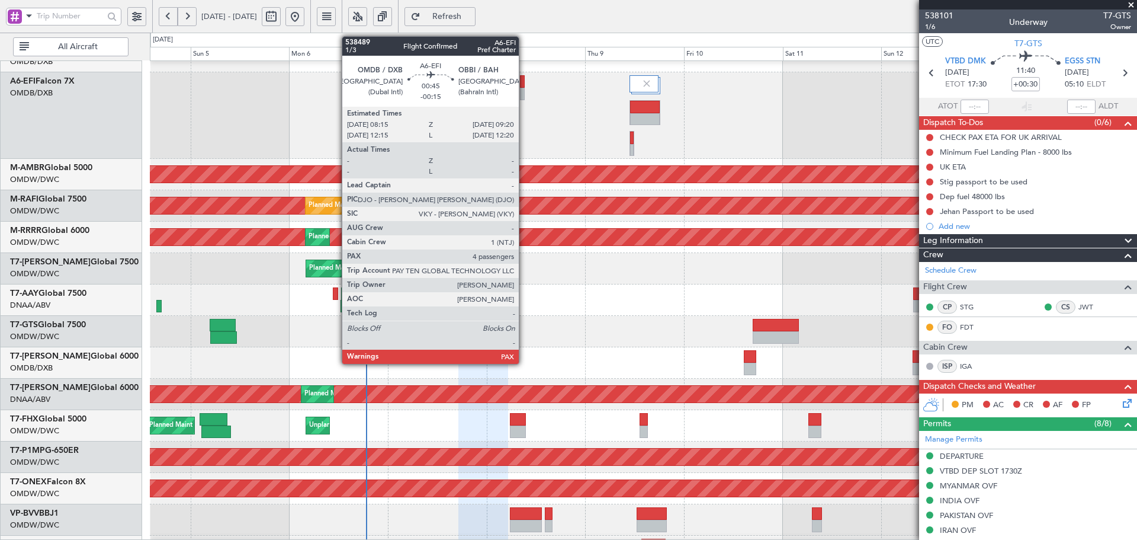
click at [524, 82] on div at bounding box center [522, 81] width 5 height 12
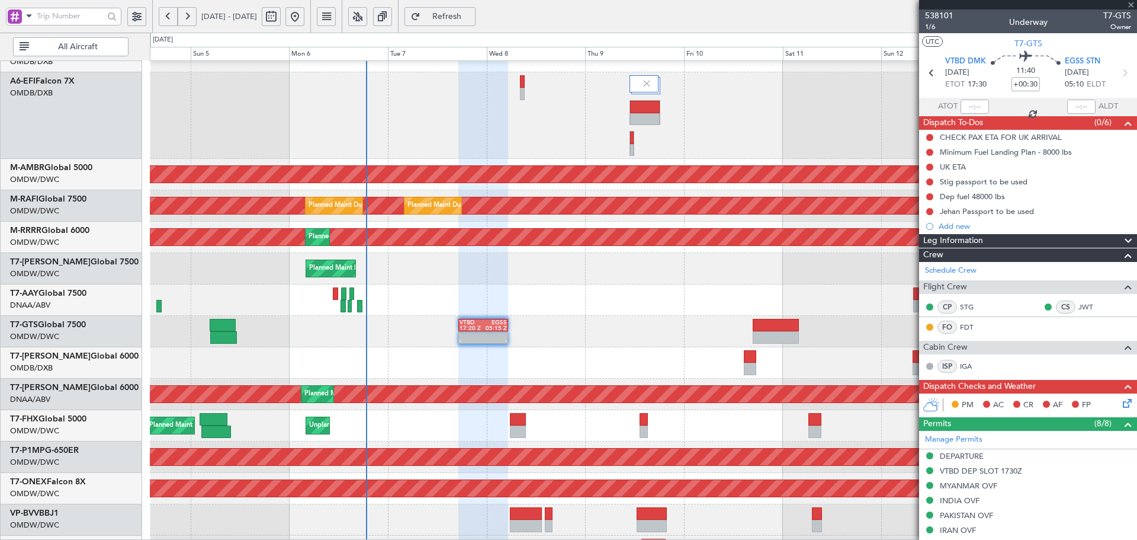
type input "-00:15"
type input "4"
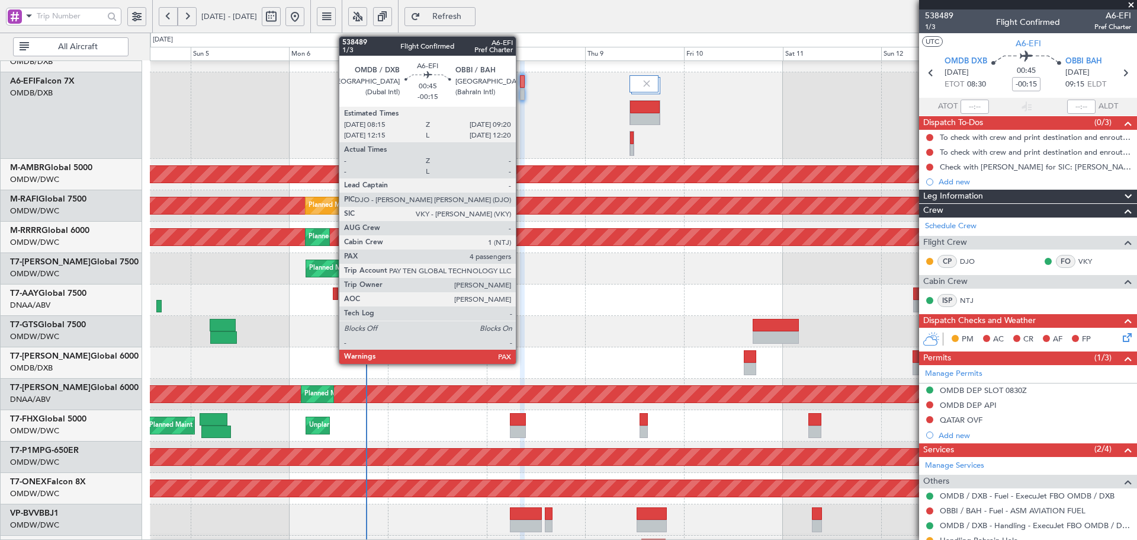
click at [521, 85] on div at bounding box center [522, 81] width 5 height 12
click at [520, 85] on div at bounding box center [522, 81] width 5 height 12
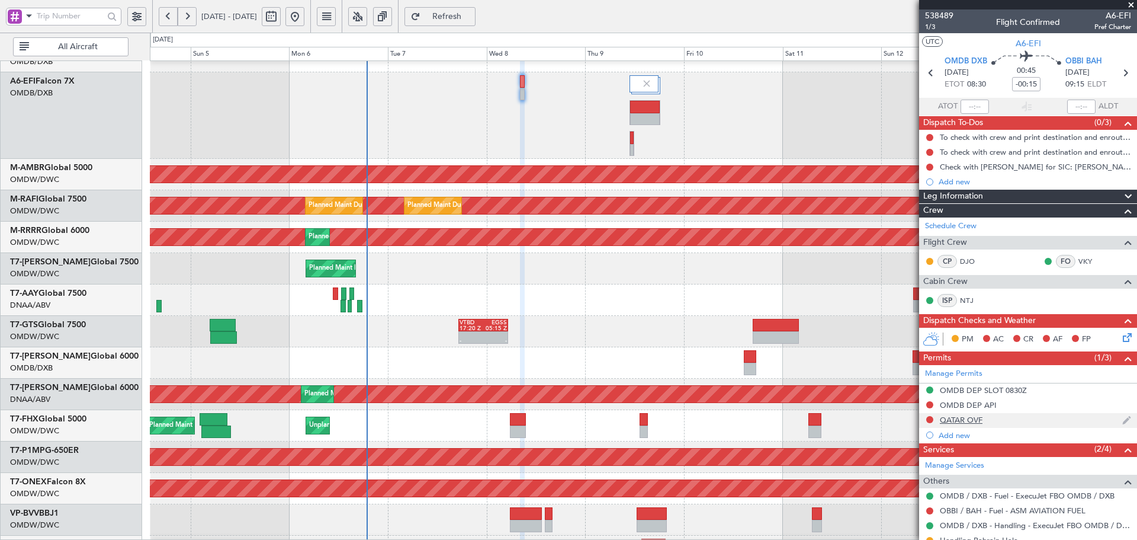
click at [974, 416] on div "QATAR OVF" at bounding box center [961, 420] width 43 height 10
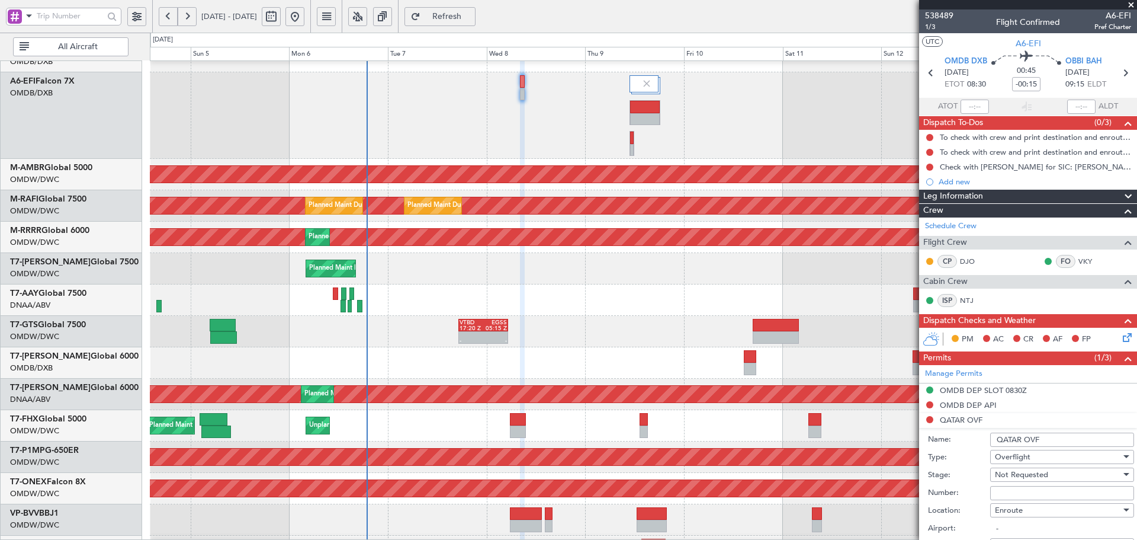
scroll to position [79, 0]
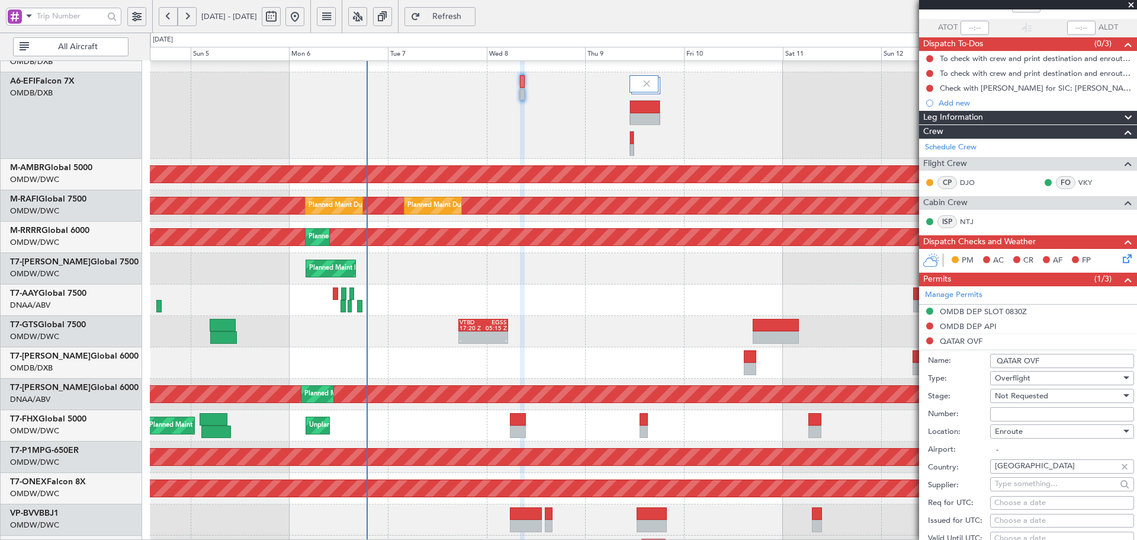
click at [1016, 416] on input "Number:" at bounding box center [1062, 414] width 144 height 14
paste input "NSF7887"
type input "NSF7887"
click at [1018, 397] on span "Not Requested" at bounding box center [1021, 395] width 53 height 11
click at [1012, 473] on span "Requested" at bounding box center [1058, 473] width 124 height 18
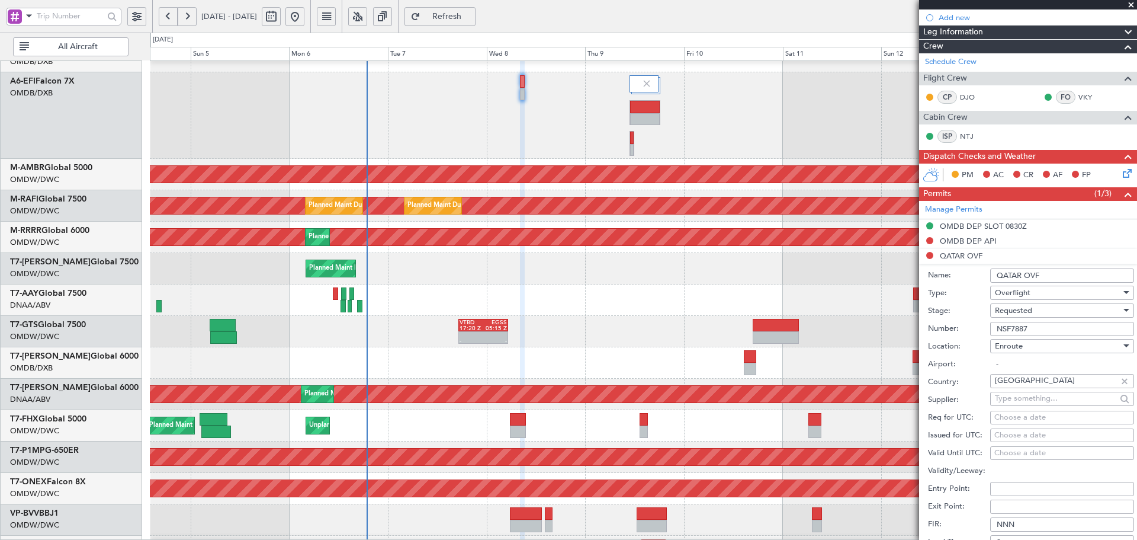
scroll to position [277, 0]
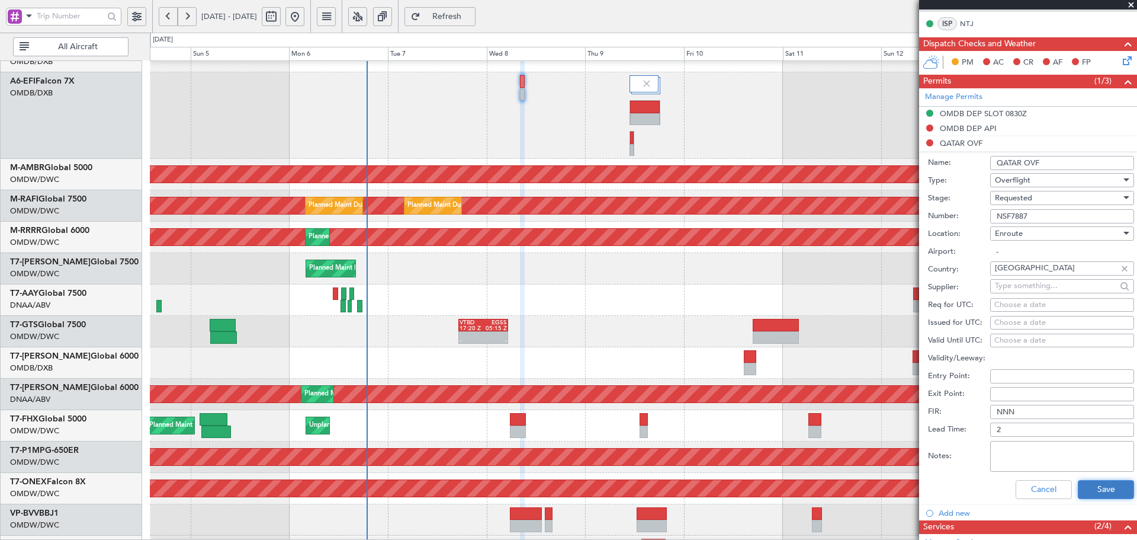
click at [1086, 497] on button "Save" at bounding box center [1106, 489] width 56 height 19
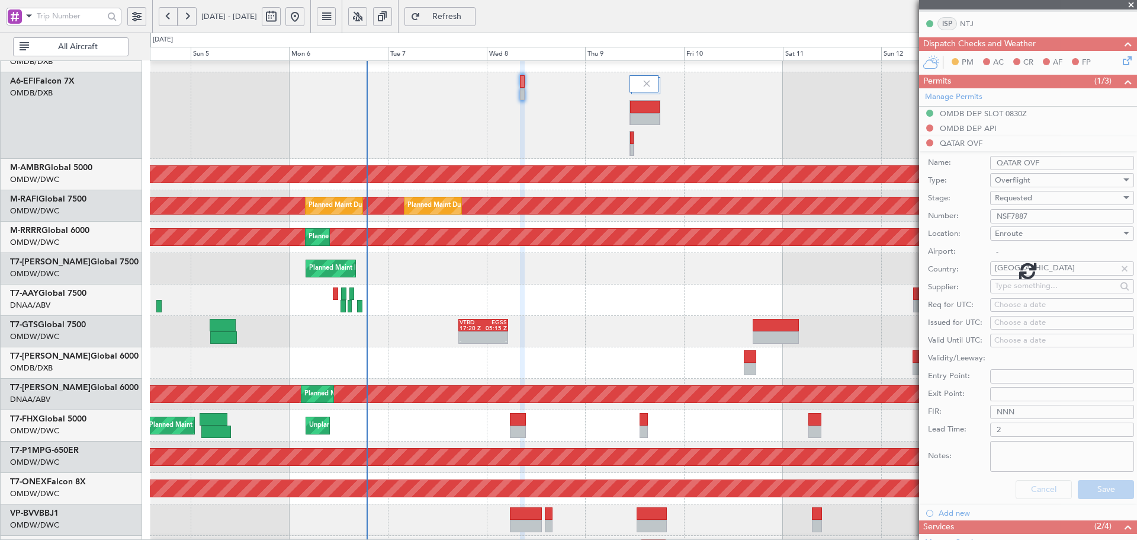
scroll to position [147, 0]
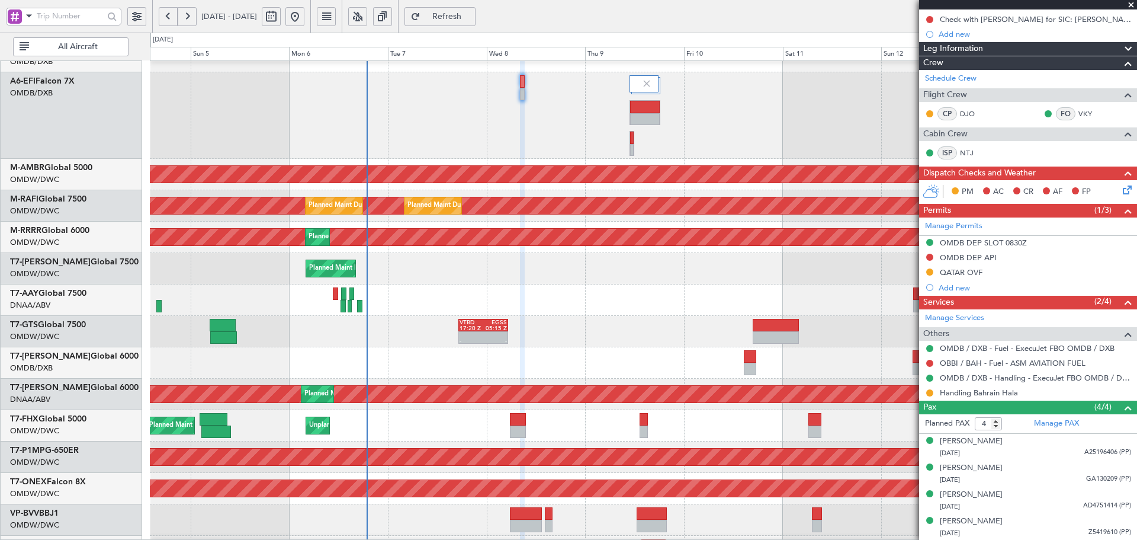
click at [471, 15] on span "Refresh" at bounding box center [447, 16] width 49 height 8
click at [471, 21] on span "Refresh" at bounding box center [447, 16] width 49 height 8
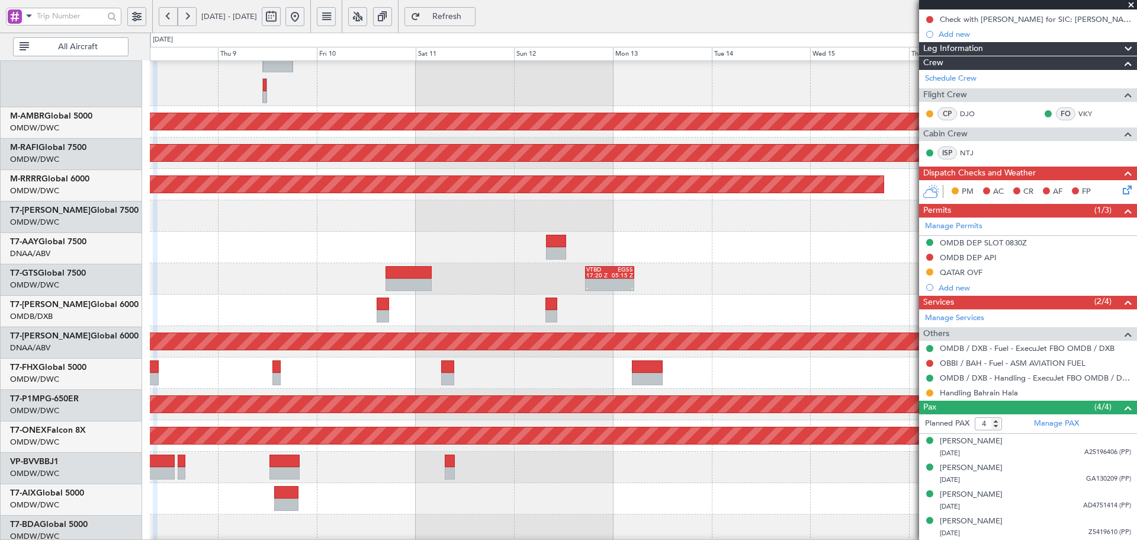
scroll to position [136, 0]
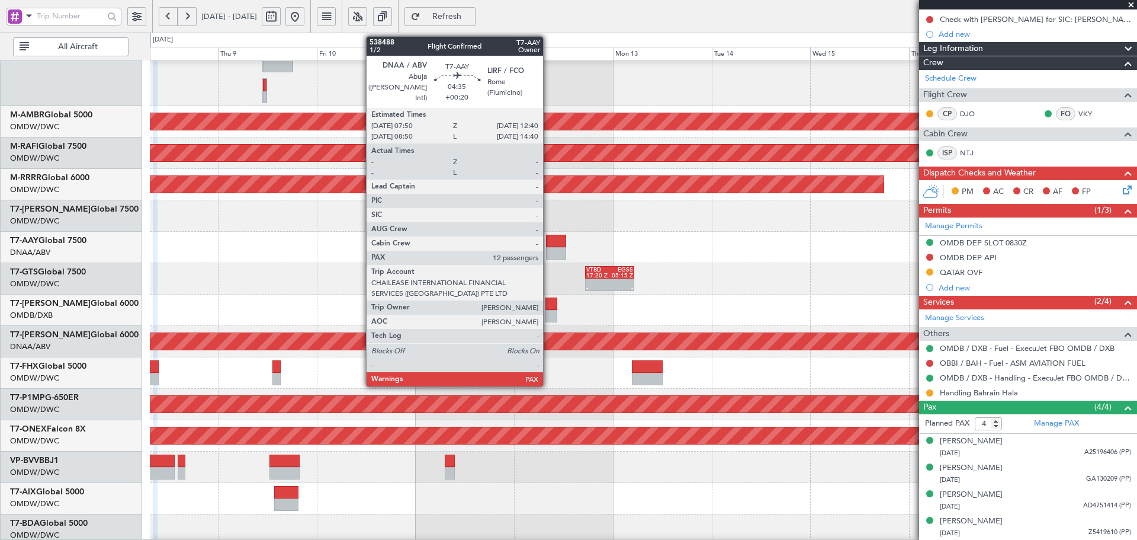
click at [553, 242] on div at bounding box center [556, 241] width 20 height 12
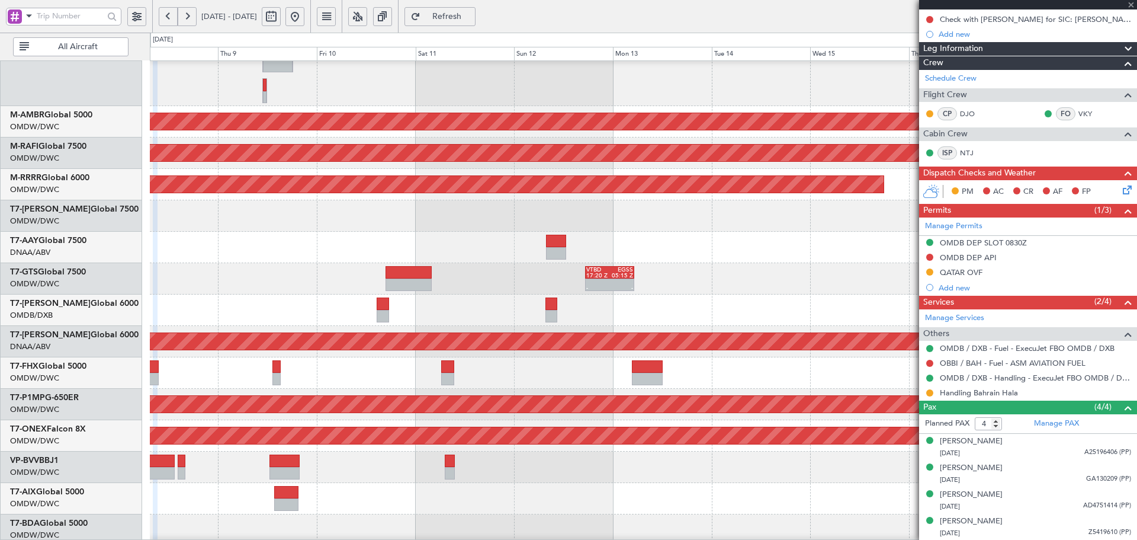
type input "+00:20"
type input "12"
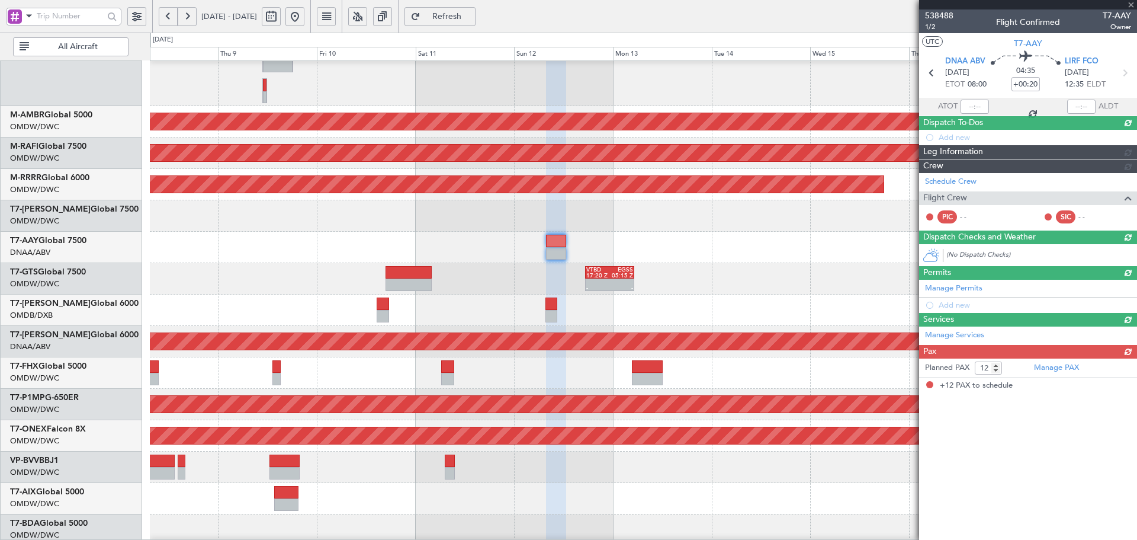
scroll to position [0, 0]
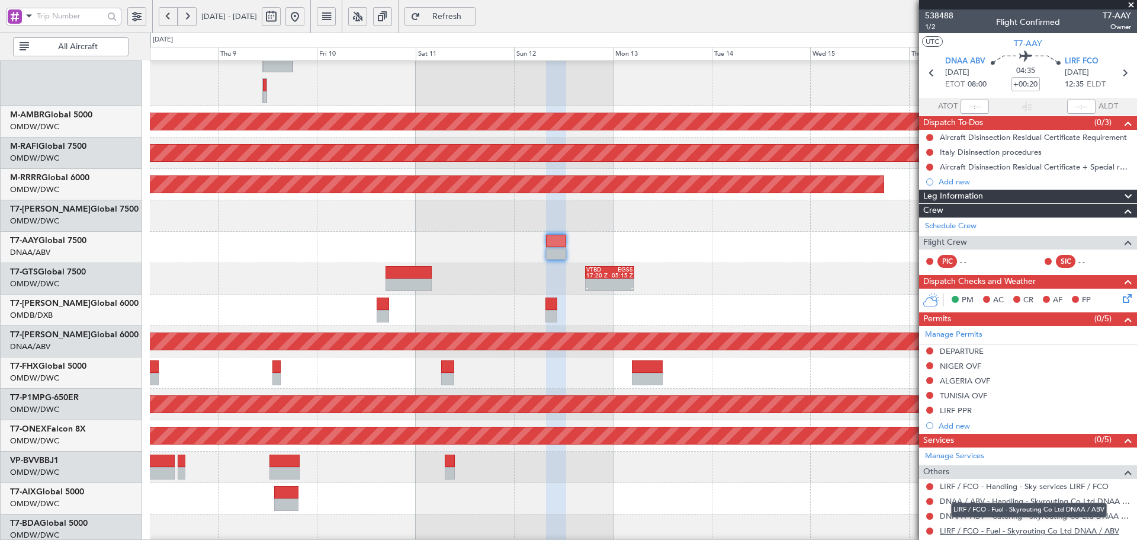
click at [1048, 532] on link "LIRF / FCO - Fuel - Skyrouting Co Ltd DNAA / ABV" at bounding box center [1029, 530] width 179 height 10
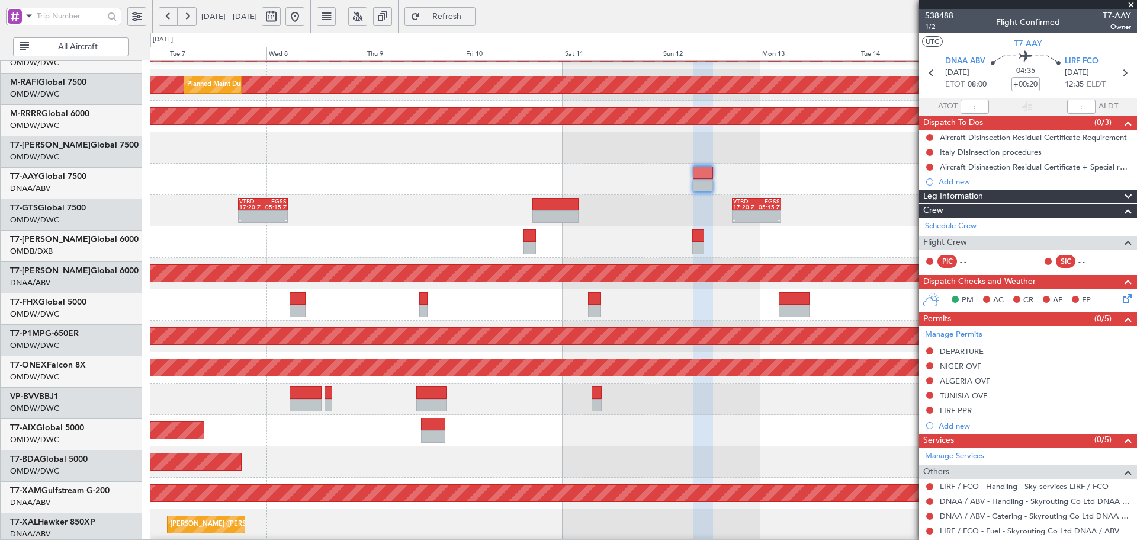
scroll to position [204, 0]
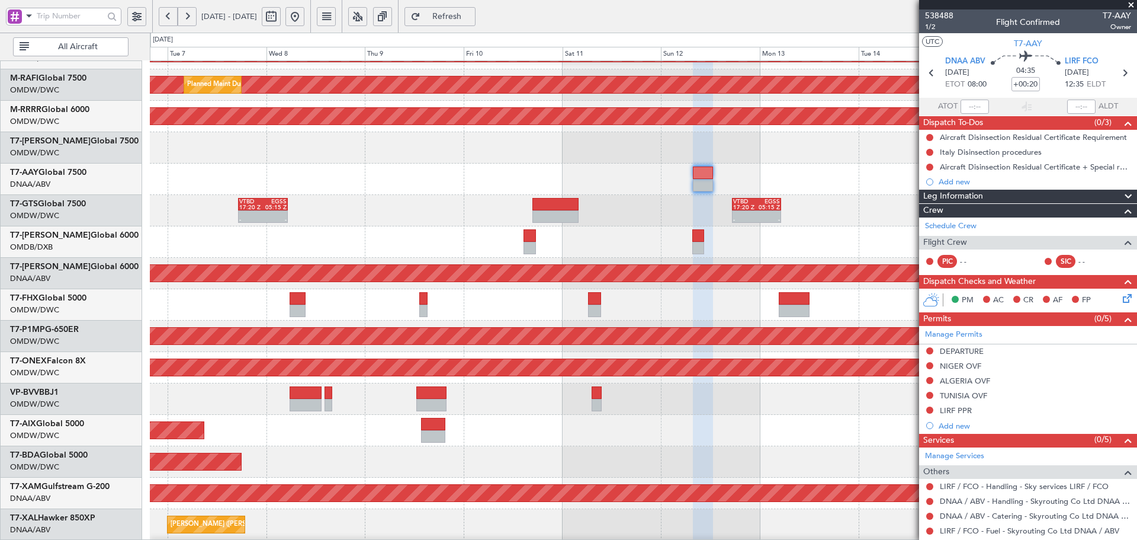
click at [347, 409] on div at bounding box center [643, 398] width 987 height 31
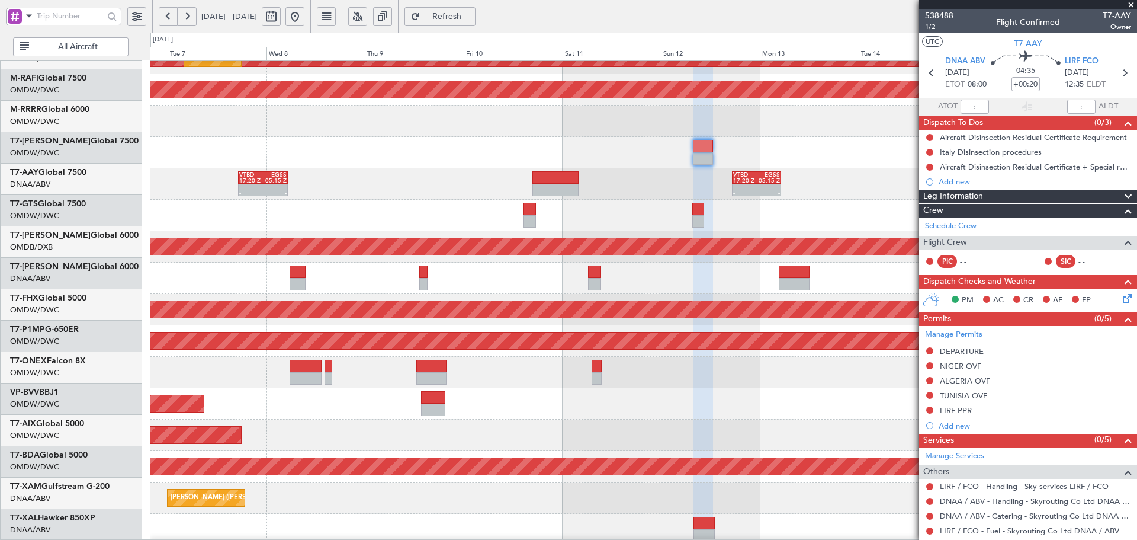
scroll to position [267, 0]
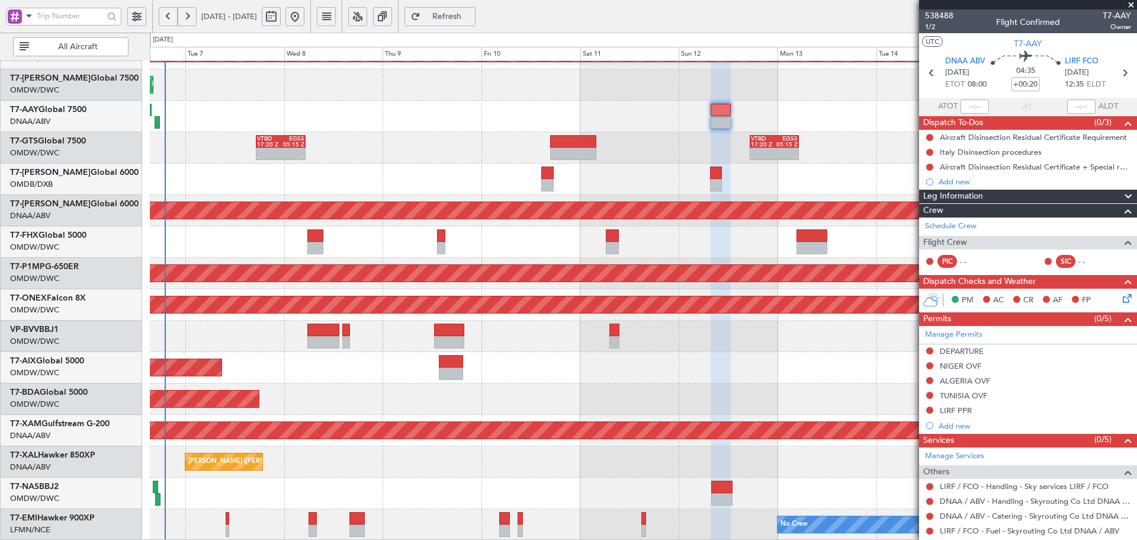
click at [345, 363] on div "Planned Maint Dubai (Al Maktoum Intl) Planned Maint [GEOGRAPHIC_DATA] (Al Makto…" at bounding box center [643, 167] width 987 height 746
click at [1014, 515] on link "DNAA / ABV - Catering - Skyrouting Co Ltd DNAA / ABV" at bounding box center [1035, 516] width 191 height 10
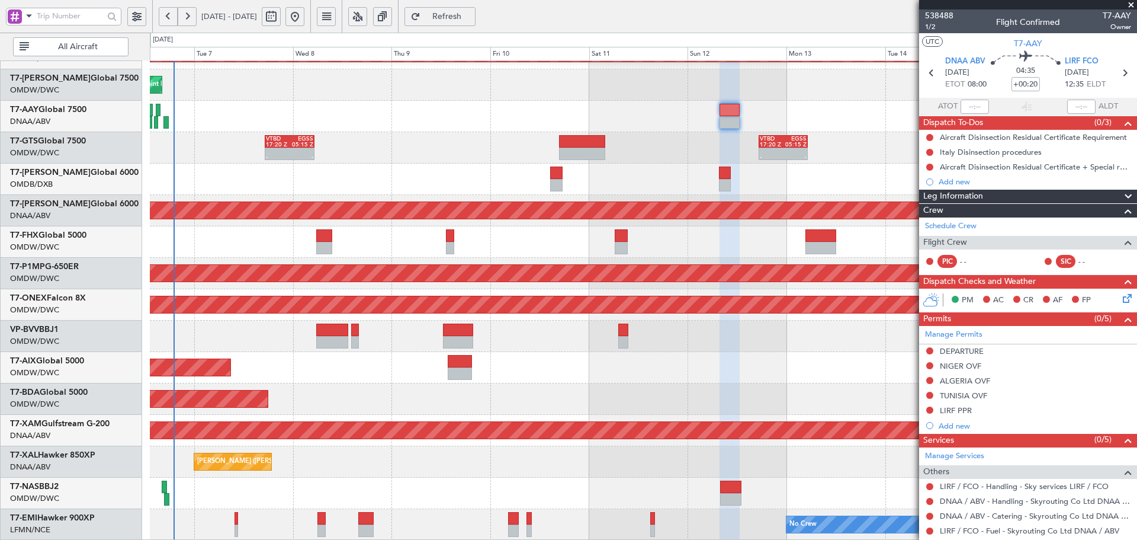
click at [474, 354] on div "Planned Maint Dubai (Al Maktoum Intl) Planned Maint [GEOGRAPHIC_DATA] (Al Makto…" at bounding box center [643, 167] width 987 height 746
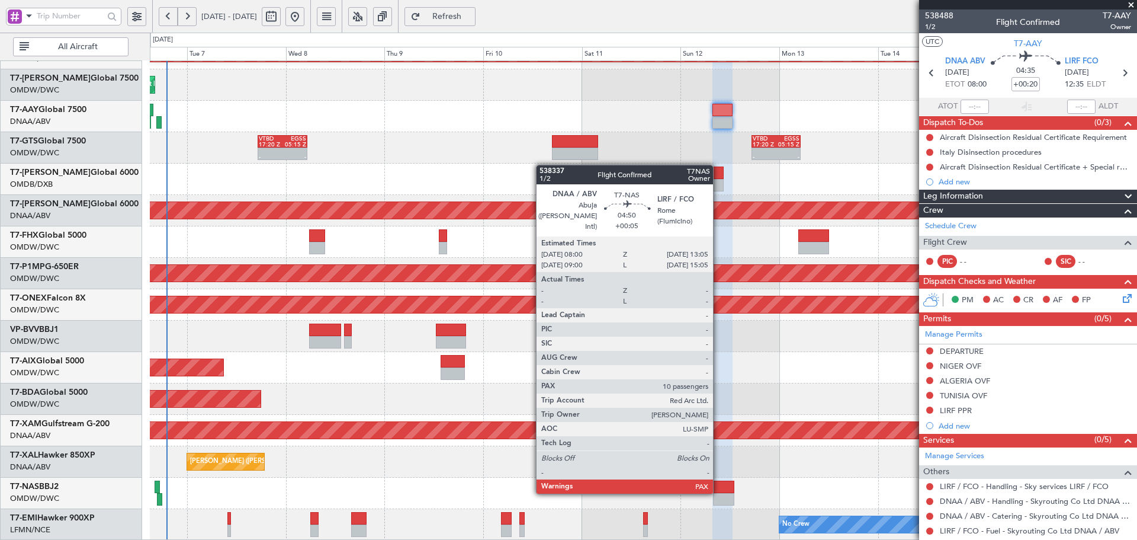
click at [718, 491] on div at bounding box center [723, 486] width 21 height 12
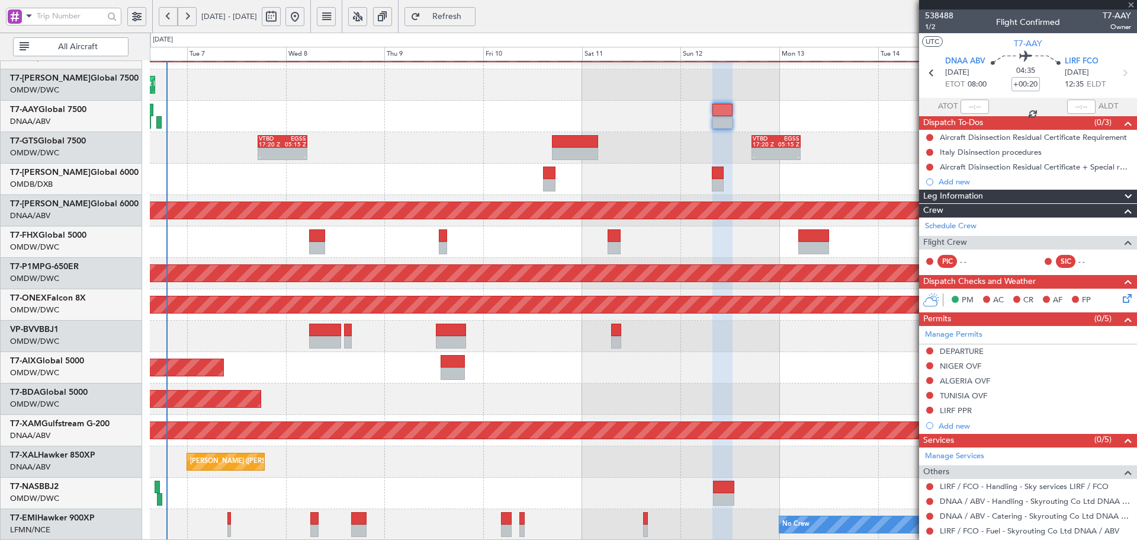
type input "+00:05"
type input "10"
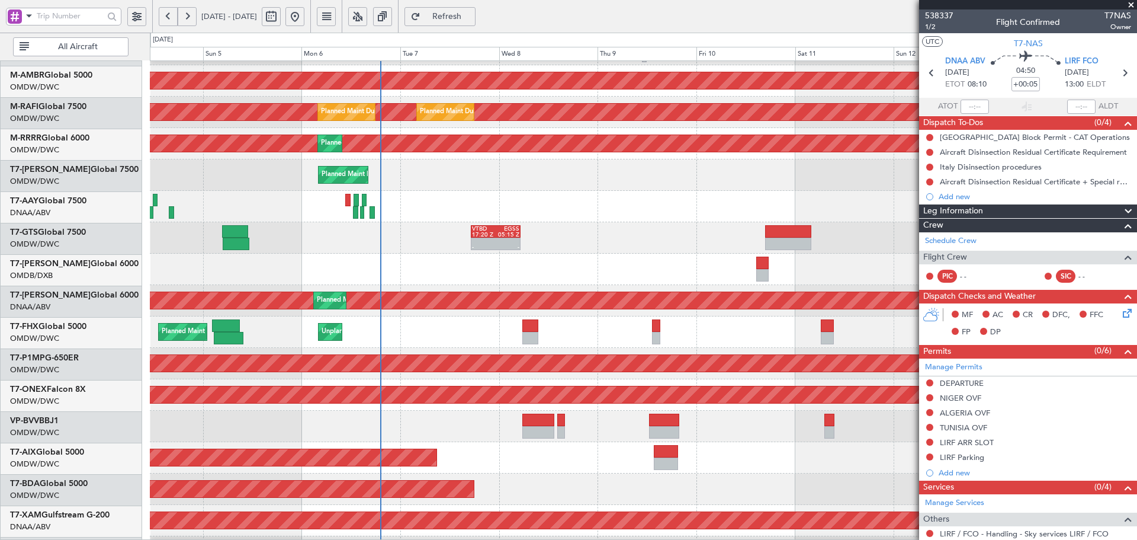
click at [625, 228] on div "- - VTBD 17:20 Z EGSS 05:15 Z - - VTBD 17:20 Z EGSS 05:15 Z" at bounding box center [643, 237] width 987 height 31
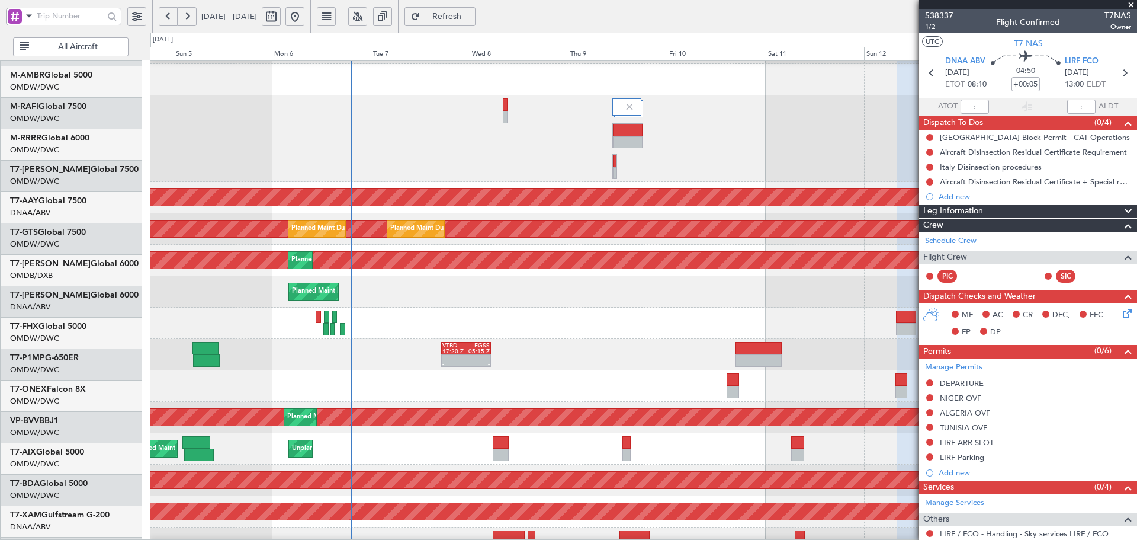
scroll to position [13, 0]
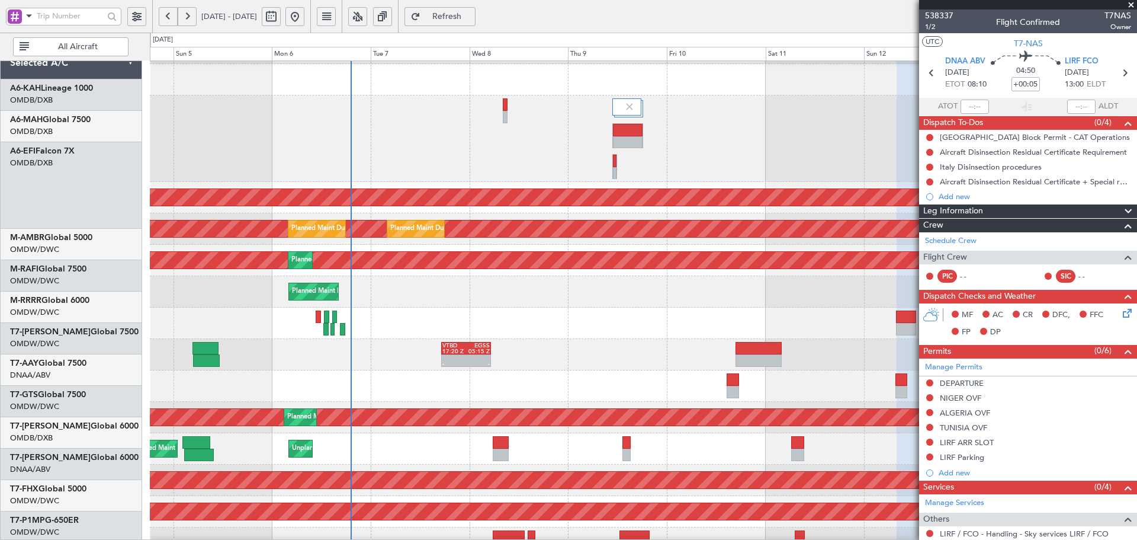
click at [417, 276] on div "Planned Maint Dubai (Al Maktoum Intl) Planned Maint [GEOGRAPHIC_DATA] (Al Makto…" at bounding box center [643, 260] width 987 height 31
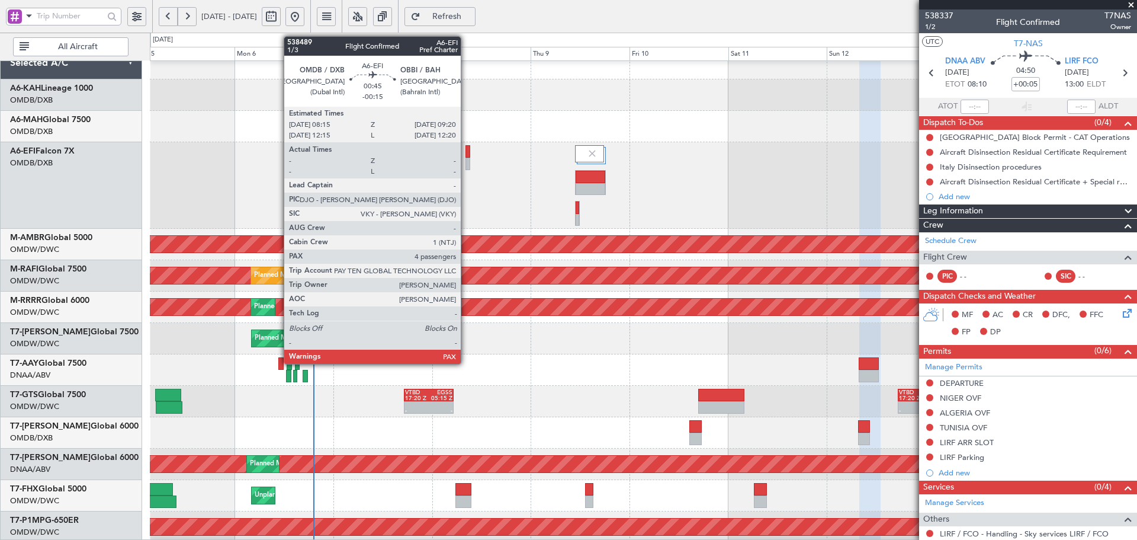
click at [465, 154] on div at bounding box center [467, 151] width 5 height 12
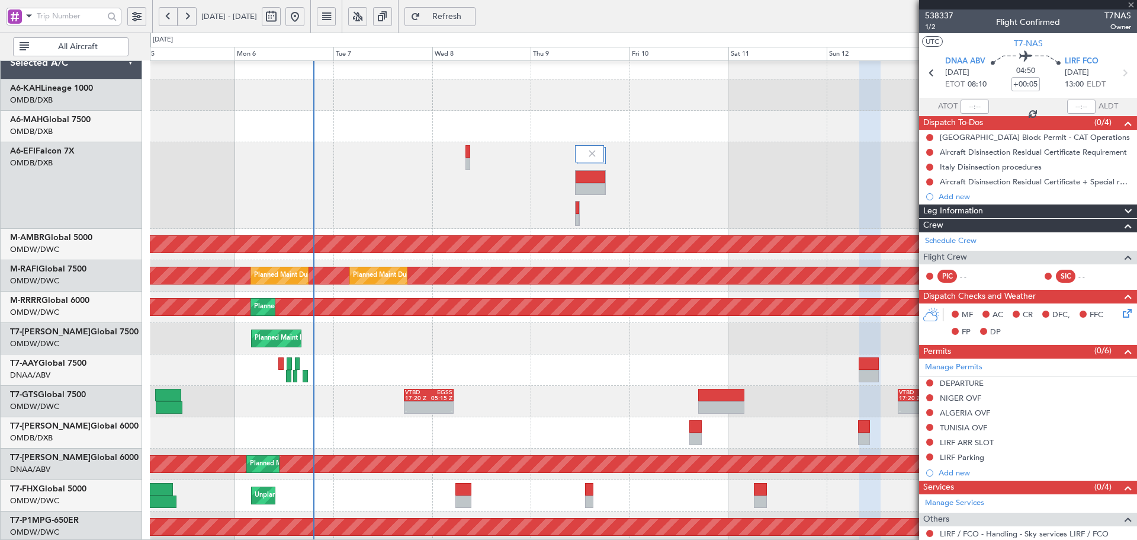
type input "-00:15"
type input "4"
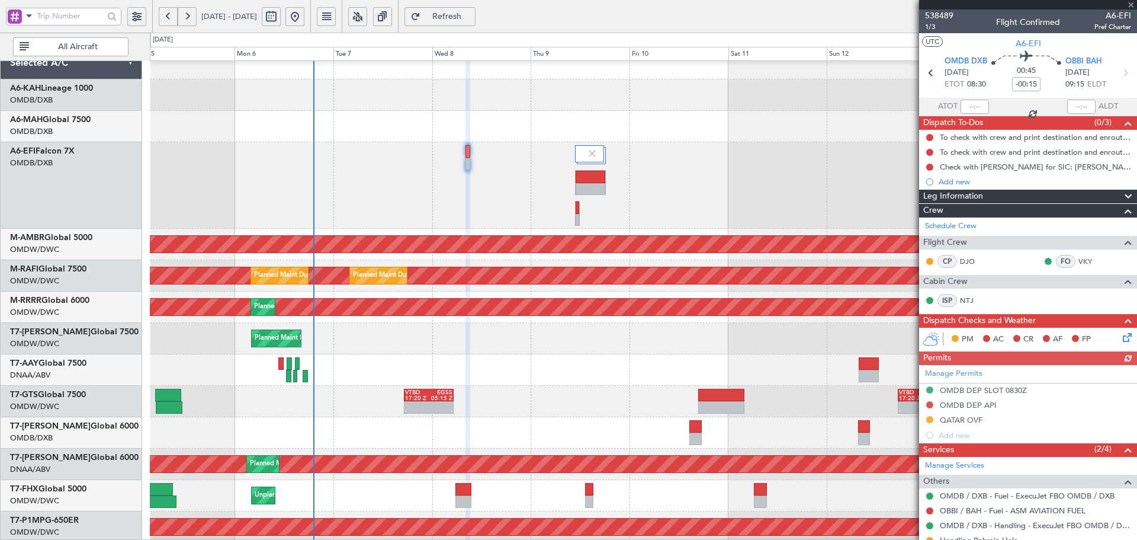
click at [956, 420] on div "QATAR OVF" at bounding box center [961, 420] width 43 height 10
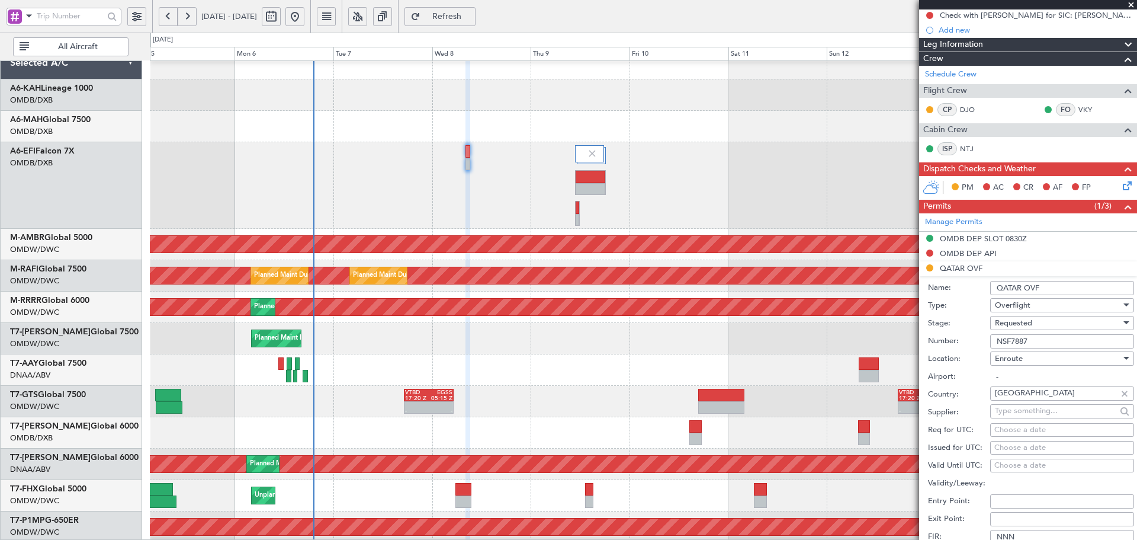
scroll to position [158, 0]
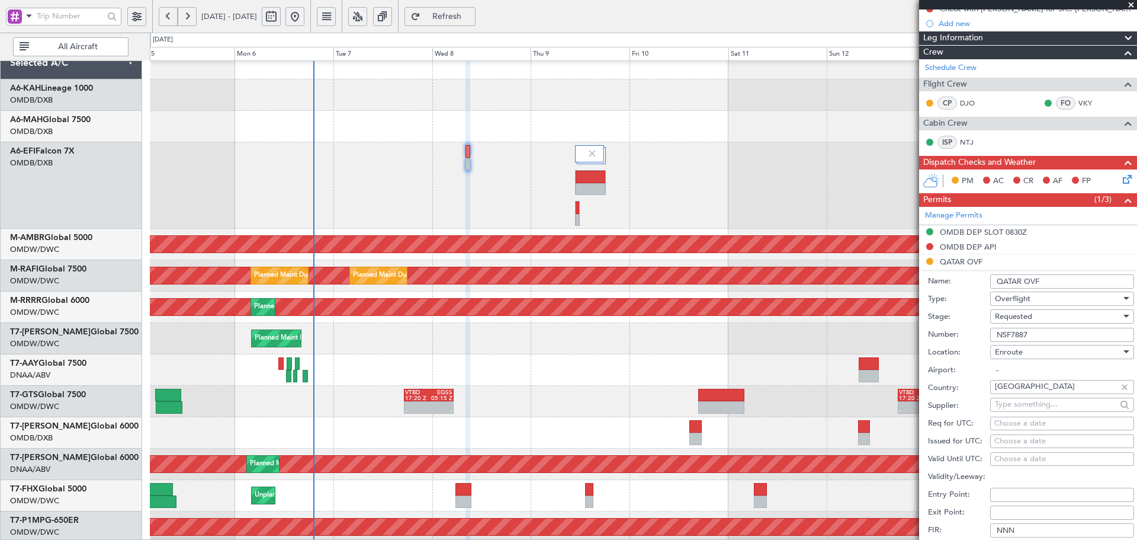
drag, startPoint x: 1030, startPoint y: 333, endPoint x: 976, endPoint y: 338, distance: 54.7
click at [976, 338] on div "Number: NSF7887" at bounding box center [1031, 335] width 206 height 18
paste input "QCAA/CLR/4805/[DATE]"
type input "QCAA/CLR/4805/[DATE]"
click at [1039, 317] on div "Requested" at bounding box center [1058, 316] width 126 height 18
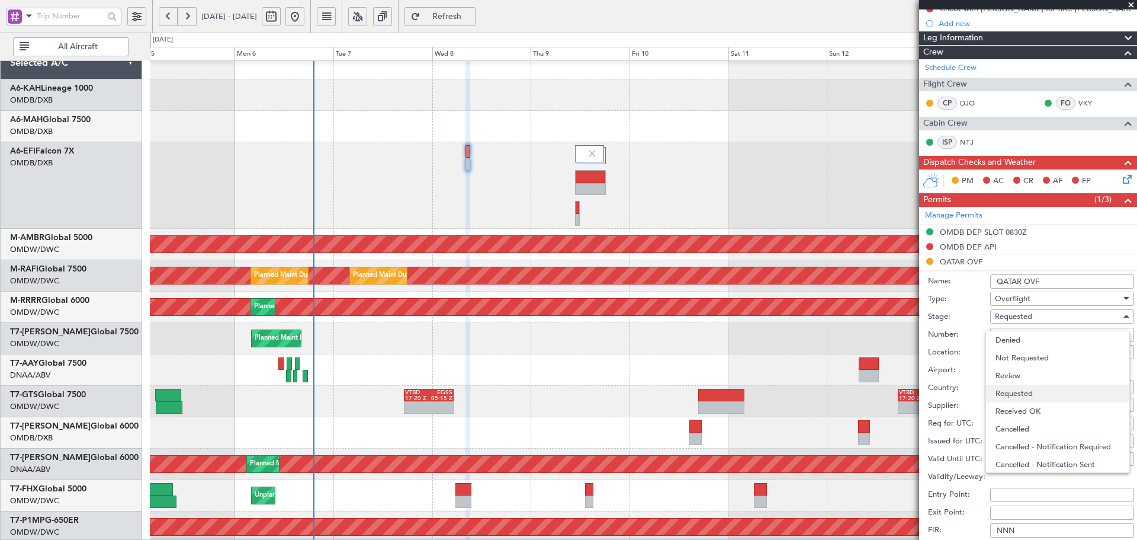
scroll to position [5, 0]
click at [1025, 400] on span "Received OK" at bounding box center [1058, 406] width 124 height 18
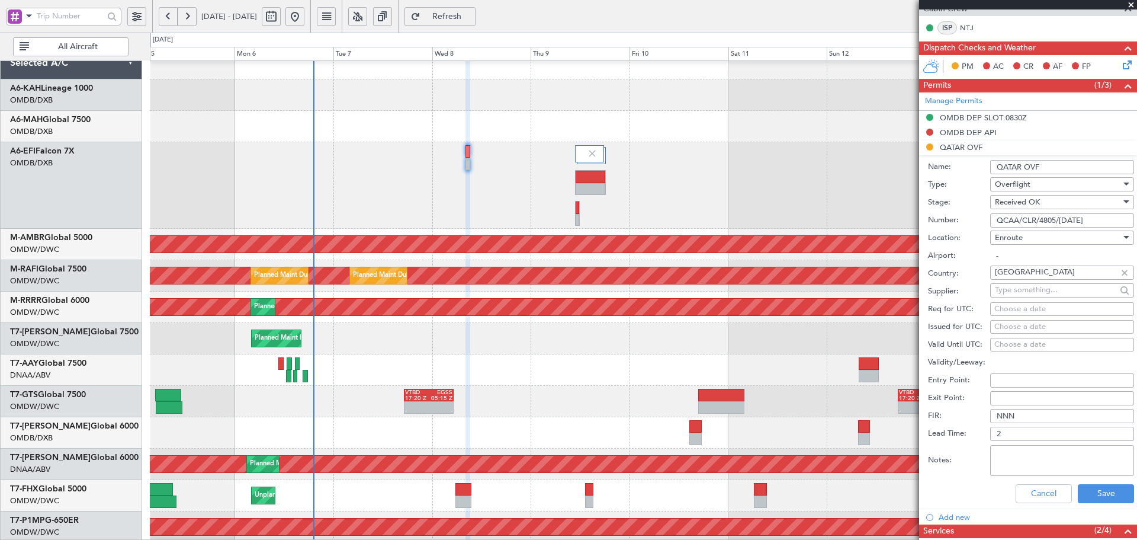
scroll to position [277, 0]
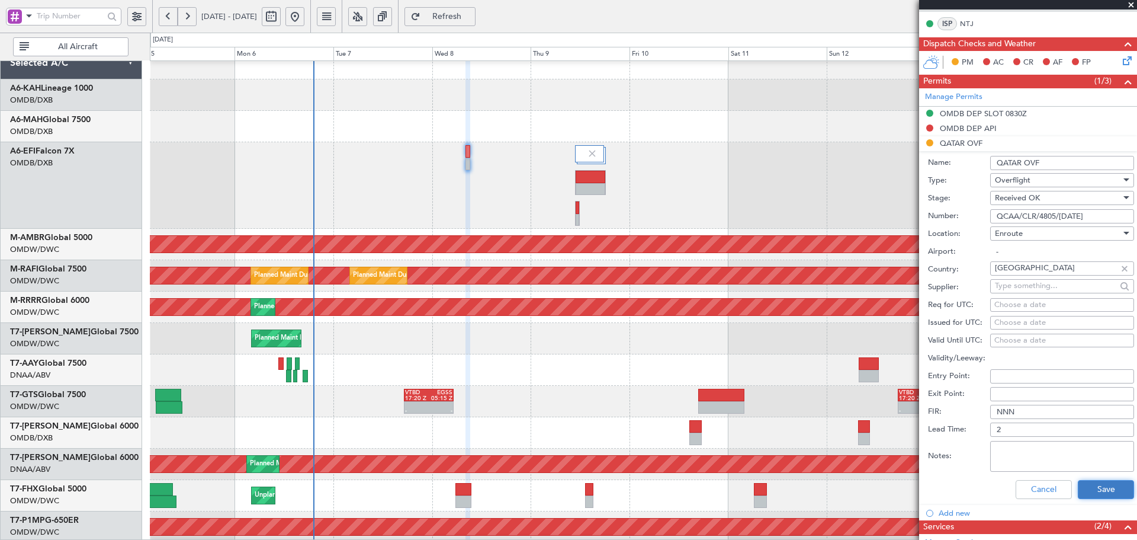
click at [1082, 486] on button "Save" at bounding box center [1106, 489] width 56 height 19
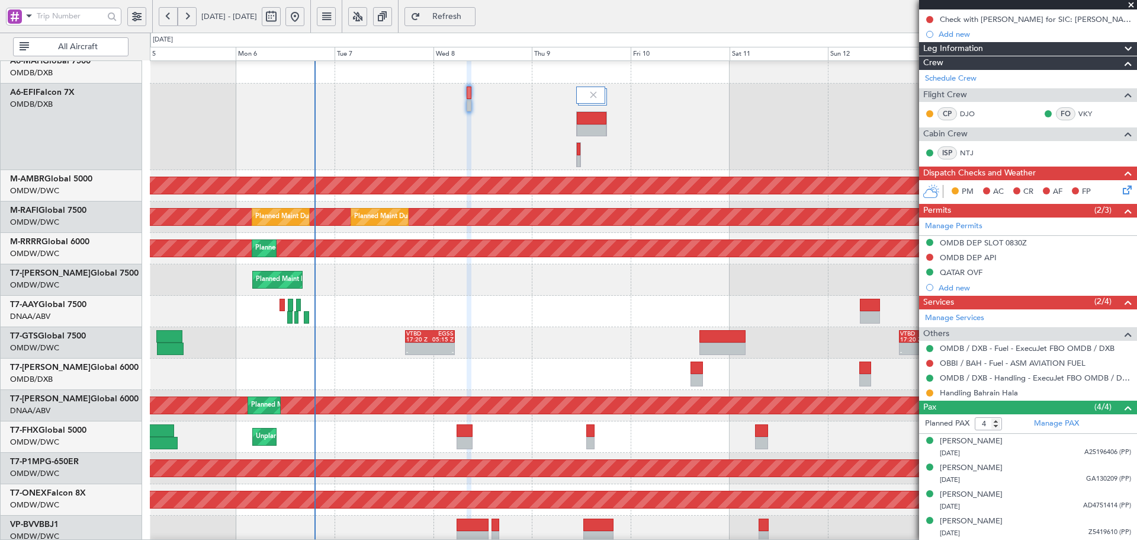
scroll to position [0, 0]
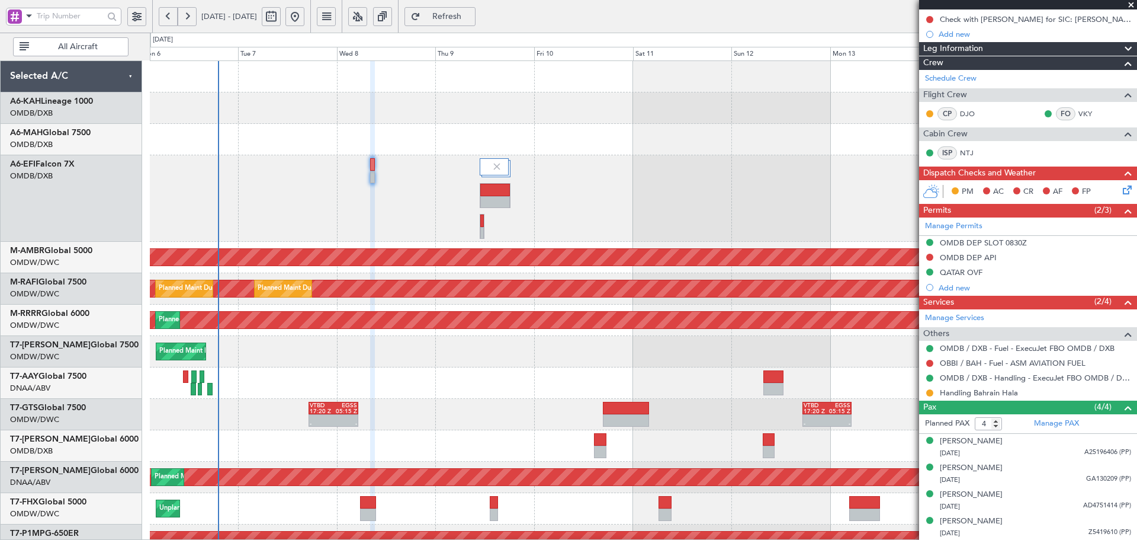
click at [667, 431] on div "AOG Maint Dubai (Dubai Intl) Planned Maint Singapore (Seletar) Planned Maint Du…" at bounding box center [643, 434] width 987 height 746
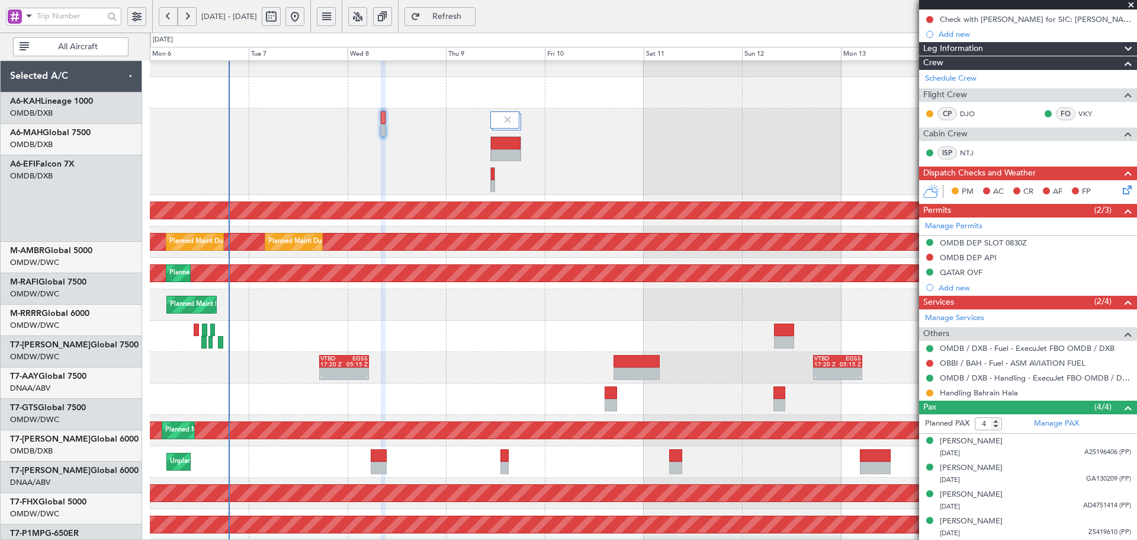
scroll to position [47, 0]
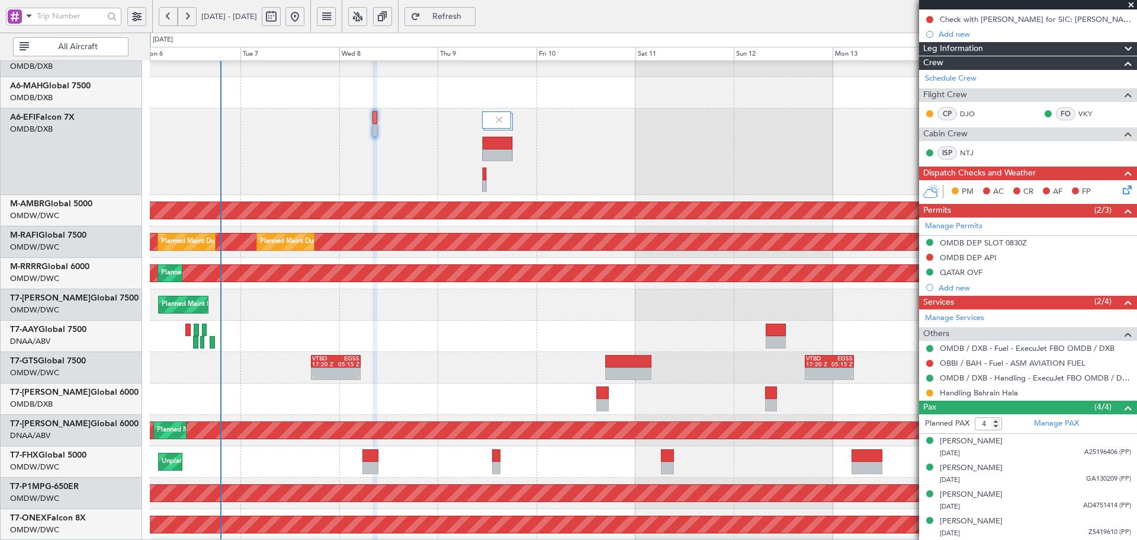
click at [336, 353] on div "- - VTBD 17:20 Z EGSS 05:15 Z - - VTBD 17:20 Z EGSS 05:15 Z" at bounding box center [643, 367] width 987 height 31
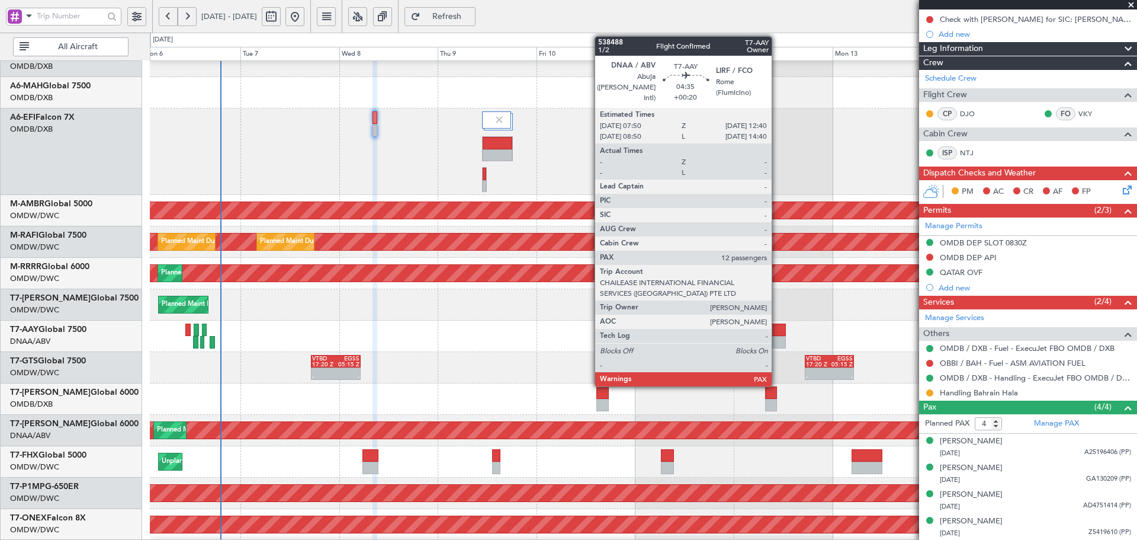
click at [777, 332] on div at bounding box center [776, 329] width 20 height 12
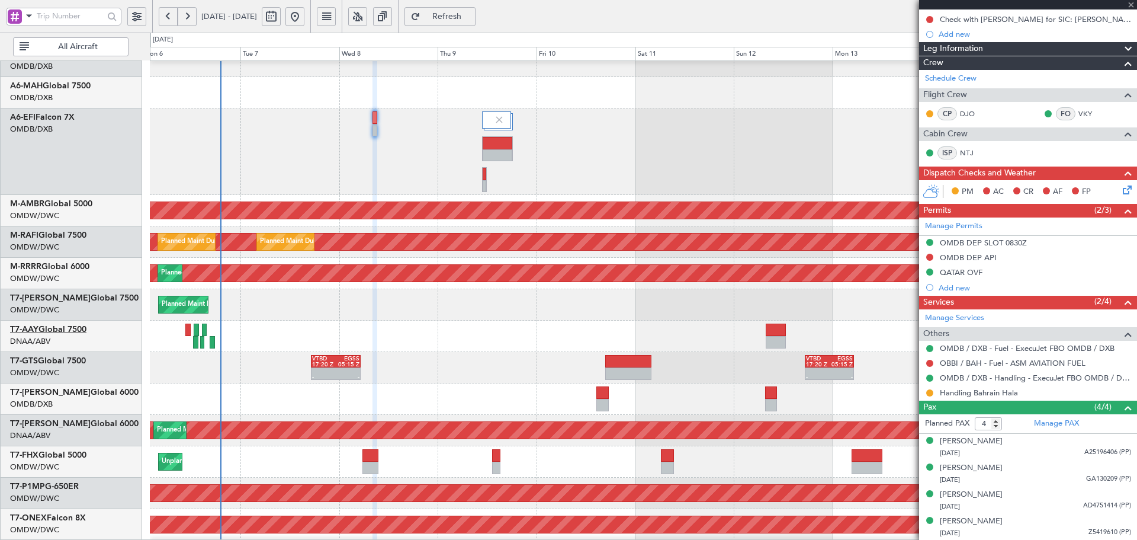
type input "+00:20"
type input "12"
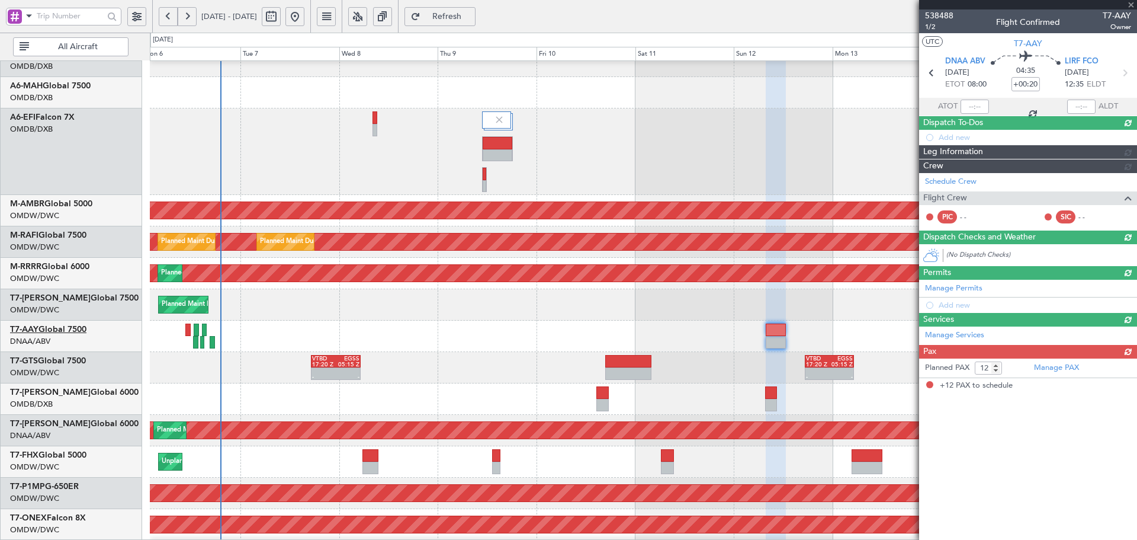
scroll to position [0, 0]
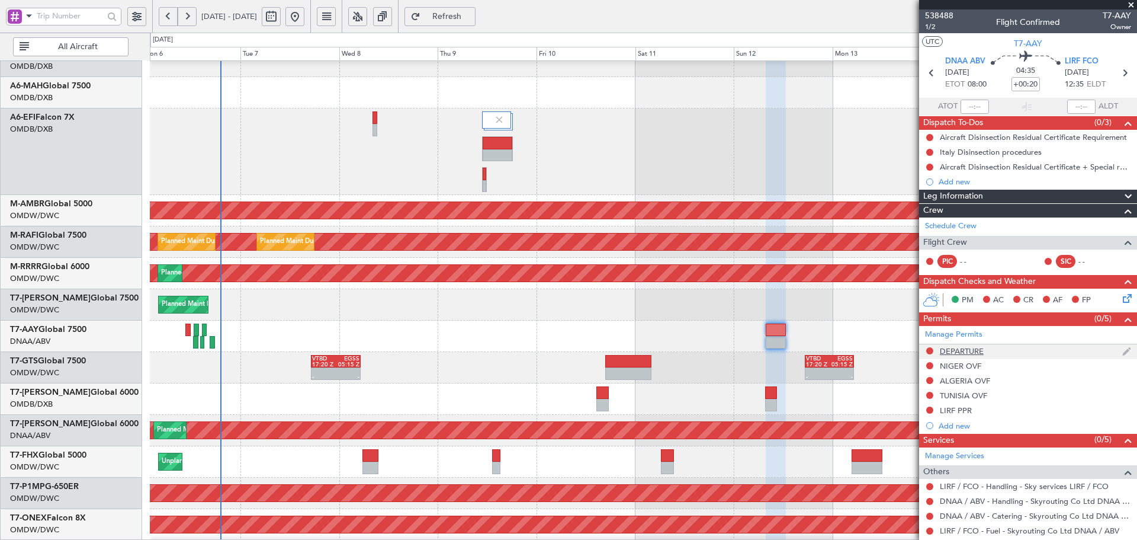
click at [933, 348] on div at bounding box center [929, 350] width 9 height 9
click at [930, 349] on button at bounding box center [929, 350] width 7 height 7
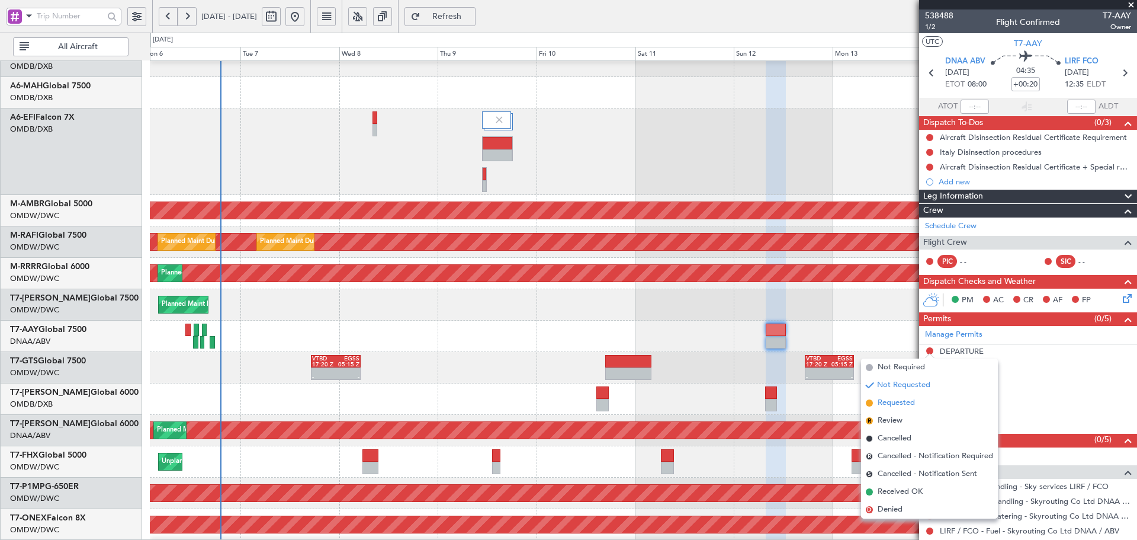
click at [882, 400] on span "Requested" at bounding box center [896, 403] width 37 height 12
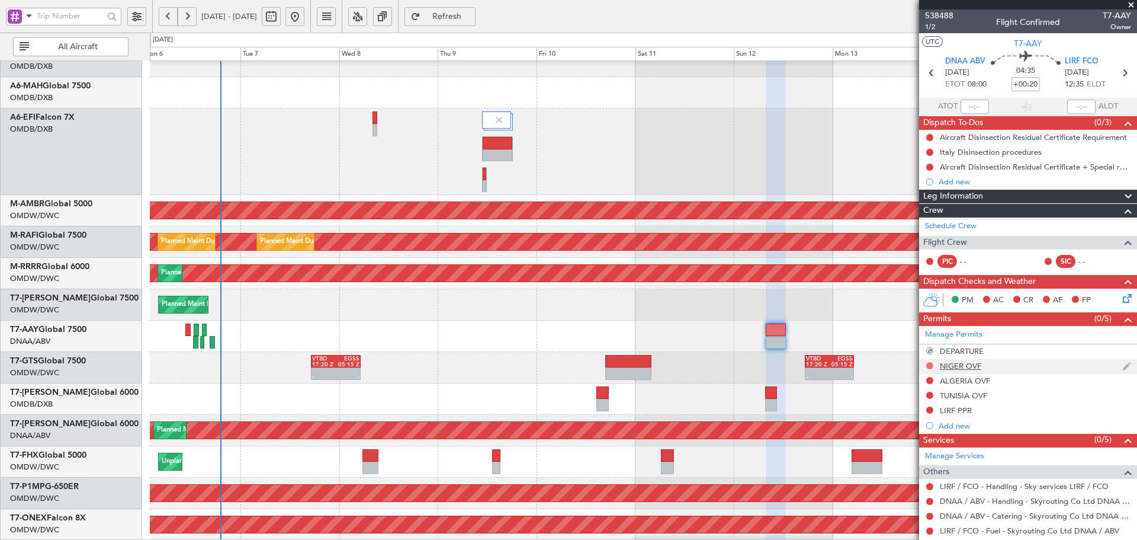
click at [930, 363] on button at bounding box center [929, 365] width 7 height 7
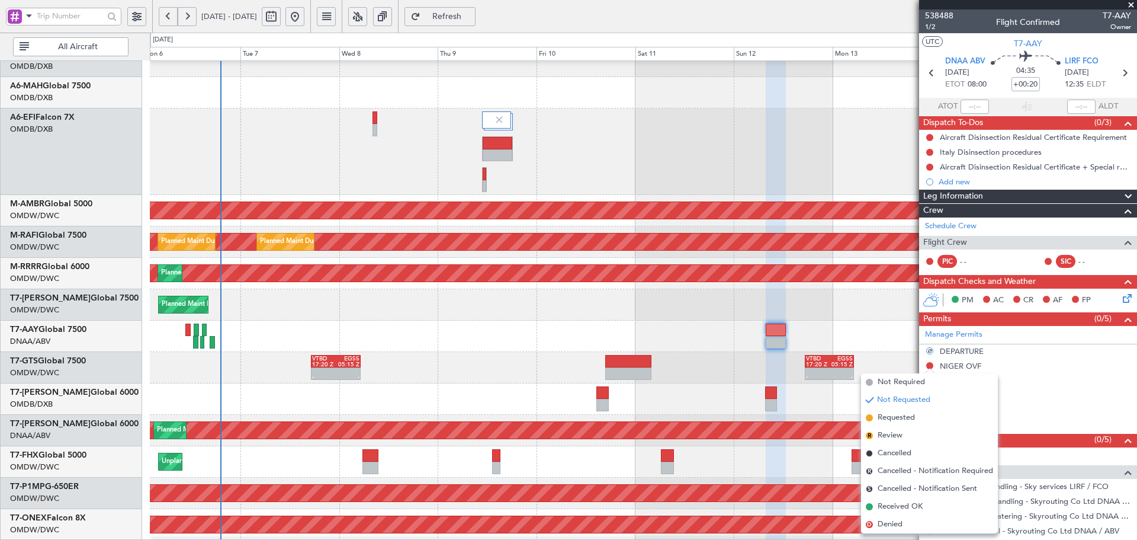
click at [900, 417] on span "Requested" at bounding box center [896, 418] width 37 height 12
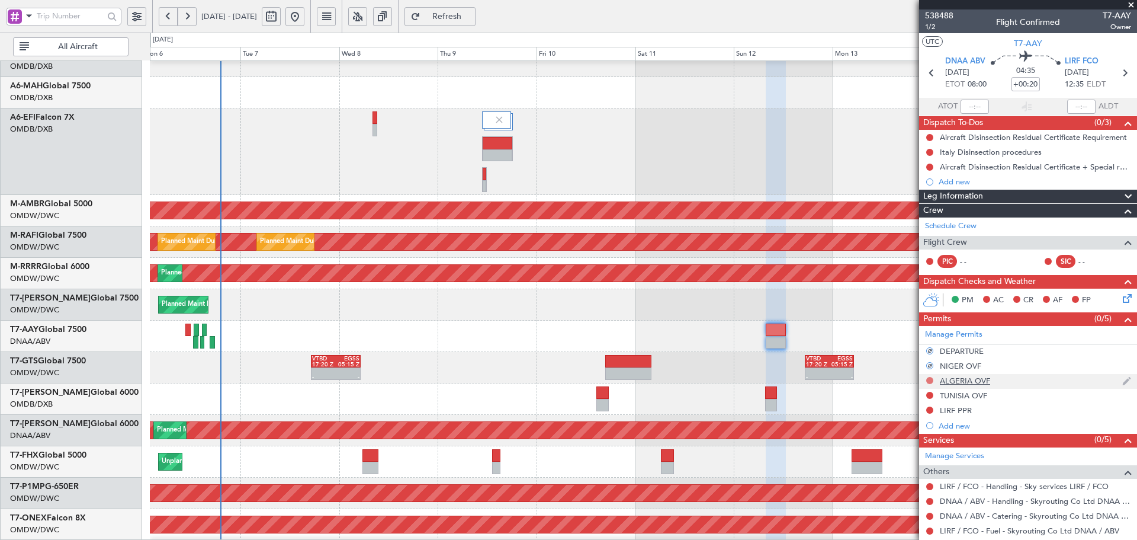
click at [927, 379] on button at bounding box center [929, 380] width 7 height 7
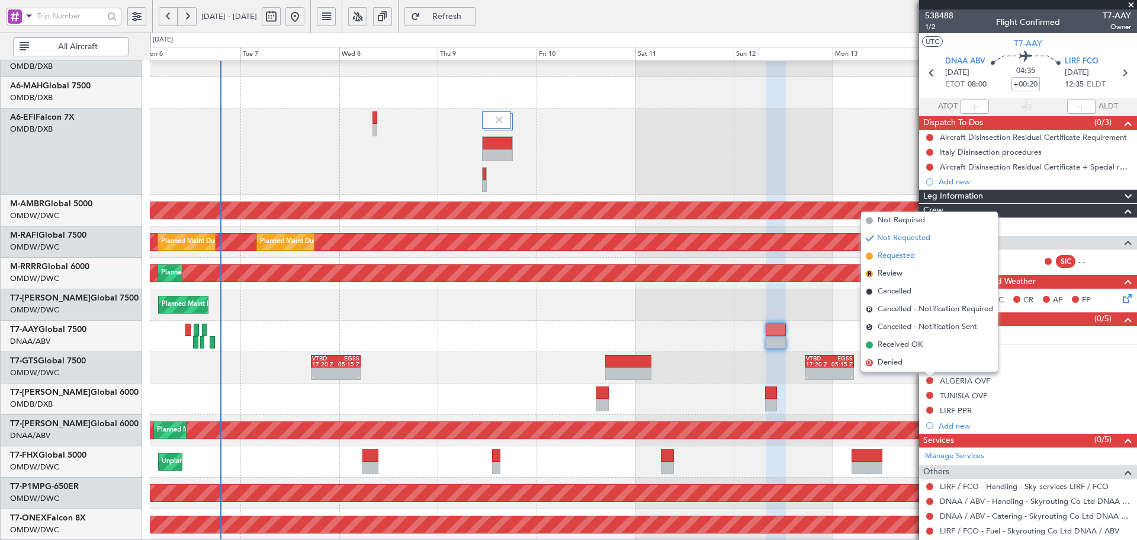
click at [896, 258] on span "Requested" at bounding box center [896, 256] width 37 height 12
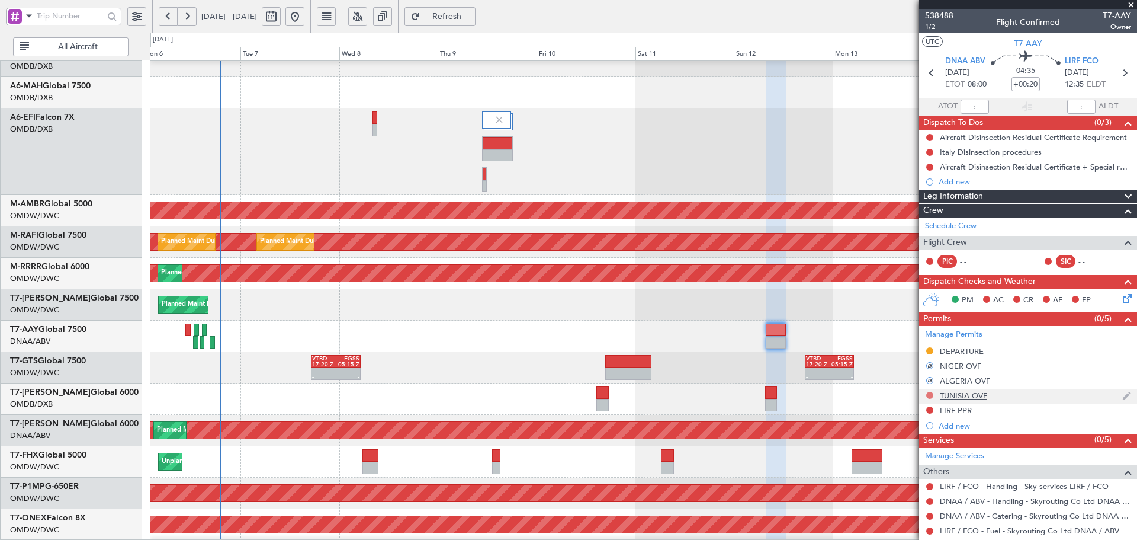
click at [928, 396] on button at bounding box center [929, 394] width 7 height 7
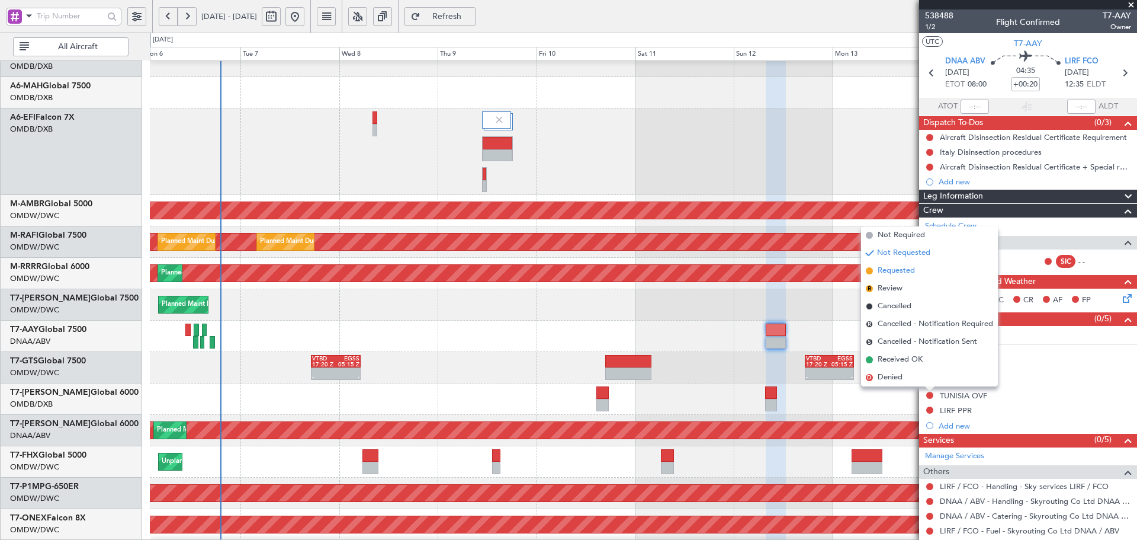
click at [906, 271] on span "Requested" at bounding box center [896, 271] width 37 height 12
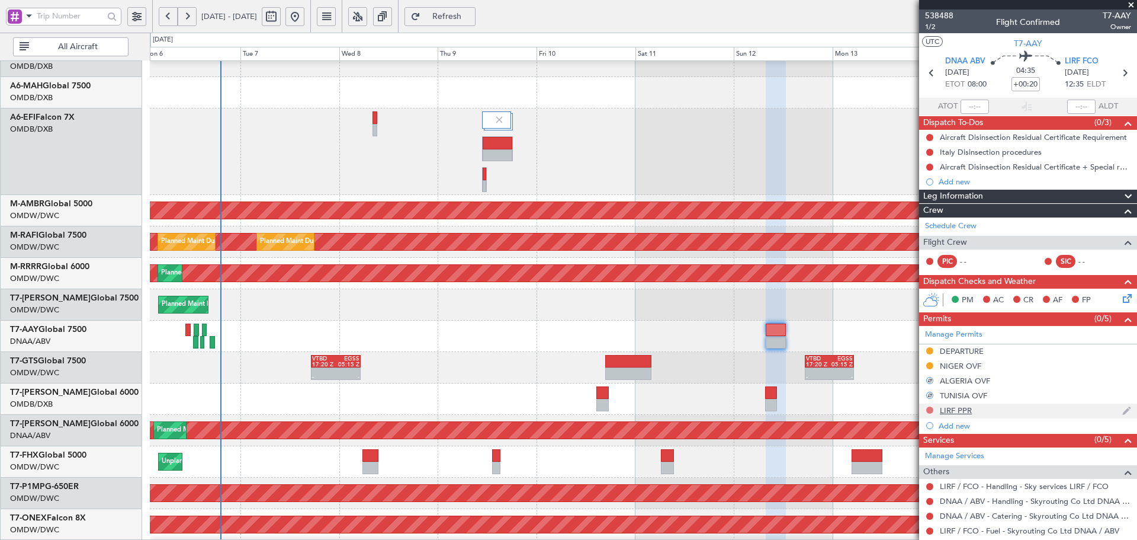
click at [928, 406] on button at bounding box center [929, 409] width 7 height 7
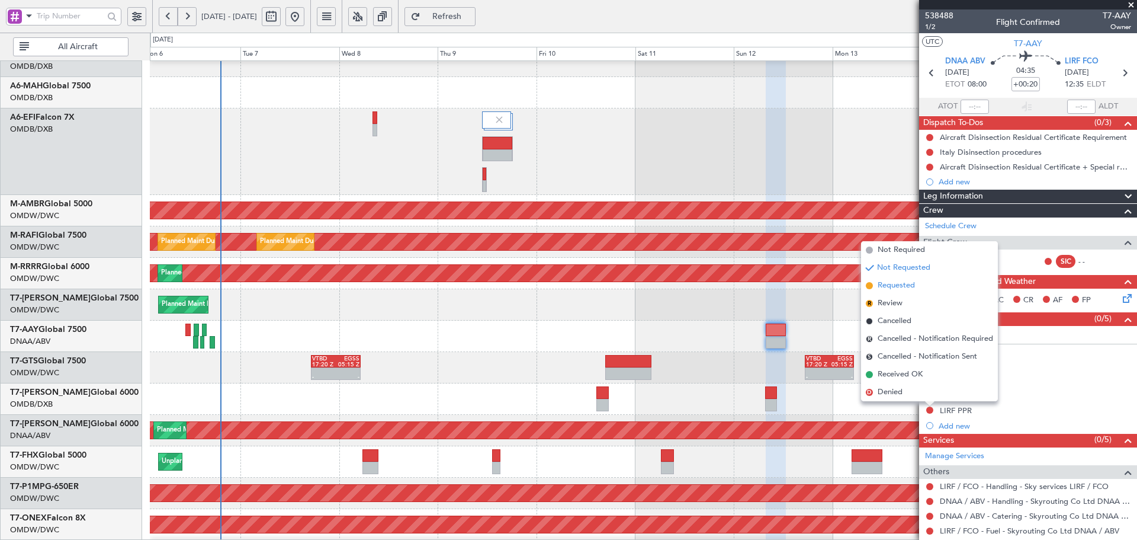
click at [913, 277] on li "Requested" at bounding box center [929, 286] width 137 height 18
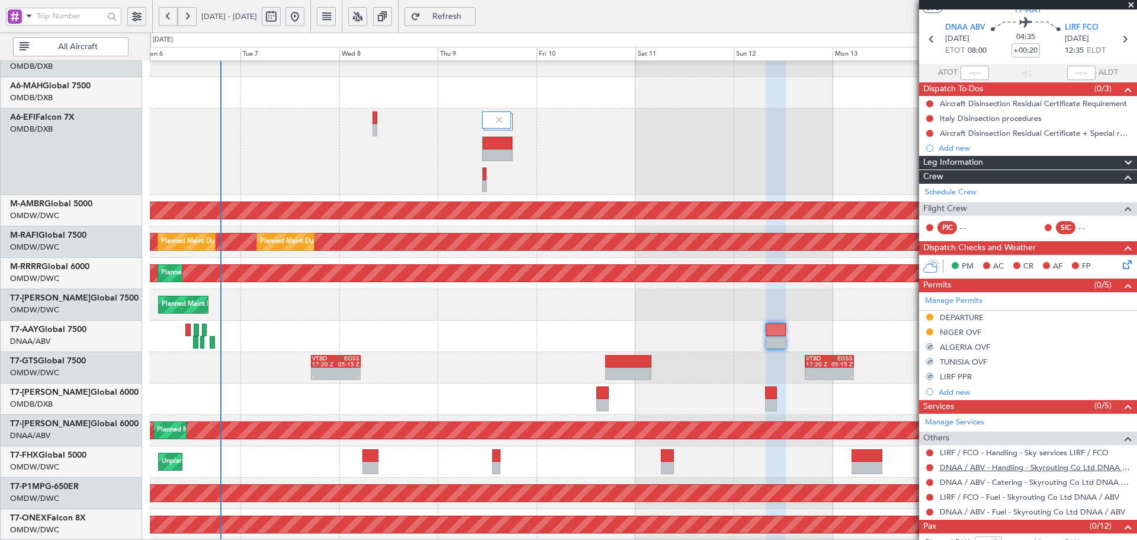
scroll to position [62, 0]
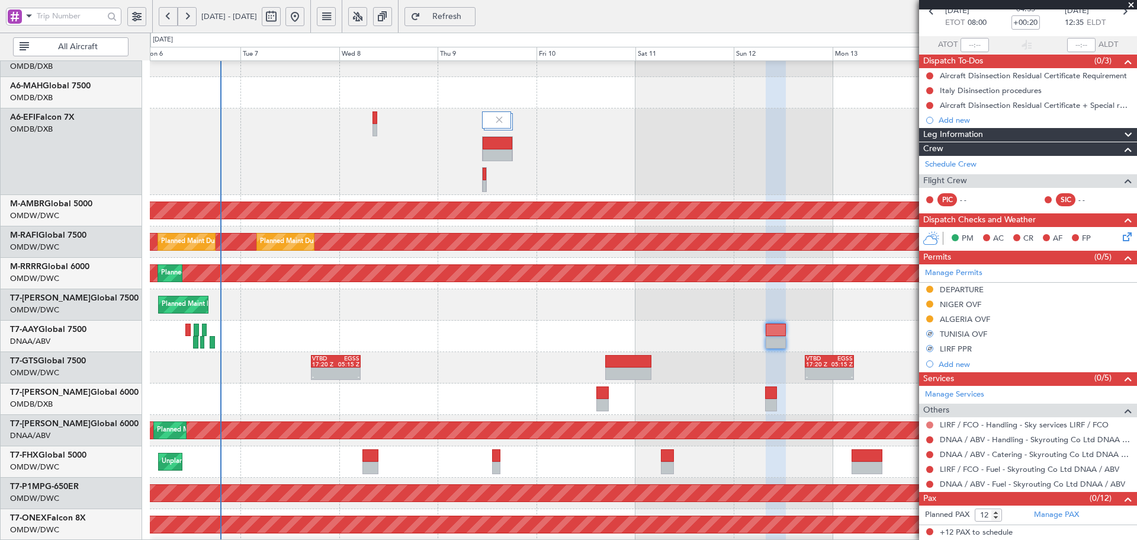
click at [931, 428] on mat-tooltip-component "Not Requested" at bounding box center [930, 443] width 67 height 31
click at [928, 422] on button at bounding box center [929, 424] width 7 height 7
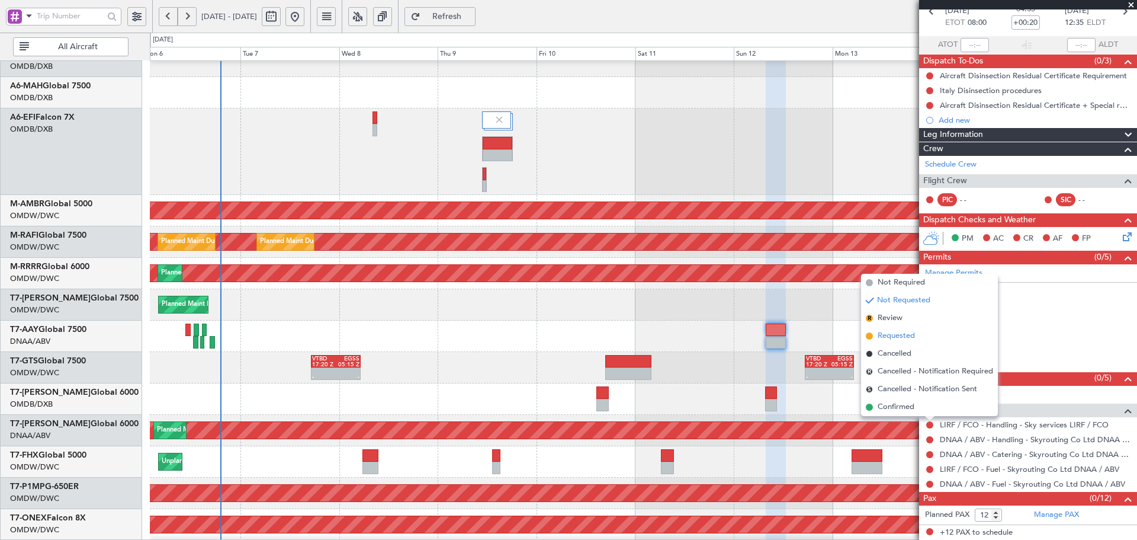
click at [891, 333] on span "Requested" at bounding box center [896, 336] width 37 height 12
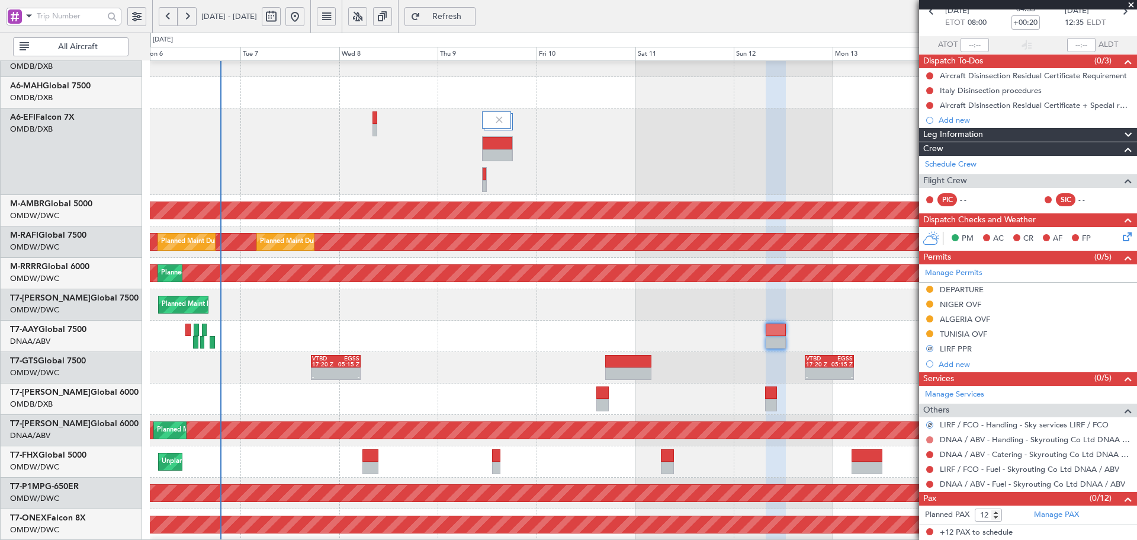
click at [928, 438] on button at bounding box center [929, 439] width 7 height 7
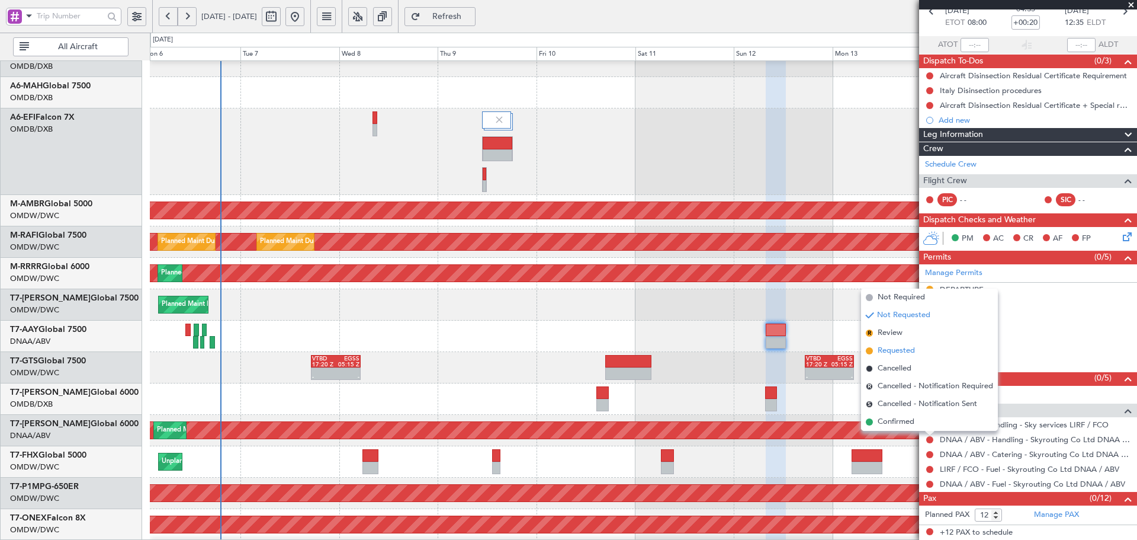
click at [897, 345] on span "Requested" at bounding box center [896, 351] width 37 height 12
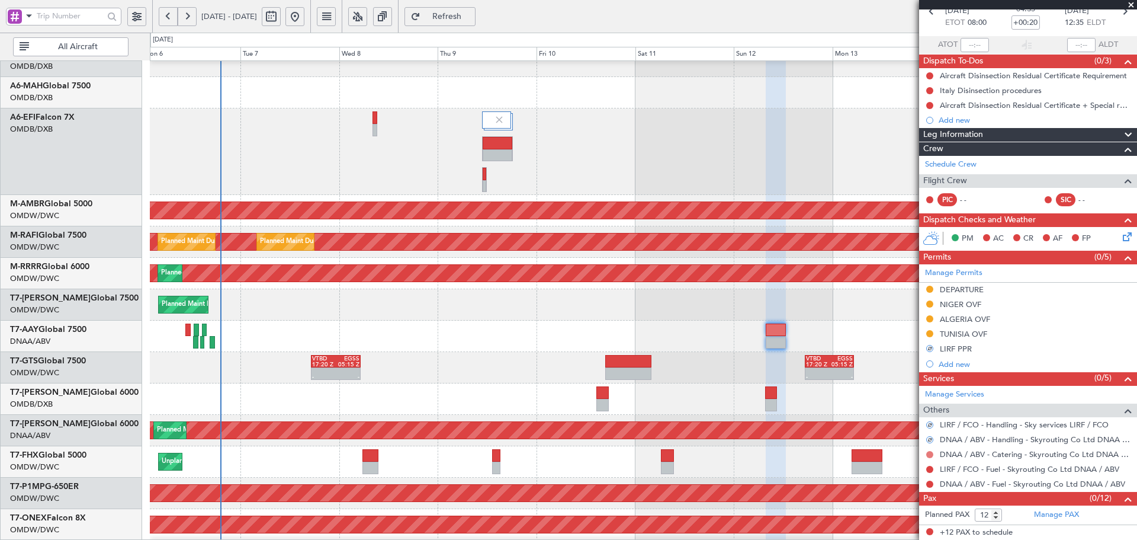
click at [927, 455] on button at bounding box center [929, 454] width 7 height 7
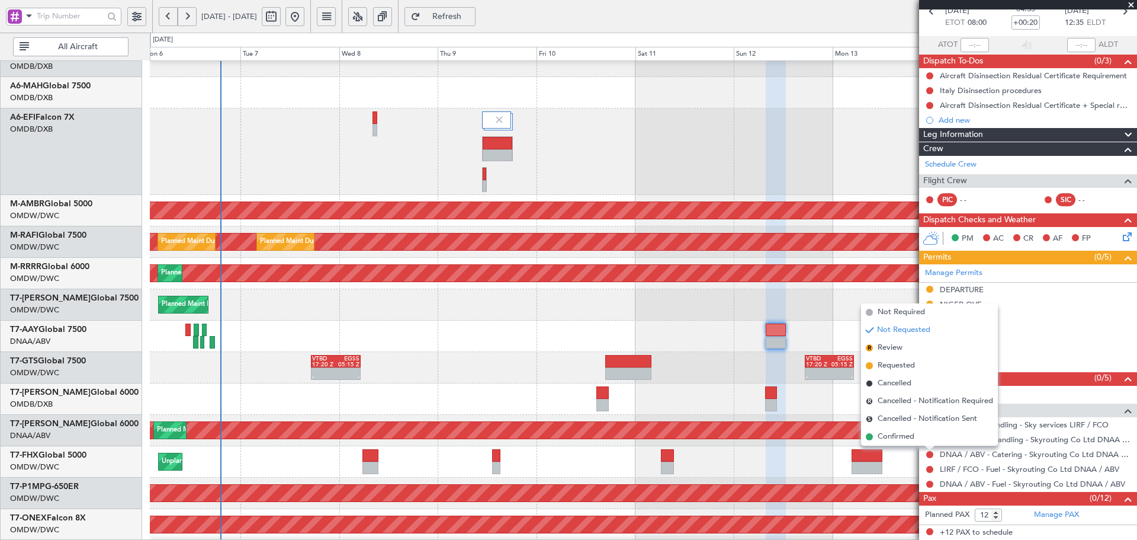
click at [909, 309] on span "Not Required" at bounding box center [901, 312] width 47 height 12
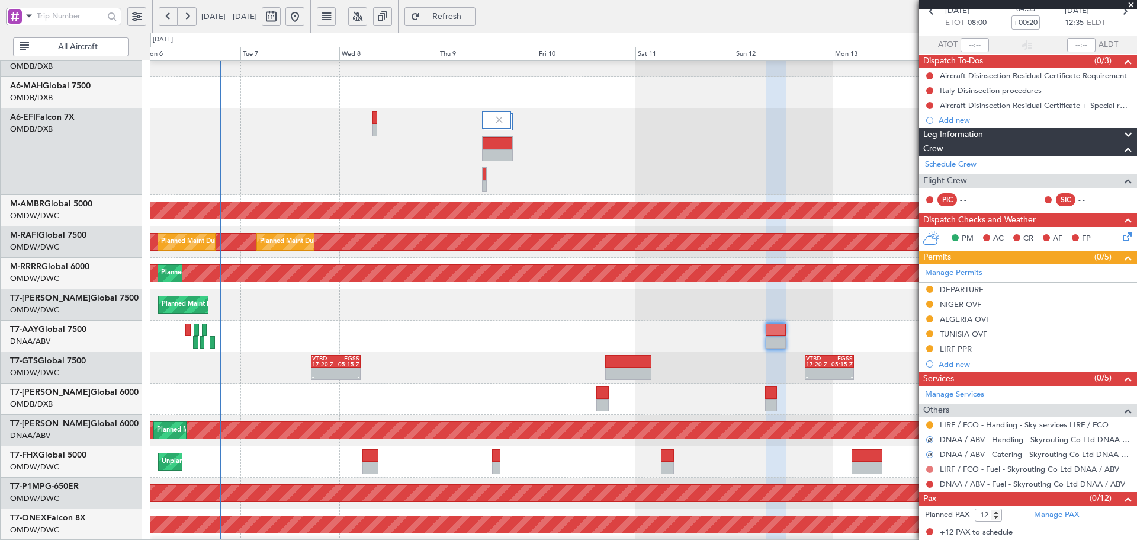
click at [928, 466] on button at bounding box center [929, 468] width 7 height 7
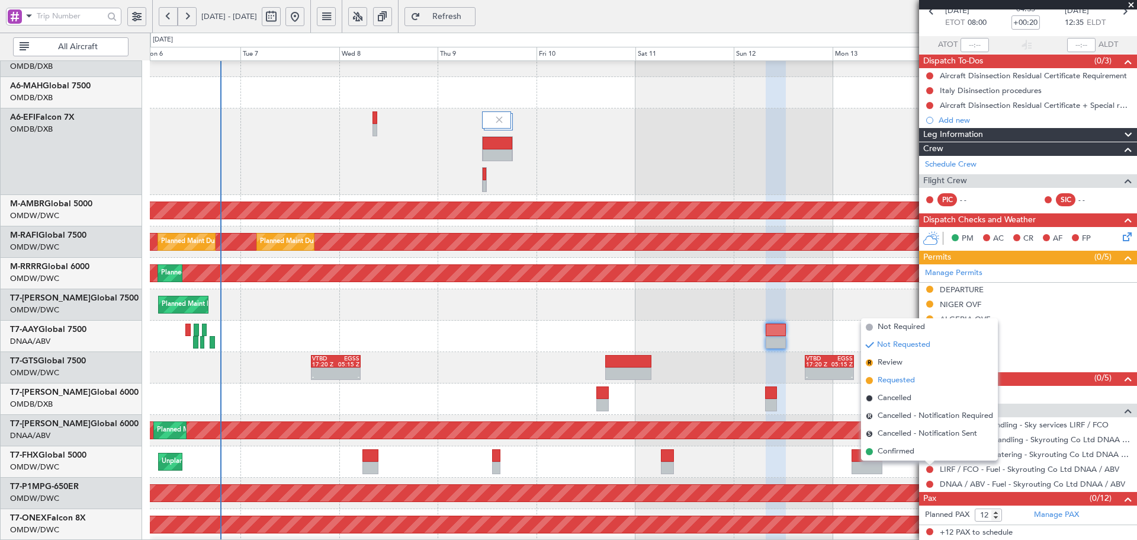
click at [897, 382] on span "Requested" at bounding box center [896, 380] width 37 height 12
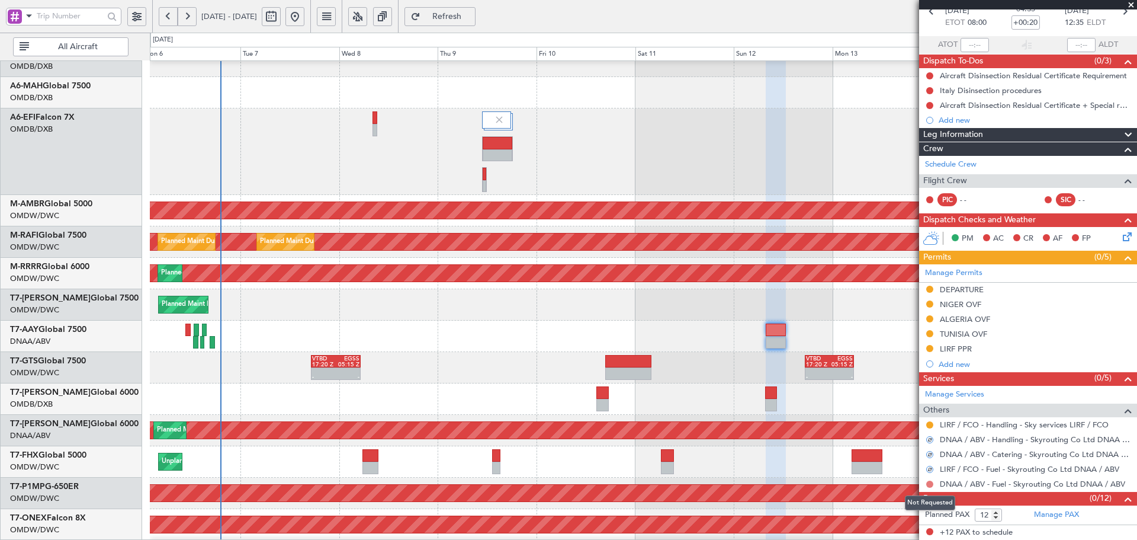
click at [930, 486] on button at bounding box center [929, 483] width 7 height 7
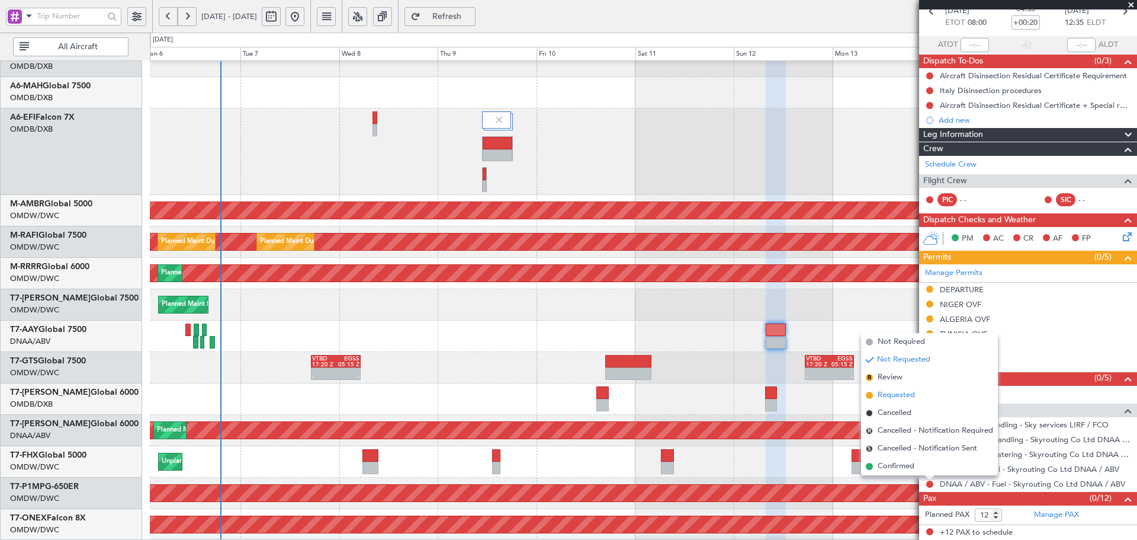
click at [901, 392] on span "Requested" at bounding box center [896, 395] width 37 height 12
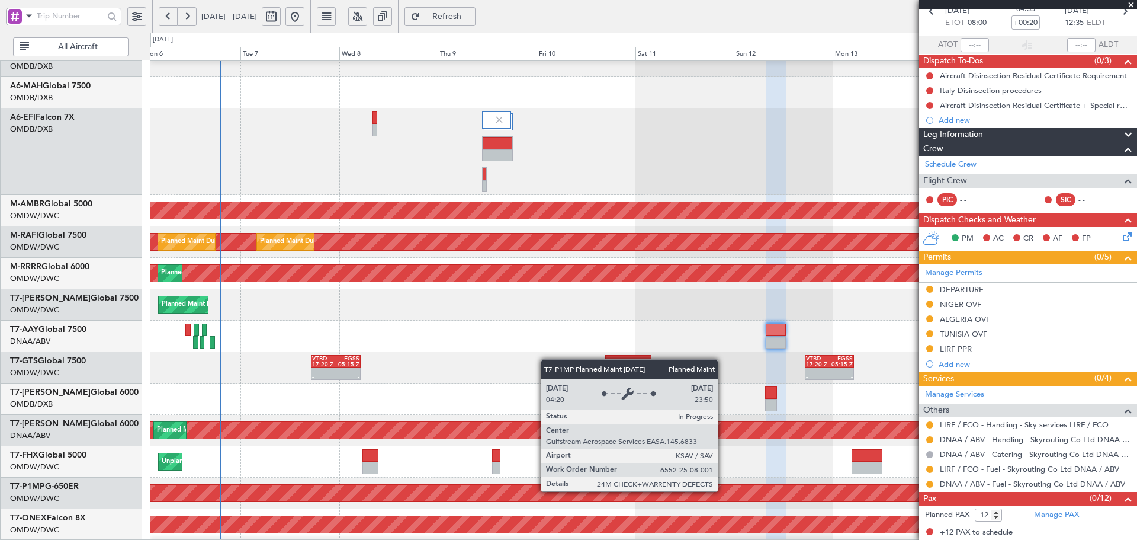
scroll to position [267, 0]
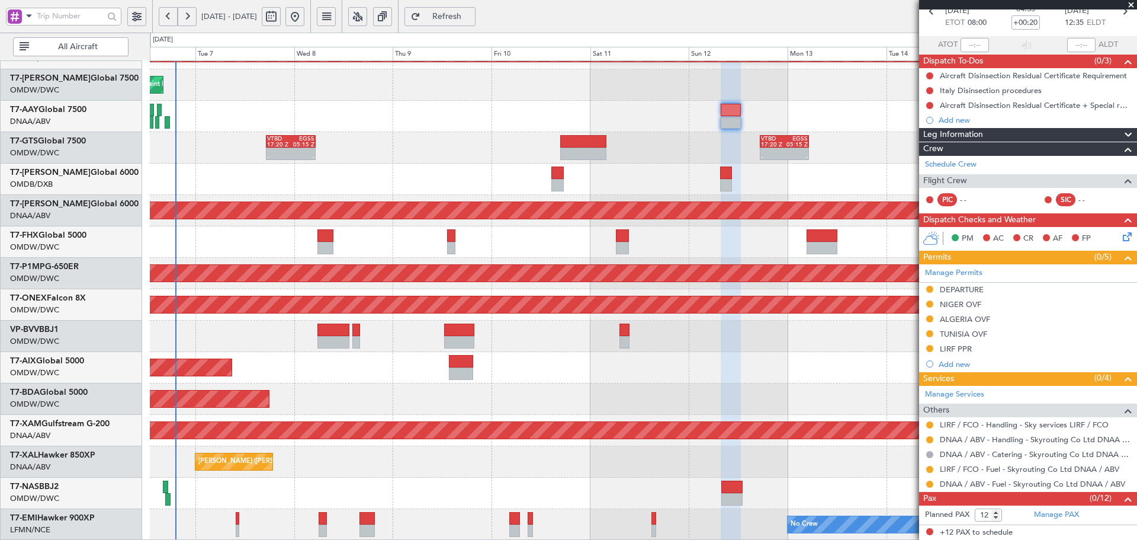
click at [678, 257] on div "Planned Maint Dubai (Al Maktoum Intl) Planned Maint Dubai (Al Maktoum Intl) Pla…" at bounding box center [643, 167] width 987 height 746
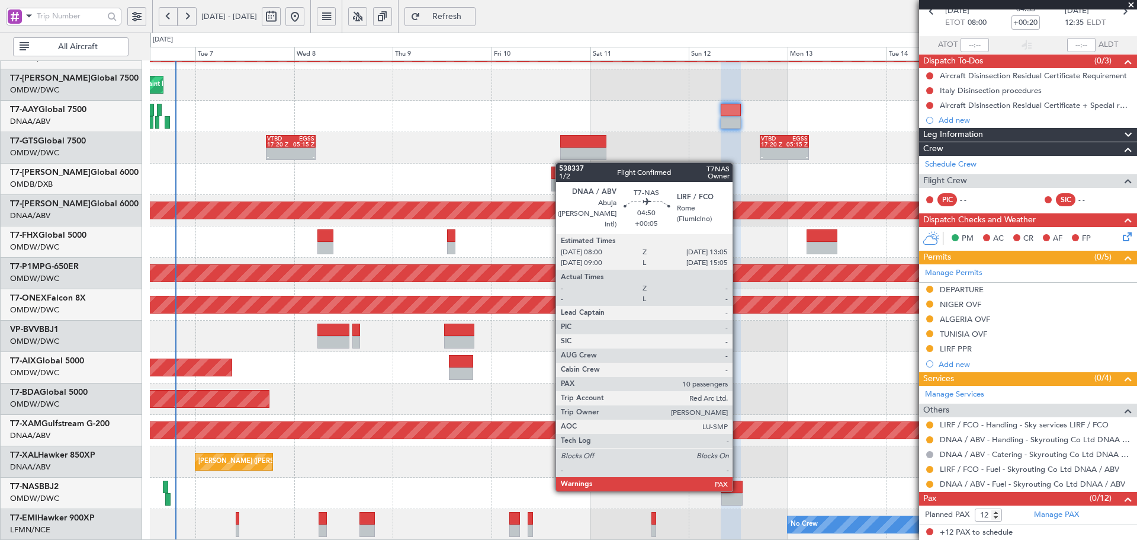
click at [738, 489] on div at bounding box center [731, 486] width 21 height 12
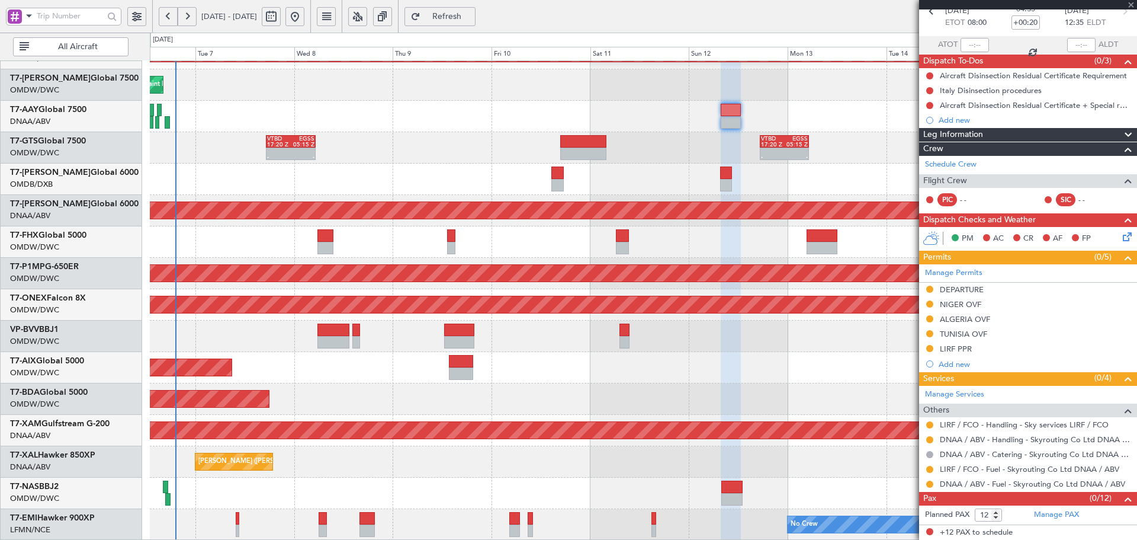
type input "+00:05"
type input "10"
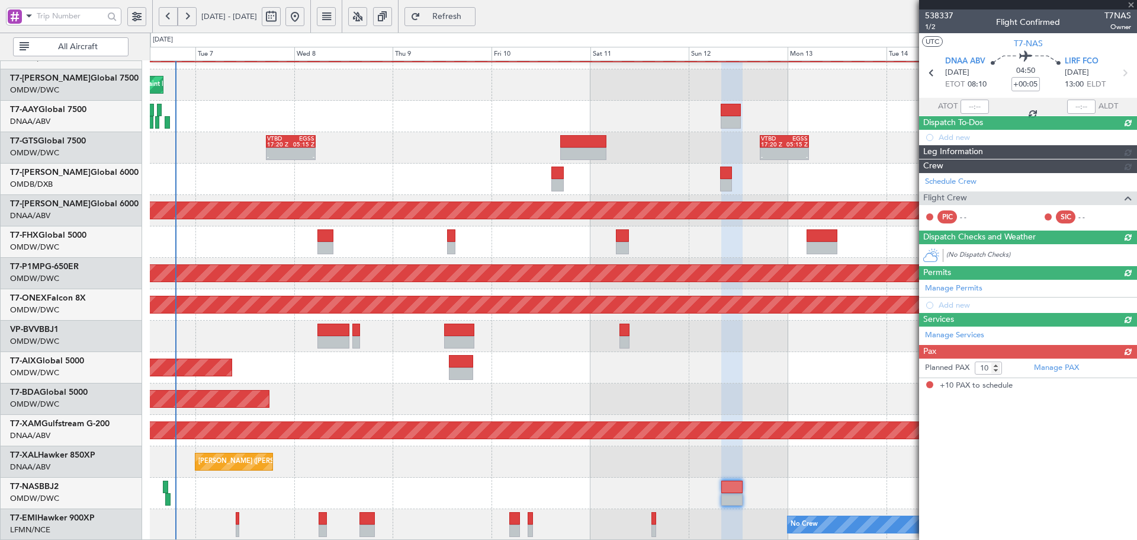
scroll to position [0, 0]
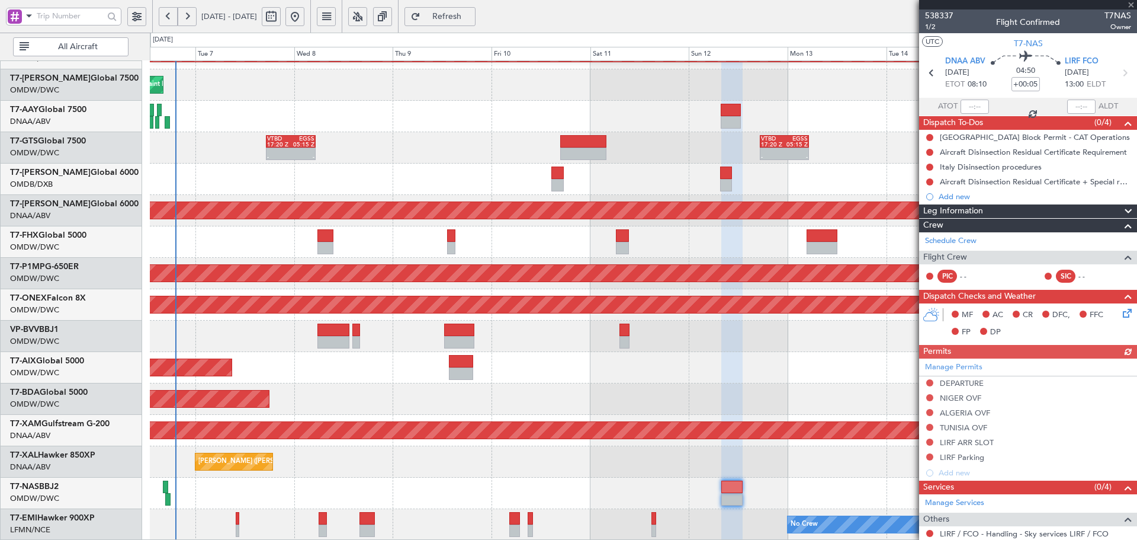
click at [930, 381] on div "Manage Permits DEPARTURE NIGER OVF ALGERIA OVF TUNISIA OVF LIRF ARR SLOT LIRF P…" at bounding box center [1028, 419] width 218 height 122
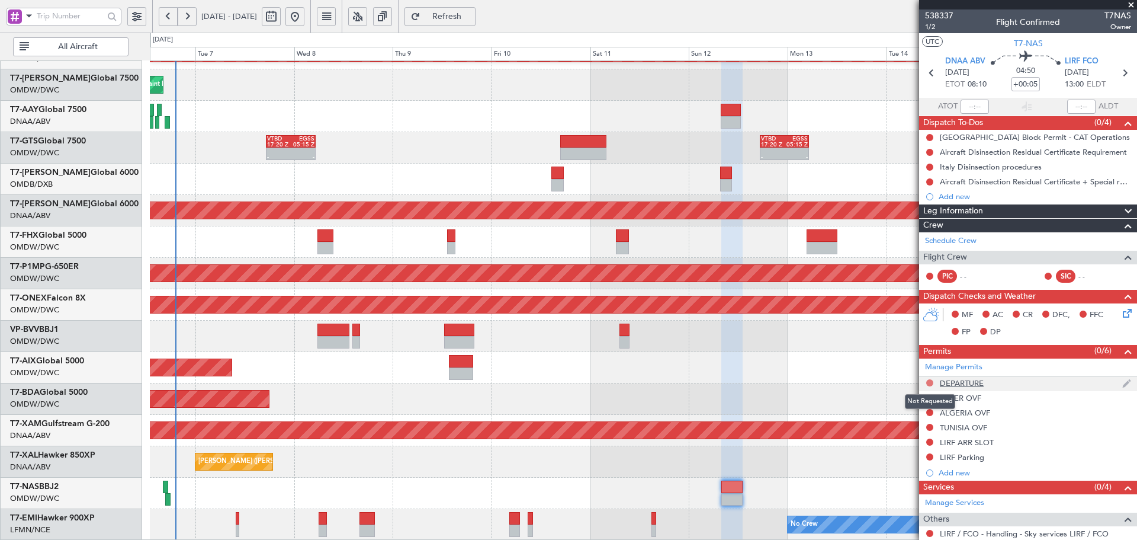
click at [929, 381] on button at bounding box center [929, 382] width 7 height 7
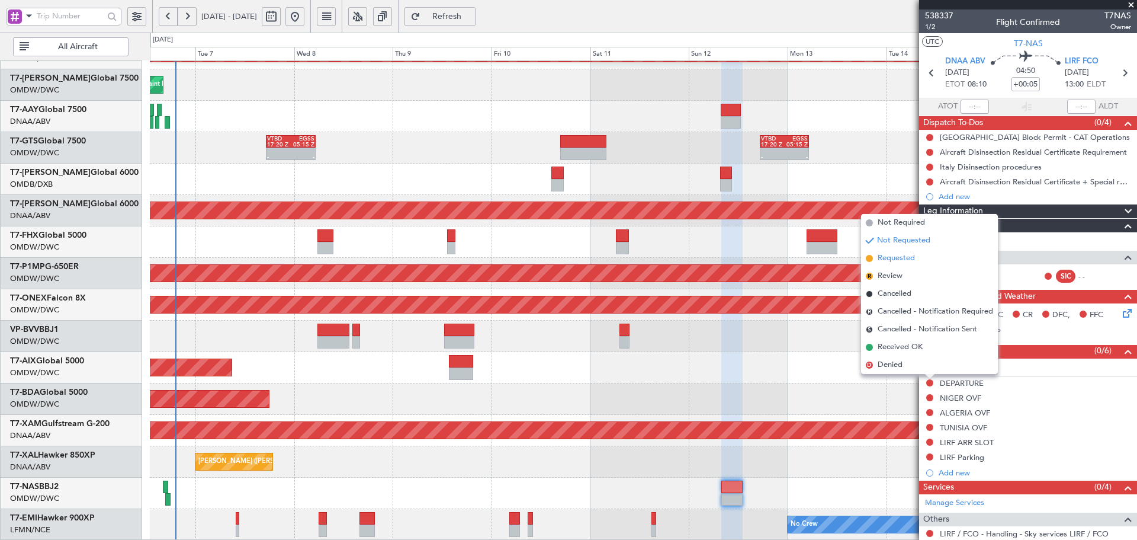
click at [897, 262] on span "Requested" at bounding box center [896, 258] width 37 height 12
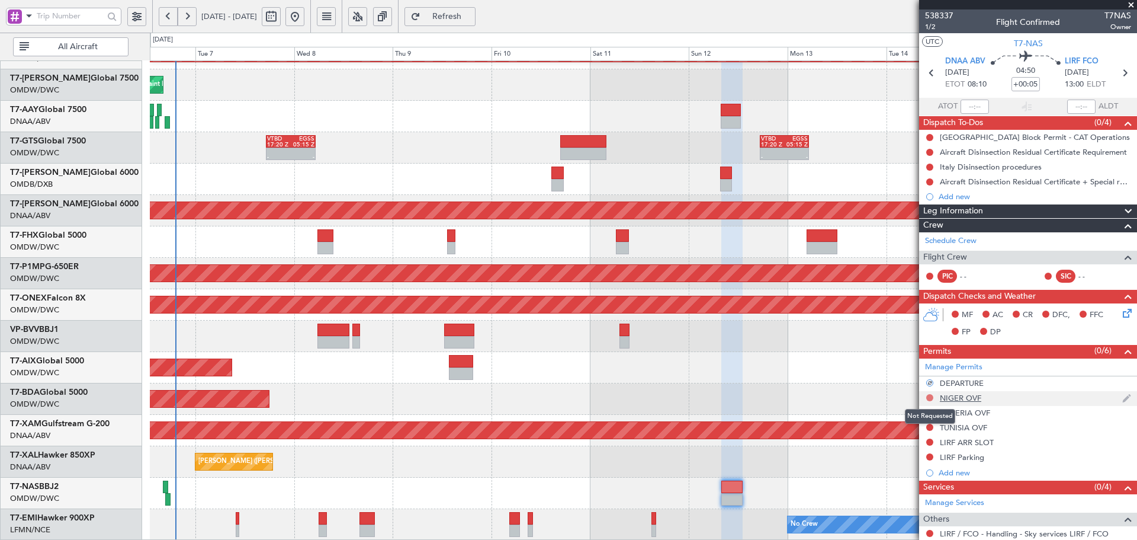
click at [927, 398] on button at bounding box center [929, 397] width 7 height 7
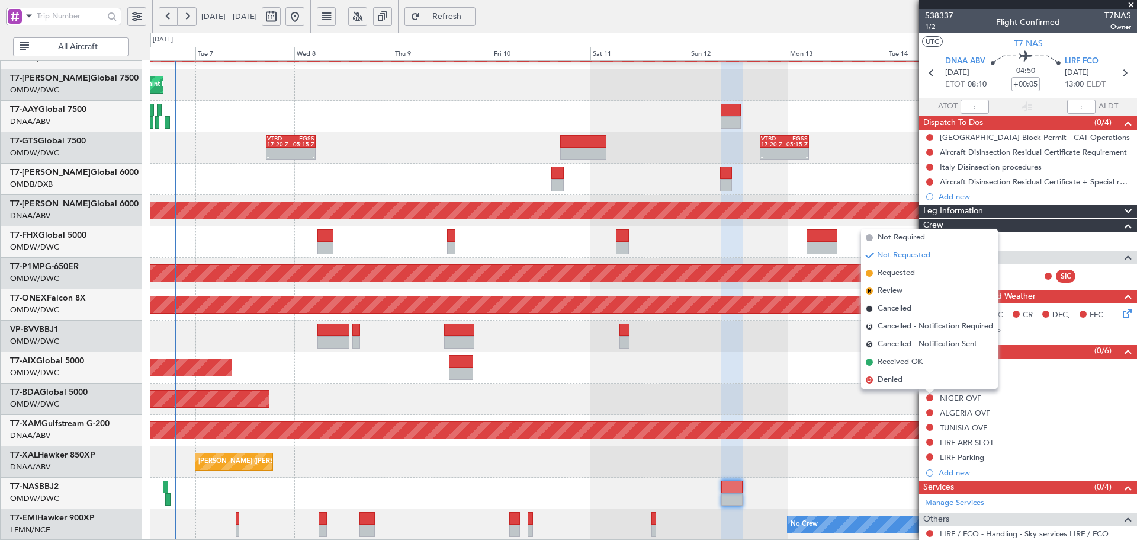
click at [910, 275] on span "Requested" at bounding box center [896, 273] width 37 height 12
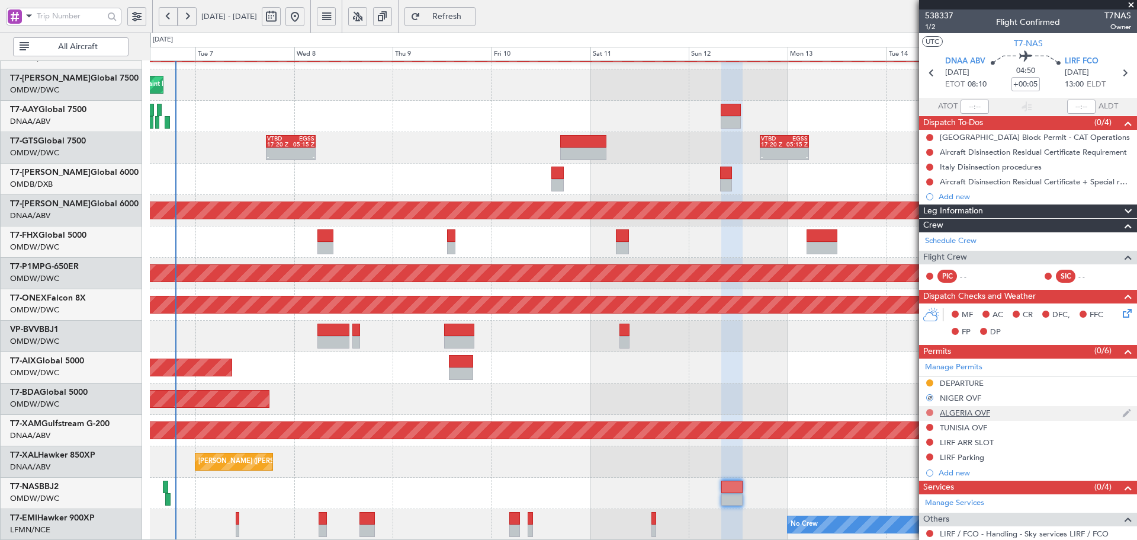
click at [928, 412] on button at bounding box center [929, 412] width 7 height 7
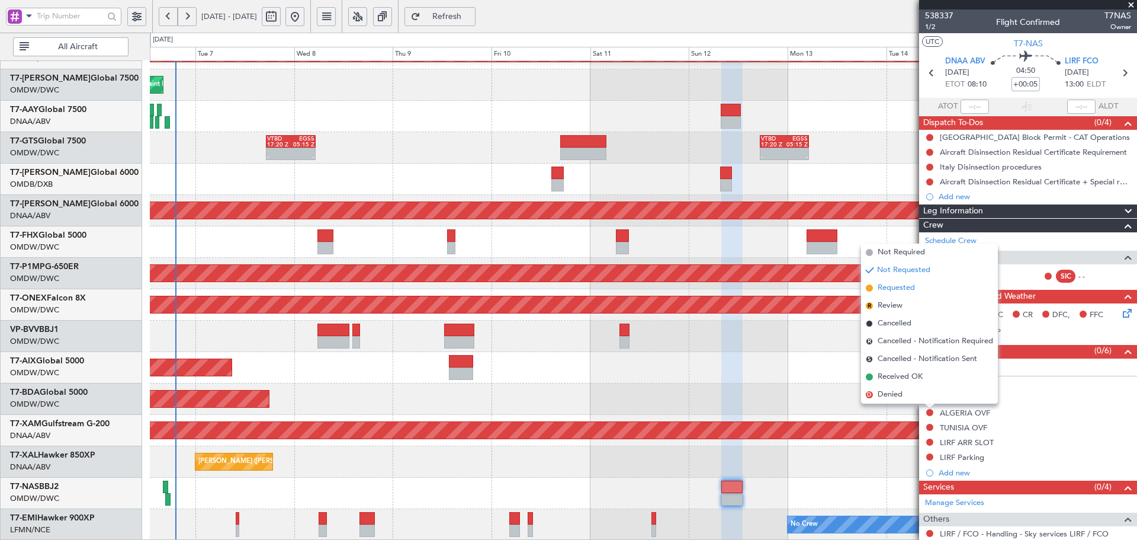
click at [901, 289] on span "Requested" at bounding box center [896, 288] width 37 height 12
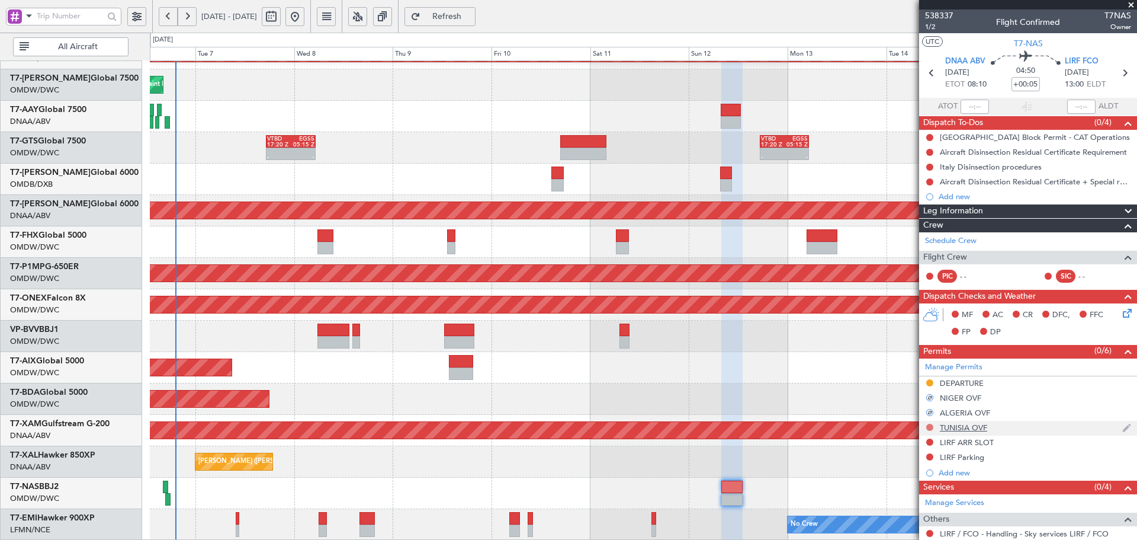
click at [929, 429] on button at bounding box center [929, 426] width 7 height 7
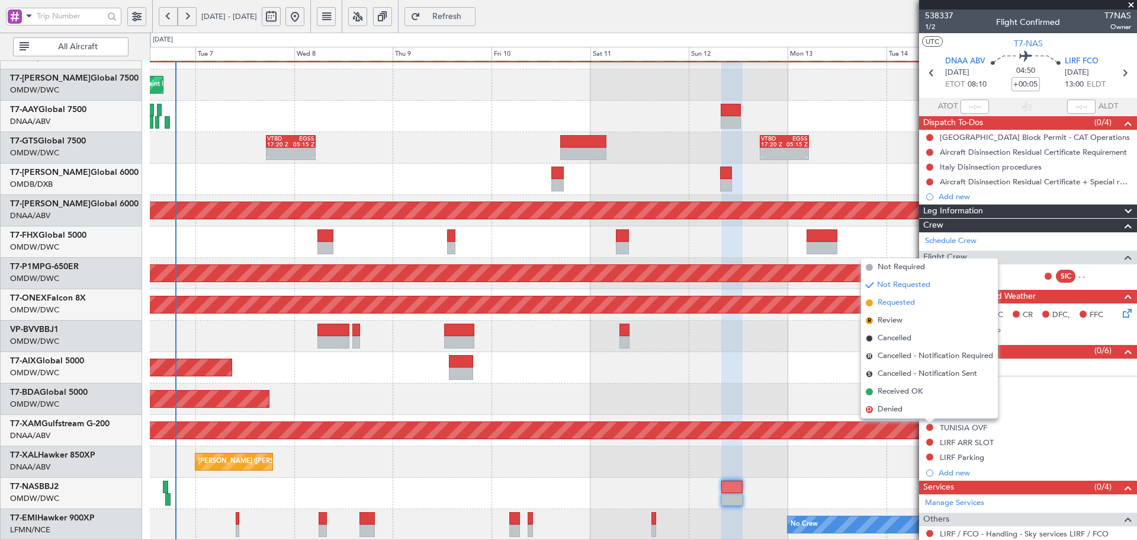
click at [904, 300] on span "Requested" at bounding box center [896, 303] width 37 height 12
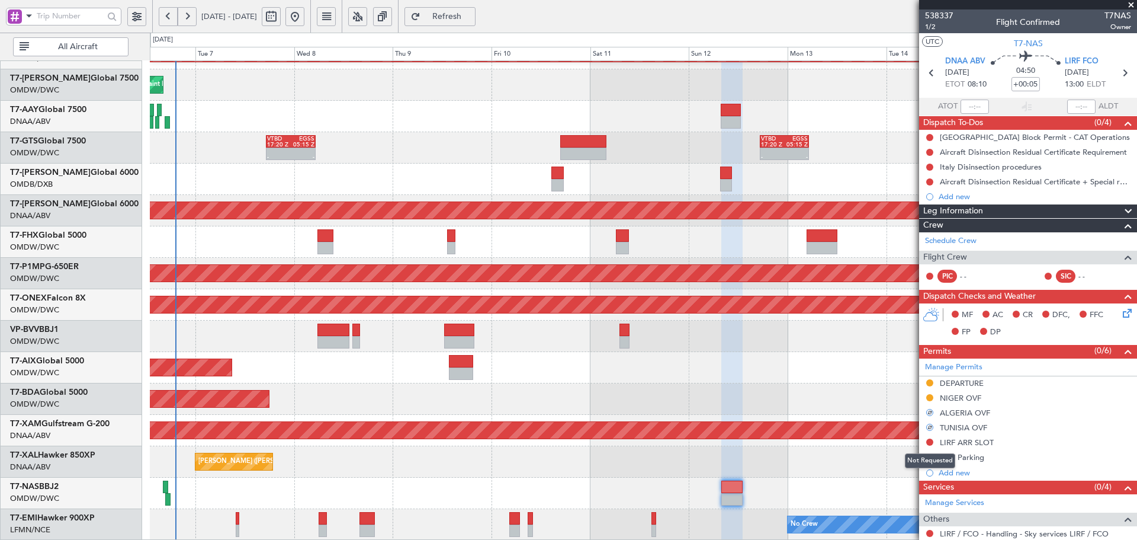
click at [930, 445] on mat-tooltip-component "Not Requested" at bounding box center [930, 460] width 67 height 31
click at [929, 438] on button at bounding box center [929, 441] width 7 height 7
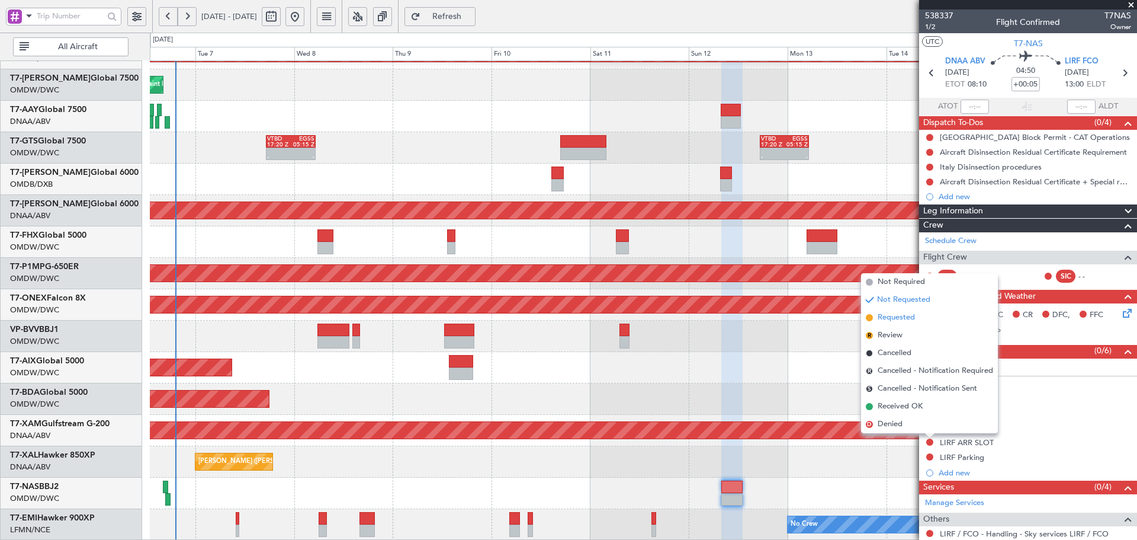
click at [907, 317] on span "Requested" at bounding box center [896, 318] width 37 height 12
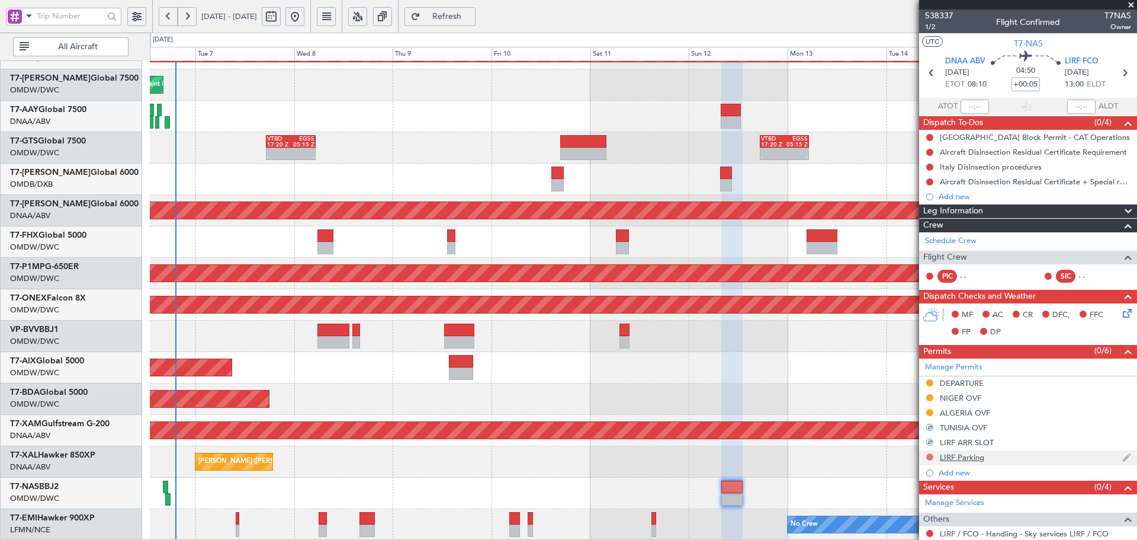
click at [932, 456] on button at bounding box center [929, 456] width 7 height 7
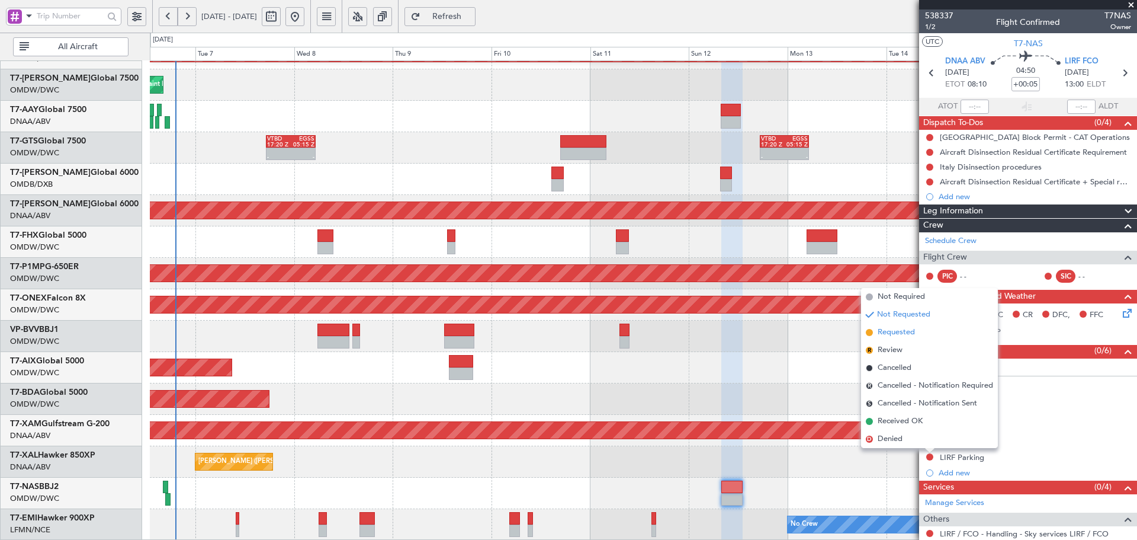
click at [898, 335] on span "Requested" at bounding box center [896, 332] width 37 height 12
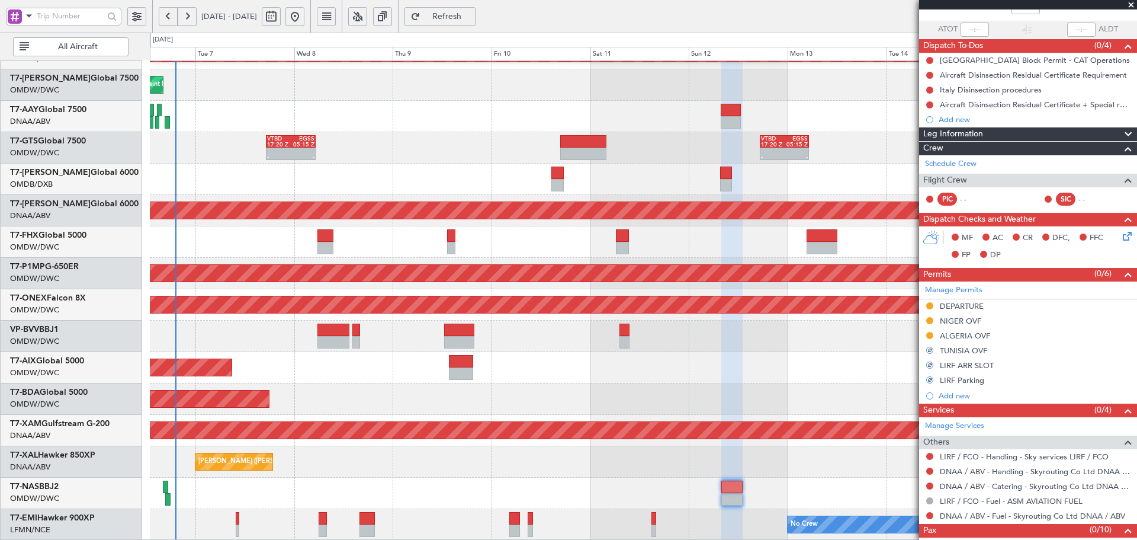
scroll to position [79, 0]
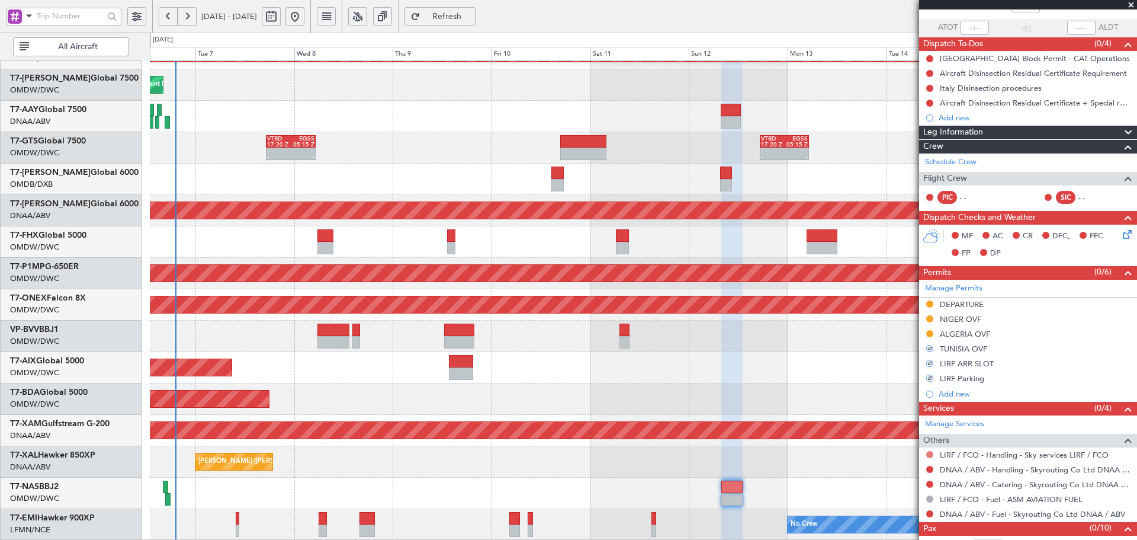
click at [932, 455] on button at bounding box center [929, 454] width 7 height 7
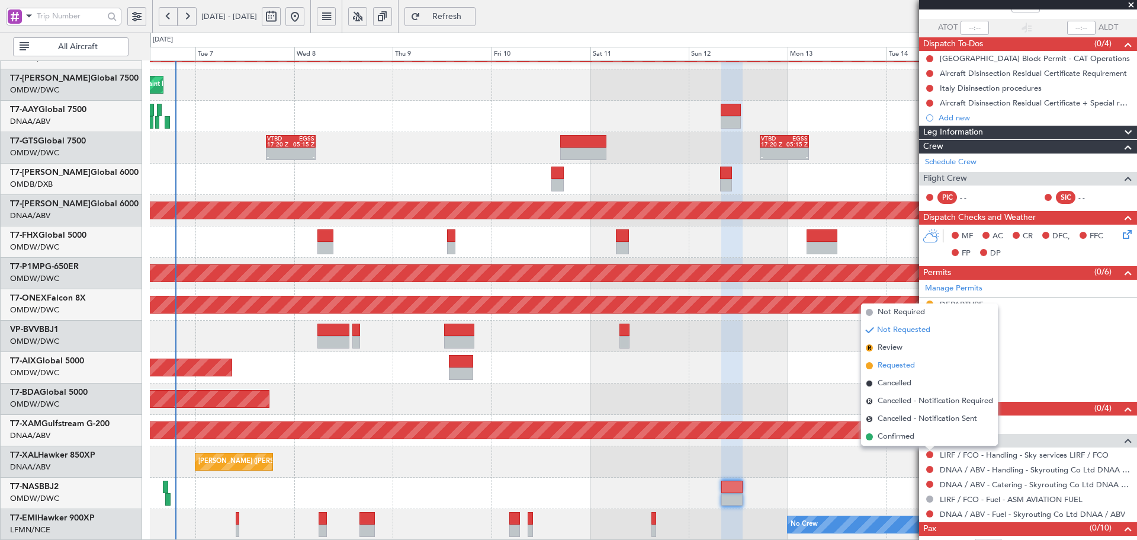
click at [903, 365] on span "Requested" at bounding box center [896, 365] width 37 height 12
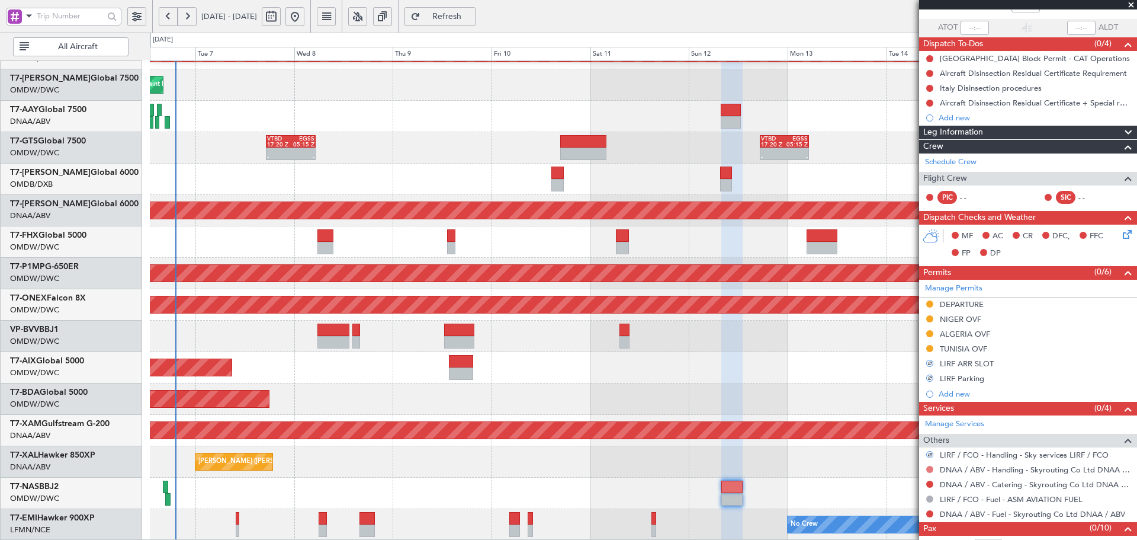
click at [932, 465] on button at bounding box center [929, 468] width 7 height 7
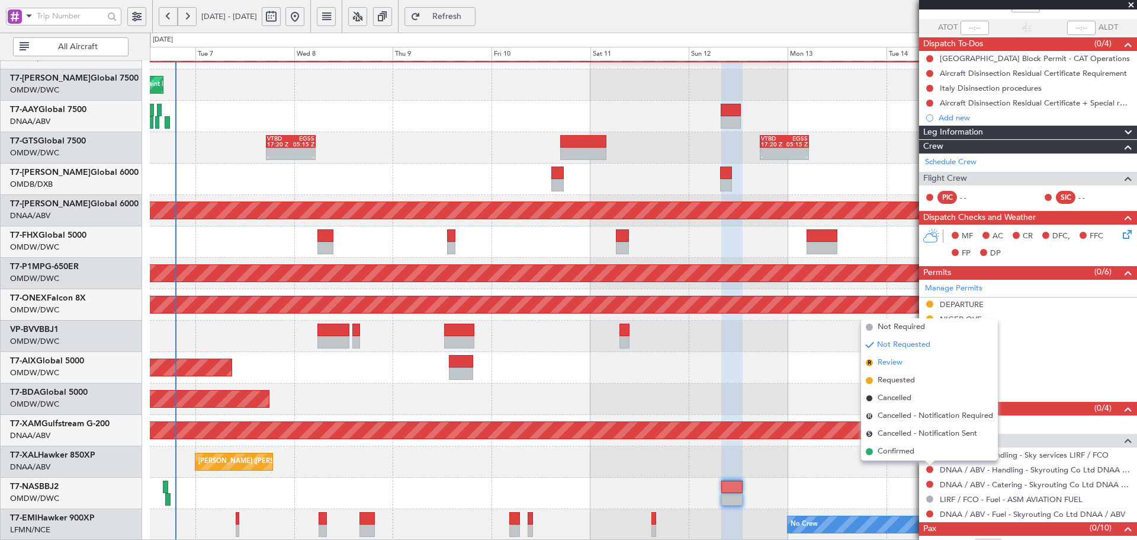
click at [898, 365] on span "Review" at bounding box center [890, 363] width 25 height 12
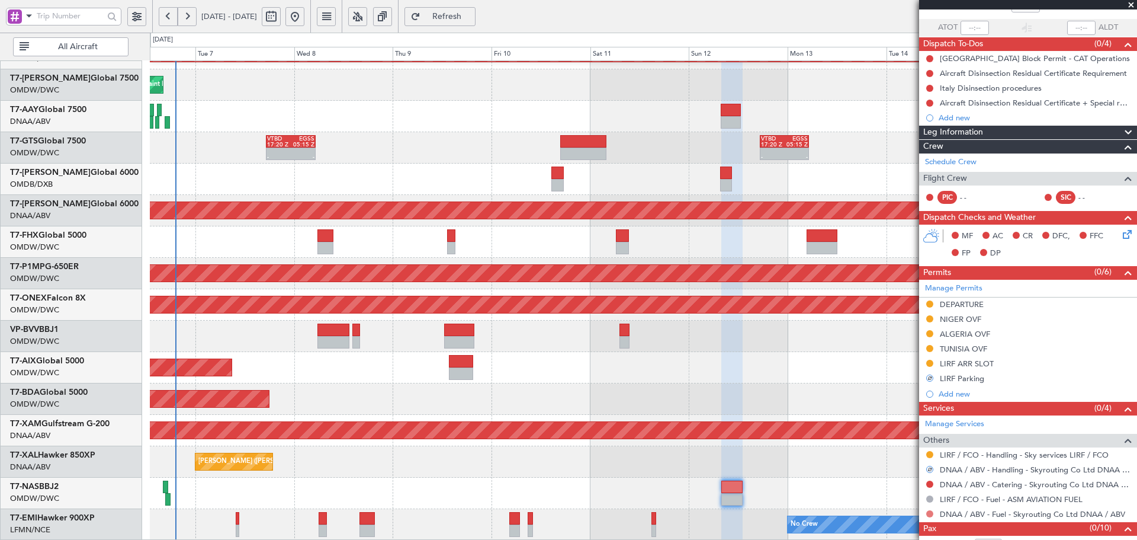
click at [929, 514] on button at bounding box center [929, 513] width 7 height 7
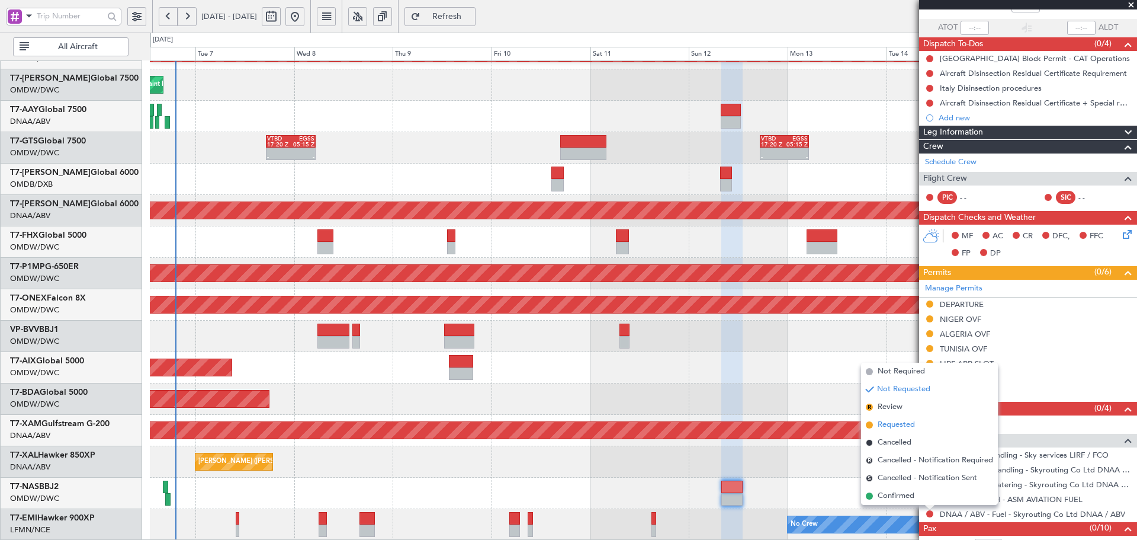
click at [904, 423] on span "Requested" at bounding box center [896, 425] width 37 height 12
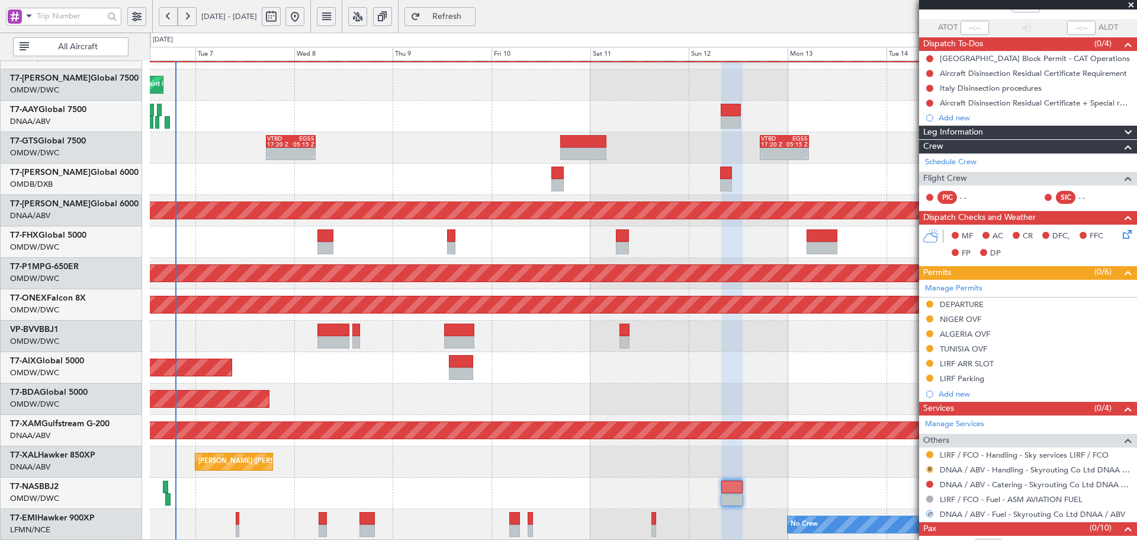
click at [931, 467] on button "R" at bounding box center [929, 468] width 7 height 7
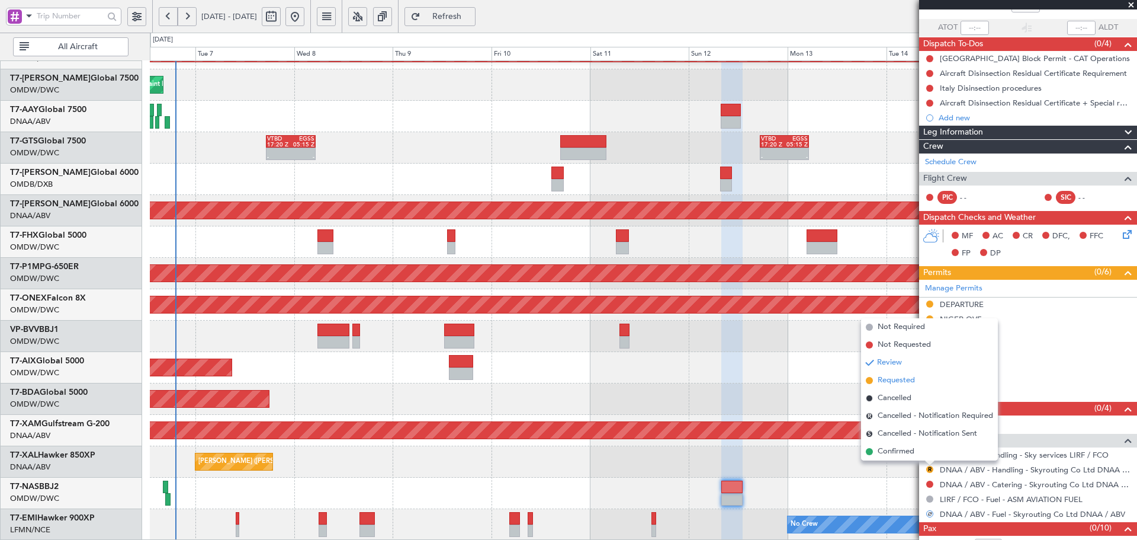
click at [901, 384] on span "Requested" at bounding box center [896, 380] width 37 height 12
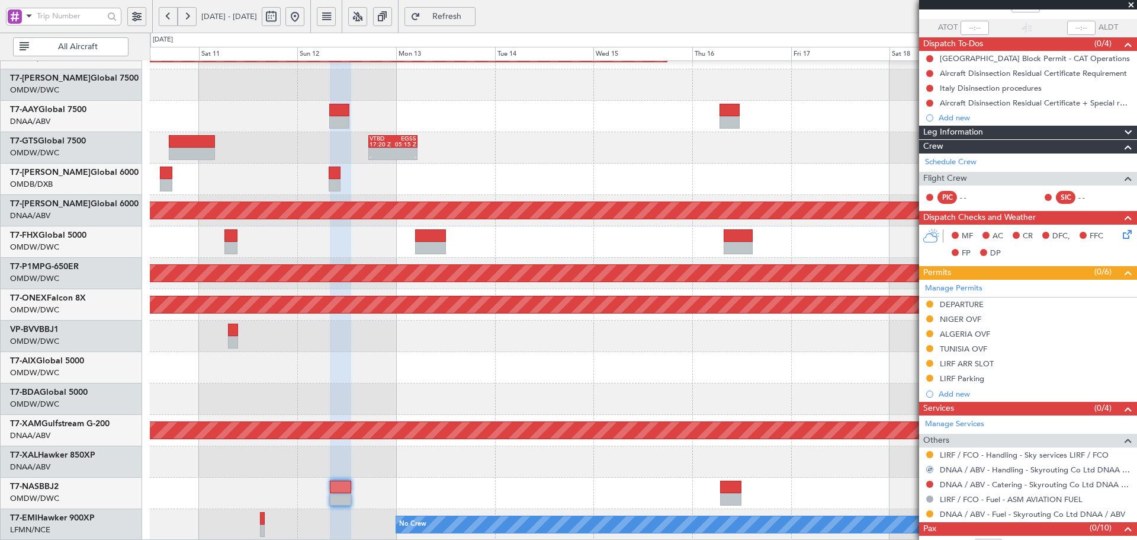
click at [392, 328] on div at bounding box center [643, 335] width 987 height 31
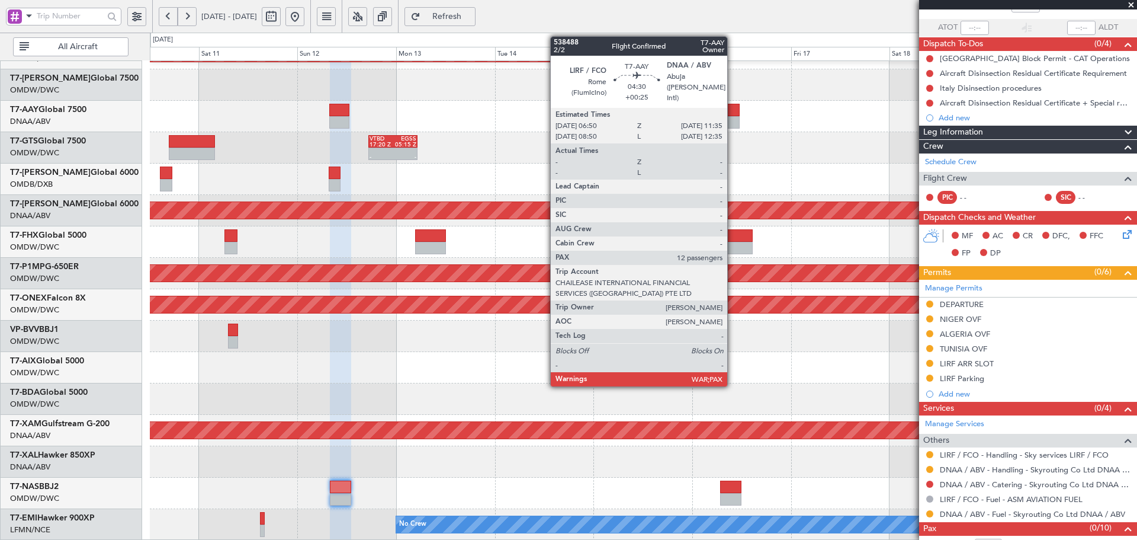
click at [733, 110] on div at bounding box center [730, 110] width 20 height 12
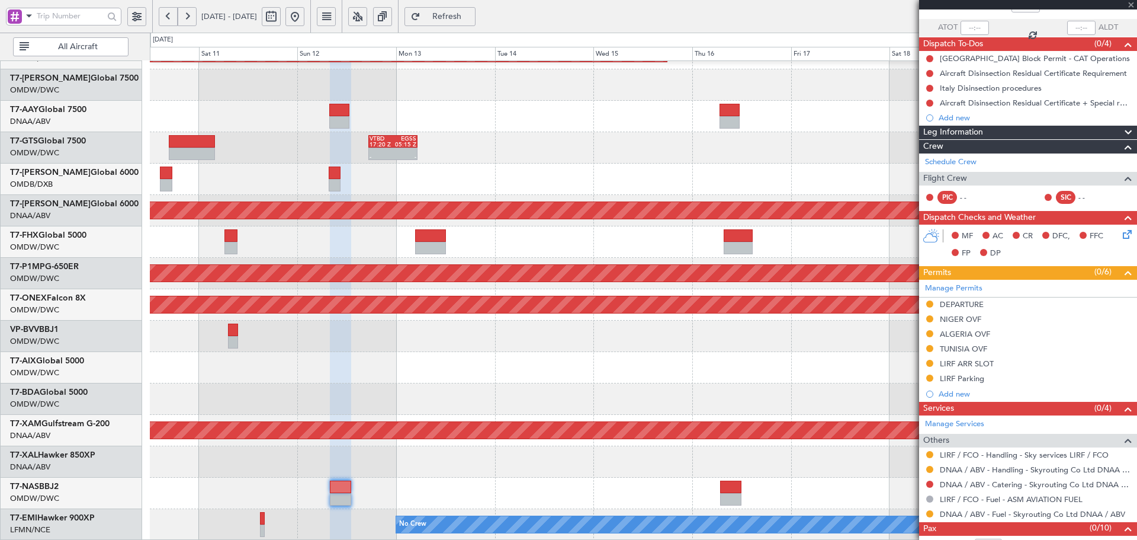
type input "+00:25"
type input "12"
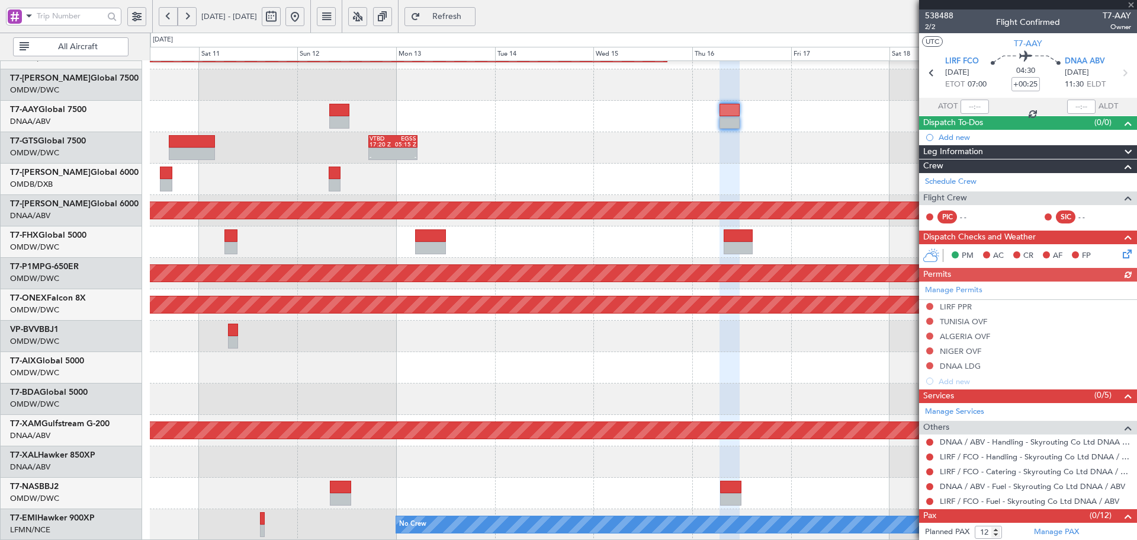
click at [932, 304] on div "Manage Permits LIRF PPR TUNISIA OVF ALGERIA OVF NIGER OVF DNAA LDG Add new" at bounding box center [1028, 334] width 218 height 107
click at [929, 307] on button at bounding box center [929, 306] width 7 height 7
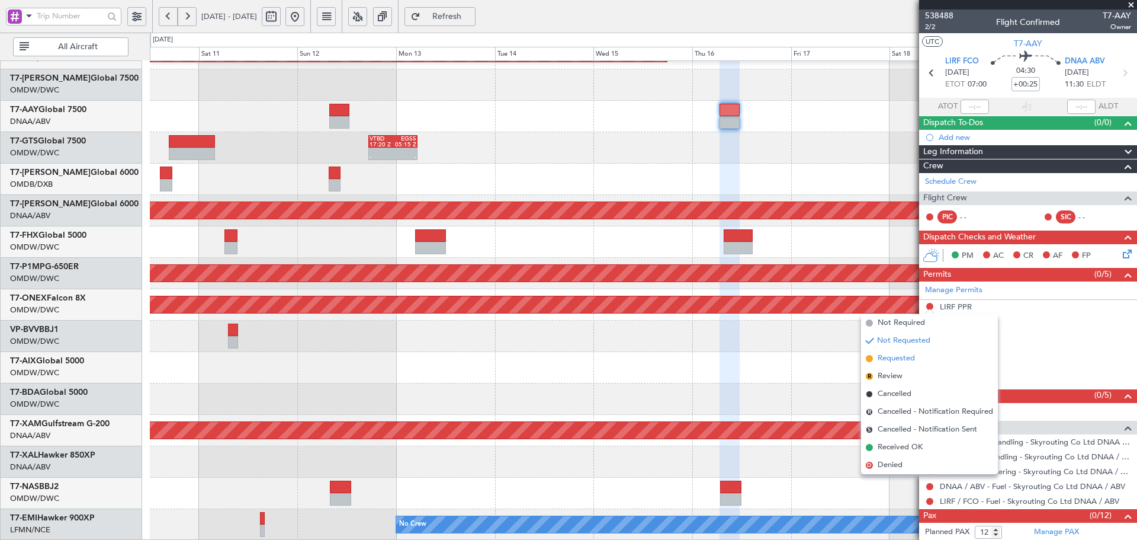
click at [883, 359] on span "Requested" at bounding box center [896, 358] width 37 height 12
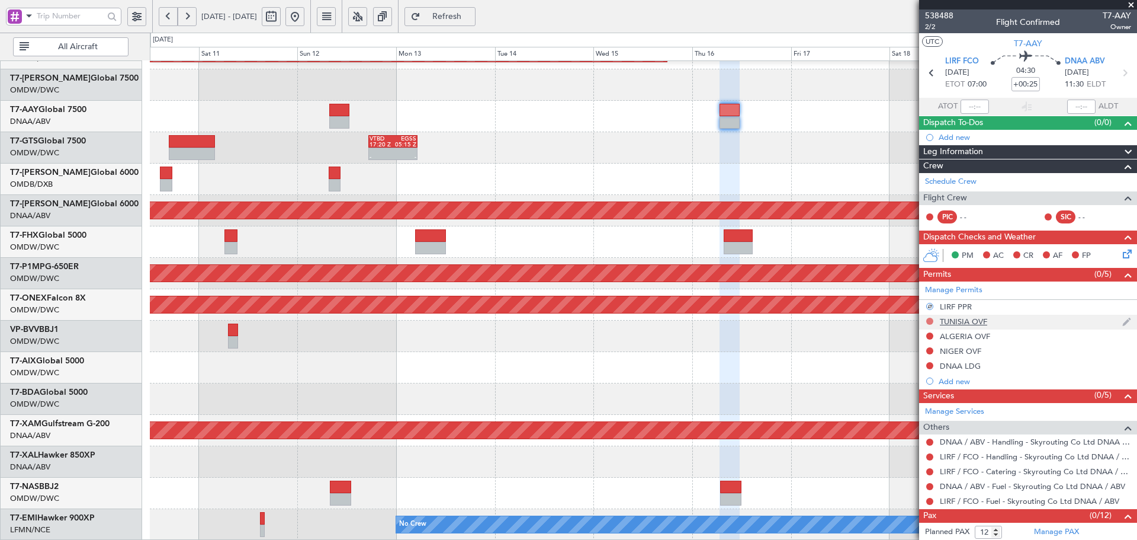
click at [930, 323] on button at bounding box center [929, 320] width 7 height 7
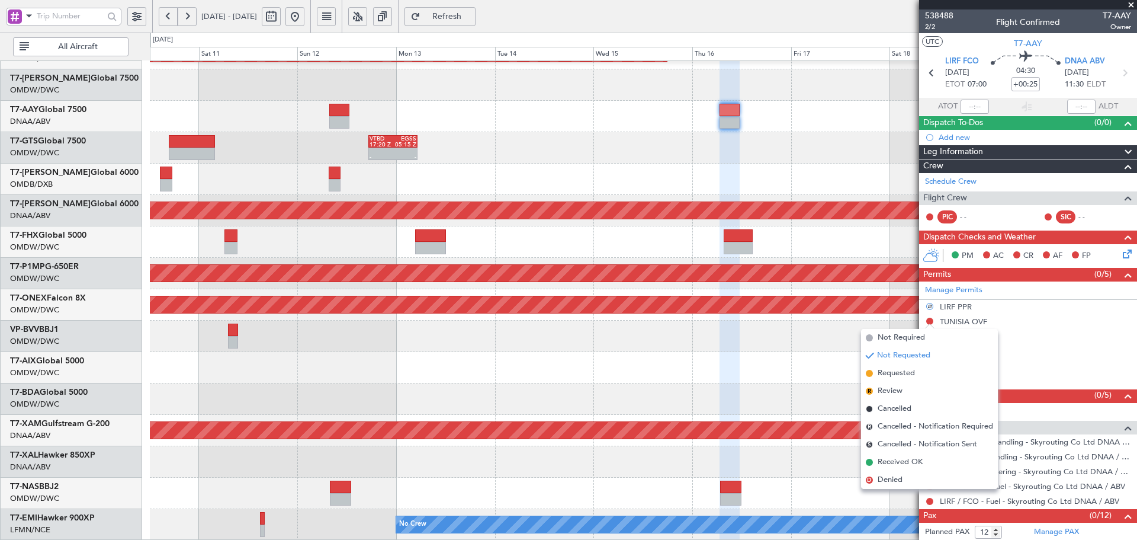
click at [889, 371] on span "Requested" at bounding box center [896, 373] width 37 height 12
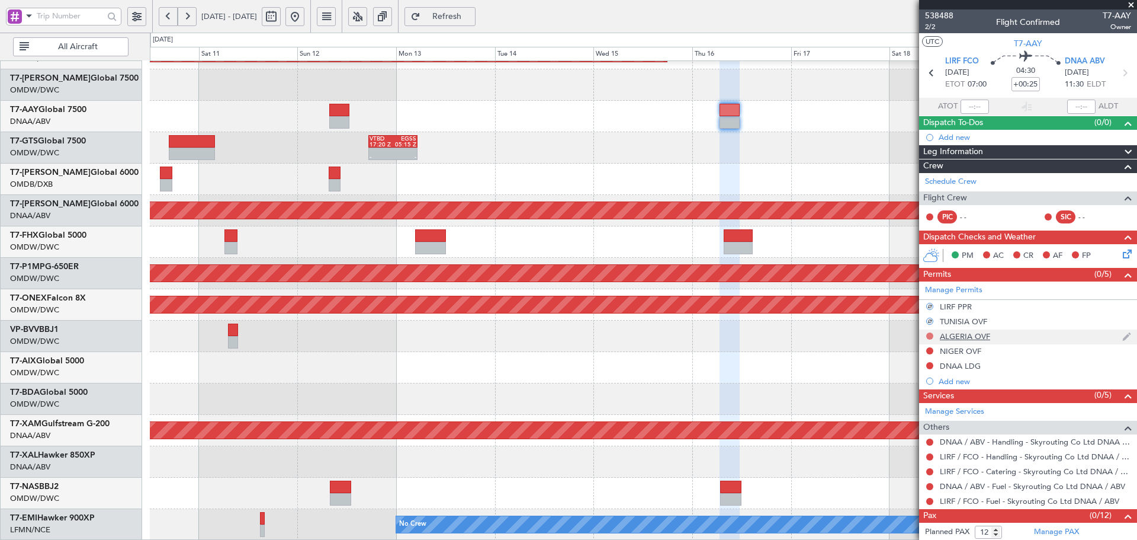
click at [929, 333] on button at bounding box center [929, 335] width 7 height 7
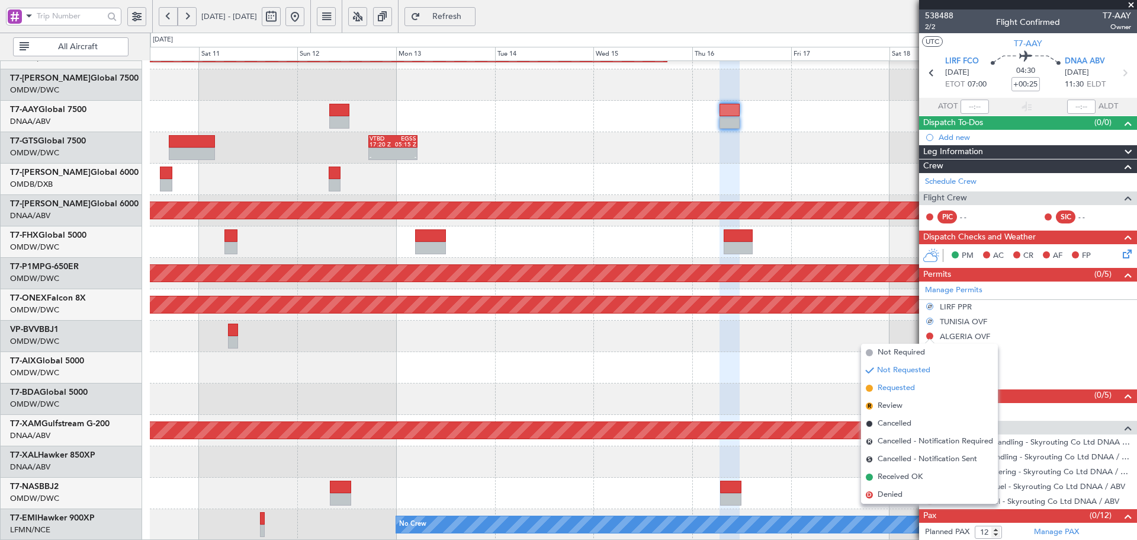
click at [885, 388] on span "Requested" at bounding box center [896, 388] width 37 height 12
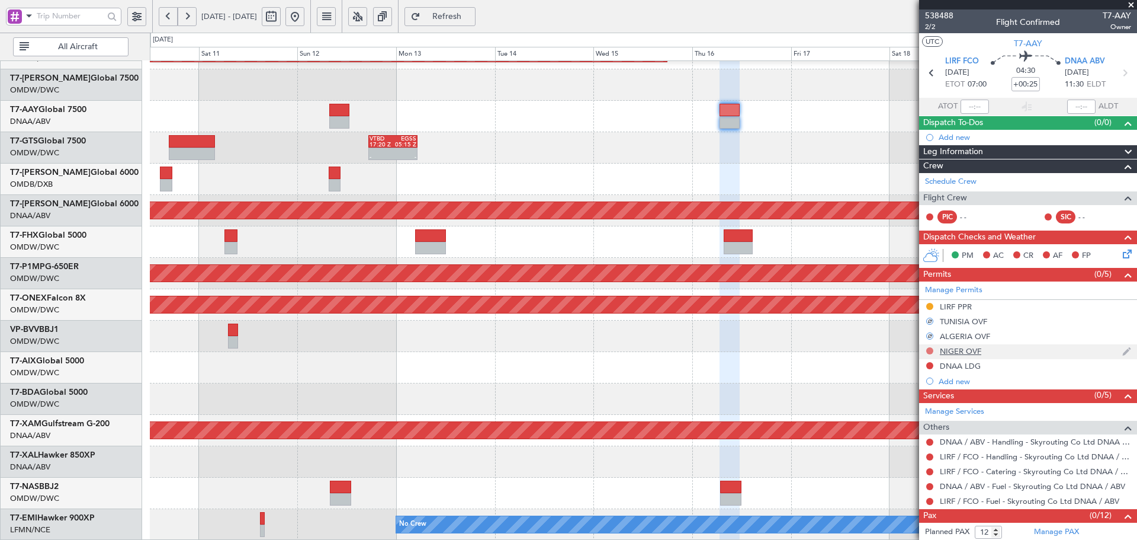
click at [927, 350] on button at bounding box center [929, 350] width 7 height 7
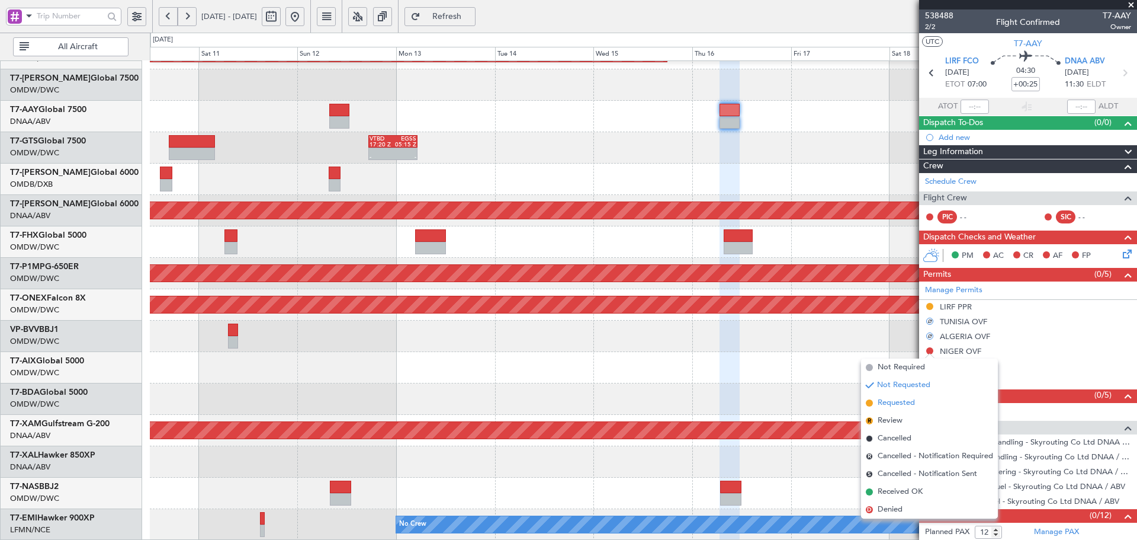
click at [882, 402] on span "Requested" at bounding box center [896, 403] width 37 height 12
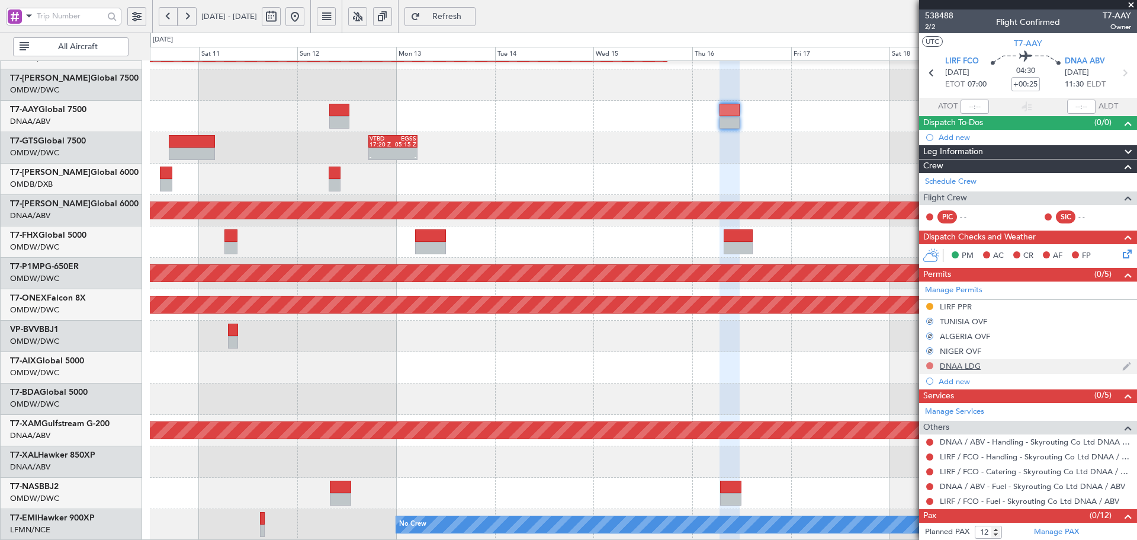
click at [932, 364] on button at bounding box center [929, 365] width 7 height 7
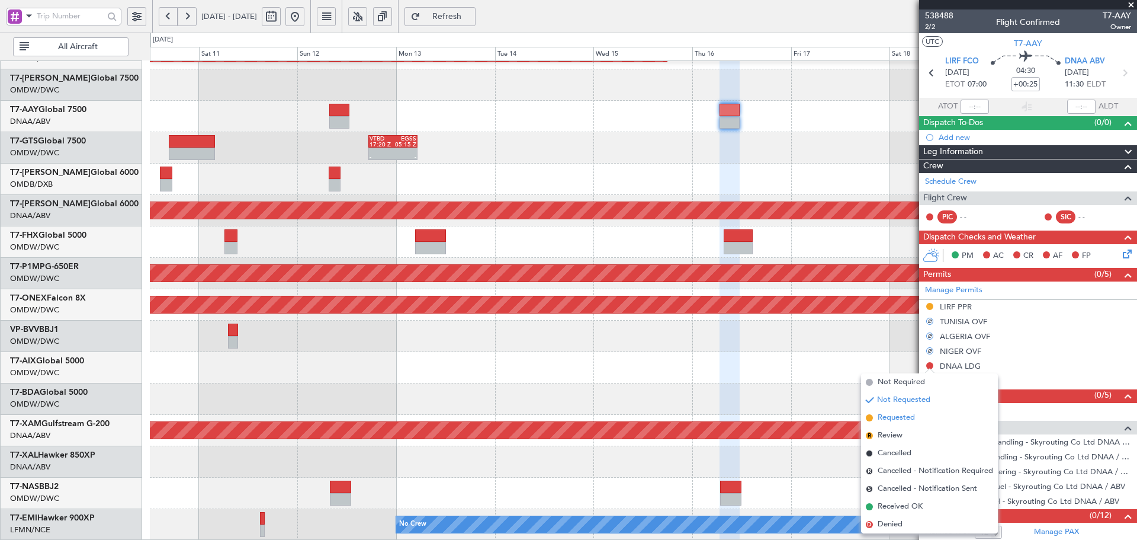
click at [884, 419] on span "Requested" at bounding box center [896, 418] width 37 height 12
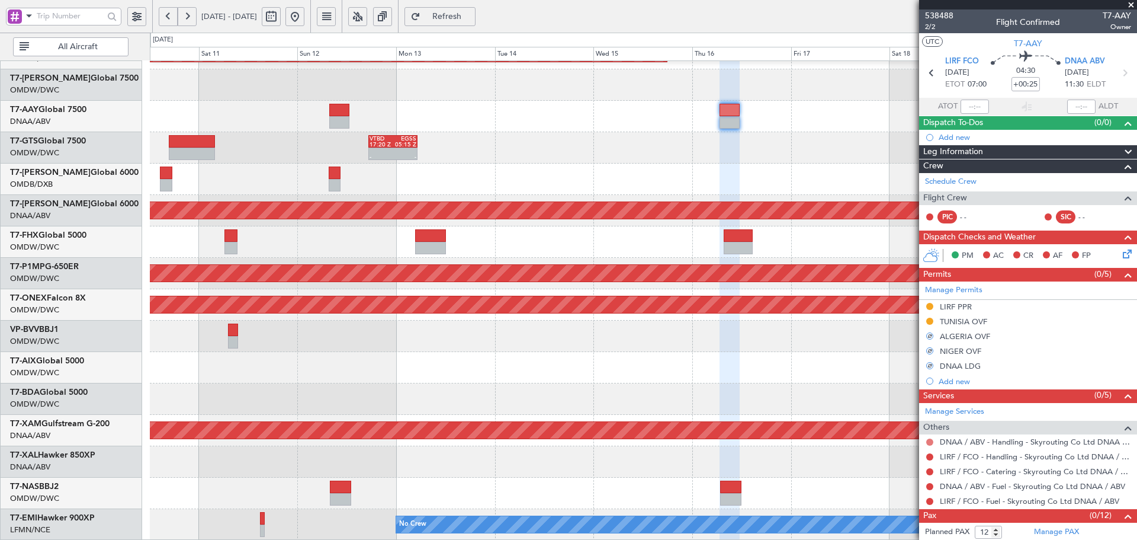
click at [930, 442] on button at bounding box center [929, 441] width 7 height 7
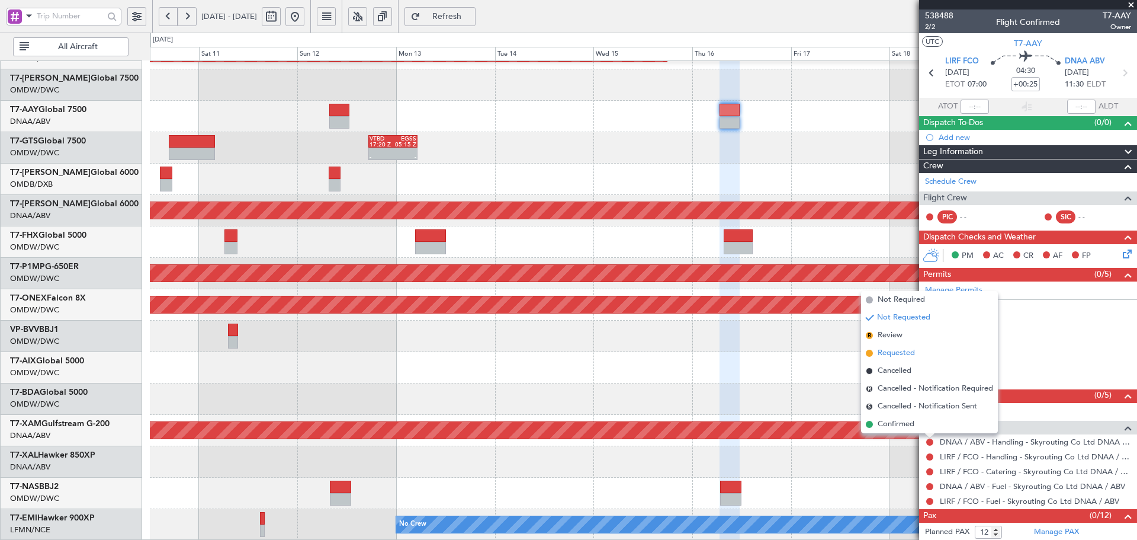
click at [898, 350] on span "Requested" at bounding box center [896, 353] width 37 height 12
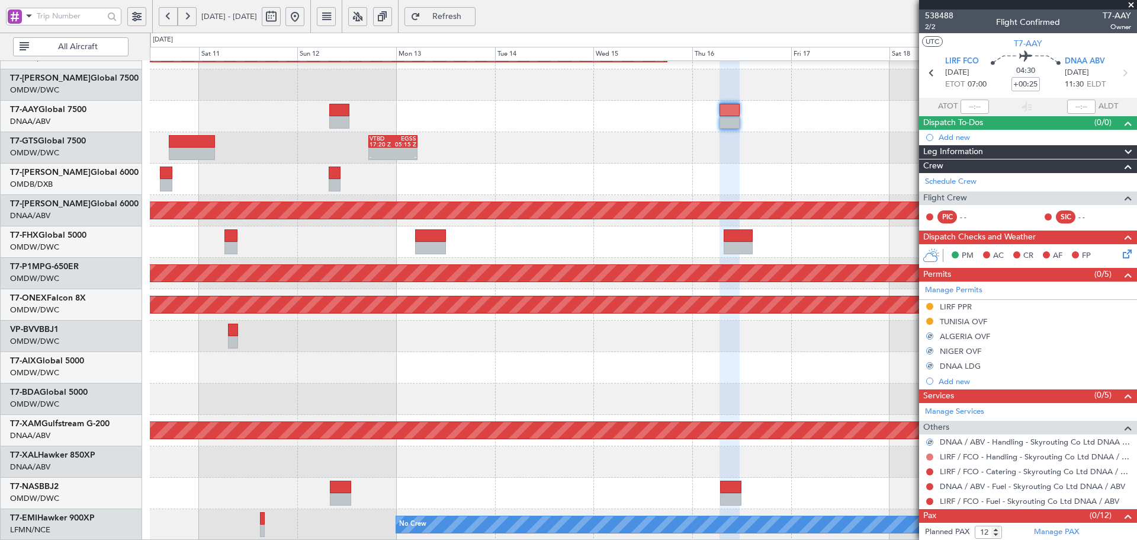
click at [930, 454] on button at bounding box center [929, 456] width 7 height 7
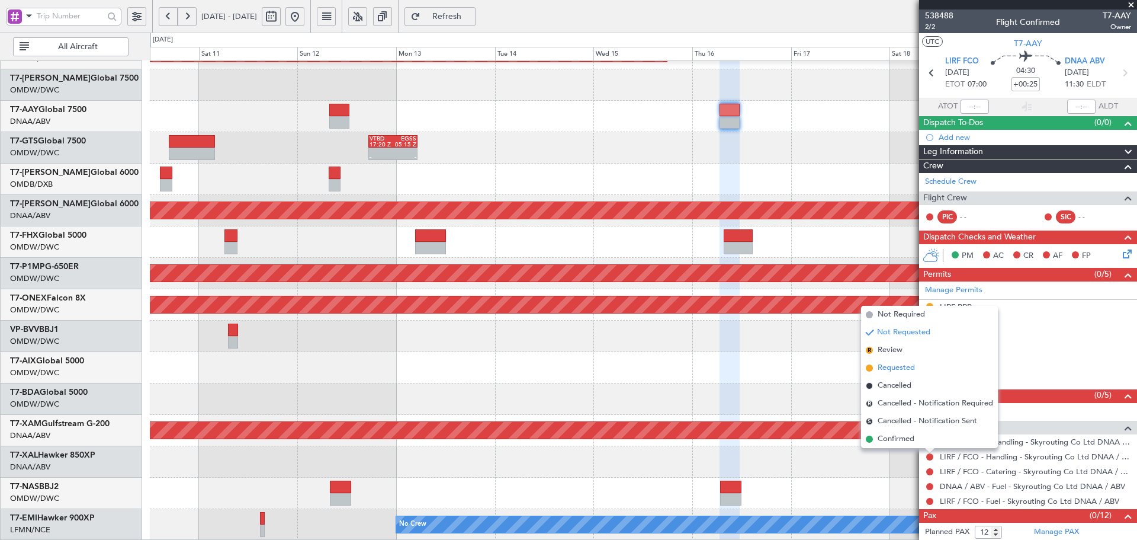
click at [890, 368] on span "Requested" at bounding box center [896, 368] width 37 height 12
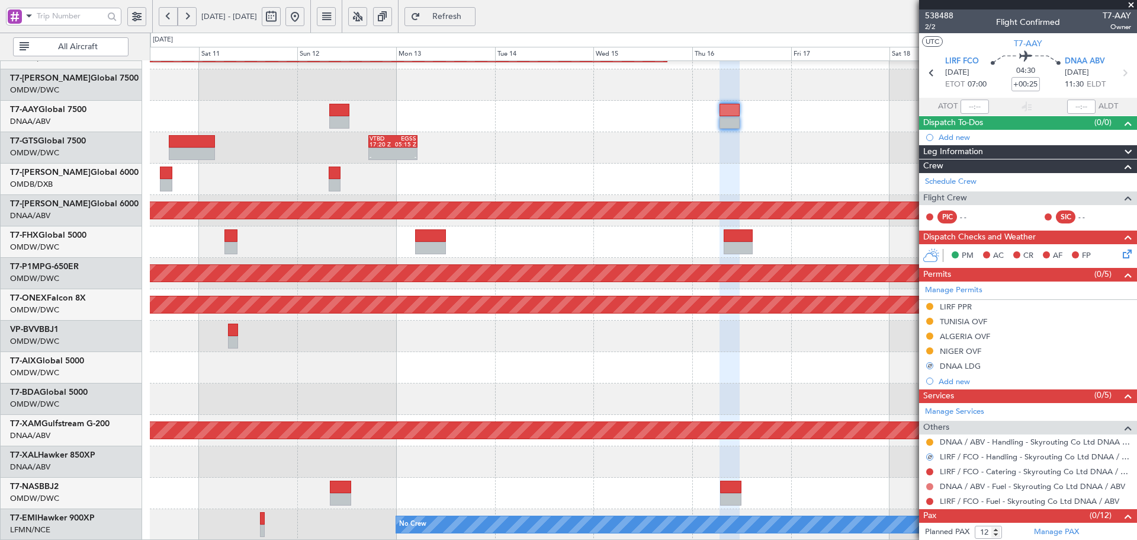
click at [929, 485] on button at bounding box center [929, 486] width 7 height 7
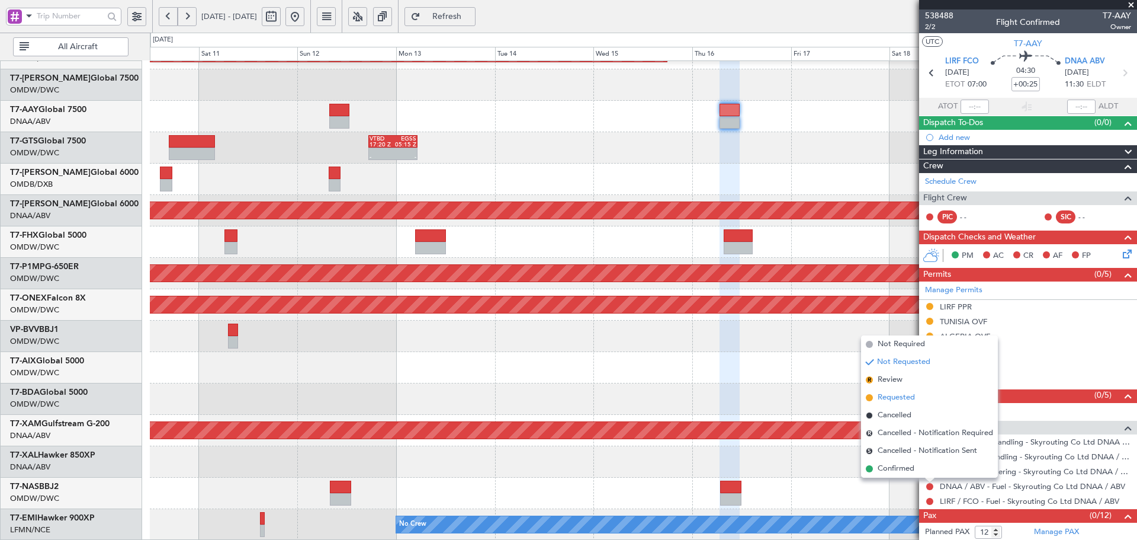
click at [893, 397] on span "Requested" at bounding box center [896, 397] width 37 height 12
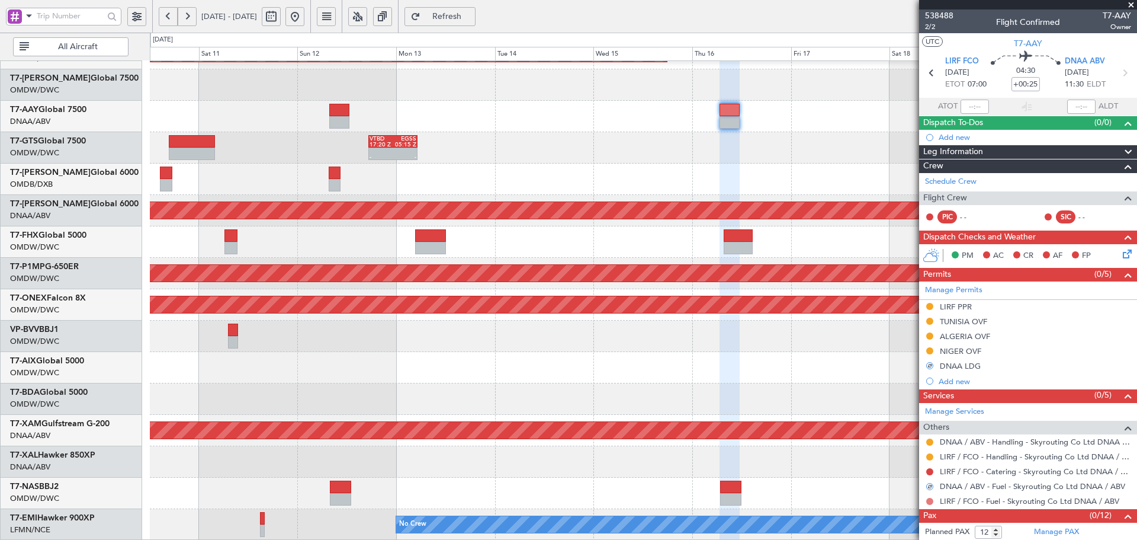
click at [928, 499] on button at bounding box center [929, 500] width 7 height 7
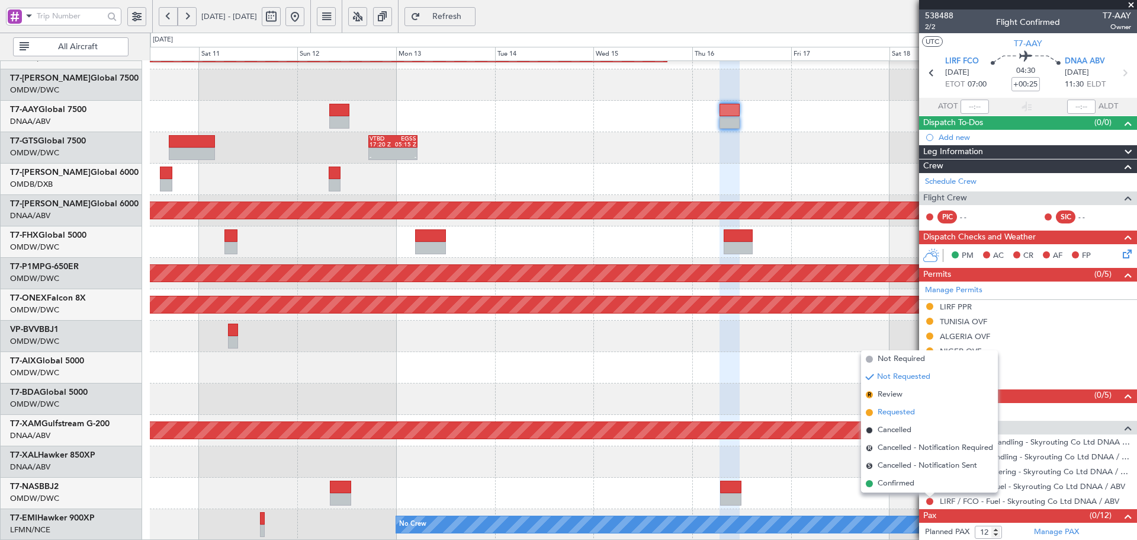
click at [891, 412] on span "Requested" at bounding box center [896, 412] width 37 height 12
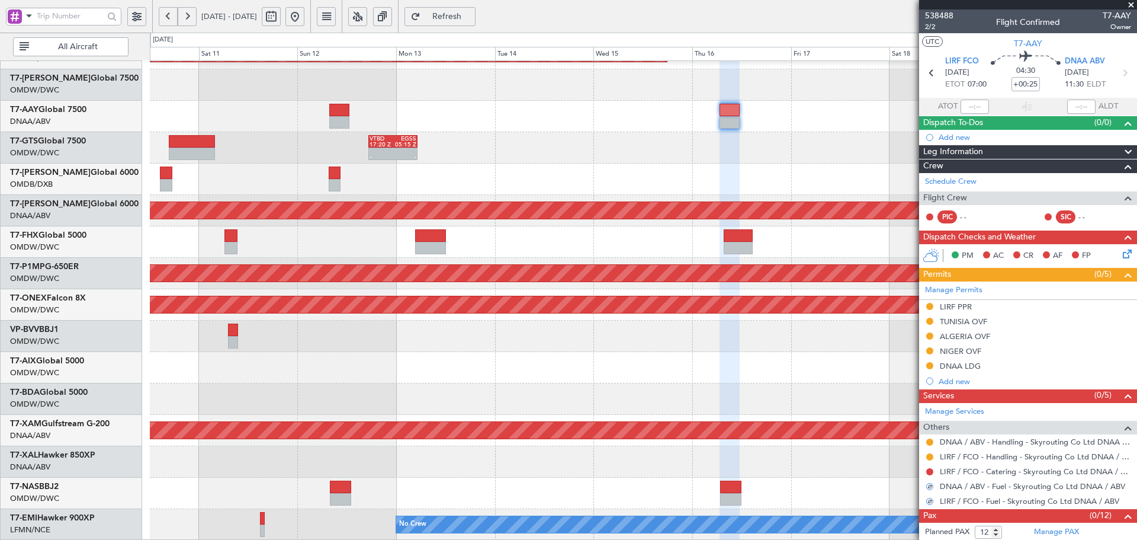
click at [846, 486] on div at bounding box center [643, 492] width 987 height 31
click at [458, 12] on button "Refresh" at bounding box center [439, 16] width 71 height 19
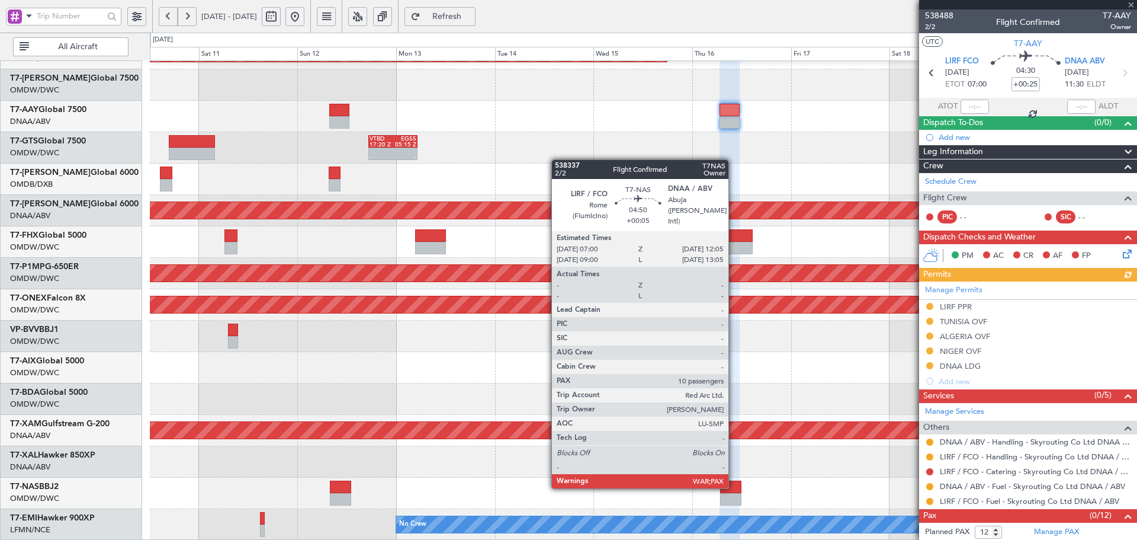
click at [732, 486] on div at bounding box center [730, 486] width 21 height 12
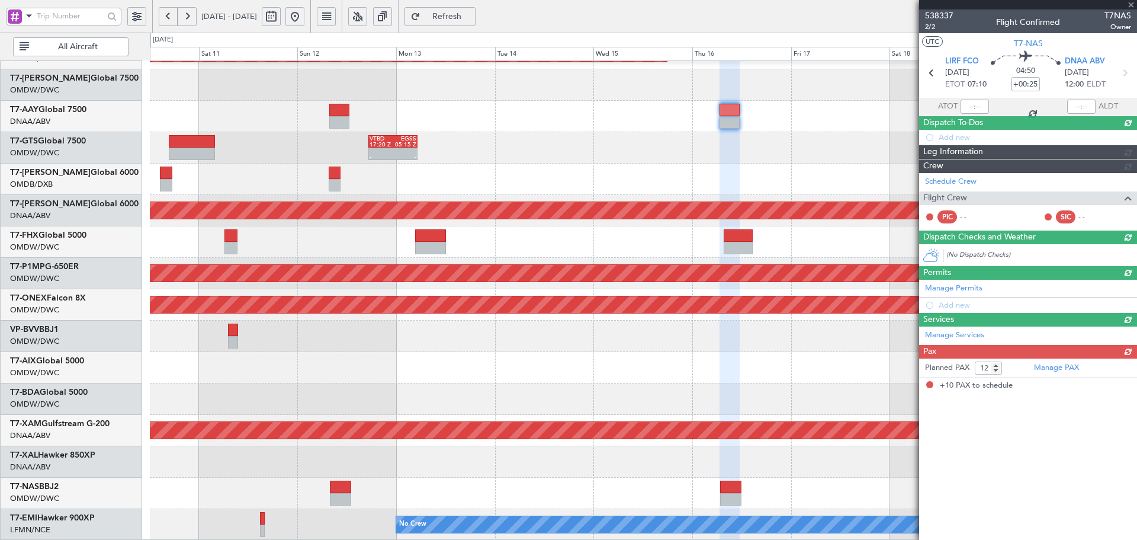
type input "+00:05"
type input "10"
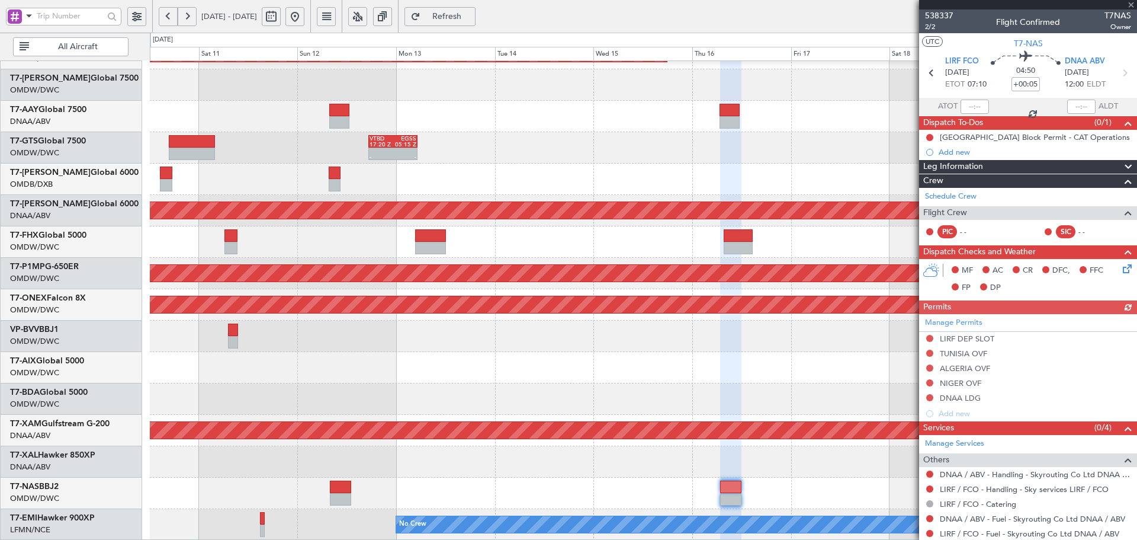
click at [930, 337] on div "Manage Permits LIRF DEP SLOT TUNISIA OVF ALGERIA OVF NIGER OVF DNAA LDG Add new" at bounding box center [1028, 367] width 218 height 107
click at [928, 335] on button at bounding box center [929, 338] width 7 height 7
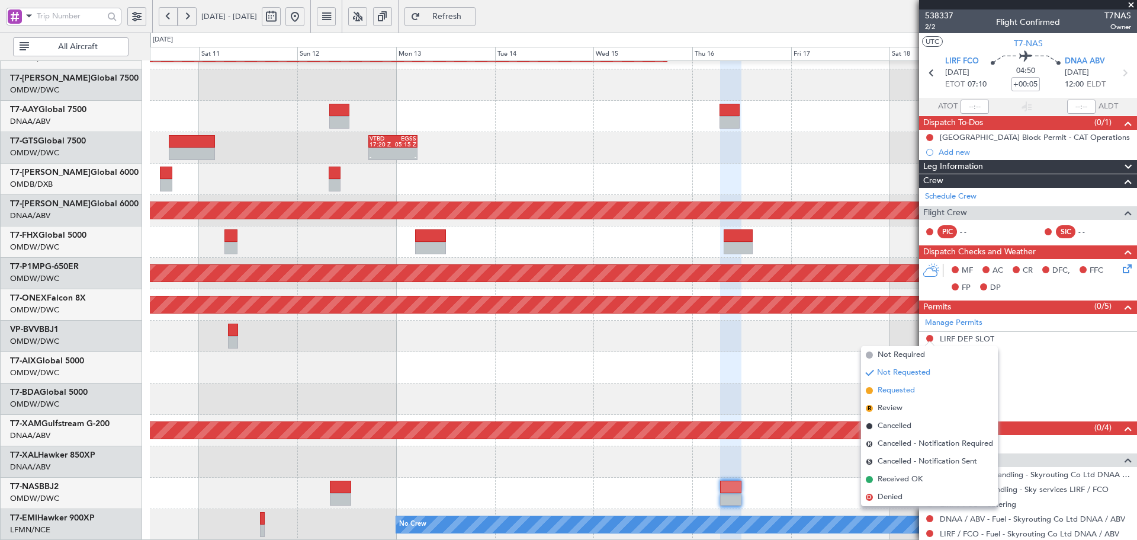
click at [884, 393] on span "Requested" at bounding box center [896, 390] width 37 height 12
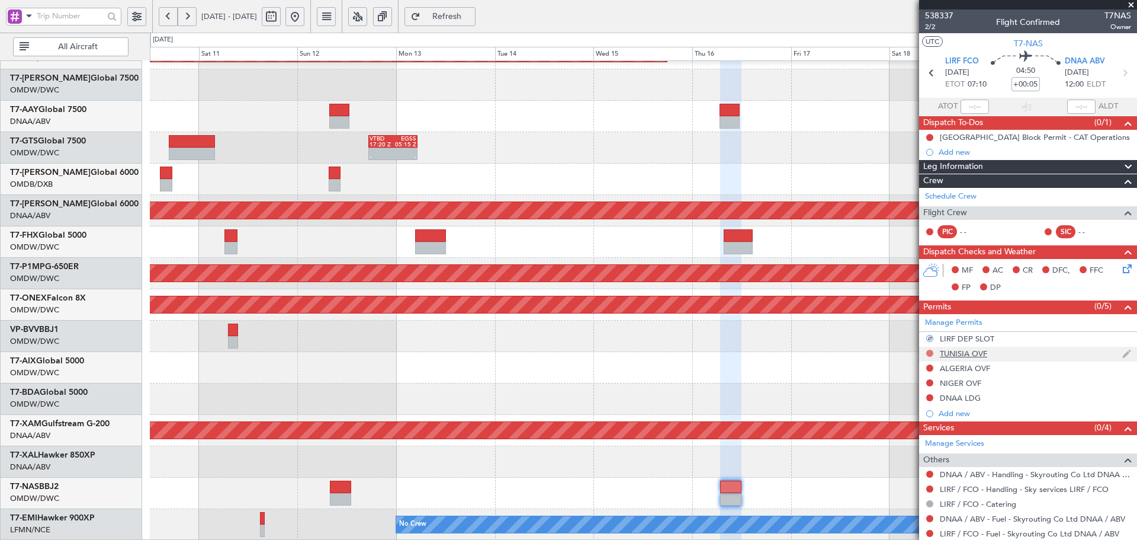
click at [931, 354] on button at bounding box center [929, 352] width 7 height 7
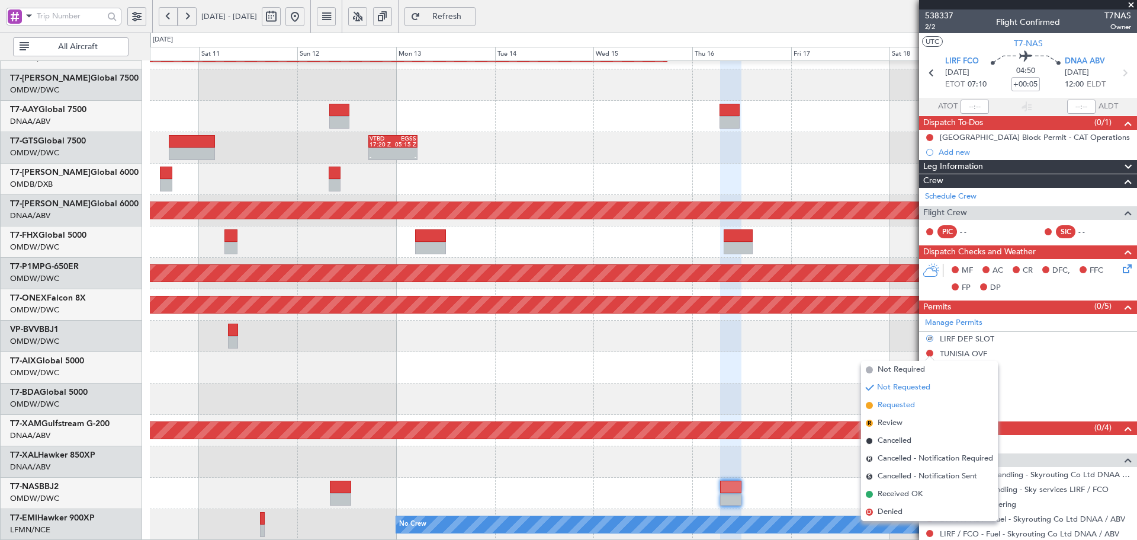
click at [890, 406] on span "Requested" at bounding box center [896, 405] width 37 height 12
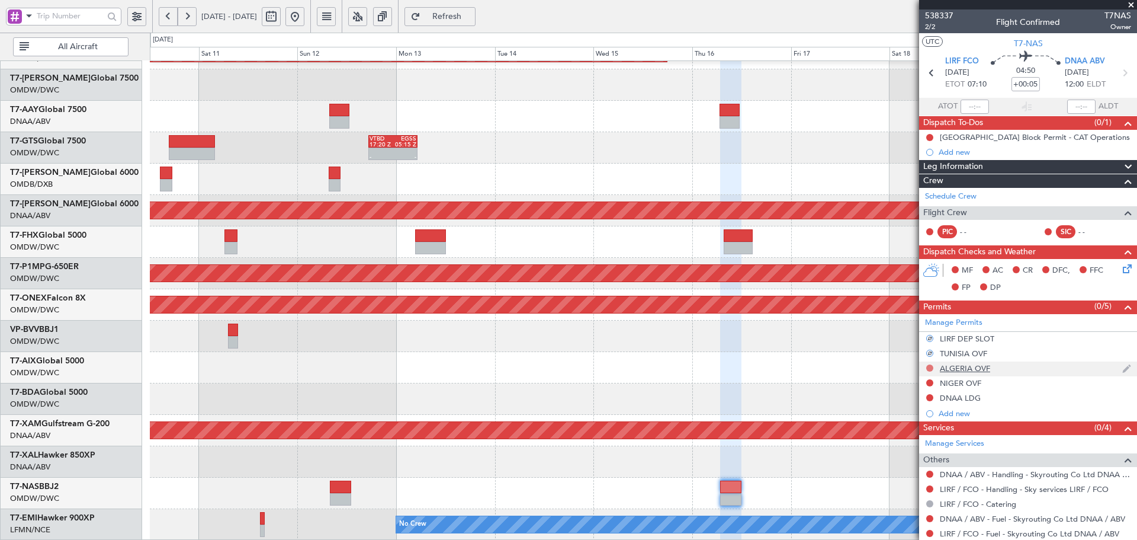
click at [930, 365] on button at bounding box center [929, 367] width 7 height 7
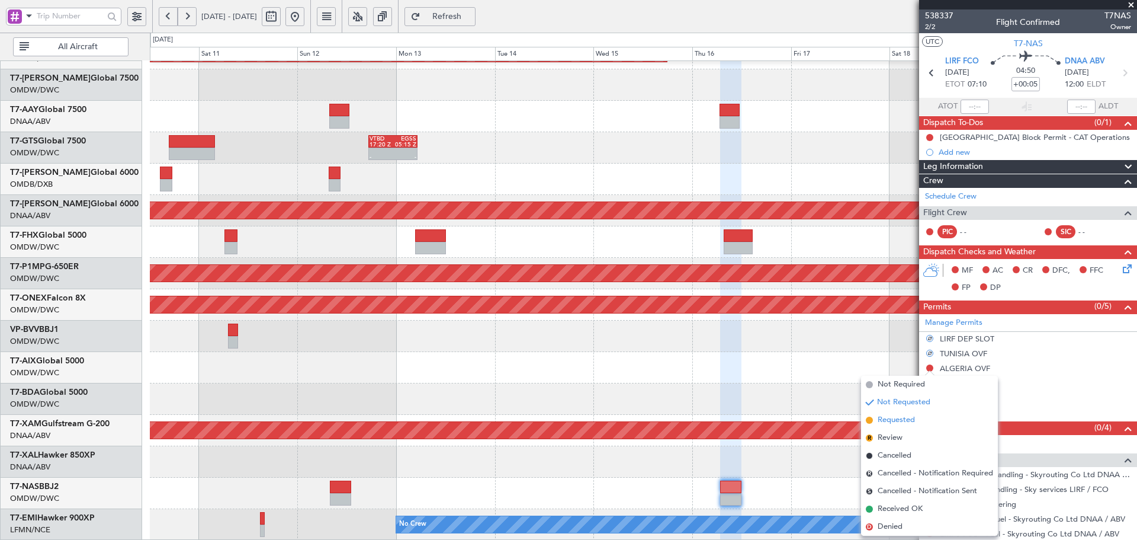
click at [884, 423] on span "Requested" at bounding box center [896, 420] width 37 height 12
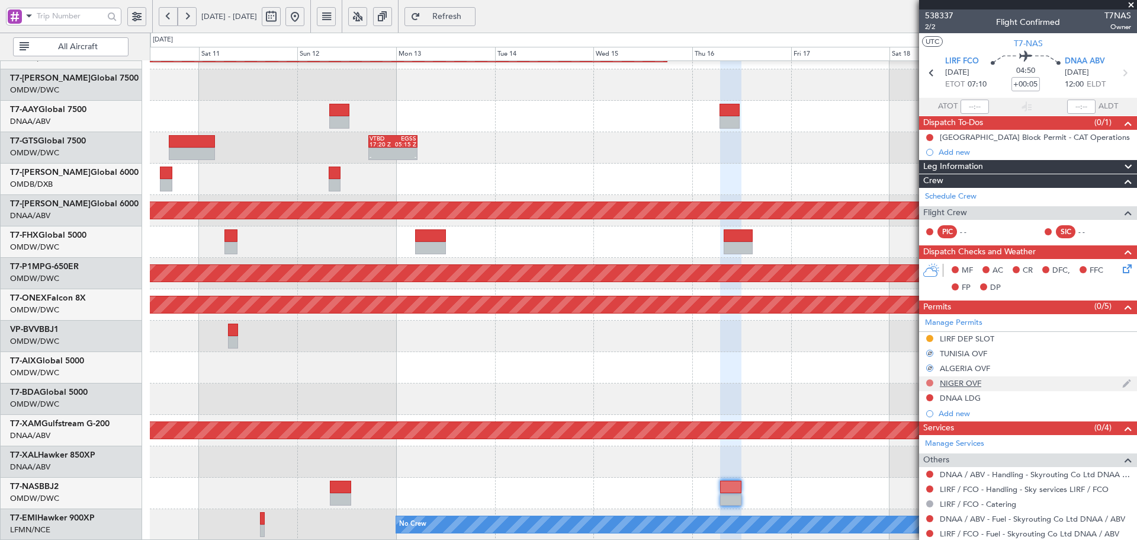
click at [929, 380] on button at bounding box center [929, 382] width 7 height 7
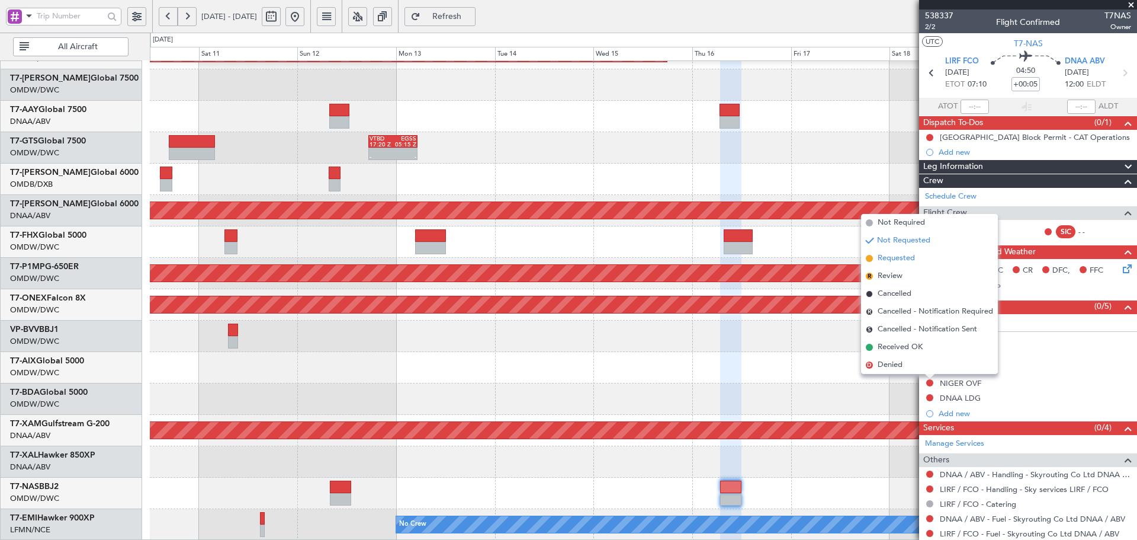
click at [901, 262] on span "Requested" at bounding box center [896, 258] width 37 height 12
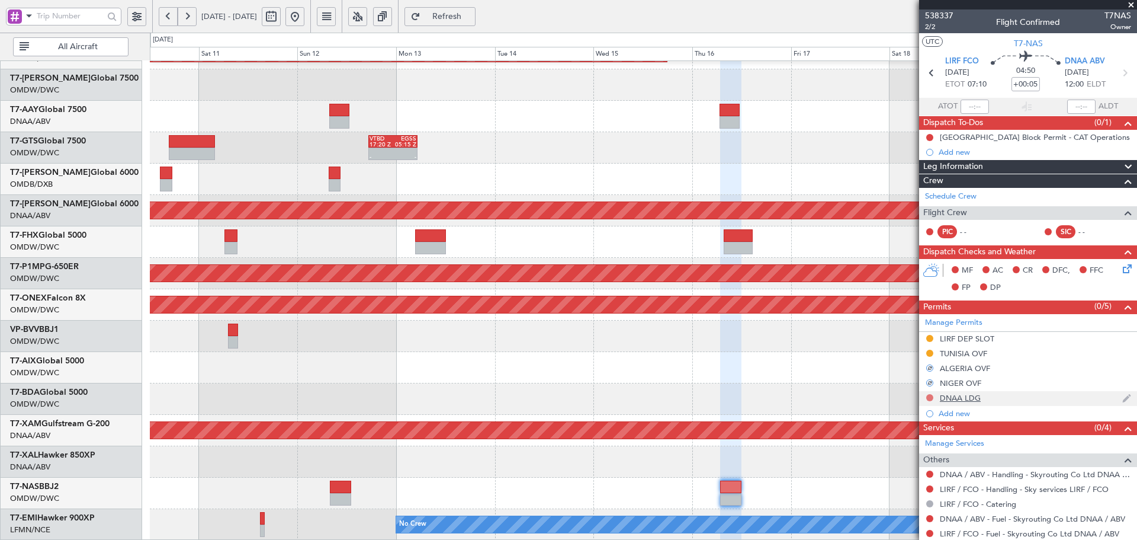
click at [930, 394] on button at bounding box center [929, 397] width 7 height 7
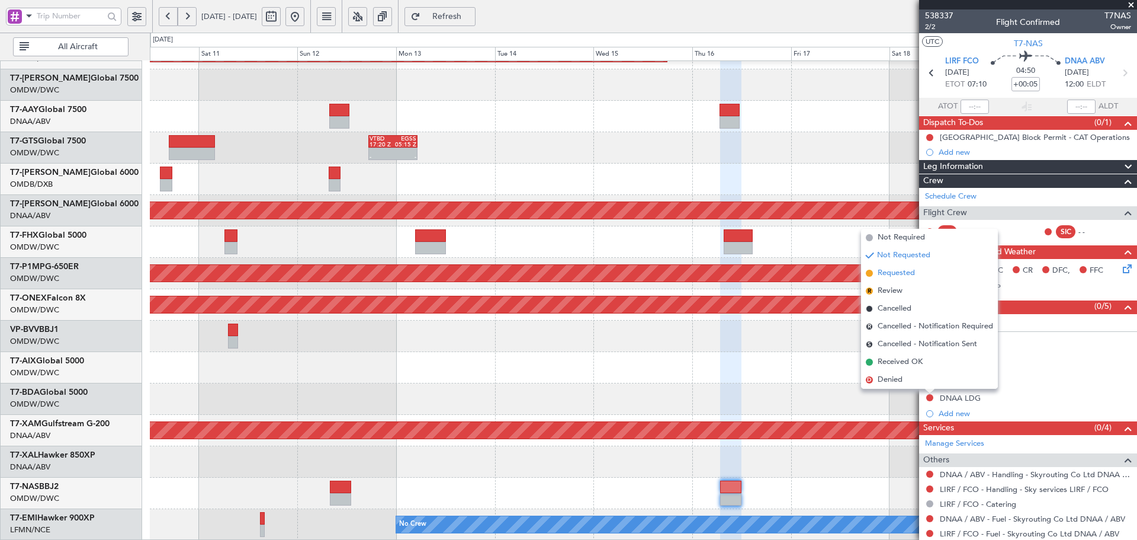
click at [893, 268] on span "Requested" at bounding box center [896, 273] width 37 height 12
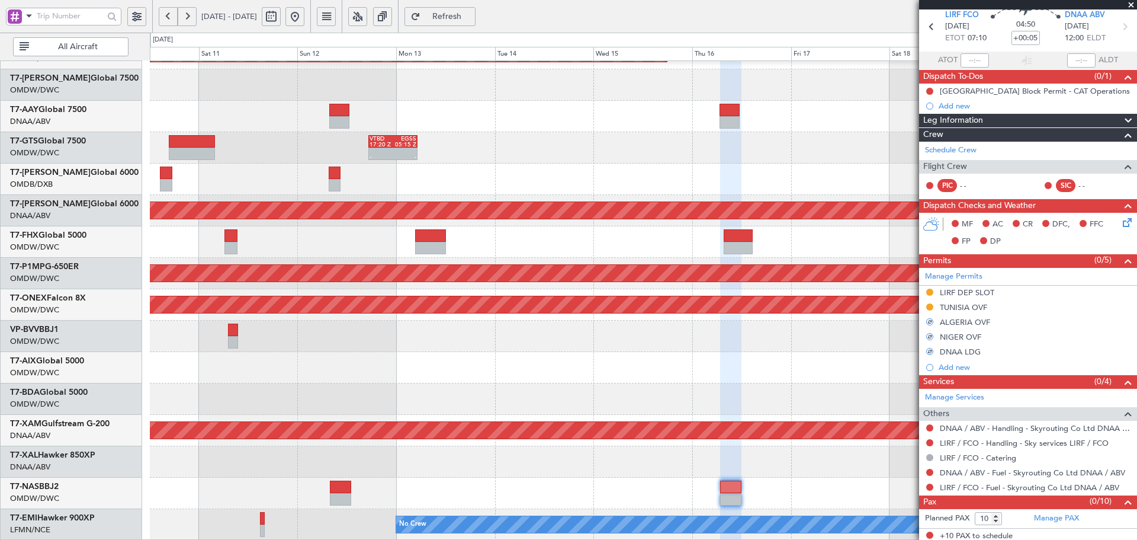
scroll to position [49, 0]
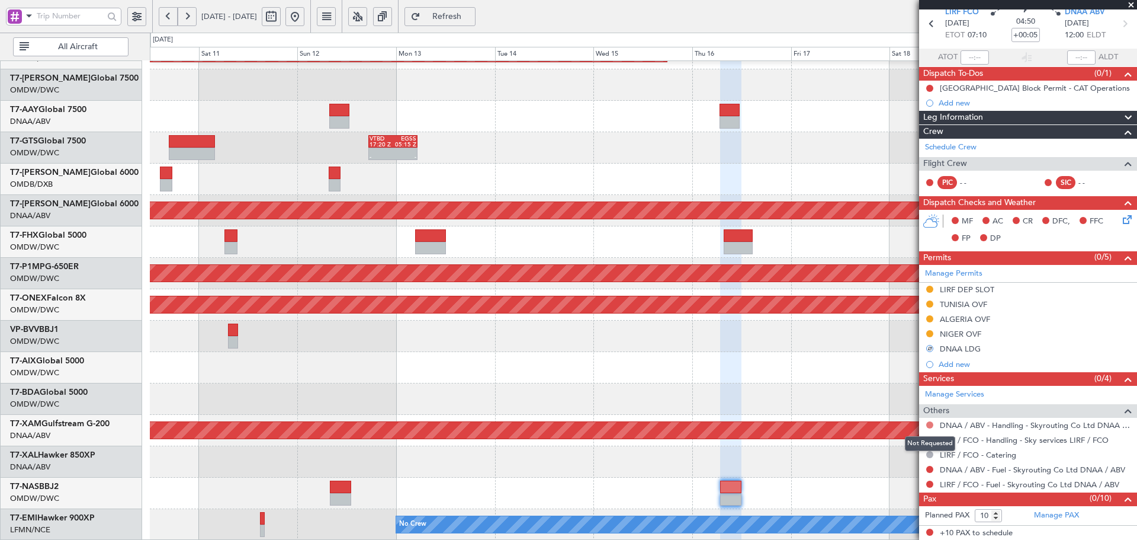
click at [928, 421] on button at bounding box center [929, 424] width 7 height 7
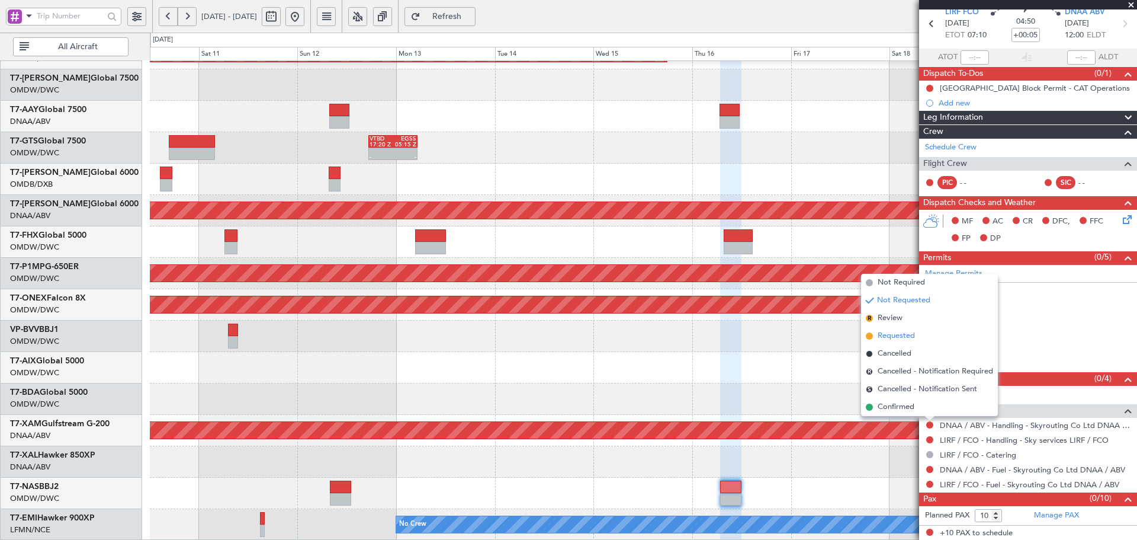
click at [895, 337] on span "Requested" at bounding box center [896, 336] width 37 height 12
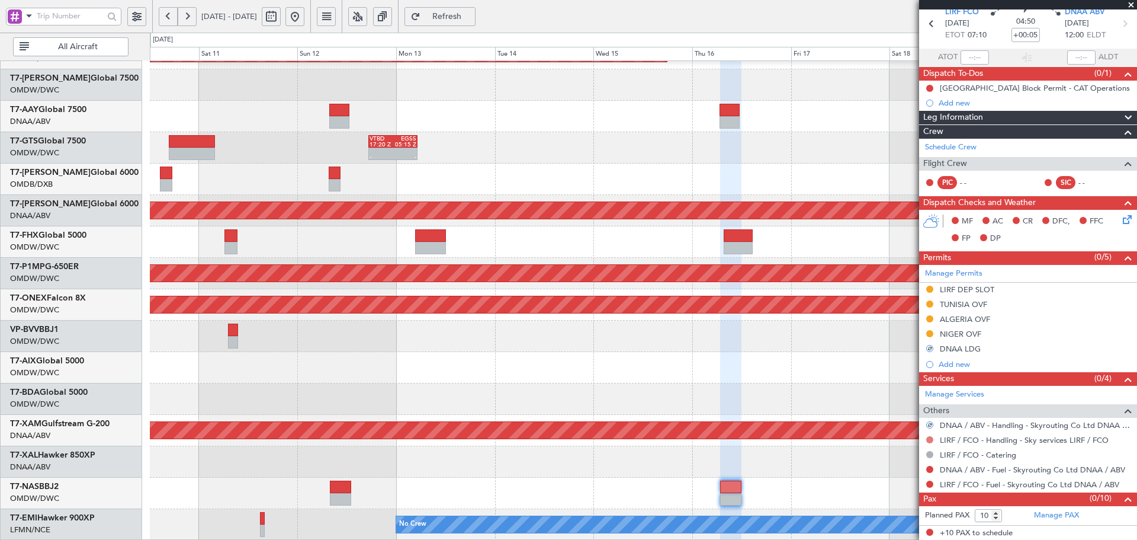
click at [929, 436] on button at bounding box center [929, 439] width 7 height 7
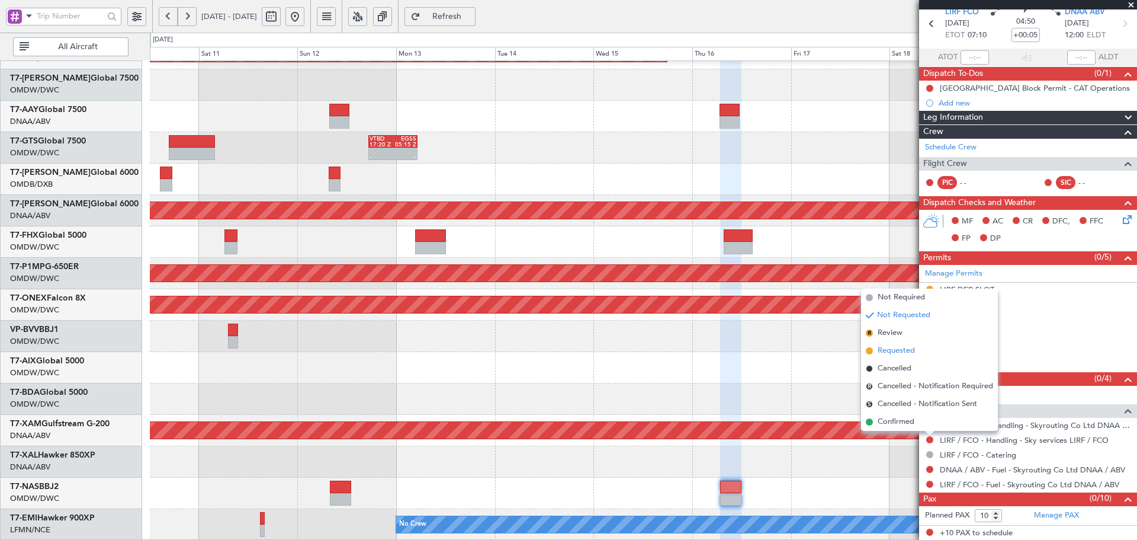
click at [908, 349] on span "Requested" at bounding box center [896, 351] width 37 height 12
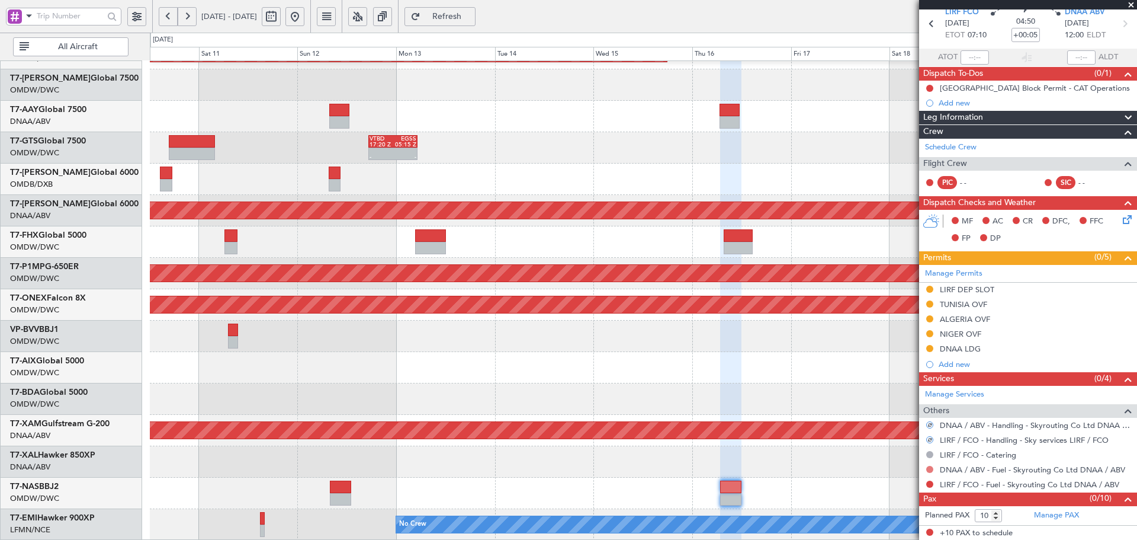
click at [932, 467] on button at bounding box center [929, 468] width 7 height 7
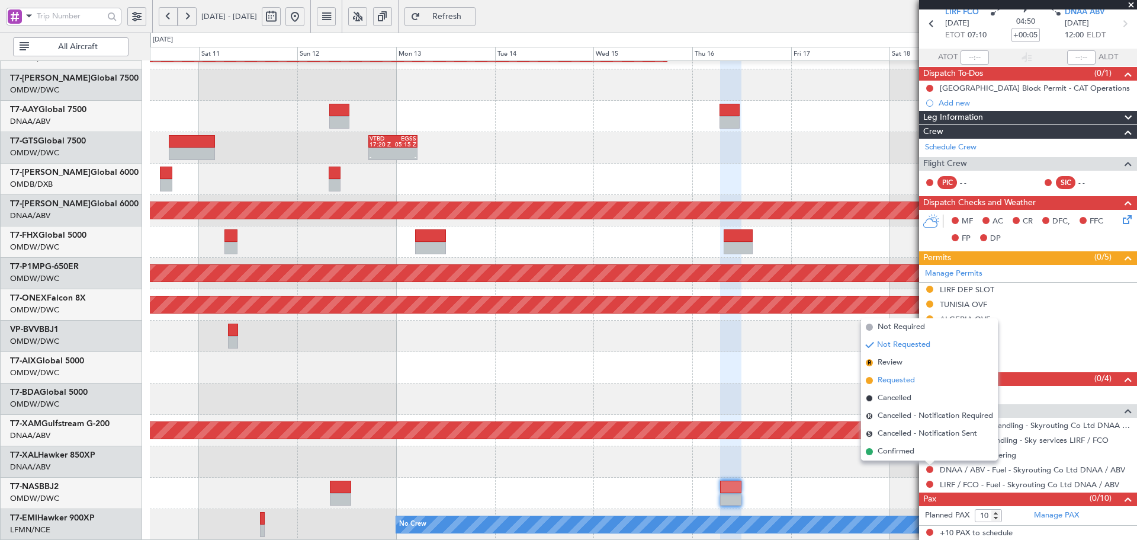
click at [890, 381] on span "Requested" at bounding box center [896, 380] width 37 height 12
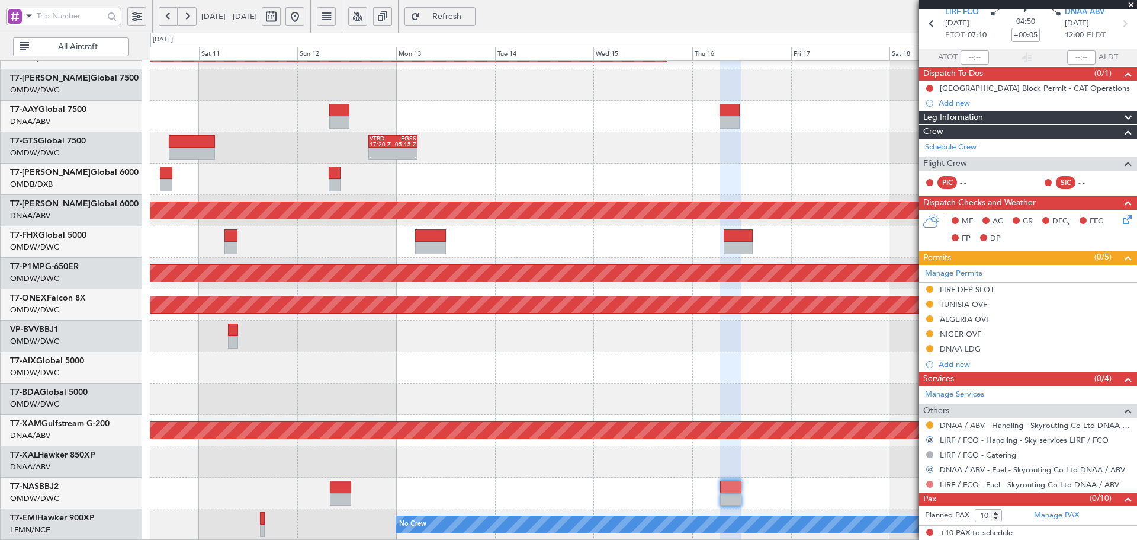
click at [929, 481] on button at bounding box center [929, 483] width 7 height 7
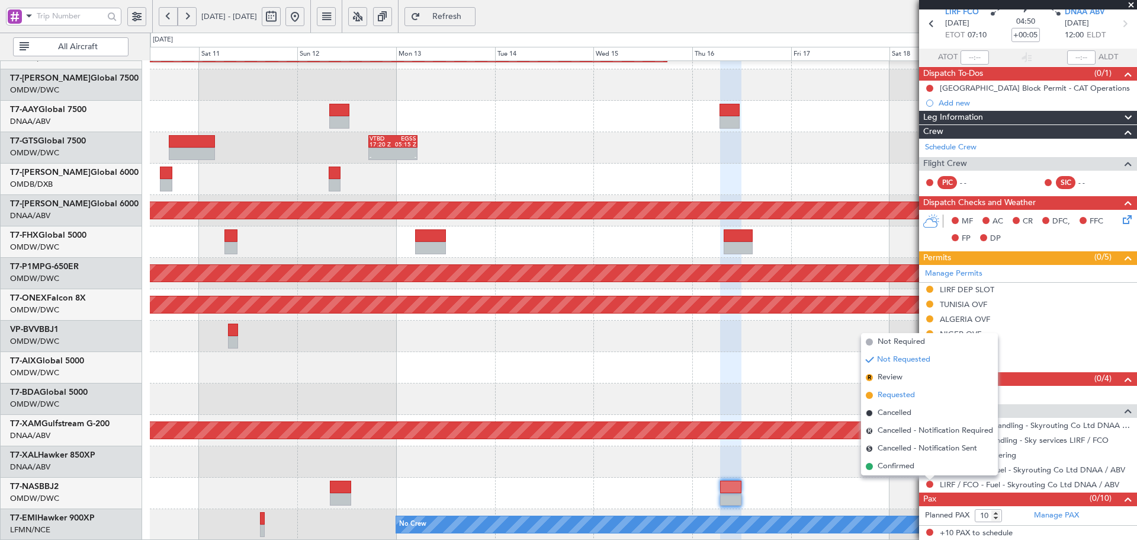
click at [908, 391] on span "Requested" at bounding box center [896, 395] width 37 height 12
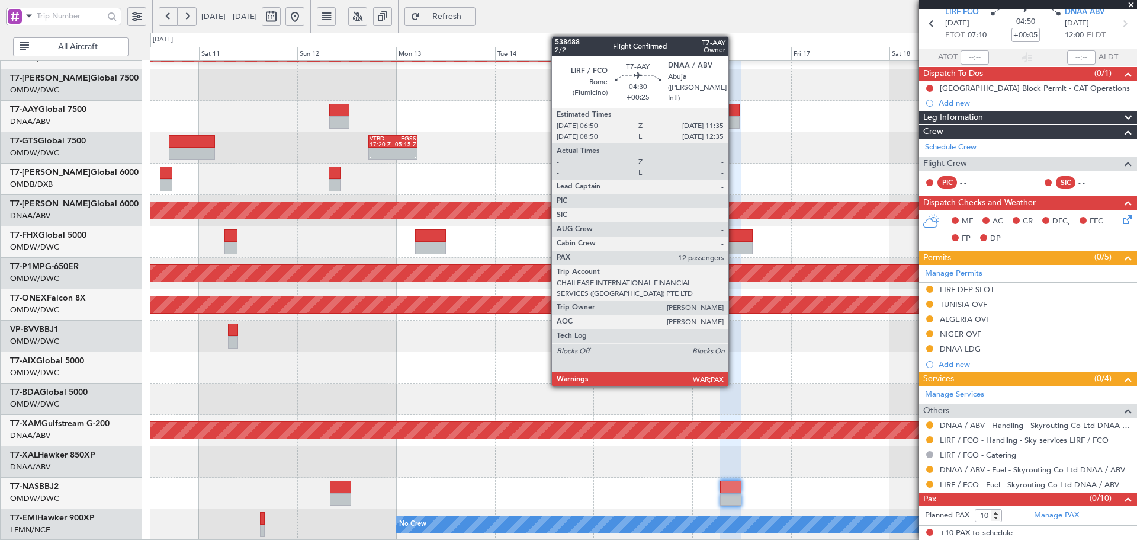
click at [734, 104] on div at bounding box center [730, 110] width 20 height 12
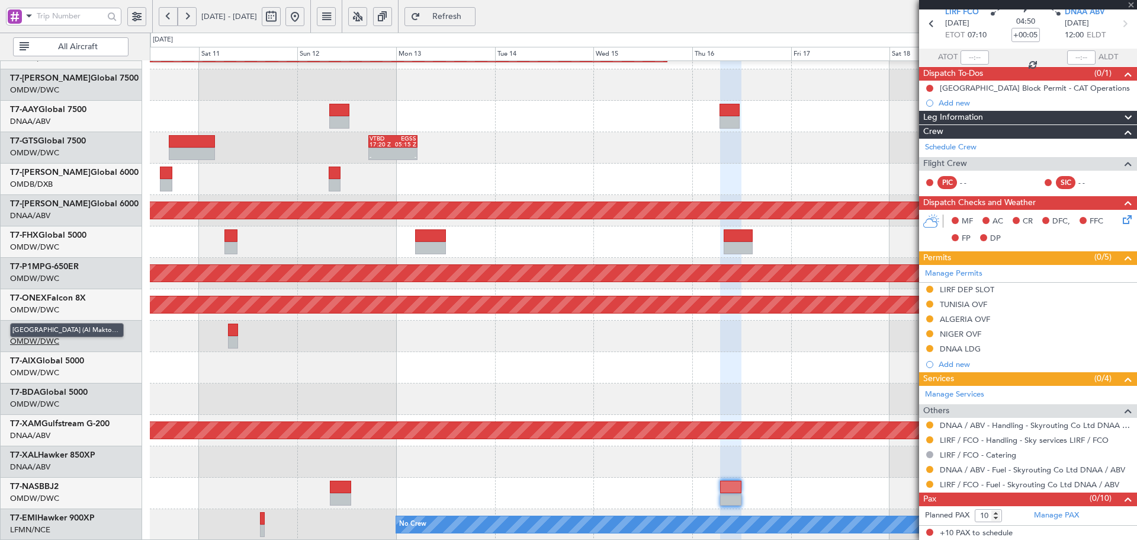
type input "+00:25"
type input "12"
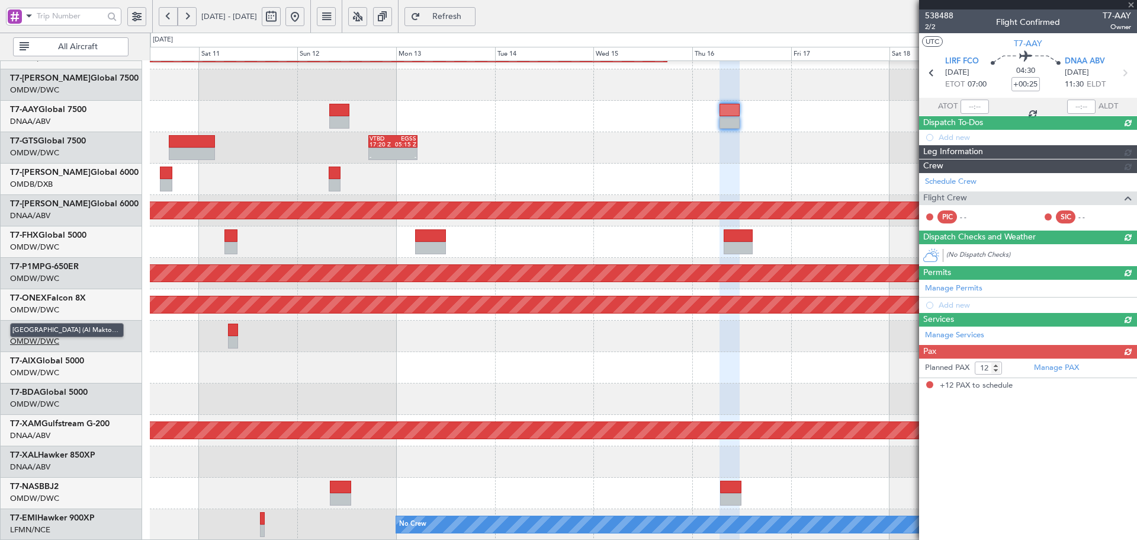
scroll to position [0, 0]
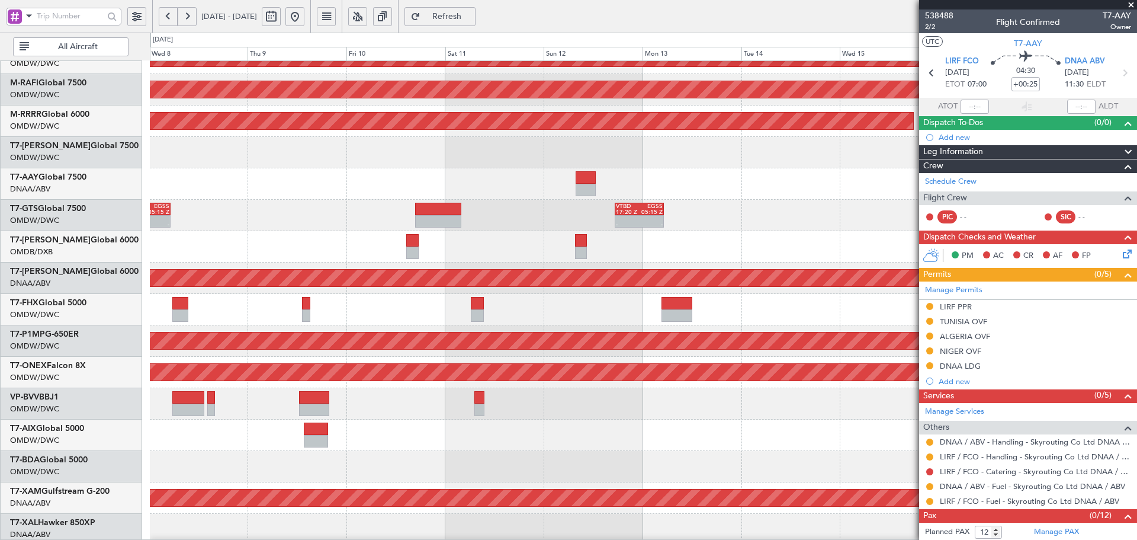
click at [646, 396] on div "Planned Maint Singapore (Seletar) Planned Maint Dubai (Al Maktoum Intl) Planned…" at bounding box center [643, 235] width 987 height 746
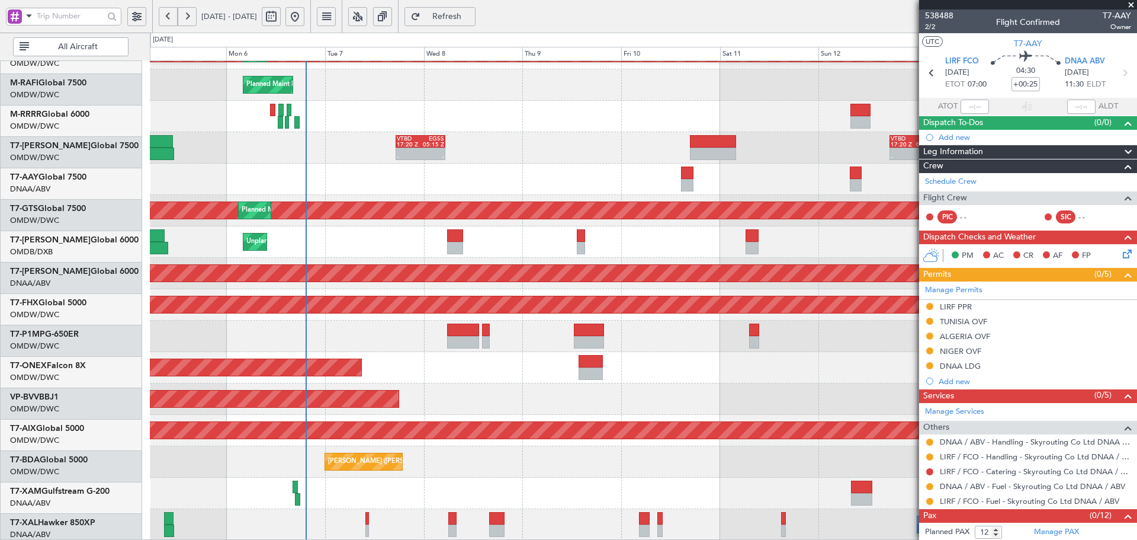
scroll to position [267, 0]
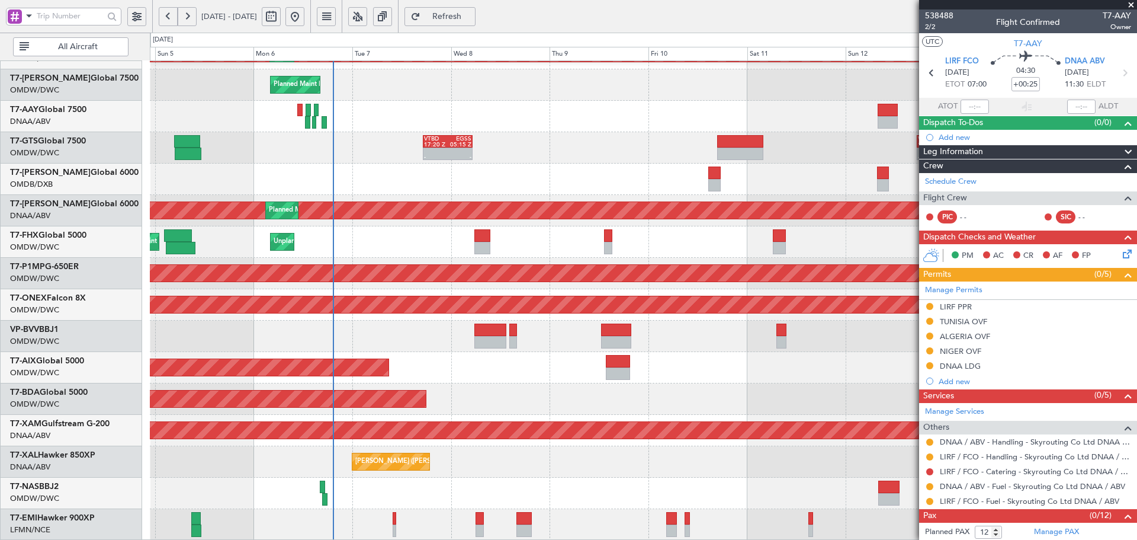
click at [795, 346] on div "Planned Maint Dubai (Al Maktoum Intl) Planned Maint Dubai (Al Maktoum Intl) Pla…" at bounding box center [643, 167] width 987 height 746
click at [733, 134] on div "- - VTBD 17:20 Z EGSS 05:15 Z VTBD 17:20 Z EGSS 05:15 Z - -" at bounding box center [643, 147] width 987 height 31
click at [733, 137] on div at bounding box center [740, 141] width 47 height 12
type input "+00:40"
type input "2"
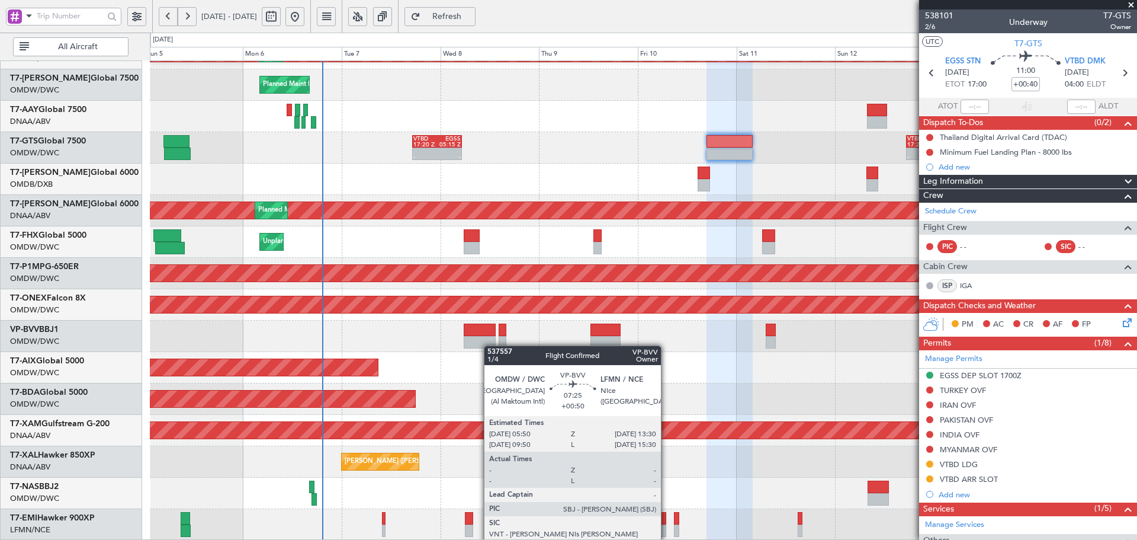
click at [491, 341] on div "Planned Maint Dubai (Al Maktoum Intl) Planned Maint Dubai (Al Maktoum Intl) Pla…" at bounding box center [643, 167] width 987 height 746
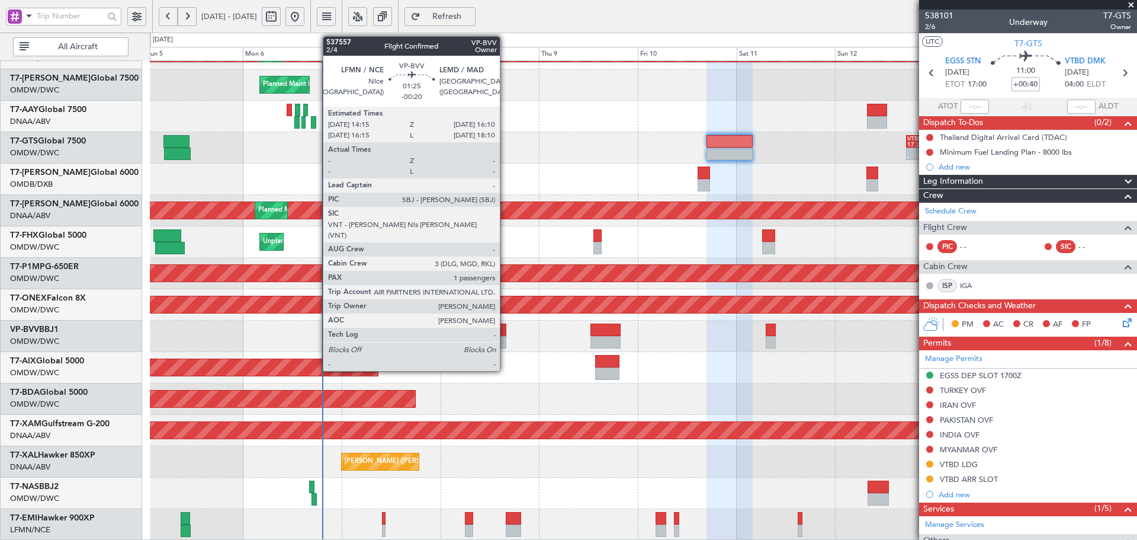
click at [505, 330] on div at bounding box center [503, 329] width 8 height 12
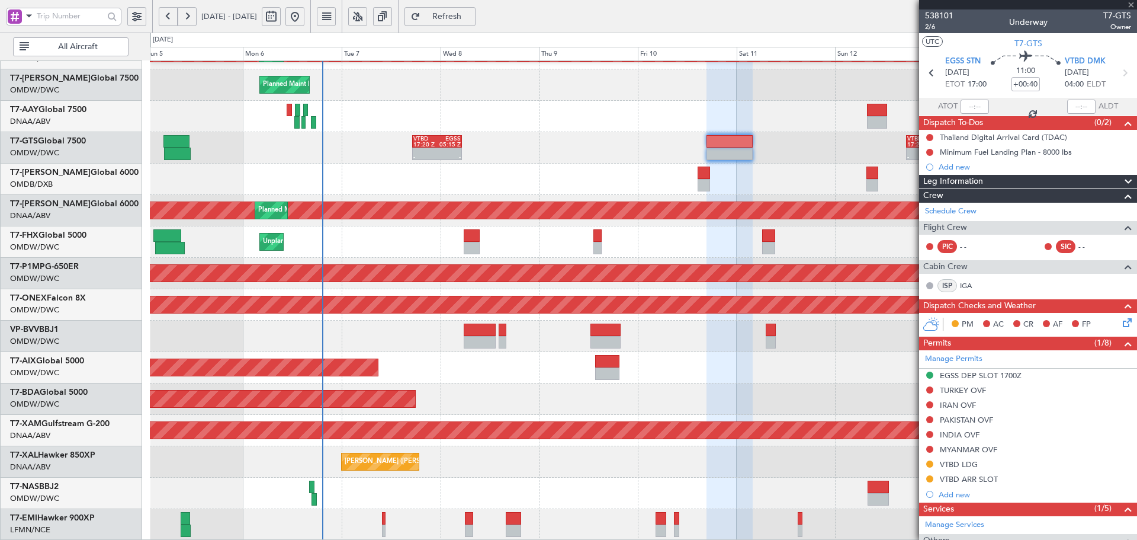
type input "-00:20"
type input "1"
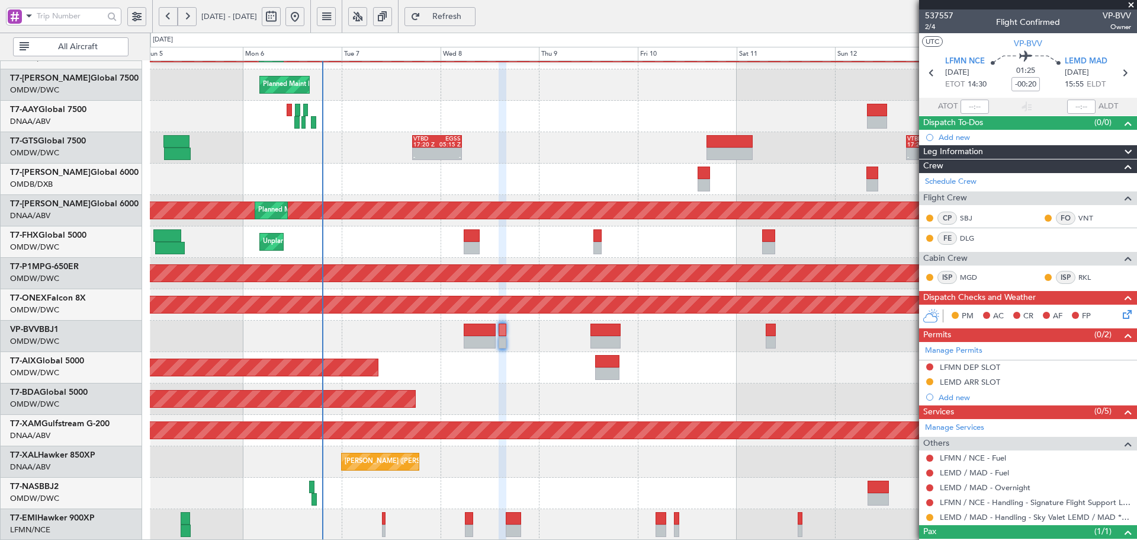
click at [551, 165] on div at bounding box center [643, 178] width 987 height 31
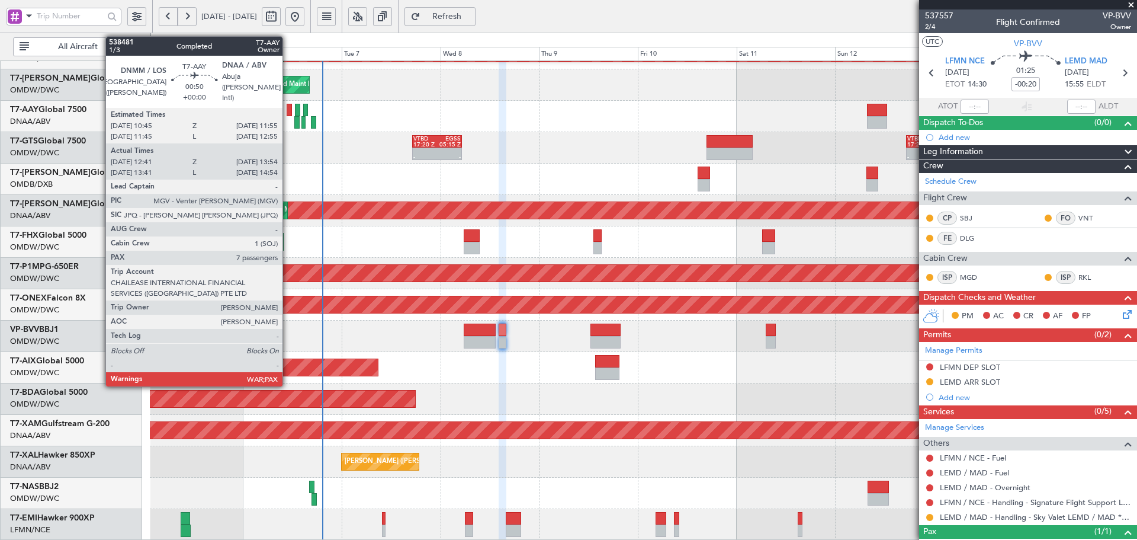
click at [288, 108] on div at bounding box center [289, 110] width 5 height 12
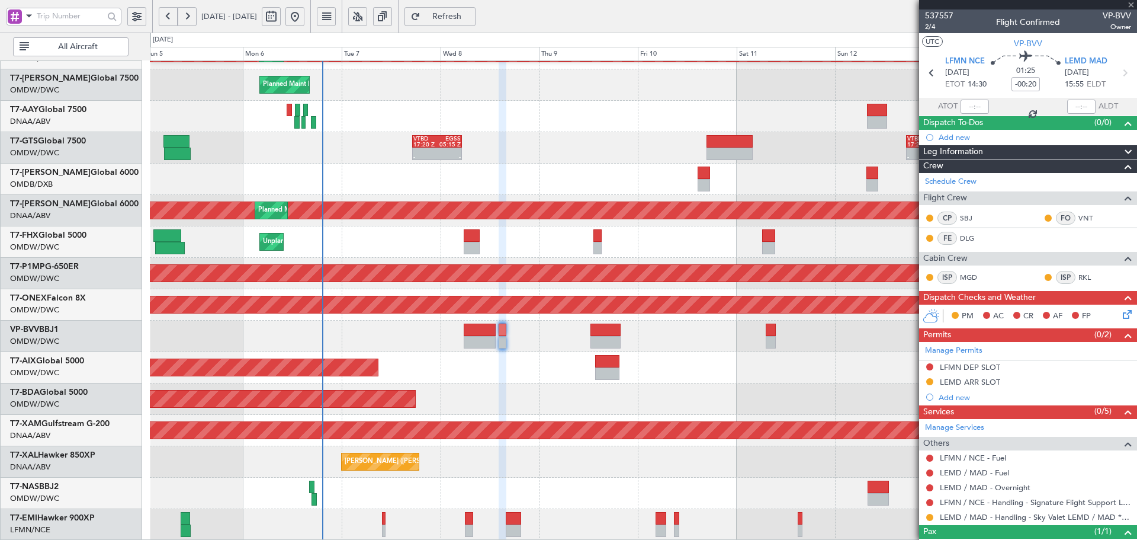
type input "12:56"
type input "13:49"
type input "7"
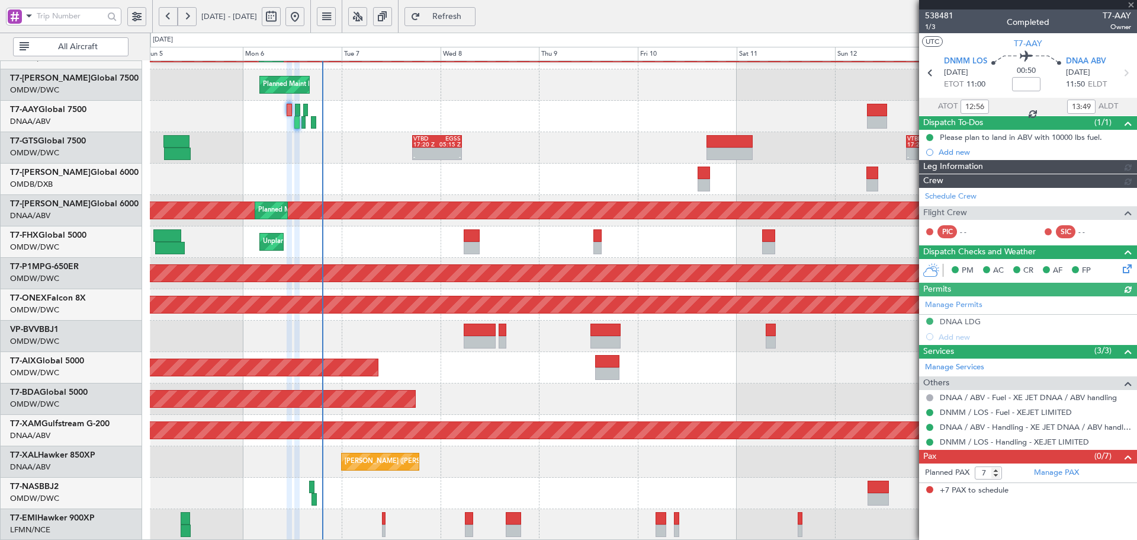
type input "Dherander Fithani (DHF)"
type input "7472"
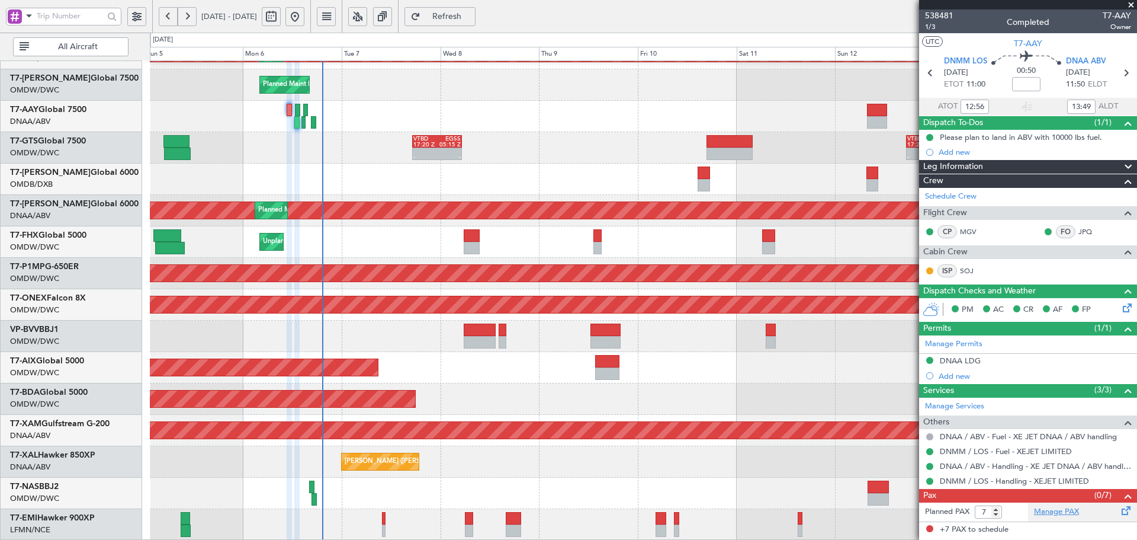
click at [1048, 509] on link "Manage PAX" at bounding box center [1056, 512] width 45 height 12
type input "Dherander Fithani (DHF)"
type input "7472"
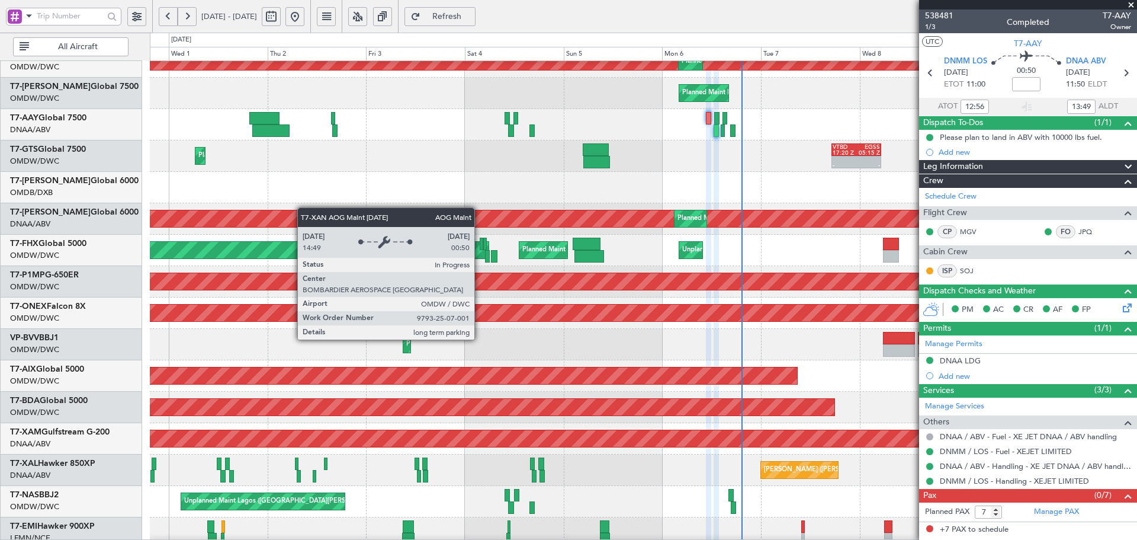
scroll to position [261, 0]
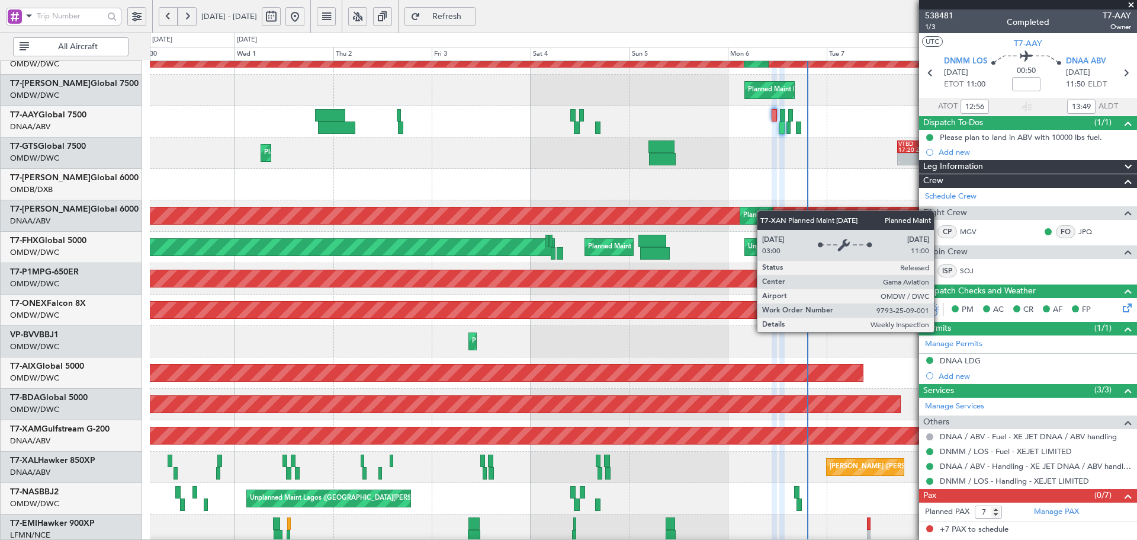
click at [766, 210] on div "Planned Maint Dubai (Al Maktoum Intl)" at bounding box center [801, 216] width 117 height 18
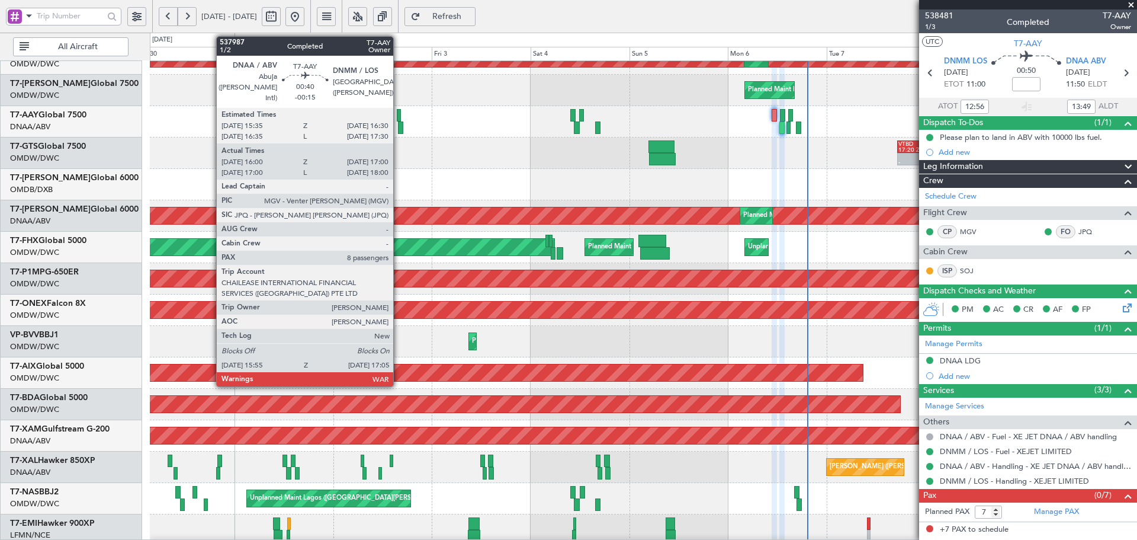
click at [399, 113] on div at bounding box center [399, 115] width 4 height 12
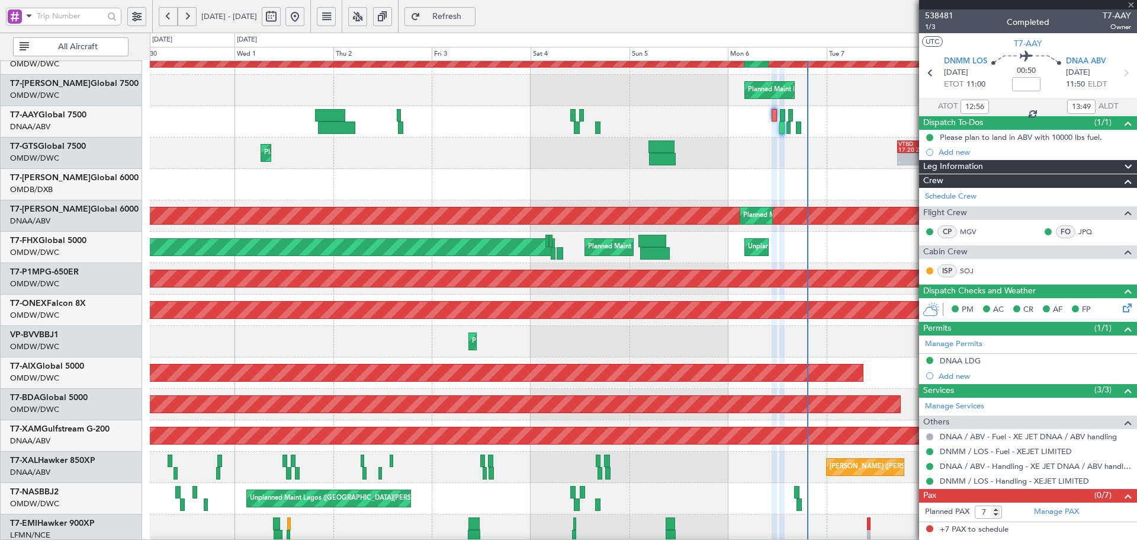
type input "-00:15"
type input "16:10"
type input "16:55"
type input "8"
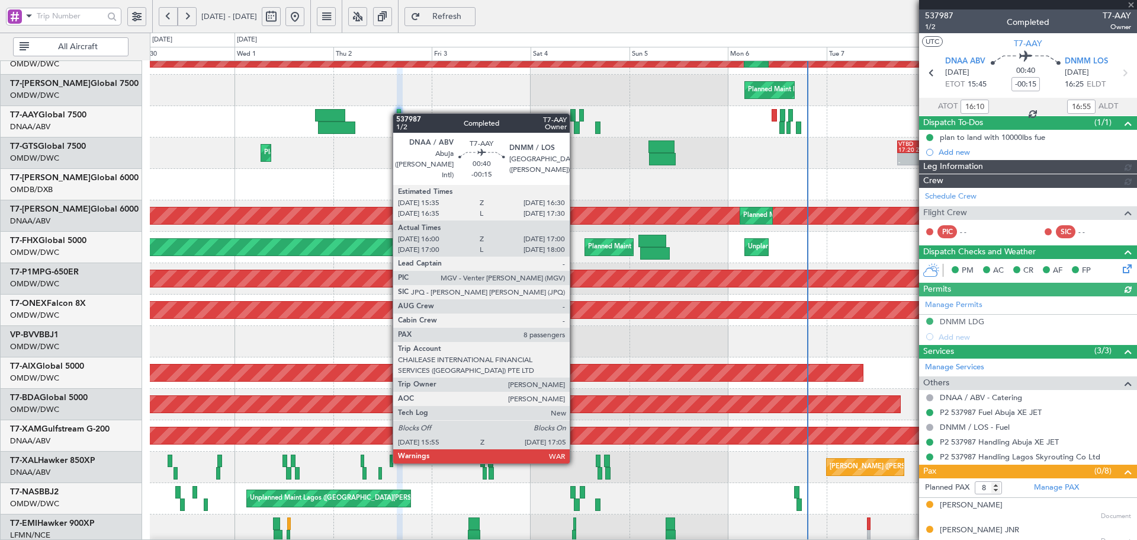
type input "Dherander Fithani (DHF)"
type input "7432"
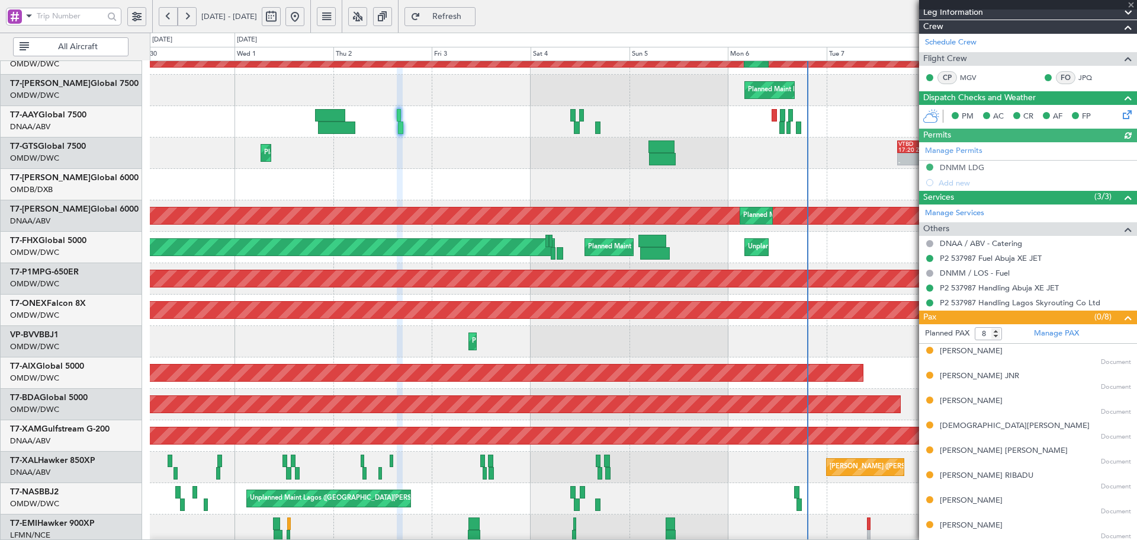
scroll to position [156, 0]
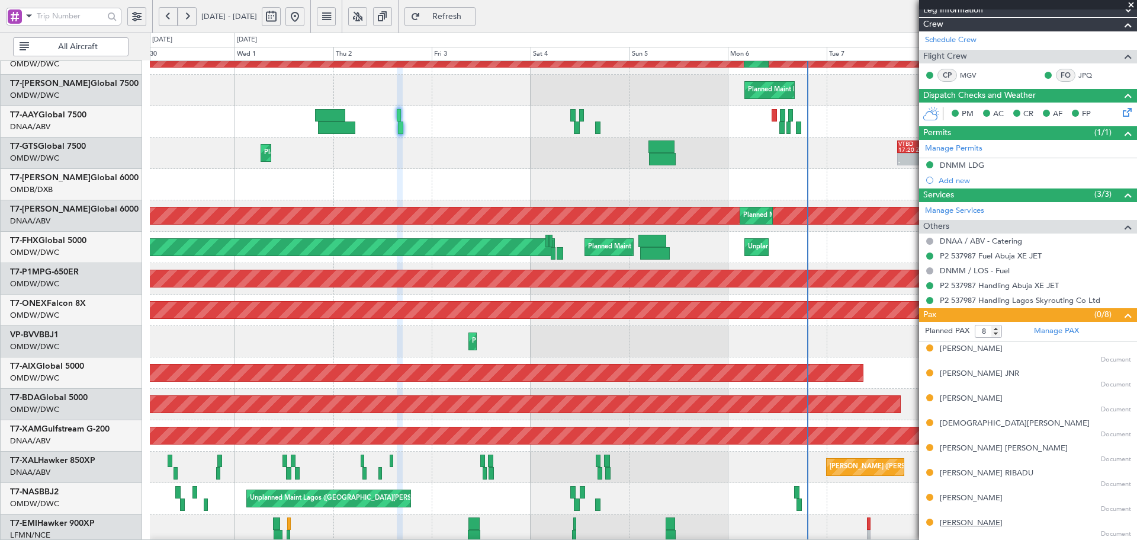
click at [977, 521] on div "[PERSON_NAME]" at bounding box center [971, 523] width 63 height 12
drag, startPoint x: 483, startPoint y: 17, endPoint x: 472, endPoint y: 35, distance: 21.2
click at [471, 16] on span "Refresh" at bounding box center [447, 16] width 49 height 8
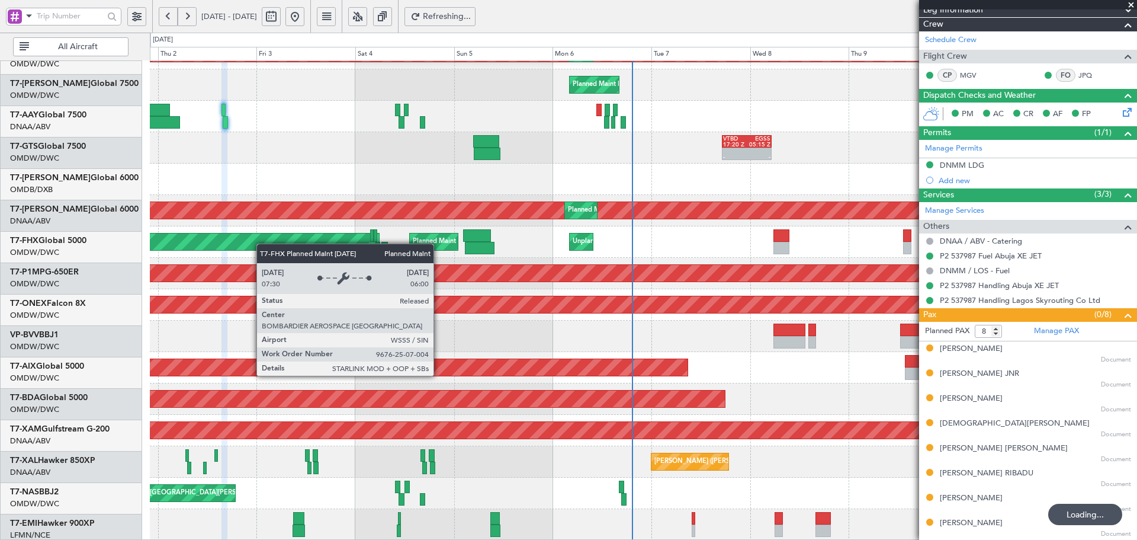
scroll to position [267, 0]
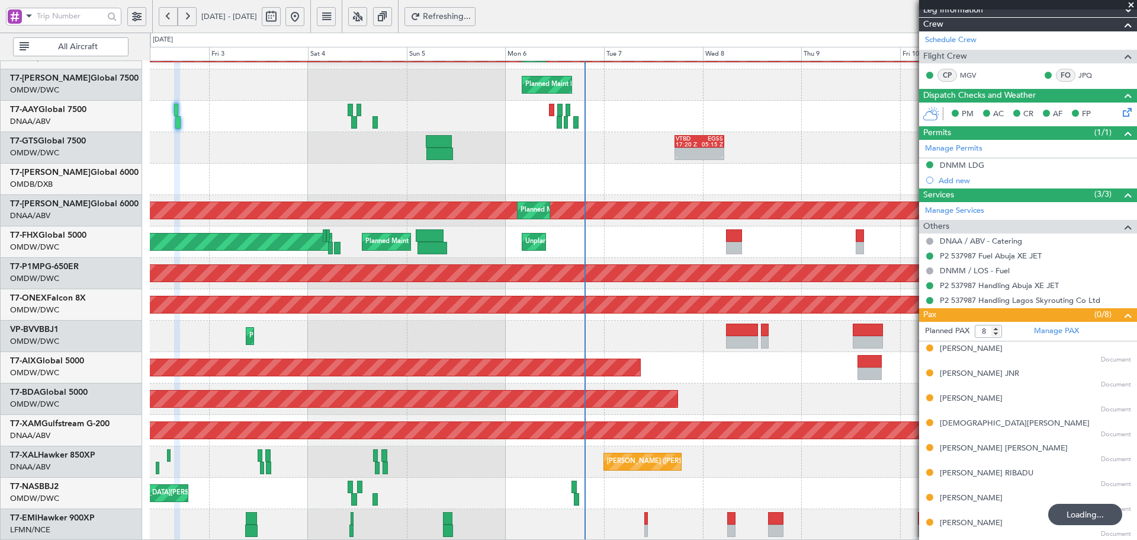
click at [162, 203] on div "Planned Maint Dubai (Al Maktoum Intl) Planned Maint Dubai (Al Maktoum Intl) Pla…" at bounding box center [643, 167] width 987 height 746
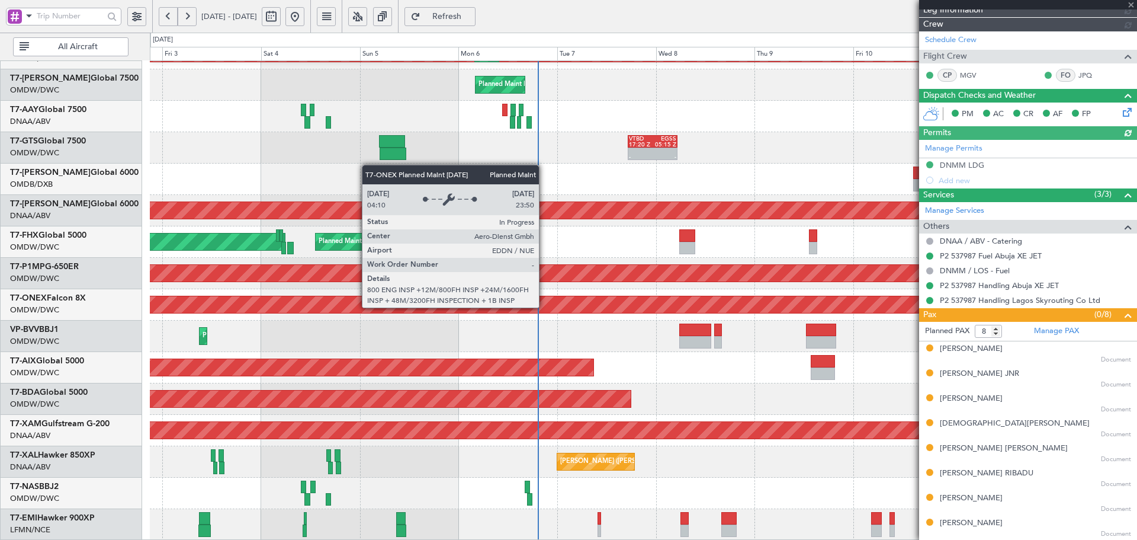
type input "Dherander Fithani (DHF)"
type input "7432"
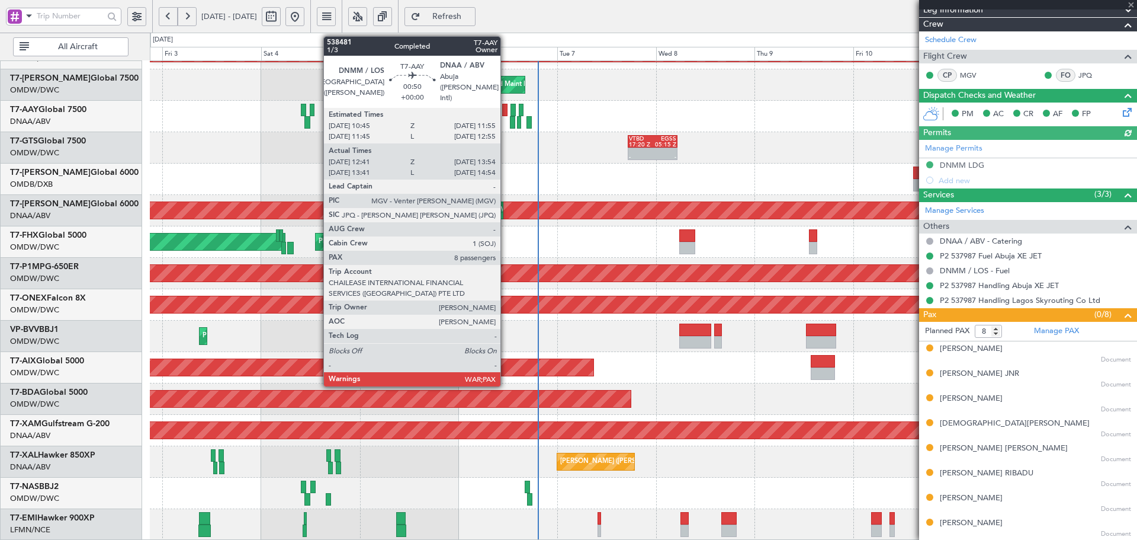
click at [506, 113] on div at bounding box center [504, 110] width 5 height 12
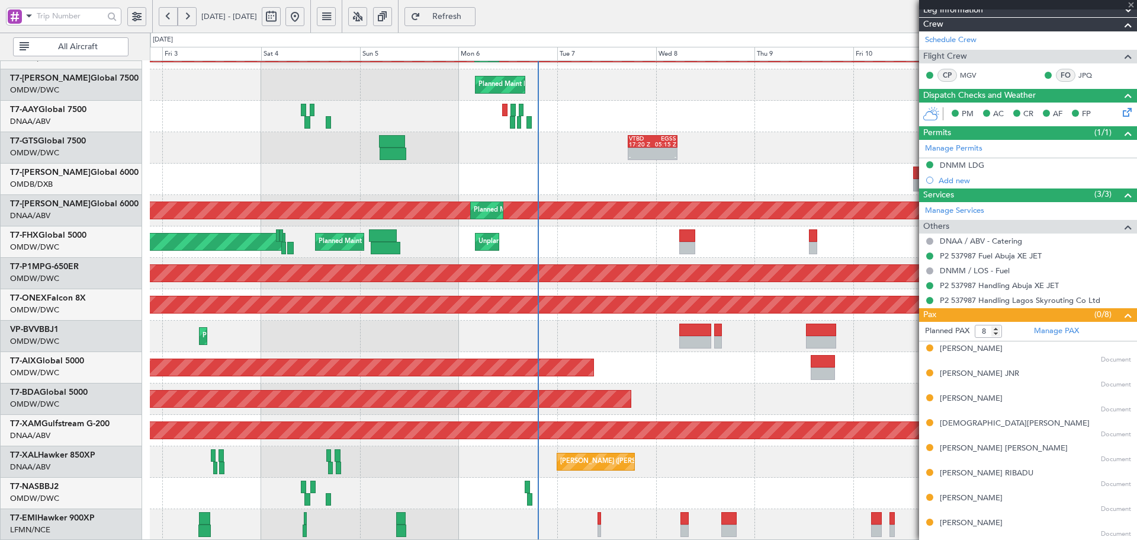
type input "12:56"
type input "13:49"
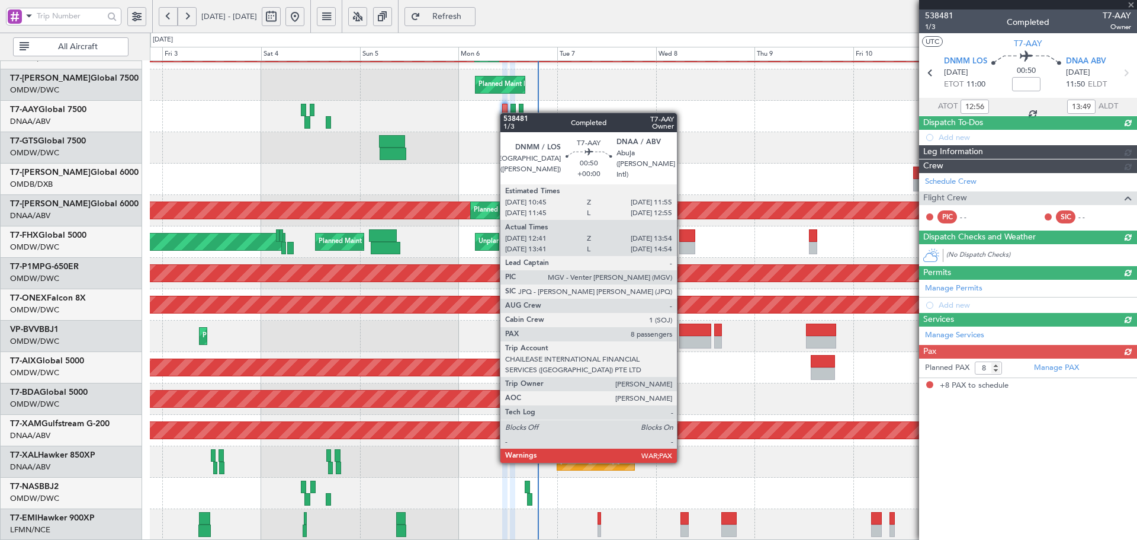
scroll to position [0, 0]
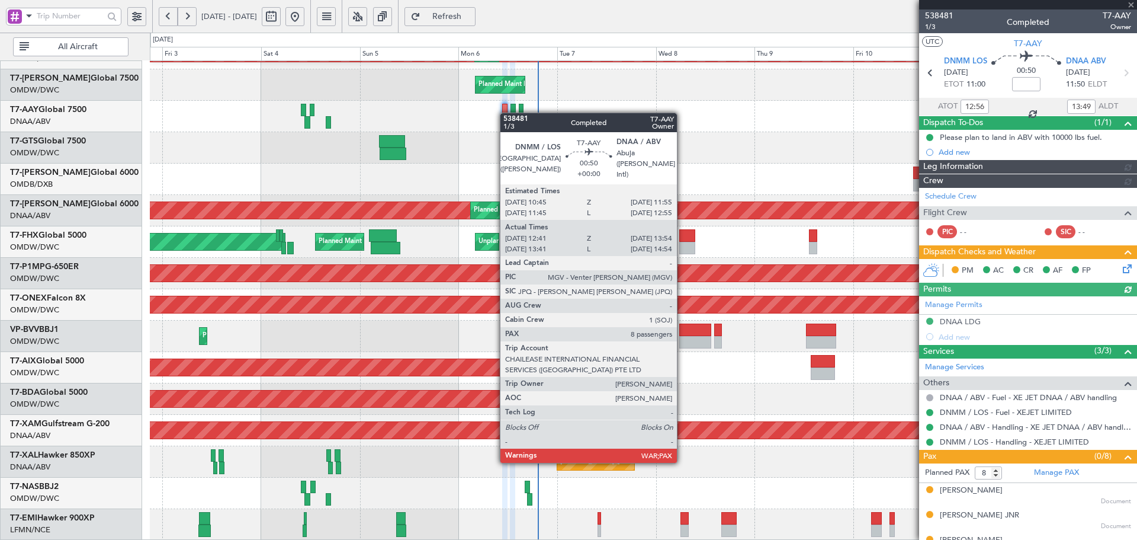
type input "Dherander Fithani (DHF)"
type input "7472"
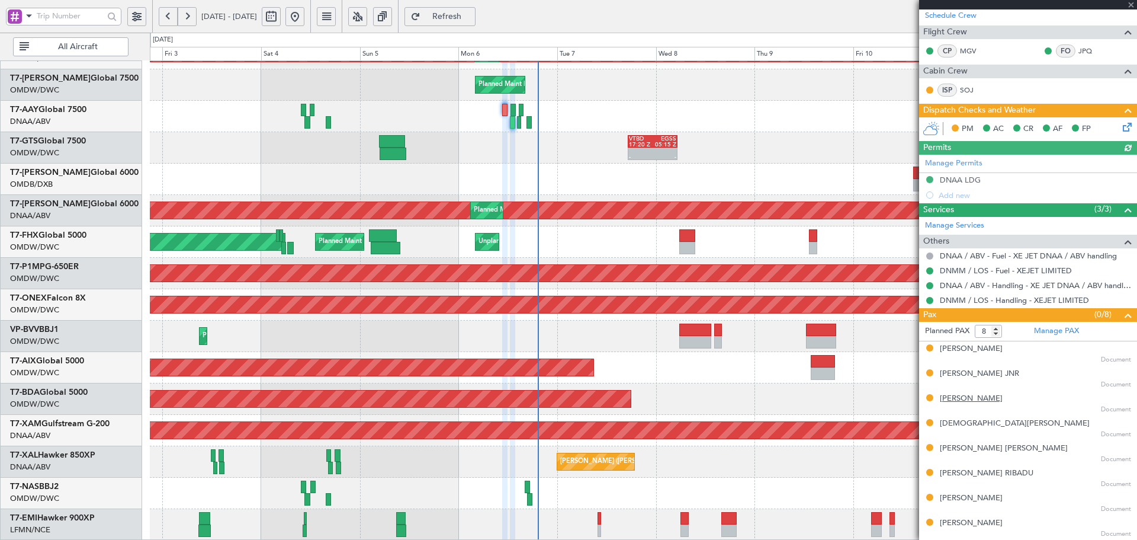
scroll to position [181, 0]
click at [1120, 125] on icon at bounding box center [1124, 124] width 9 height 9
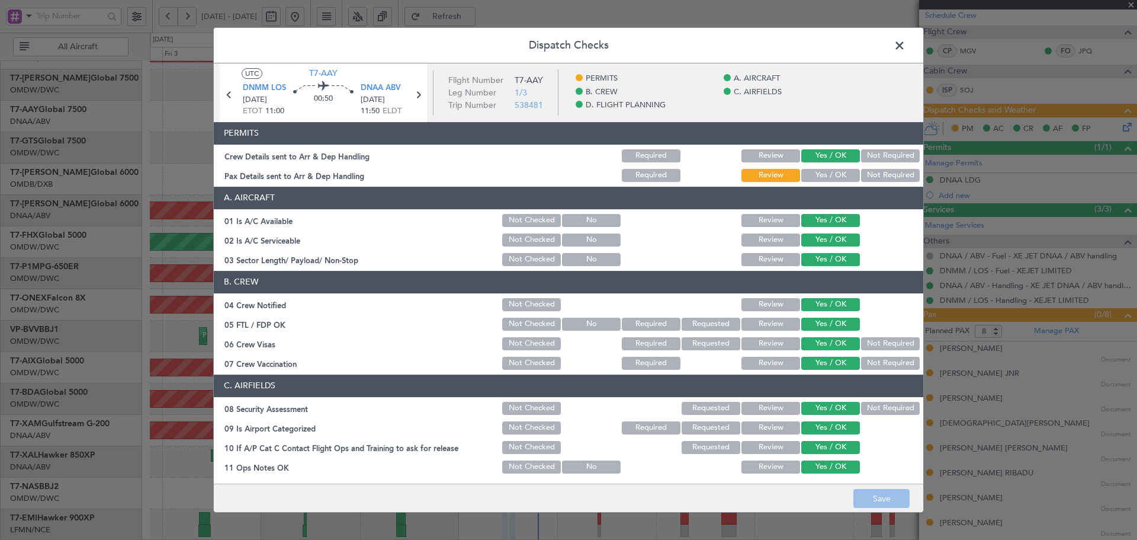
click at [814, 176] on button "Yes / OK" at bounding box center [830, 175] width 59 height 13
click at [881, 492] on button "Save" at bounding box center [881, 498] width 56 height 19
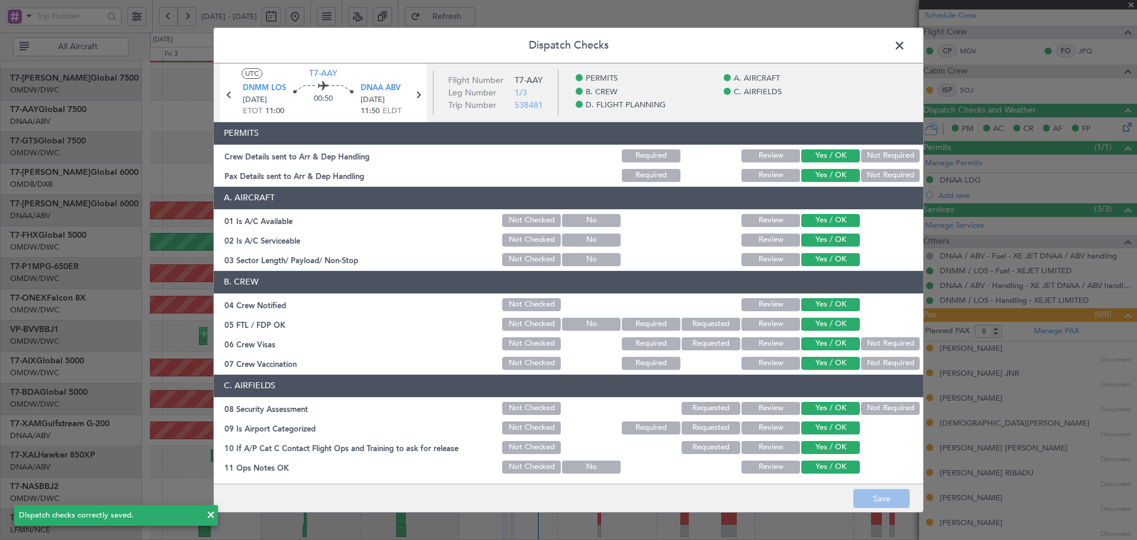
click at [906, 41] on span at bounding box center [906, 49] width 0 height 24
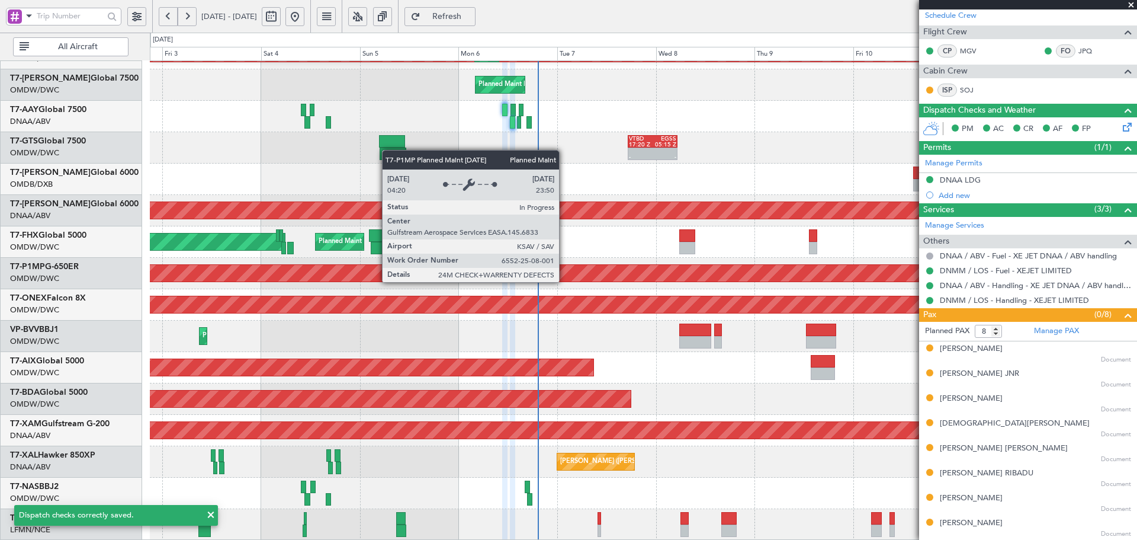
click at [564, 281] on div "Planned Maint Savannah (Savannah/hilton Head Intl)" at bounding box center [643, 273] width 2961 height 18
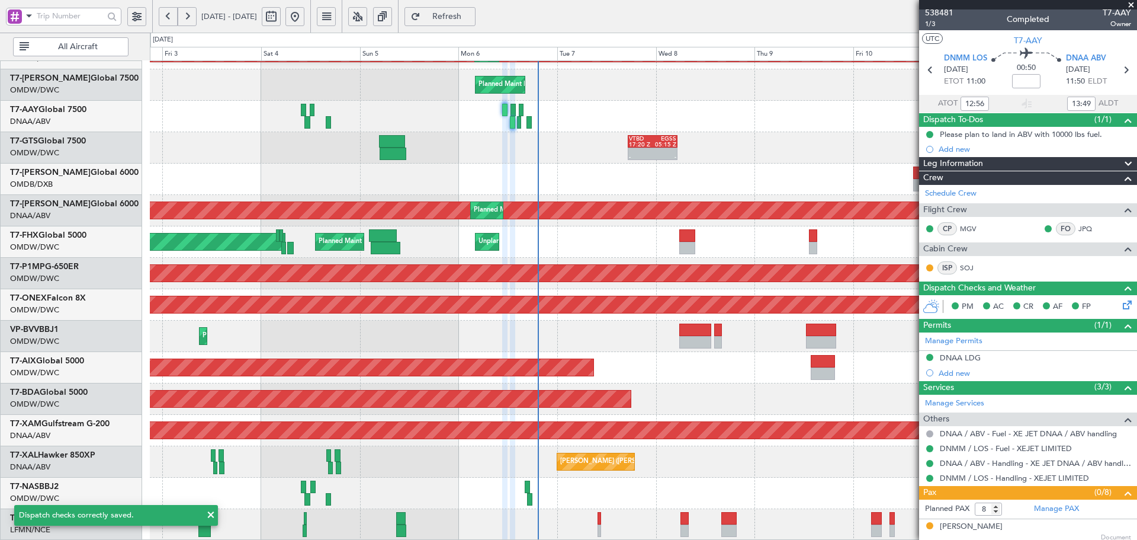
scroll to position [0, 0]
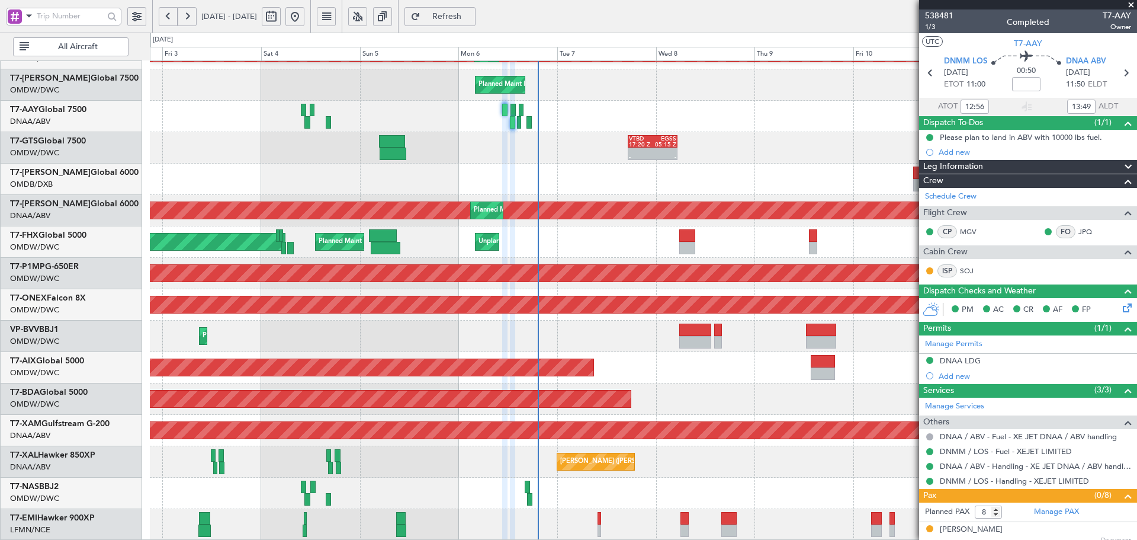
type input "Dherander Fithani (DHF)"
type input "7472"
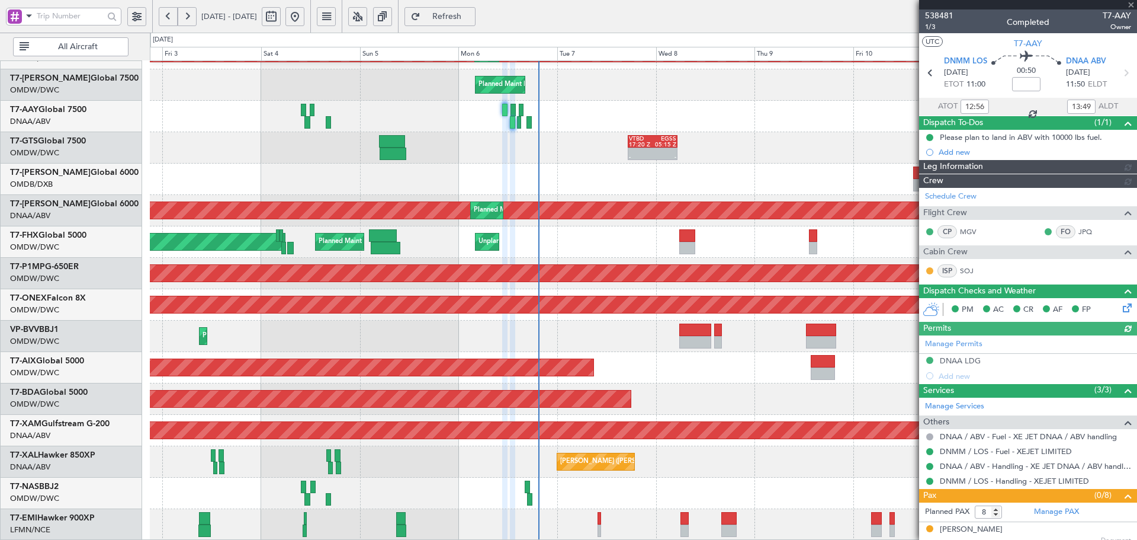
type input "Dherander Fithani (DHF)"
type input "7472"
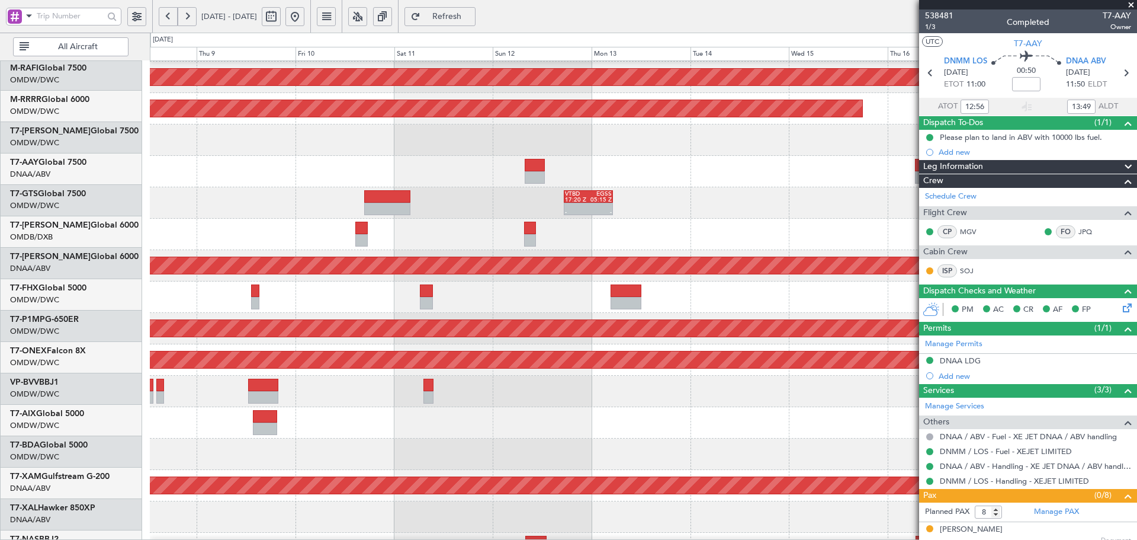
scroll to position [213, 0]
click at [160, 146] on div "Planned Maint Dubai (Al Maktoum Intl)" at bounding box center [643, 139] width 987 height 31
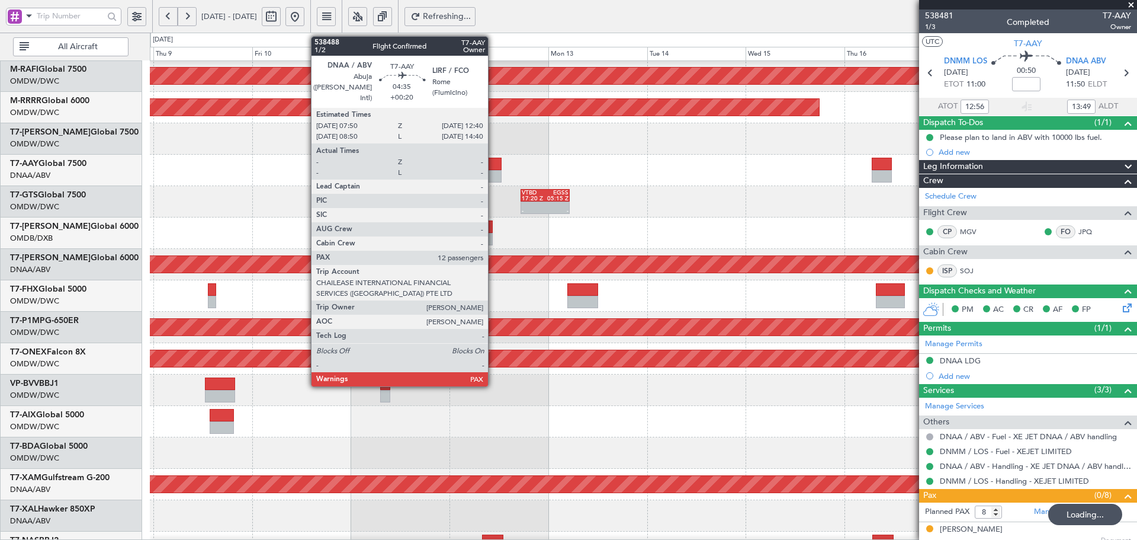
click at [493, 166] on div at bounding box center [491, 164] width 20 height 12
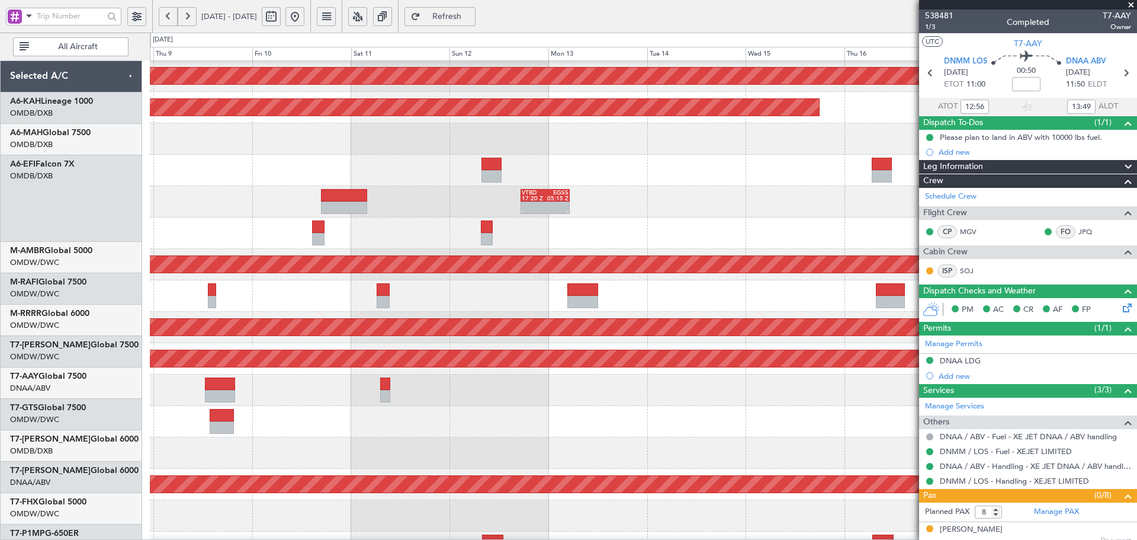
scroll to position [213, 0]
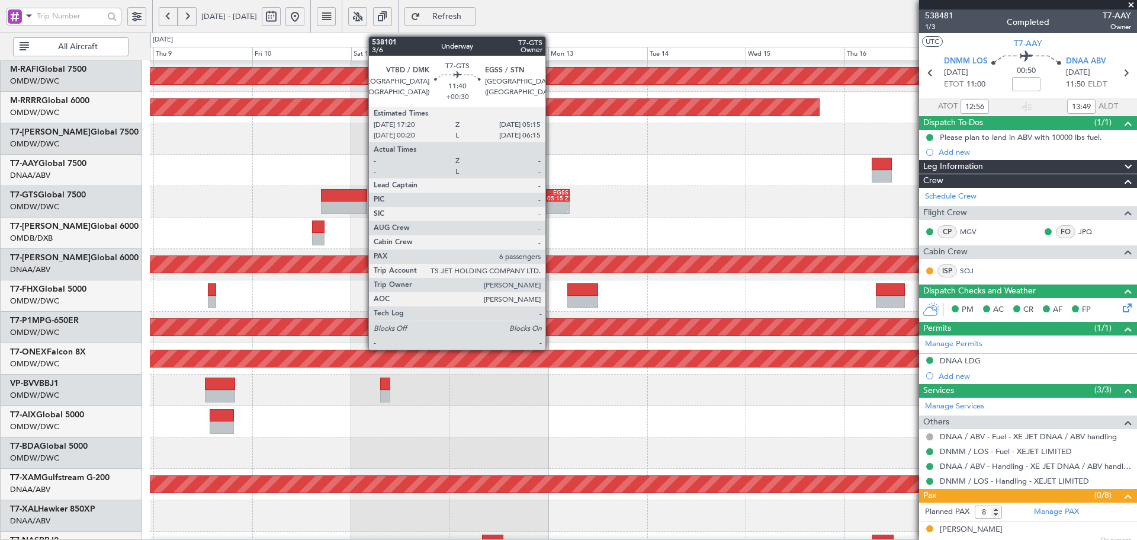
click at [551, 191] on div "EGSS" at bounding box center [557, 193] width 24 height 6
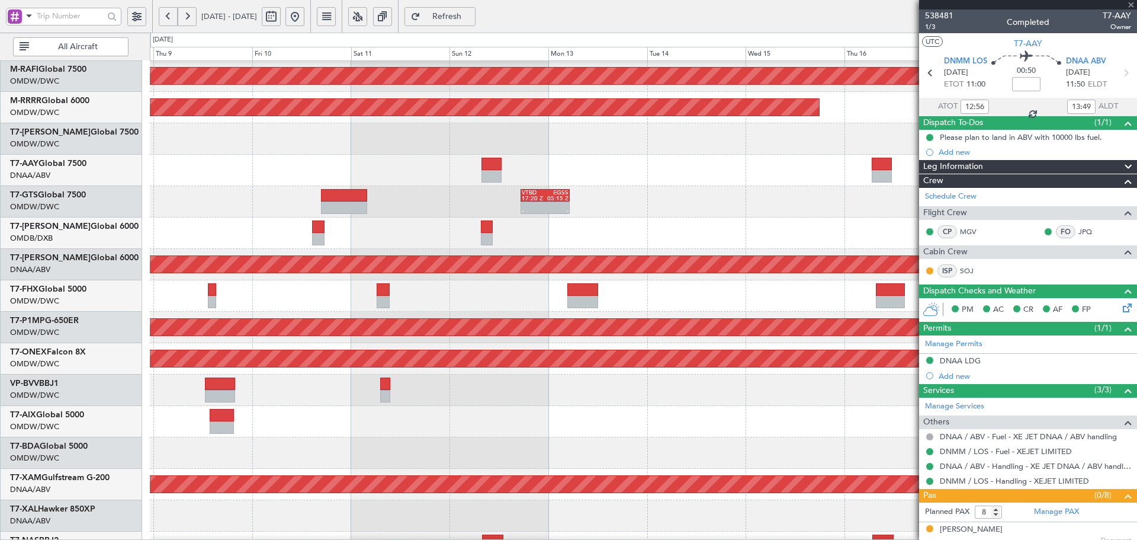
click at [332, 197] on div at bounding box center [344, 195] width 47 height 12
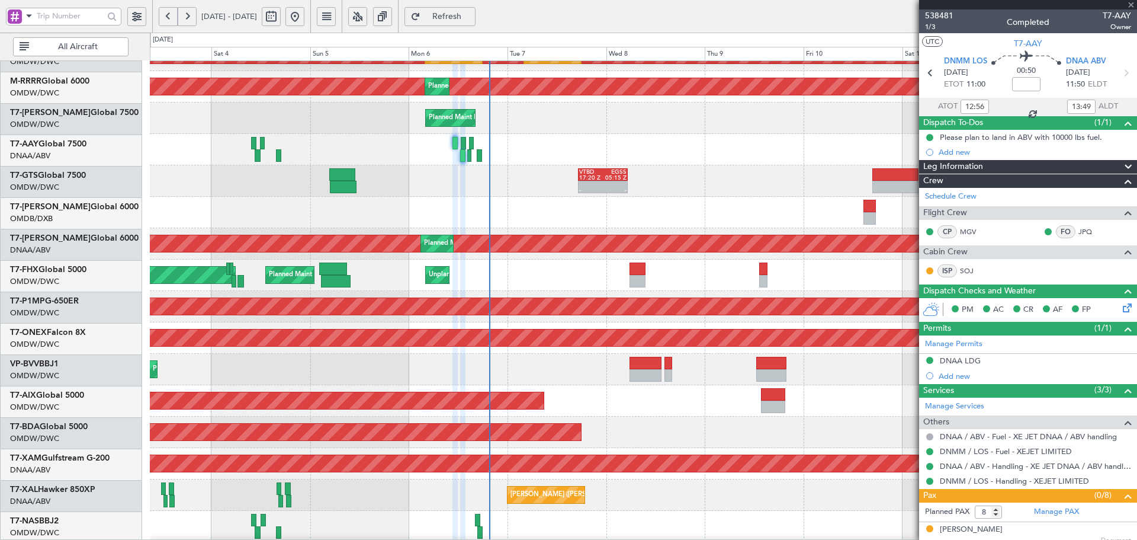
scroll to position [233, 0]
click at [791, 191] on div "- - VTBD 17:20 Z EGSS 05:15 Z VTBD 17:20 Z EGSS 05:15 Z - - Planned Maint [GEOG…" at bounding box center [643, 180] width 987 height 31
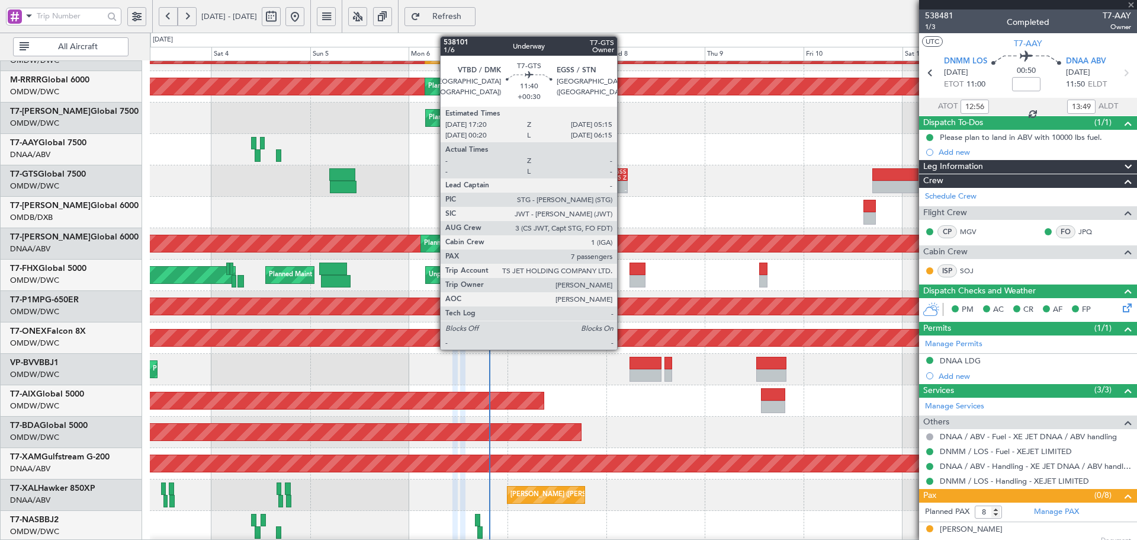
click at [622, 176] on div "05:15 Z" at bounding box center [615, 178] width 24 height 6
type input "+00:40"
type input "2"
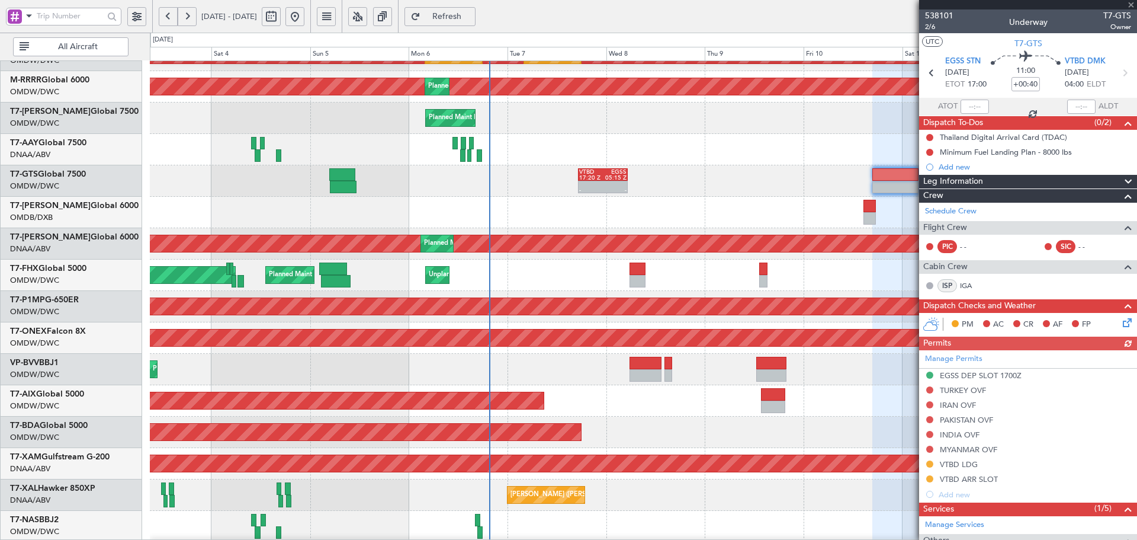
type input "+00:30"
type input "7"
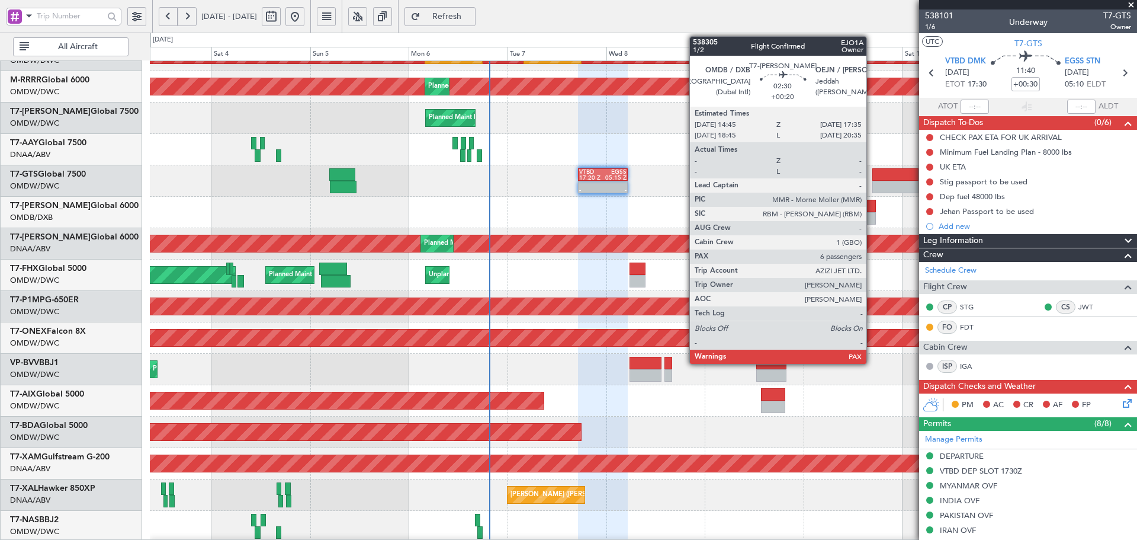
click at [872, 206] on div at bounding box center [869, 206] width 12 height 12
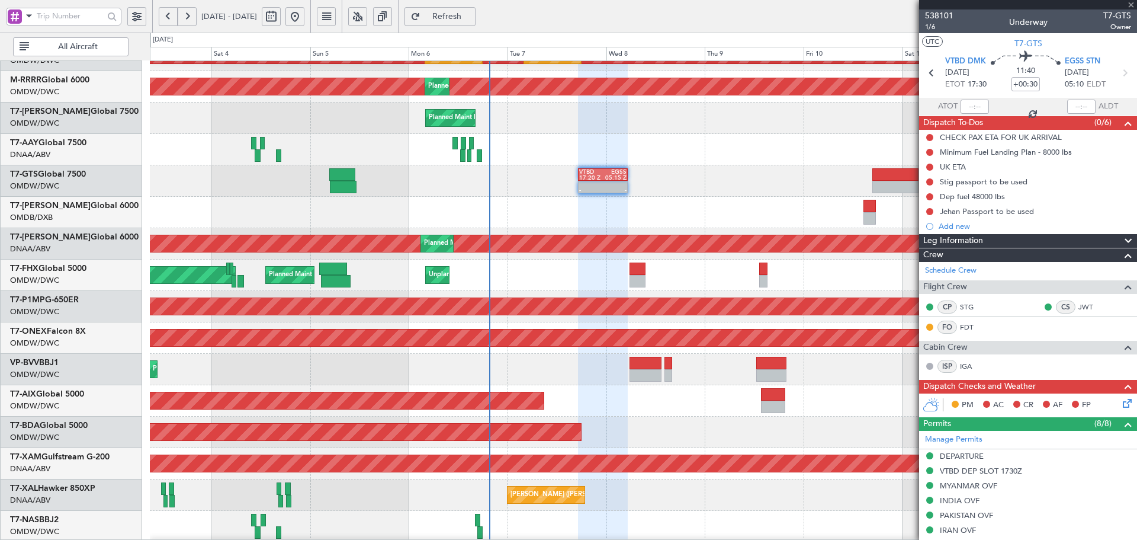
type input "+00:20"
type input "6"
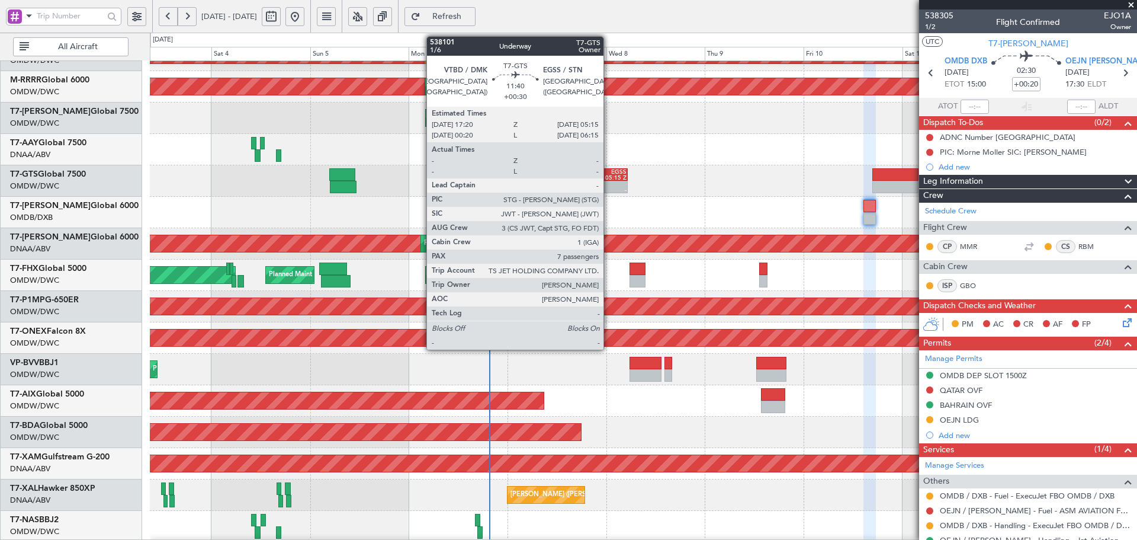
click at [607, 178] on div "05:15 Z" at bounding box center [615, 178] width 24 height 6
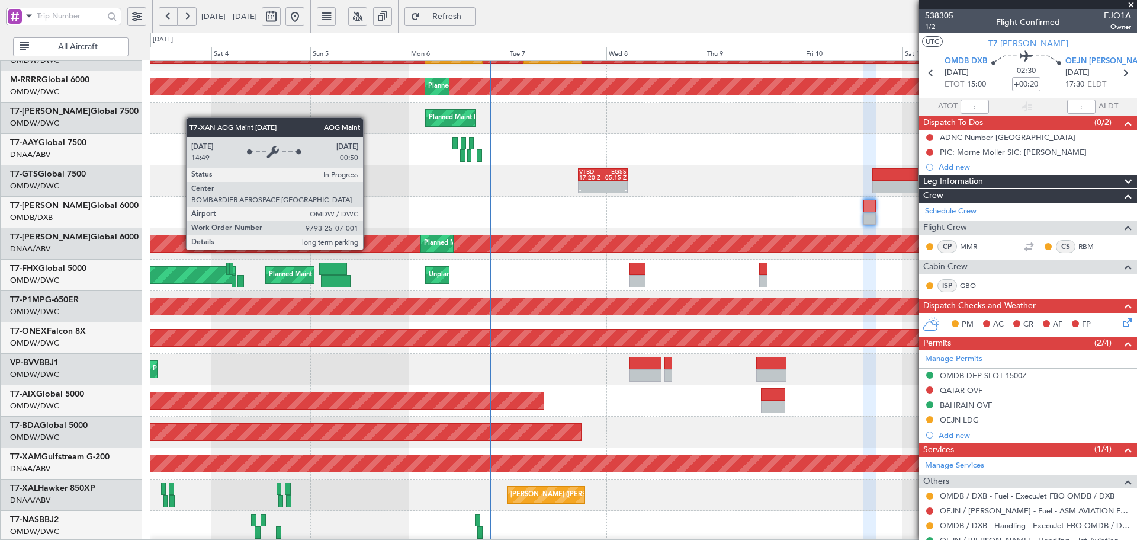
scroll to position [0, 0]
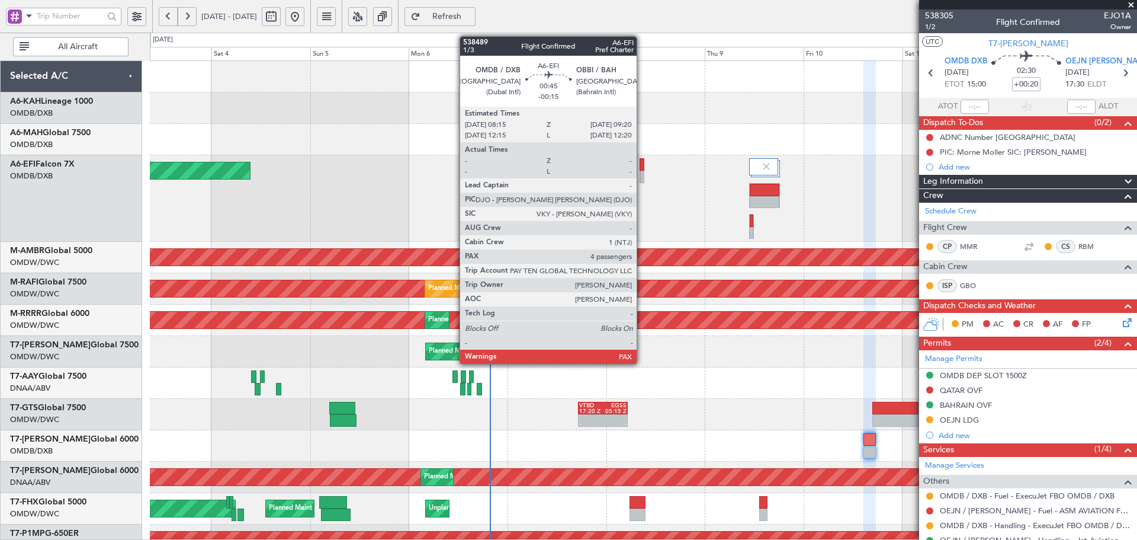
click at [642, 163] on div at bounding box center [642, 164] width 5 height 12
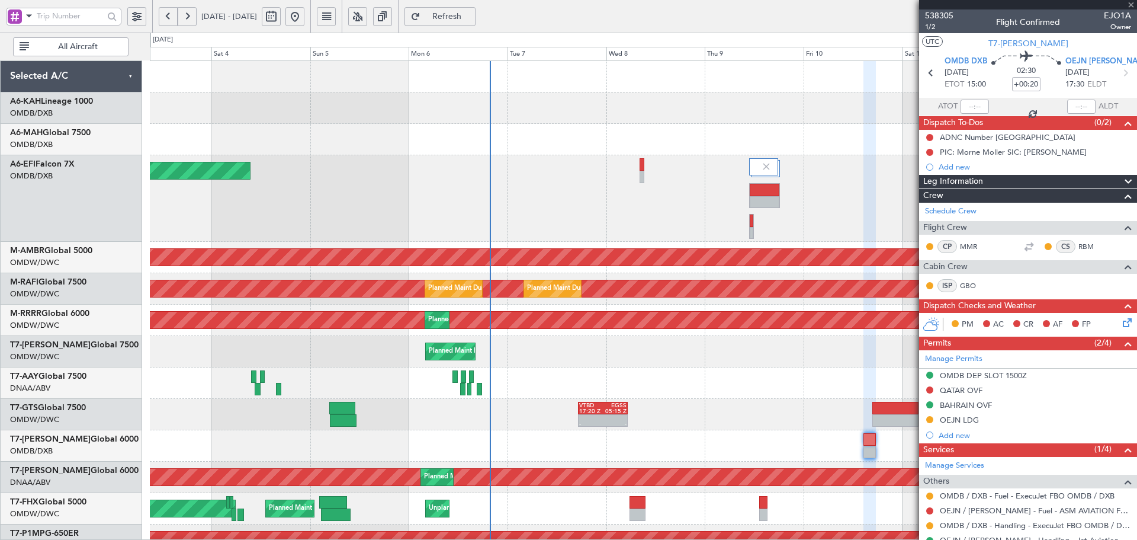
type input "-00:15"
type input "4"
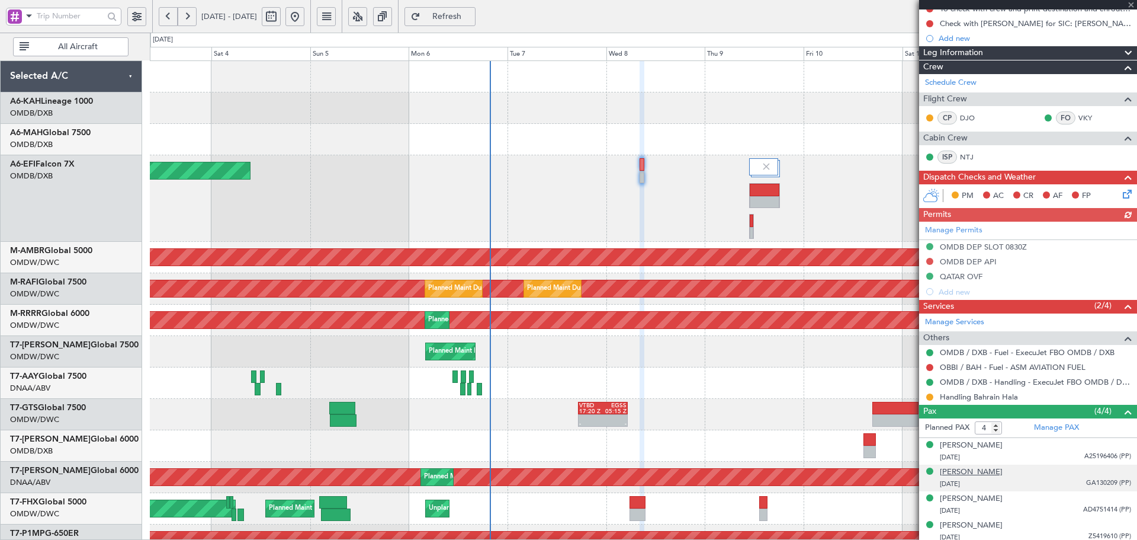
scroll to position [147, 0]
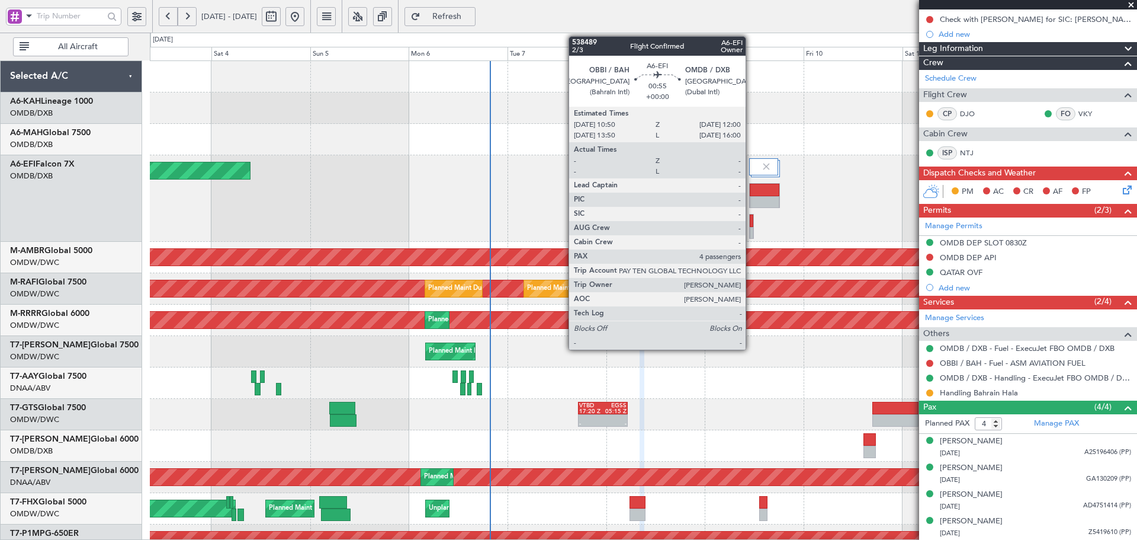
click at [751, 220] on div at bounding box center [752, 220] width 4 height 12
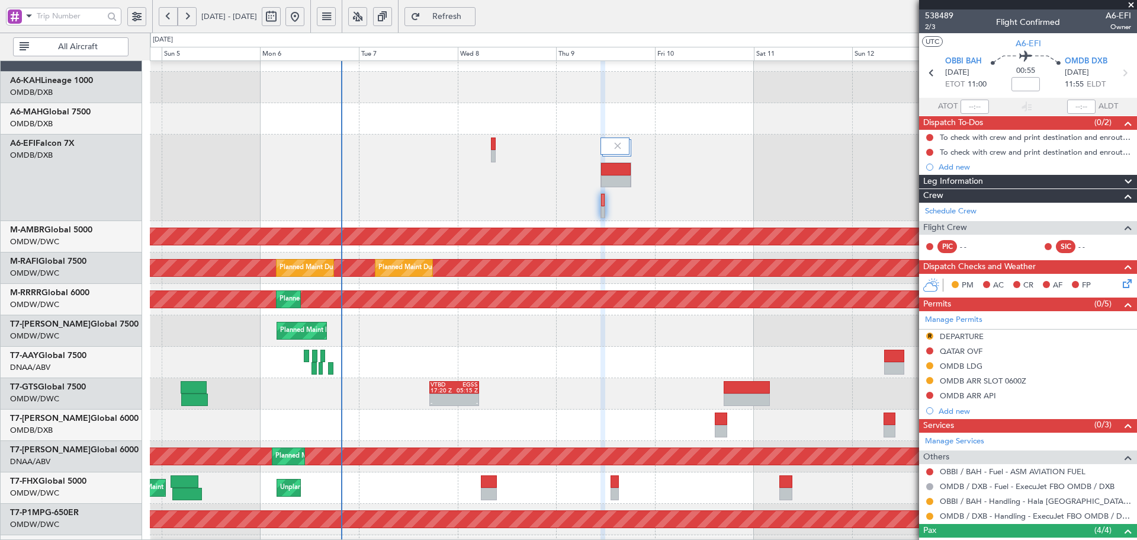
scroll to position [24, 0]
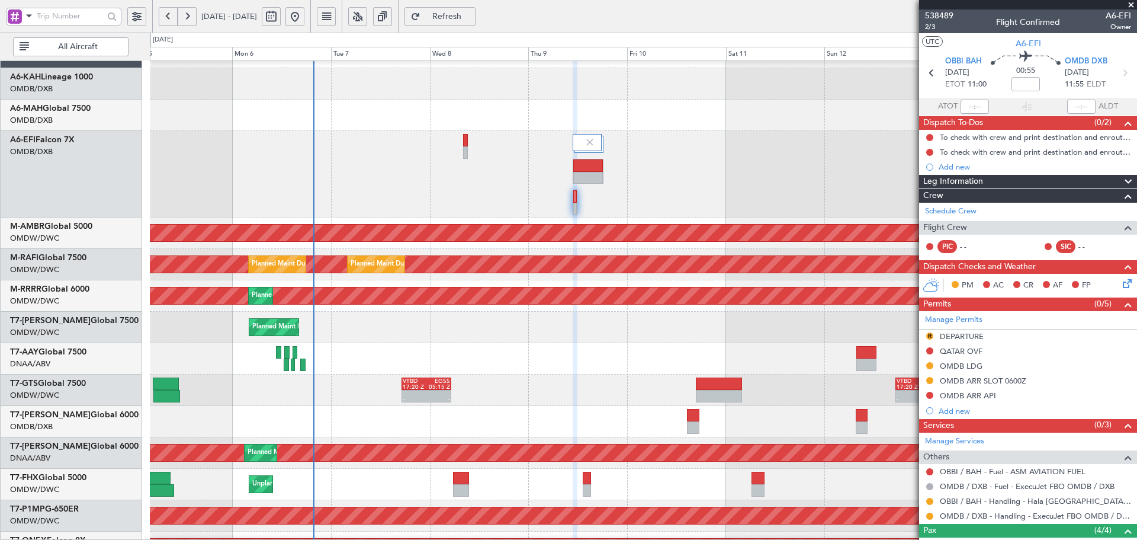
click at [431, 360] on div at bounding box center [643, 358] width 987 height 31
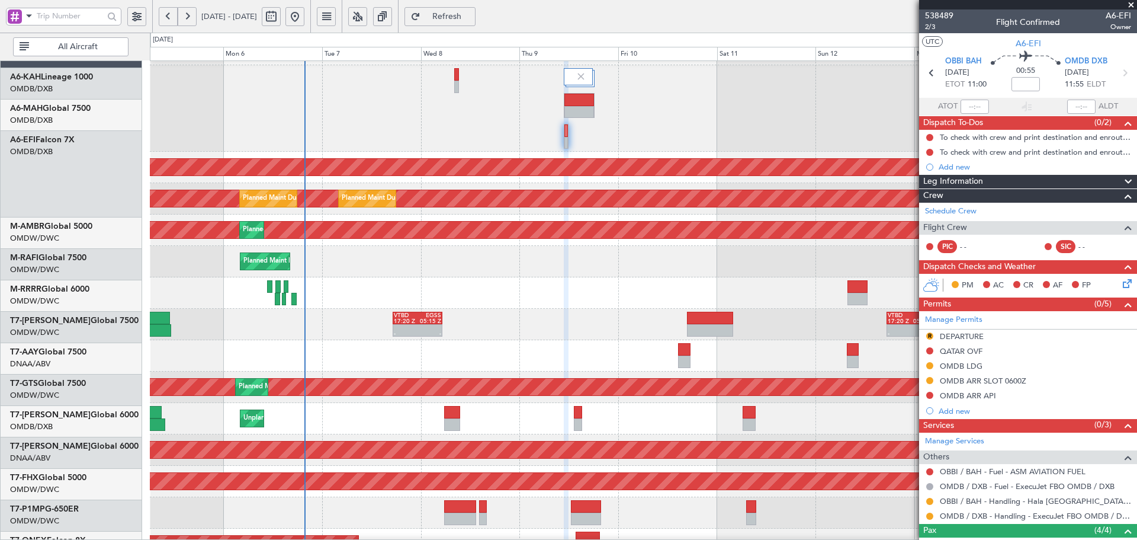
scroll to position [90, 0]
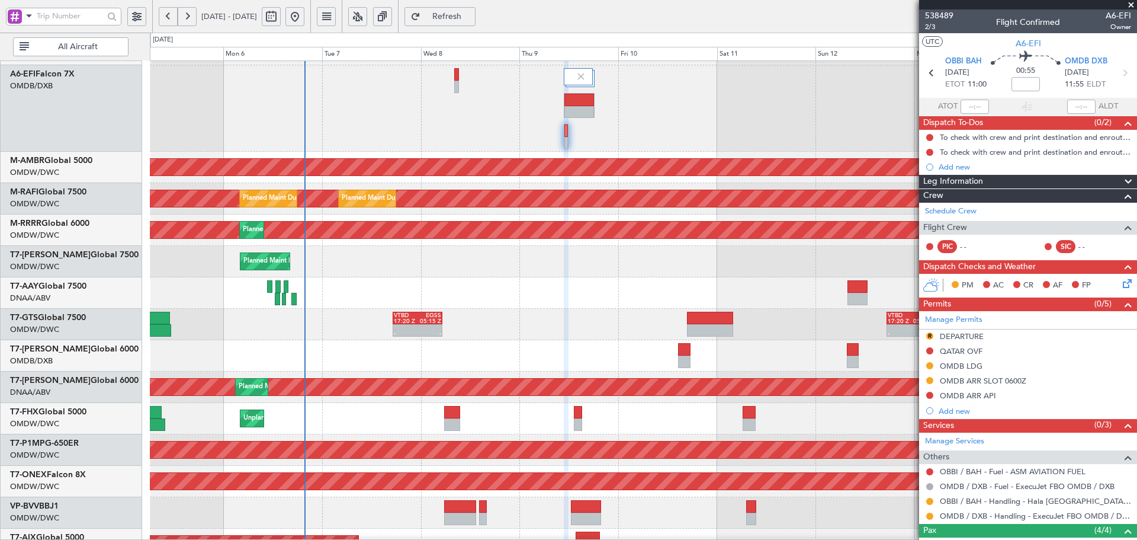
click at [518, 354] on div at bounding box center [643, 355] width 987 height 31
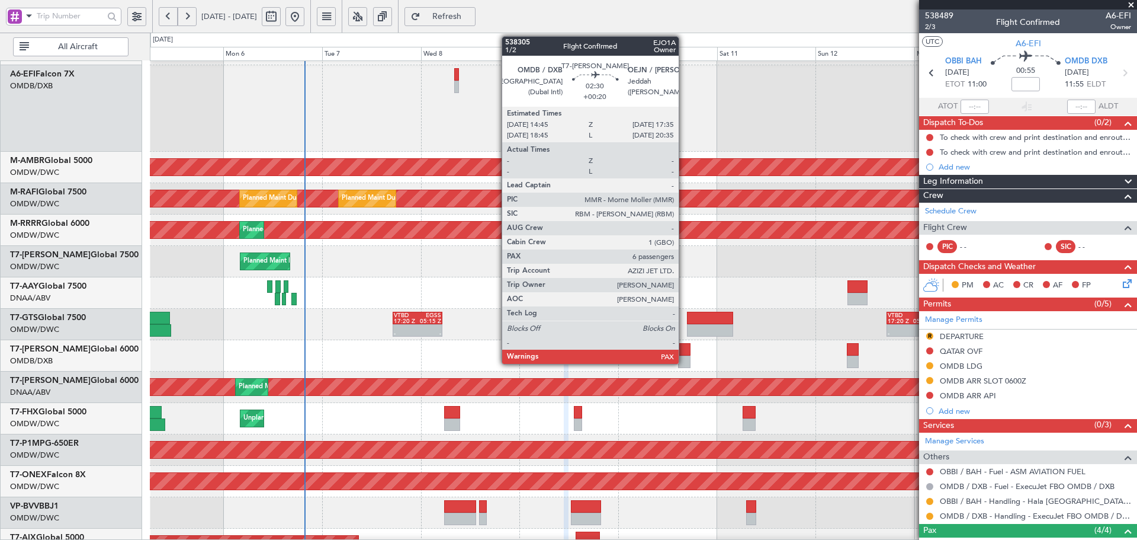
click at [684, 355] on div at bounding box center [684, 349] width 12 height 12
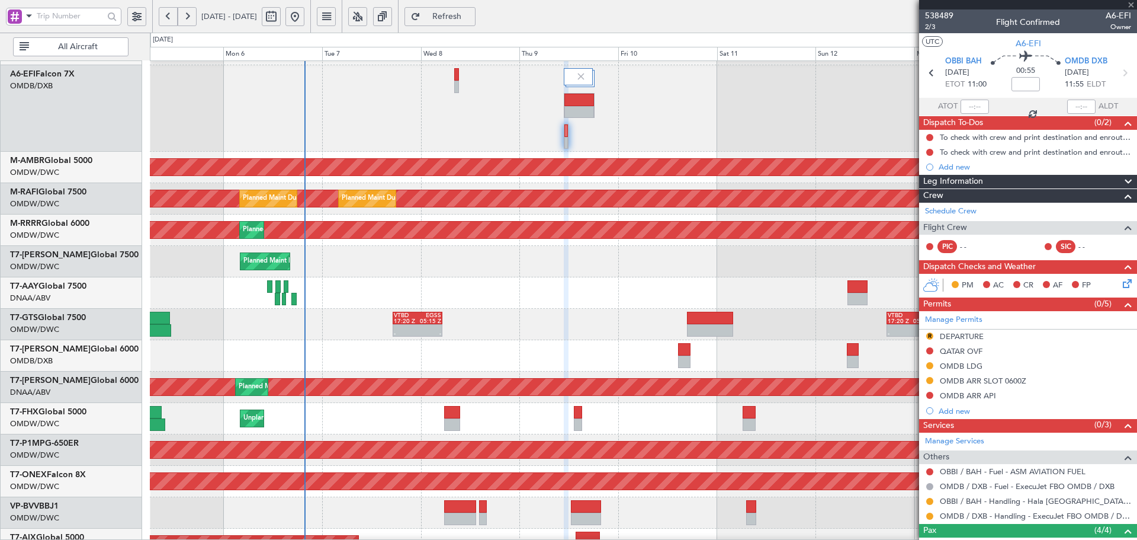
type input "+00:20"
type input "6"
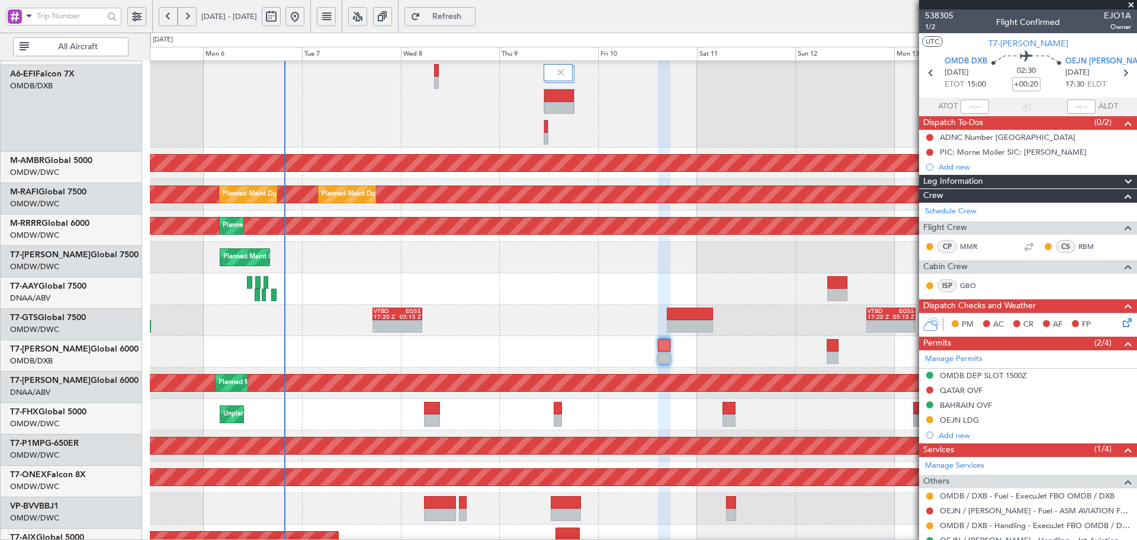
scroll to position [110, 0]
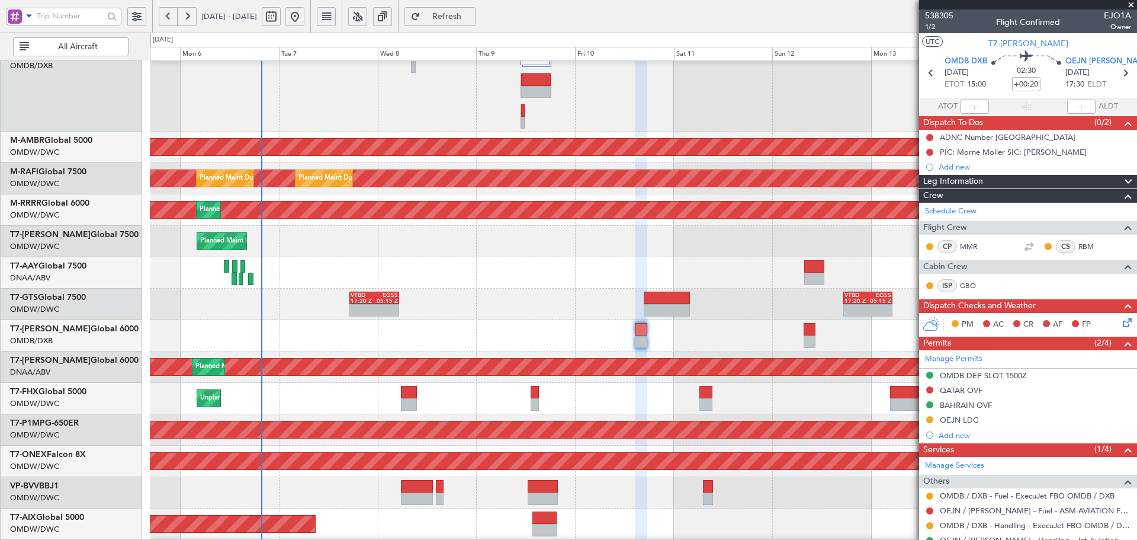
click at [597, 338] on div at bounding box center [643, 335] width 987 height 31
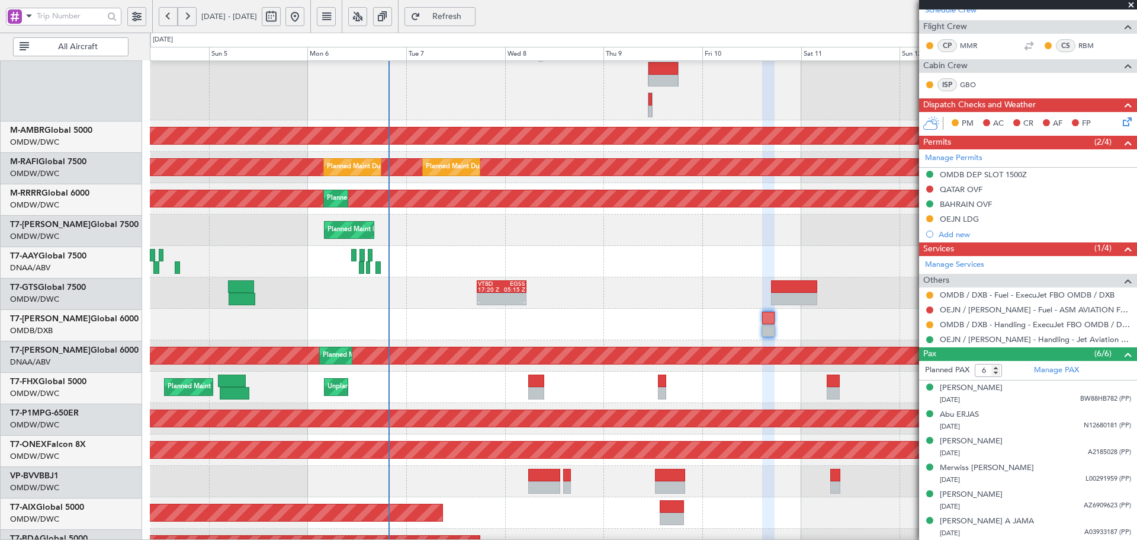
scroll to position [121, 0]
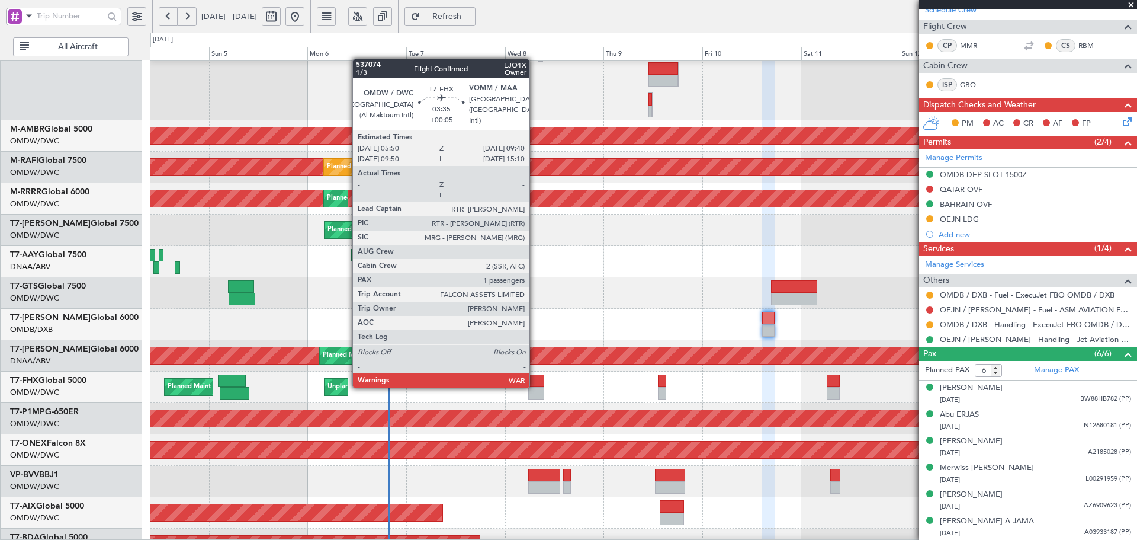
click at [535, 385] on div at bounding box center [536, 380] width 16 height 12
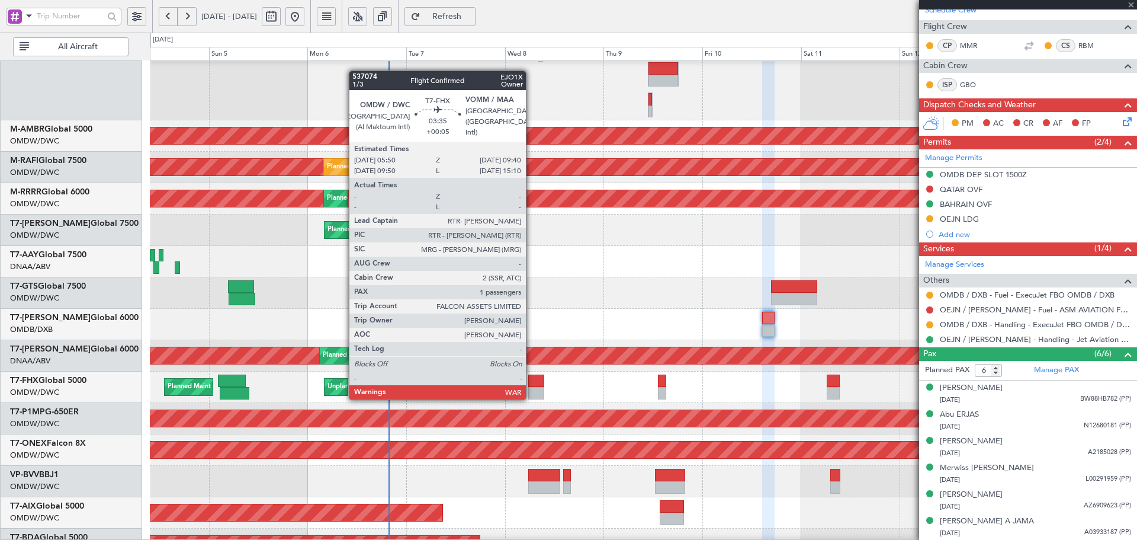
type input "+00:05"
type input "1"
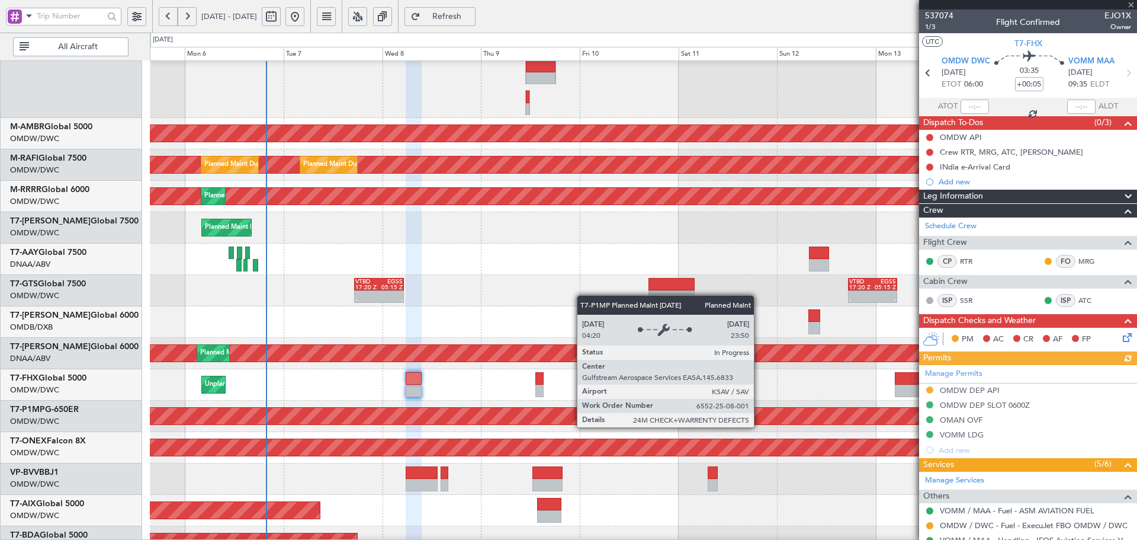
scroll to position [155, 0]
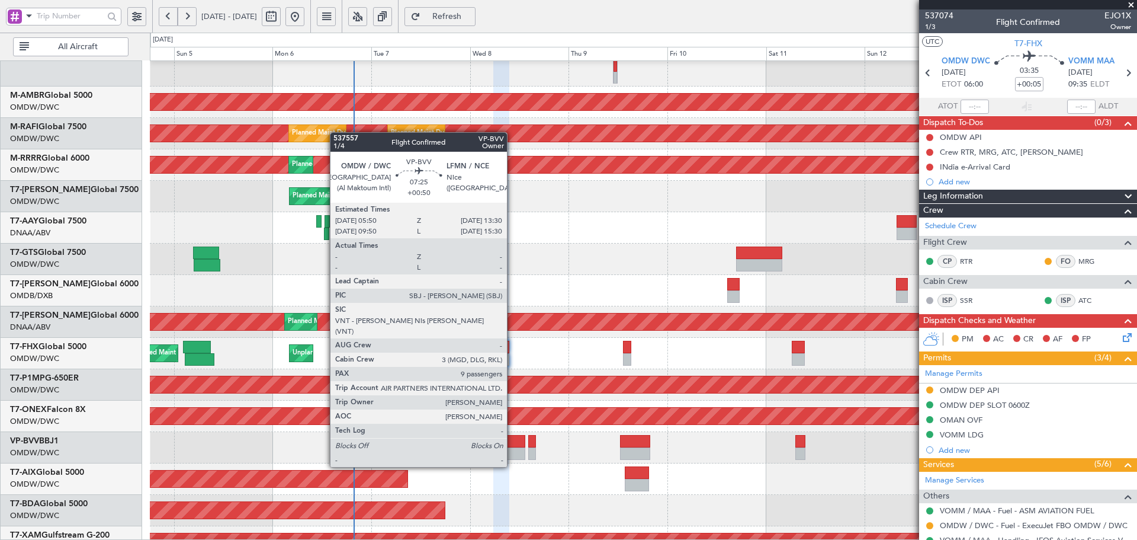
click at [512, 444] on div at bounding box center [509, 441] width 32 height 12
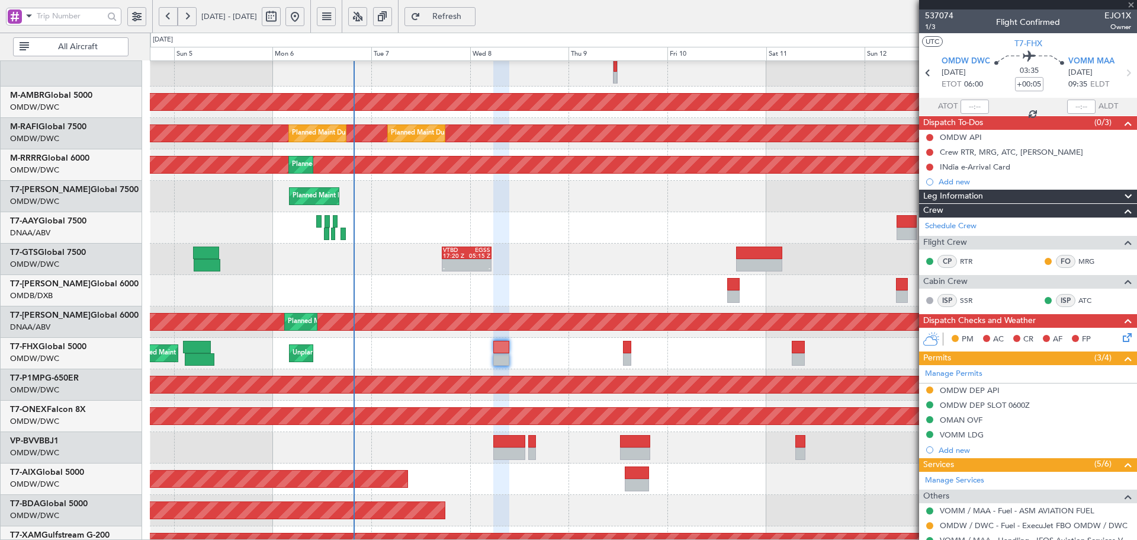
type input "+00:50"
type input "9"
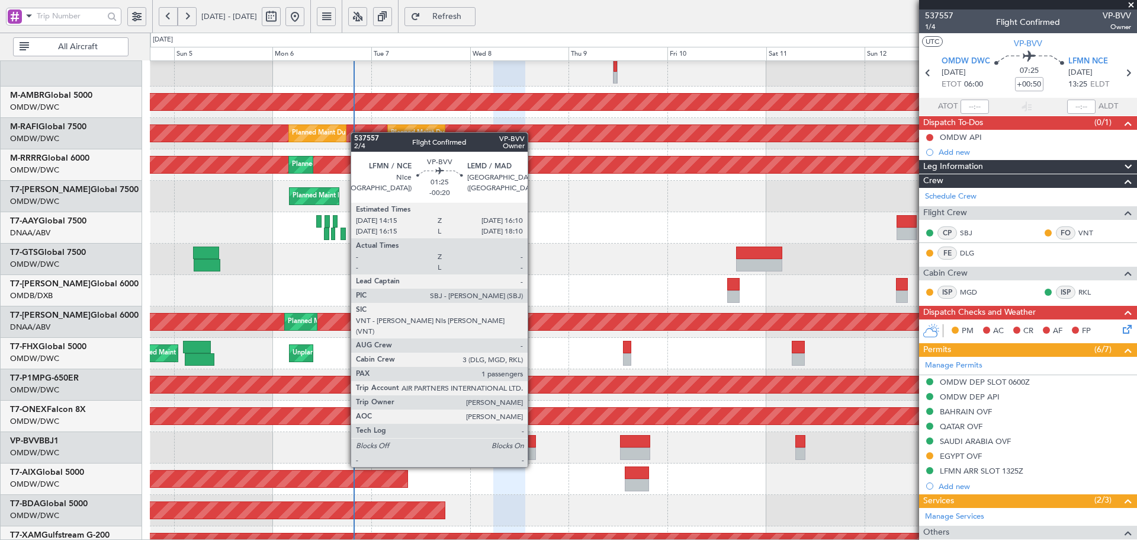
click at [533, 444] on div at bounding box center [532, 441] width 8 height 12
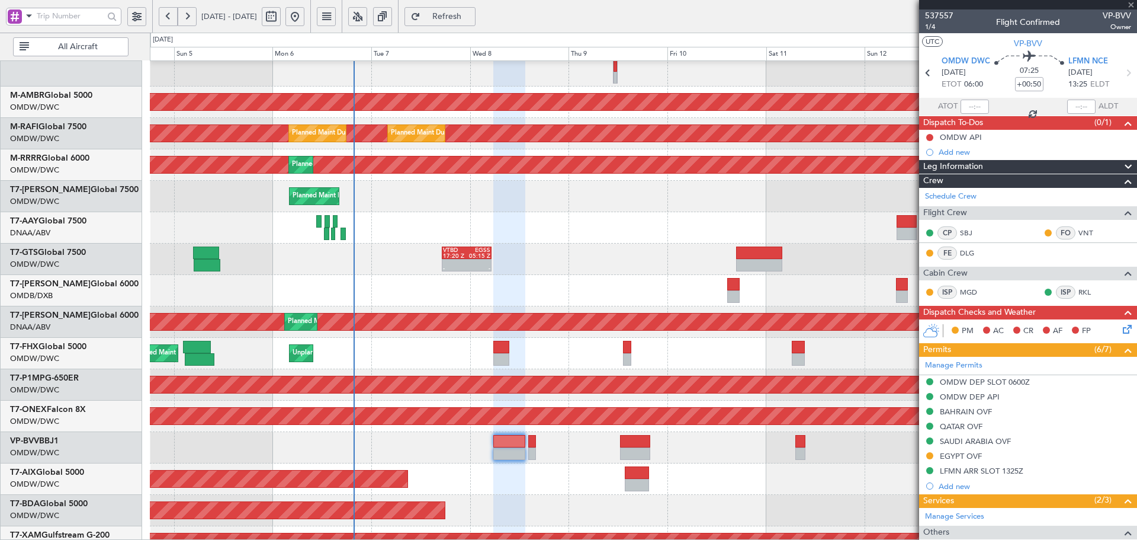
type input "-00:20"
type input "1"
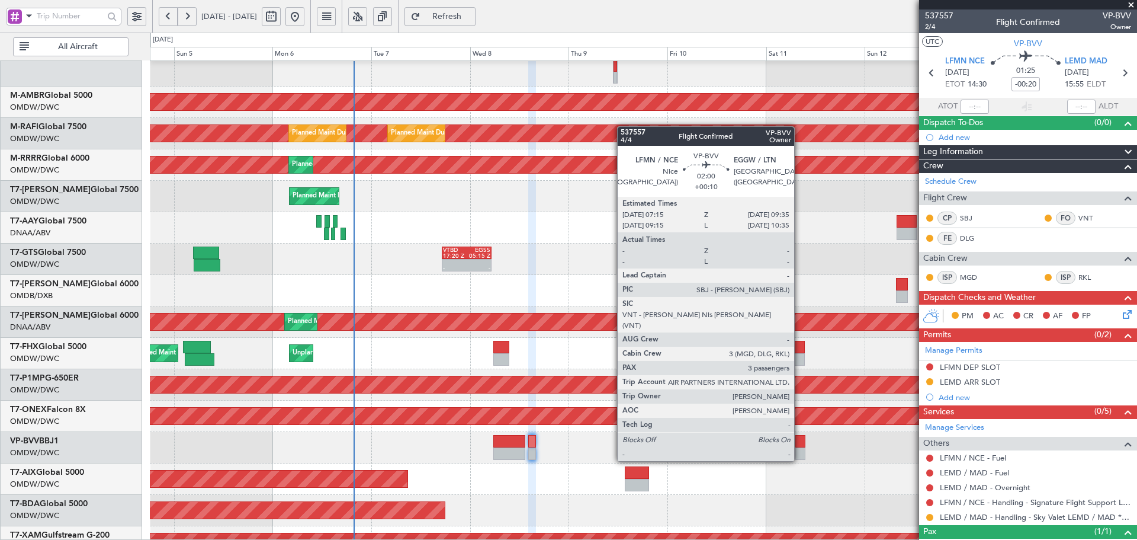
click at [800, 438] on div at bounding box center [800, 441] width 10 height 12
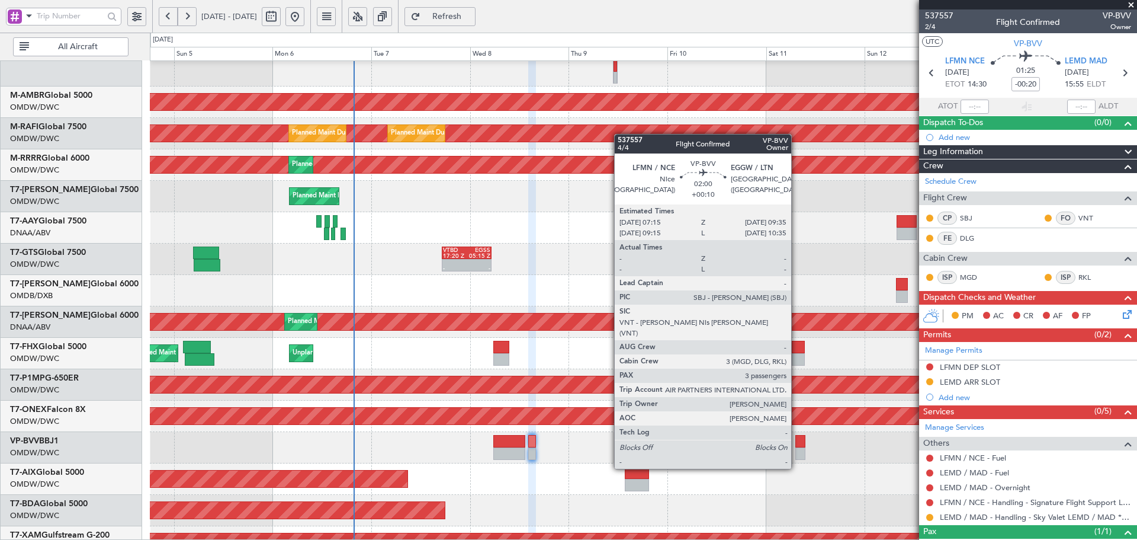
click at [797, 446] on div at bounding box center [800, 441] width 10 height 12
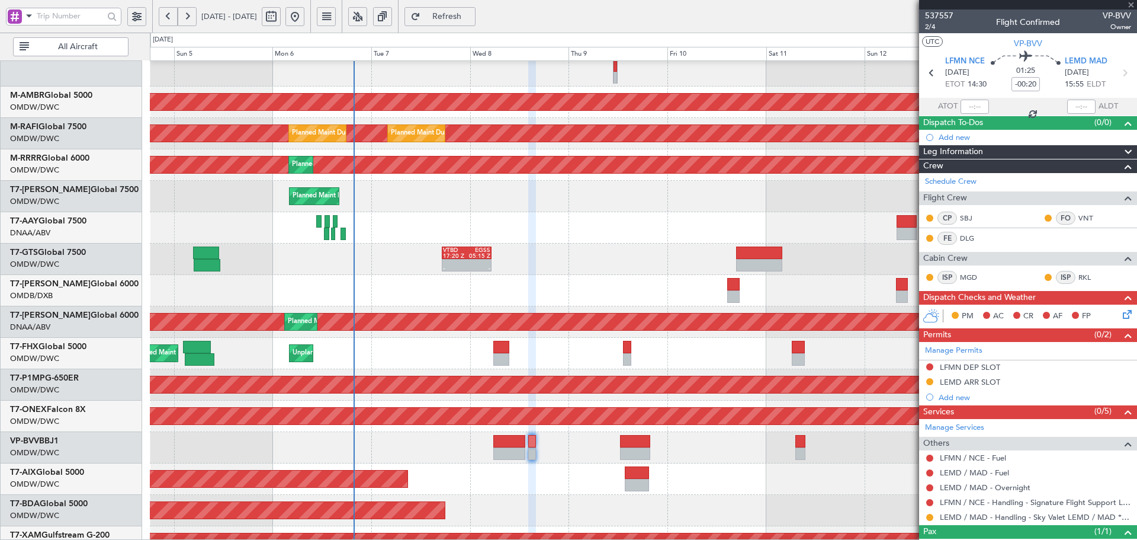
type input "+00:10"
type input "3"
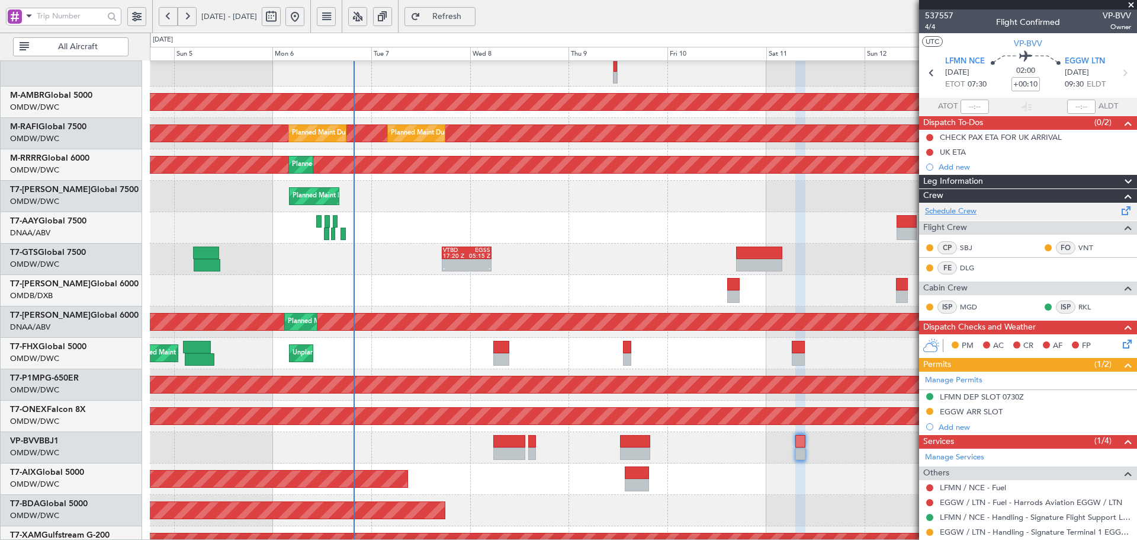
click at [965, 206] on link "Schedule Crew" at bounding box center [951, 212] width 52 height 12
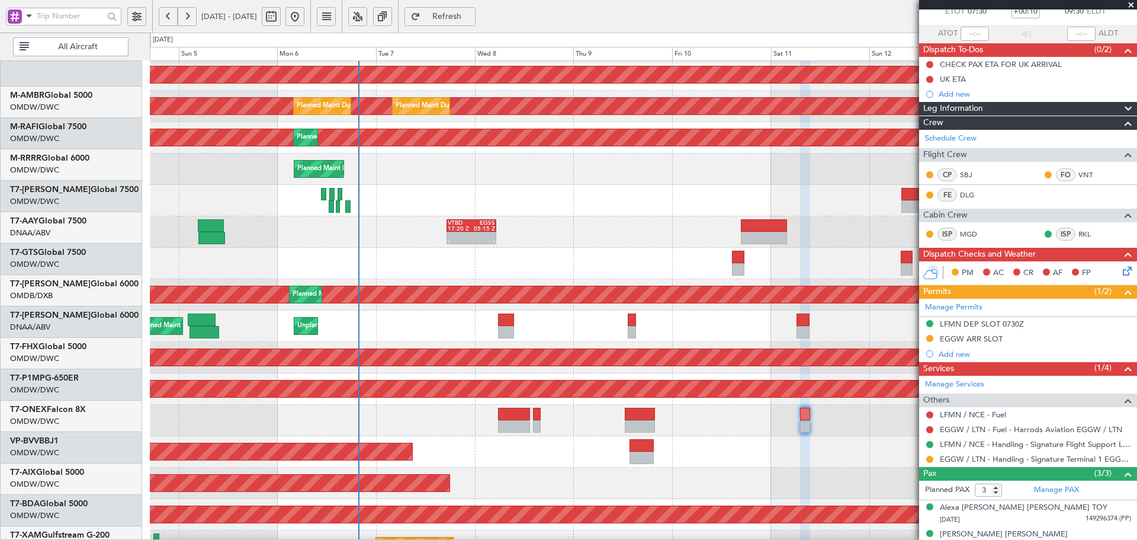
scroll to position [267, 0]
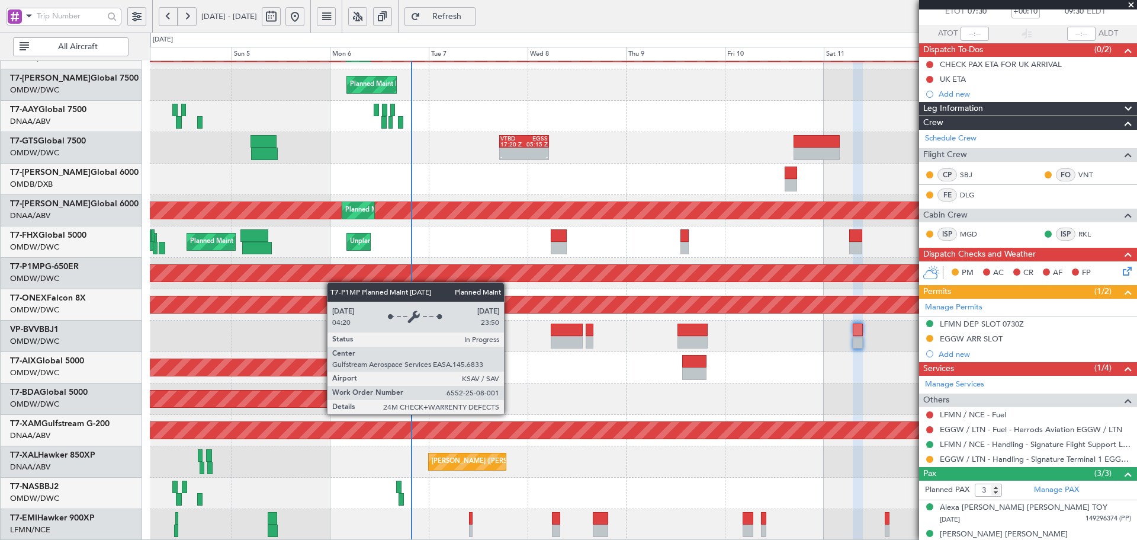
click at [338, 265] on div "Planned Maint Dubai (Al Maktoum Intl) Planned Maint [GEOGRAPHIC_DATA] (Al Makto…" at bounding box center [643, 167] width 987 height 746
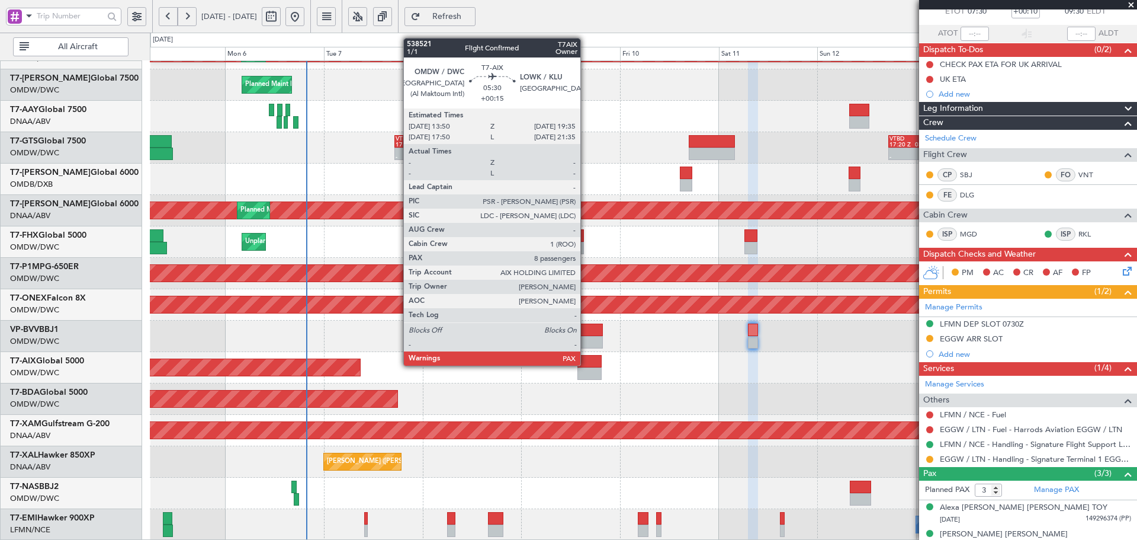
click at [586, 364] on div at bounding box center [589, 361] width 24 height 12
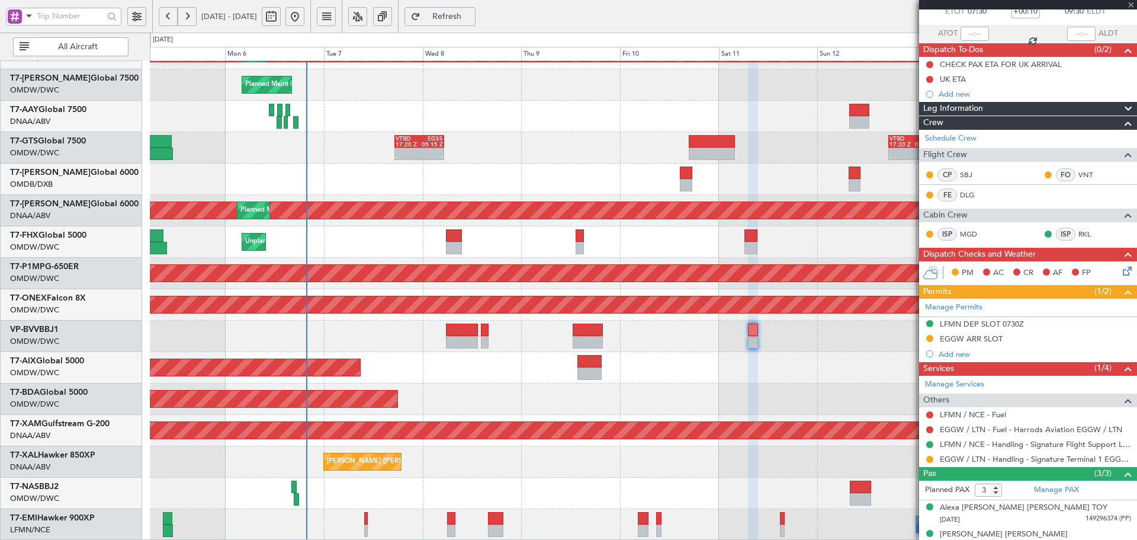
type input "+00:15"
type input "8"
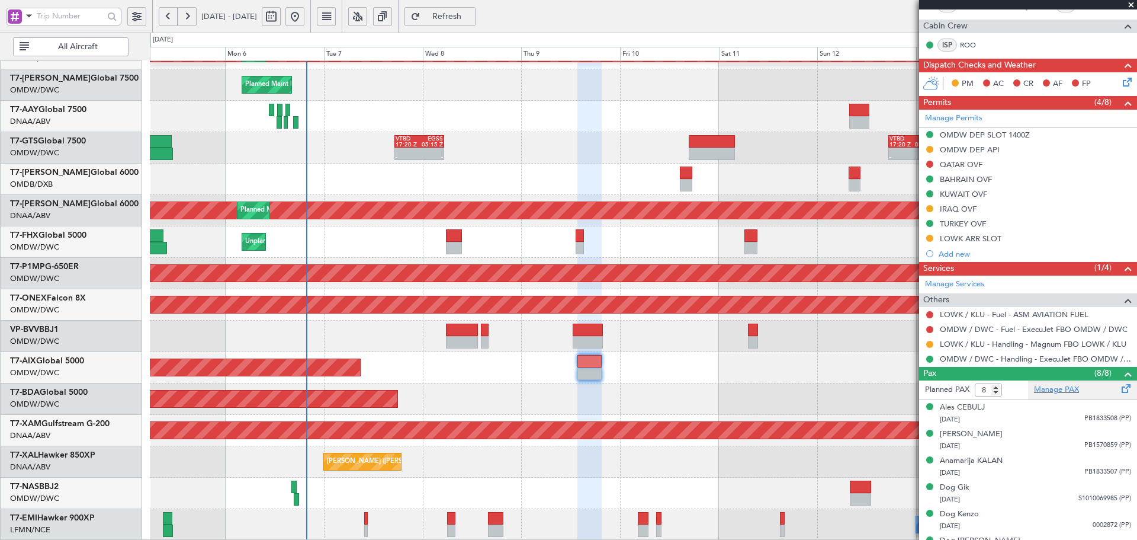
scroll to position [277, 0]
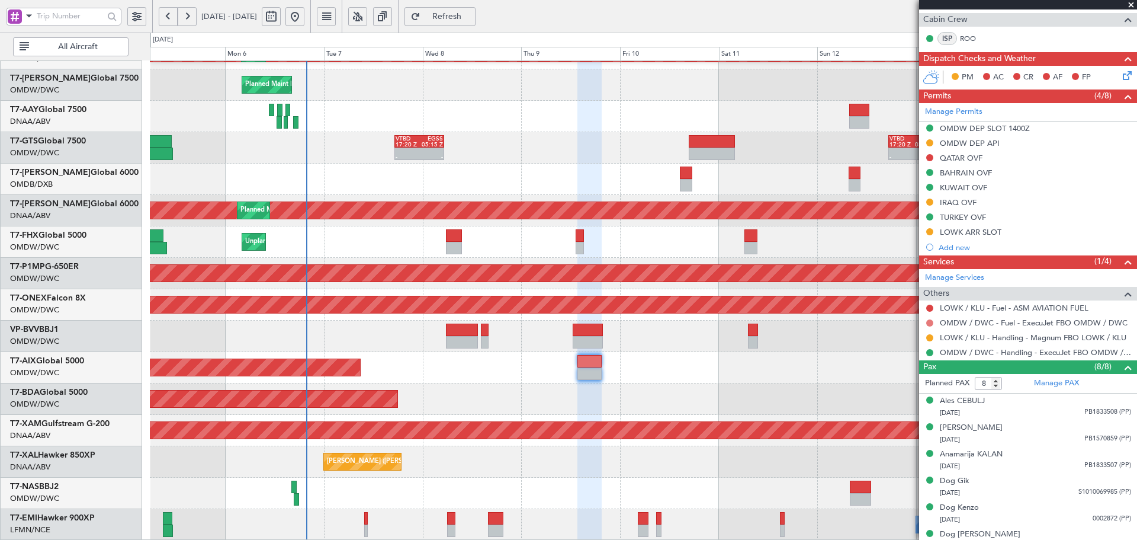
click at [929, 321] on button at bounding box center [929, 322] width 7 height 7
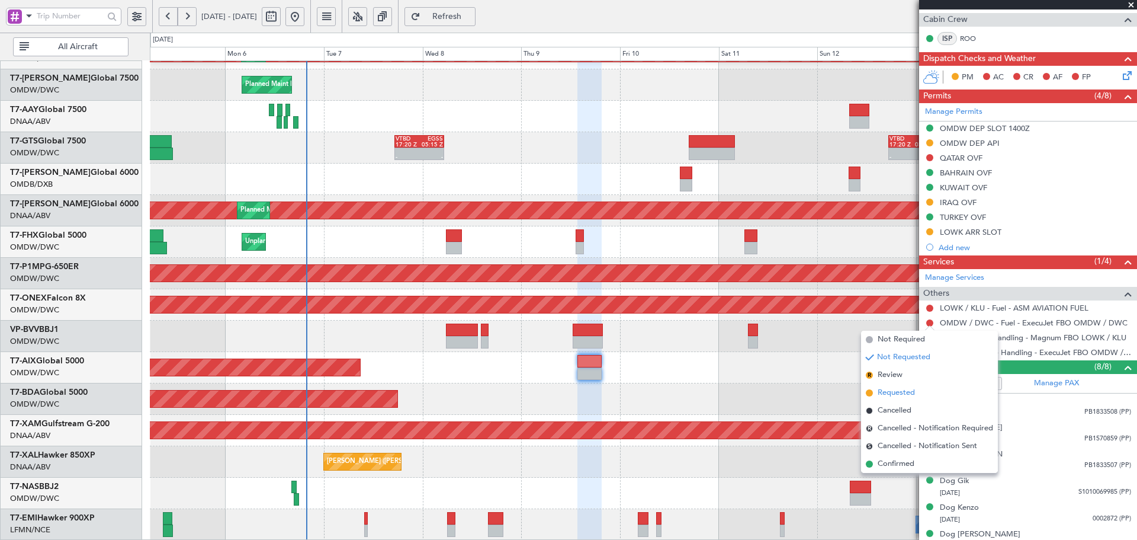
click at [891, 394] on span "Requested" at bounding box center [896, 393] width 37 height 12
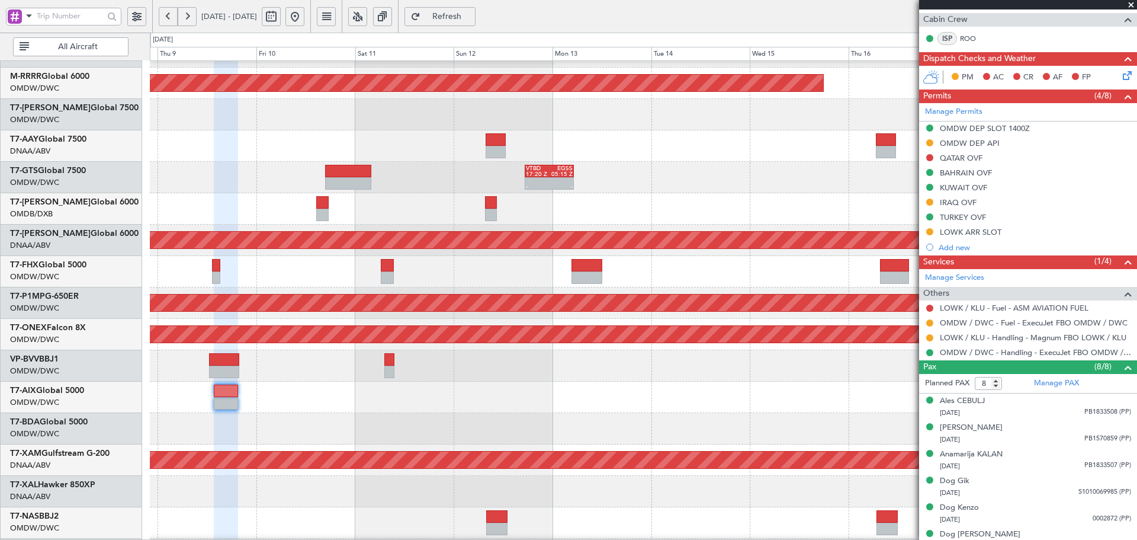
scroll to position [267, 0]
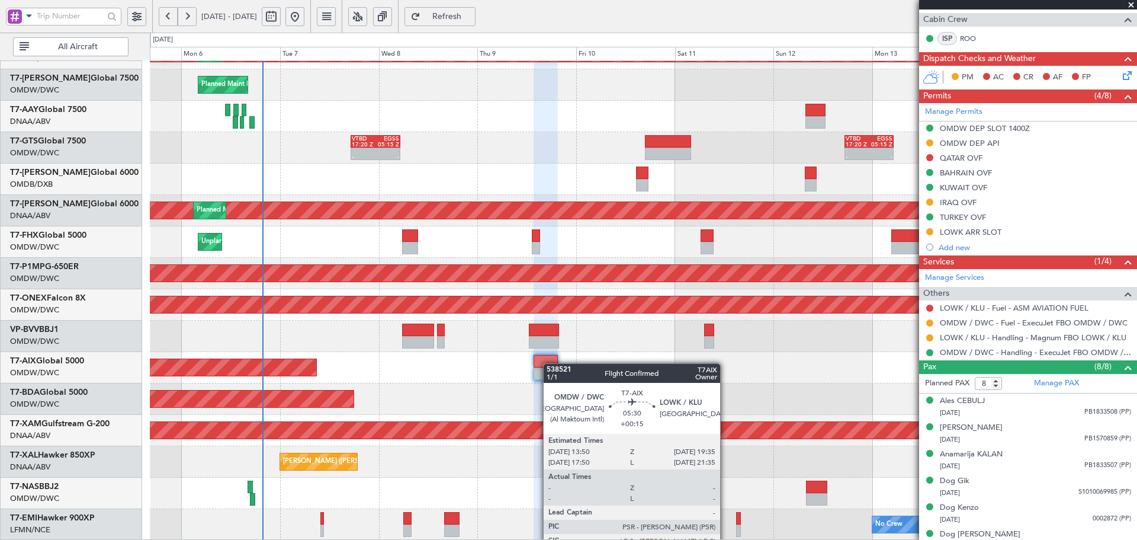
click at [553, 360] on div "Planned Maint Dubai (Al Maktoum Intl) Planned Maint [GEOGRAPHIC_DATA] (Al Makto…" at bounding box center [643, 167] width 987 height 746
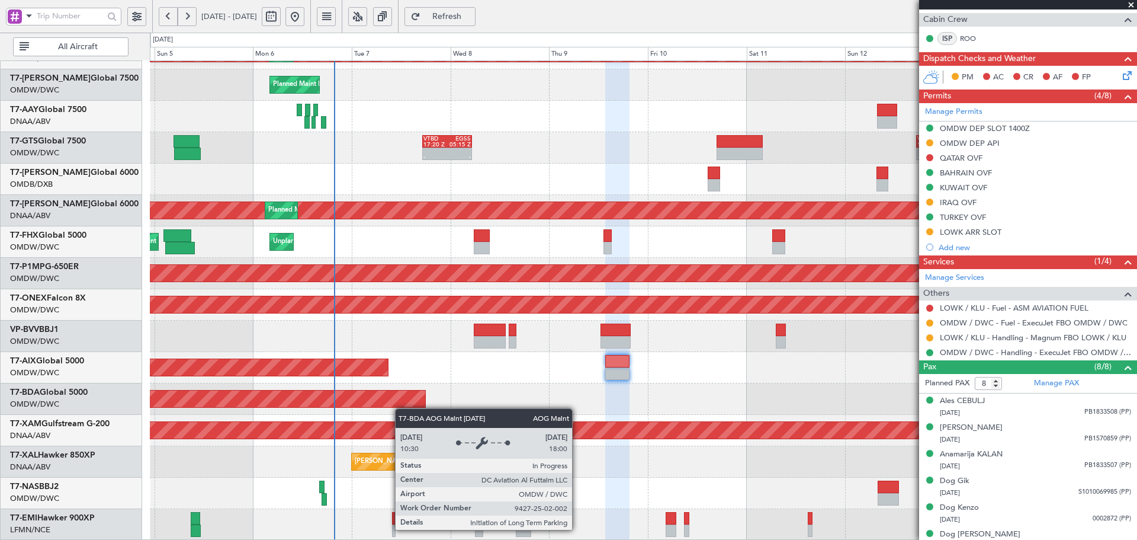
click at [405, 396] on div "Planned Maint Dubai (Al Maktoum Intl) Planned Maint [GEOGRAPHIC_DATA] (Al Makto…" at bounding box center [643, 167] width 987 height 746
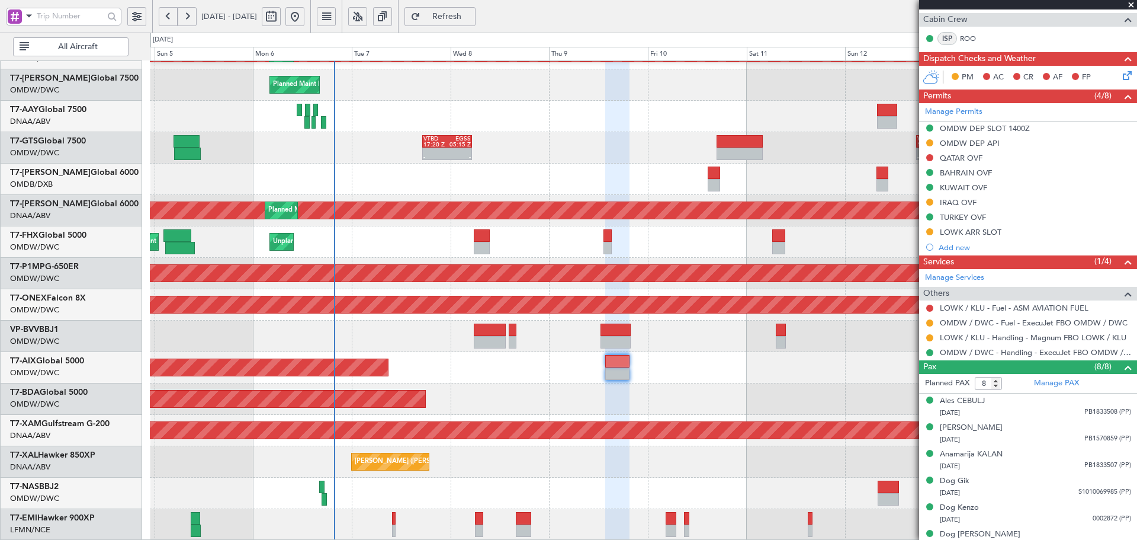
click at [468, 10] on button "Refresh" at bounding box center [439, 16] width 71 height 19
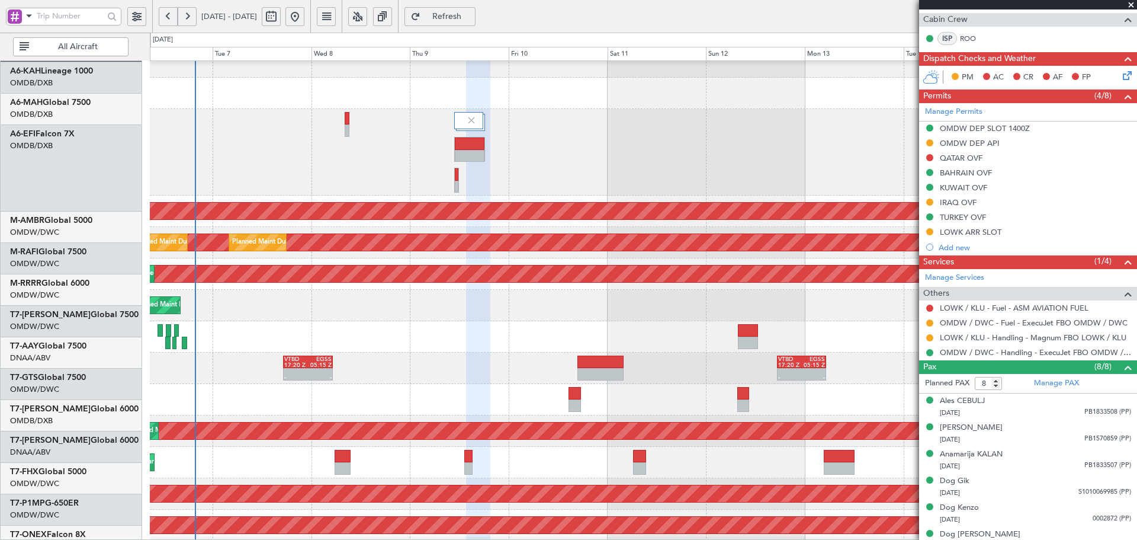
scroll to position [26, 0]
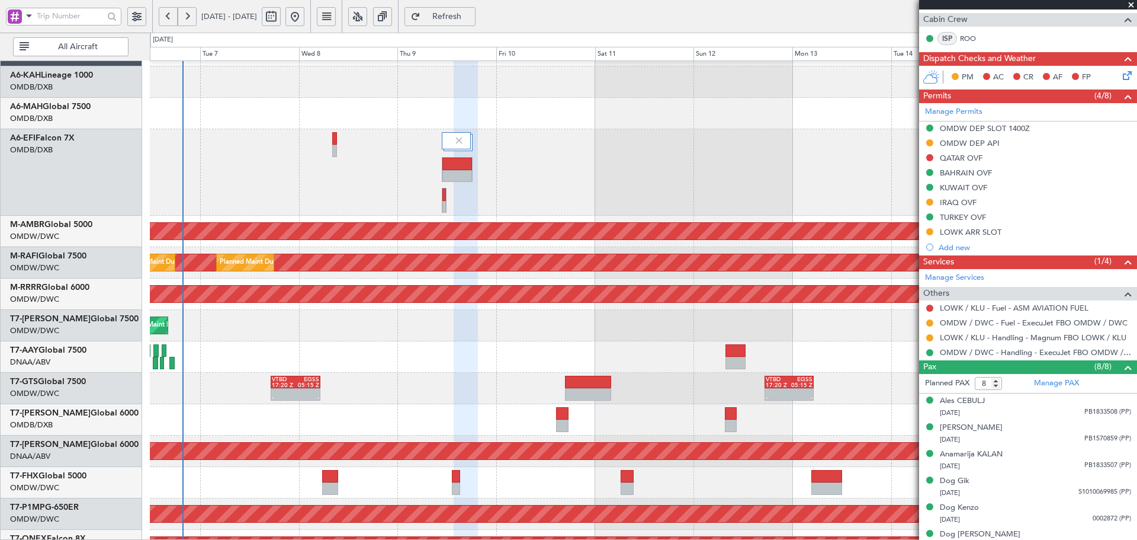
click at [496, 350] on div at bounding box center [643, 356] width 987 height 31
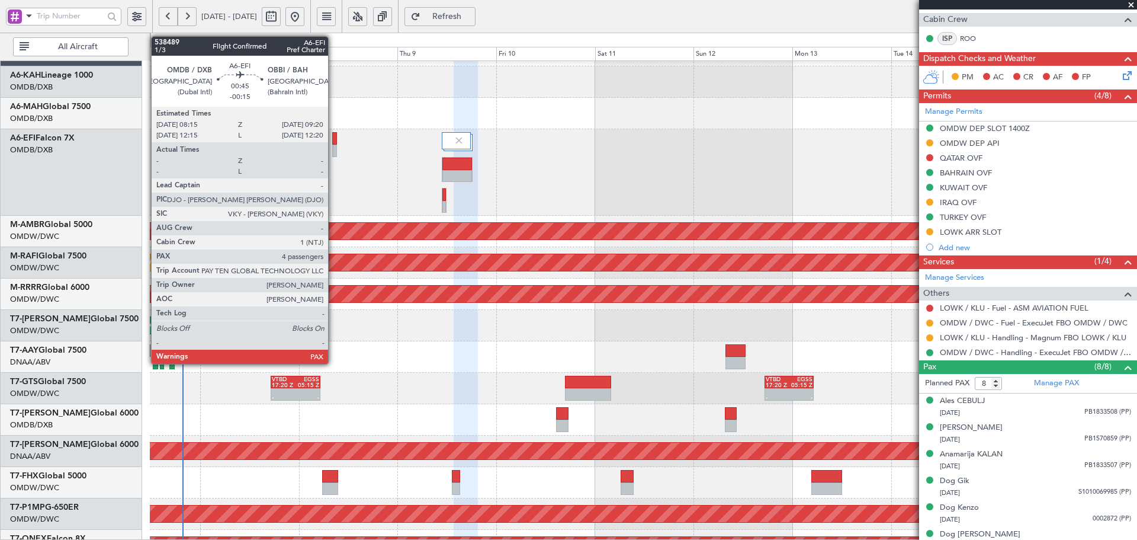
click at [333, 137] on div at bounding box center [334, 138] width 5 height 12
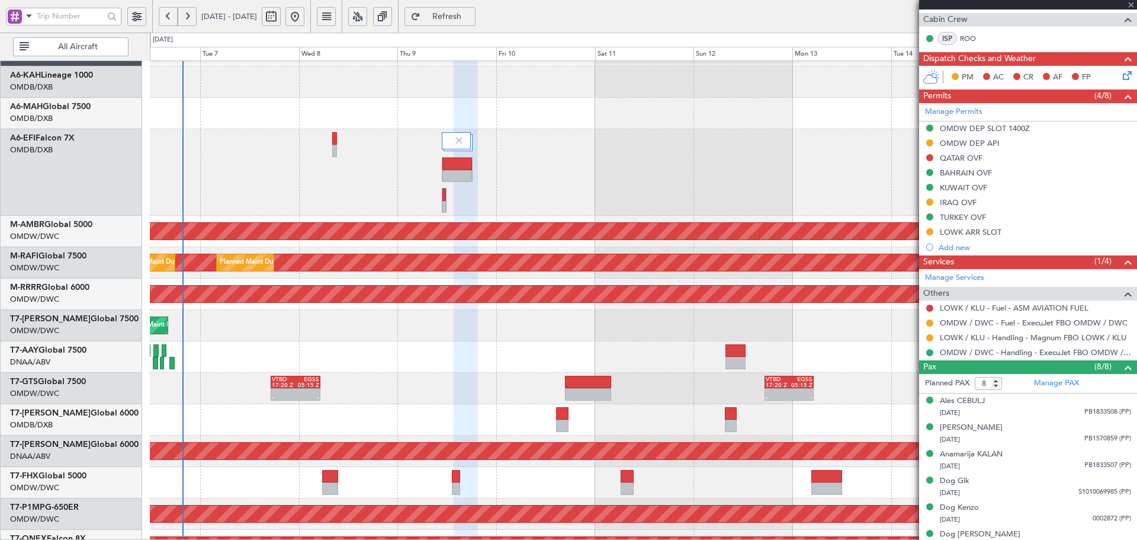
type input "-00:15"
type input "4"
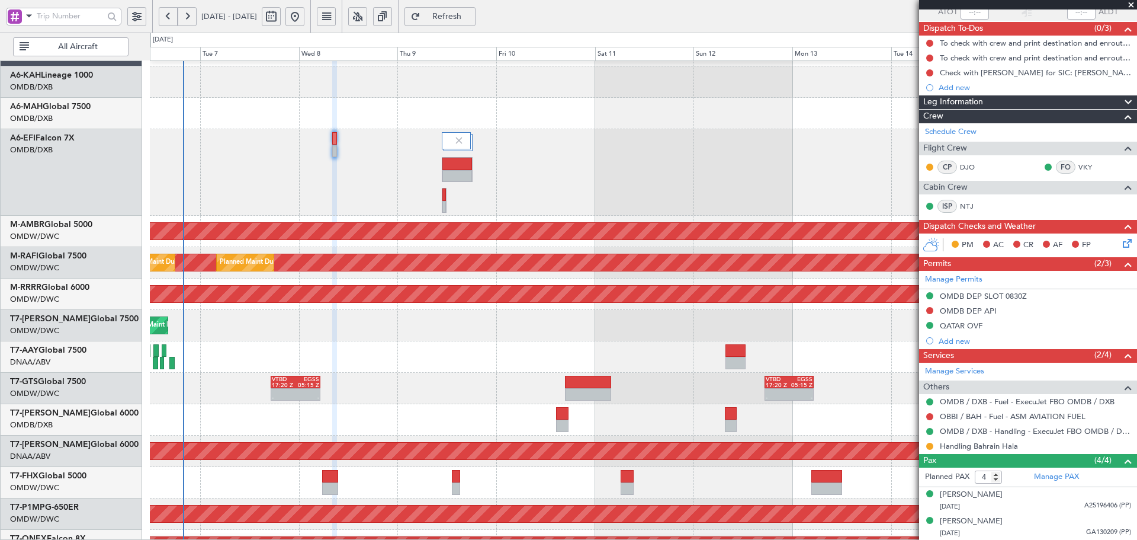
scroll to position [147, 0]
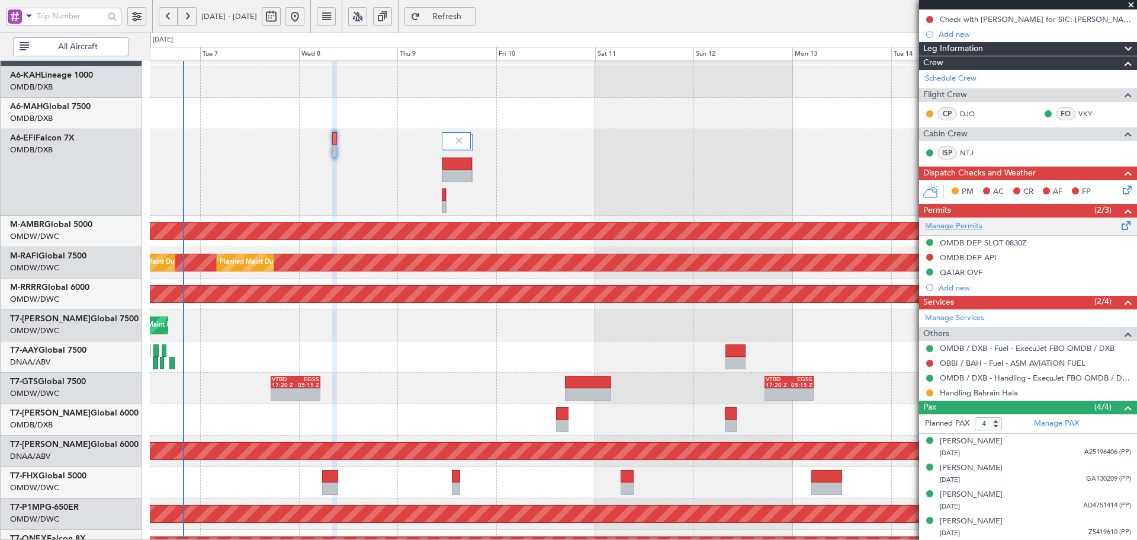
click at [962, 227] on link "Manage Permits" at bounding box center [953, 226] width 57 height 12
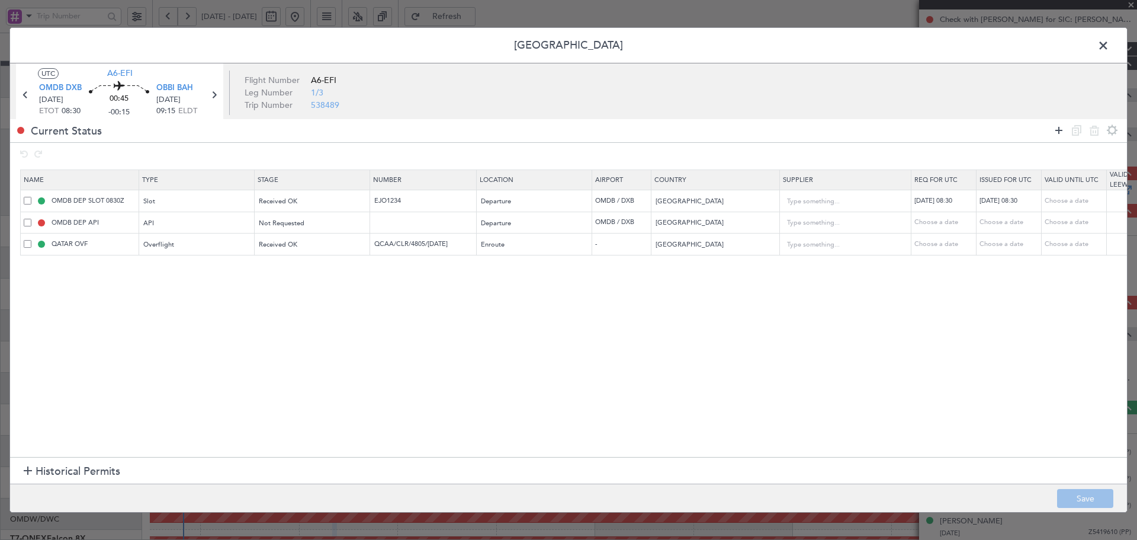
click at [1057, 129] on icon at bounding box center [1059, 130] width 14 height 14
click at [161, 269] on div "Type" at bounding box center [194, 267] width 98 height 18
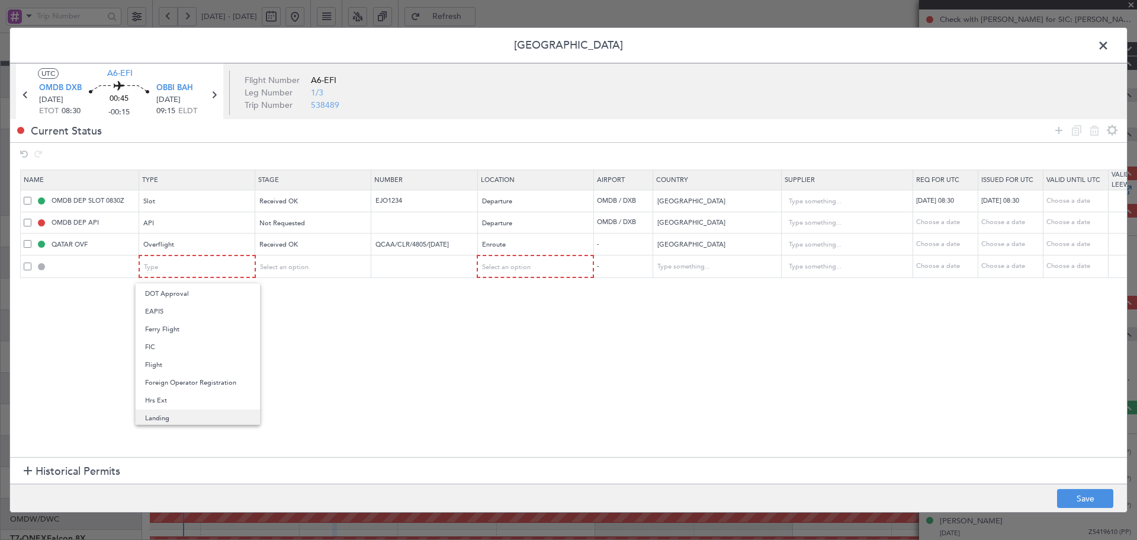
click at [166, 412] on span "Landing" at bounding box center [197, 418] width 105 height 18
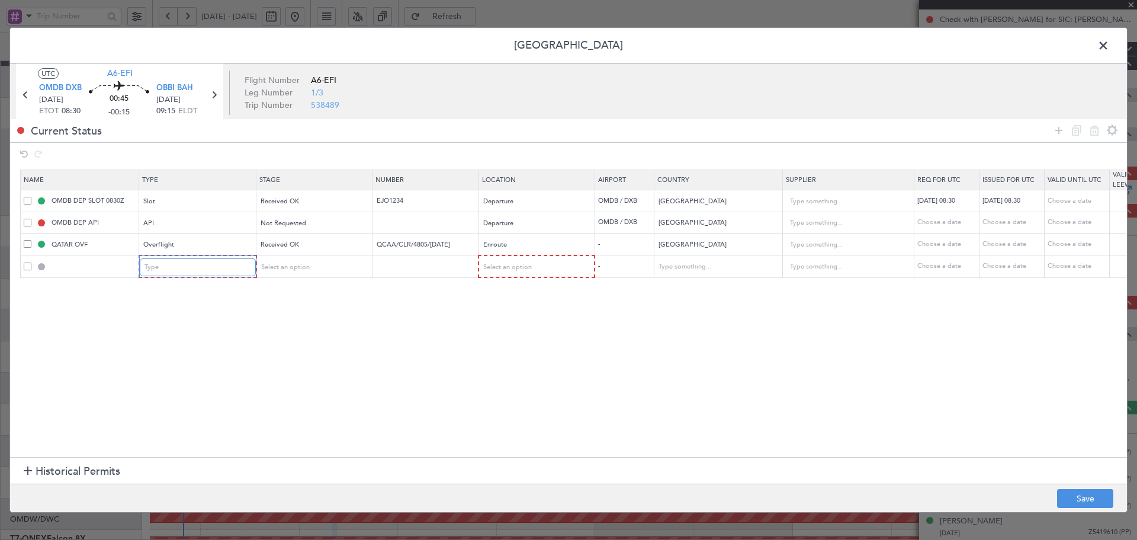
scroll to position [181, 0]
click at [315, 264] on div "Select an option" at bounding box center [308, 267] width 98 height 18
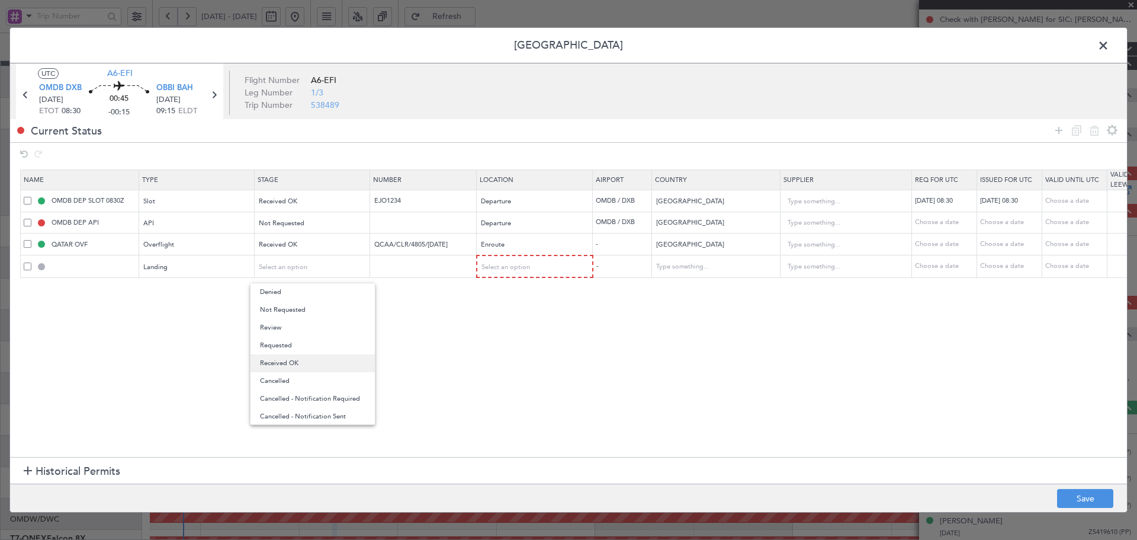
click at [287, 364] on span "Received OK" at bounding box center [312, 363] width 105 height 18
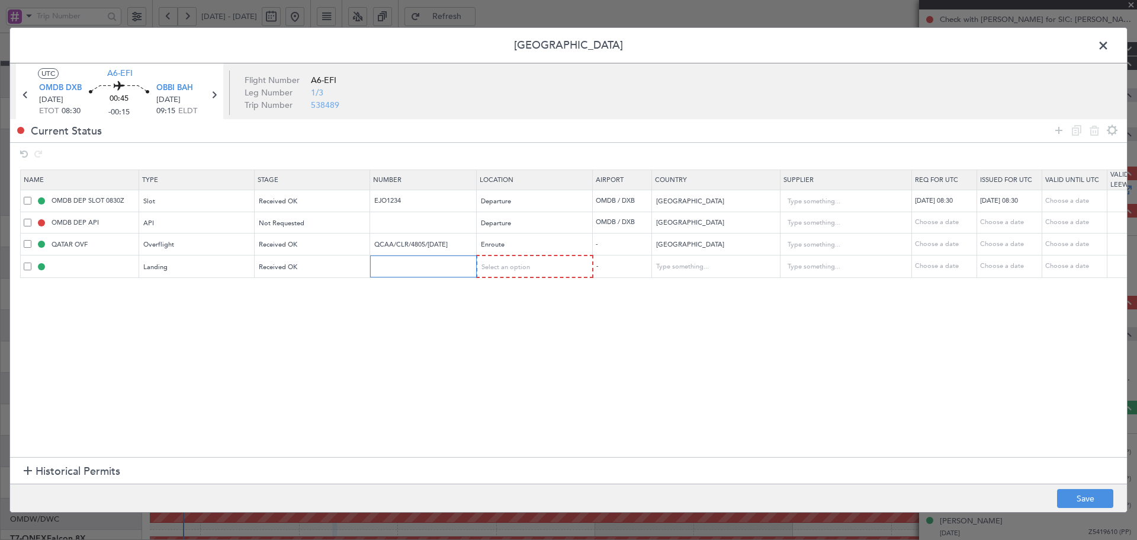
click at [442, 264] on input "text" at bounding box center [424, 266] width 103 height 10
paste input "AT/P/25-10/CN/000026"
type input "AT/P/25-10/CN/000026"
click at [499, 270] on span "Select an option" at bounding box center [506, 266] width 49 height 9
click at [490, 324] on span "Arrival" at bounding box center [535, 328] width 105 height 18
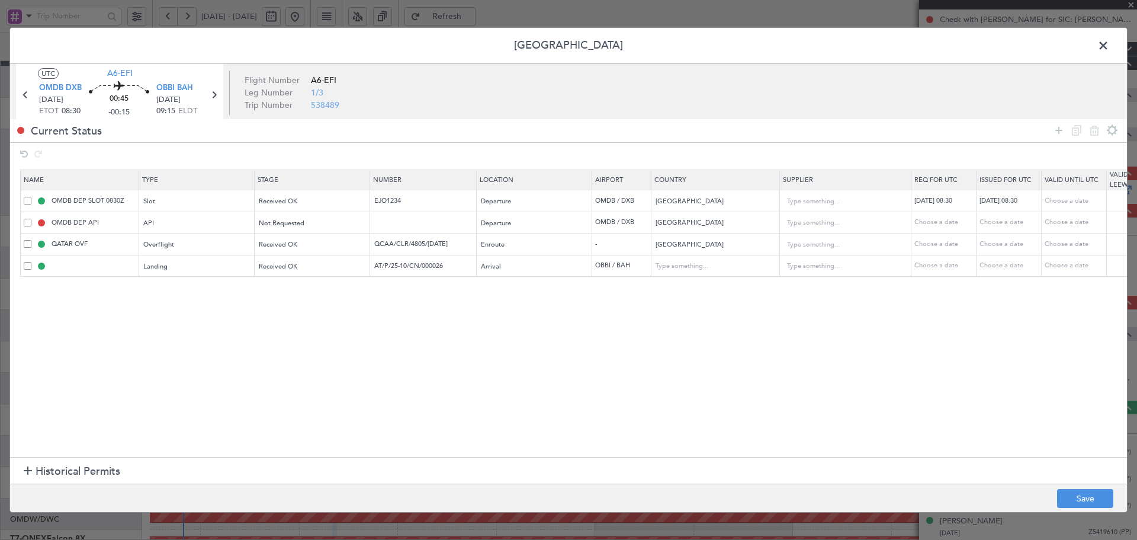
click at [371, 364] on section "Name Type Stage Number Location Airport Country Supplier Req For Utc Issued For…" at bounding box center [568, 311] width 1117 height 290
click at [1071, 500] on button "Save" at bounding box center [1085, 498] width 56 height 19
type input "OBBI LDG"
type input "[GEOGRAPHIC_DATA]"
type input "NNN"
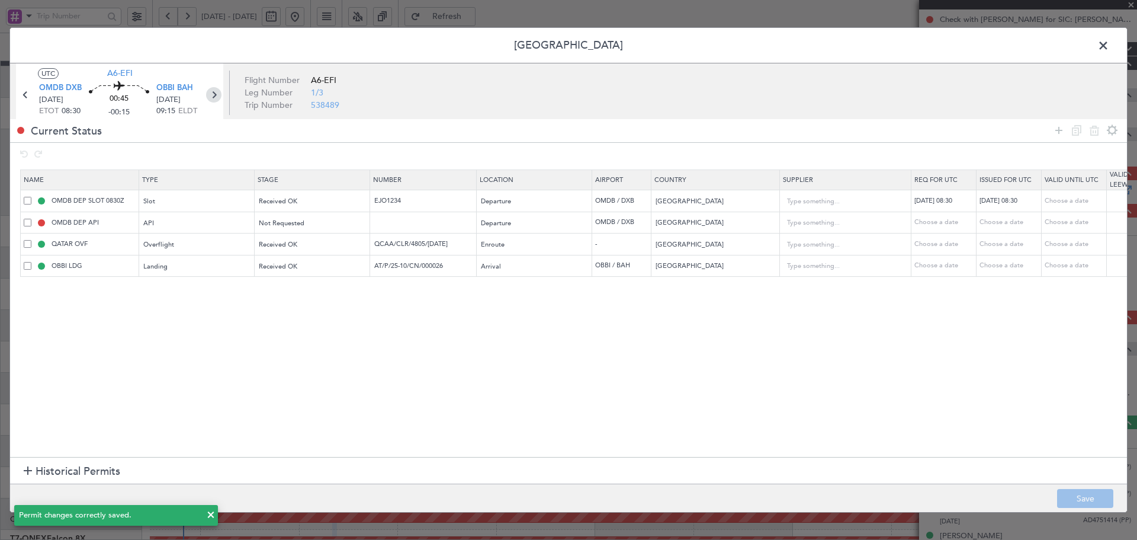
click at [219, 91] on icon at bounding box center [213, 94] width 15 height 15
type input "-00:10"
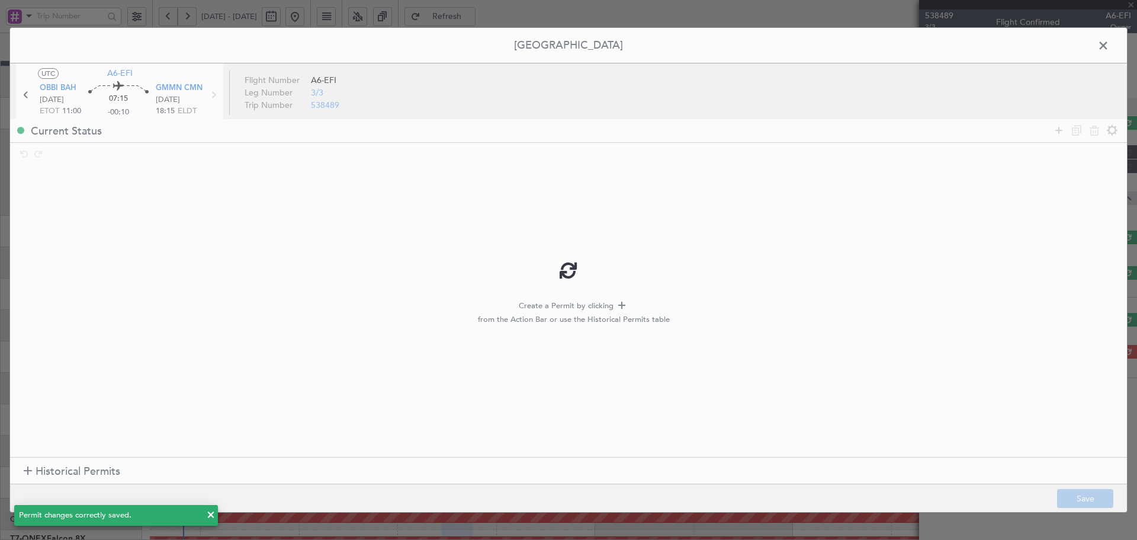
scroll to position [0, 0]
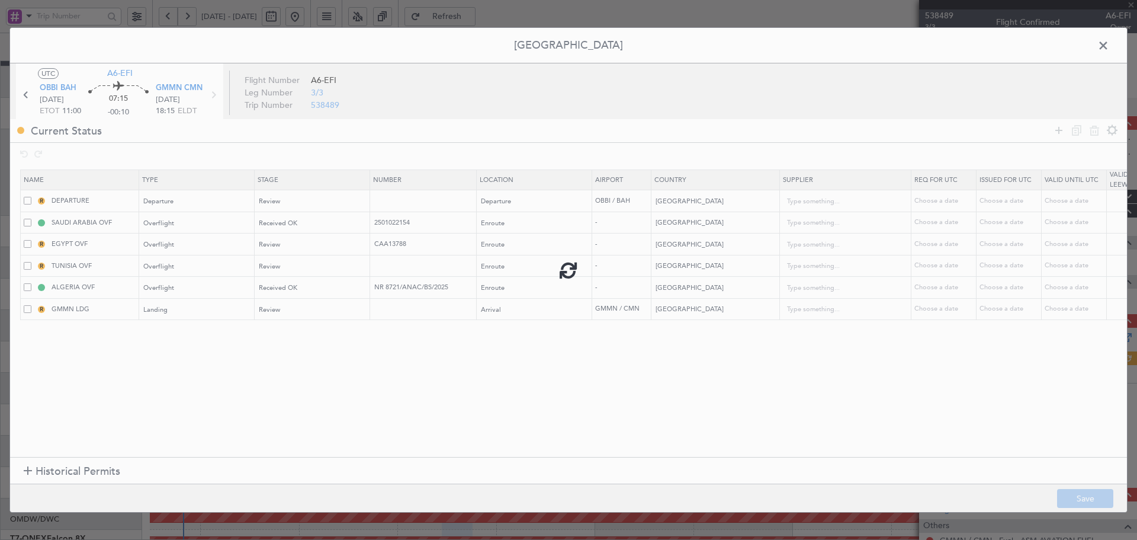
click at [389, 198] on div at bounding box center [568, 270] width 1117 height 484
click at [383, 200] on input "text" at bounding box center [424, 200] width 103 height 10
paste input "AT/P/25-10/CN/000026"
type input "AT/P/25-10/CN/000026"
click at [304, 199] on div "Review" at bounding box center [308, 201] width 98 height 18
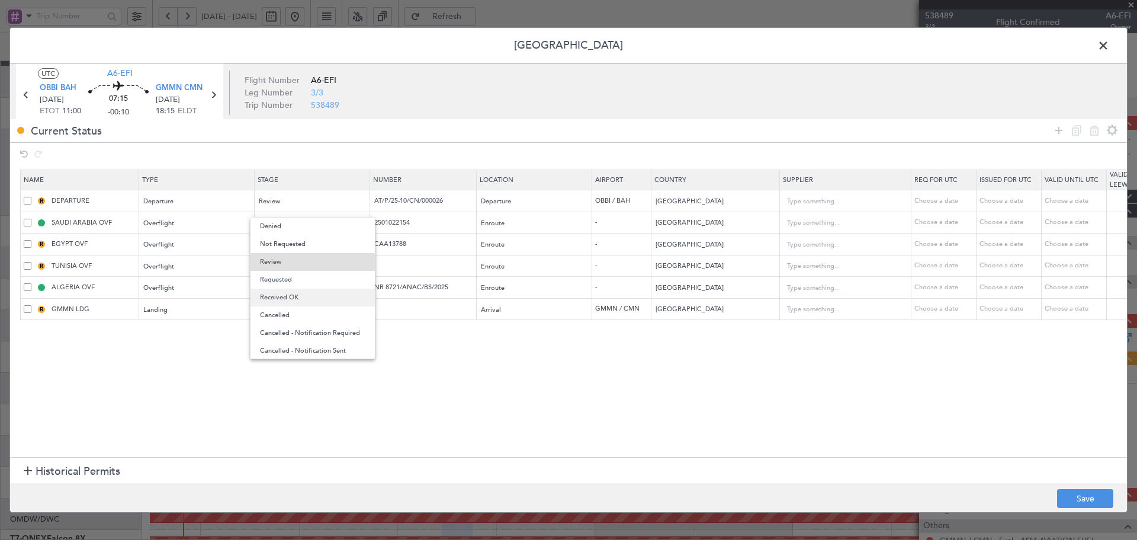
click at [296, 293] on span "Received OK" at bounding box center [312, 297] width 105 height 18
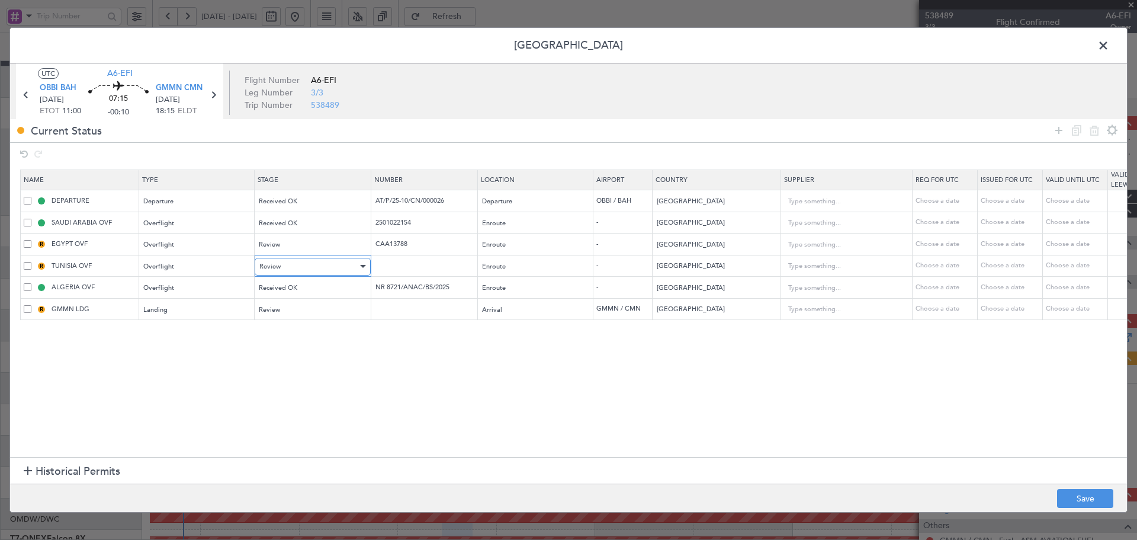
click at [313, 269] on div "Review" at bounding box center [308, 267] width 98 height 18
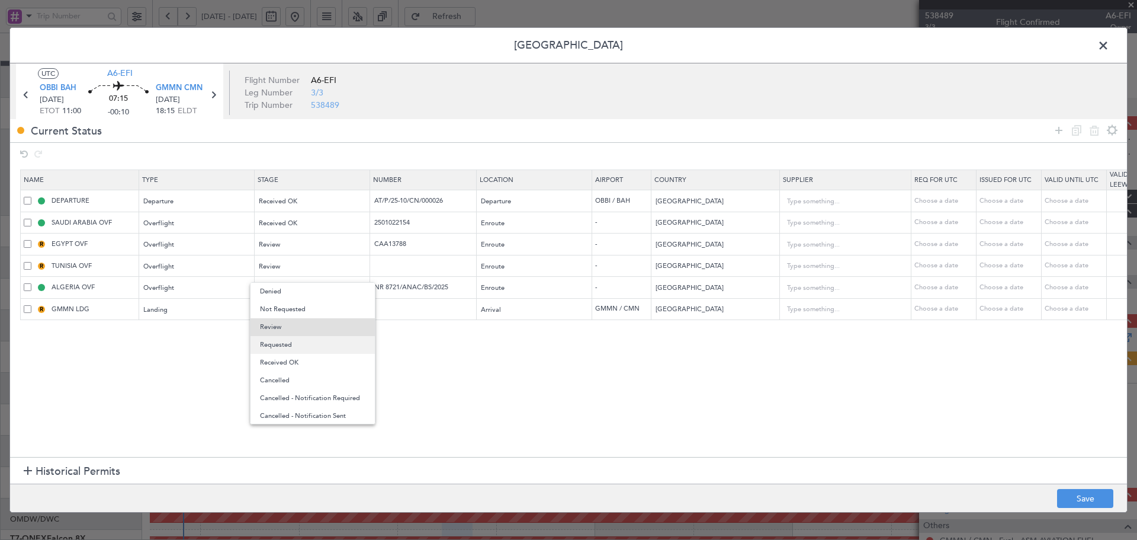
click at [282, 345] on span "Requested" at bounding box center [312, 345] width 105 height 18
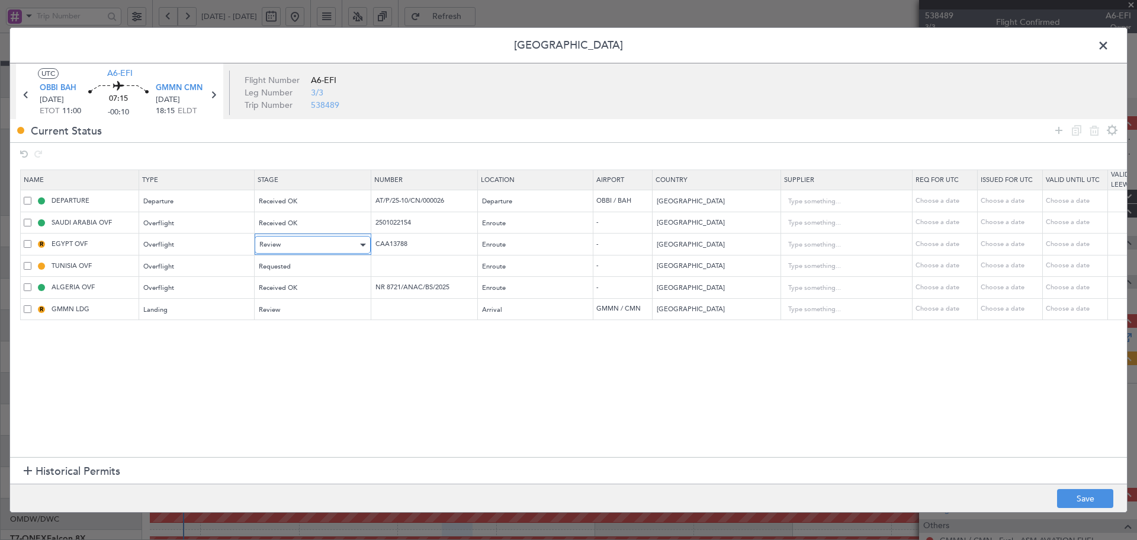
click at [315, 244] on div "Review" at bounding box center [308, 245] width 98 height 18
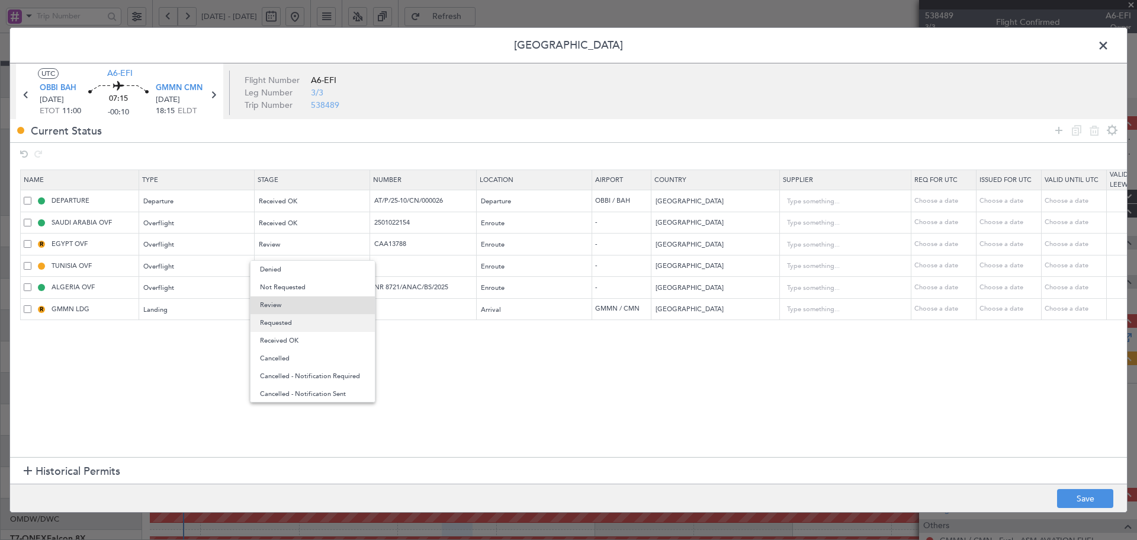
click at [287, 321] on span "Requested" at bounding box center [312, 323] width 105 height 18
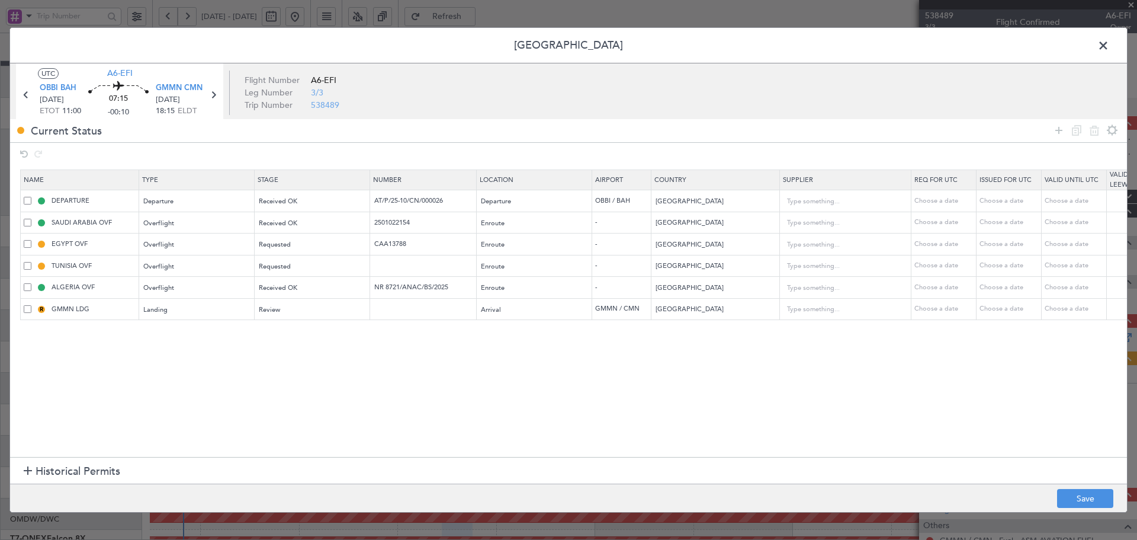
click at [194, 387] on section "Name Type Stage Number Location Airport Country Supplier Req For Utc Issued For…" at bounding box center [568, 311] width 1117 height 290
click at [274, 314] on div "Review" at bounding box center [308, 310] width 98 height 18
drag, startPoint x: 269, startPoint y: 391, endPoint x: 168, endPoint y: 393, distance: 100.7
click at [268, 390] on span "Requested" at bounding box center [312, 388] width 105 height 18
click at [1084, 494] on button "Save" at bounding box center [1085, 498] width 56 height 19
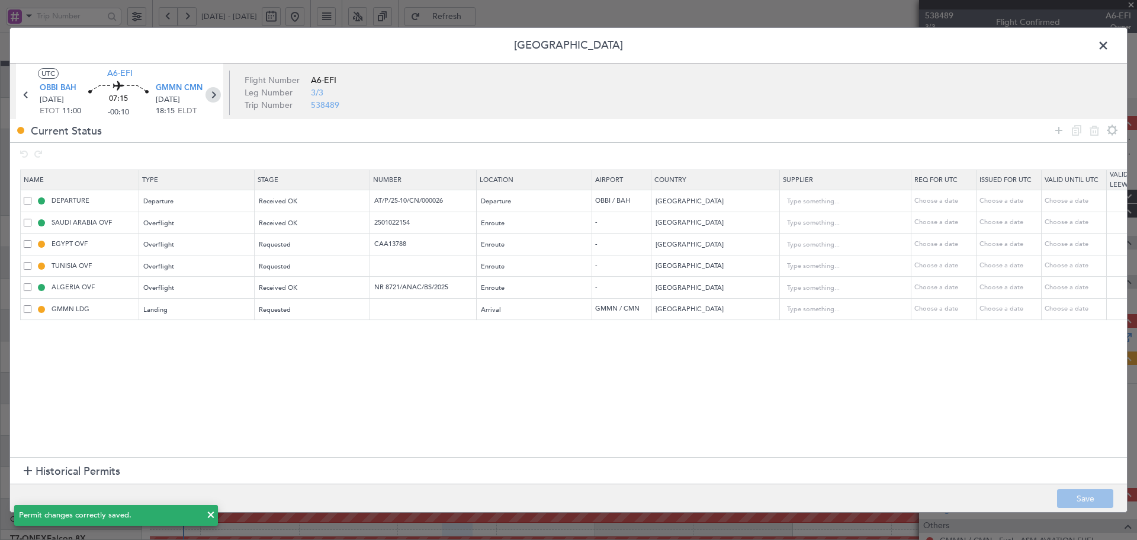
click at [211, 90] on icon at bounding box center [213, 94] width 15 height 15
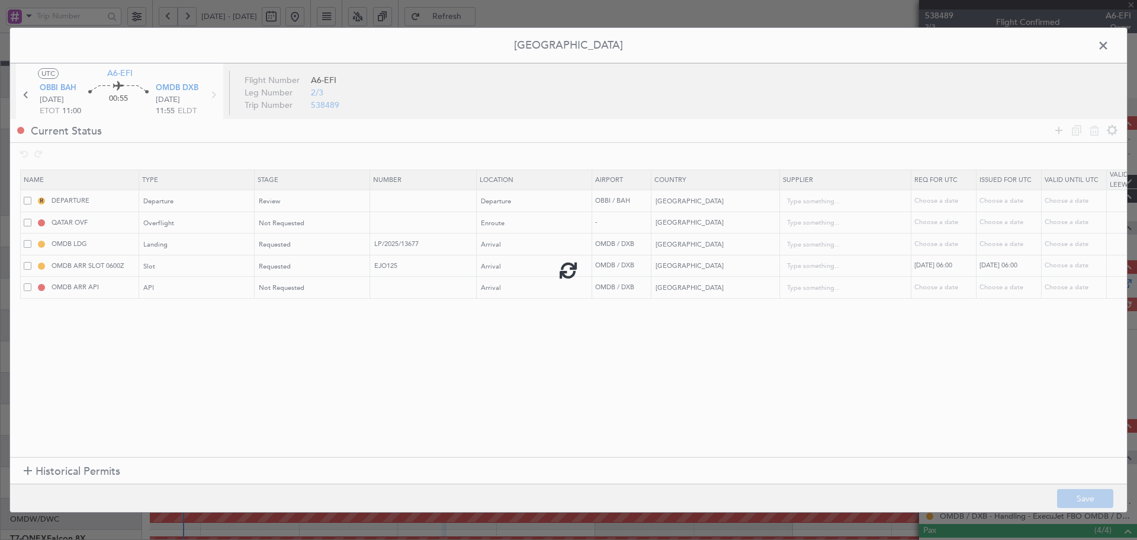
click at [309, 202] on div at bounding box center [568, 270] width 1117 height 484
click at [301, 195] on div "Review" at bounding box center [308, 201] width 98 height 18
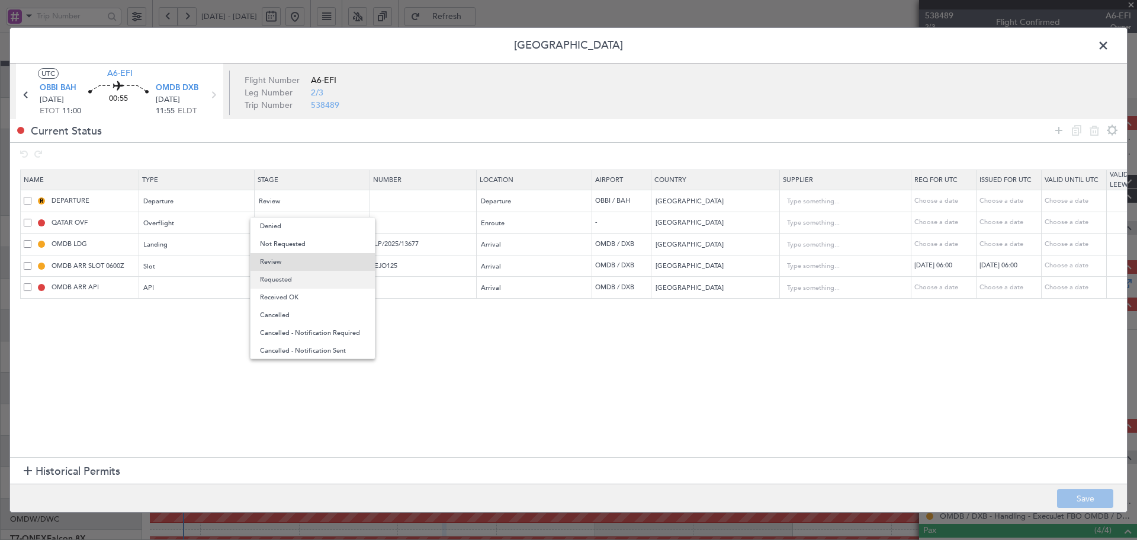
click at [287, 277] on span "Requested" at bounding box center [312, 280] width 105 height 18
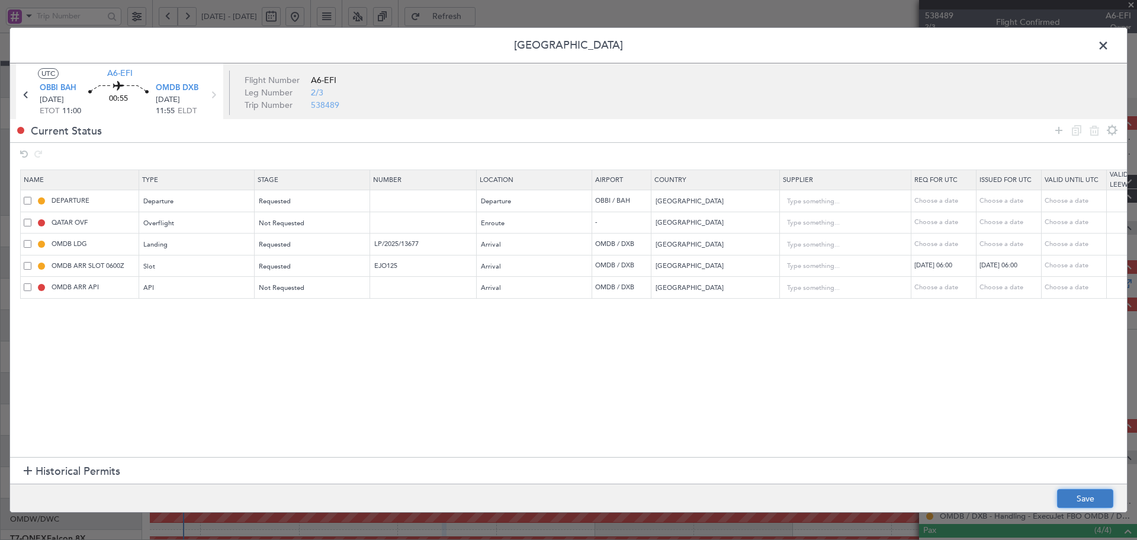
click at [1083, 494] on button "Save" at bounding box center [1085, 498] width 56 height 19
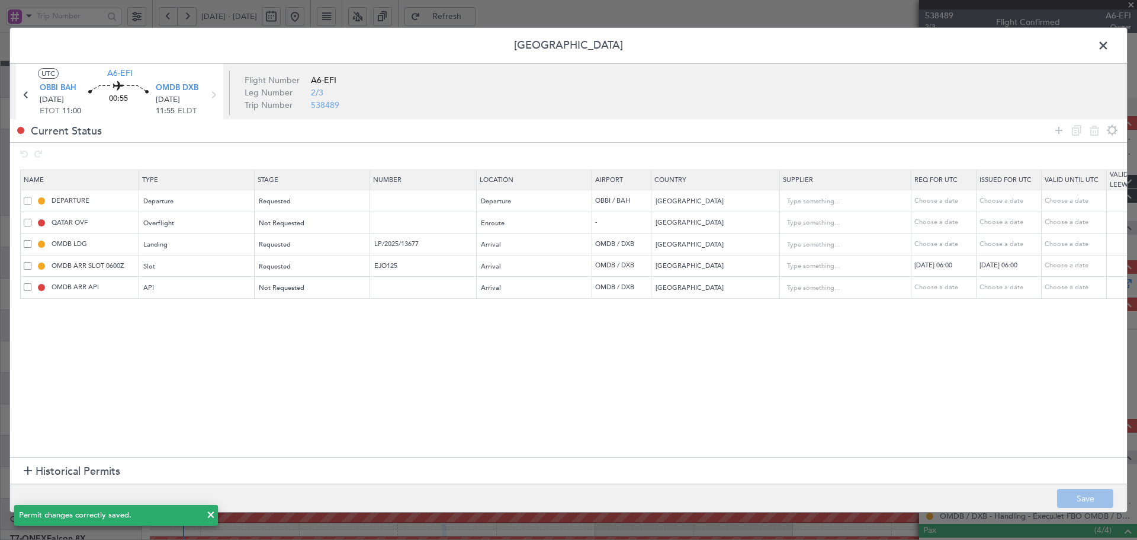
click at [1109, 45] on span at bounding box center [1109, 49] width 0 height 24
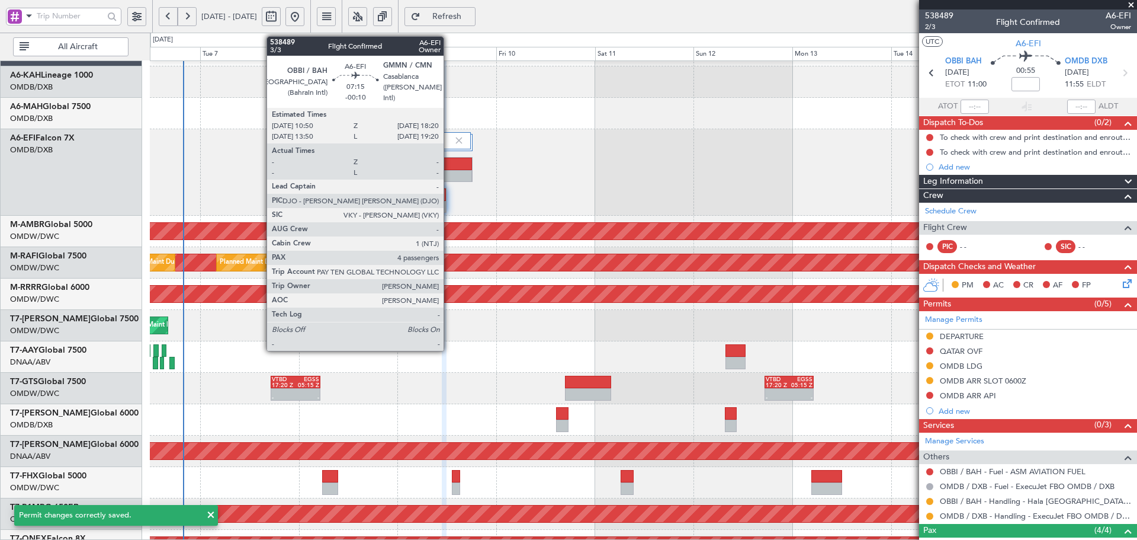
click at [449, 175] on div at bounding box center [457, 176] width 30 height 12
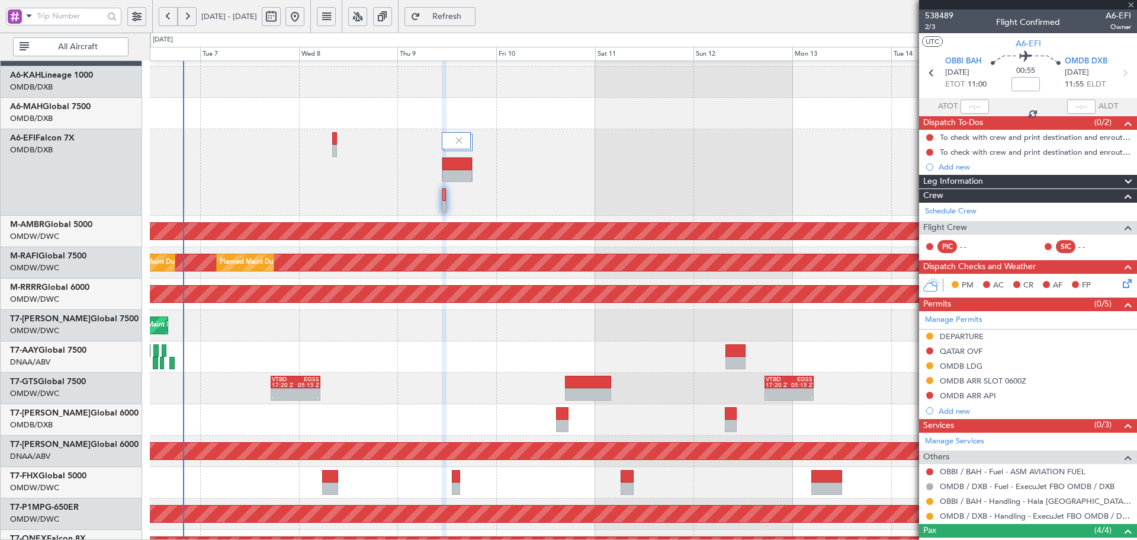
type input "-00:10"
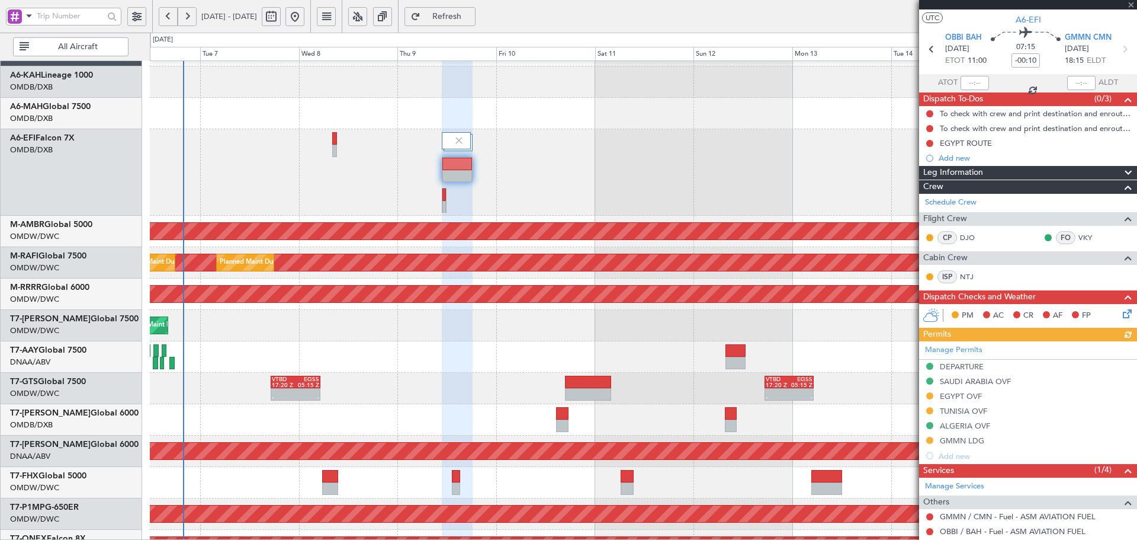
scroll to position [79, 0]
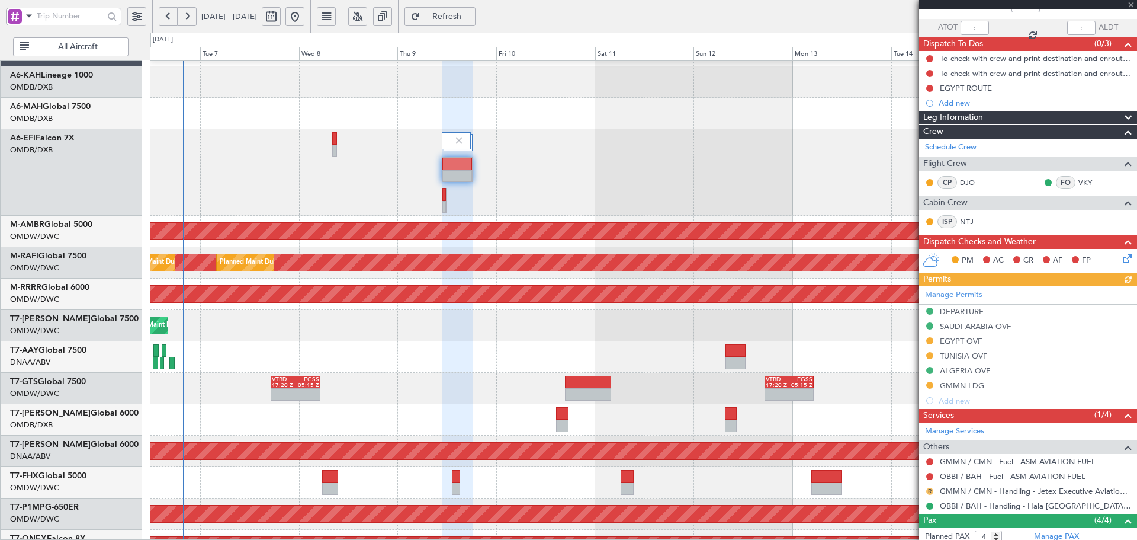
click at [930, 490] on button "R" at bounding box center [929, 490] width 7 height 7
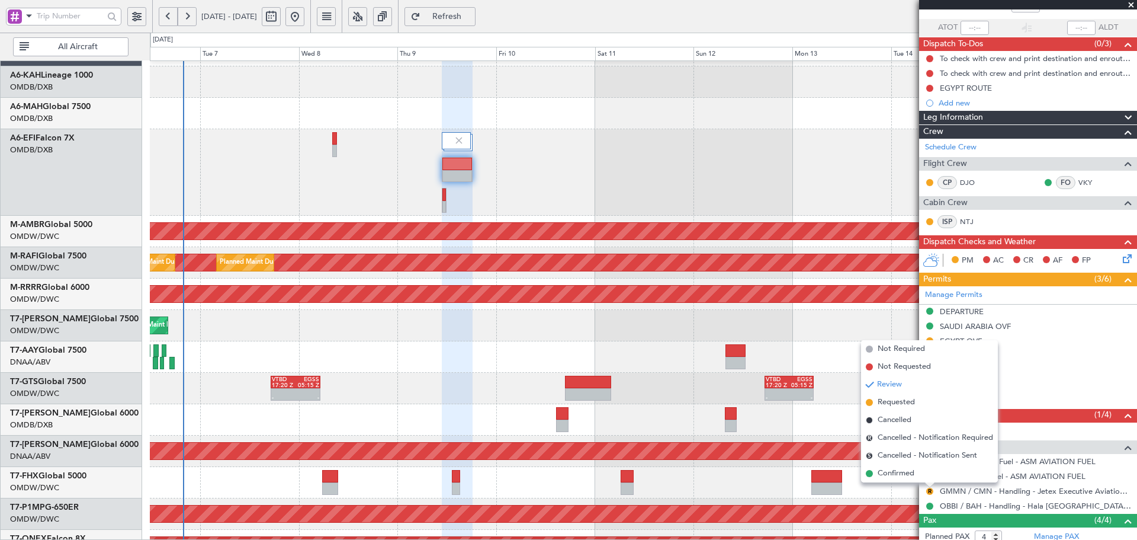
drag, startPoint x: 898, startPoint y: 400, endPoint x: 810, endPoint y: 405, distance: 87.8
click at [898, 399] on span "Requested" at bounding box center [896, 402] width 37 height 12
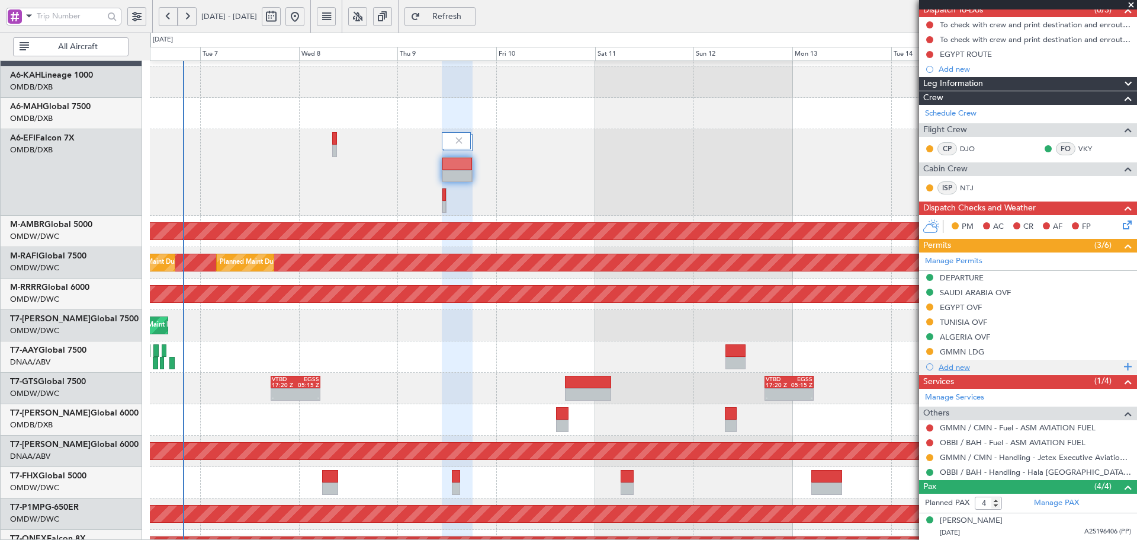
scroll to position [158, 0]
